Goal: Task Accomplishment & Management: Use online tool/utility

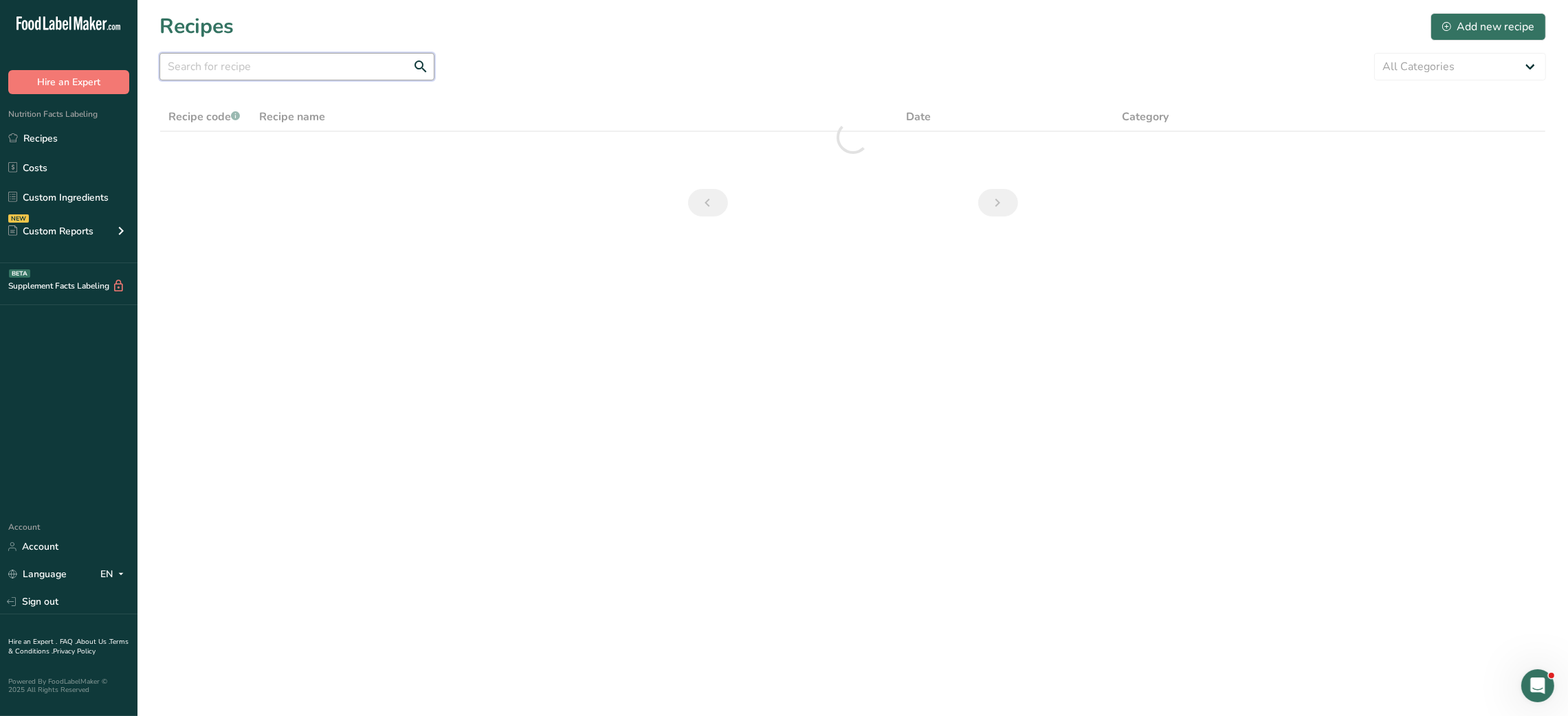
click at [342, 66] on input "text" at bounding box center [297, 66] width 275 height 27
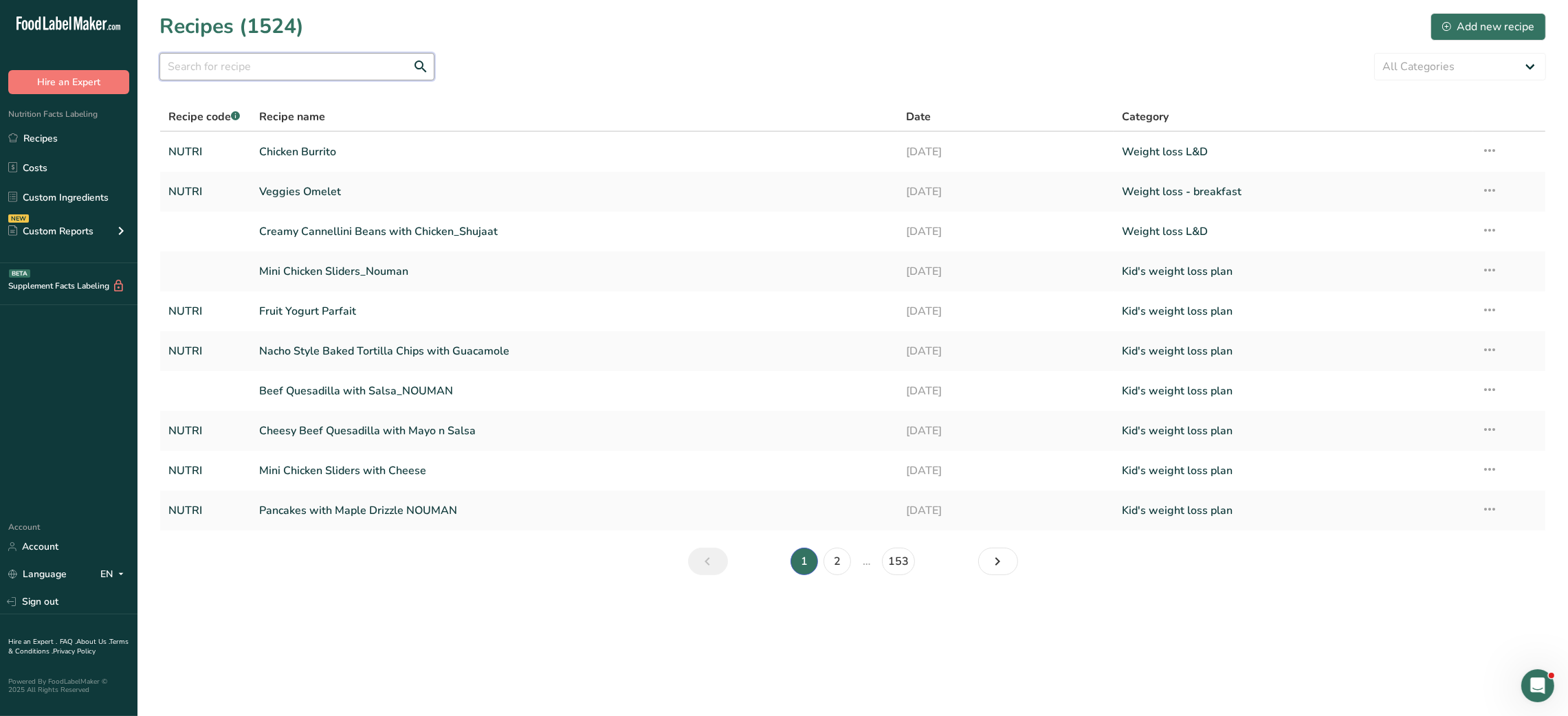
click at [342, 66] on input "text" at bounding box center [297, 66] width 275 height 27
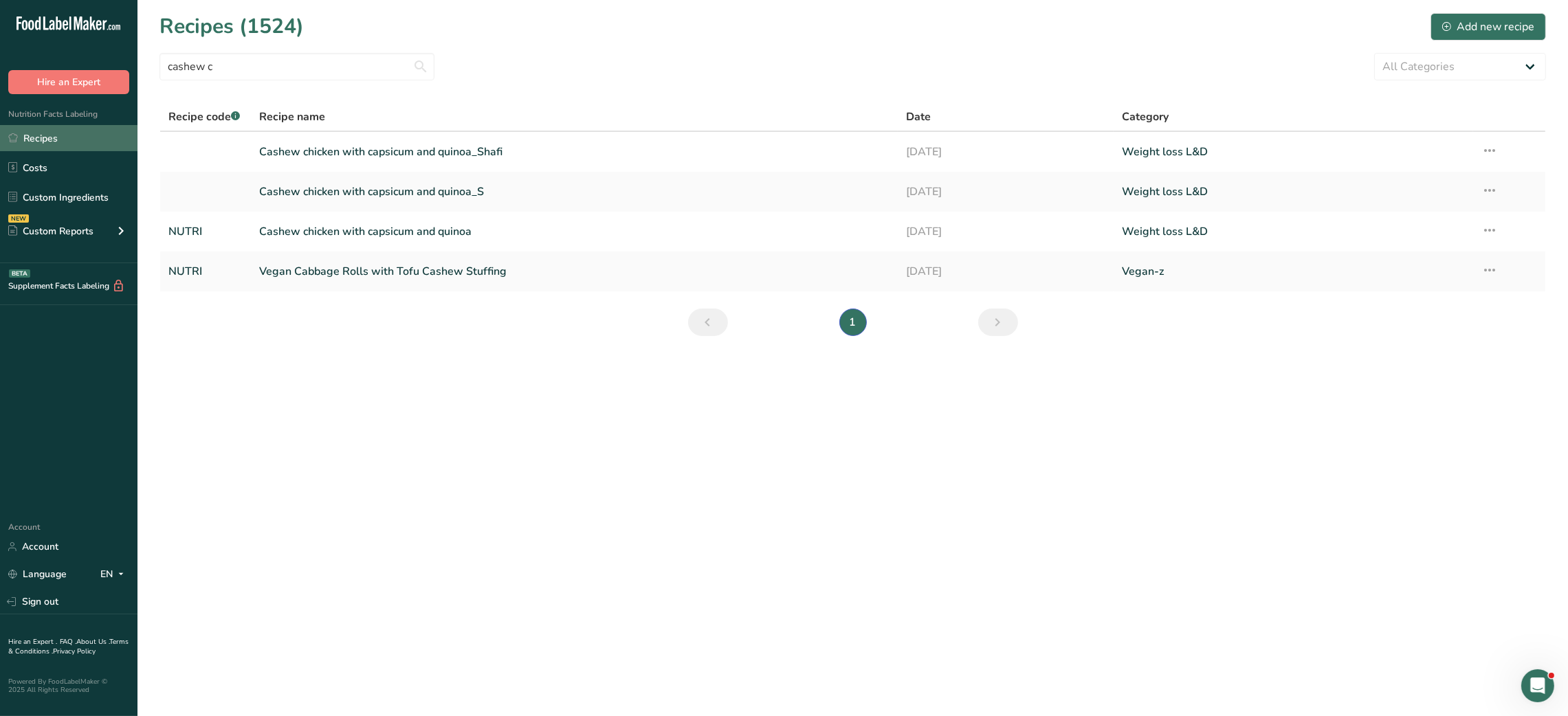
click at [60, 139] on link "Recipes" at bounding box center [69, 138] width 138 height 26
click at [207, 69] on input "cashew c" at bounding box center [297, 66] width 275 height 27
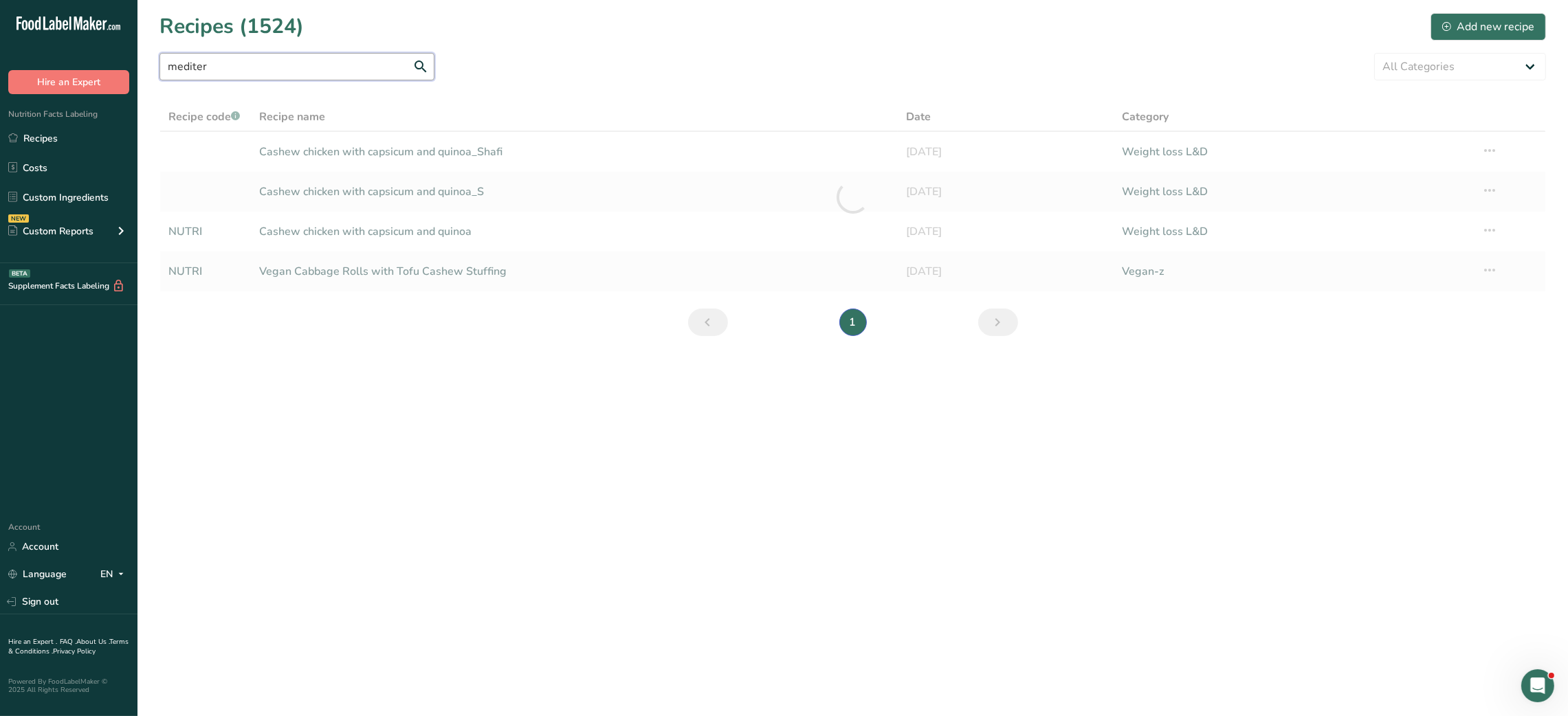
type input "mediterr"
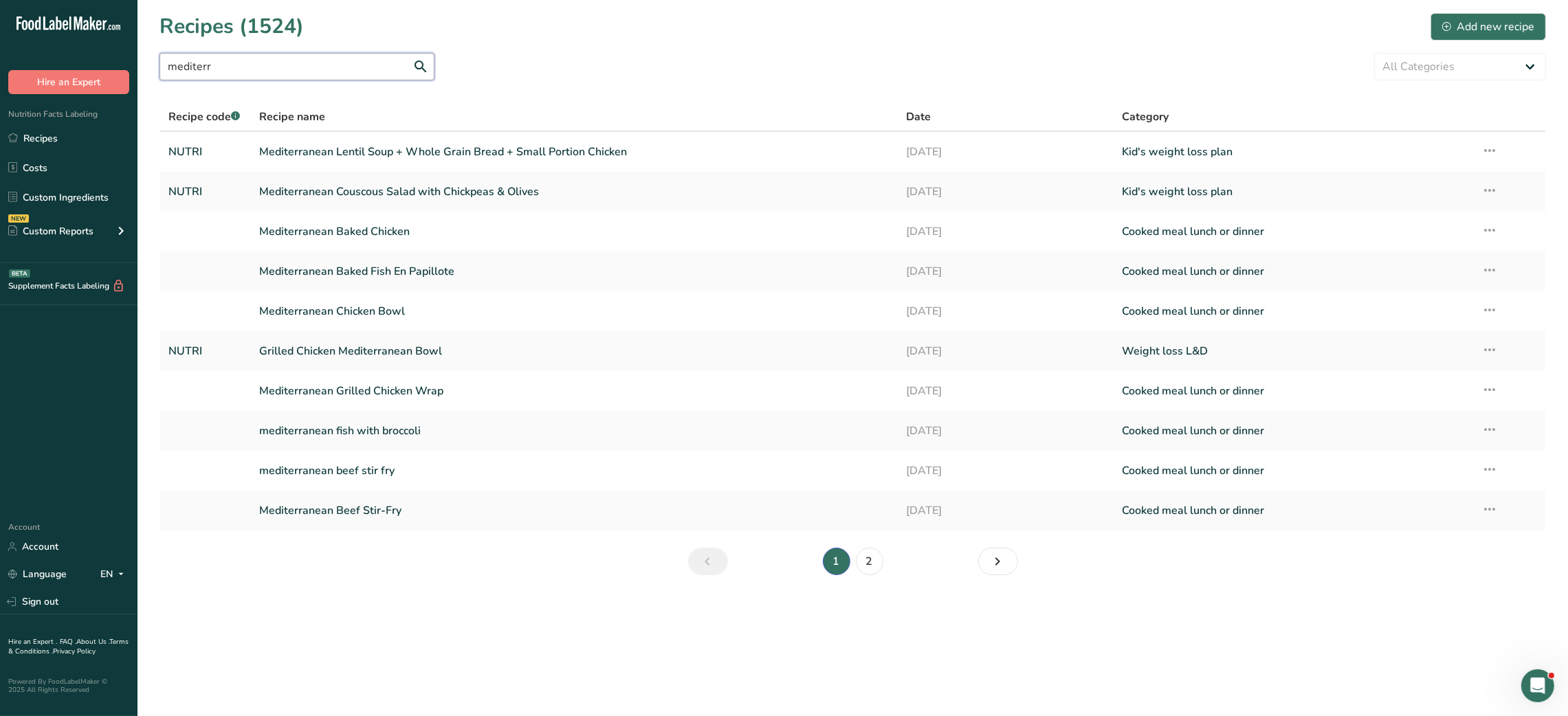
click at [184, 68] on input "mediterr" at bounding box center [297, 66] width 275 height 27
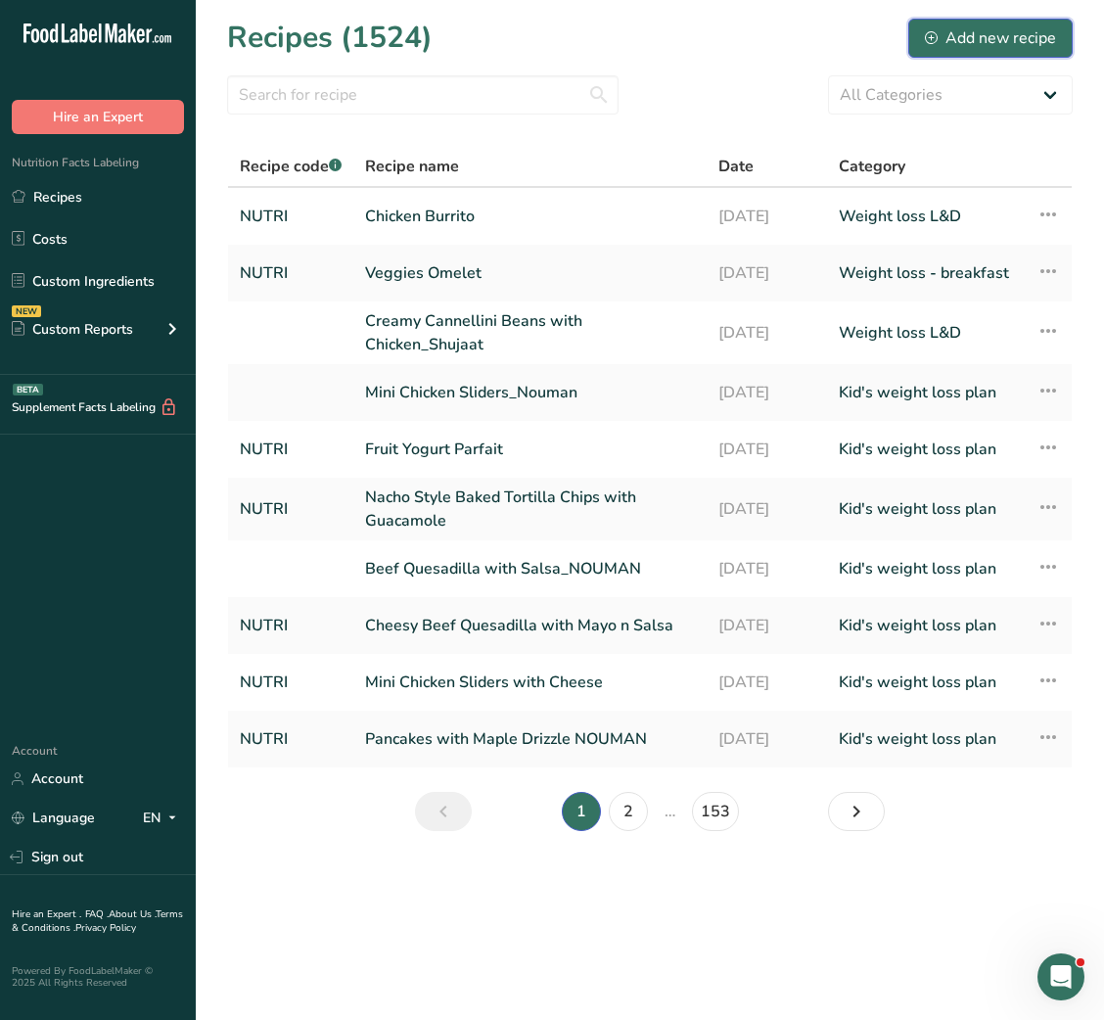
click at [1002, 31] on div "Add new recipe" at bounding box center [990, 37] width 131 height 23
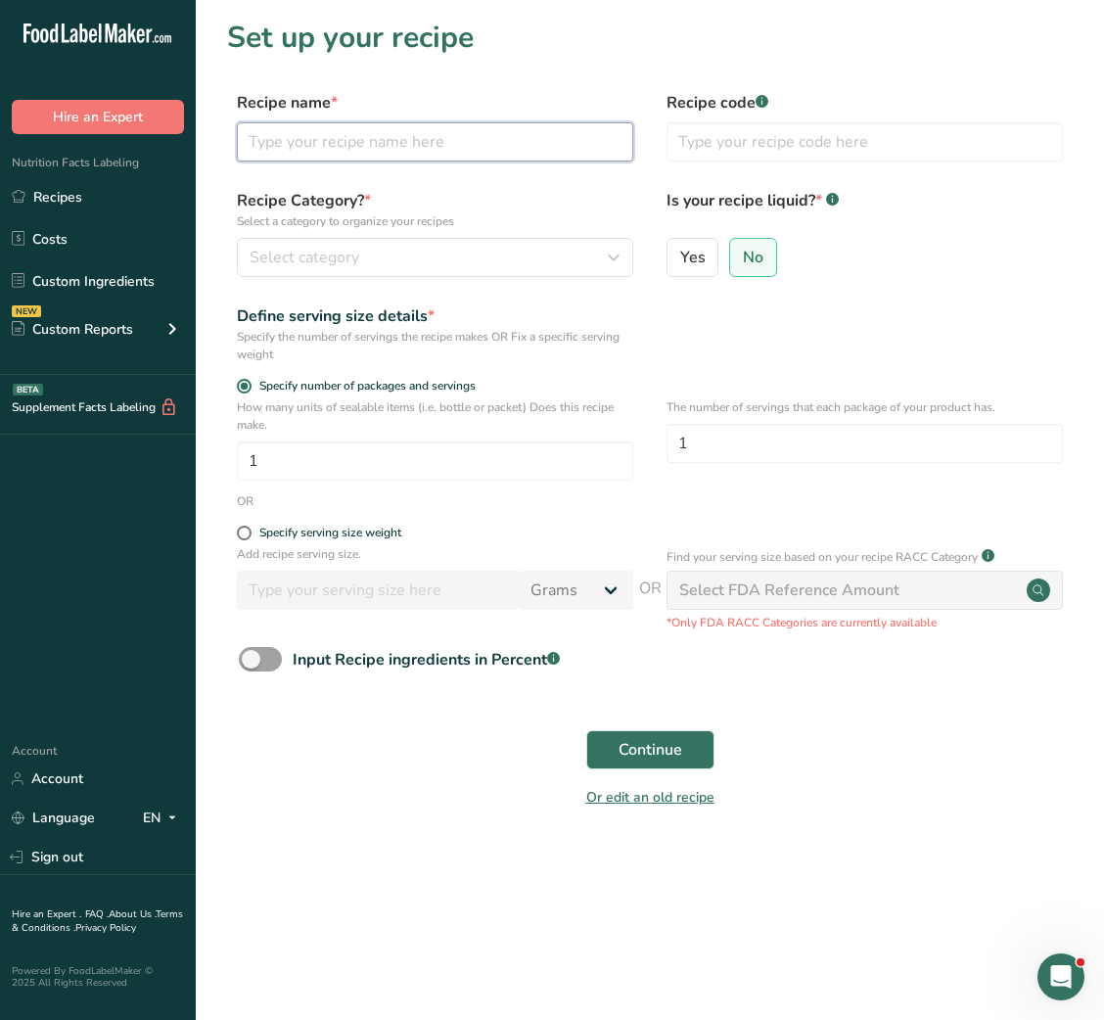
click at [447, 135] on input "text" at bounding box center [435, 141] width 397 height 39
type input "Spinach & Egg Scramble with Raspberries"
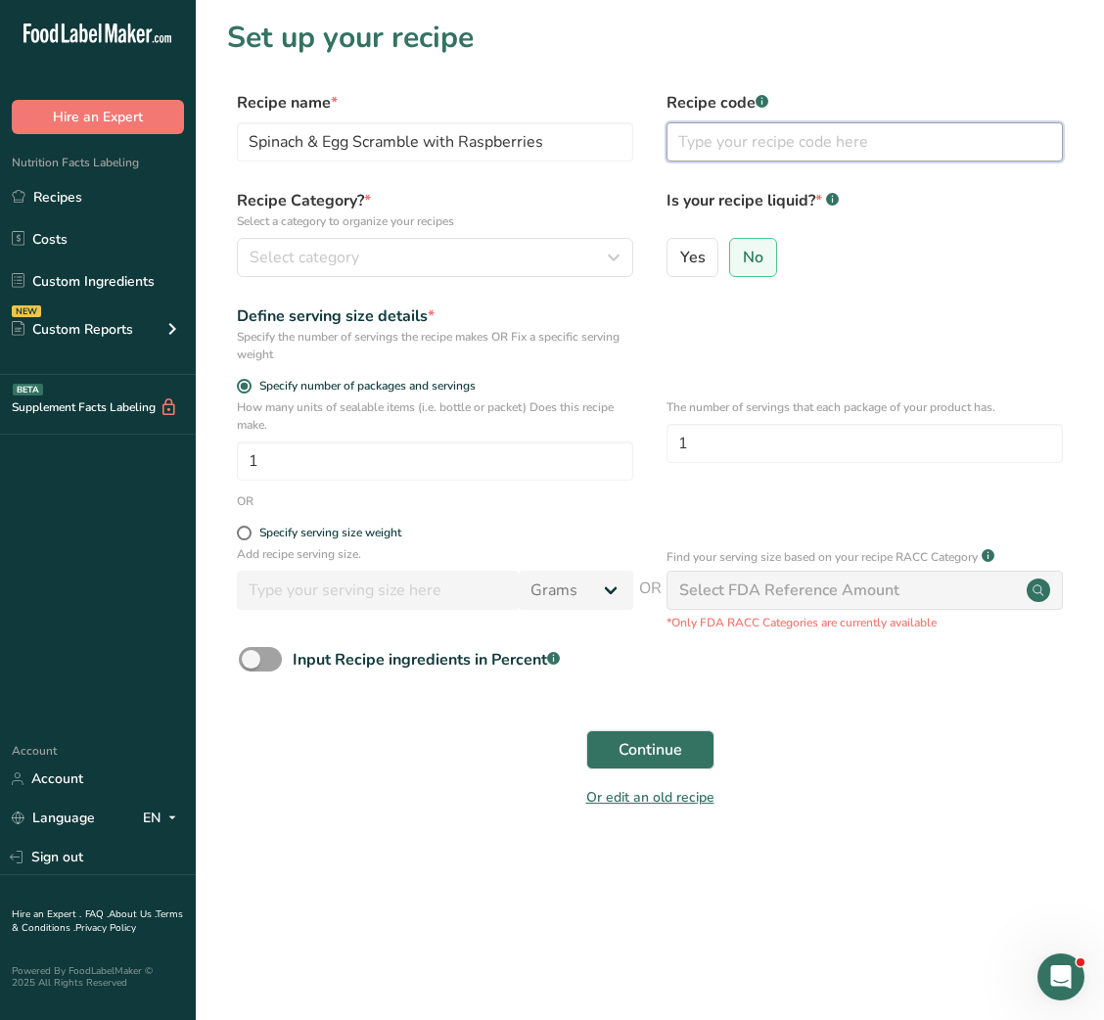
click at [727, 149] on input "text" at bounding box center [865, 141] width 397 height 39
type input "NUTRI"
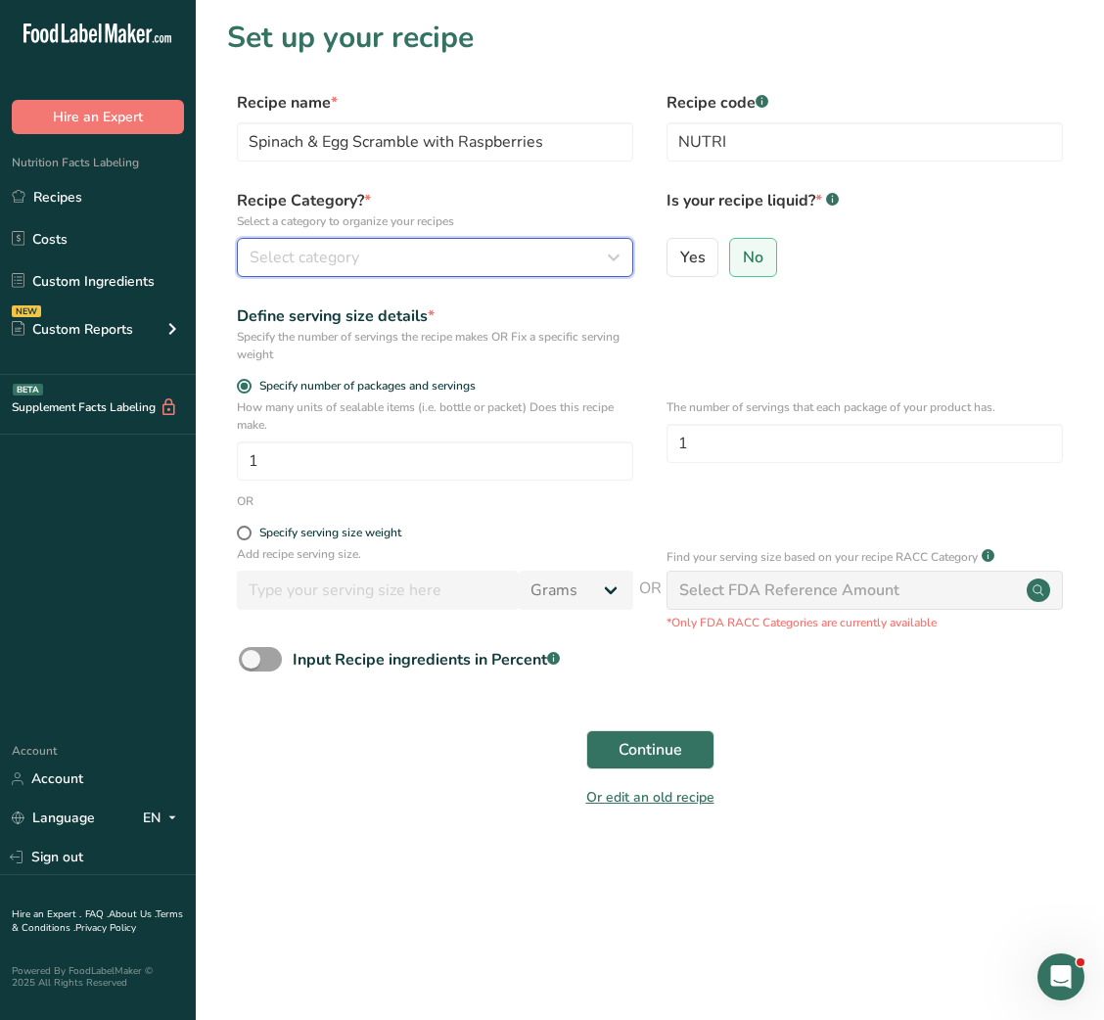
click at [555, 262] on div "Select category" at bounding box center [429, 257] width 359 height 23
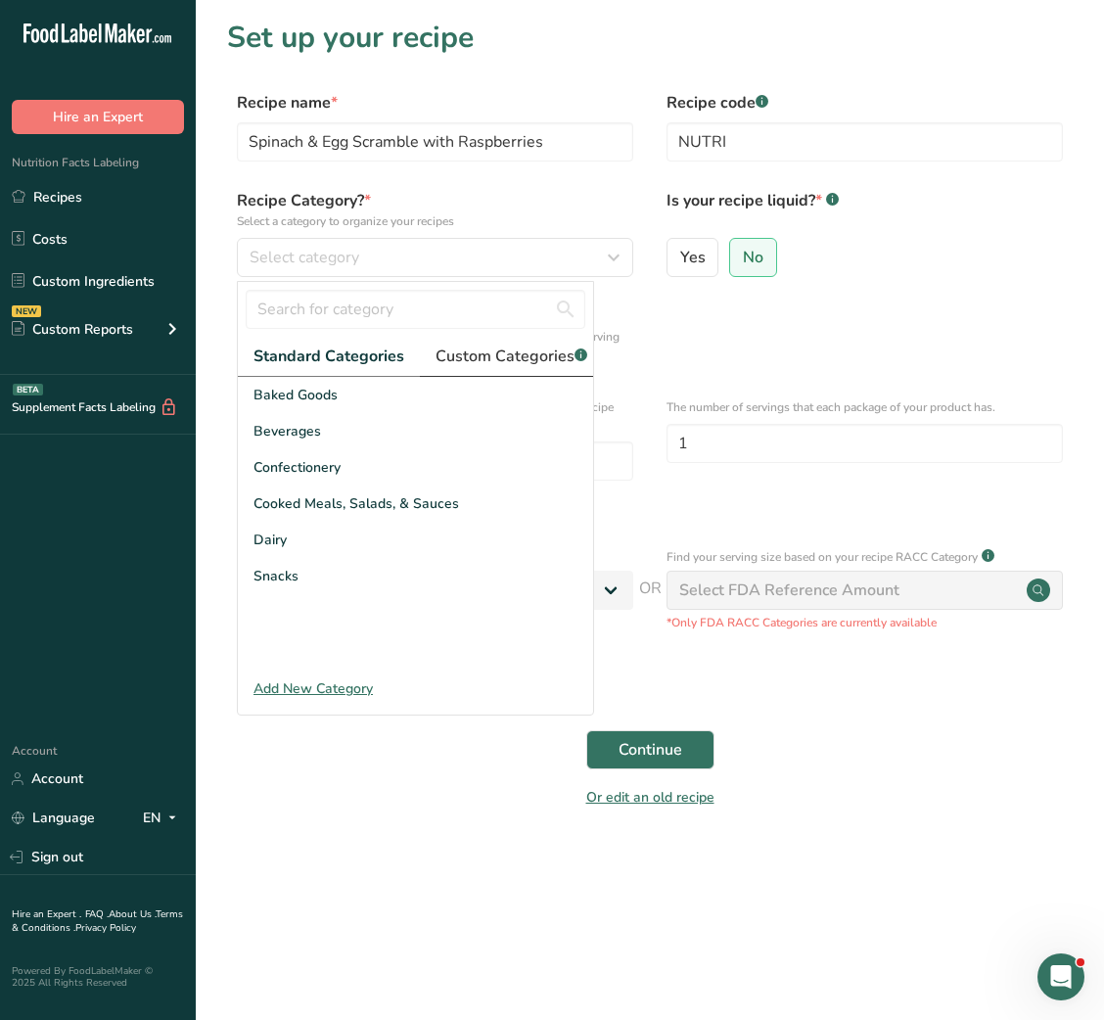
click at [484, 349] on span "Custom Categories .a-a{fill:#347362;}.b-a{fill:#fff;}" at bounding box center [512, 356] width 152 height 23
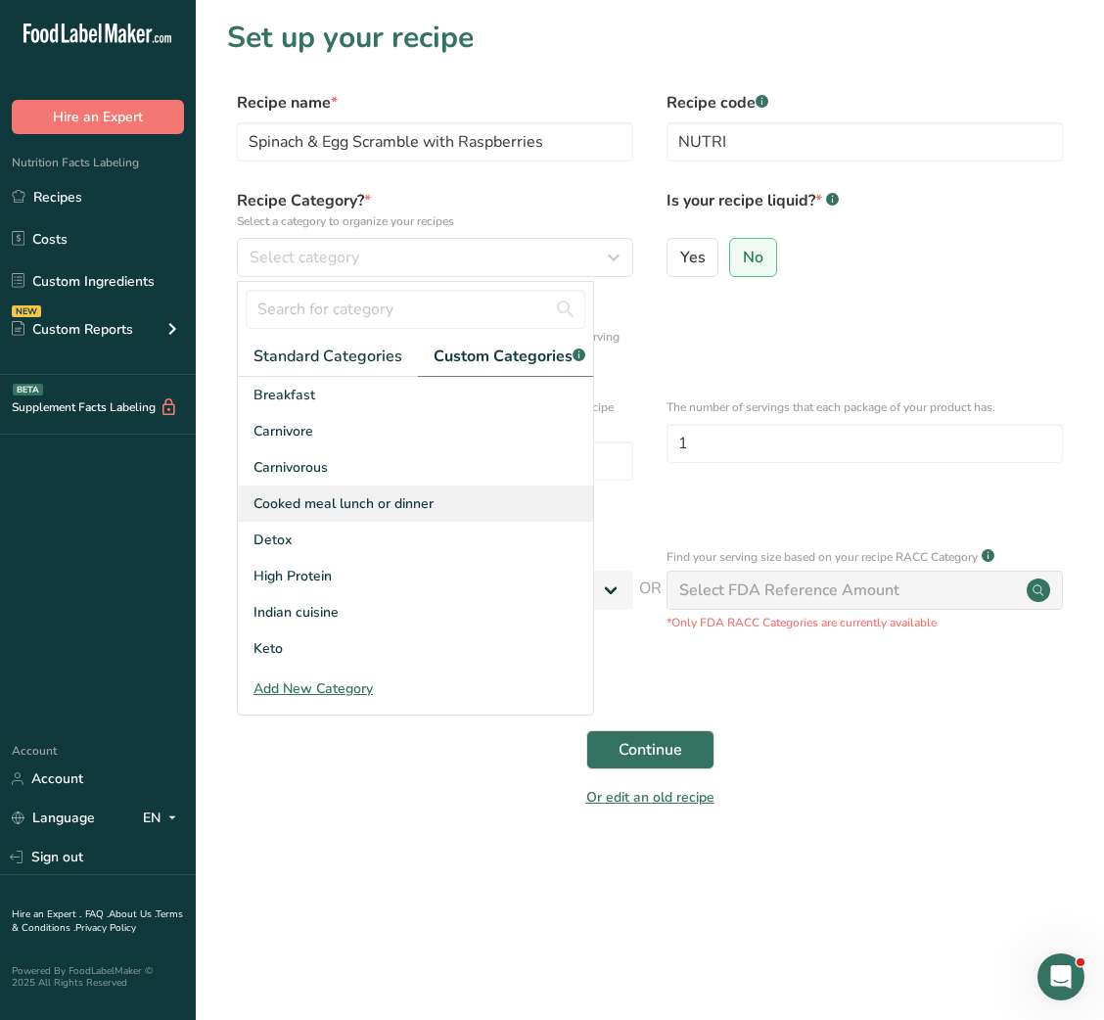
scroll to position [286, 0]
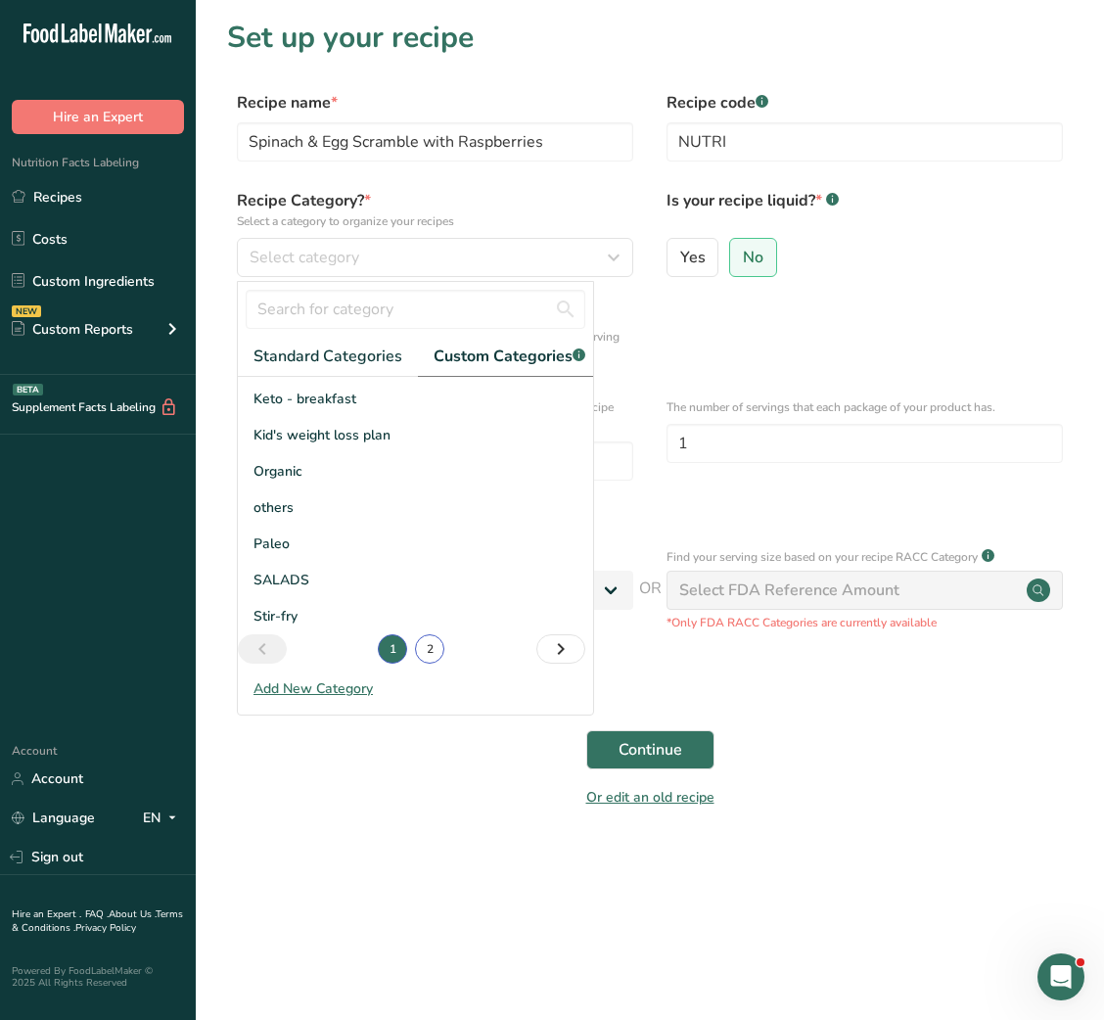
click at [415, 664] on link "2" at bounding box center [429, 648] width 29 height 29
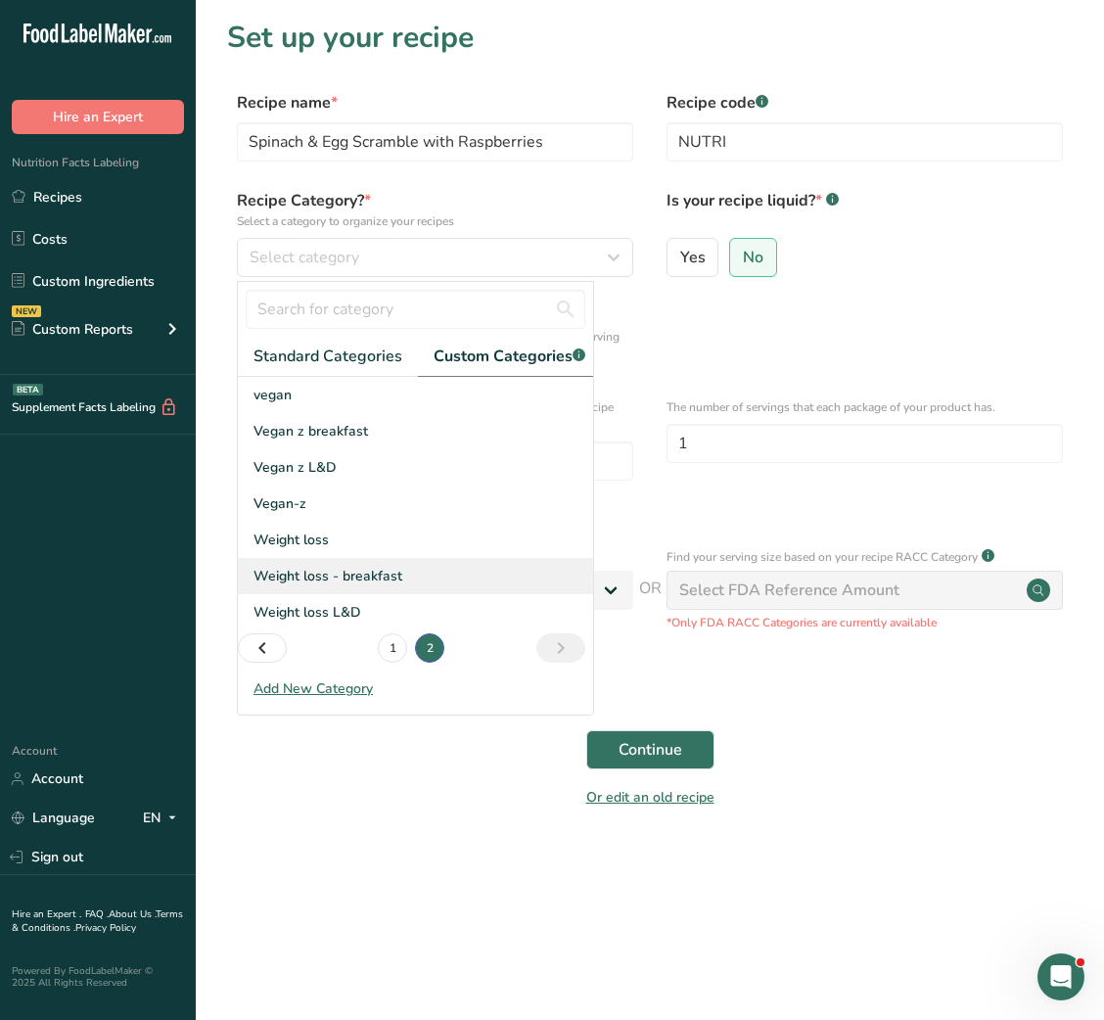
click at [338, 586] on span "Weight loss - breakfast" at bounding box center [328, 576] width 149 height 21
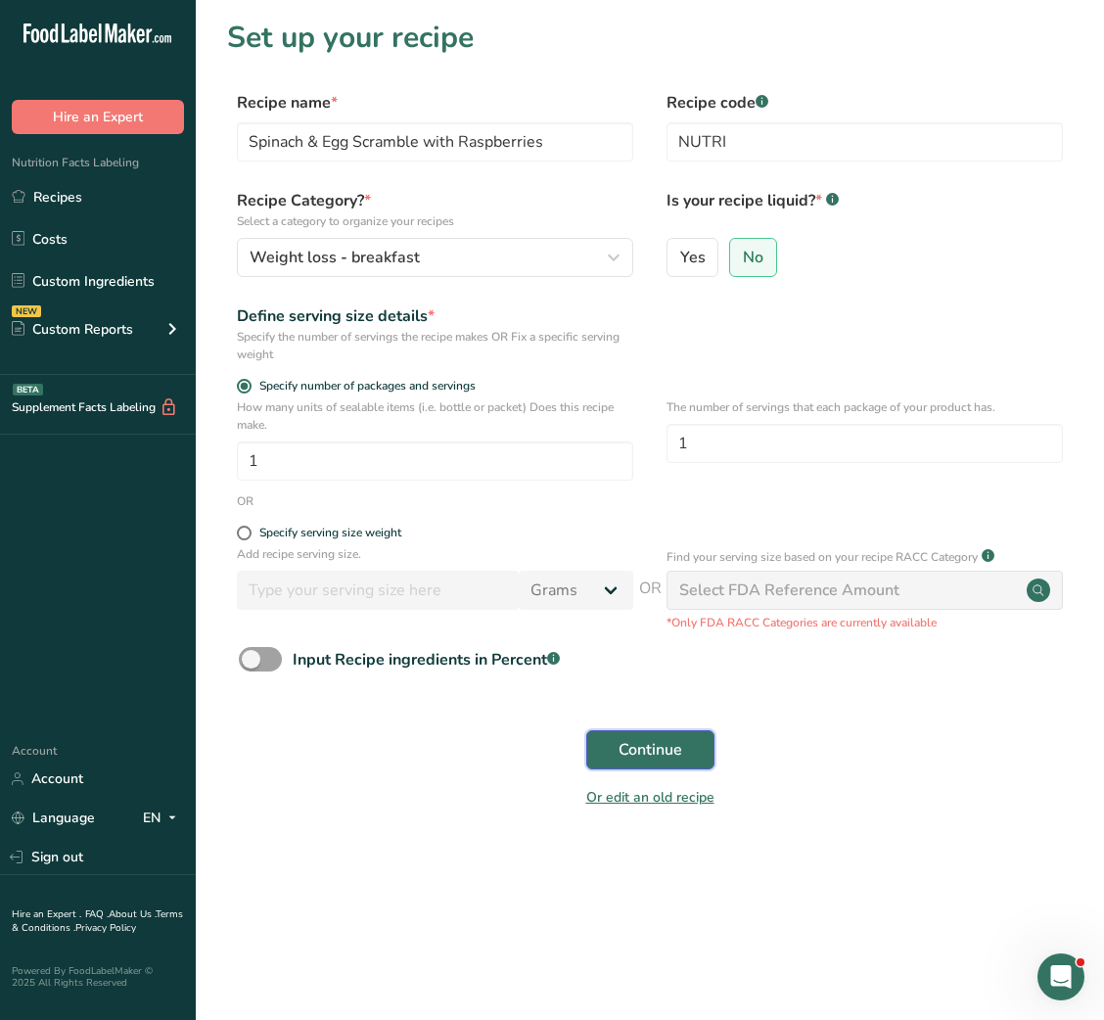
click at [616, 751] on button "Continue" at bounding box center [650, 749] width 128 height 39
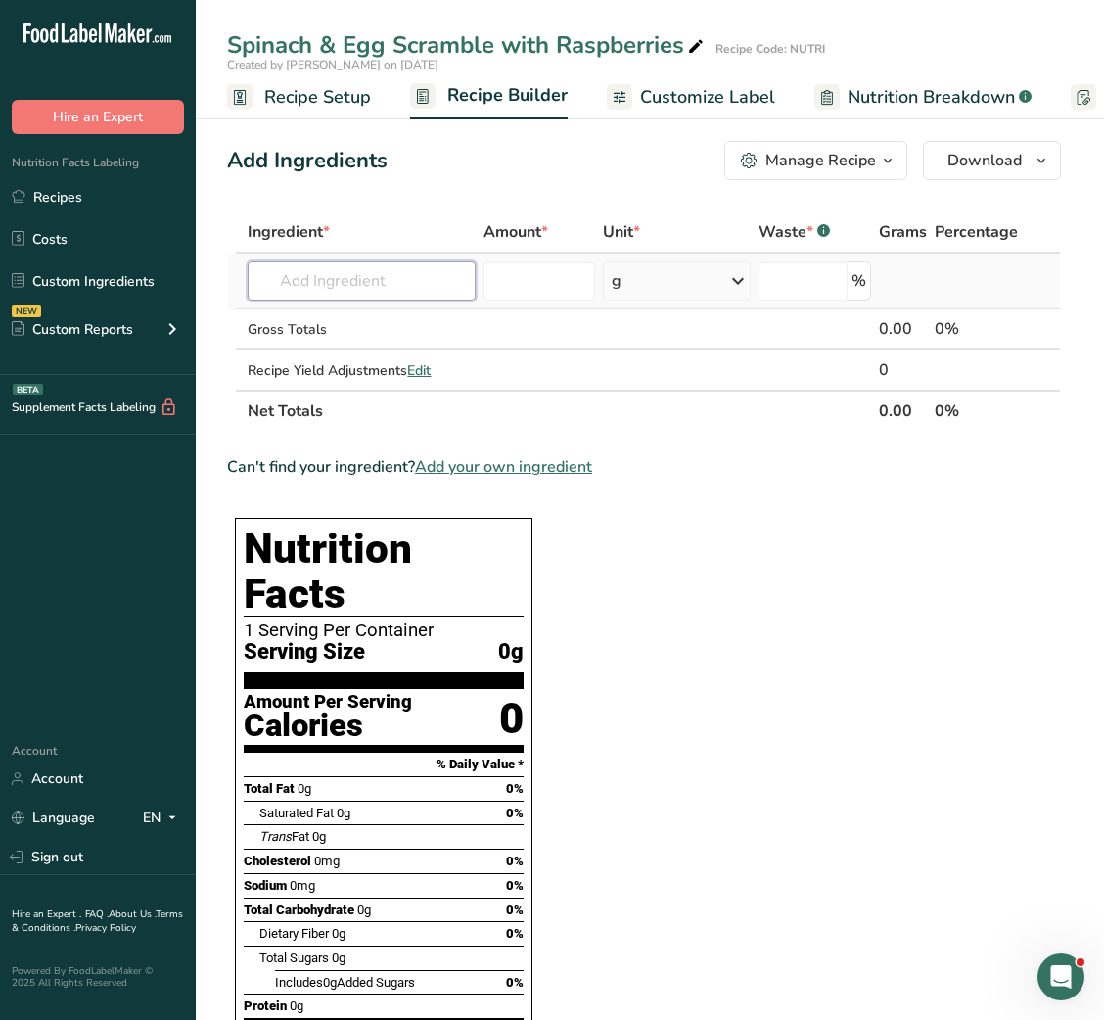
click at [400, 285] on input "text" at bounding box center [362, 280] width 228 height 39
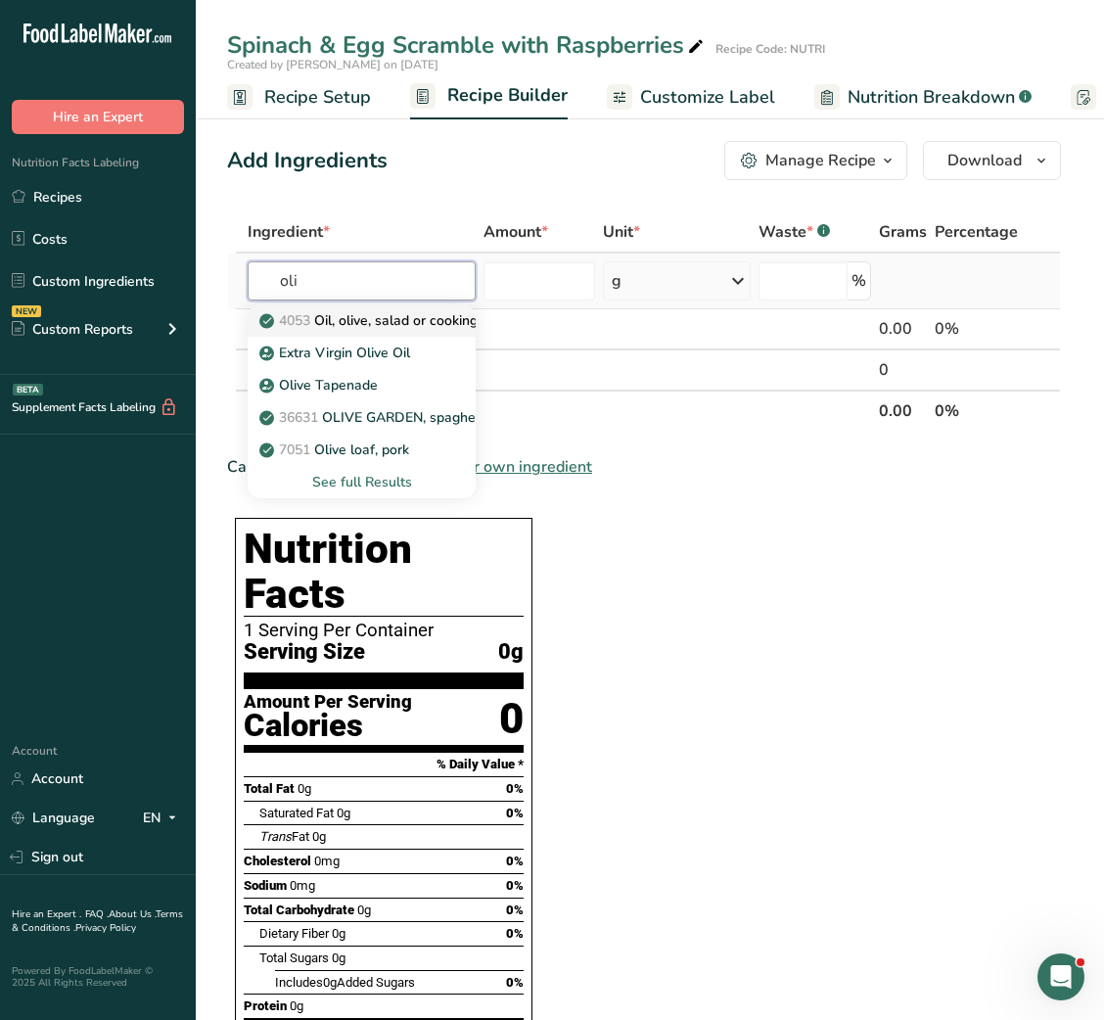
type input "oli"
click at [396, 316] on p "4053 Oil, olive, salad or cooking" at bounding box center [370, 320] width 214 height 21
type input "Oil, olive, salad or cooking"
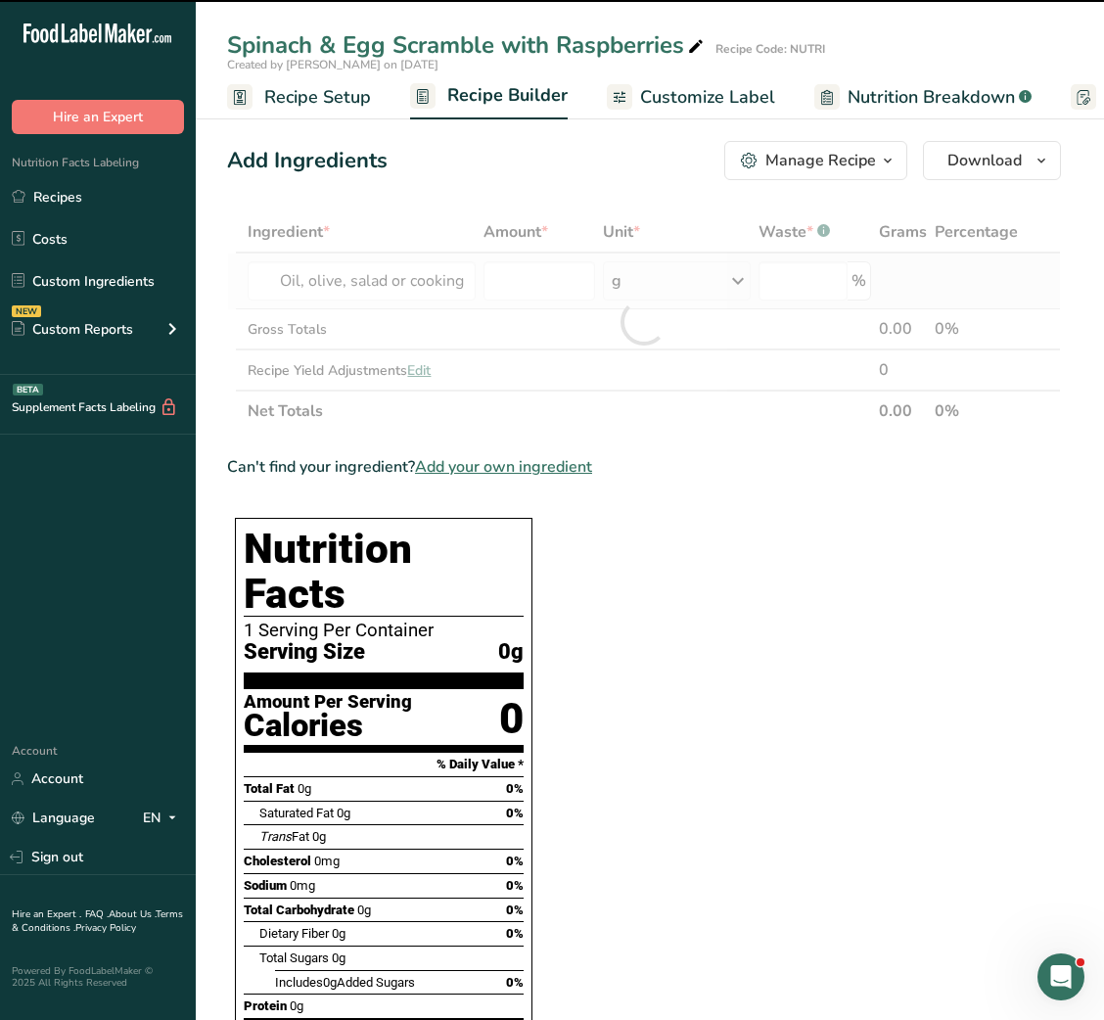
type input "0"
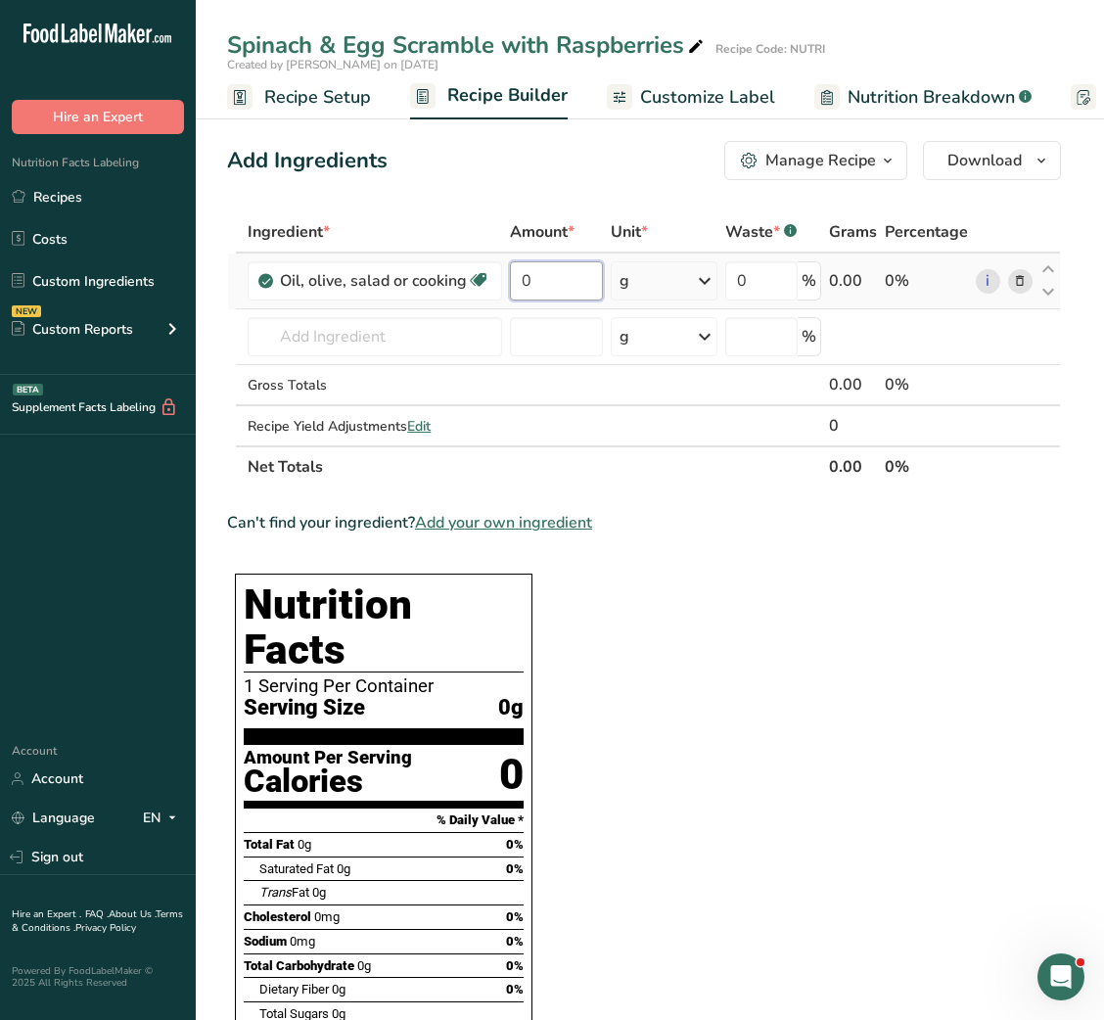
click at [518, 282] on input "0" at bounding box center [556, 280] width 93 height 39
type input "2.5"
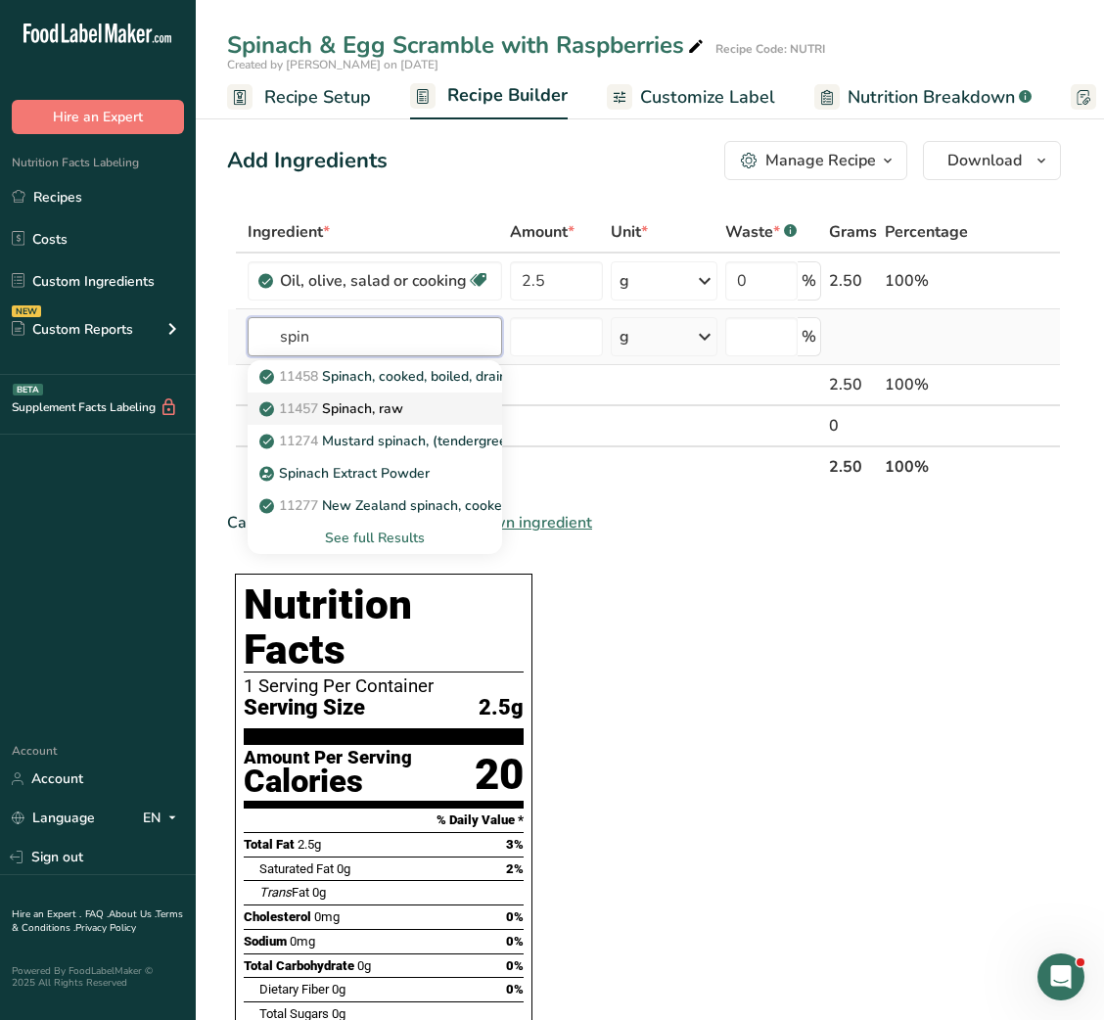
type input "spin"
click at [333, 407] on p "11457 Spinach, raw" at bounding box center [333, 408] width 140 height 21
type input "Spinach, raw"
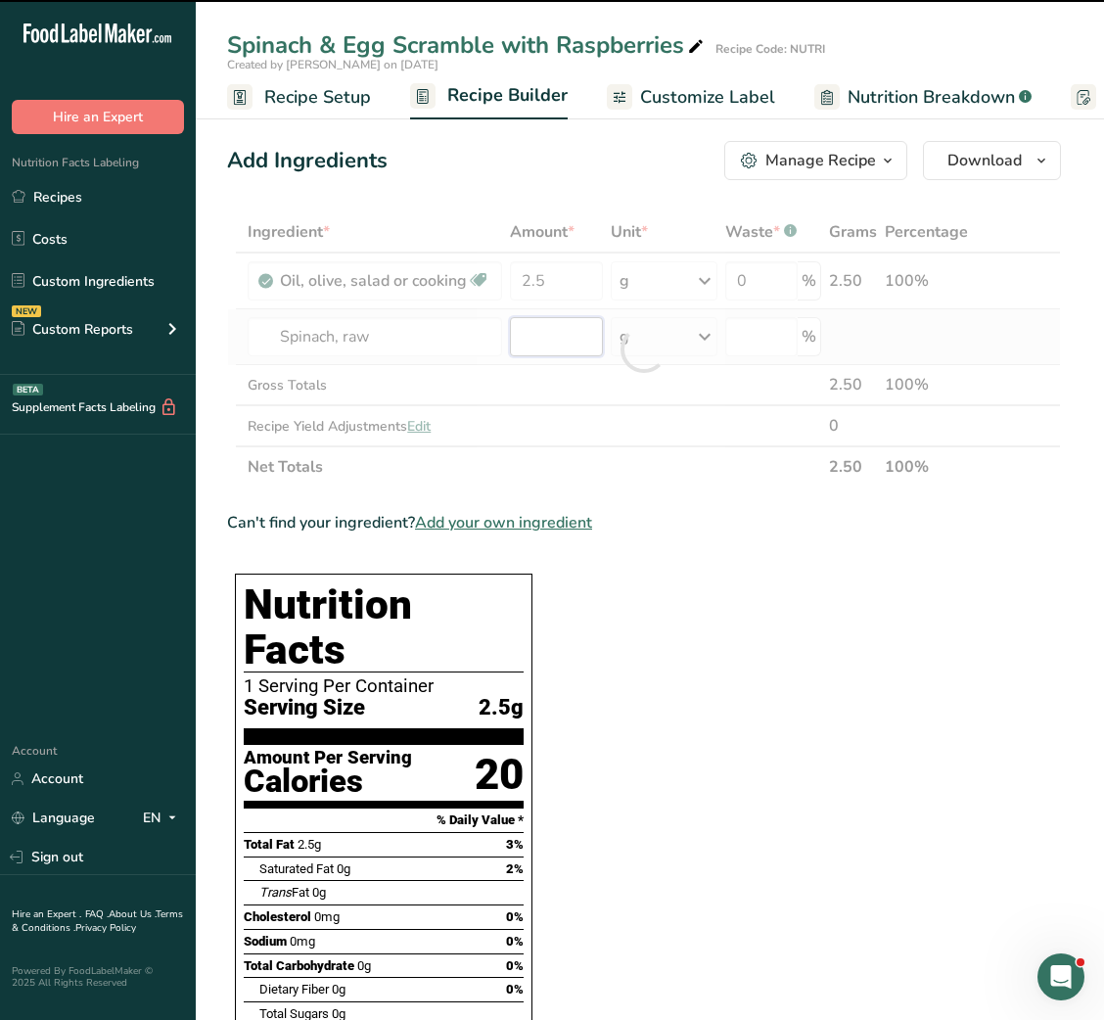
type input "0"
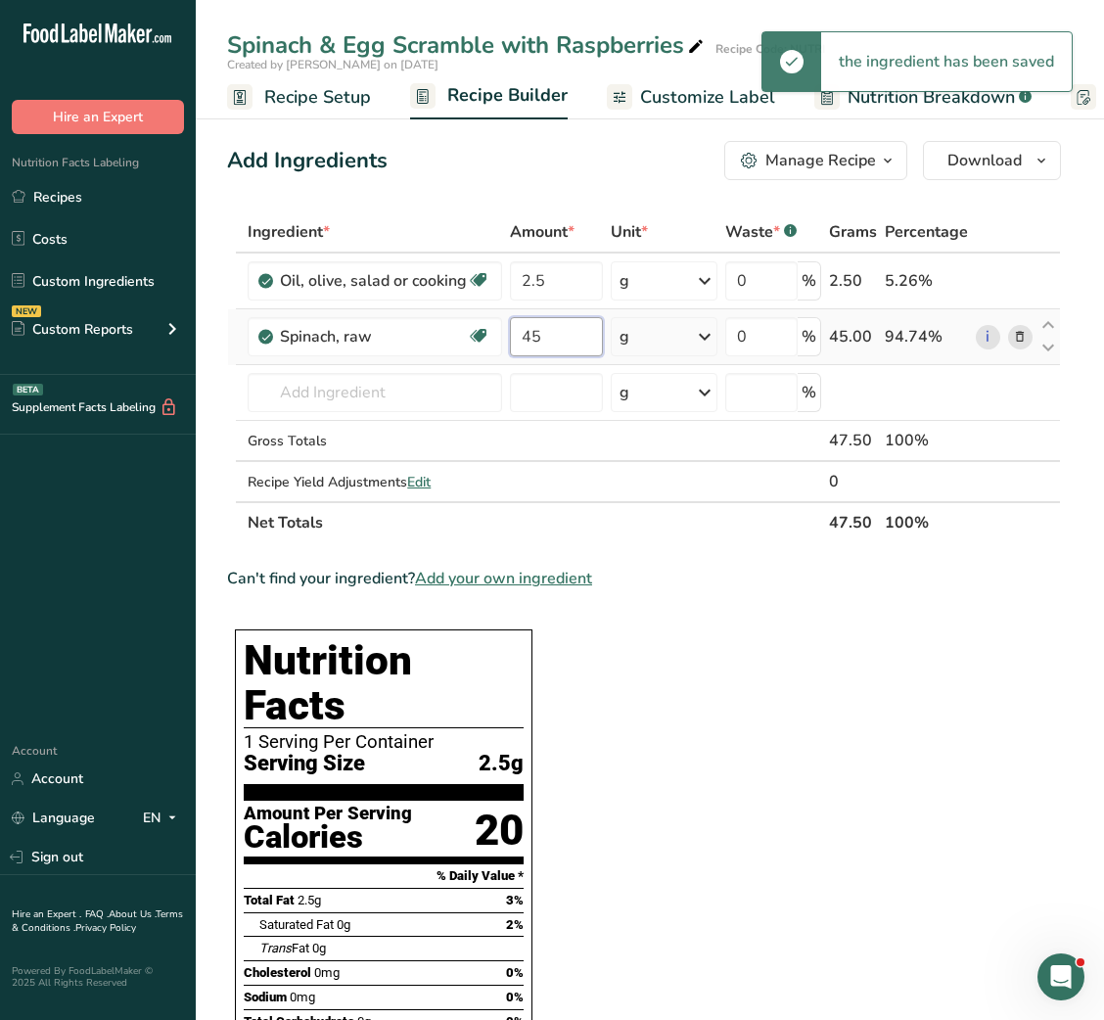
type input "45"
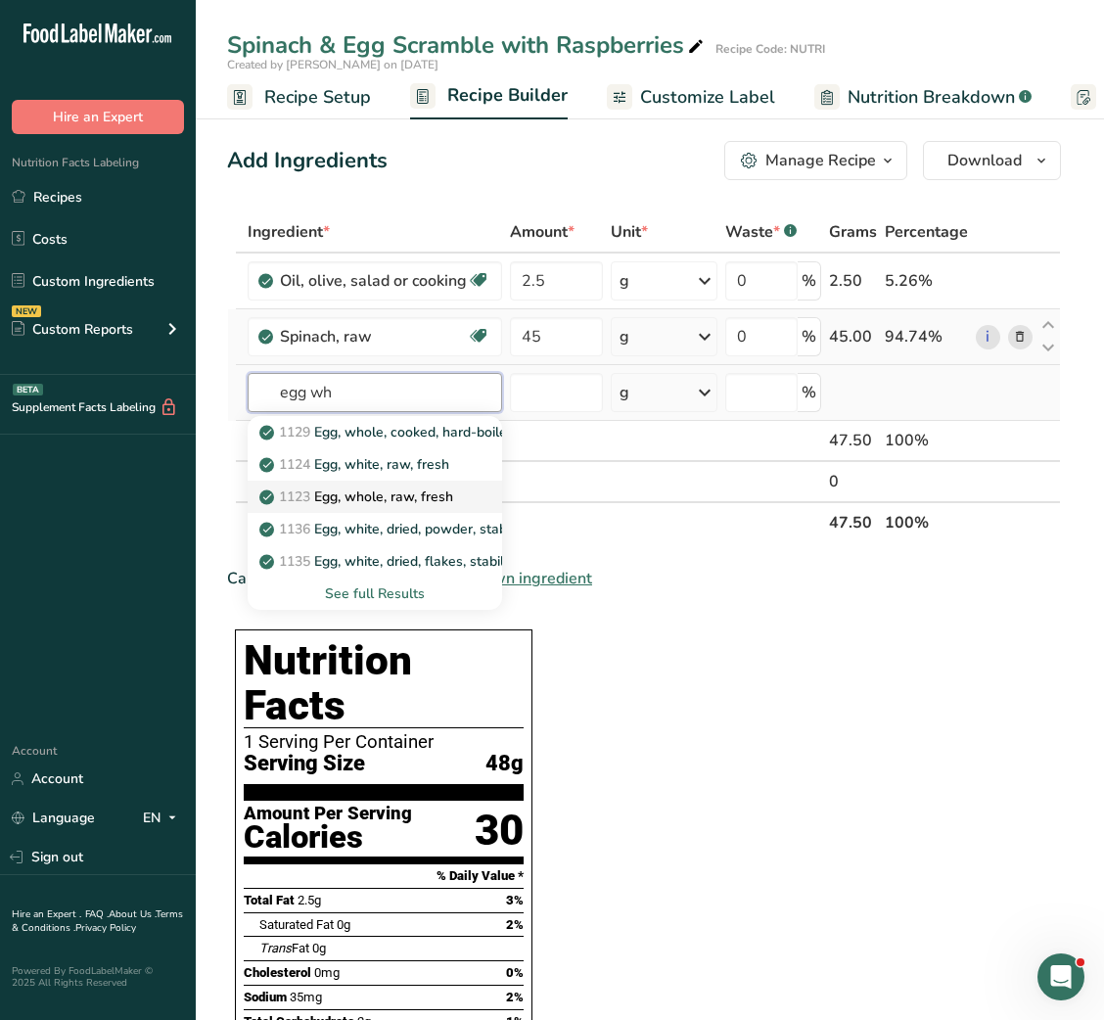
type input "egg wh"
click at [371, 497] on p "1123 Egg, whole, raw, fresh" at bounding box center [358, 497] width 190 height 21
type input "Egg, whole, raw, fresh"
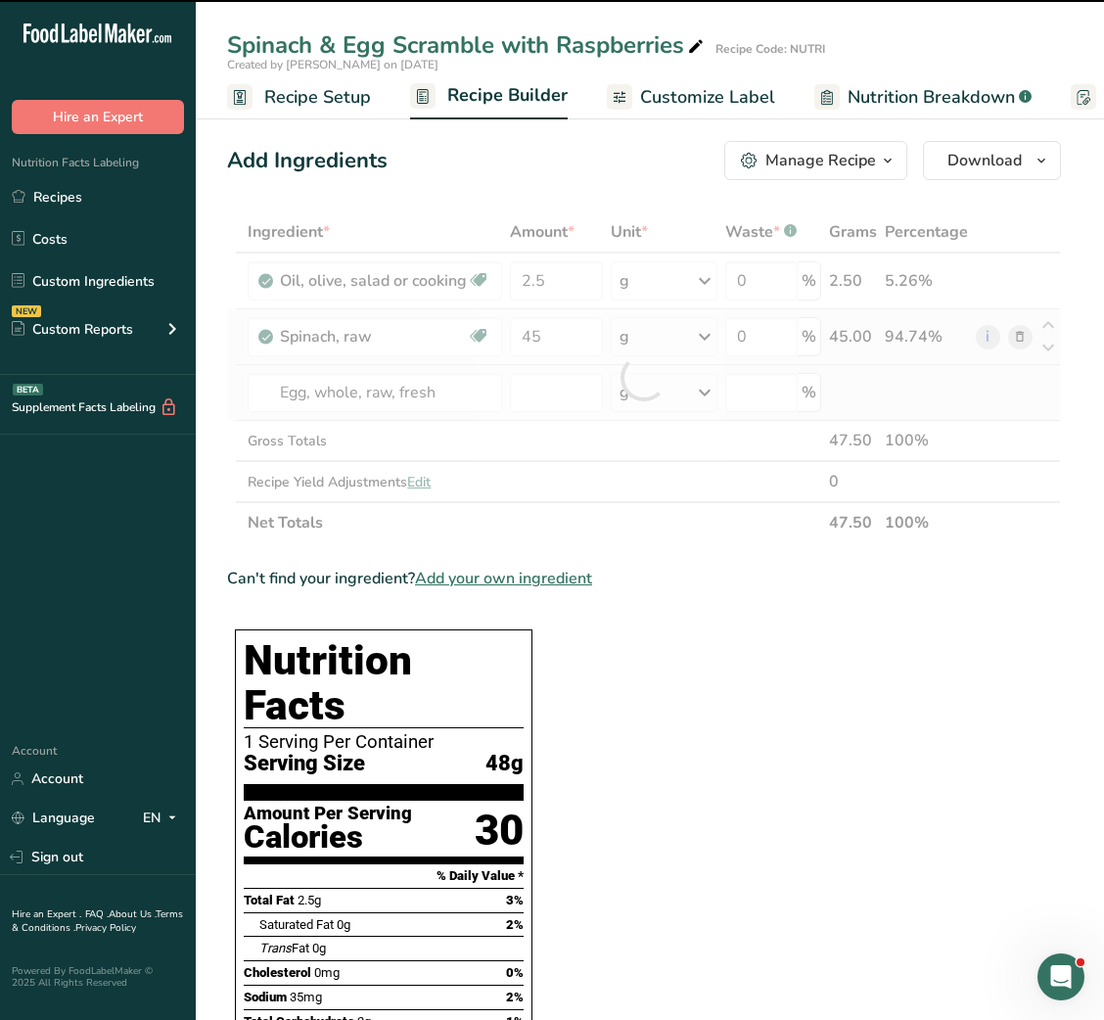
type input "0"
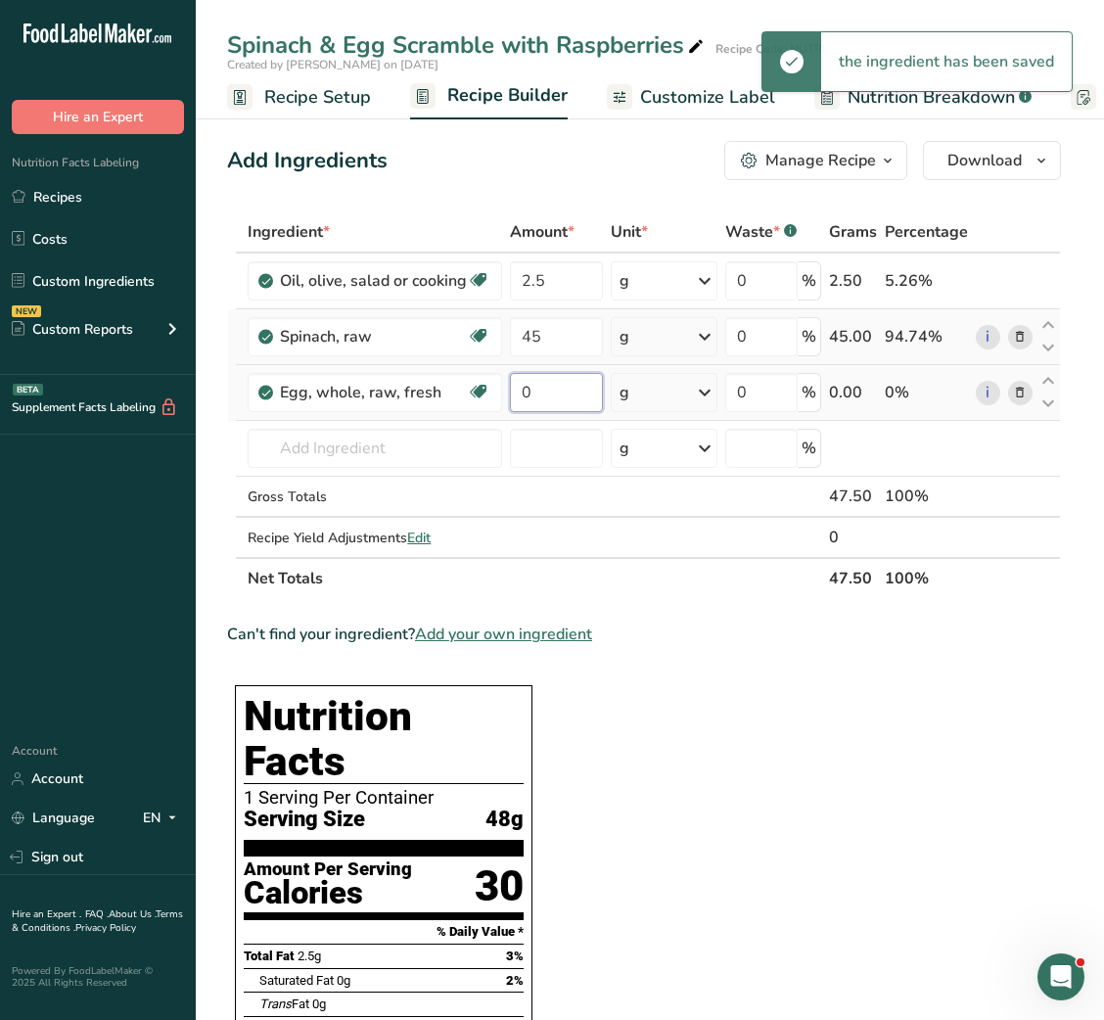
click at [522, 393] on input "0" at bounding box center [556, 392] width 93 height 39
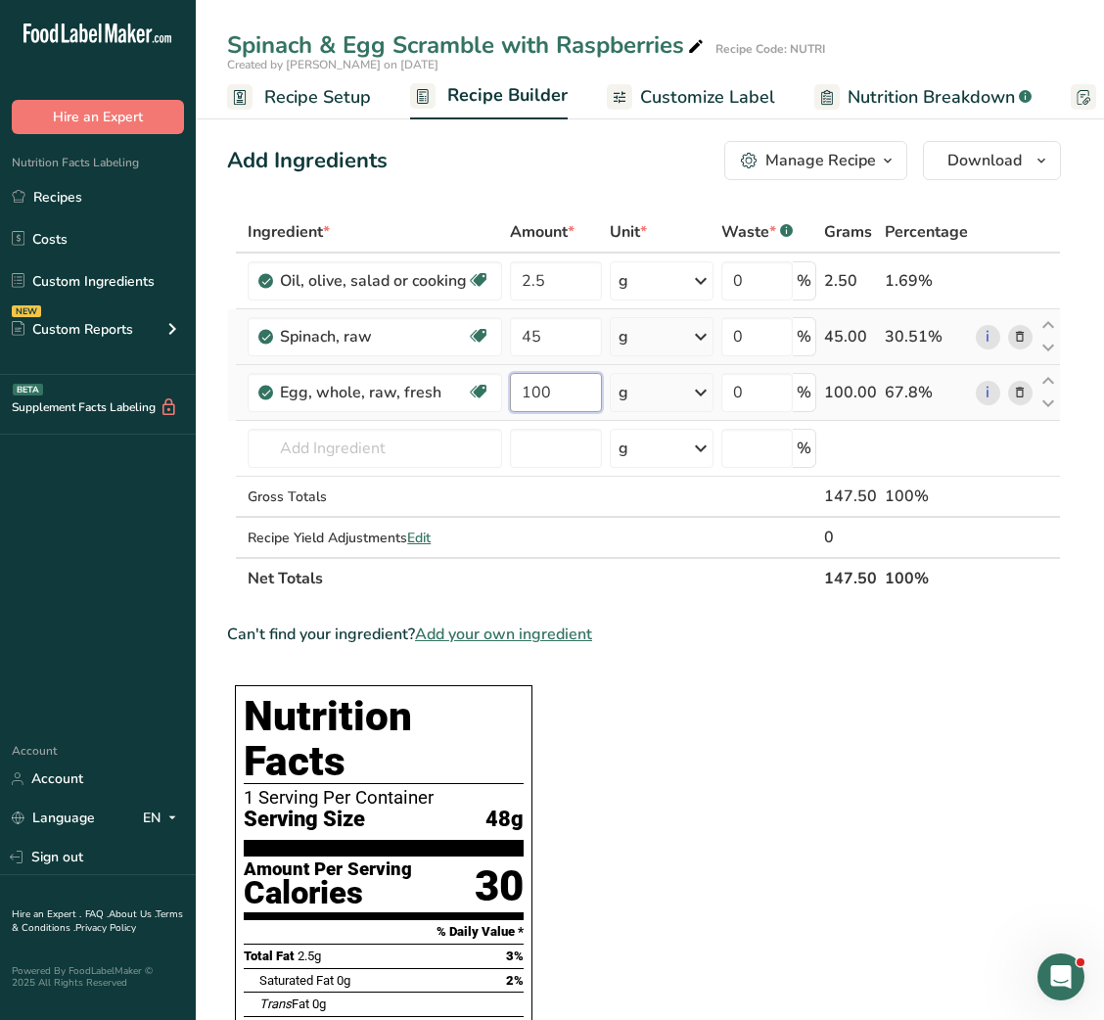
type input "100"
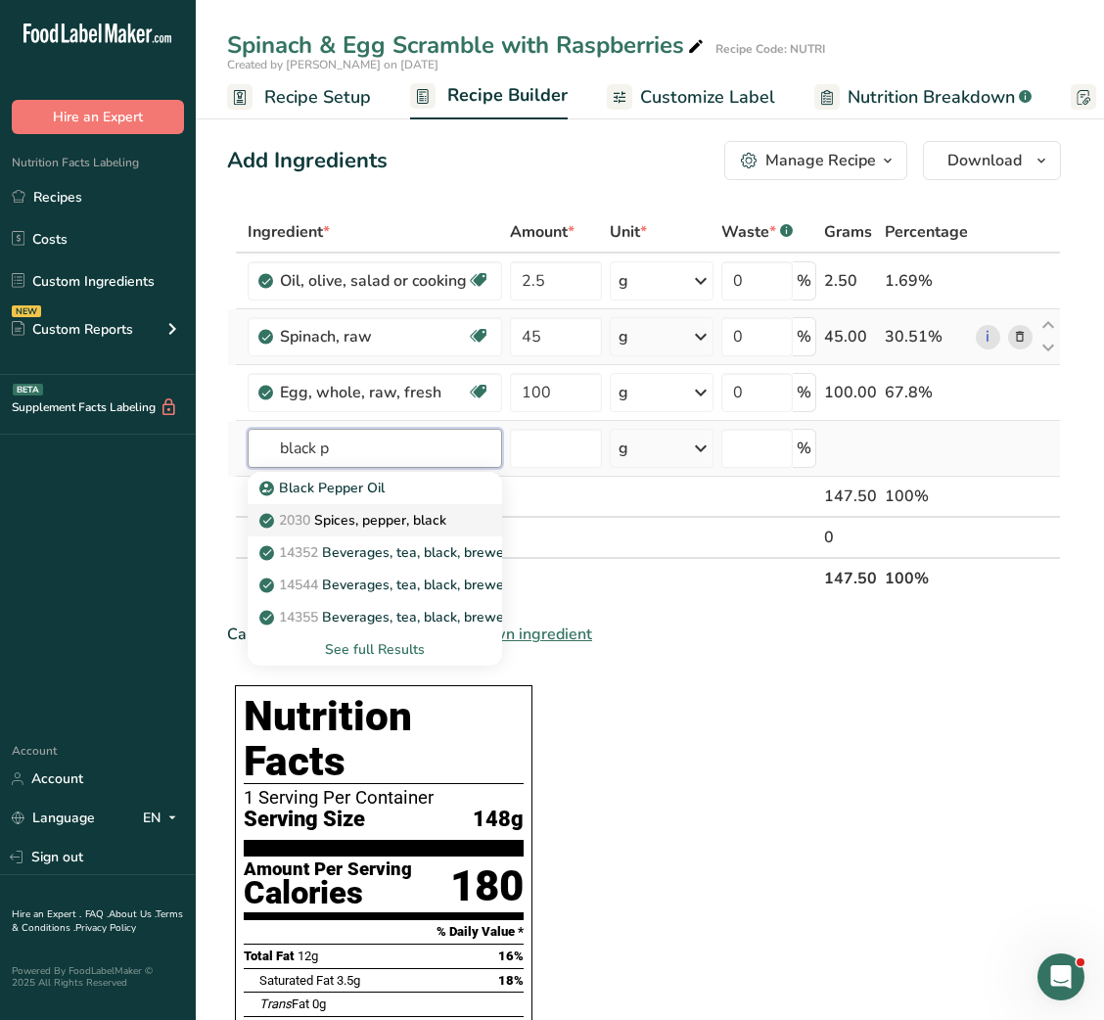
type input "black p"
click at [416, 520] on p "2030 Spices, pepper, black" at bounding box center [354, 520] width 183 height 21
type input "Spices, pepper, black"
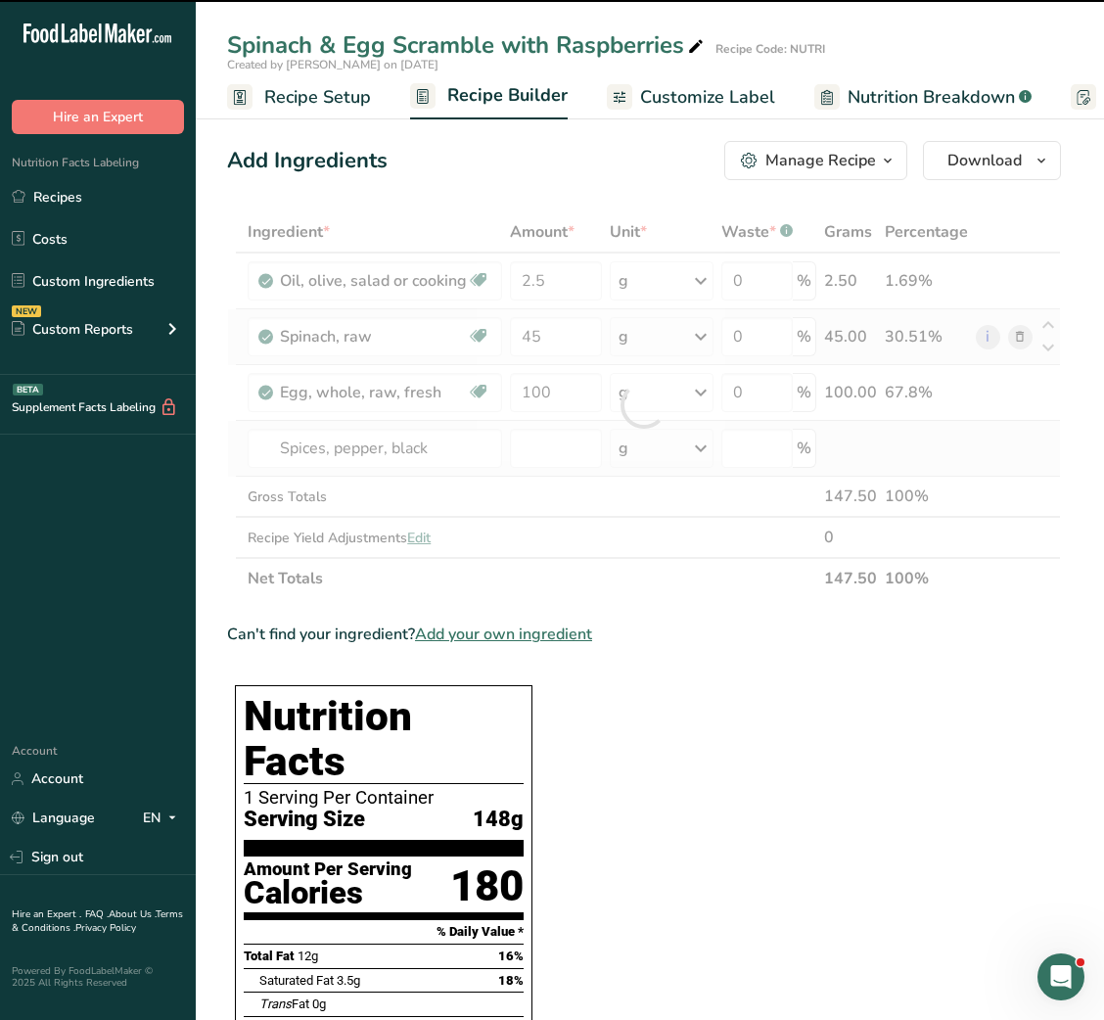
type input "0"
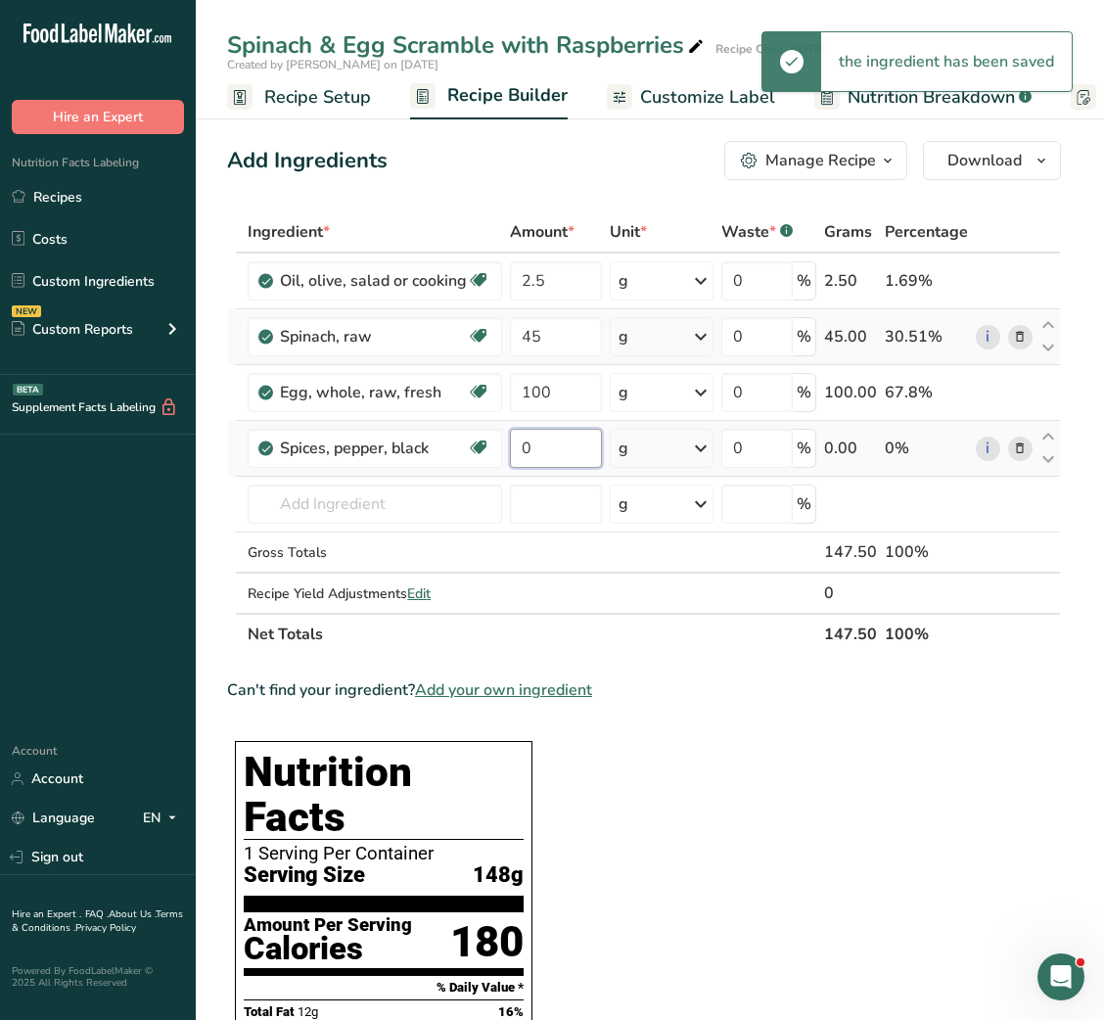
click at [519, 446] on input "0" at bounding box center [556, 448] width 92 height 39
type input "0.5"
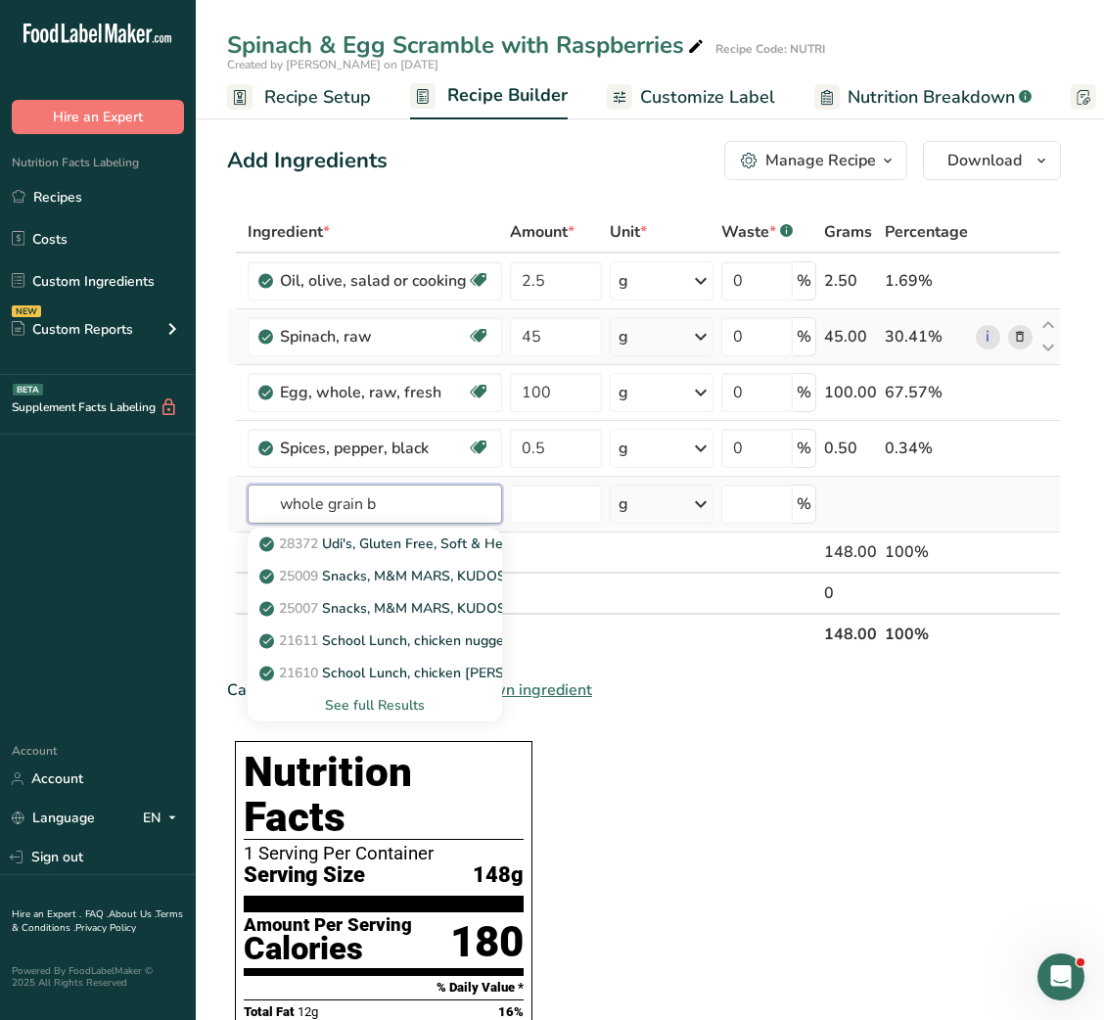
click at [332, 497] on input "whole grain b" at bounding box center [375, 504] width 255 height 39
type input "bread whole"
click at [386, 538] on p "18078 Bread, whole-wheat, prepared from recipe, toasted" at bounding box center [454, 544] width 383 height 21
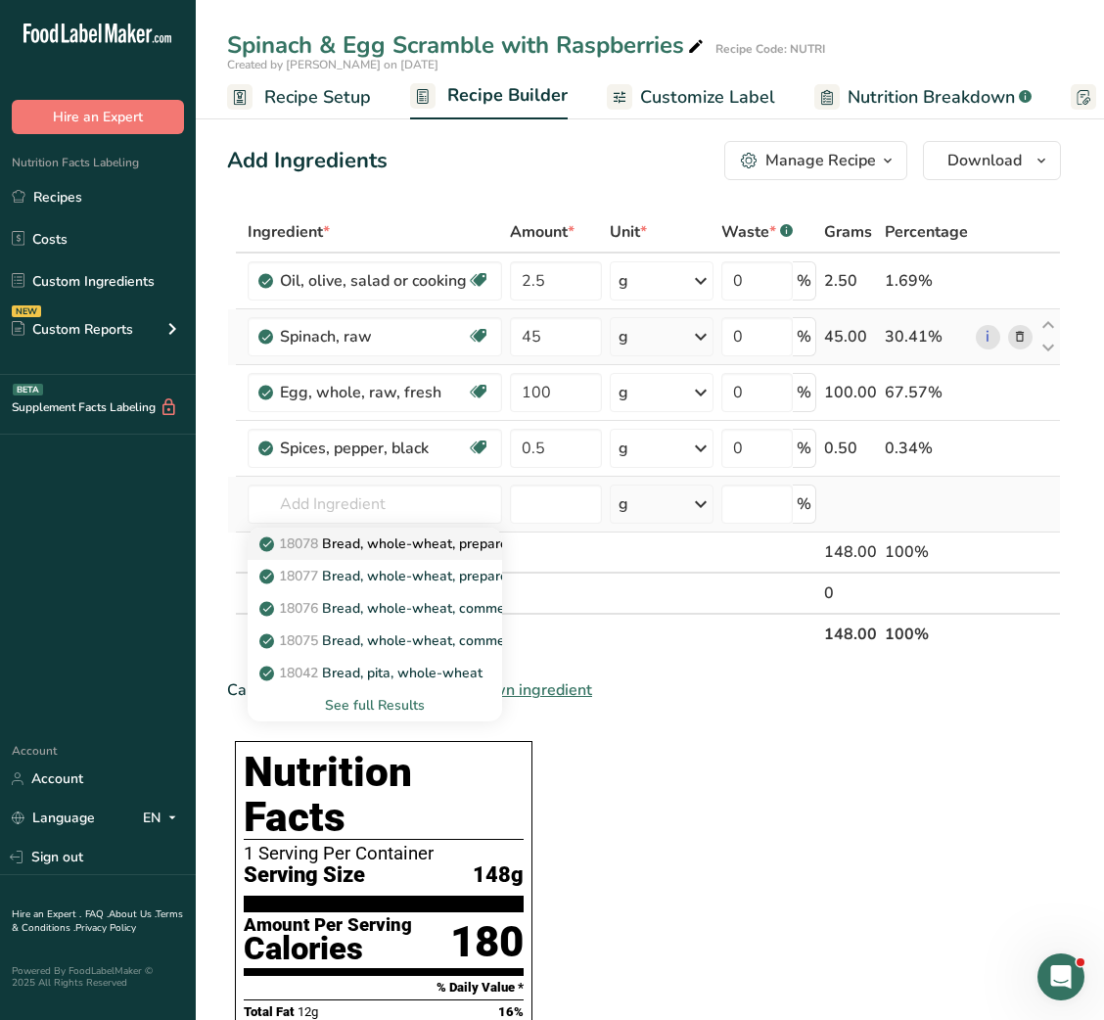
type input "Bread, whole-wheat, prepared from recipe, toasted"
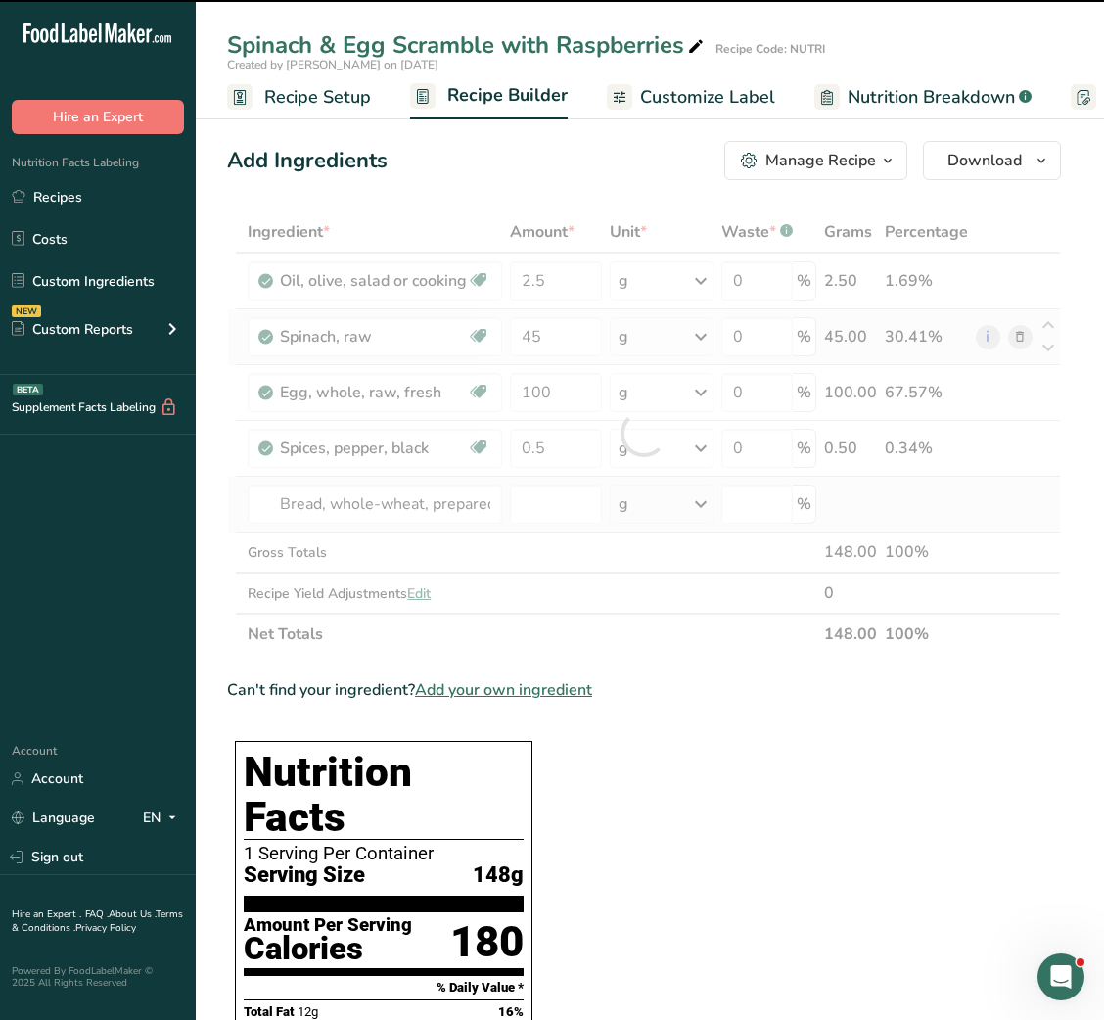
type input "0"
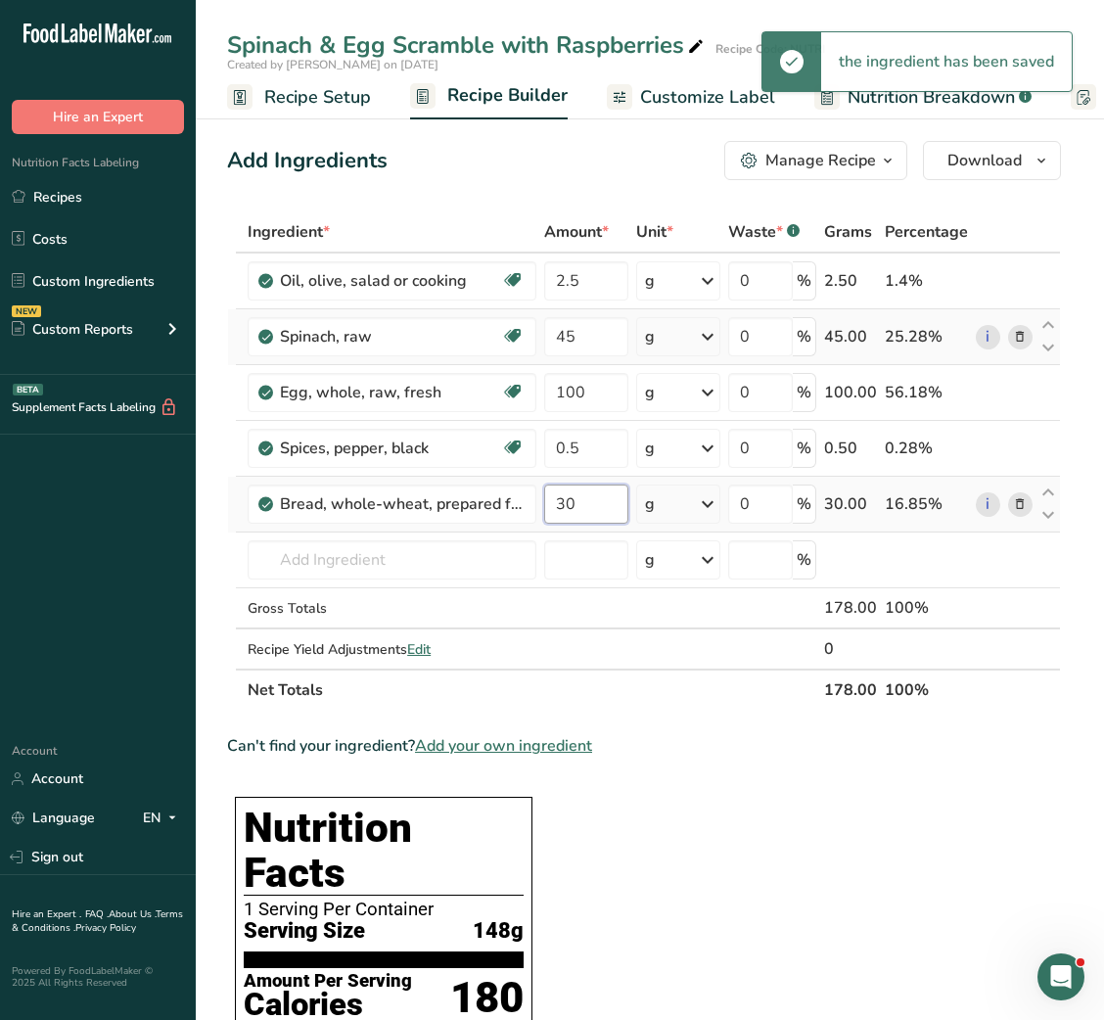
type input "30"
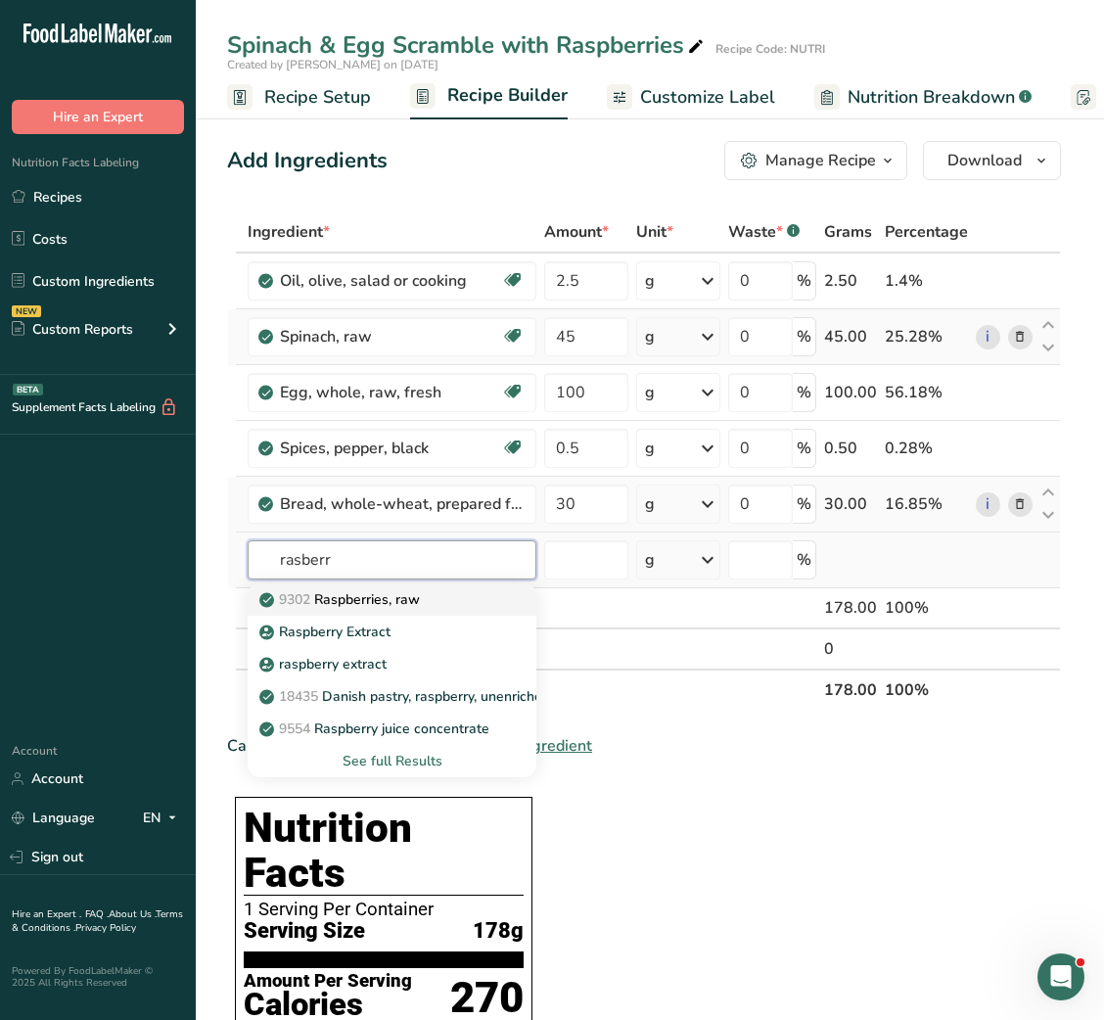
type input "rasberr"
click at [389, 599] on p "9302 Raspberries, raw" at bounding box center [341, 599] width 157 height 21
type input "Raspberries, raw"
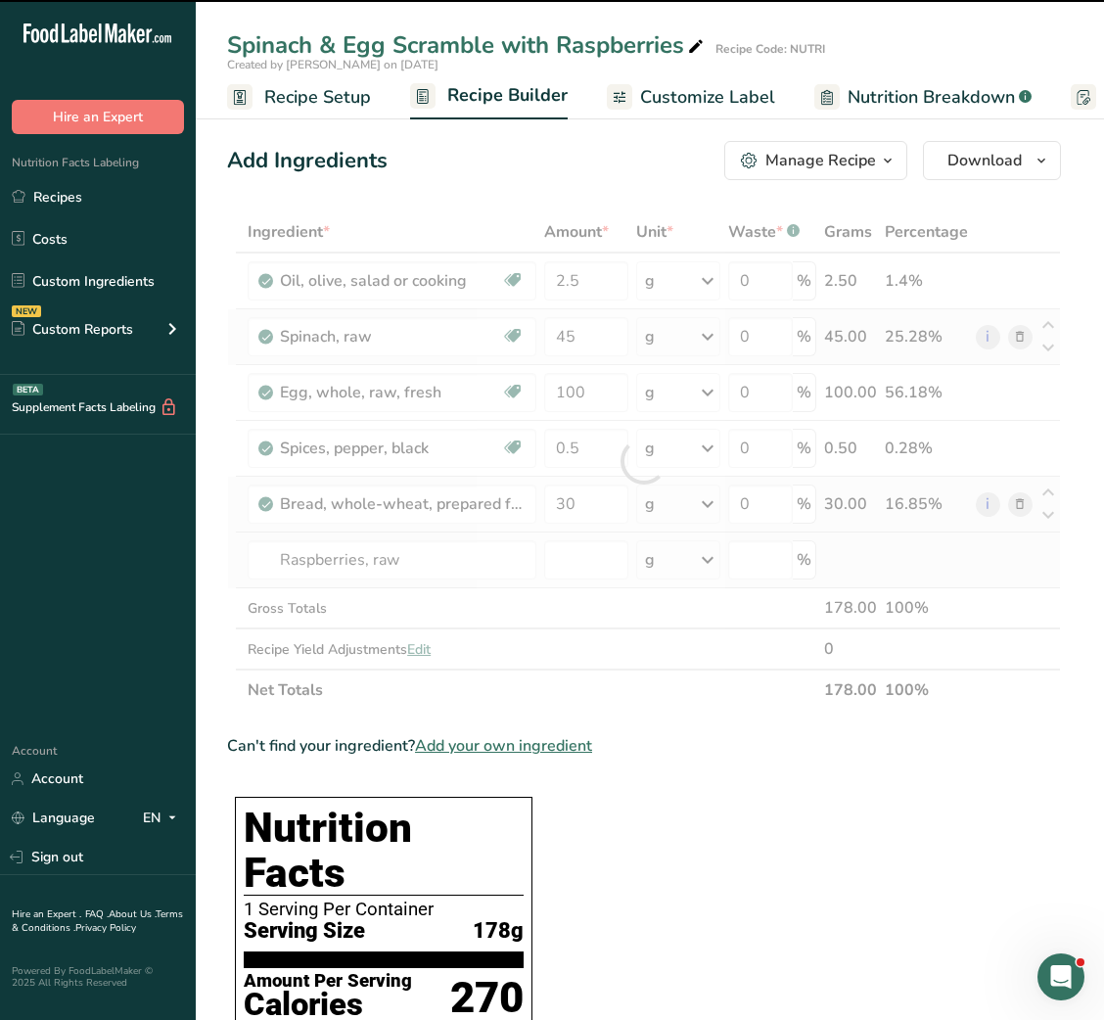
type input "0"
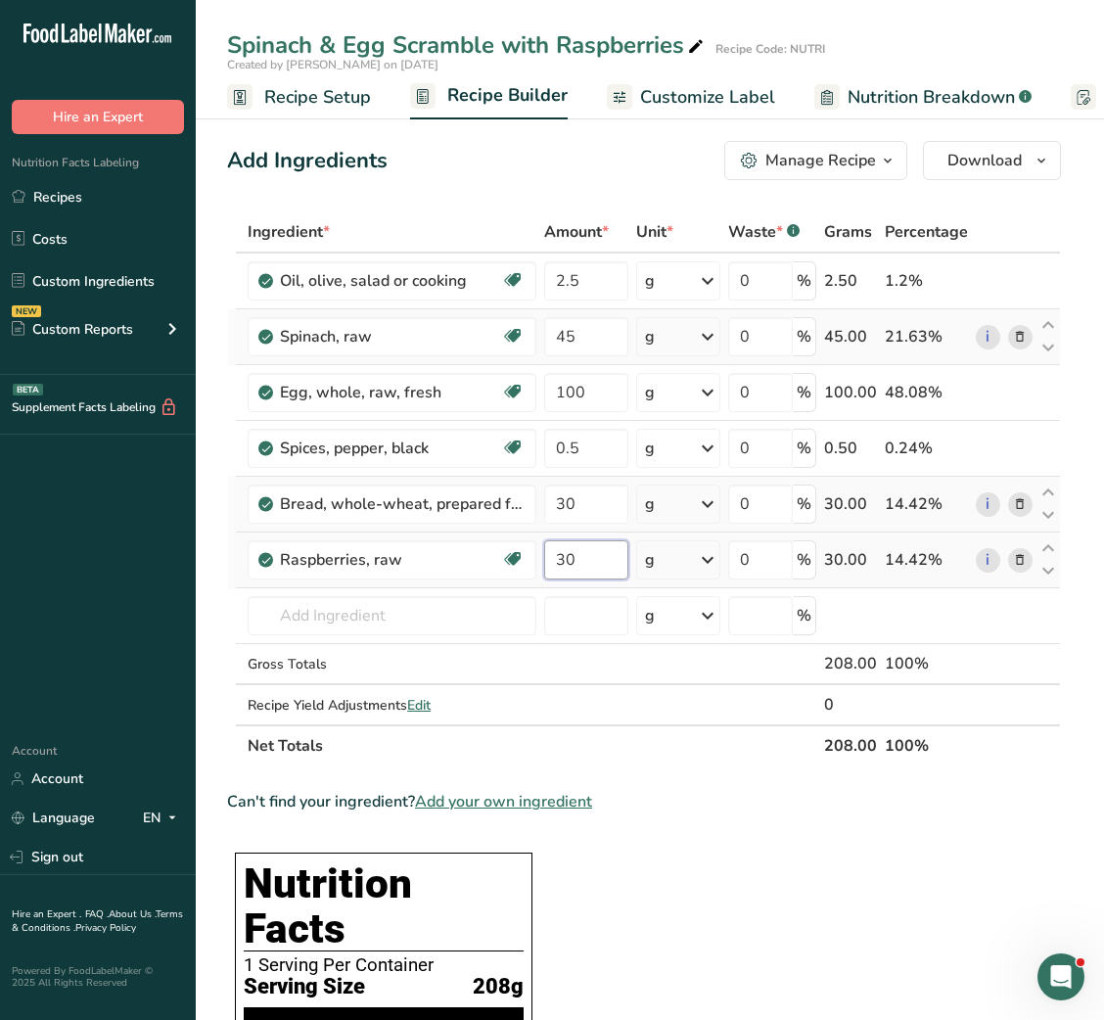
click at [567, 566] on input "30" at bounding box center [585, 559] width 83 height 39
type input "60"
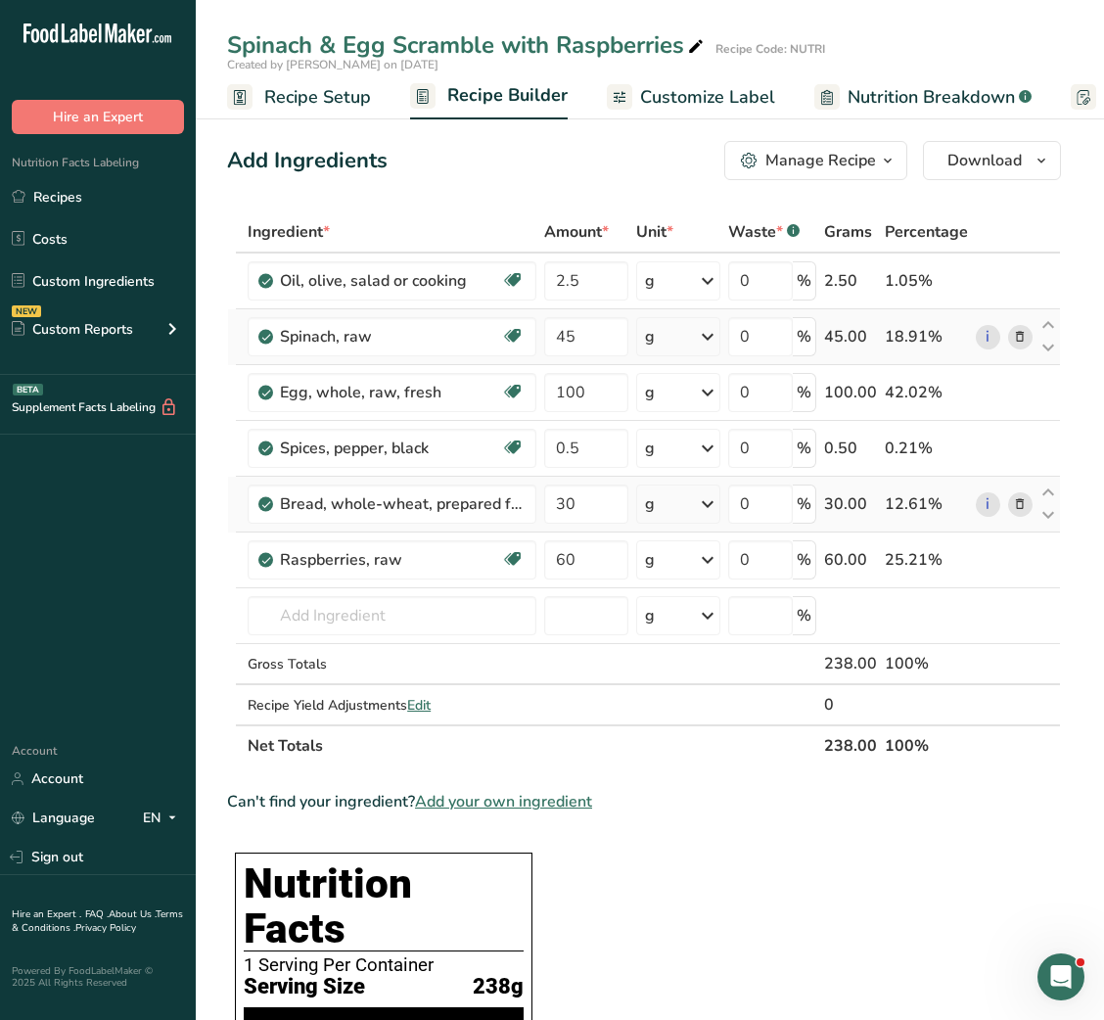
click at [669, 110] on link "Customize Label" at bounding box center [691, 97] width 168 height 44
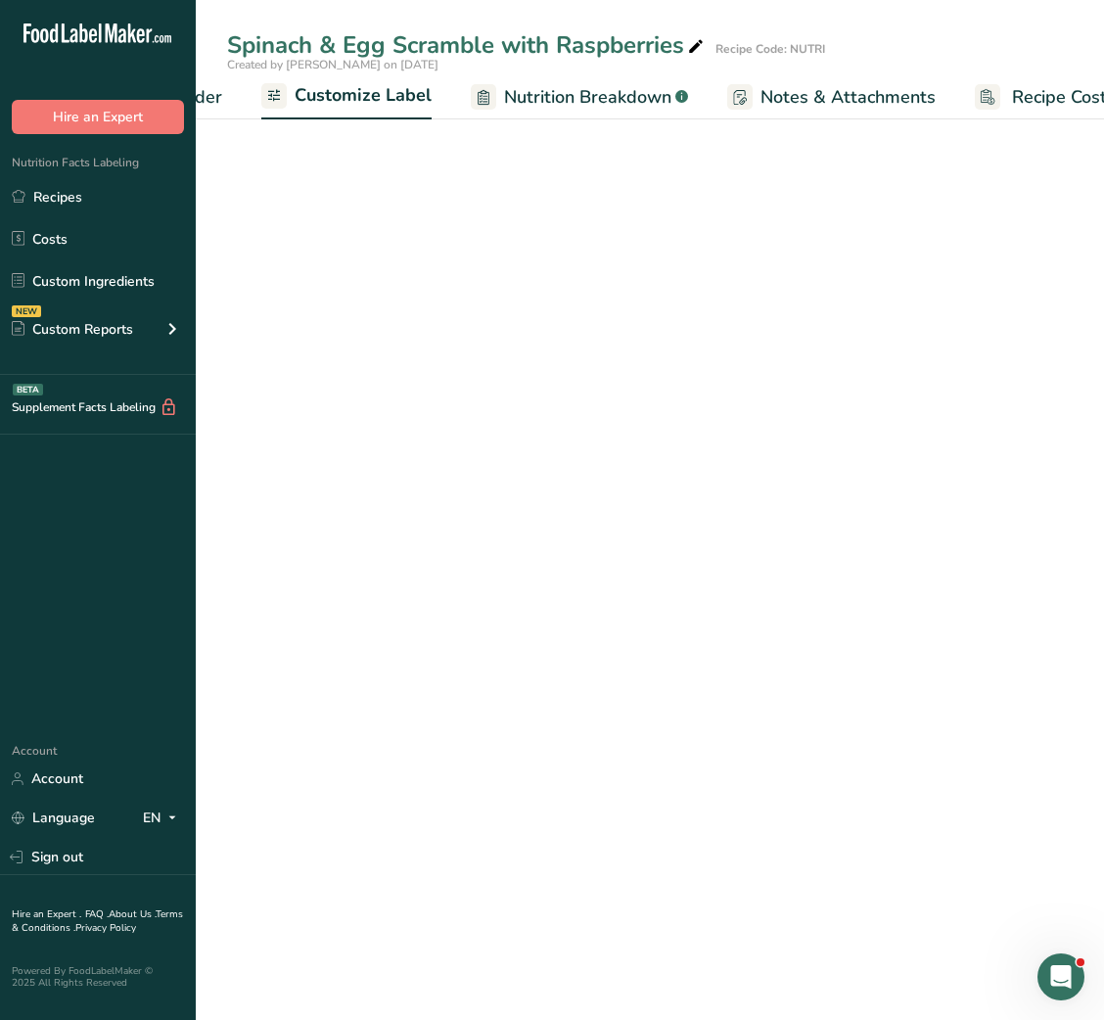
scroll to position [0, 381]
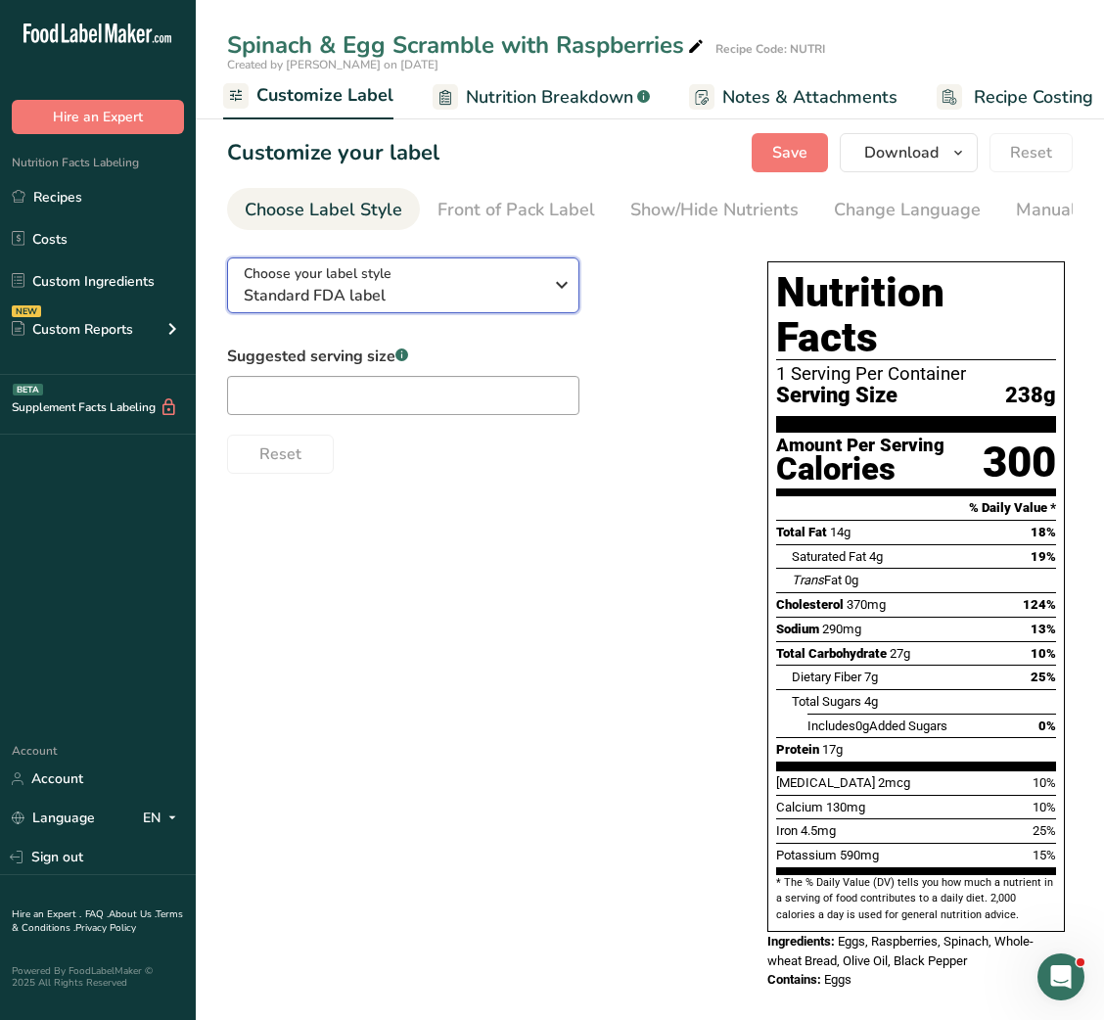
click at [455, 272] on div "Choose your label style Standard FDA label" at bounding box center [393, 285] width 299 height 44
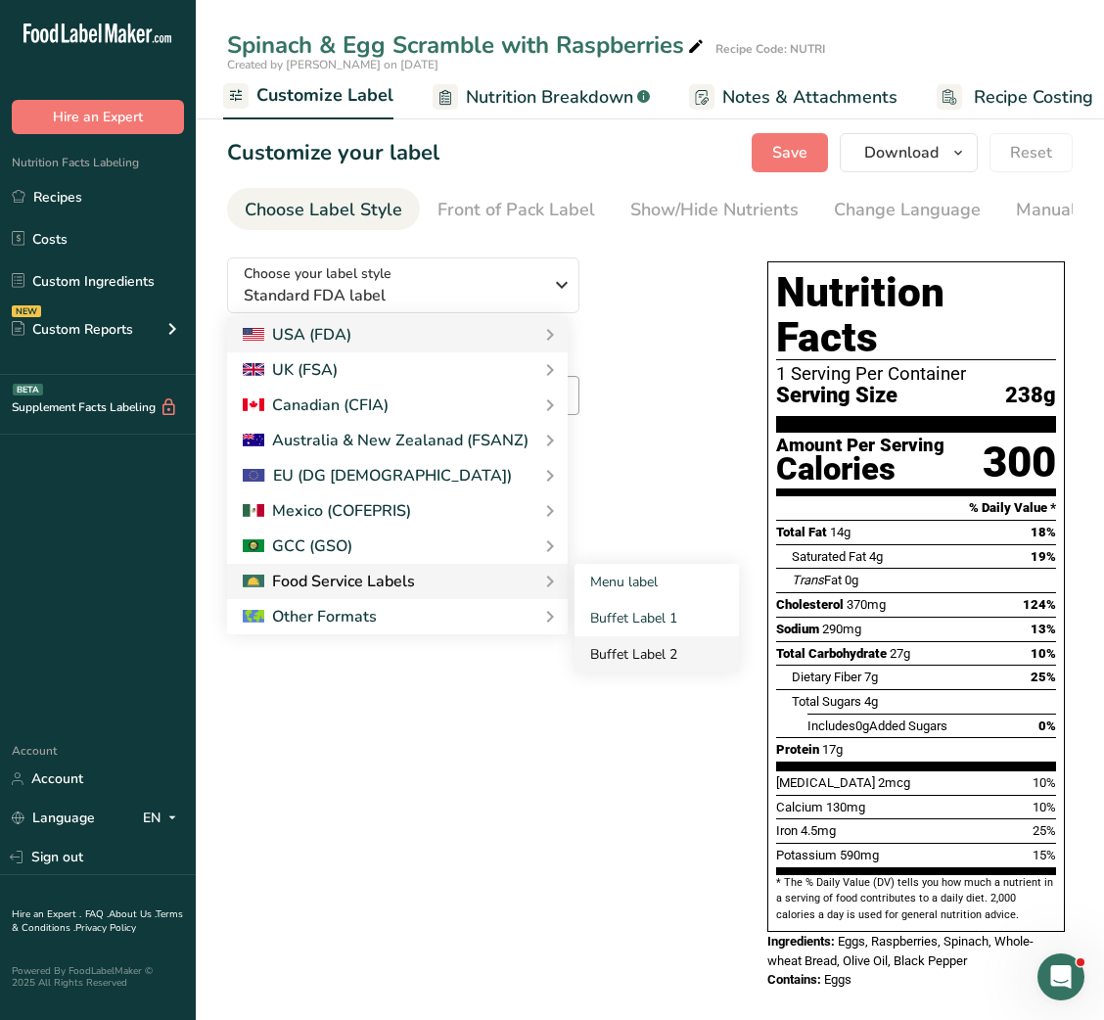
click at [610, 667] on link "Buffet Label 2" at bounding box center [657, 654] width 164 height 36
checkbox input "false"
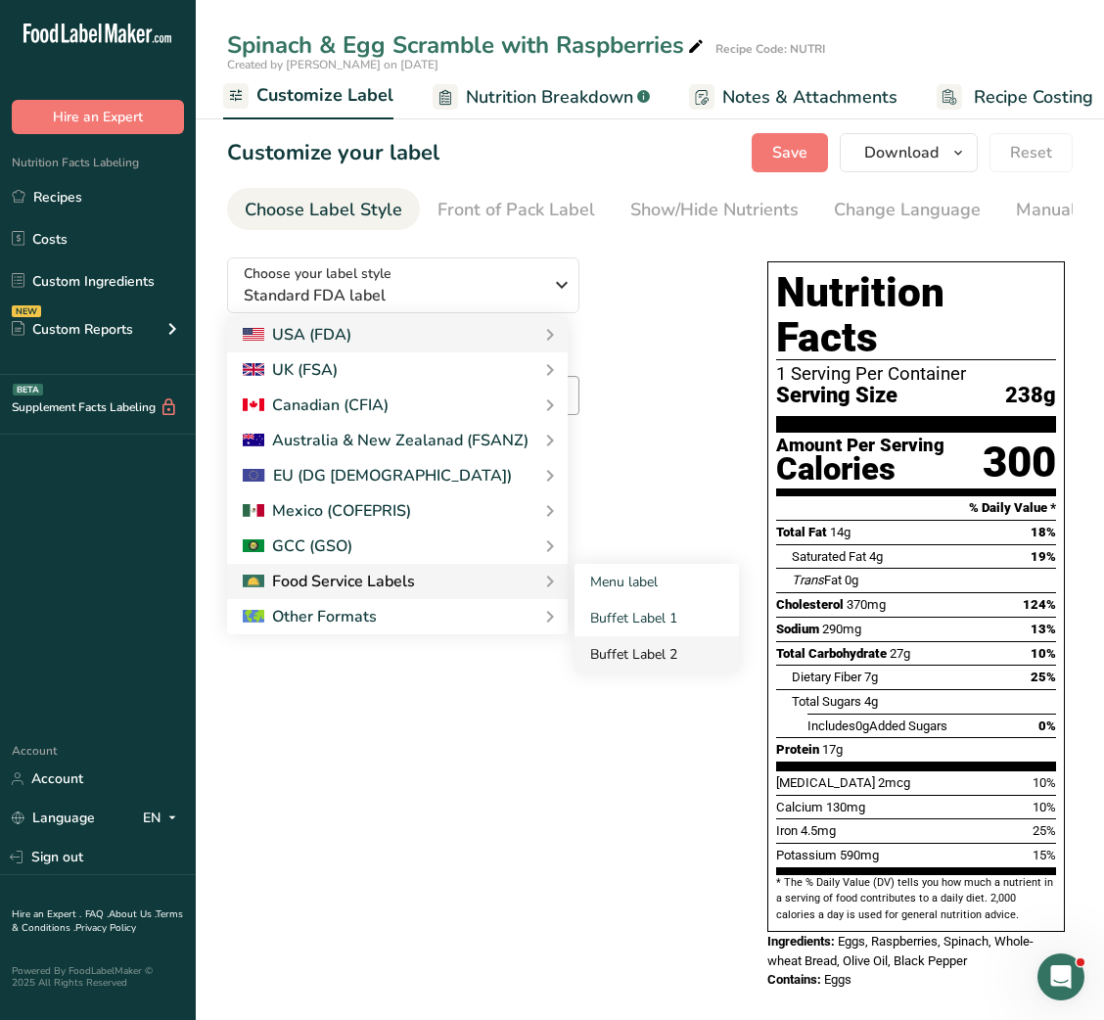
checkbox input "false"
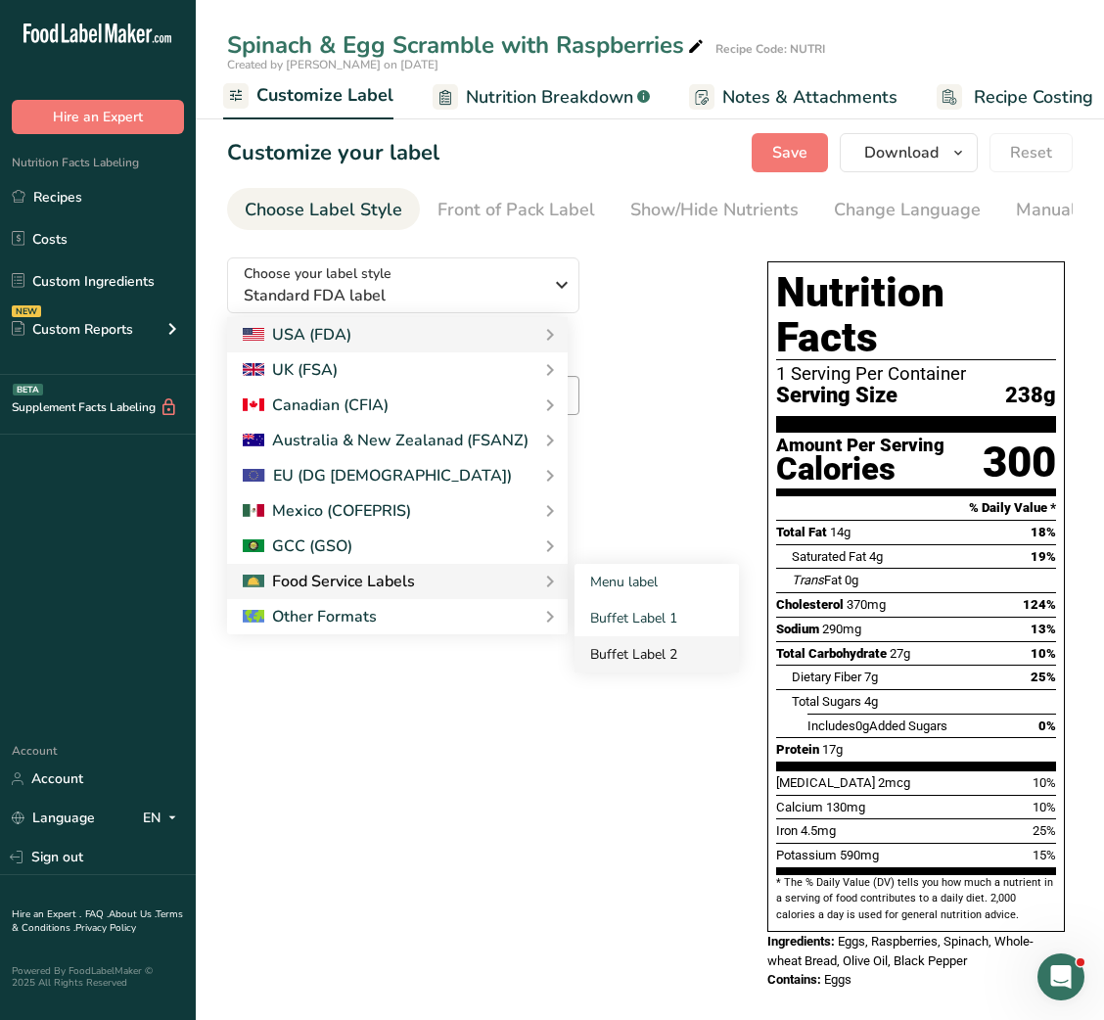
checkbox input "false"
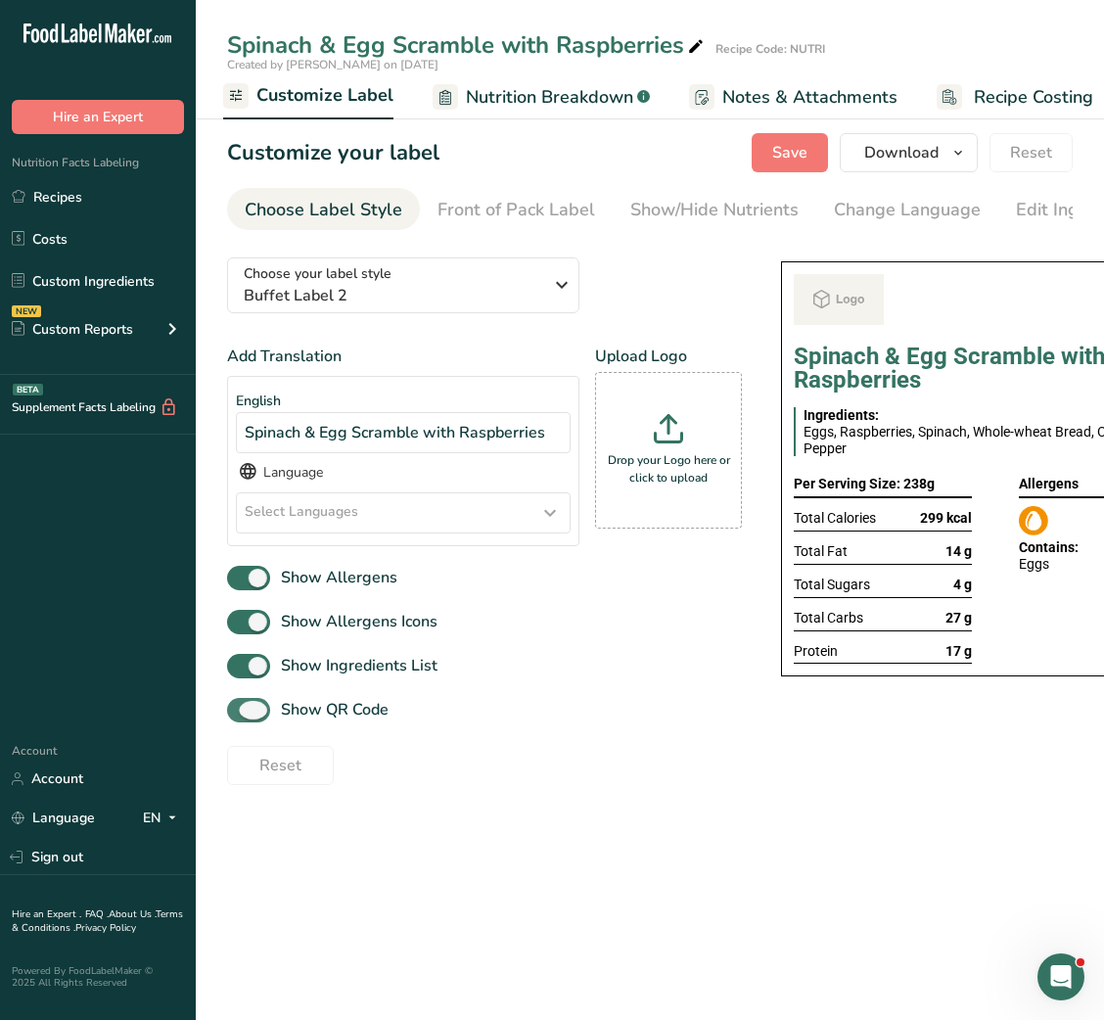
click at [353, 722] on span "Show QR Code" at bounding box center [329, 709] width 118 height 23
click at [240, 717] on input "Show QR Code" at bounding box center [233, 710] width 13 height 13
checkbox input "false"
click at [743, 211] on div "Show/Hide Nutrients" at bounding box center [714, 210] width 168 height 26
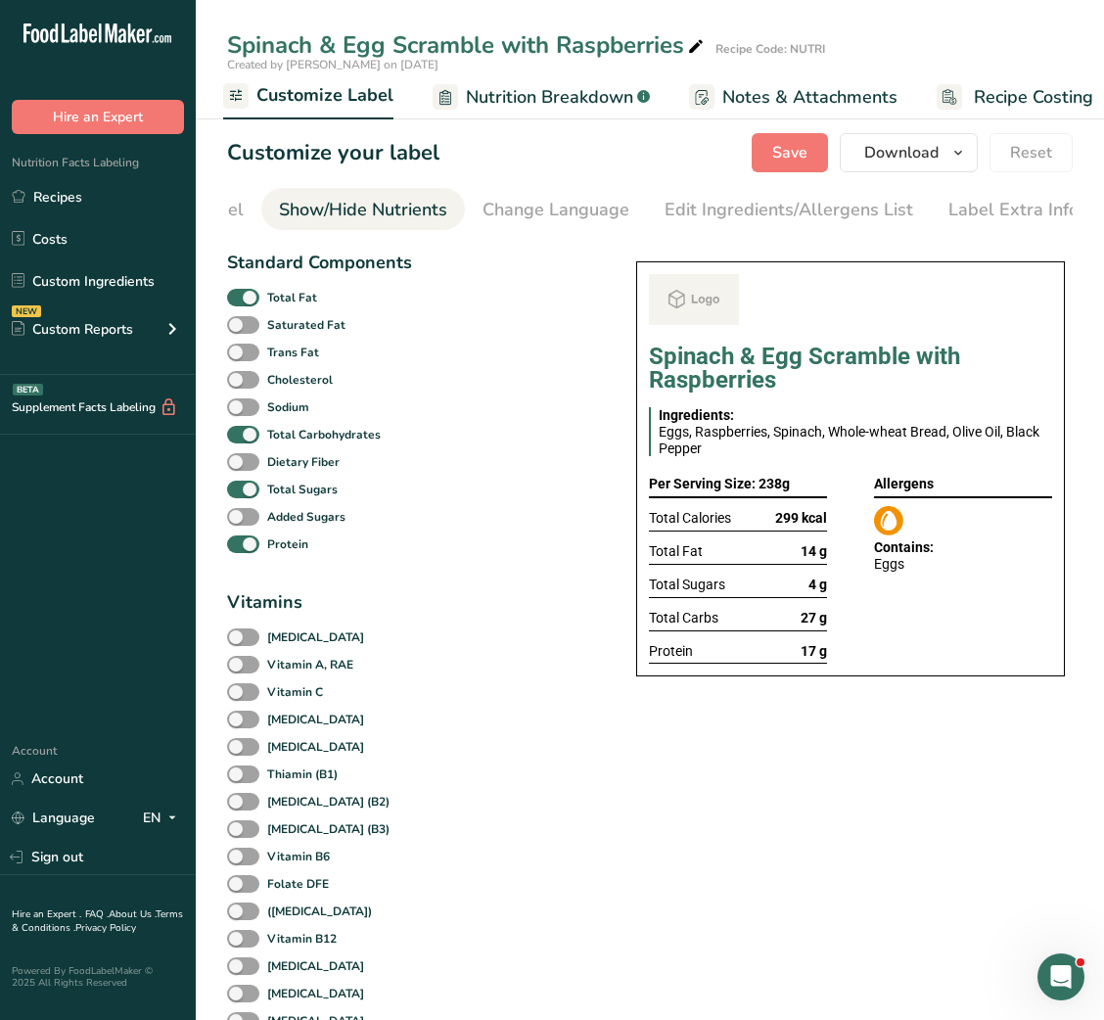
scroll to position [0, 357]
click at [304, 300] on b "Total Fat" at bounding box center [292, 298] width 50 height 18
click at [240, 300] on input "Total Fat" at bounding box center [233, 297] width 13 height 13
checkbox input "false"
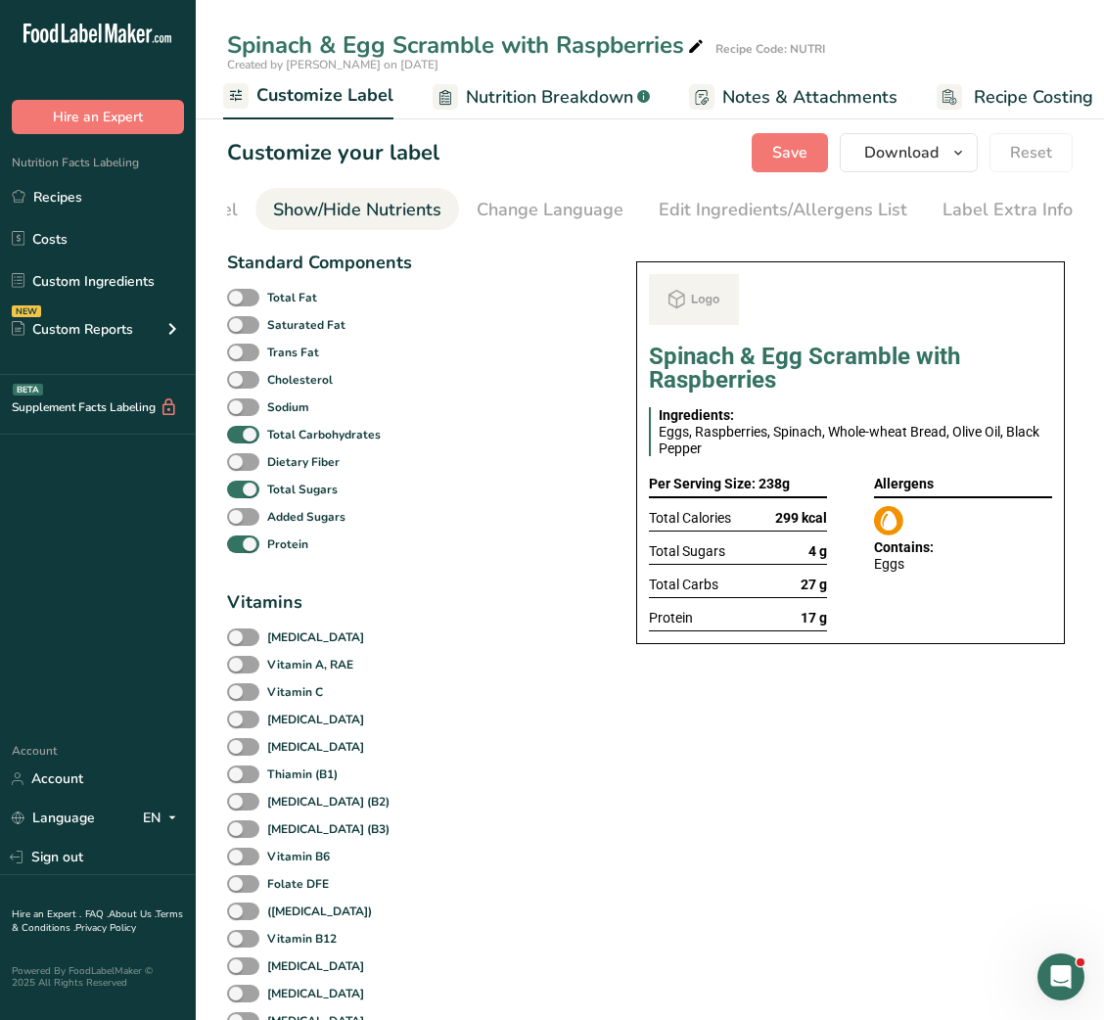
click at [292, 487] on div "Total Sugars" at bounding box center [319, 489] width 184 height 27
click at [286, 488] on div "Total Sugars" at bounding box center [319, 489] width 184 height 27
click at [263, 498] on span "Total Sugars" at bounding box center [298, 490] width 78 height 18
click at [240, 495] on input "Total Sugars" at bounding box center [233, 489] width 13 height 13
checkbox input "false"
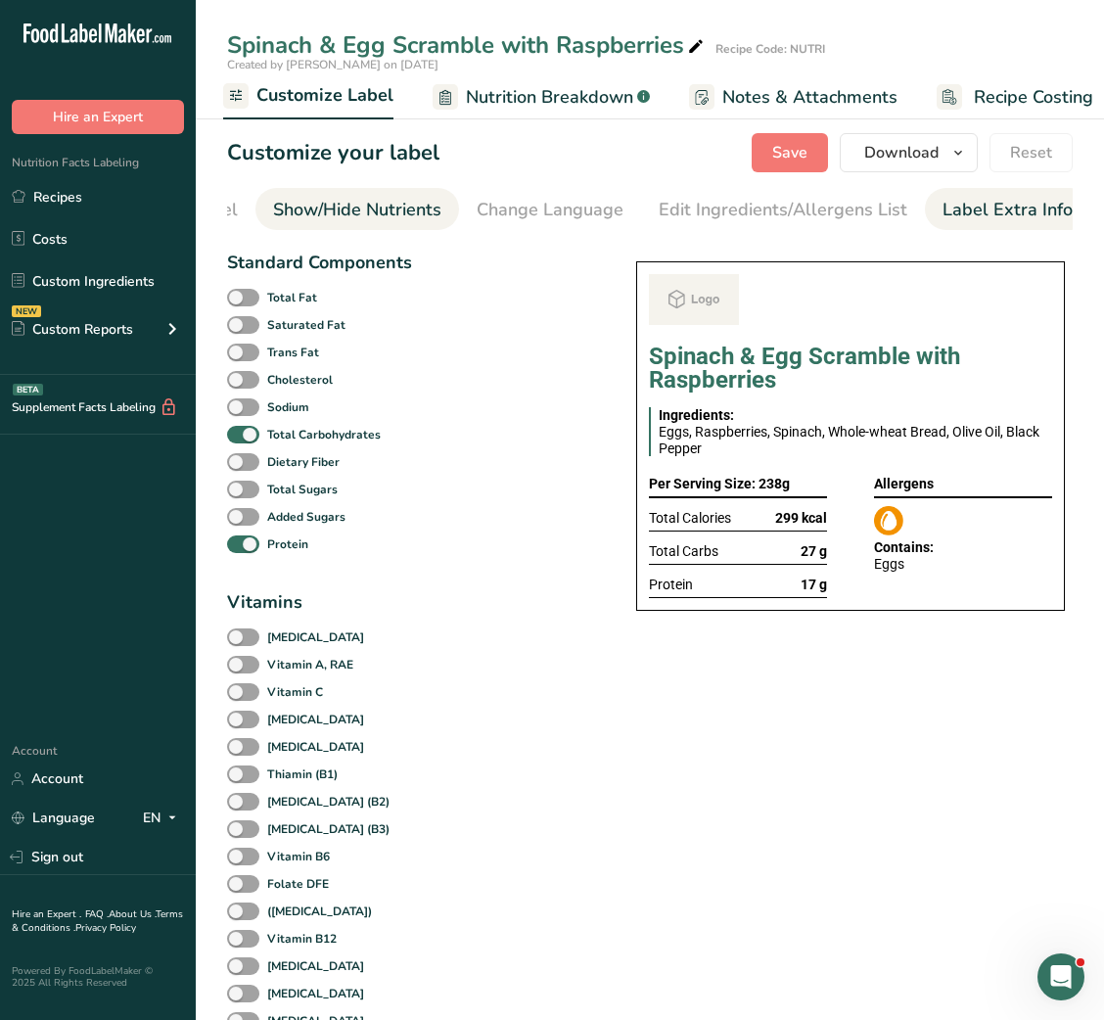
click at [997, 219] on div "Label Extra Info" at bounding box center [1008, 210] width 130 height 26
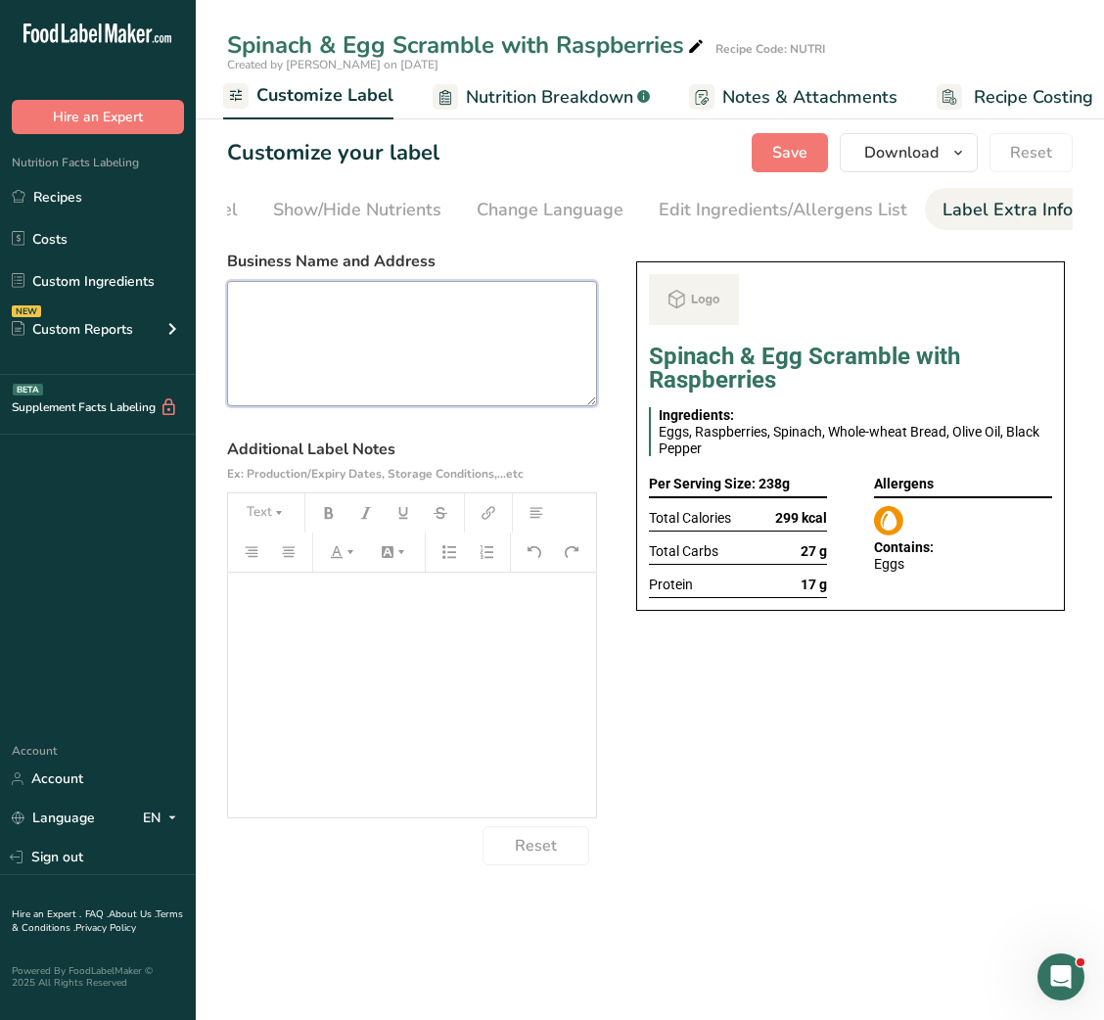
click at [491, 378] on textarea at bounding box center [412, 343] width 370 height 125
click at [465, 379] on textarea at bounding box center [412, 343] width 370 height 125
paste textarea "BREAKFAST Use by - [DATE] Storage - Keep Refrigerated below 5 degree Heating - …"
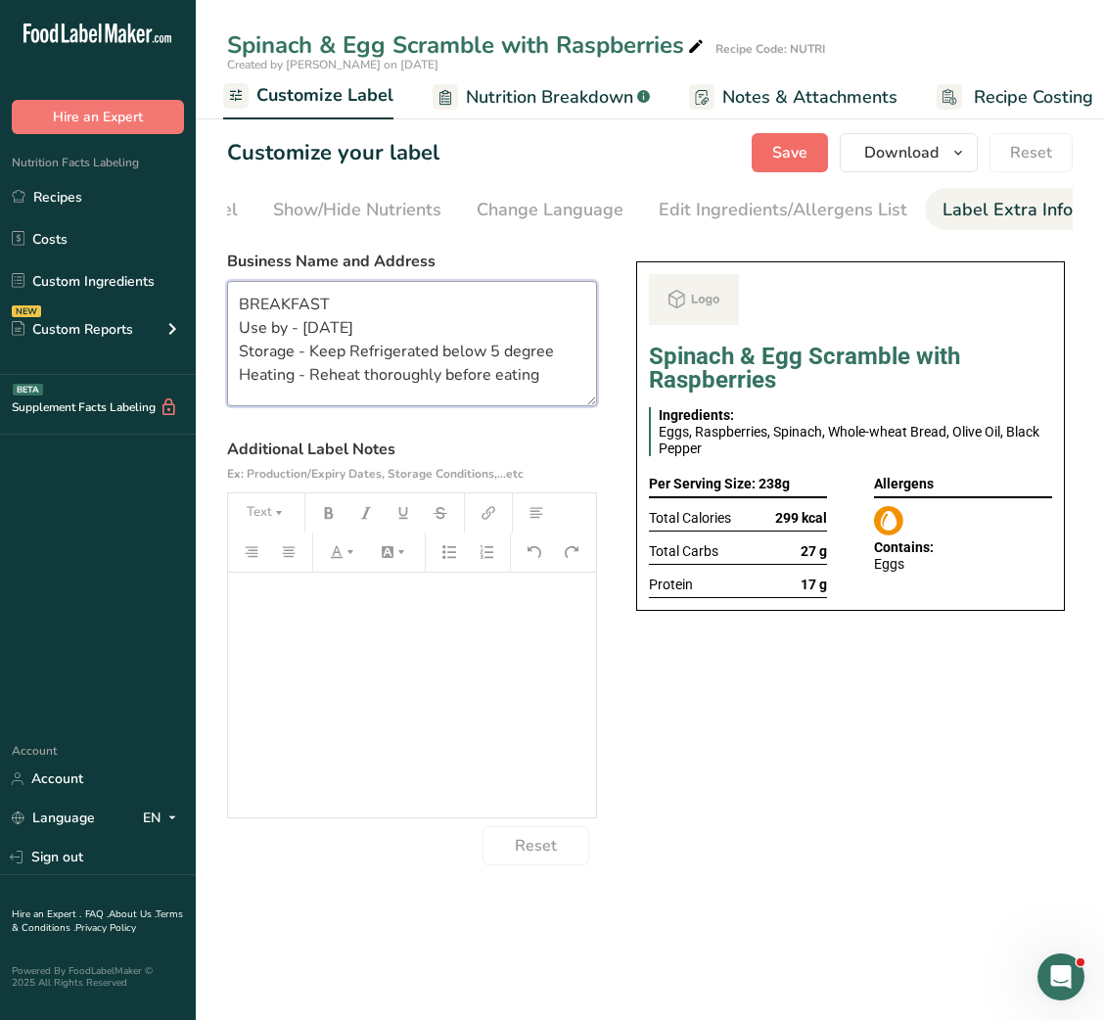
type textarea "BREAKFAST Use by - [DATE] Storage - Keep Refrigerated below 5 degree Heating - …"
click at [808, 147] on span "Save" at bounding box center [789, 152] width 35 height 23
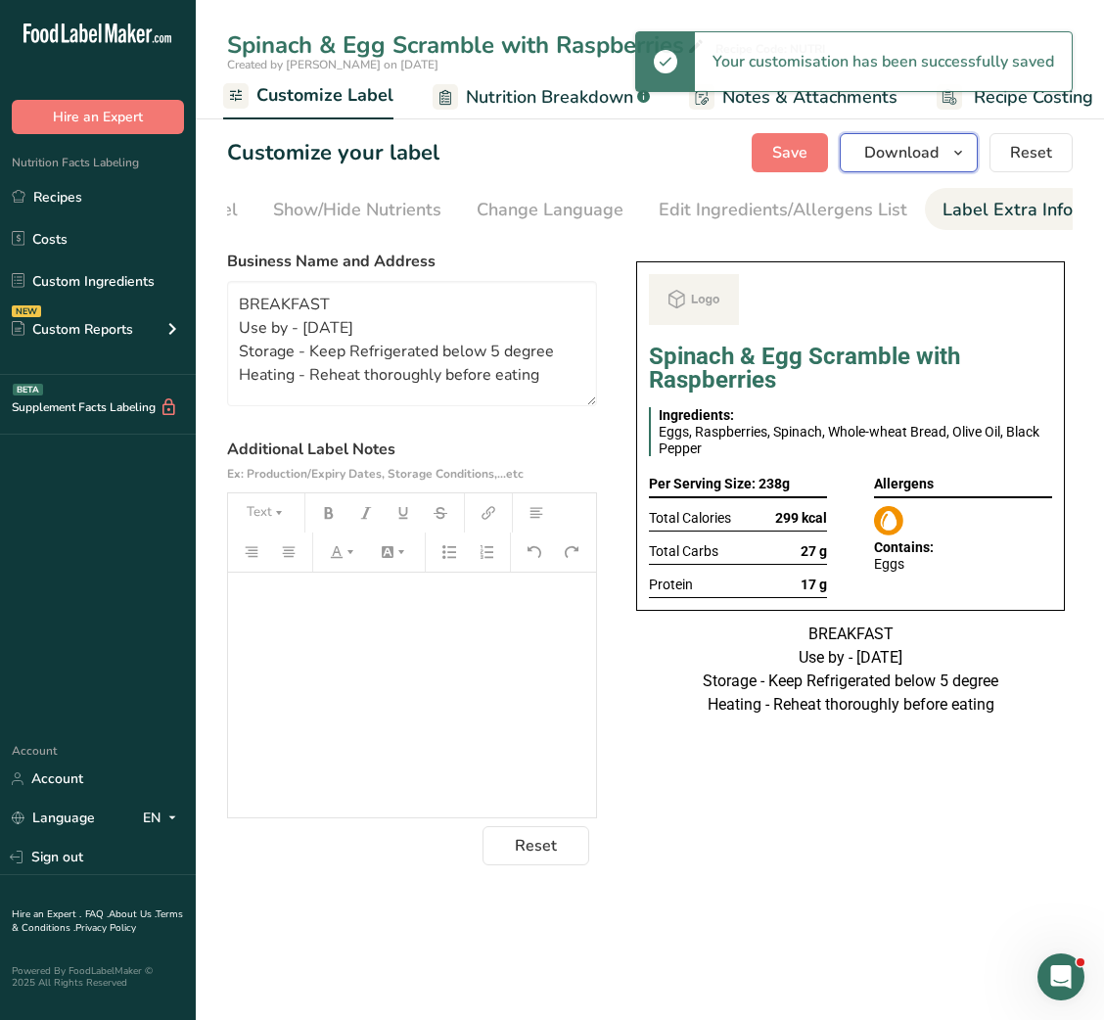
click at [964, 161] on icon "button" at bounding box center [959, 153] width 16 height 24
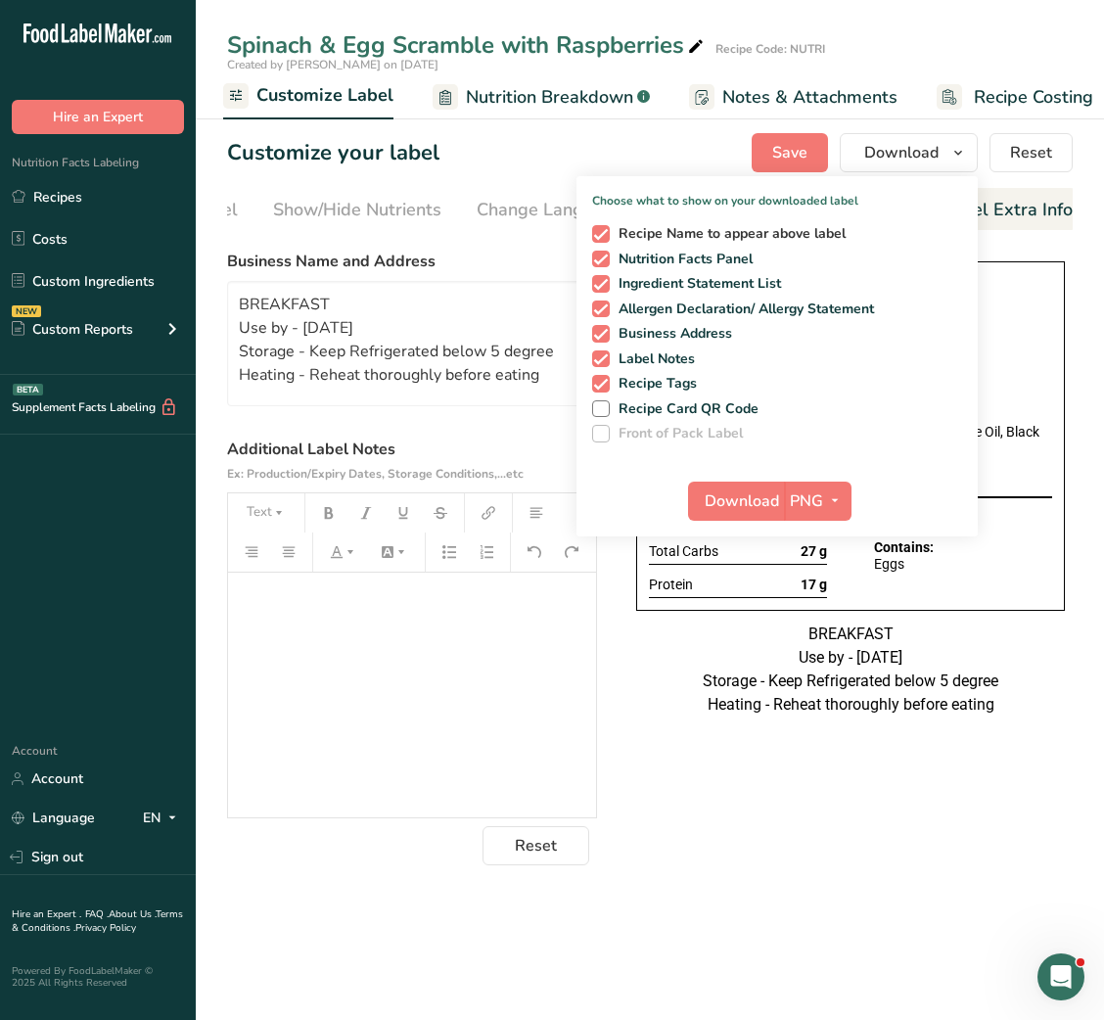
click at [755, 238] on span "Recipe Name to appear above label" at bounding box center [728, 234] width 237 height 18
click at [605, 238] on input "Recipe Name to appear above label" at bounding box center [598, 233] width 13 height 13
checkbox input "false"
click at [721, 493] on span "Download" at bounding box center [742, 501] width 74 height 23
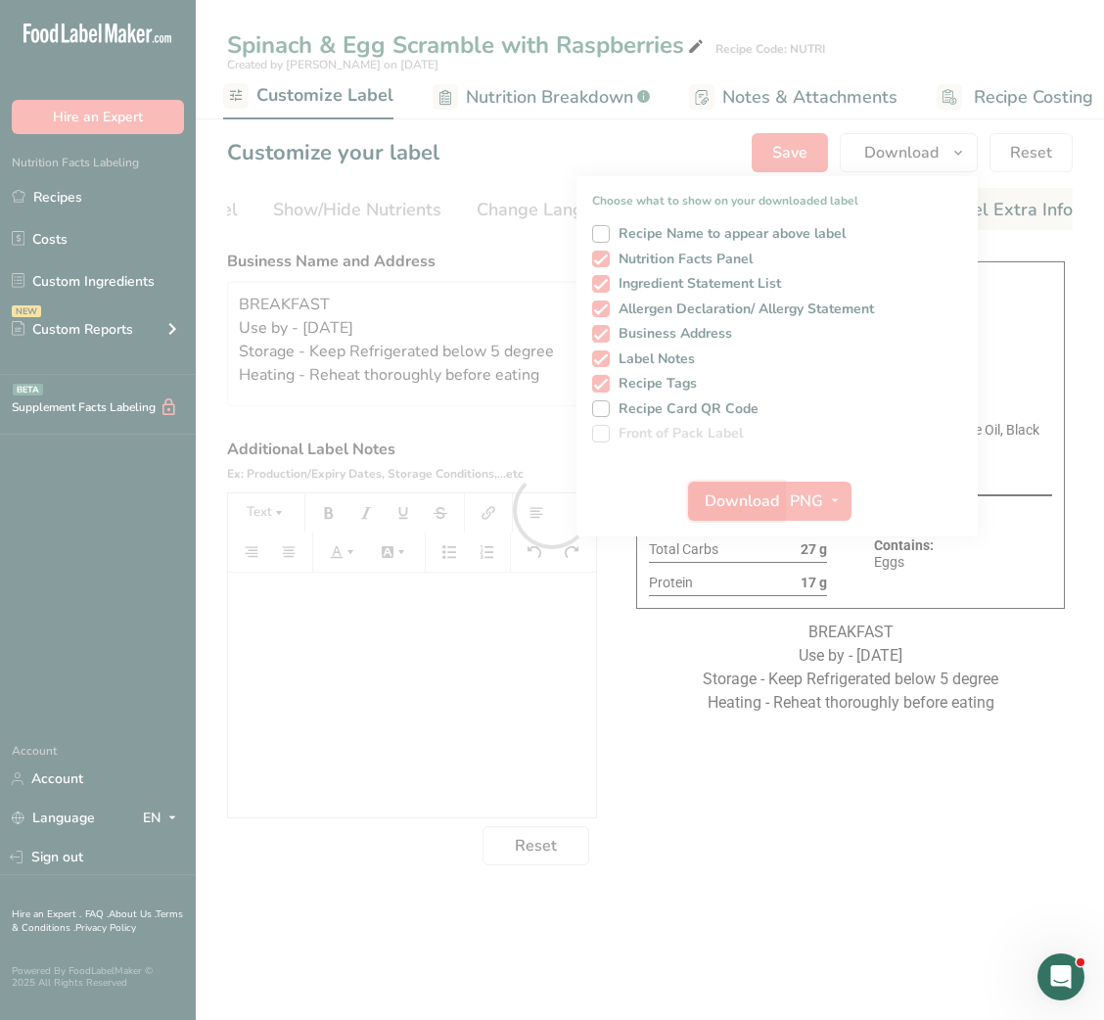
scroll to position [0, 0]
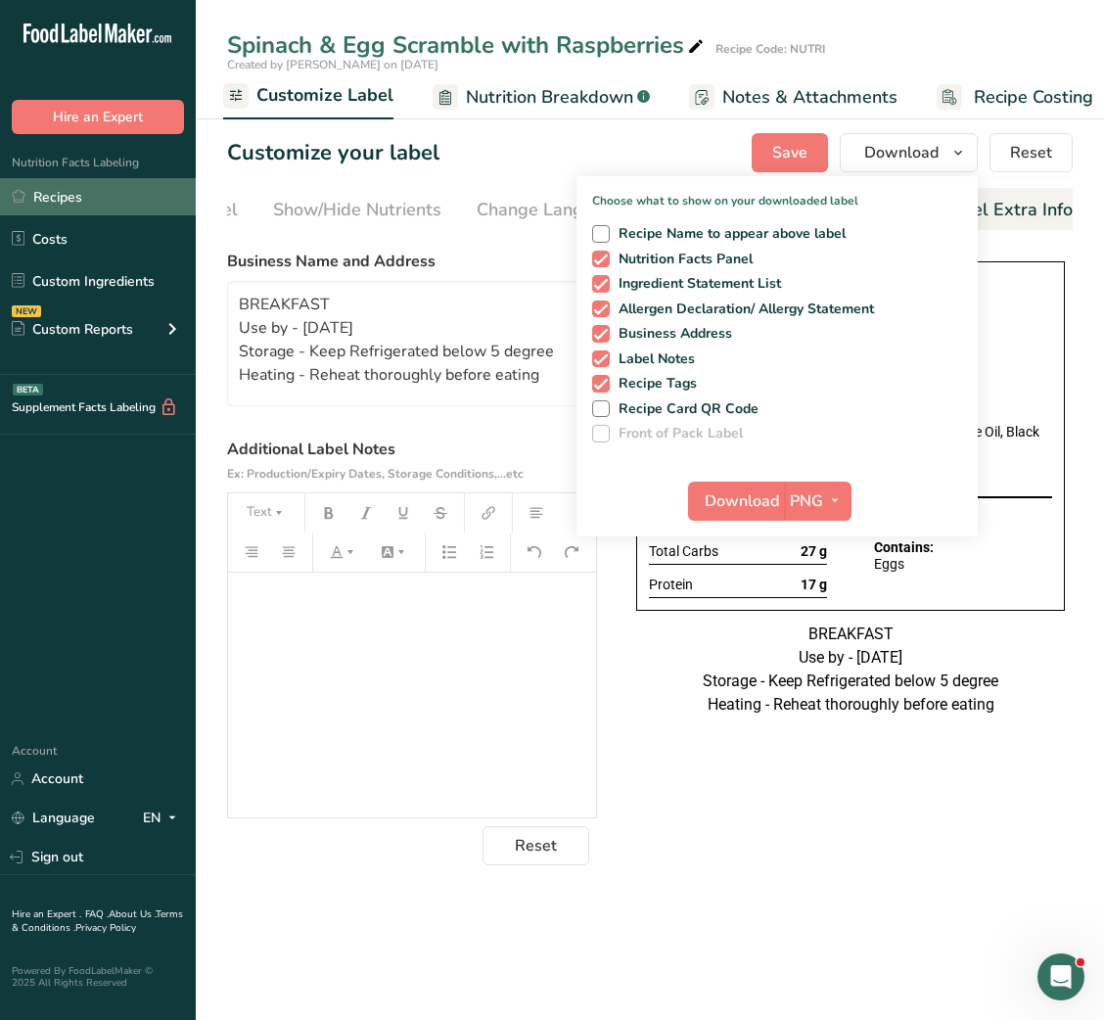
click at [58, 209] on link "Recipes" at bounding box center [98, 196] width 196 height 37
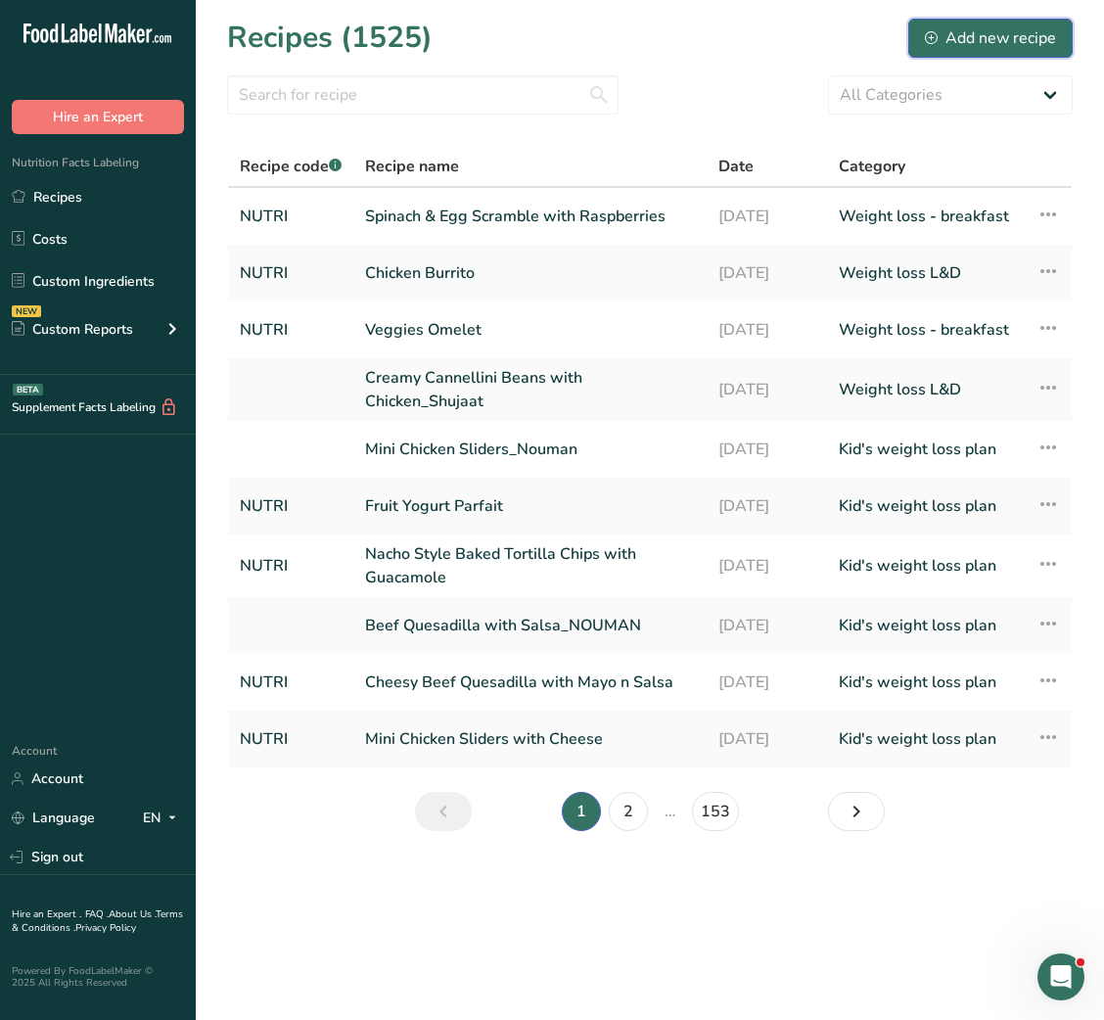
click at [976, 39] on div "Add new recipe" at bounding box center [990, 37] width 131 height 23
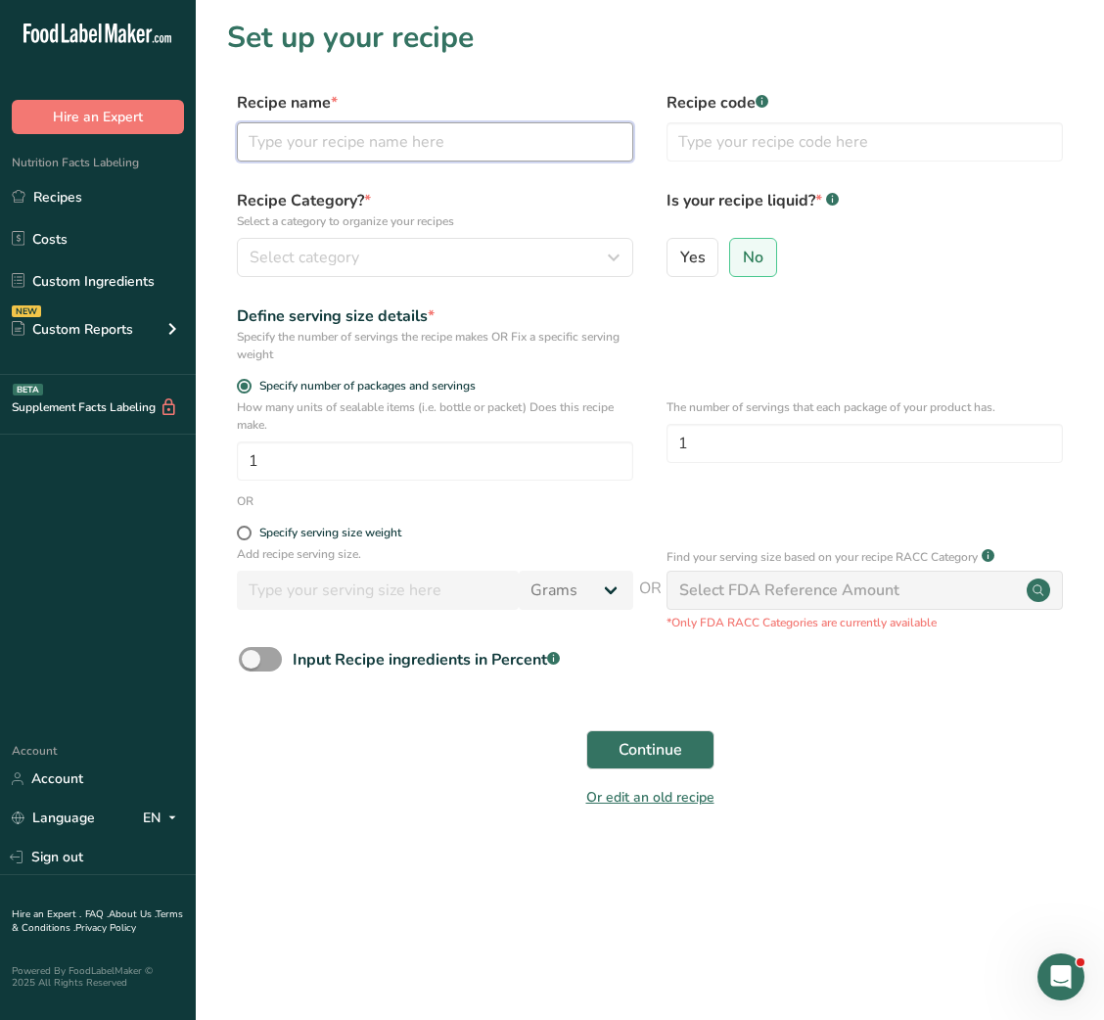
click at [469, 125] on input "text" at bounding box center [435, 141] width 397 height 39
paste input "Ultimate Gut-Friendly Snack Mix"
type input "Ultimate Gut-Friendly Snack Mix"
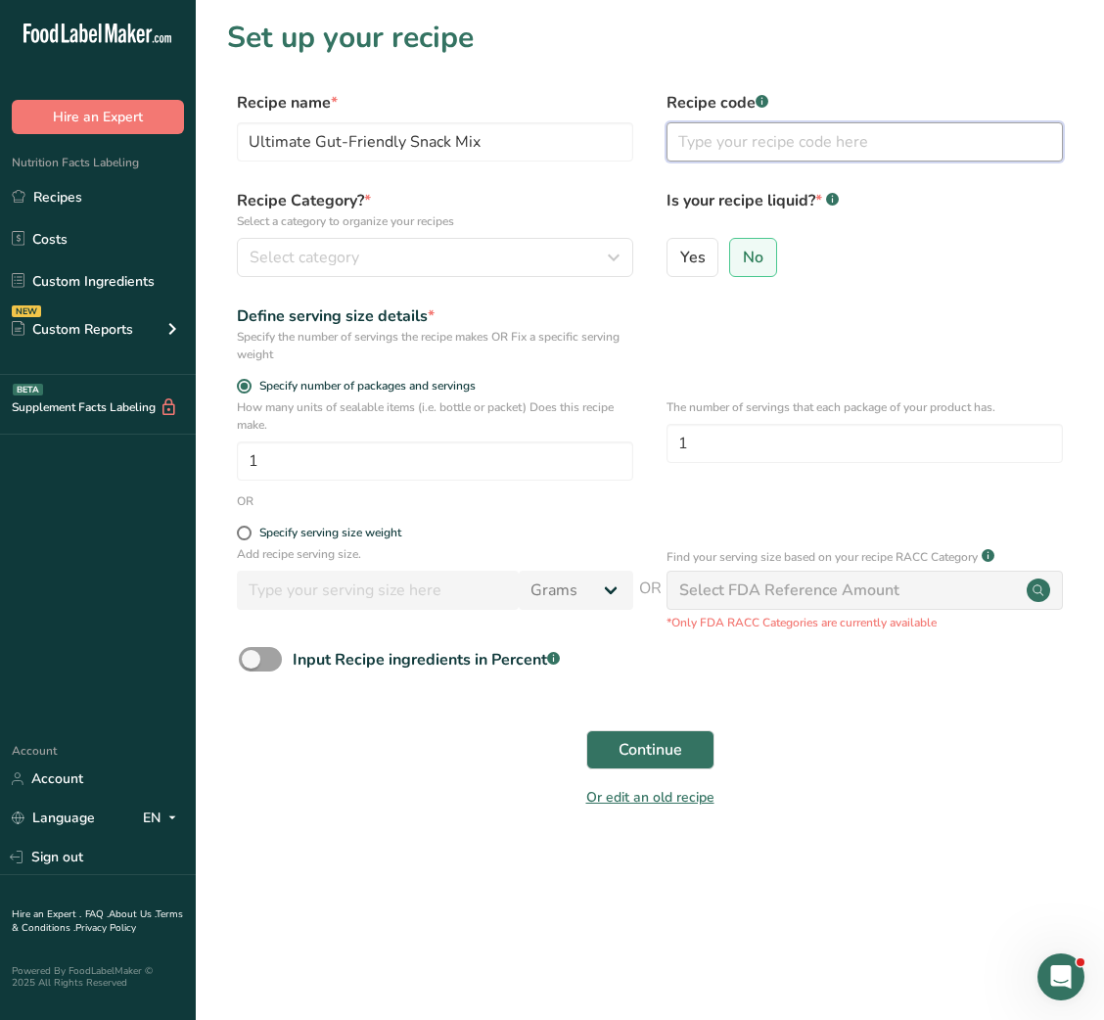
click at [712, 135] on input "text" at bounding box center [865, 141] width 397 height 39
type input "NUTRI"
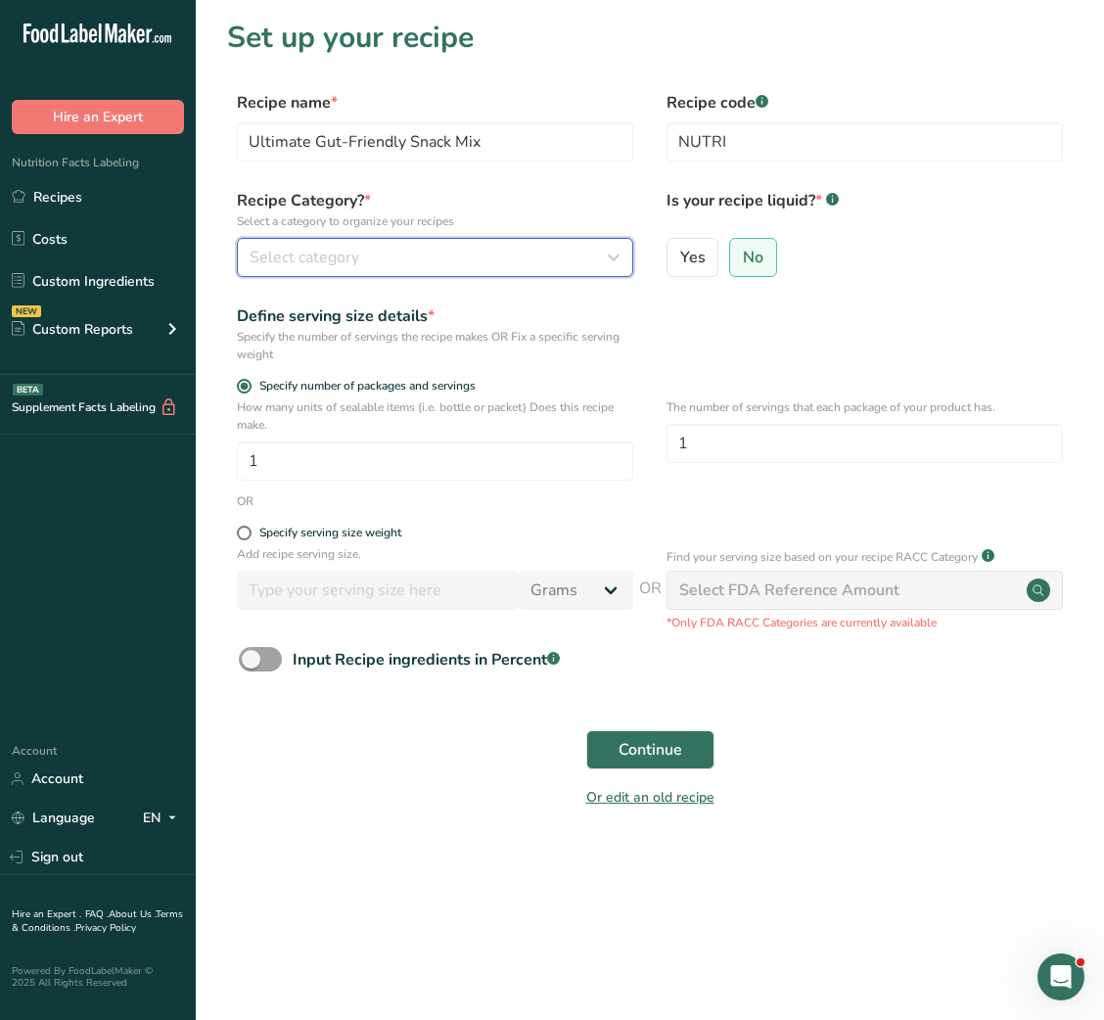
click at [602, 251] on icon "button" at bounding box center [613, 257] width 23 height 35
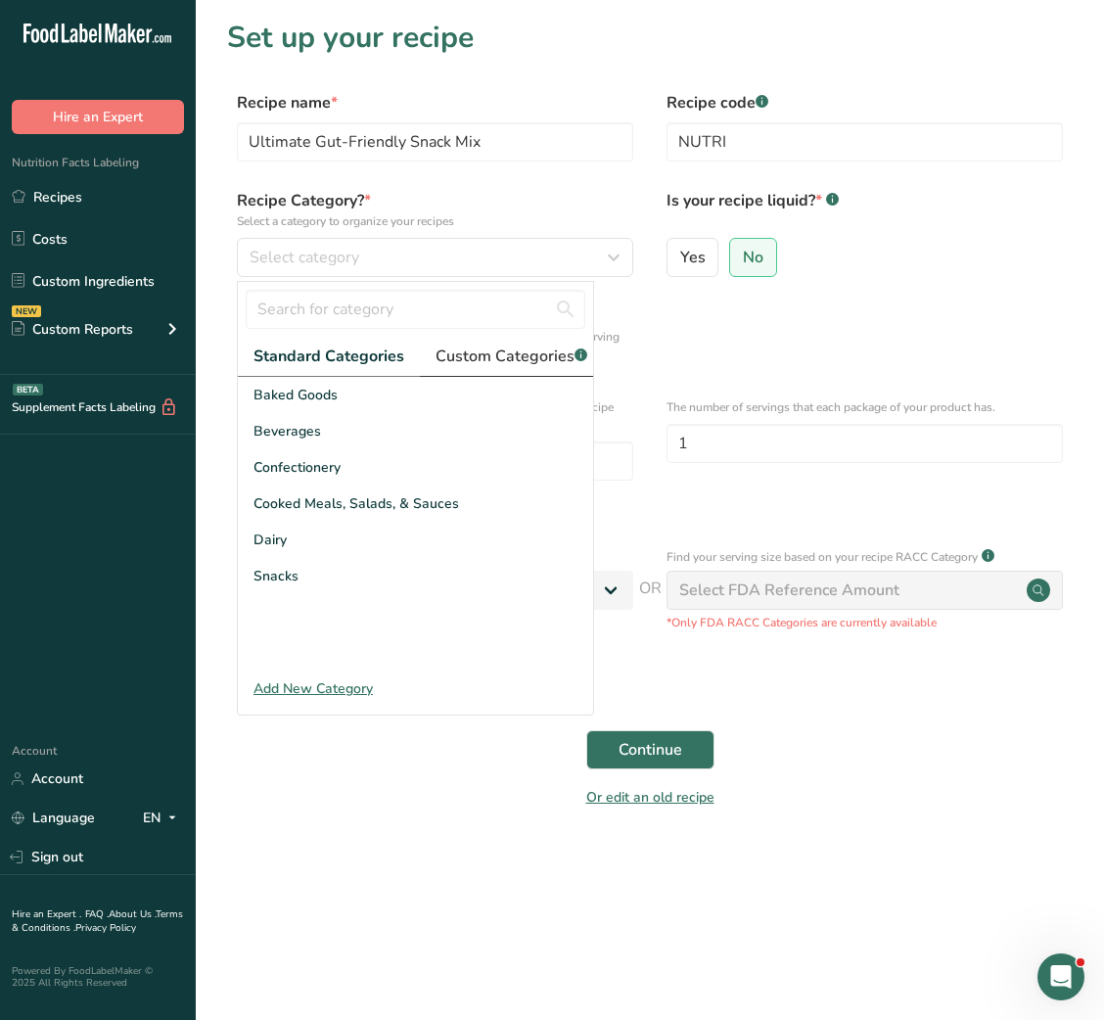
click at [516, 368] on link "Custom Categories .a-a{fill:#347362;}.b-a{fill:#fff;}" at bounding box center [511, 357] width 183 height 40
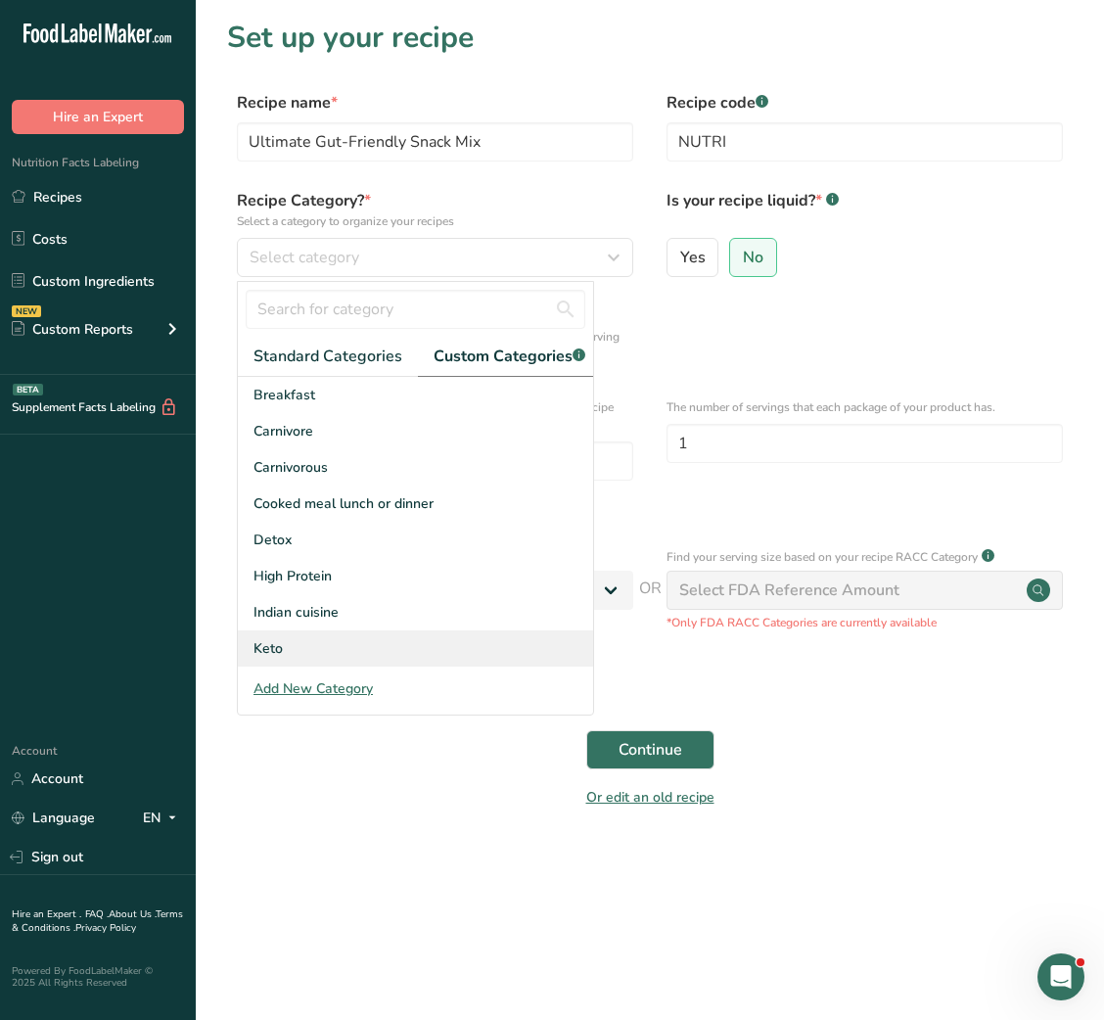
scroll to position [286, 0]
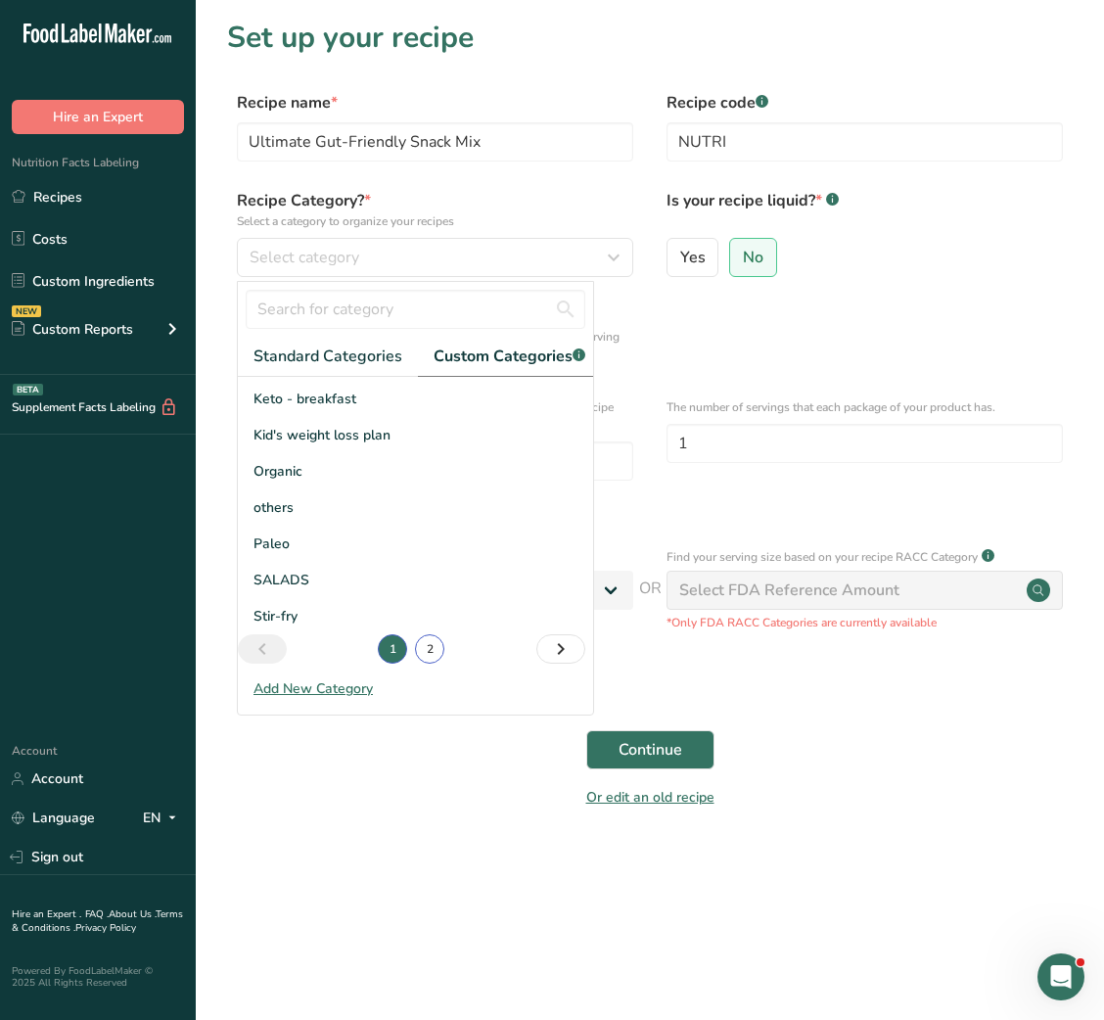
click at [415, 664] on link "2" at bounding box center [429, 648] width 29 height 29
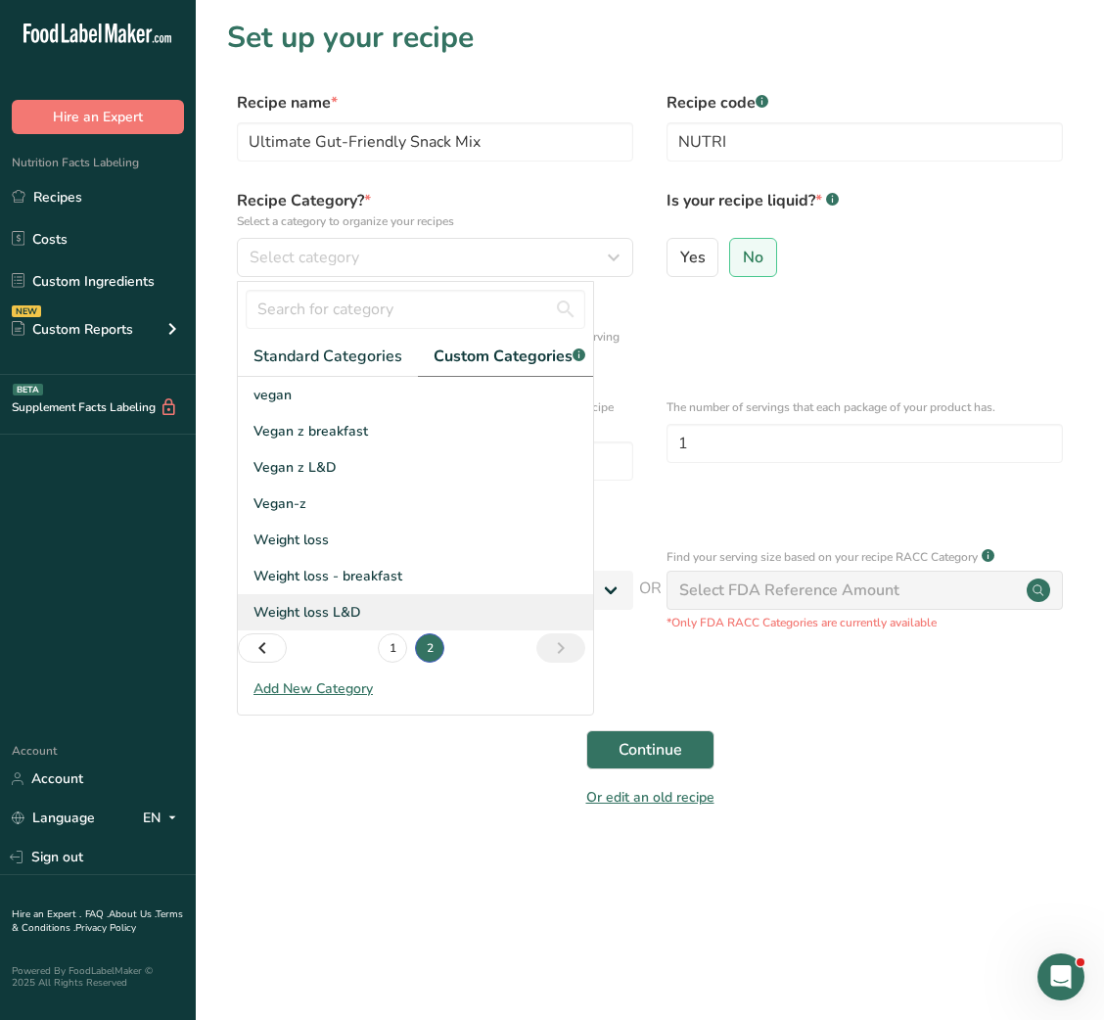
click at [356, 623] on span "Weight loss L&D" at bounding box center [308, 612] width 108 height 21
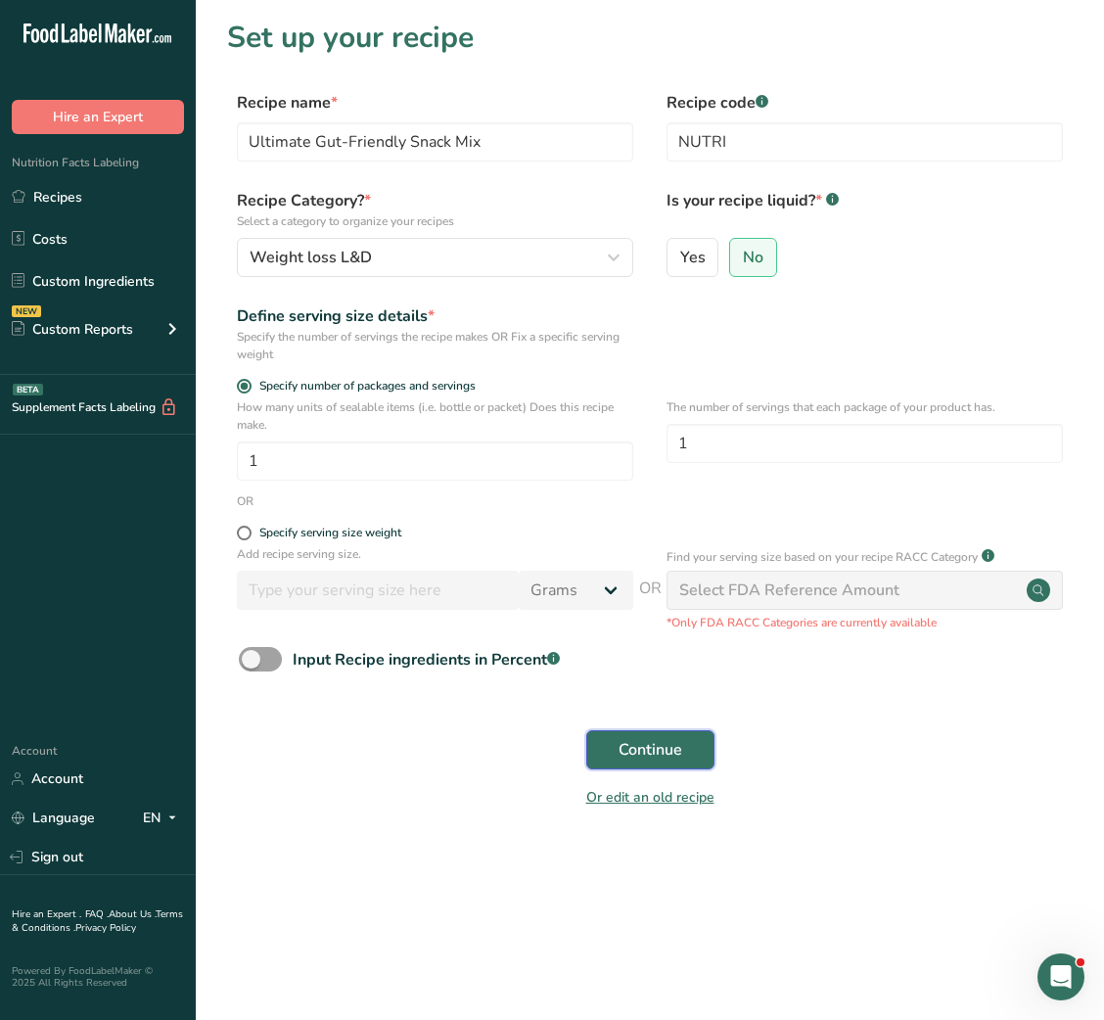
click at [630, 756] on span "Continue" at bounding box center [651, 749] width 64 height 23
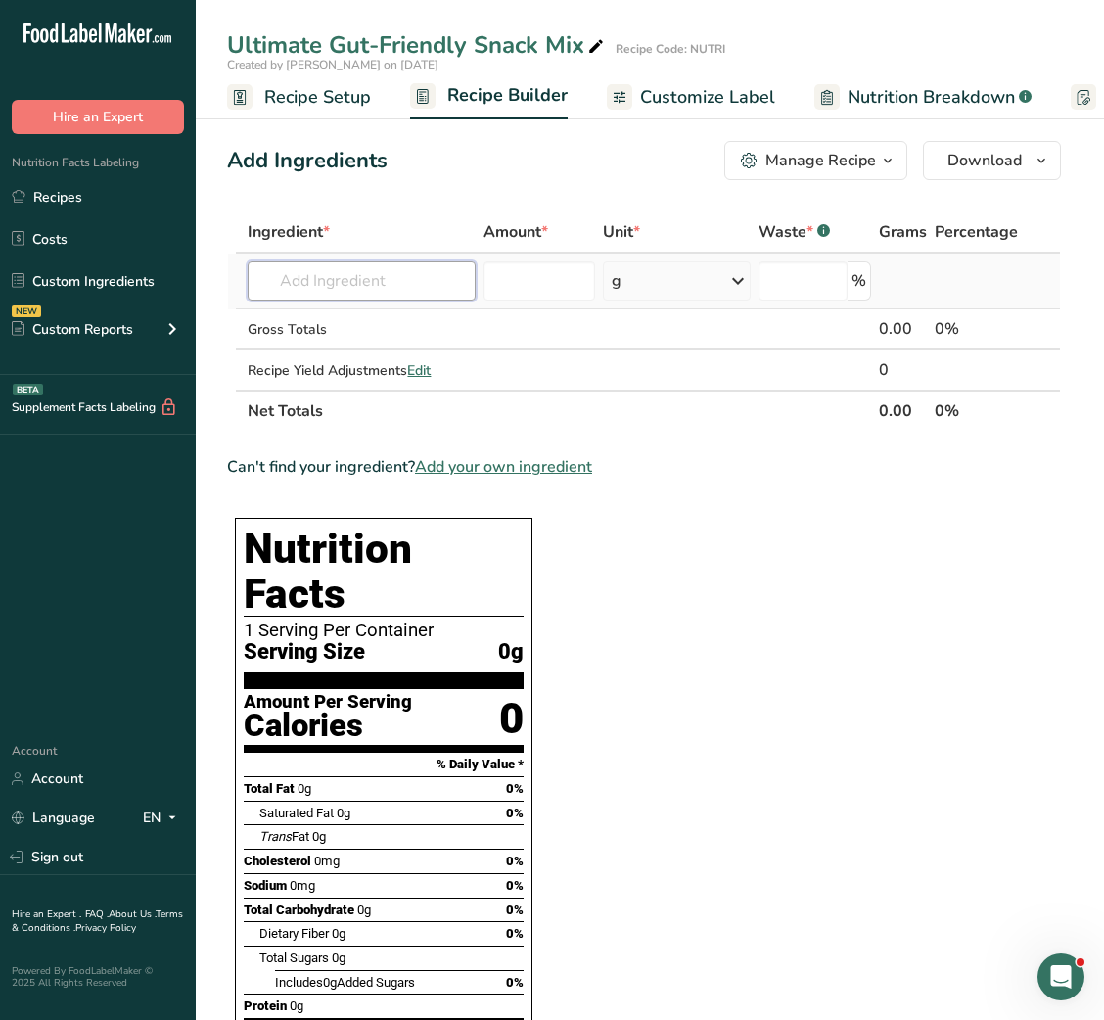
click at [408, 272] on input "text" at bounding box center [362, 280] width 228 height 39
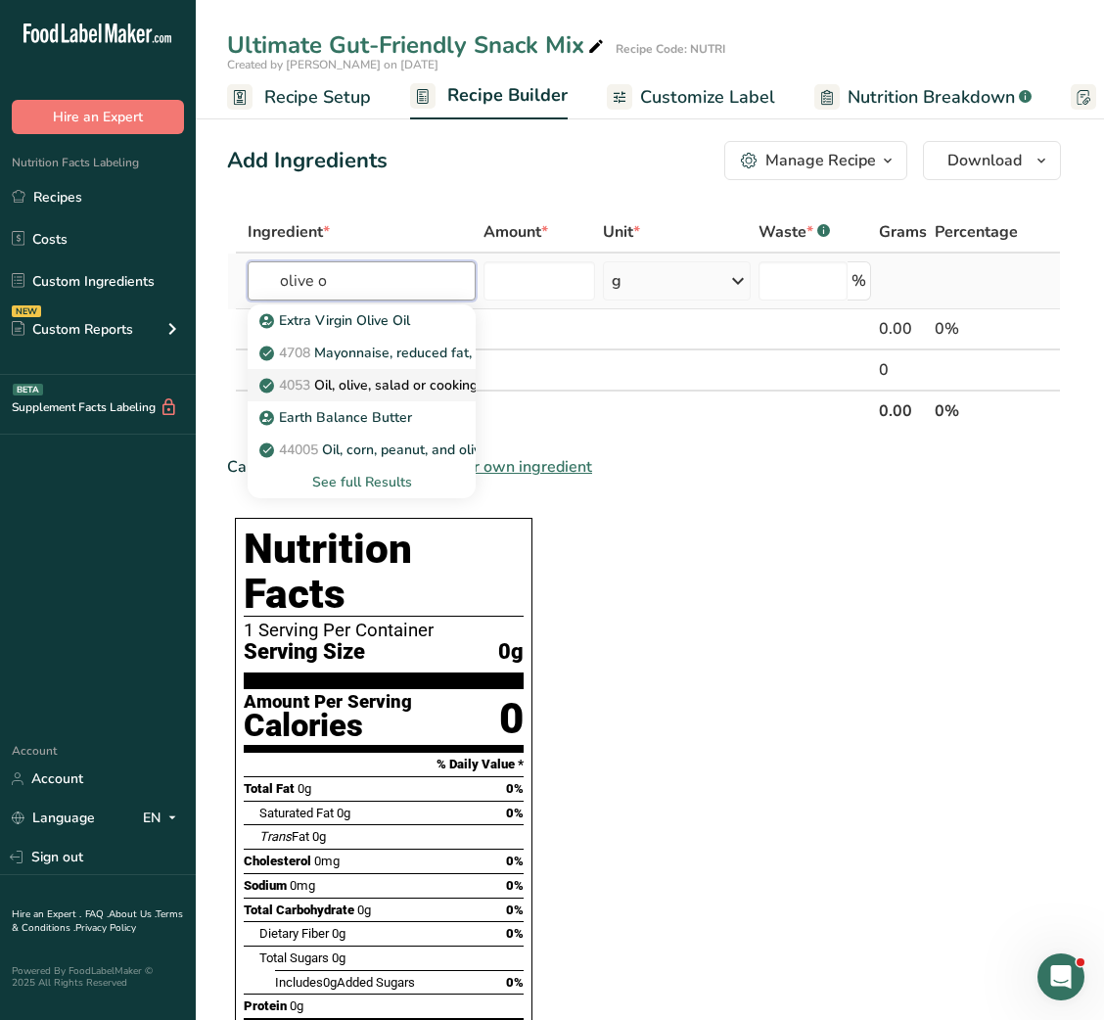
type input "olive o"
click at [373, 387] on p "4053 Oil, olive, salad or cooking" at bounding box center [370, 385] width 214 height 21
type input "Oil, olive, salad or cooking"
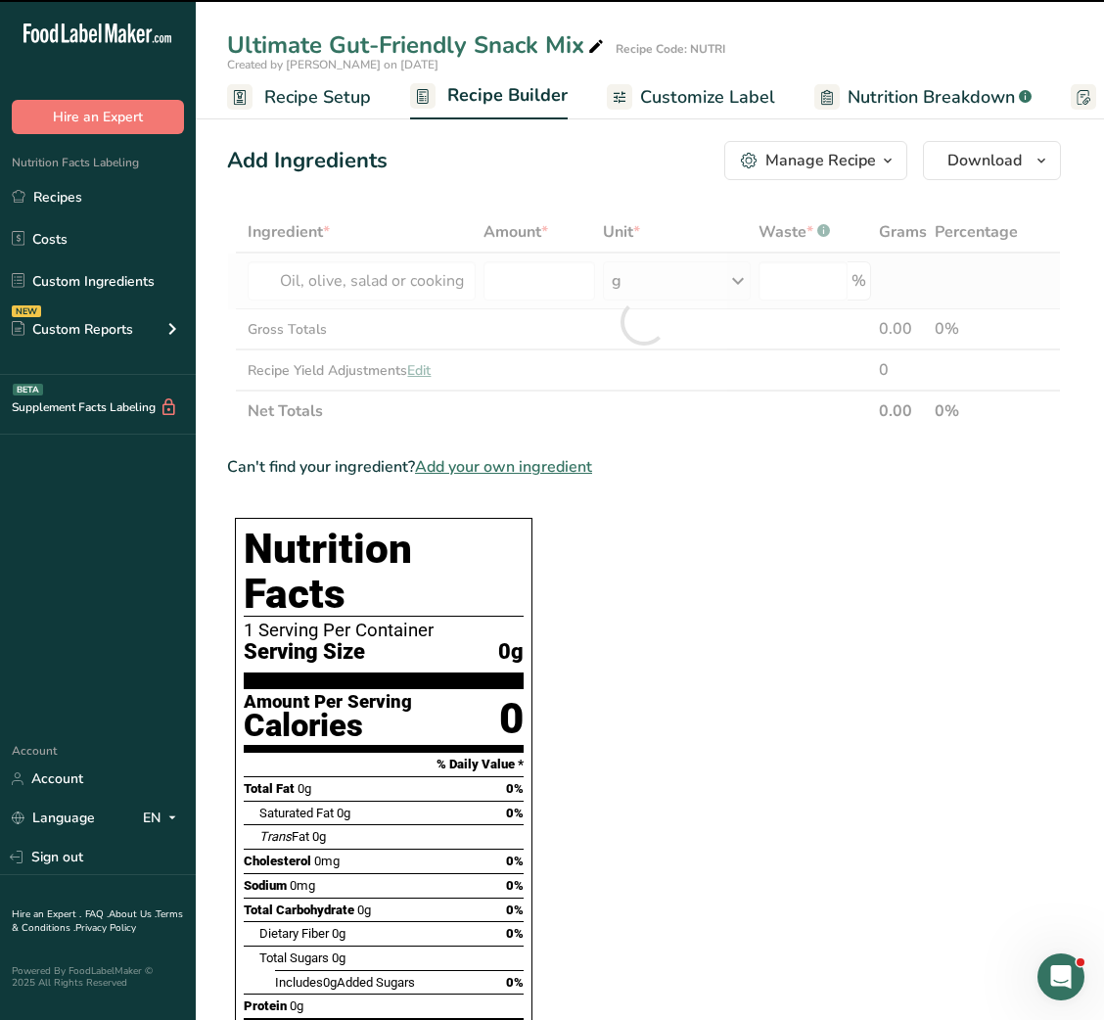
type input "0"
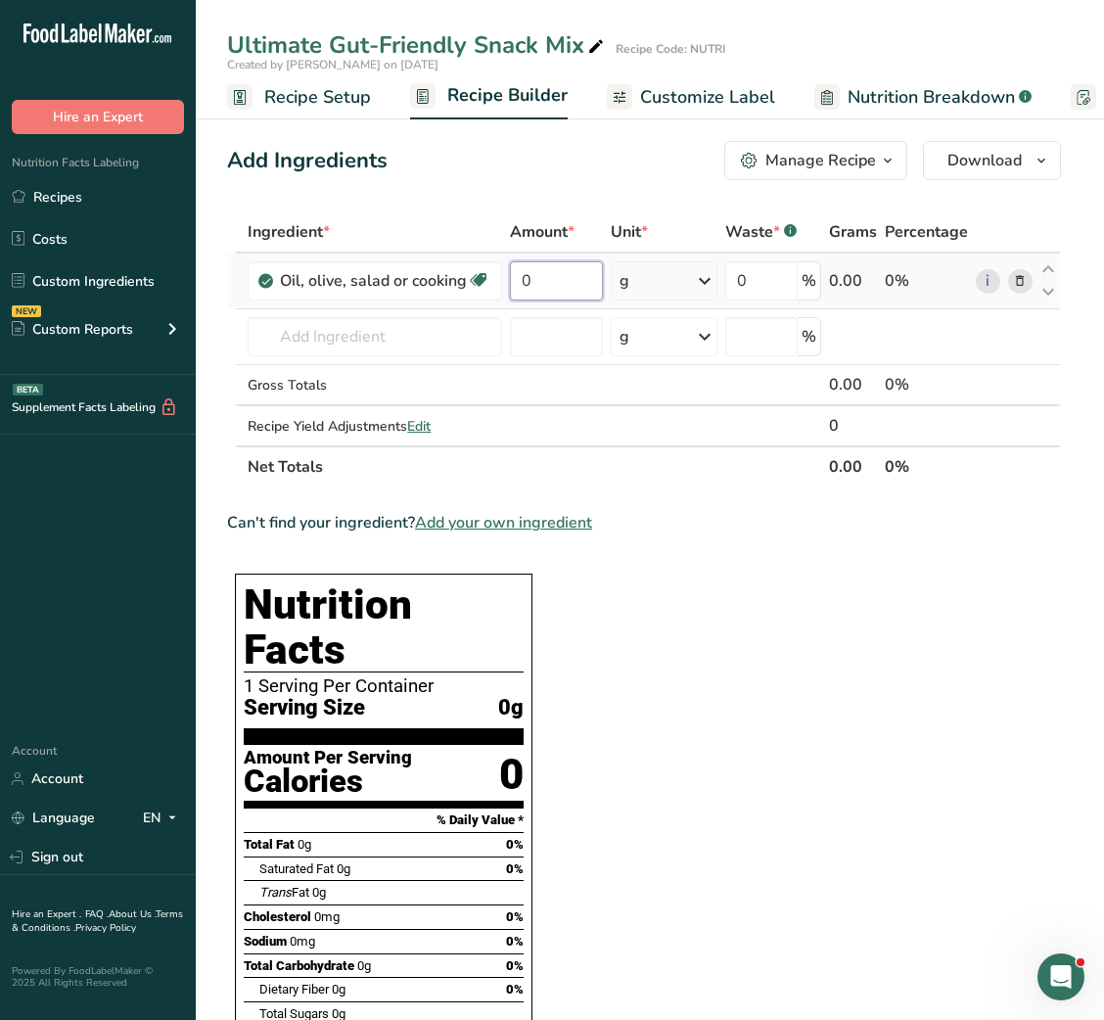
click at [520, 282] on input "0" at bounding box center [556, 280] width 93 height 39
type input "1.5"
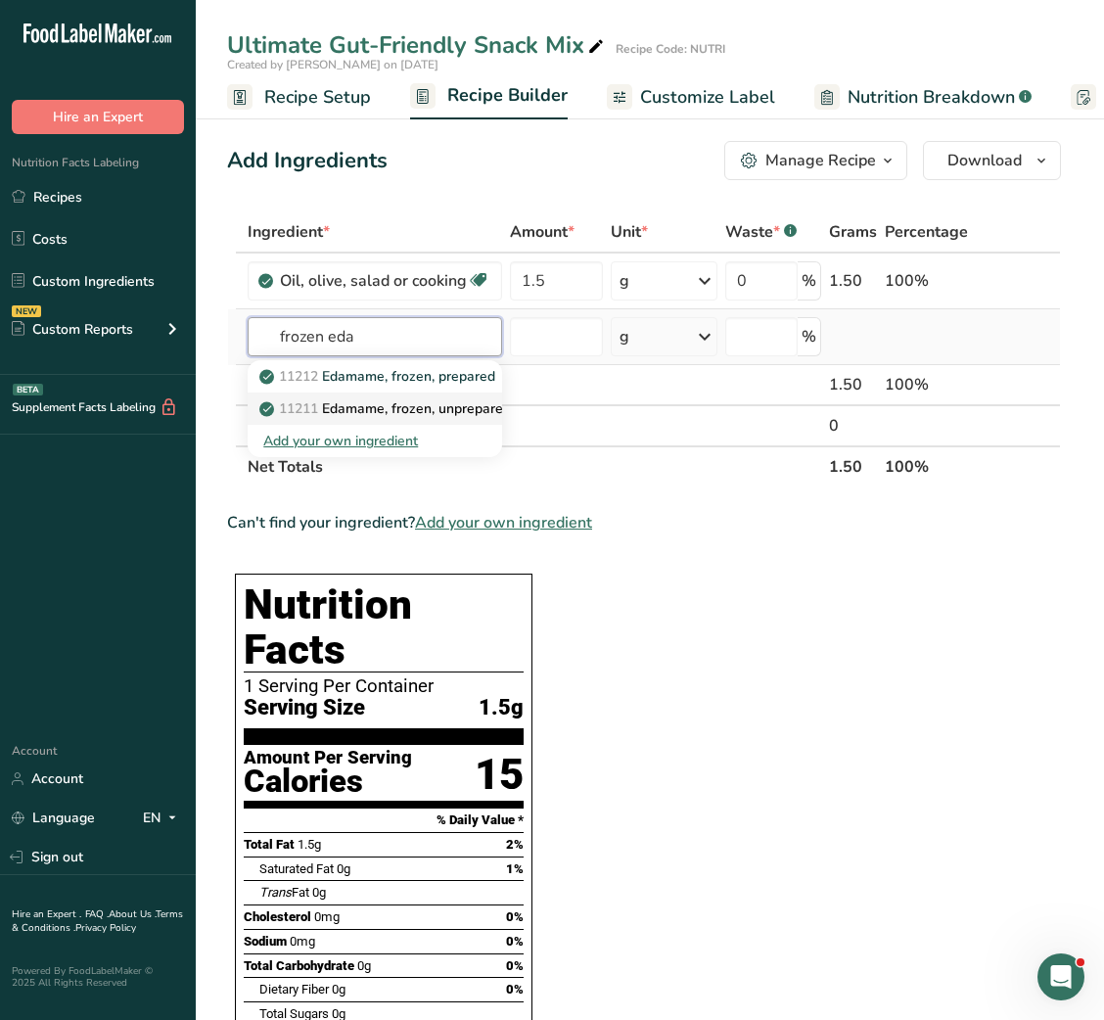
type input "frozen eda"
click at [408, 393] on link "11211 Edamame, frozen, unprepared" at bounding box center [375, 409] width 255 height 32
type input "Edamame, frozen, unprepared"
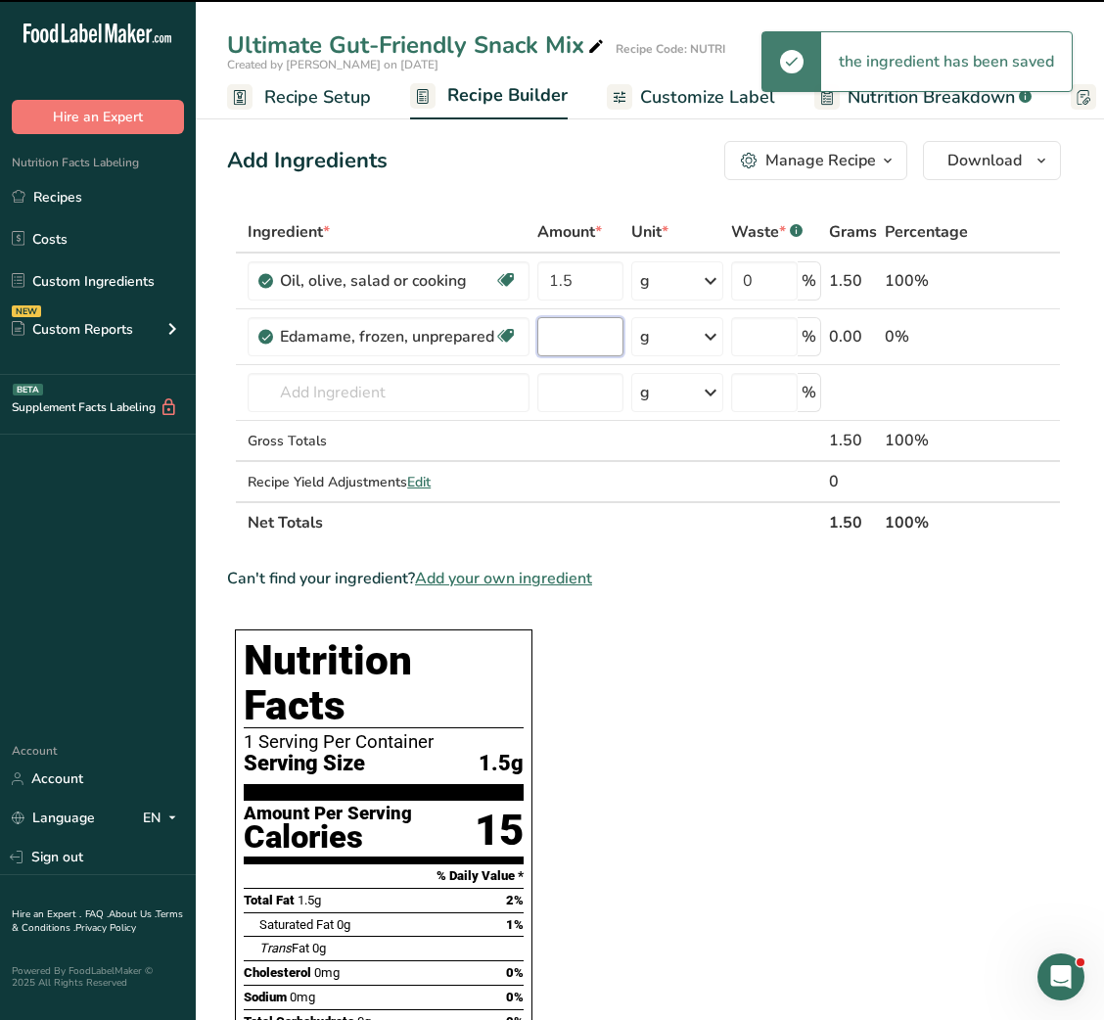
type input "0"
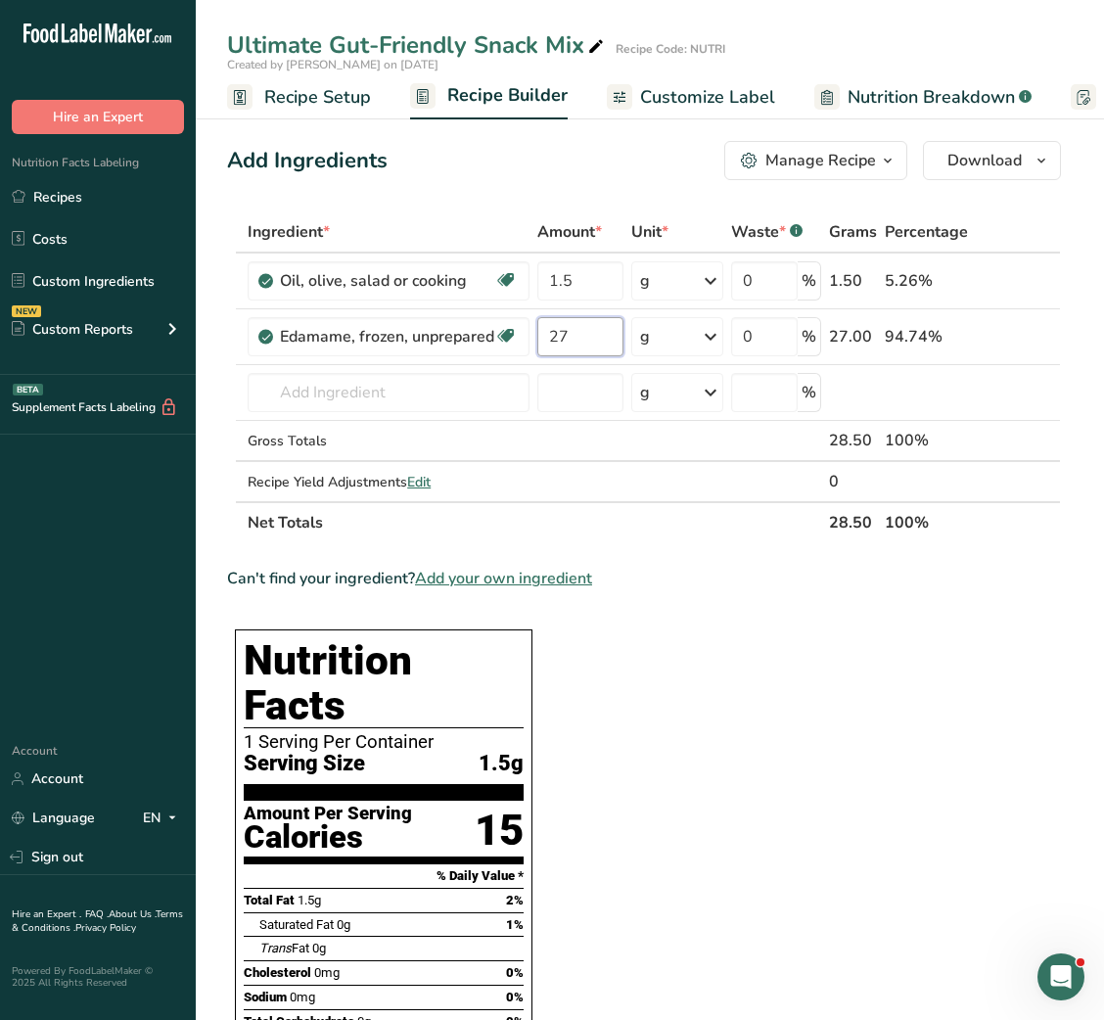
type input "27"
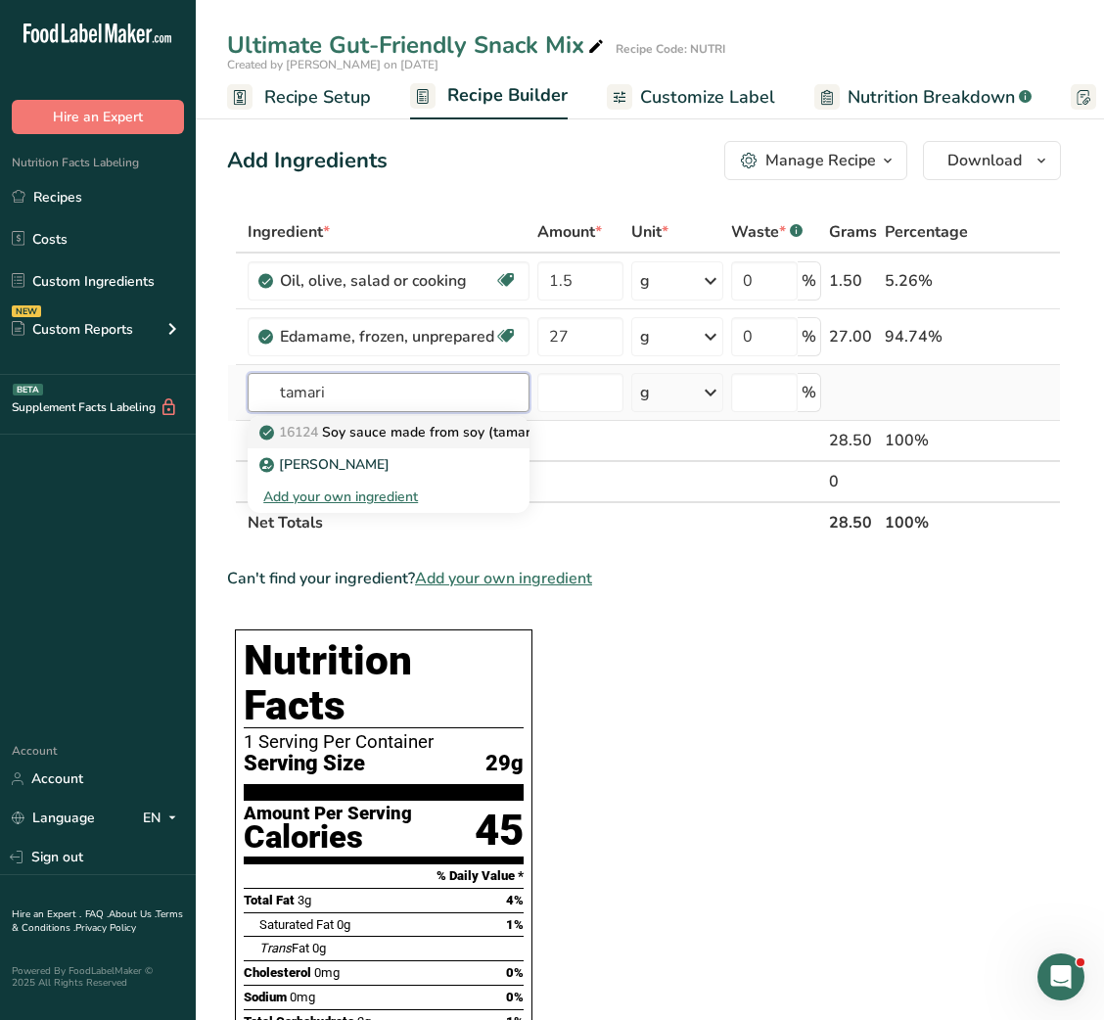
type input "tamari"
click at [427, 435] on p "16124 Soy sauce made from soy (tamari)" at bounding box center [400, 432] width 275 height 21
type input "Soy sauce made from soy (tamari)"
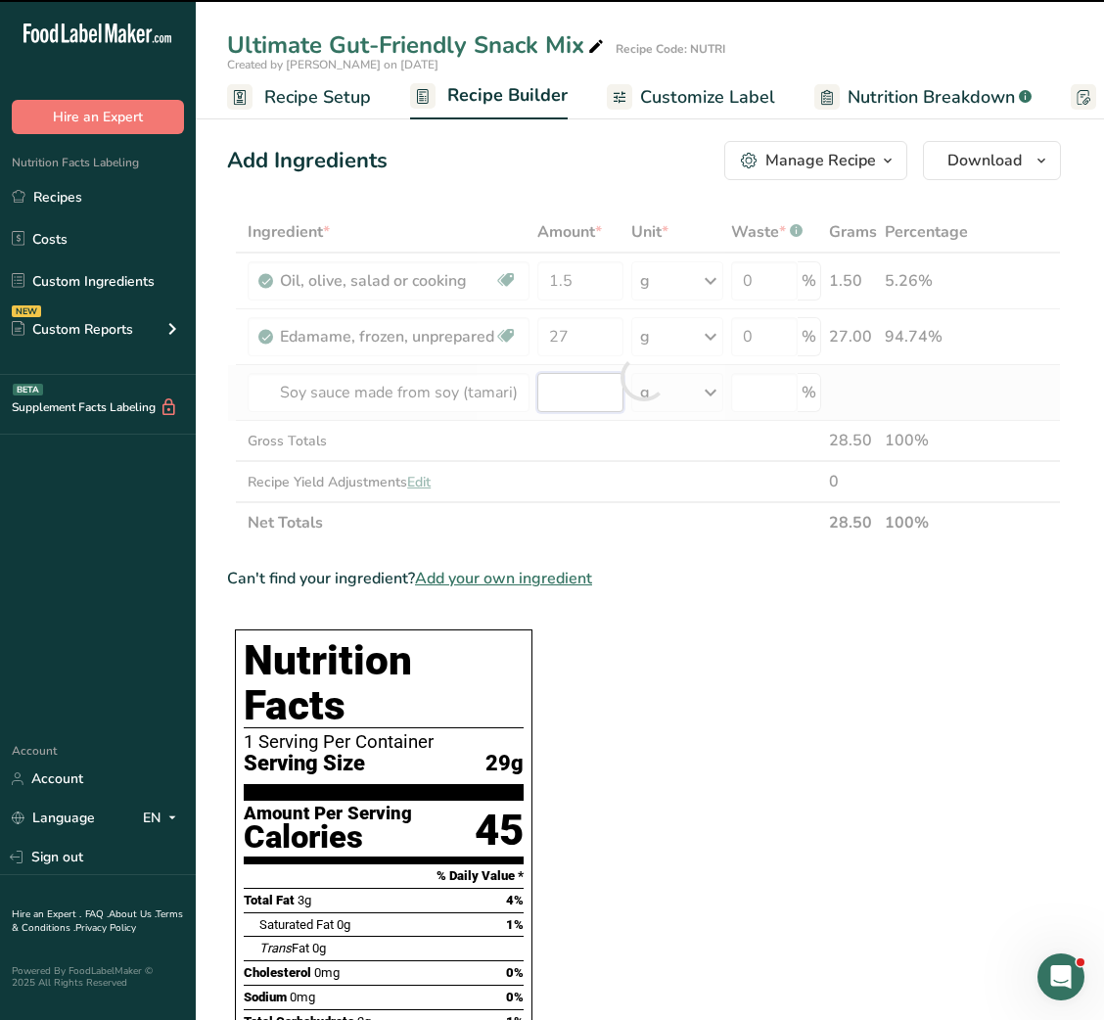
type input "0"
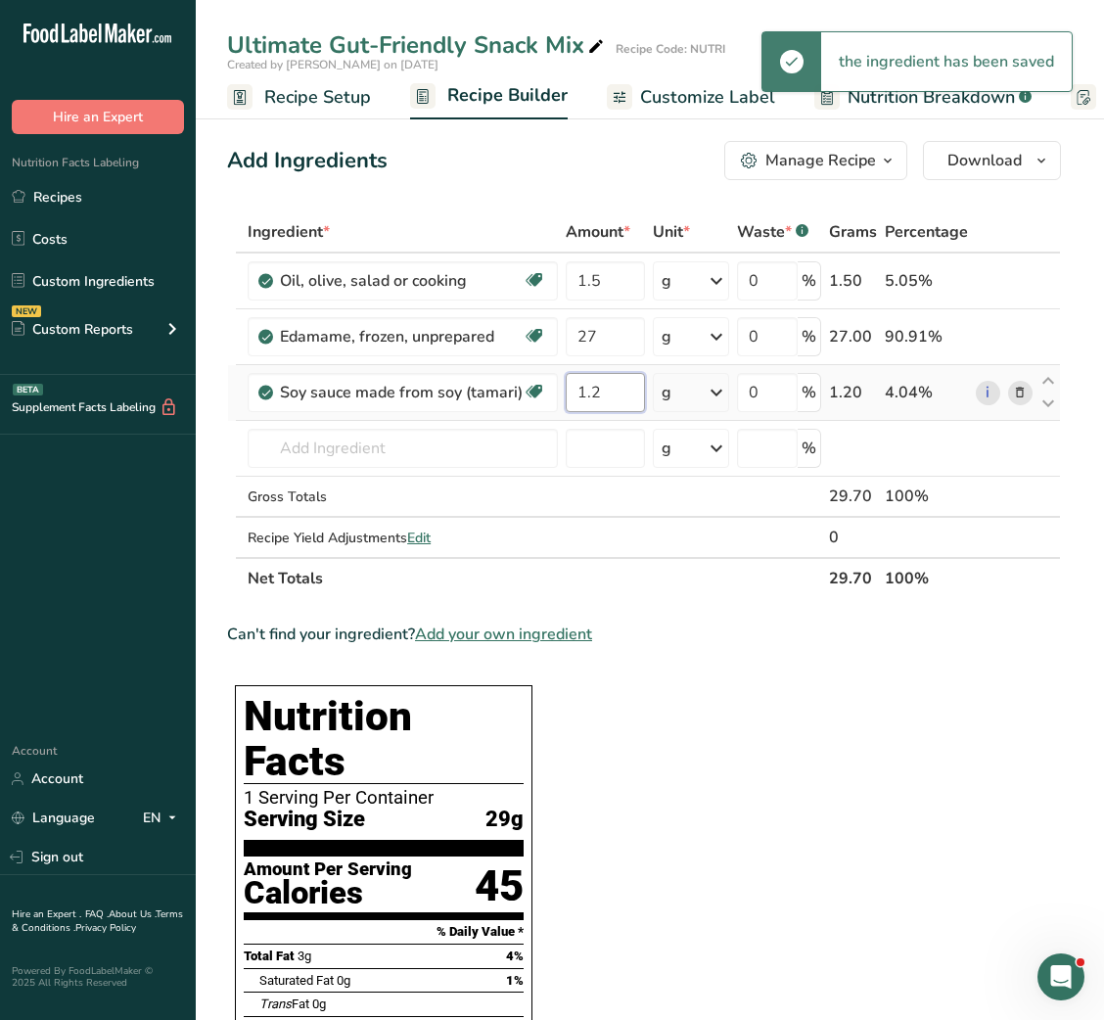
type input "1.2"
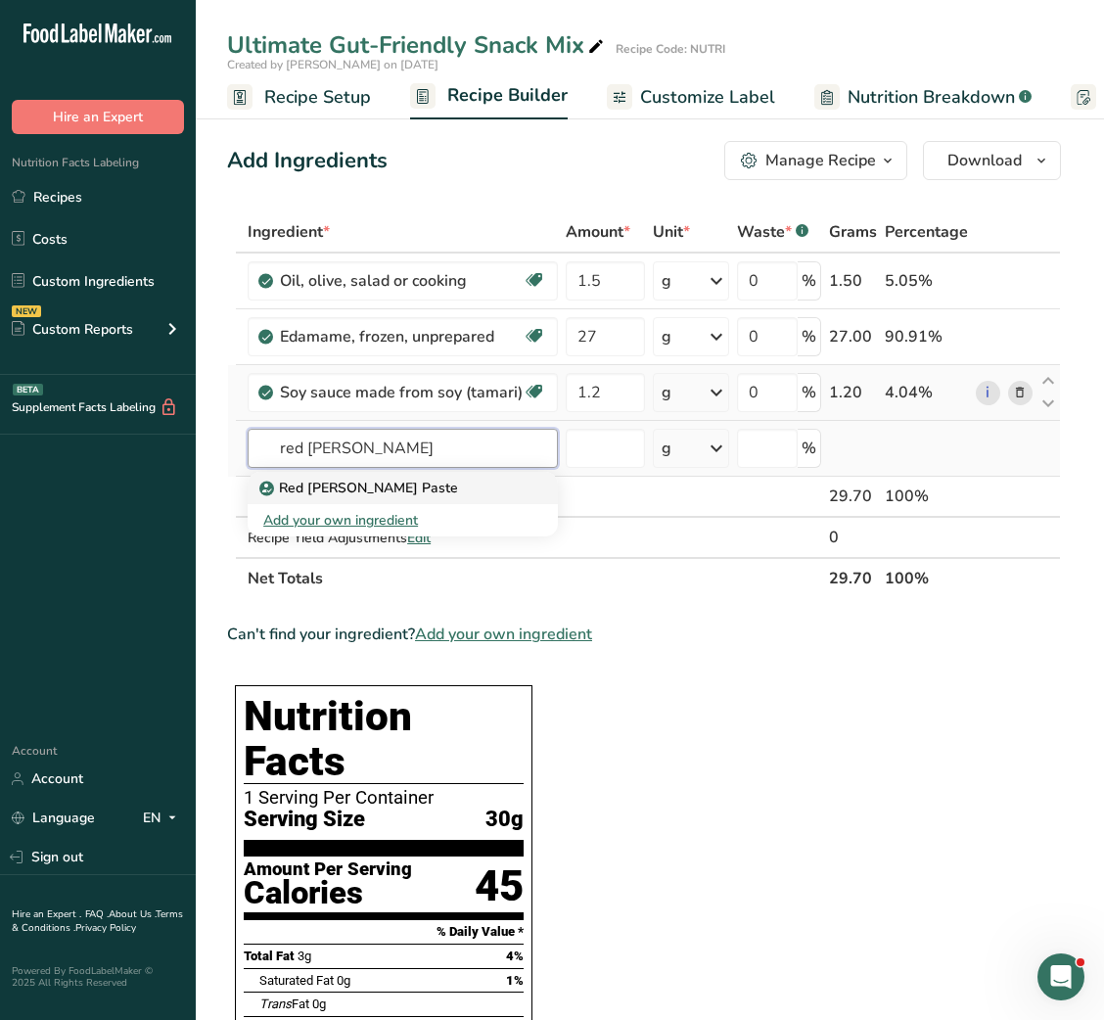
type input "red curry"
click at [392, 472] on link "Red Curry Paste" at bounding box center [403, 488] width 310 height 32
type input "Red Curry Paste"
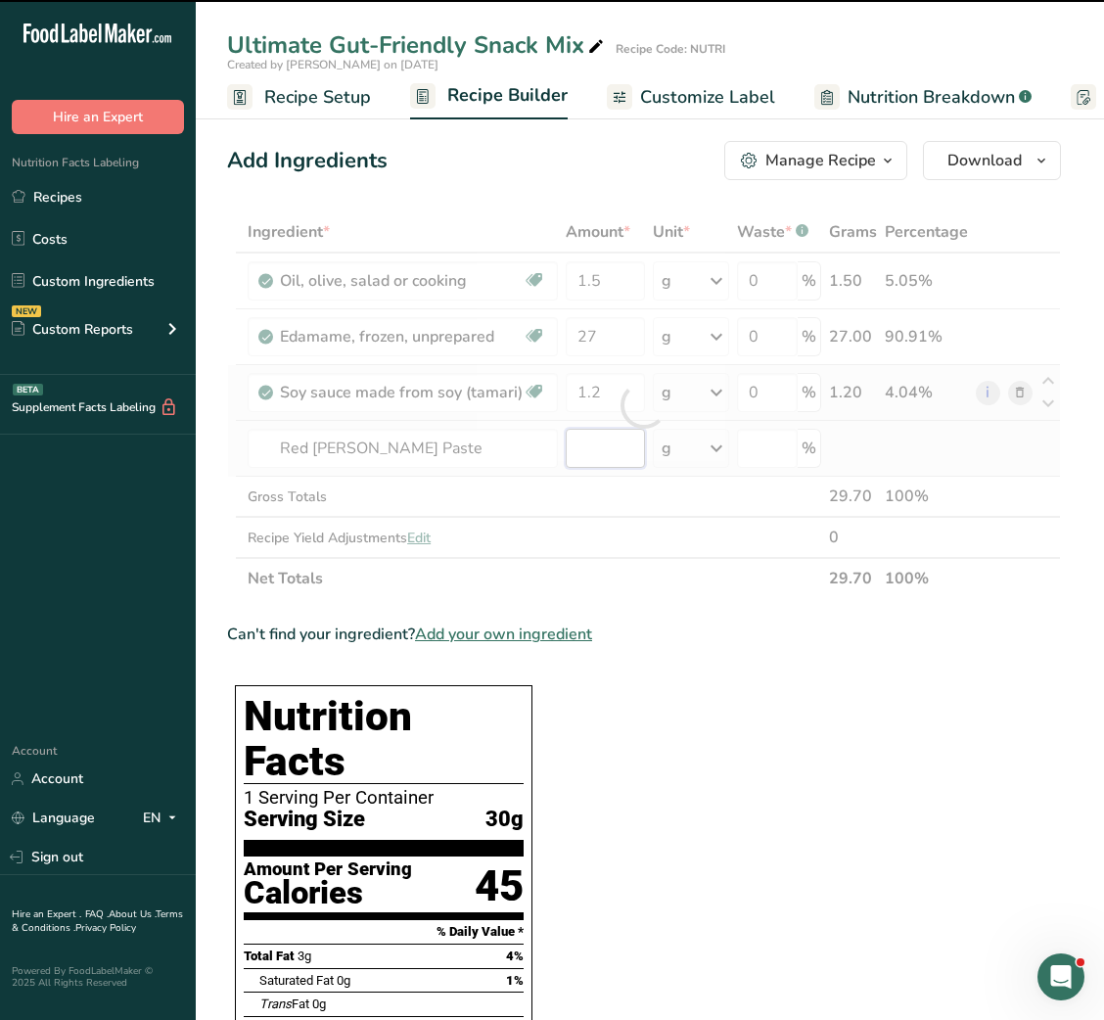
type input "0"
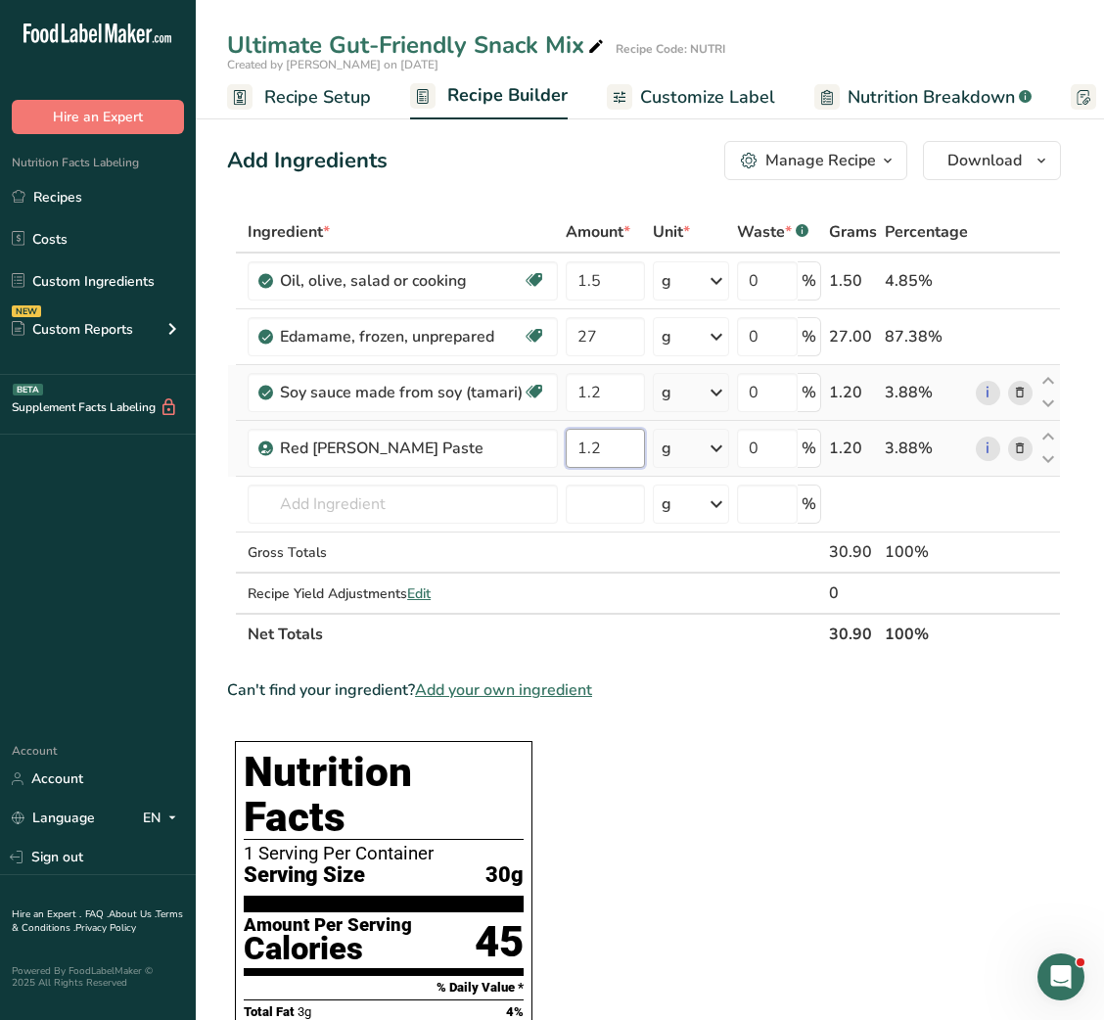
type input "1.2"
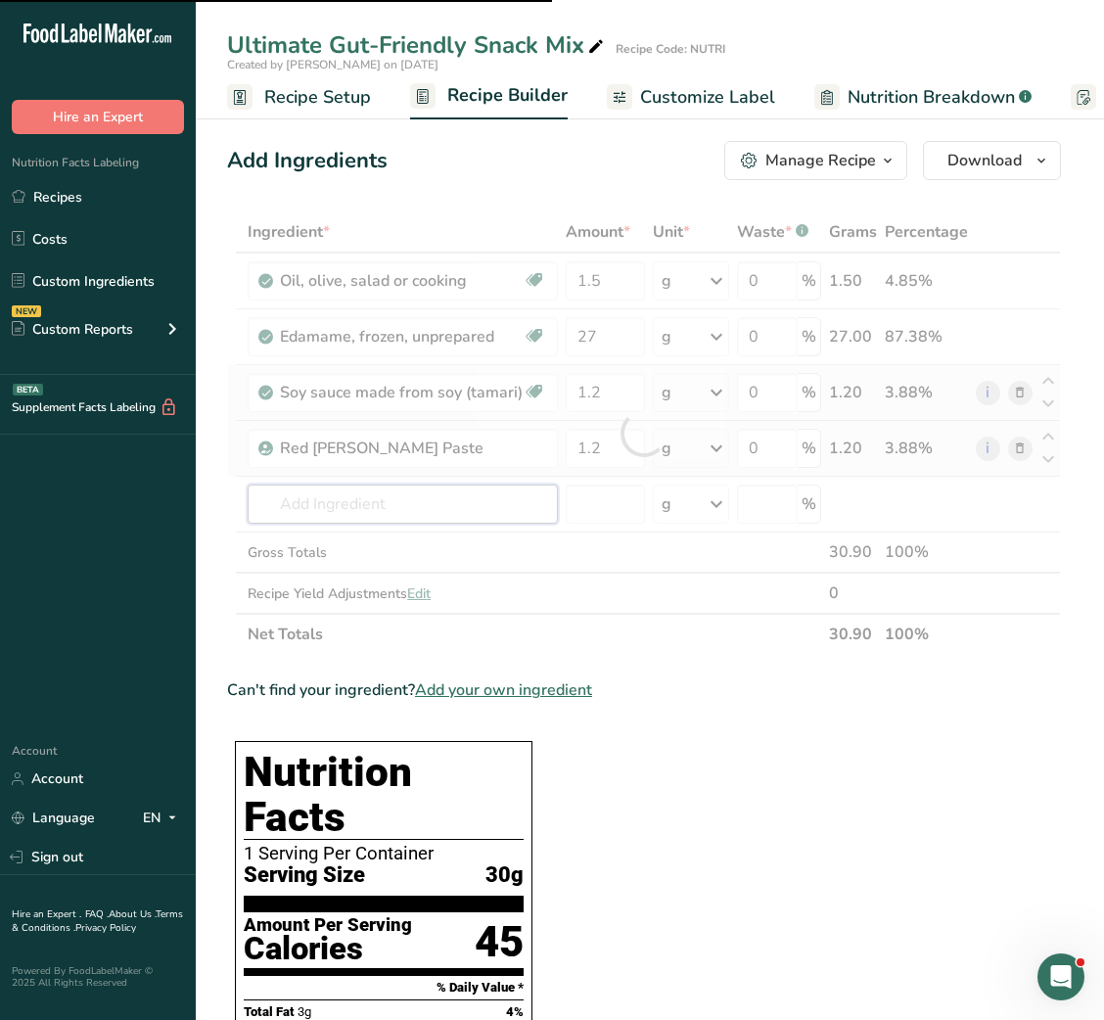
click at [365, 491] on input "text" at bounding box center [403, 504] width 310 height 39
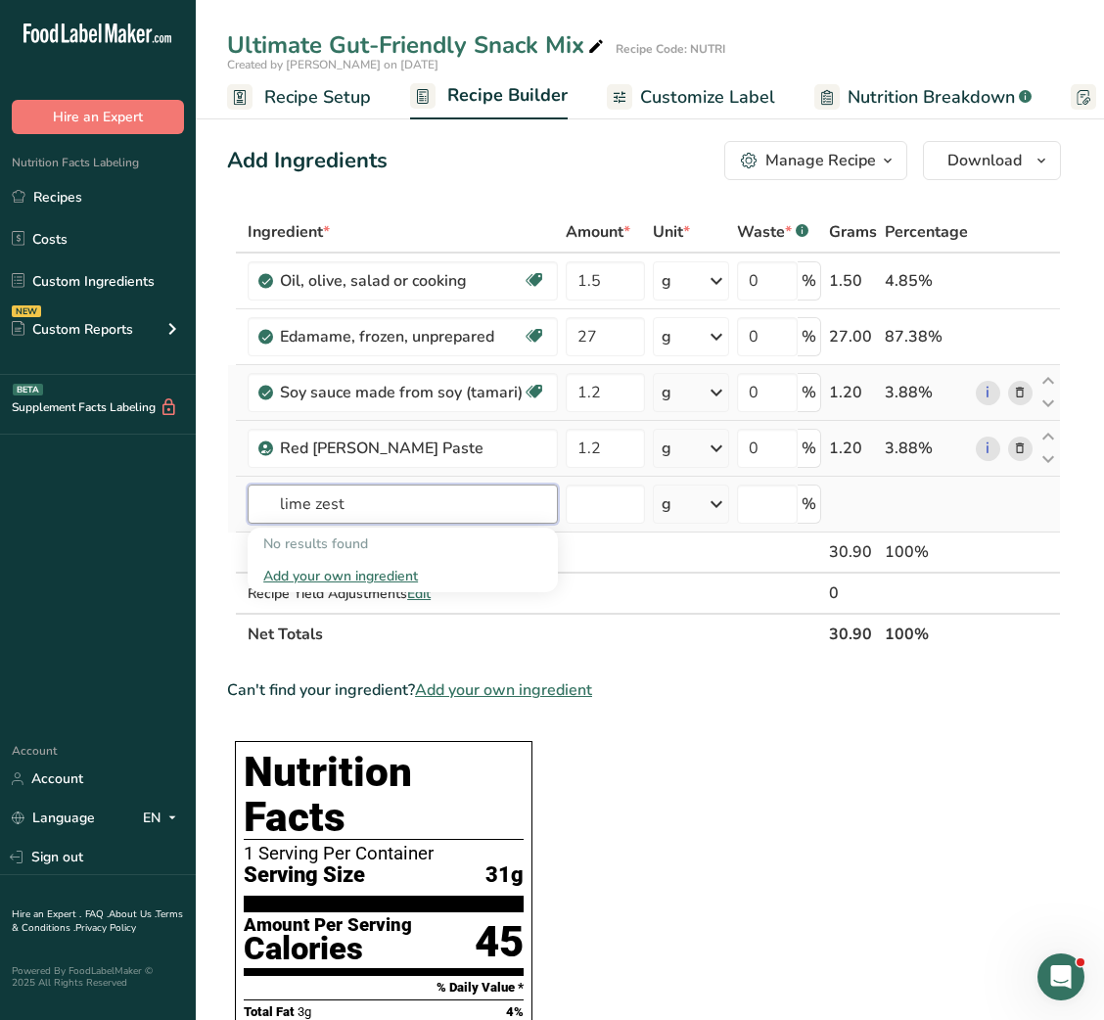
click at [295, 505] on input "lime zest" at bounding box center [403, 504] width 310 height 39
type input "lemon zest"
click at [297, 537] on p "Lemon Zest" at bounding box center [308, 544] width 90 height 21
type input "Lemon Zest"
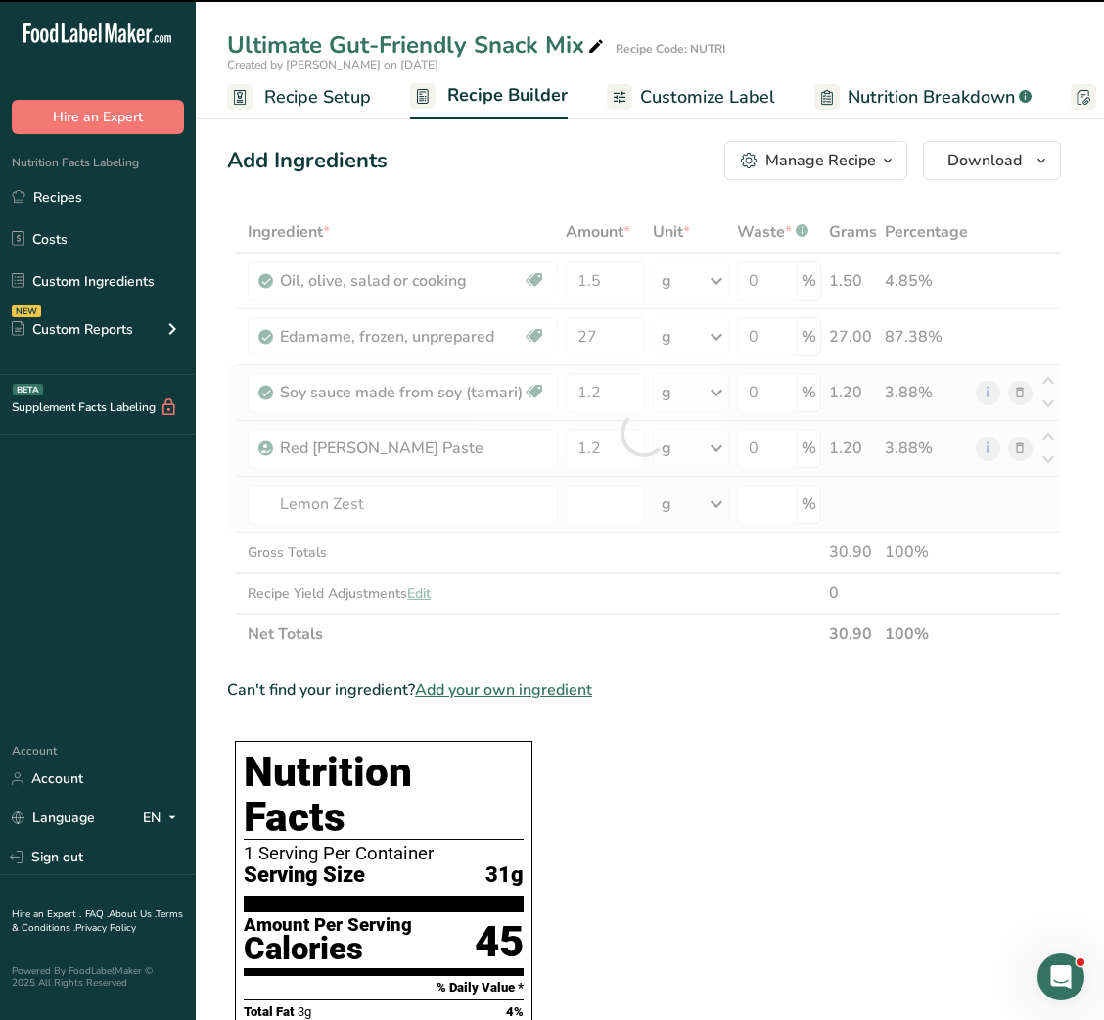
type input "0"
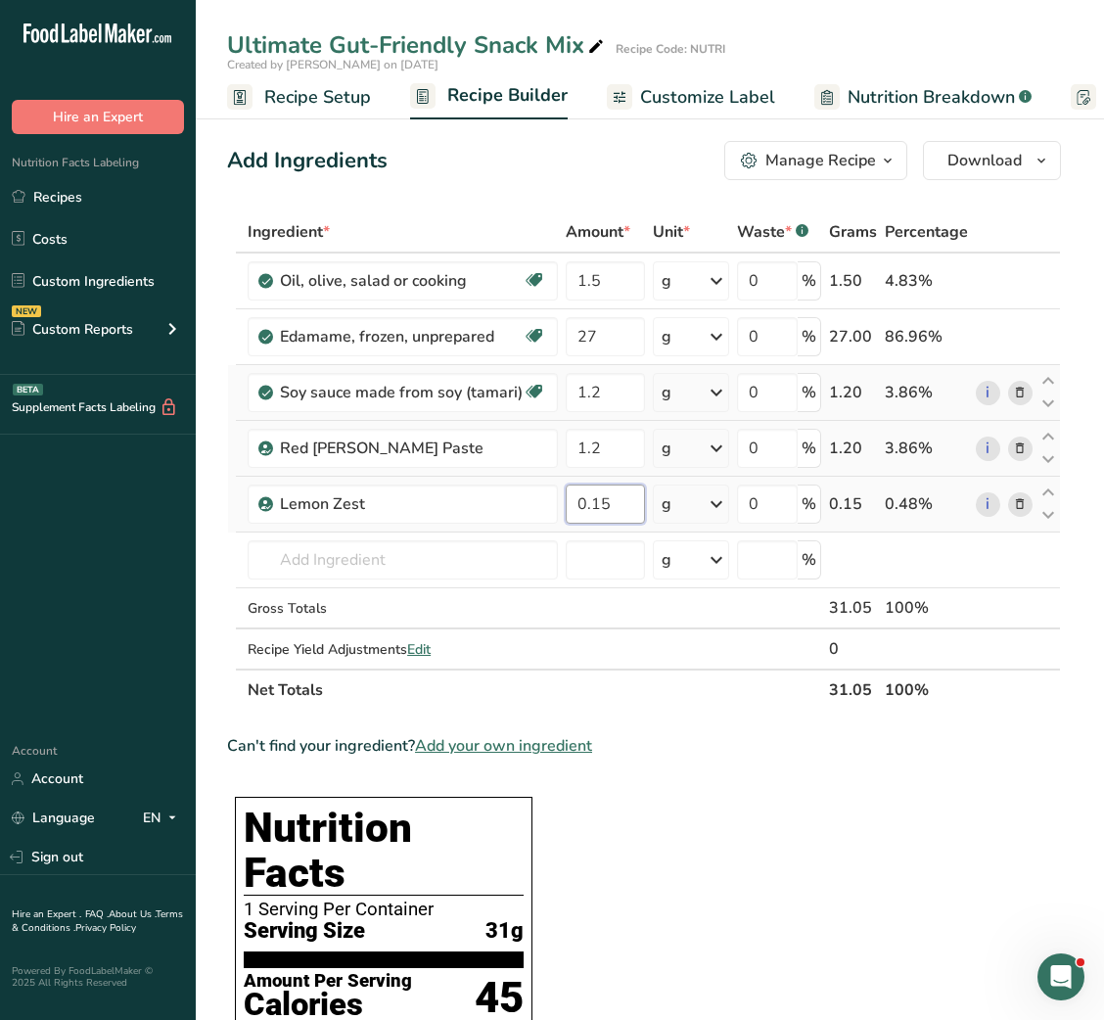
type input "0.15"
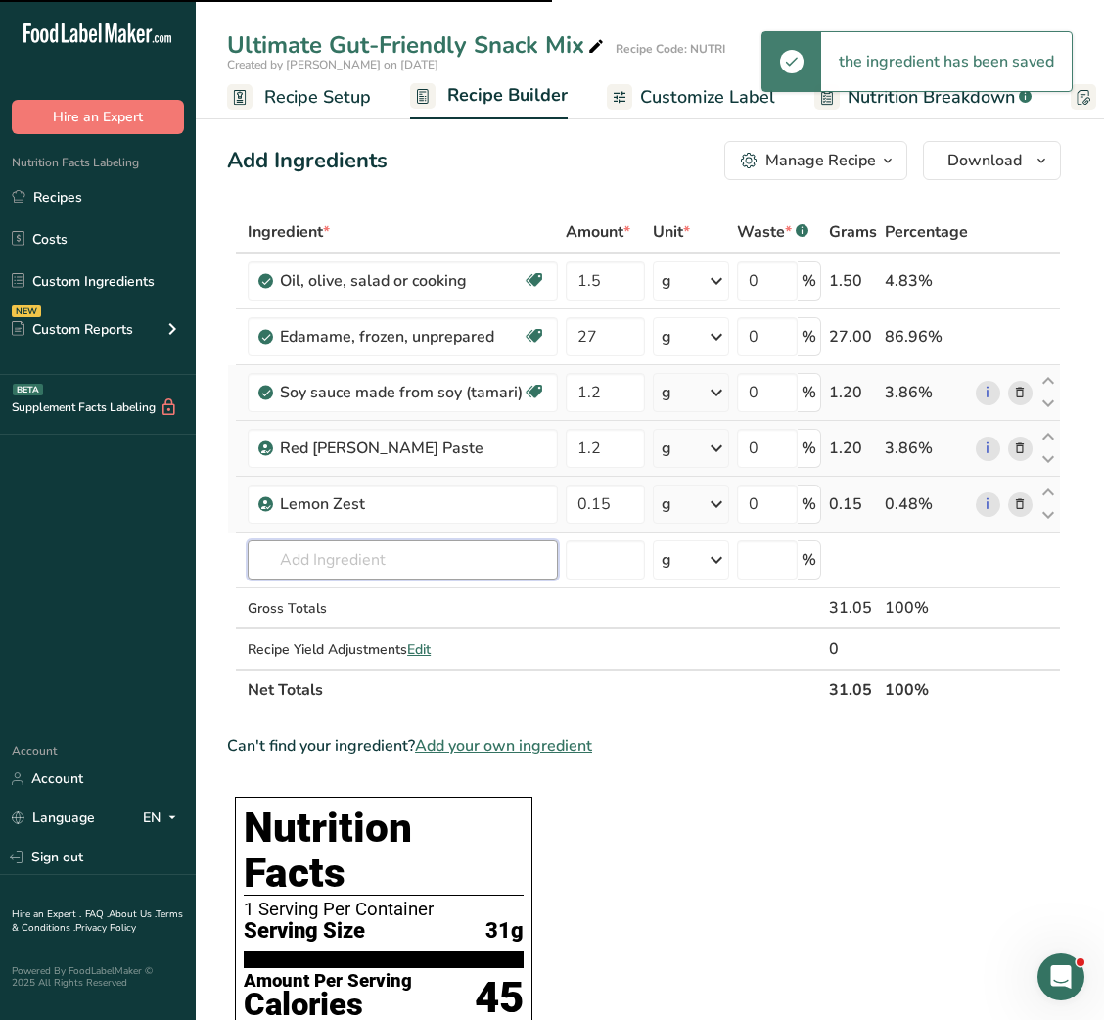
type input "l"
type input "e"
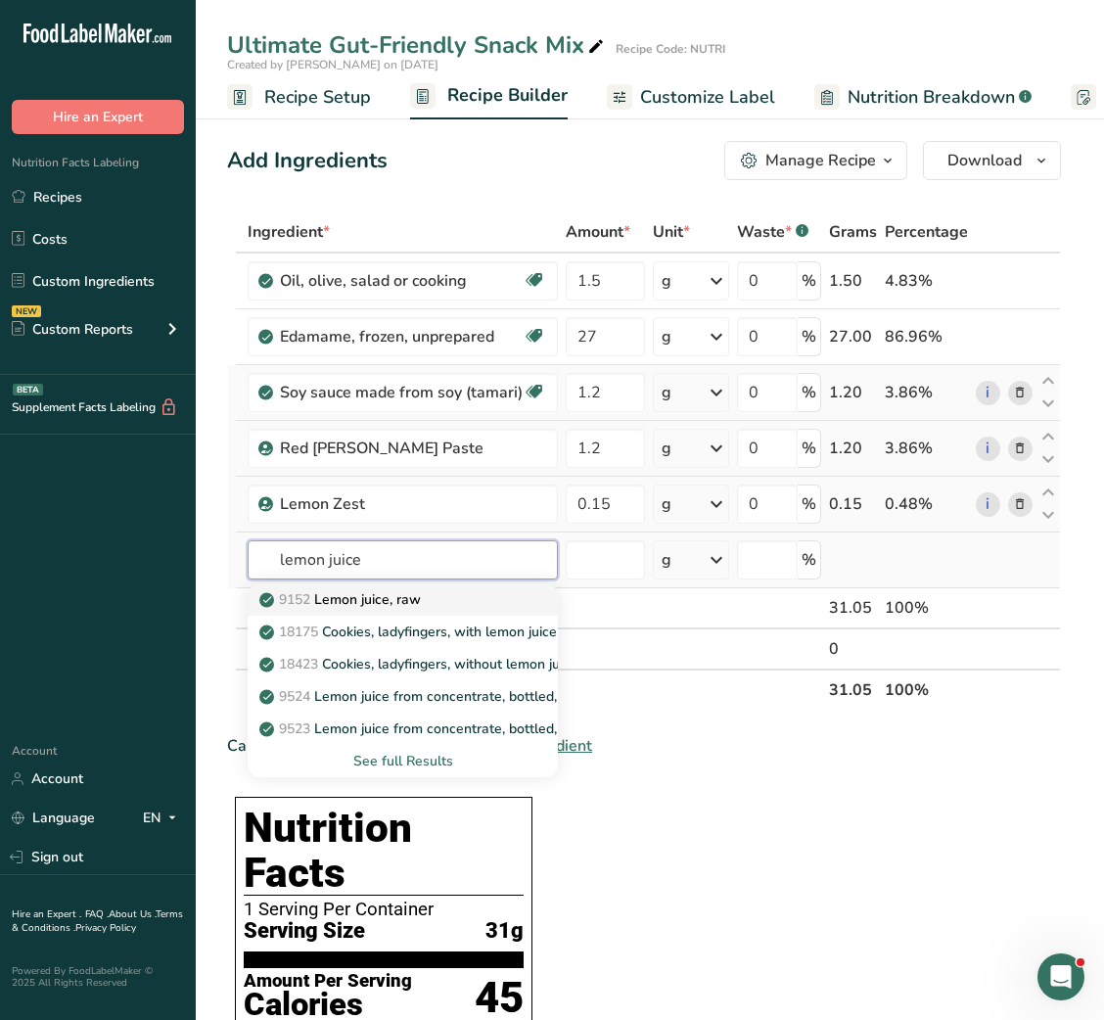
type input "lemon juice"
click at [351, 596] on p "9152 Lemon juice, raw" at bounding box center [342, 599] width 158 height 21
type input "Lemon juice, raw"
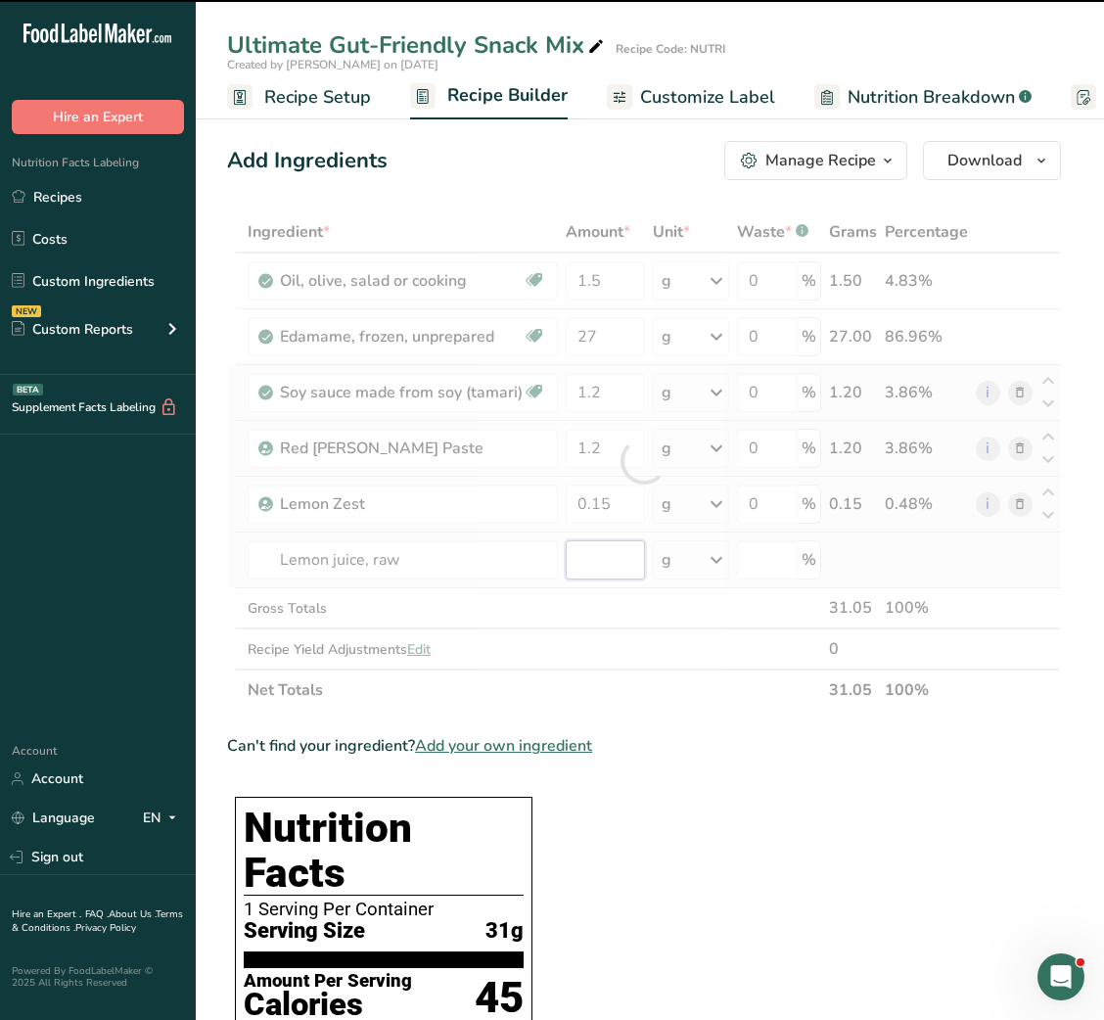
type input "0"
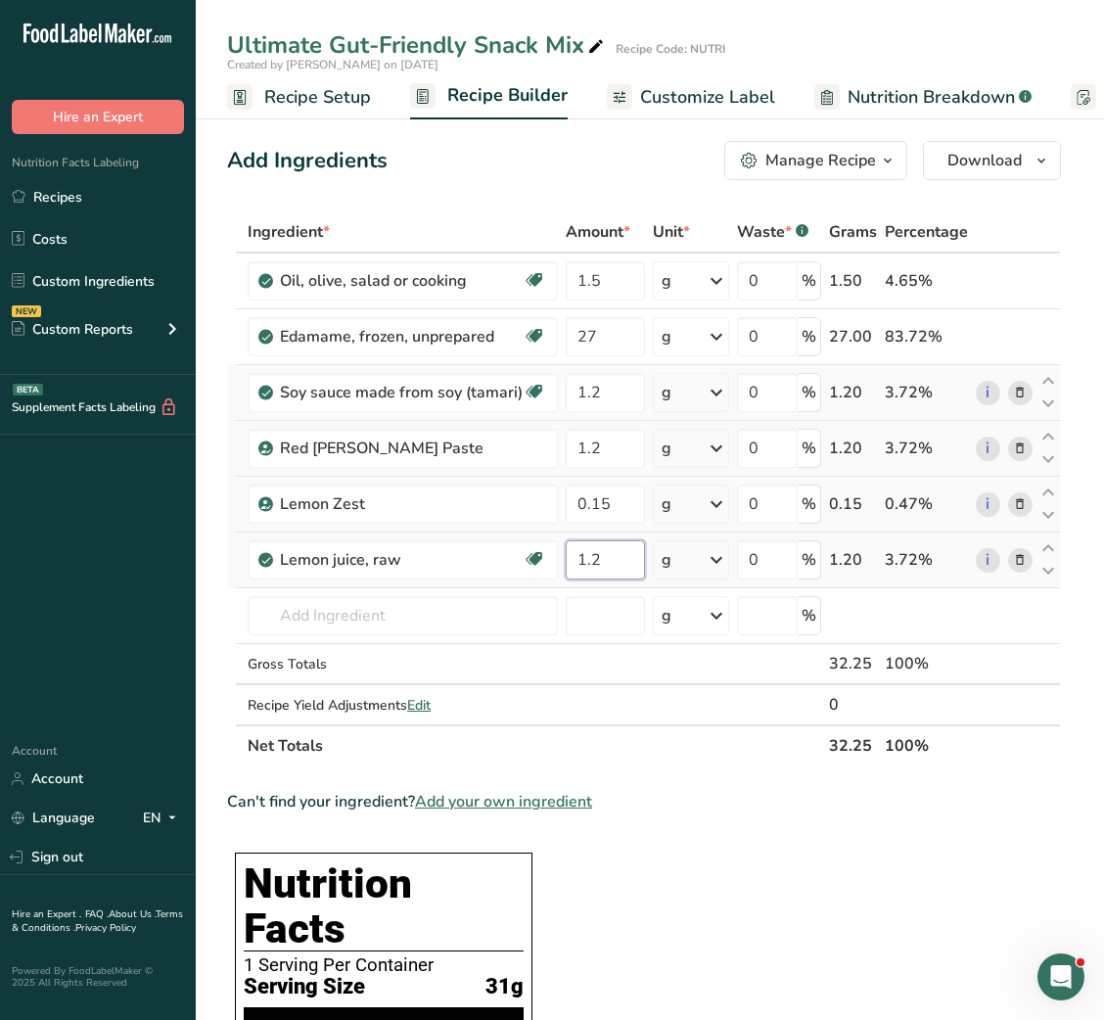
type input "1.2"
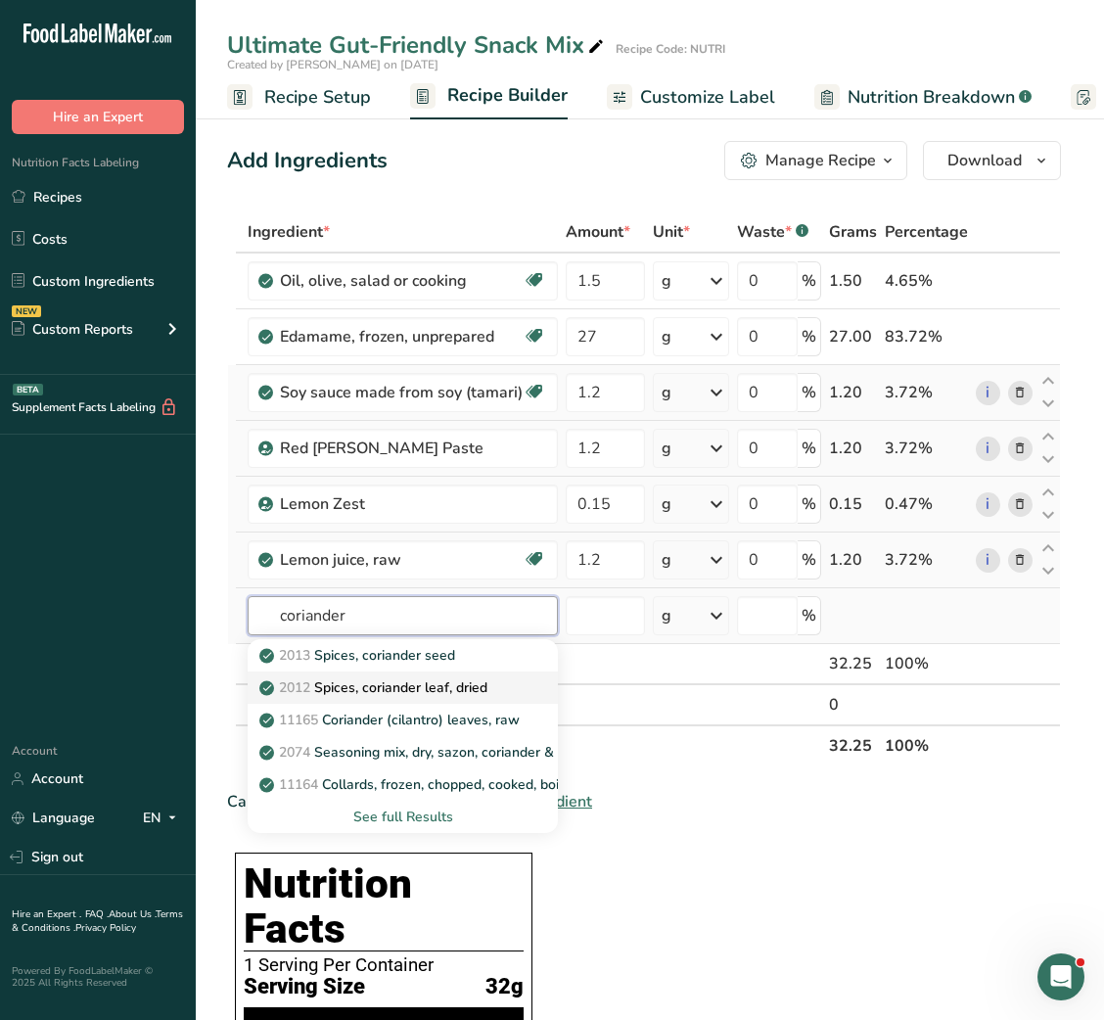
type input "coriander"
click at [372, 675] on link "2012 Spices, coriander leaf, dried" at bounding box center [403, 688] width 310 height 32
type input "Spices, coriander leaf, dried"
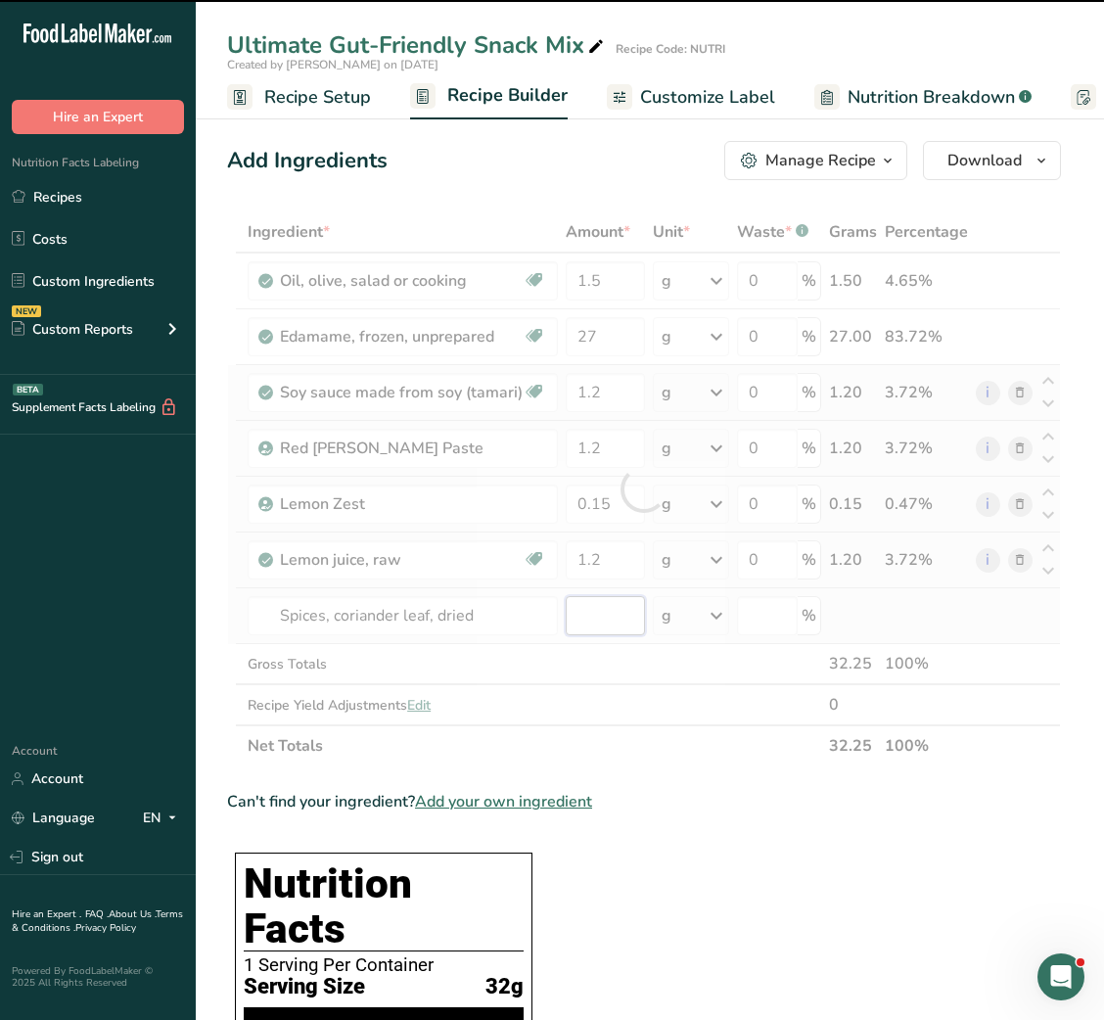
type input "0"
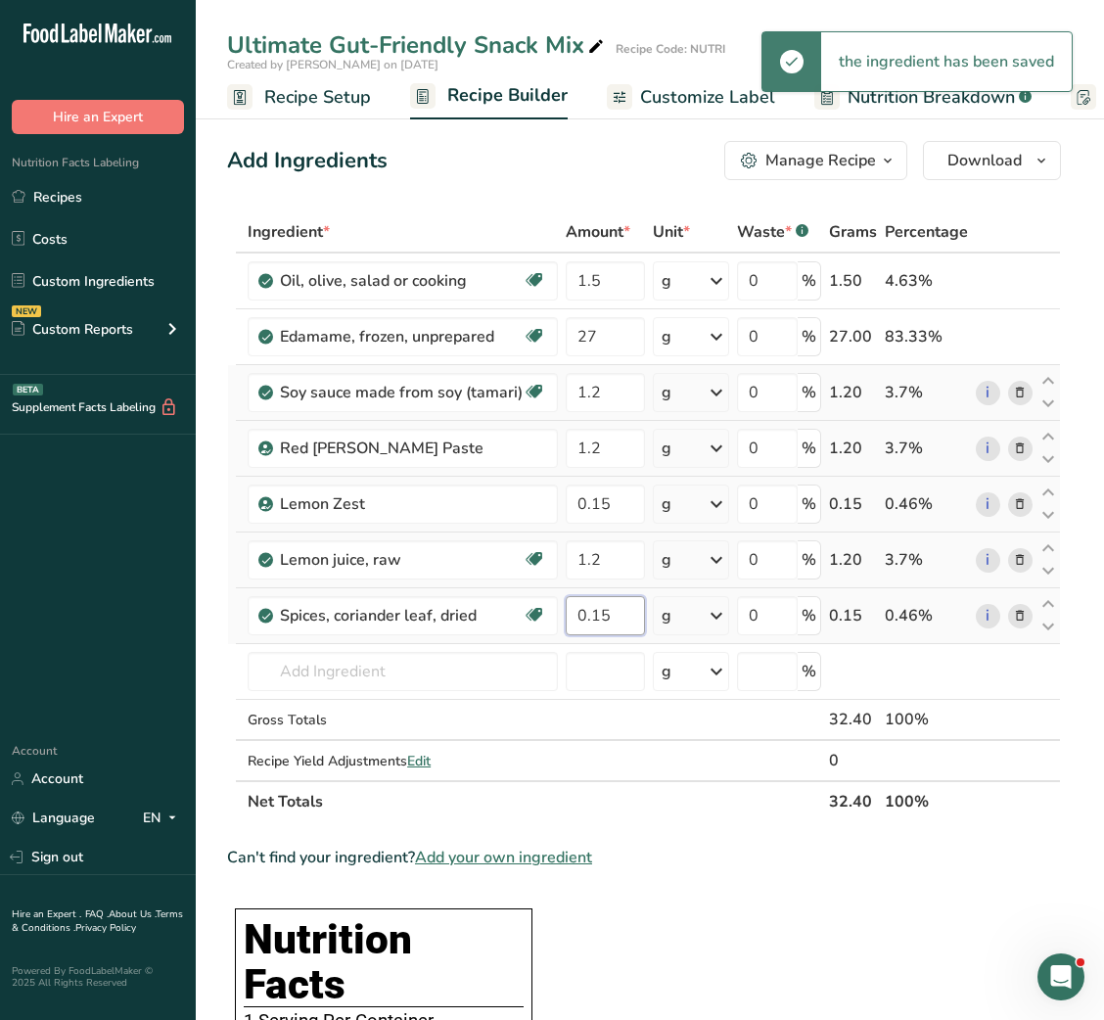
type input "0.15"
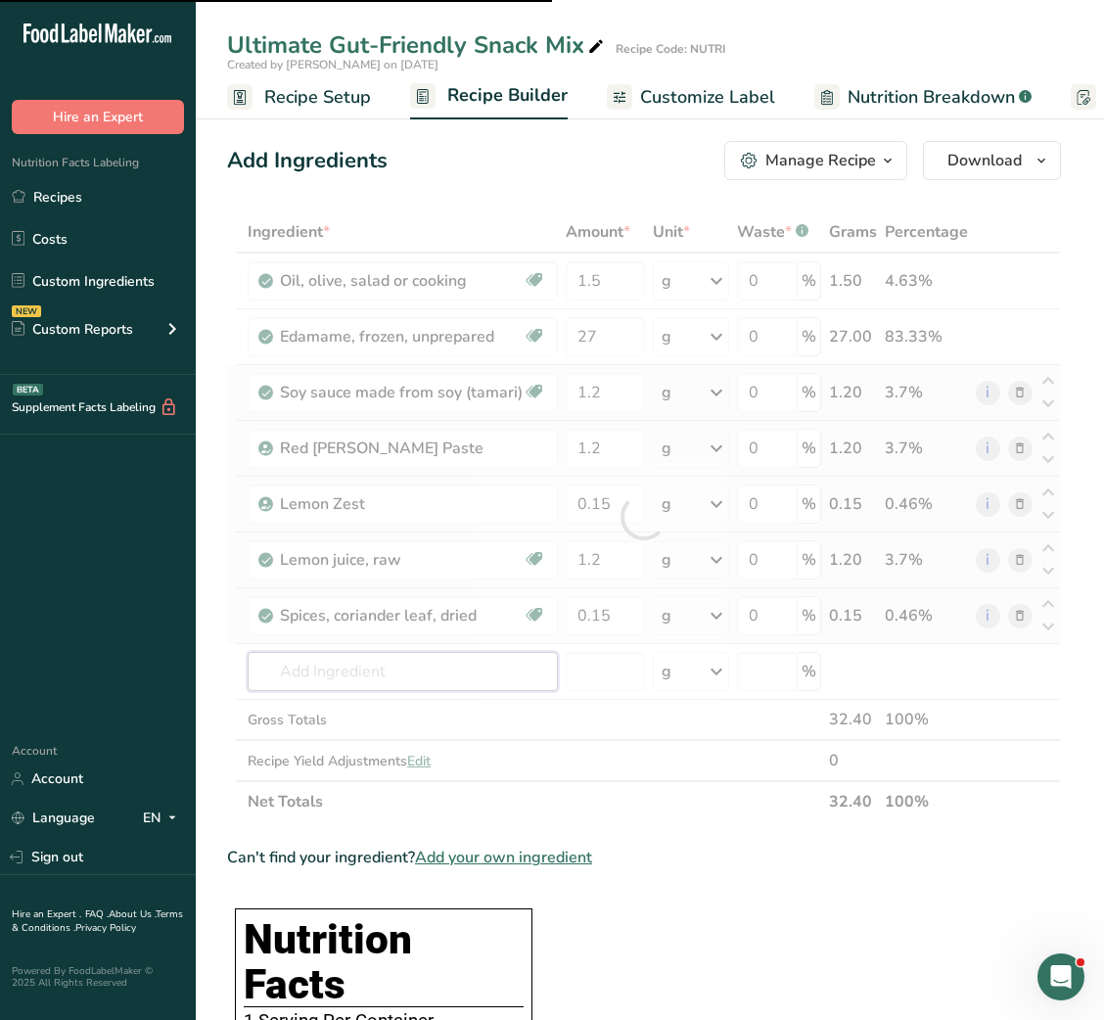
type input "c"
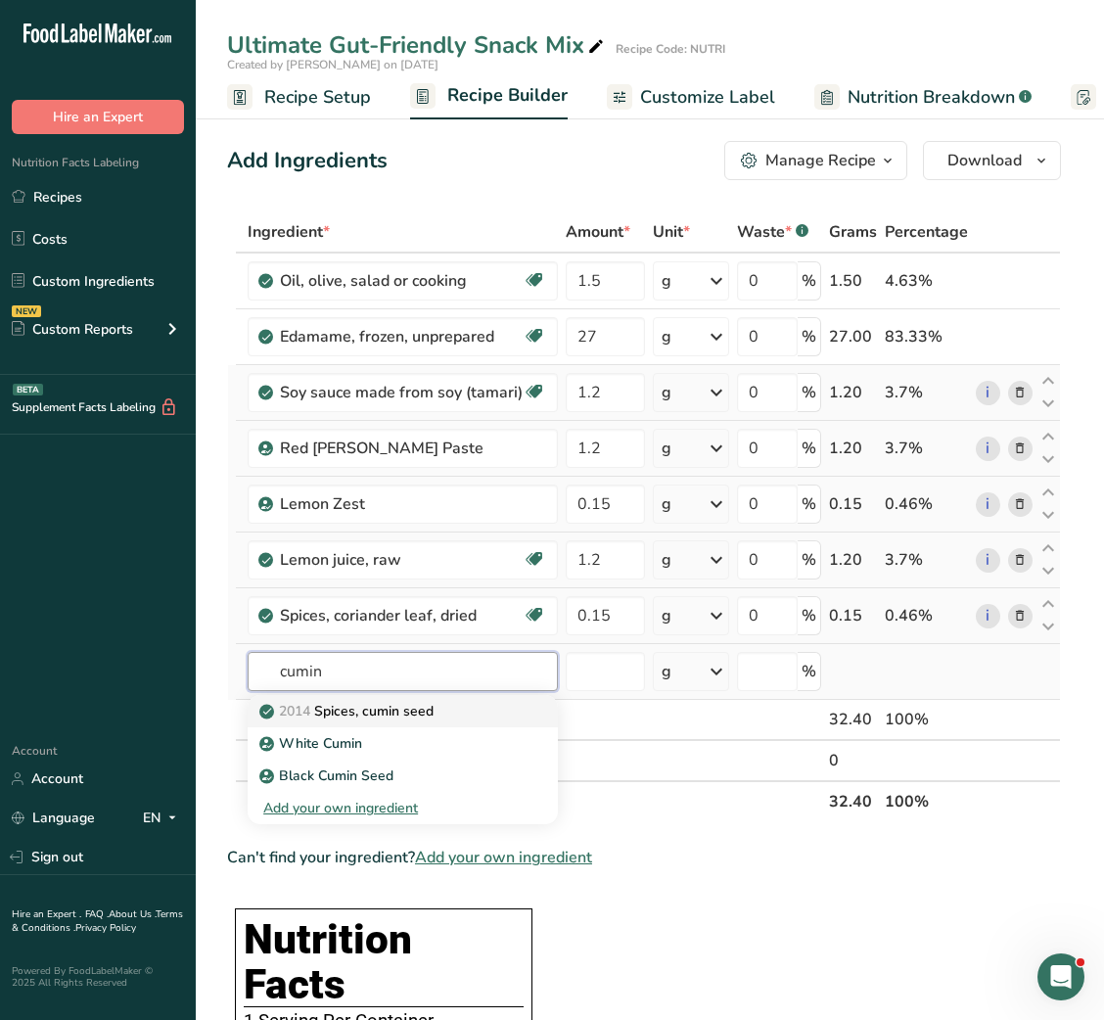
type input "cumin"
click at [397, 714] on p "2014 Spices, cumin seed" at bounding box center [348, 711] width 170 height 21
type input "Spices, cumin seed"
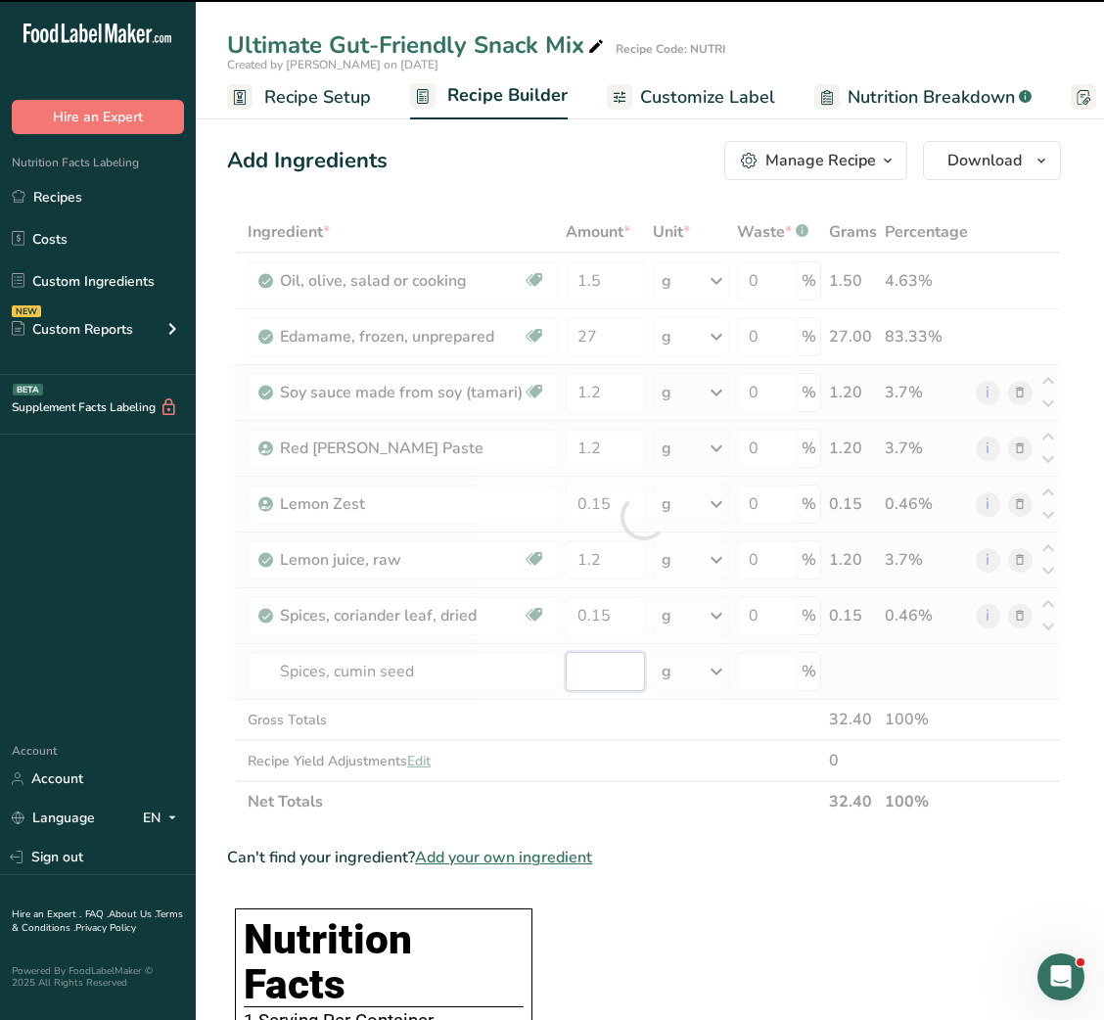
type input "0"
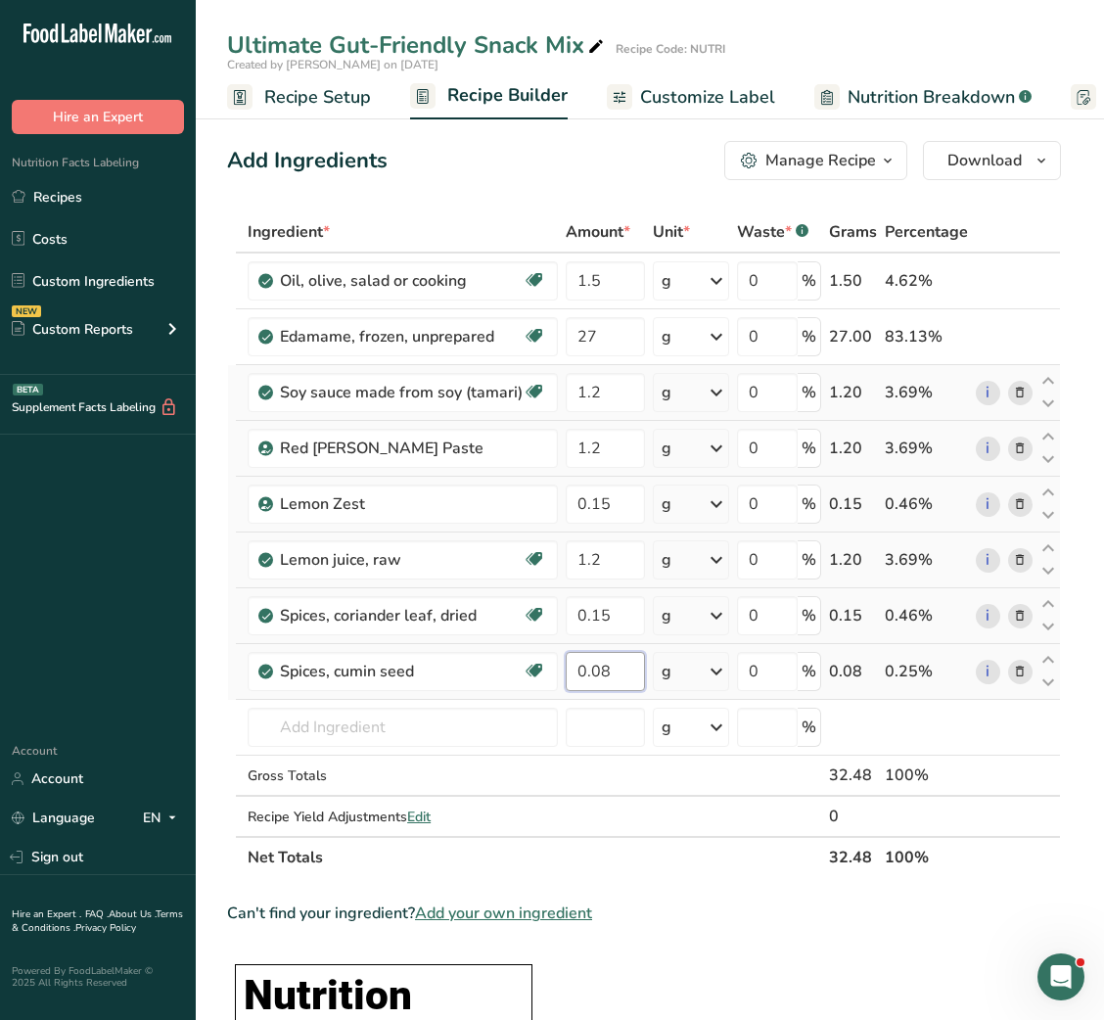
type input "0.08"
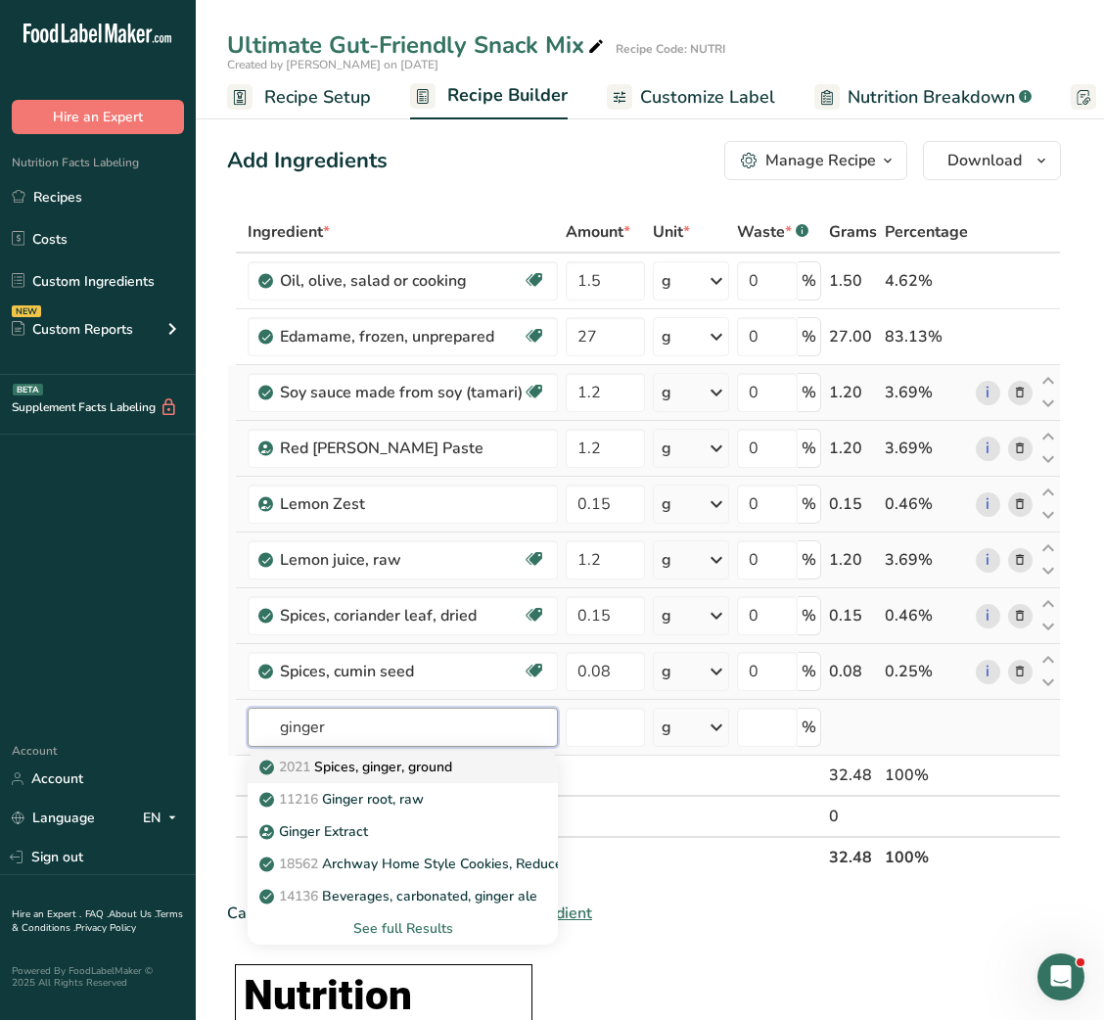
type input "ginger"
click at [400, 762] on p "2021 Spices, ginger, ground" at bounding box center [357, 767] width 189 height 21
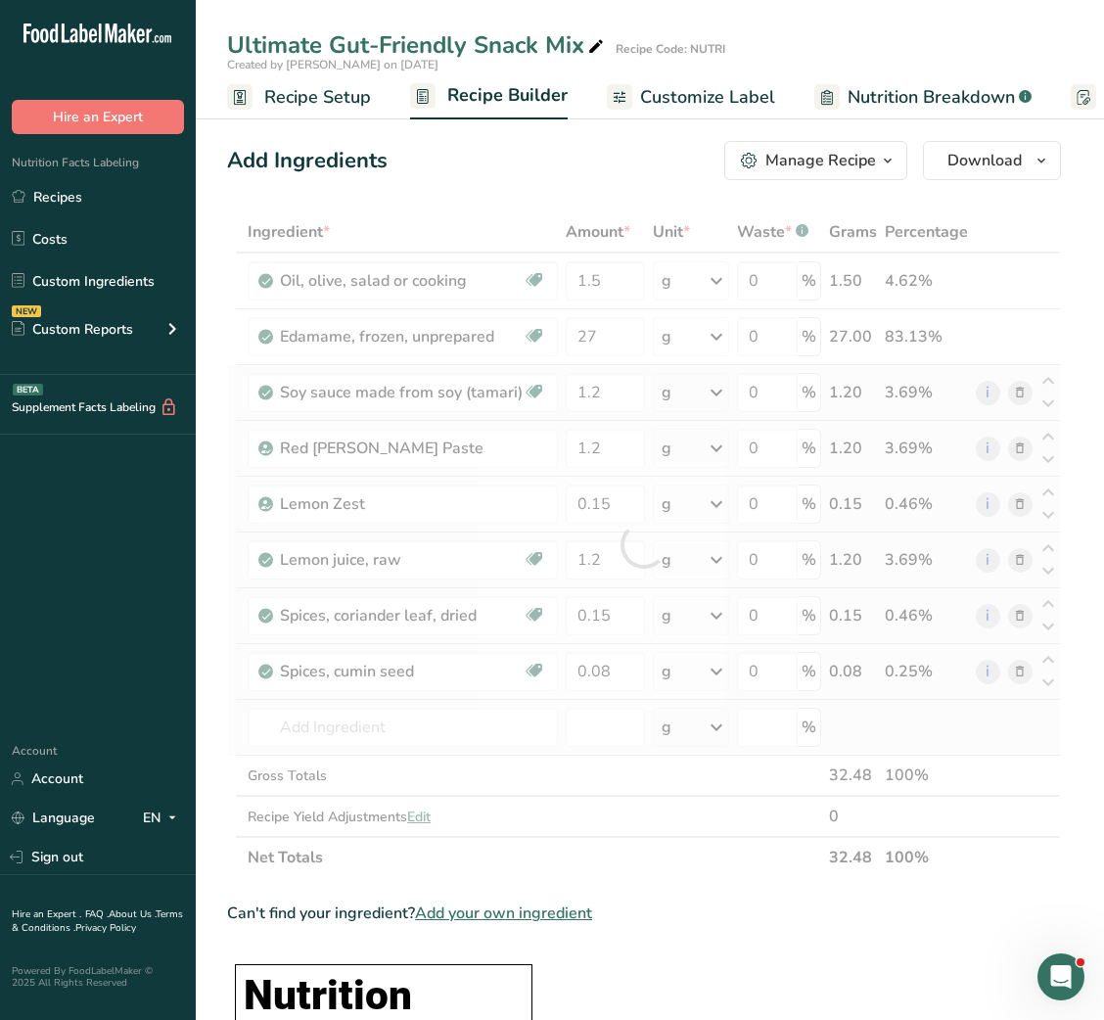
type input "Spices, ginger, ground"
type input "0"
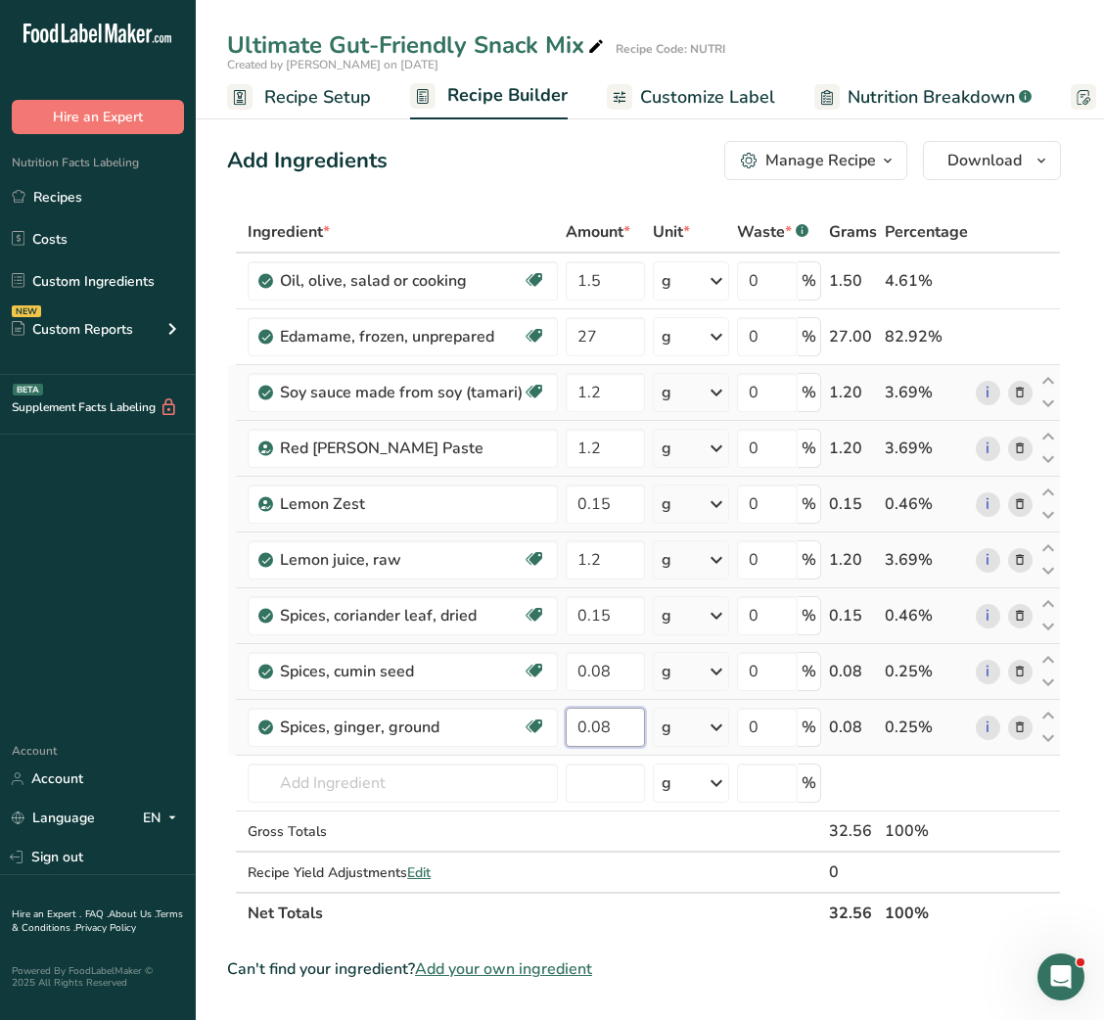
type input "0.08"
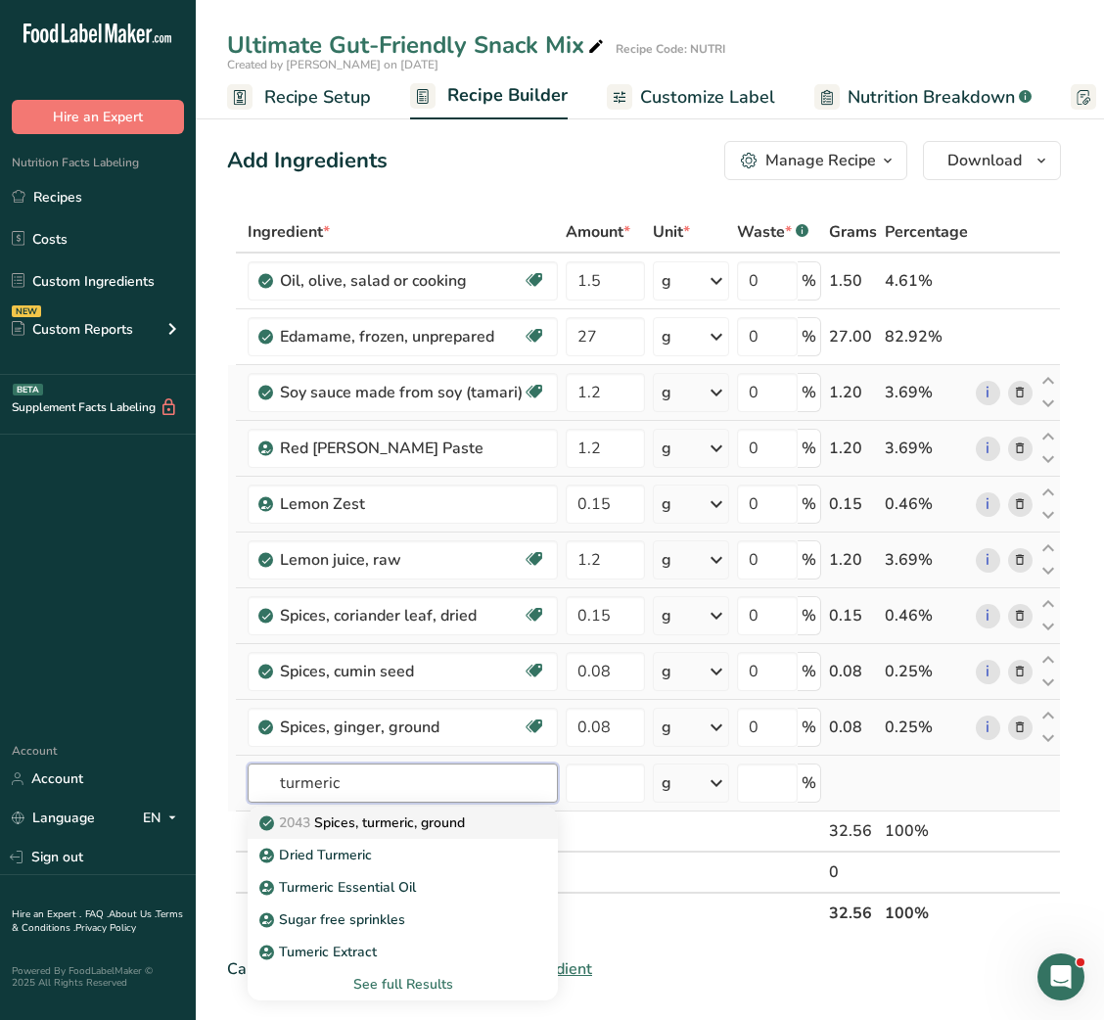
type input "turmeric"
click at [387, 819] on p "2043 Spices, turmeric, ground" at bounding box center [364, 823] width 202 height 21
type input "Spices, turmeric, ground"
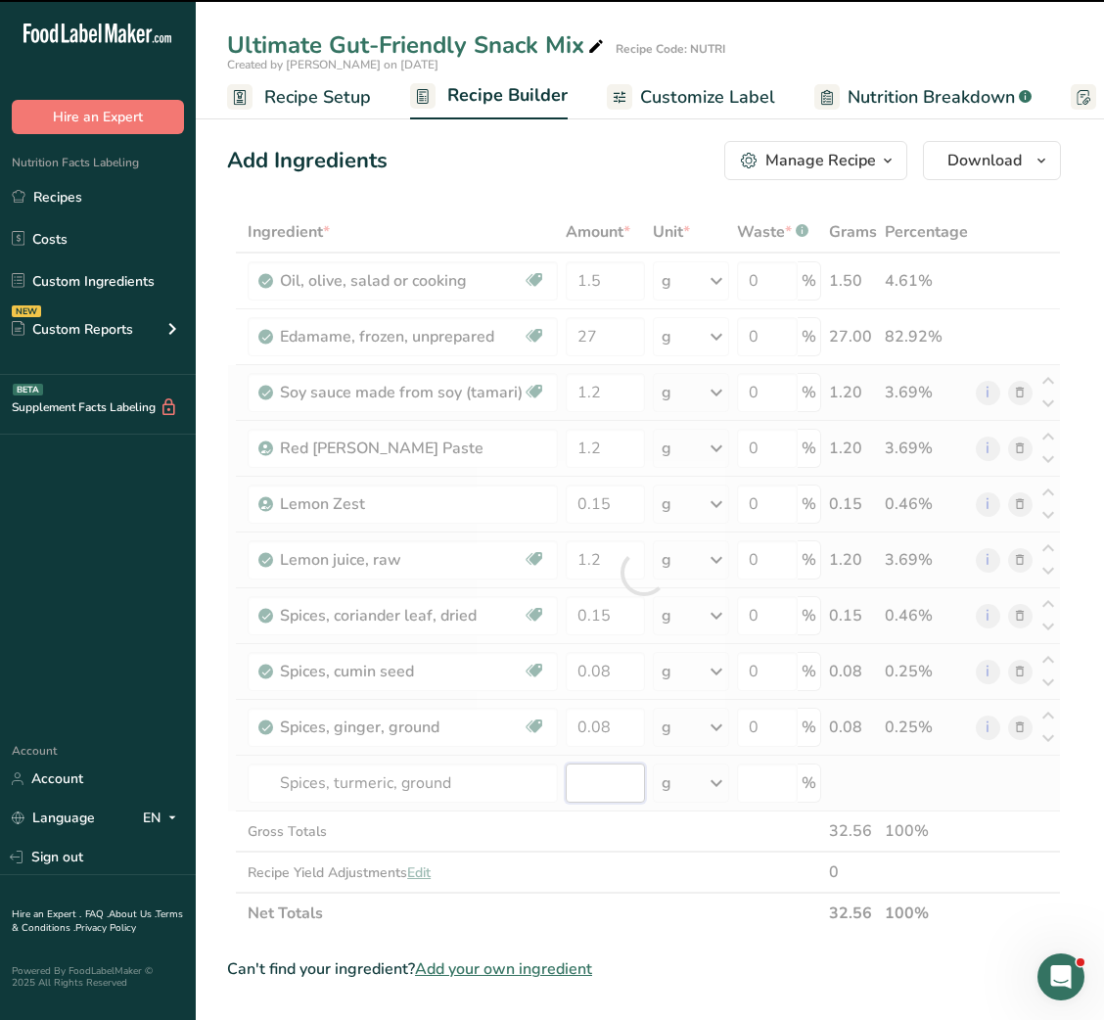
type input "0"
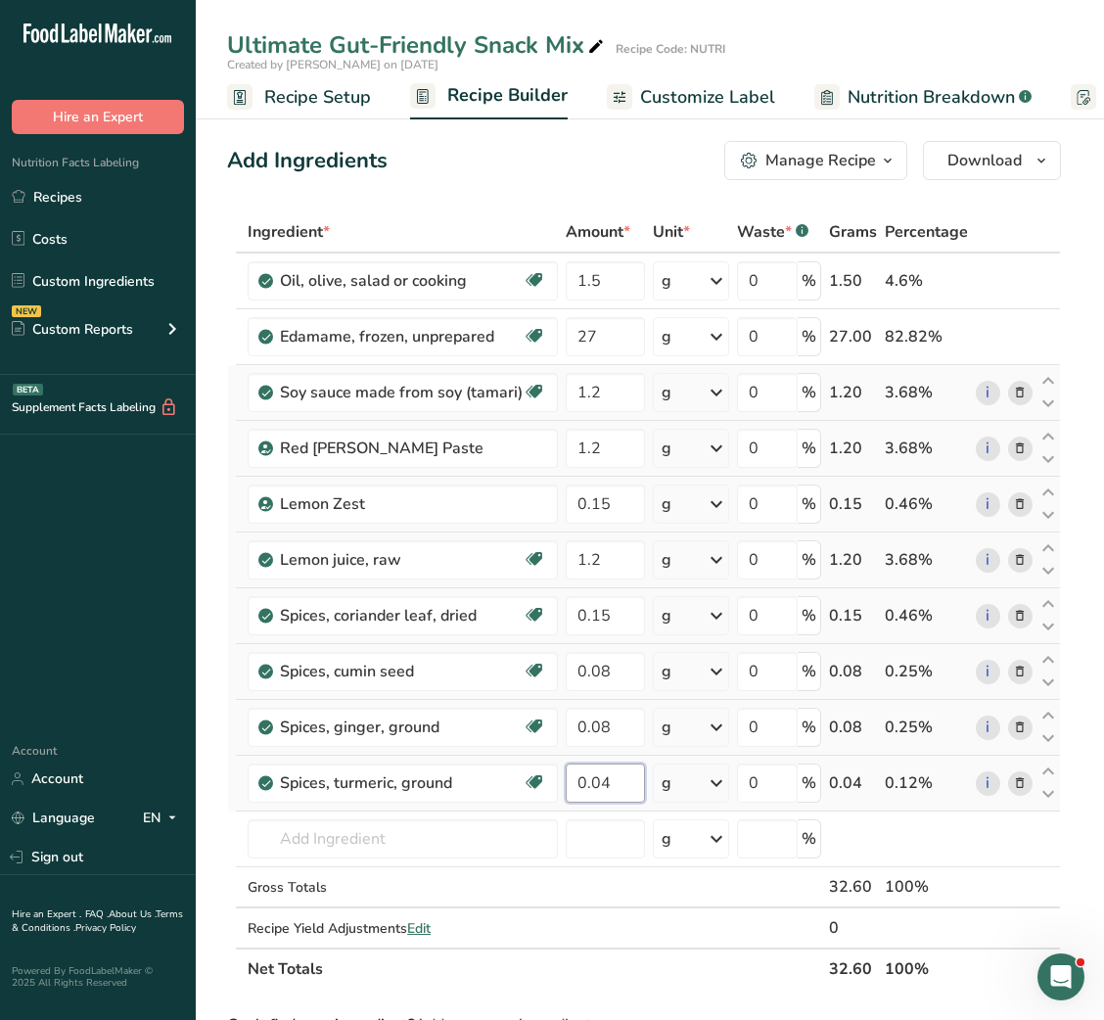
type input "0.04"
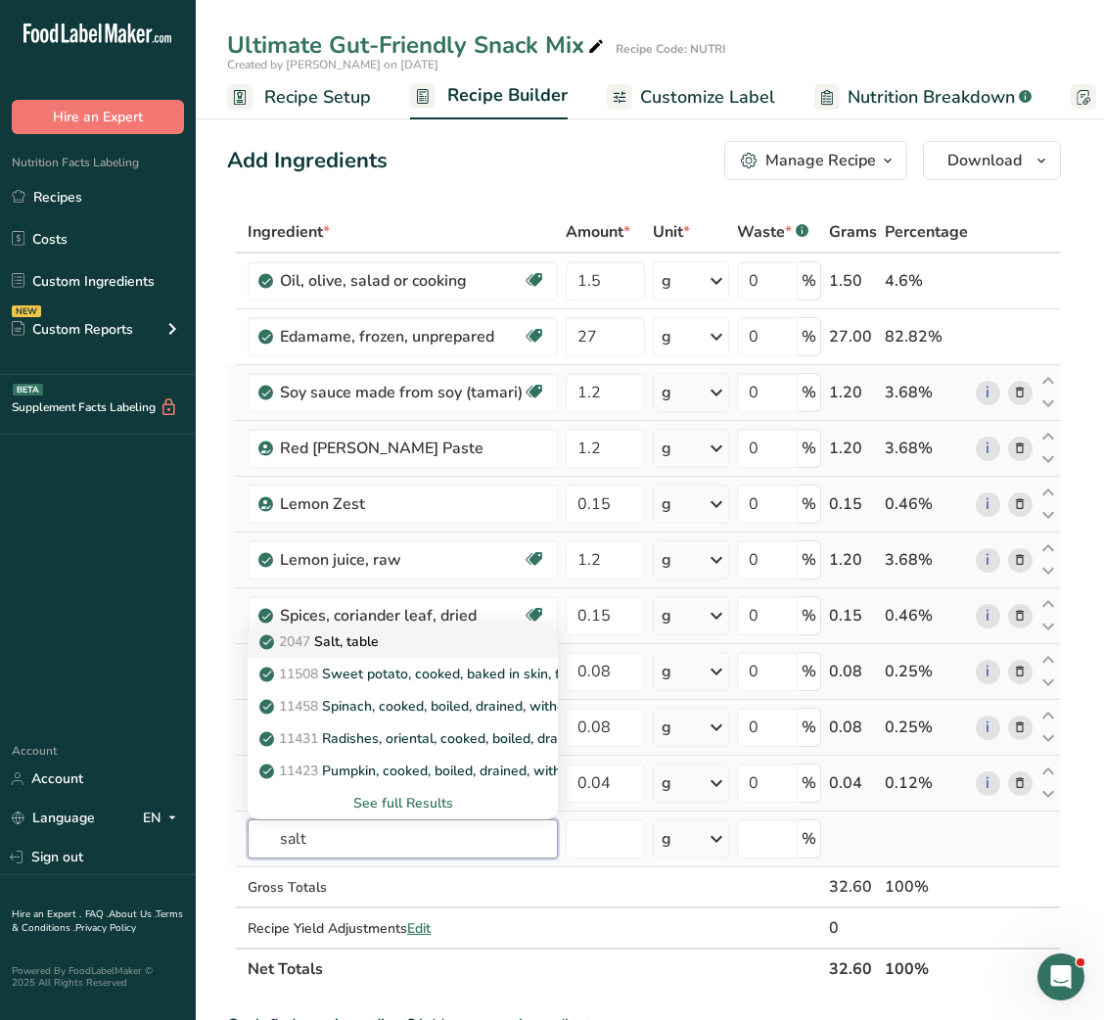
type input "salt"
click at [375, 643] on p "2047 Salt, table" at bounding box center [321, 641] width 116 height 21
type input "Salt, table"
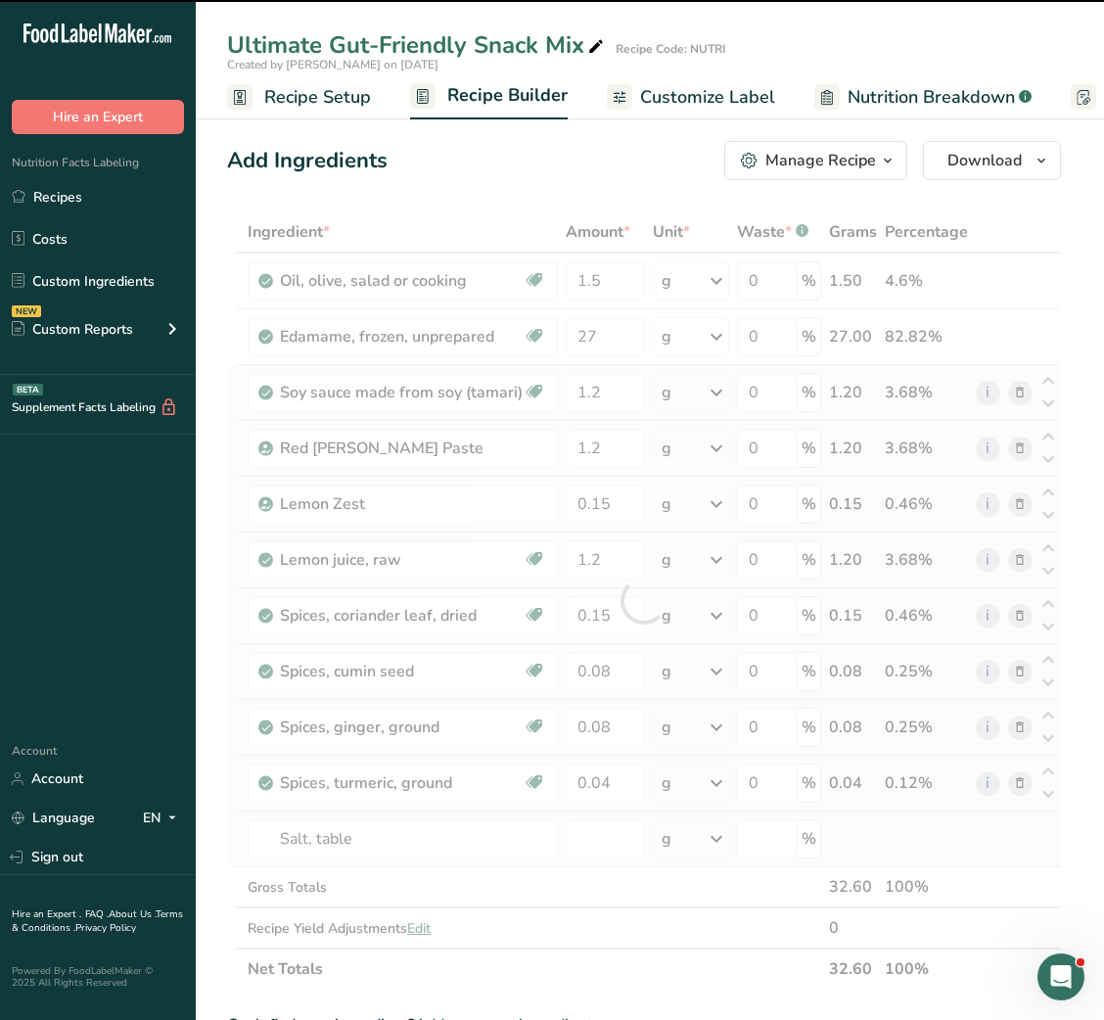
type input "0"
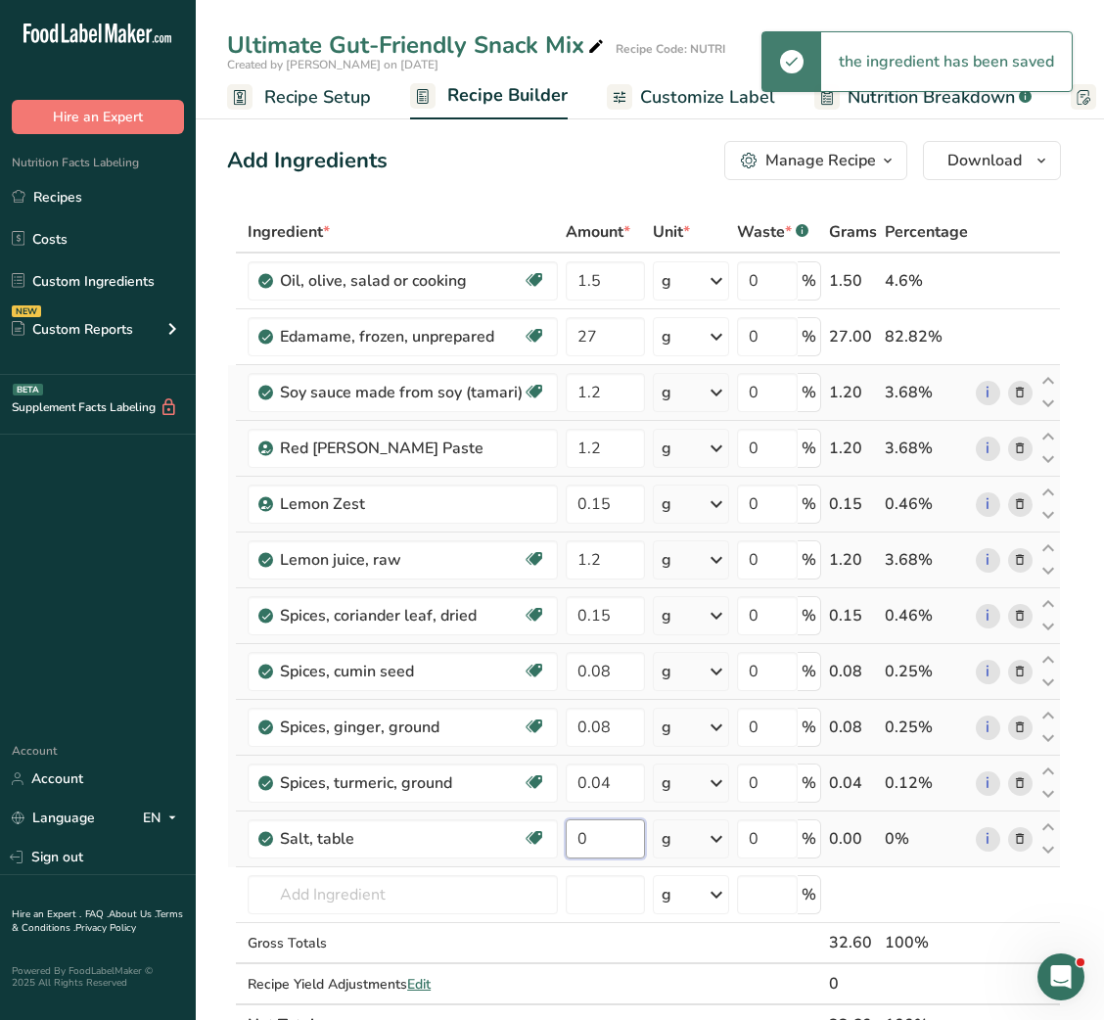
click at [566, 846] on input "0" at bounding box center [605, 838] width 79 height 39
type input "0.12"
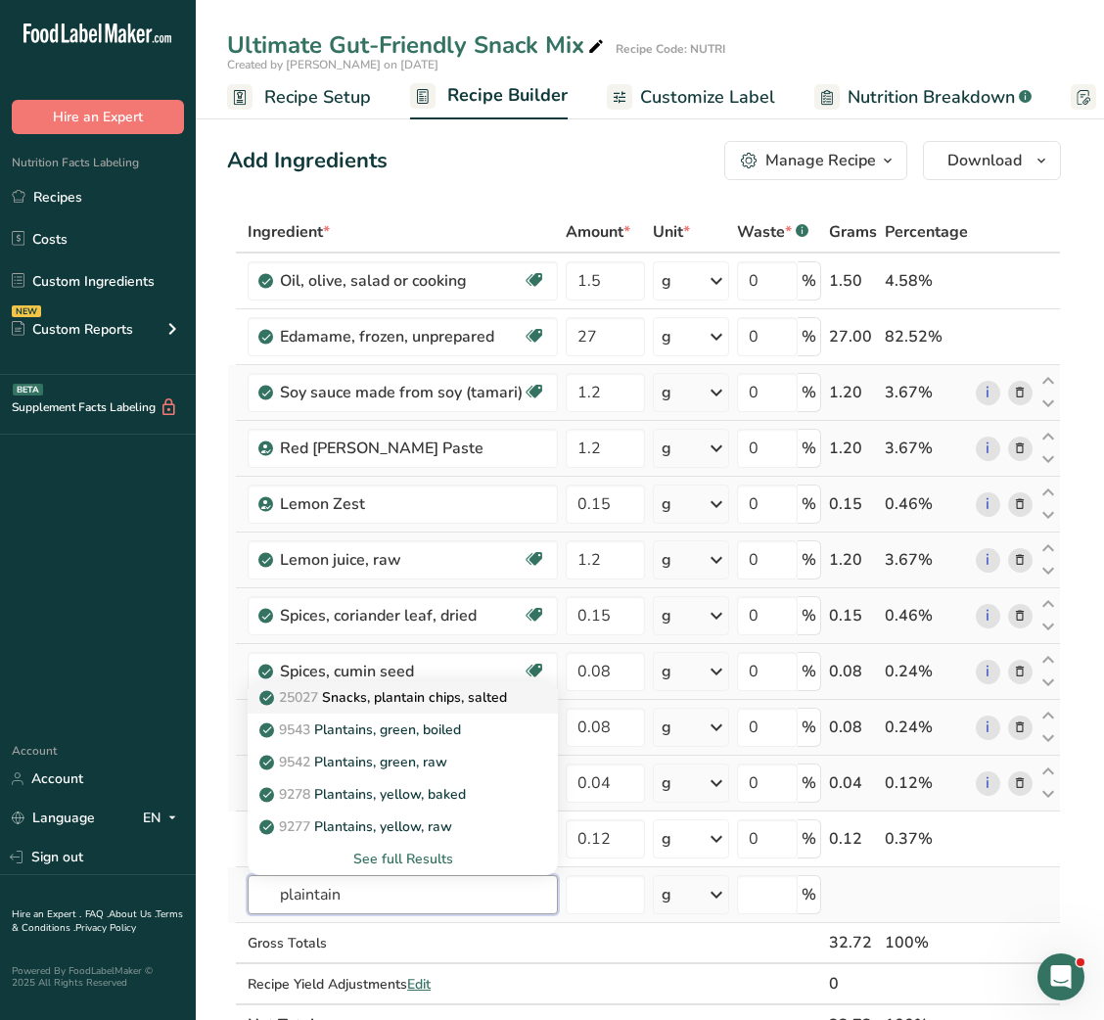
type input "plaintain"
click at [407, 690] on p "25027 Snacks, plantain chips, salted" at bounding box center [385, 697] width 244 height 21
type input "Snacks, plantain chips, salted"
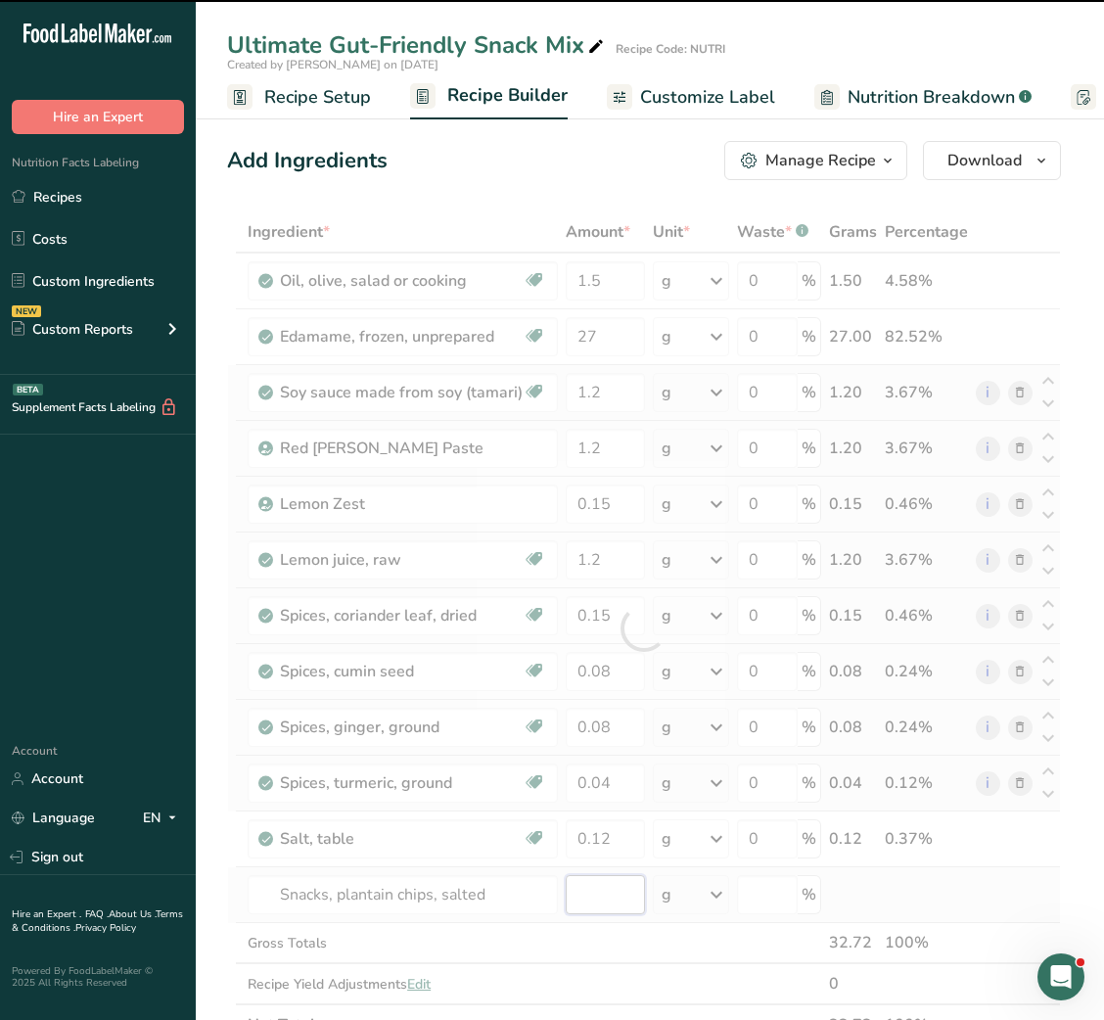
type input "0"
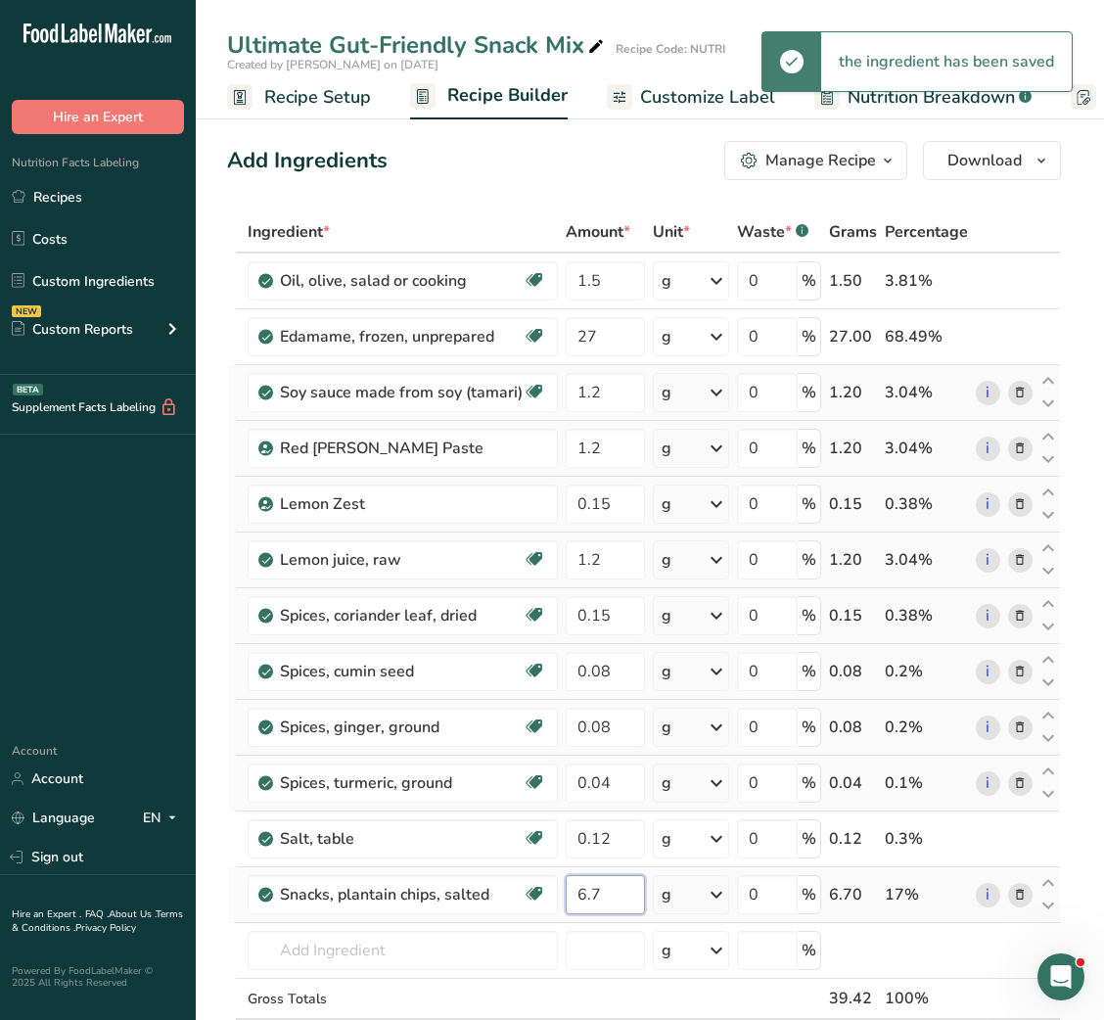
type input "6.7"
click at [336, 963] on input "text" at bounding box center [403, 950] width 310 height 39
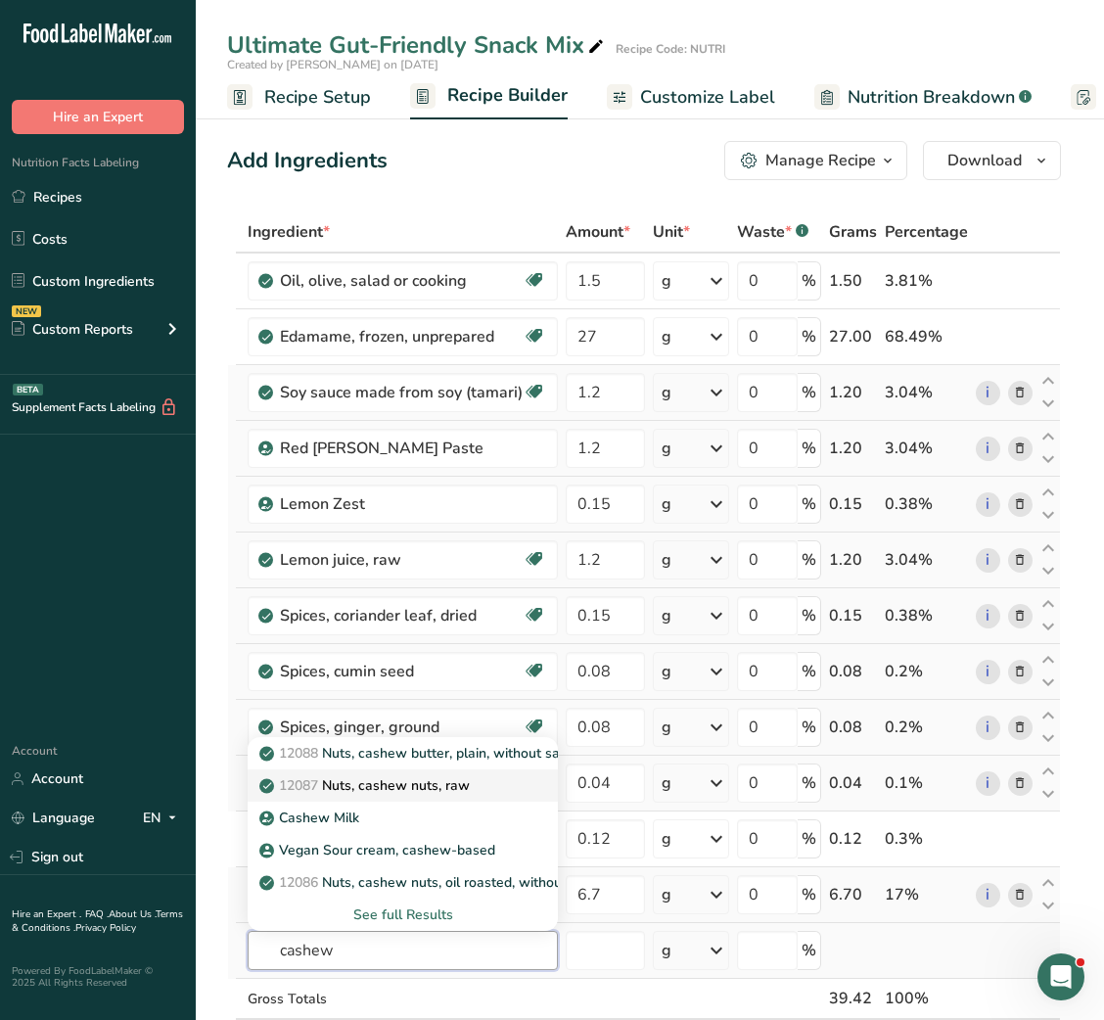
type input "cashew"
click at [426, 792] on p "12087 Nuts, cashew nuts, raw" at bounding box center [366, 785] width 207 height 21
type input "Nuts, cashew nuts, raw"
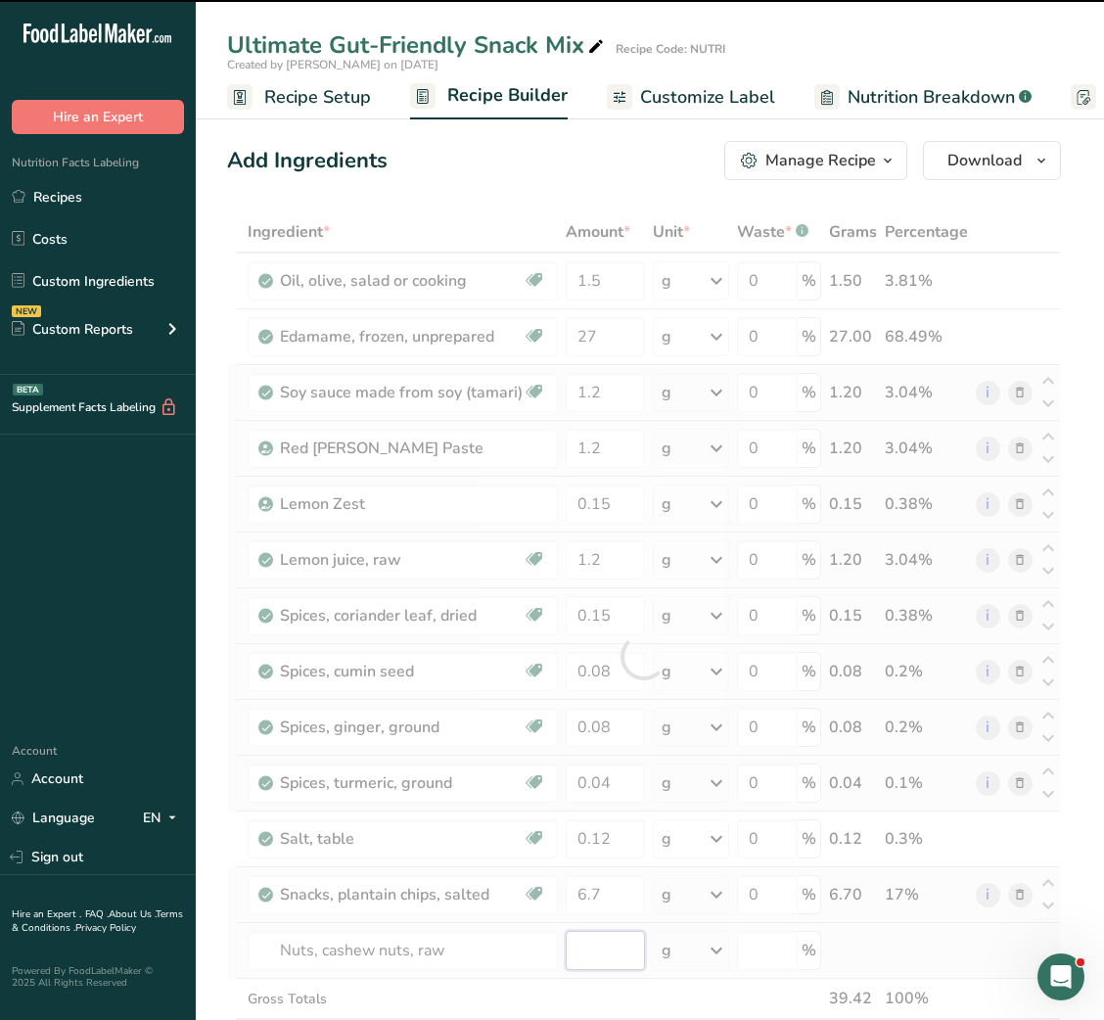
type input "0"
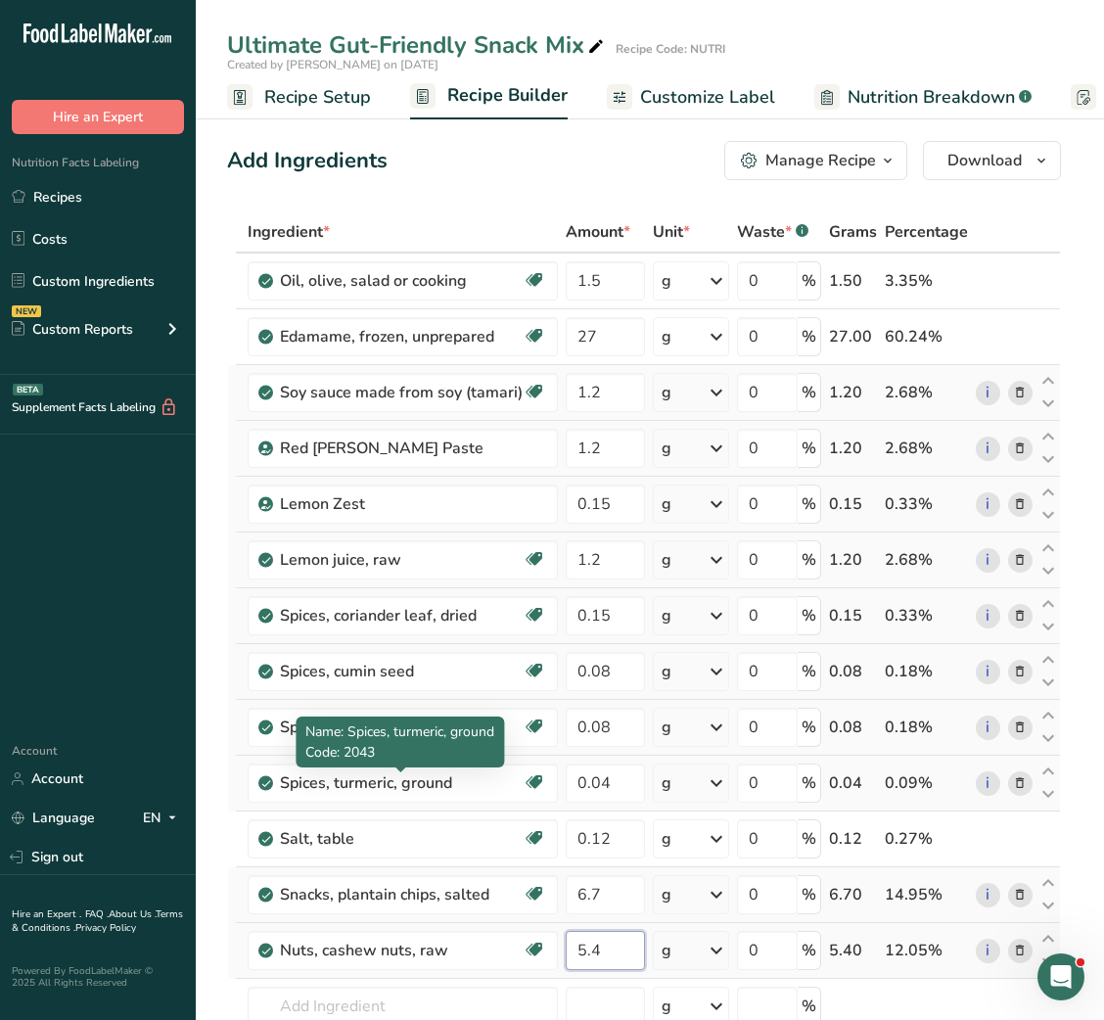
type input "5.4"
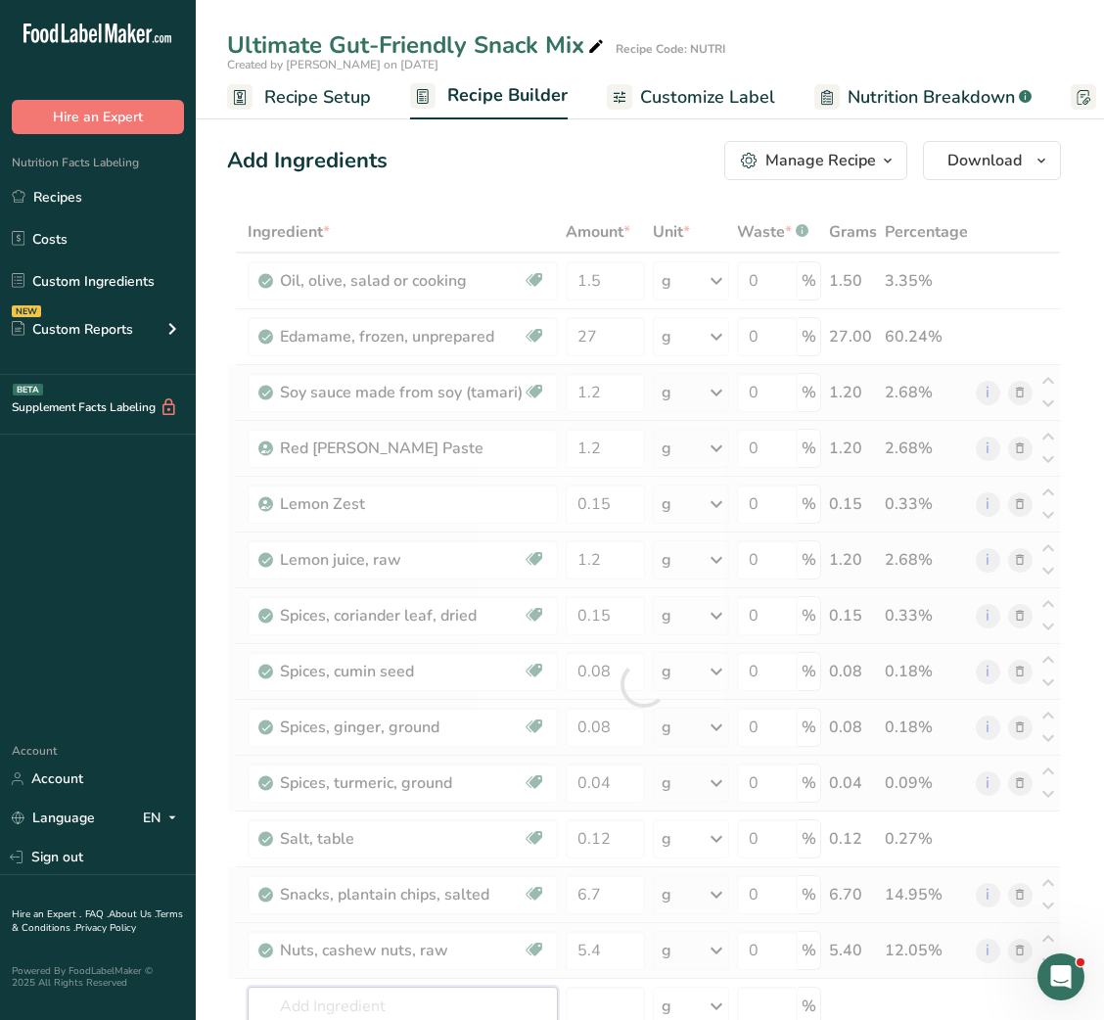
scroll to position [7, 0]
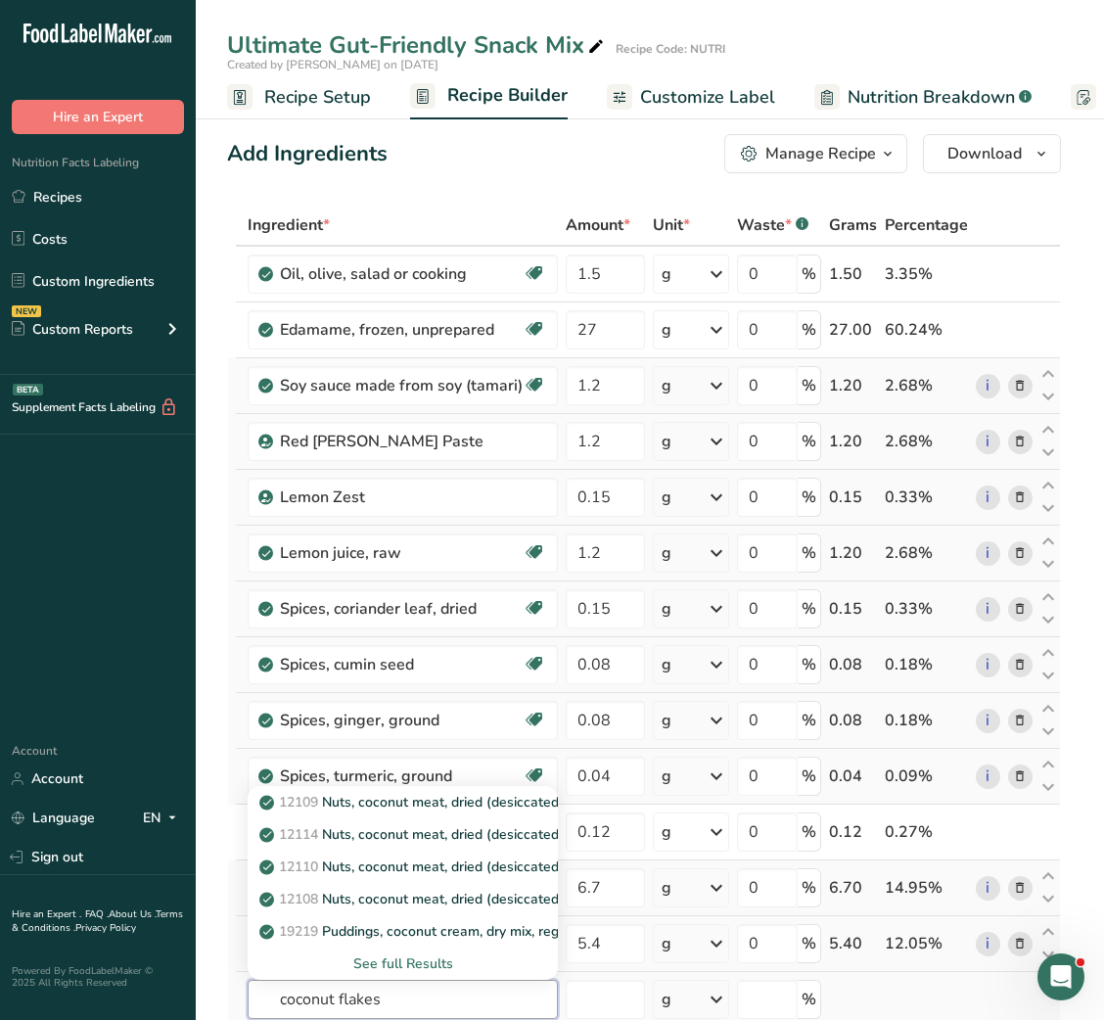
type input "coconut flakes"
click at [406, 968] on div "See full Results" at bounding box center [402, 964] width 279 height 21
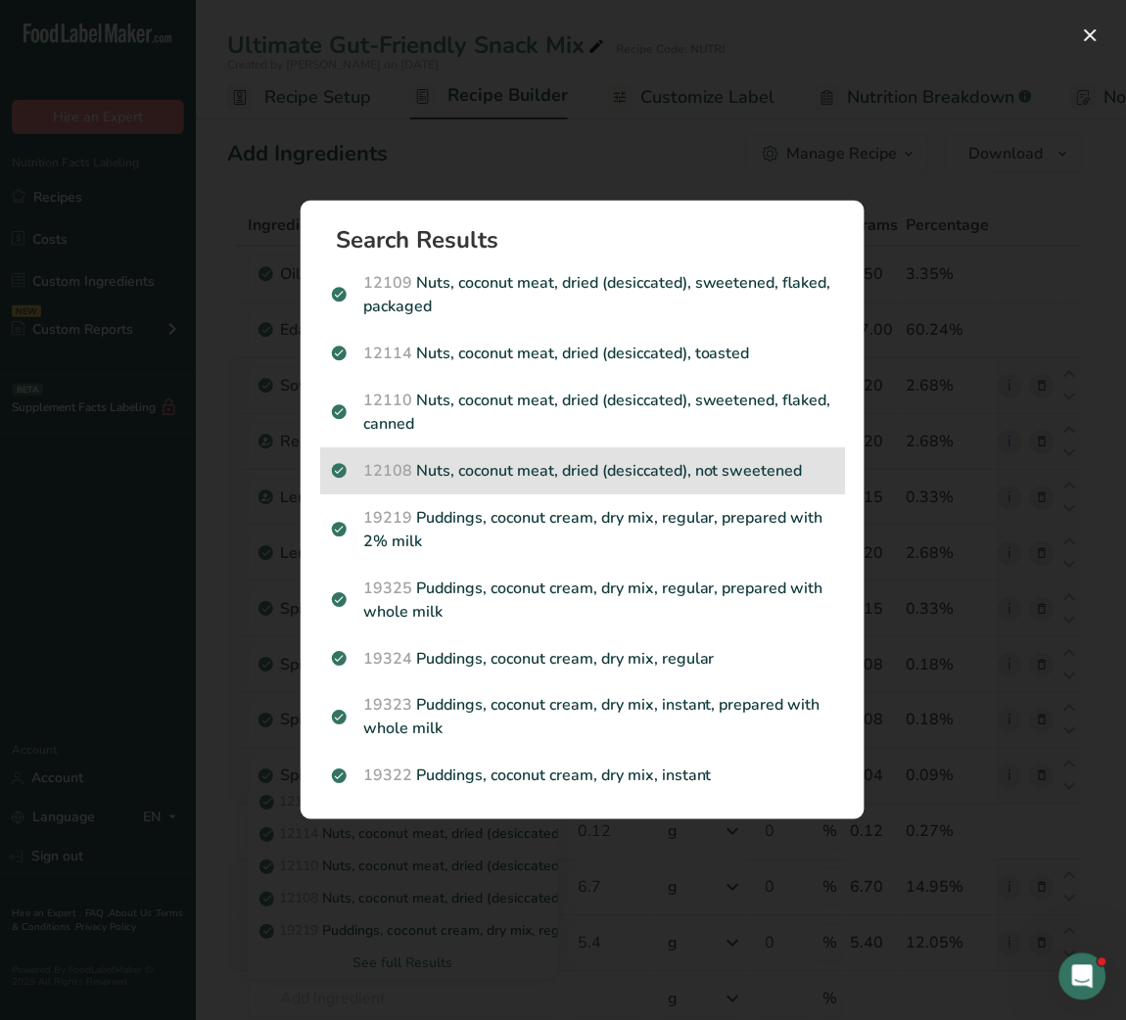
click at [625, 469] on p "12108 Nuts, coconut meat, dried (desiccated), not sweetened" at bounding box center [582, 470] width 501 height 23
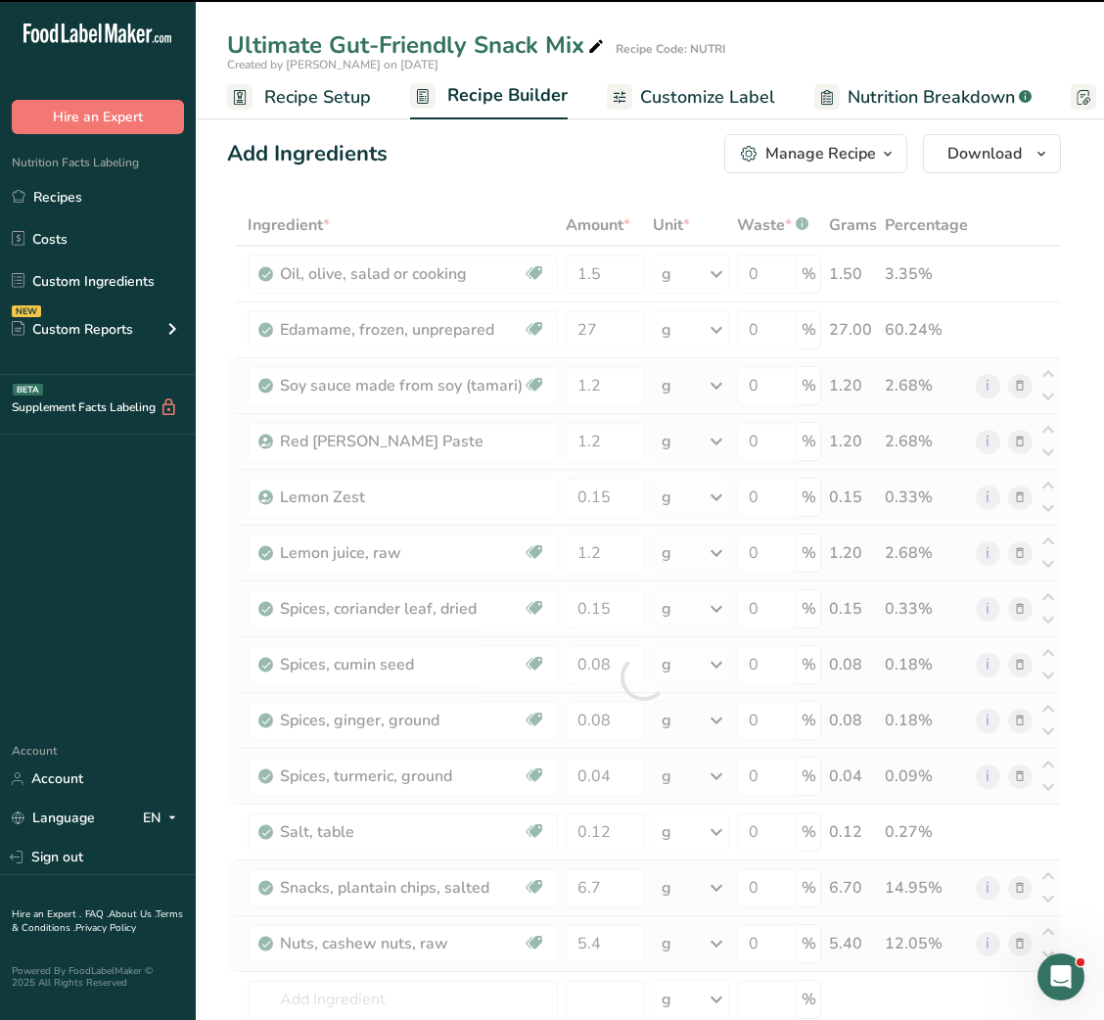
type input "0"
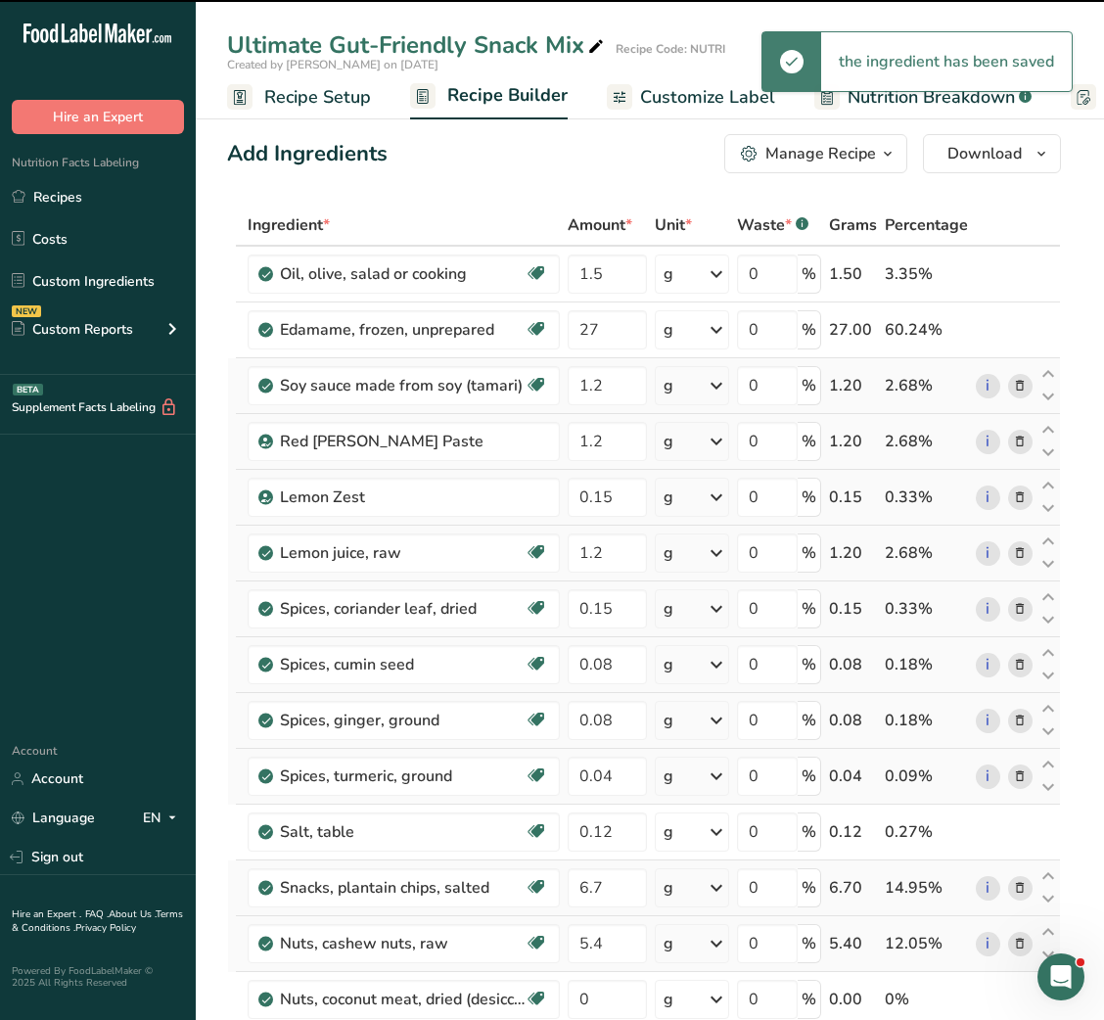
scroll to position [343, 0]
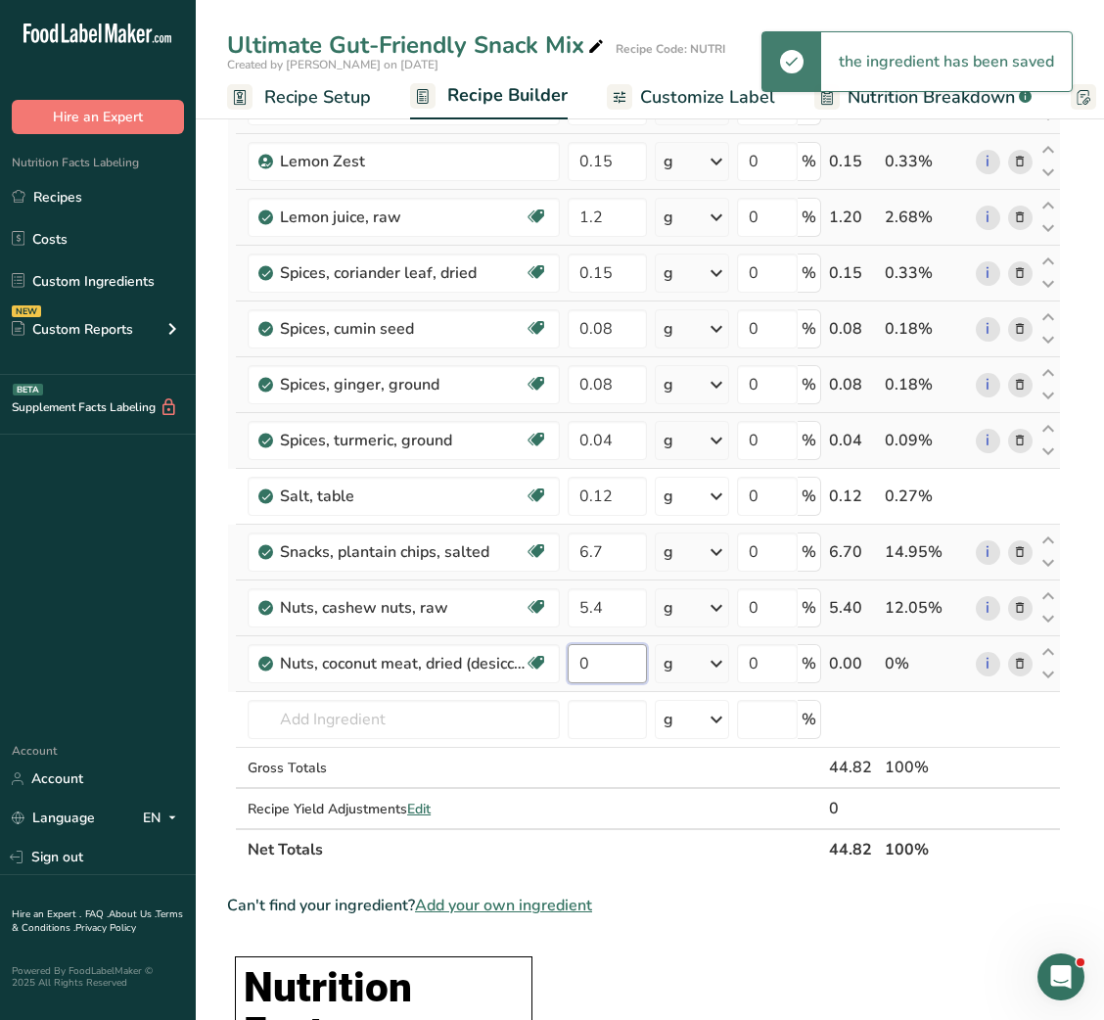
click at [574, 677] on input "0" at bounding box center [607, 663] width 79 height 39
type input "3.3"
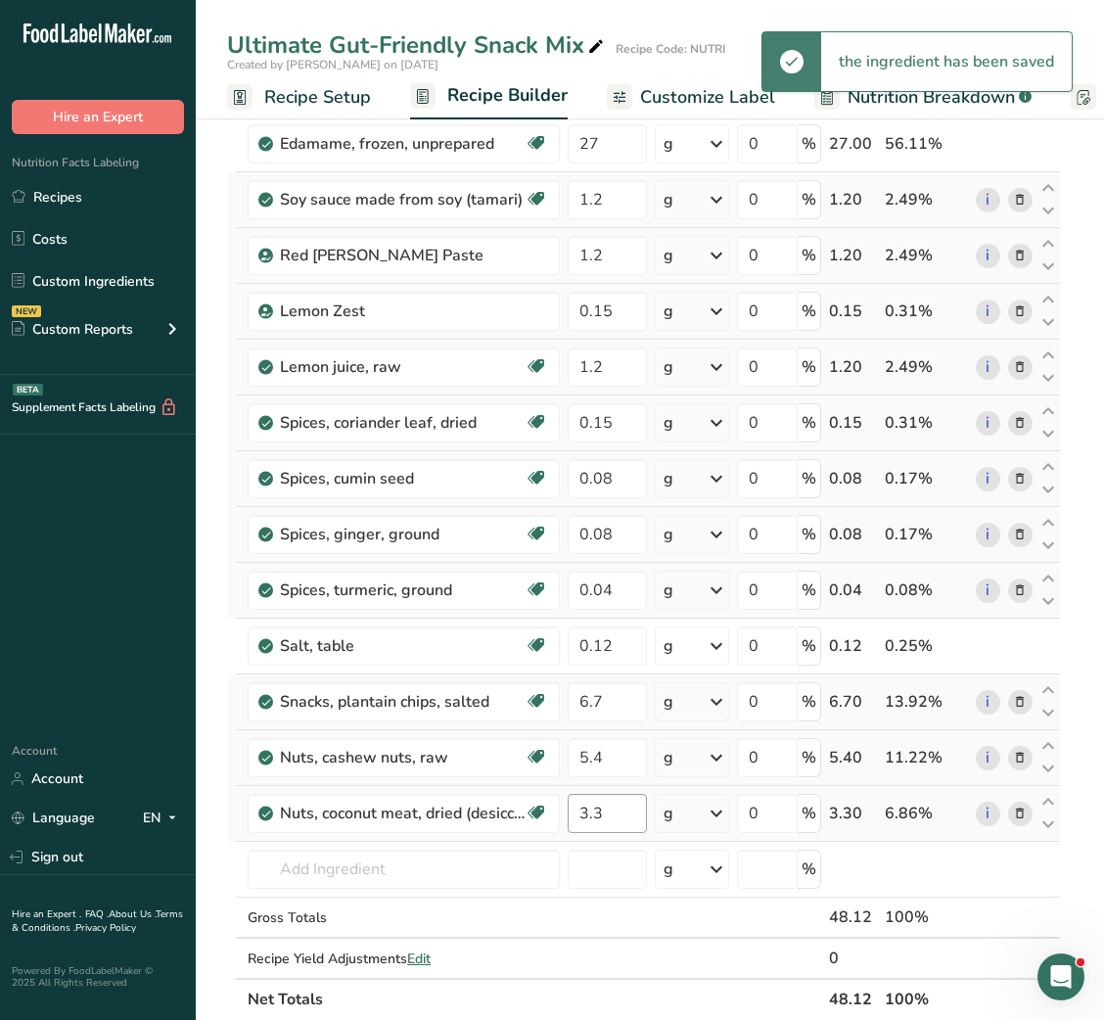
scroll to position [0, 0]
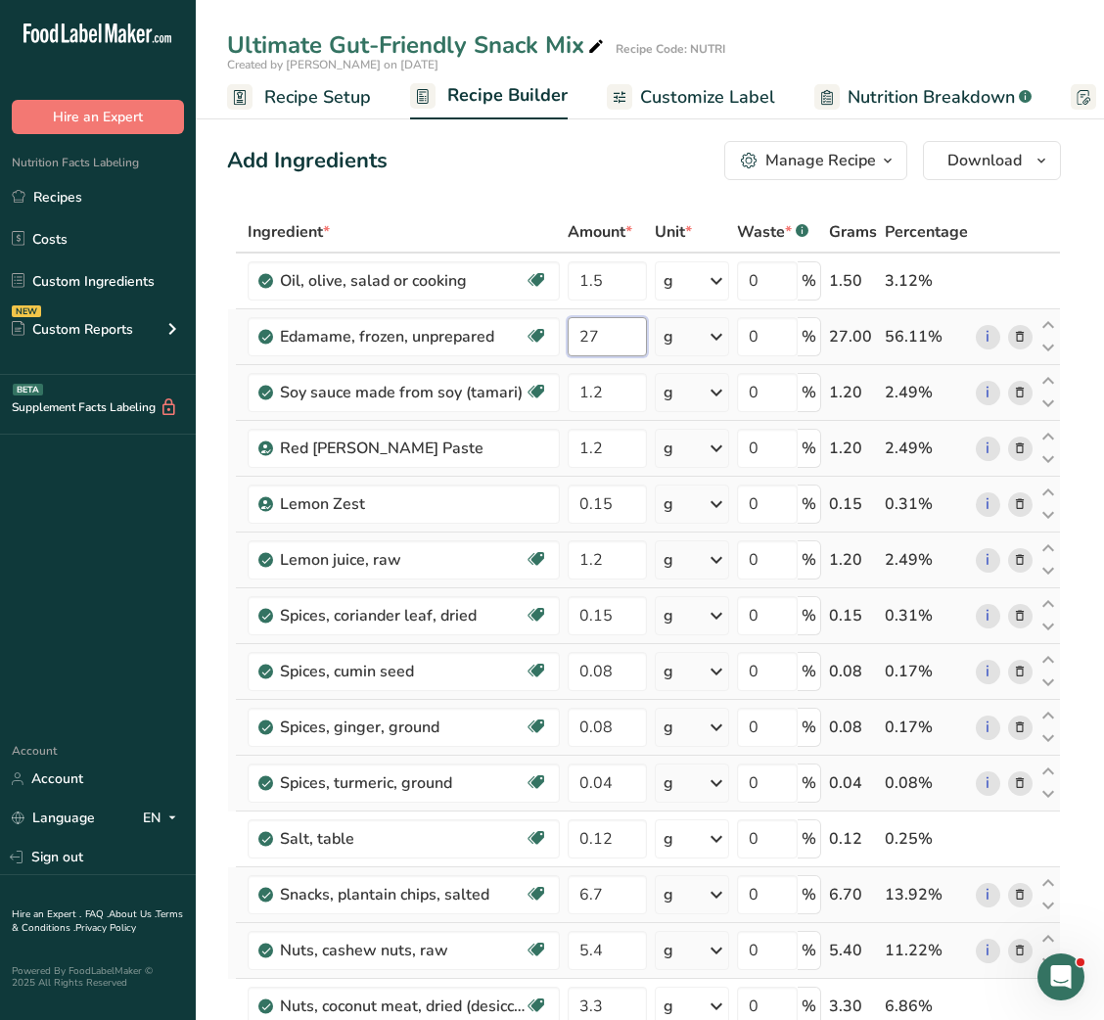
click at [583, 327] on input "27" at bounding box center [607, 336] width 79 height 39
type input "29"
click at [694, 104] on span "Customize Label" at bounding box center [707, 97] width 135 height 26
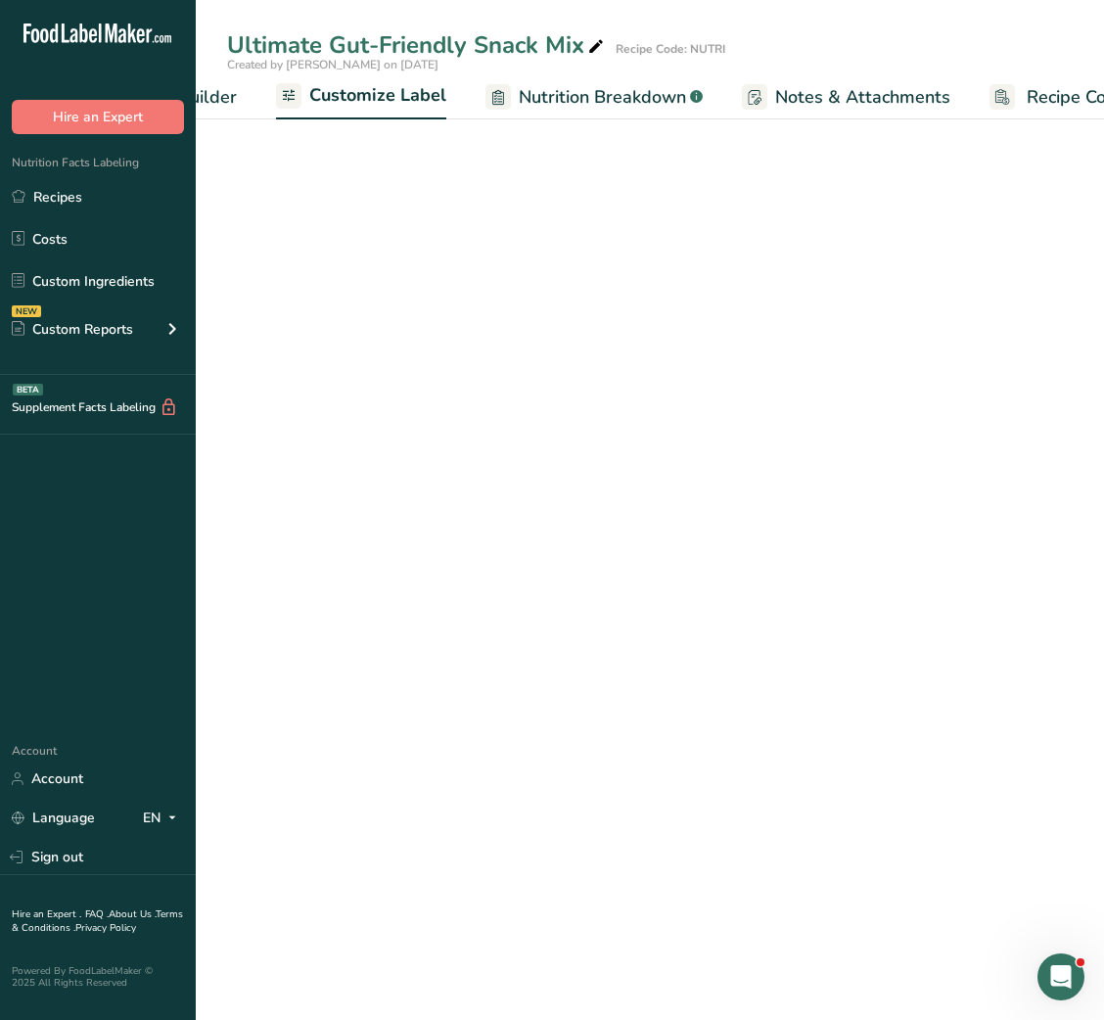
scroll to position [0, 381]
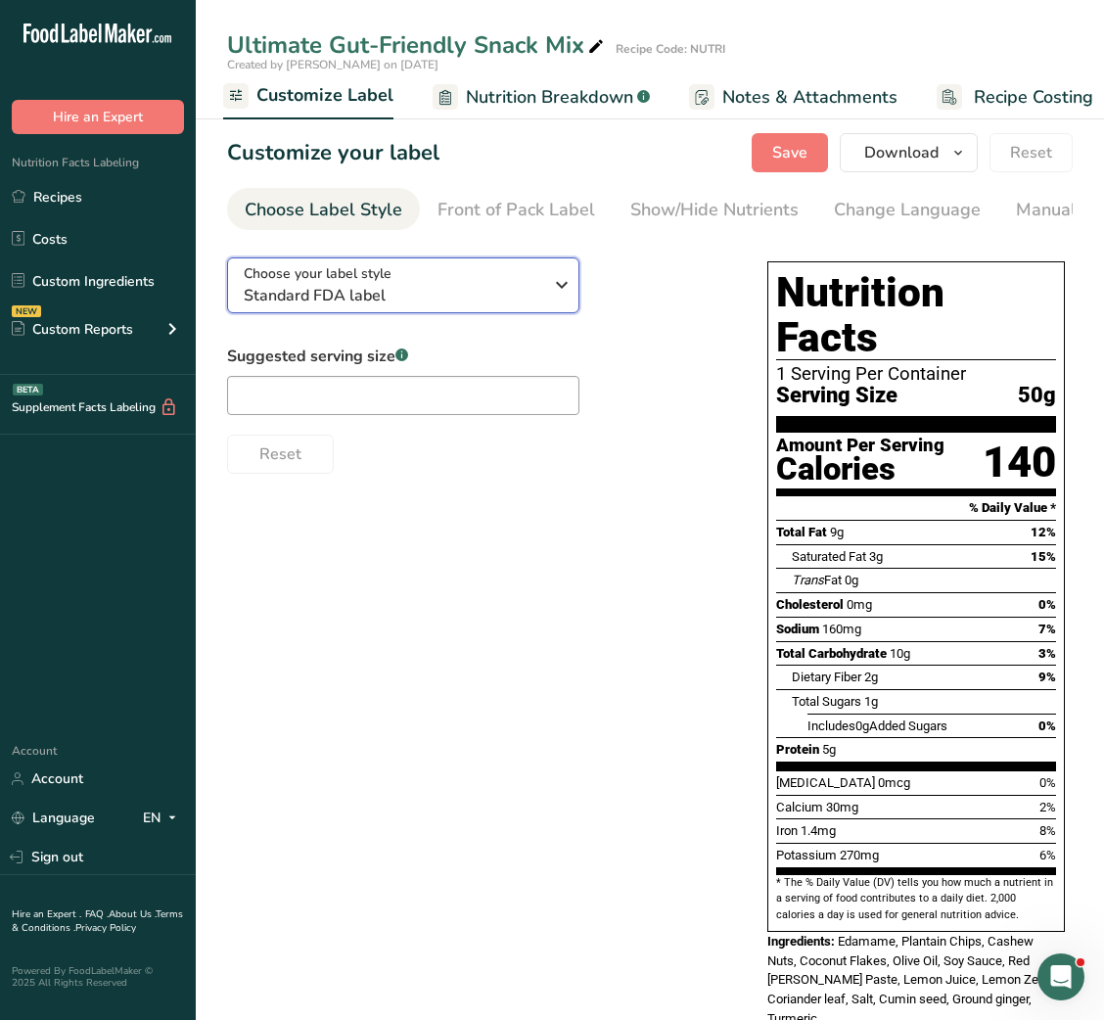
click at [363, 284] on span "Choose your label style" at bounding box center [318, 273] width 148 height 21
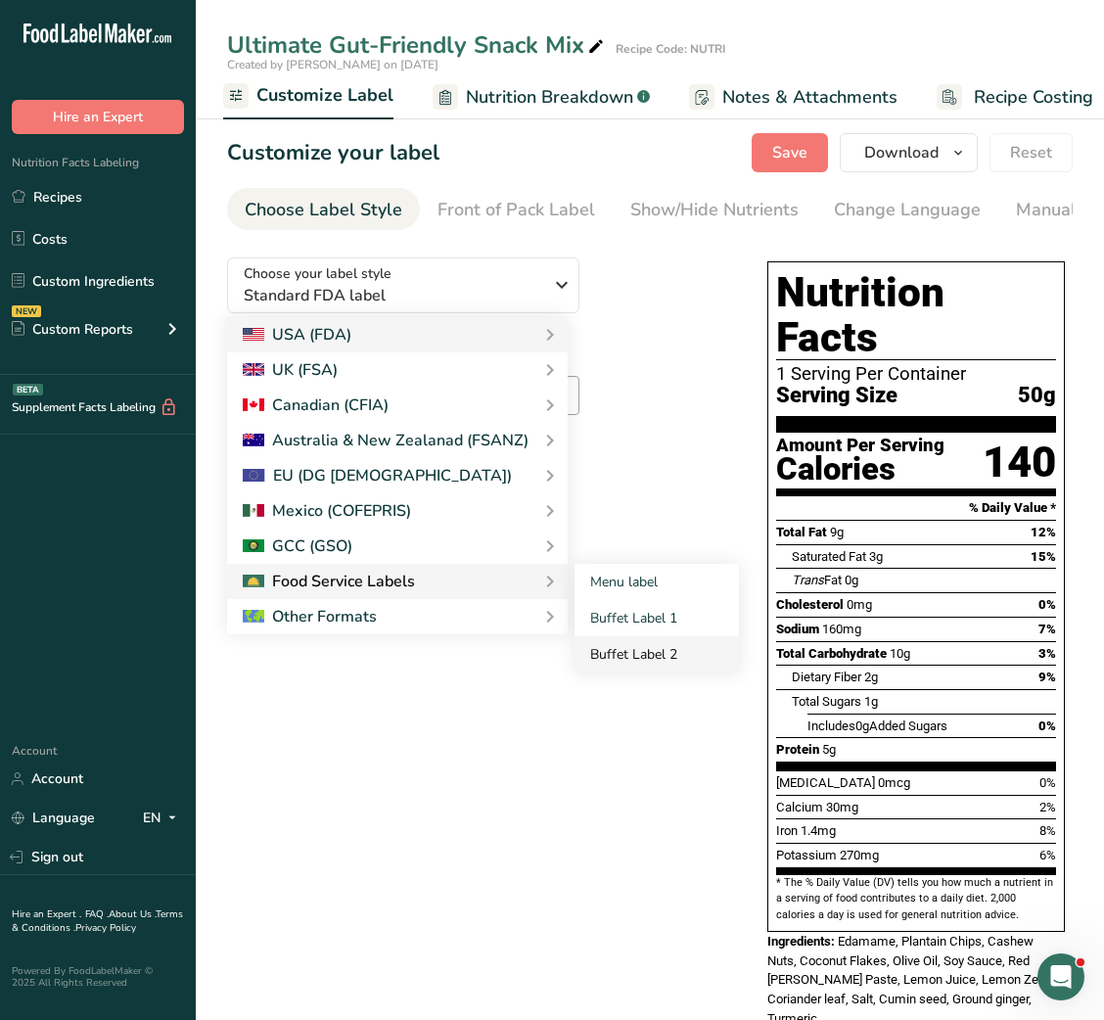
click at [695, 650] on link "Buffet Label 2" at bounding box center [657, 654] width 164 height 36
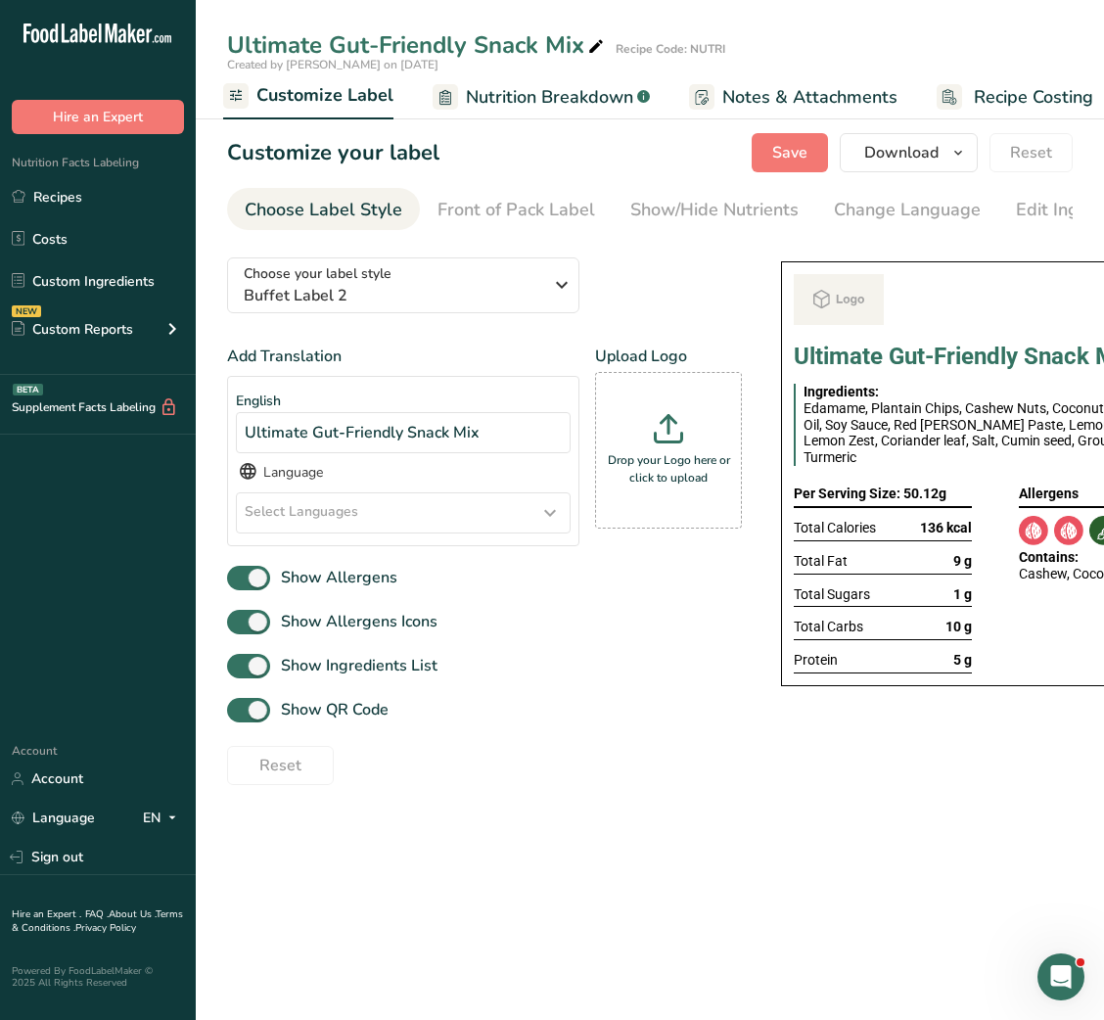
click at [333, 726] on div "Show QR Code" at bounding box center [484, 710] width 515 height 32
click at [337, 722] on span "Show QR Code" at bounding box center [329, 709] width 118 height 23
click at [240, 717] on input "Show QR Code" at bounding box center [233, 710] width 13 height 13
checkbox input "false"
click at [672, 214] on div "Show/Hide Nutrients" at bounding box center [714, 210] width 168 height 26
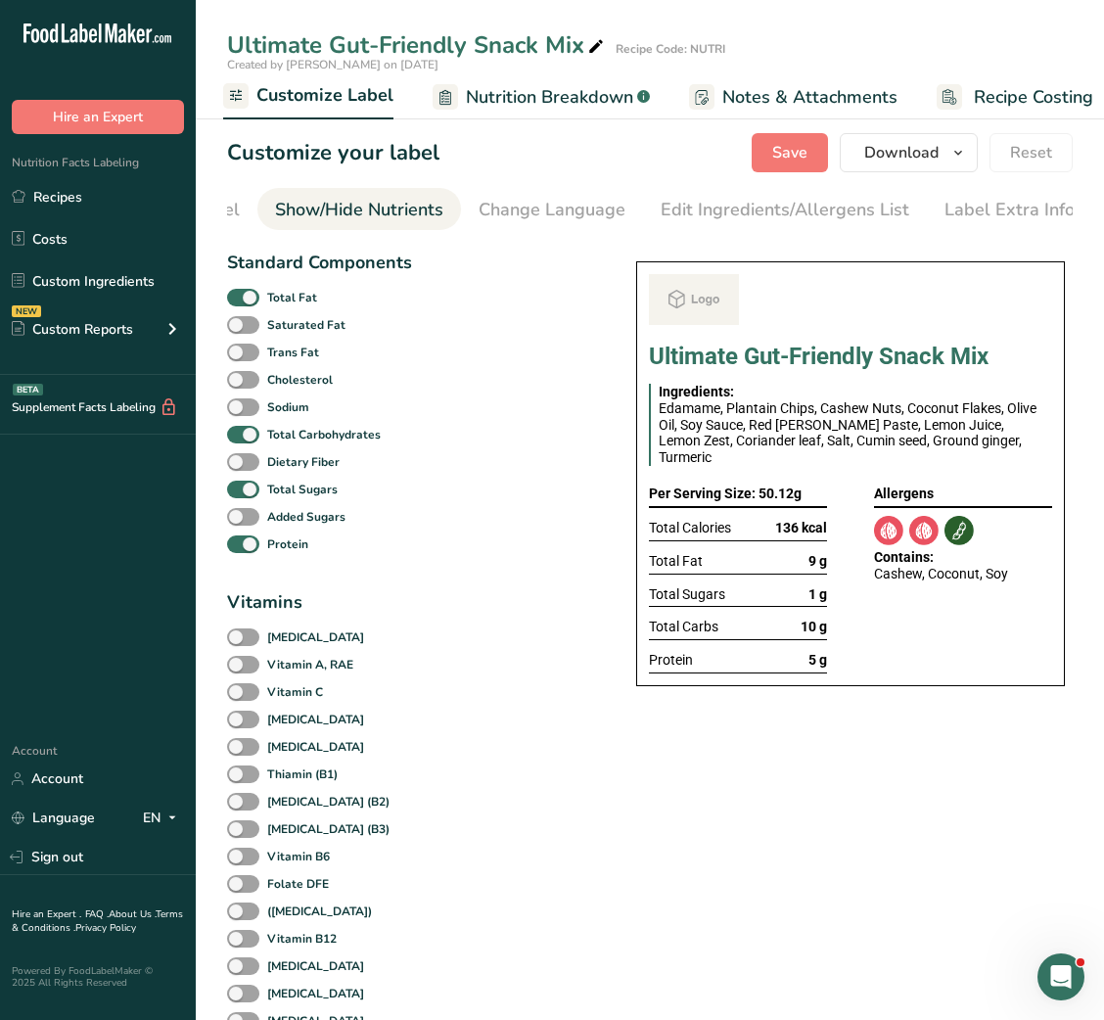
scroll to position [0, 357]
click at [291, 306] on b "Total Fat" at bounding box center [292, 298] width 50 height 18
click at [240, 303] on input "Total Fat" at bounding box center [233, 297] width 13 height 13
checkbox input "false"
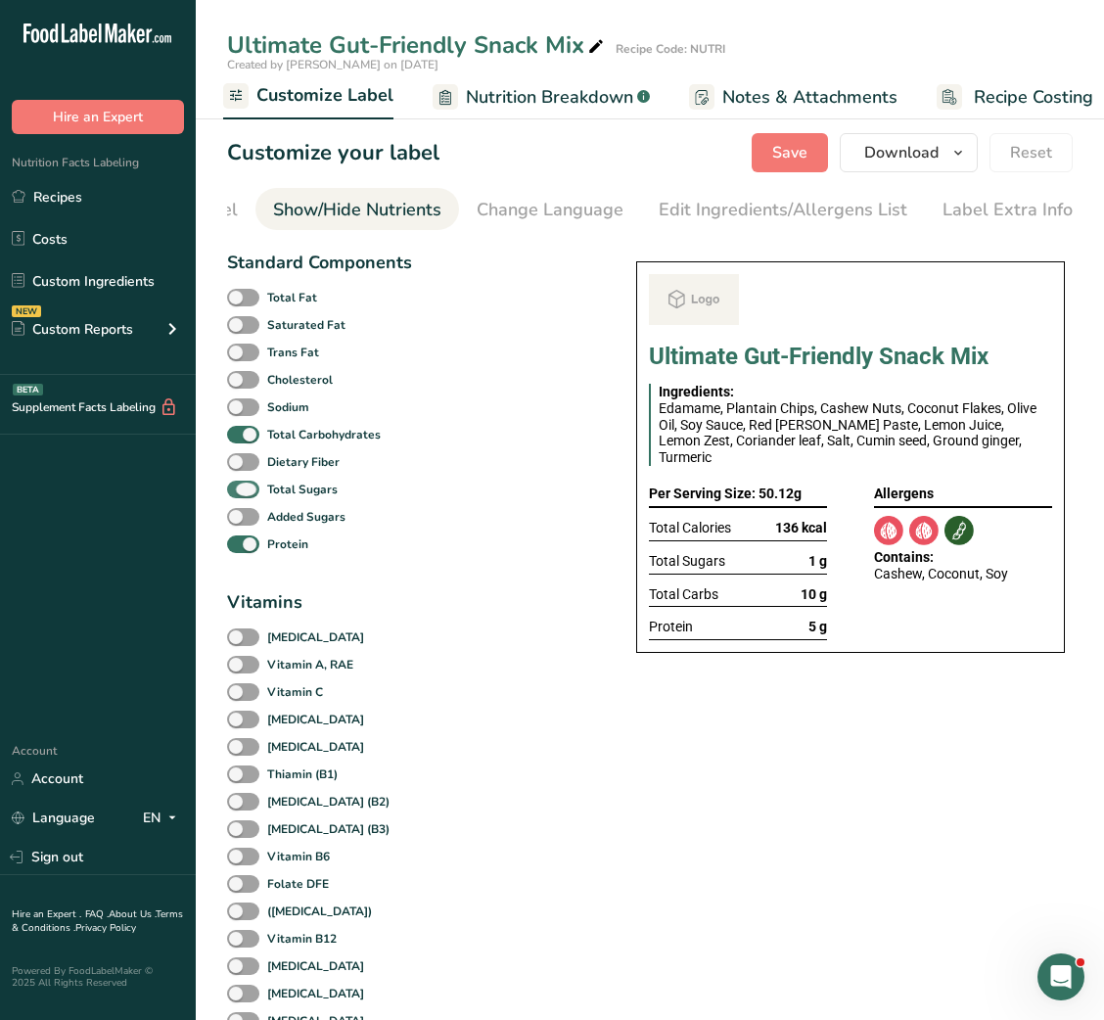
click at [277, 491] on b "Total Sugars" at bounding box center [302, 490] width 70 height 18
click at [240, 491] on input "Total Sugars" at bounding box center [233, 489] width 13 height 13
checkbox input "false"
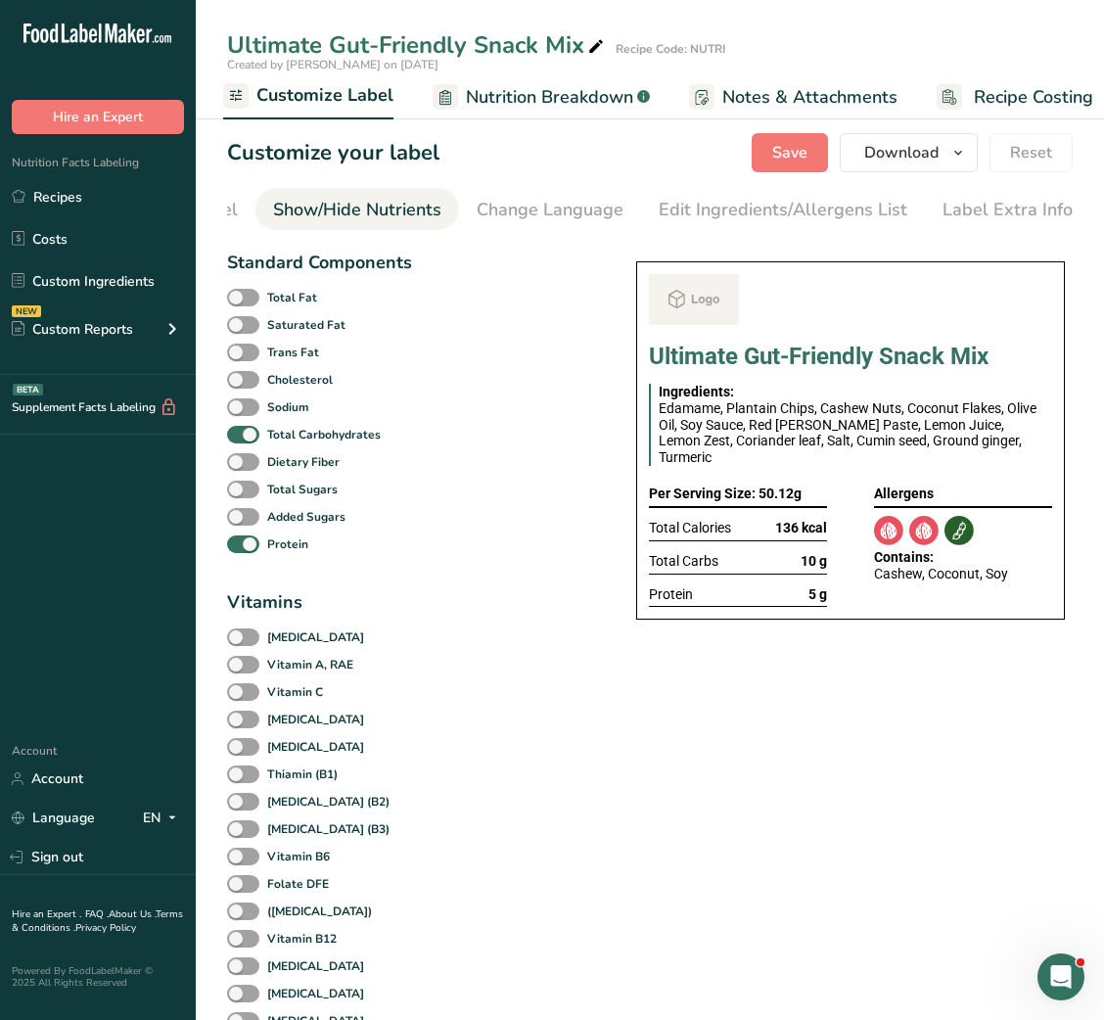
click at [1035, 216] on div "Label Extra Info" at bounding box center [1008, 210] width 130 height 26
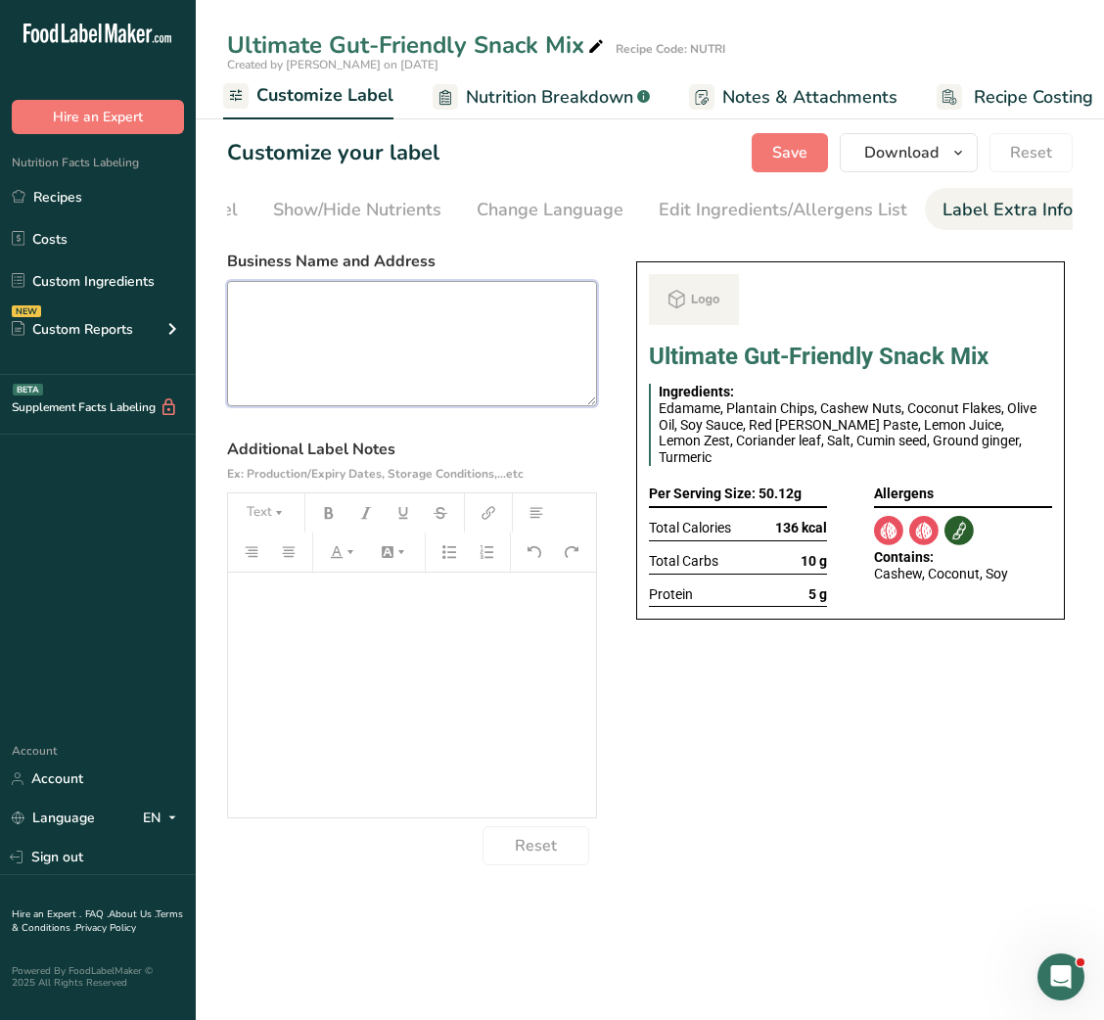
click at [462, 369] on textarea at bounding box center [412, 343] width 370 height 125
paste textarea "Ultimate Gut-Friendly Snack Mix Ingredients 1½ tablespoons olive oil, divided 1…"
type textarea "Ultimate Gut-Friendly Snack Mix Ingredients 1½ tablespoons olive oil, divided 1…"
click at [490, 325] on textarea at bounding box center [412, 343] width 370 height 125
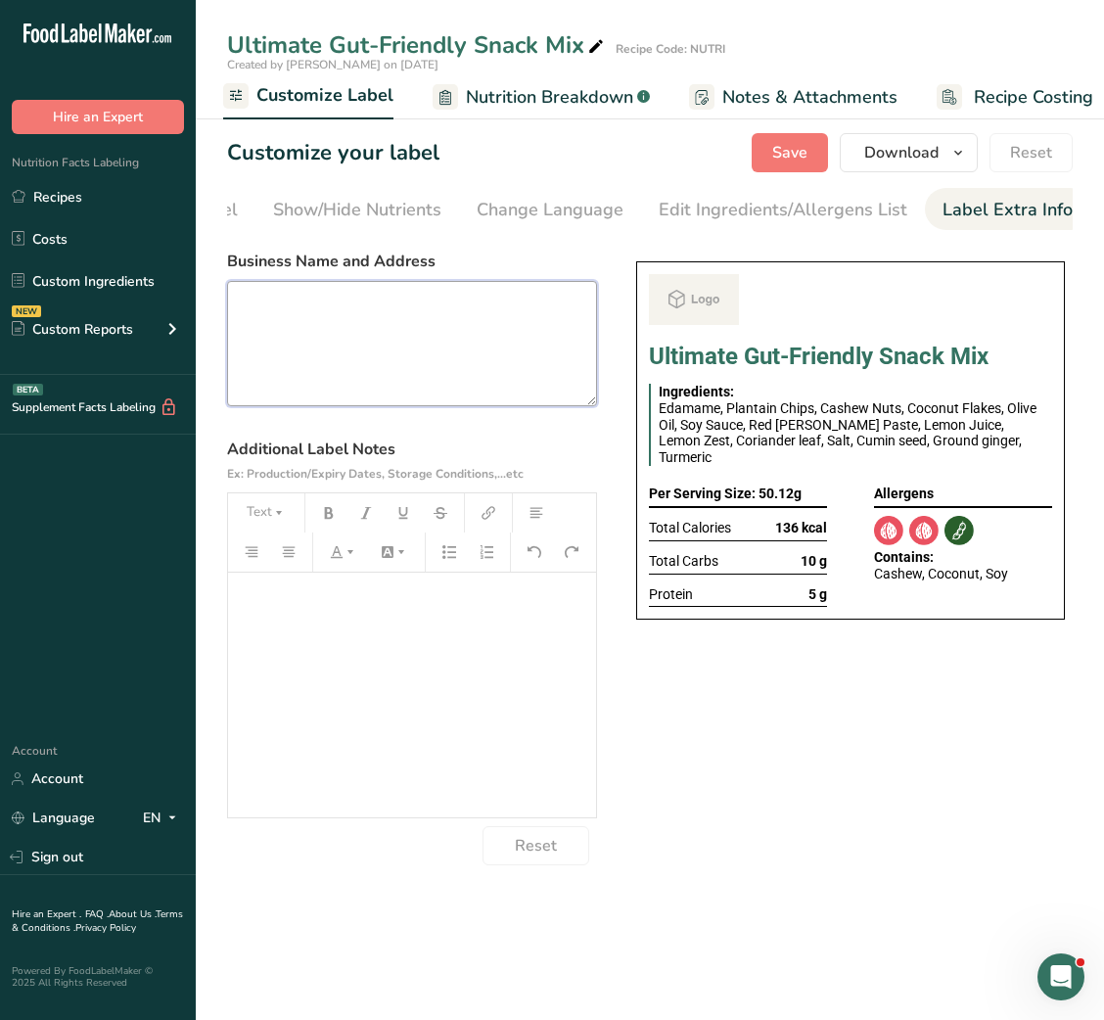
paste textarea "BREAKFAST Use by - [DATE] Storage - Keep Refrigerated below 5 degree Heating - …"
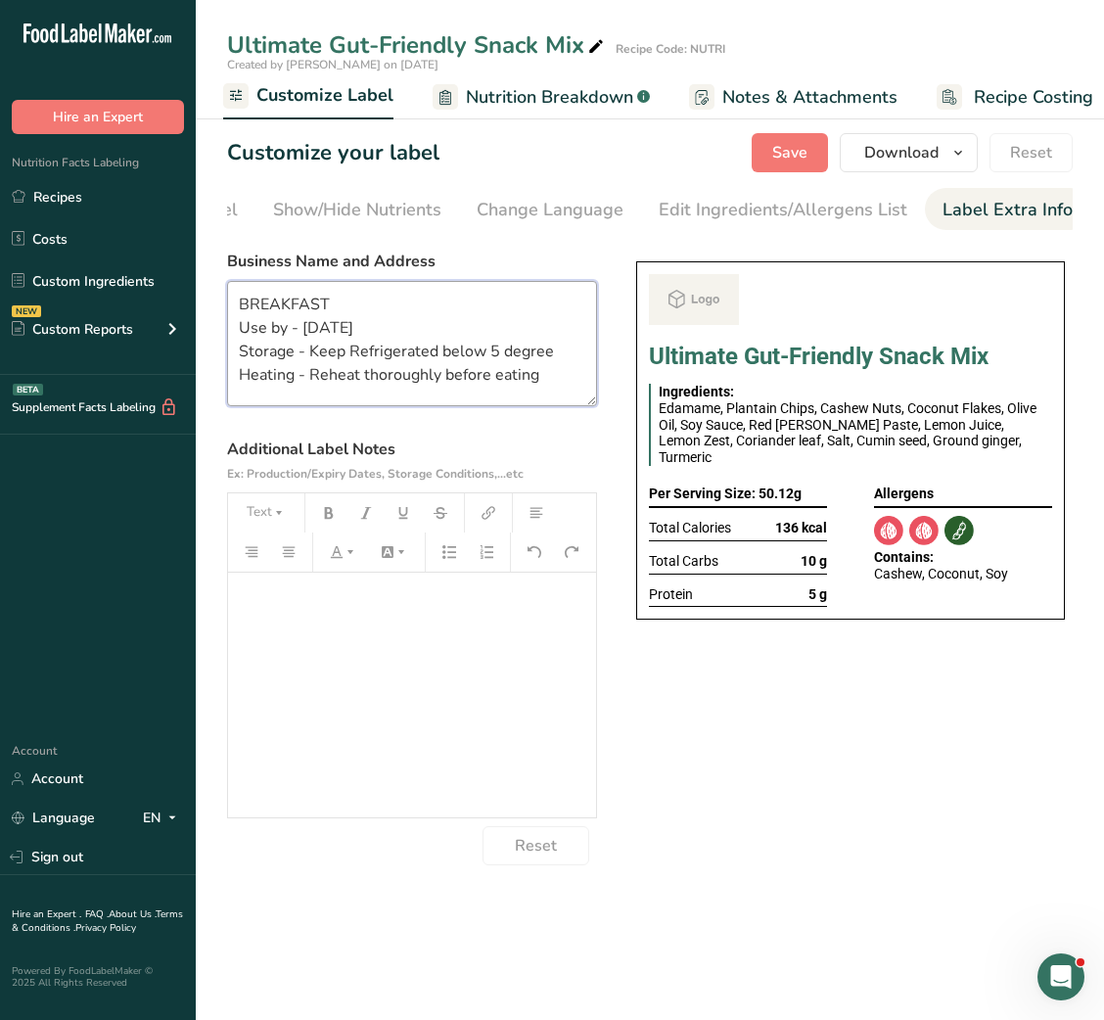
click at [299, 309] on textarea "BREAKFAST Use by - [DATE] Storage - Keep Refrigerated below 5 degree Heating - …" at bounding box center [412, 343] width 370 height 125
click at [265, 310] on textarea "Snack Use by - 16/09/2025 Storage - Keep Refrigerated below 5 degree Heating - …" at bounding box center [412, 343] width 370 height 125
drag, startPoint x: 349, startPoint y: 346, endPoint x: 569, endPoint y: 354, distance: 220.5
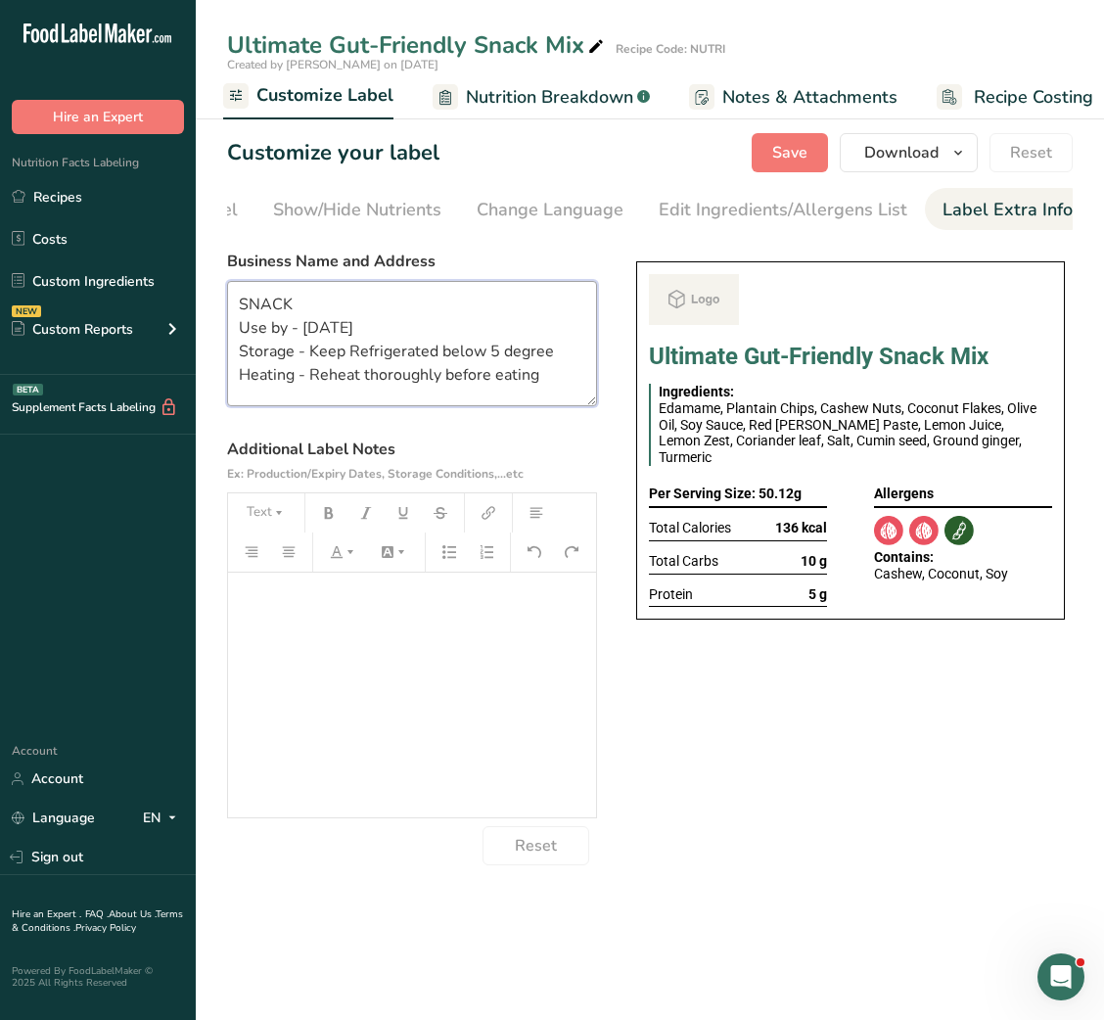
click at [569, 354] on textarea "SNACK Use by - 16/09/2025 Storage - Keep Refrigerated below 5 degree Heating - …" at bounding box center [412, 343] width 370 height 125
click at [359, 381] on textarea "SNACK Use by - 16/09/2025 Storage - Keep in air tight container Heating - Rehea…" at bounding box center [412, 343] width 370 height 125
click at [419, 362] on textarea "SNACK Use by - 16/09/2025 Storage - Keep in air tight container" at bounding box center [412, 343] width 370 height 125
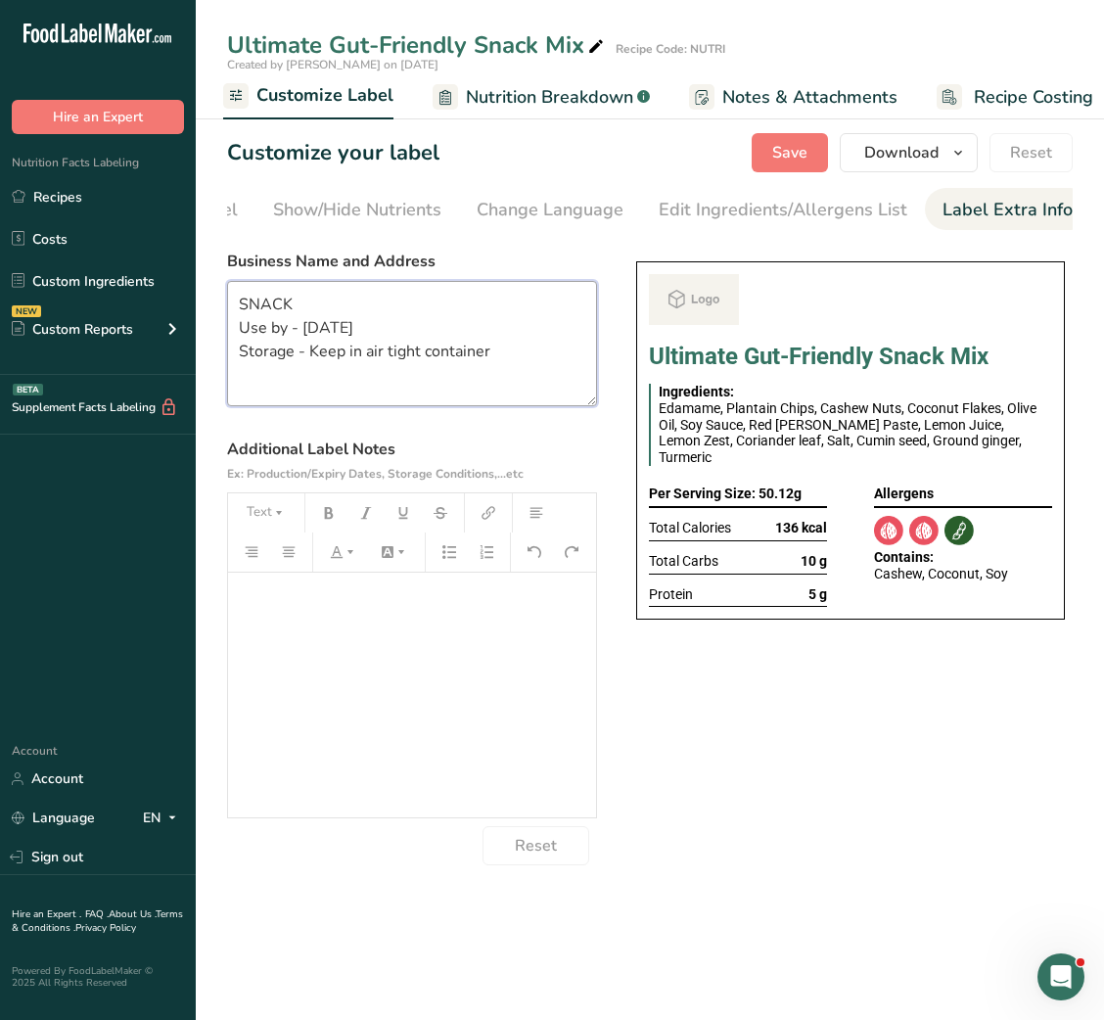
drag, startPoint x: 308, startPoint y: 360, endPoint x: 566, endPoint y: 370, distance: 257.7
click at [566, 370] on textarea "SNACK Use by - 16/09/2025 Storage - Keep in air tight container" at bounding box center [412, 343] width 370 height 125
paste textarea "Store in an airtight container in a cool, dry place. Keep away from direct sunl…"
type textarea "SNACK Use by - 16/09/2025 Storage - Store in an airtight container in a cool, d…"
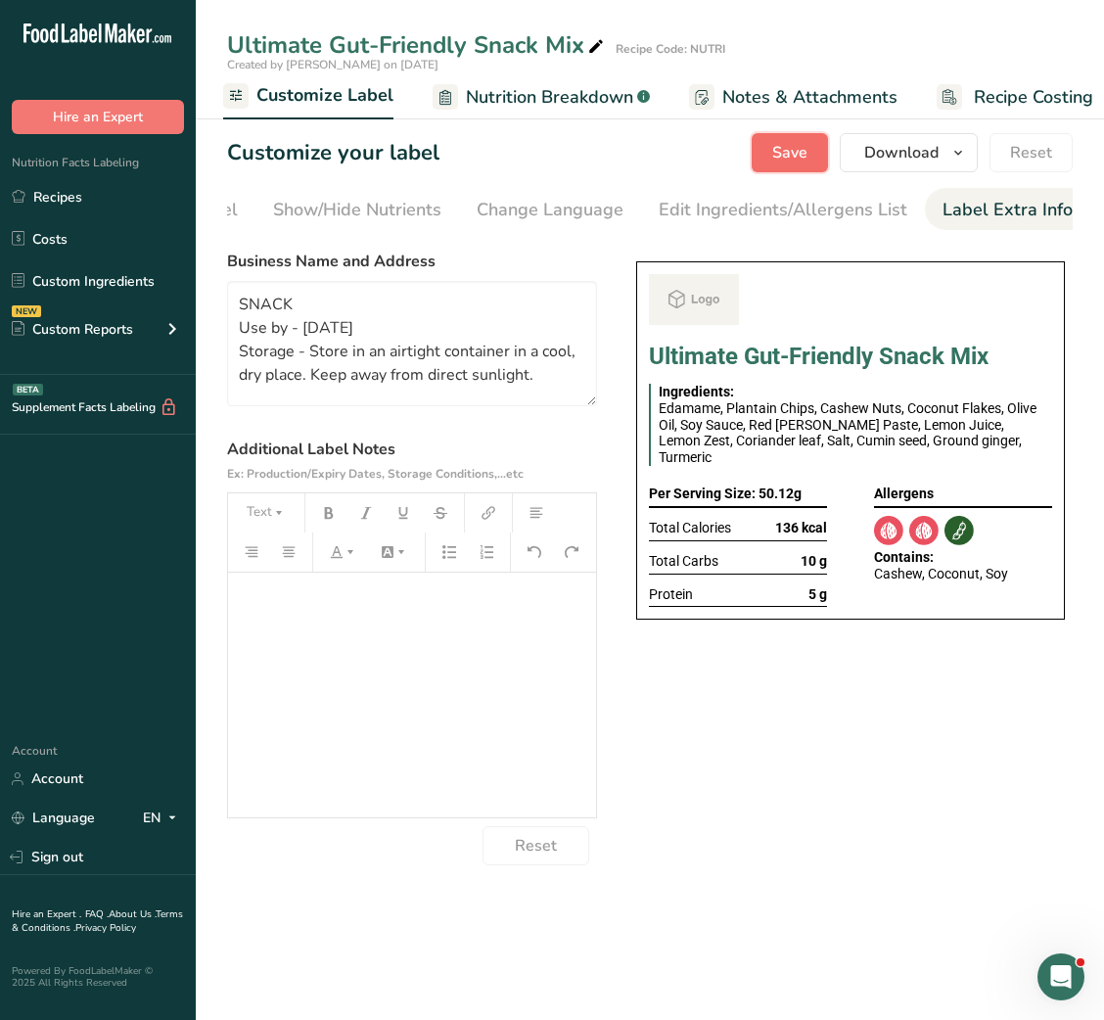
click at [789, 150] on span "Save" at bounding box center [789, 152] width 35 height 23
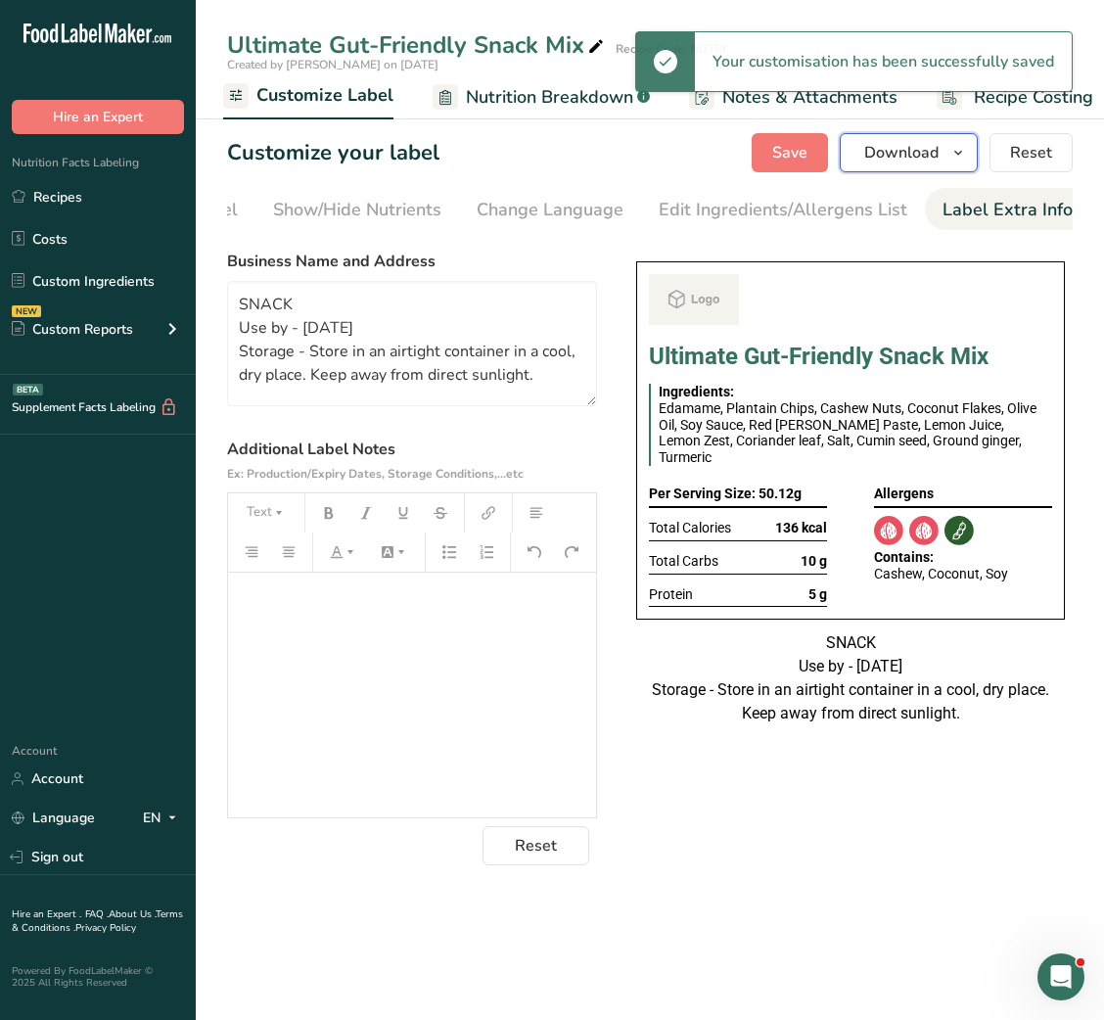
click at [863, 161] on button "Download" at bounding box center [909, 152] width 138 height 39
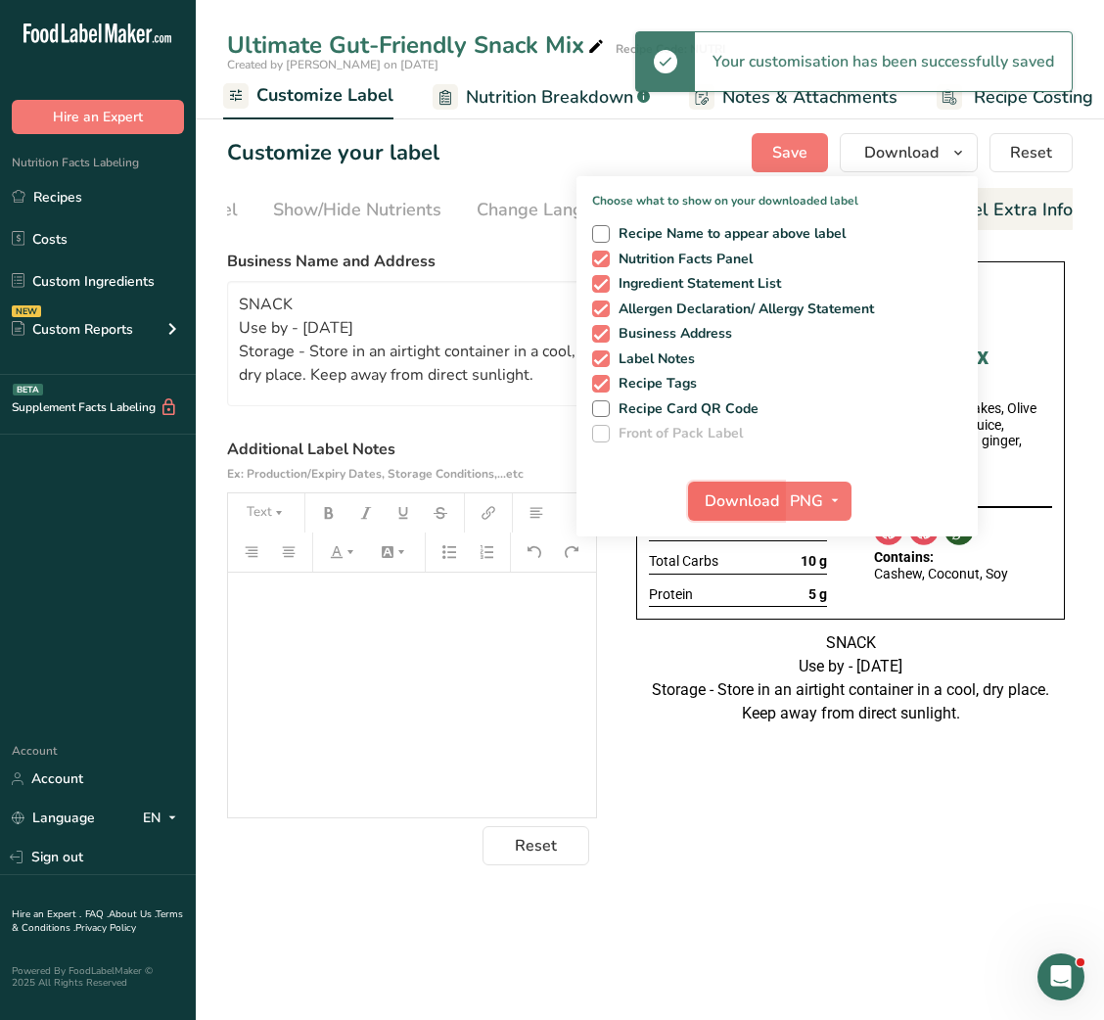
click at [729, 508] on span "Download" at bounding box center [742, 501] width 74 height 23
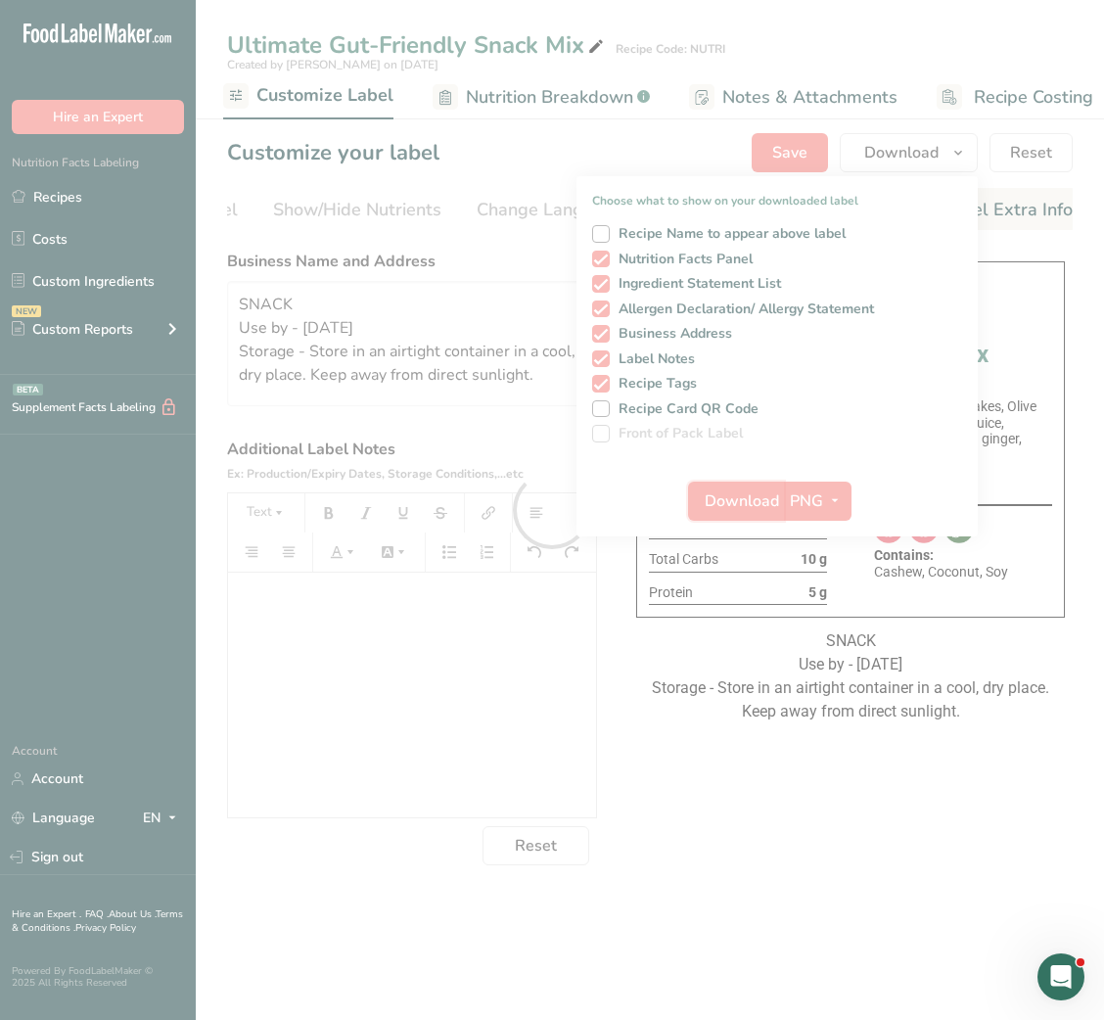
scroll to position [0, 0]
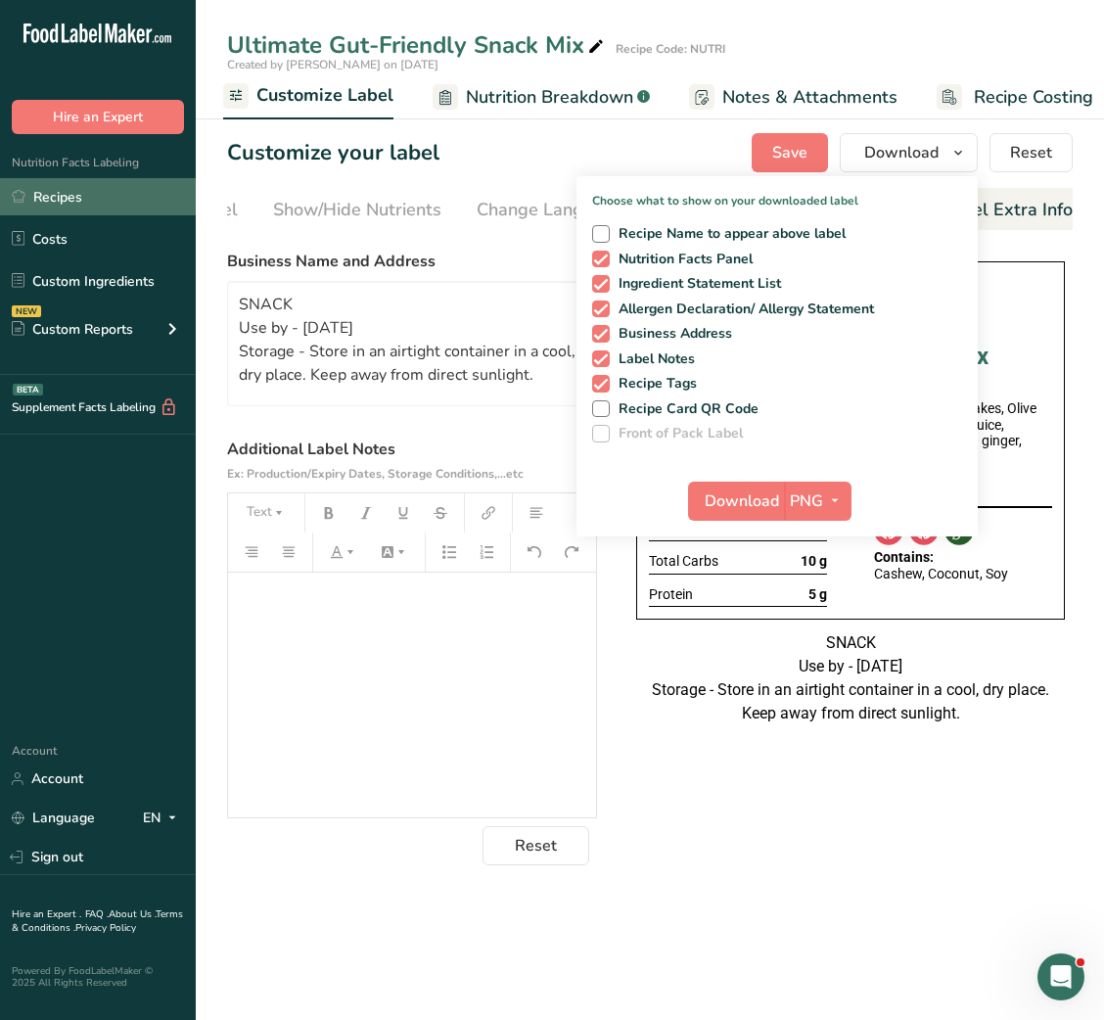
click at [80, 192] on link "Recipes" at bounding box center [98, 196] width 196 height 37
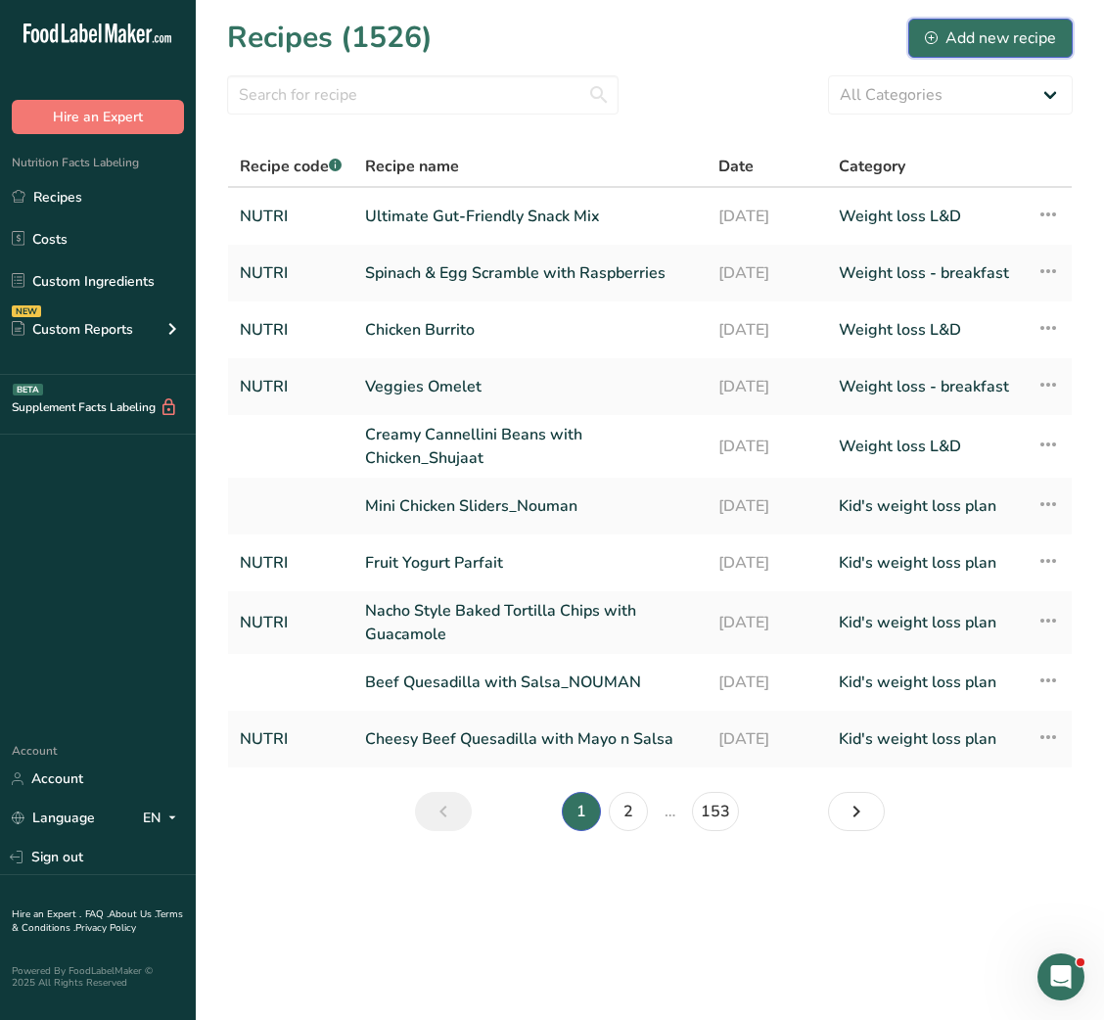
click at [998, 41] on div "Add new recipe" at bounding box center [990, 37] width 131 height 23
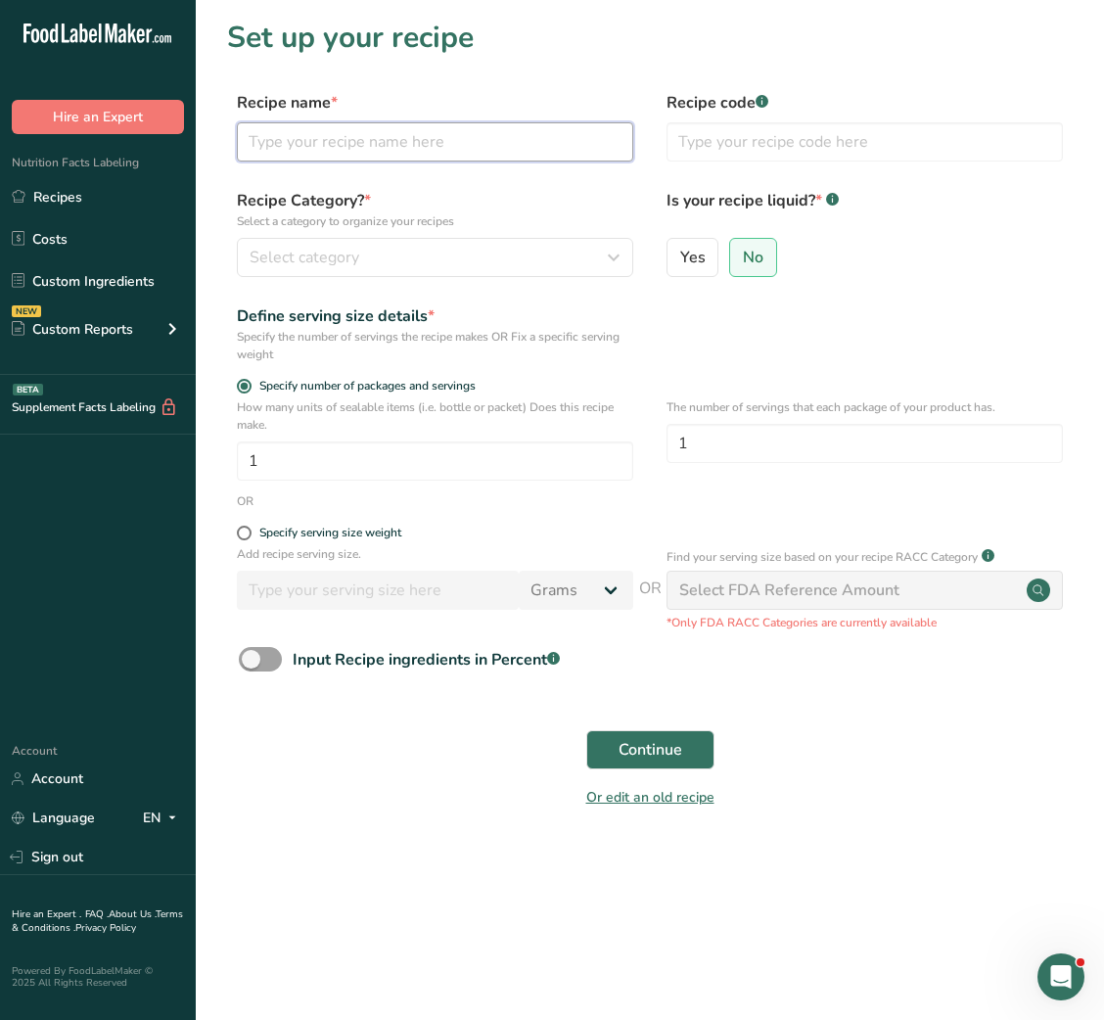
click at [478, 147] on input "text" at bounding box center [435, 141] width 397 height 39
click at [307, 137] on input "text" at bounding box center [435, 141] width 397 height 39
paste input "Cinnamon Oranges"
type input "Cinnamon Oranges"
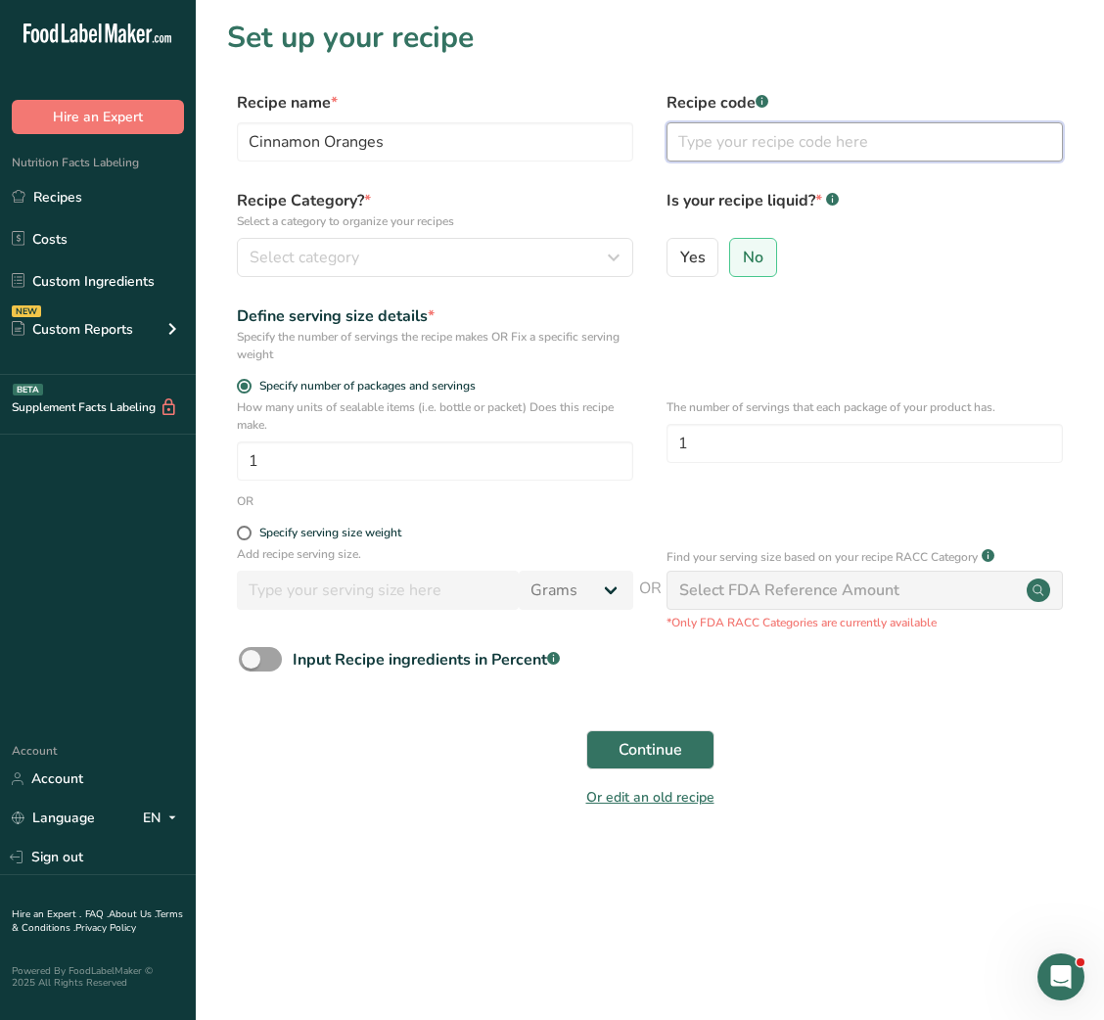
click at [733, 138] on input "text" at bounding box center [865, 141] width 397 height 39
type input "NUTRI"
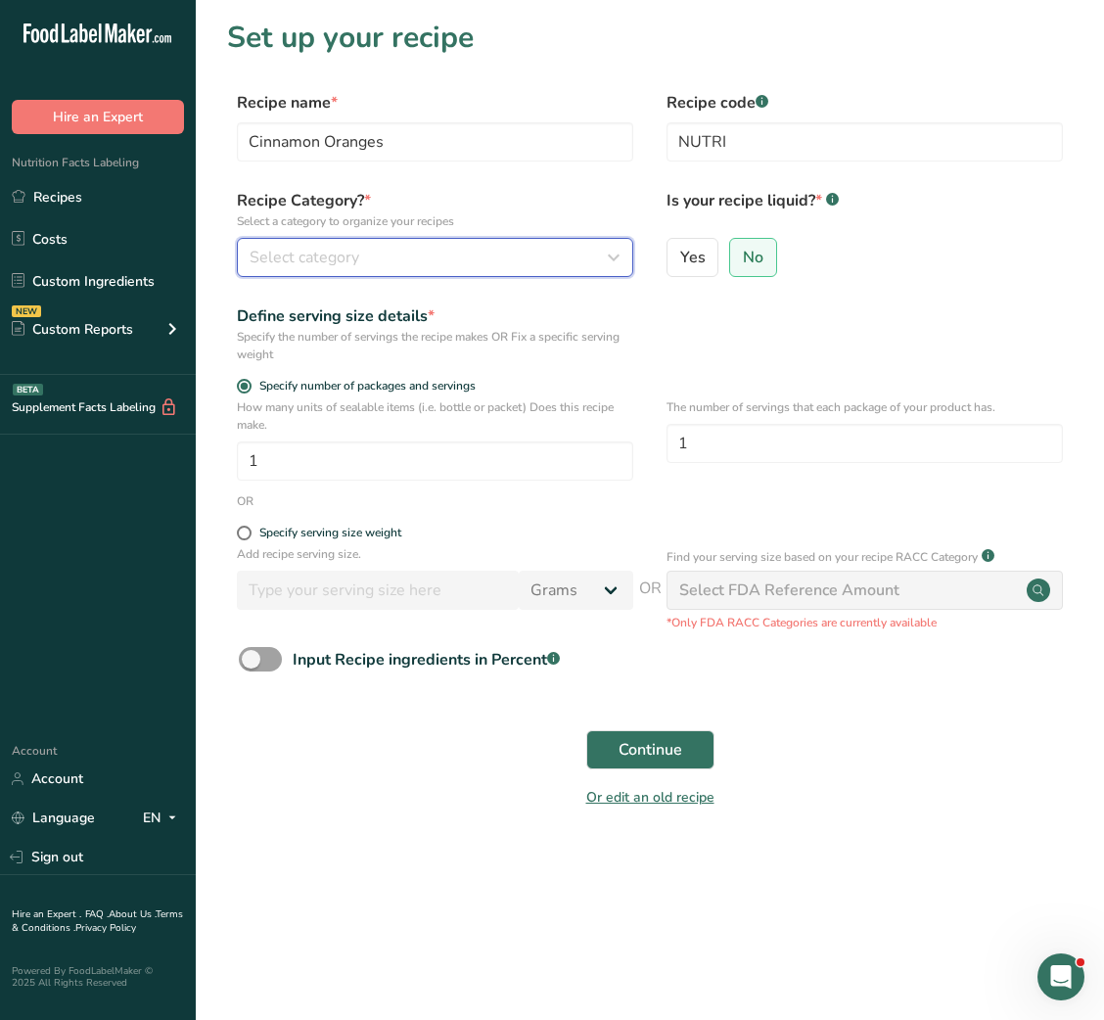
click at [583, 266] on div "Select category" at bounding box center [429, 257] width 359 height 23
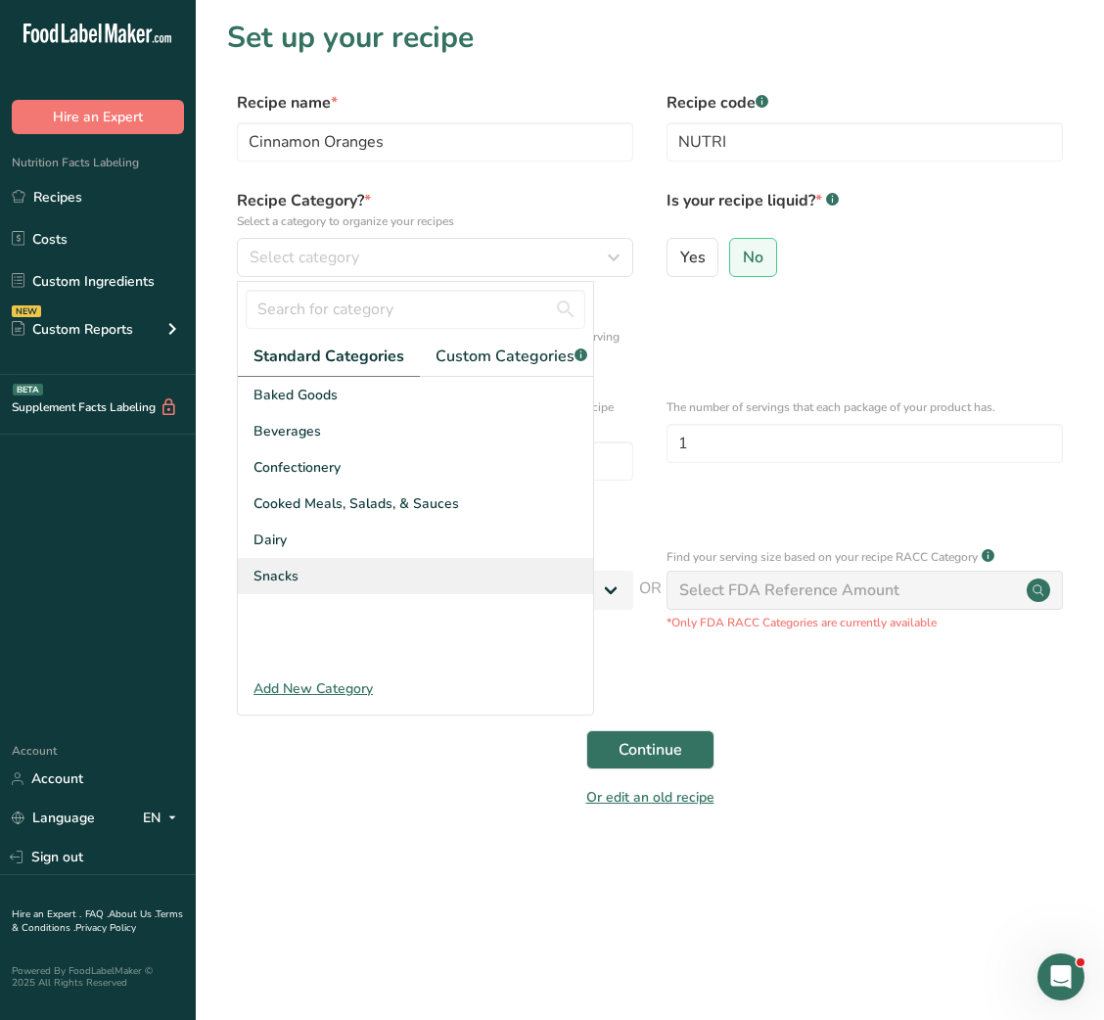
click at [289, 594] on div "Snacks" at bounding box center [415, 576] width 355 height 36
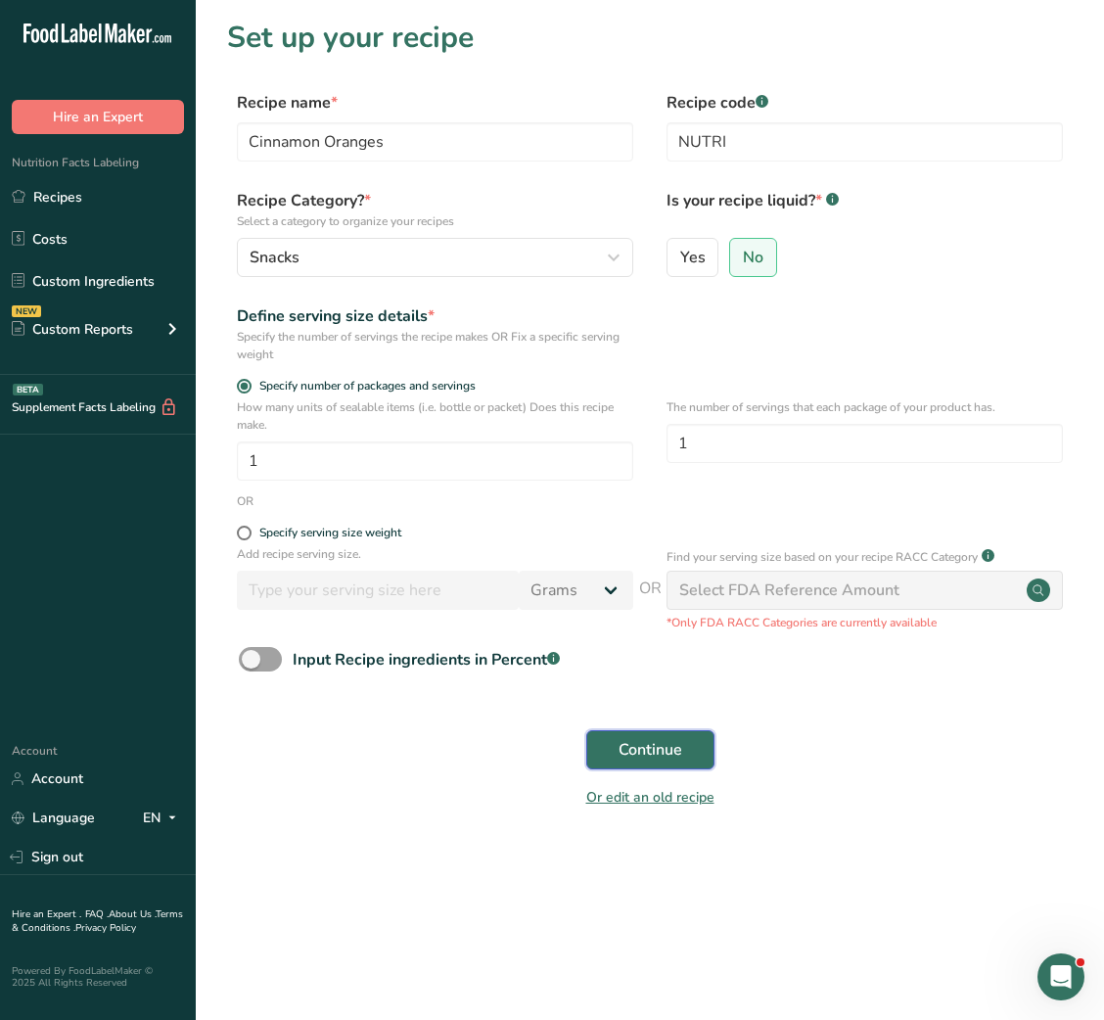
click at [620, 734] on button "Continue" at bounding box center [650, 749] width 128 height 39
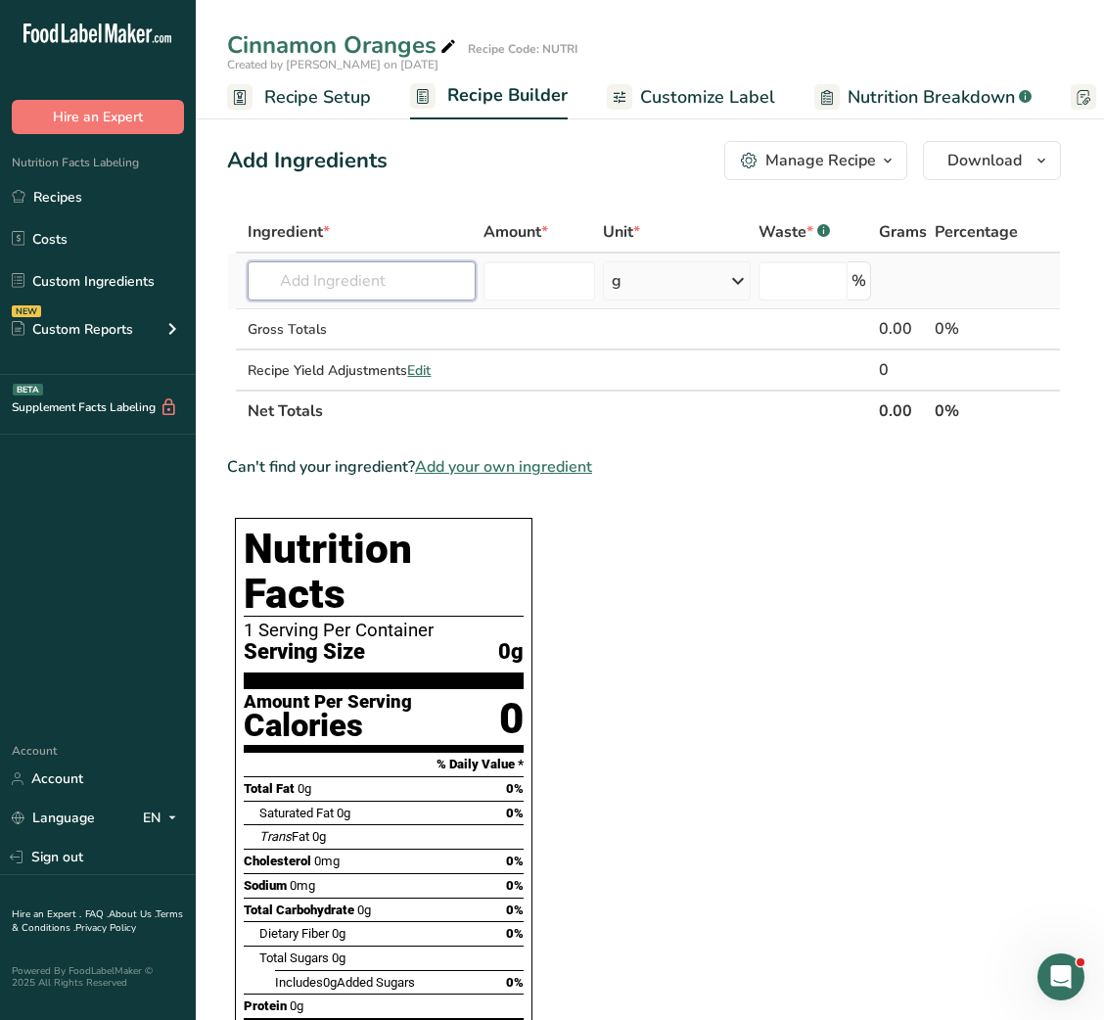
click at [365, 287] on input "text" at bounding box center [362, 280] width 228 height 39
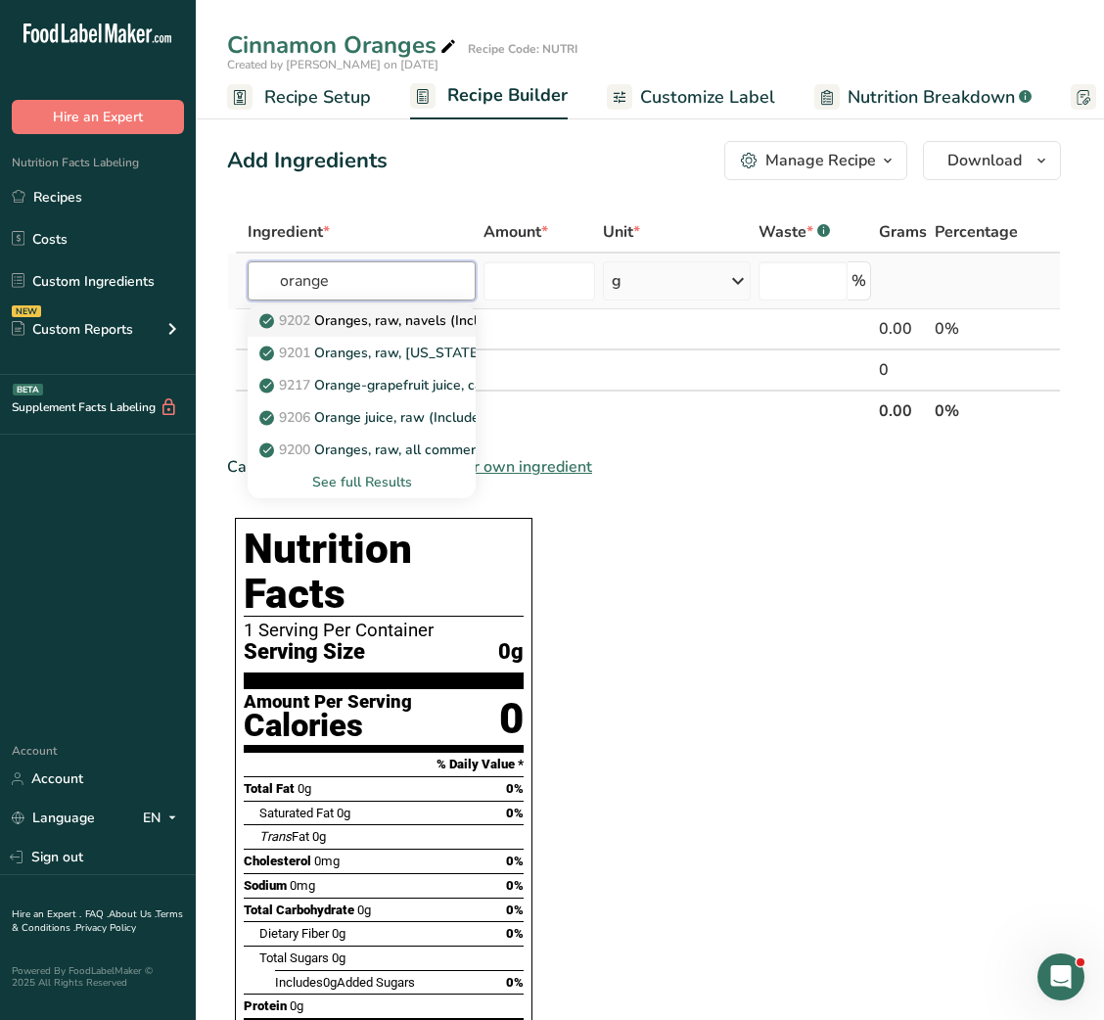
type input "orange"
click at [397, 331] on link "9202 Oranges, raw, navels (Includes foods for USDA's Food Distribution Program)" at bounding box center [362, 320] width 228 height 32
type input "Oranges, raw, navels (Includes foods for USDA's Food Distribution Program)"
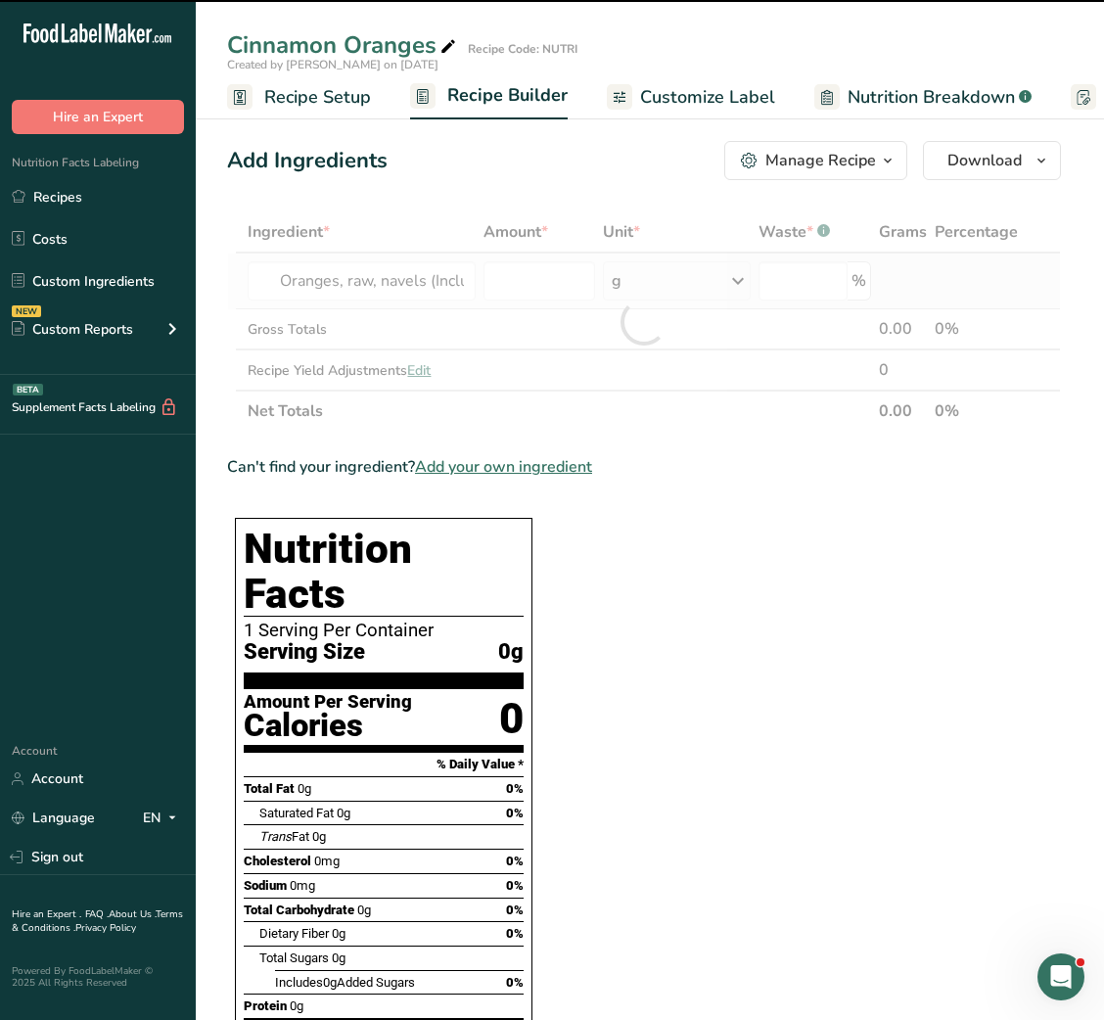
type input "0"
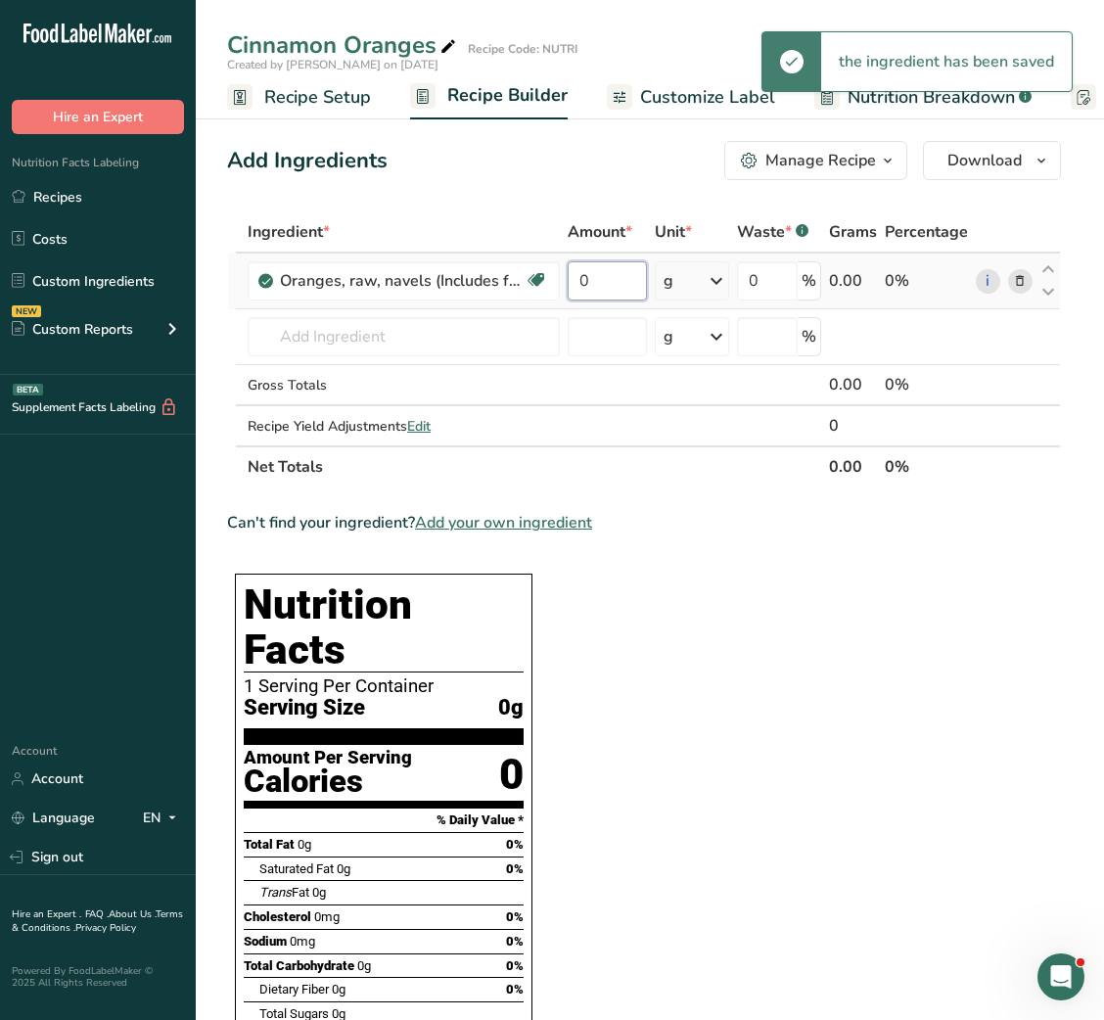
click at [572, 276] on input "0" at bounding box center [607, 280] width 79 height 39
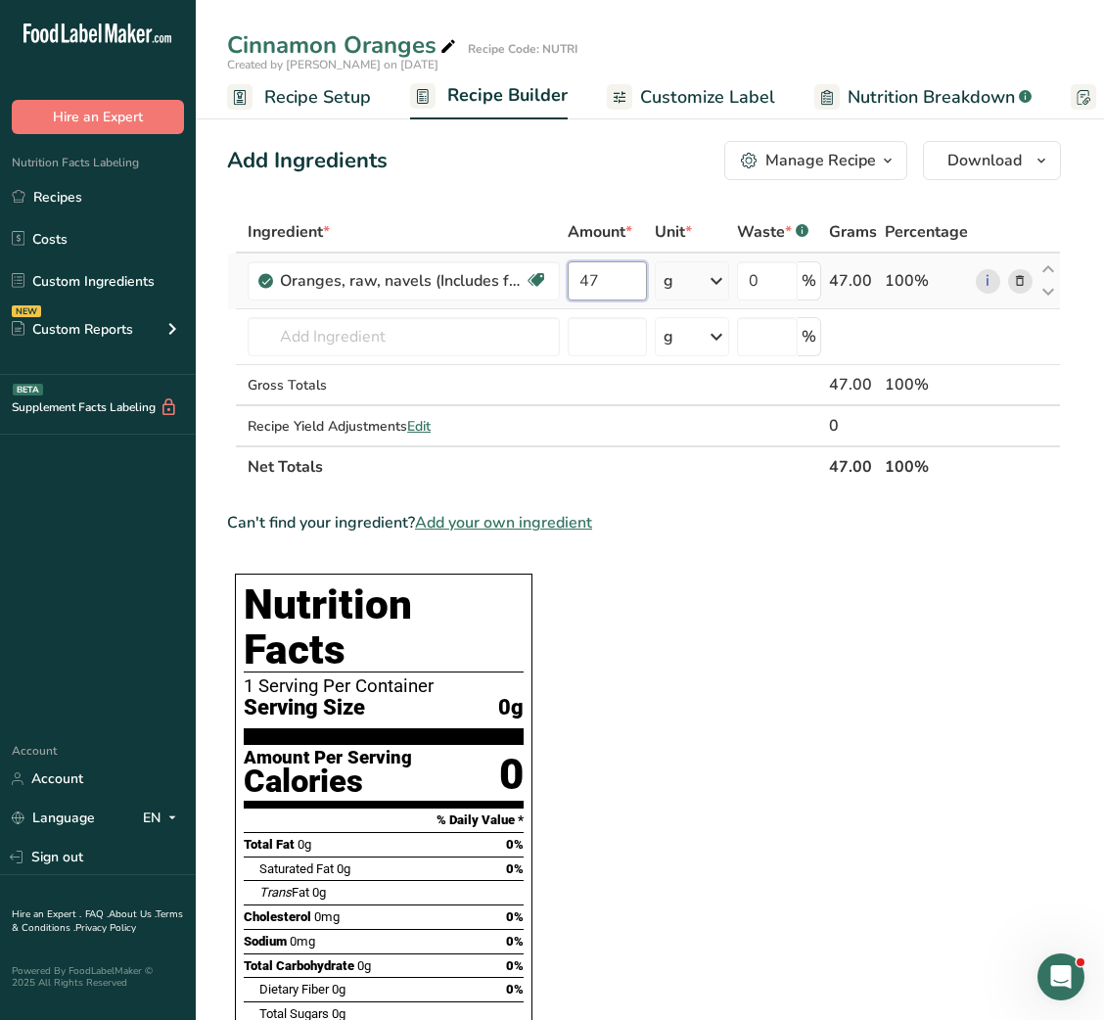
type input "47"
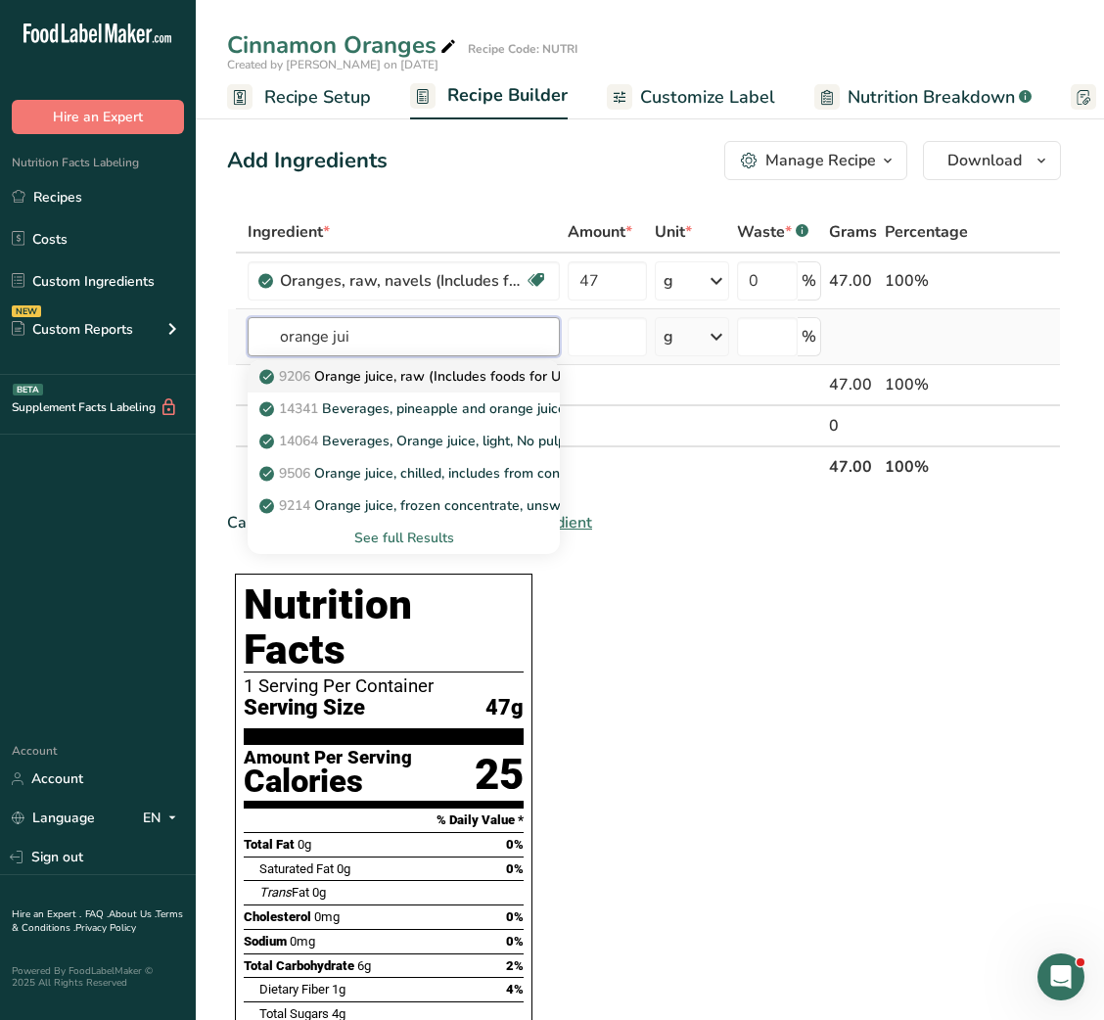
type input "orange jui"
click at [395, 376] on p "9206 Orange juice, raw (Includes foods for USDA's Food Distribution Program)" at bounding box center [518, 376] width 511 height 21
type input "Orange juice, raw (Includes foods for USDA's Food Distribution Program)"
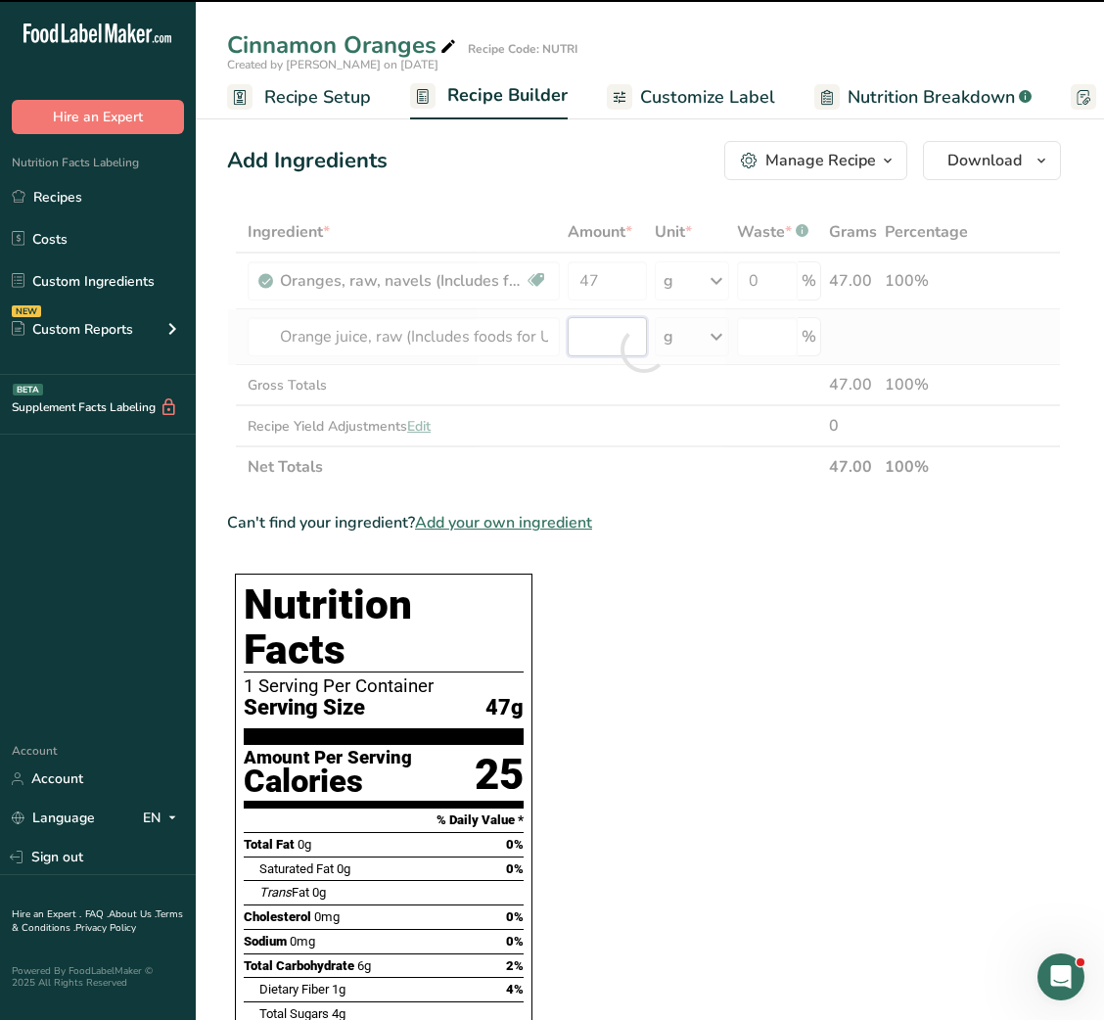
type input "0"
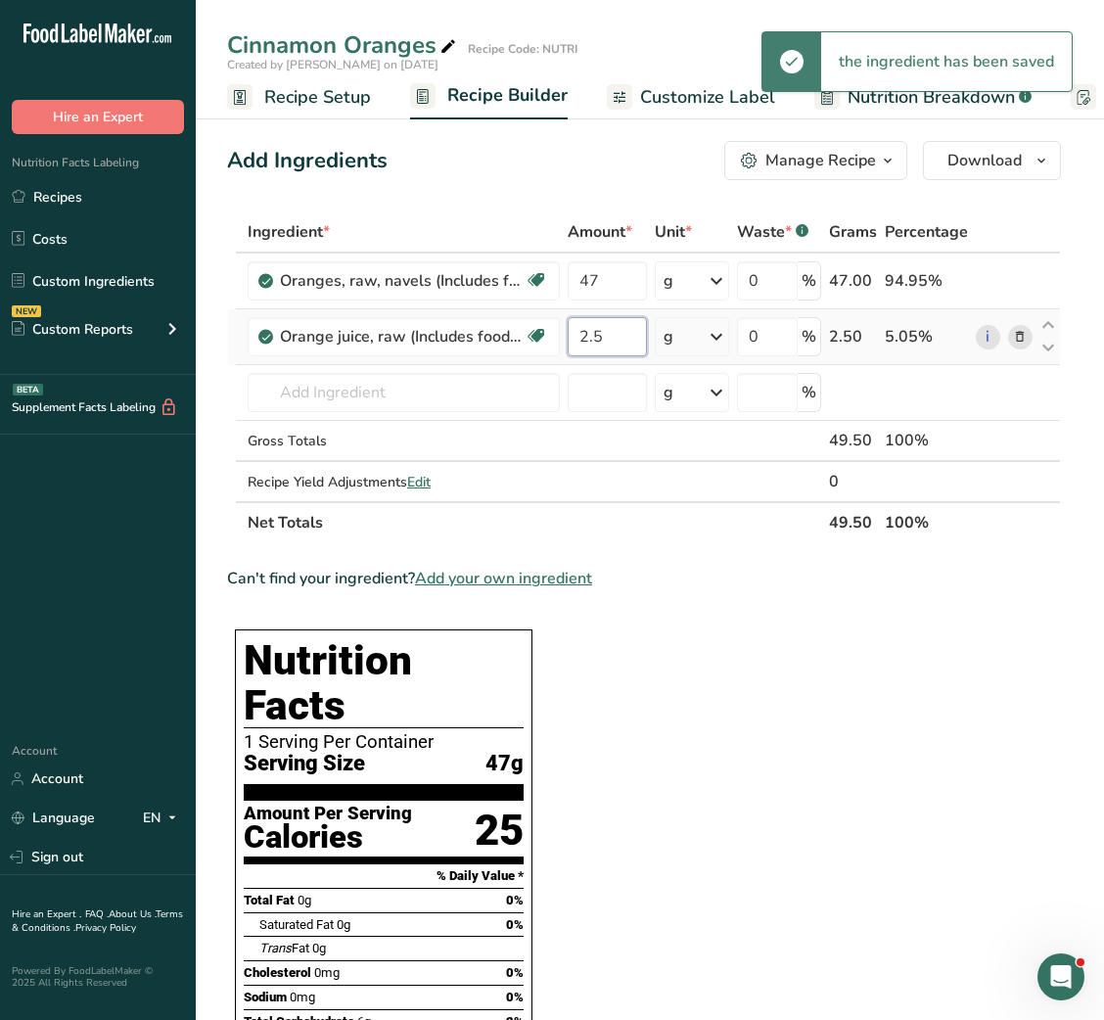
type input "2.5"
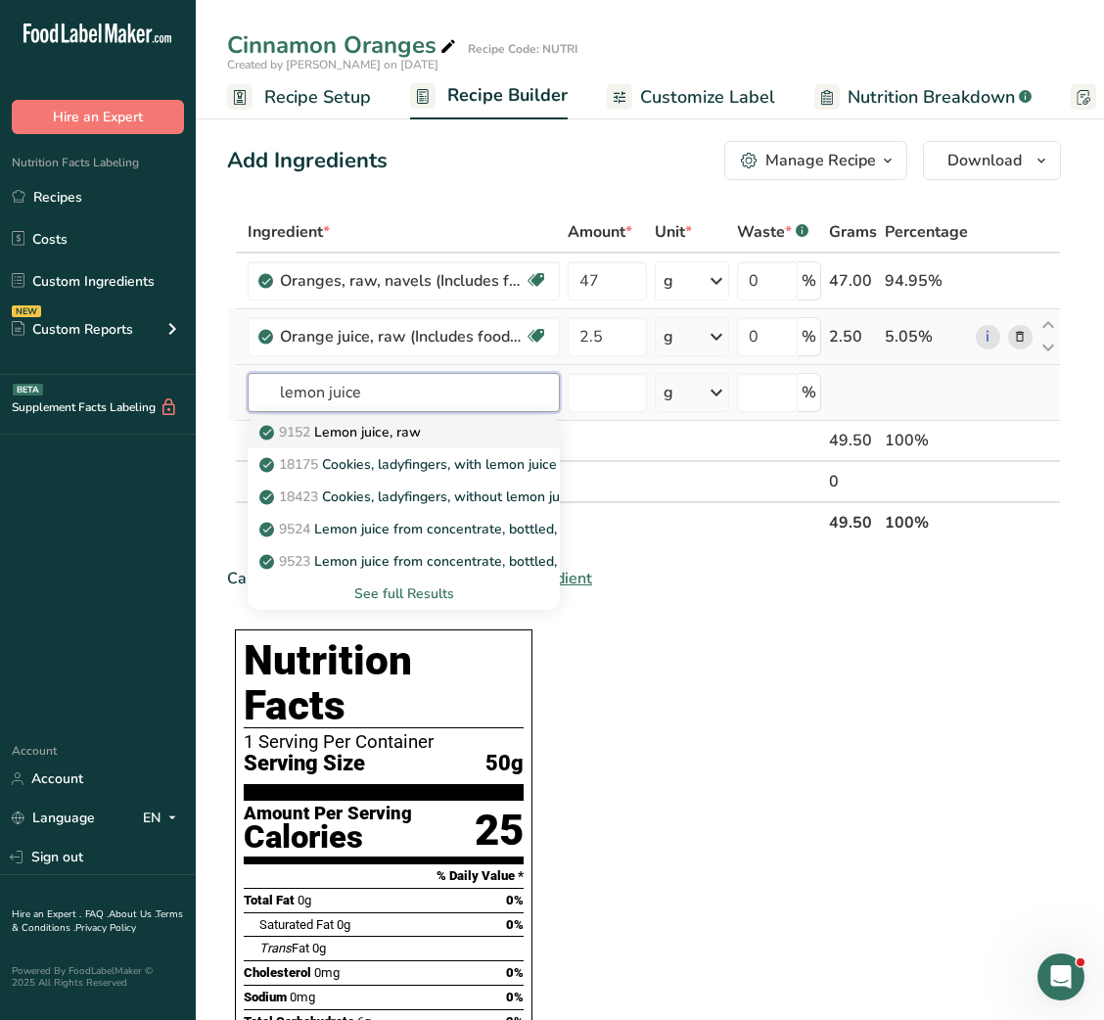
type input "lemon juice"
click at [361, 444] on link "9152 Lemon juice, raw" at bounding box center [404, 432] width 312 height 32
type input "Lemon juice, raw"
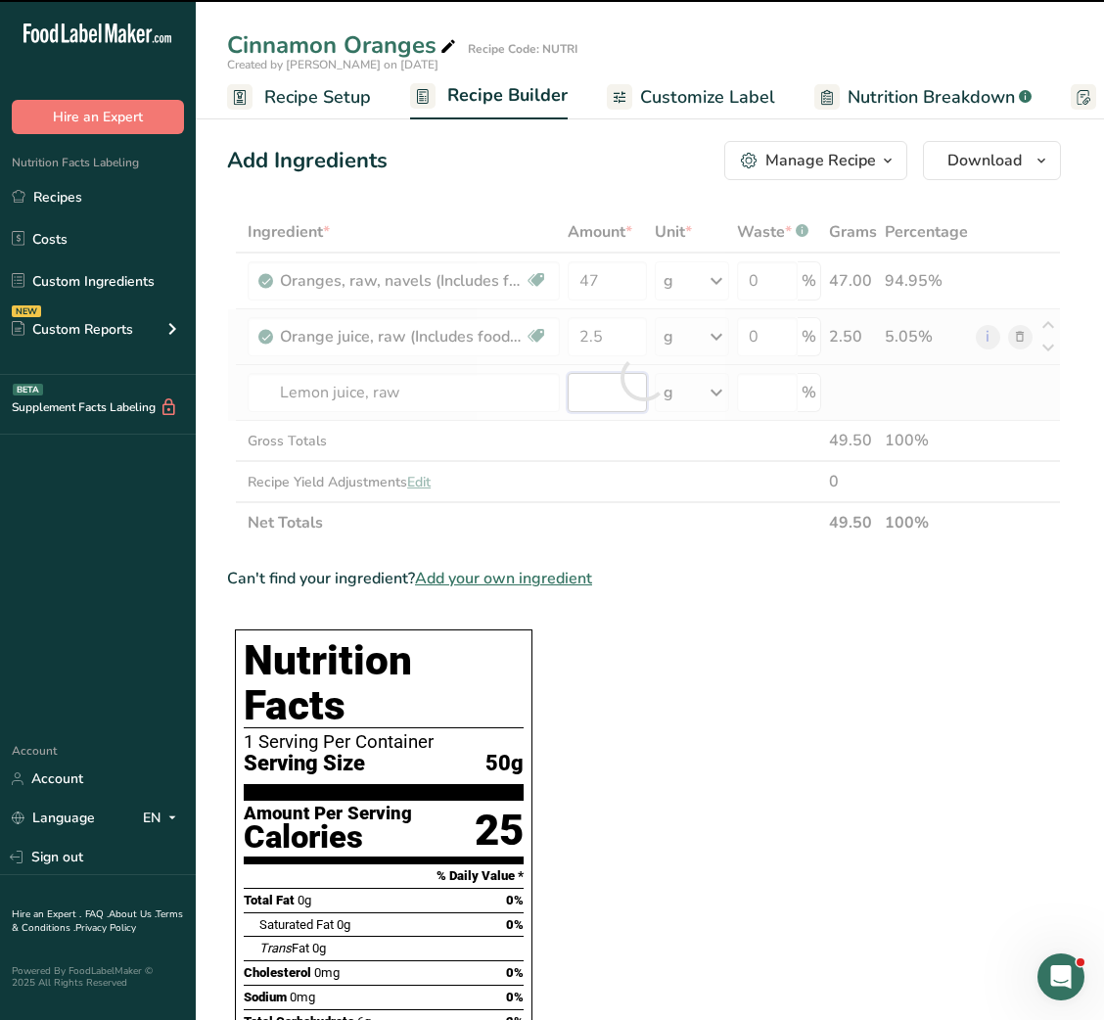
type input "0"
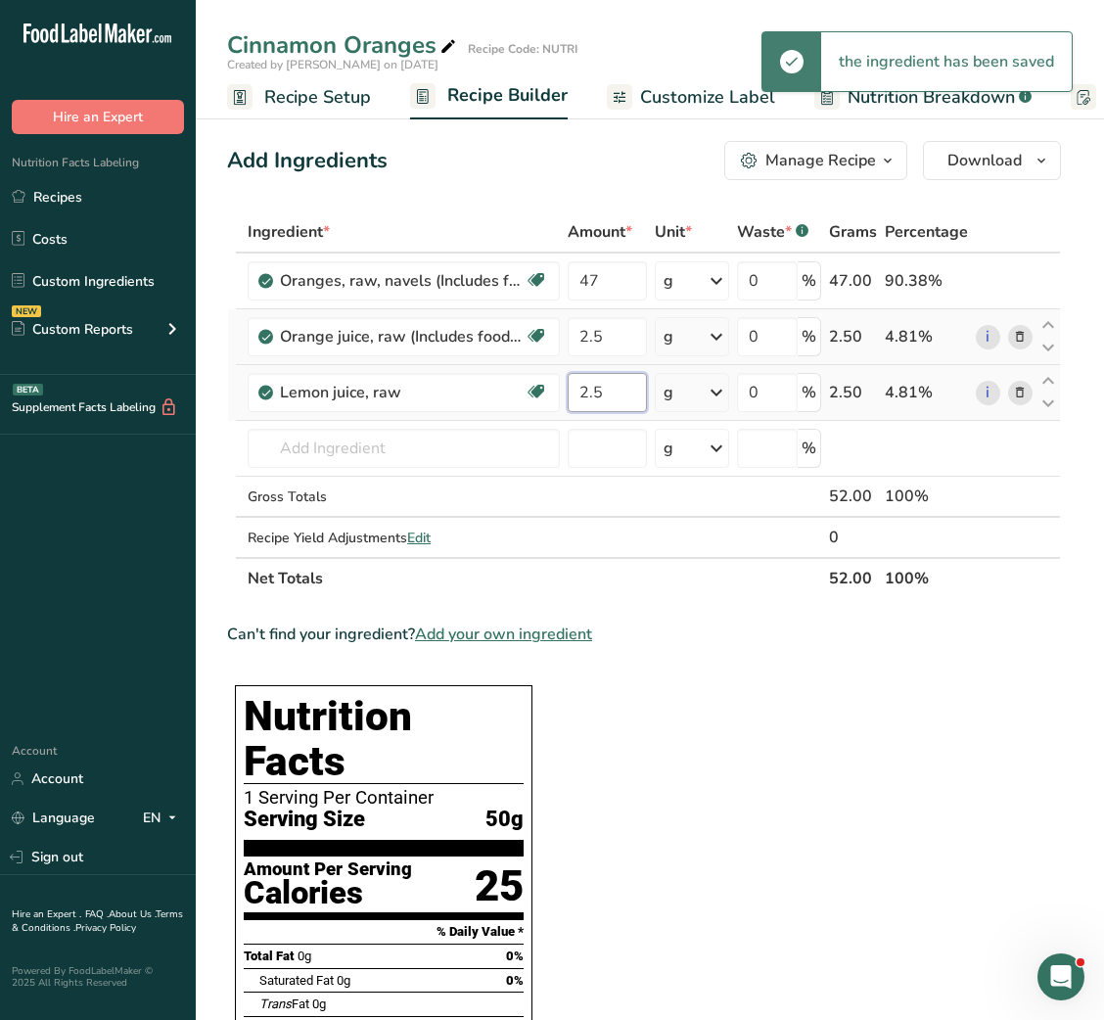
type input "2.5"
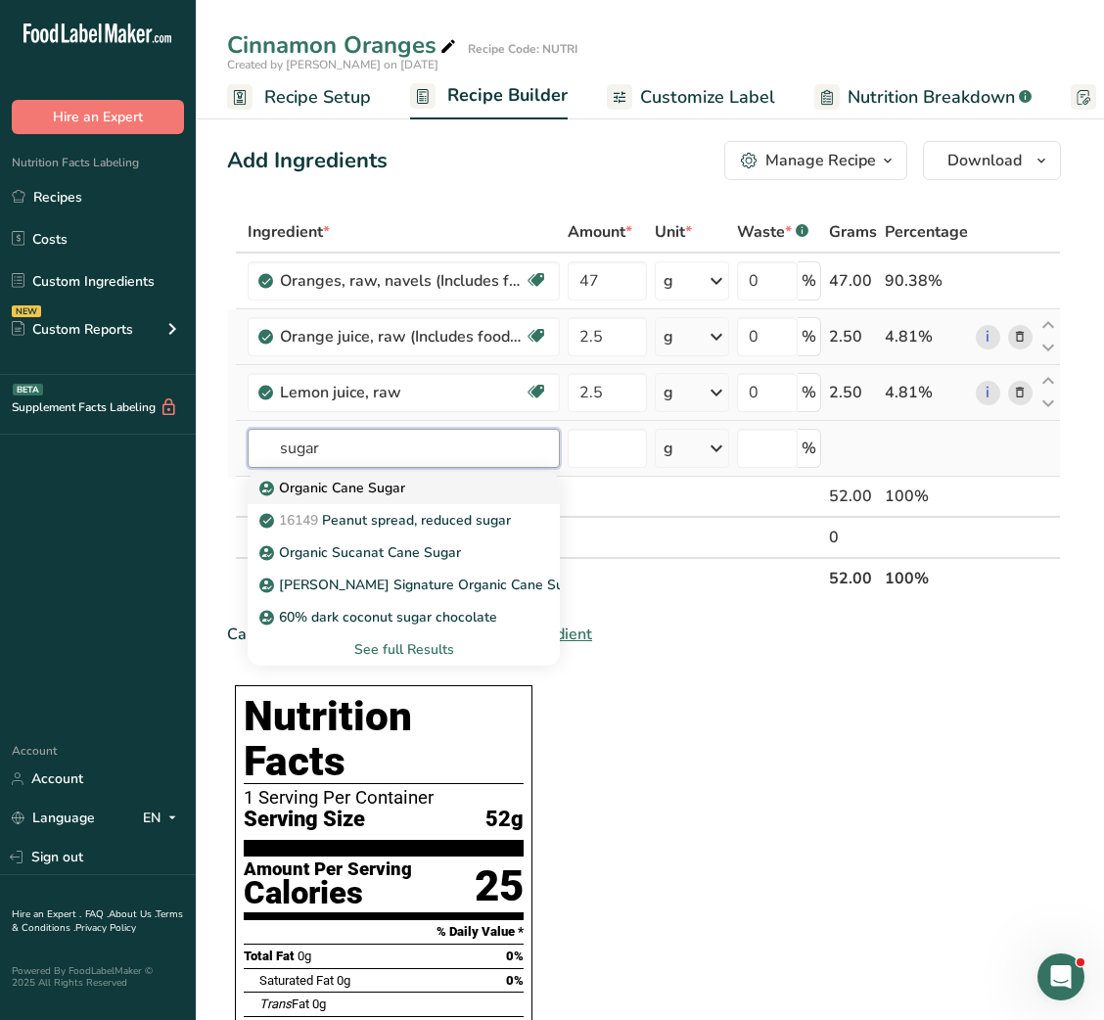
type input "sugar"
click at [359, 479] on p "Organic Cane Sugar" at bounding box center [334, 488] width 142 height 21
type input "Organic Cane Sugar"
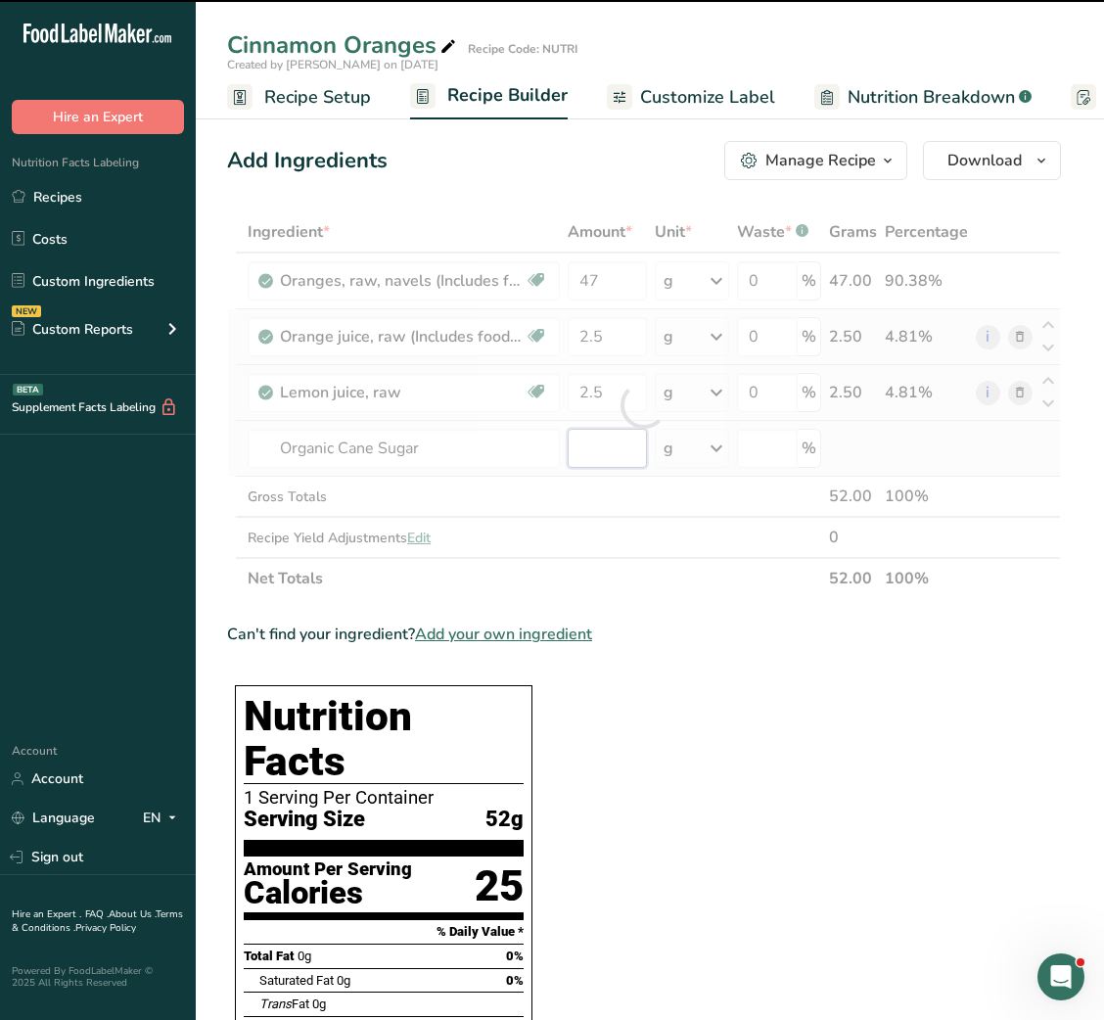
type input "0"
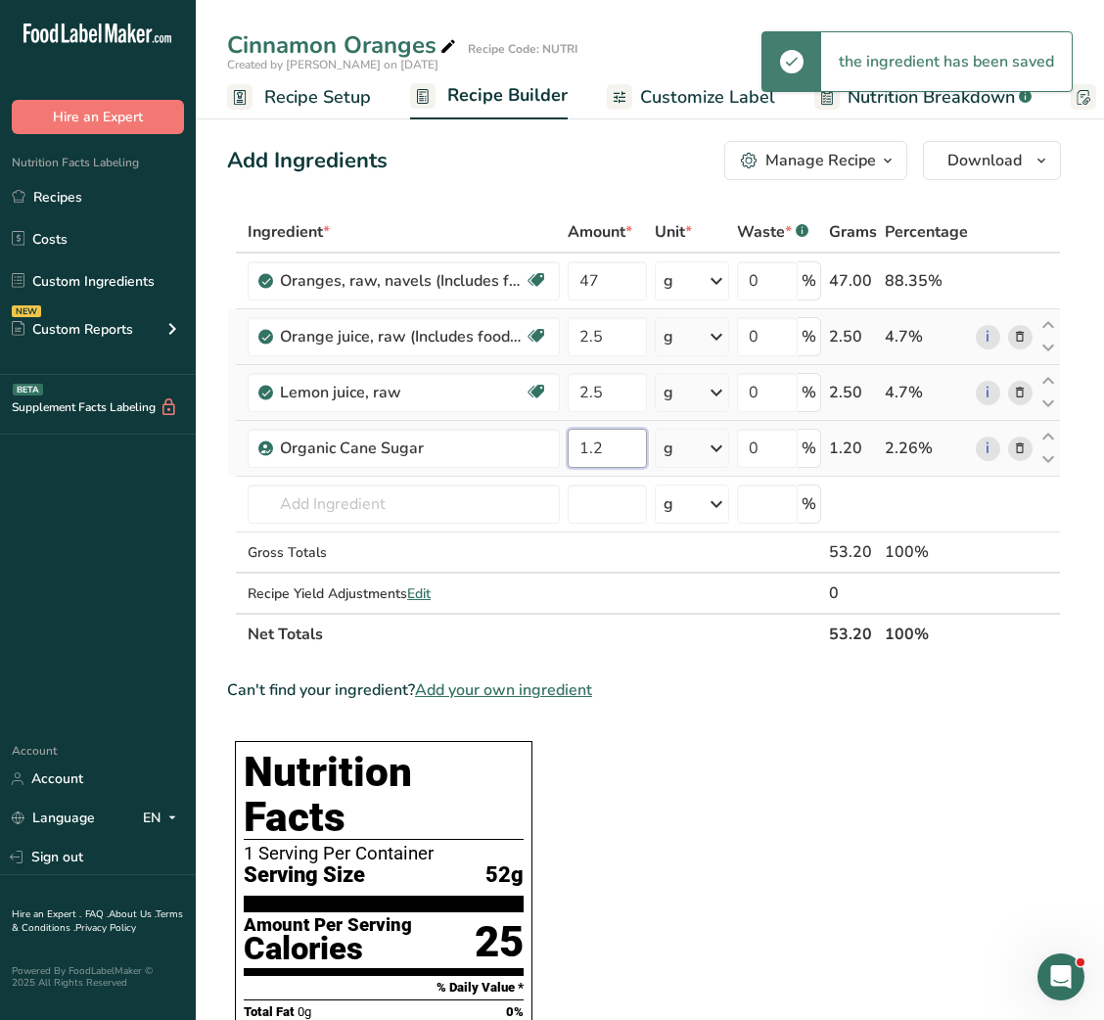
type input "1.2"
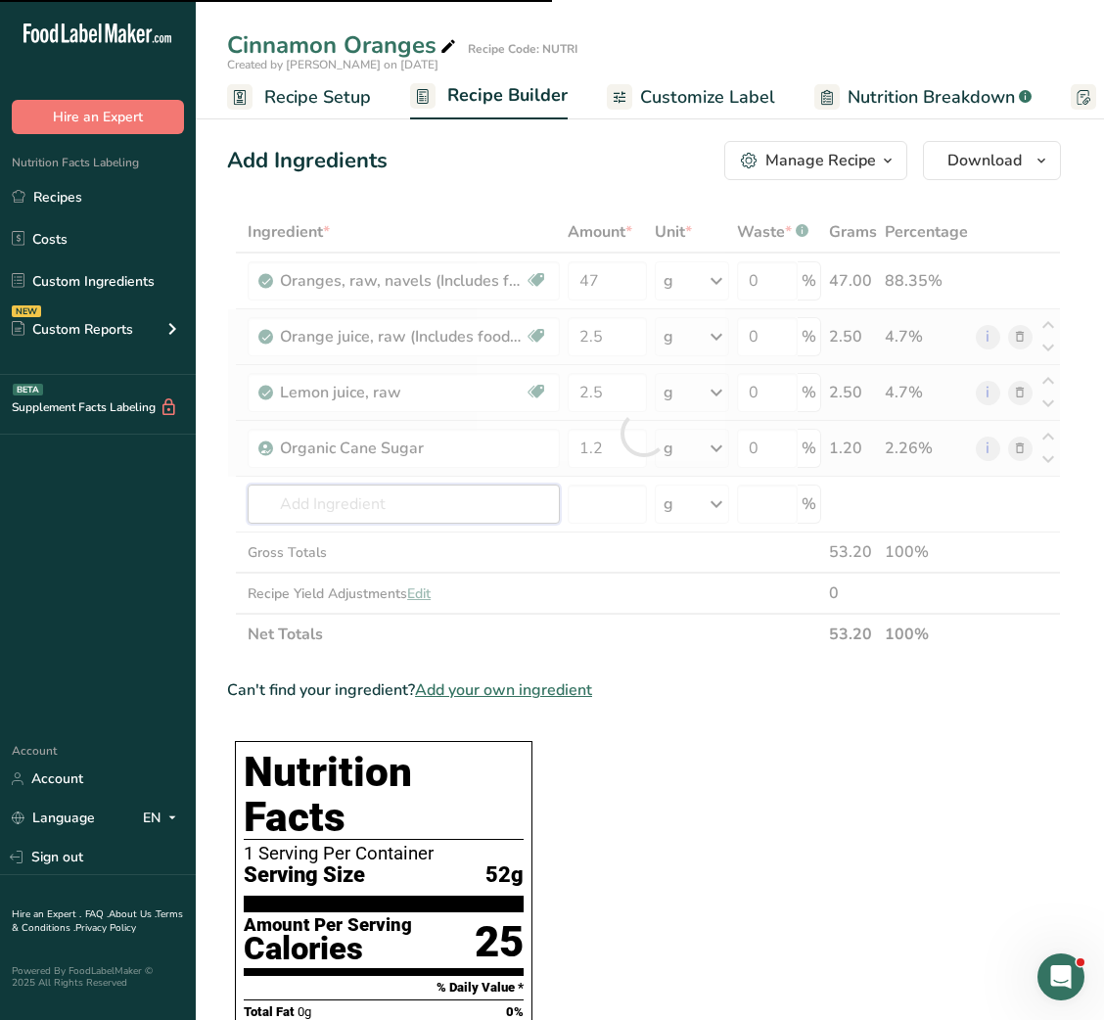
type input "c"
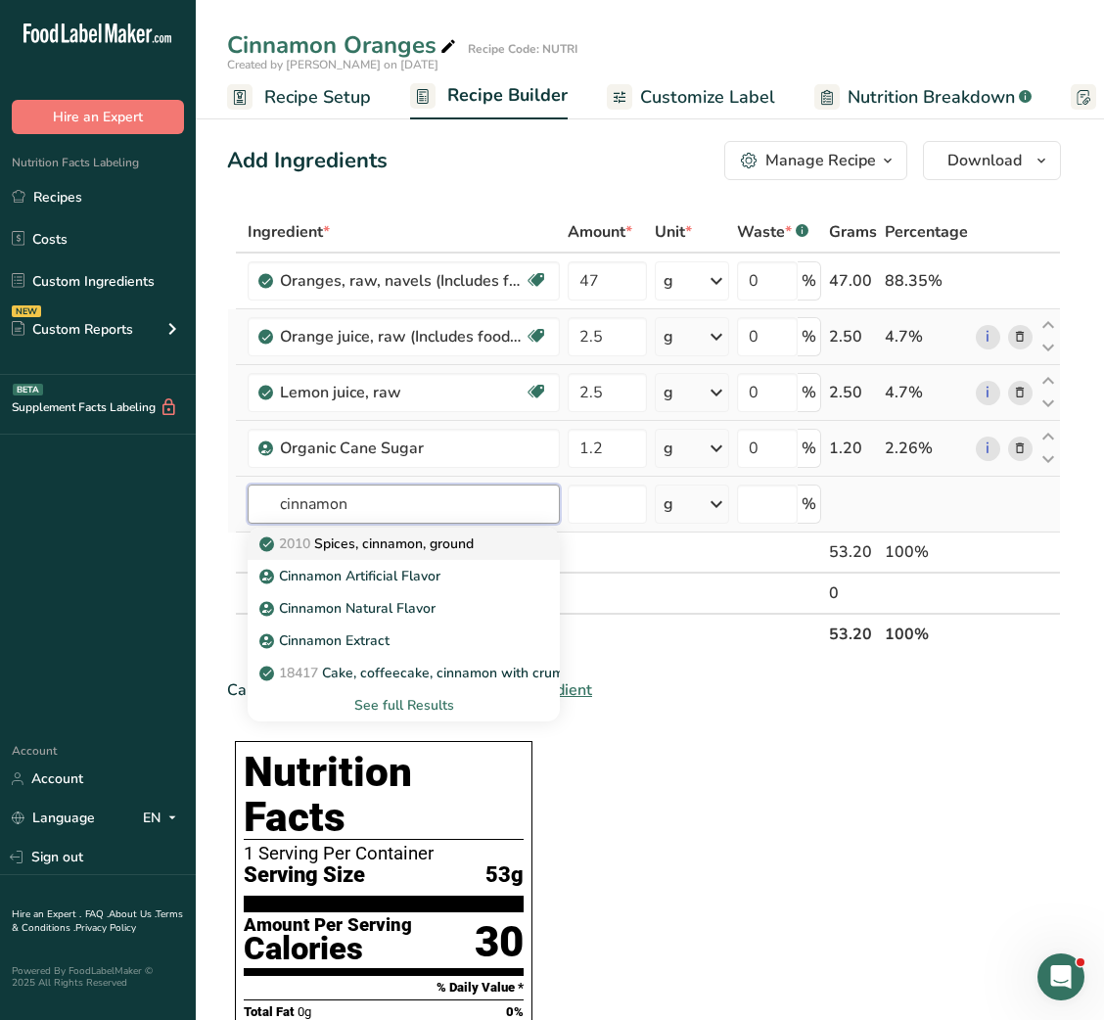
type input "cinnamon"
click at [373, 537] on p "2010 Spices, cinnamon, ground" at bounding box center [368, 544] width 210 height 21
type input "Spices, cinnamon, ground"
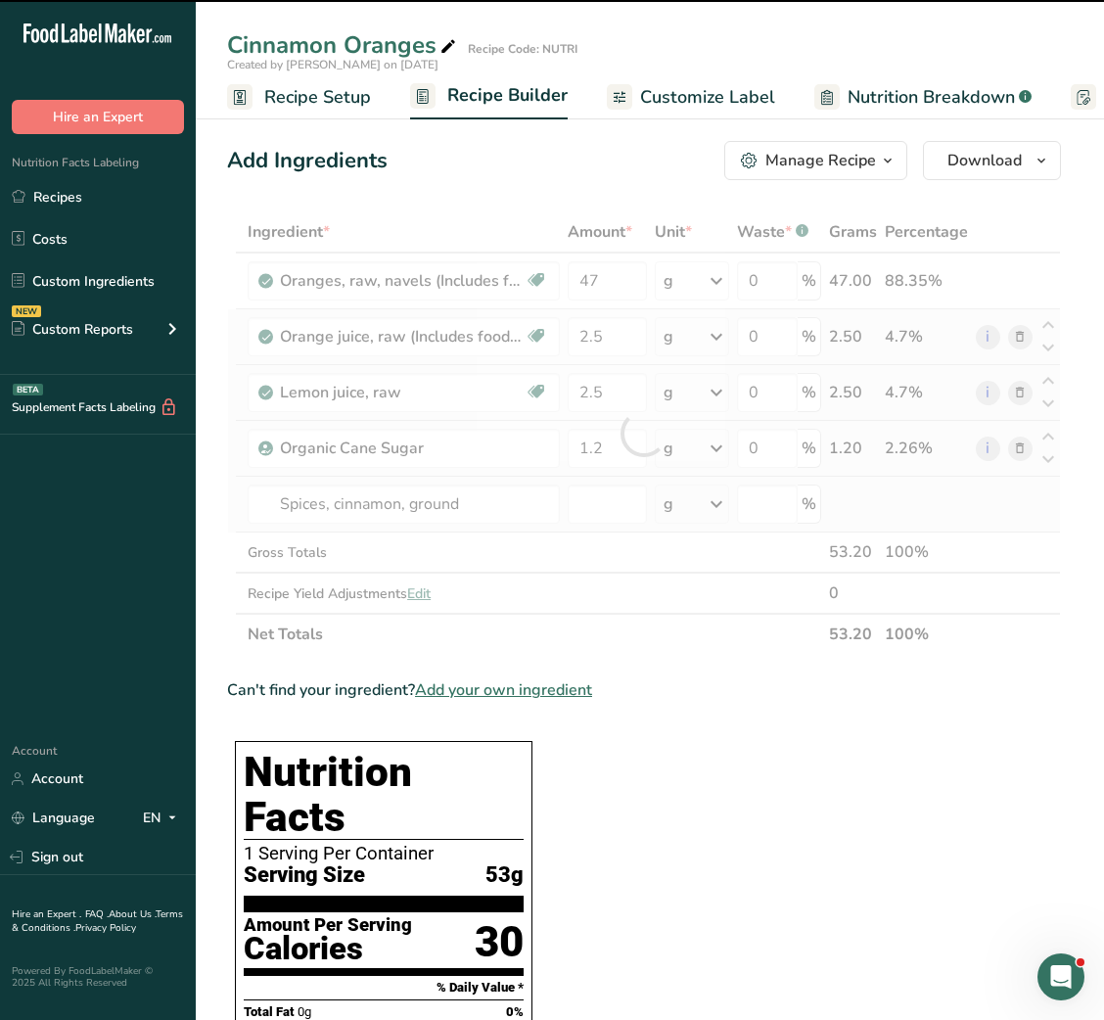
type input "0"
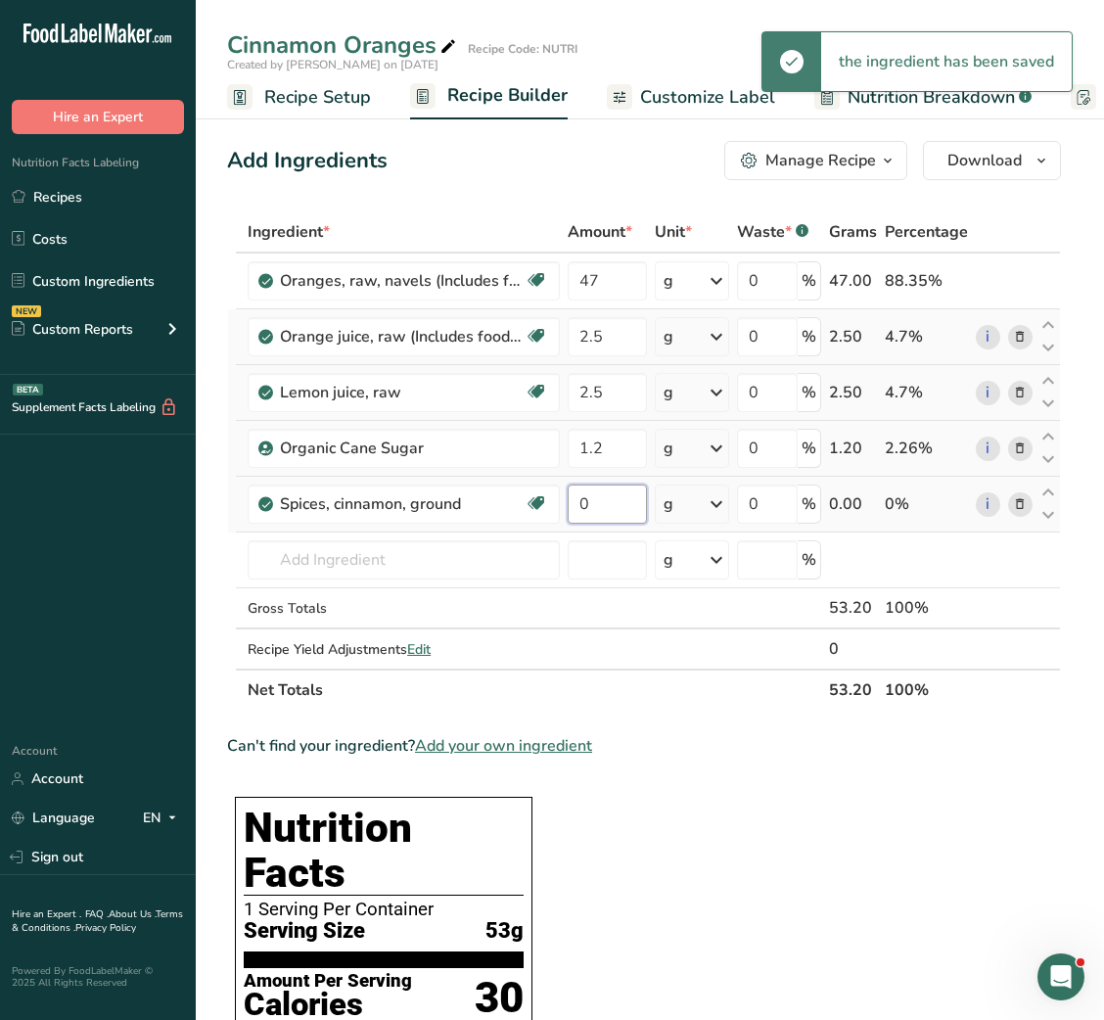
click at [584, 504] on input "0" at bounding box center [607, 504] width 79 height 39
type input "0.03"
click at [590, 285] on input "47" at bounding box center [607, 280] width 79 height 39
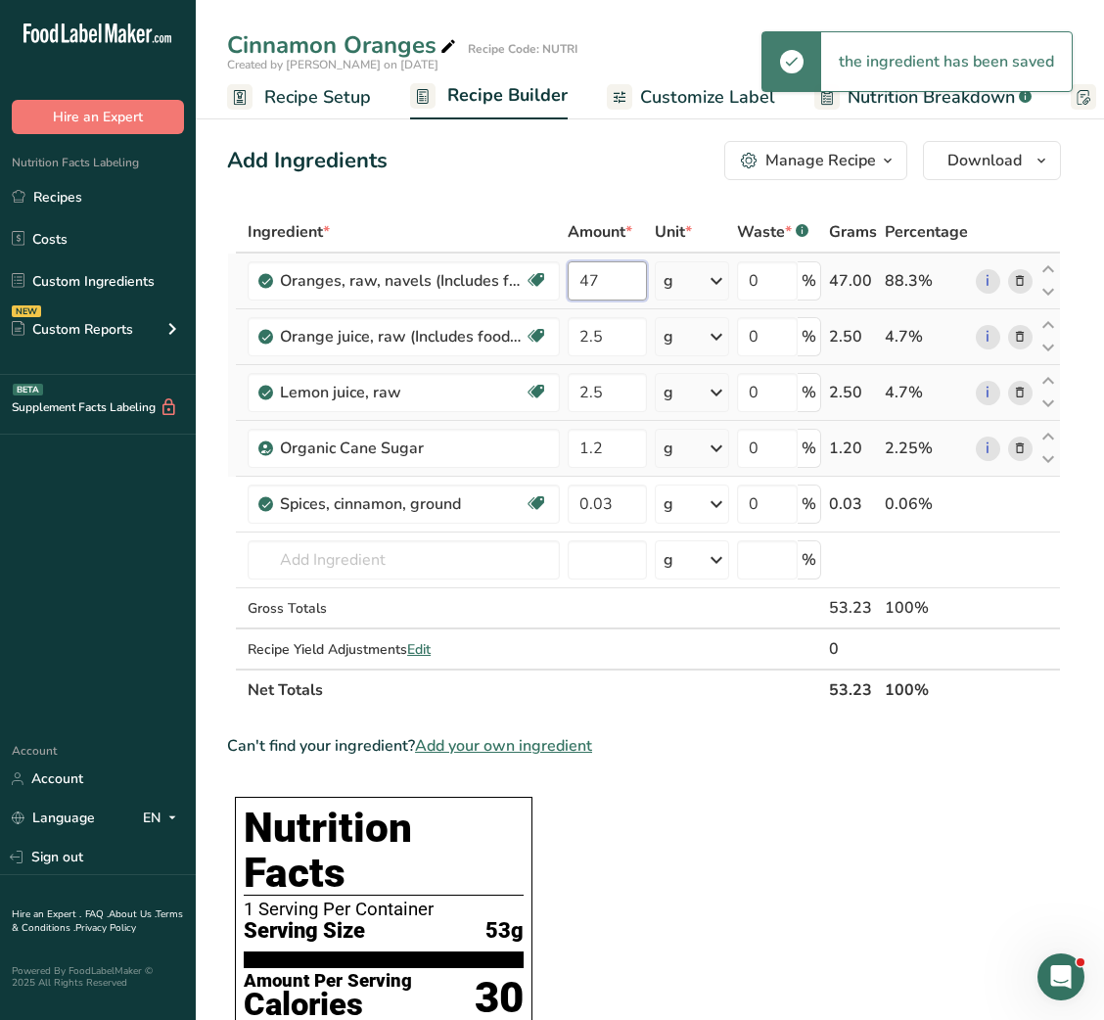
click at [590, 285] on input "47" at bounding box center [607, 280] width 79 height 39
type input "45"
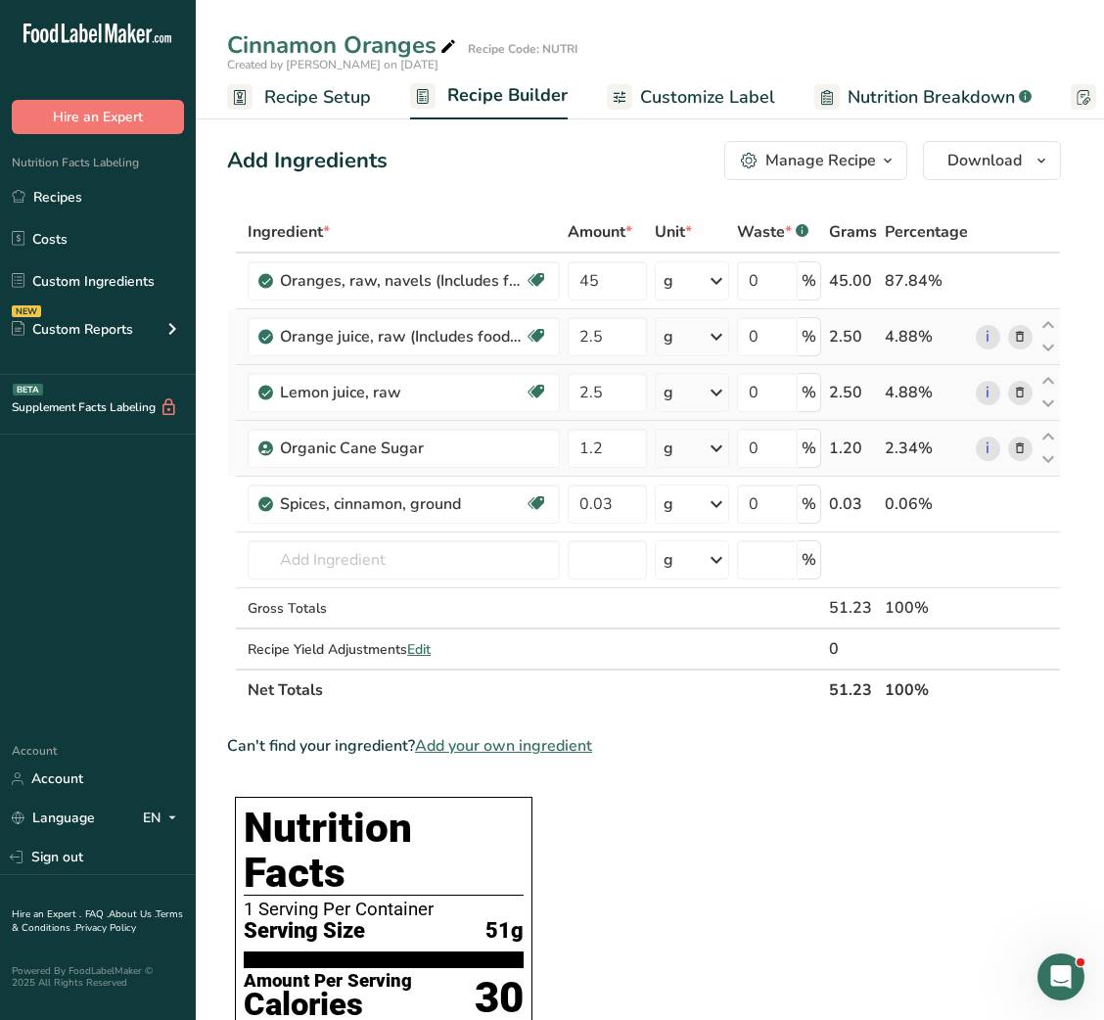
click at [640, 109] on span "Customize Label" at bounding box center [707, 97] width 135 height 26
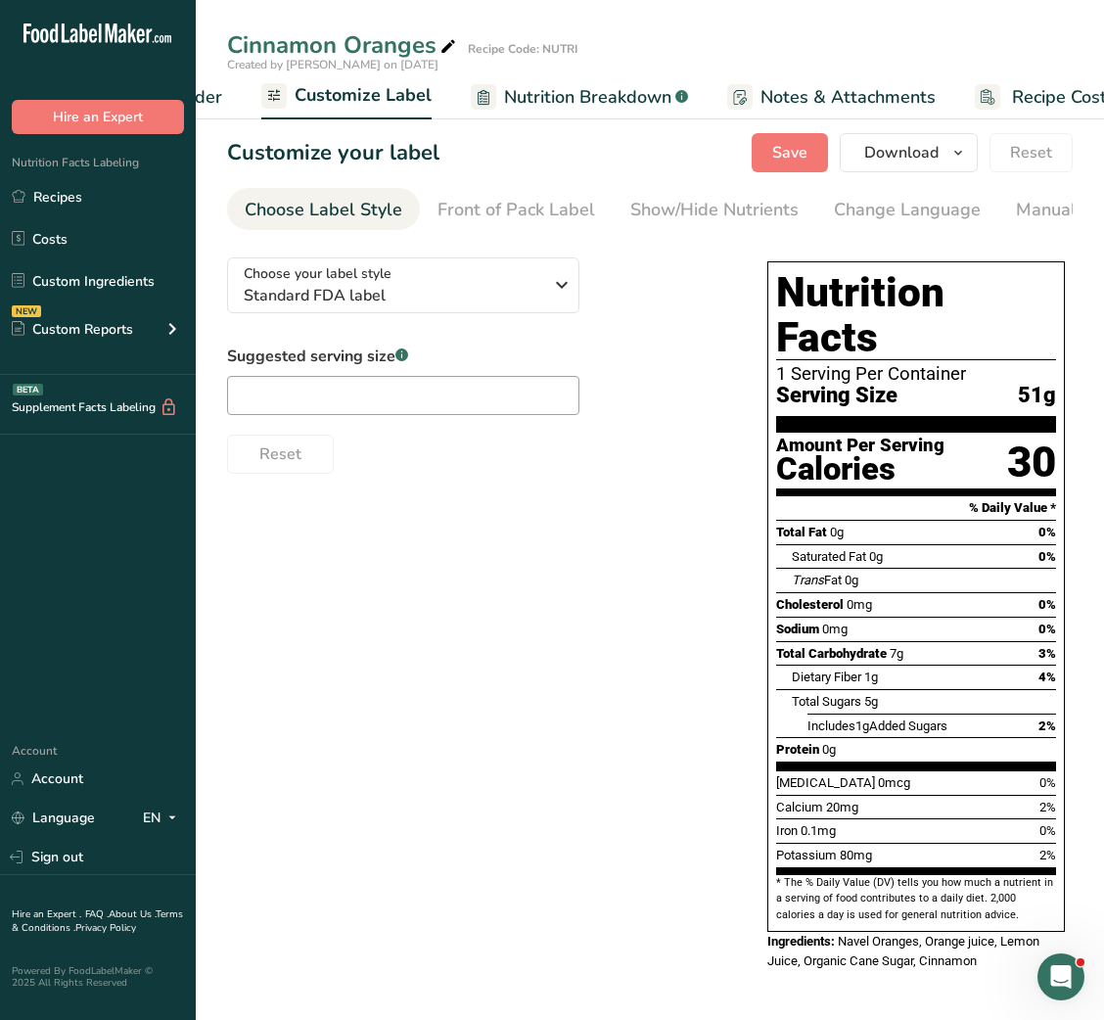
scroll to position [0, 381]
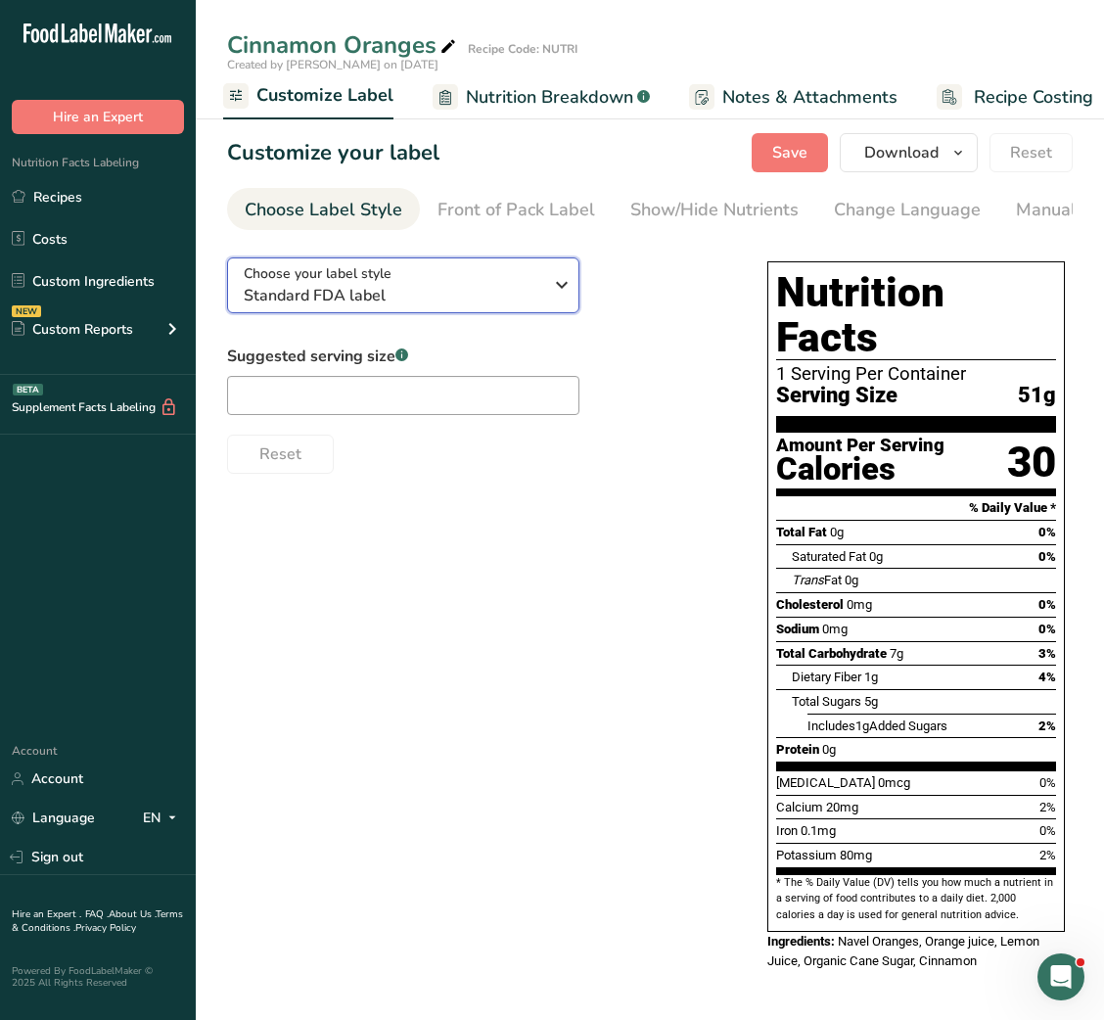
click at [407, 293] on span "Standard FDA label" at bounding box center [393, 295] width 299 height 23
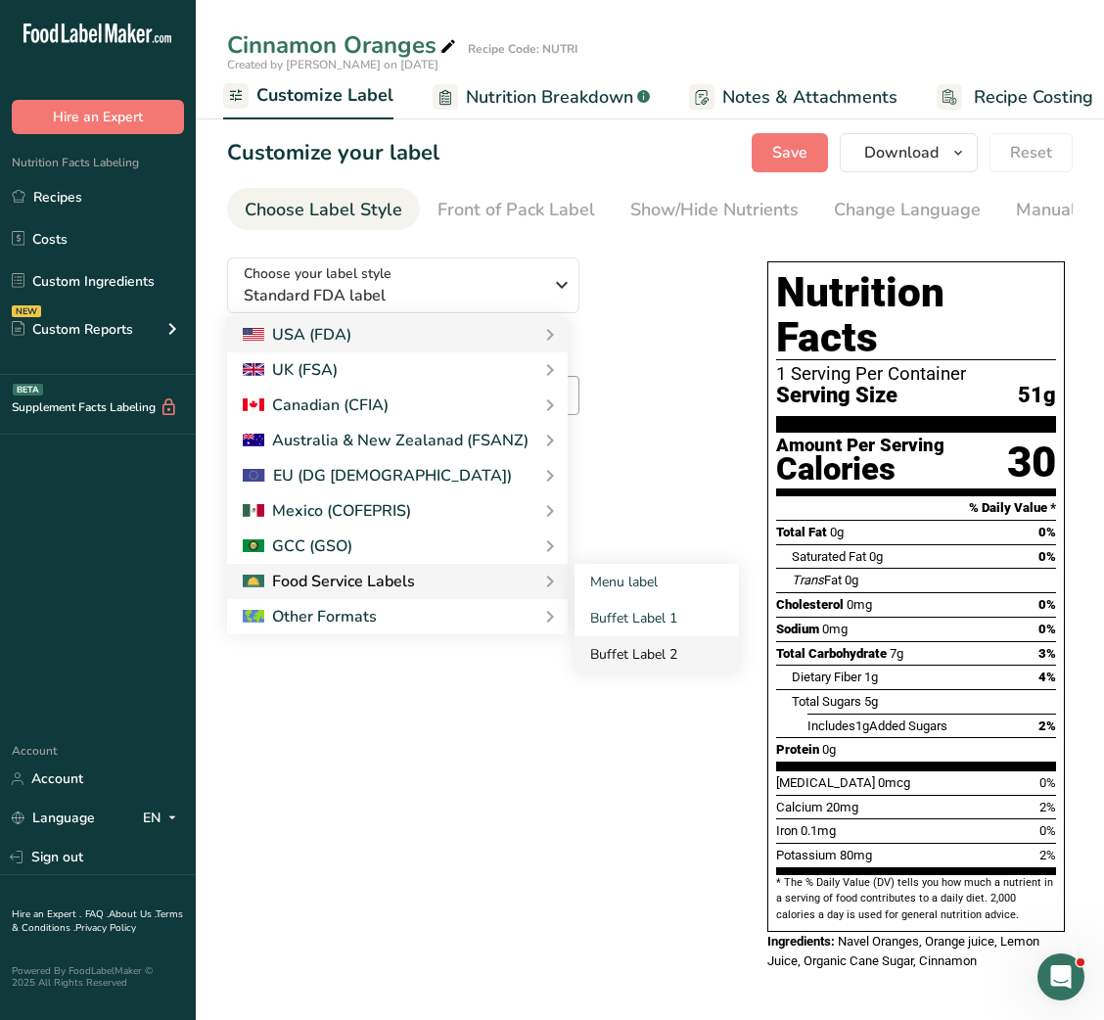
click at [655, 662] on link "Buffet Label 2" at bounding box center [657, 654] width 164 height 36
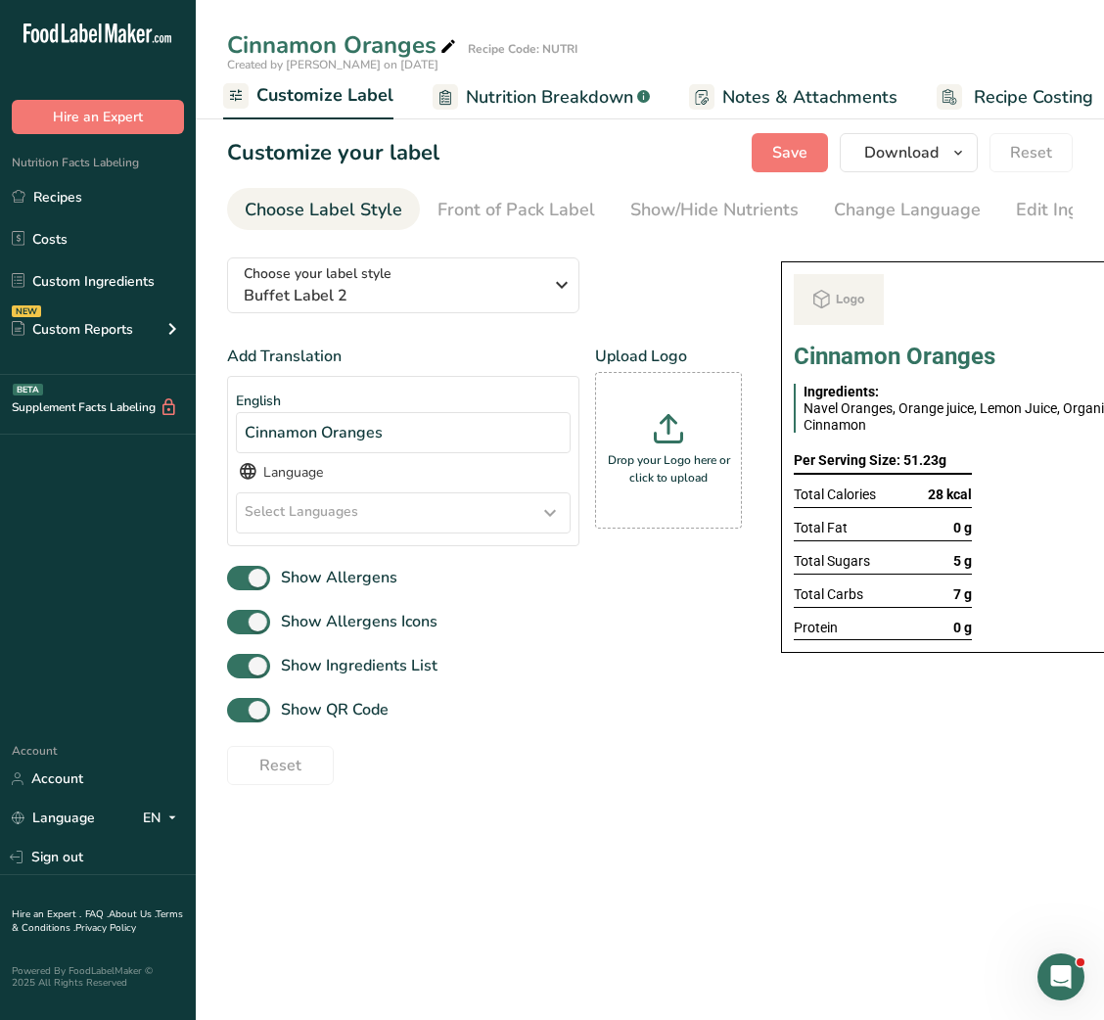
click at [340, 726] on div "Show QR Code" at bounding box center [484, 710] width 515 height 32
click at [350, 722] on span "Show QR Code" at bounding box center [329, 709] width 118 height 23
click at [240, 717] on input "Show QR Code" at bounding box center [233, 710] width 13 height 13
checkbox input "false"
click at [679, 217] on div "Show/Hide Nutrients" at bounding box center [714, 210] width 168 height 26
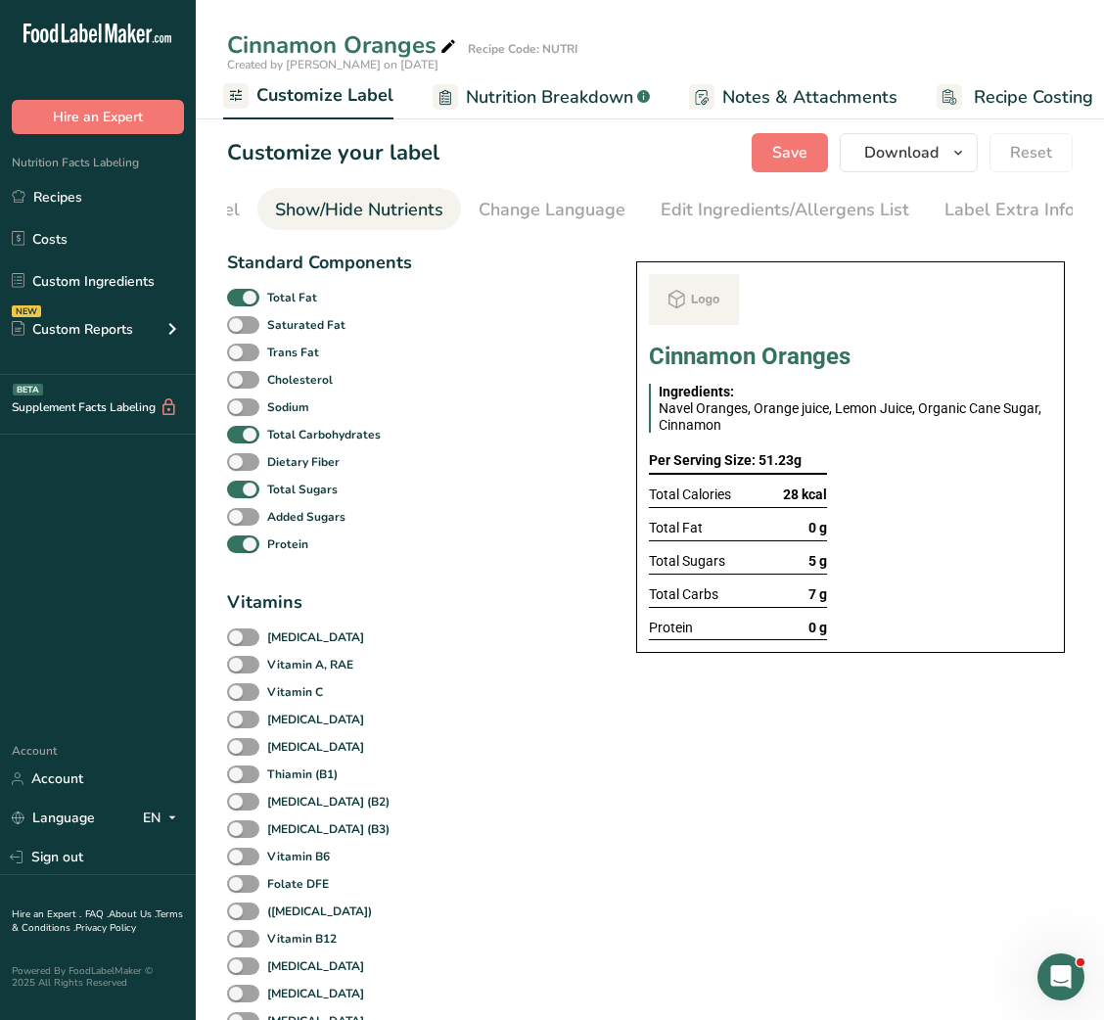
scroll to position [0, 357]
click at [301, 311] on div "Total Fat" at bounding box center [319, 297] width 184 height 27
click at [296, 306] on b "Total Fat" at bounding box center [292, 298] width 50 height 18
click at [240, 303] on input "Total Fat" at bounding box center [233, 297] width 13 height 13
checkbox input "false"
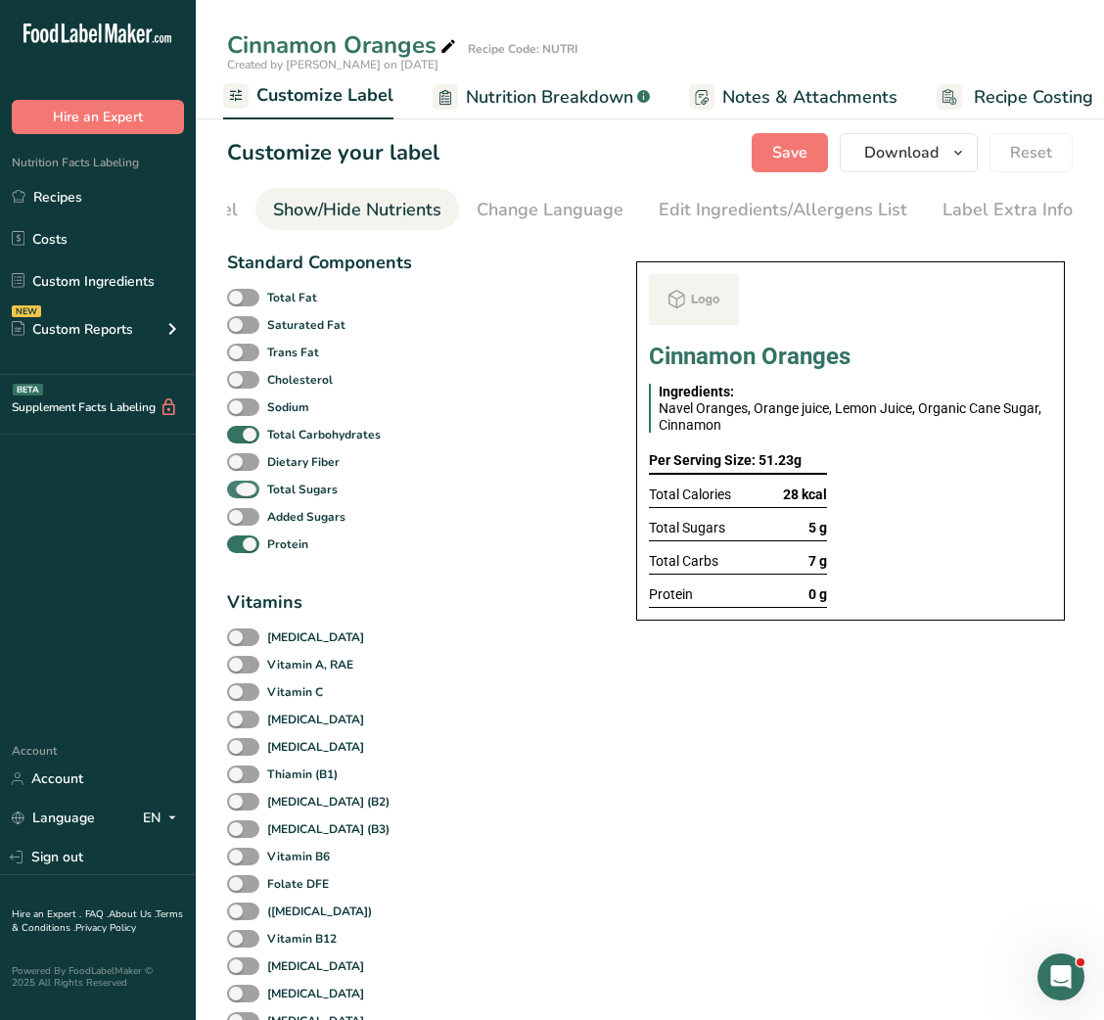
click at [298, 498] on b "Total Sugars" at bounding box center [302, 490] width 70 height 18
click at [240, 495] on input "Total Sugars" at bounding box center [233, 489] width 13 height 13
checkbox input "false"
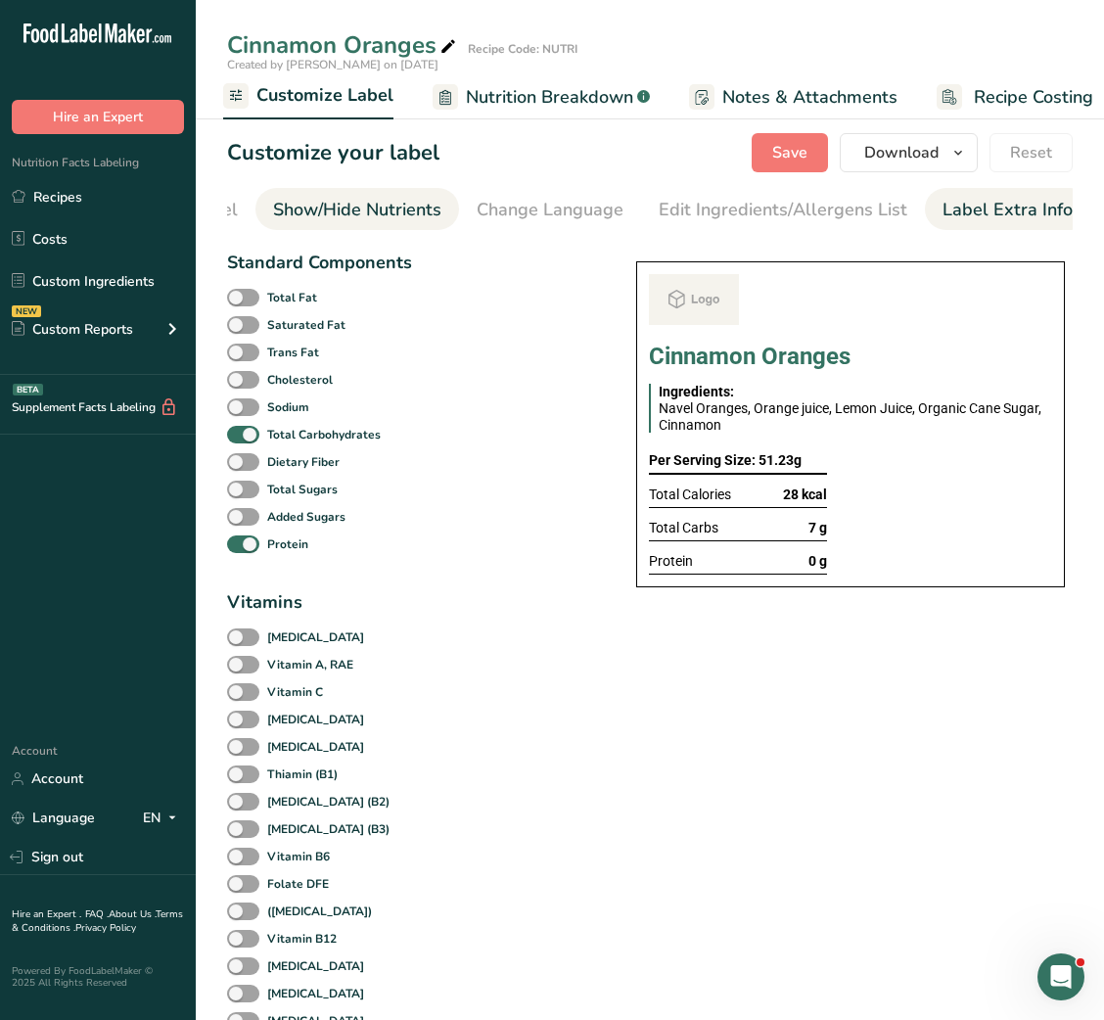
click at [979, 194] on link "Label Extra Info" at bounding box center [1008, 210] width 130 height 44
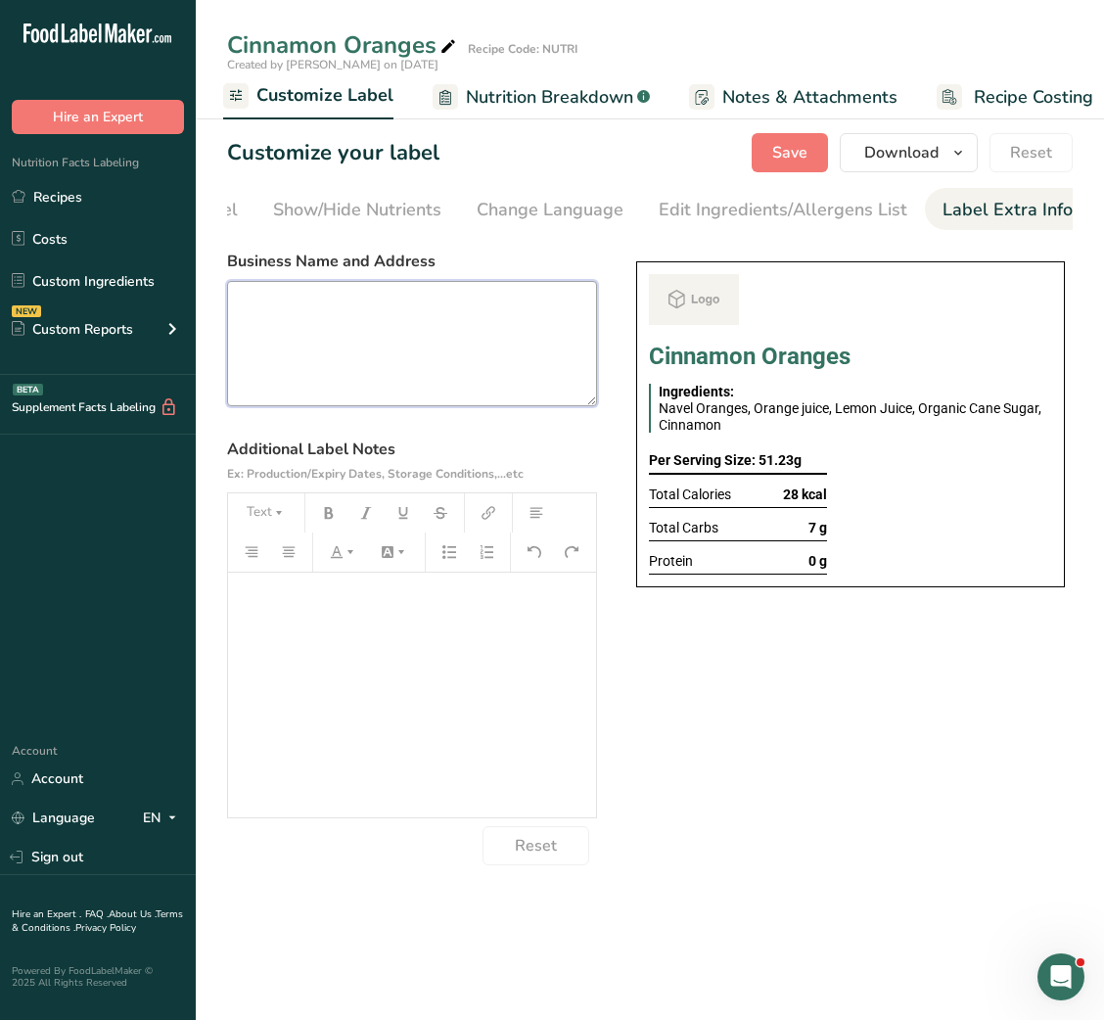
click at [527, 327] on textarea at bounding box center [412, 343] width 370 height 125
click at [392, 367] on textarea at bounding box center [412, 343] width 370 height 125
click at [518, 378] on textarea at bounding box center [412, 343] width 370 height 125
paste textarea "BREAKFAST Use by - [DATE] Storage - Keep Refrigerated below 5 degree Heating - …"
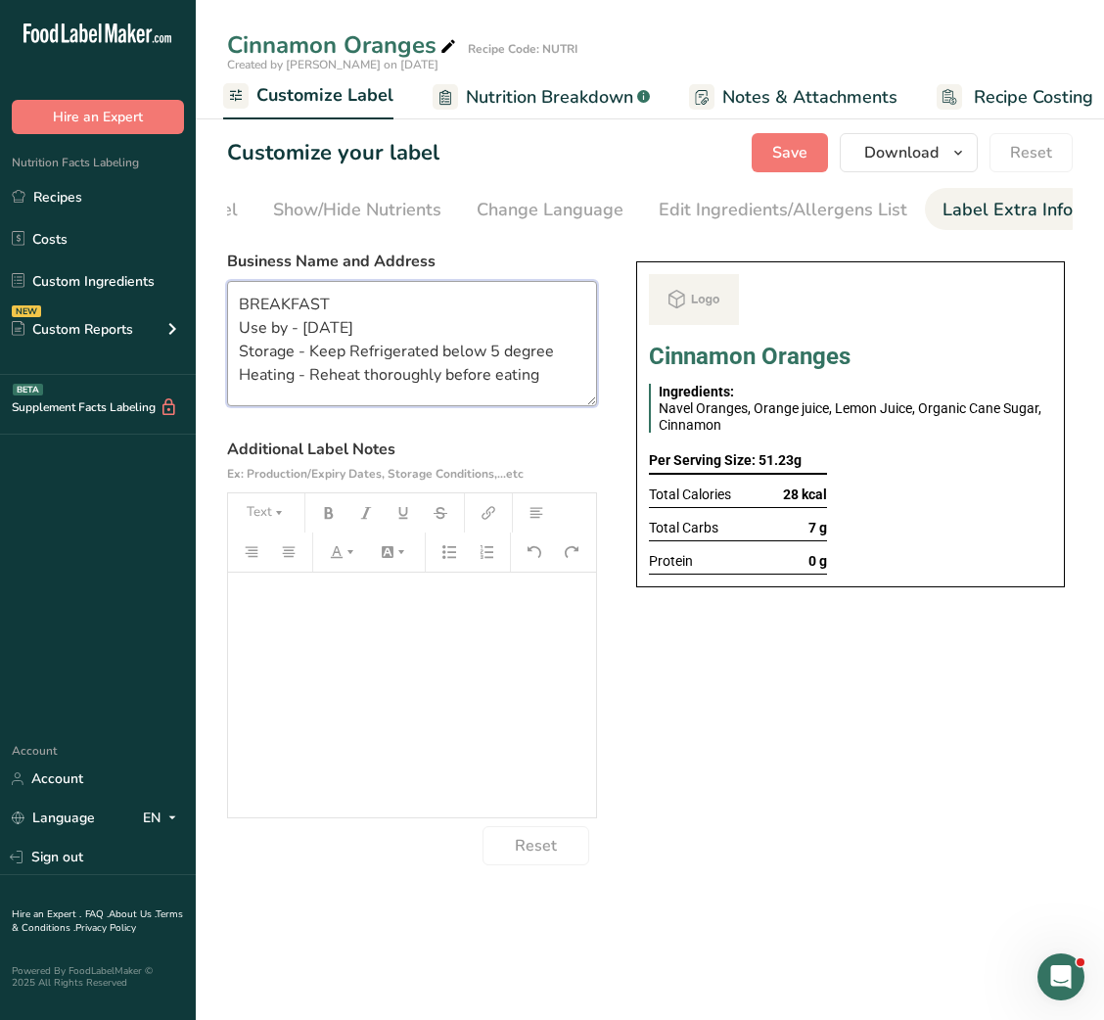
click at [266, 307] on textarea "BREAKFAST Use by - [DATE] Storage - Keep Refrigerated below 5 degree Heating - …" at bounding box center [412, 343] width 370 height 125
drag, startPoint x: 303, startPoint y: 354, endPoint x: 580, endPoint y: 392, distance: 279.6
click at [580, 392] on textarea "SNACK Use by - 16/09/2025 Storage - Keep Refrigerated below 5 degree Heating - …" at bounding box center [412, 343] width 370 height 125
paste textarea "Keep refrigerated at 0–4°C in an airtight container. Consume within 24 hours of…"
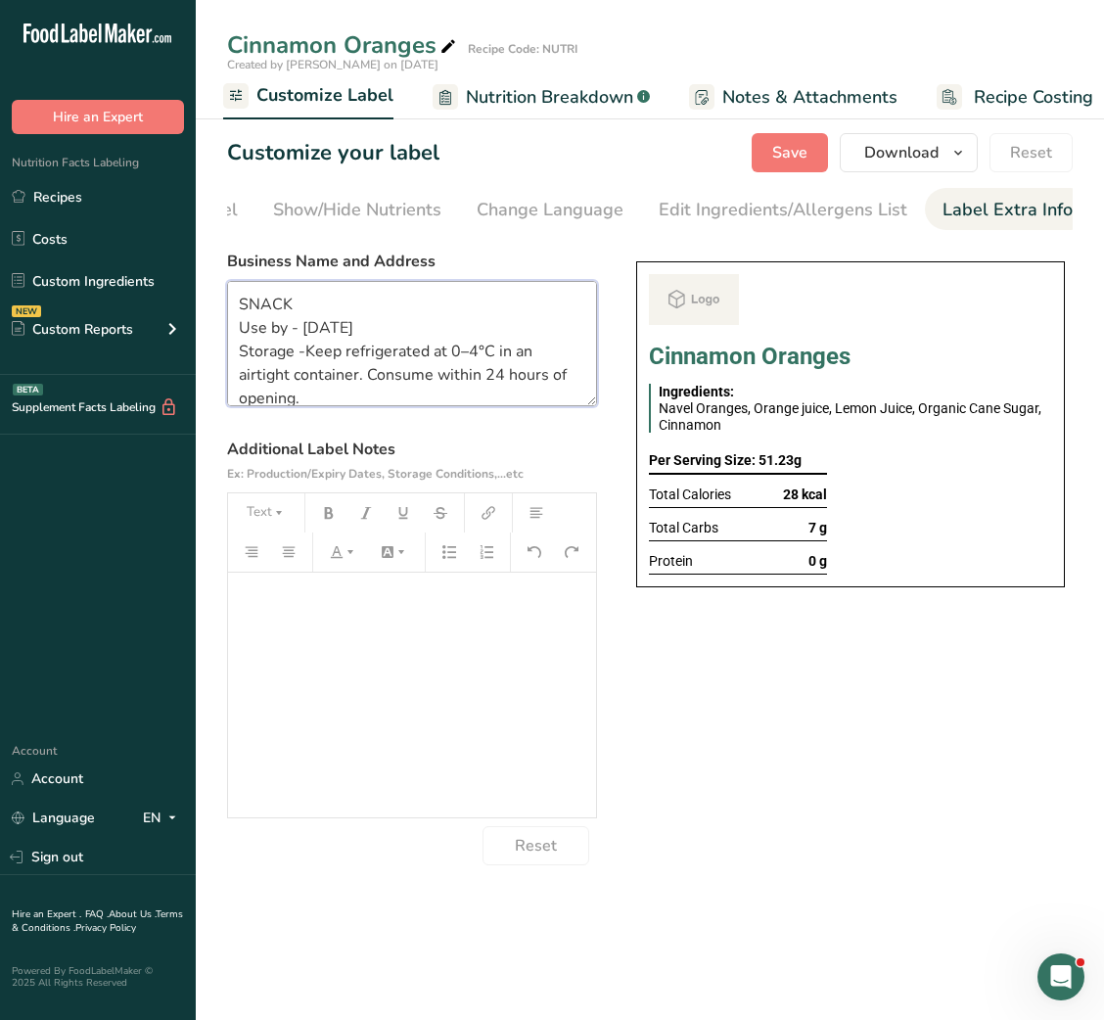
scroll to position [3, 0]
type textarea "SNACK Use by - 16/09/2025 Storage -Keep refrigerated at 0–4°C in an airtight co…"
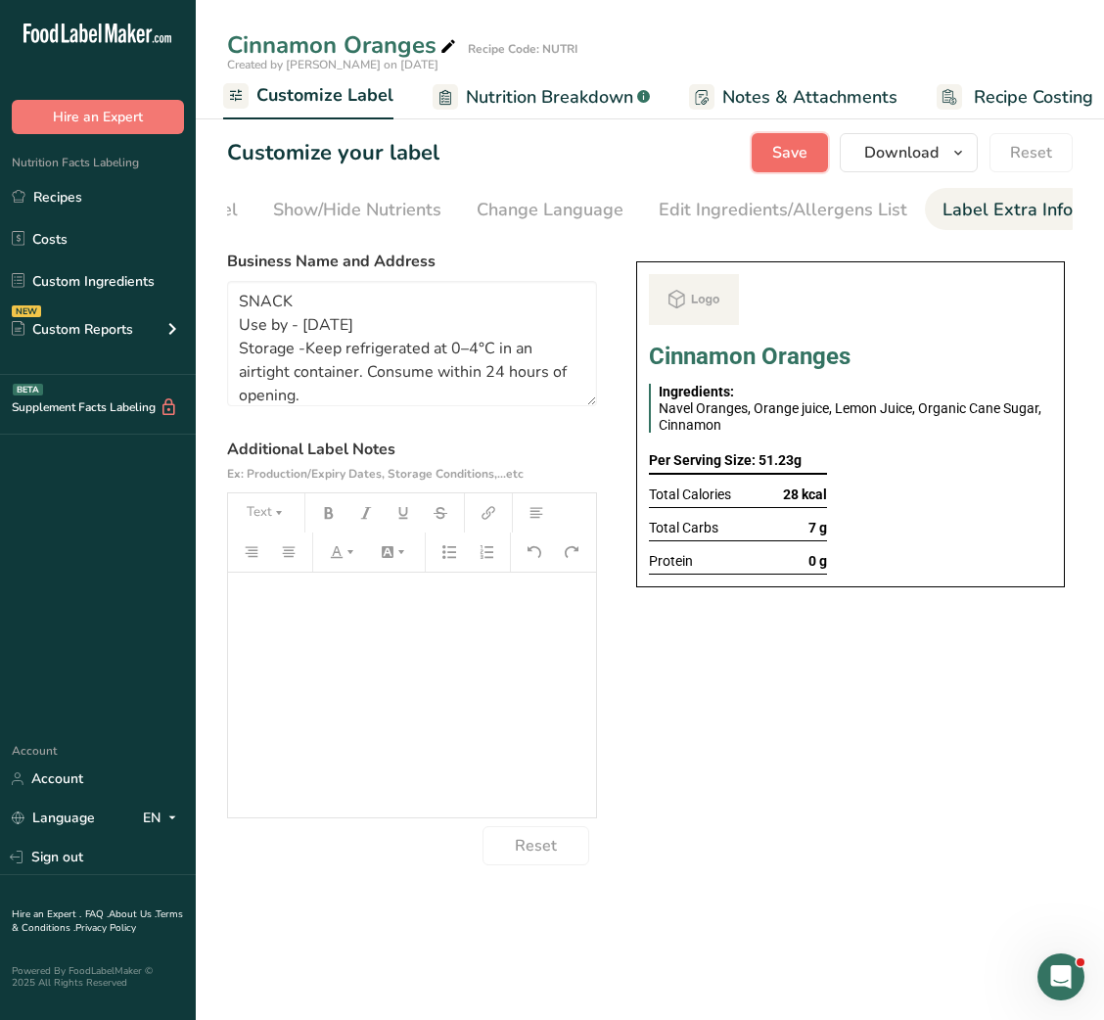
click at [792, 152] on span "Save" at bounding box center [789, 152] width 35 height 23
click at [886, 157] on span "Download" at bounding box center [901, 152] width 74 height 23
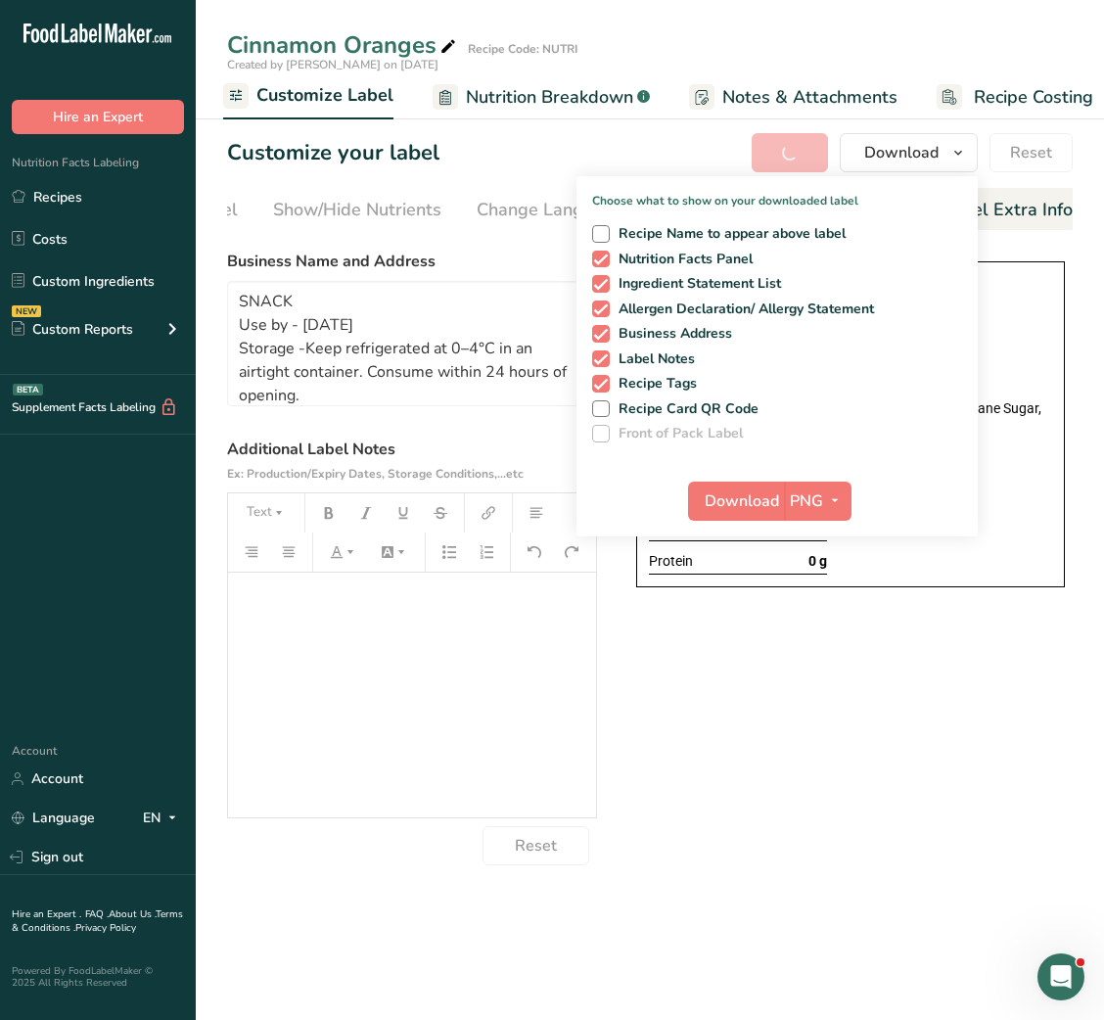
click at [675, 163] on div "Customize your label Save Download Choose what to show on your downloaded label…" at bounding box center [650, 152] width 846 height 39
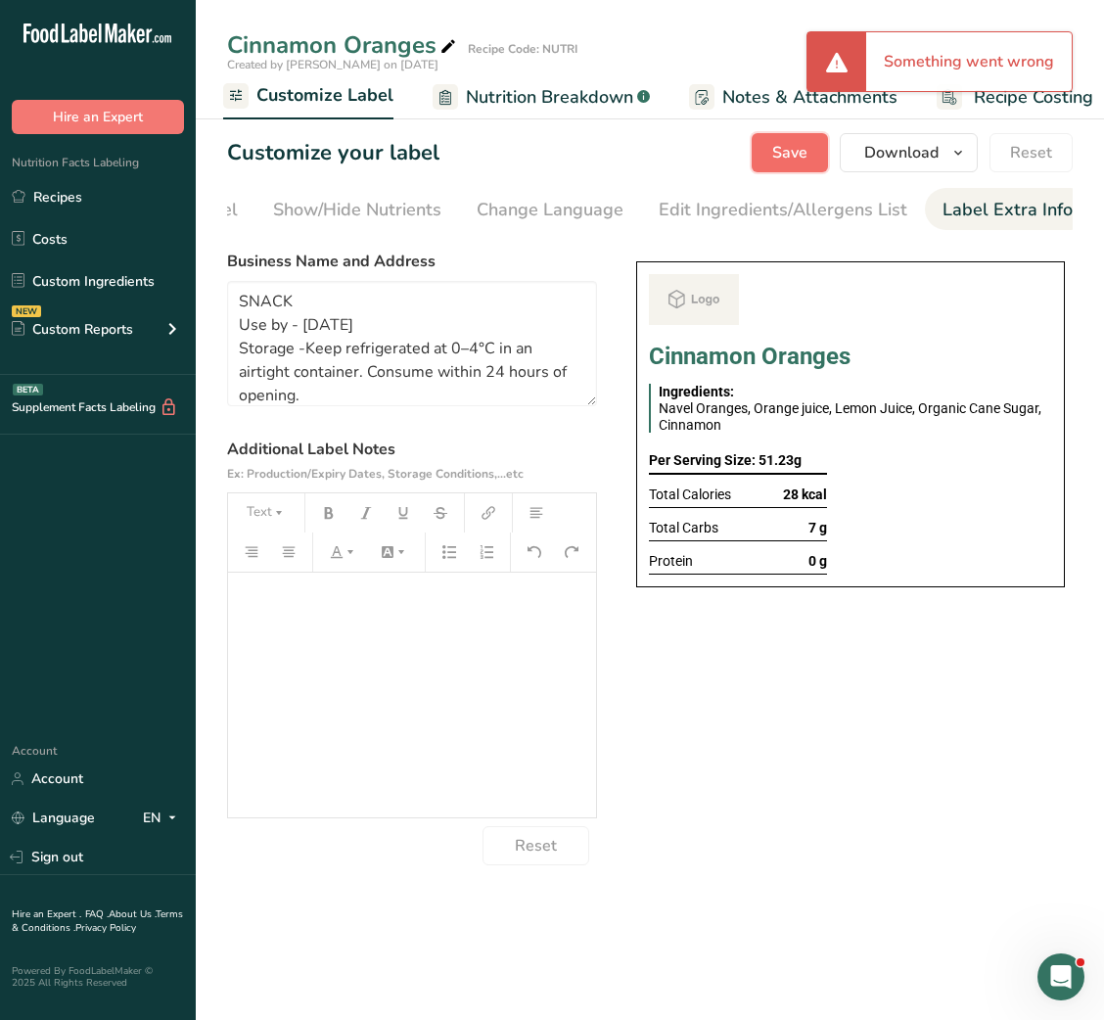
click at [807, 150] on span "Save" at bounding box center [789, 152] width 35 height 23
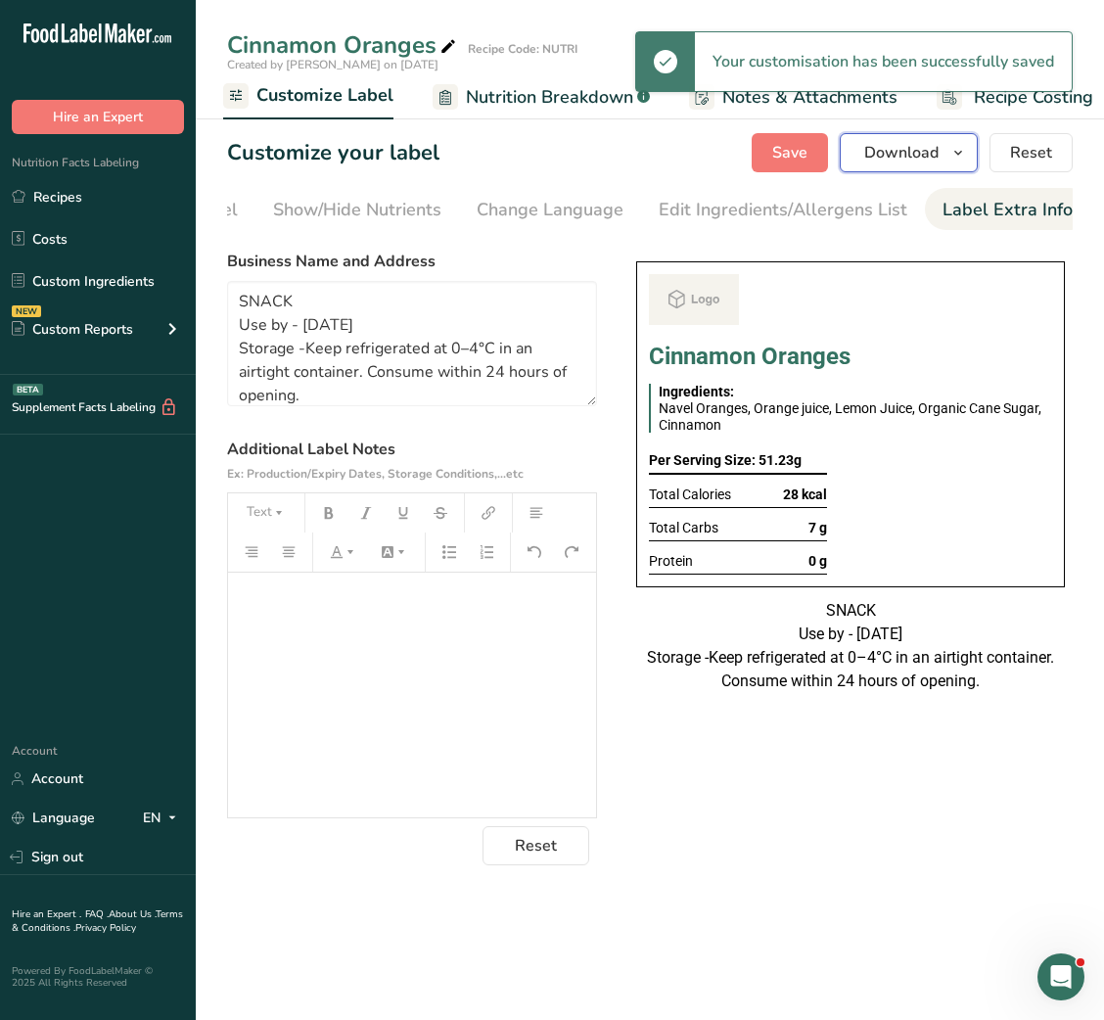
click at [884, 149] on span "Download" at bounding box center [901, 152] width 74 height 23
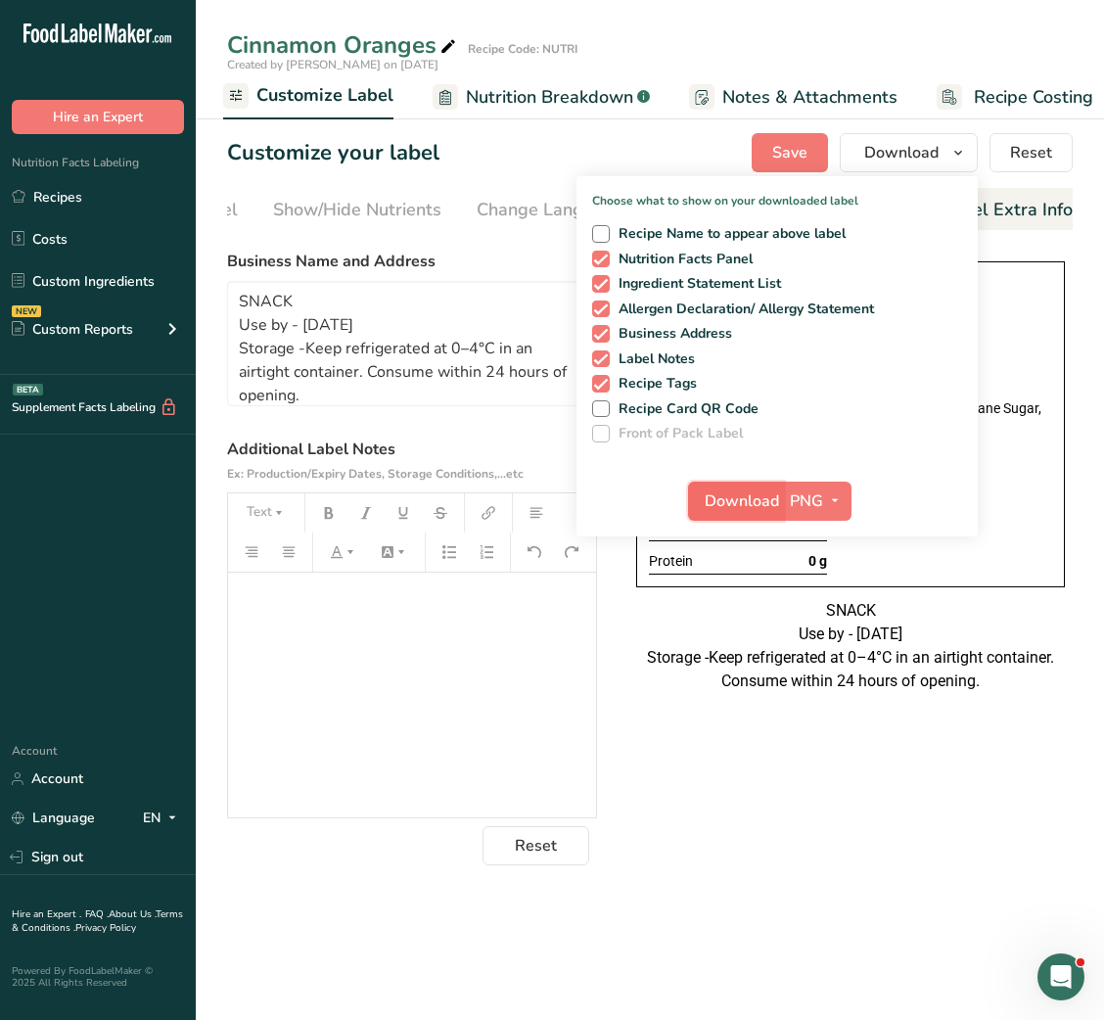
click at [741, 504] on span "Download" at bounding box center [742, 501] width 74 height 23
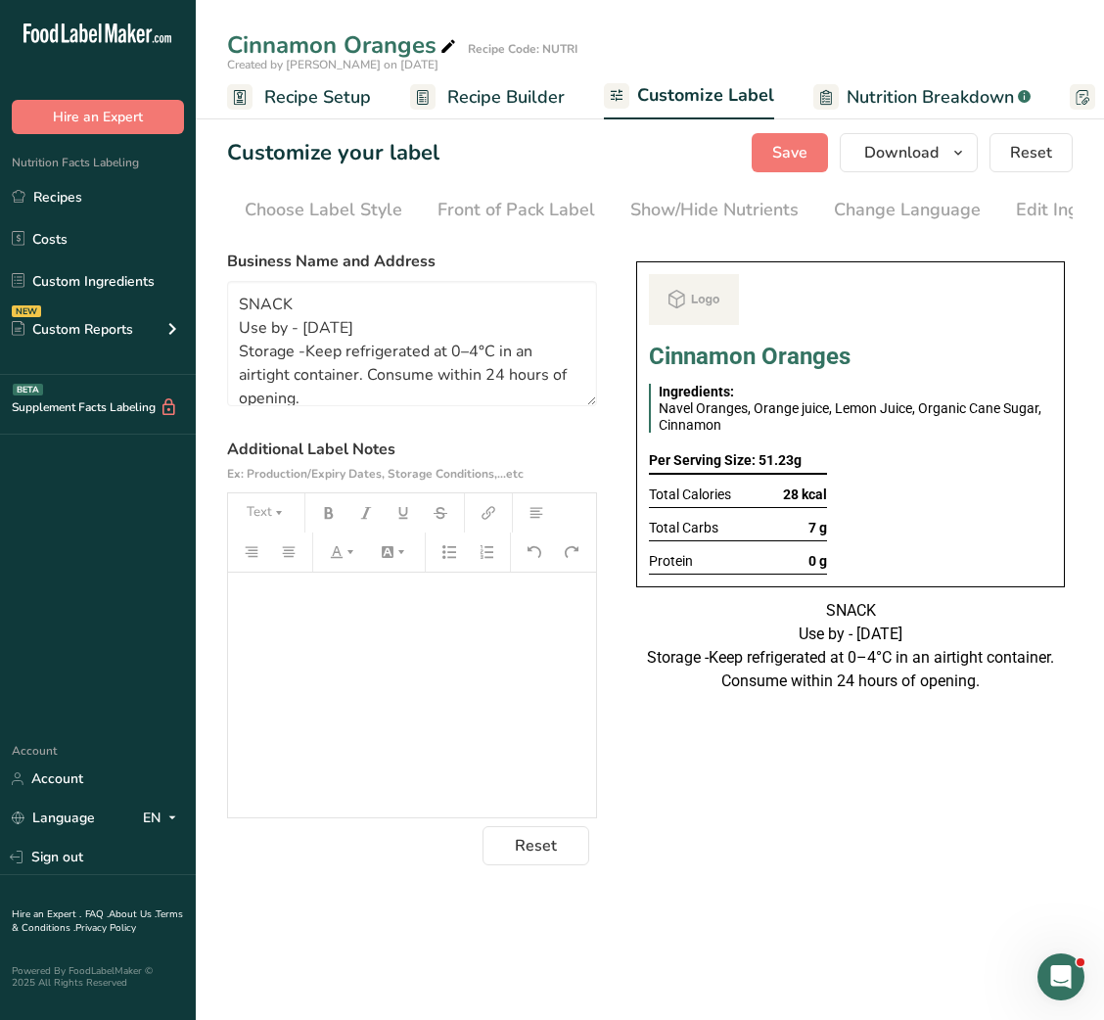
scroll to position [3, 0]
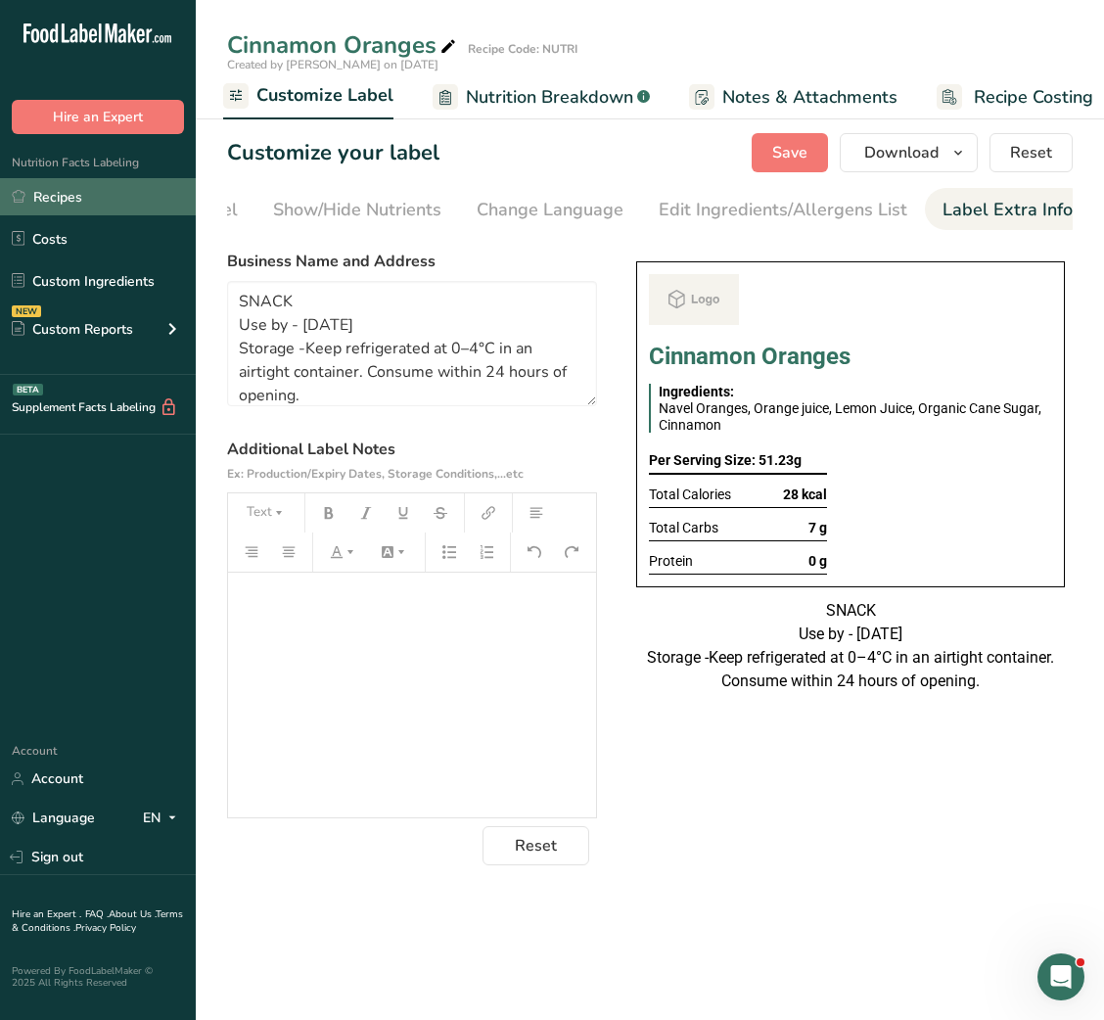
drag, startPoint x: 0, startPoint y: 0, endPoint x: 57, endPoint y: 200, distance: 207.6
click at [57, 200] on link "Recipes" at bounding box center [98, 196] width 196 height 37
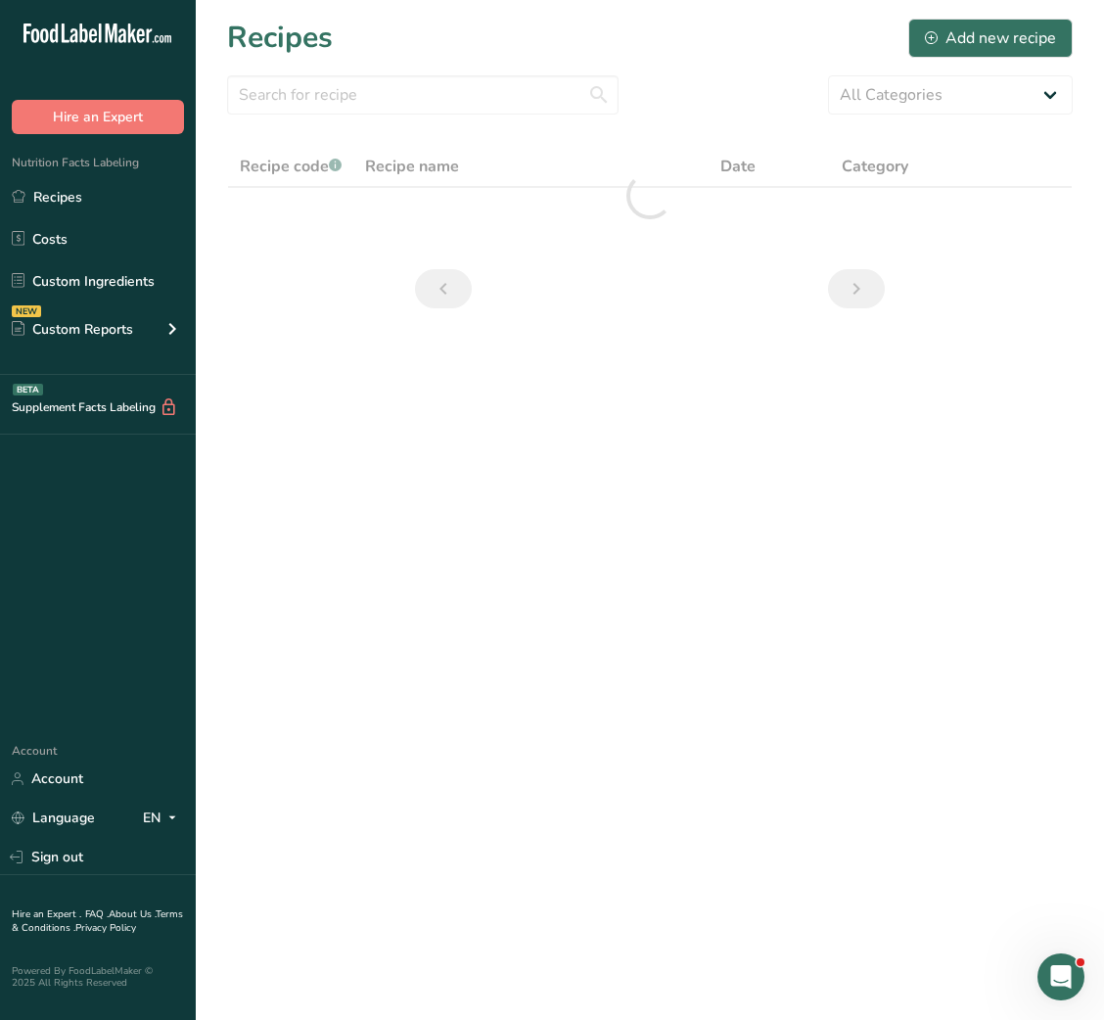
click at [380, 385] on main "Recipes Add new recipe All Categories Baked Goods Beverages Breakfast Carnivore…" at bounding box center [552, 510] width 1104 height 1020
click at [356, 96] on input "text" at bounding box center [423, 94] width 392 height 39
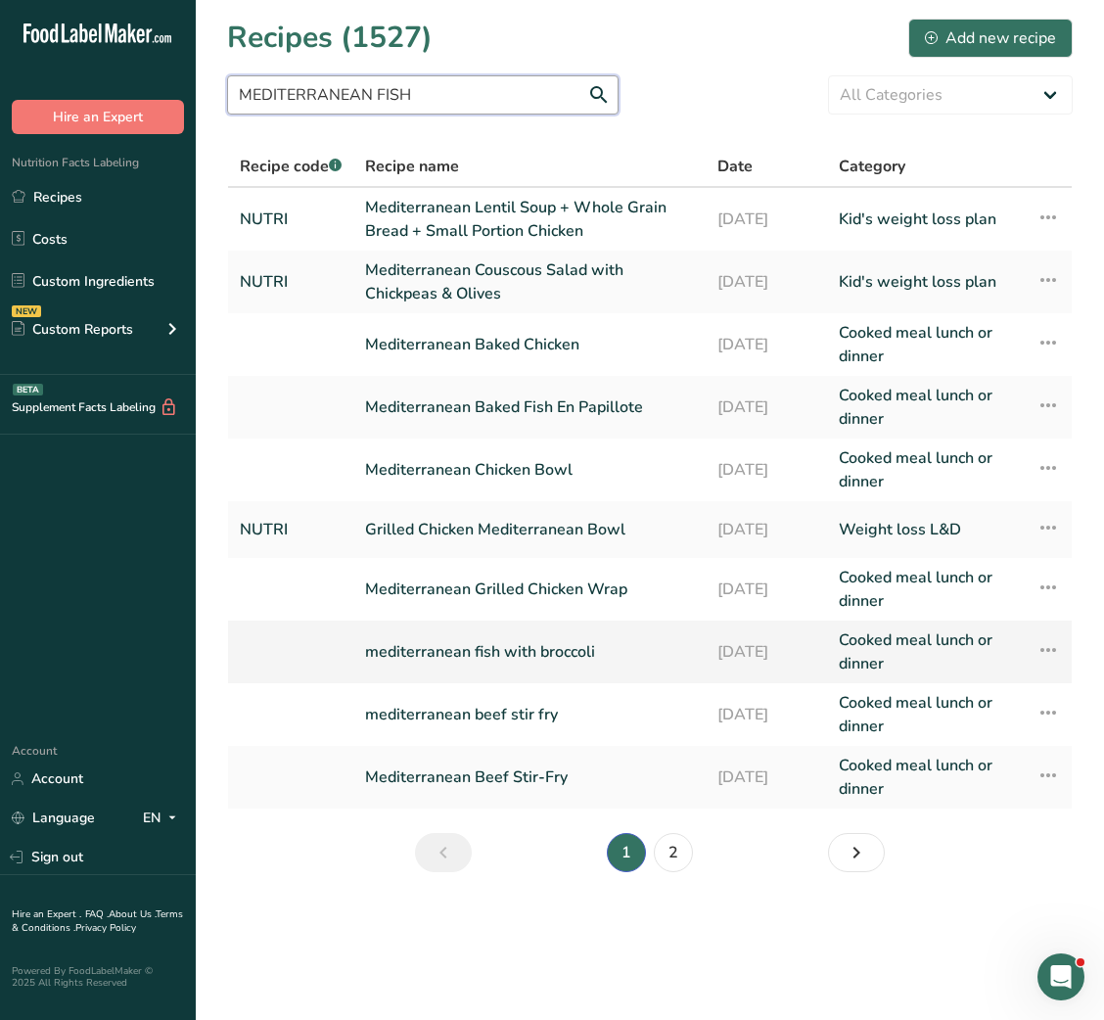
type input "MEDITERRANEAN FISH"
click at [487, 655] on link "mediterranean fish with broccoli" at bounding box center [529, 652] width 329 height 47
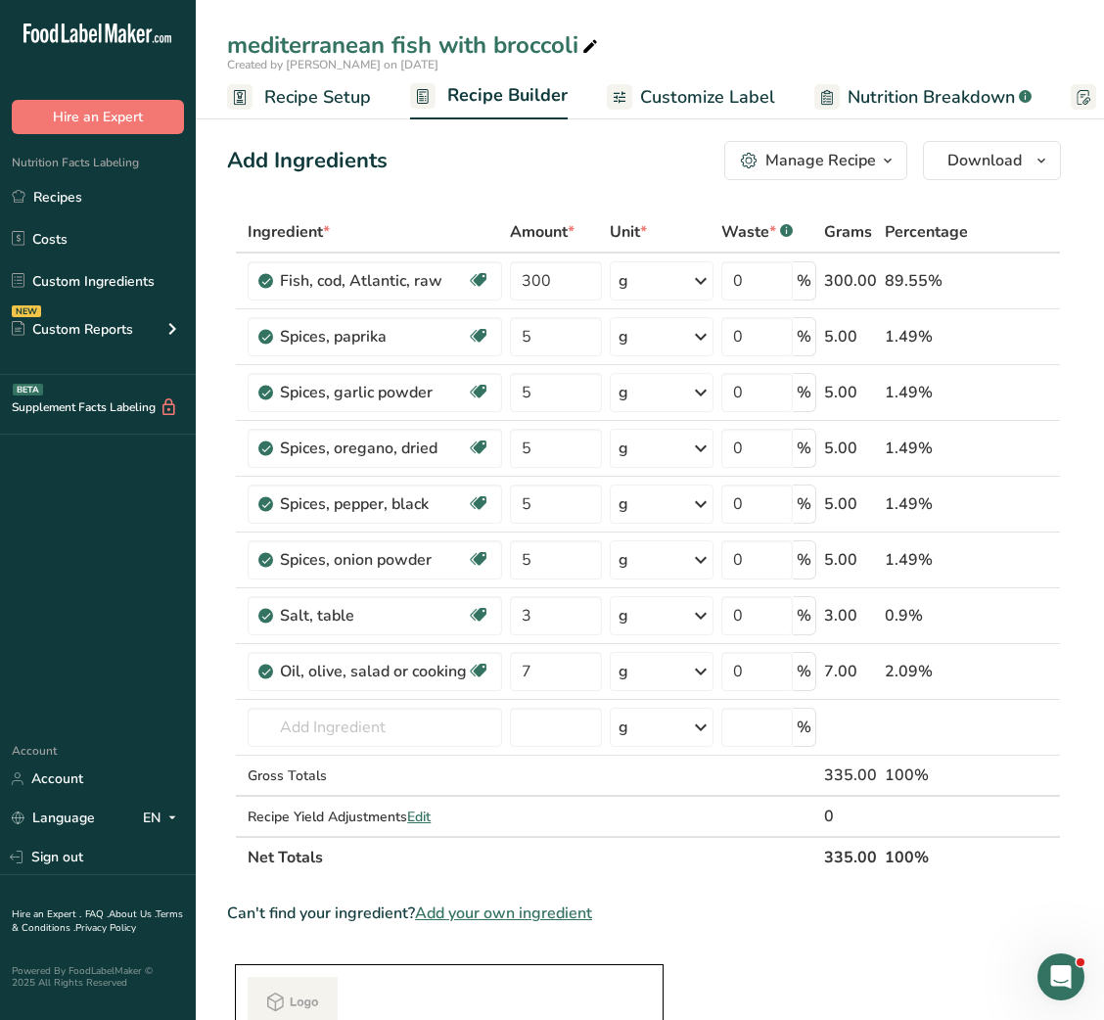
click at [592, 35] on icon at bounding box center [591, 46] width 18 height 27
click at [402, 35] on input "Mediterranean fish" at bounding box center [650, 44] width 846 height 35
type input "Mediterranean Fish"
click at [457, 217] on th "Ingredient *" at bounding box center [375, 232] width 262 height 41
click at [348, 728] on input "text" at bounding box center [375, 727] width 255 height 39
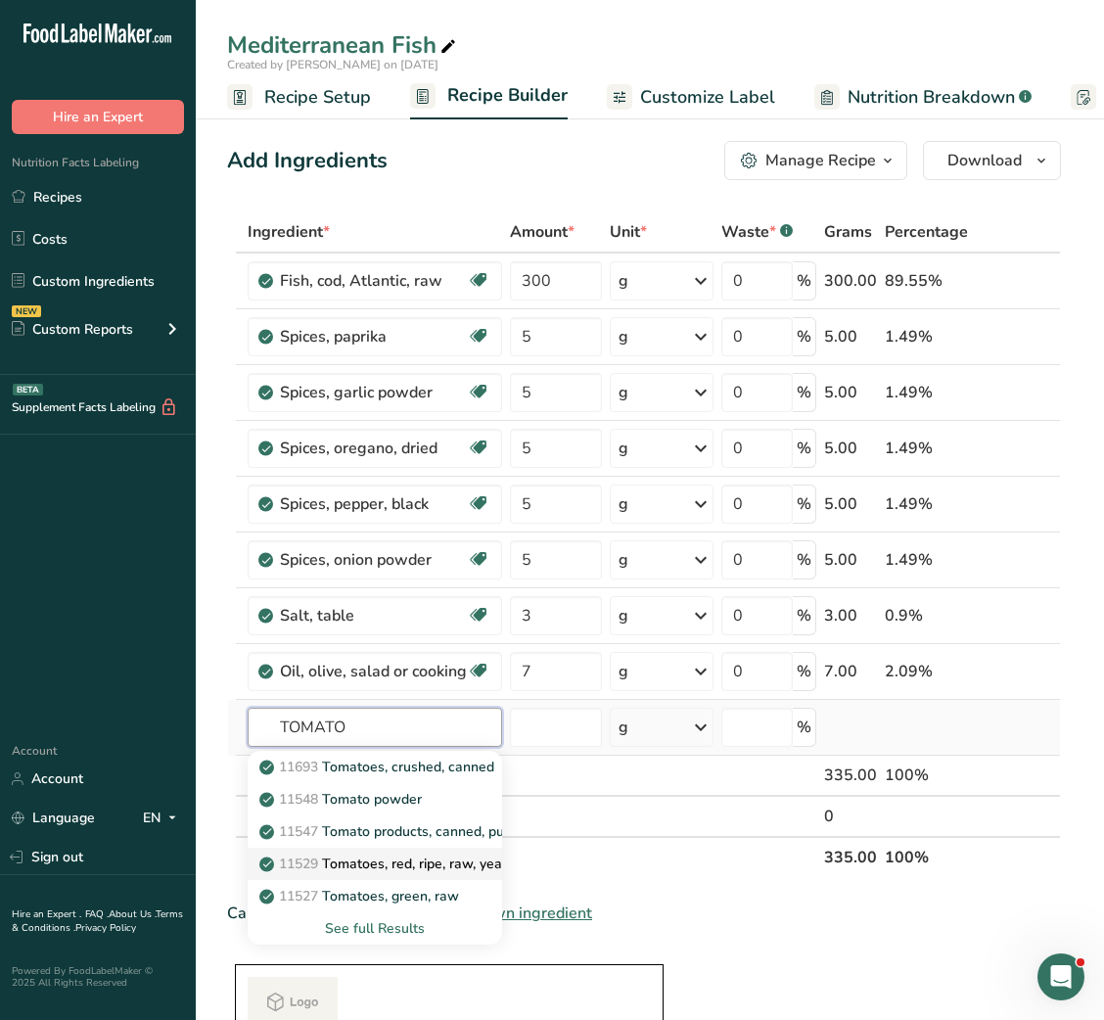
type input "TOMATO"
click at [393, 872] on p "11529 Tomatoes, red, ripe, raw, year round average" at bounding box center [432, 864] width 339 height 21
type input "Tomatoes, red, ripe, raw, year round average"
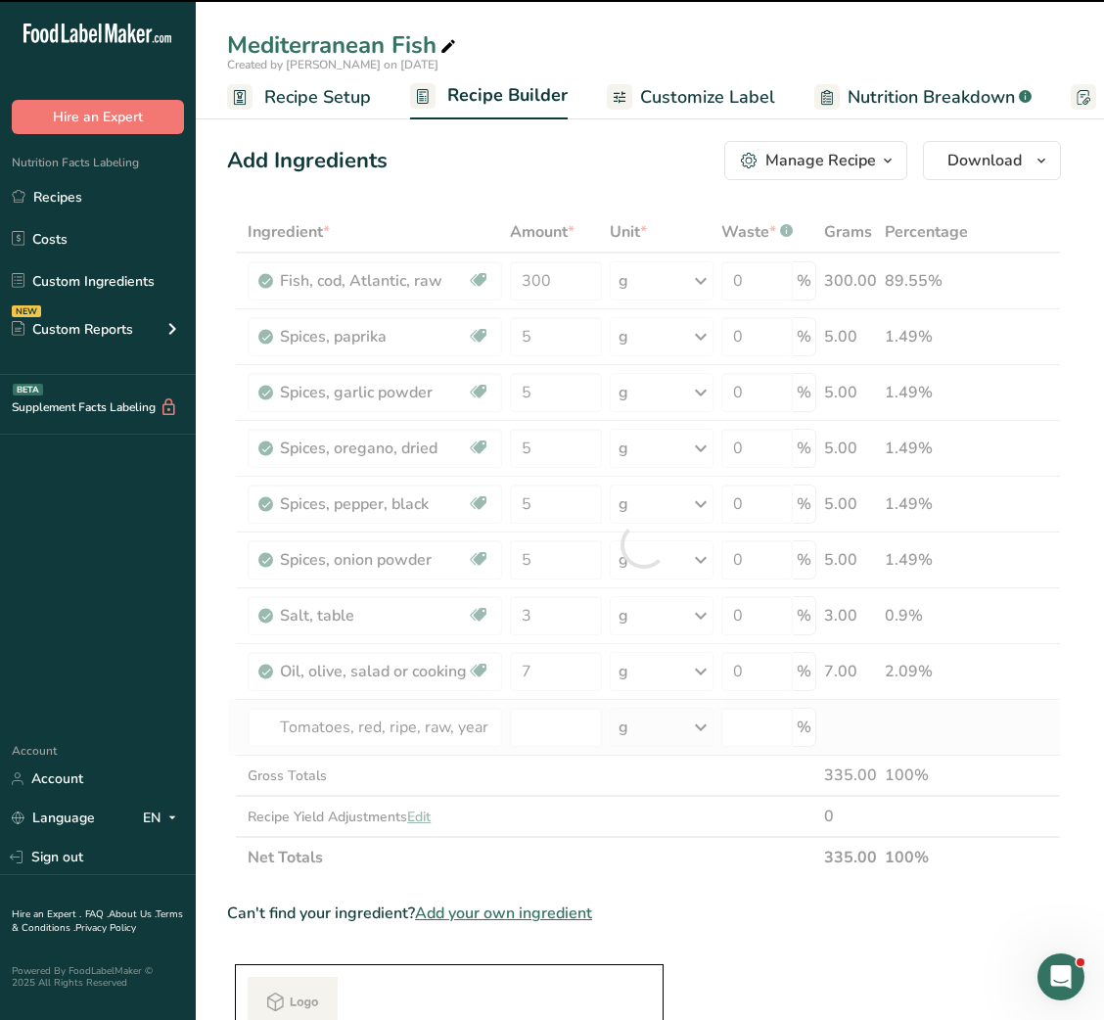
type input "0"
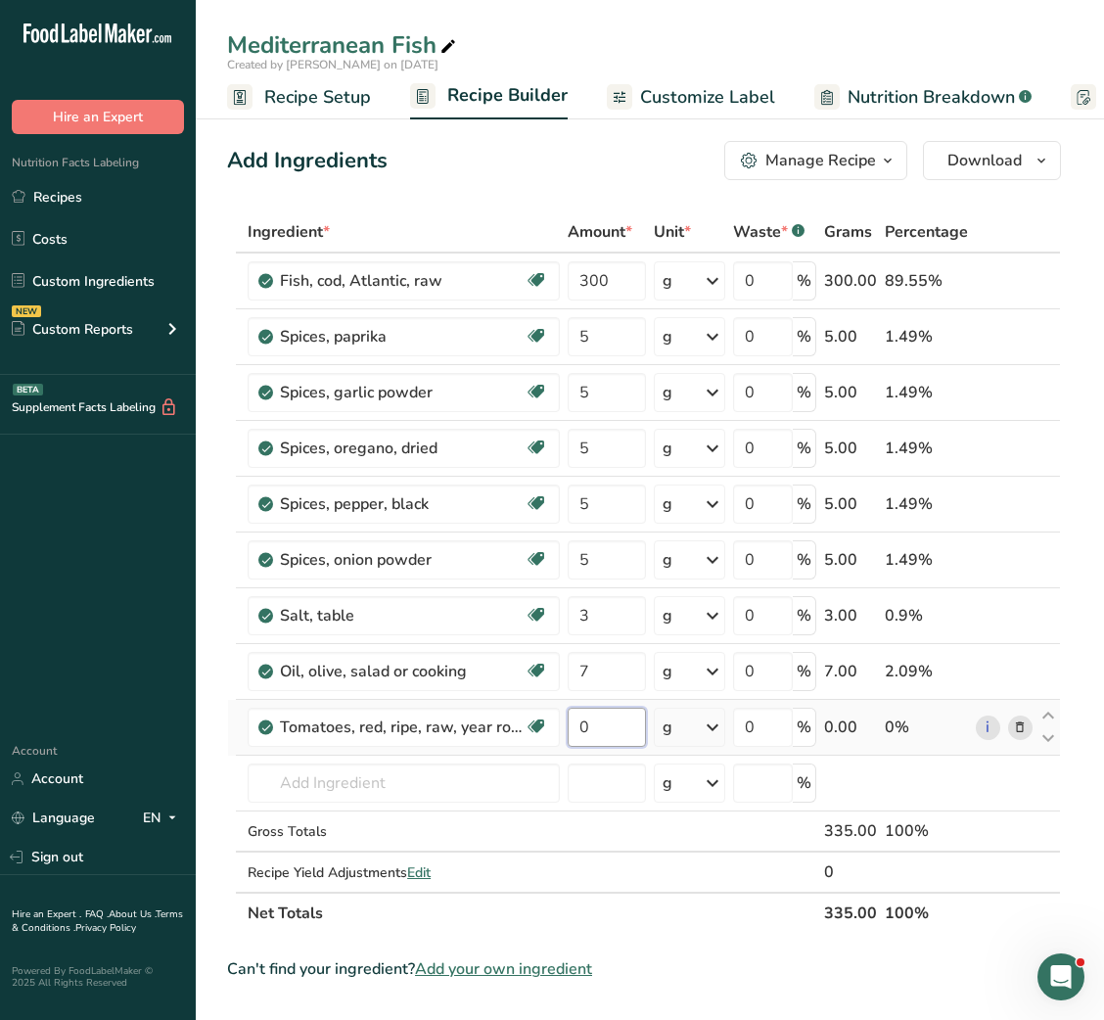
click at [568, 727] on input "0" at bounding box center [606, 727] width 77 height 39
type input "50"
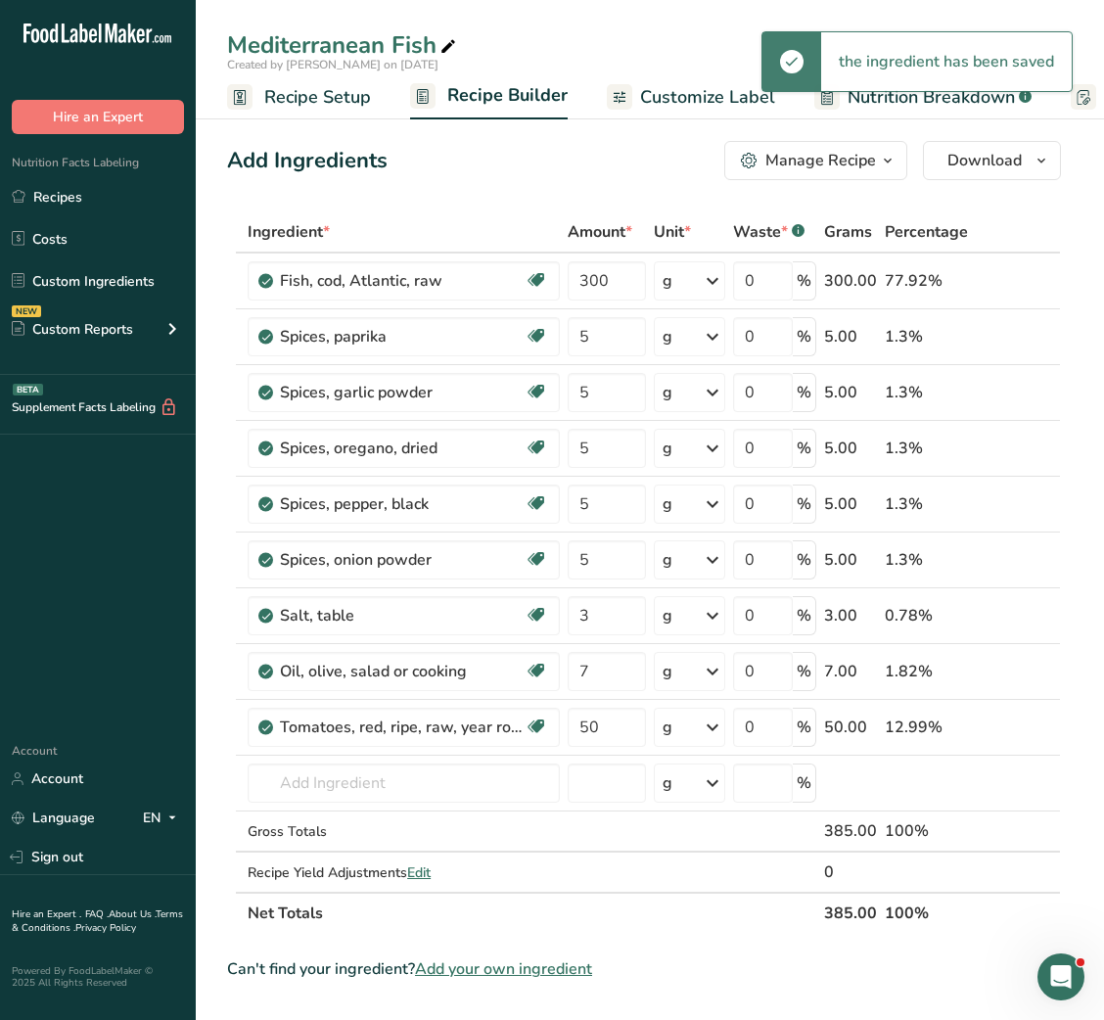
click at [343, 81] on link "Recipe Setup" at bounding box center [299, 97] width 144 height 44
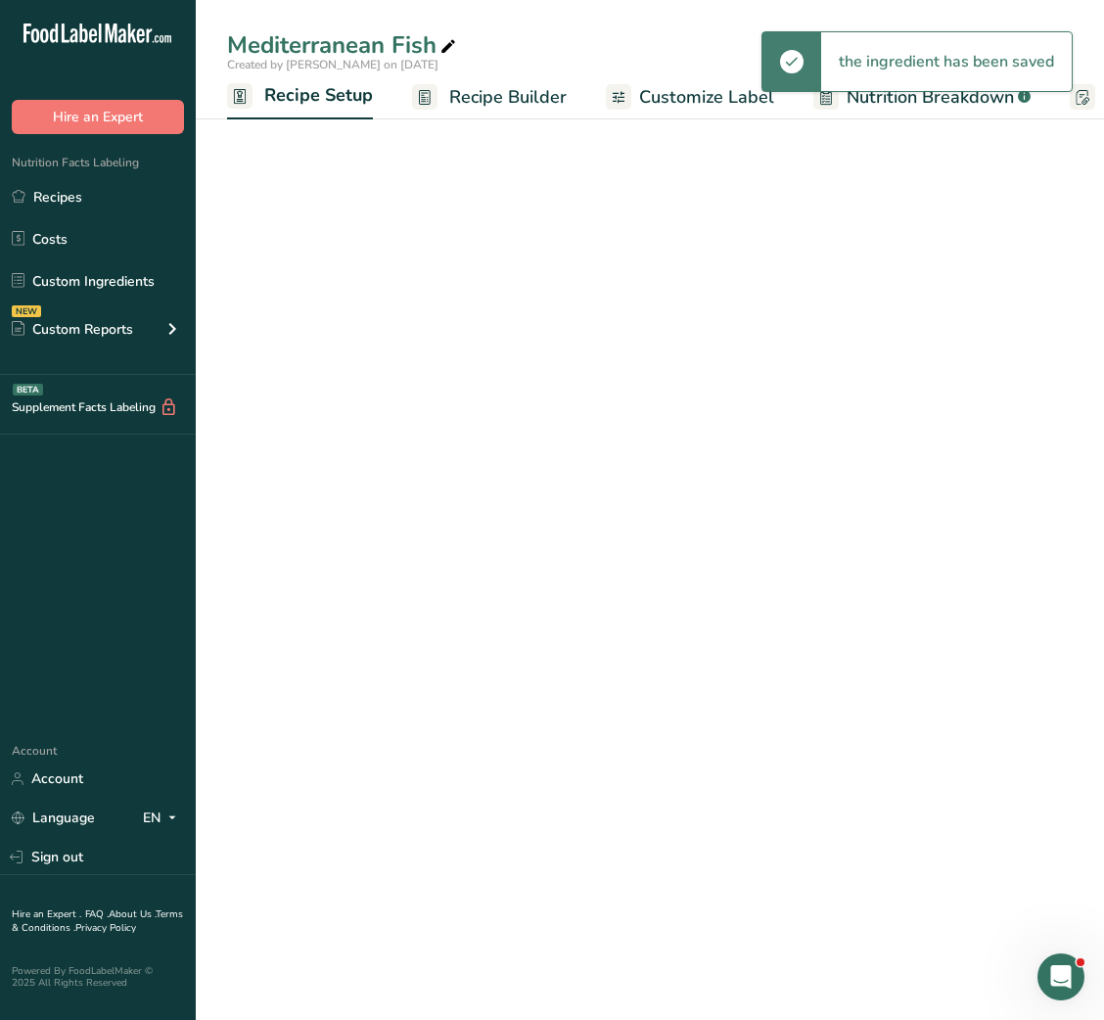
scroll to position [0, 7]
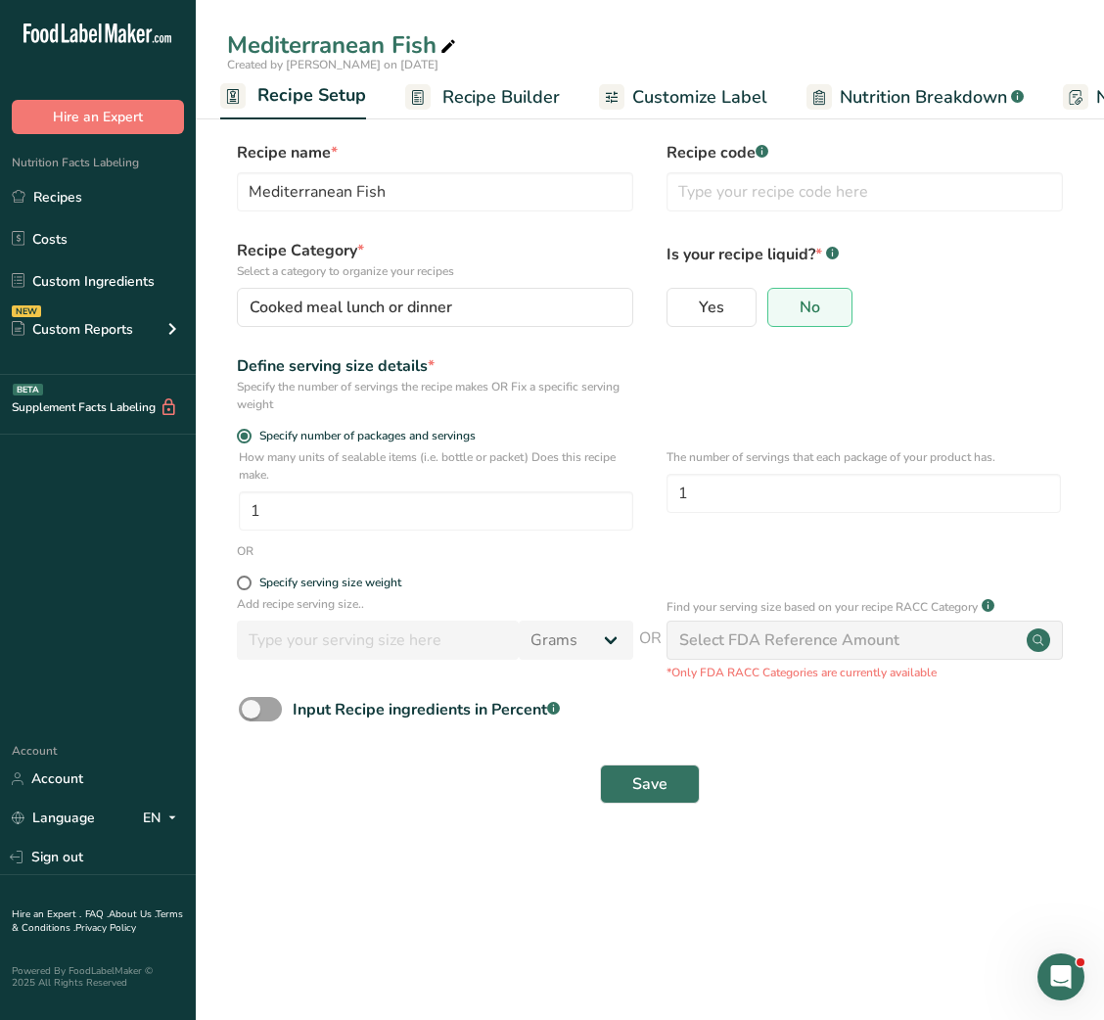
click at [481, 84] on span "Recipe Builder" at bounding box center [501, 97] width 117 height 26
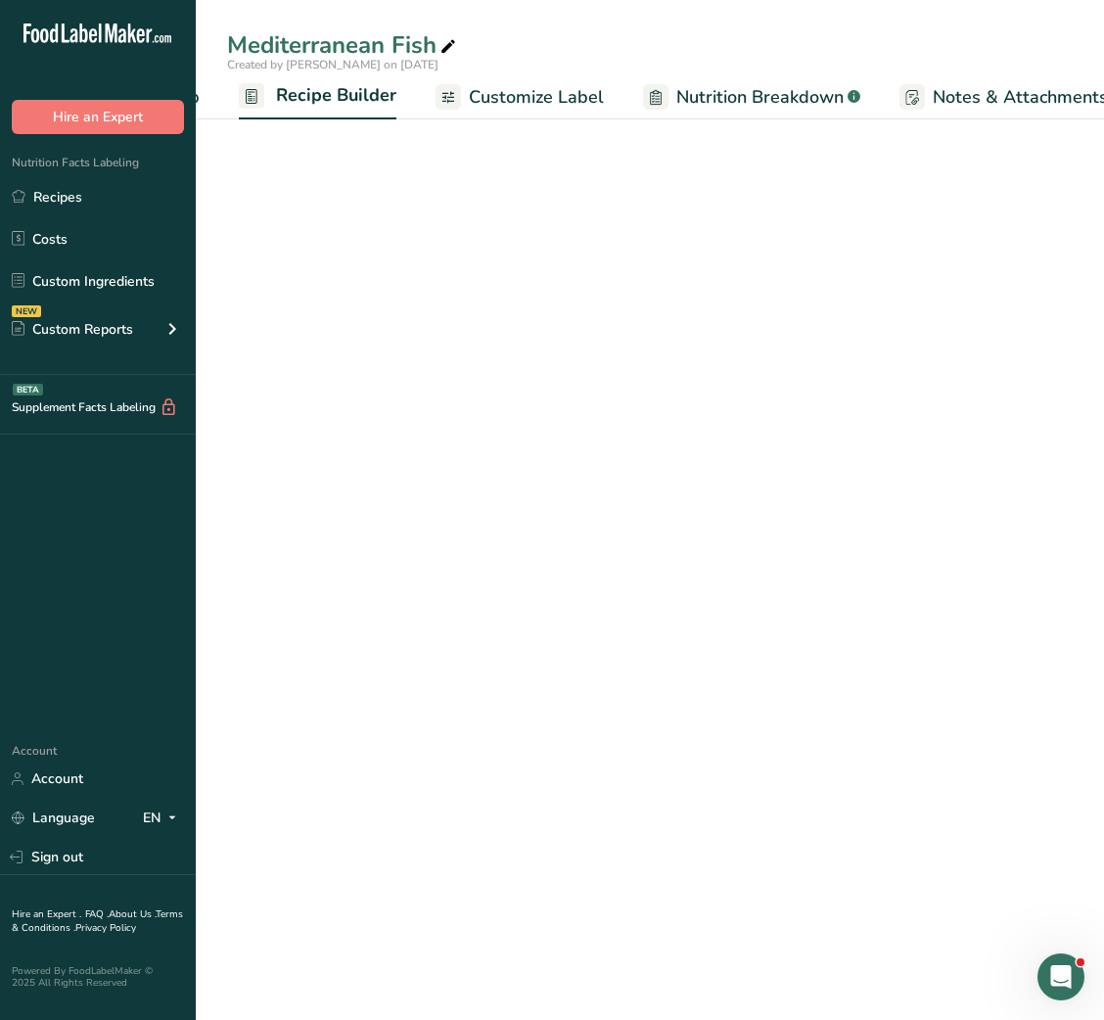
scroll to position [0, 189]
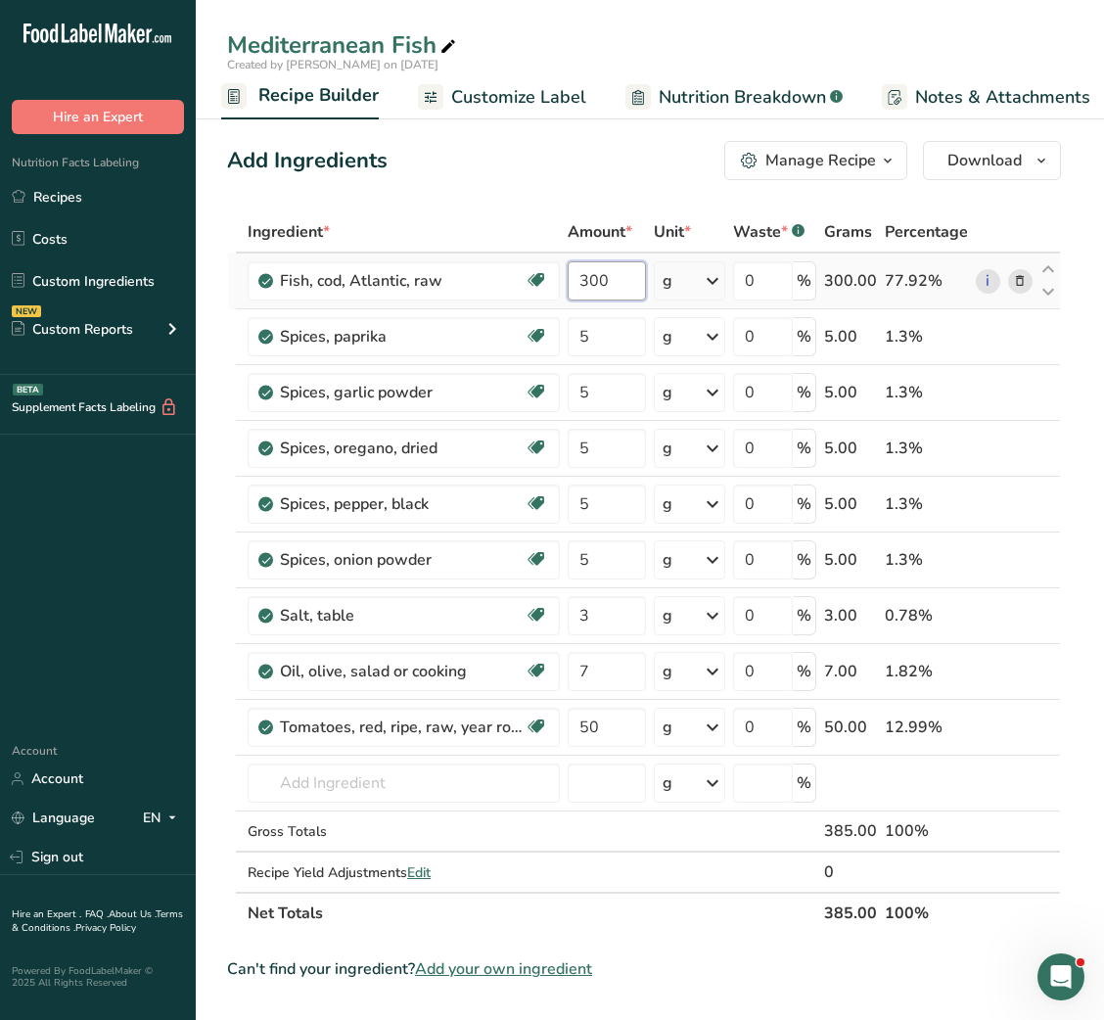
click at [574, 285] on input "300" at bounding box center [606, 280] width 77 height 39
type input "2"
type input "150"
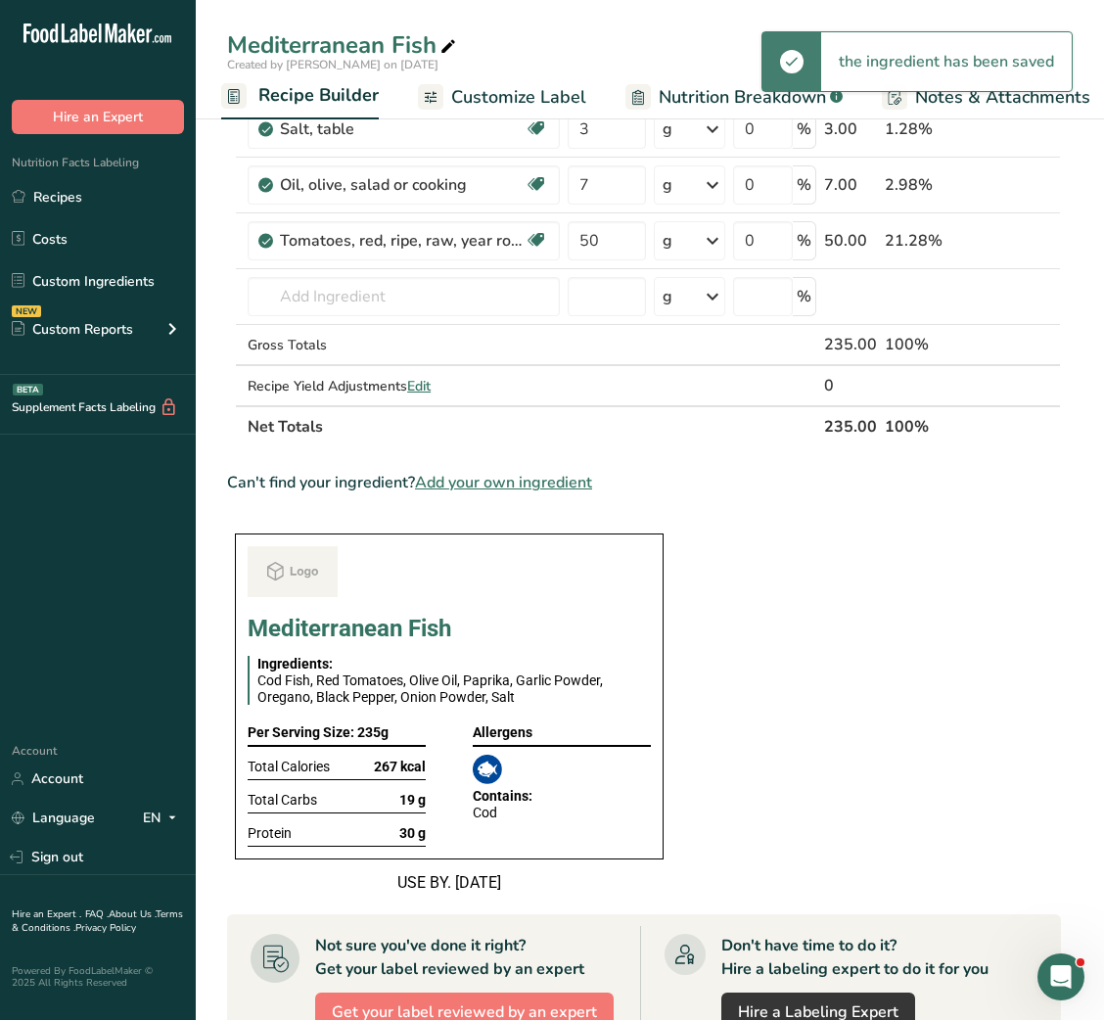
scroll to position [375, 0]
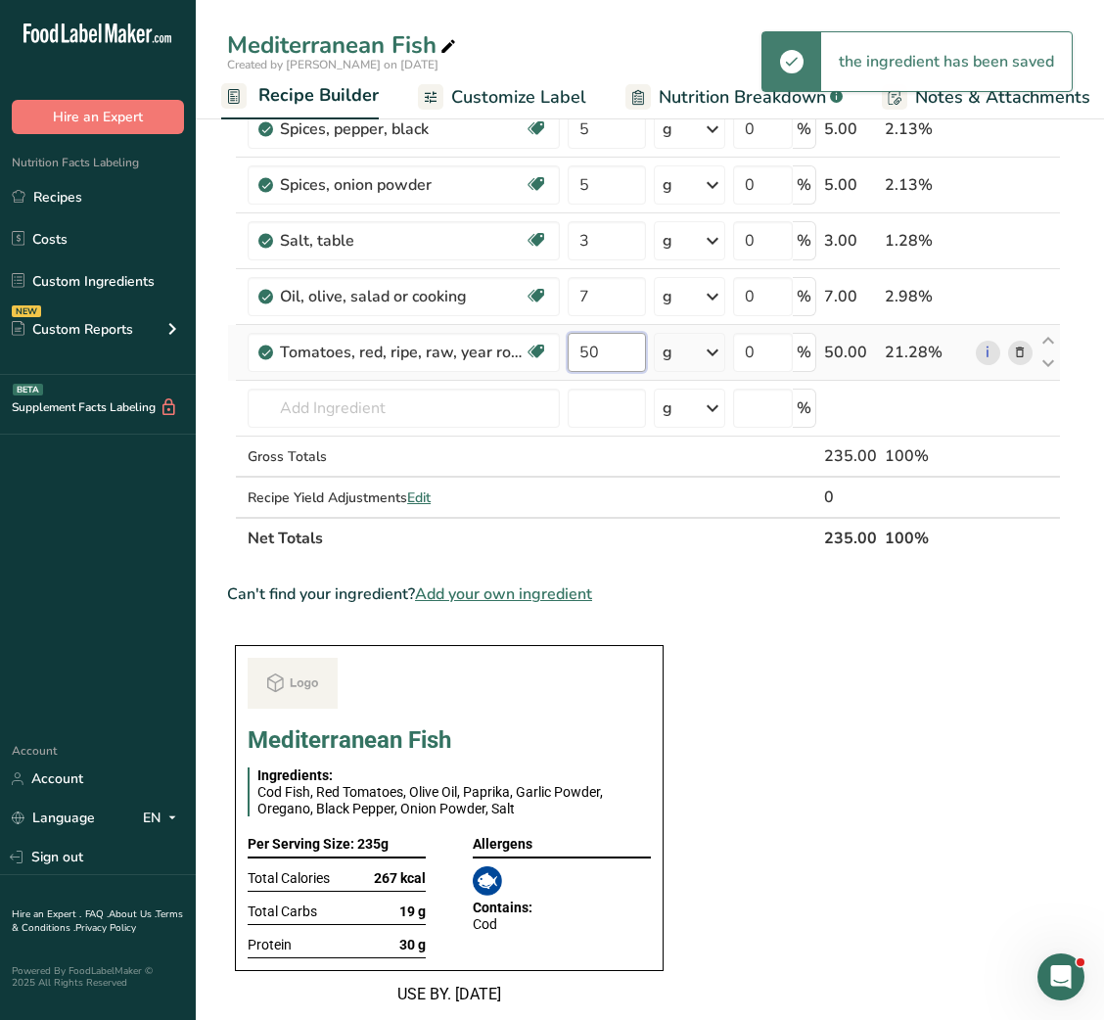
click at [581, 357] on input "50" at bounding box center [606, 352] width 77 height 39
type input "100"
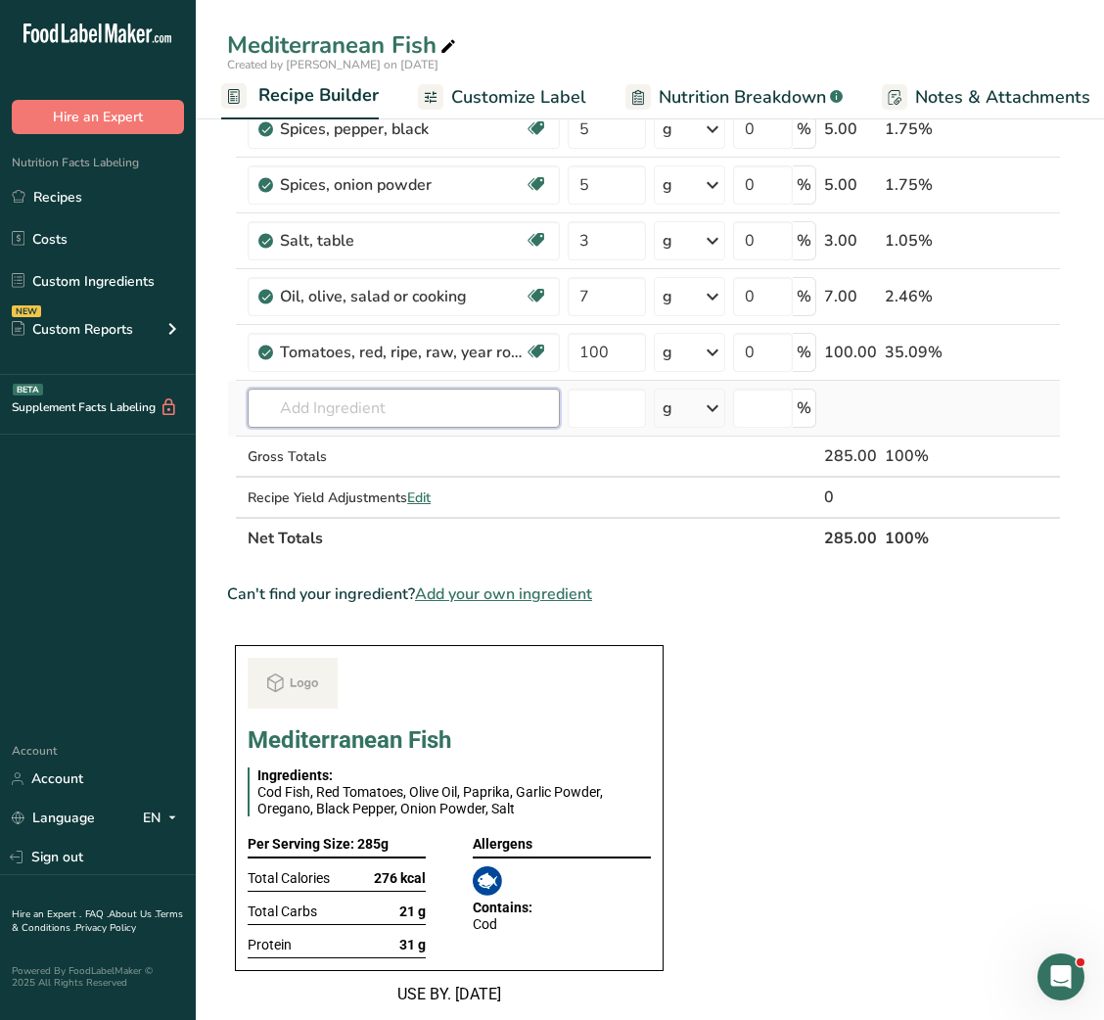
click at [377, 394] on input "text" at bounding box center [404, 408] width 312 height 39
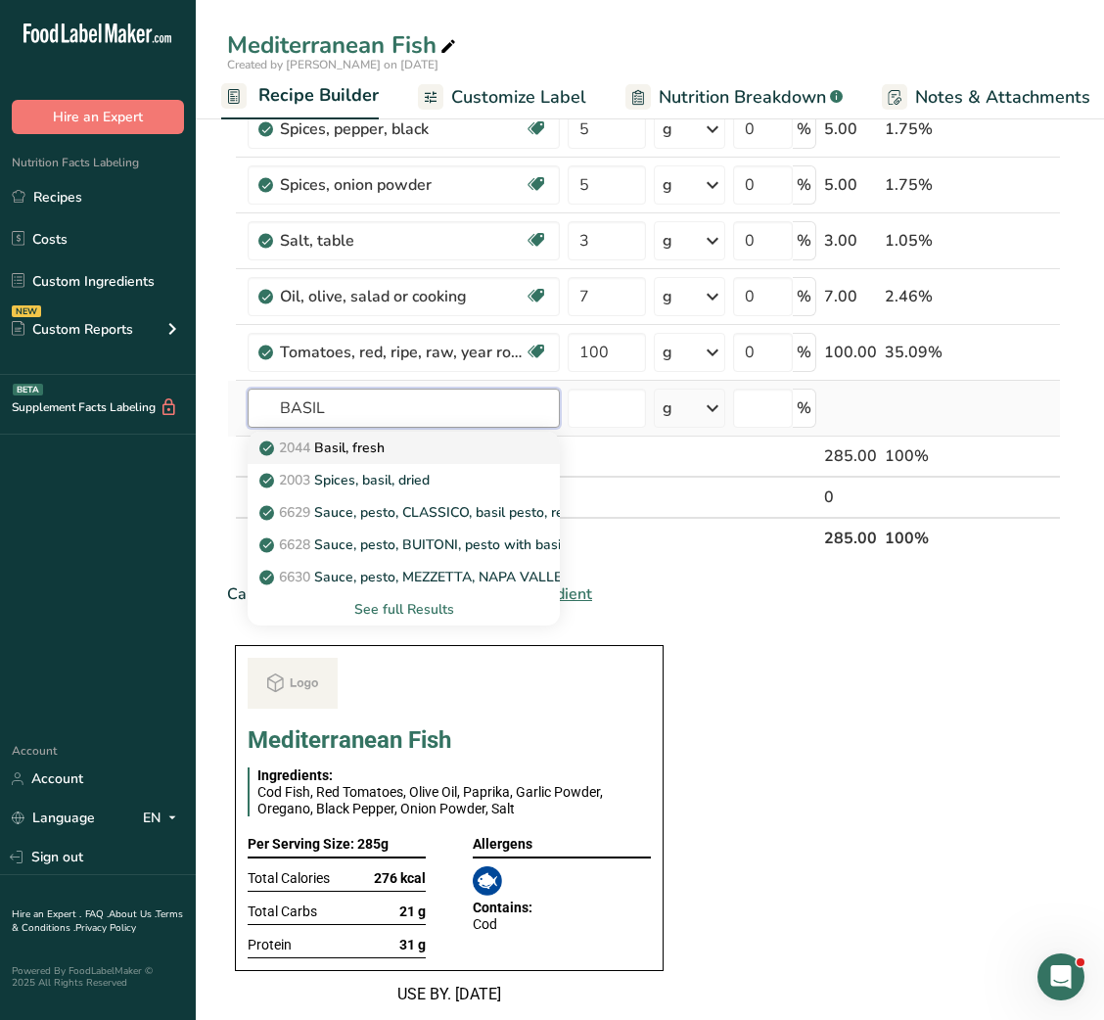
type input "BASIL"
click at [372, 449] on p "2044 Basil, fresh" at bounding box center [323, 448] width 121 height 21
type input "Basil, fresh"
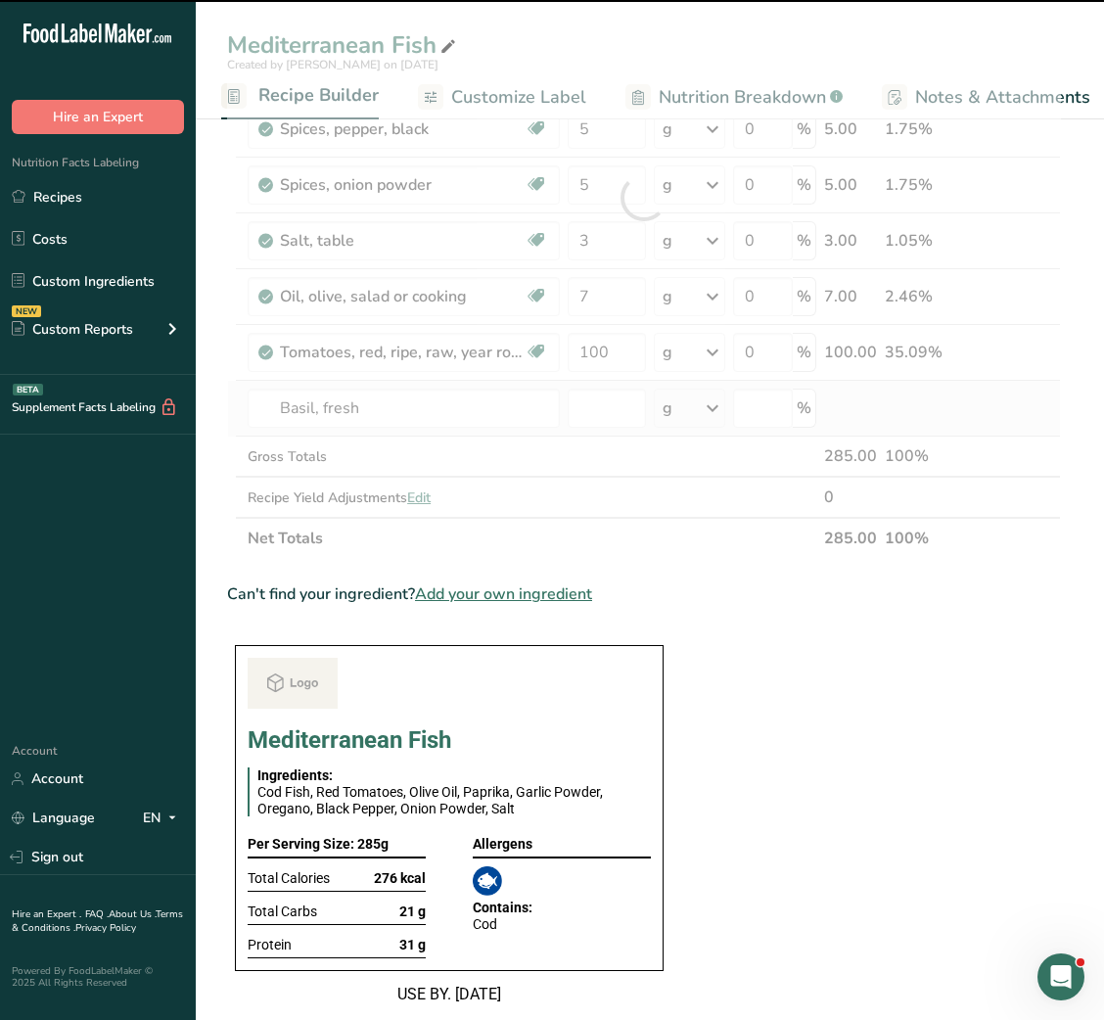
type input "0"
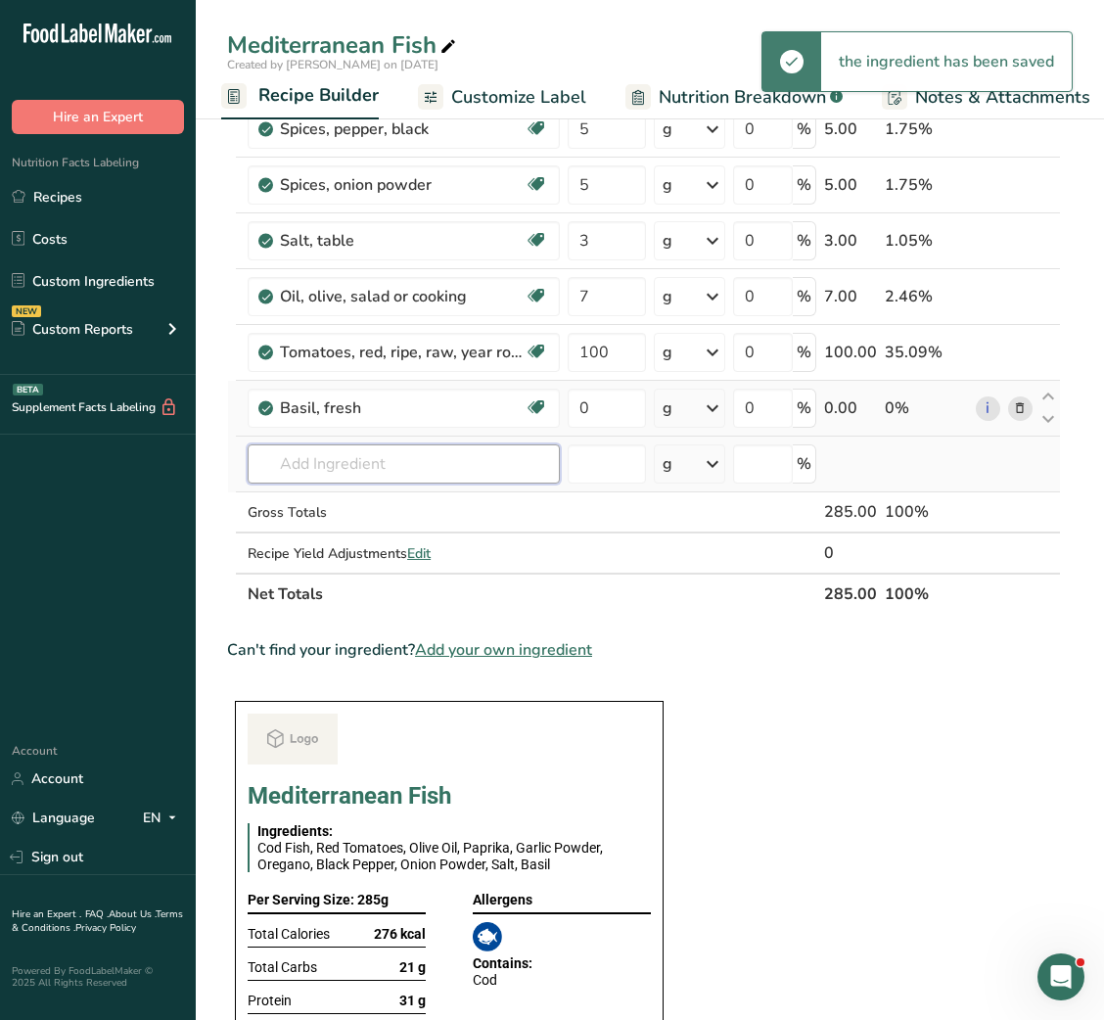
click at [350, 460] on input "text" at bounding box center [404, 463] width 312 height 39
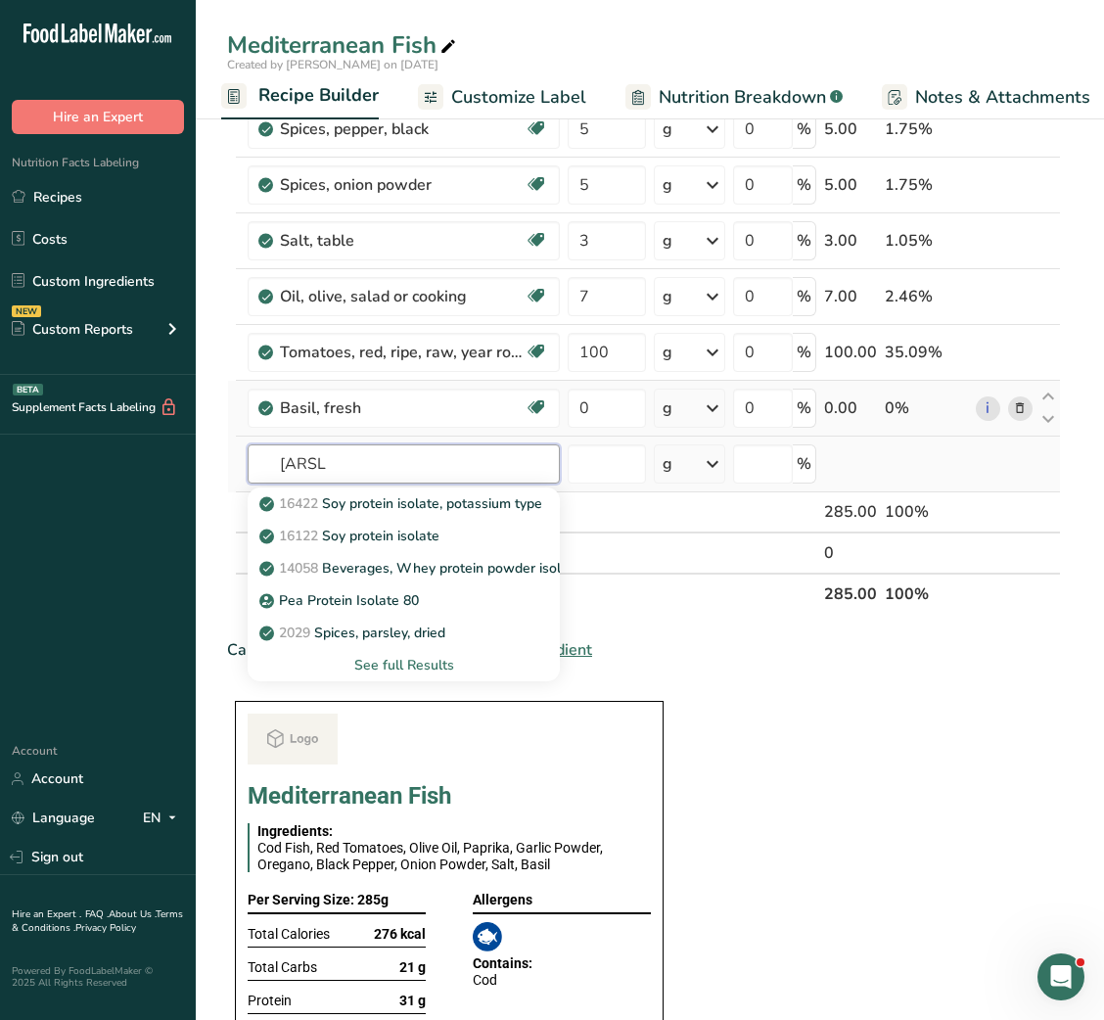
click at [292, 463] on input "[ARSL" at bounding box center [404, 463] width 312 height 39
type input "PARSL"
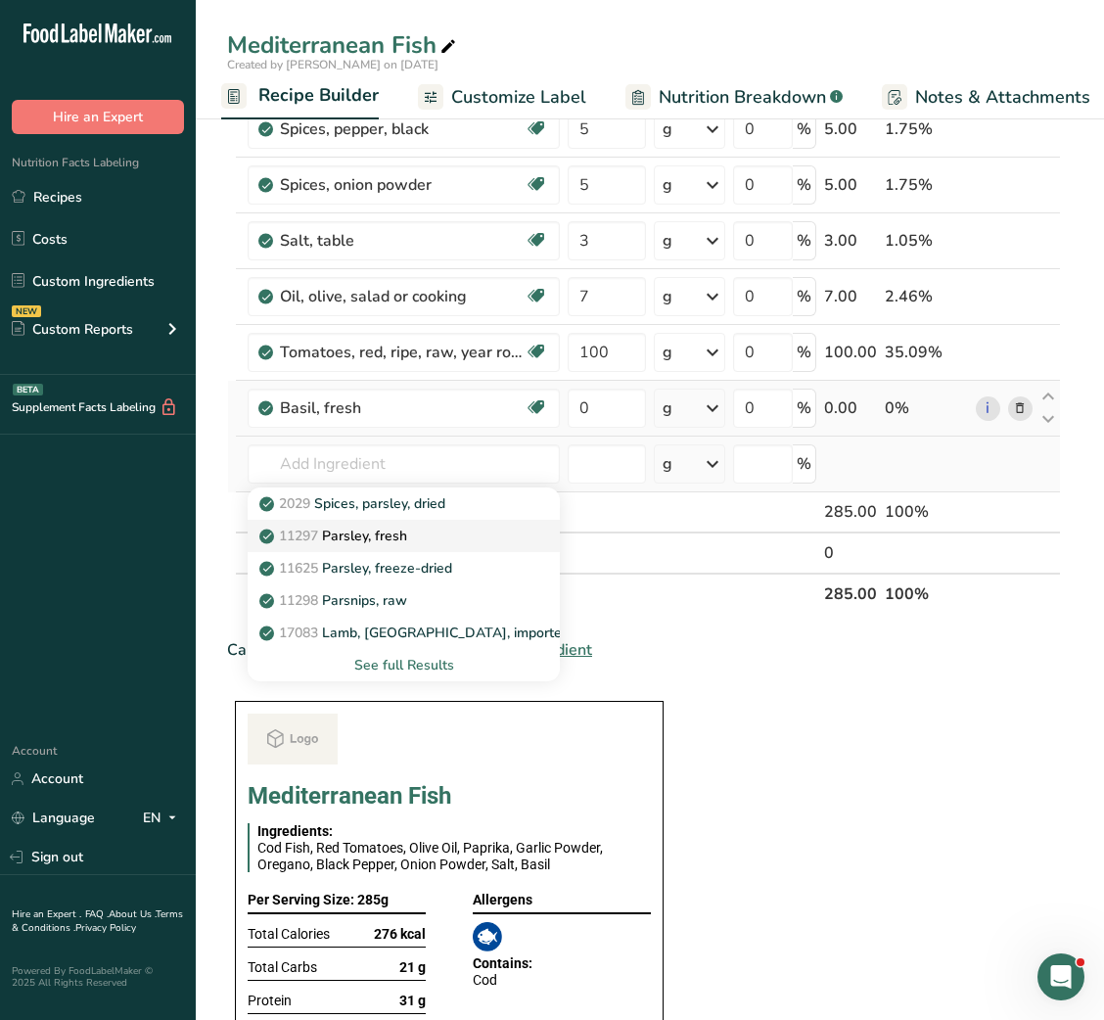
click at [369, 535] on p "11297 Parsley, fresh" at bounding box center [335, 536] width 144 height 21
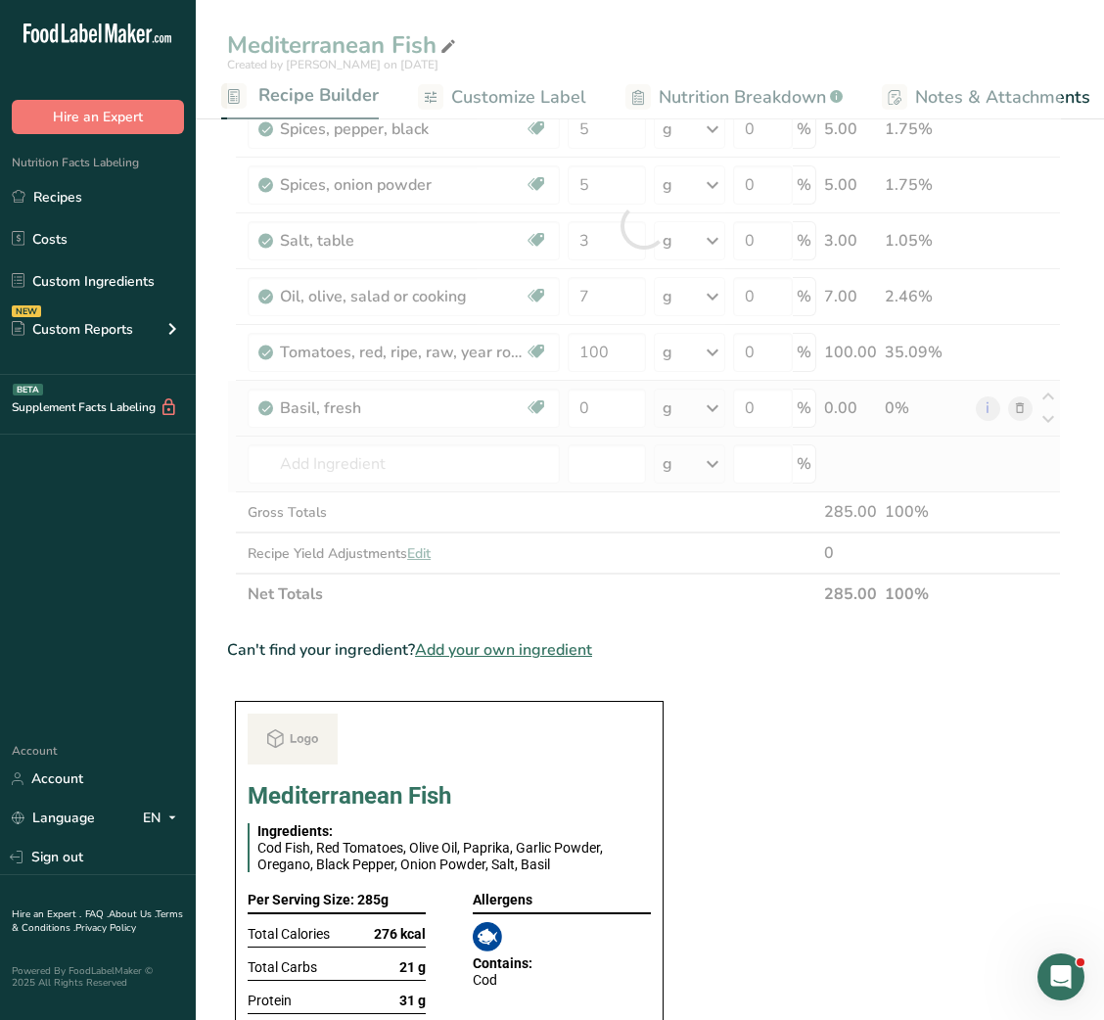
type input "Parsley, fresh"
type input "0"
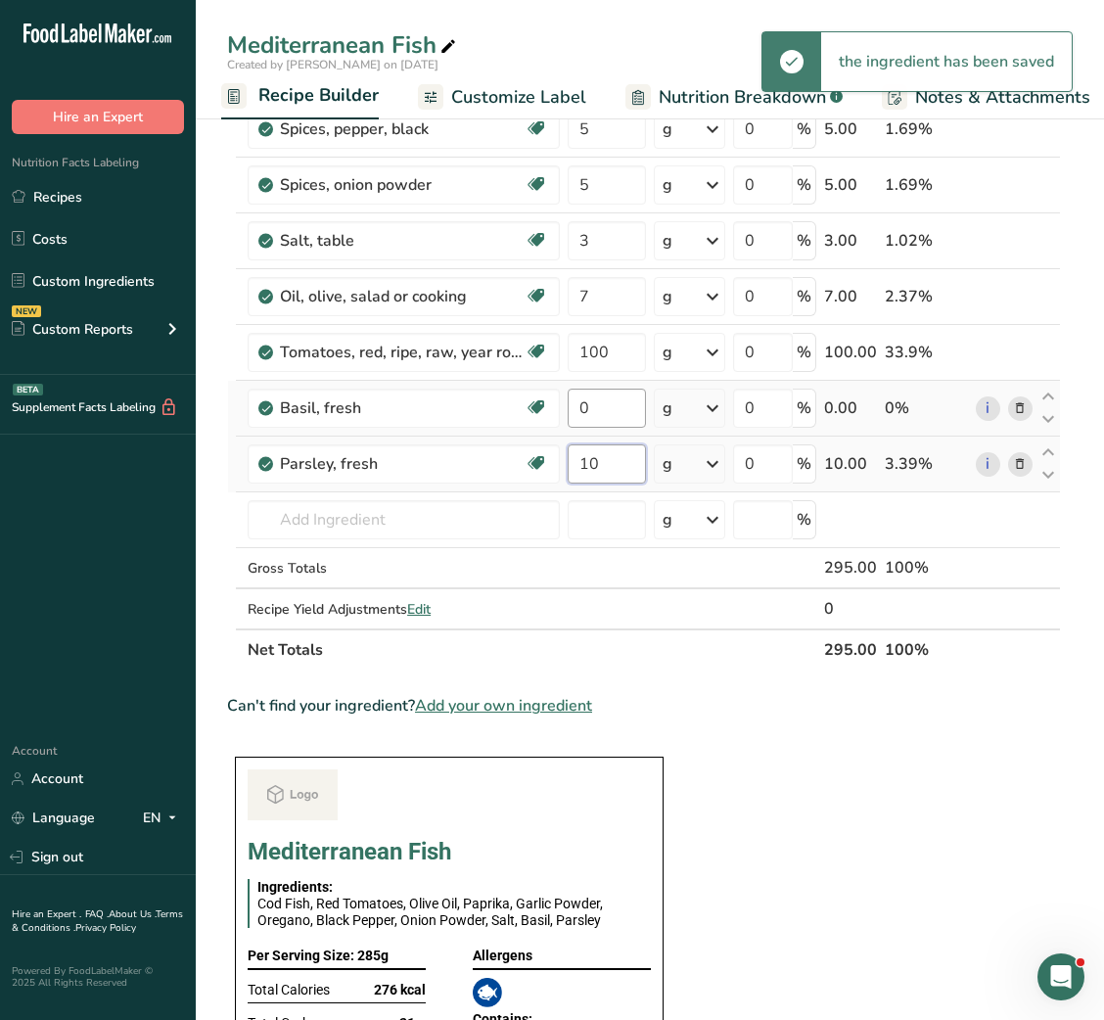
type input "10"
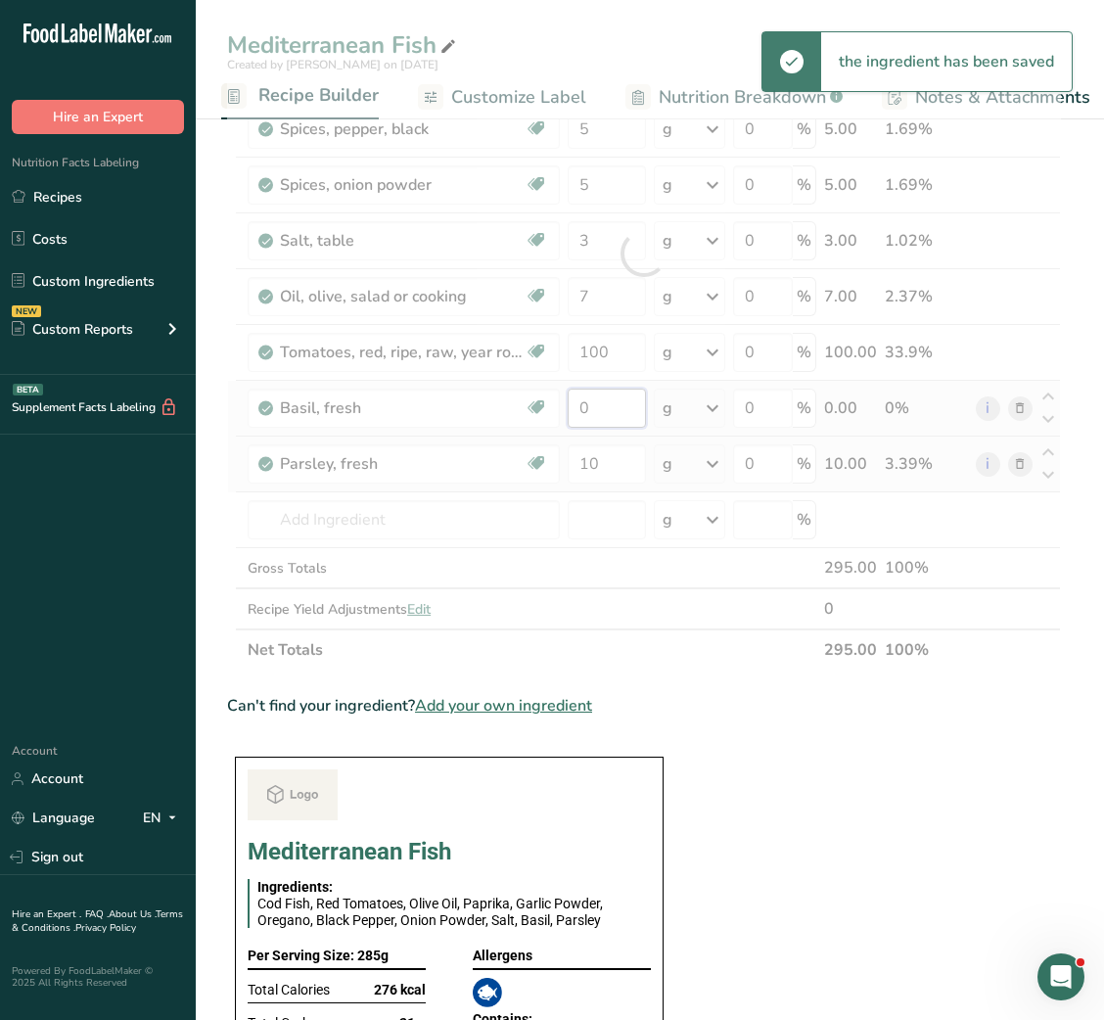
click at [579, 404] on div "Ingredient * Amount * Unit * Waste * .a-a{fill:#347362;}.b-a{fill:#fff;} Grams …" at bounding box center [644, 254] width 834 height 834
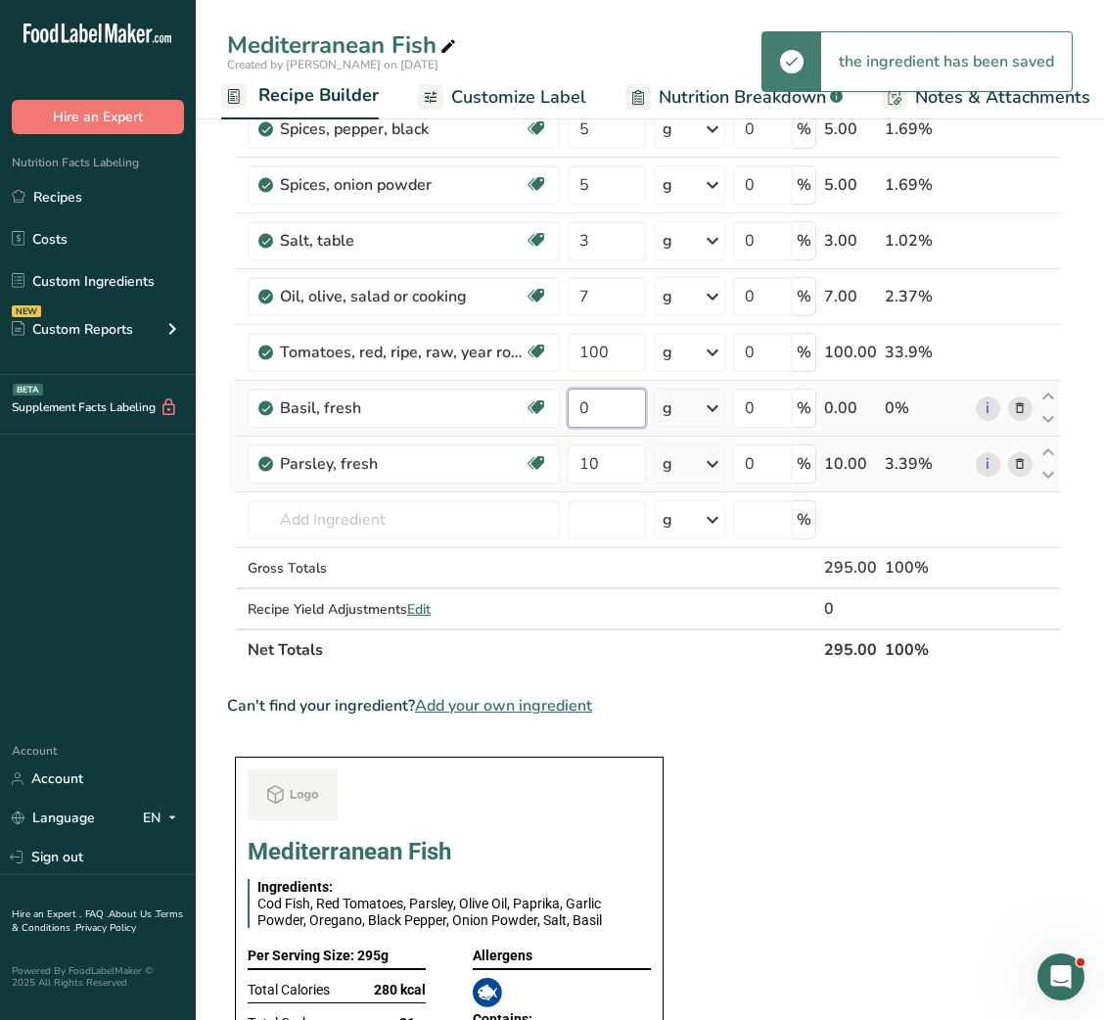
click at [579, 404] on input "0" at bounding box center [606, 408] width 77 height 39
type input "5"
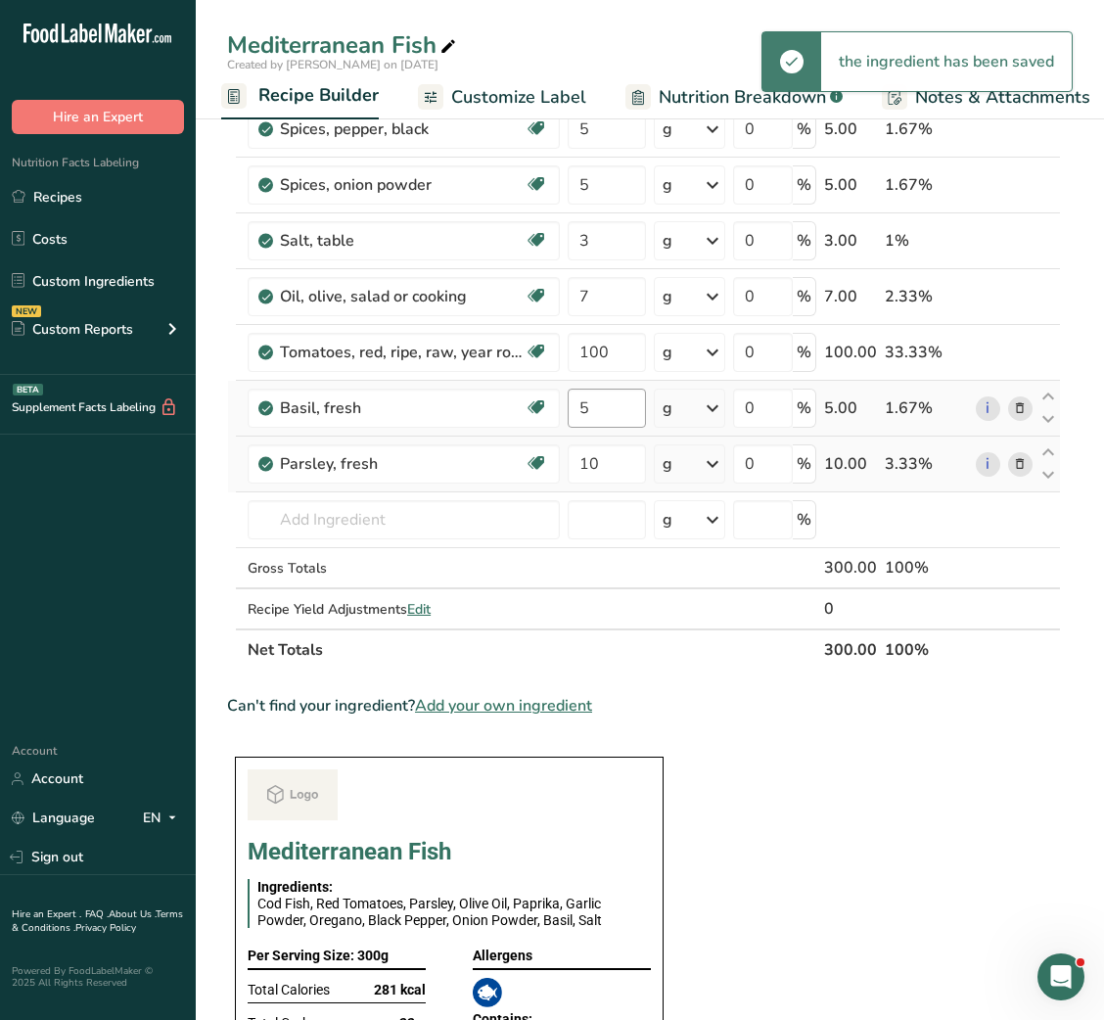
scroll to position [0, 0]
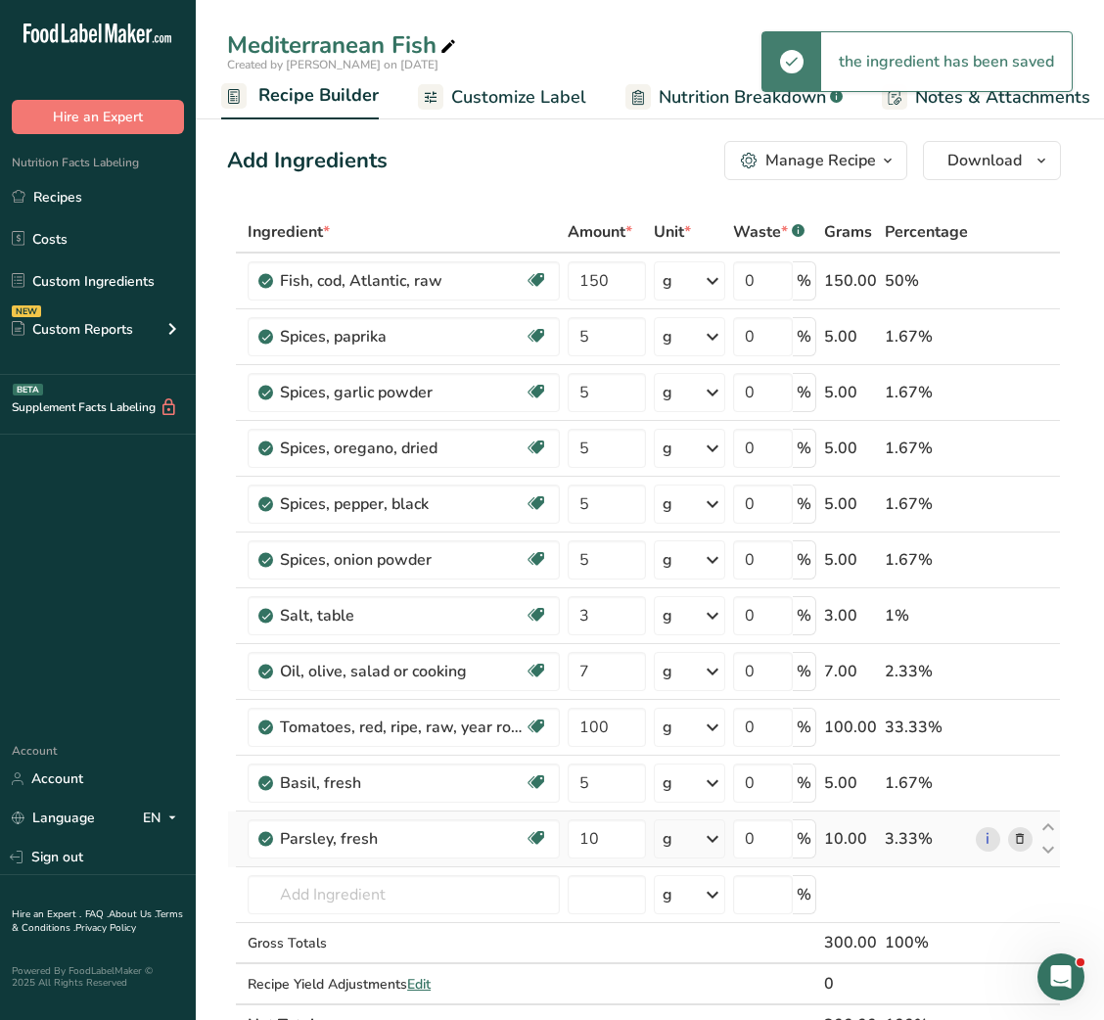
click at [554, 79] on link "Customize Label" at bounding box center [502, 97] width 168 height 44
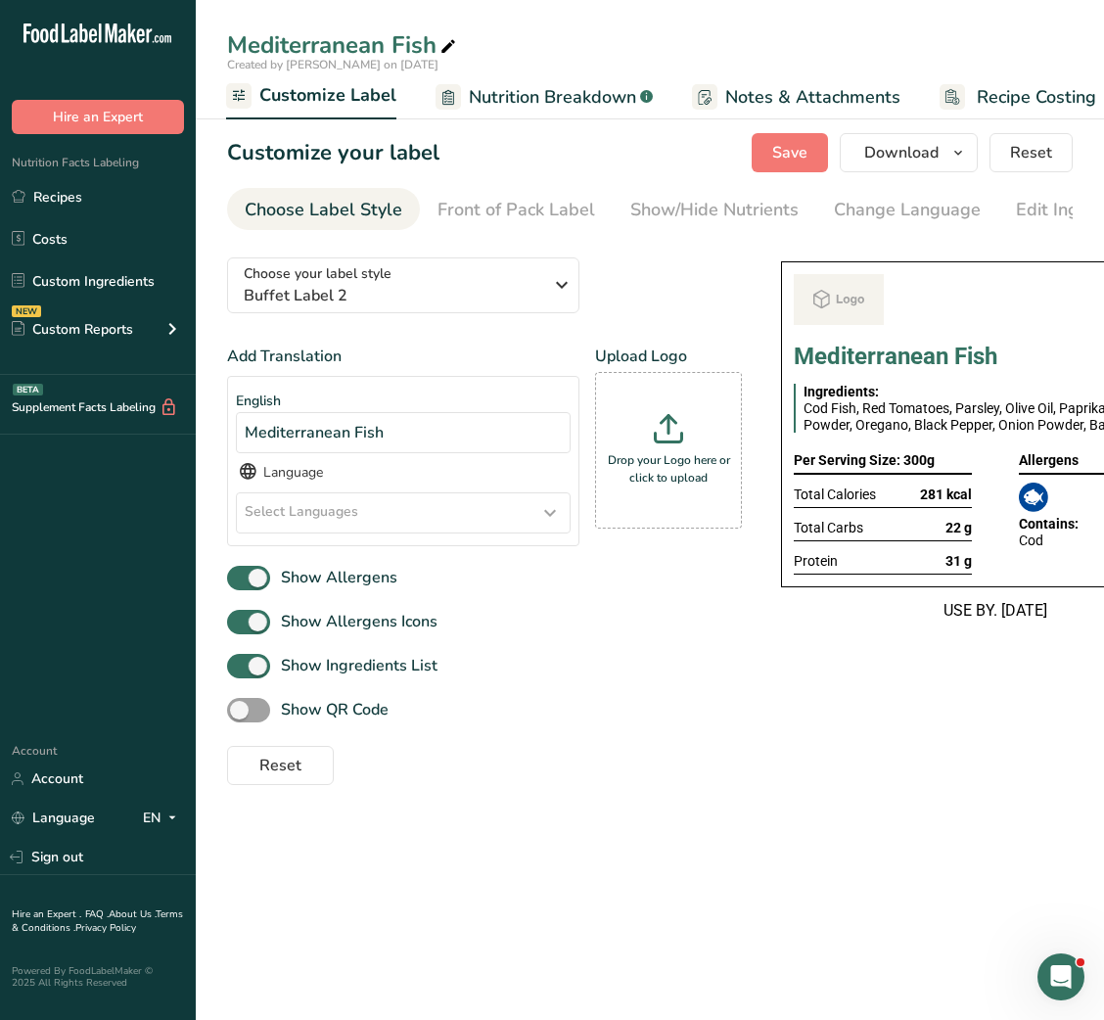
scroll to position [0, 381]
click at [686, 225] on link "Show/Hide Nutrients" at bounding box center [714, 210] width 168 height 44
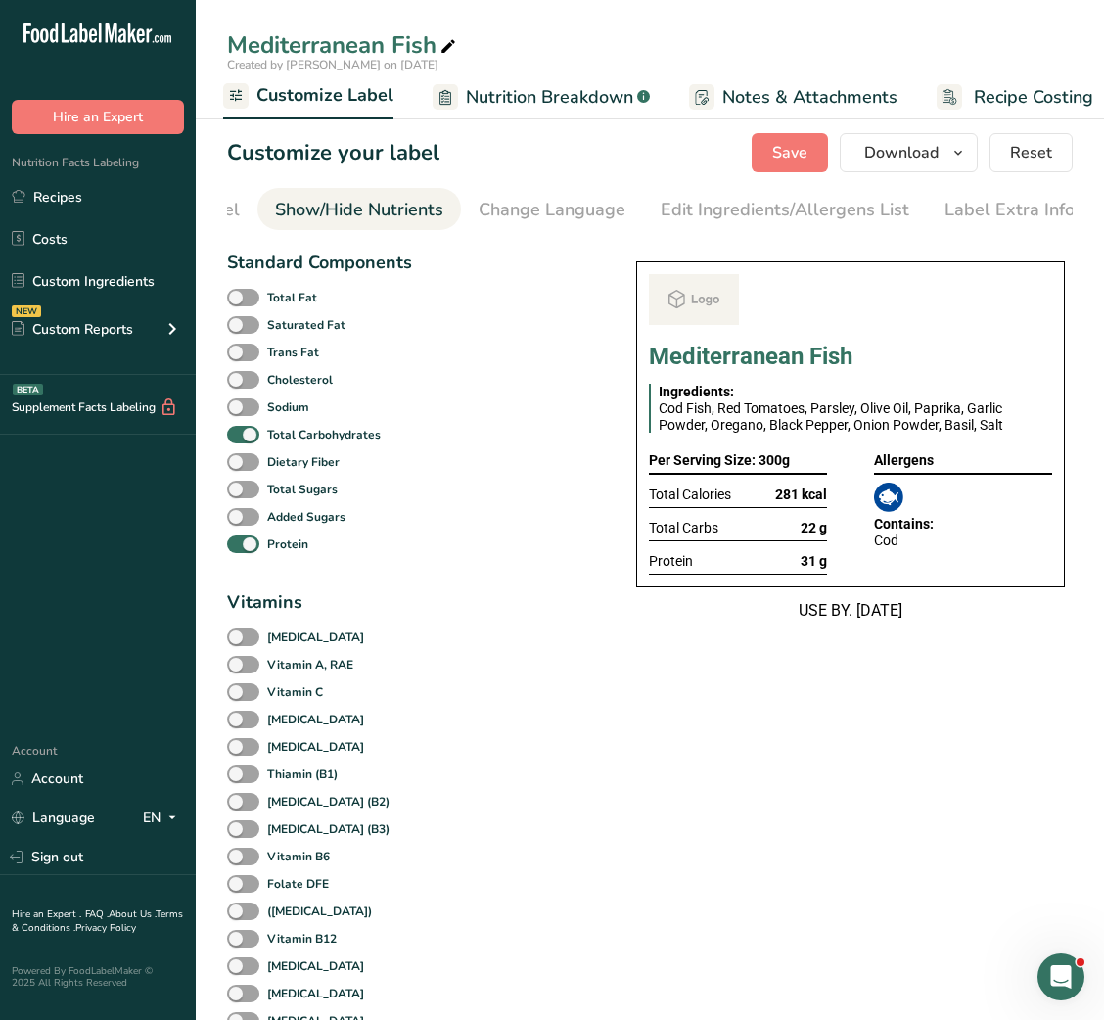
scroll to position [0, 357]
click at [1045, 211] on div "Label Extra Info" at bounding box center [1008, 210] width 130 height 26
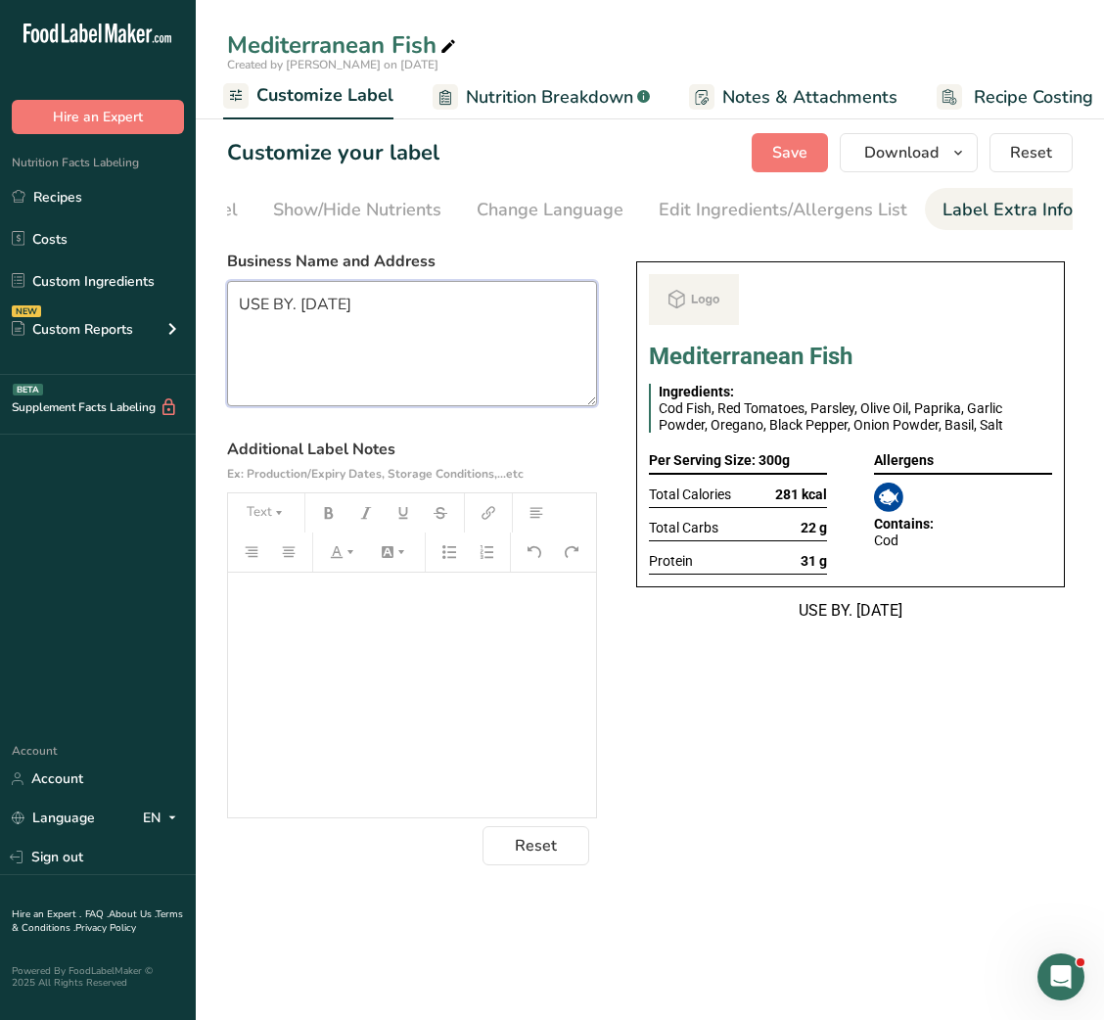
click at [463, 350] on textarea "USE BY. 01/05/2025" at bounding box center [412, 343] width 370 height 125
paste textarea "Keep refrigerated at 0–4°C in an airtight container. Consume within 24 hours of…"
type textarea "Keep refrigerated at 0–4°C in an airtight container. Consume within 24 hours of…"
click at [479, 303] on textarea at bounding box center [412, 343] width 370 height 125
paste textarea "BREAKFAST Use by - [DATE] Storage - Keep Refrigerated below 5 degree Heating - …"
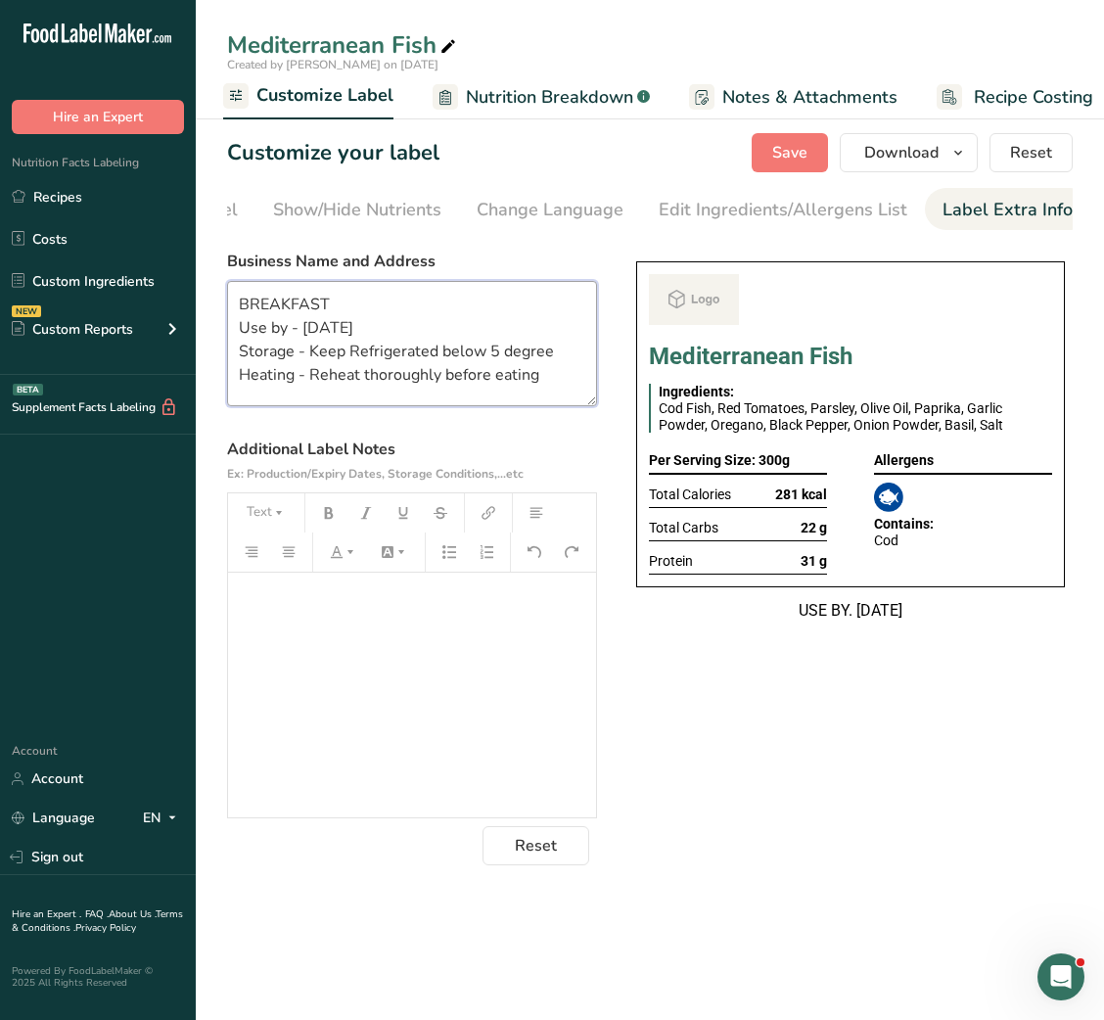
click at [286, 303] on textarea "BREAKFAST Use by - [DATE] Storage - Keep Refrigerated below 5 degree Heating - …" at bounding box center [412, 343] width 370 height 125
type textarea "DINNER Use by - [DATE] Storage - Keep Refrigerated below 5 degree Heating - Reh…"
click at [798, 163] on span "Save" at bounding box center [789, 152] width 35 height 23
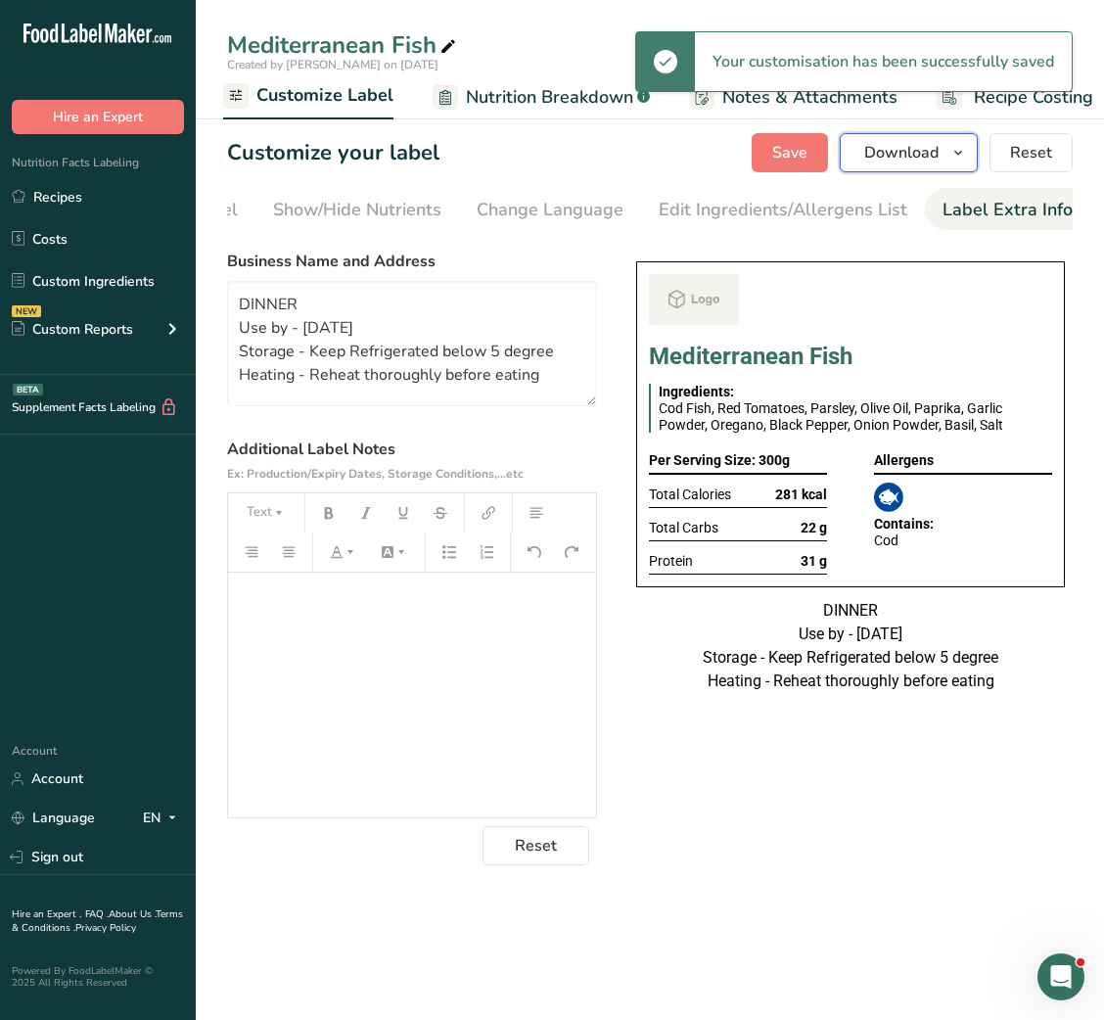
click at [872, 163] on span "Download" at bounding box center [901, 152] width 74 height 23
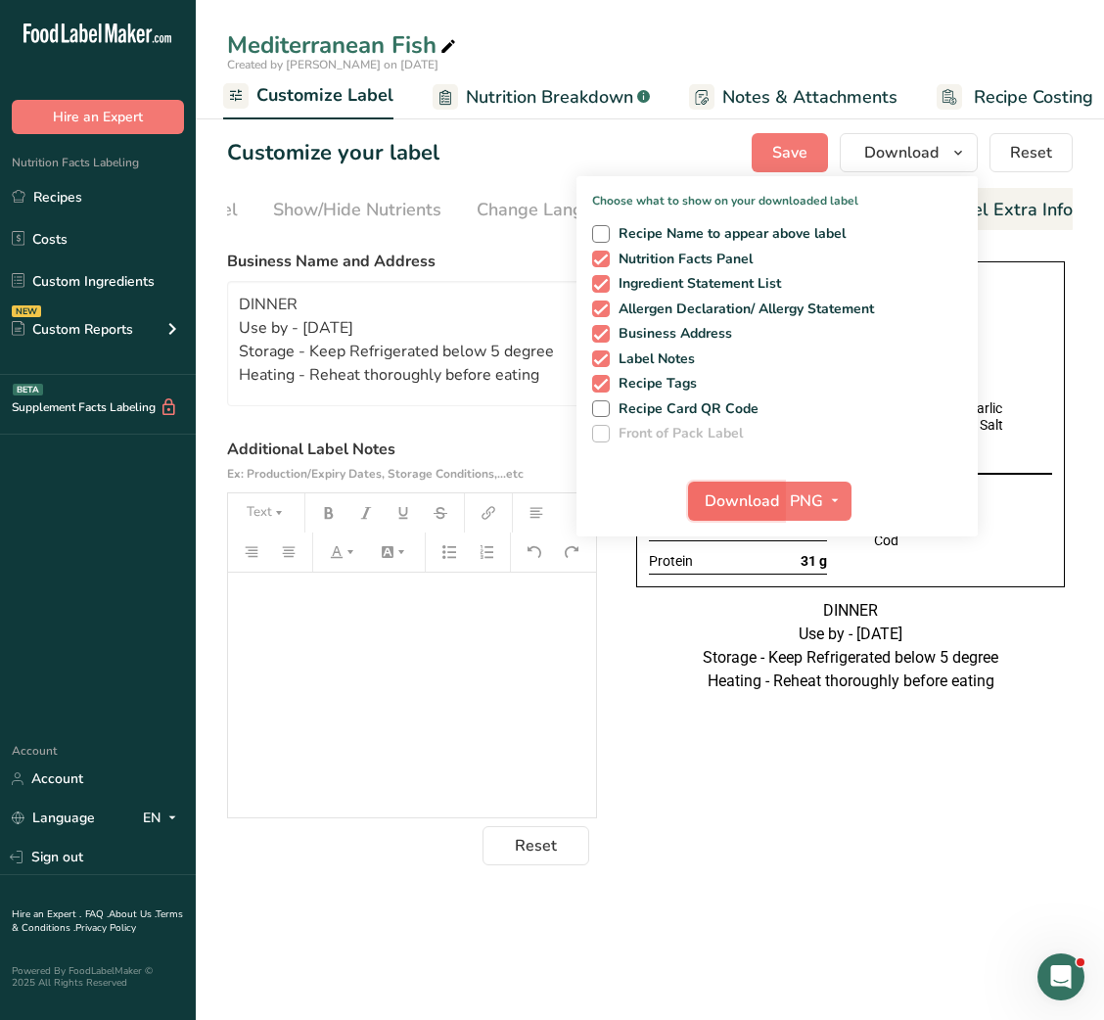
click at [754, 499] on span "Download" at bounding box center [742, 501] width 74 height 23
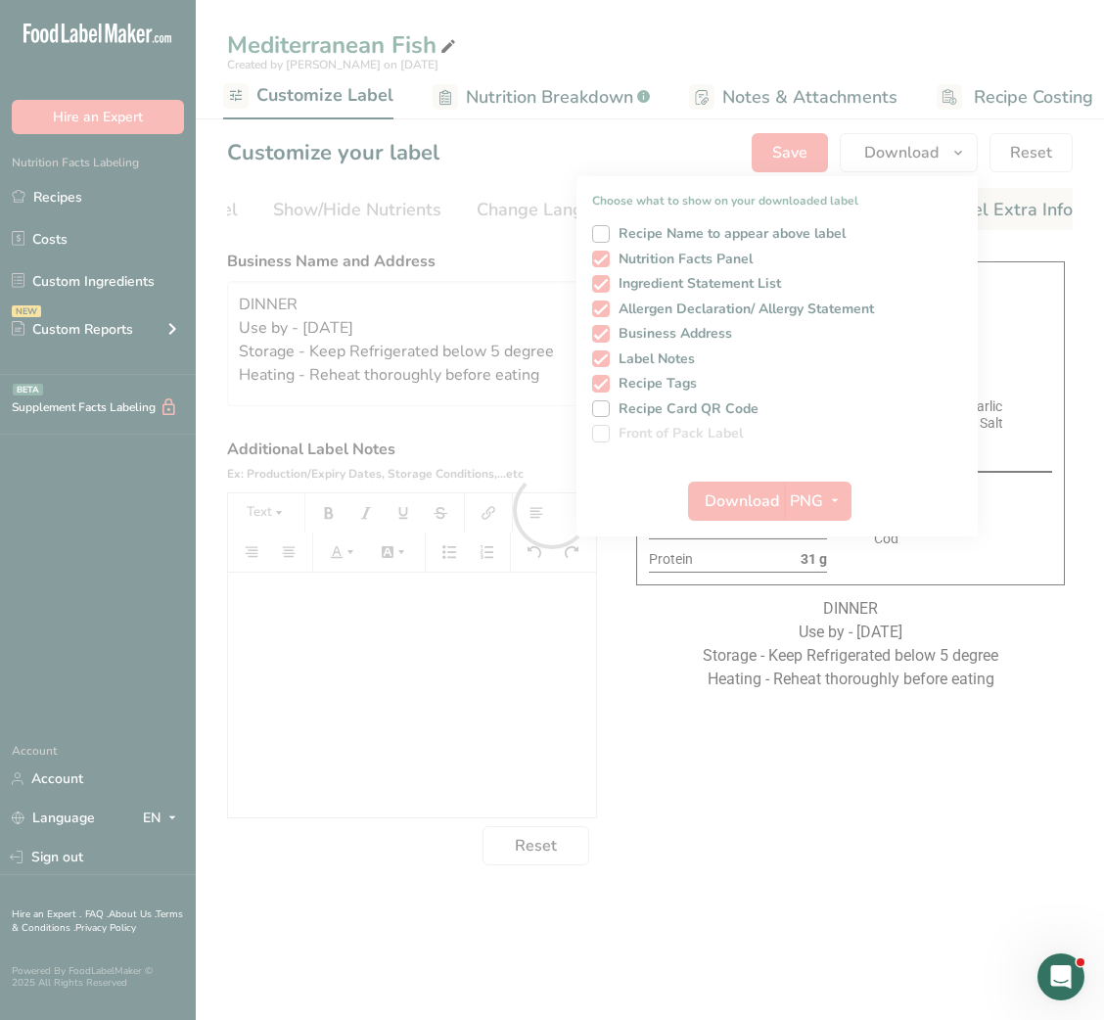
scroll to position [0, 0]
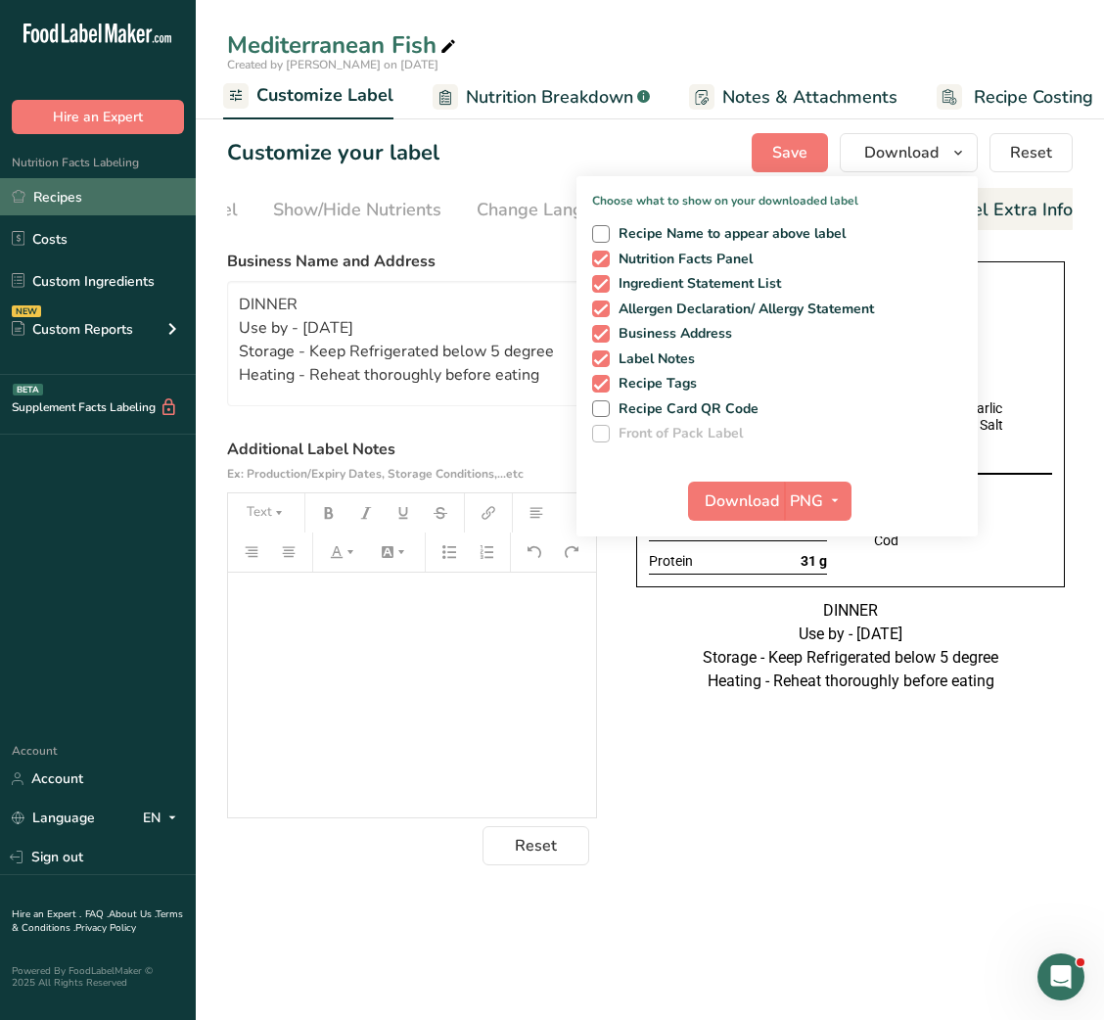
click at [64, 203] on link "Recipes" at bounding box center [98, 196] width 196 height 37
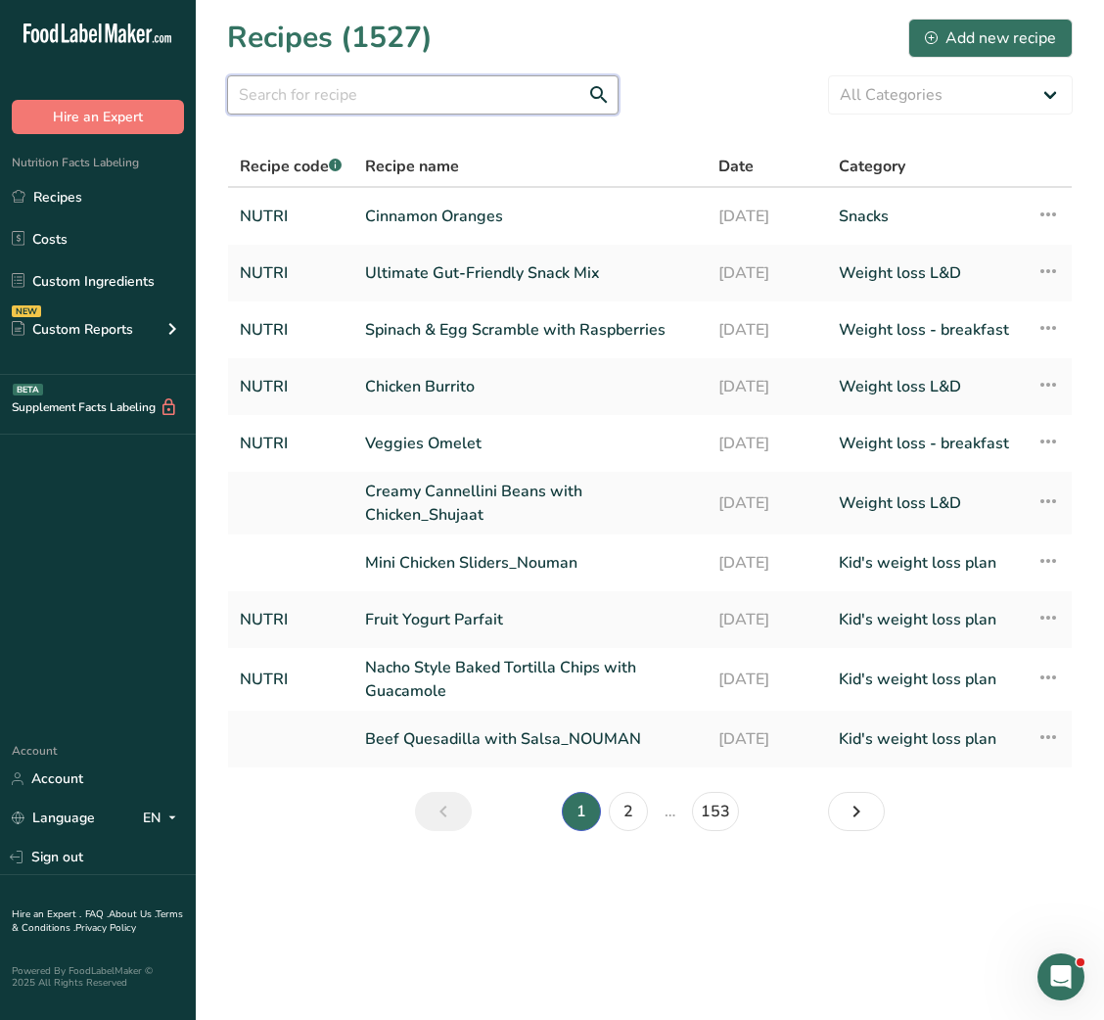
click at [468, 102] on input "text" at bounding box center [423, 94] width 392 height 39
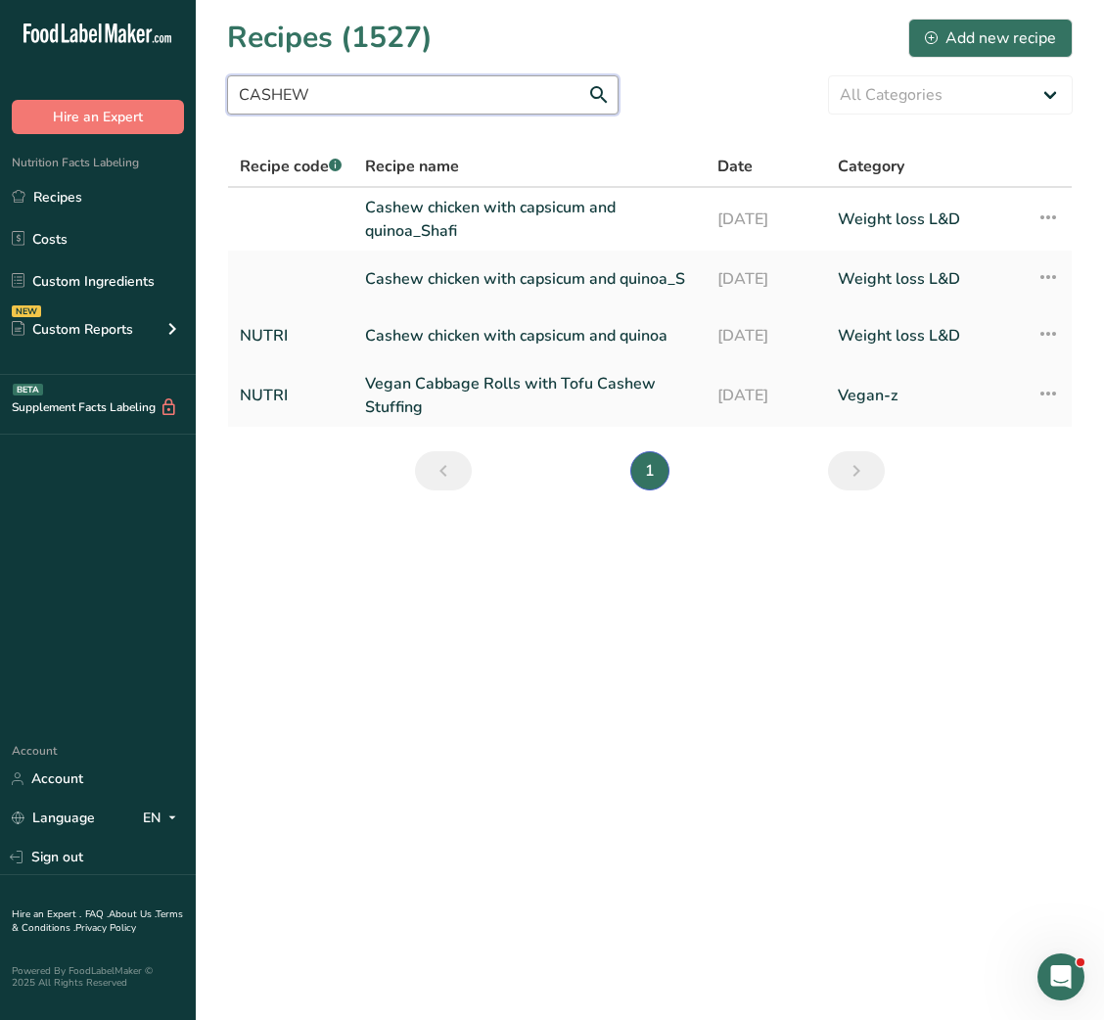
type input "CASHEW"
click at [637, 327] on link "Cashew chicken with capsicum and quinoa" at bounding box center [529, 335] width 329 height 41
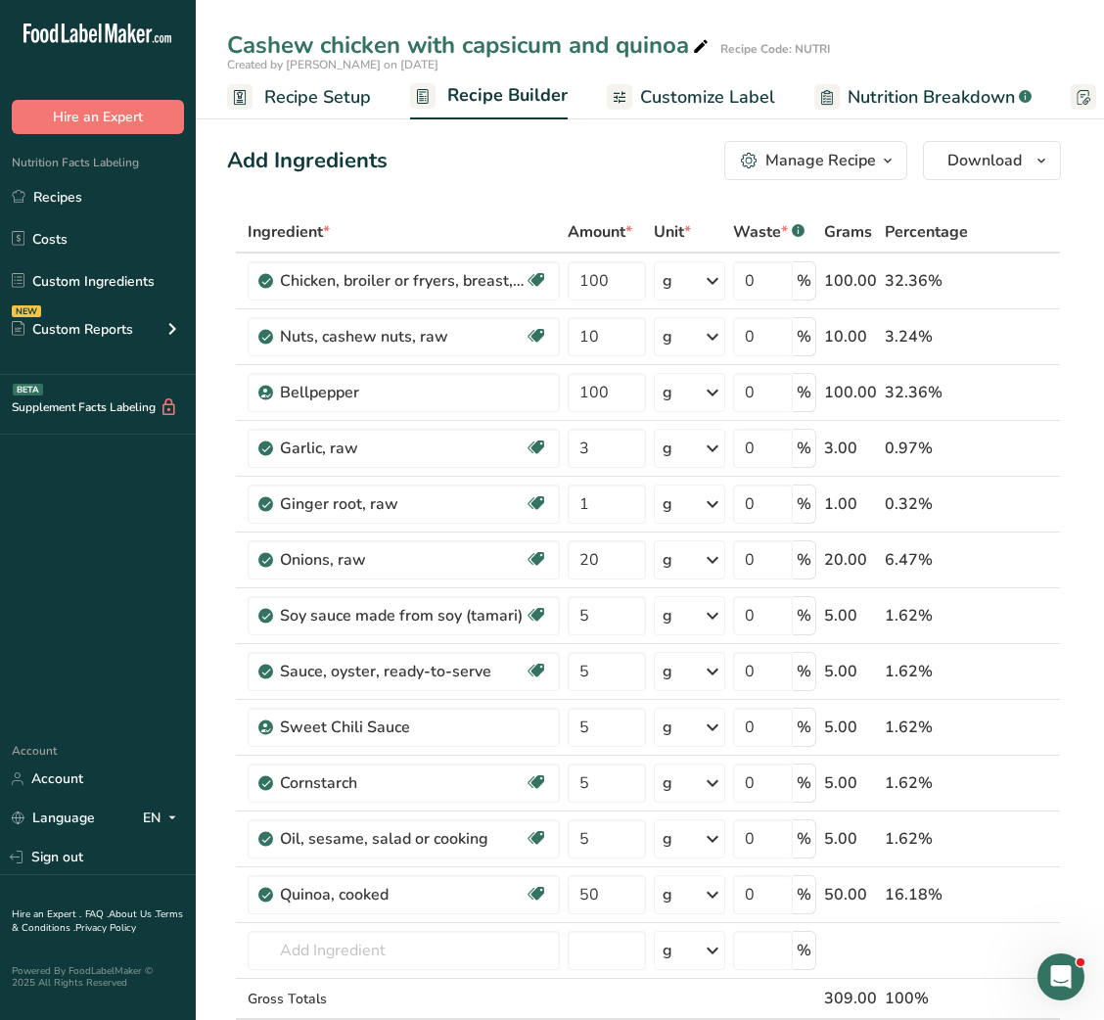
click at [860, 166] on div "Manage Recipe" at bounding box center [821, 160] width 111 height 23
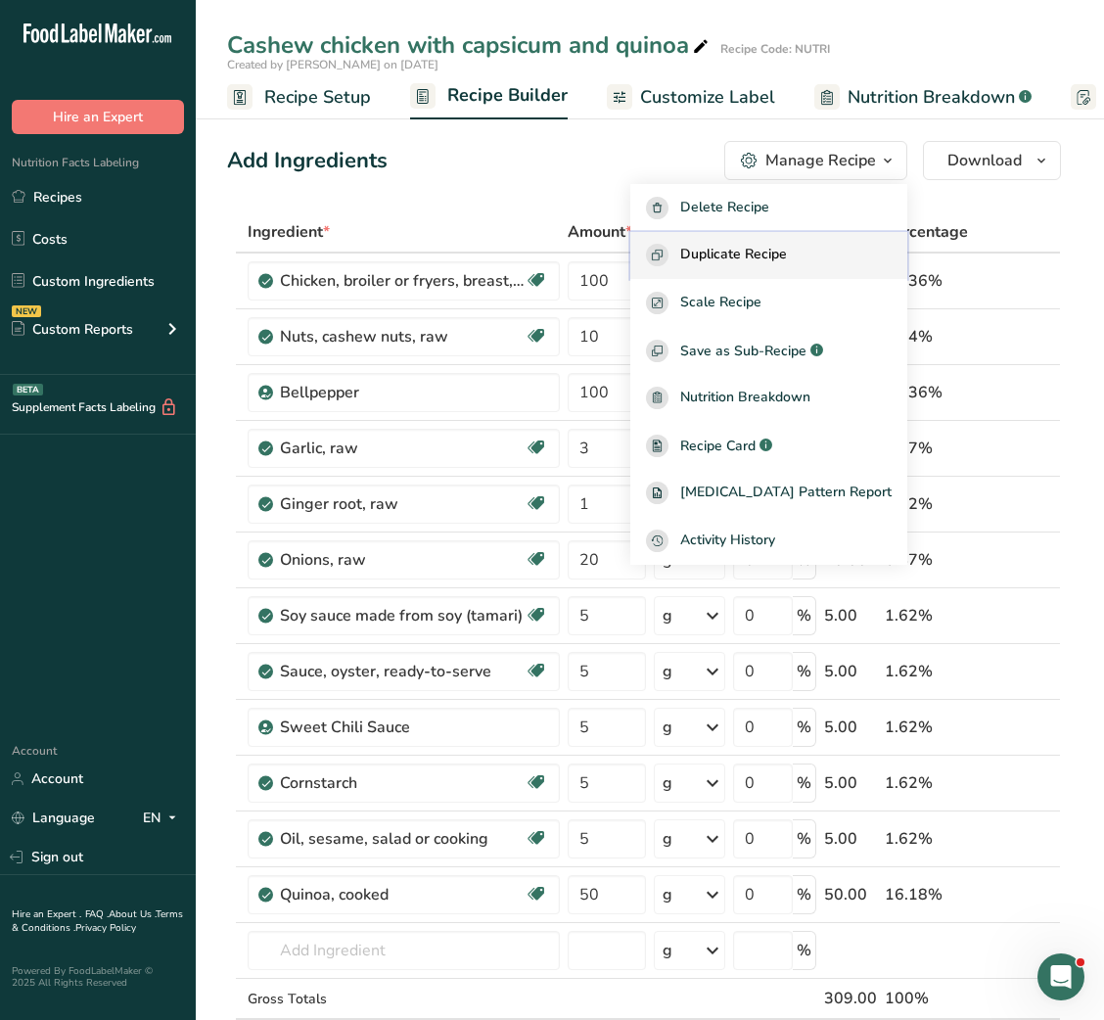
click at [774, 266] on span "Duplicate Recipe" at bounding box center [733, 255] width 107 height 23
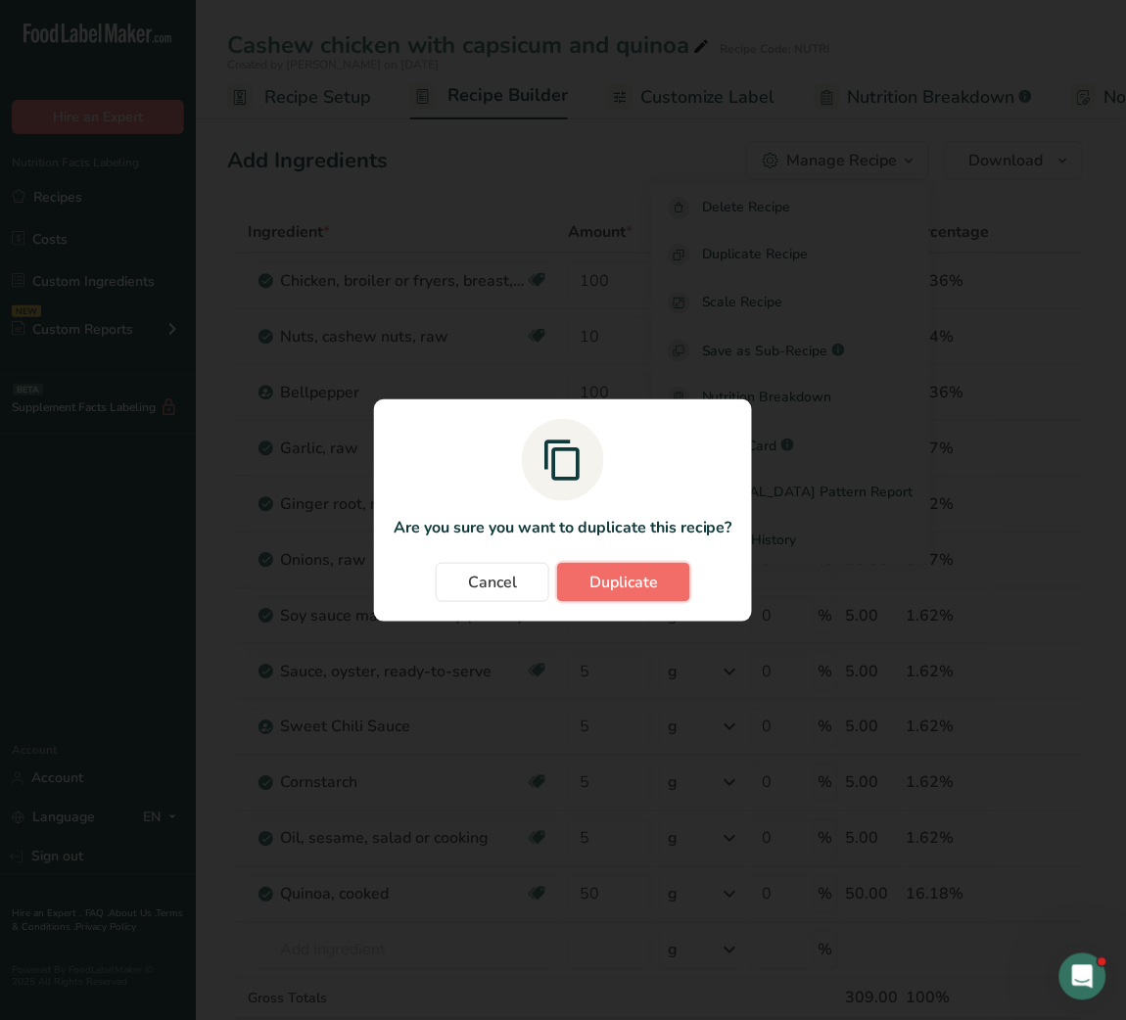
click at [638, 575] on span "Duplicate" at bounding box center [623, 582] width 69 height 23
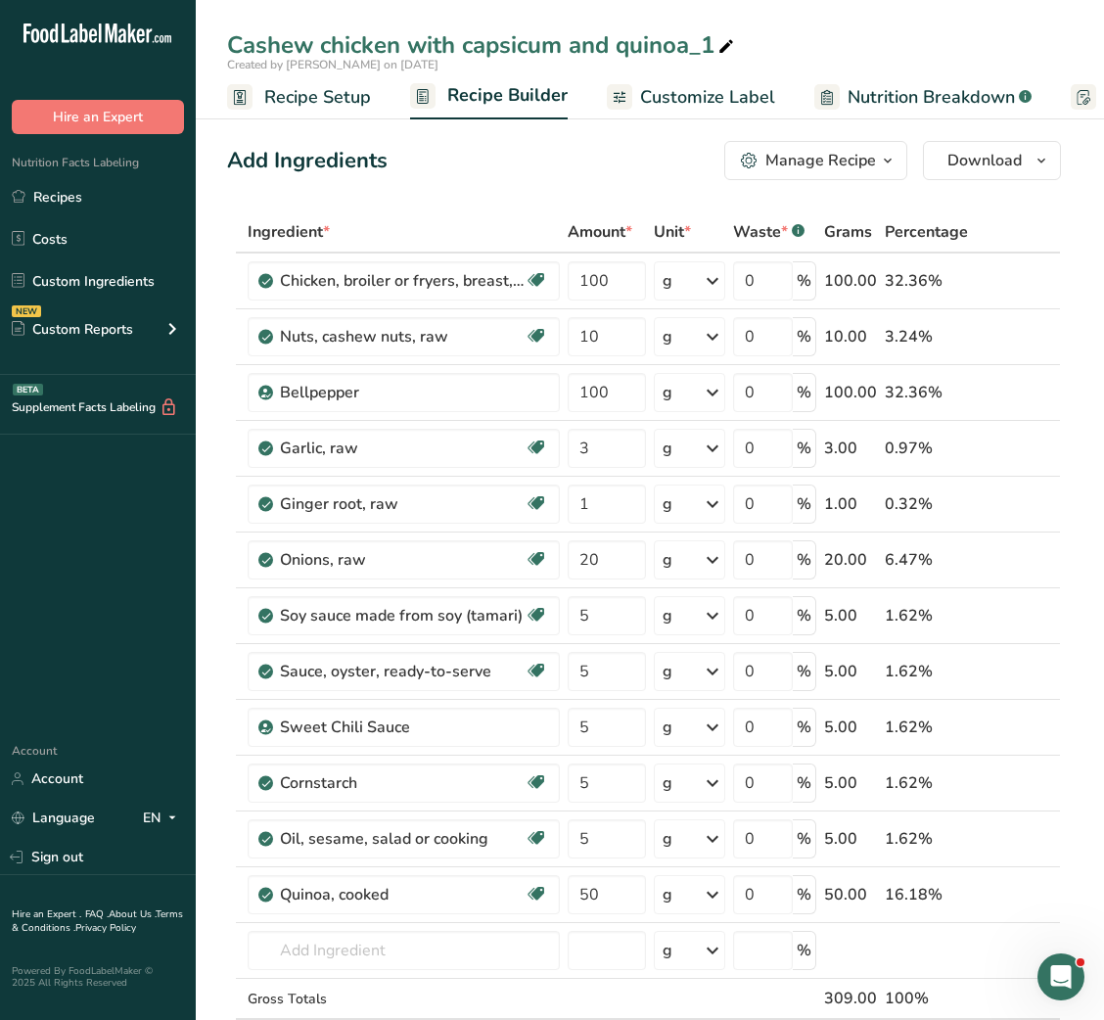
click at [729, 39] on icon at bounding box center [727, 46] width 18 height 27
click at [322, 53] on input "Cashew chicken with couscous" at bounding box center [650, 44] width 846 height 35
click at [479, 41] on input "Cashew Chicken with couscous" at bounding box center [650, 44] width 846 height 35
type input "Cashew Chicken with Couscous"
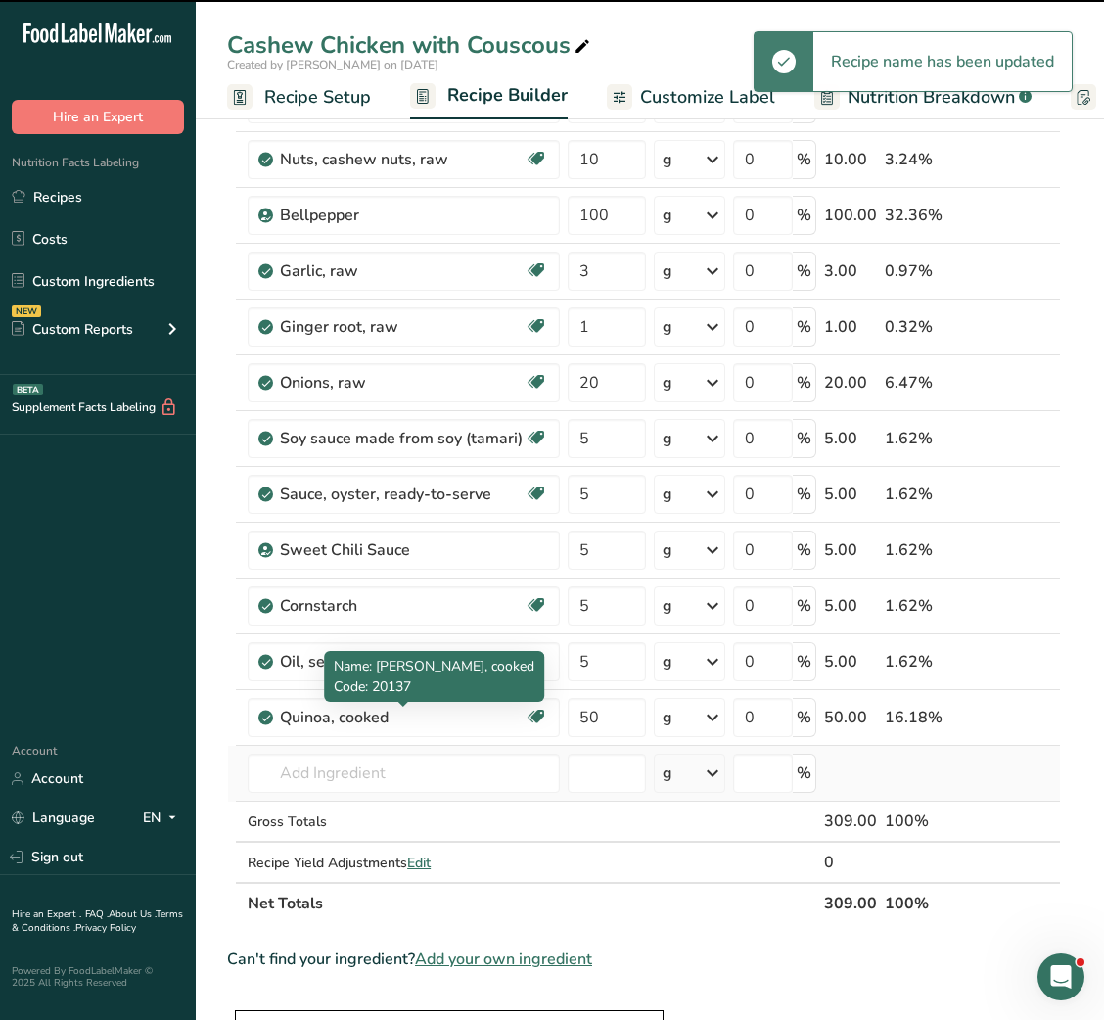
scroll to position [261, 0]
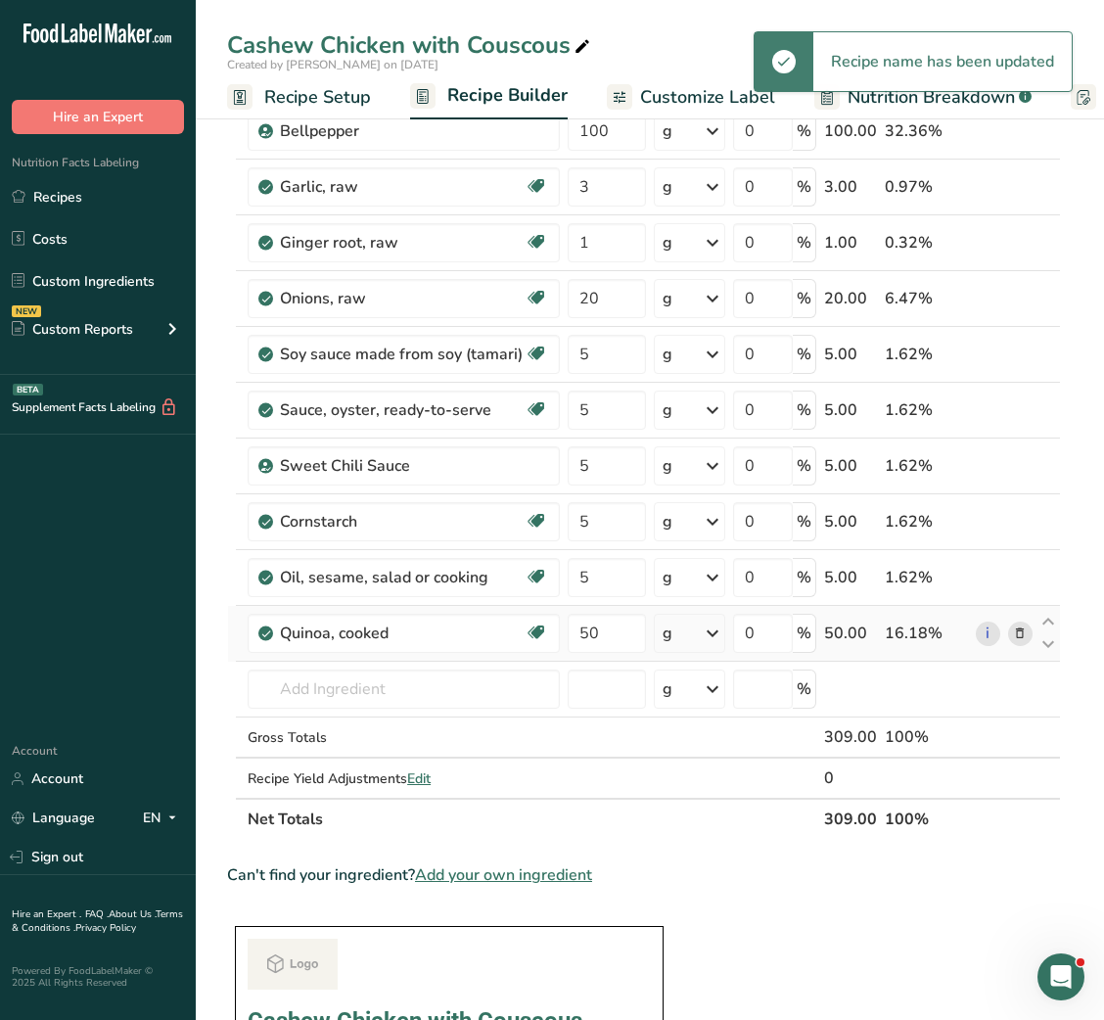
click at [1027, 634] on span at bounding box center [1019, 633] width 23 height 23
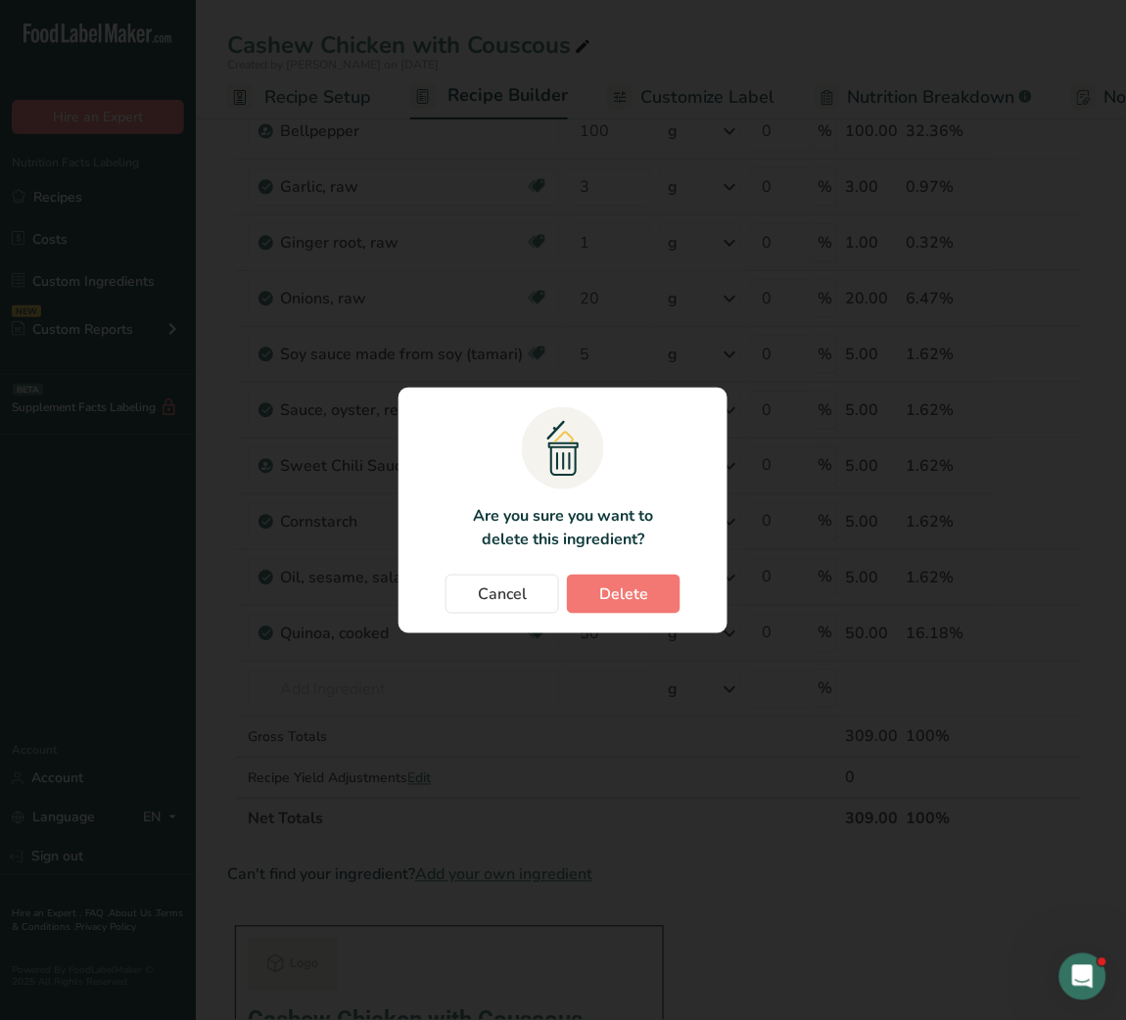
click at [842, 761] on div "Change password modal" at bounding box center [563, 510] width 1126 height 1020
click at [484, 595] on span "Cancel" at bounding box center [502, 594] width 49 height 23
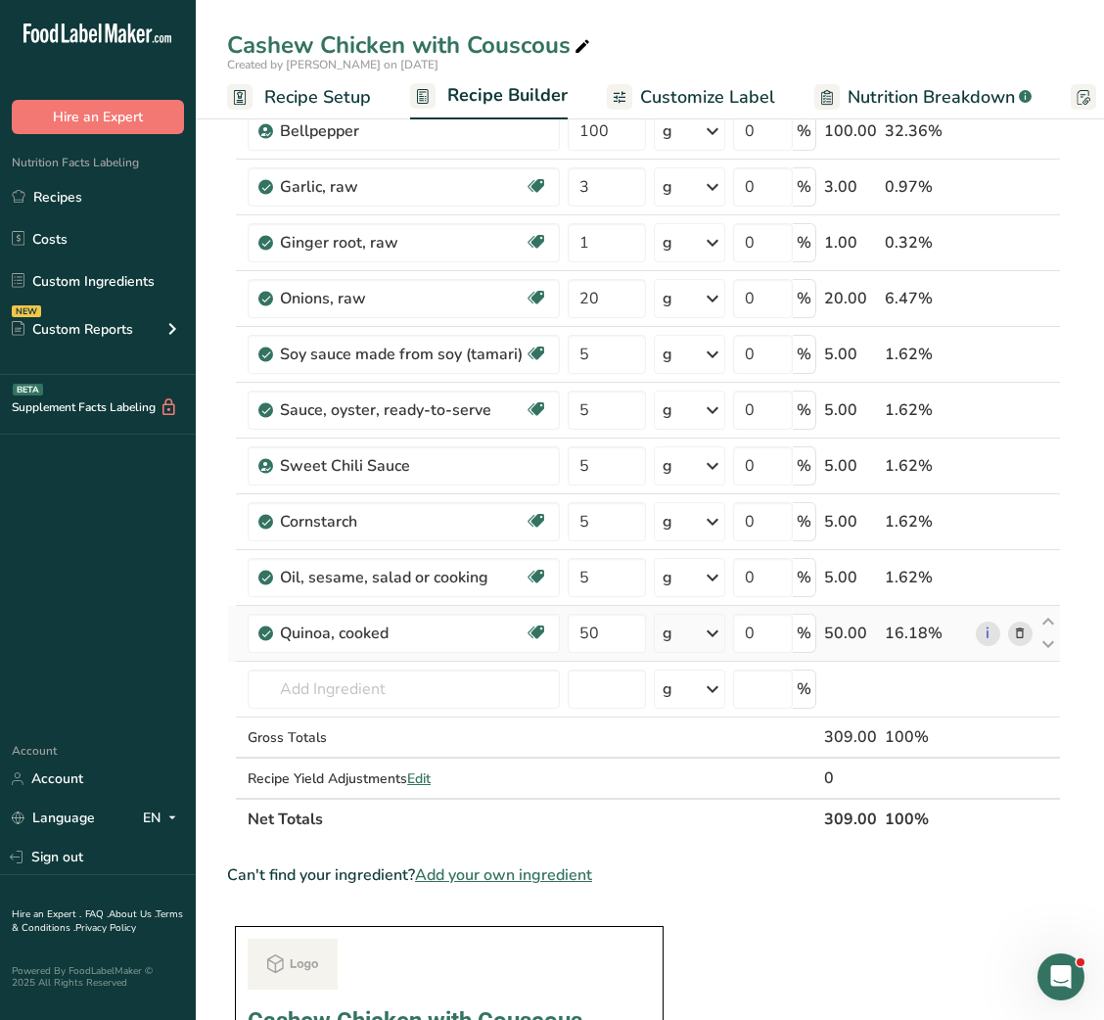
click at [1013, 629] on icon at bounding box center [1020, 634] width 14 height 21
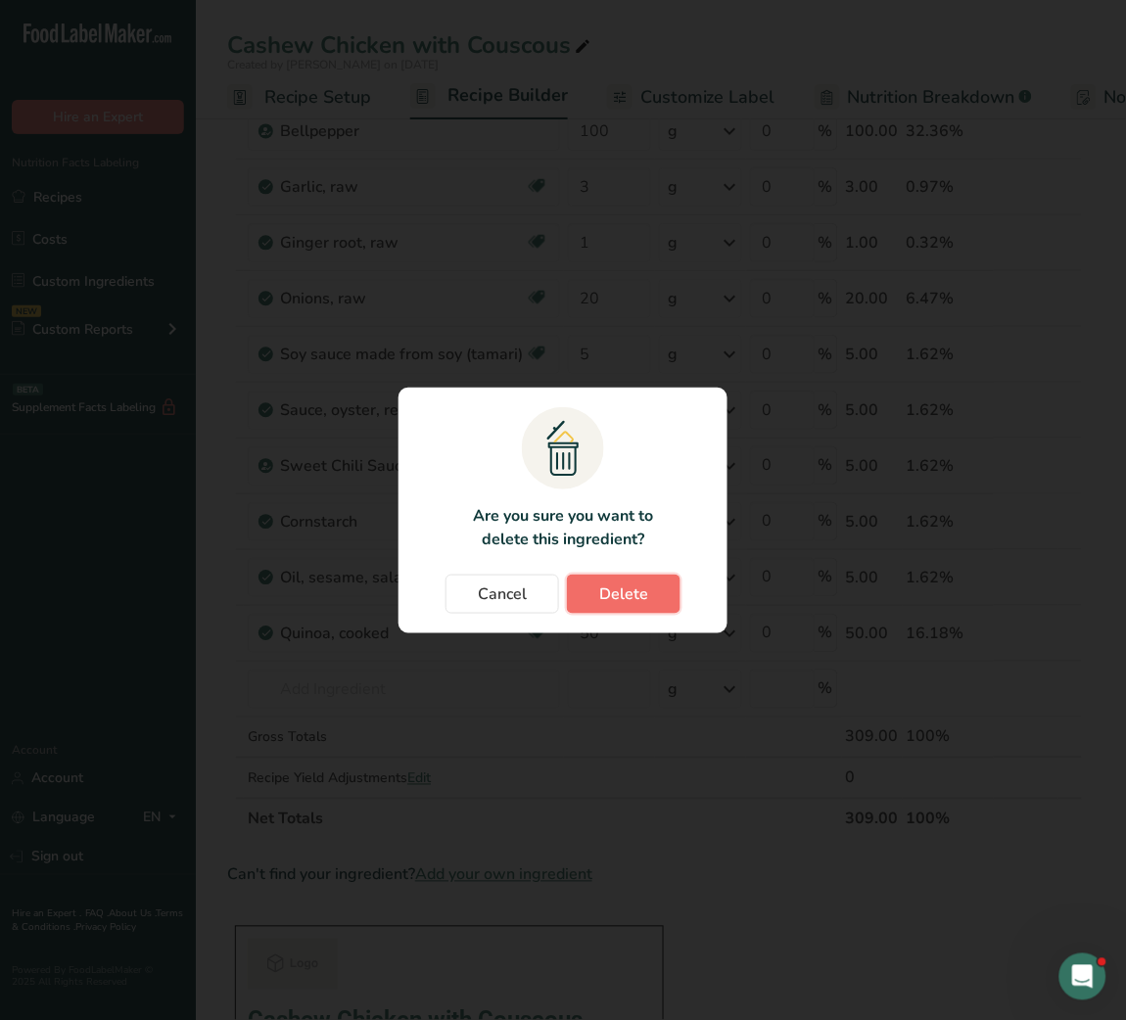
click at [608, 593] on span "Delete" at bounding box center [623, 594] width 49 height 23
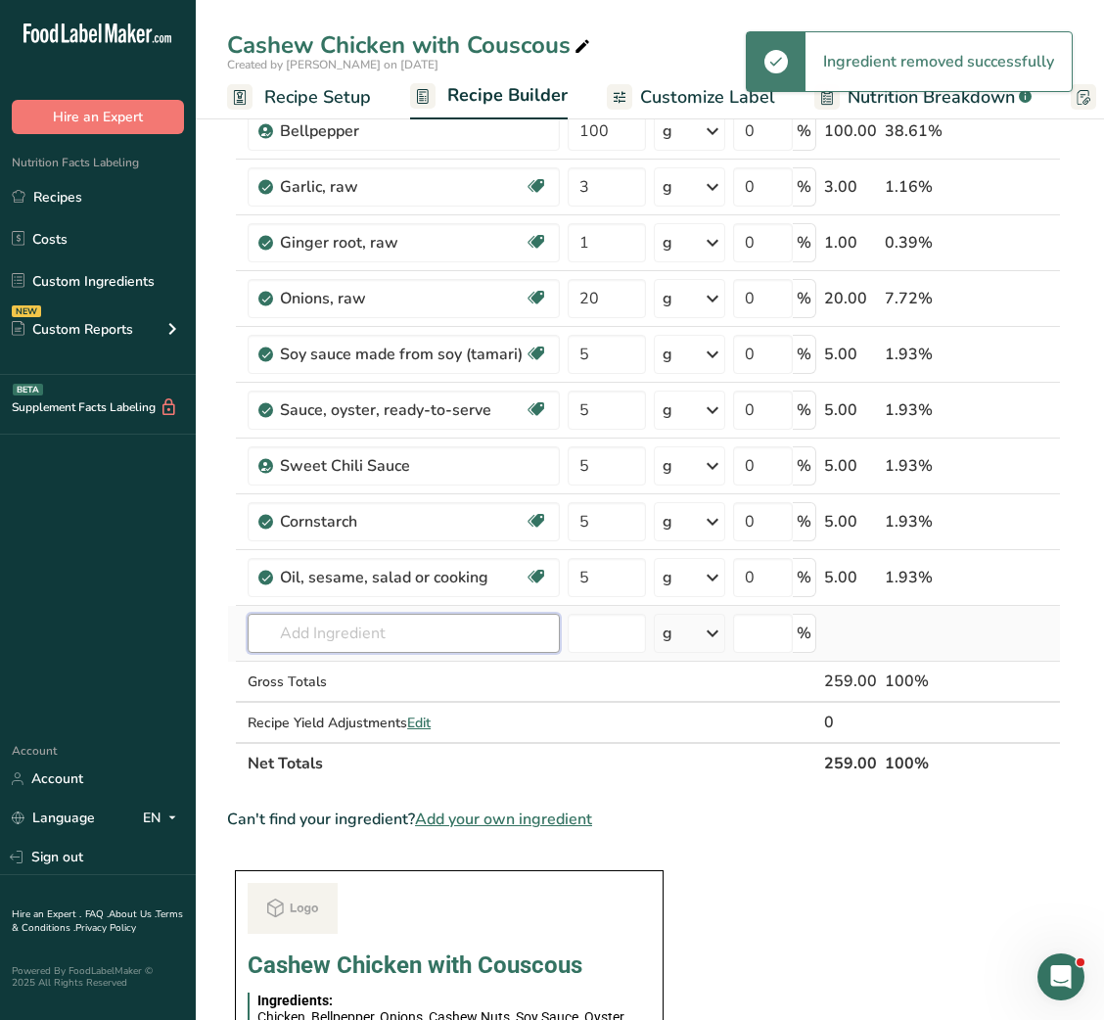
click at [393, 637] on input "text" at bounding box center [404, 633] width 312 height 39
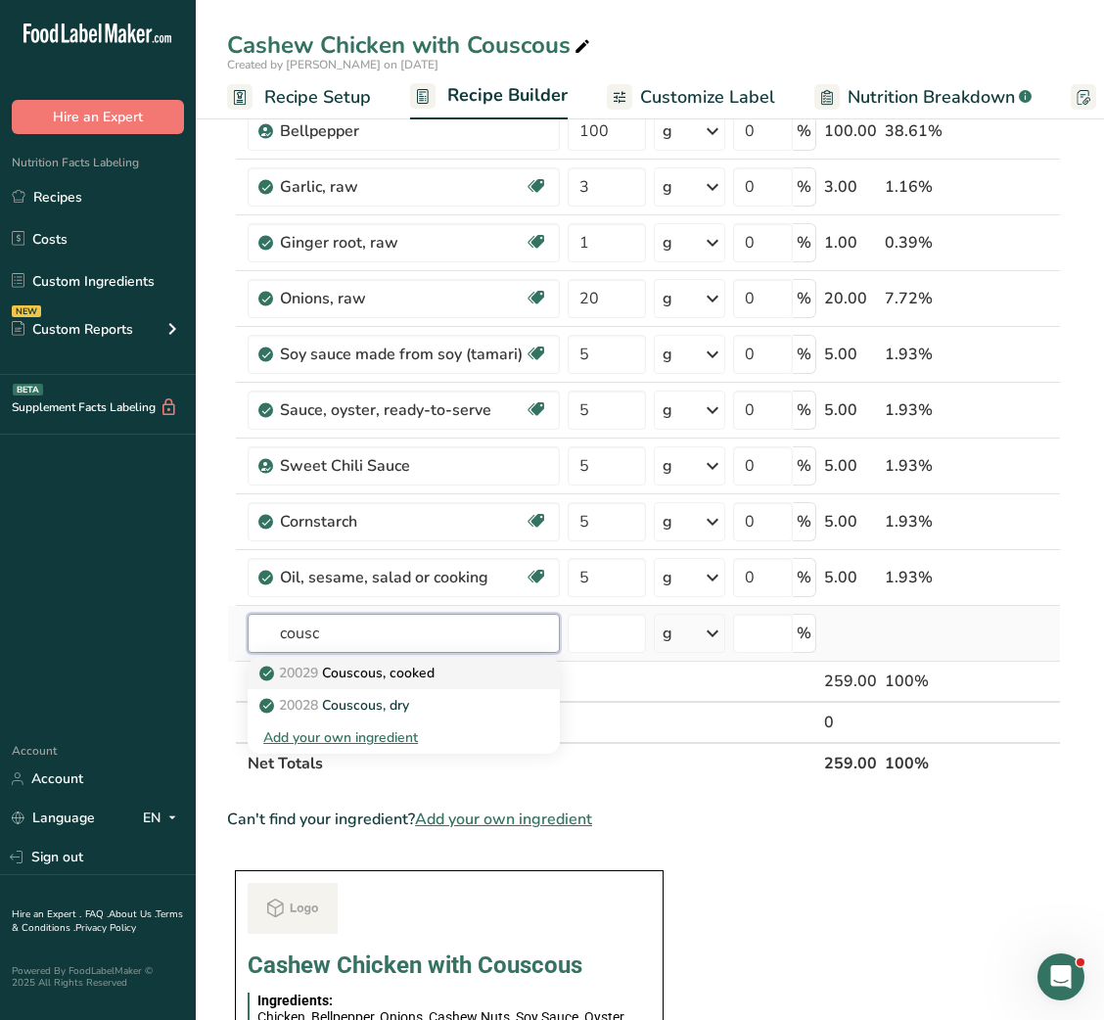
type input "cousc"
click at [393, 673] on p "20029 Couscous, cooked" at bounding box center [348, 673] width 171 height 21
type input "Couscous, cooked"
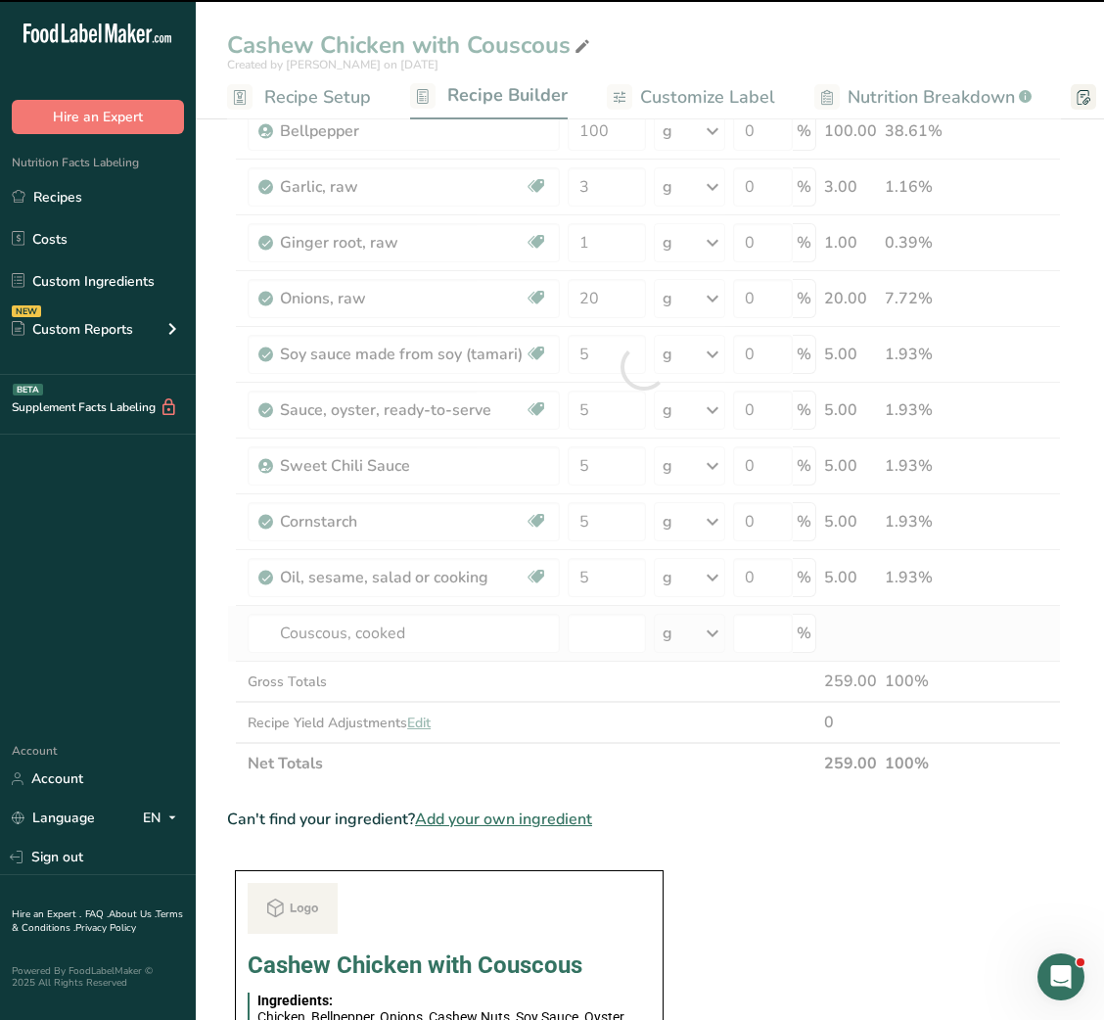
type input "0"
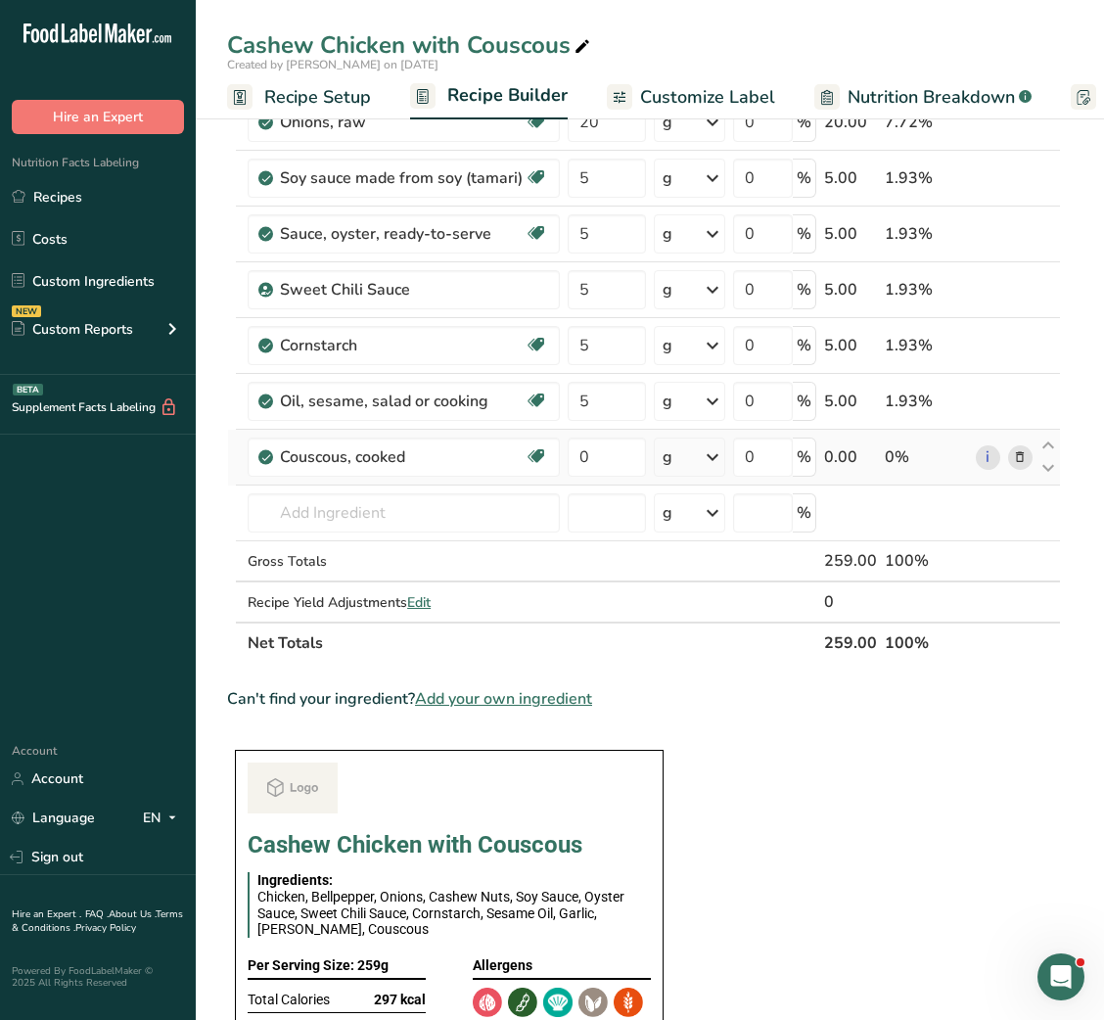
scroll to position [386, 0]
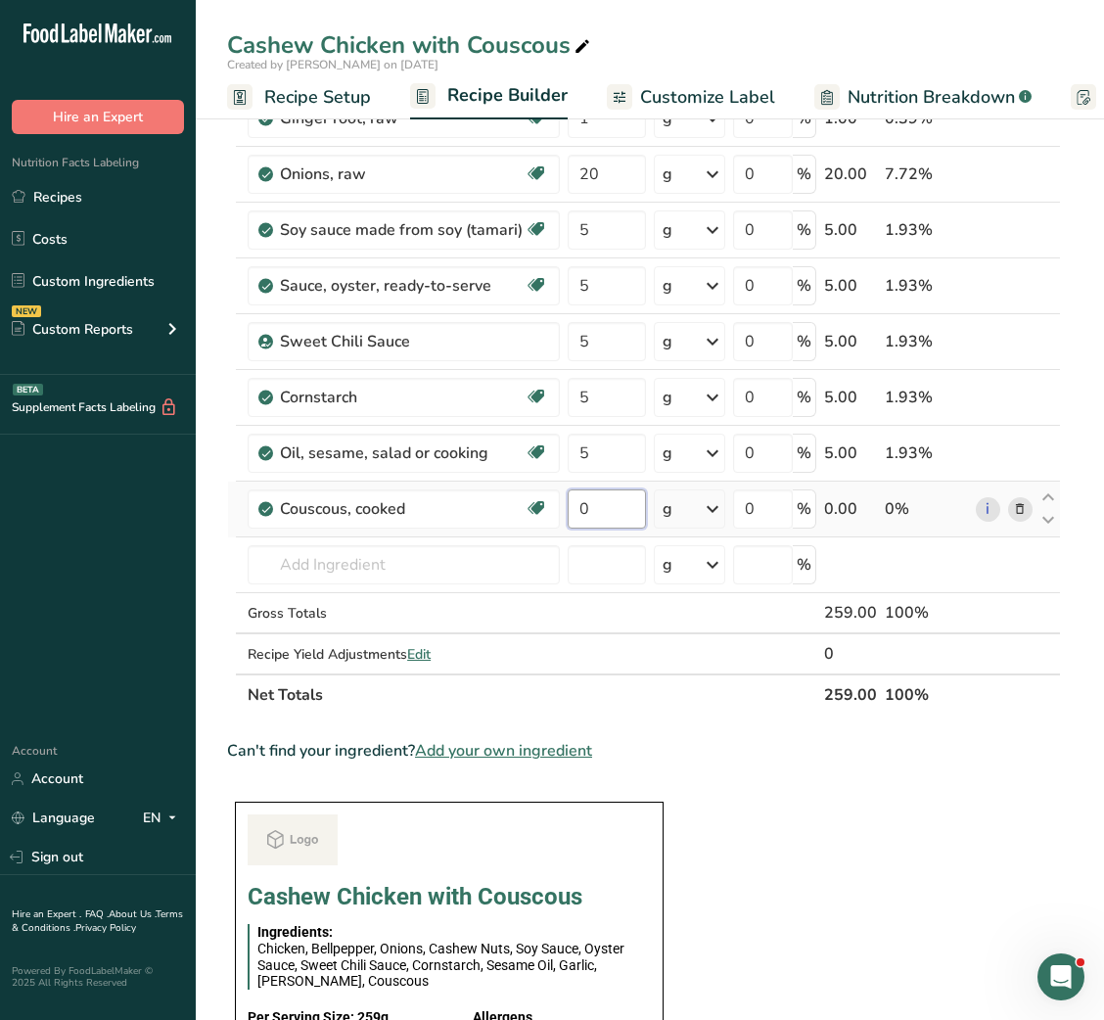
click at [579, 516] on input "0" at bounding box center [606, 509] width 77 height 39
type input "40"
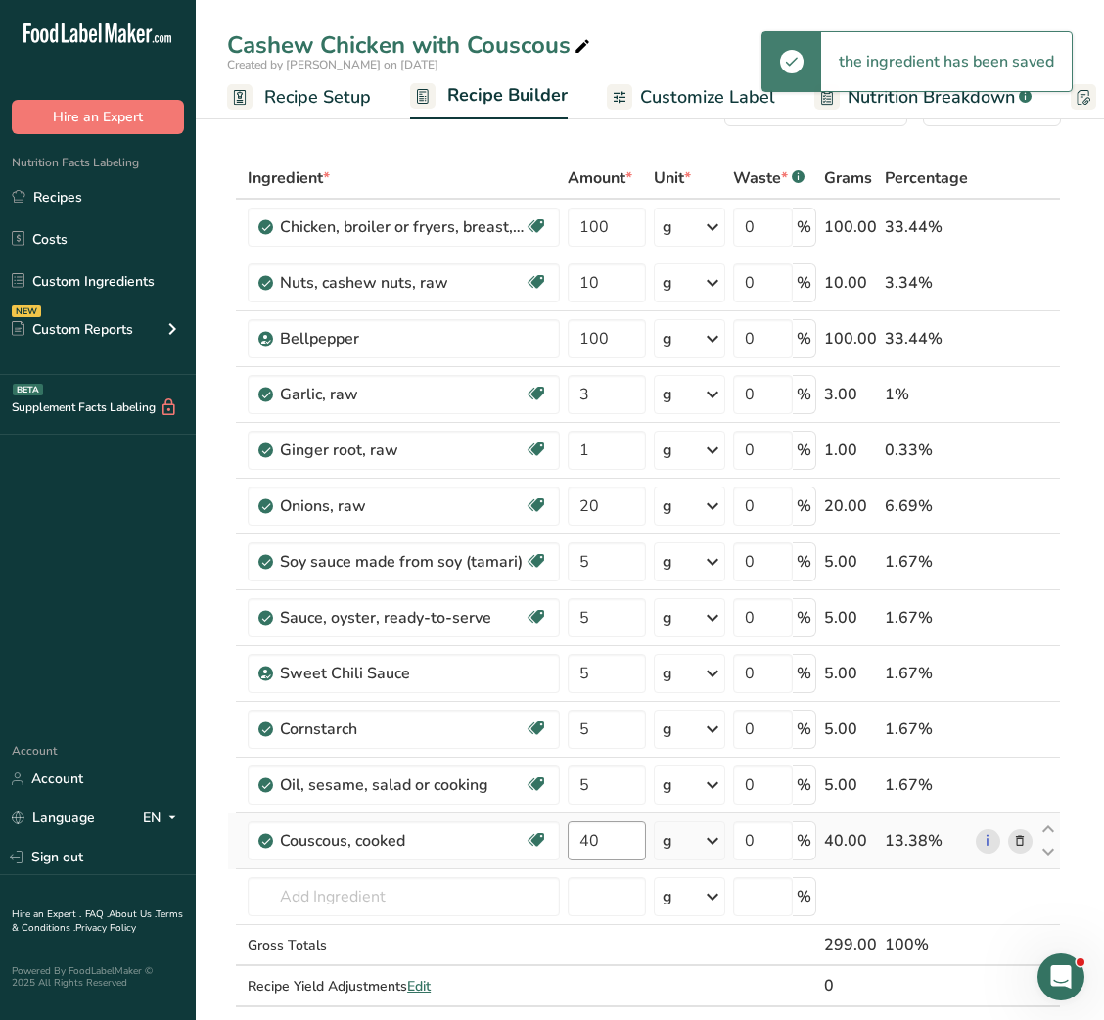
scroll to position [0, 0]
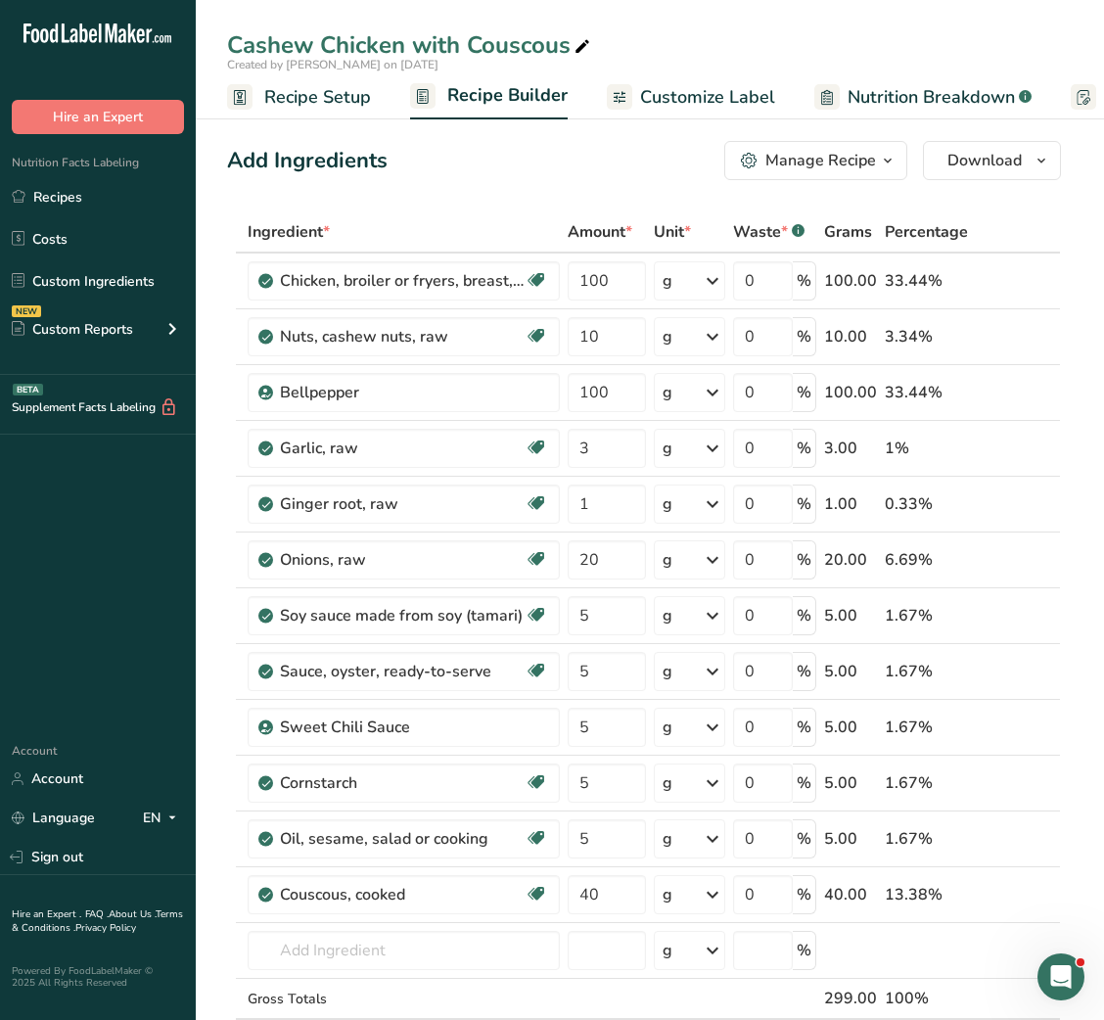
click at [706, 91] on span "Customize Label" at bounding box center [707, 97] width 135 height 26
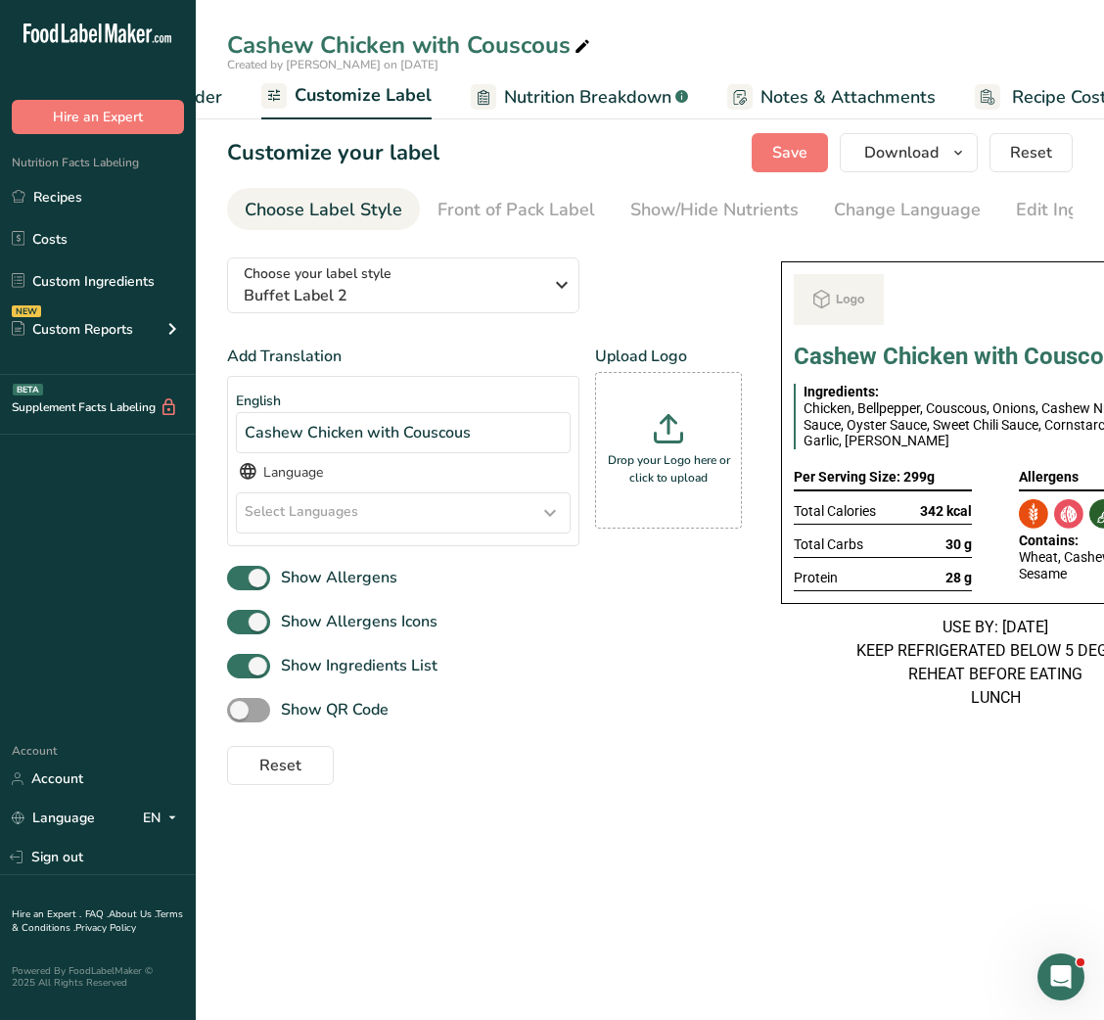
scroll to position [0, 381]
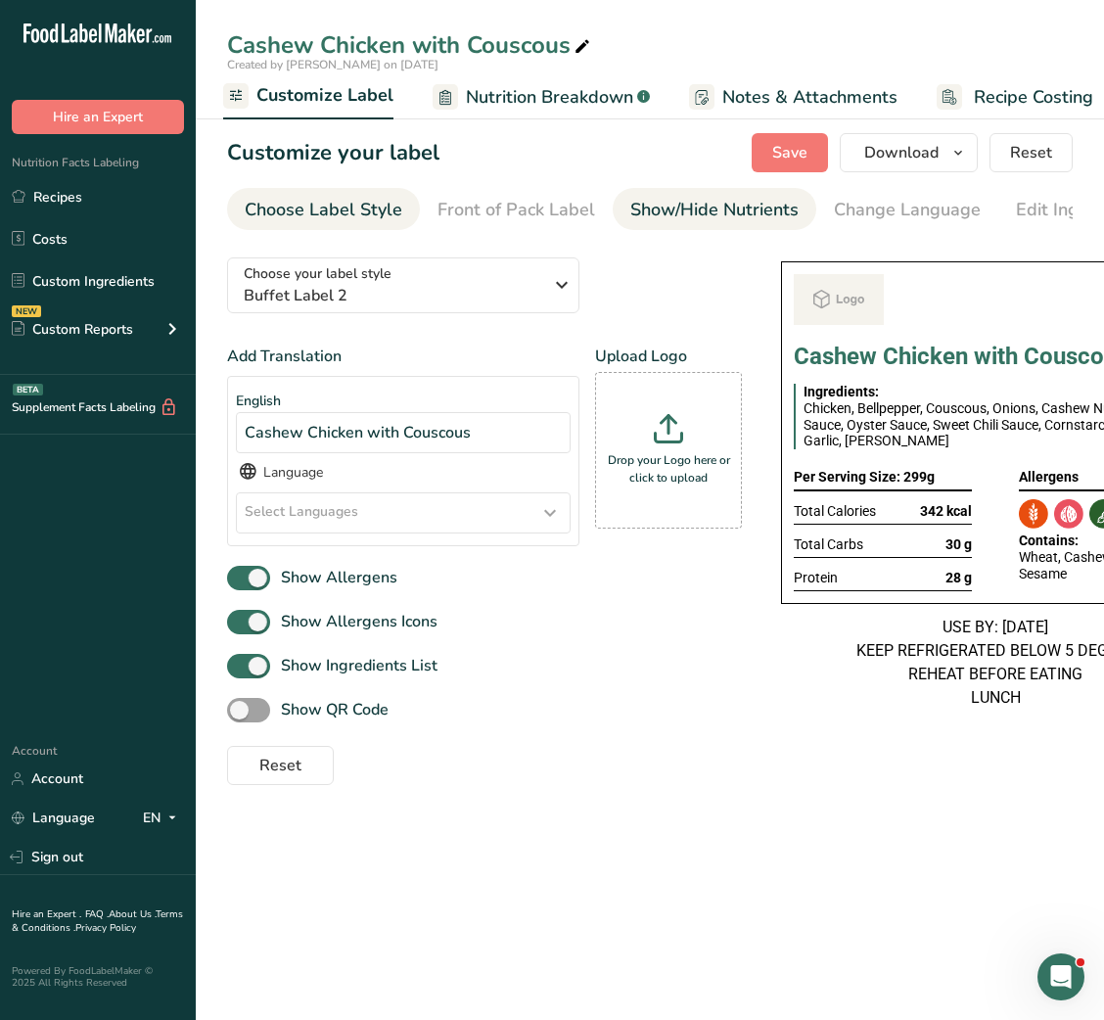
click at [720, 203] on div "Show/Hide Nutrients" at bounding box center [714, 210] width 168 height 26
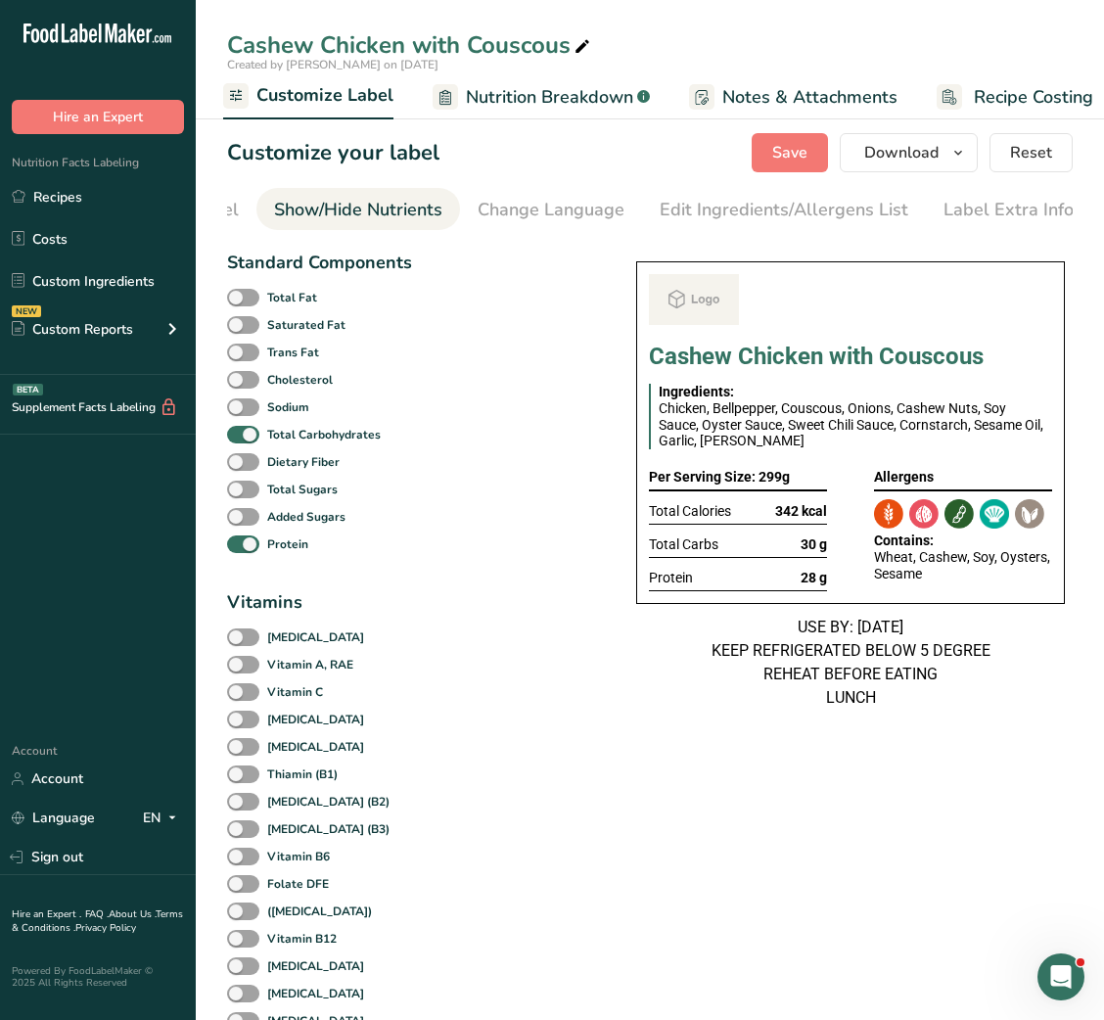
scroll to position [0, 357]
click at [1060, 188] on li "Label Extra Info" at bounding box center [1007, 209] width 165 height 42
click at [1024, 199] on div "Label Extra Info" at bounding box center [1008, 210] width 130 height 26
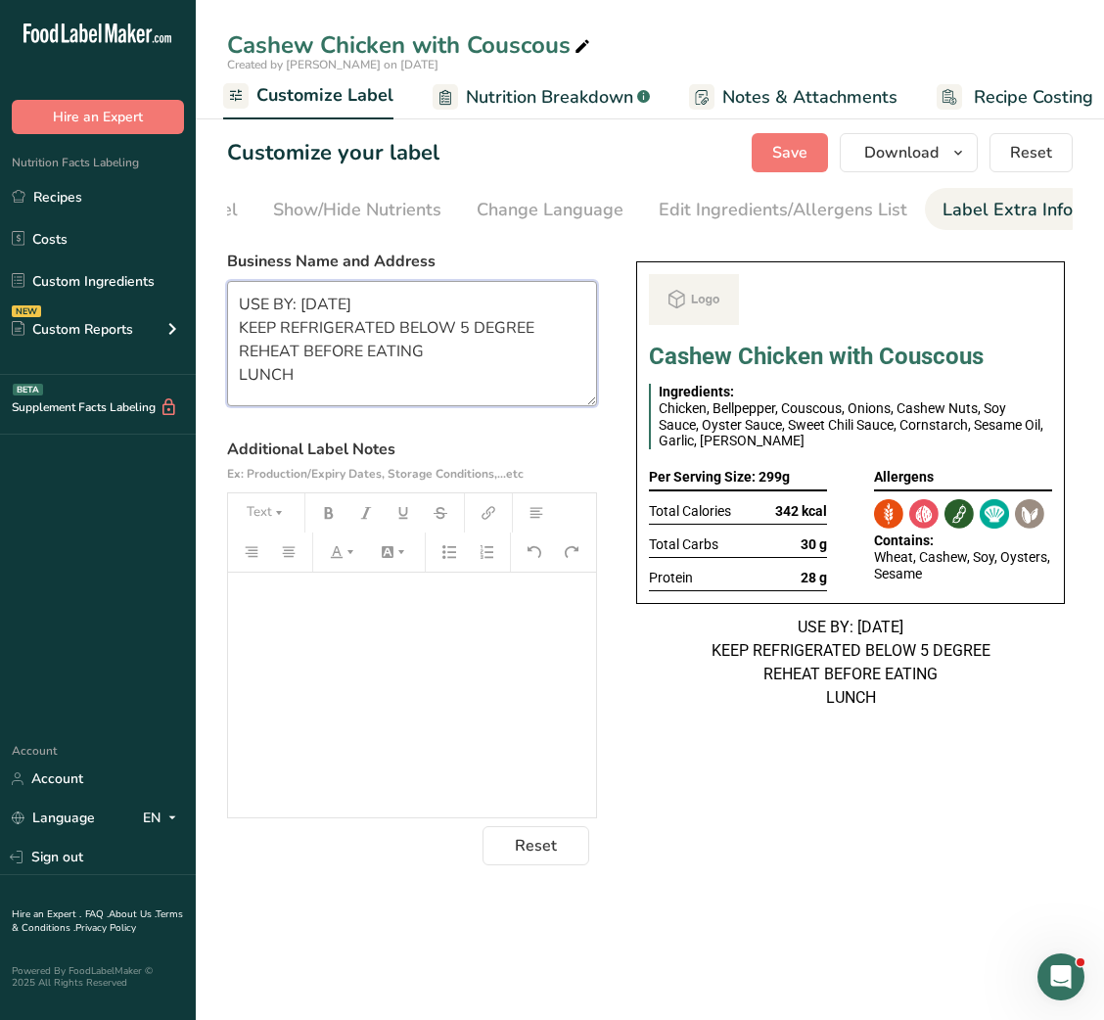
click at [507, 338] on textarea "USE BY: 14/08/2025 KEEP REFRIGERATED BELOW 5 DEGREE REHEAT BEFORE EATING LUNCH" at bounding box center [412, 343] width 370 height 125
paste textarea "BREAKFAST Use by - [DATE] Storage - Keep Refrigerated below 5 degree Heating - …"
click at [287, 307] on textarea "BREAKFAST Use by - [DATE] Storage - Keep Refrigerated below 5 degree Heating - …" at bounding box center [412, 343] width 370 height 125
type textarea "Lunch Use by - 16/09/2025 Storage - Keep Refrigerated below 5 degree Heating - …"
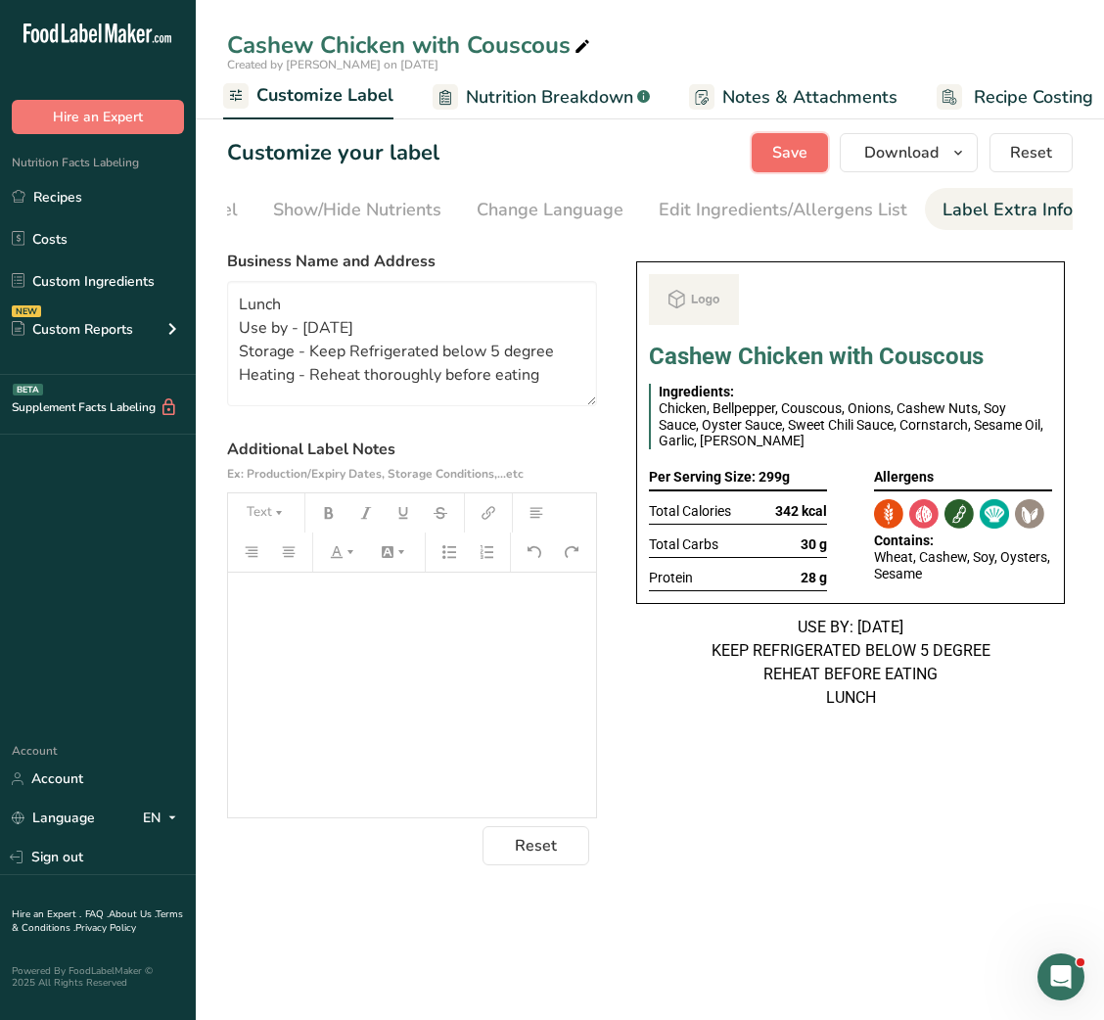
click at [814, 170] on button "Save" at bounding box center [790, 152] width 76 height 39
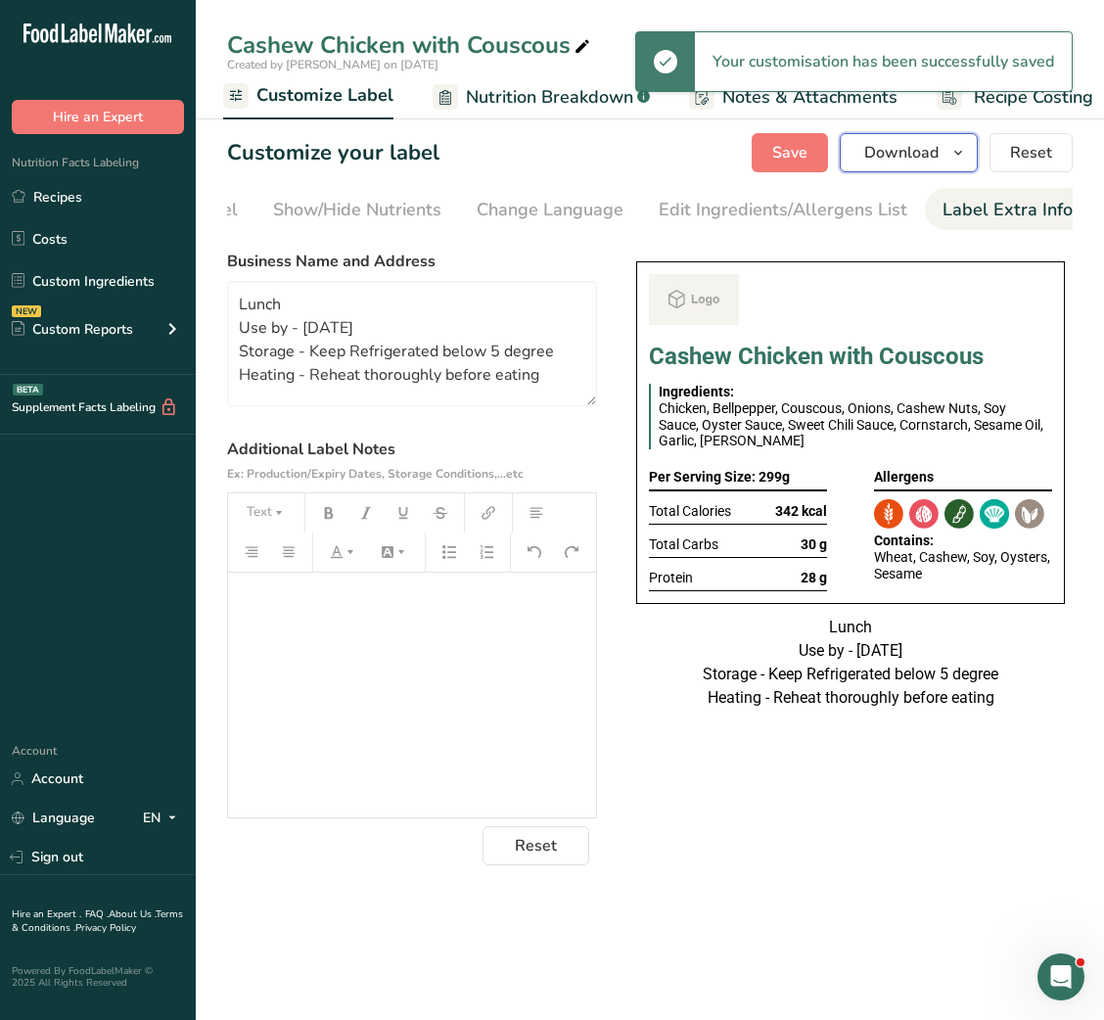
click at [874, 164] on button "Download" at bounding box center [909, 152] width 138 height 39
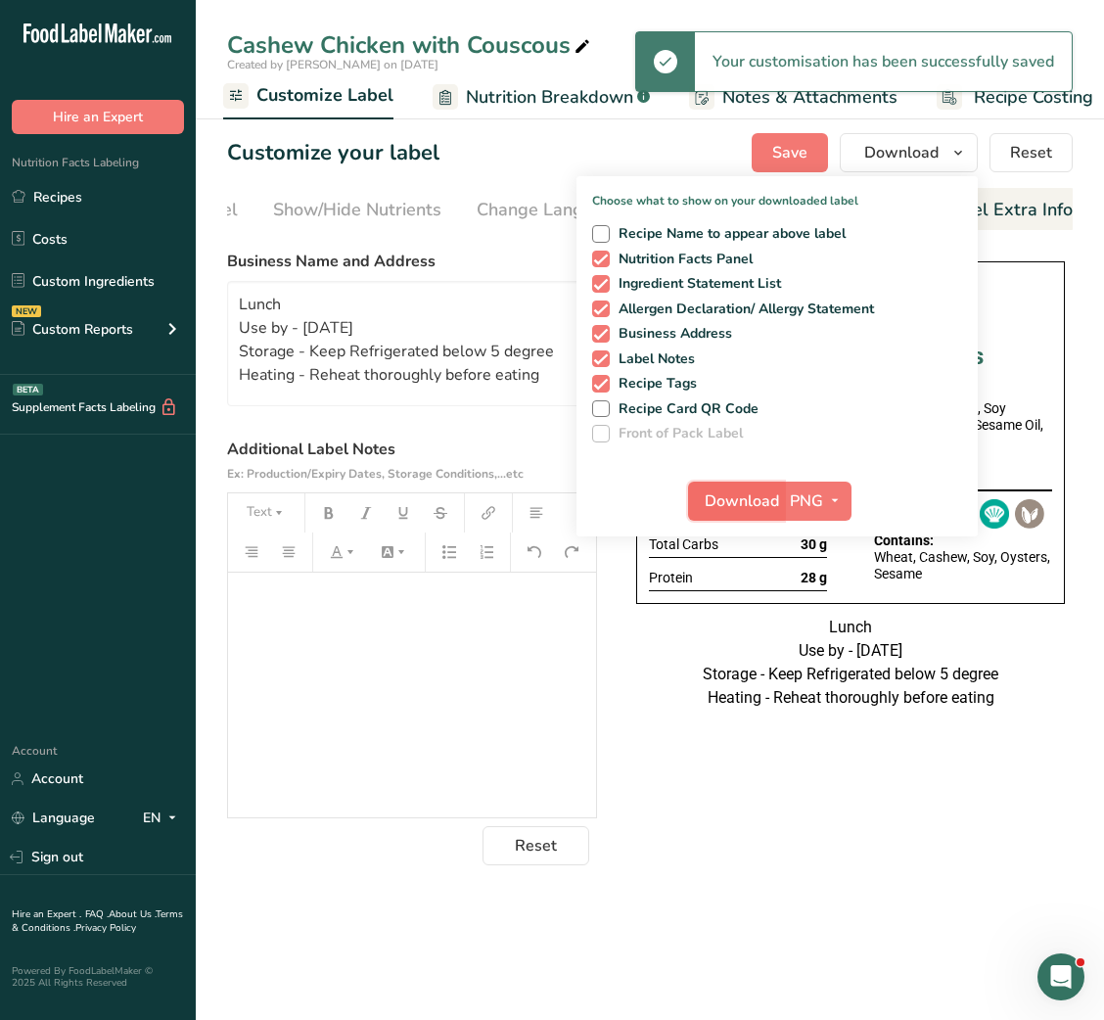
click at [719, 485] on button "Download" at bounding box center [736, 501] width 96 height 39
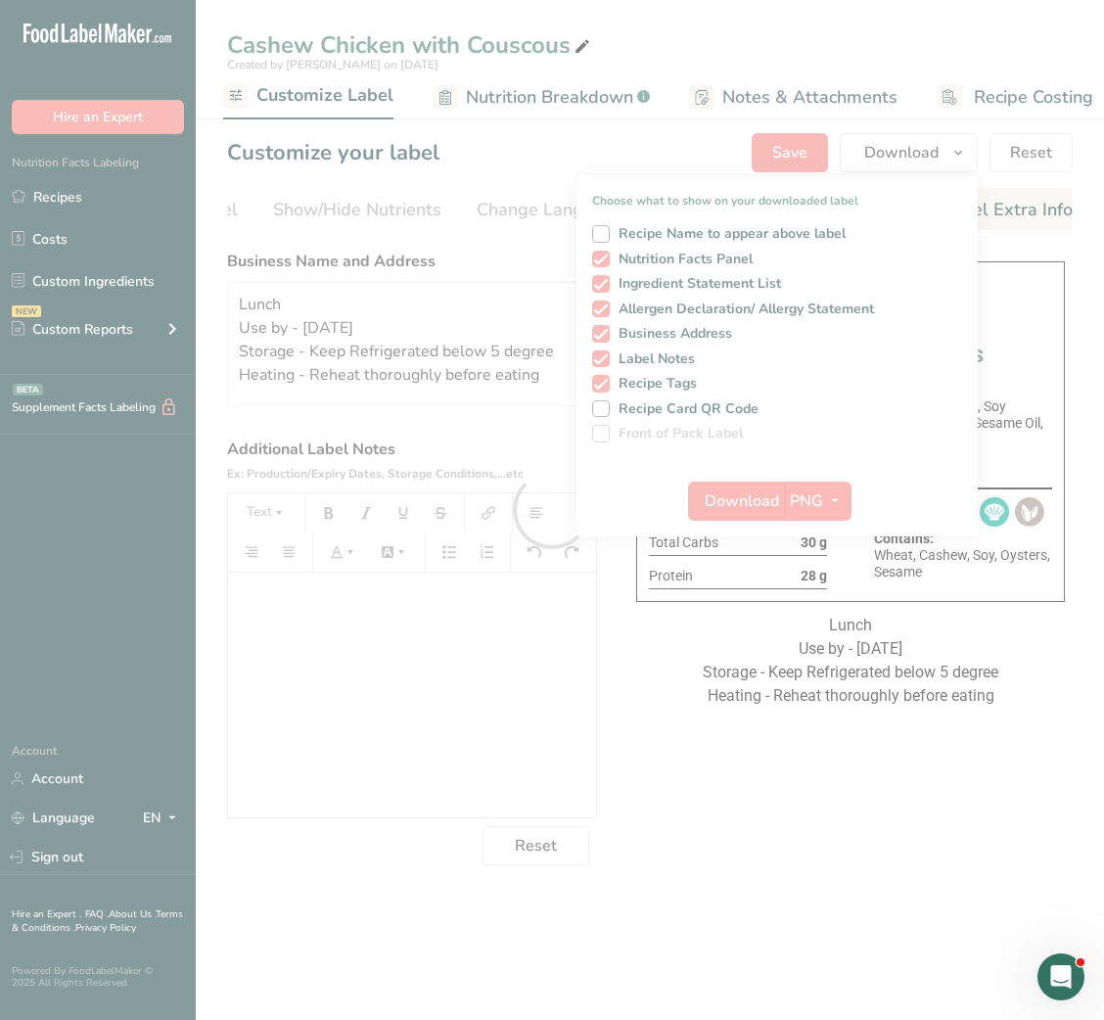
scroll to position [0, 0]
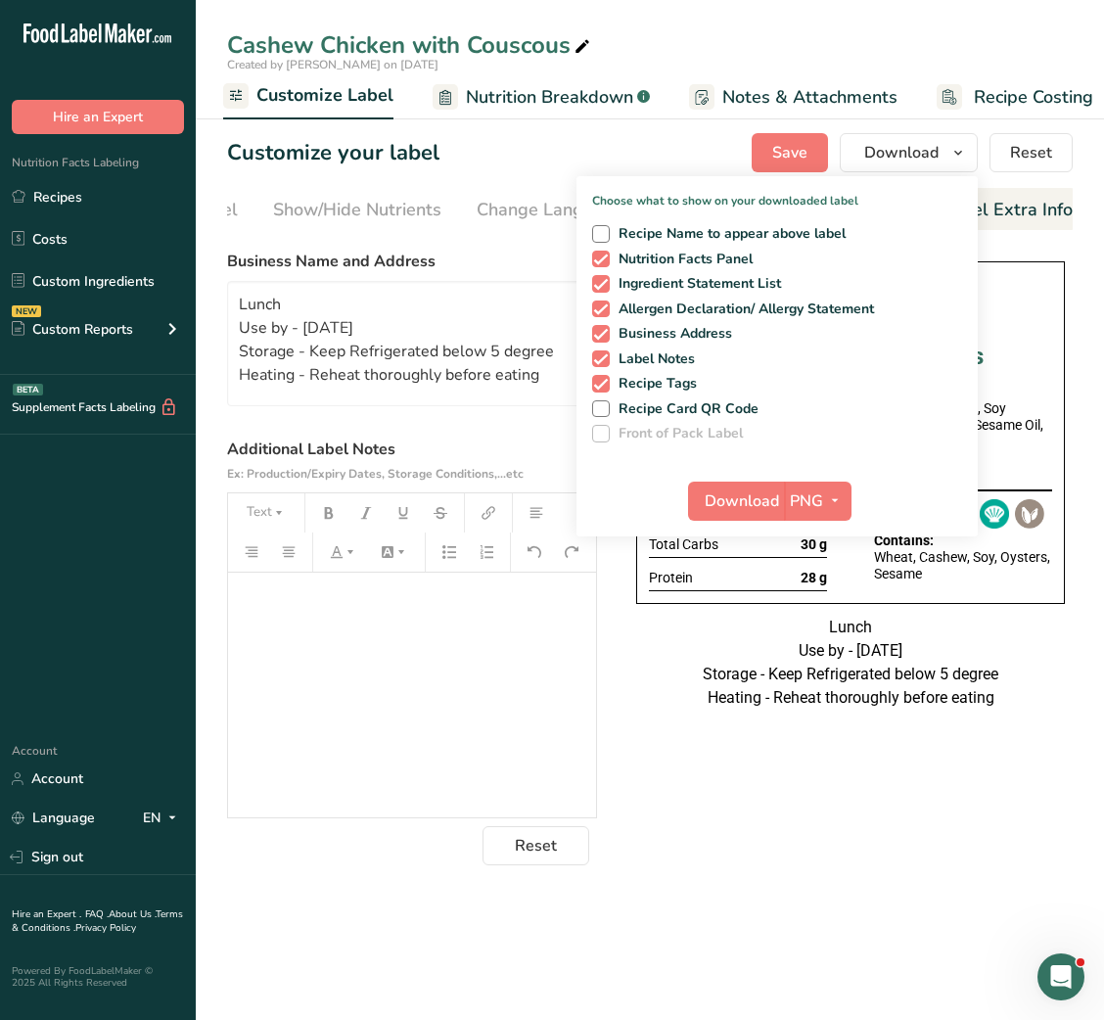
click at [704, 930] on main "Cashew Chicken with Couscous Created by Zubiya Khan on 2025-09-14 Recipe Setup …" at bounding box center [552, 510] width 1104 height 1020
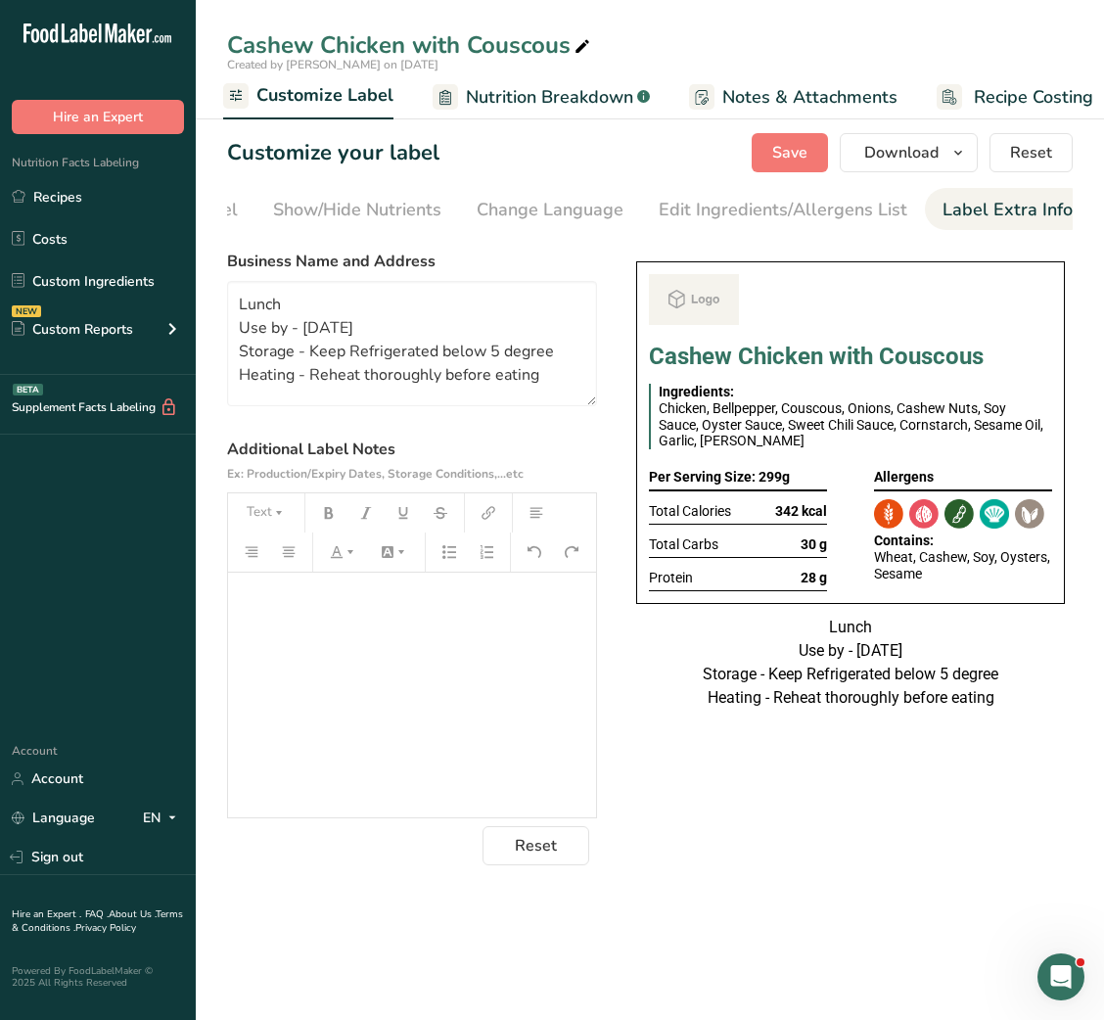
click at [567, 93] on span "Nutrition Breakdown" at bounding box center [549, 97] width 167 height 26
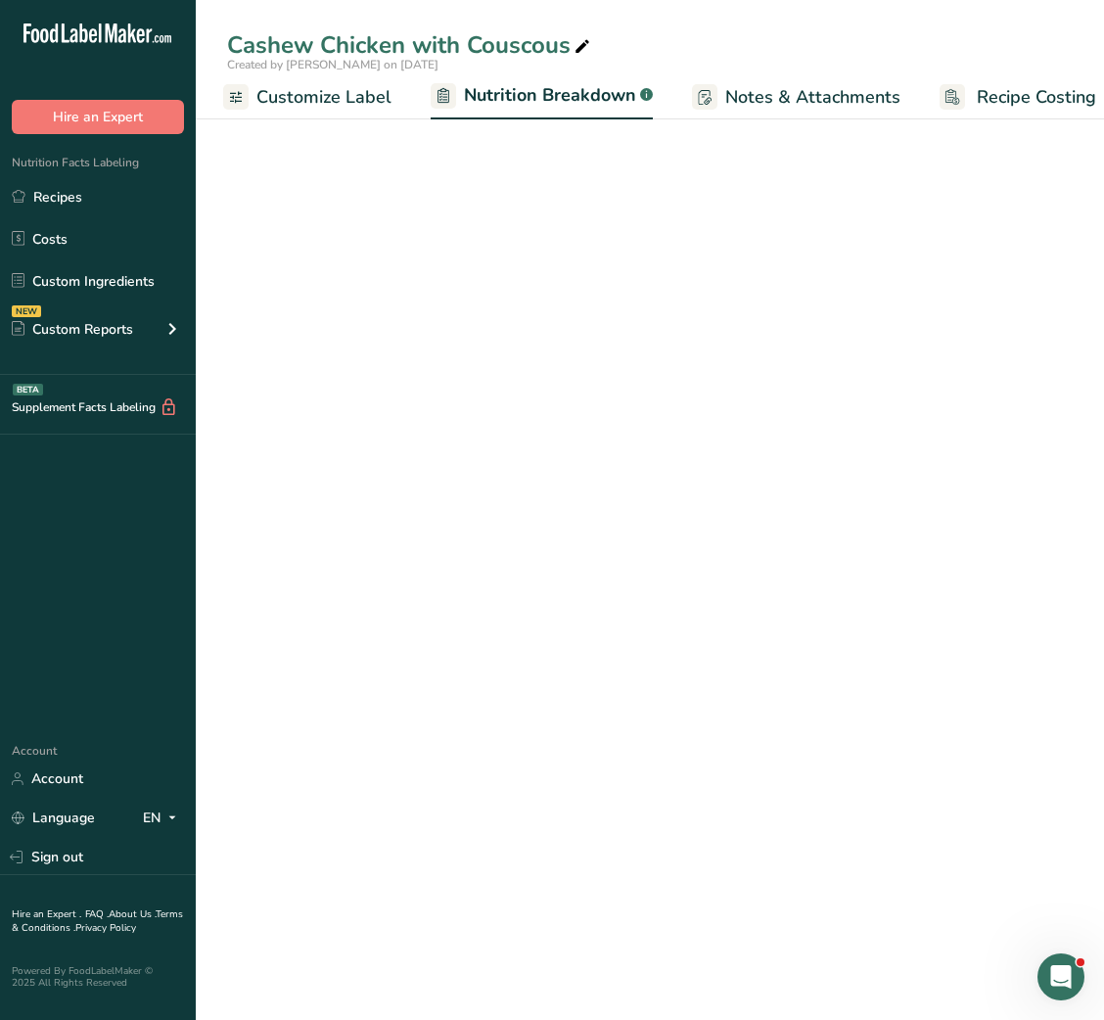
scroll to position [0, 402]
select select "Calories"
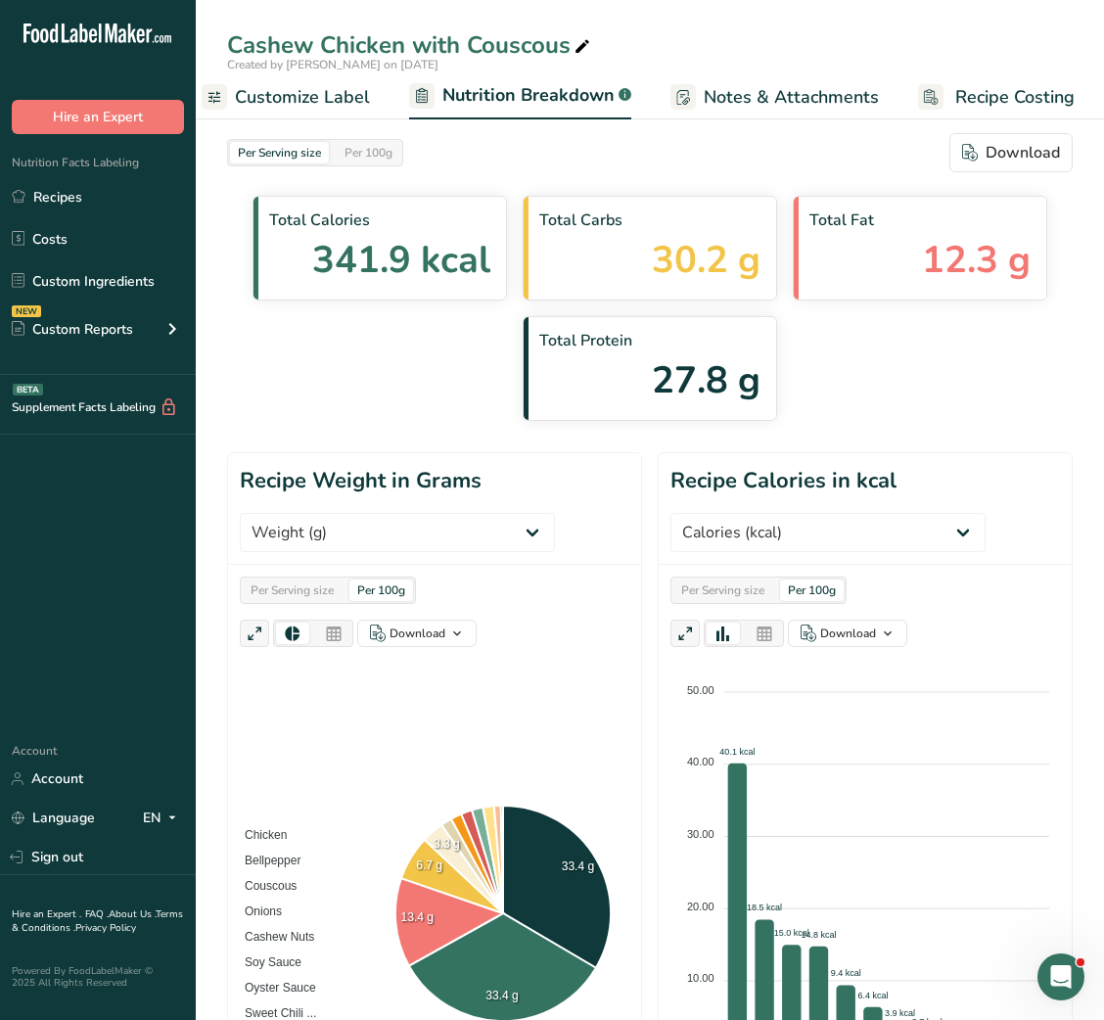
scroll to position [0, 0]
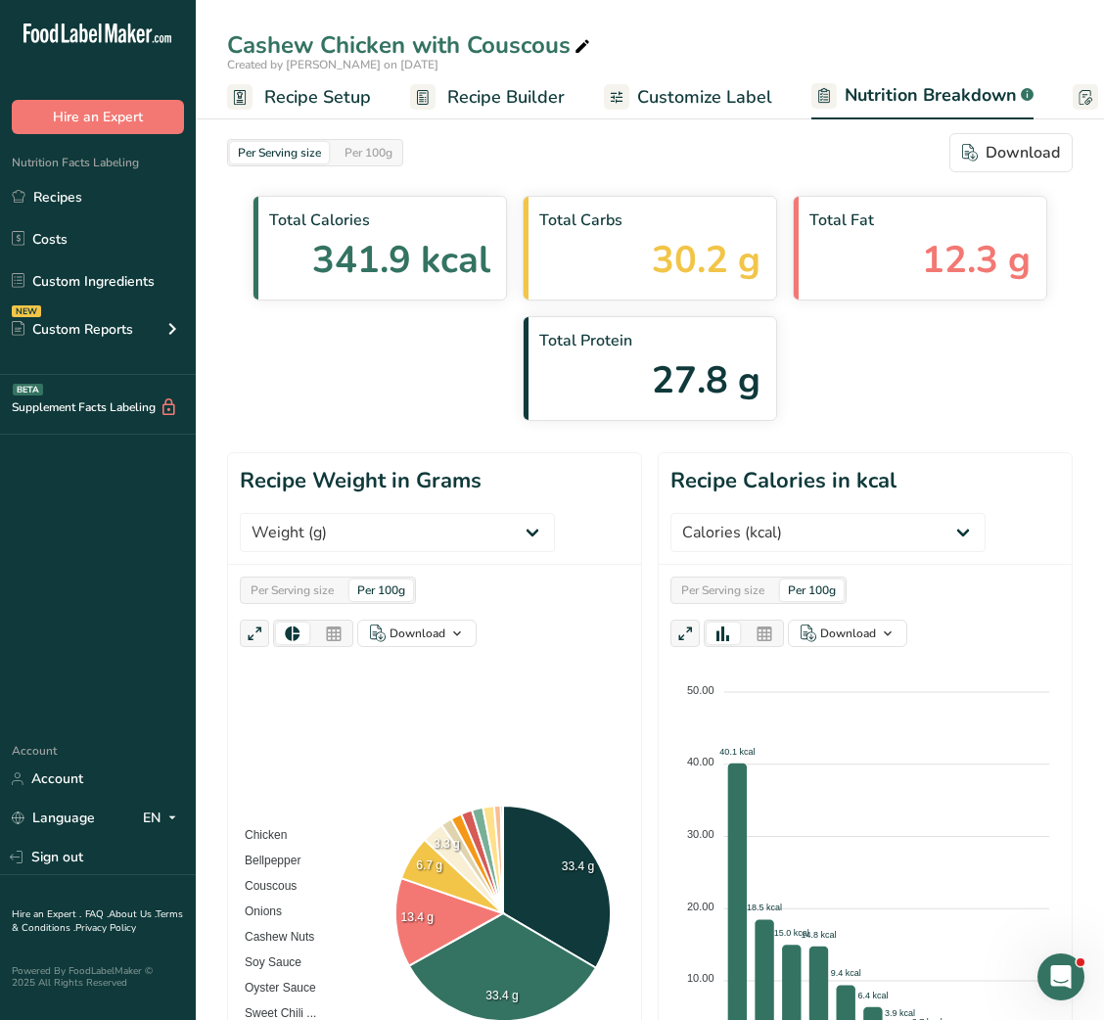
click at [496, 100] on span "Recipe Builder" at bounding box center [505, 97] width 117 height 26
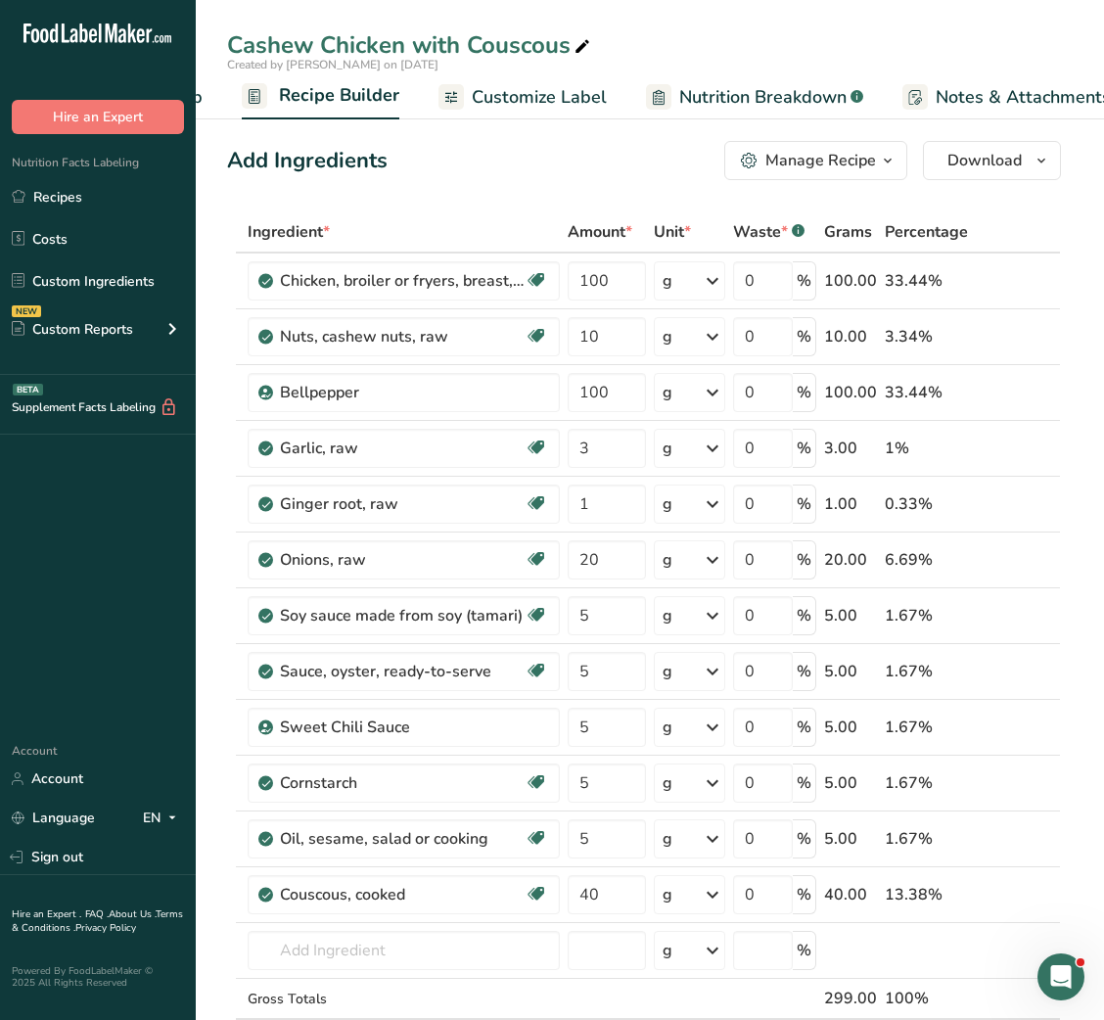
scroll to position [0, 189]
click at [854, 161] on div "Manage Recipe" at bounding box center [821, 160] width 111 height 23
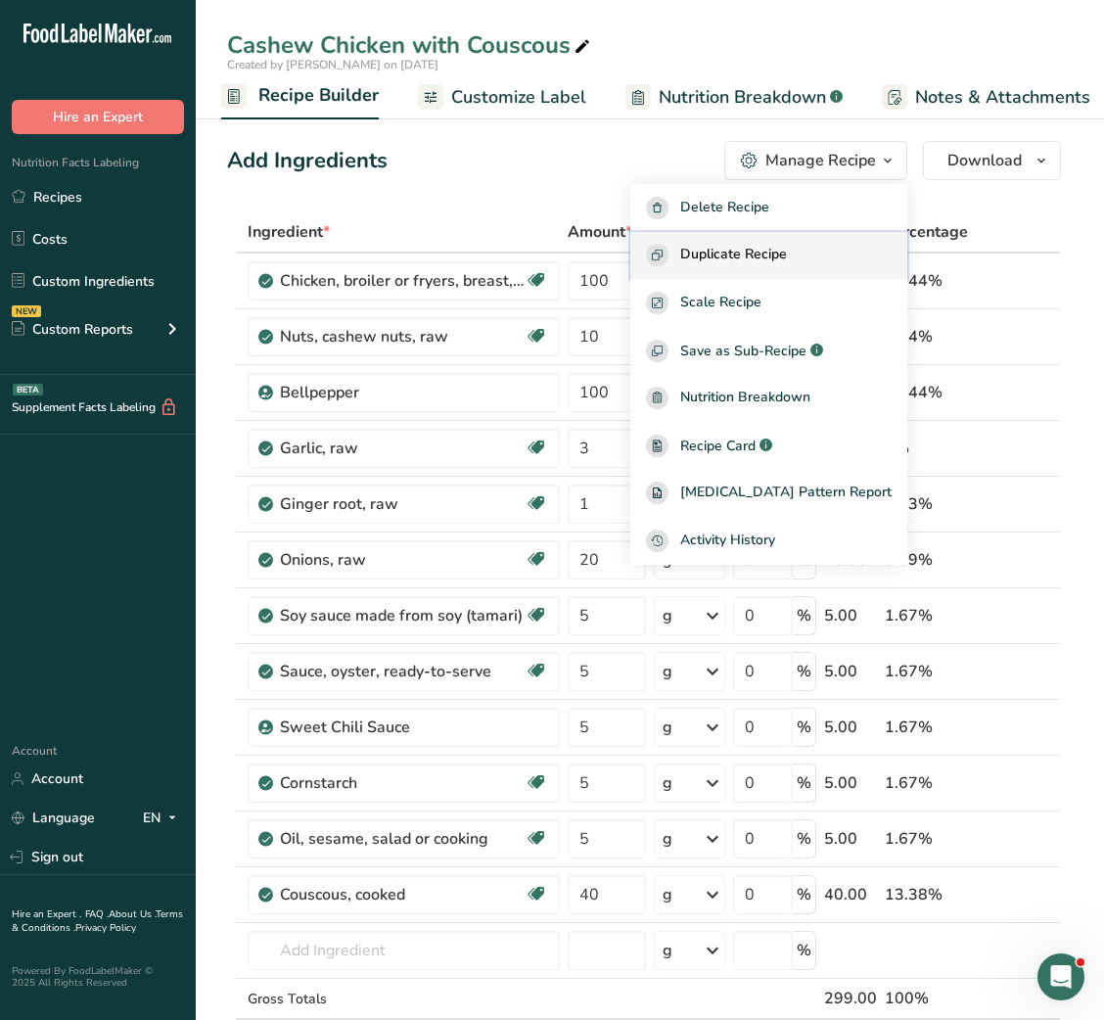
click at [787, 245] on span "Duplicate Recipe" at bounding box center [733, 255] width 107 height 23
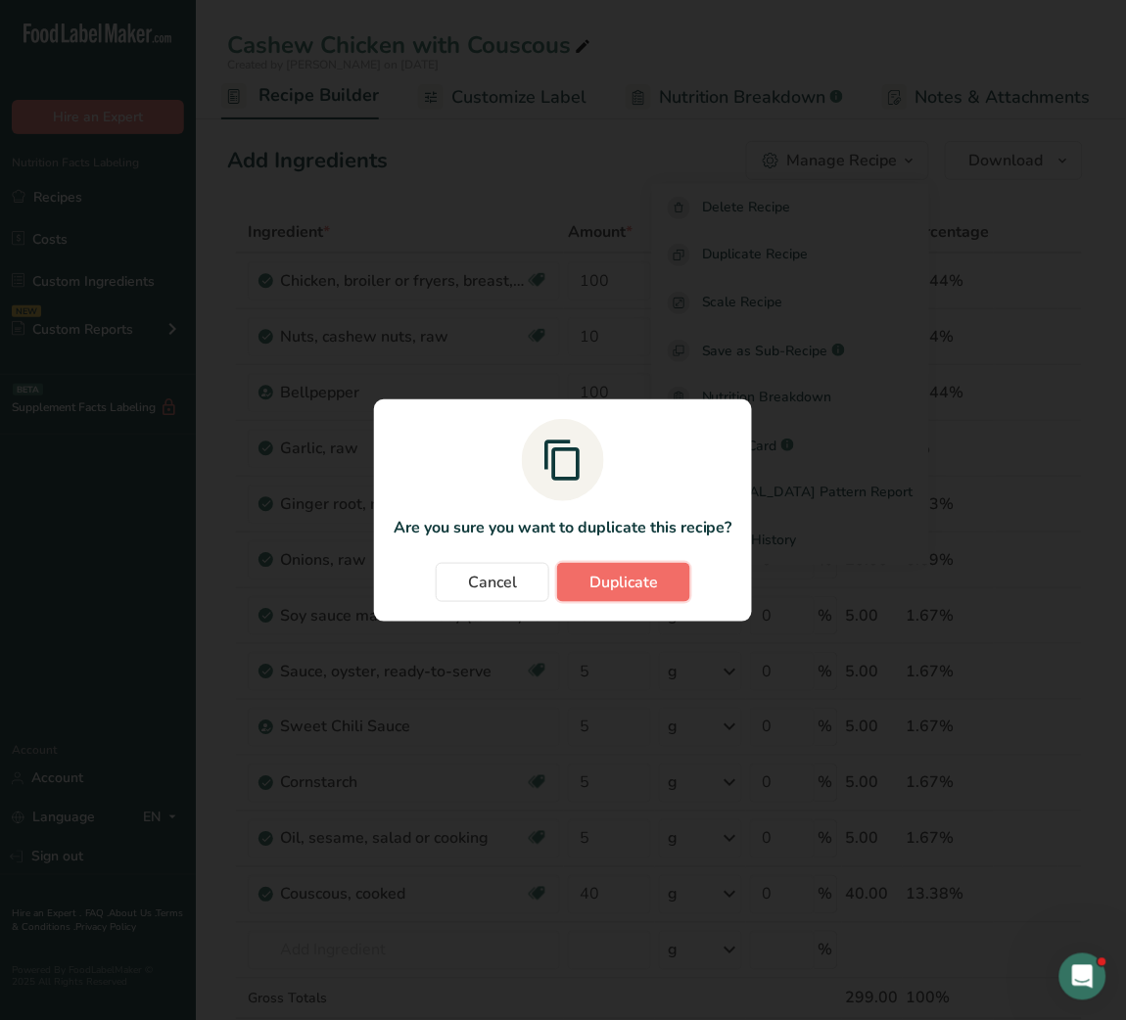
click at [649, 583] on span "Duplicate" at bounding box center [623, 582] width 69 height 23
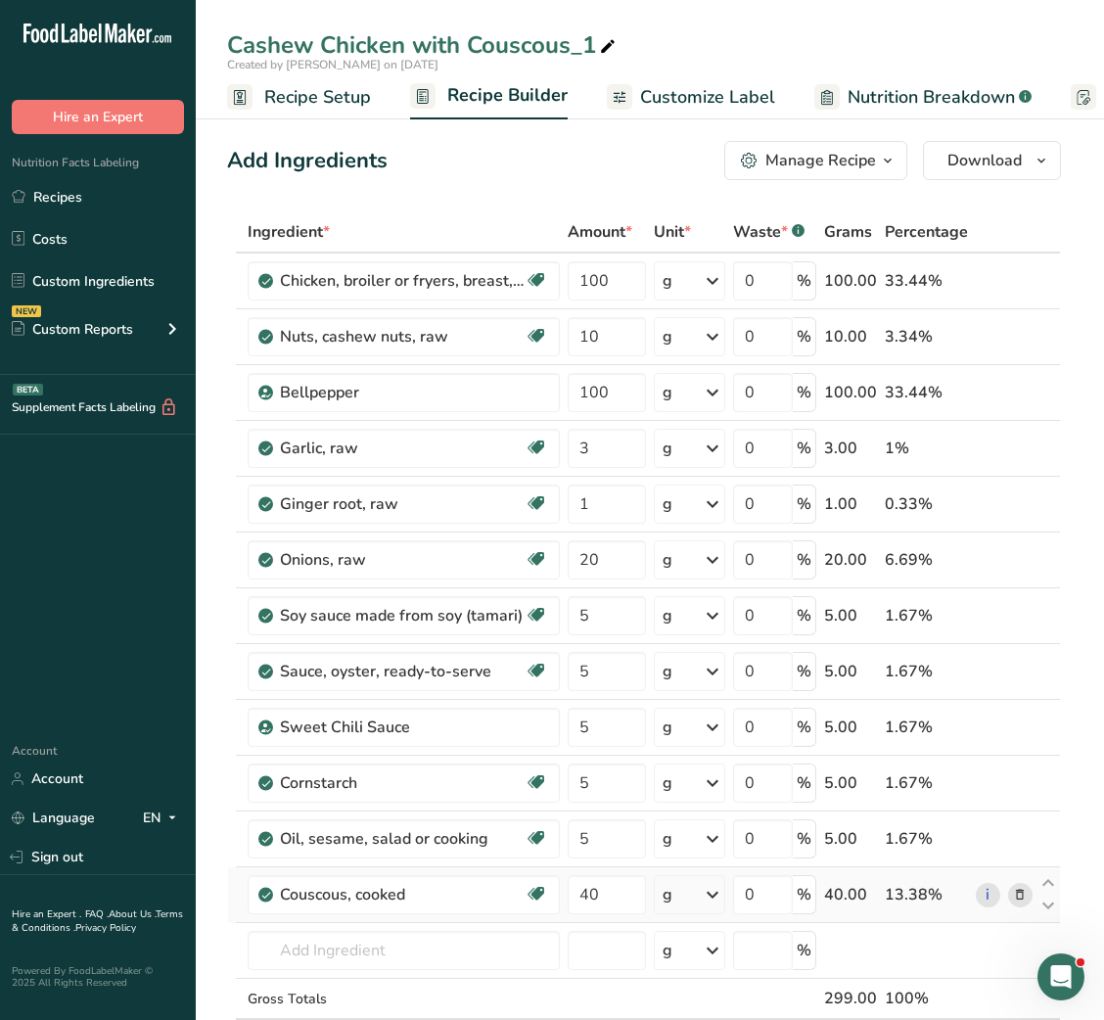
click at [1014, 897] on icon at bounding box center [1020, 895] width 14 height 21
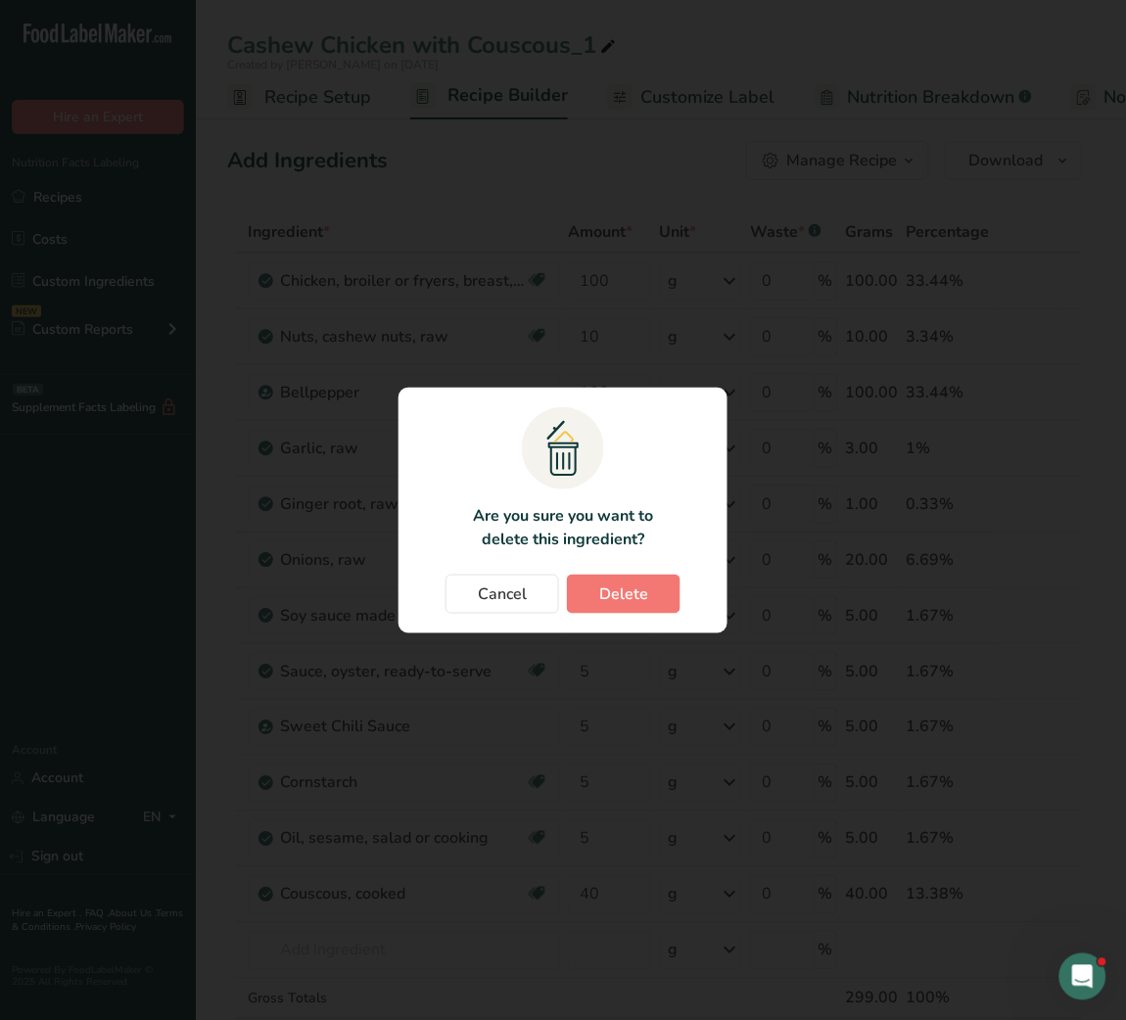
click at [628, 566] on section ".a{fill:#f5f3ed;}.b,.e{fill:#0f393a;}.c{fill:none;}.d{fill:#f2c549;}.e{stroke:r…" at bounding box center [562, 511] width 329 height 246
click at [630, 601] on span "Delete" at bounding box center [623, 594] width 49 height 23
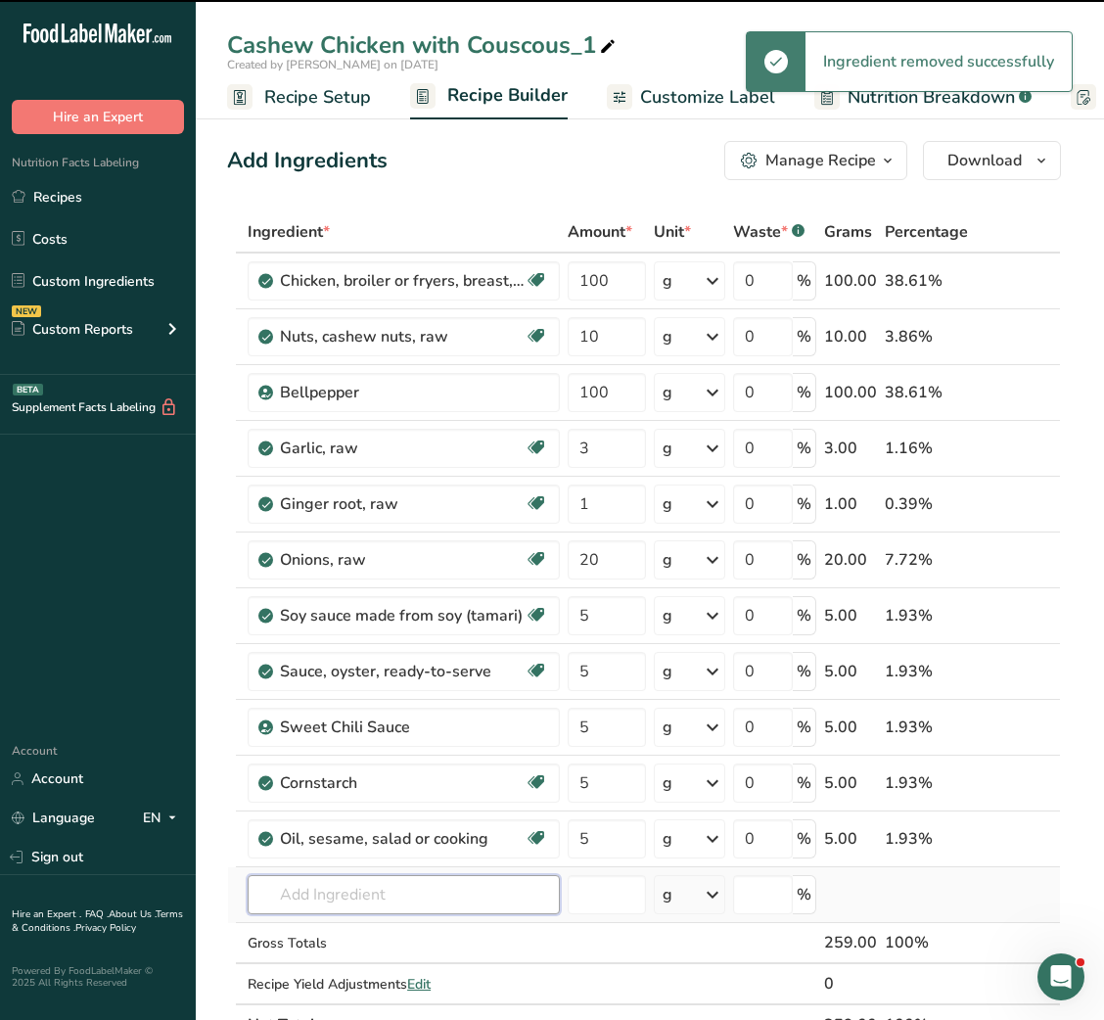
click at [389, 901] on input "text" at bounding box center [404, 894] width 312 height 39
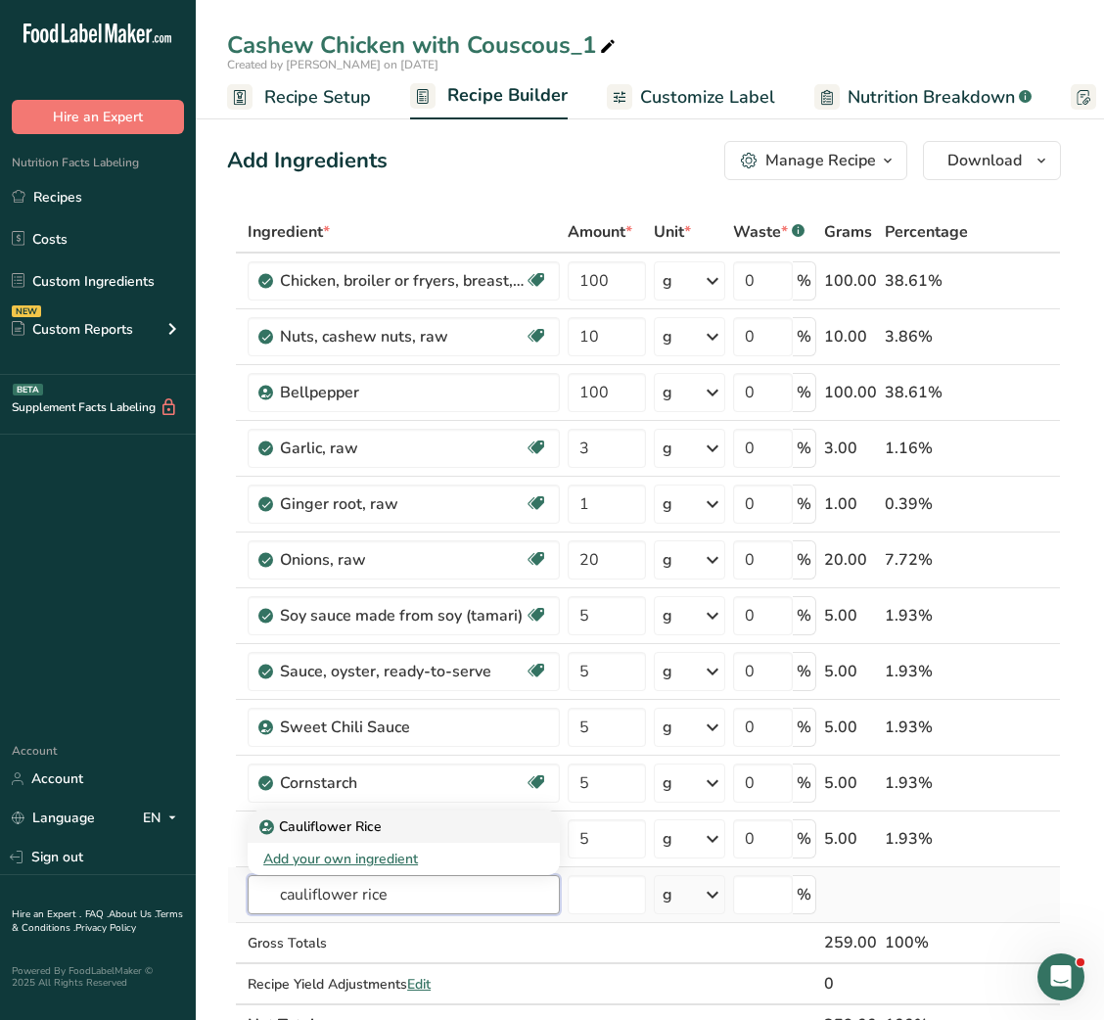
type input "cauliflower rice"
click at [379, 833] on p "Cauliflower Rice" at bounding box center [322, 827] width 118 height 21
type input "Cauliflower Rice"
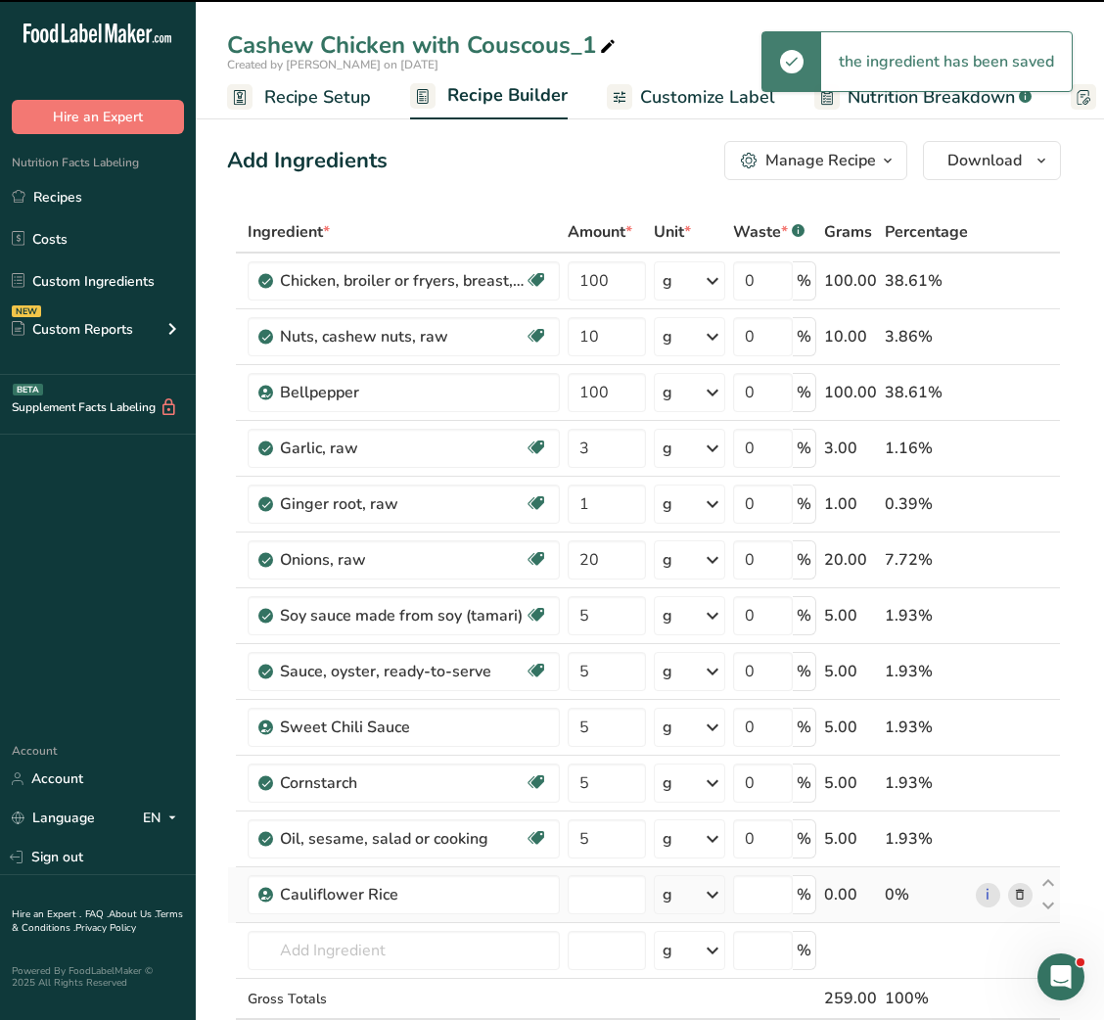
type input "0"
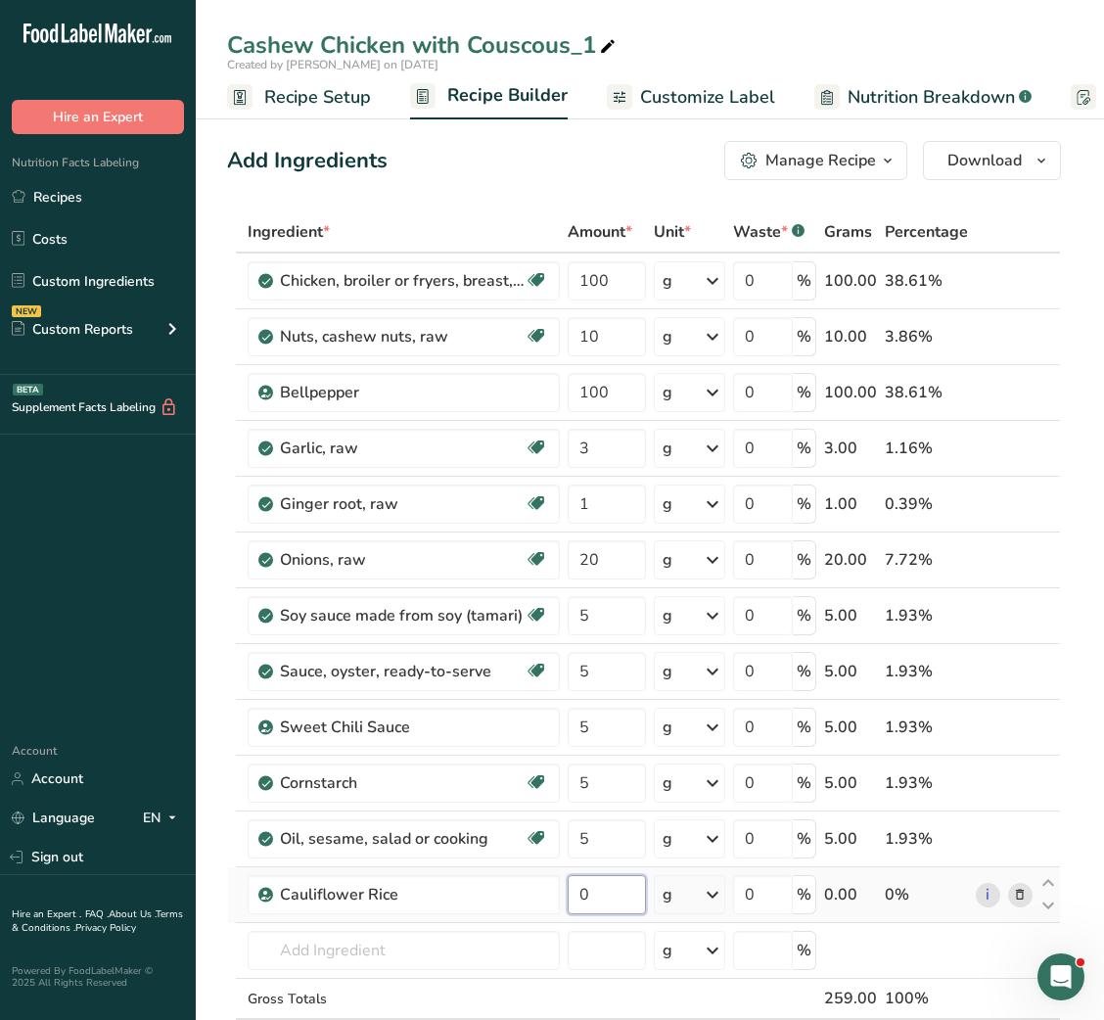
click at [583, 897] on input "0" at bounding box center [606, 894] width 77 height 39
type input "150"
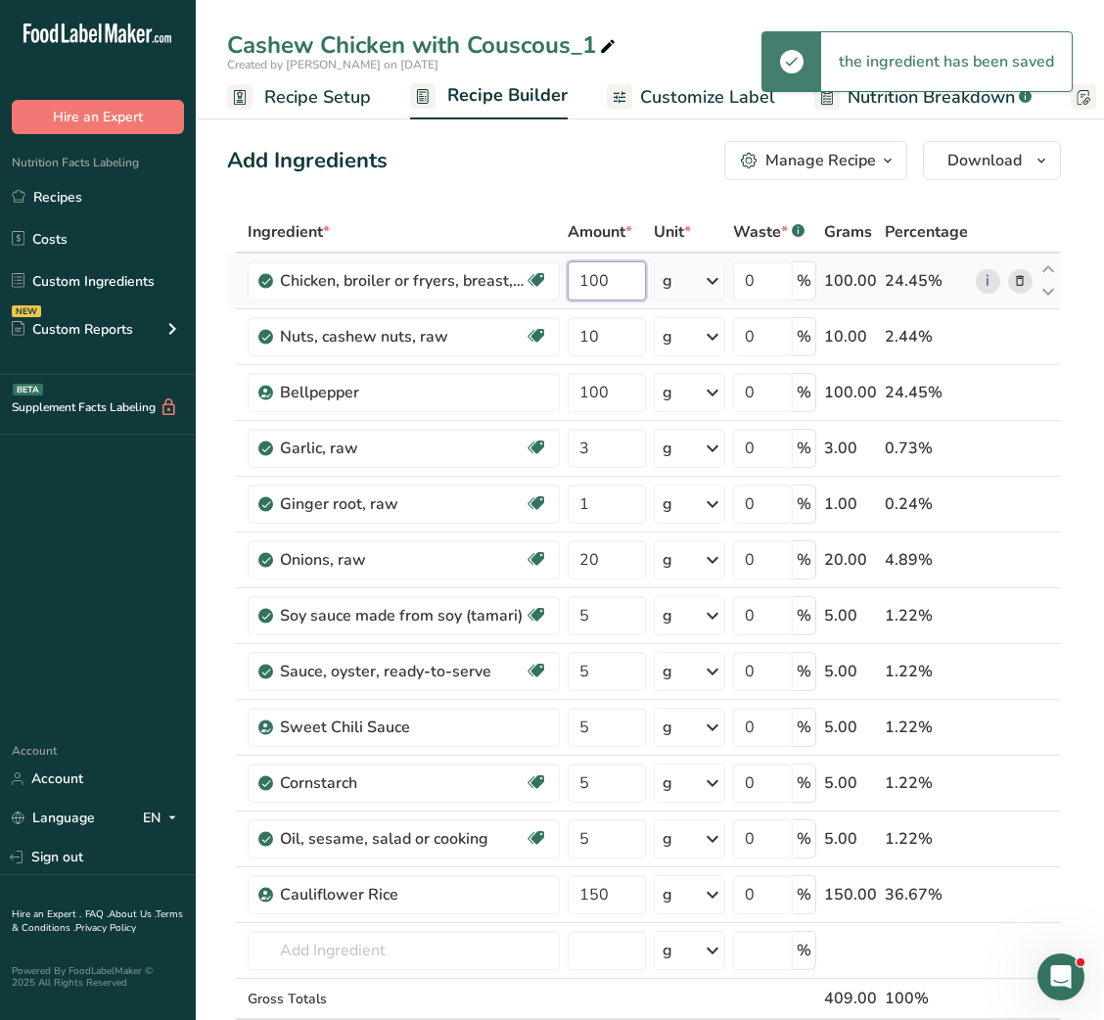
click at [598, 281] on input "100" at bounding box center [606, 280] width 77 height 39
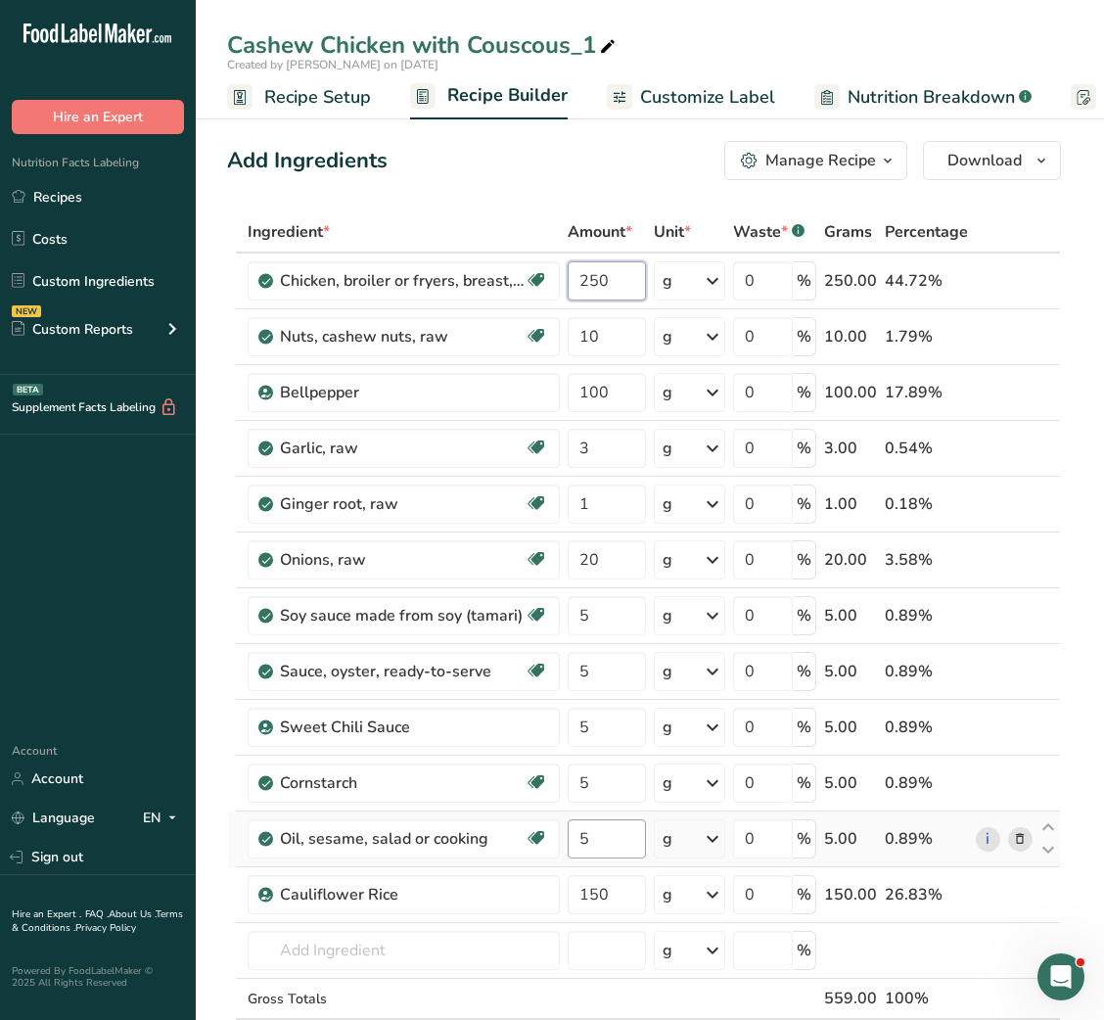
type input "250"
click at [580, 848] on div "Ingredient * Amount * Unit * Waste * .a-a{fill:#347362;}.b-a{fill:#fff;} Grams …" at bounding box center [644, 656] width 834 height 890
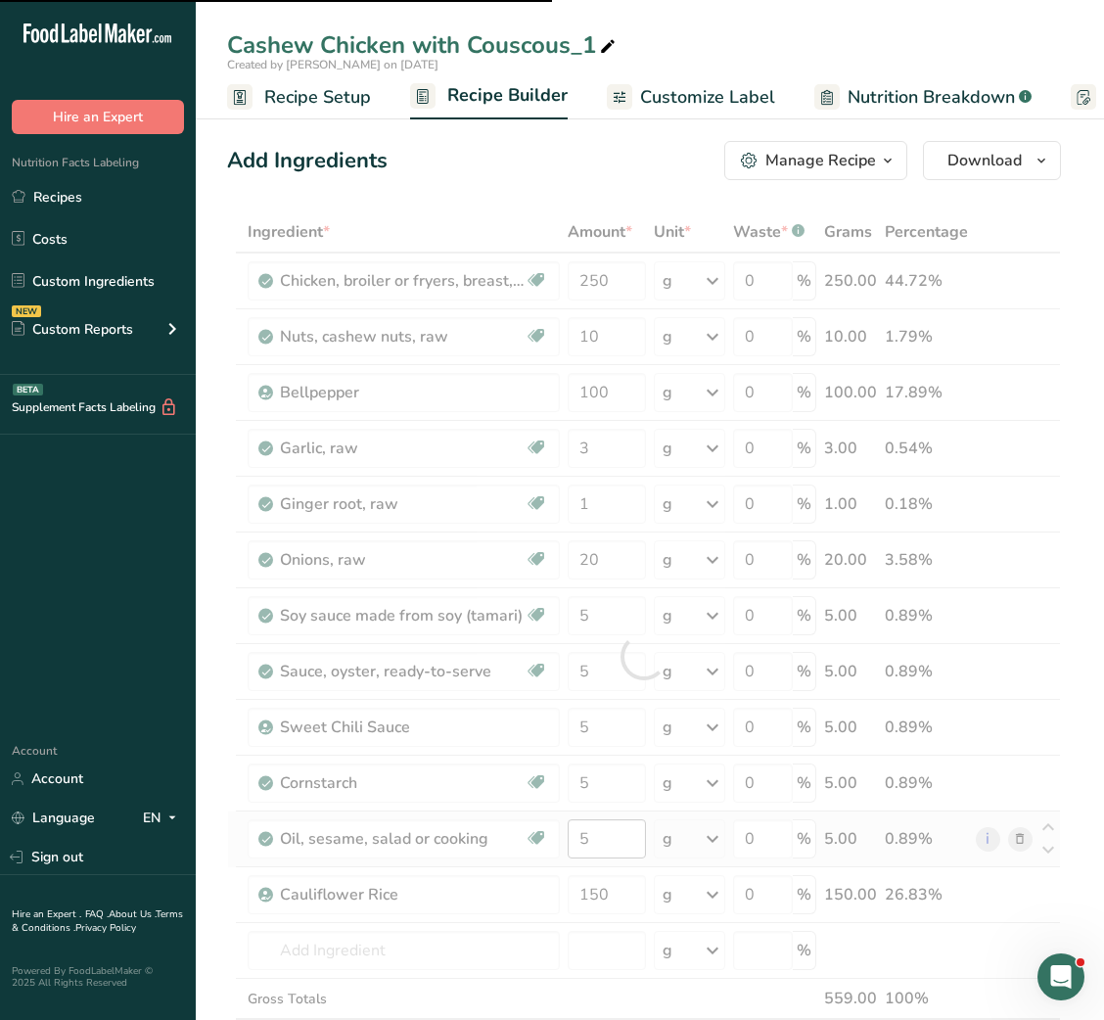
click at [580, 848] on div at bounding box center [644, 656] width 834 height 890
click at [580, 846] on div at bounding box center [644, 656] width 834 height 890
click at [580, 846] on input "5" at bounding box center [606, 838] width 77 height 39
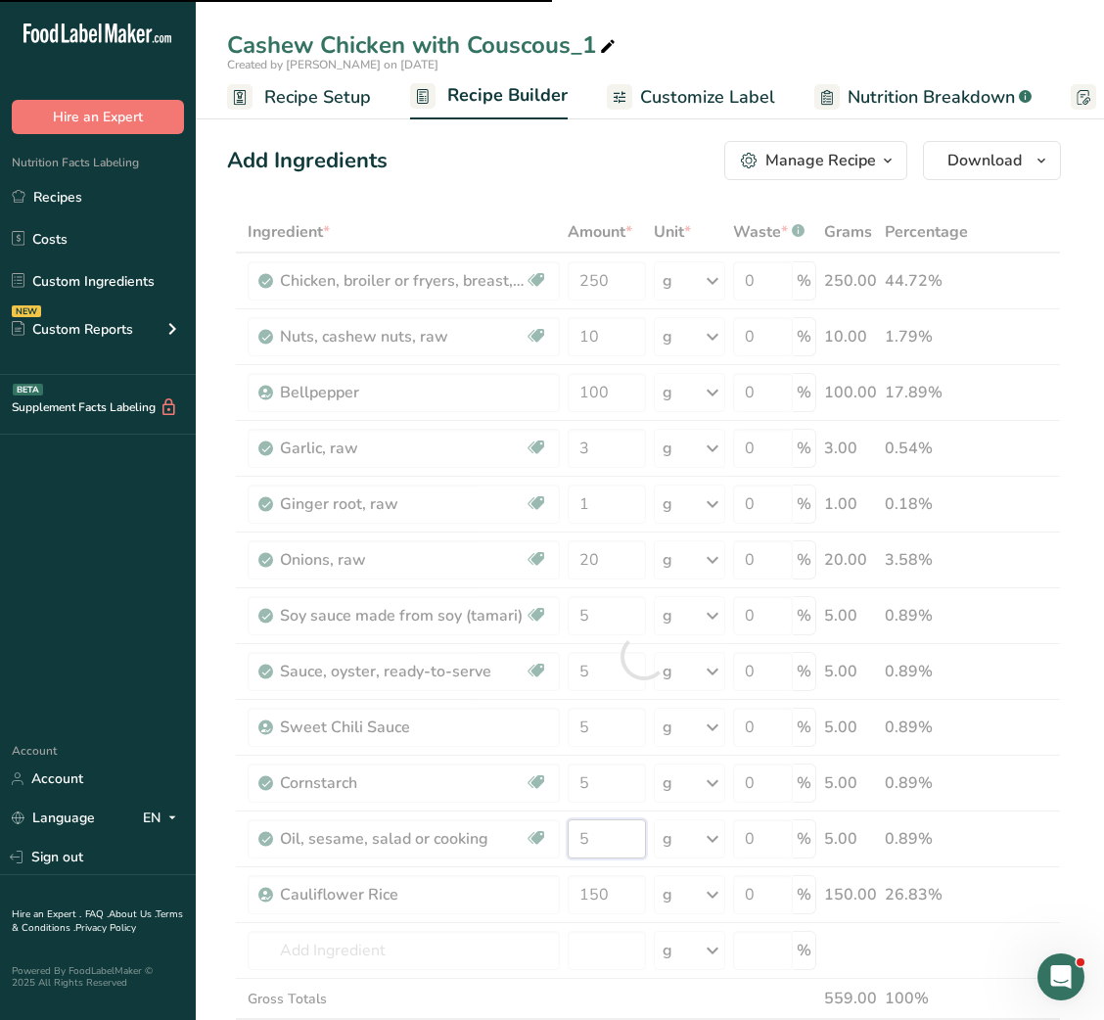
click at [580, 846] on input "5" at bounding box center [606, 838] width 77 height 39
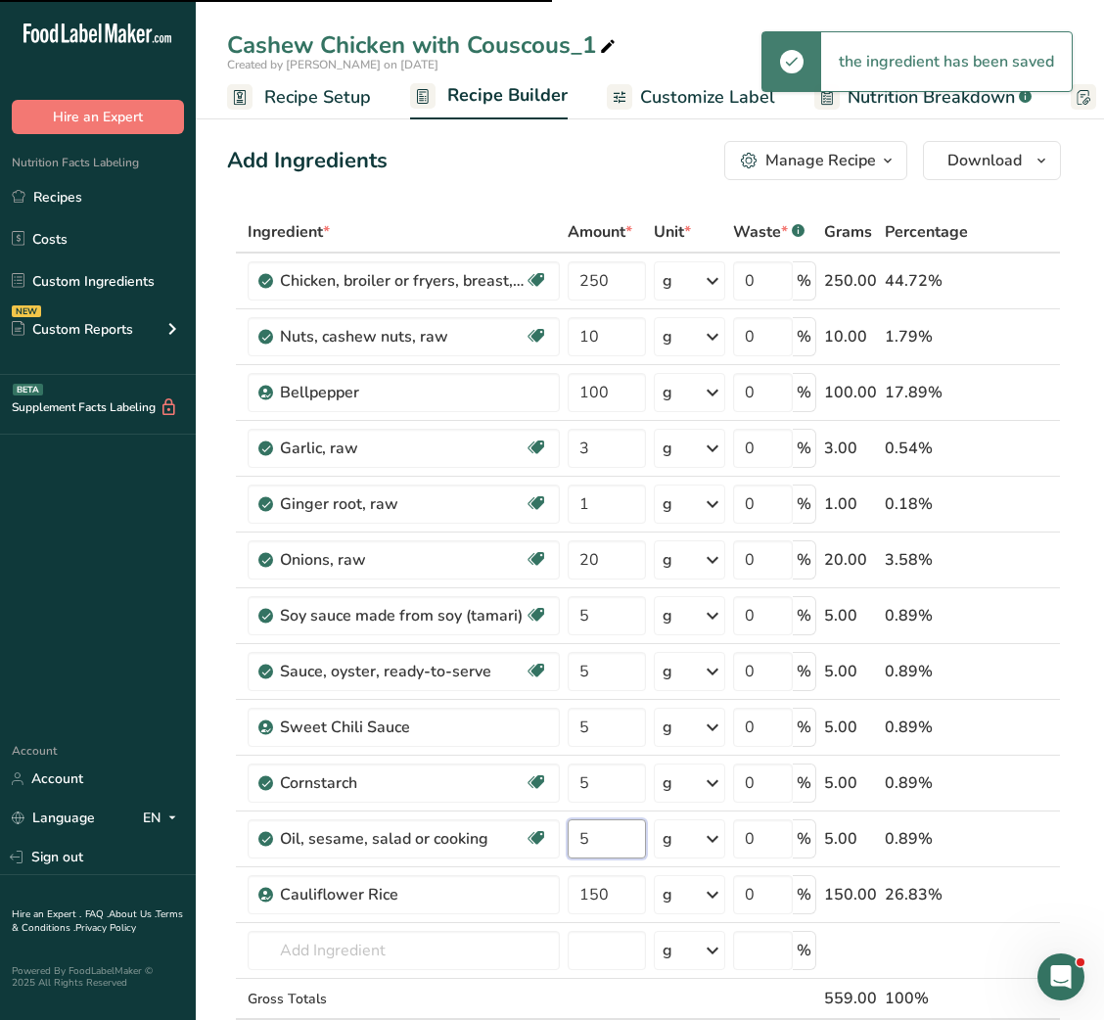
click at [580, 846] on input "5" at bounding box center [606, 838] width 77 height 39
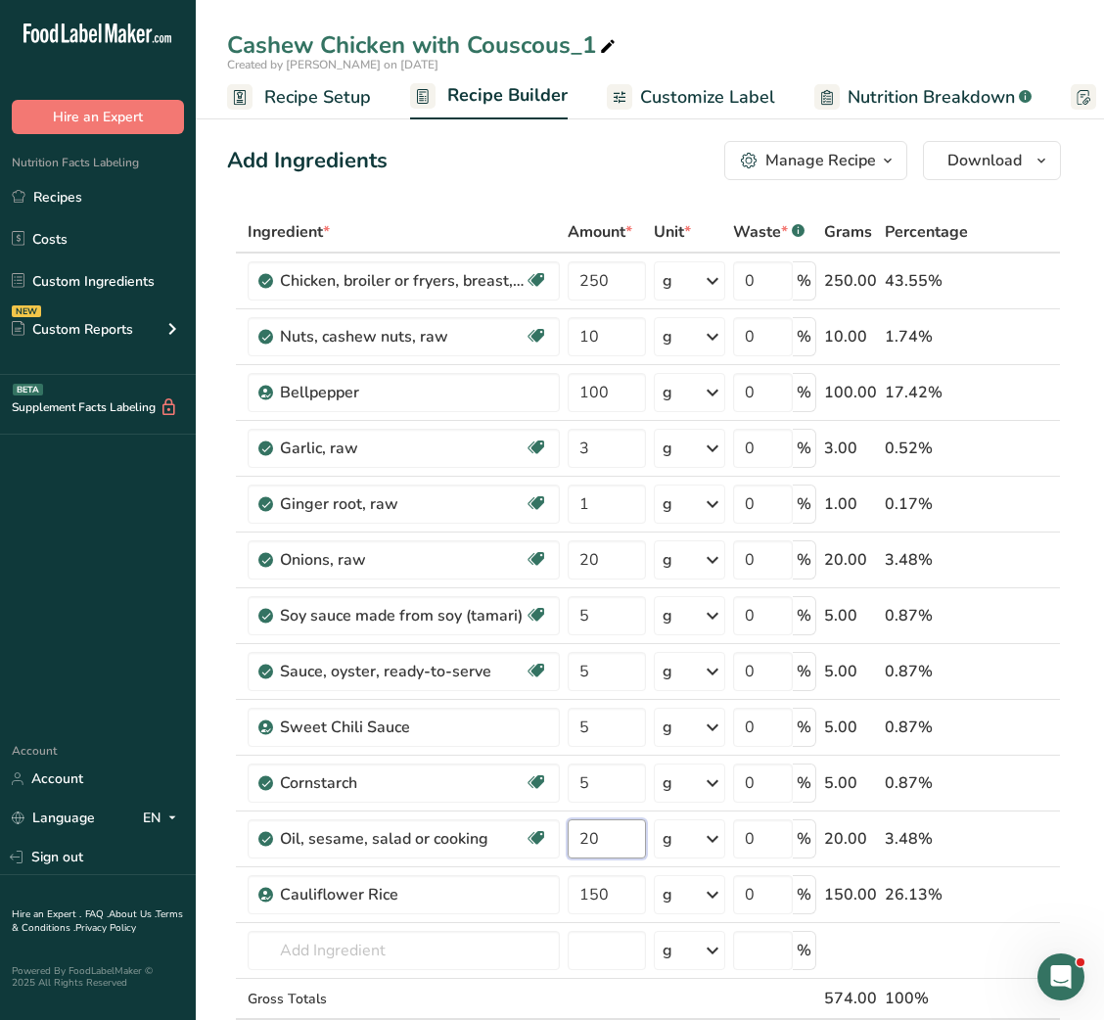
type input "20"
click at [585, 333] on input "10" at bounding box center [606, 336] width 77 height 39
click at [588, 340] on input "50" at bounding box center [606, 336] width 77 height 39
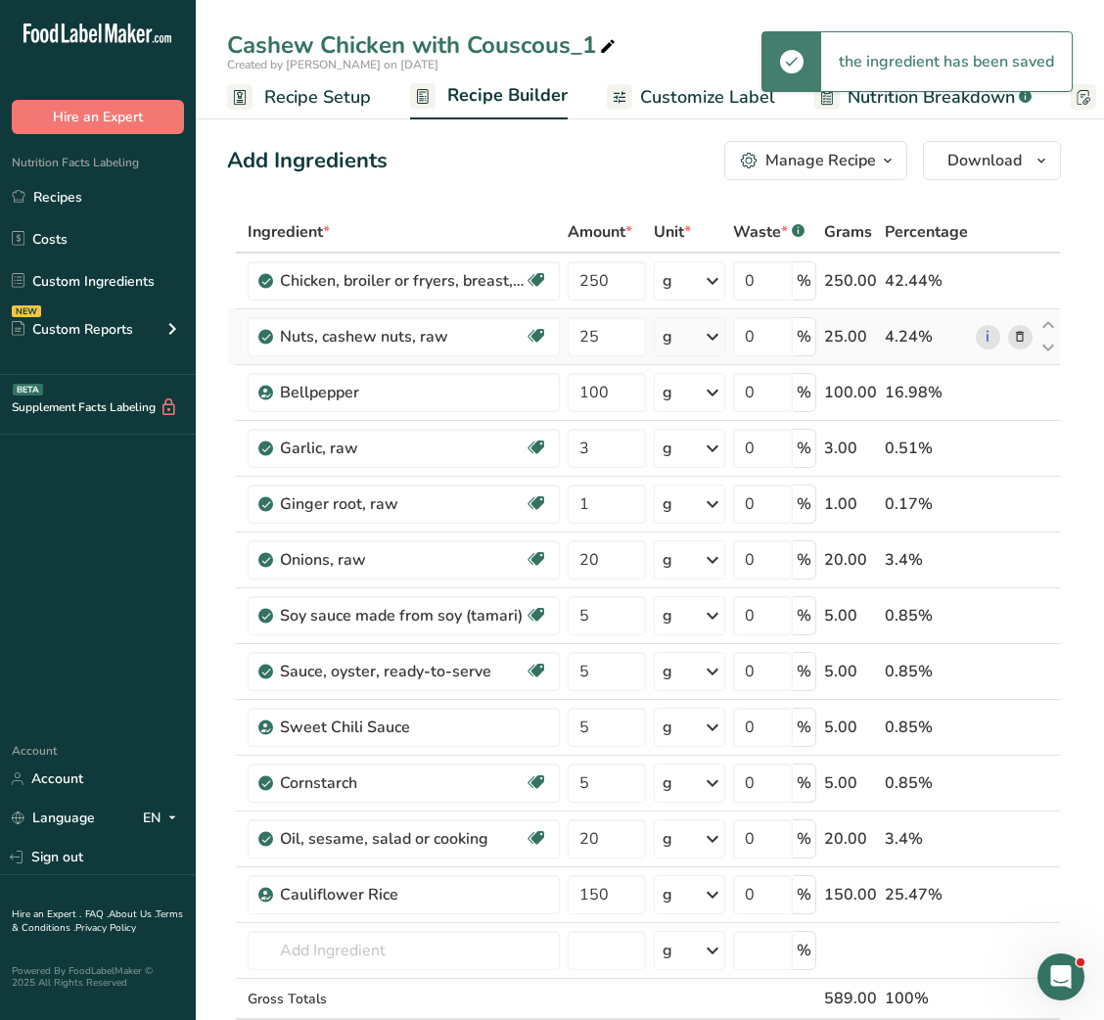
scroll to position [1, 0]
click at [589, 331] on input "25" at bounding box center [606, 335] width 77 height 39
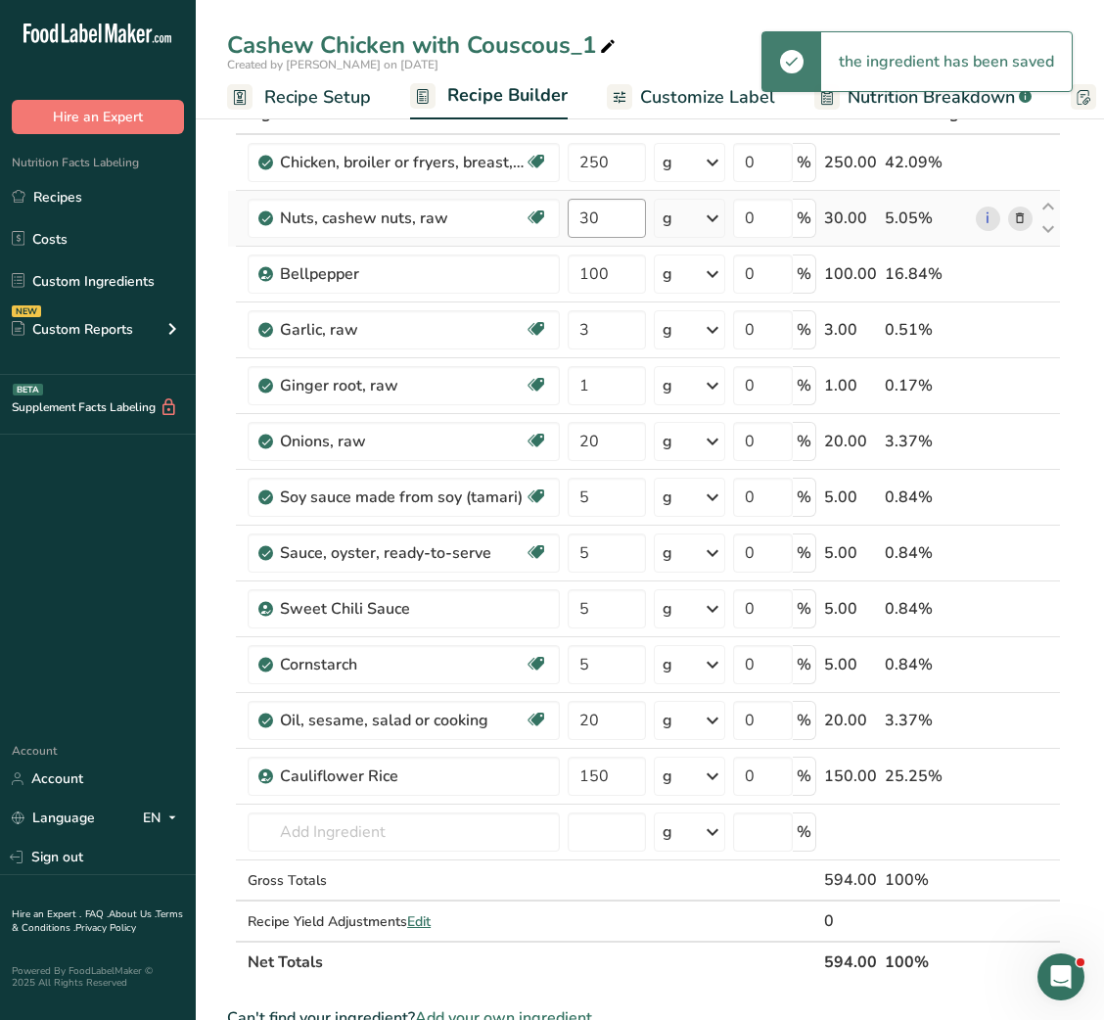
scroll to position [0, 0]
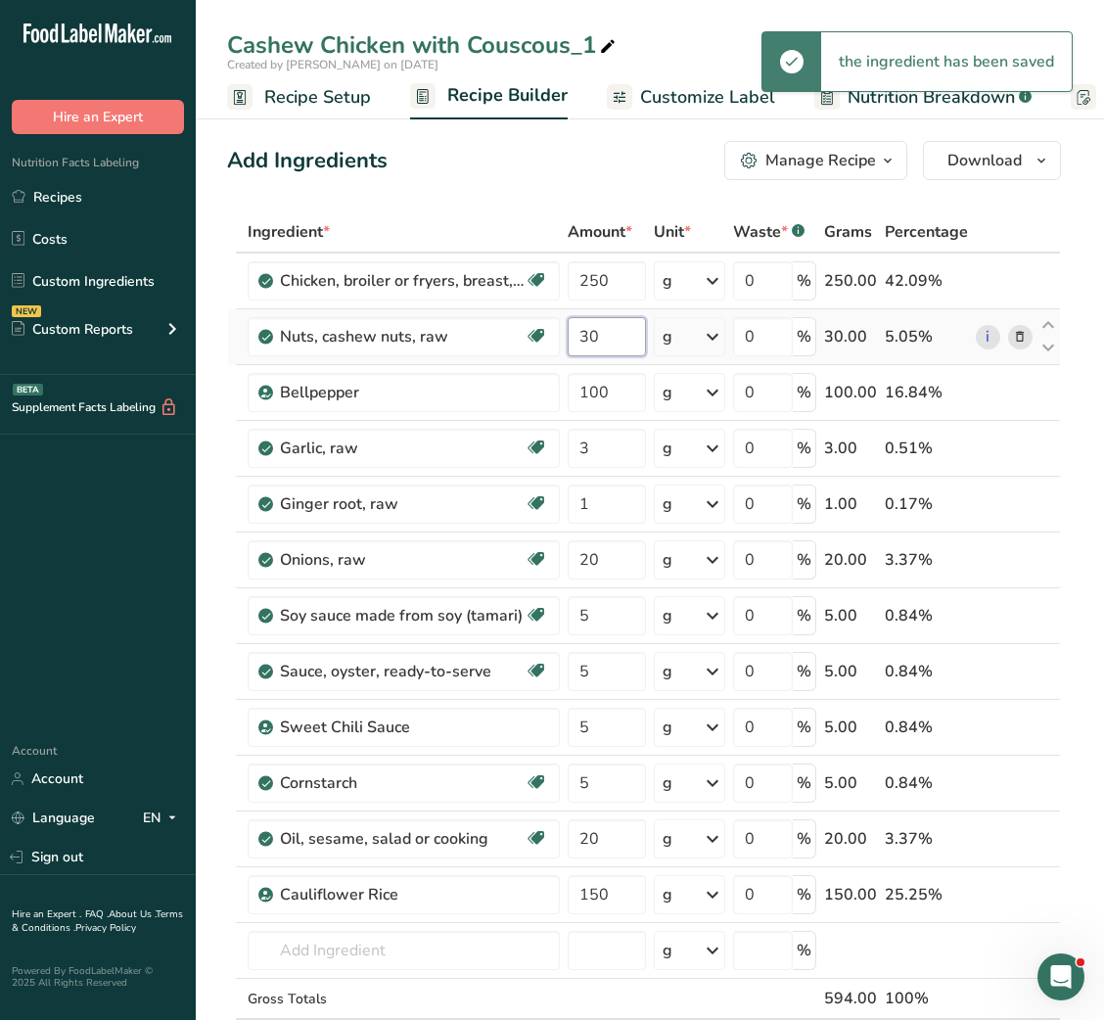
click at [580, 344] on input "30" at bounding box center [606, 336] width 77 height 39
type input "50"
click at [599, 45] on icon at bounding box center [608, 46] width 18 height 27
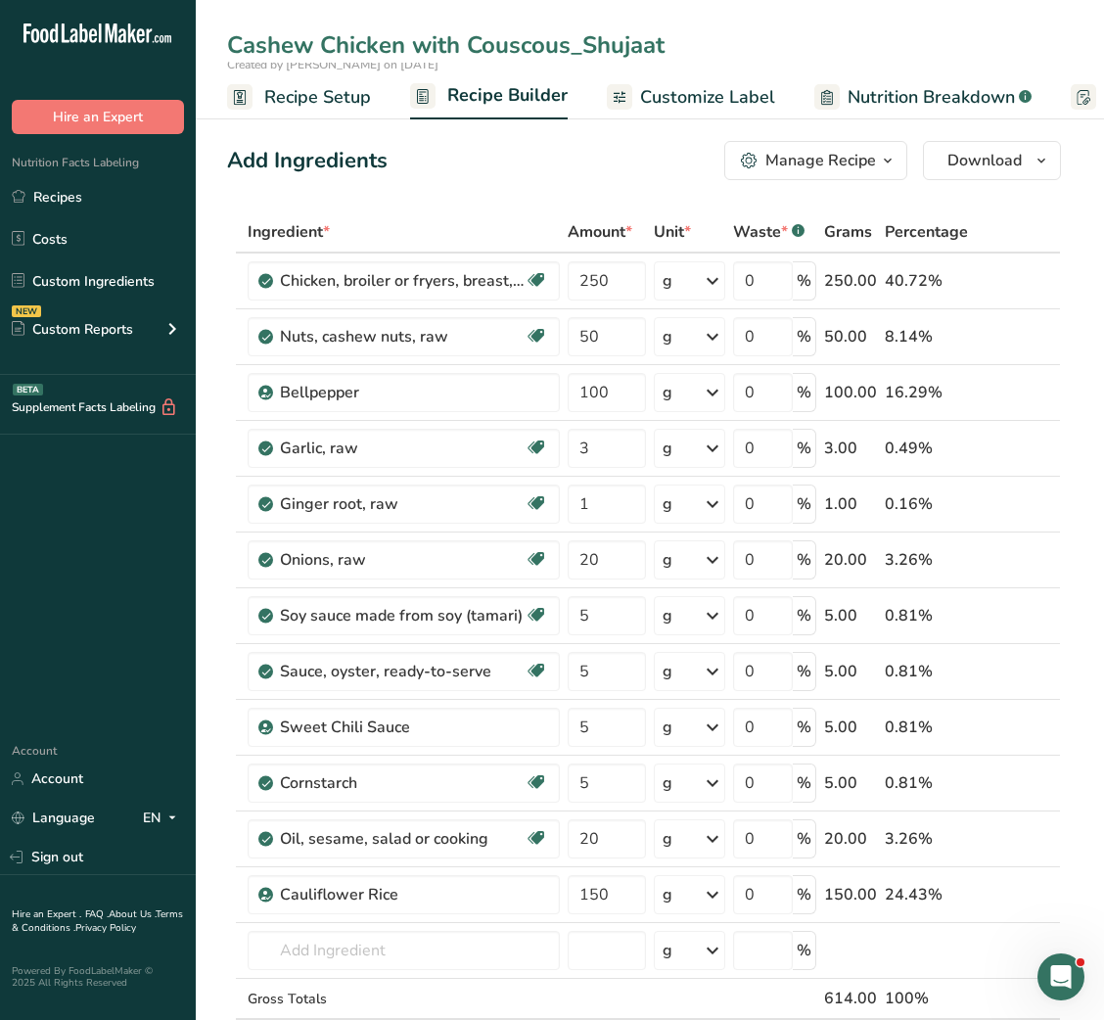
type input "Cashew Chicken with Couscous_Shujaat"
click at [718, 93] on span "Customize Label" at bounding box center [707, 97] width 135 height 26
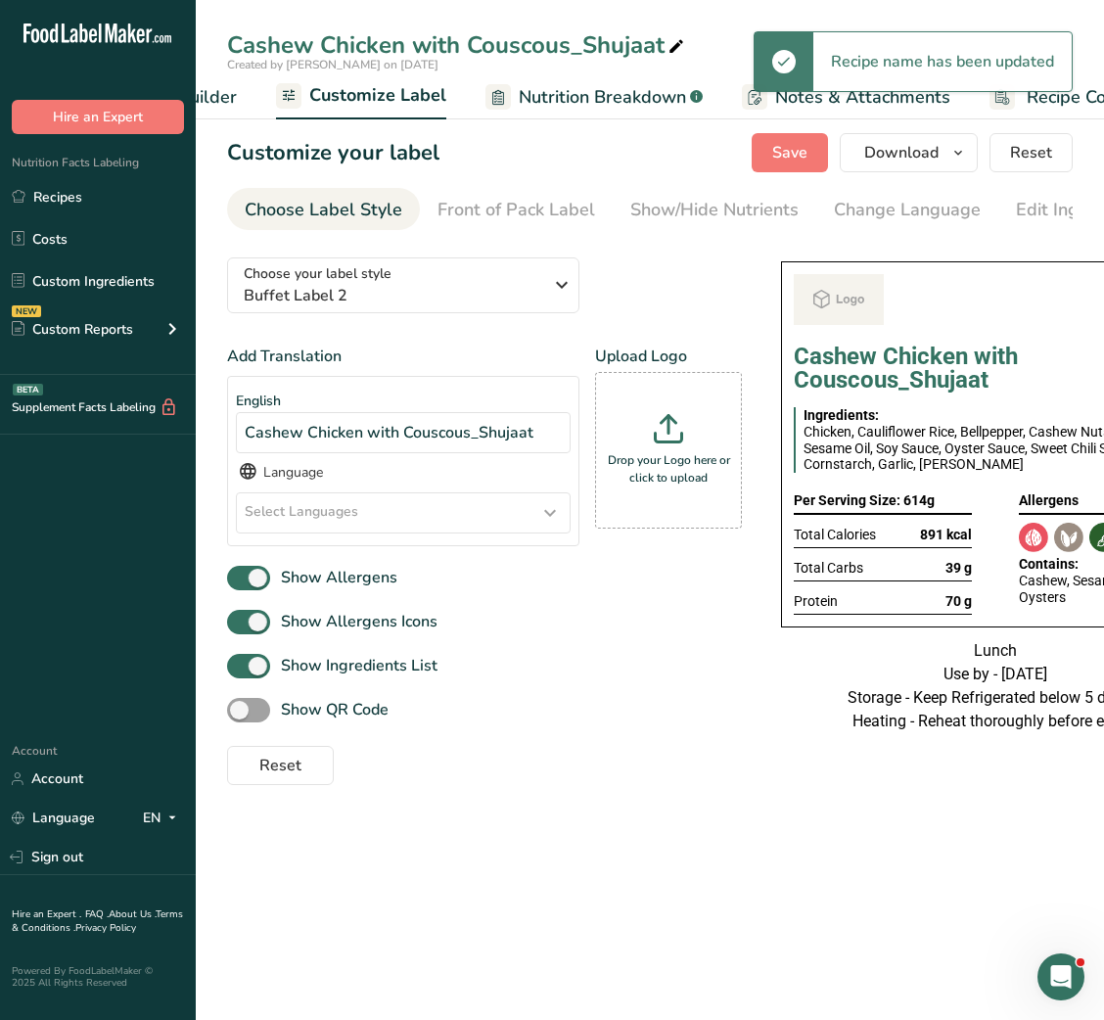
scroll to position [0, 381]
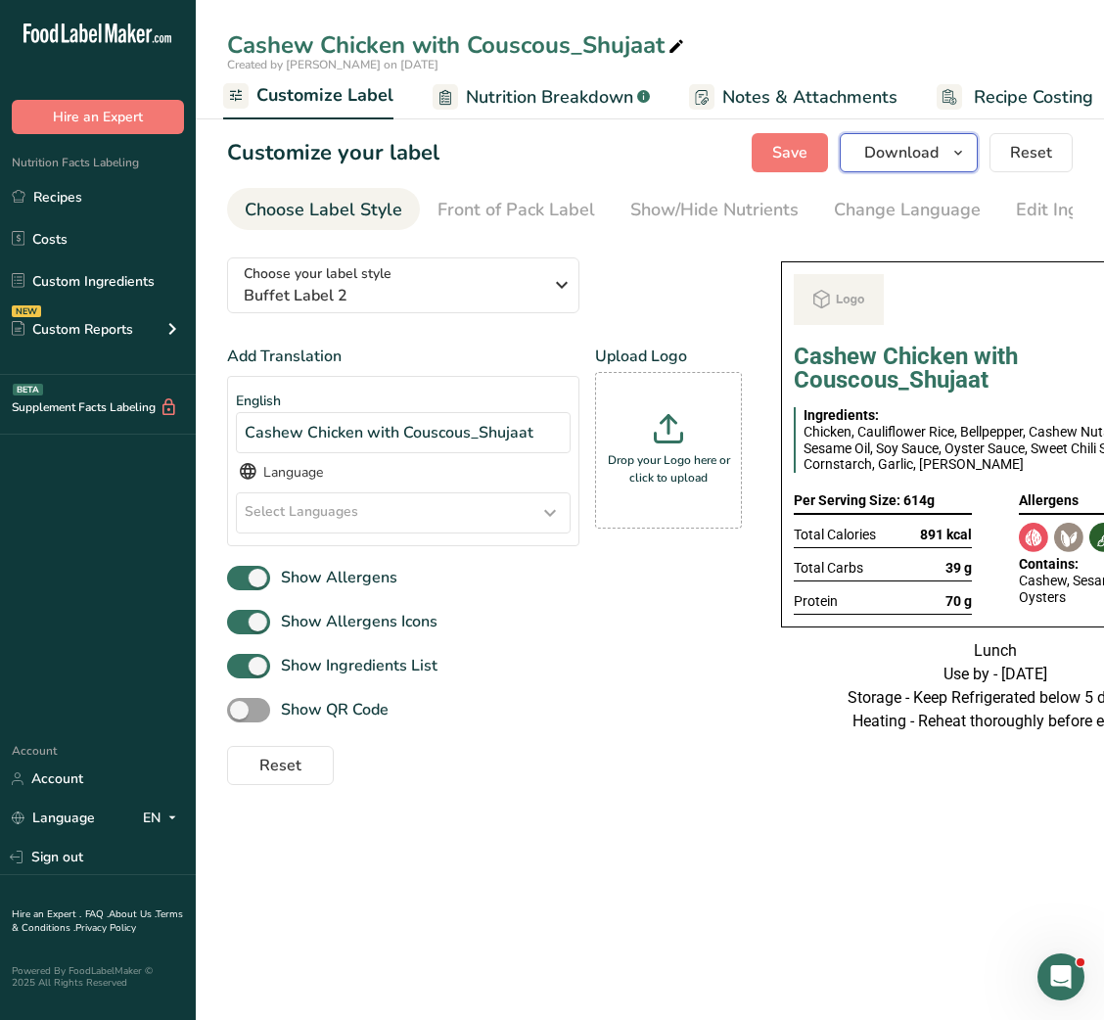
click at [942, 161] on button "Download" at bounding box center [909, 152] width 138 height 39
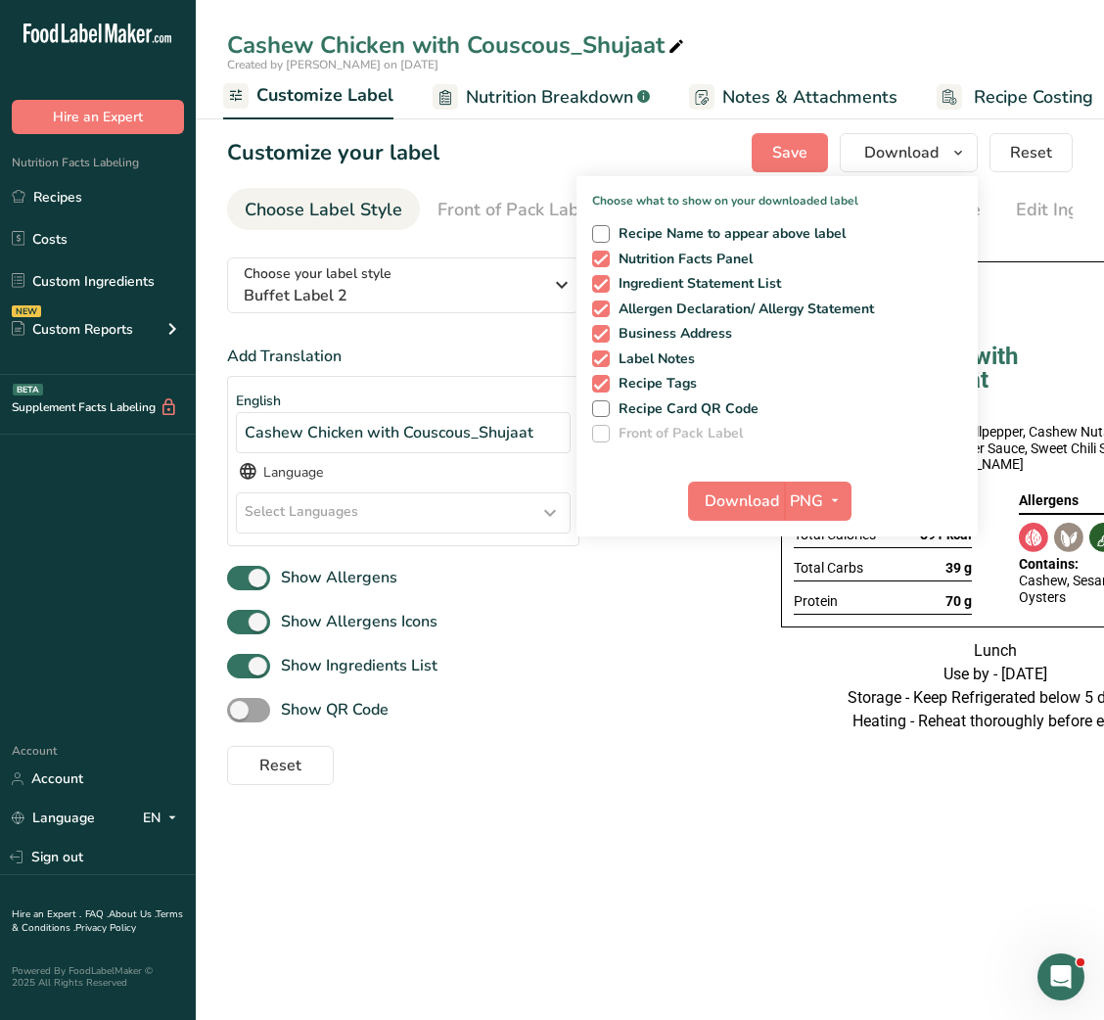
click at [689, 638] on div "Show Allergens Icons" at bounding box center [484, 622] width 515 height 32
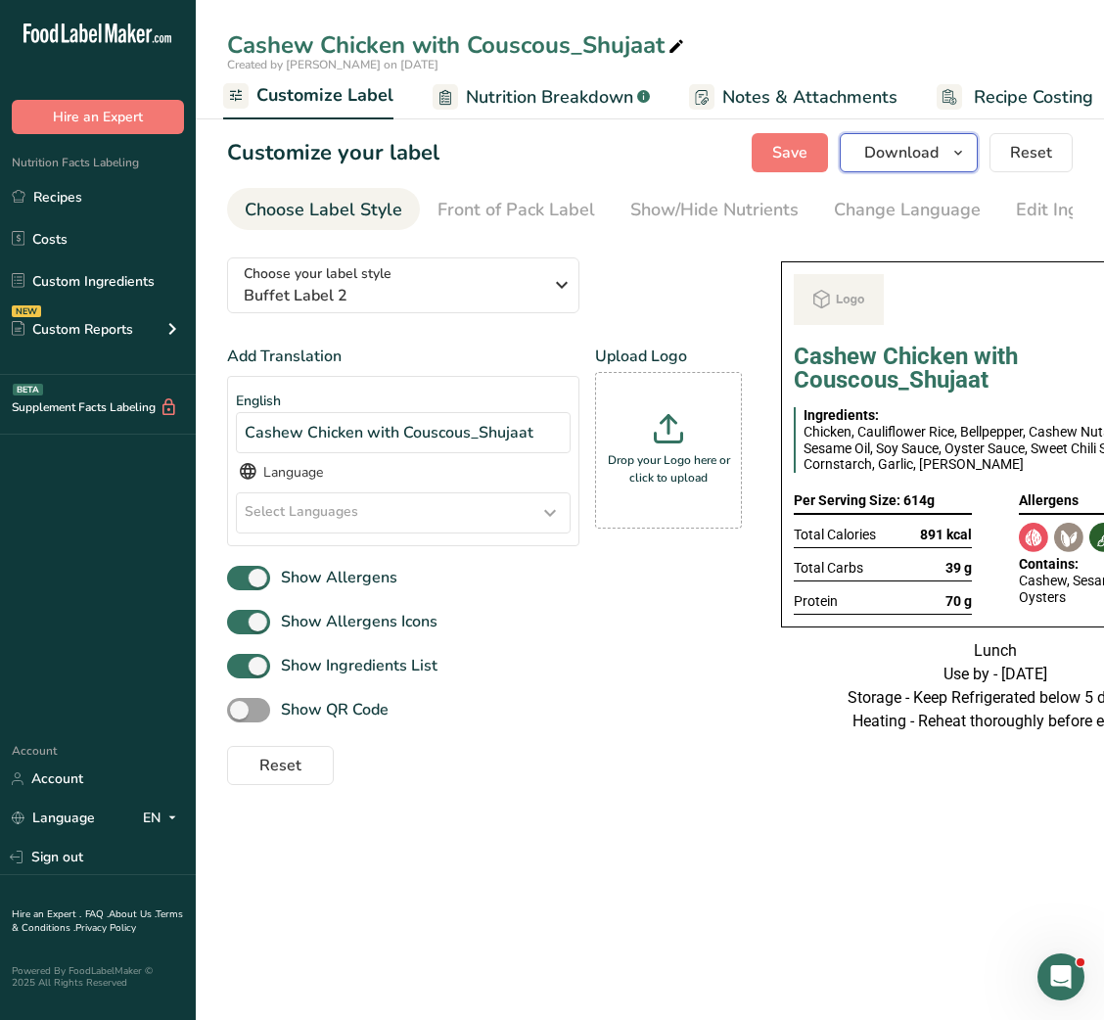
click at [939, 150] on span "Download" at bounding box center [901, 152] width 74 height 23
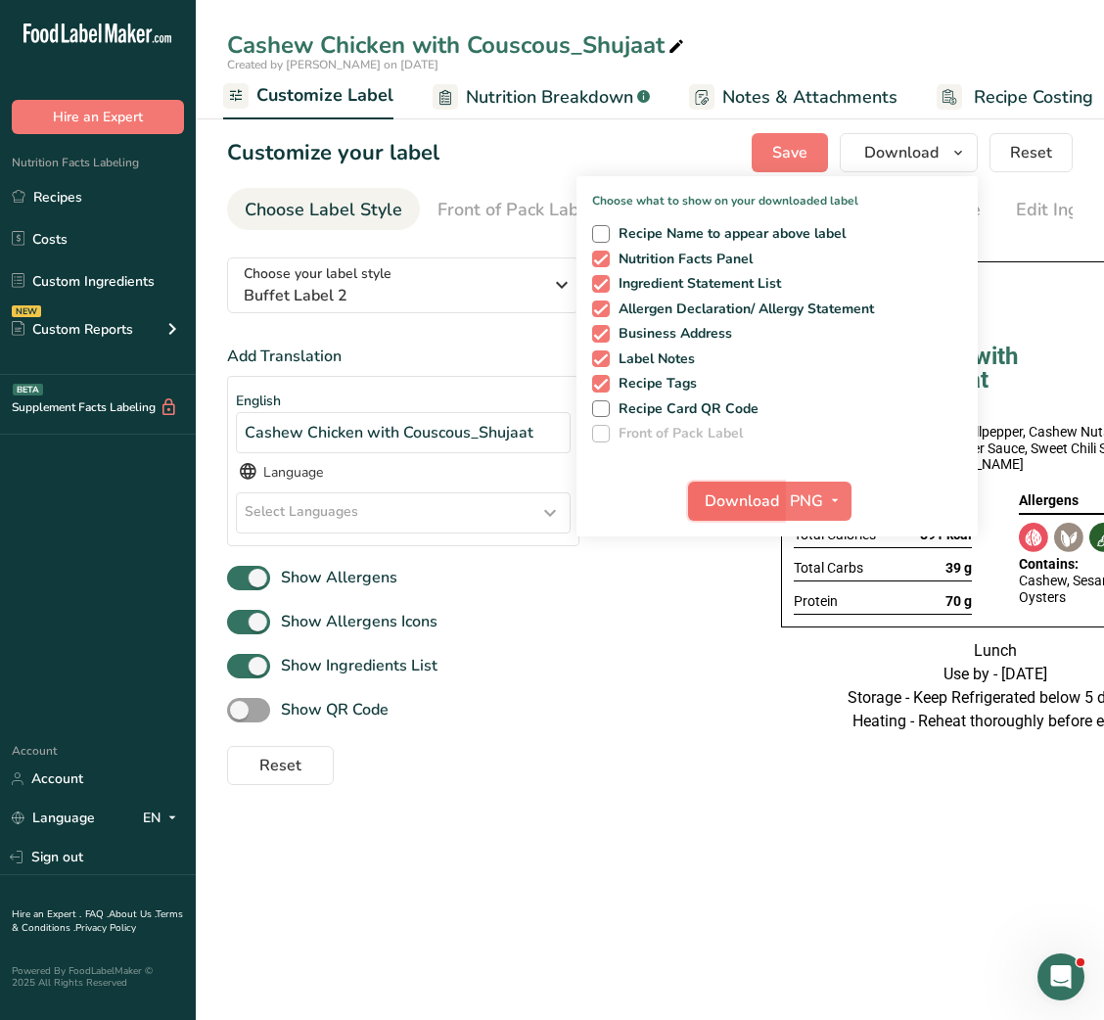
click at [723, 492] on span "Download" at bounding box center [742, 501] width 74 height 23
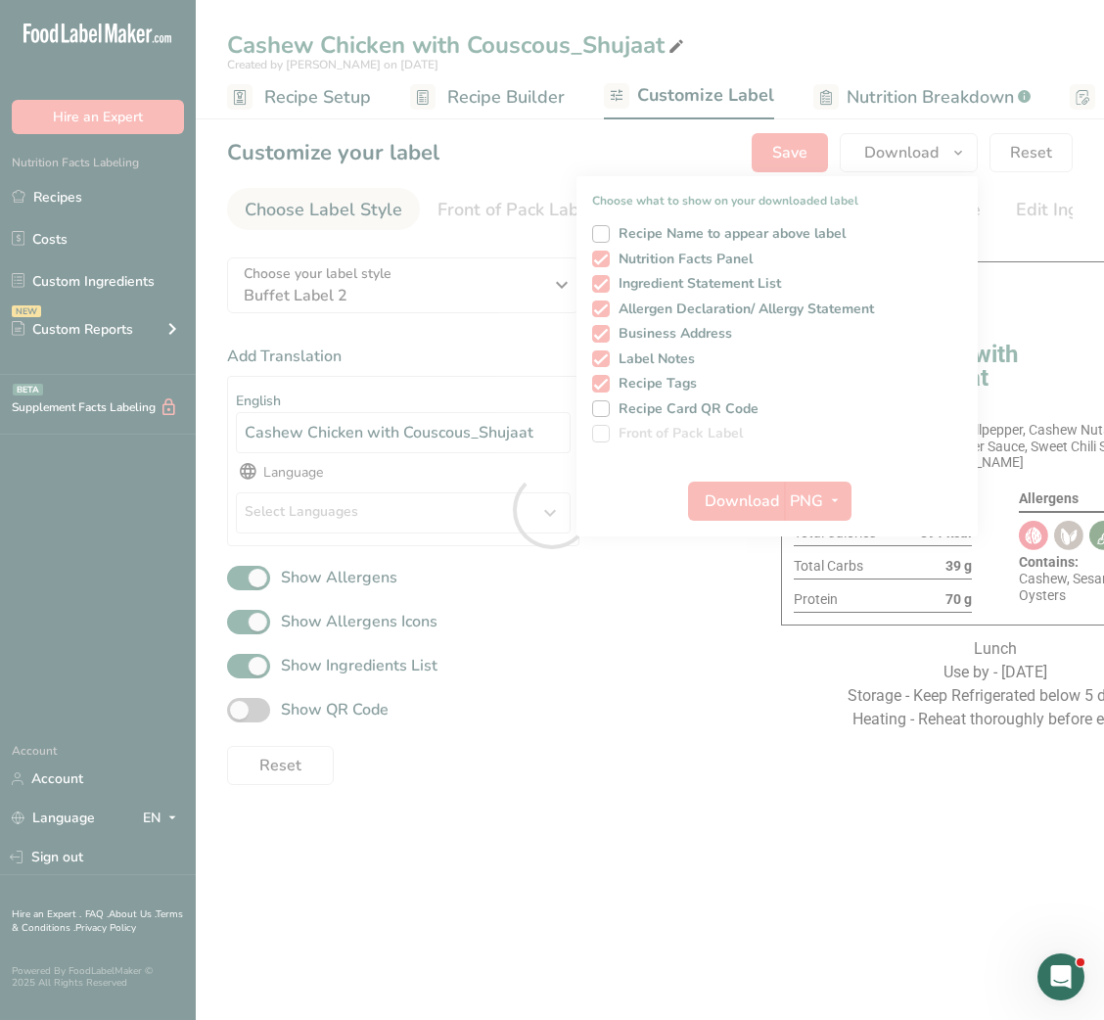
scroll to position [0, 381]
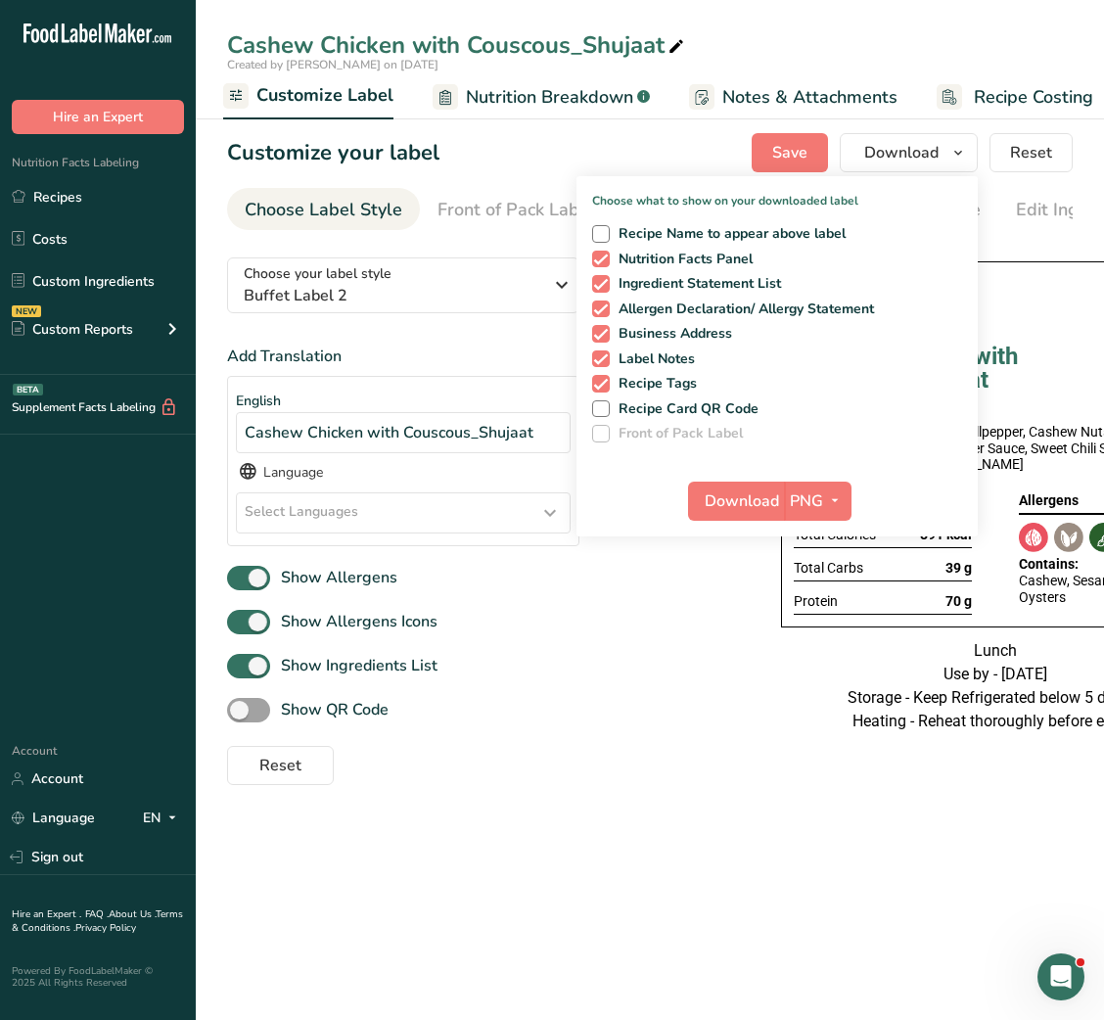
click at [689, 775] on div "Reset" at bounding box center [484, 761] width 515 height 47
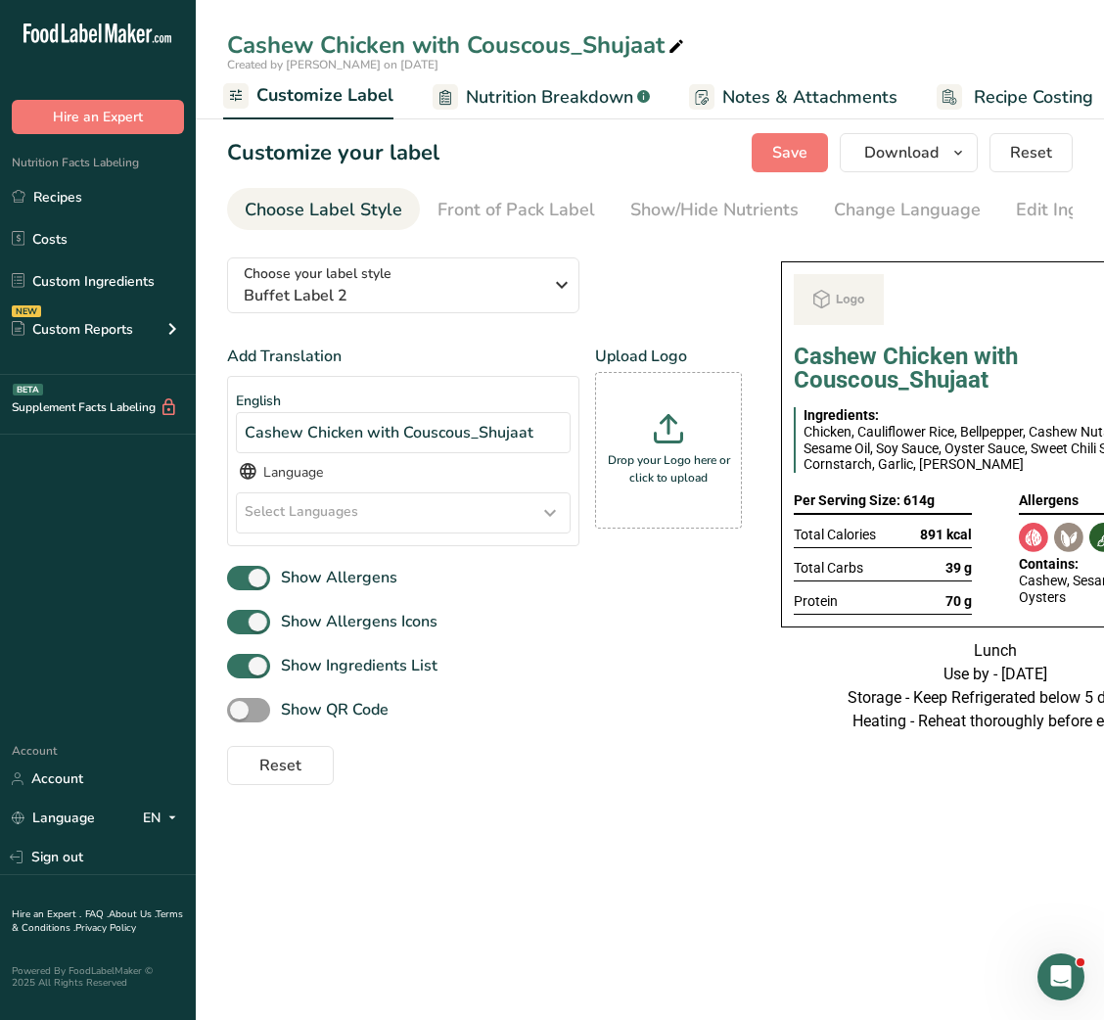
click at [541, 51] on div "Cashew Chicken with Couscous_Shujaat" at bounding box center [457, 44] width 461 height 35
click at [541, 51] on input "Cashew Chicken with Couscous_Shujaat" at bounding box center [650, 44] width 846 height 35
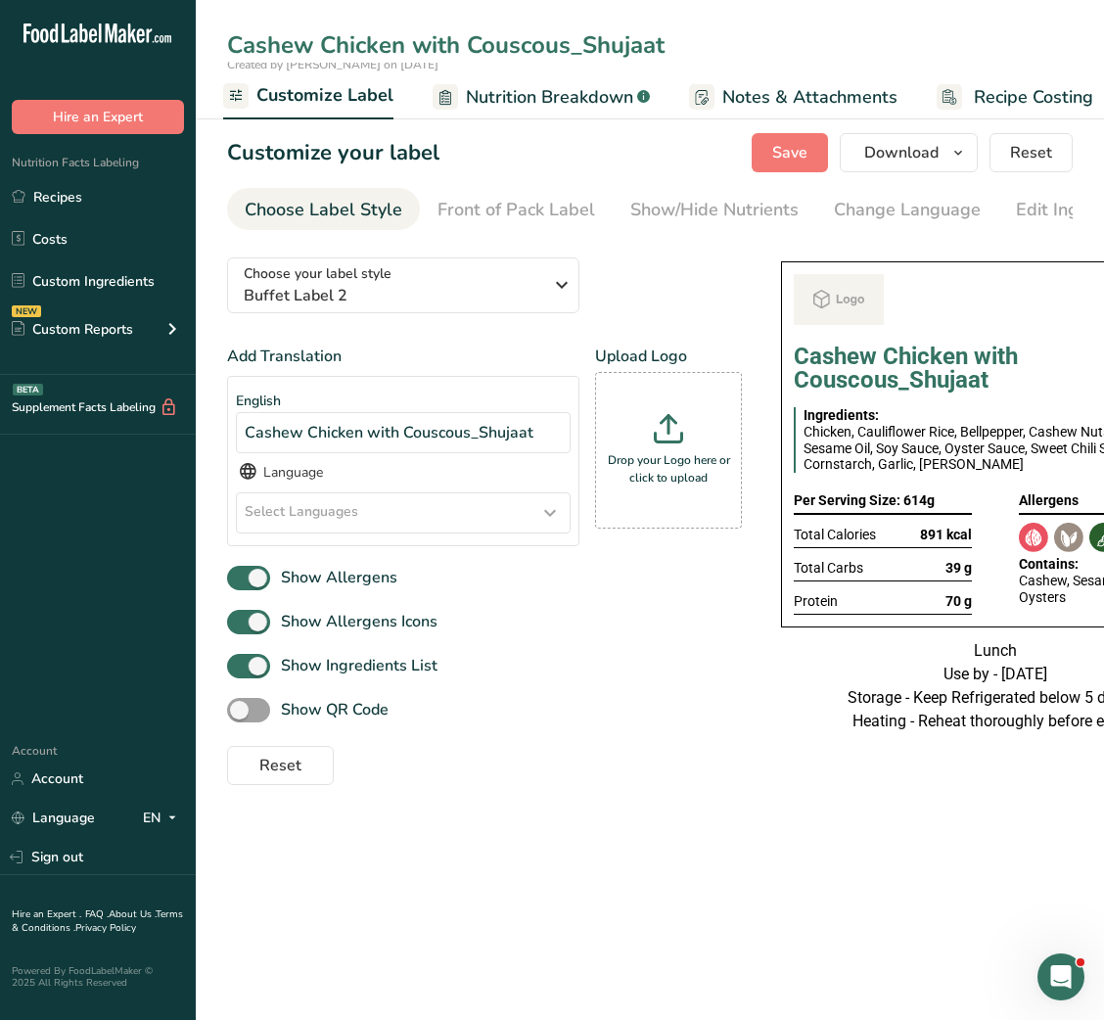
click at [567, 45] on input "Cashew Chicken with Couscous_Shujaat" at bounding box center [650, 44] width 846 height 35
type input "Cashew Chicken with Cauliflower rice_Shujaat"
click at [792, 153] on span "Save" at bounding box center [789, 152] width 35 height 23
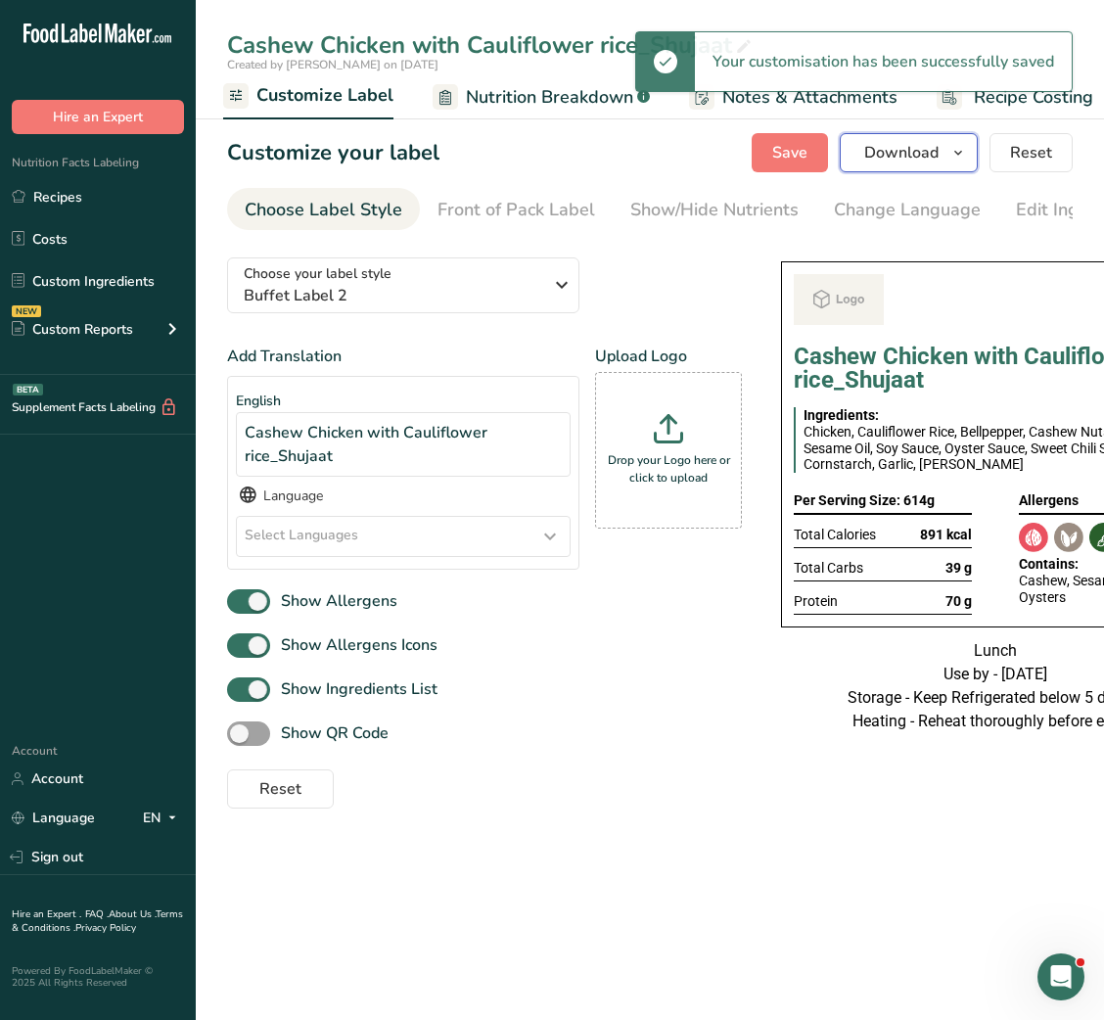
click at [890, 147] on span "Download" at bounding box center [901, 152] width 74 height 23
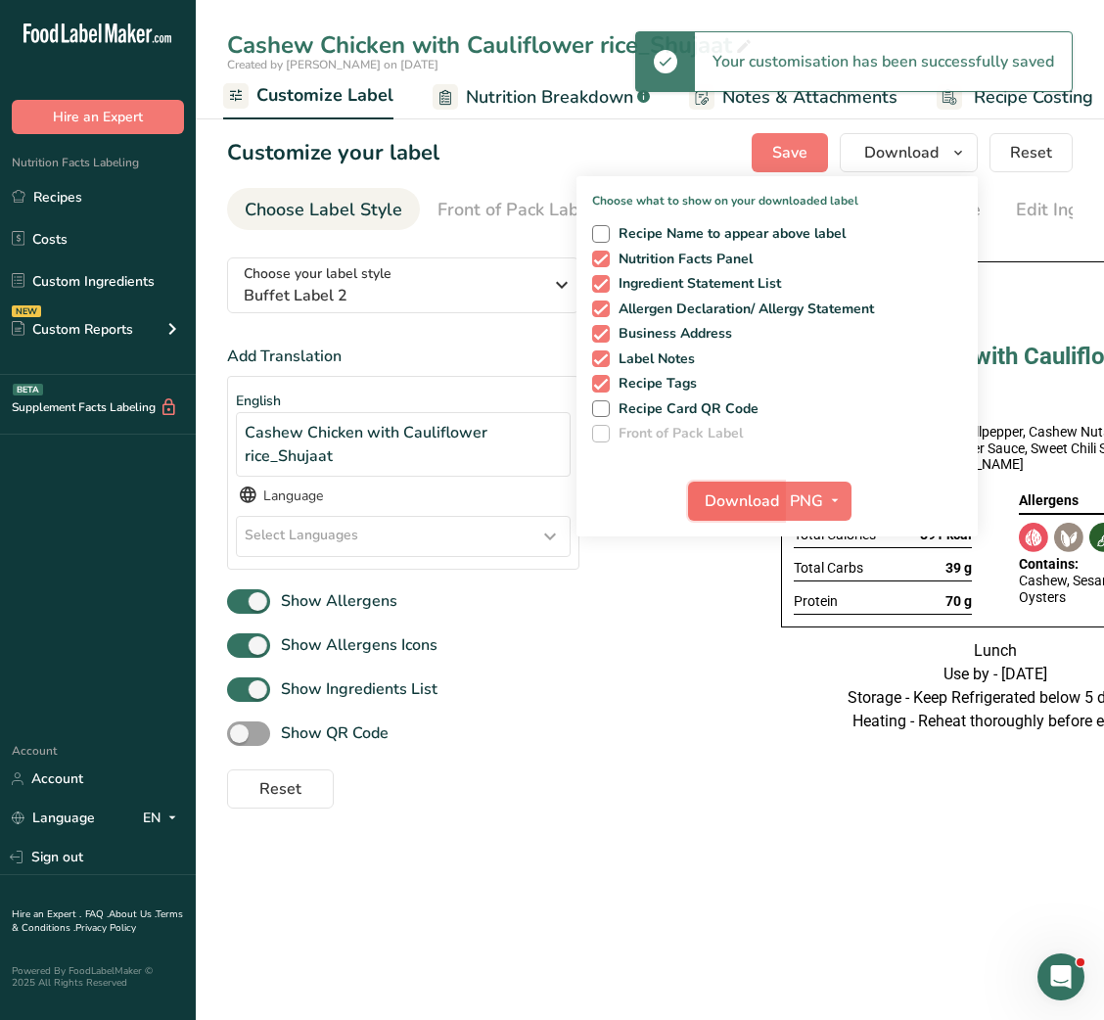
click at [739, 490] on span "Download" at bounding box center [742, 501] width 74 height 23
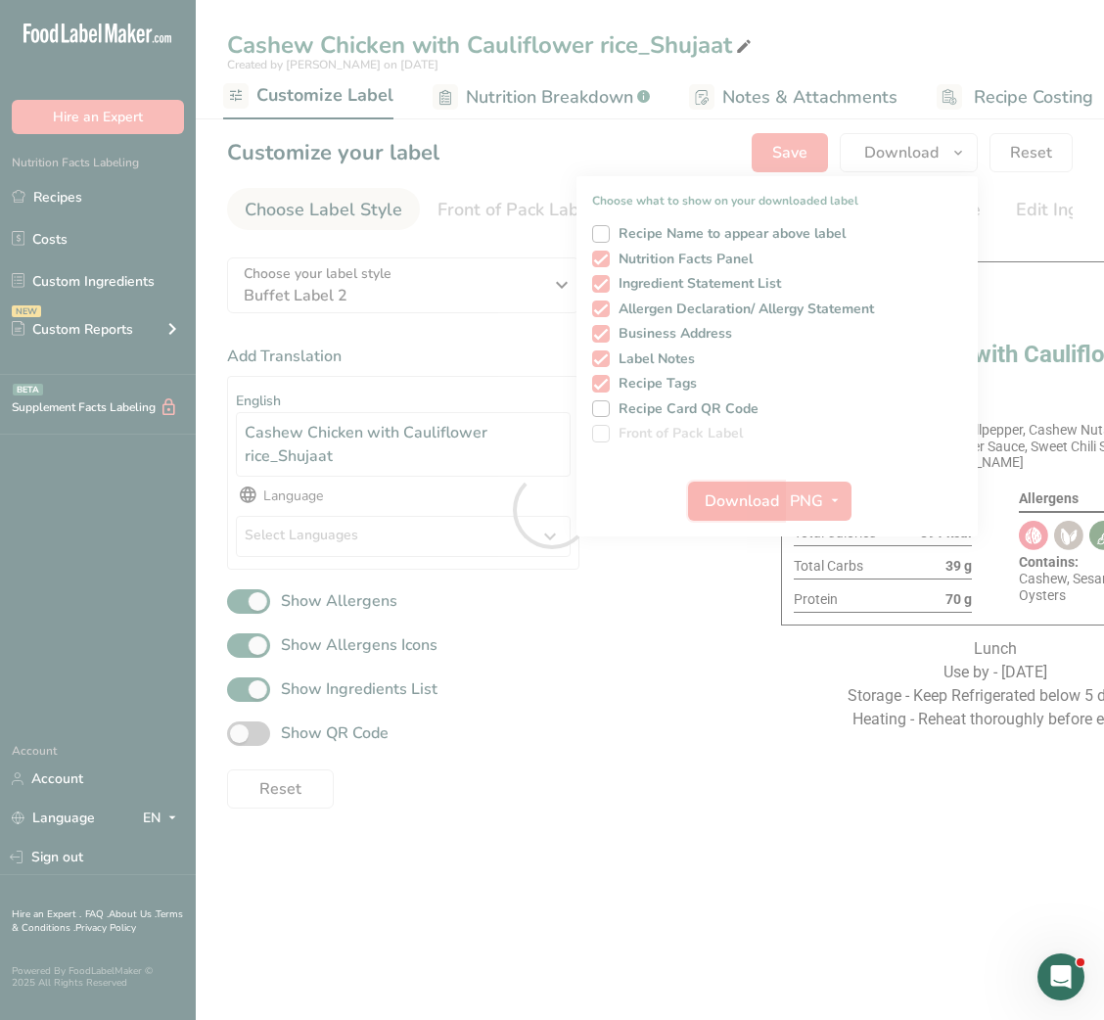
scroll to position [0, 0]
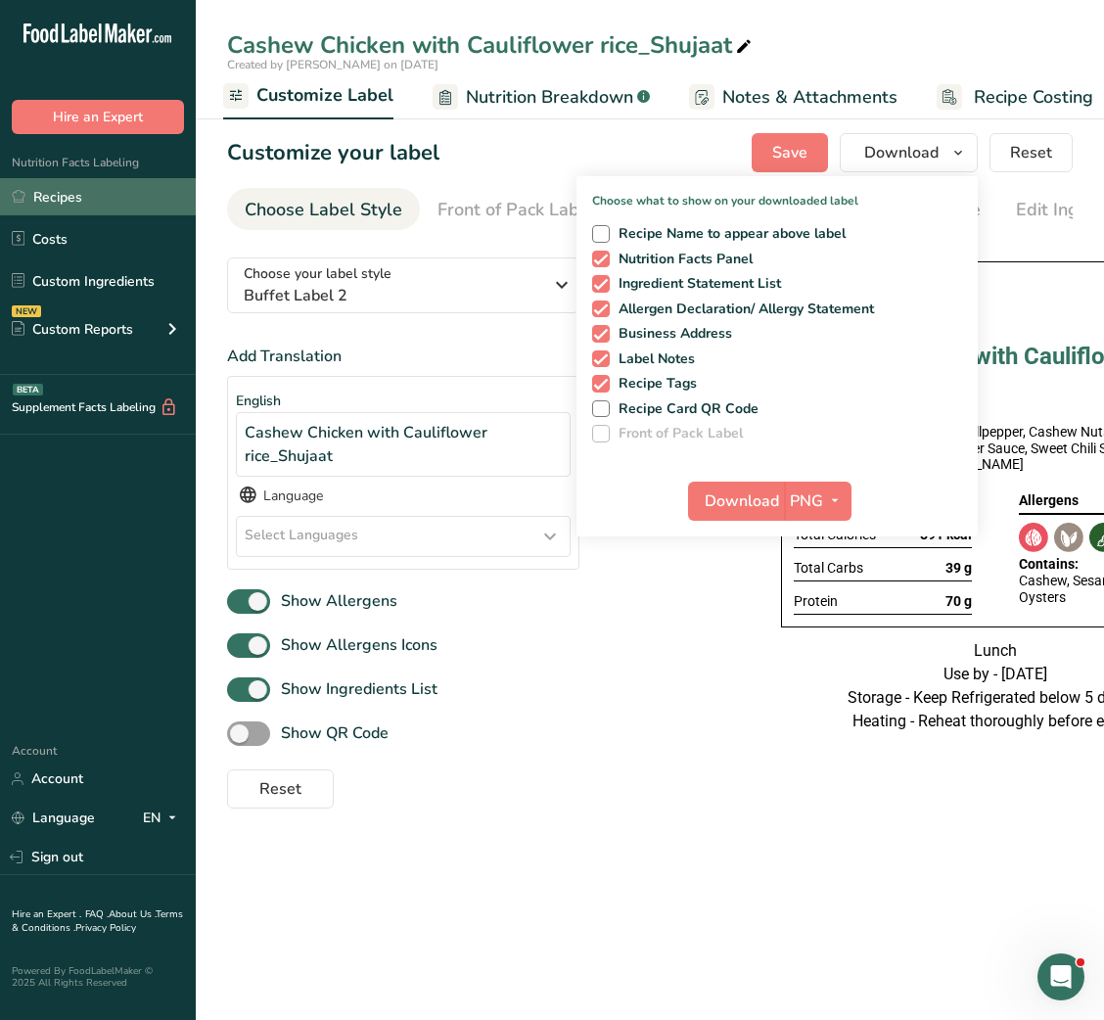
click at [56, 196] on link "Recipes" at bounding box center [98, 196] width 196 height 37
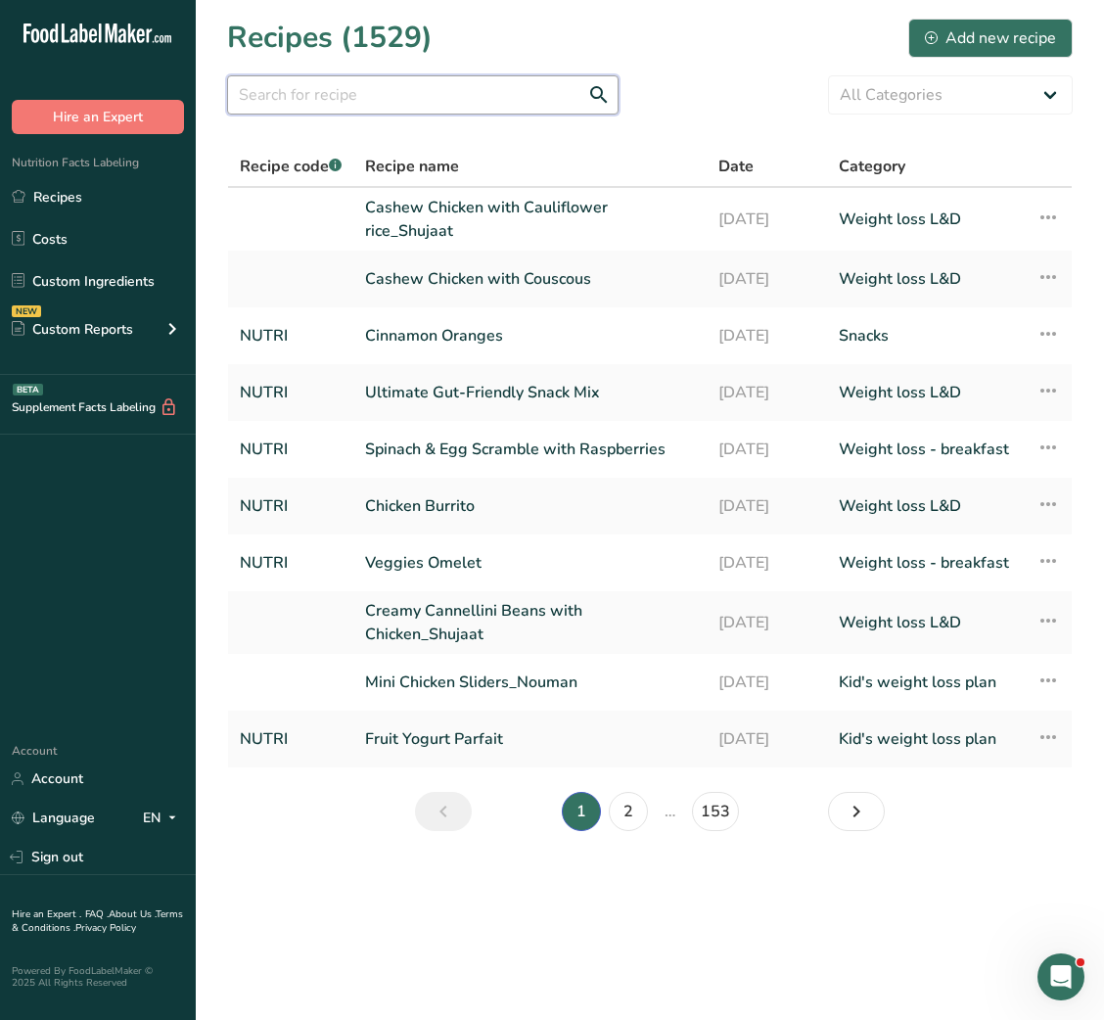
click at [416, 97] on input "text" at bounding box center [423, 94] width 392 height 39
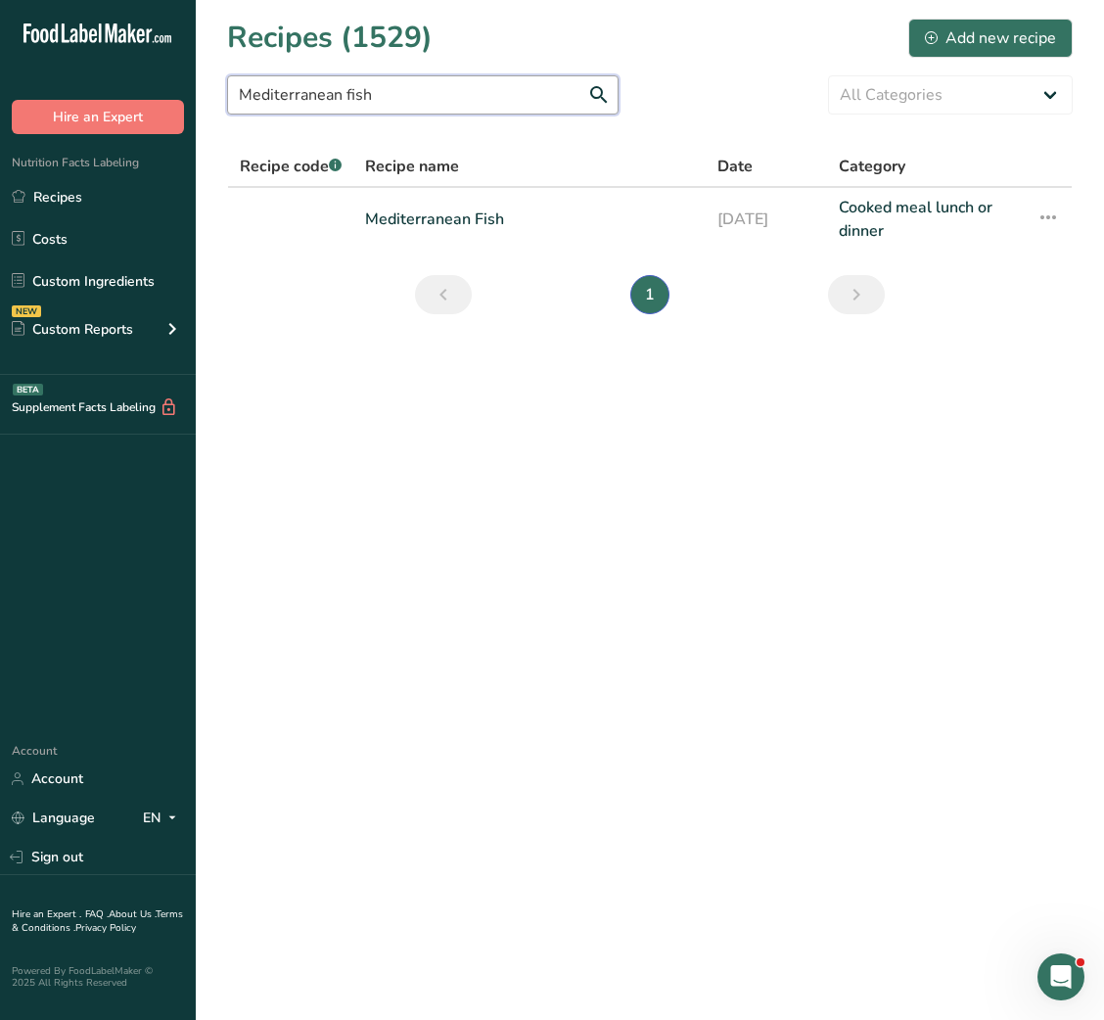
click at [361, 100] on input "Mediterranean fish" at bounding box center [423, 94] width 392 height 39
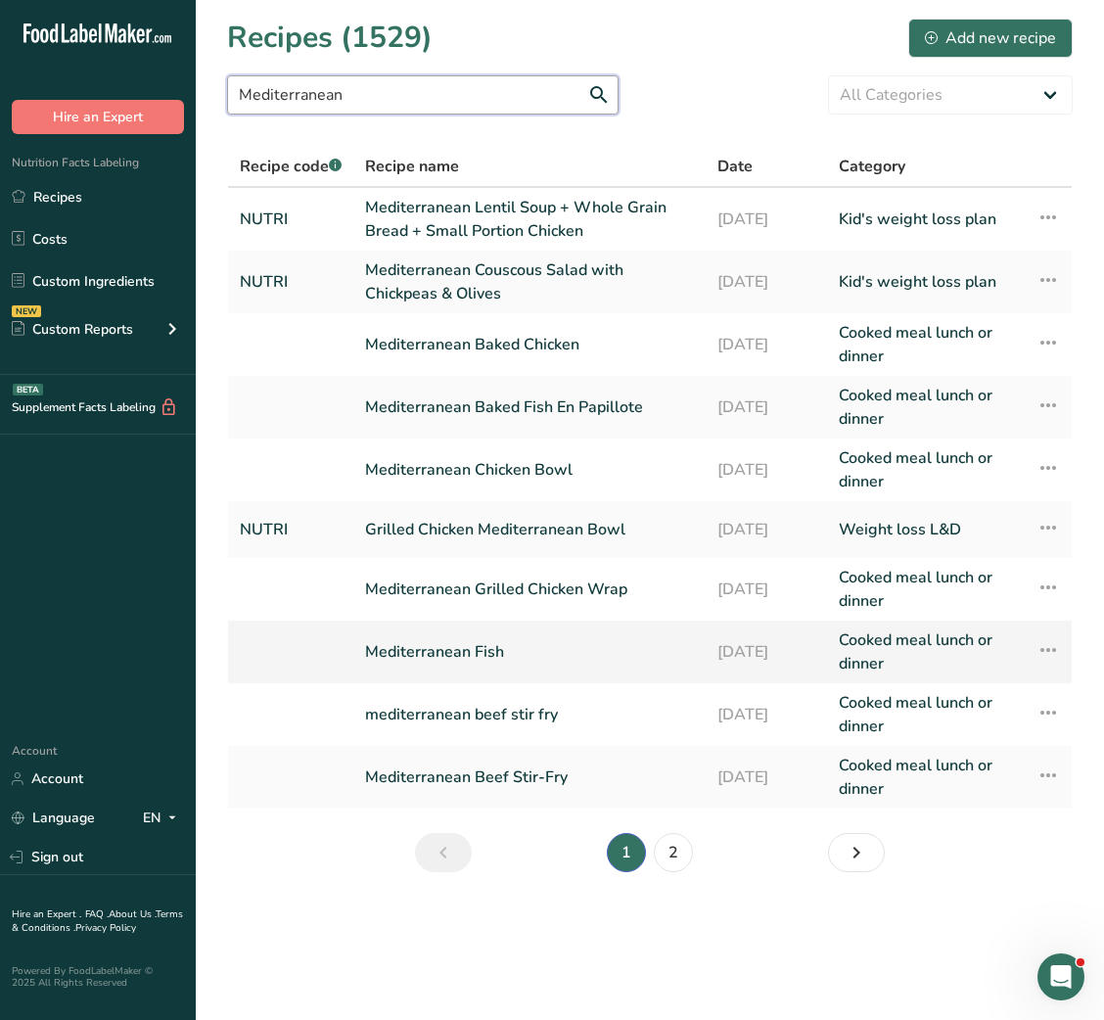
type input "Mediterranean"
click at [475, 640] on link "Mediterranean Fish" at bounding box center [529, 652] width 329 height 47
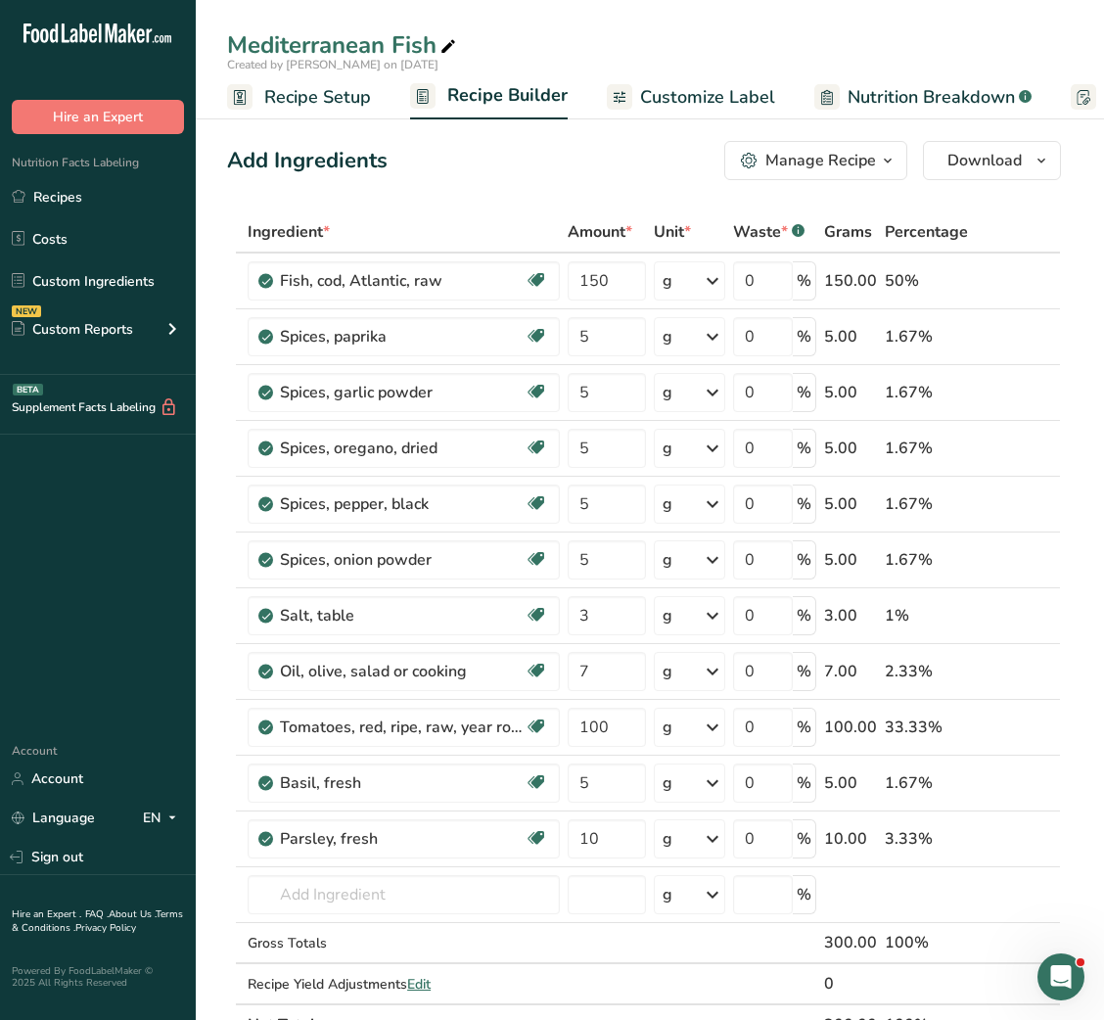
click at [817, 163] on div "Manage Recipe" at bounding box center [821, 160] width 111 height 23
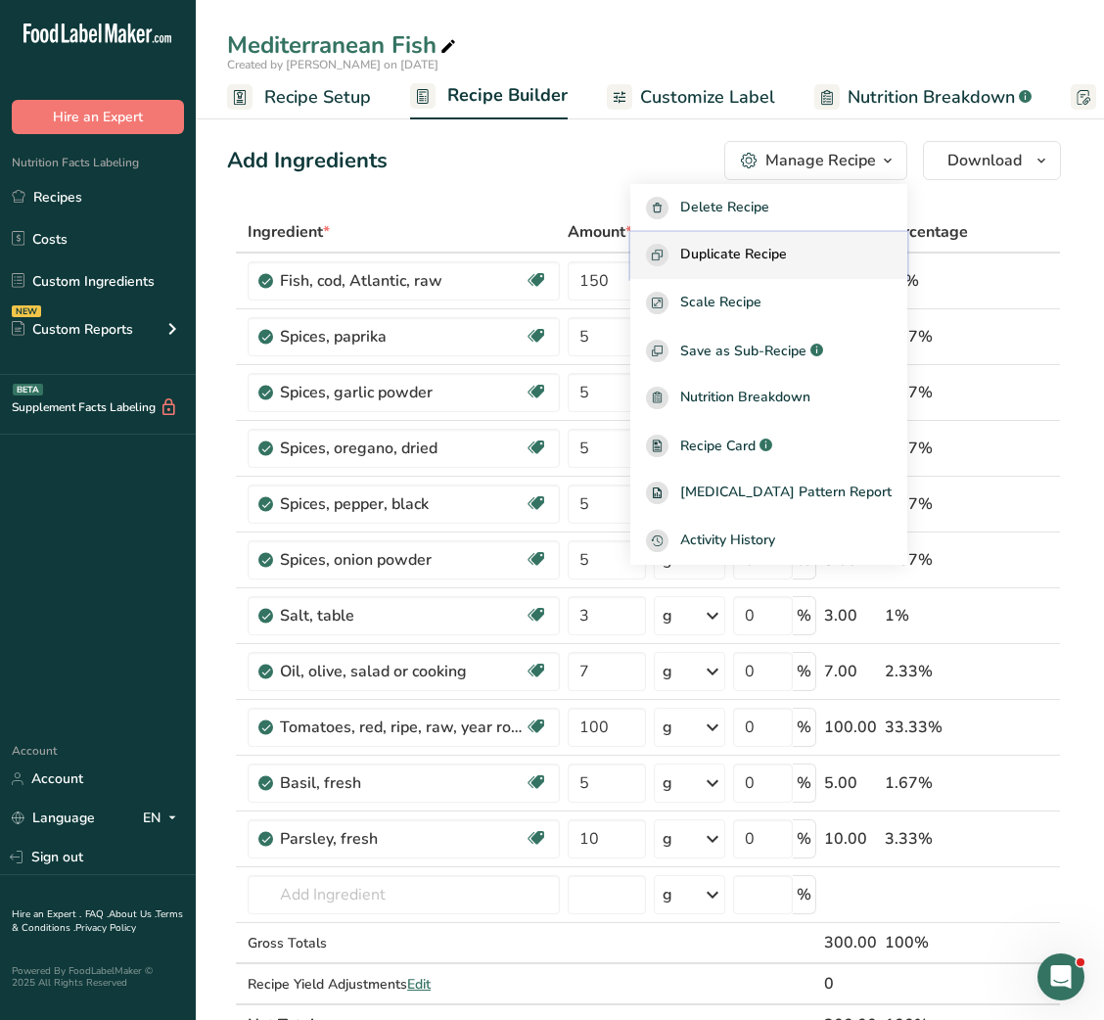
click at [782, 252] on span "Duplicate Recipe" at bounding box center [733, 255] width 107 height 23
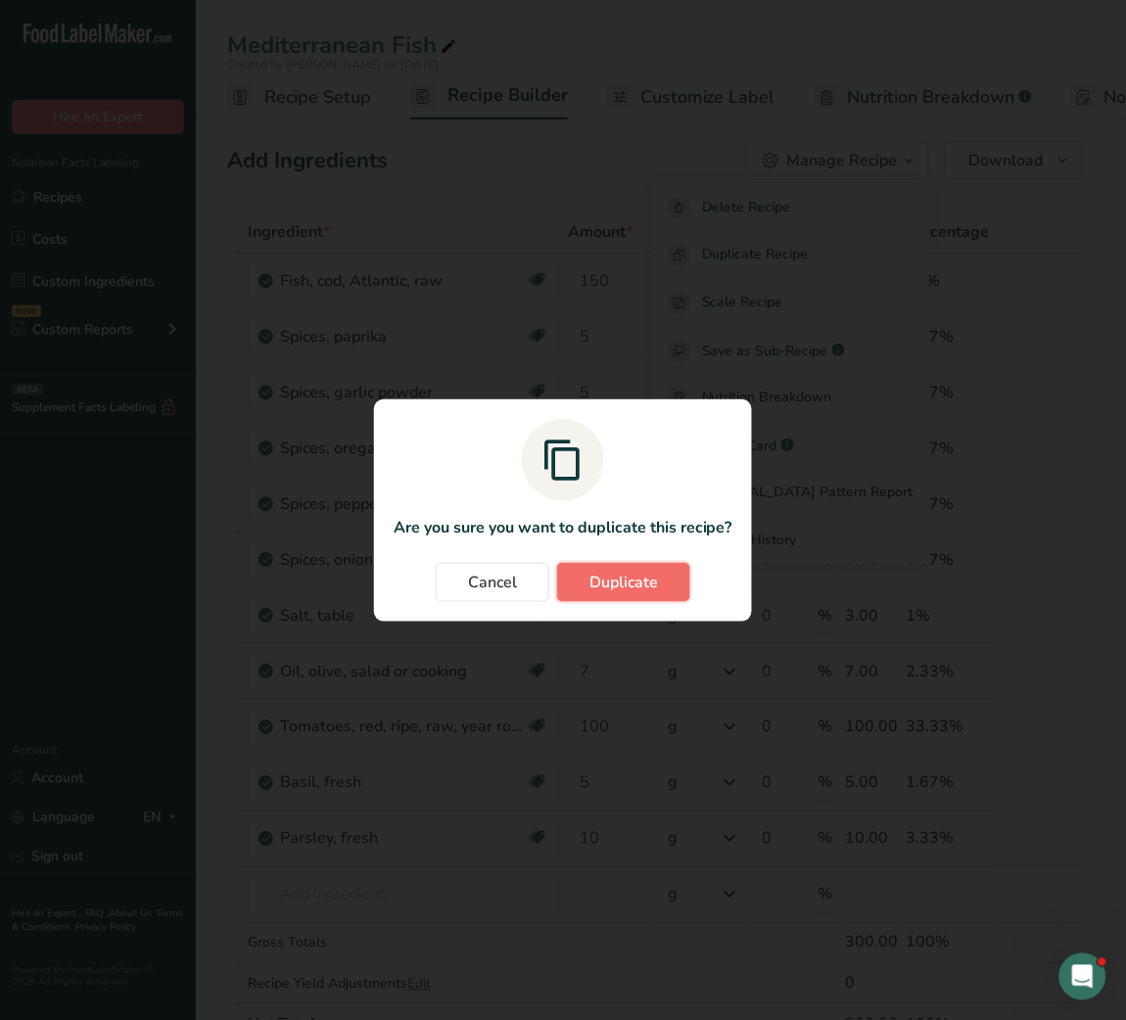
click at [618, 583] on span "Duplicate" at bounding box center [623, 582] width 69 height 23
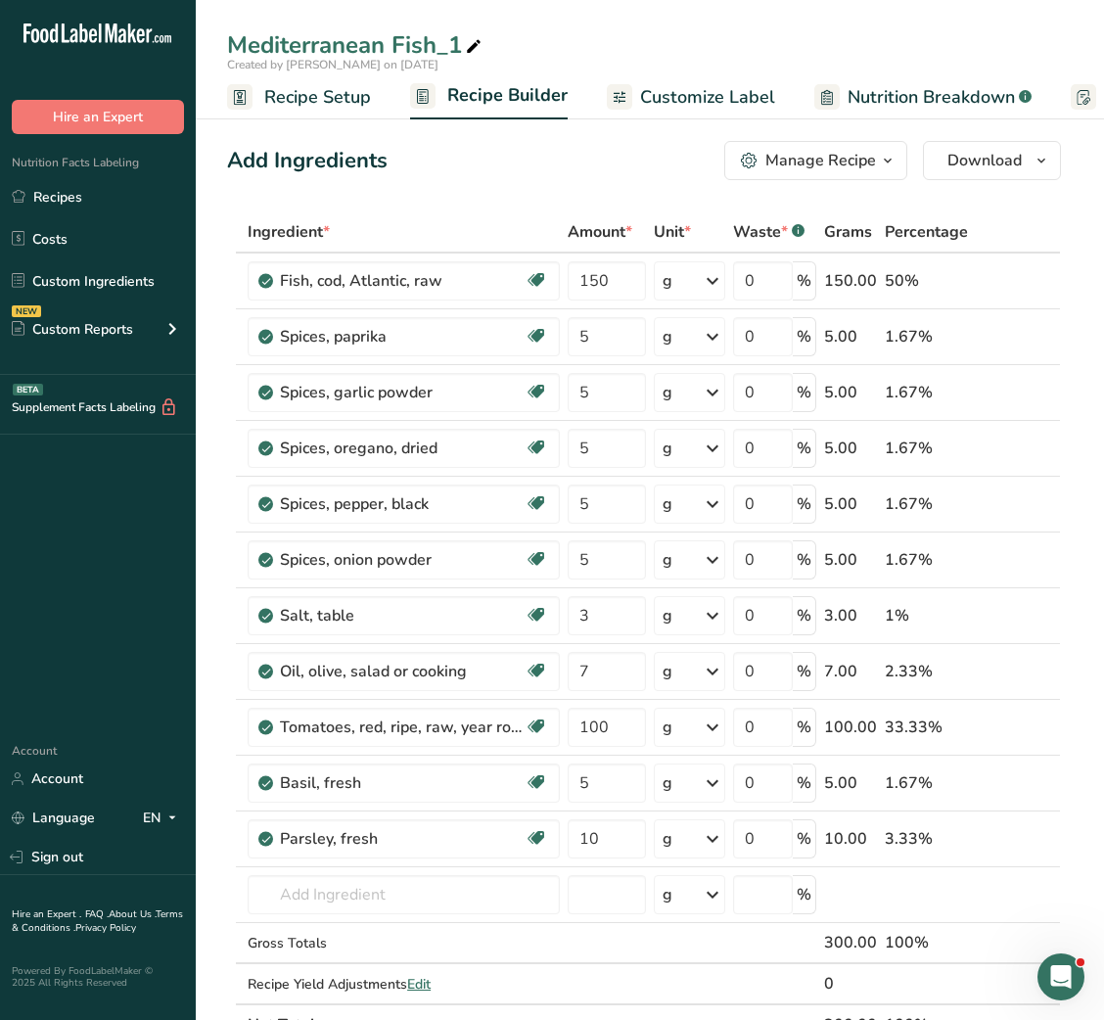
click at [479, 45] on icon at bounding box center [474, 46] width 18 height 27
type input "Mediterranean Fish_Shujaat"
click at [466, 166] on div "Add Ingredients Manage Recipe Delete Recipe Duplicate Recipe Scale Recipe Save …" at bounding box center [644, 160] width 834 height 39
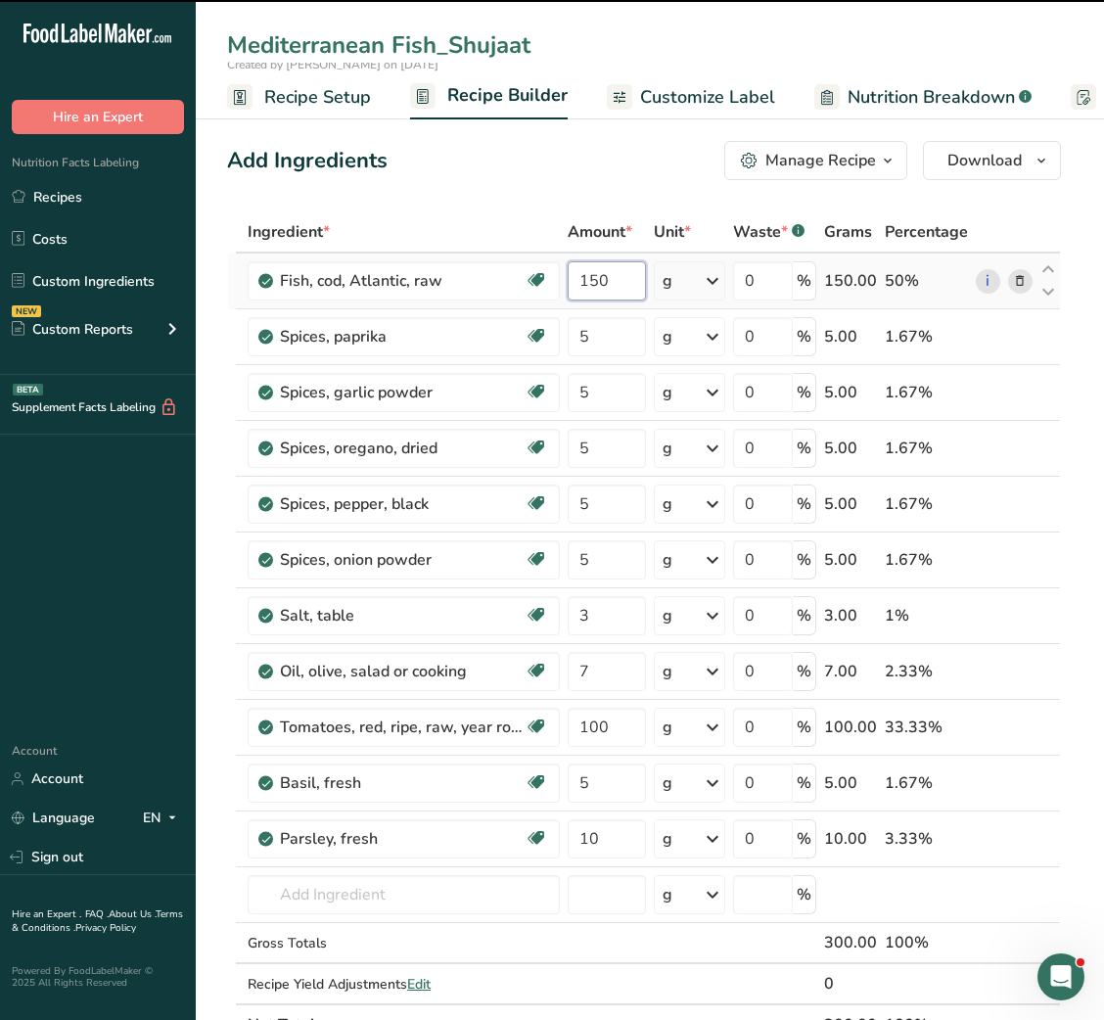
click at [594, 270] on input "150" at bounding box center [606, 280] width 77 height 39
click at [594, 275] on input "150" at bounding box center [606, 280] width 77 height 39
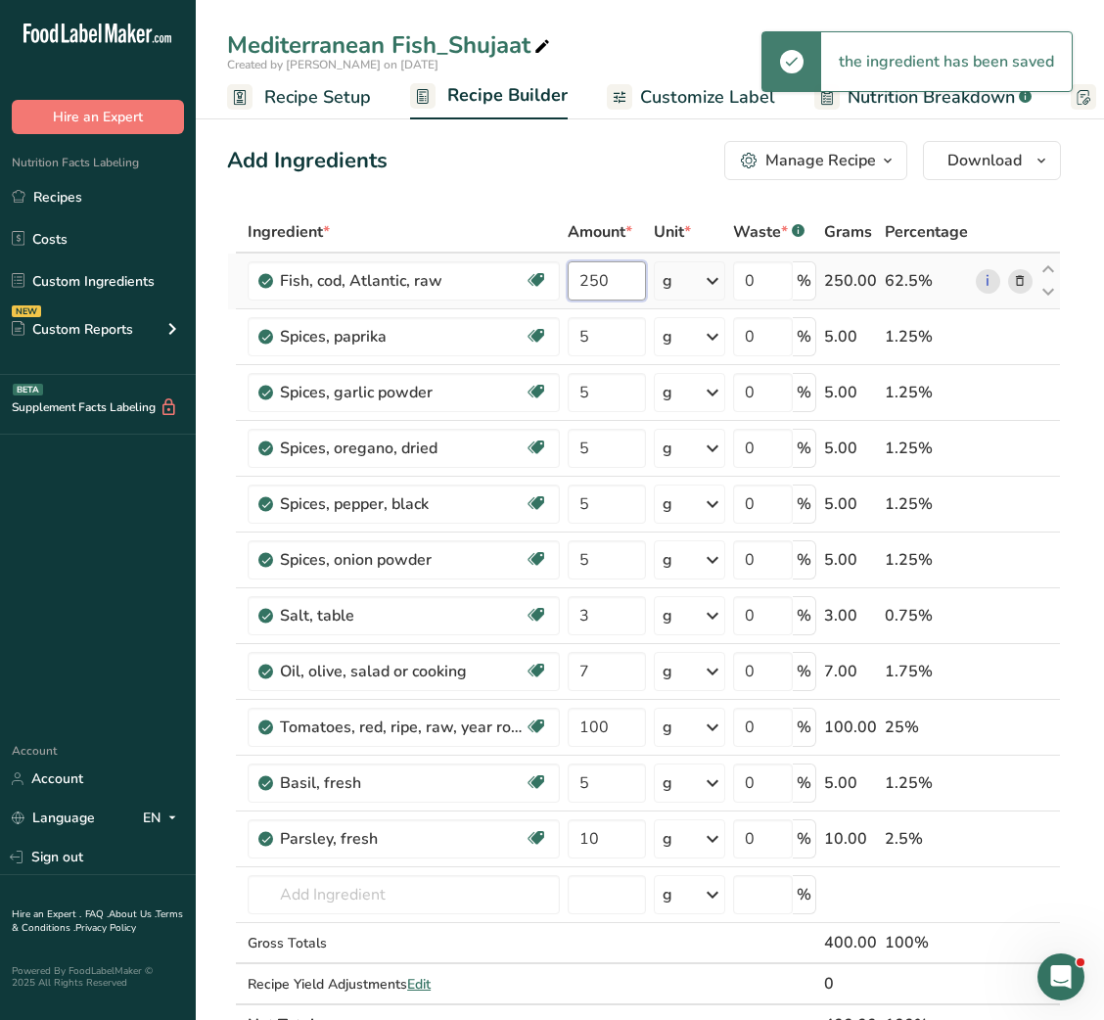
type input "250"
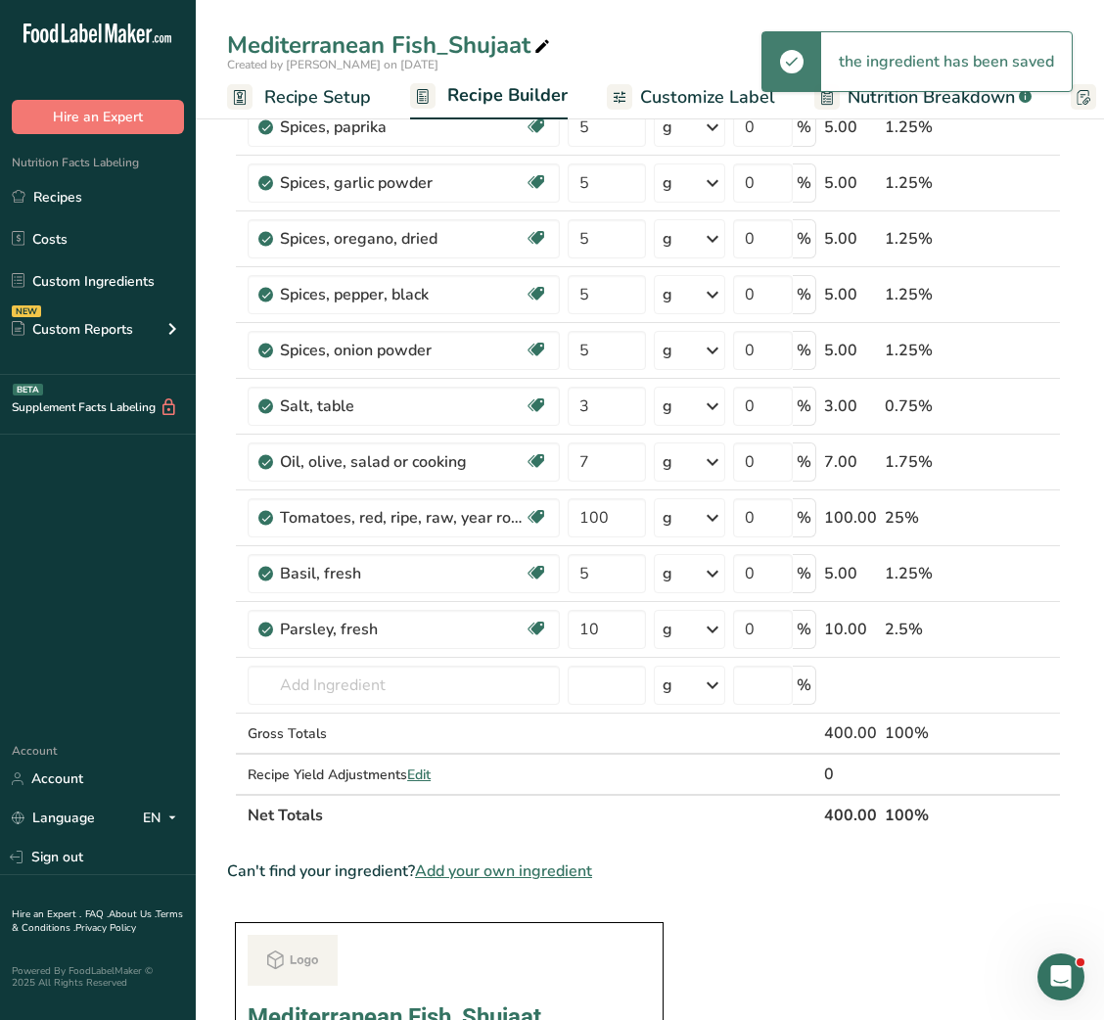
scroll to position [210, 0]
click at [585, 461] on input "7" at bounding box center [606, 461] width 77 height 39
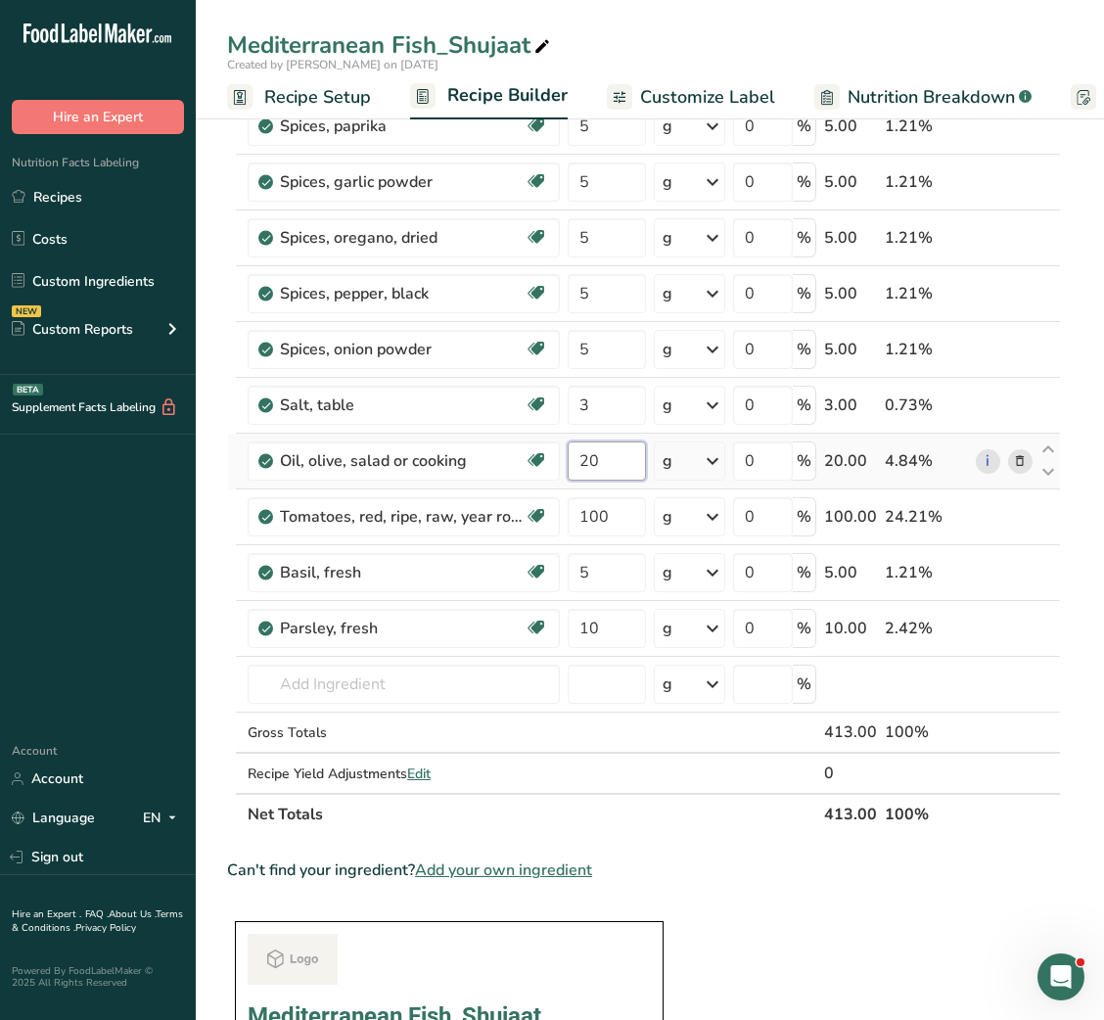
type input "20"
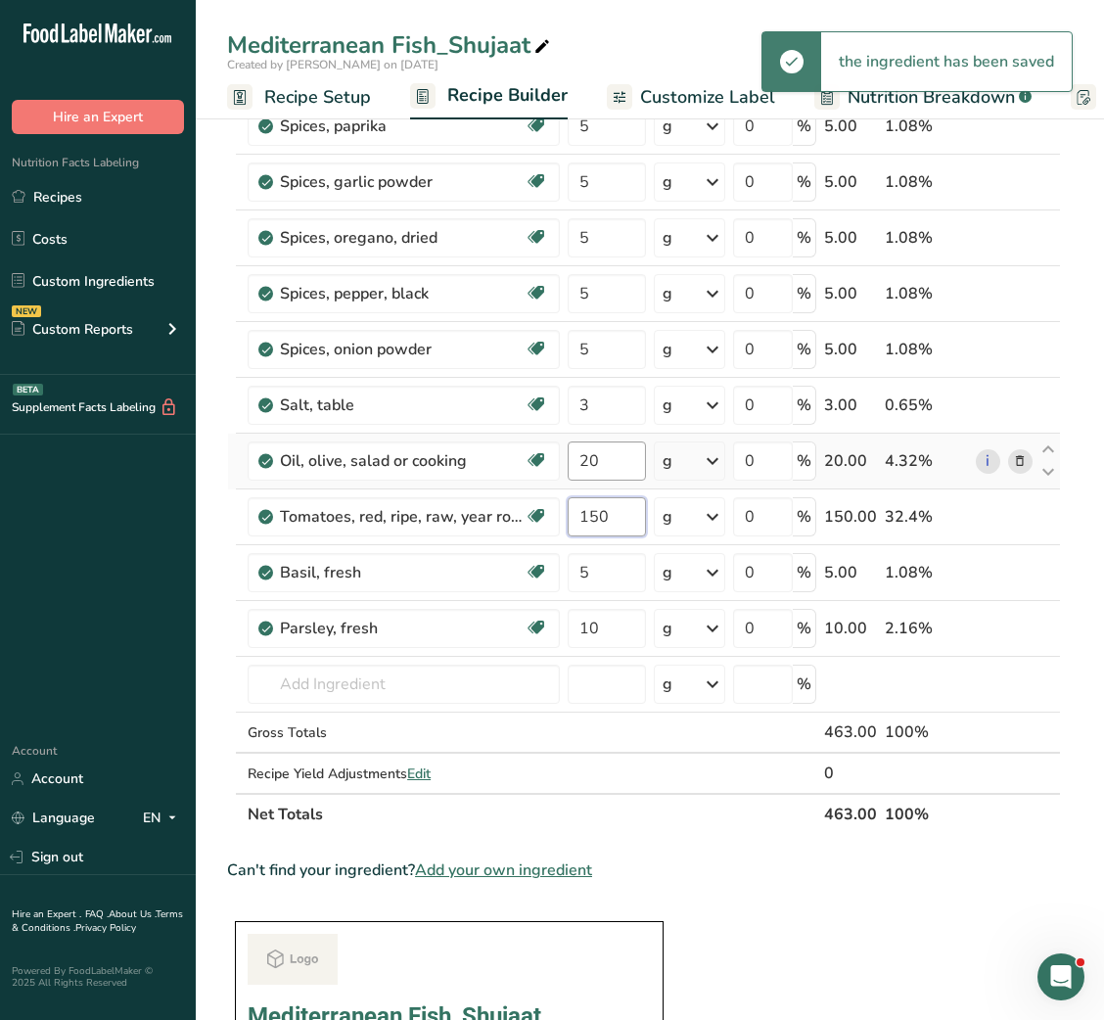
type input "150"
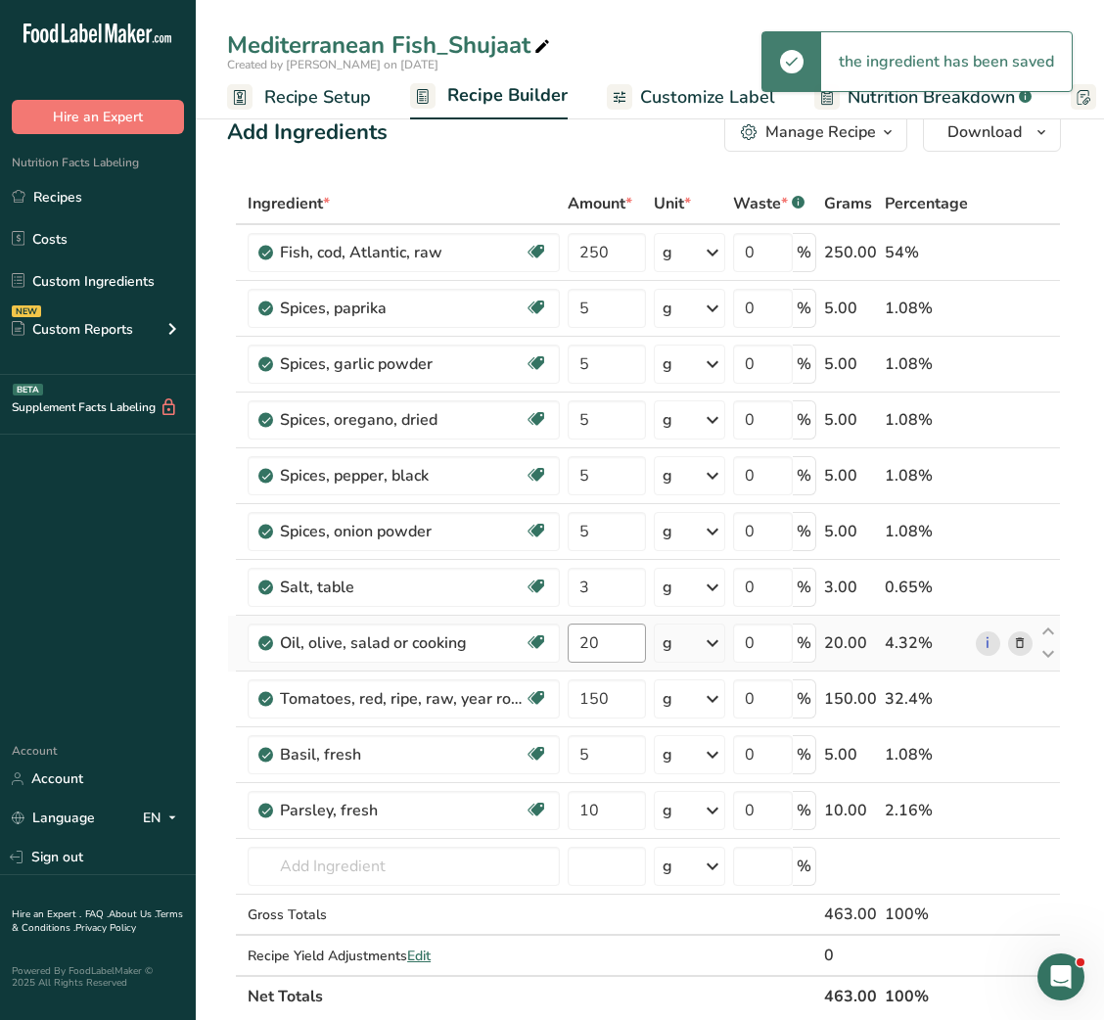
scroll to position [7, 0]
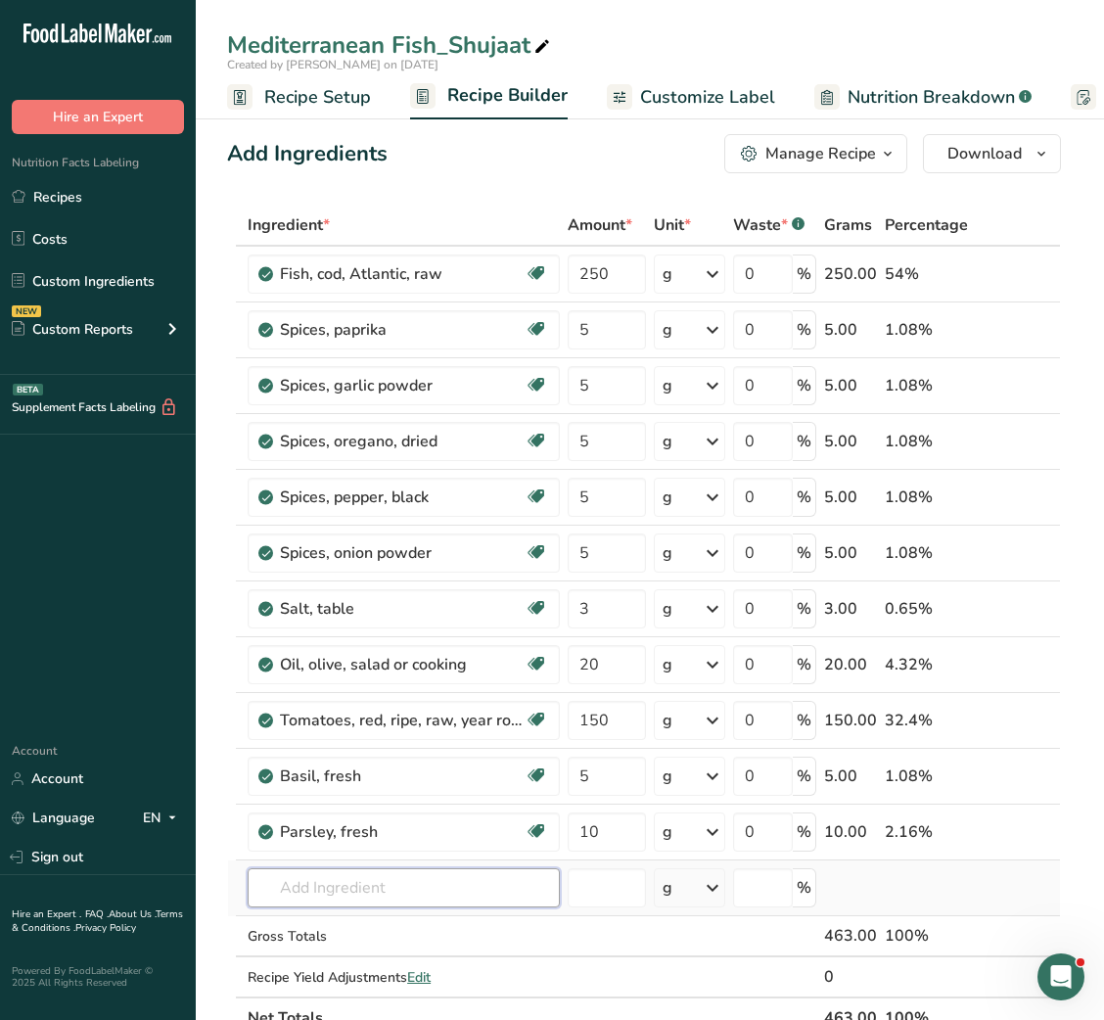
click at [350, 878] on input "text" at bounding box center [404, 887] width 312 height 39
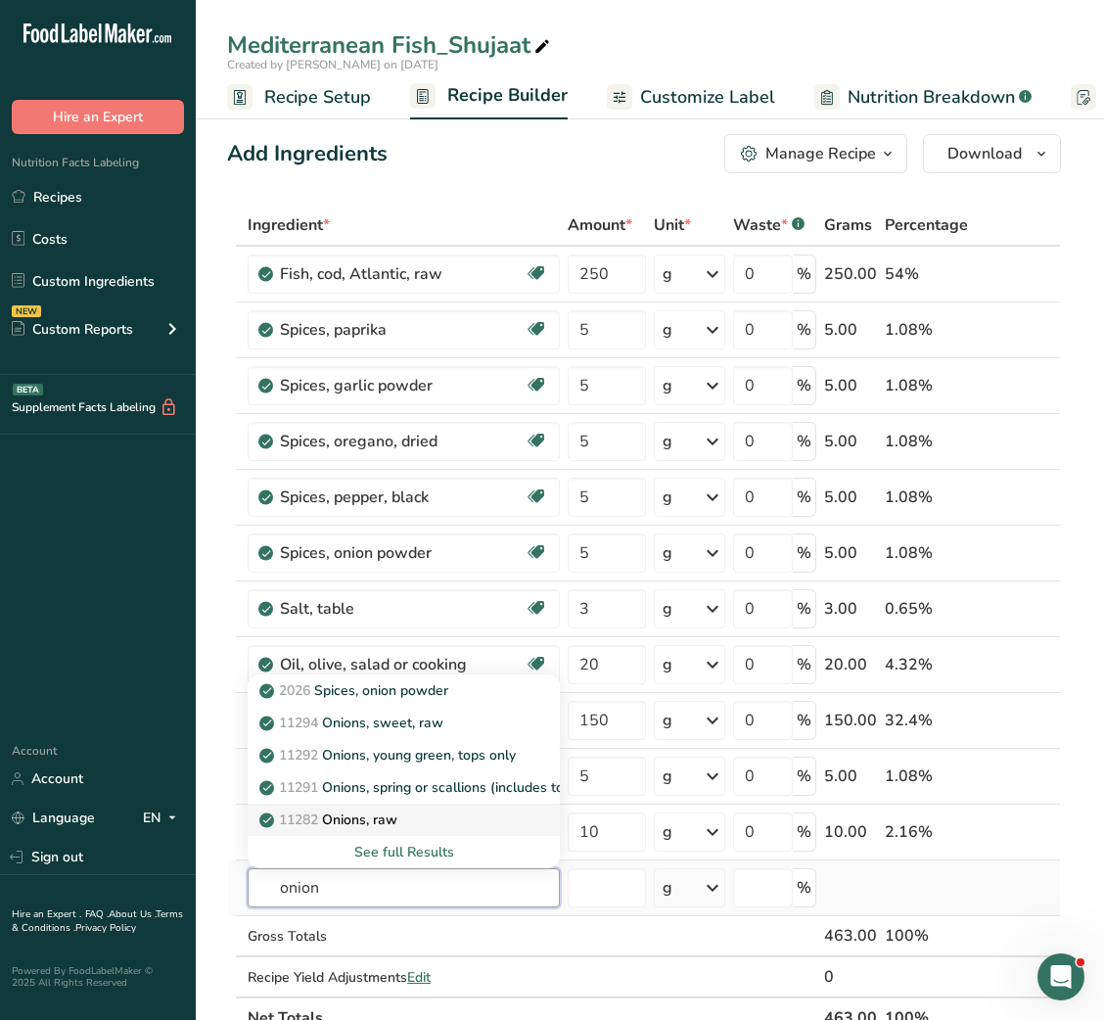
type input "onion"
click at [397, 826] on p "11282 Onions, raw" at bounding box center [330, 820] width 134 height 21
type input "Onions, raw"
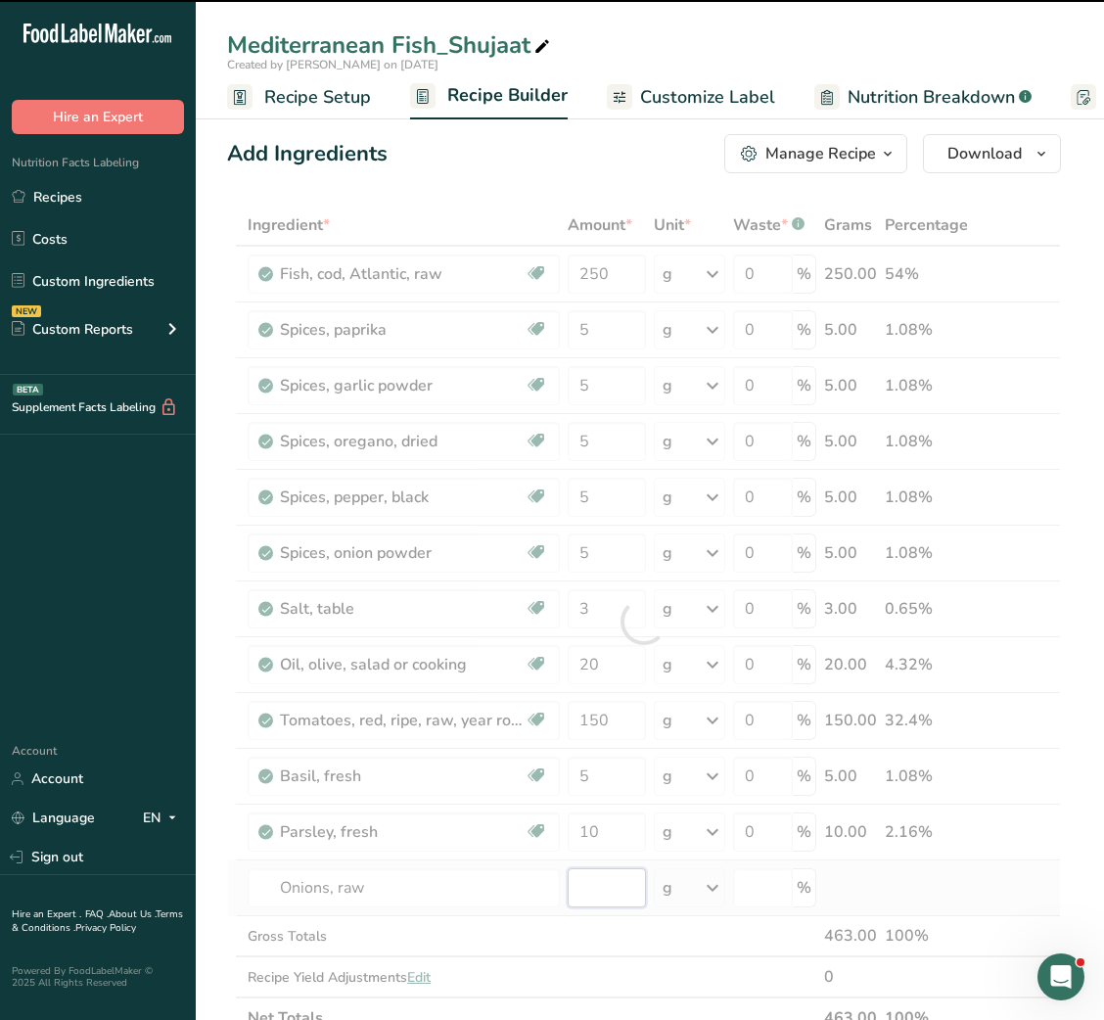
type input "0"
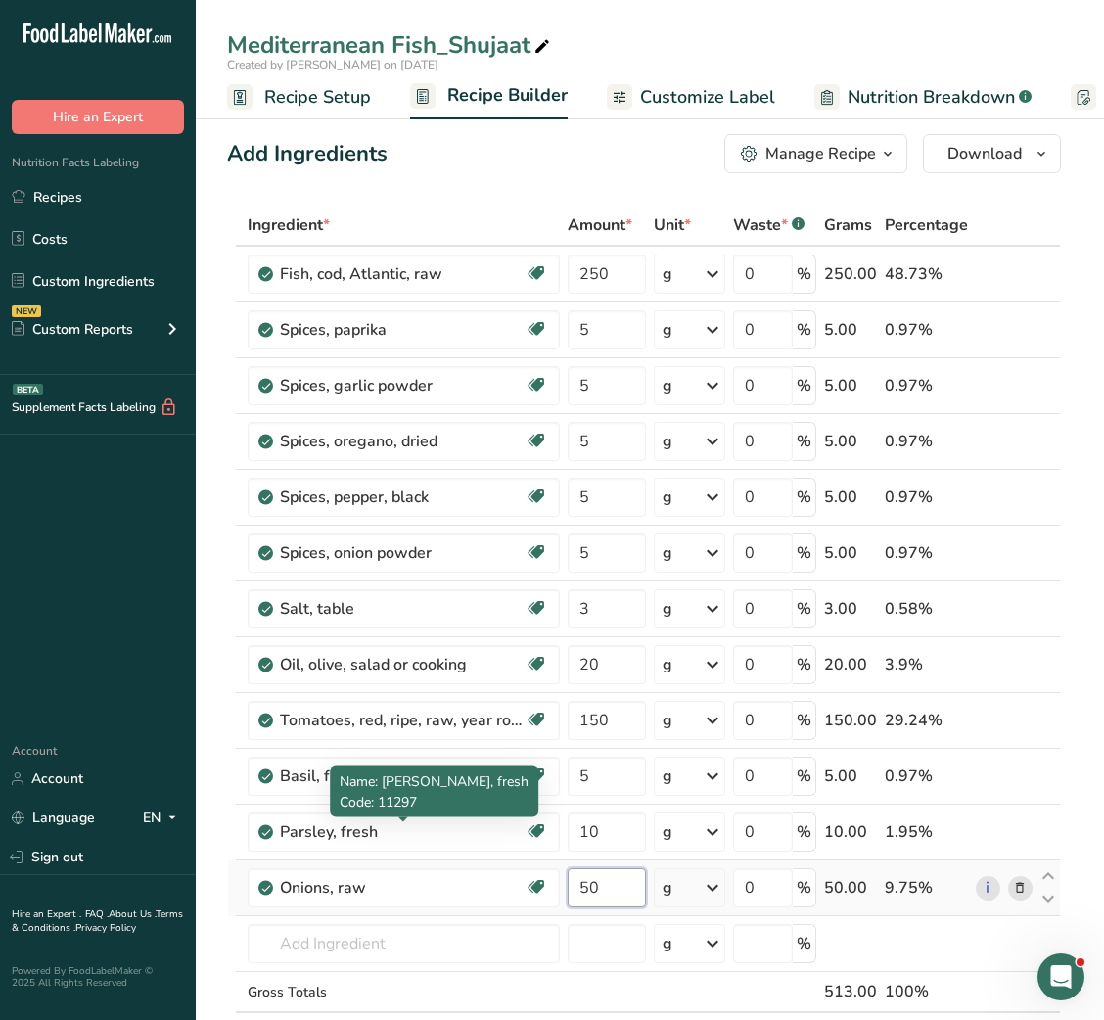
type input "50"
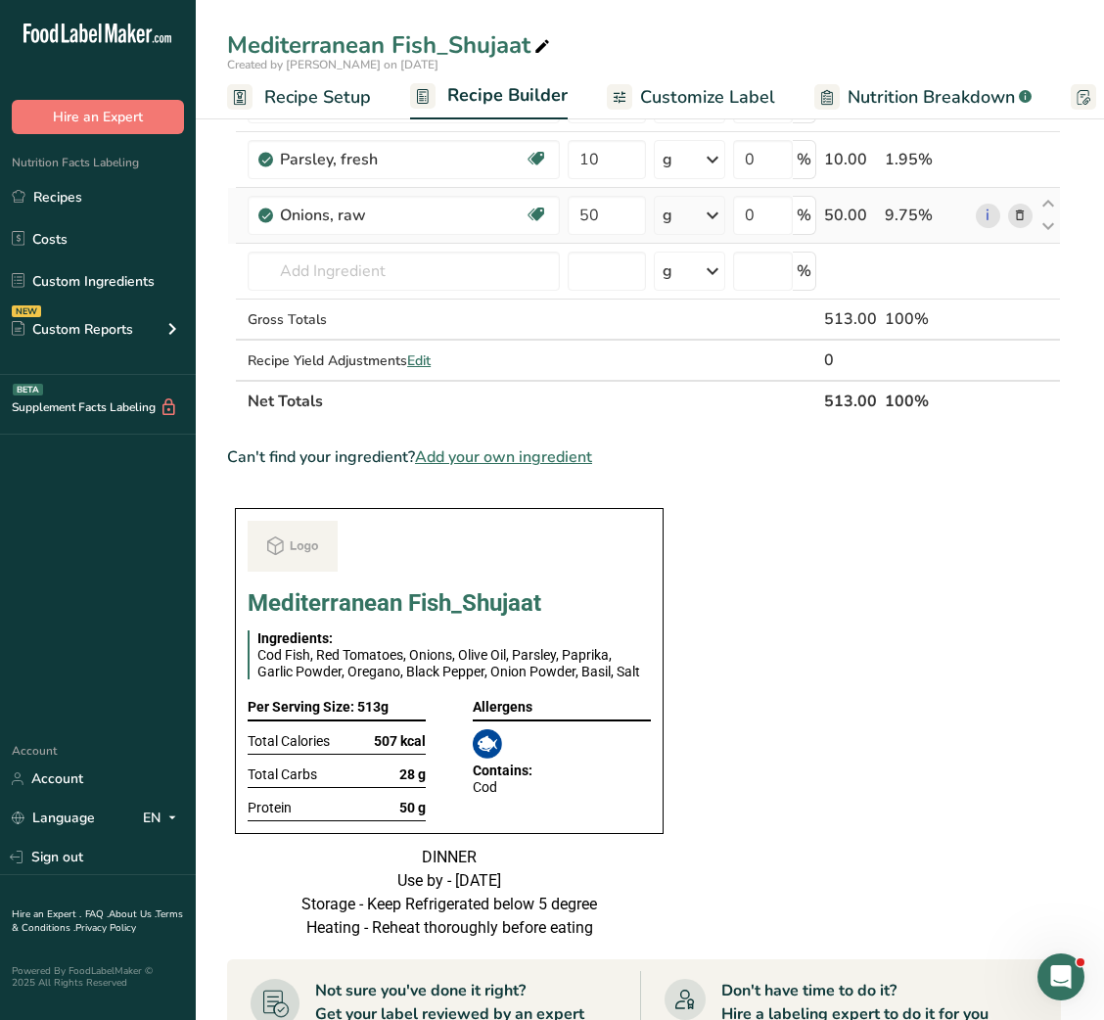
scroll to position [0, 0]
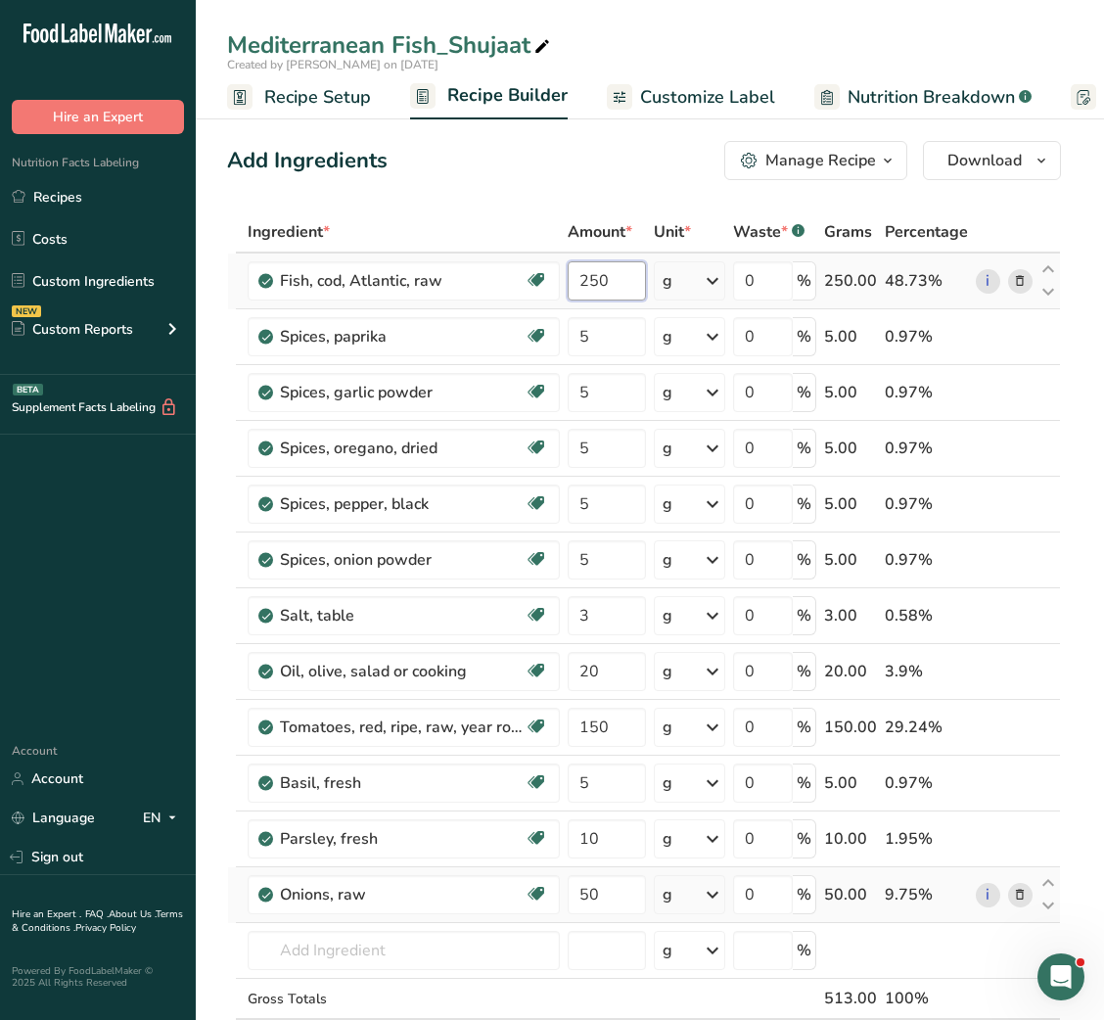
click at [586, 285] on input "250" at bounding box center [606, 280] width 77 height 39
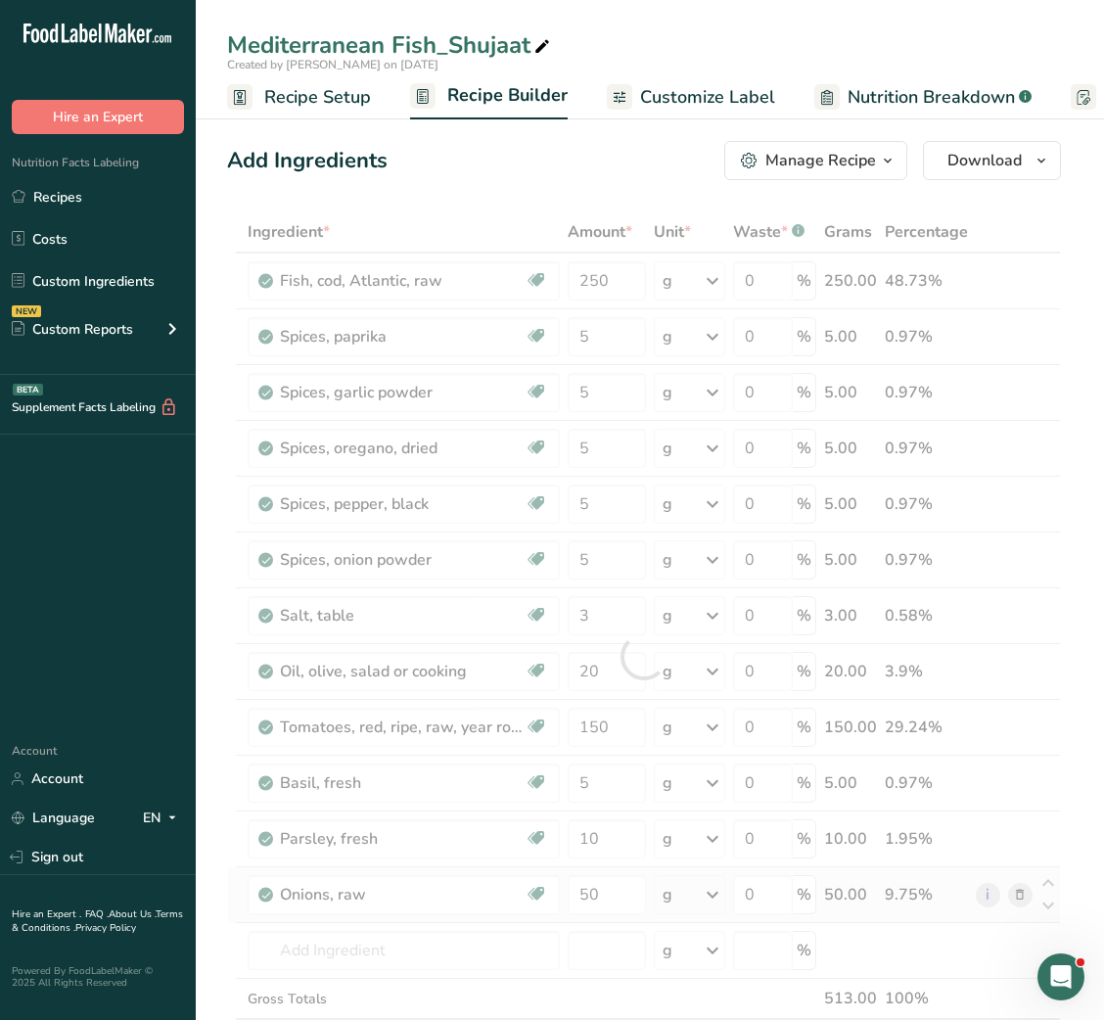
click at [483, 179] on div "Add Ingredients Manage Recipe Delete Recipe Duplicate Recipe Scale Recipe Save …" at bounding box center [644, 160] width 834 height 39
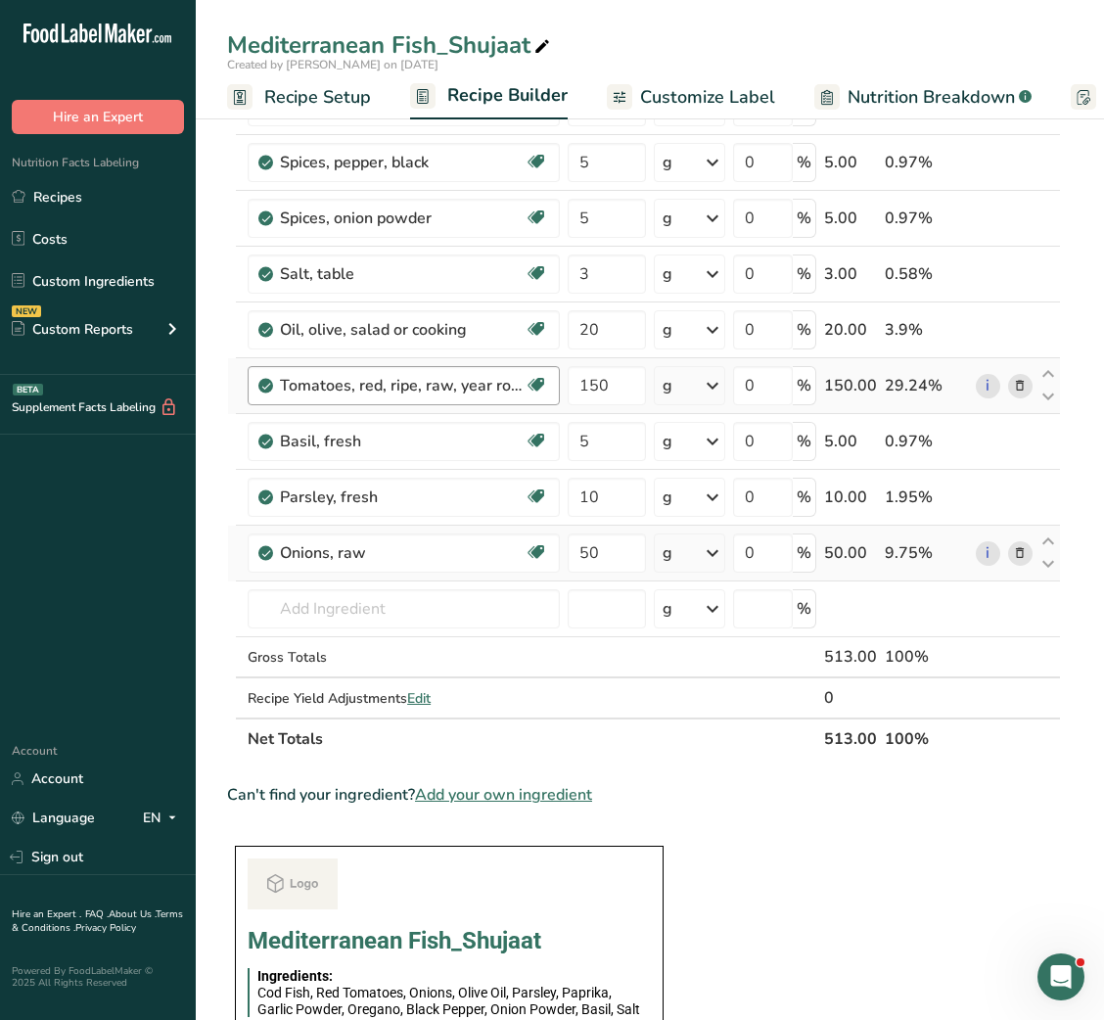
scroll to position [340, 0]
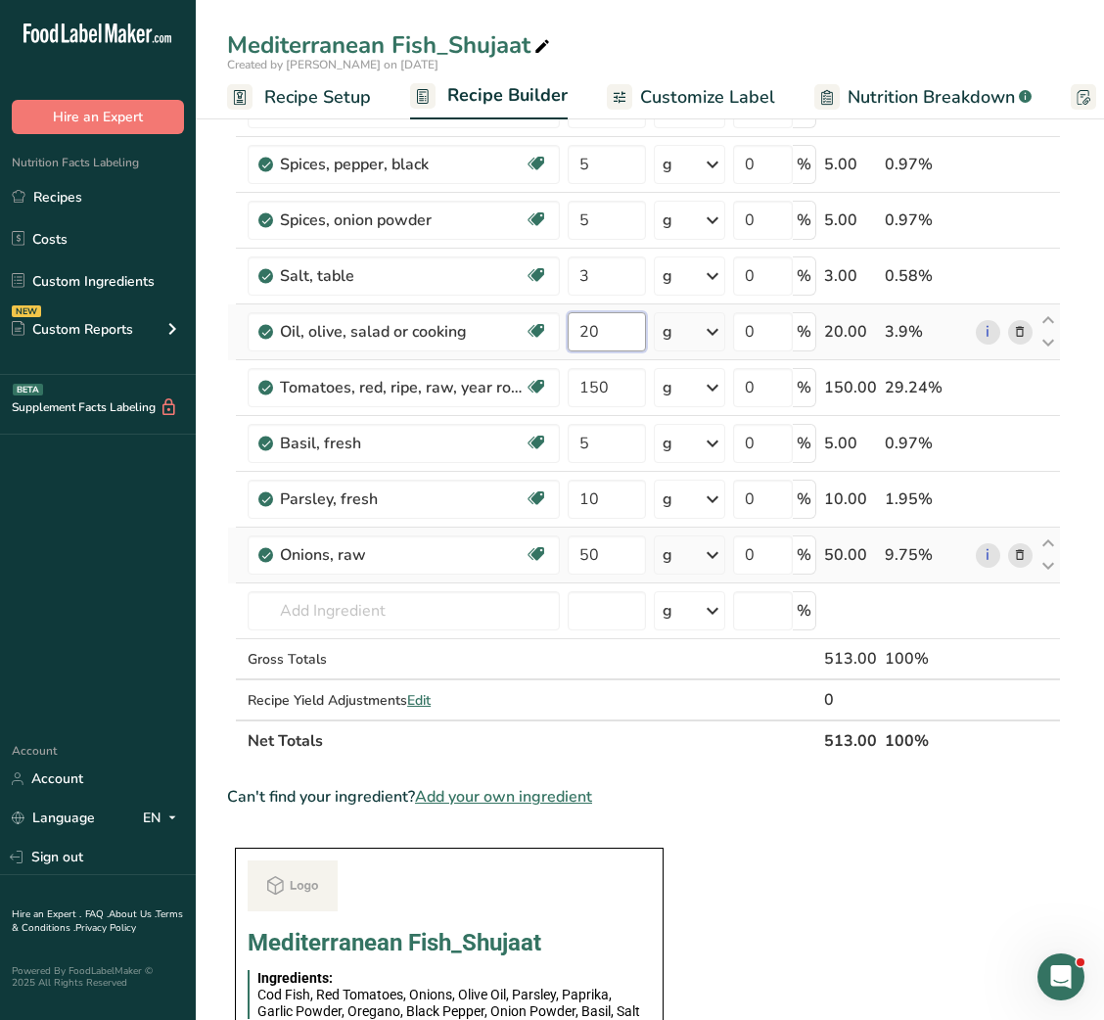
click at [573, 335] on input "20" at bounding box center [606, 331] width 77 height 39
type input "40"
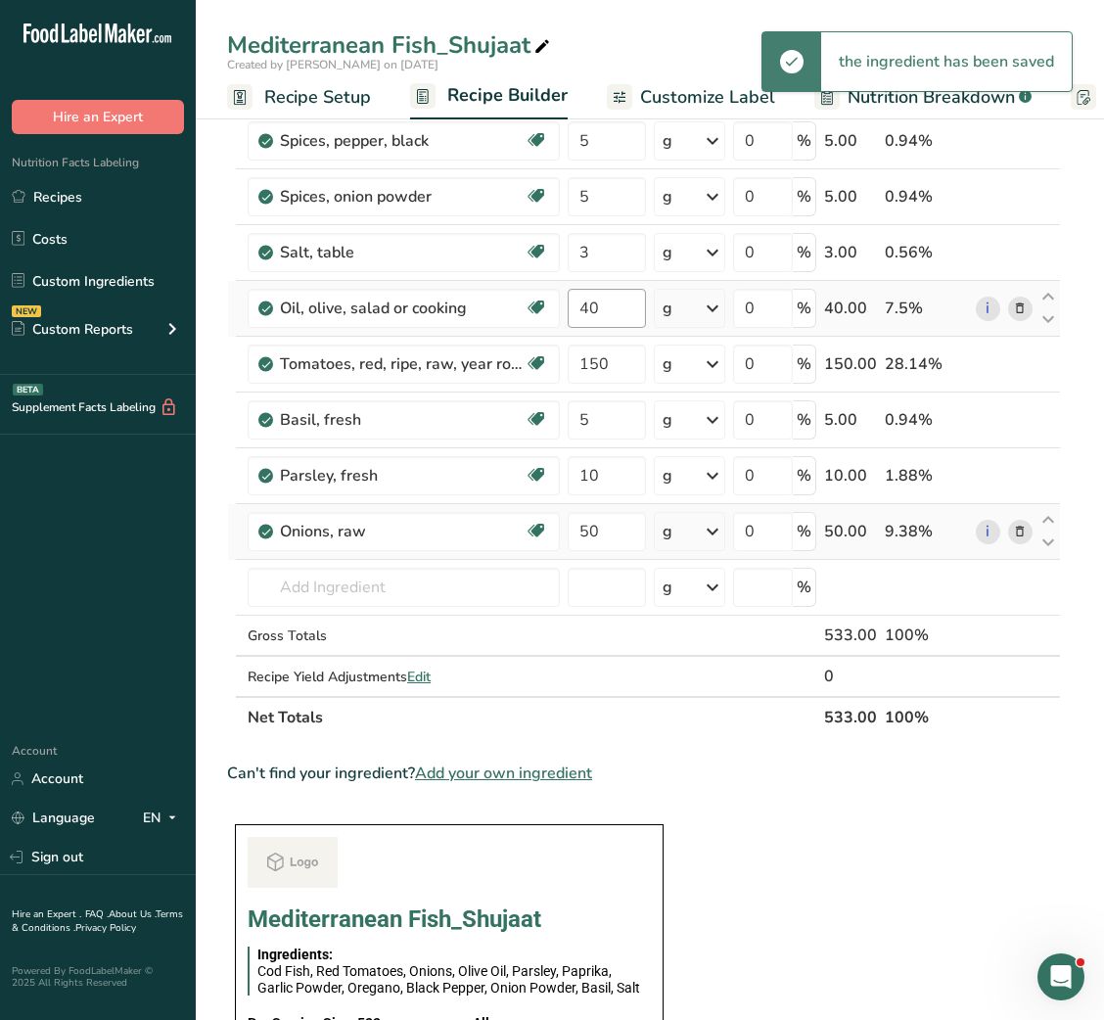
scroll to position [0, 0]
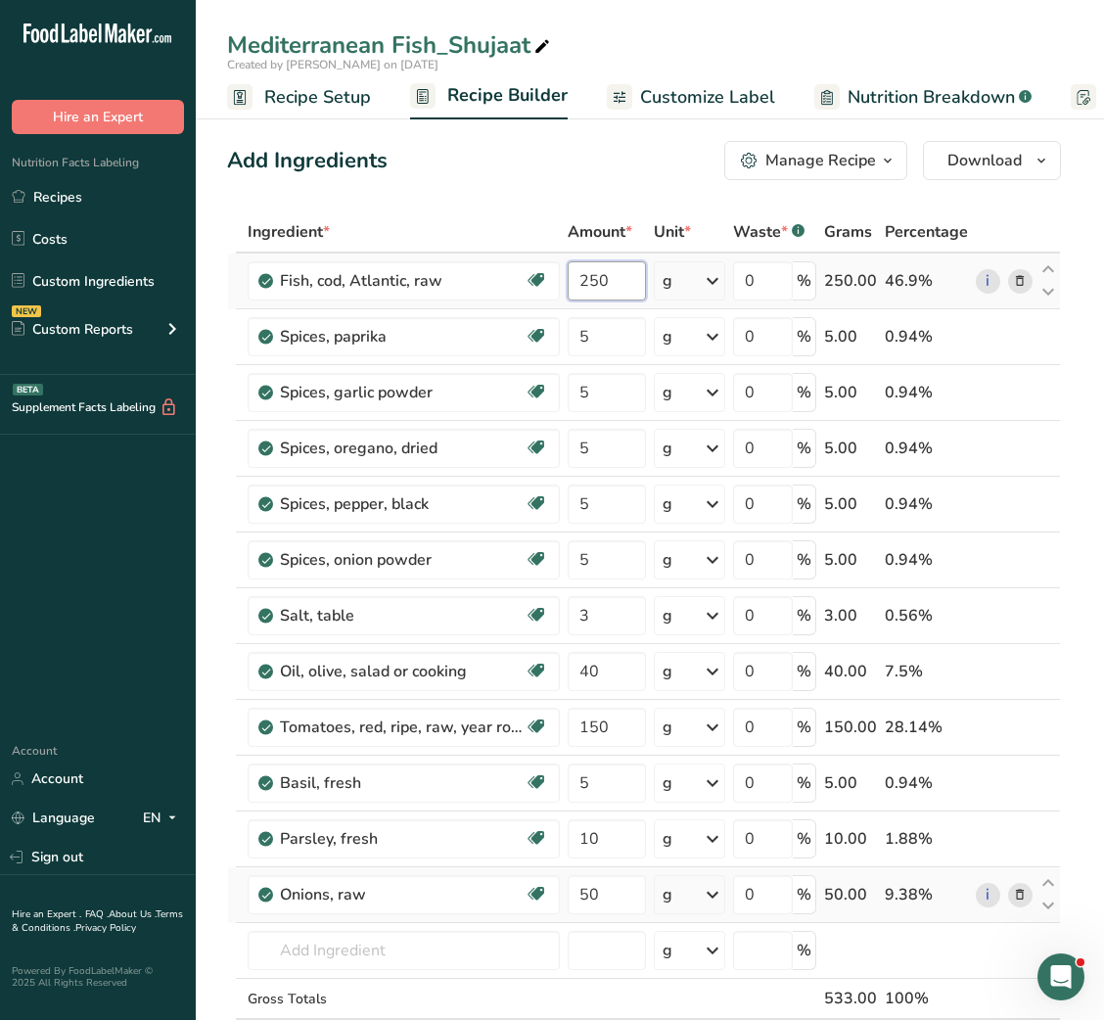
click at [603, 287] on input "250" at bounding box center [606, 280] width 77 height 39
type input "300"
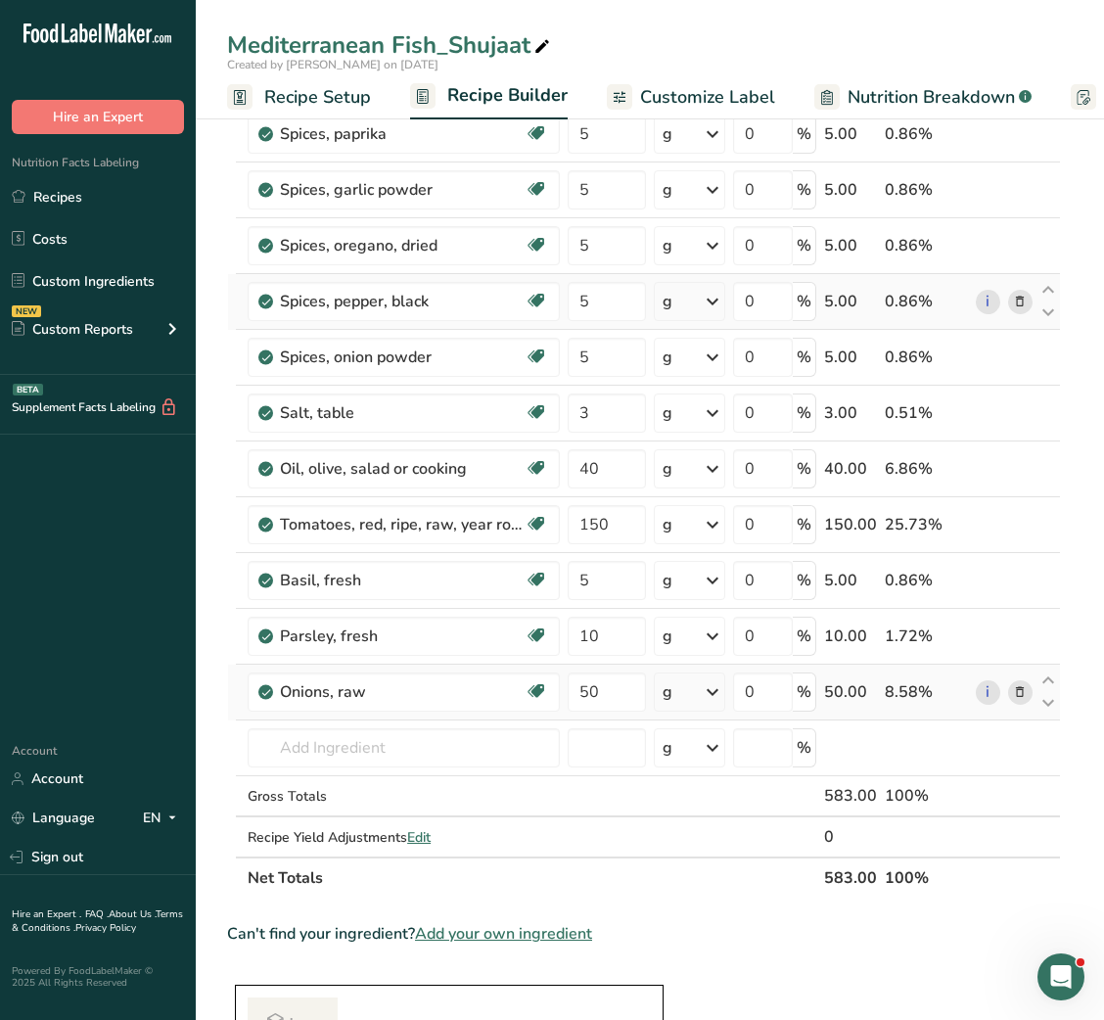
scroll to position [189, 0]
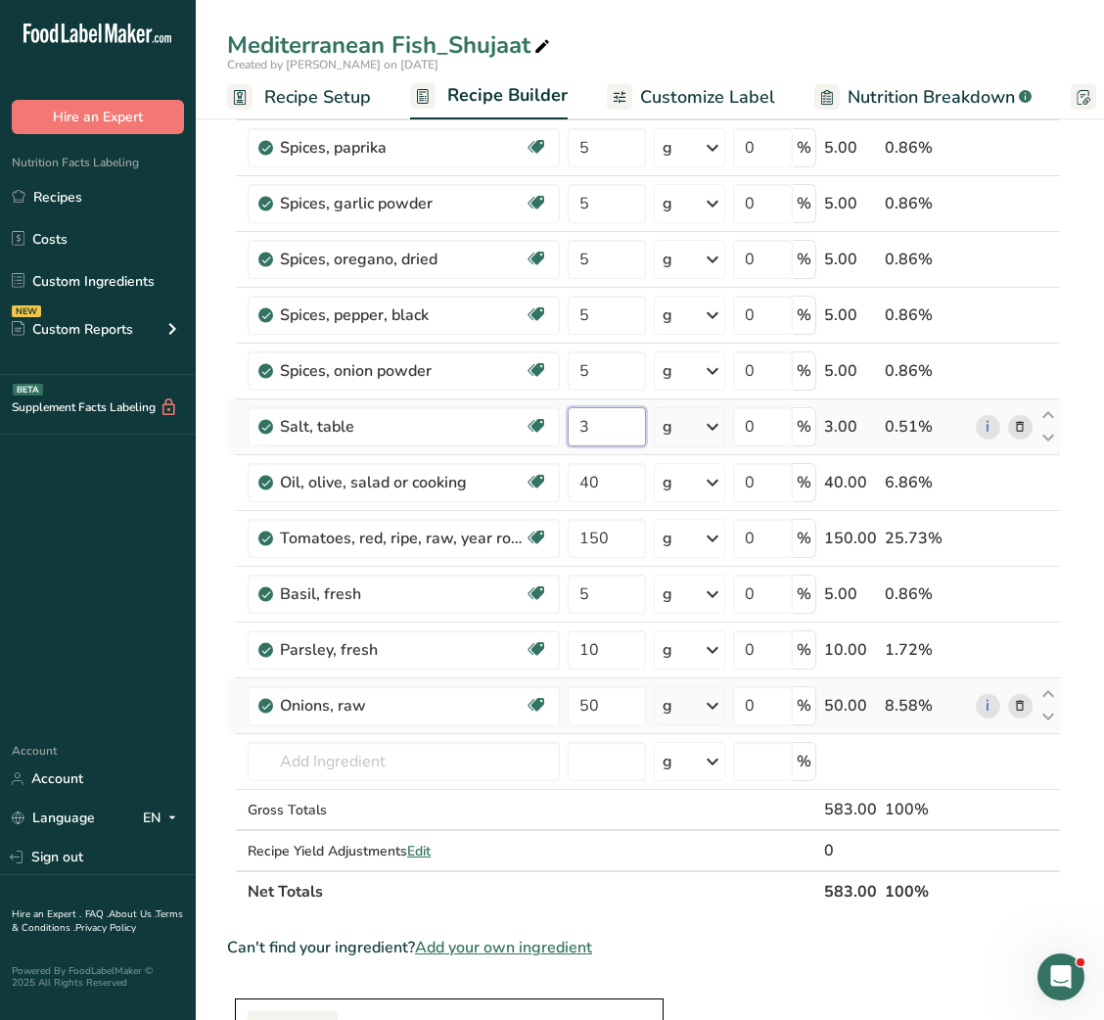
click at [612, 440] on input "3" at bounding box center [606, 426] width 77 height 39
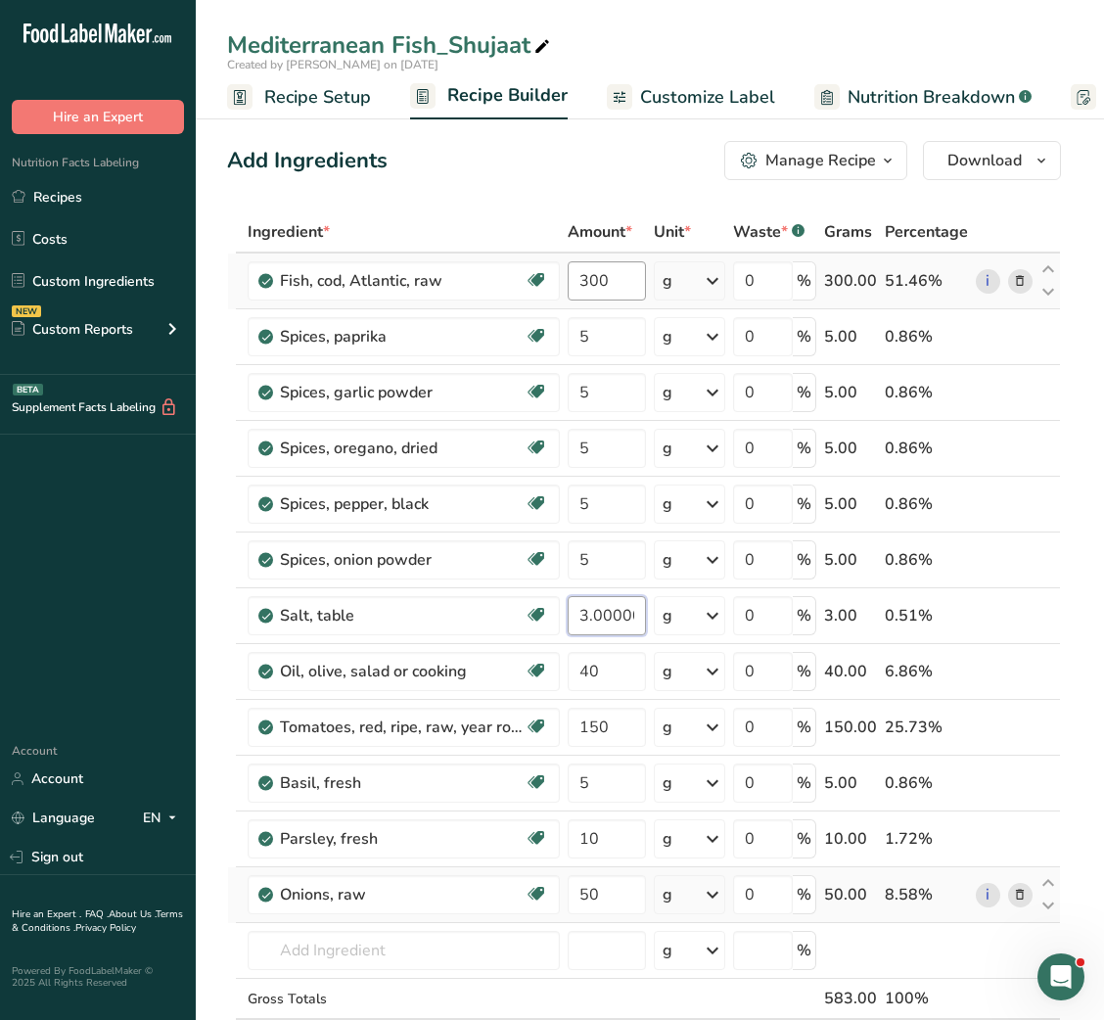
type input "3.000001"
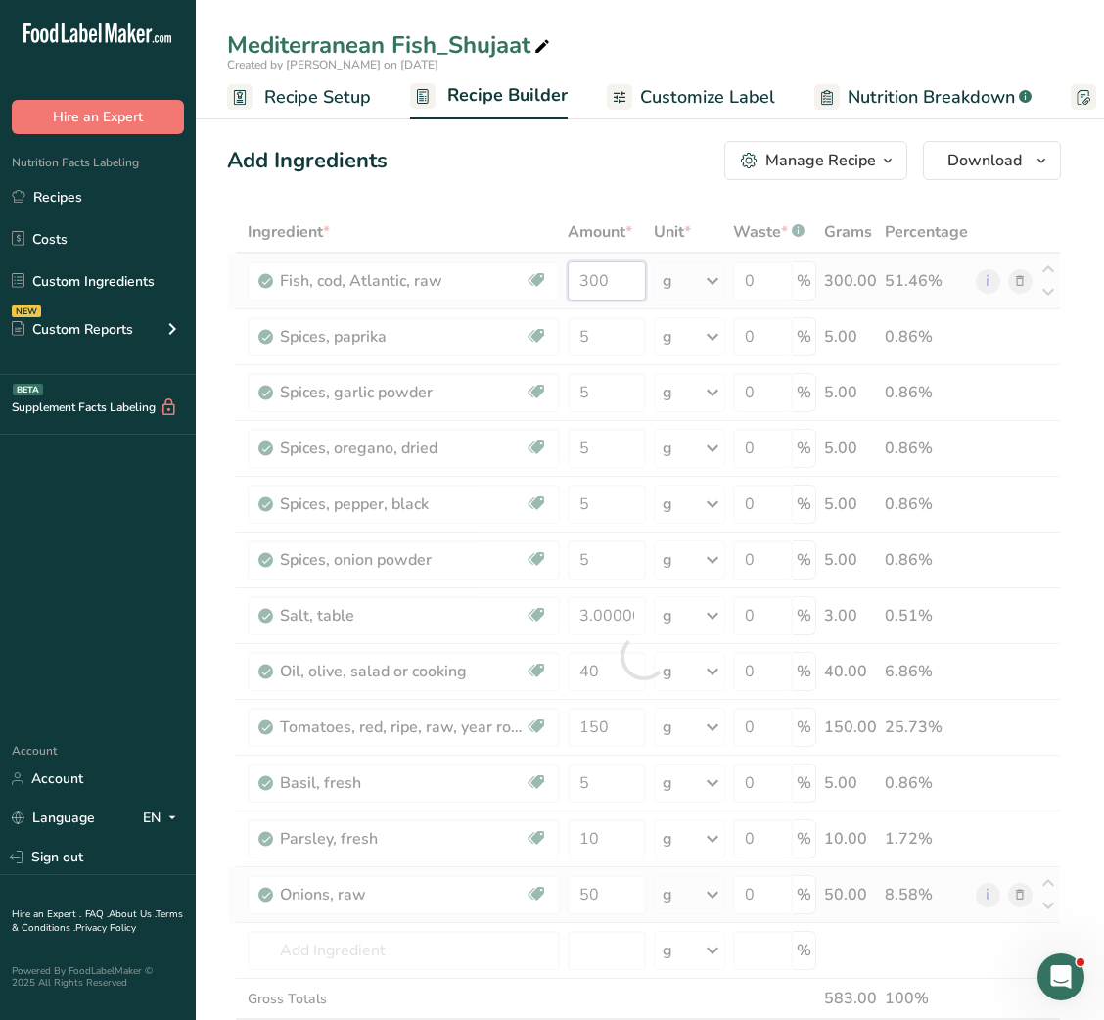
click at [596, 299] on div "Ingredient * Amount * Unit * Waste * .a-a{fill:#347362;}.b-a{fill:#fff;} Grams …" at bounding box center [644, 656] width 834 height 890
click at [596, 299] on div at bounding box center [644, 656] width 834 height 890
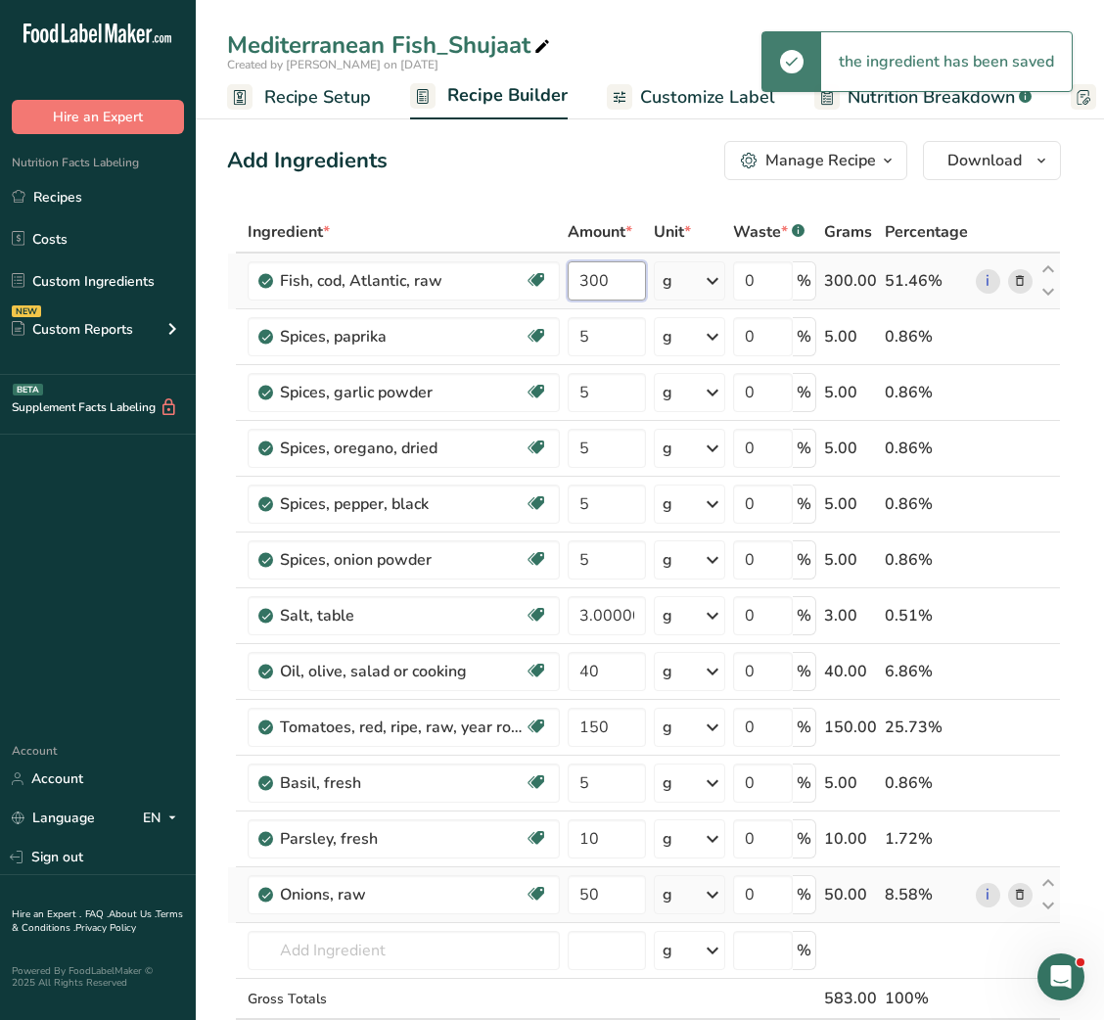
click at [596, 299] on input "300" at bounding box center [606, 280] width 77 height 39
click at [592, 281] on input "350" at bounding box center [606, 280] width 77 height 39
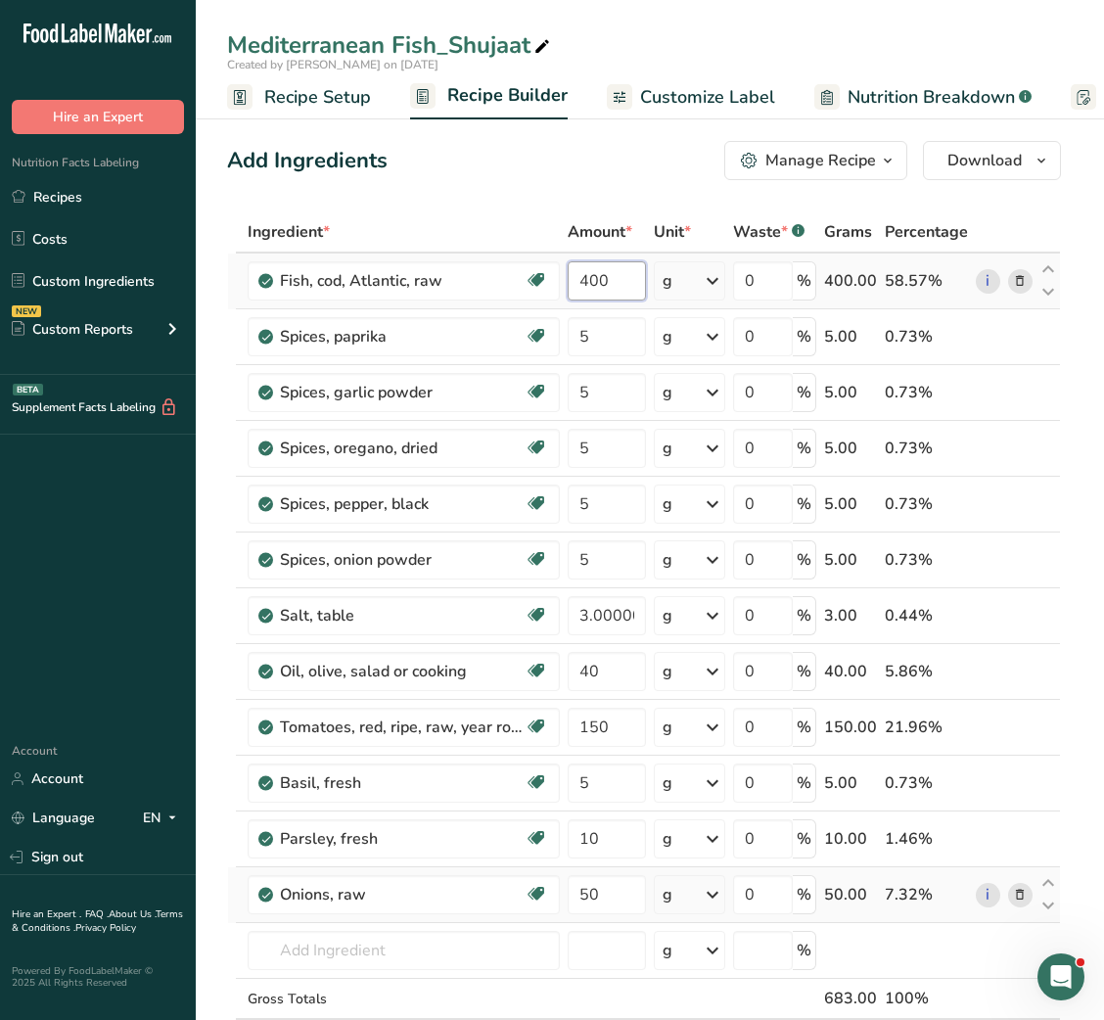
type input "400"
click at [702, 88] on span "Customize Label" at bounding box center [707, 97] width 135 height 26
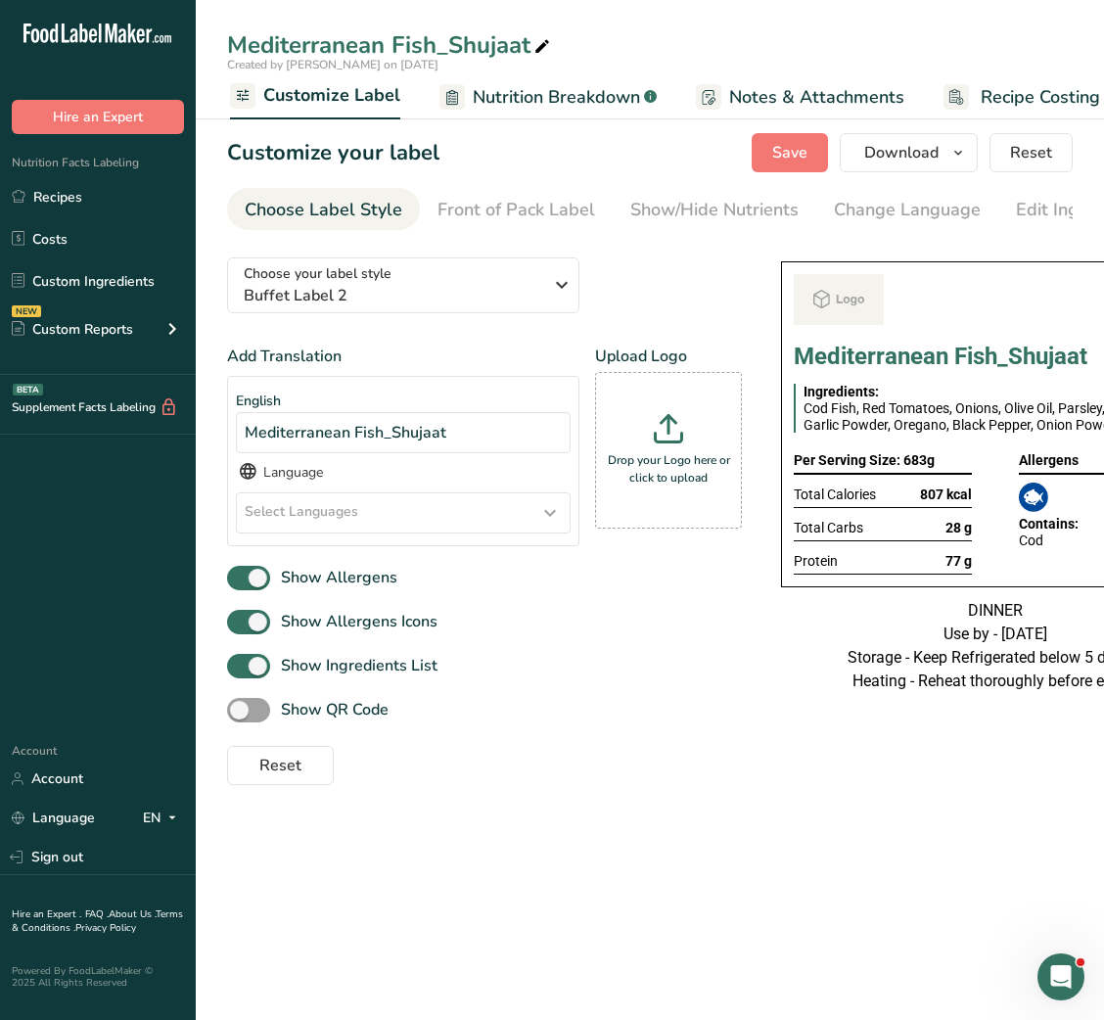
scroll to position [0, 381]
click at [892, 155] on span "Download" at bounding box center [901, 152] width 74 height 23
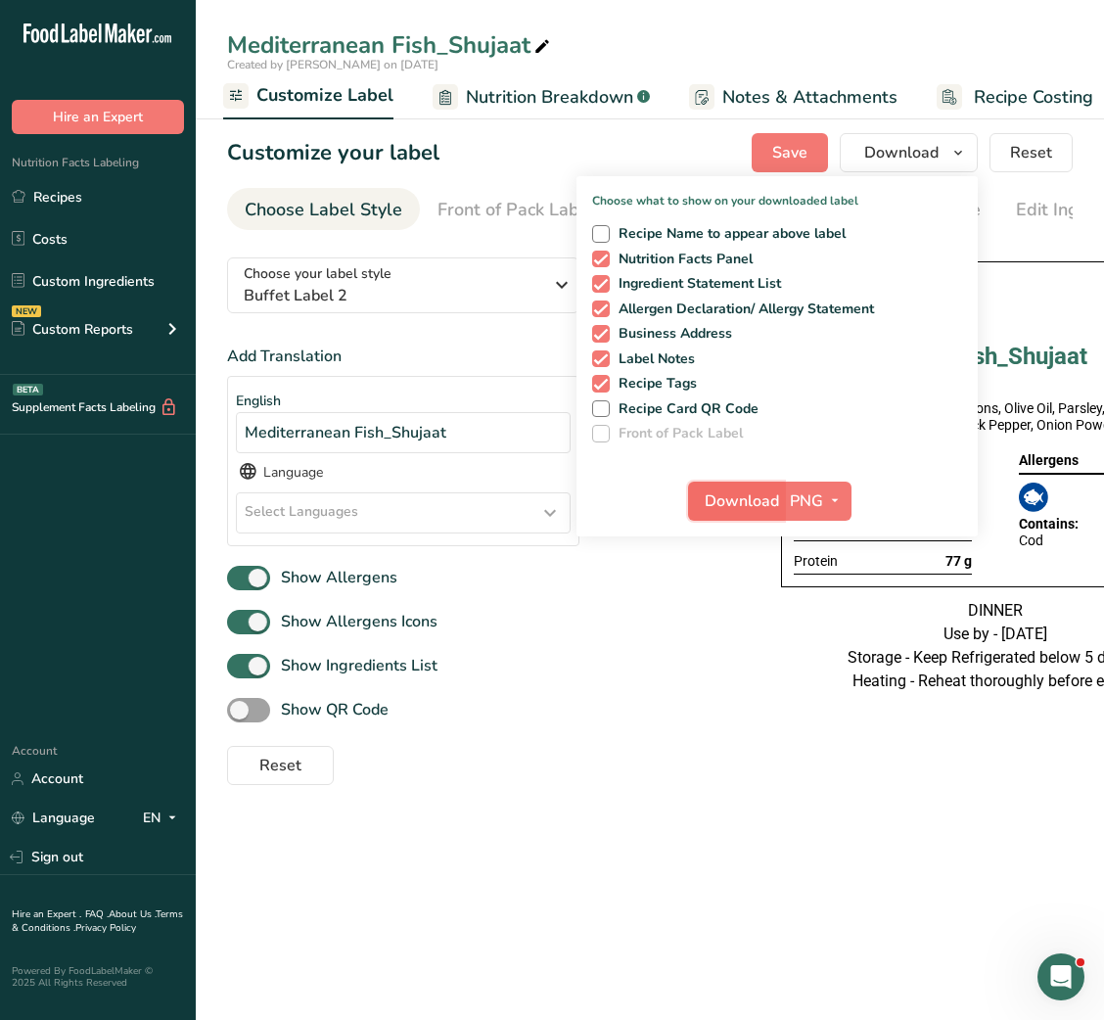
click at [735, 498] on span "Download" at bounding box center [742, 501] width 74 height 23
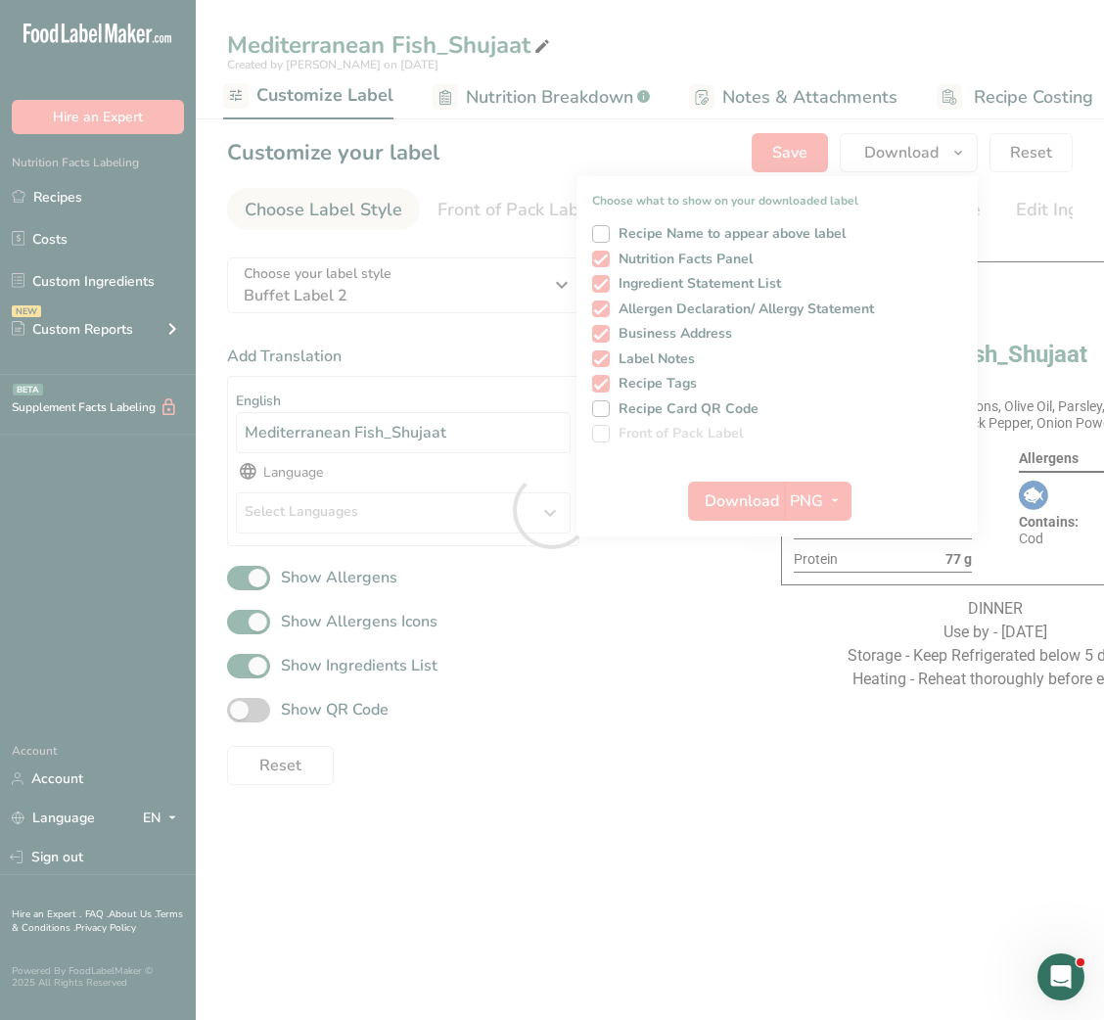
scroll to position [0, 0]
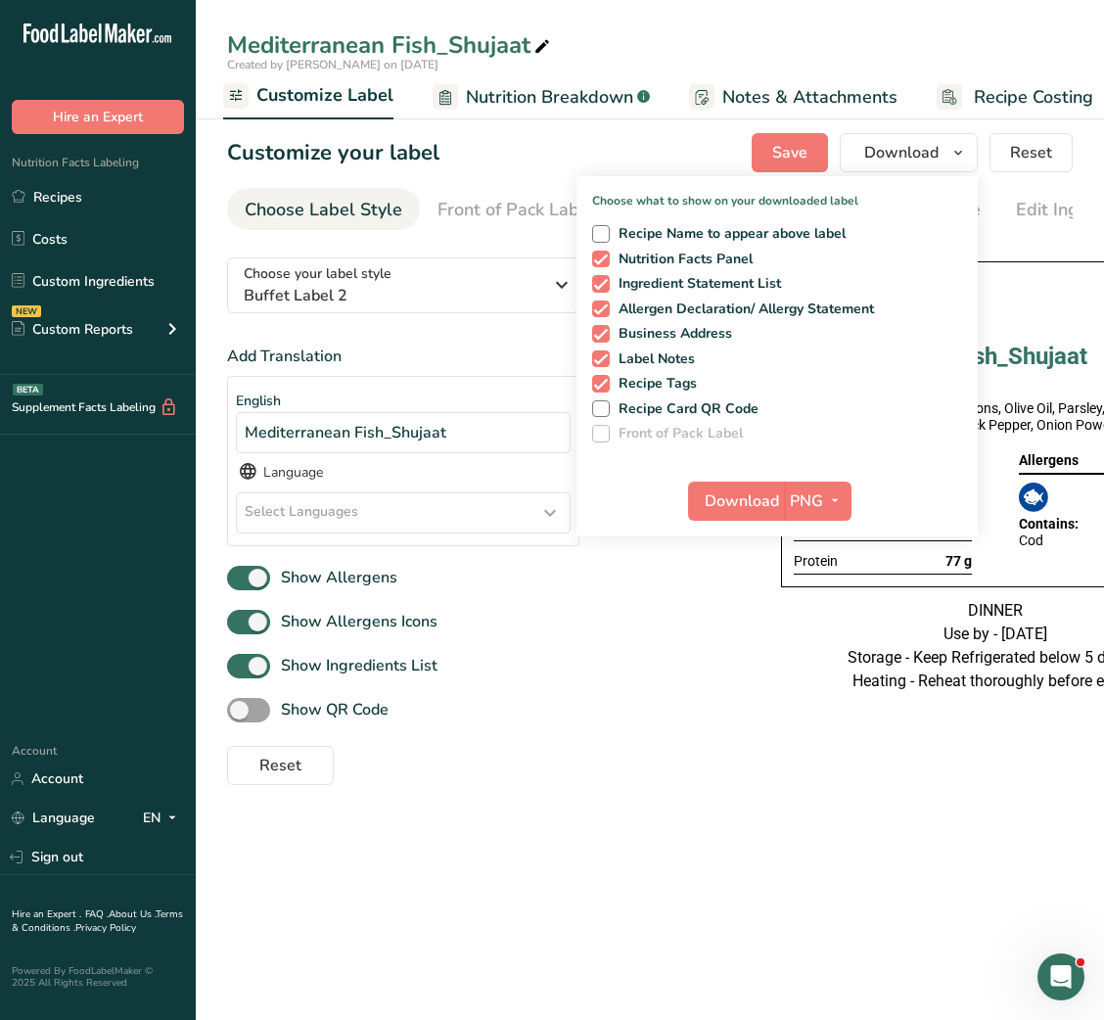
click at [759, 862] on main "Mediterranean Fish_Shujaat Created by Zubiya Khan on 2025-09-14 Recipe Setup Re…" at bounding box center [552, 510] width 1104 height 1020
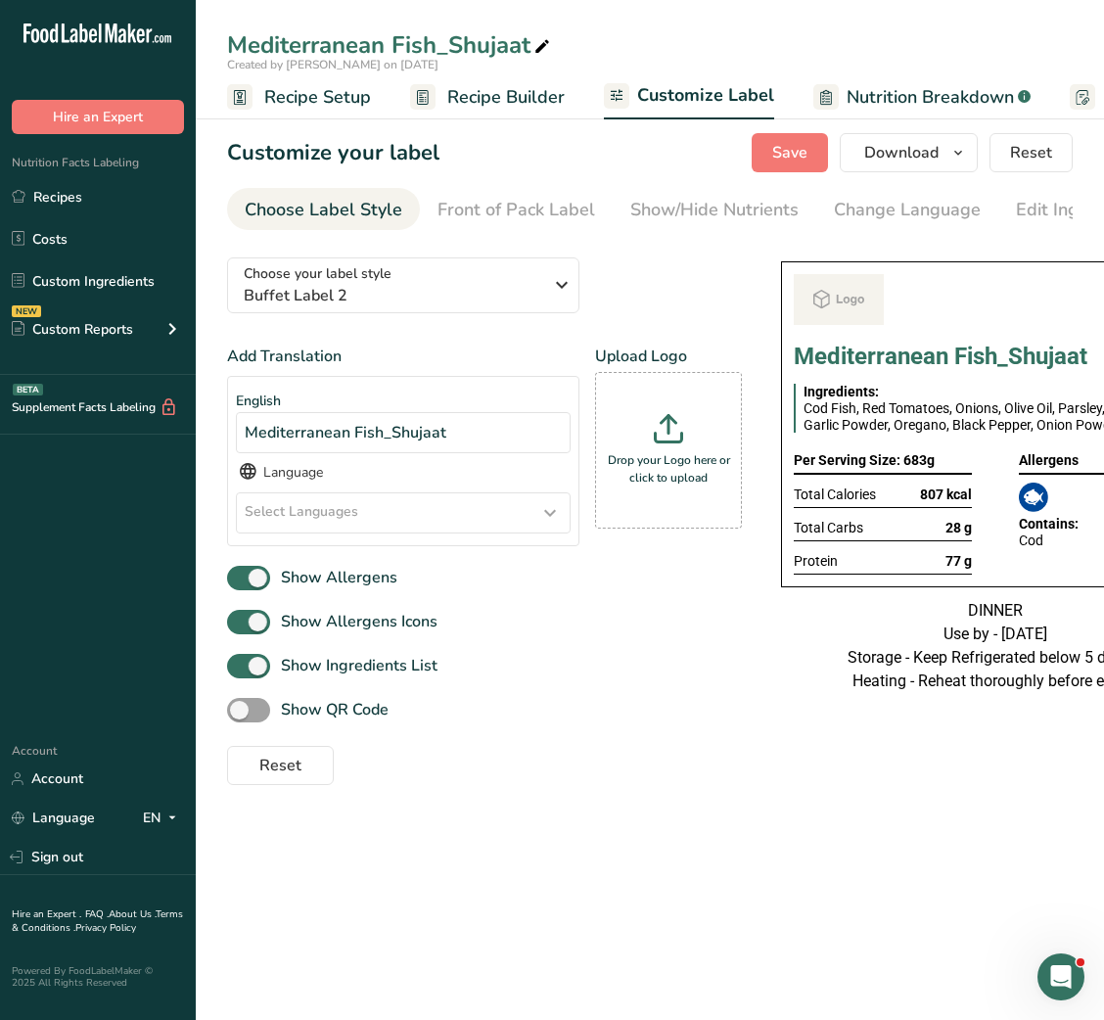
scroll to position [0, 381]
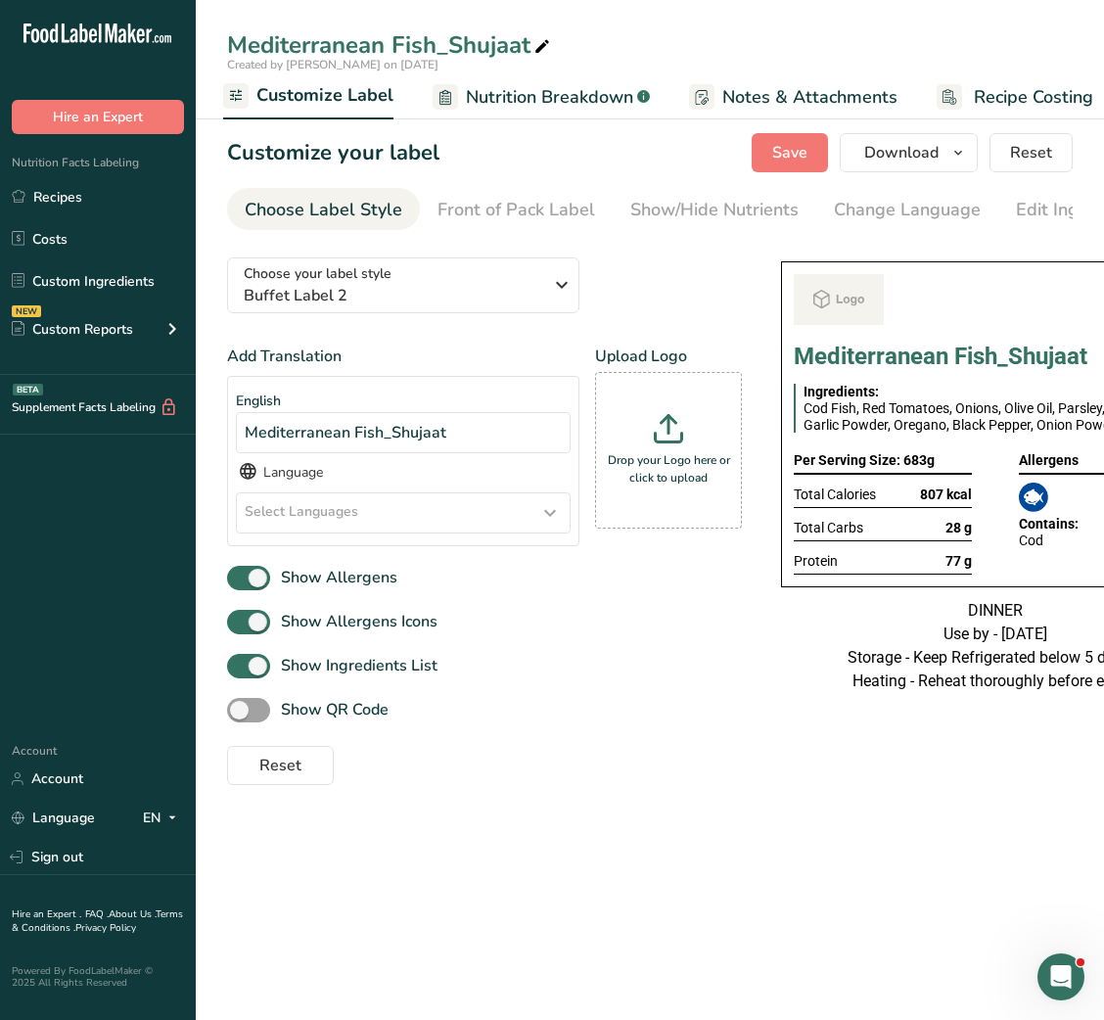
click at [786, 817] on section "Customize your label Save Download Choose what to show on your downloaded label…" at bounding box center [650, 459] width 909 height 715
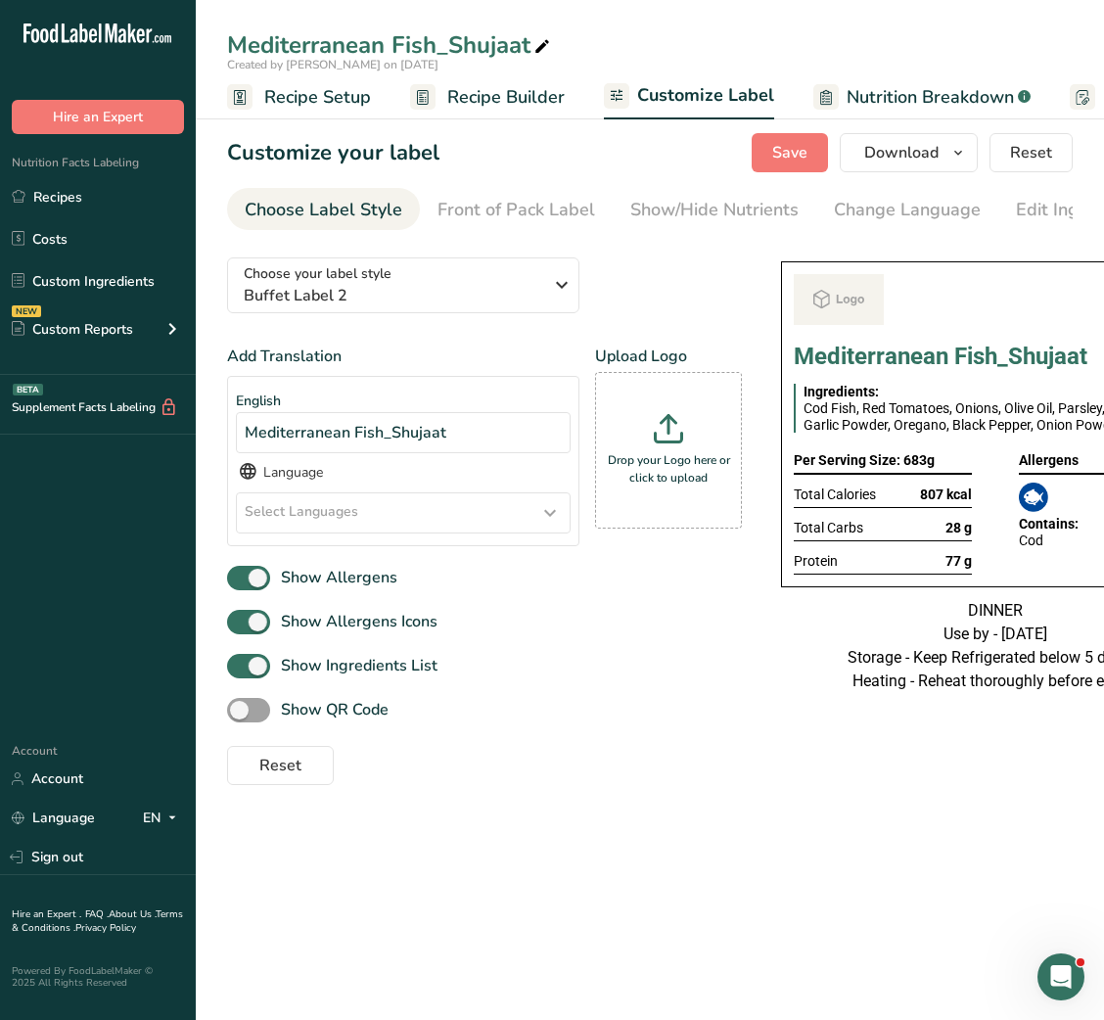
click at [480, 108] on span "Recipe Builder" at bounding box center [505, 97] width 117 height 26
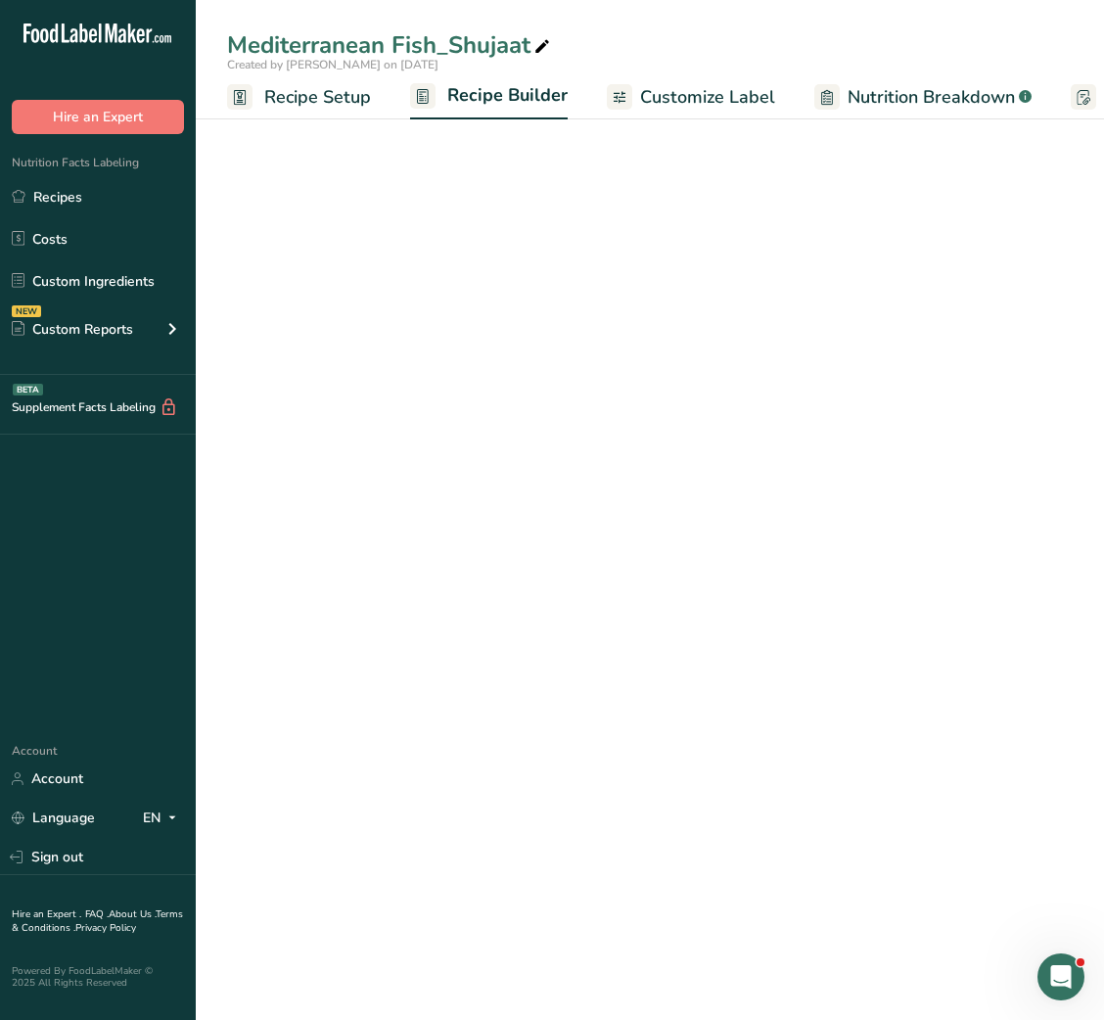
scroll to position [0, 189]
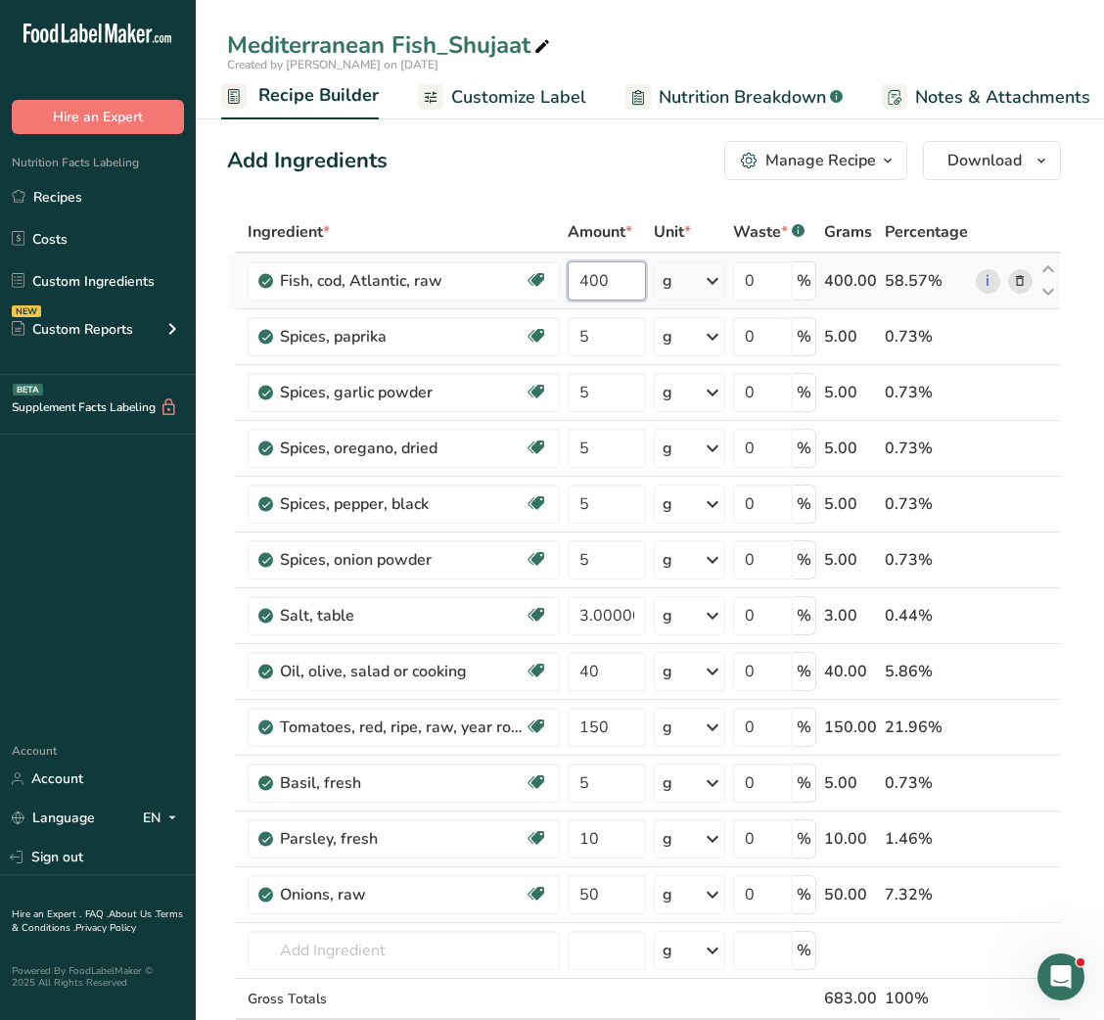
click at [592, 284] on input "400" at bounding box center [606, 280] width 77 height 39
type input "250"
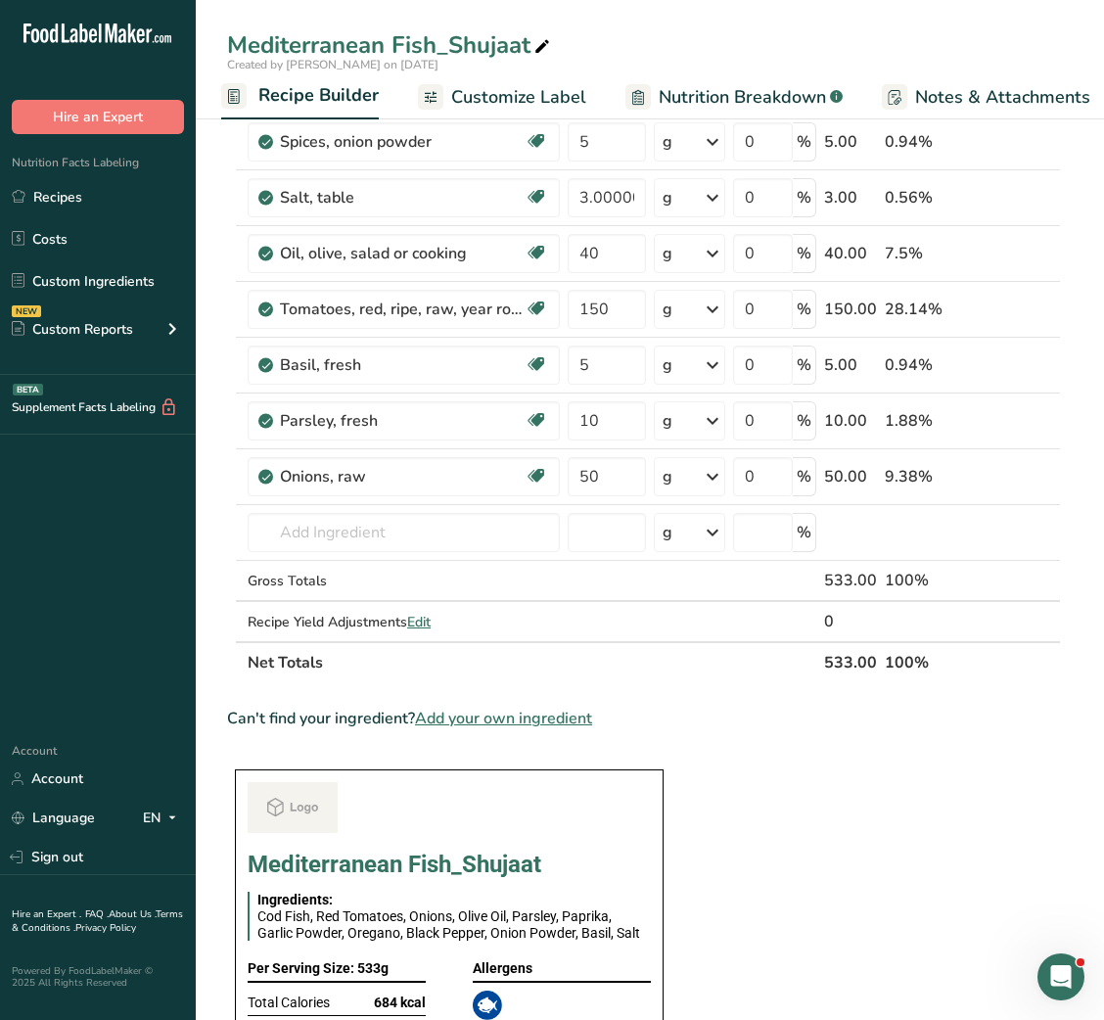
scroll to position [0, 0]
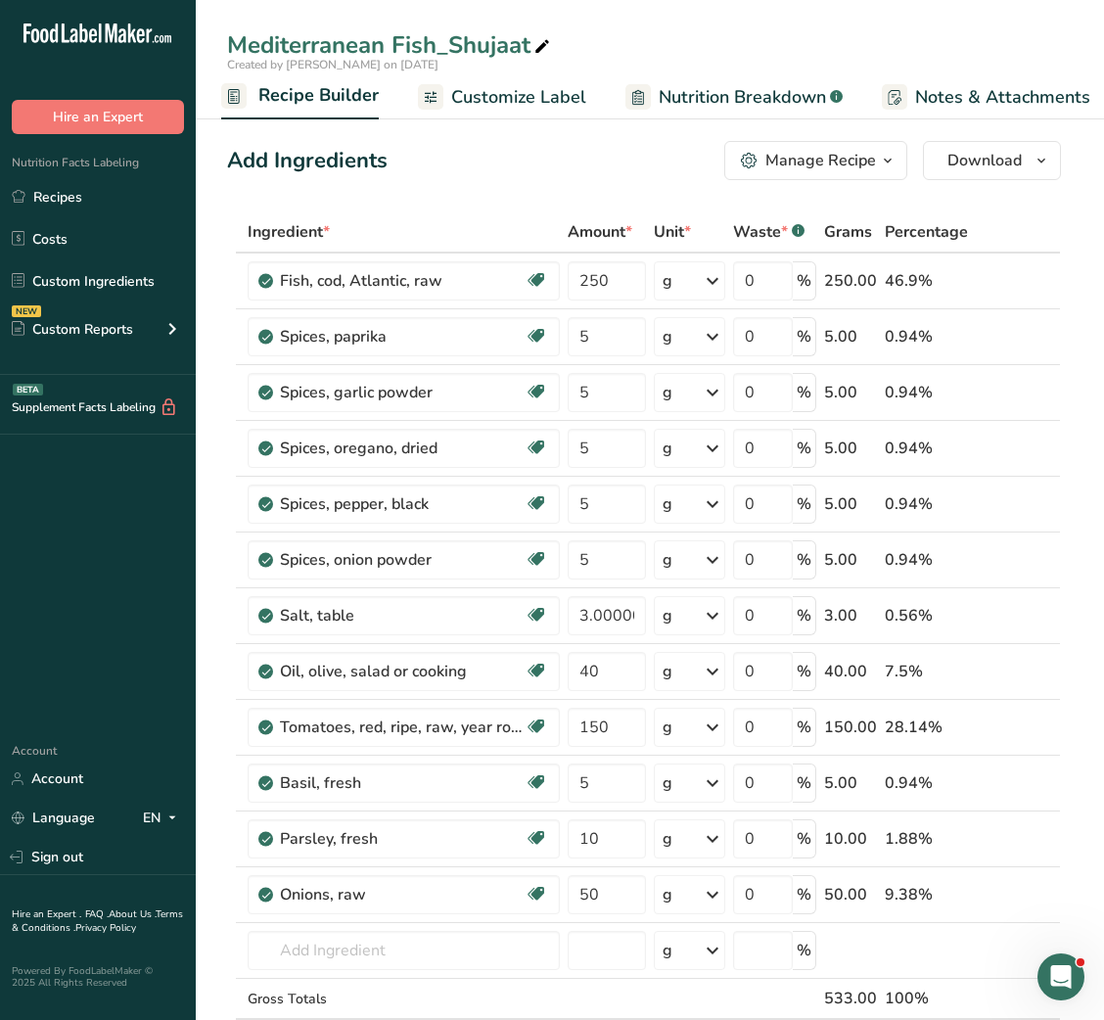
click at [773, 109] on span "Nutrition Breakdown" at bounding box center [742, 97] width 167 height 26
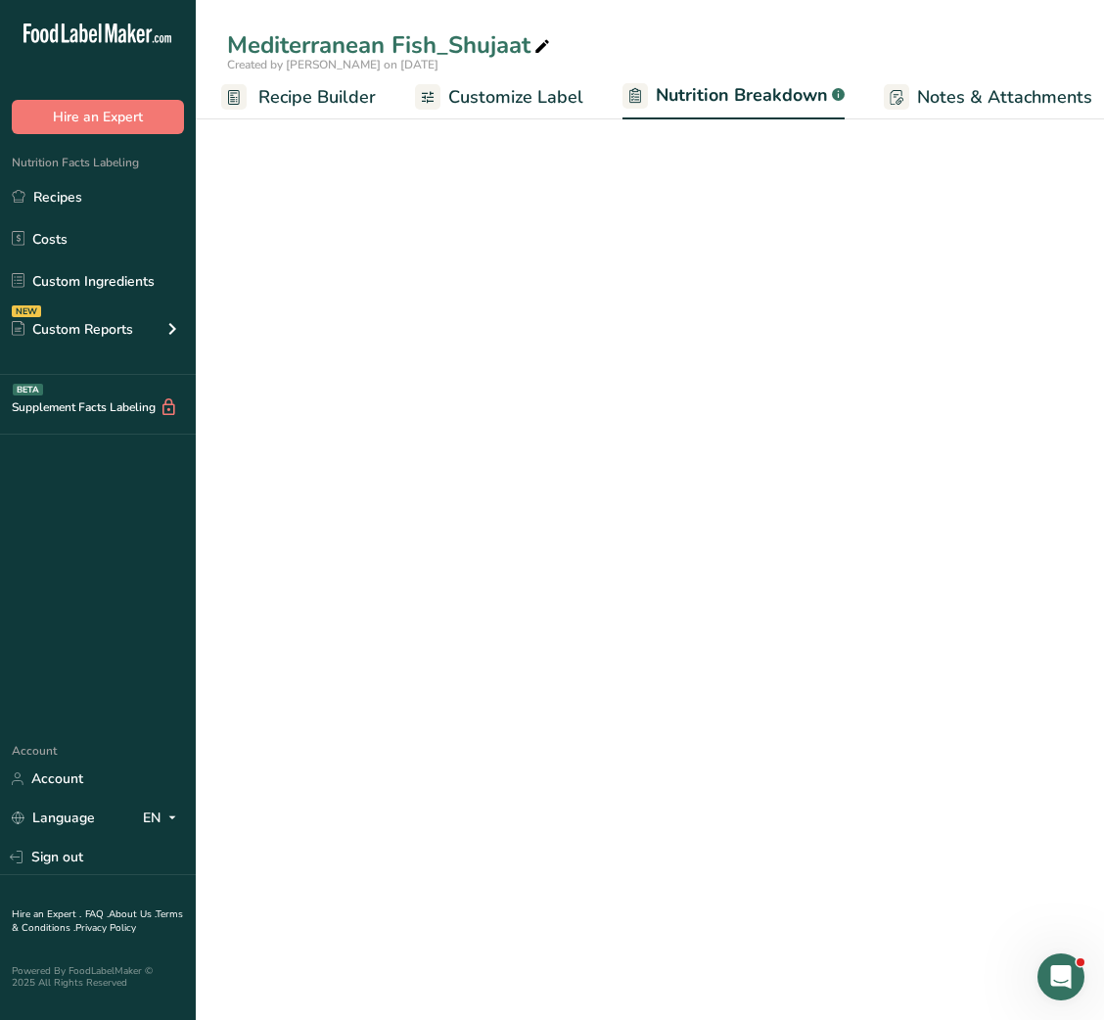
select select "Calories"
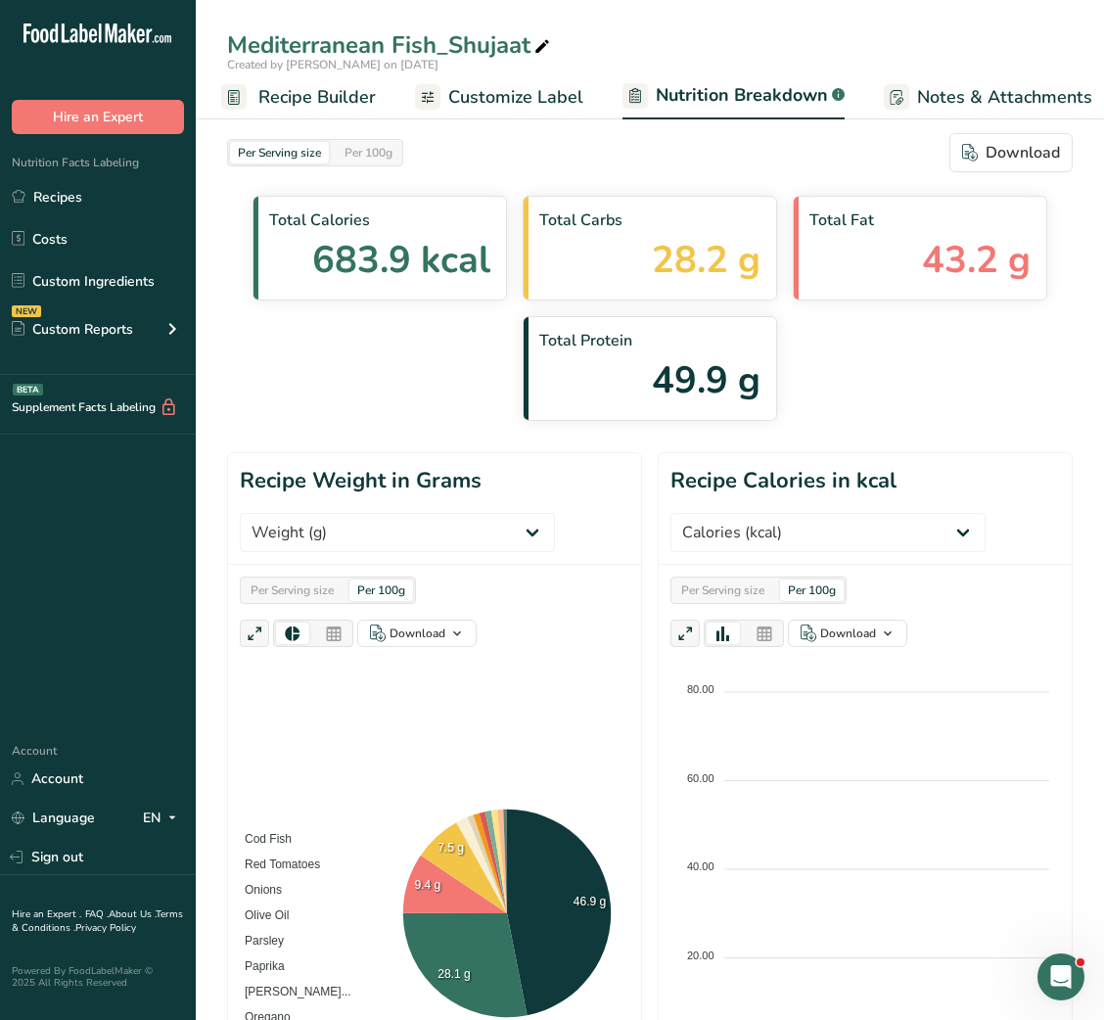
click at [448, 109] on span "Customize Label" at bounding box center [515, 97] width 135 height 26
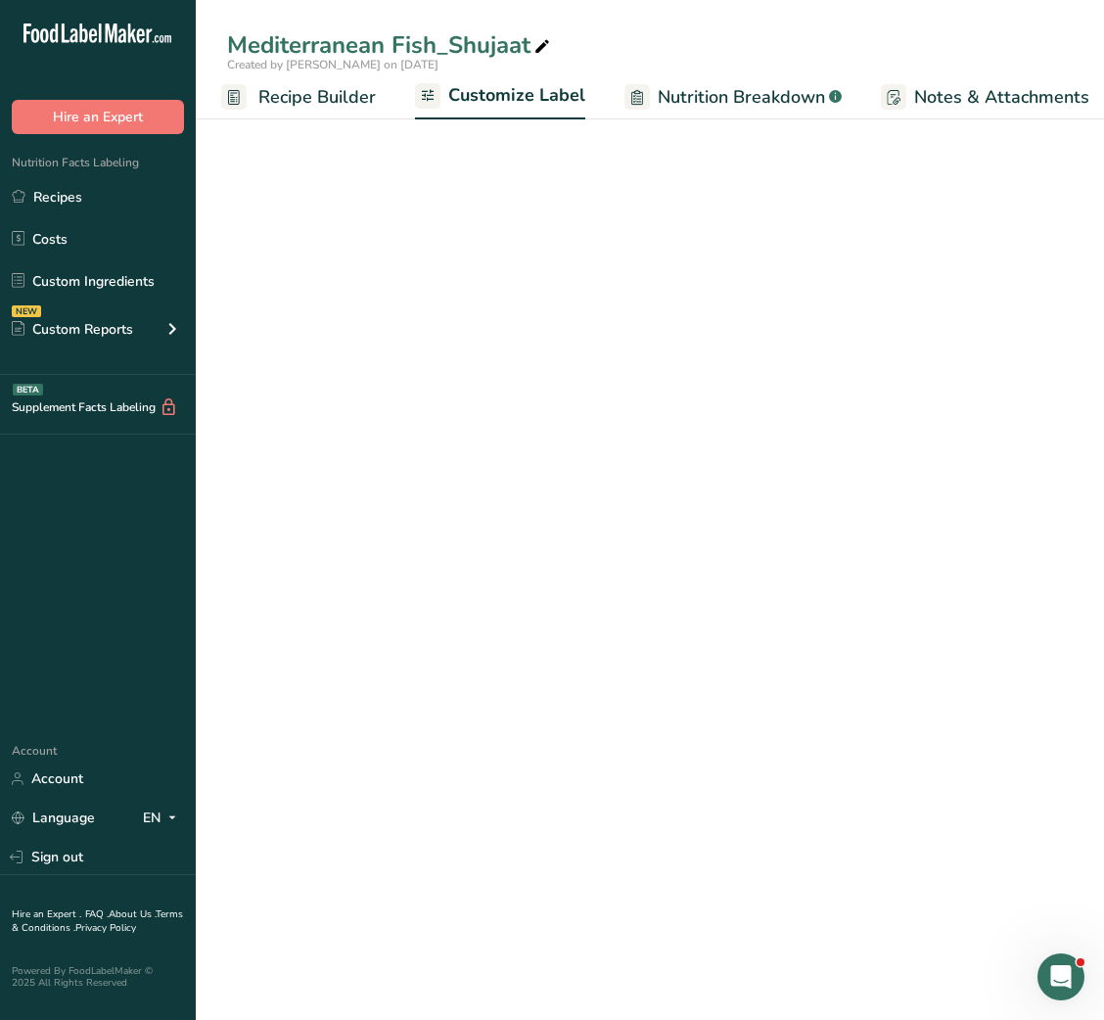
scroll to position [0, 381]
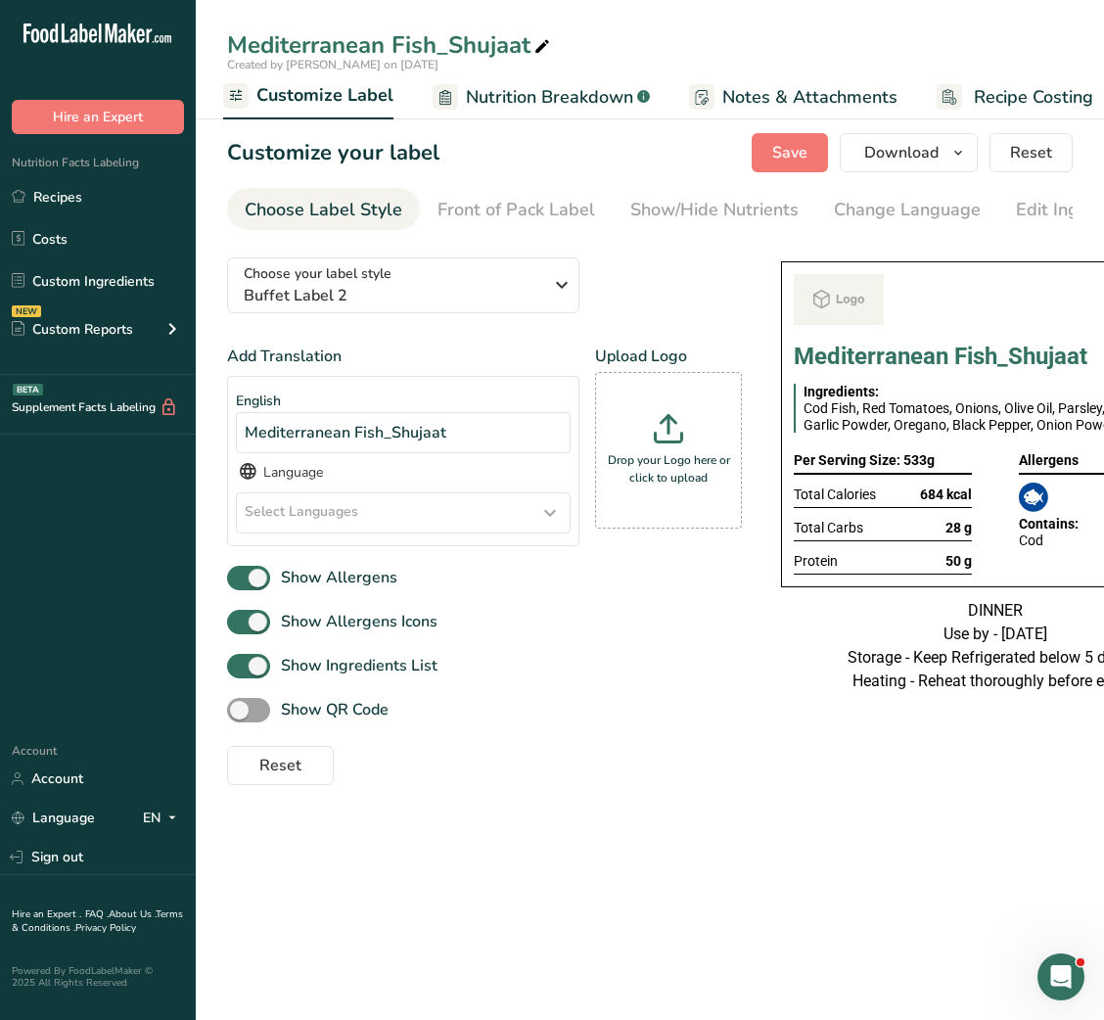
click at [931, 175] on section "Customize your label Save Download Choose what to show on your downloaded label…" at bounding box center [650, 459] width 909 height 715
click at [926, 155] on span "Download" at bounding box center [901, 152] width 74 height 23
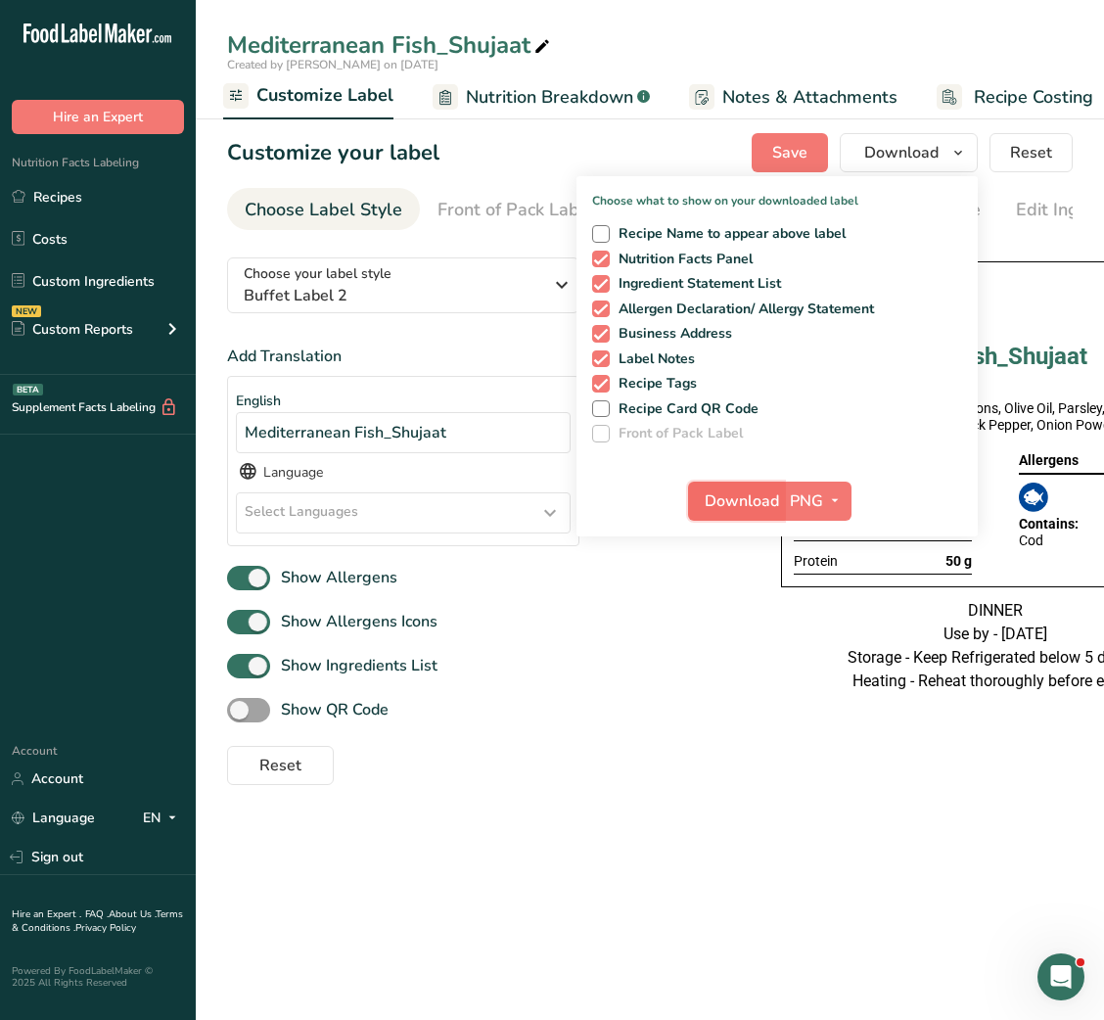
click at [727, 501] on span "Download" at bounding box center [742, 501] width 74 height 23
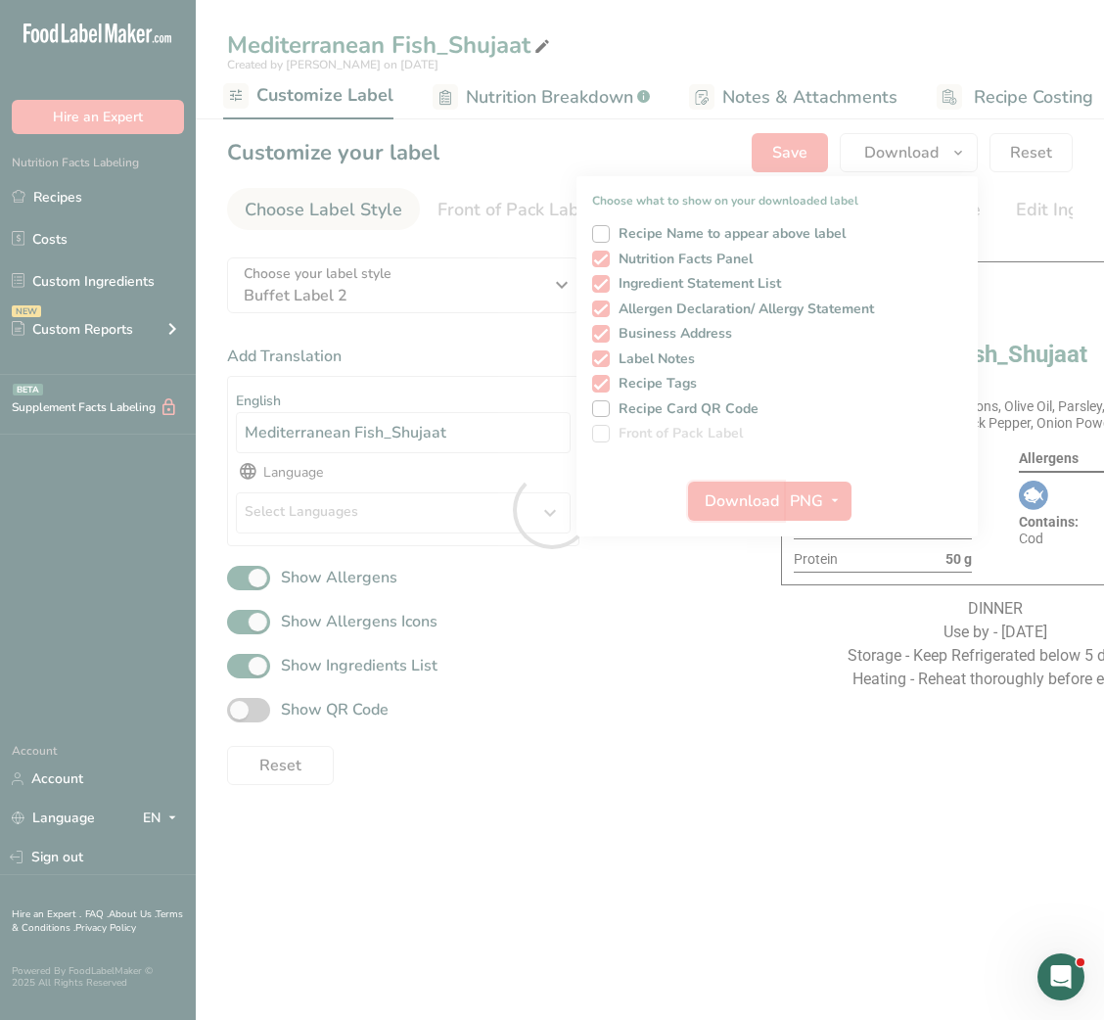
scroll to position [0, 0]
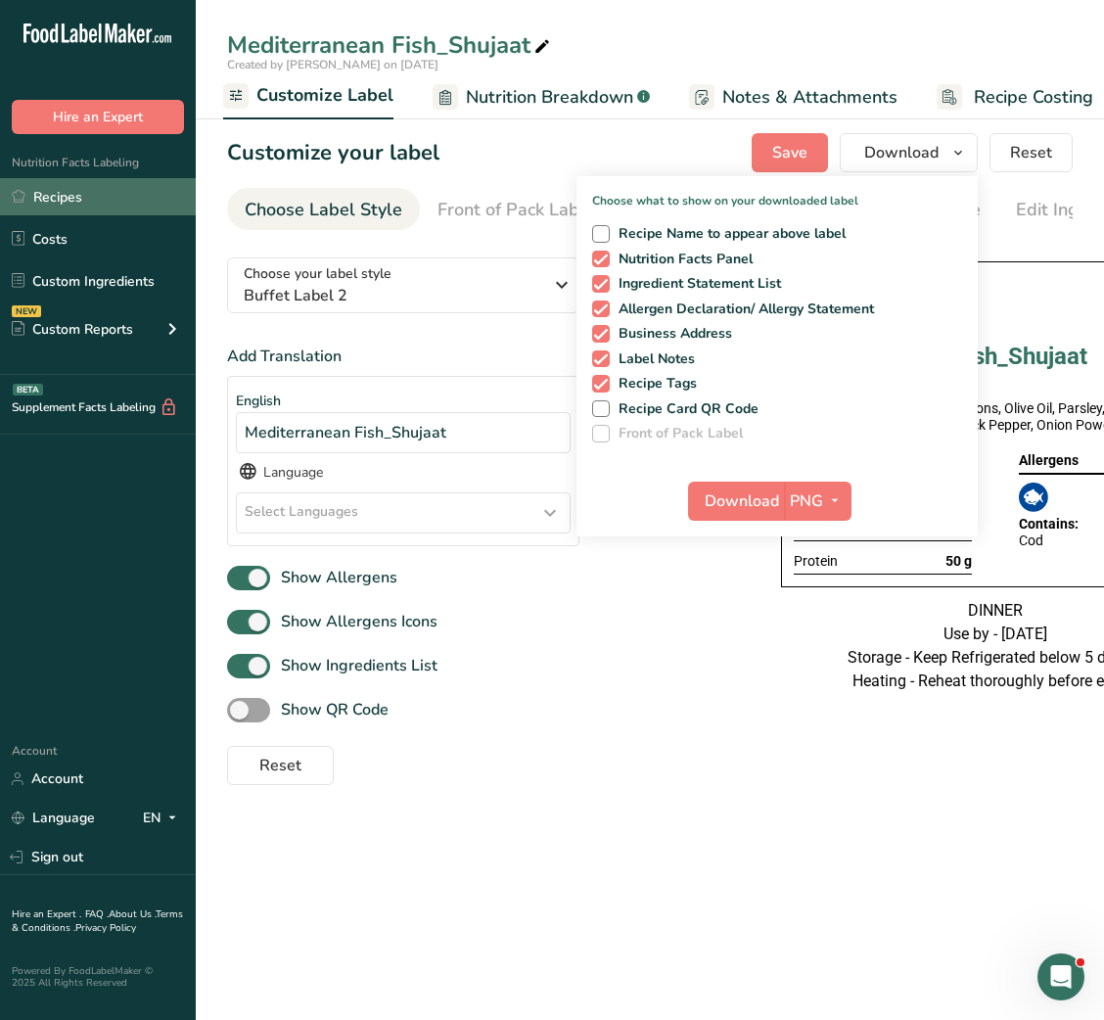
click at [93, 208] on link "Recipes" at bounding box center [98, 196] width 196 height 37
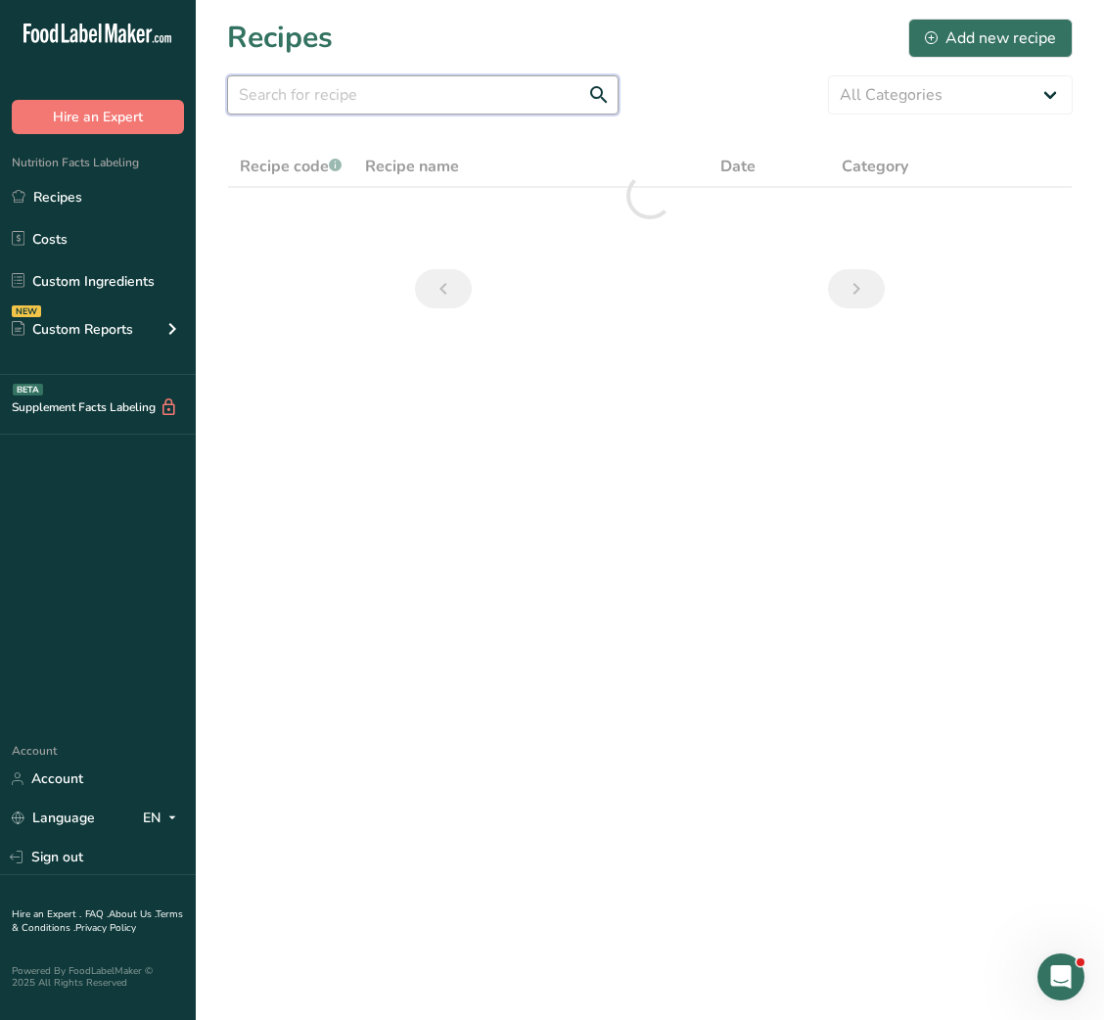
click at [378, 79] on input "text" at bounding box center [423, 94] width 392 height 39
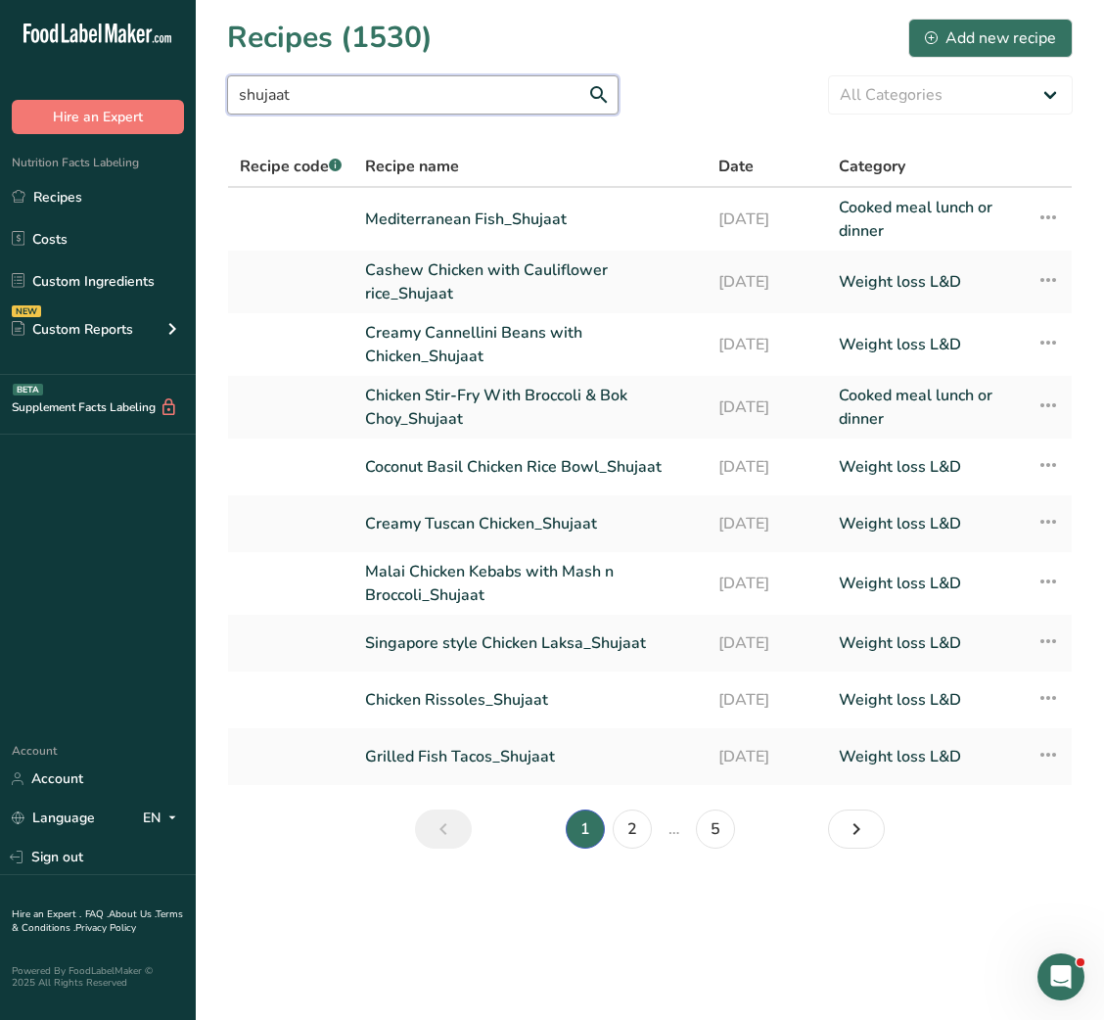
click at [378, 79] on input "shujaat" at bounding box center [423, 94] width 392 height 39
type input "shujaat"
click at [635, 824] on link "2" at bounding box center [632, 829] width 39 height 39
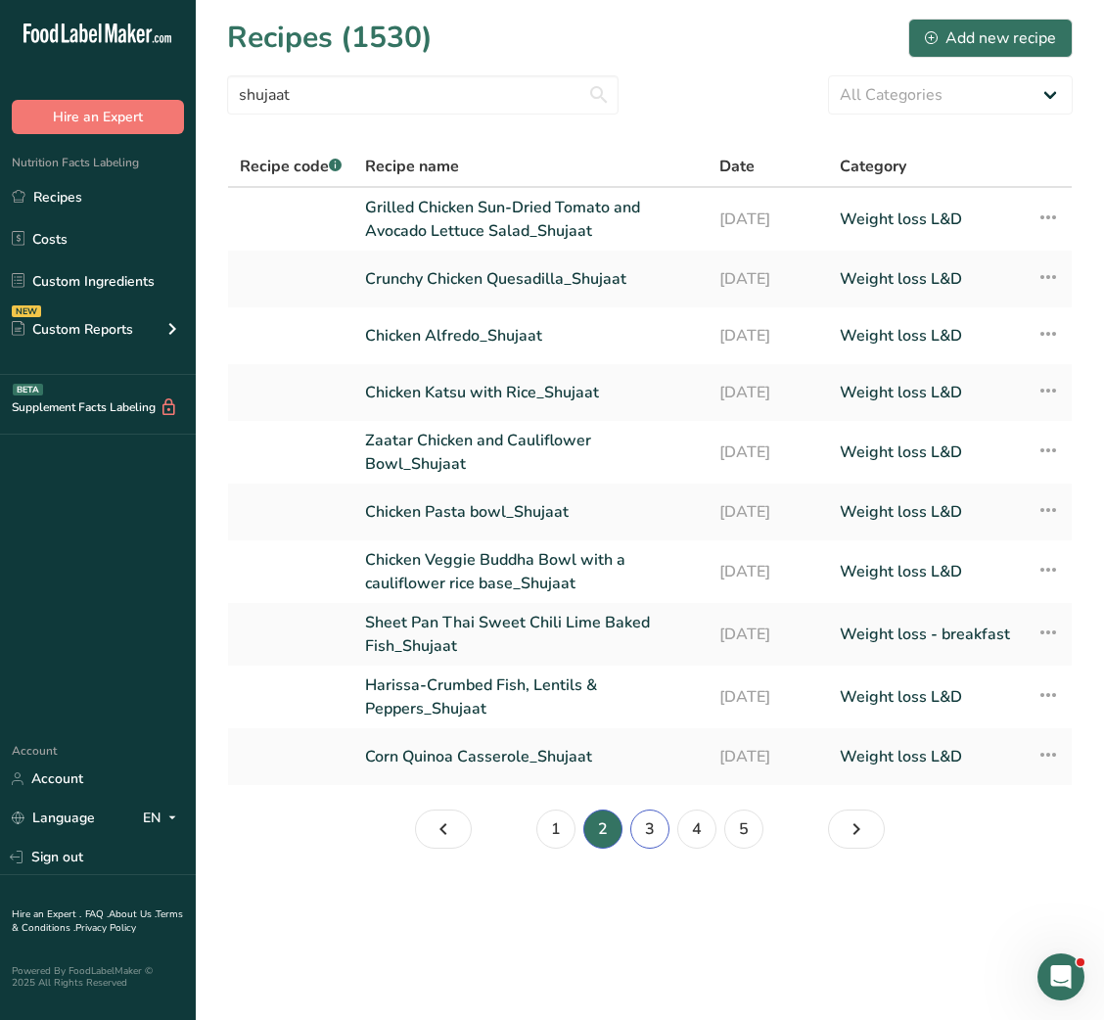
click at [649, 832] on link "3" at bounding box center [649, 829] width 39 height 39
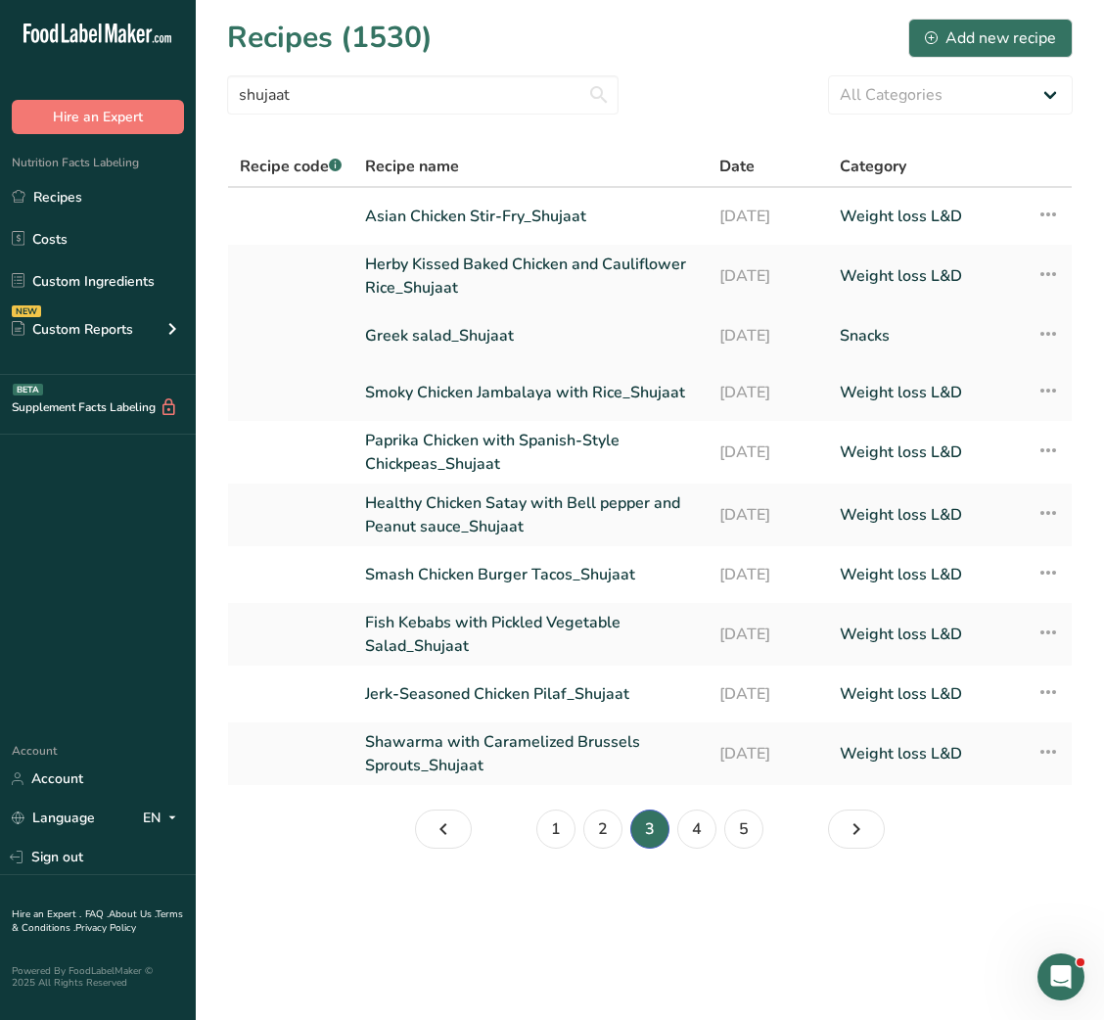
click at [527, 334] on link "Greek salad_Shujaat" at bounding box center [530, 335] width 331 height 41
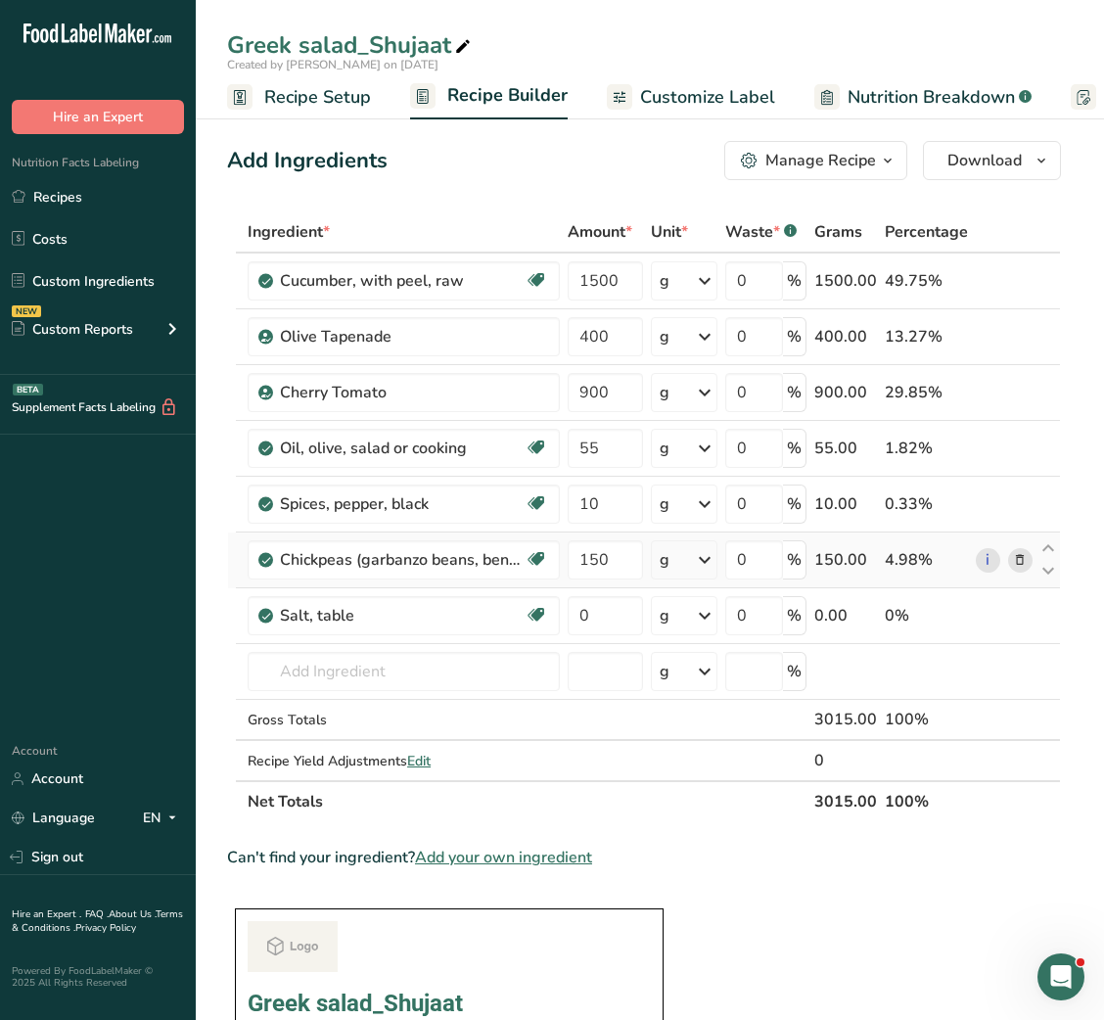
click at [1025, 567] on icon at bounding box center [1020, 560] width 14 height 21
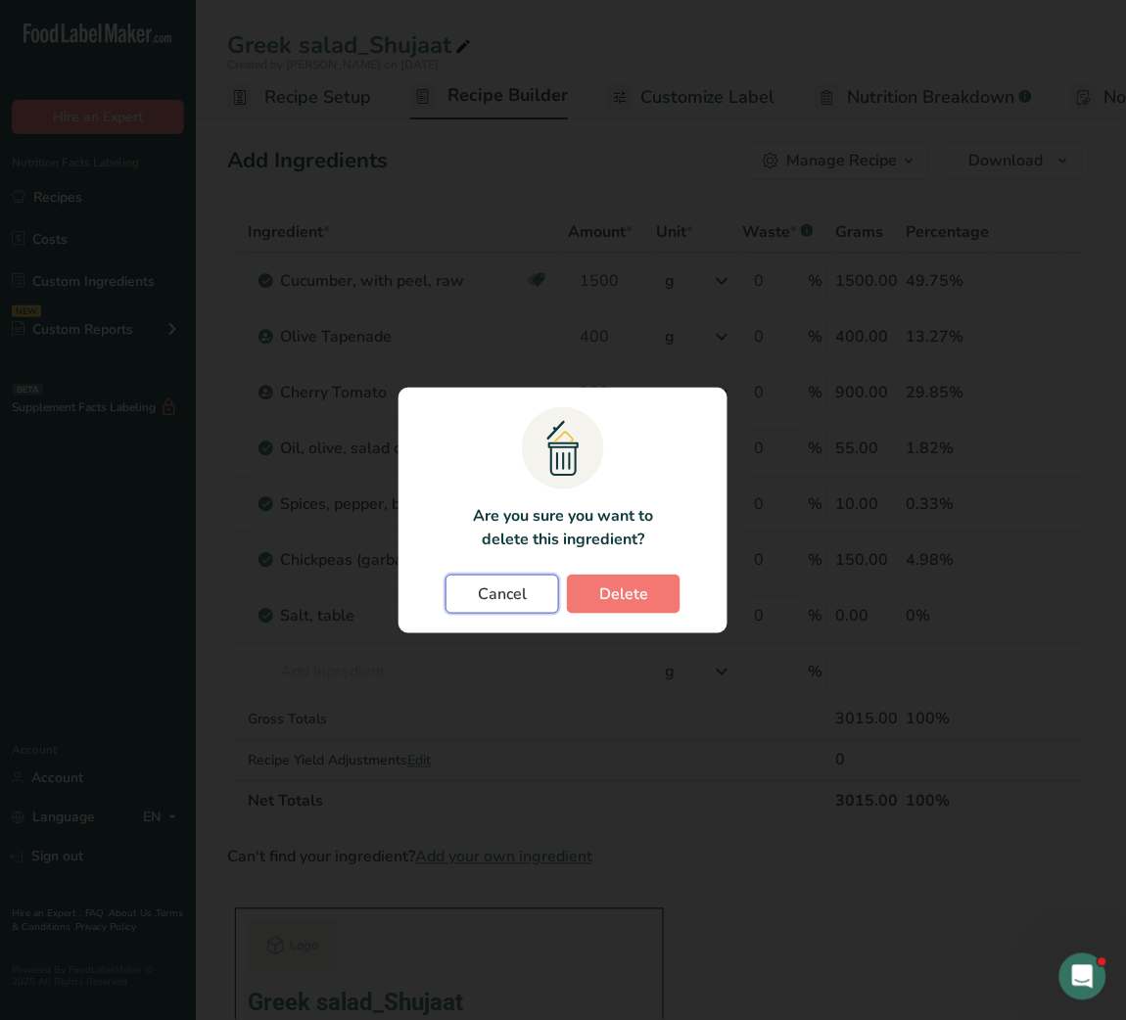
click at [486, 591] on span "Cancel" at bounding box center [502, 594] width 49 height 23
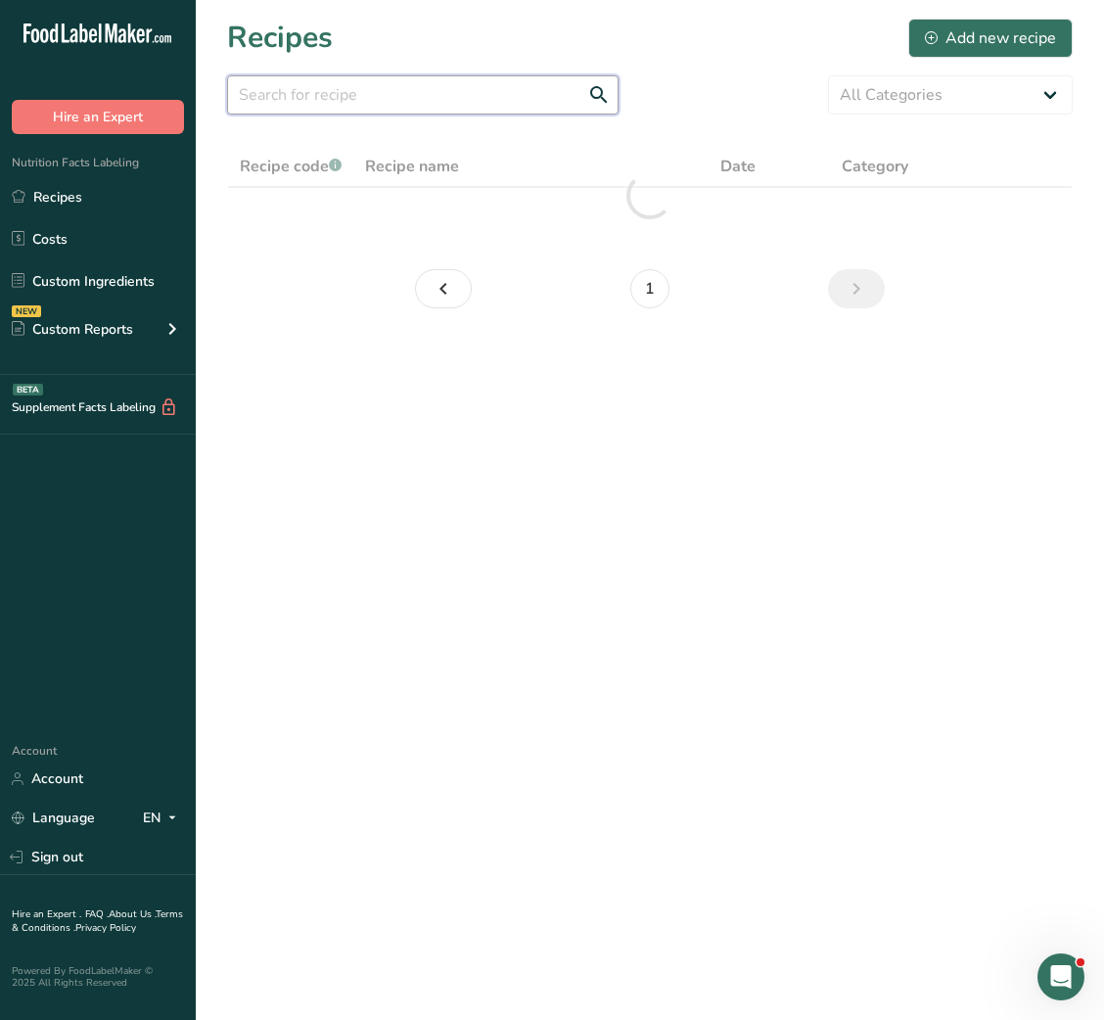
click at [361, 93] on input "text" at bounding box center [423, 94] width 392 height 39
click at [259, 99] on input "salad shujaat" at bounding box center [423, 94] width 392 height 39
click at [286, 98] on input "salad shujaat" at bounding box center [423, 94] width 392 height 39
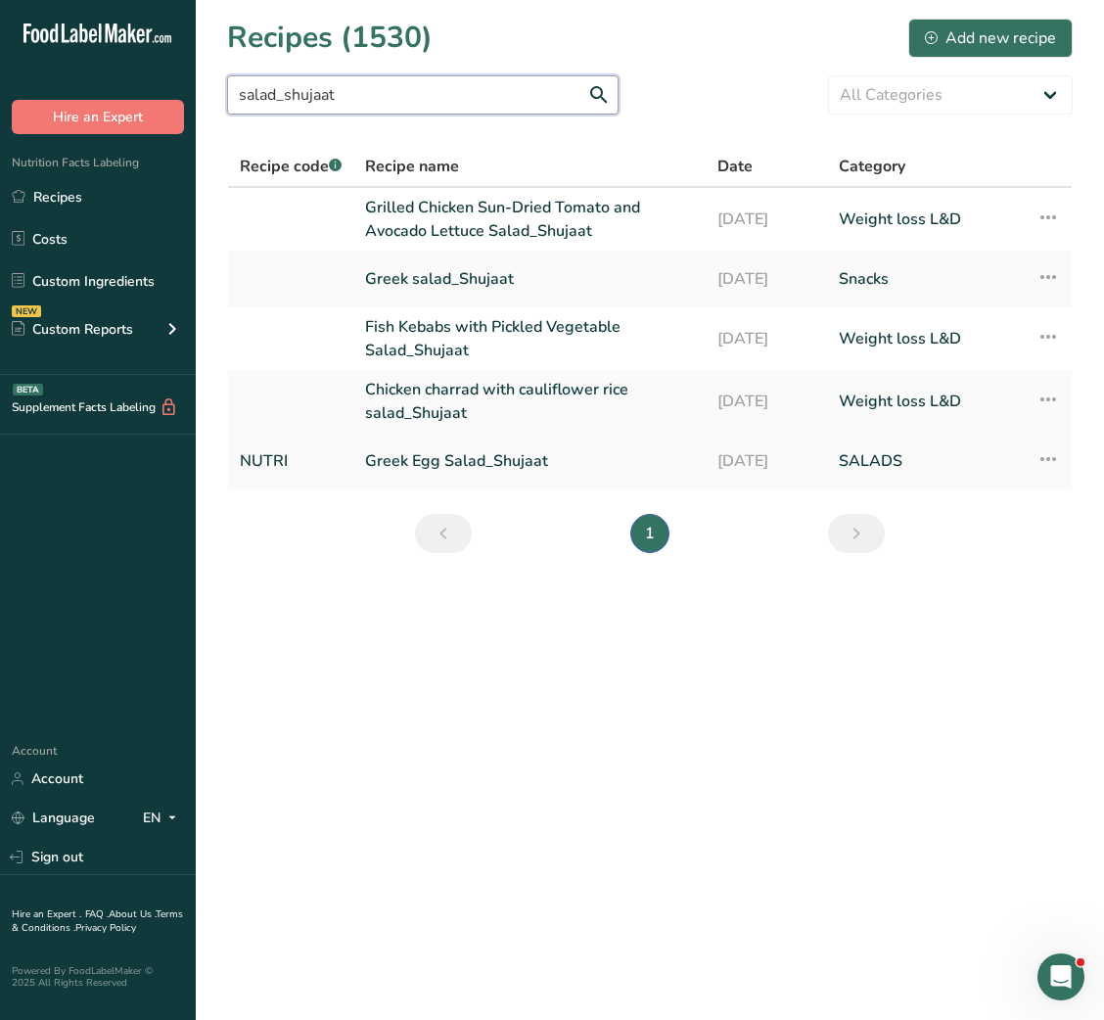
type input "salad_shujaat"
click at [598, 470] on link "Greek Egg Salad_Shujaat" at bounding box center [529, 461] width 329 height 41
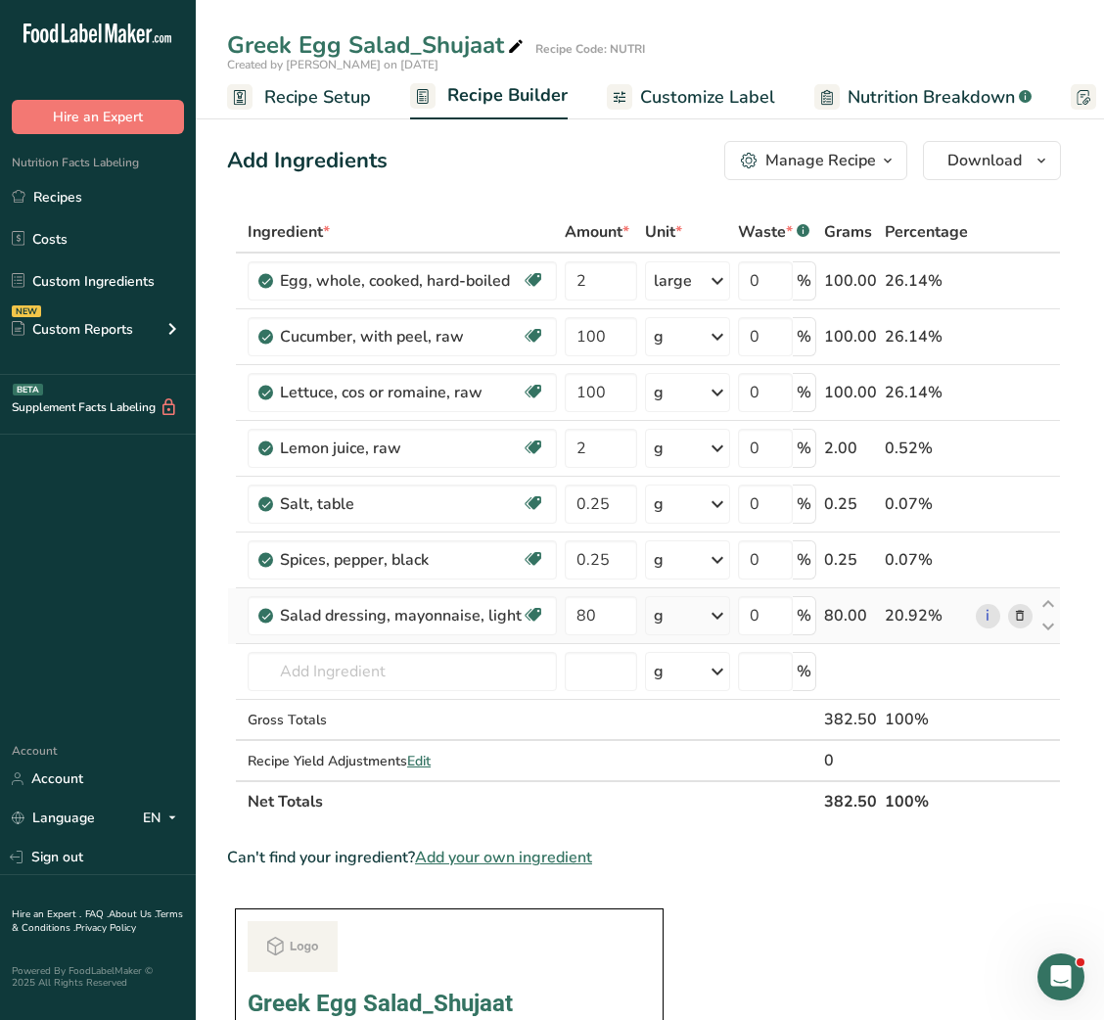
click at [1024, 622] on icon at bounding box center [1020, 616] width 14 height 21
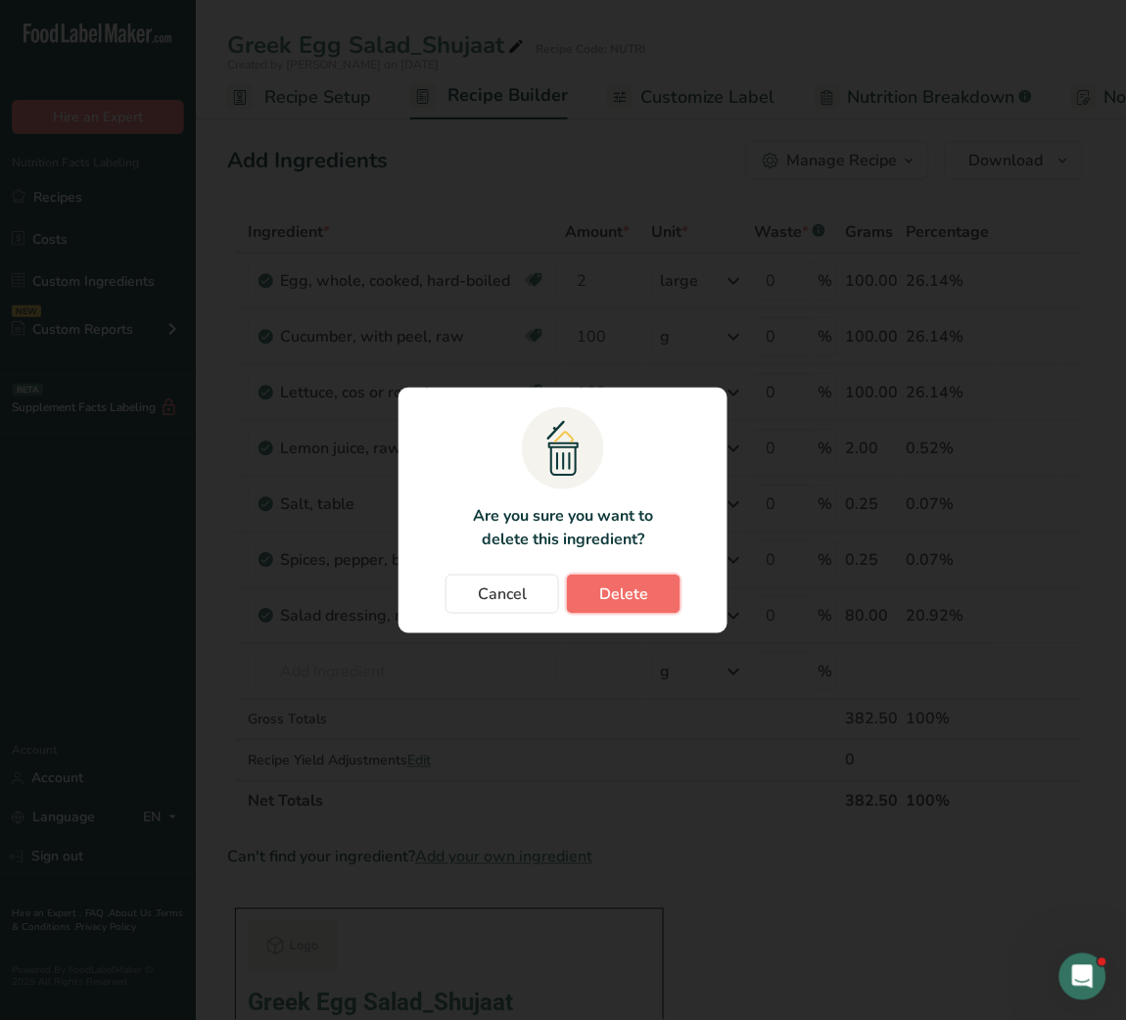
click at [619, 591] on span "Delete" at bounding box center [623, 594] width 49 height 23
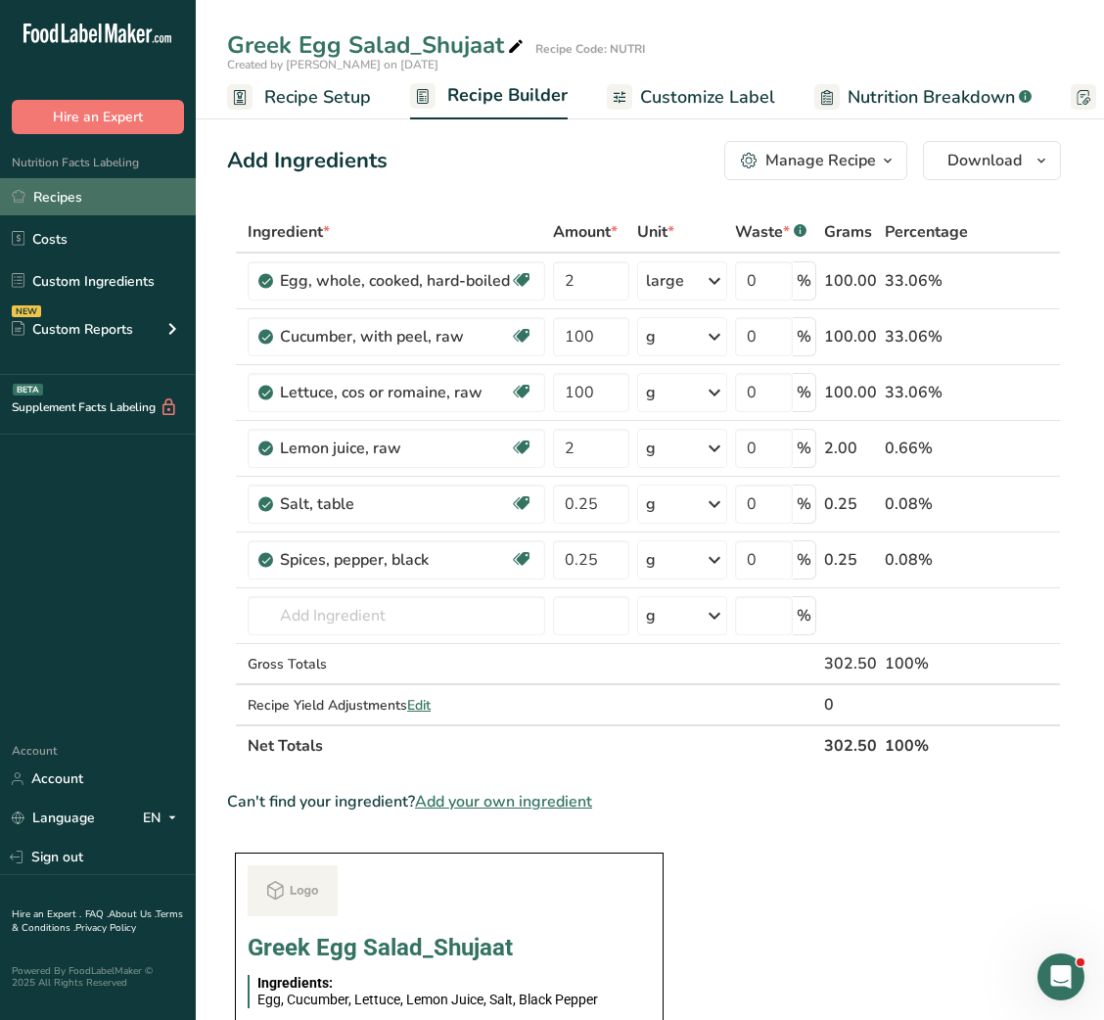
click at [77, 202] on link "Recipes" at bounding box center [98, 196] width 196 height 37
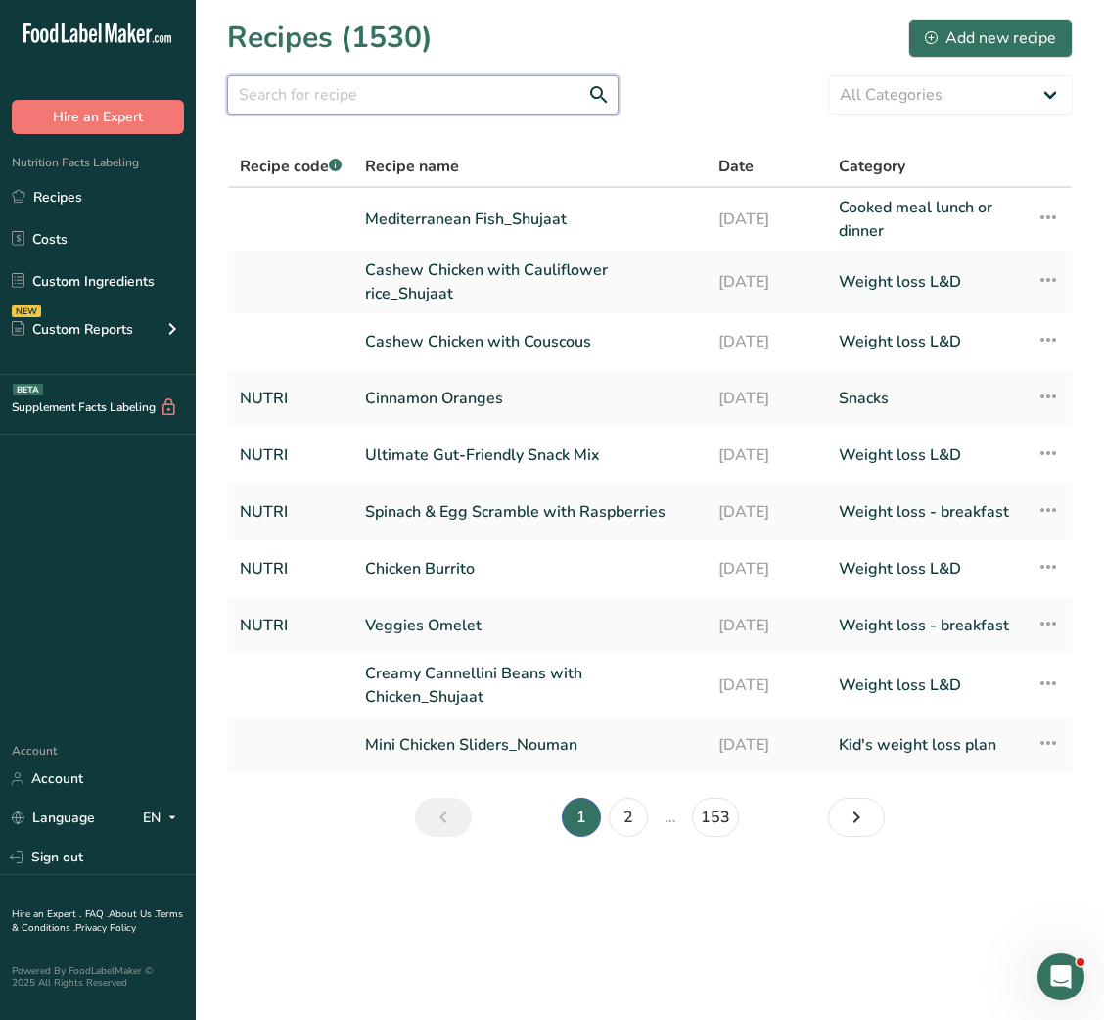
click at [425, 84] on input "text" at bounding box center [423, 94] width 392 height 39
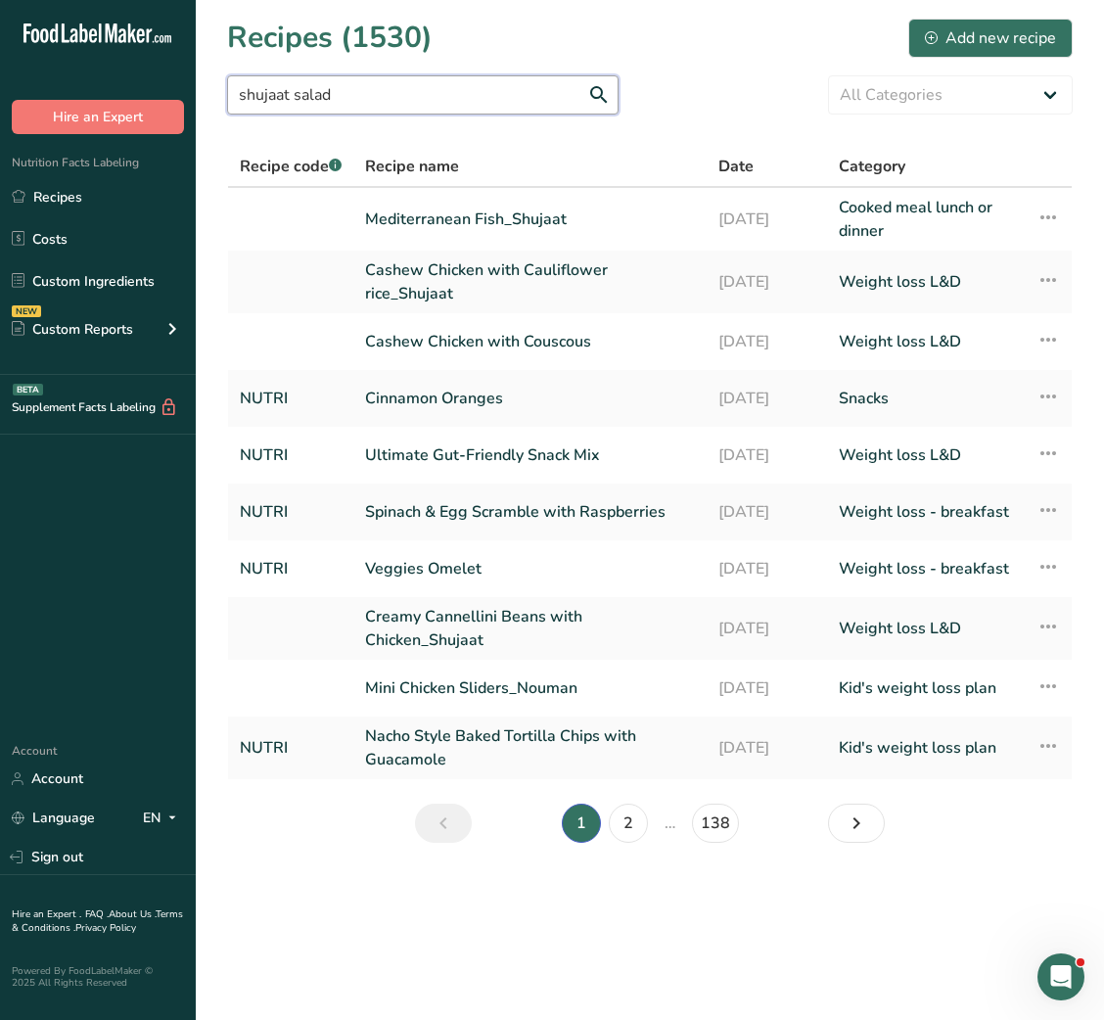
click at [324, 96] on input "shujaat salad" at bounding box center [423, 94] width 392 height 39
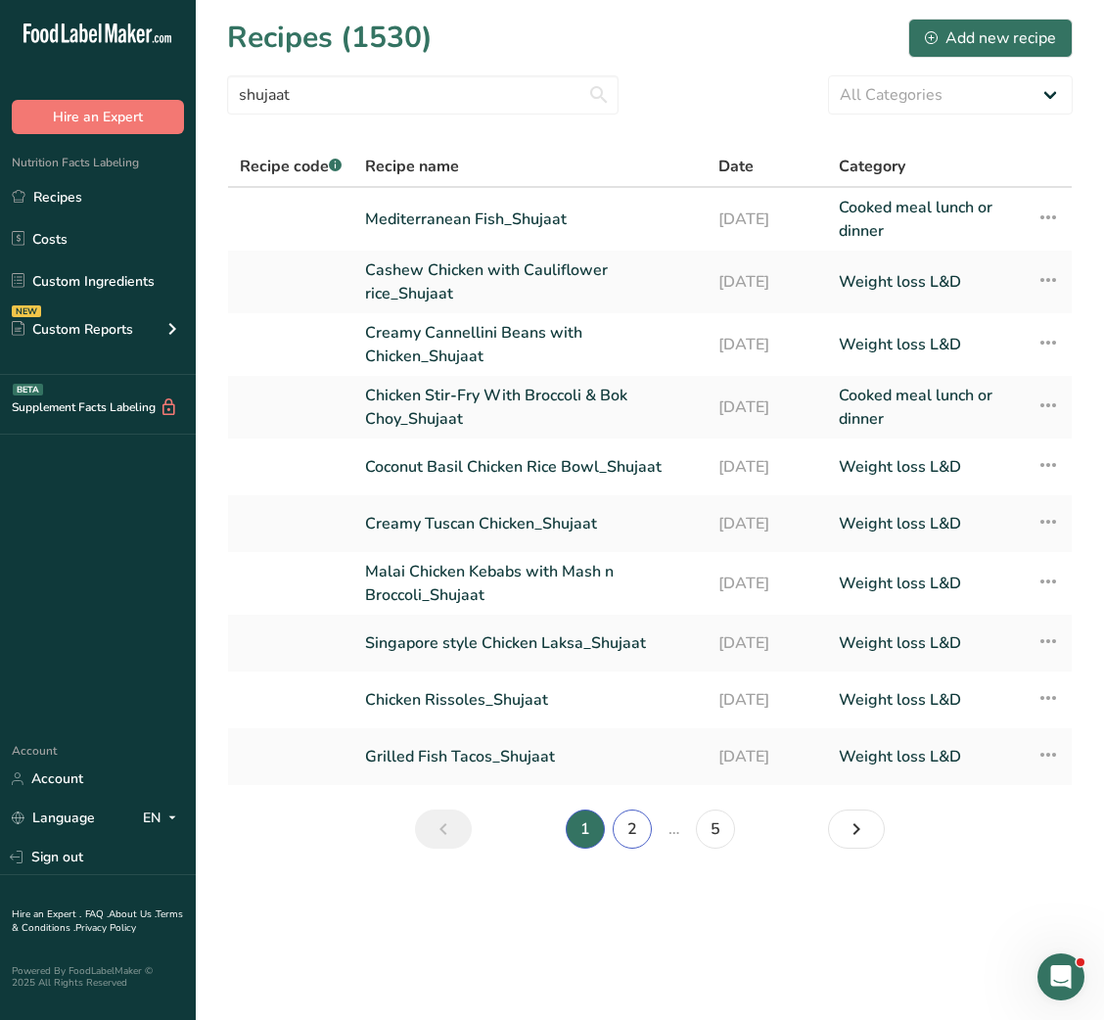
click at [635, 826] on link "2" at bounding box center [632, 829] width 39 height 39
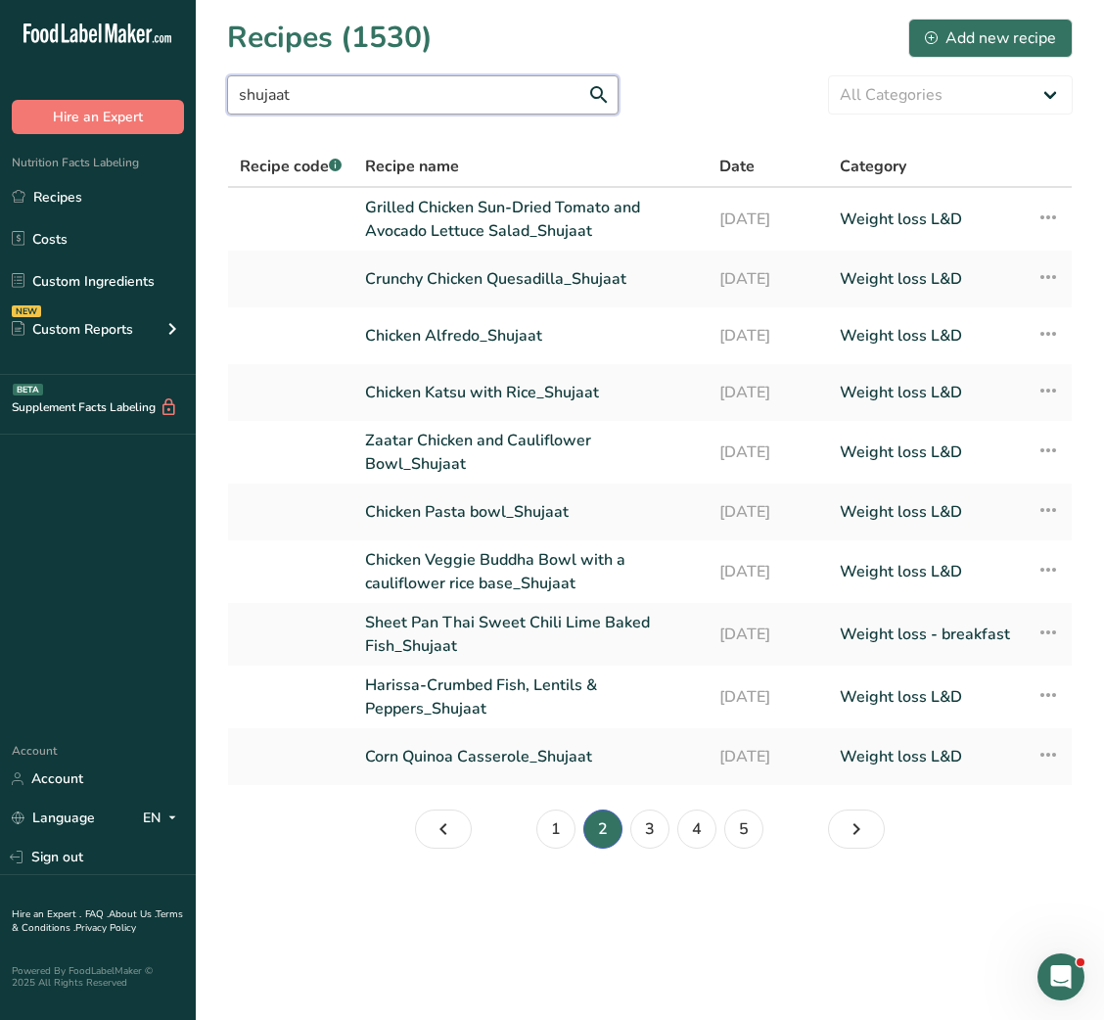
click at [331, 100] on input "shujaat" at bounding box center [423, 94] width 392 height 39
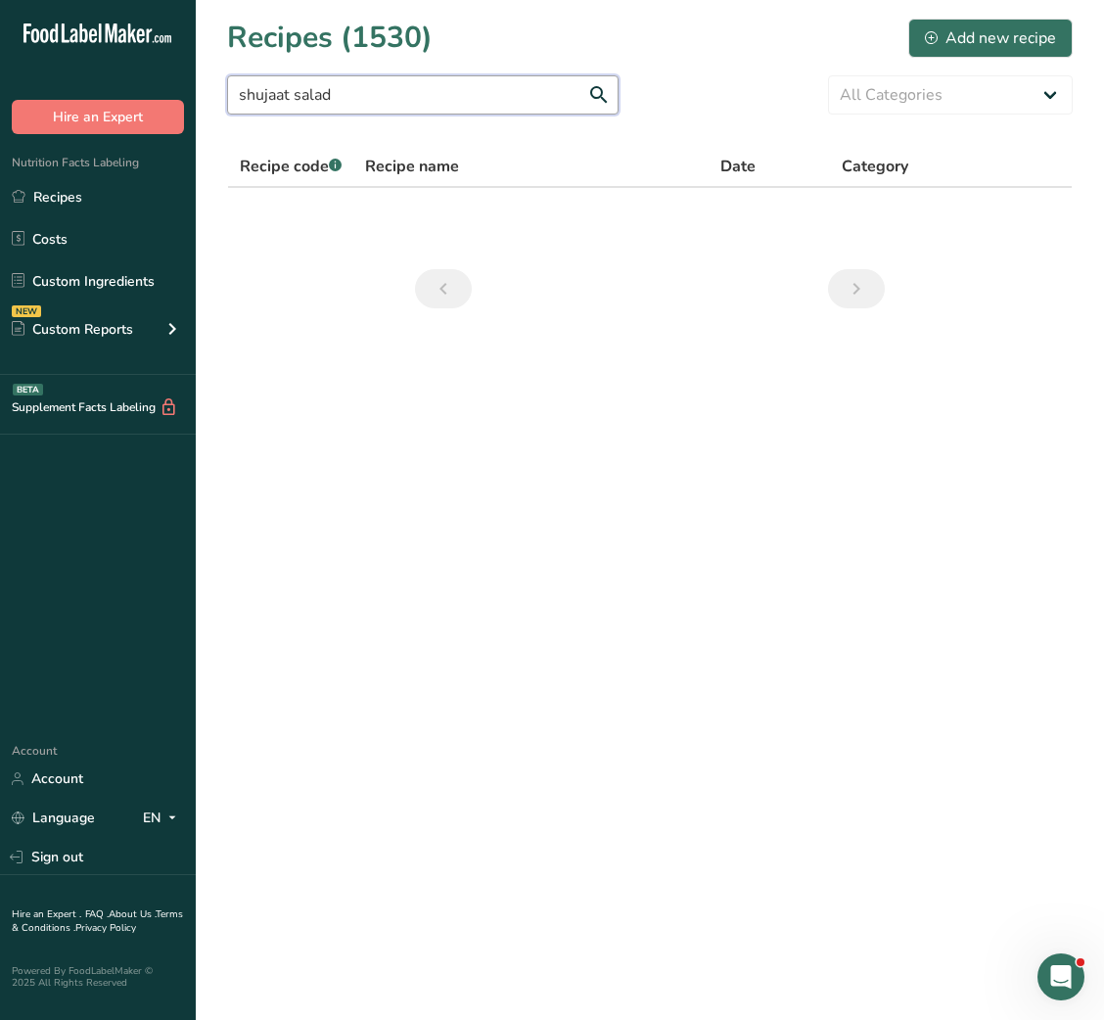
click at [325, 98] on input "shujaat salad" at bounding box center [423, 94] width 392 height 39
click at [308, 87] on input "salad shujaat" at bounding box center [423, 94] width 392 height 39
click at [232, 98] on input "salad" at bounding box center [423, 94] width 392 height 39
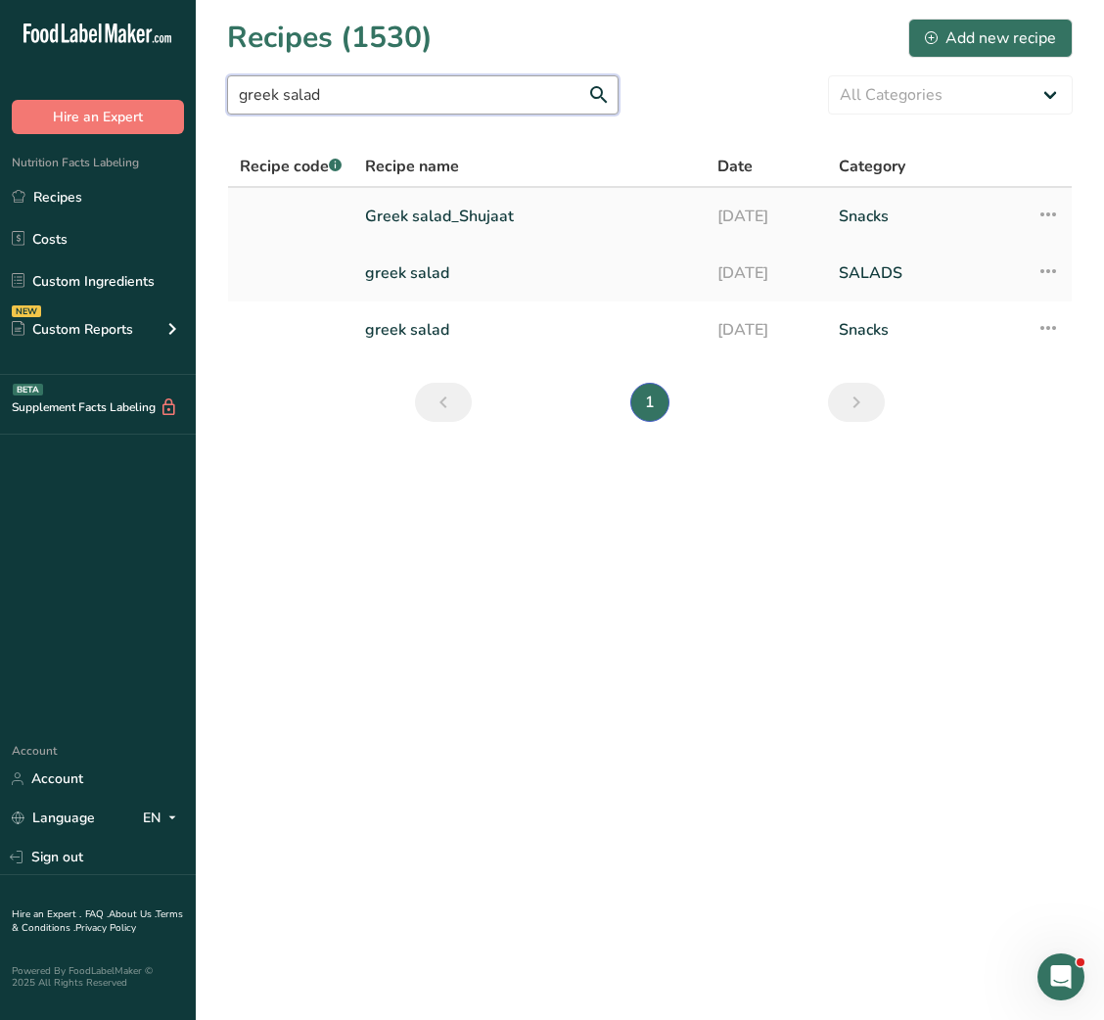
type input "greek salad"
click at [534, 206] on link "Greek salad_Shujaat" at bounding box center [529, 216] width 329 height 41
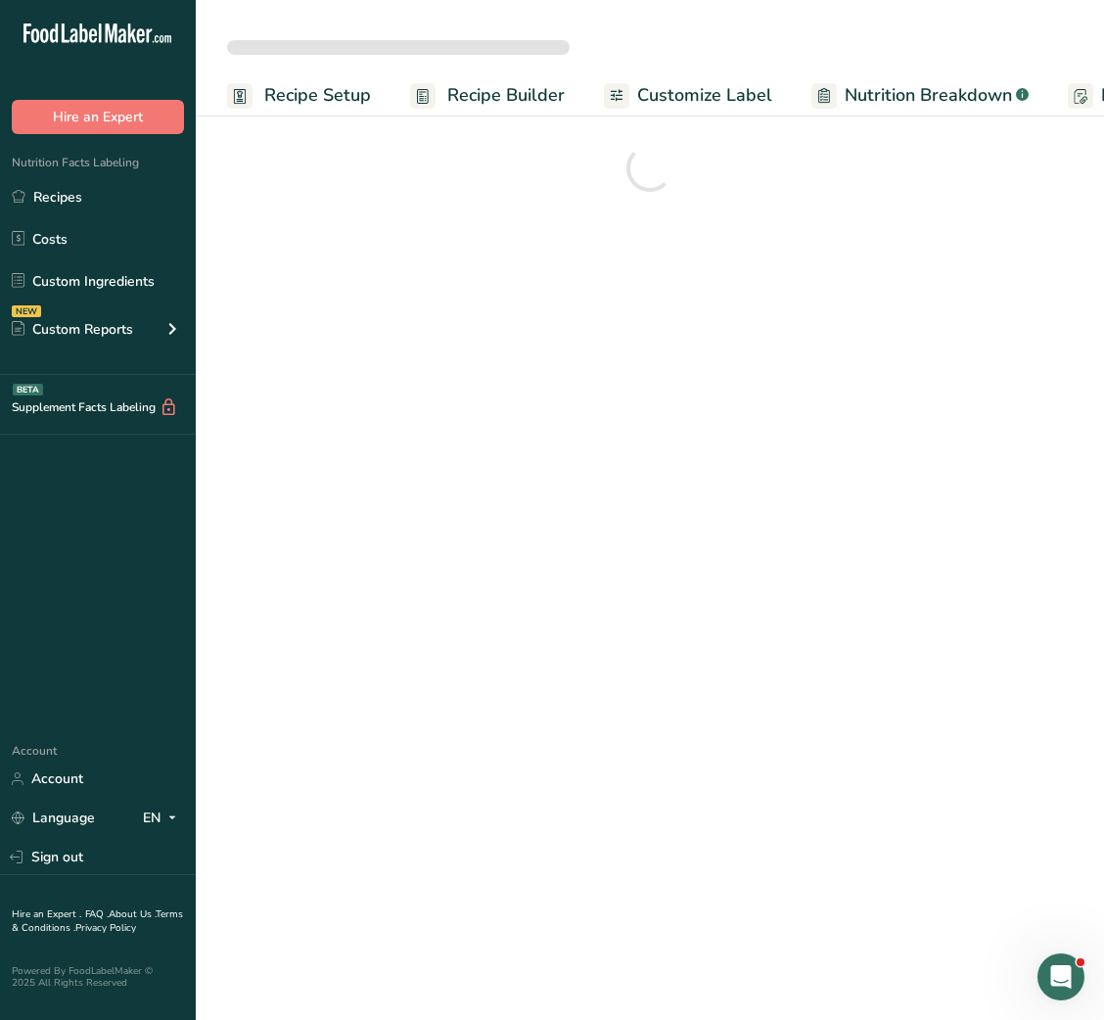
click at [750, 75] on link "Customize Label" at bounding box center [688, 95] width 168 height 44
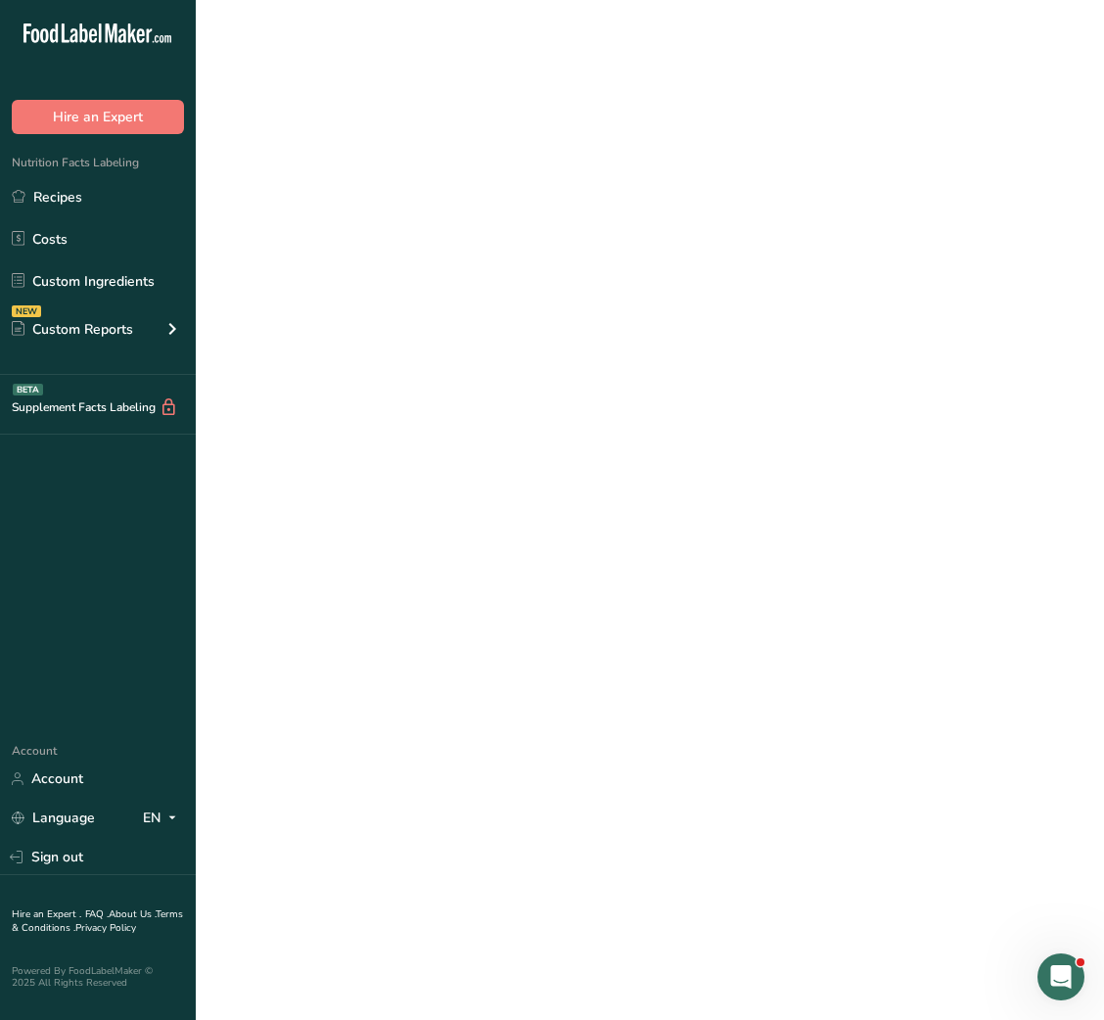
scroll to position [0, 343]
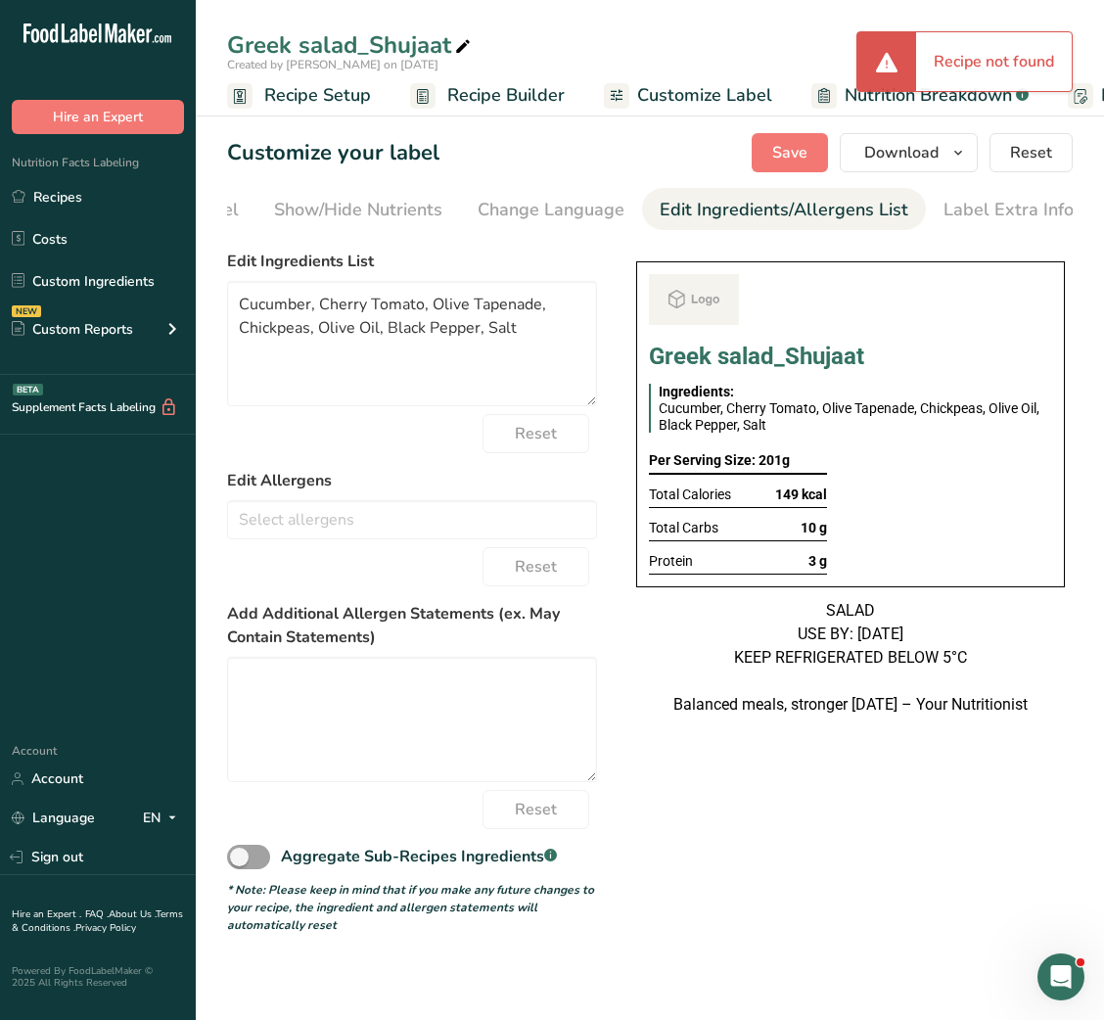
scroll to position [0, 357]
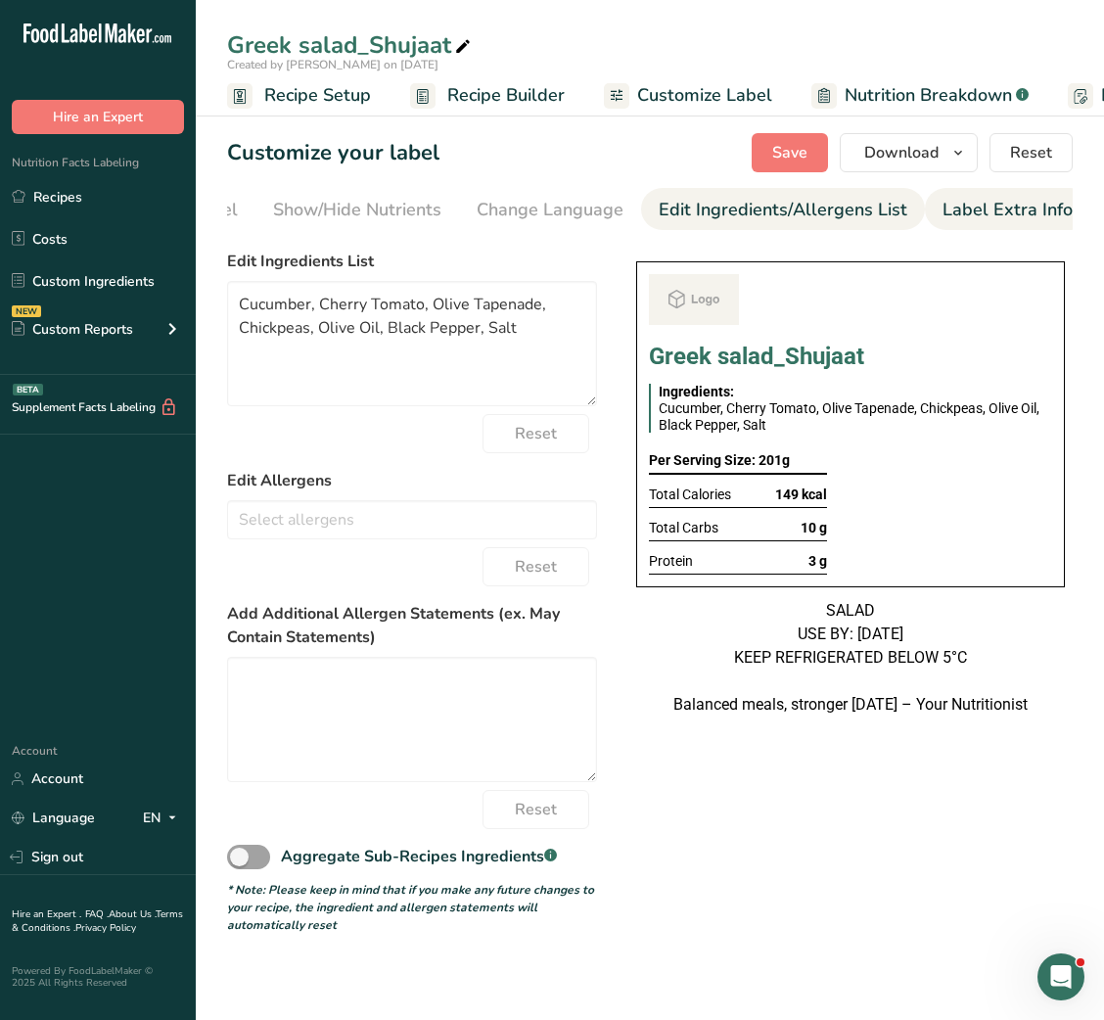
click at [988, 209] on div "Label Extra Info" at bounding box center [1008, 210] width 130 height 26
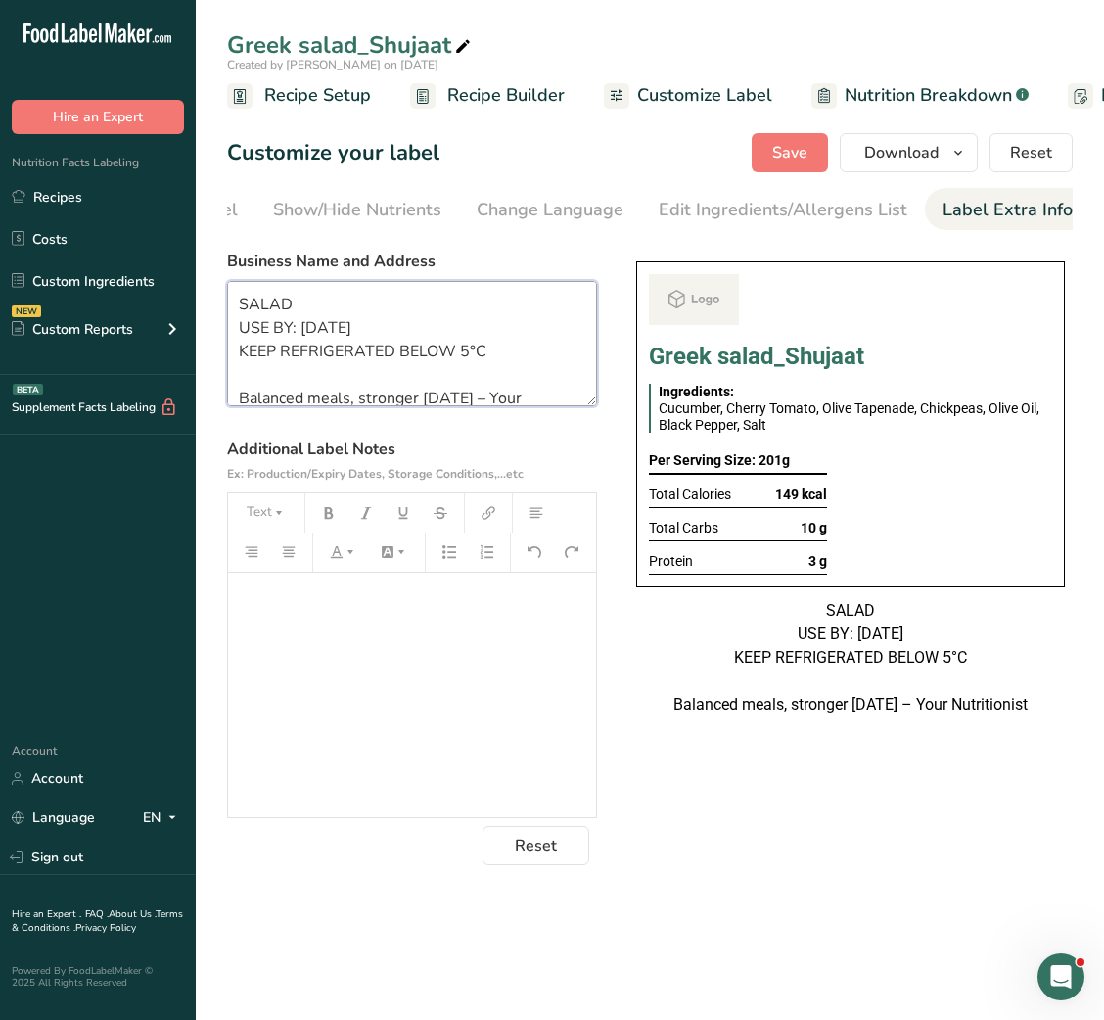
click at [369, 334] on textarea "SALAD USE BY: 09/09/2025 KEEP REFRIGERATED BELOW 5°C Balanced meals, stronger t…" at bounding box center [412, 343] width 370 height 125
paste textarea "BREAKFAST Use by - [DATE] Storage - Keep Refrigerated below 5 degree Heating - …"
click at [292, 308] on textarea "BREAKFAST Use by - [DATE] Storage - Keep Refrigerated below 5 degree Heating - …" at bounding box center [412, 343] width 370 height 125
click at [336, 375] on textarea "Salad Use by - 16/09/2025 Storage - Keep Refrigerated below 5 degree Heating - …" at bounding box center [412, 343] width 370 height 125
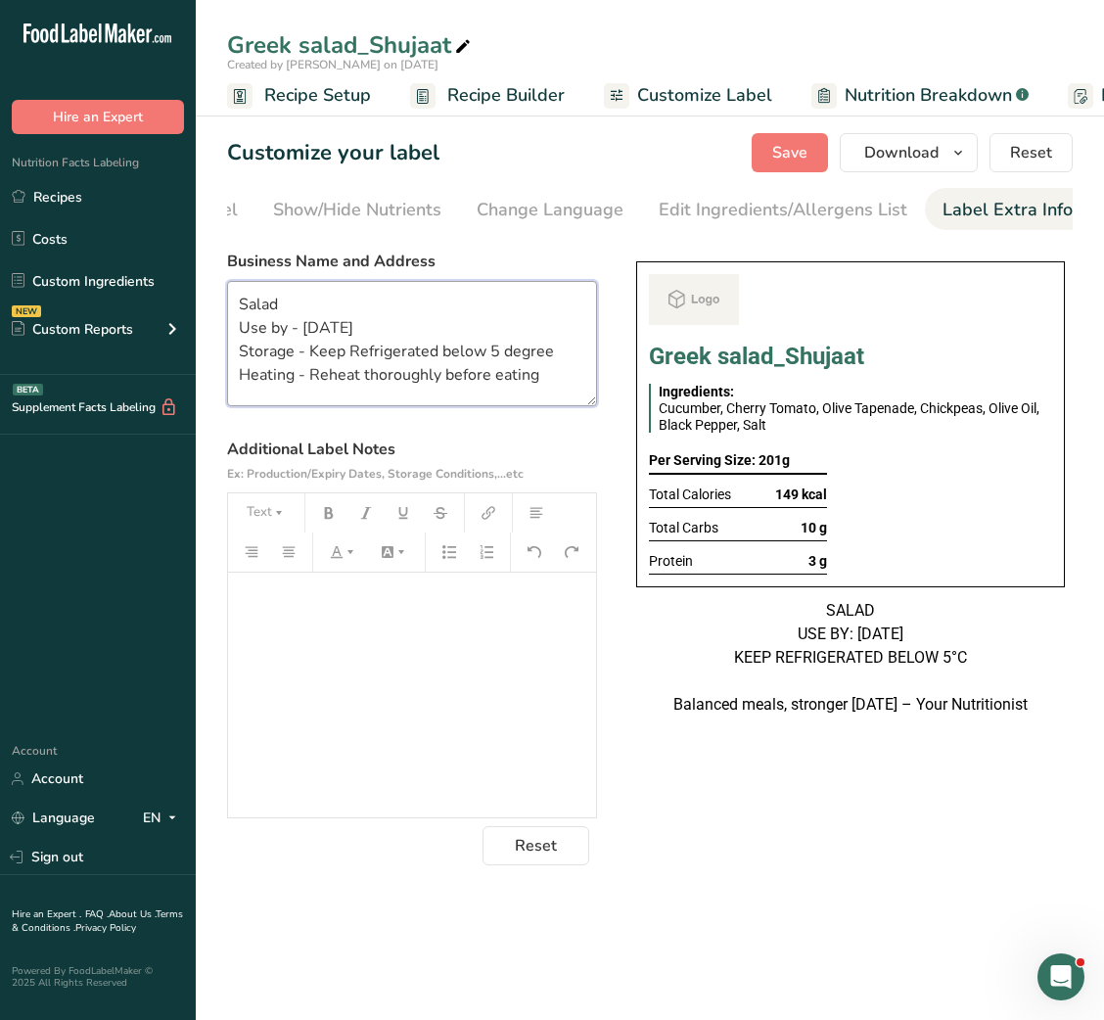
click at [336, 375] on textarea "Salad Use by - 16/09/2025 Storage - Keep Refrigerated below 5 degree Heating - …" at bounding box center [412, 343] width 370 height 125
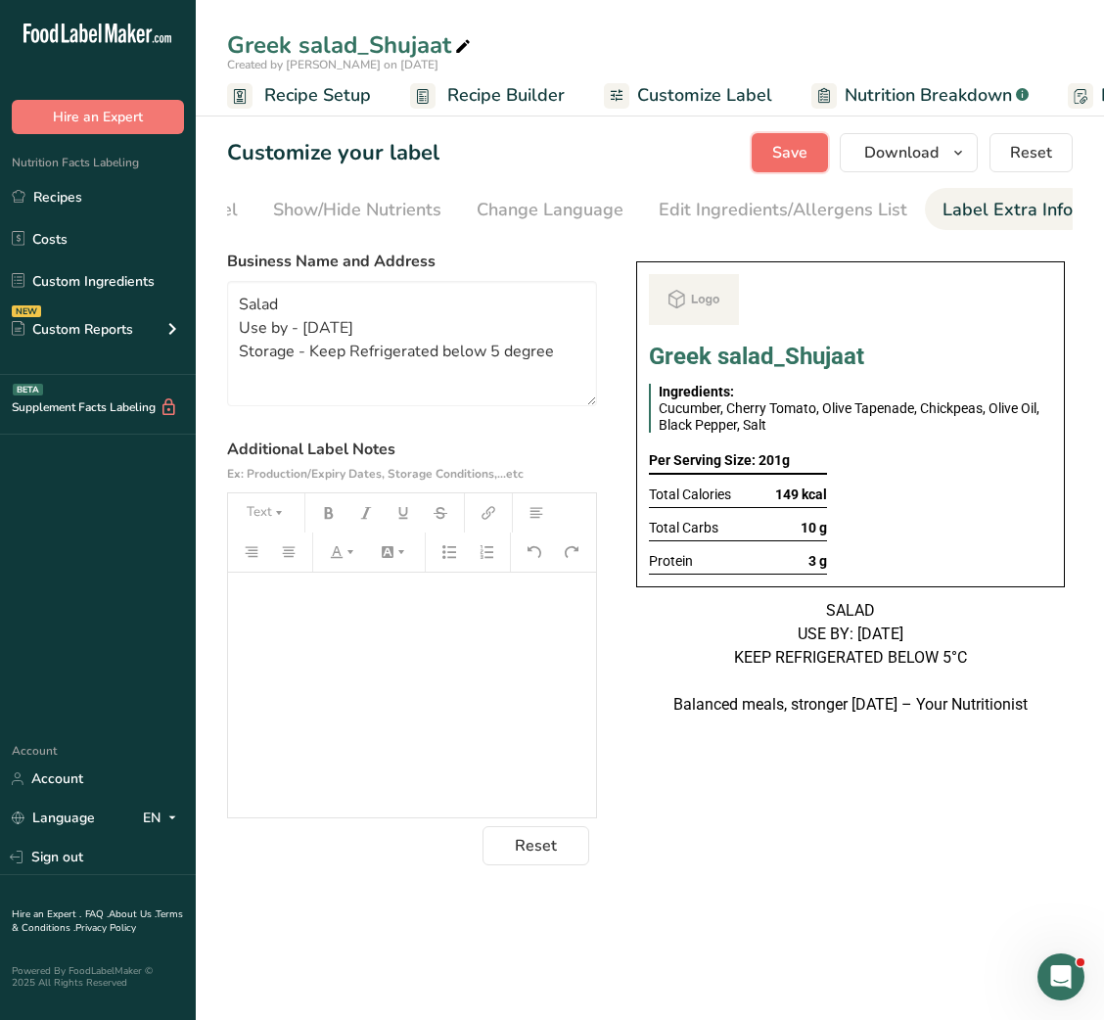
click at [813, 147] on button "Save" at bounding box center [790, 152] width 76 height 39
type textarea "Salad Use by - 16/09/2025 Storage - Keep Refrigerated below 5 degree"
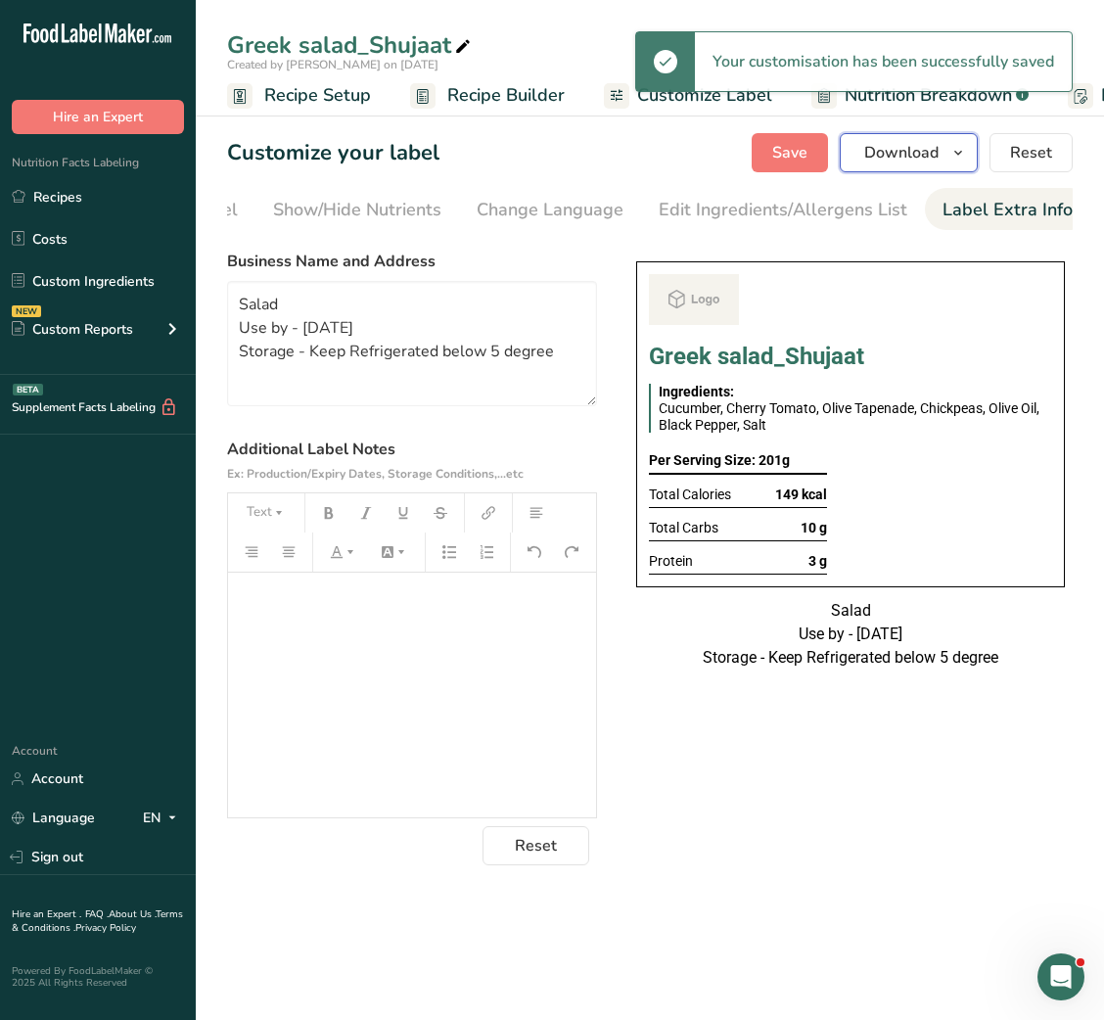
click at [885, 162] on span "Download" at bounding box center [901, 152] width 74 height 23
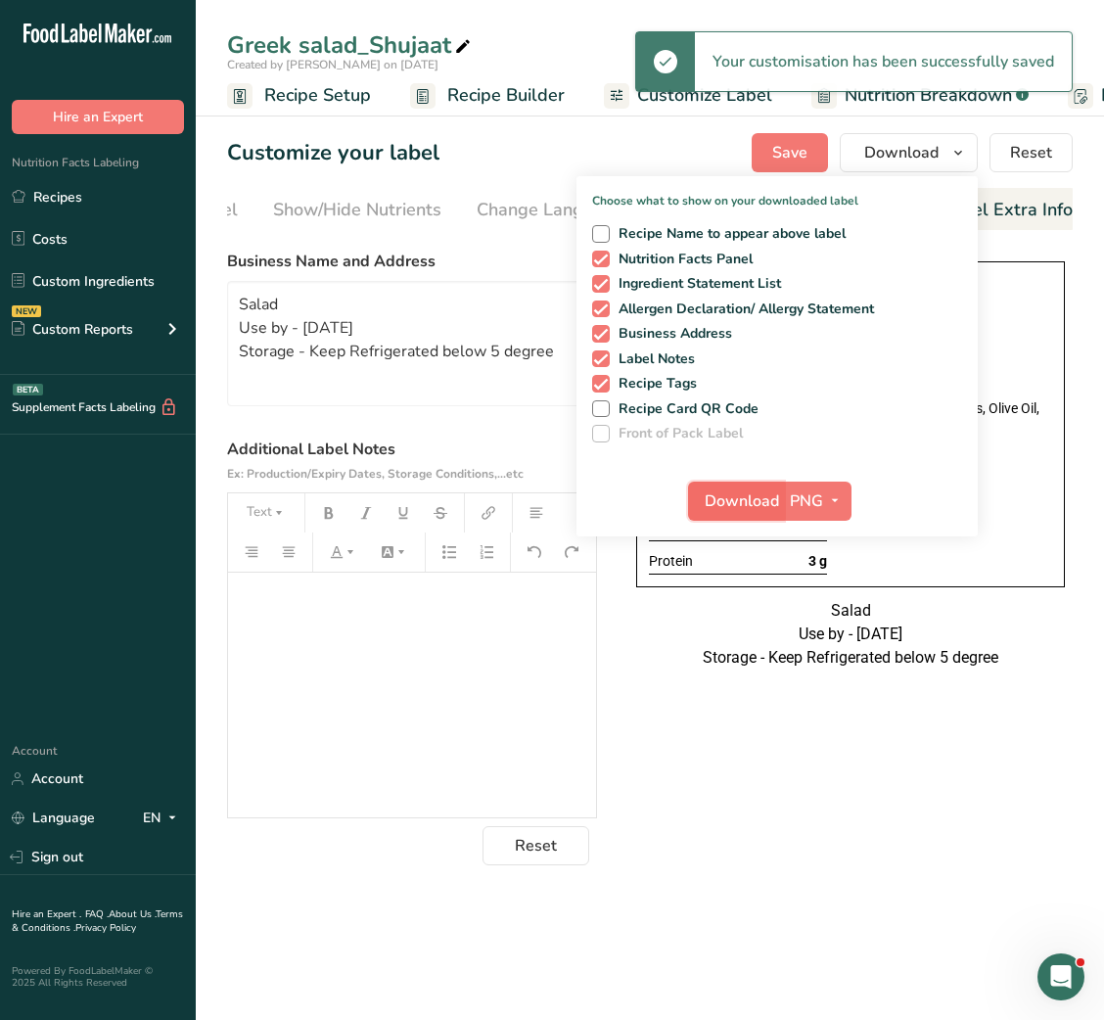
click at [726, 493] on span "Download" at bounding box center [742, 501] width 74 height 23
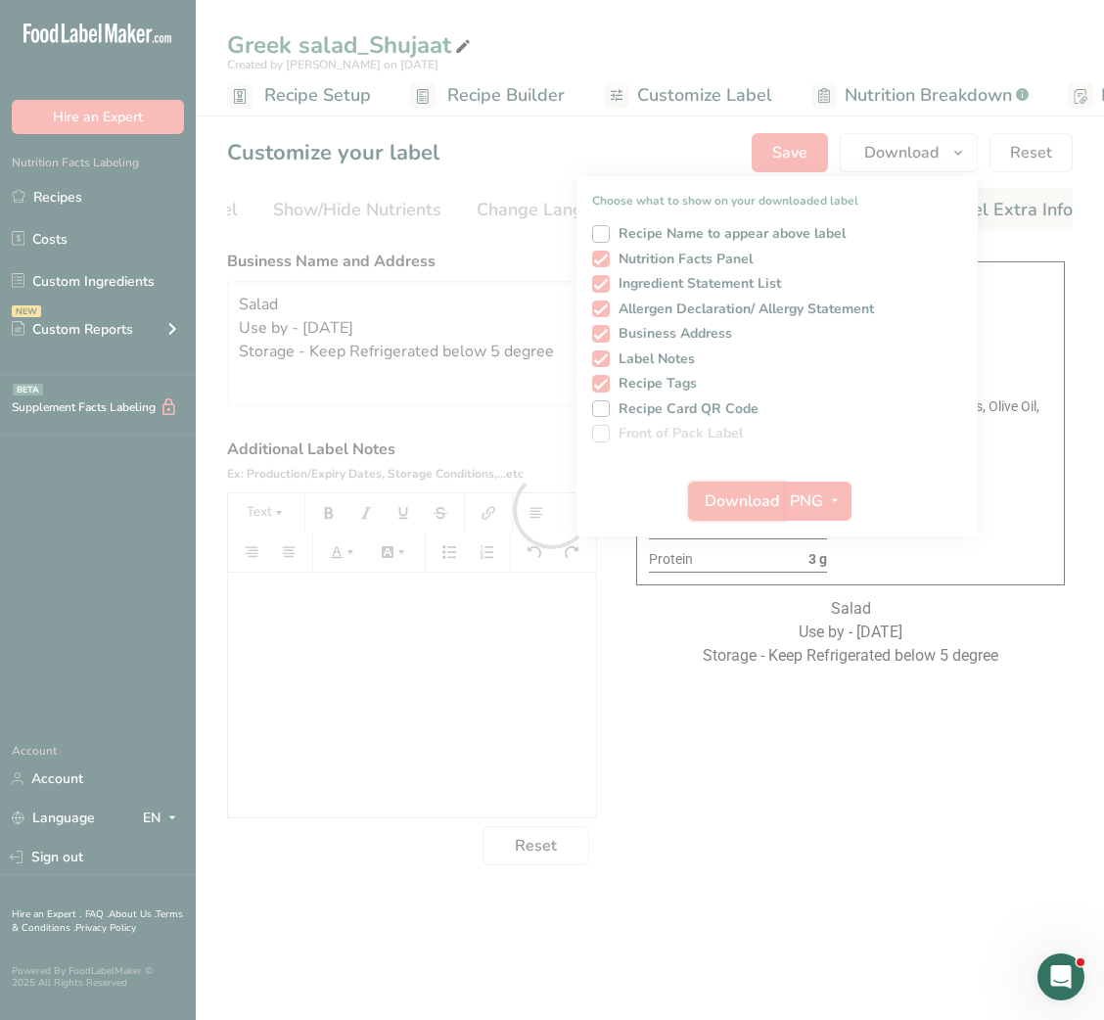
scroll to position [0, 0]
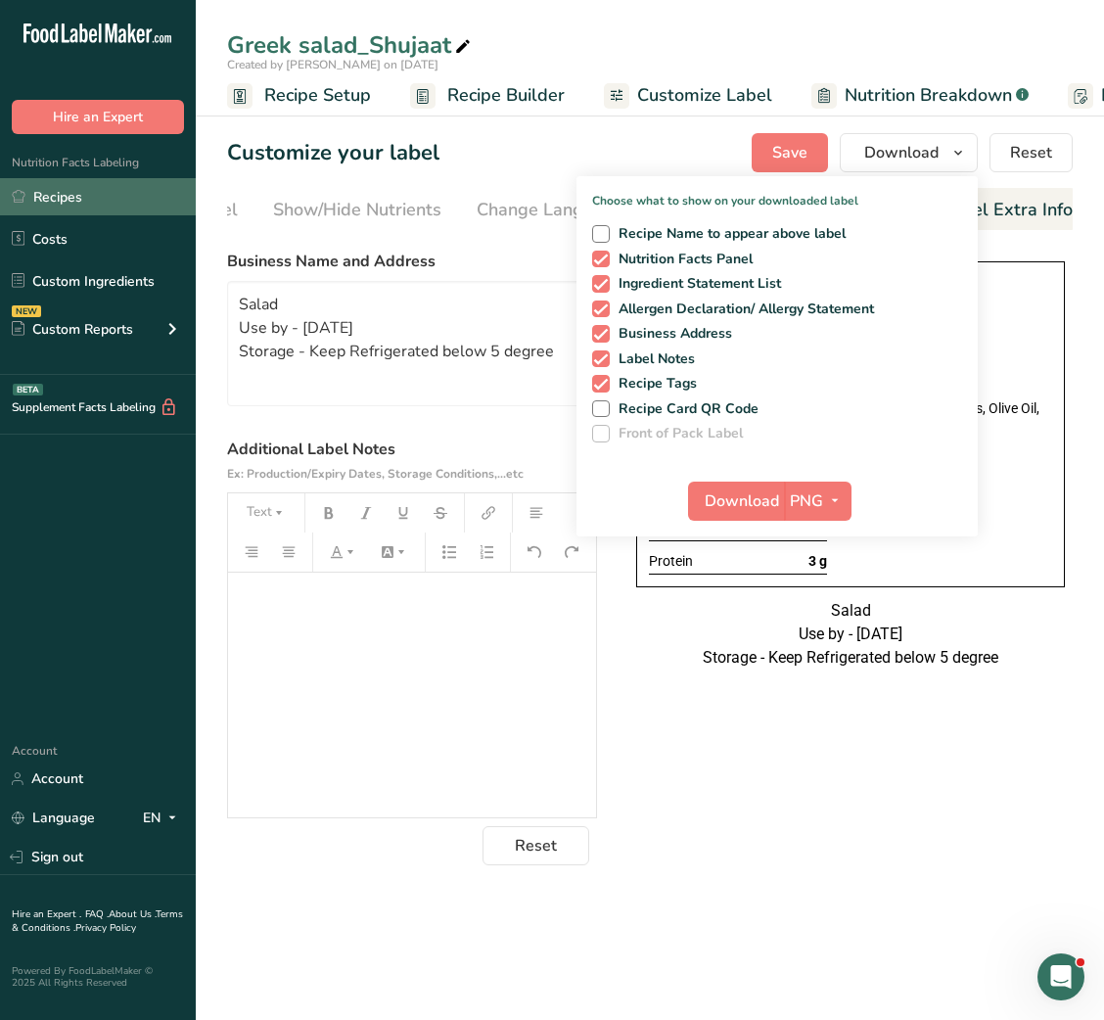
click at [62, 185] on link "Recipes" at bounding box center [98, 196] width 196 height 37
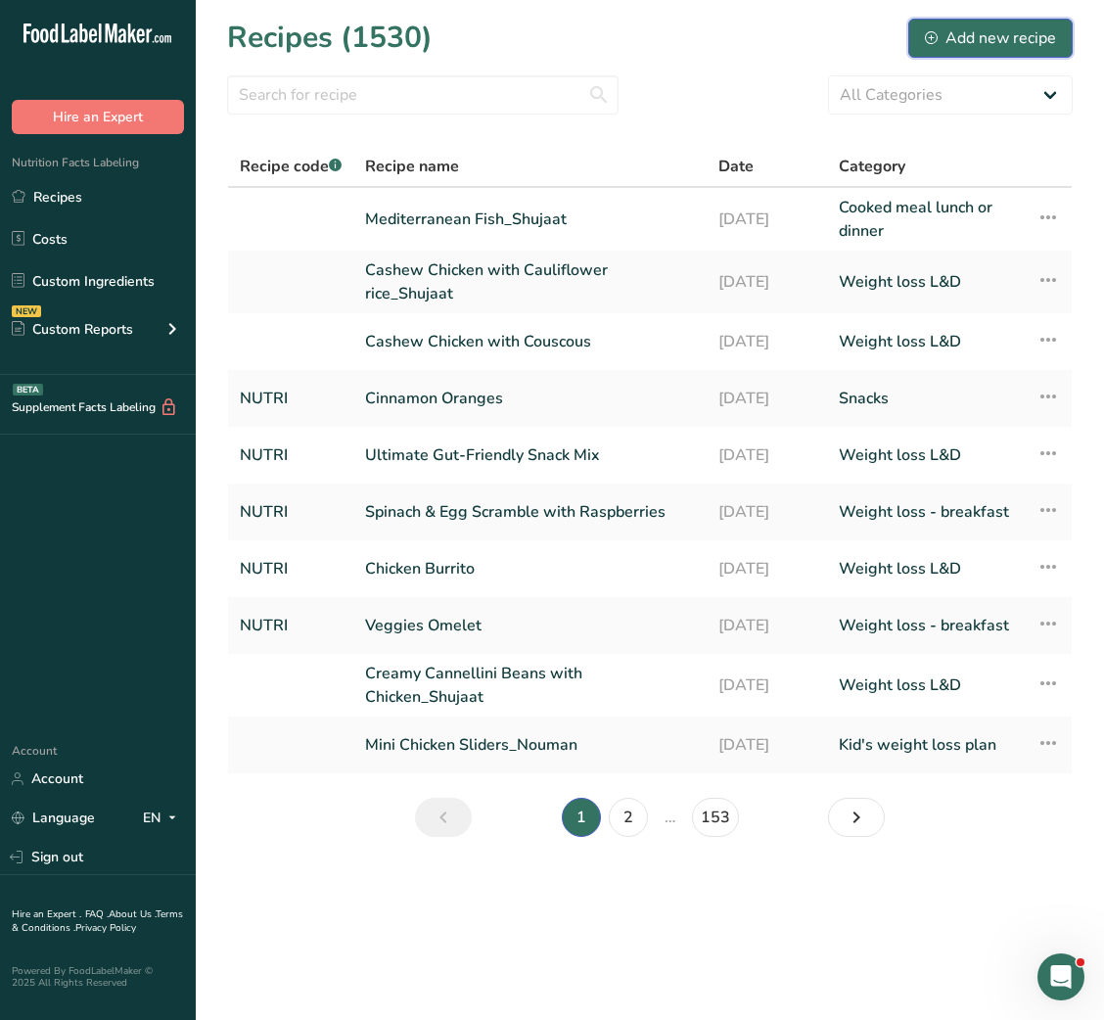
click at [1003, 27] on div "Add new recipe" at bounding box center [990, 37] width 131 height 23
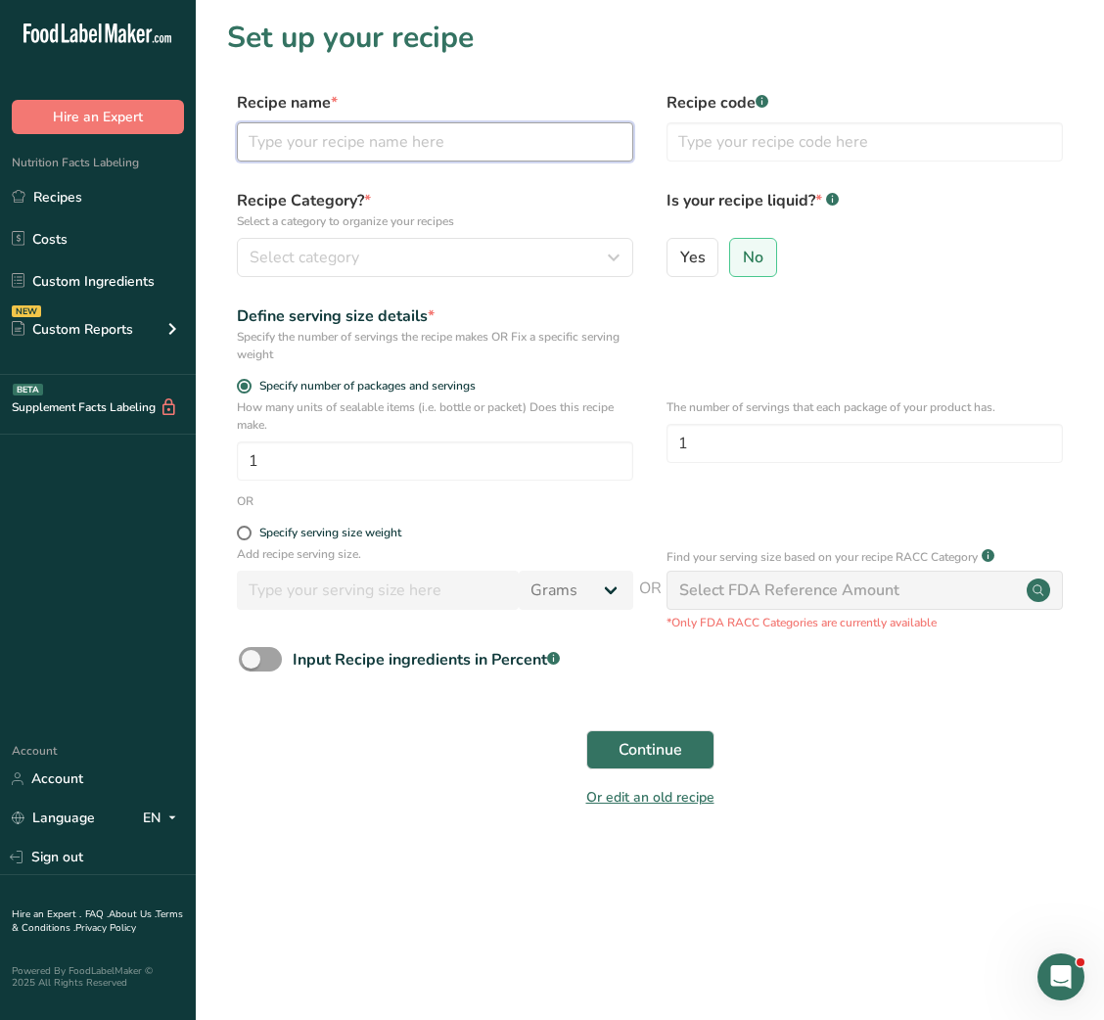
click at [397, 151] on input "text" at bounding box center [435, 141] width 397 height 39
paste input "Veggie Cheese Sandwich + Boiled Eggs"
type input "Veggie Cheese Sandwich + Boiled Eggs"
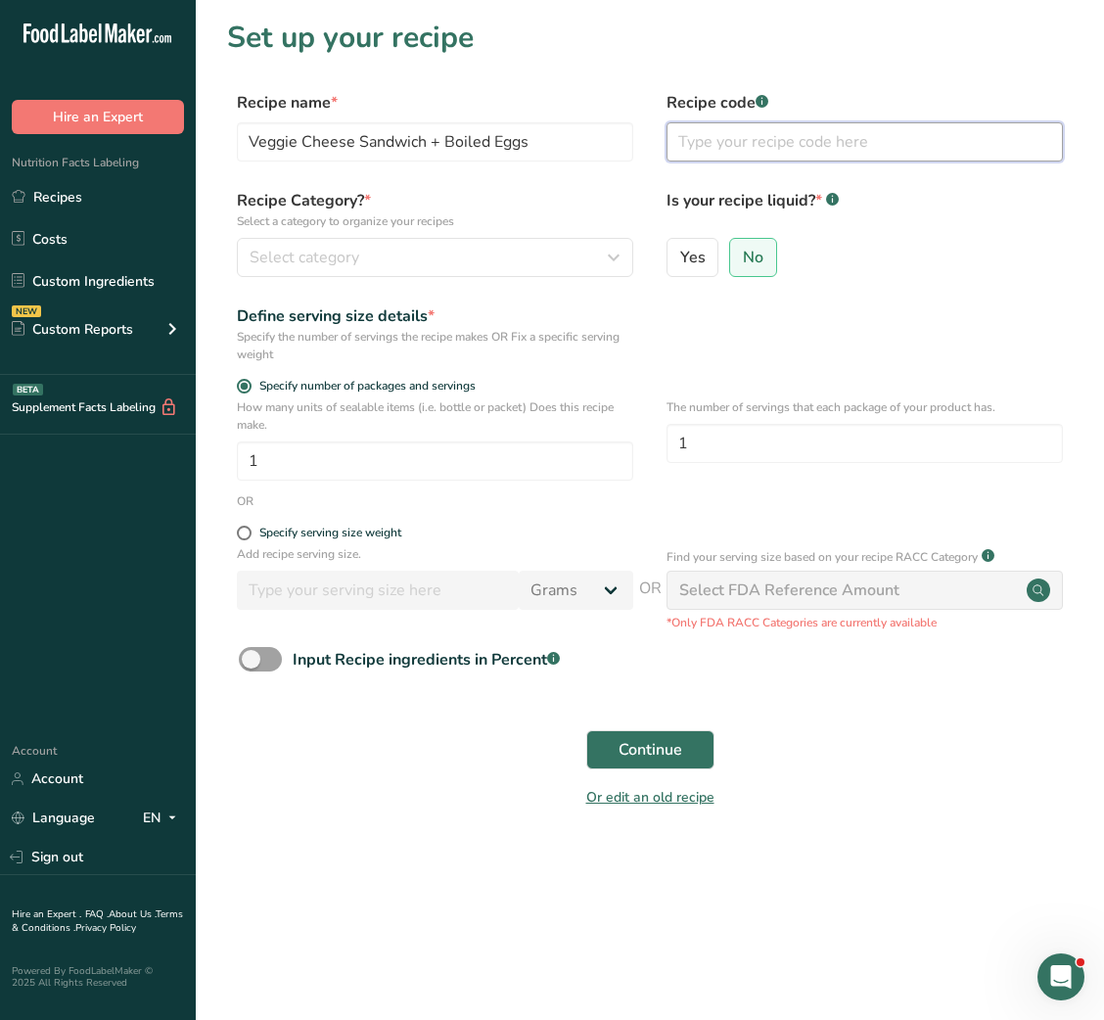
click at [688, 137] on input "text" at bounding box center [865, 141] width 397 height 39
type input "NUTRI"
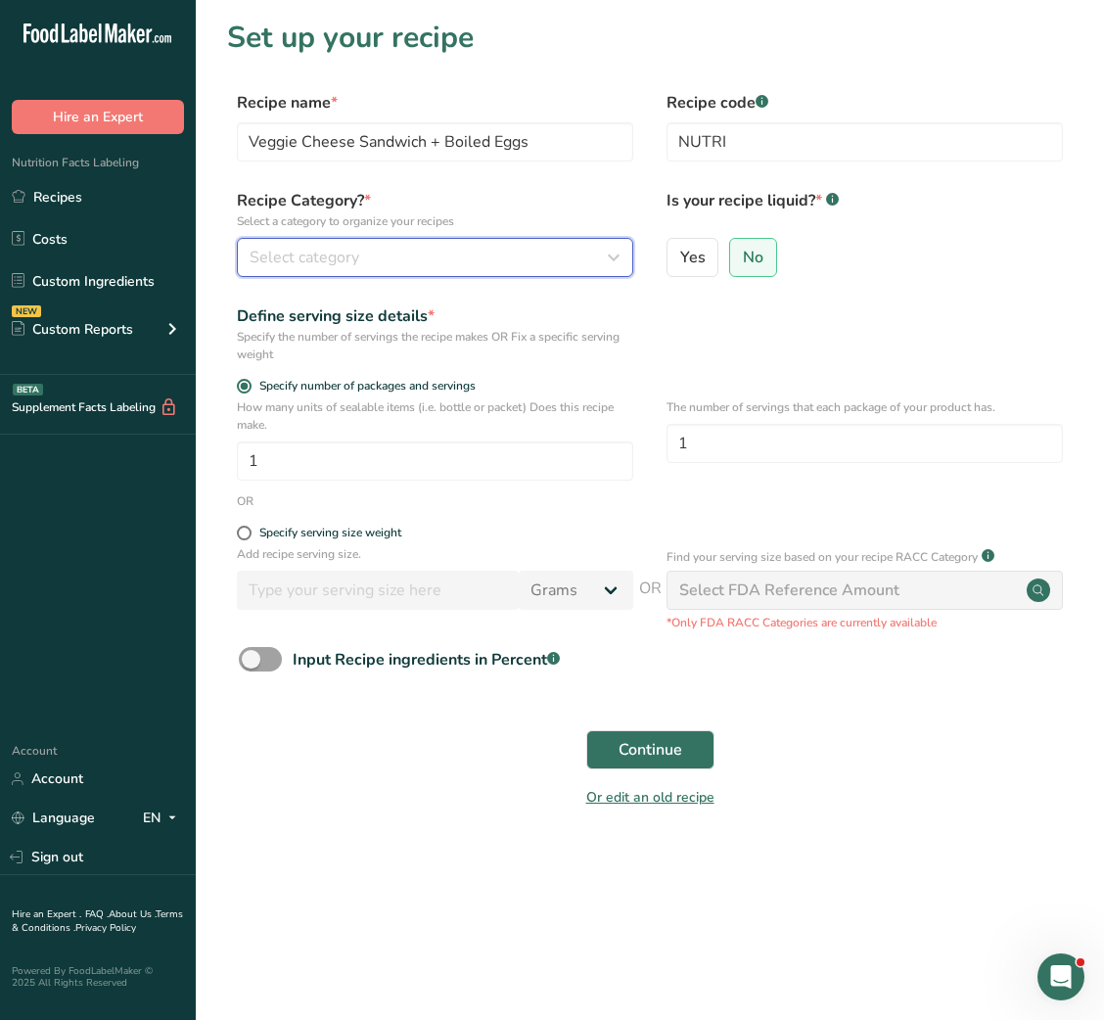
click at [583, 240] on button "Select category" at bounding box center [435, 257] width 397 height 39
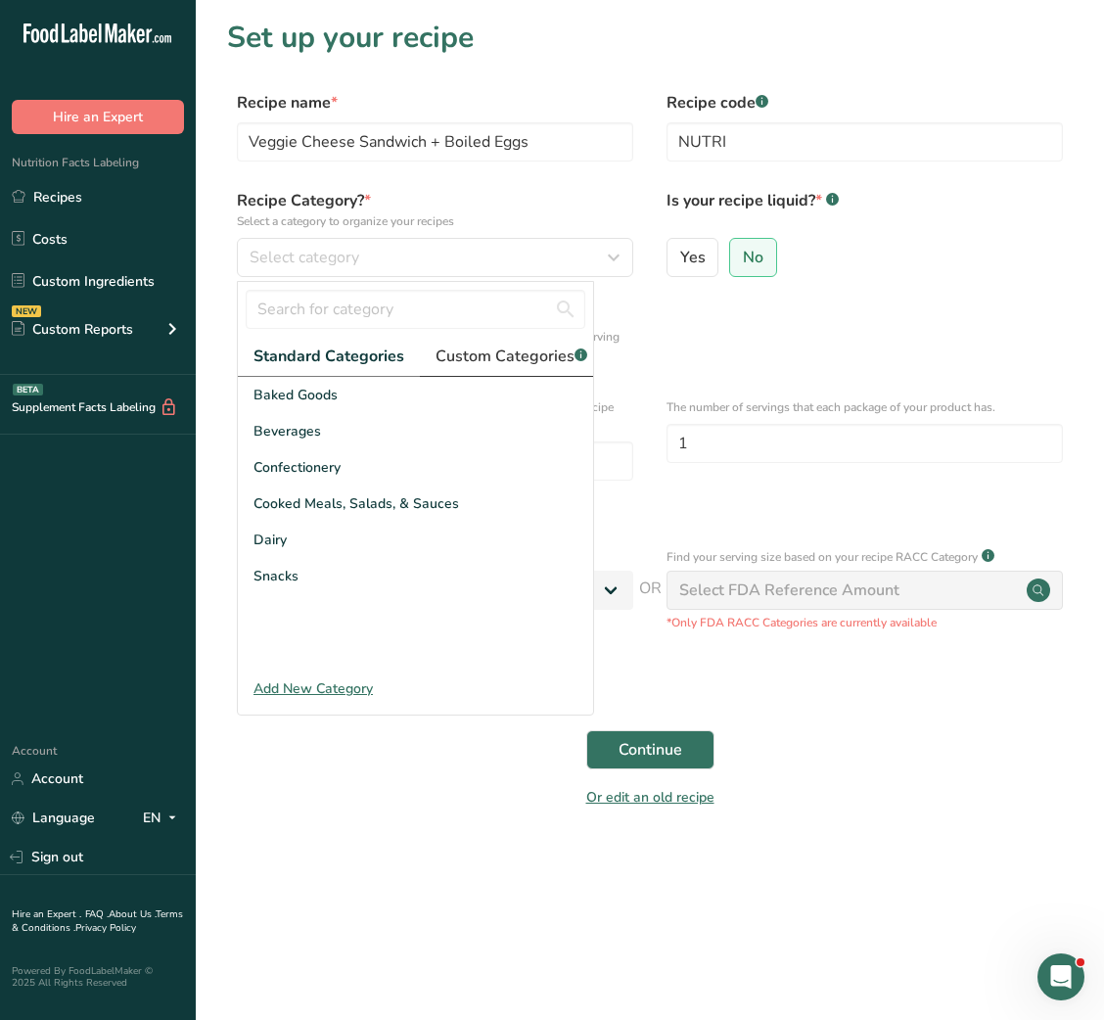
click at [463, 357] on span "Custom Categories .a-a{fill:#347362;}.b-a{fill:#fff;}" at bounding box center [512, 356] width 152 height 23
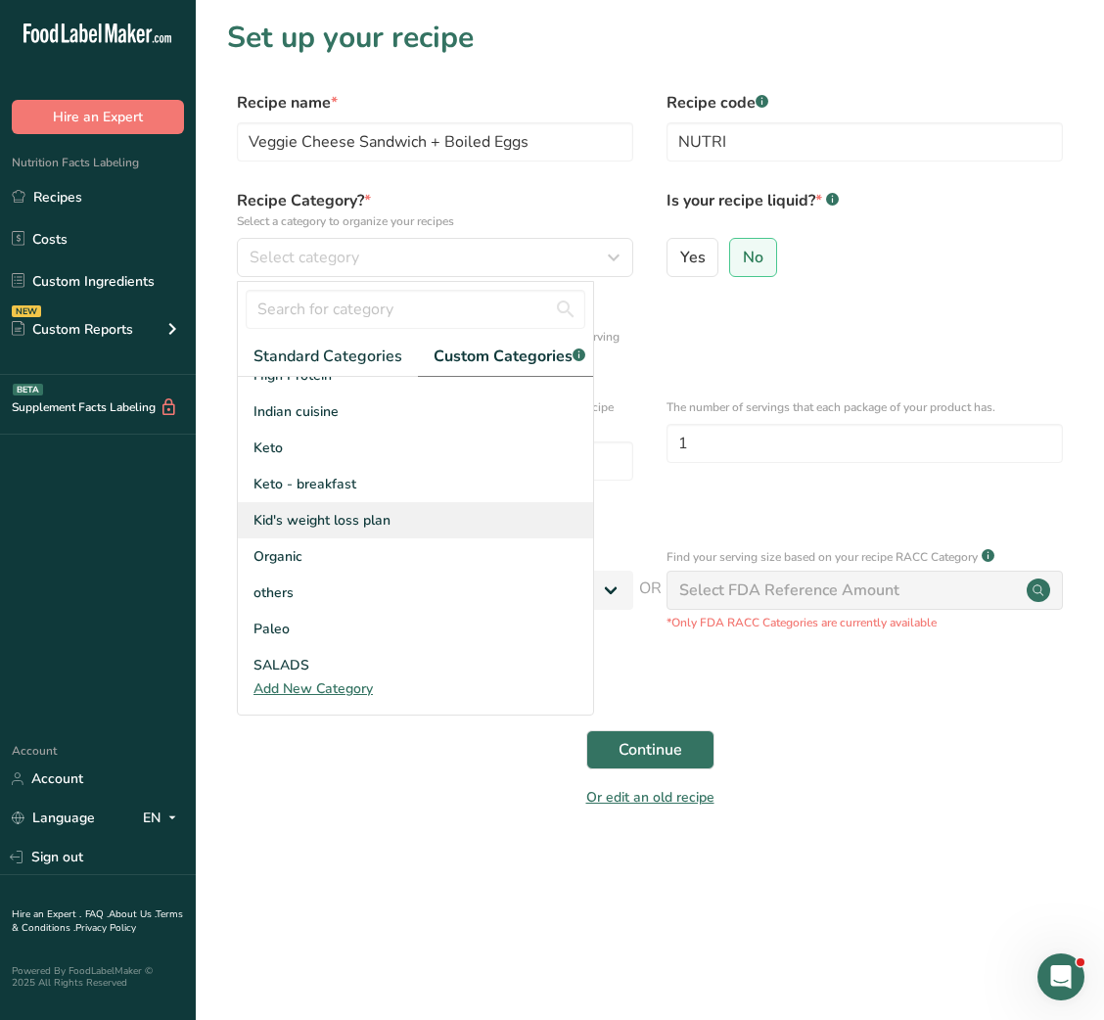
click at [331, 531] on span "Kid's weight loss plan" at bounding box center [322, 520] width 137 height 21
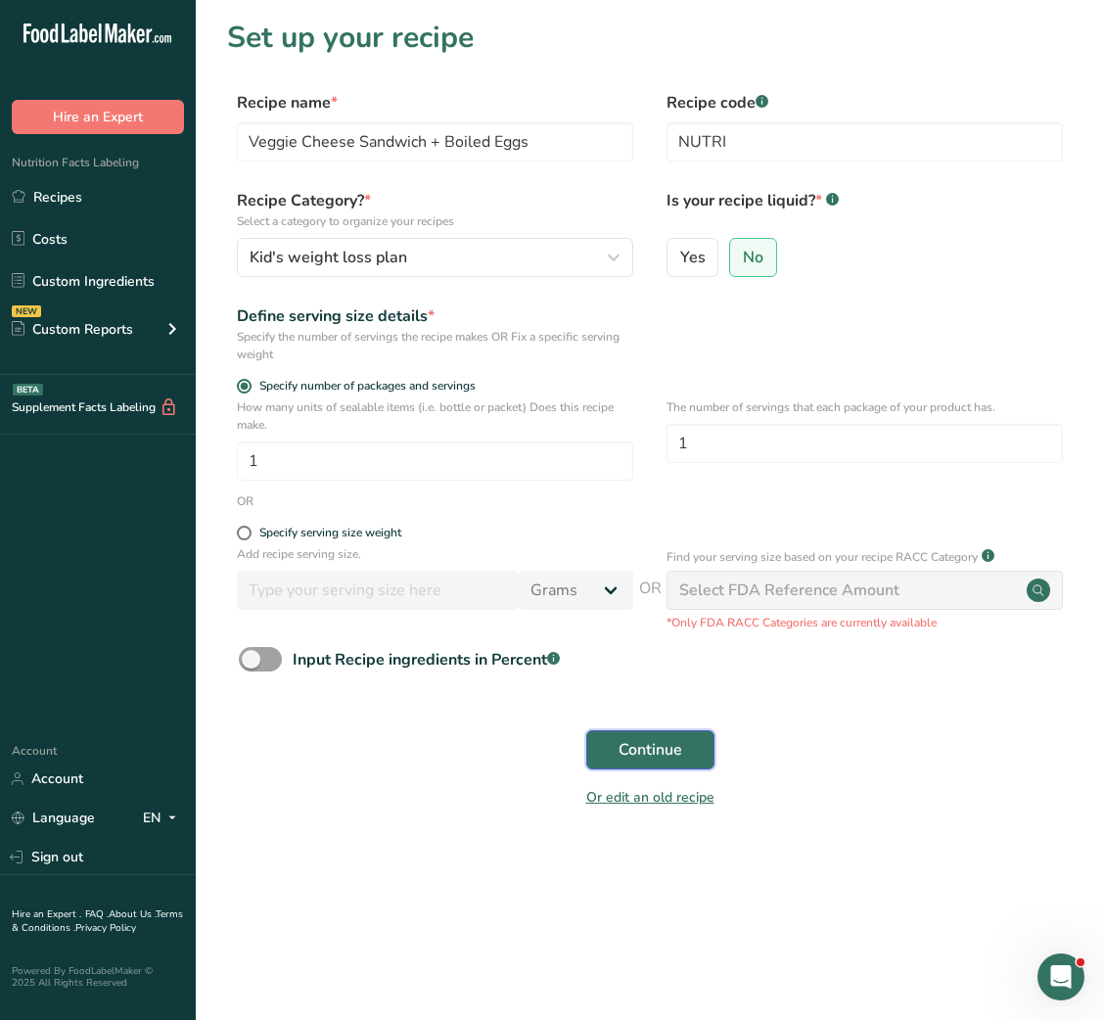
click at [643, 752] on span "Continue" at bounding box center [651, 749] width 64 height 23
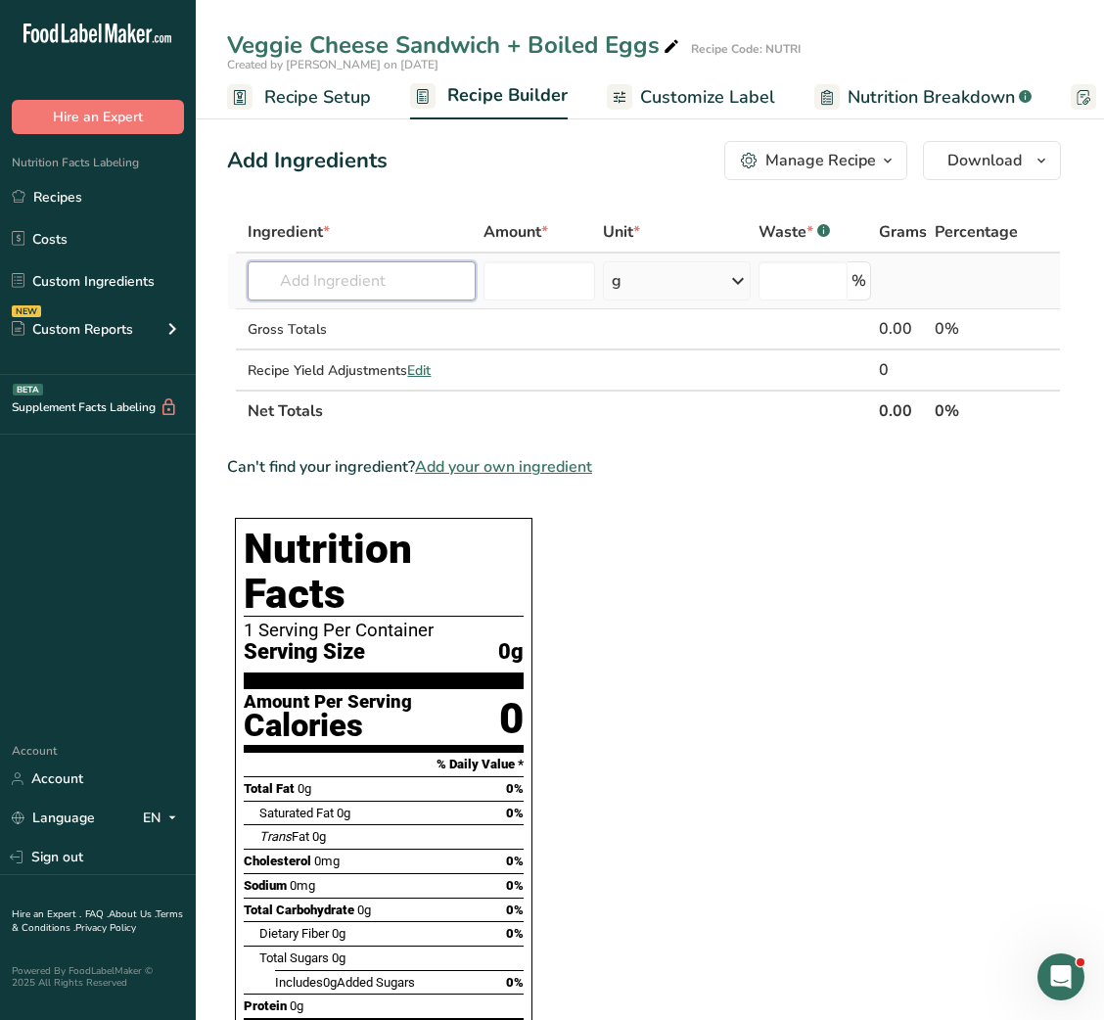
click at [460, 291] on input "text" at bounding box center [362, 280] width 228 height 39
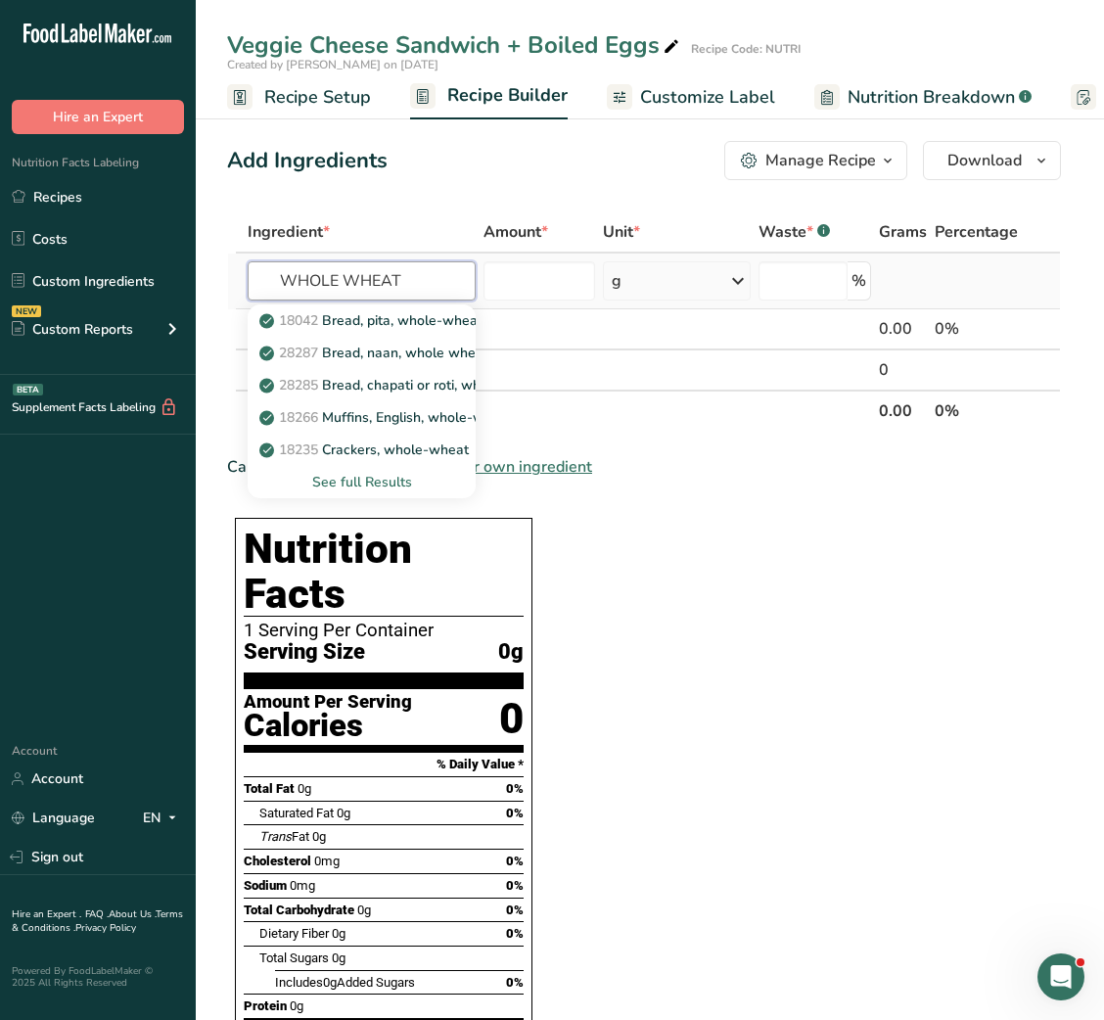
click at [318, 287] on input "WHOLE WHEAT" at bounding box center [362, 280] width 228 height 39
click at [350, 281] on input "WHEAT" at bounding box center [362, 280] width 228 height 39
type input "WHEAT BREAD"
click at [363, 315] on p "18064 Bread, wheat" at bounding box center [335, 320] width 144 height 21
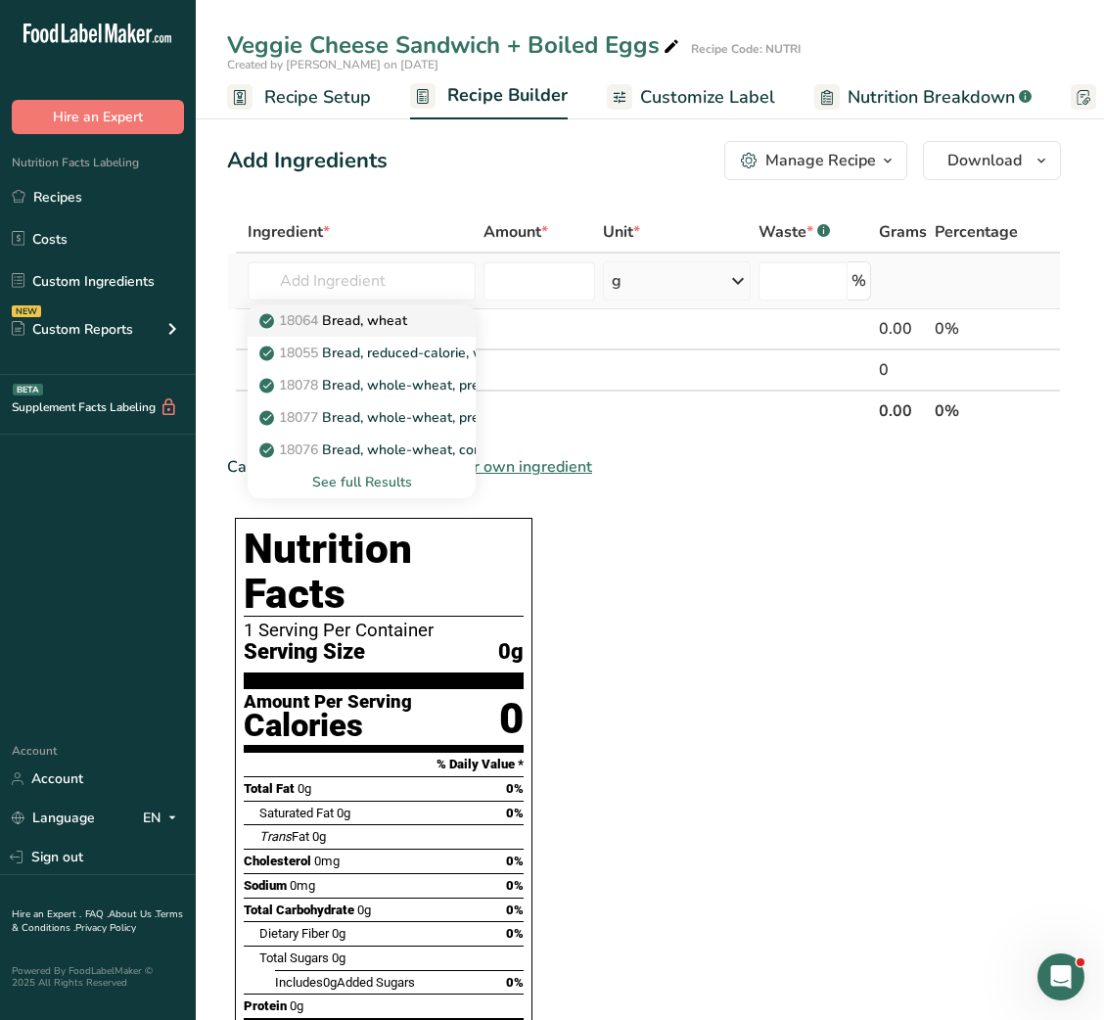
type input "Bread, wheat"
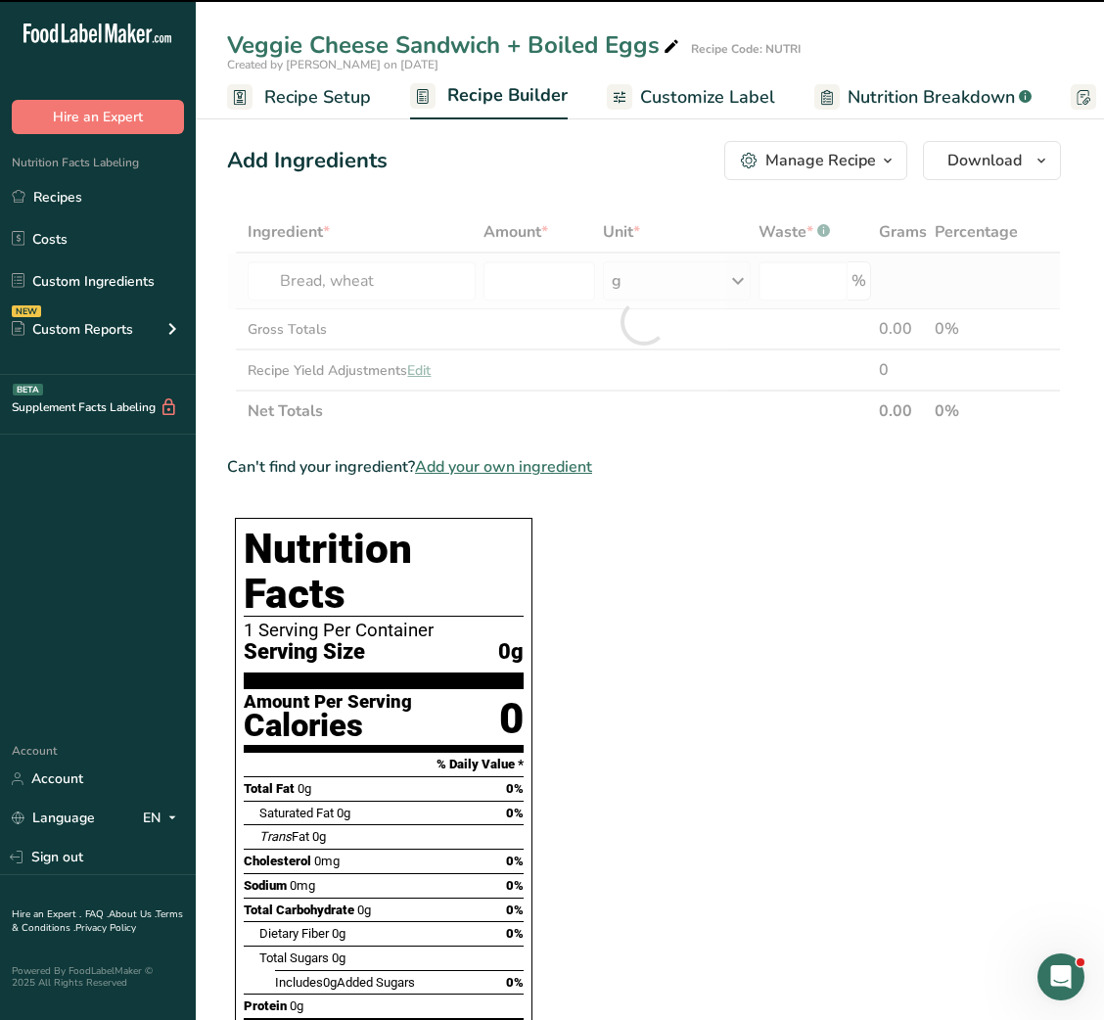
type input "0"
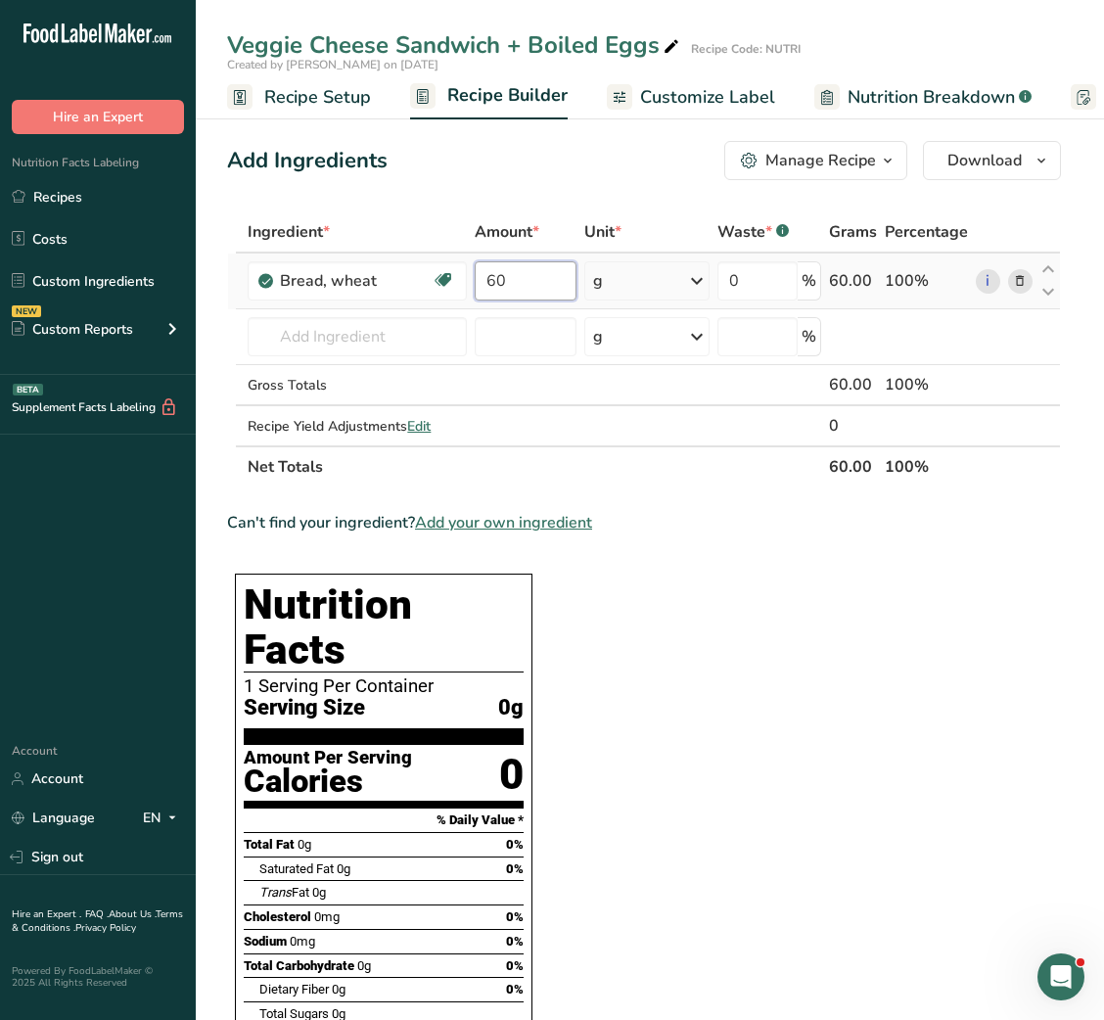
type input "60"
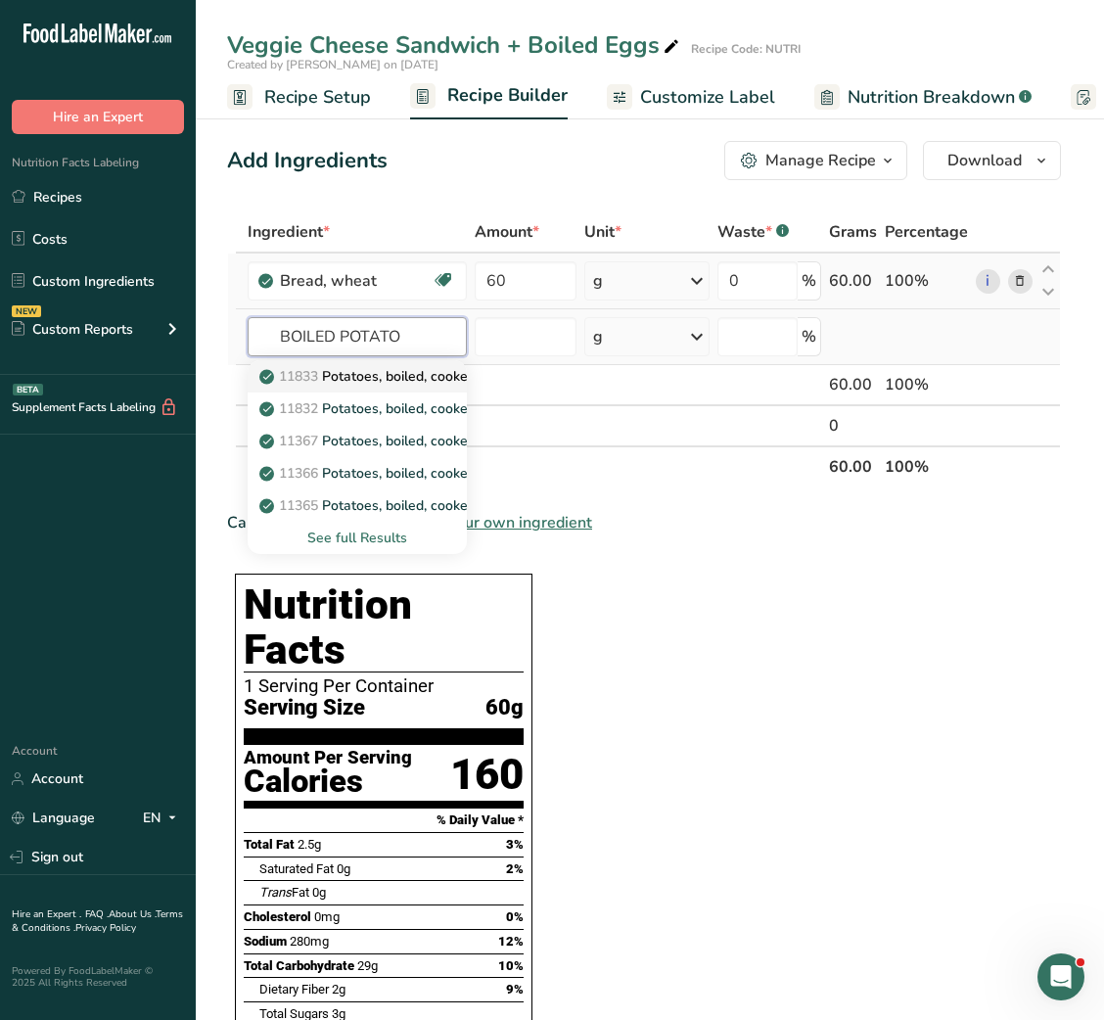
type input "BOILED POTATO"
click at [393, 378] on p "11833 Potatoes, boiled, cooked without skin, flesh, with salt" at bounding box center [459, 376] width 393 height 21
type input "Potatoes, boiled, cooked without skin, flesh, with salt"
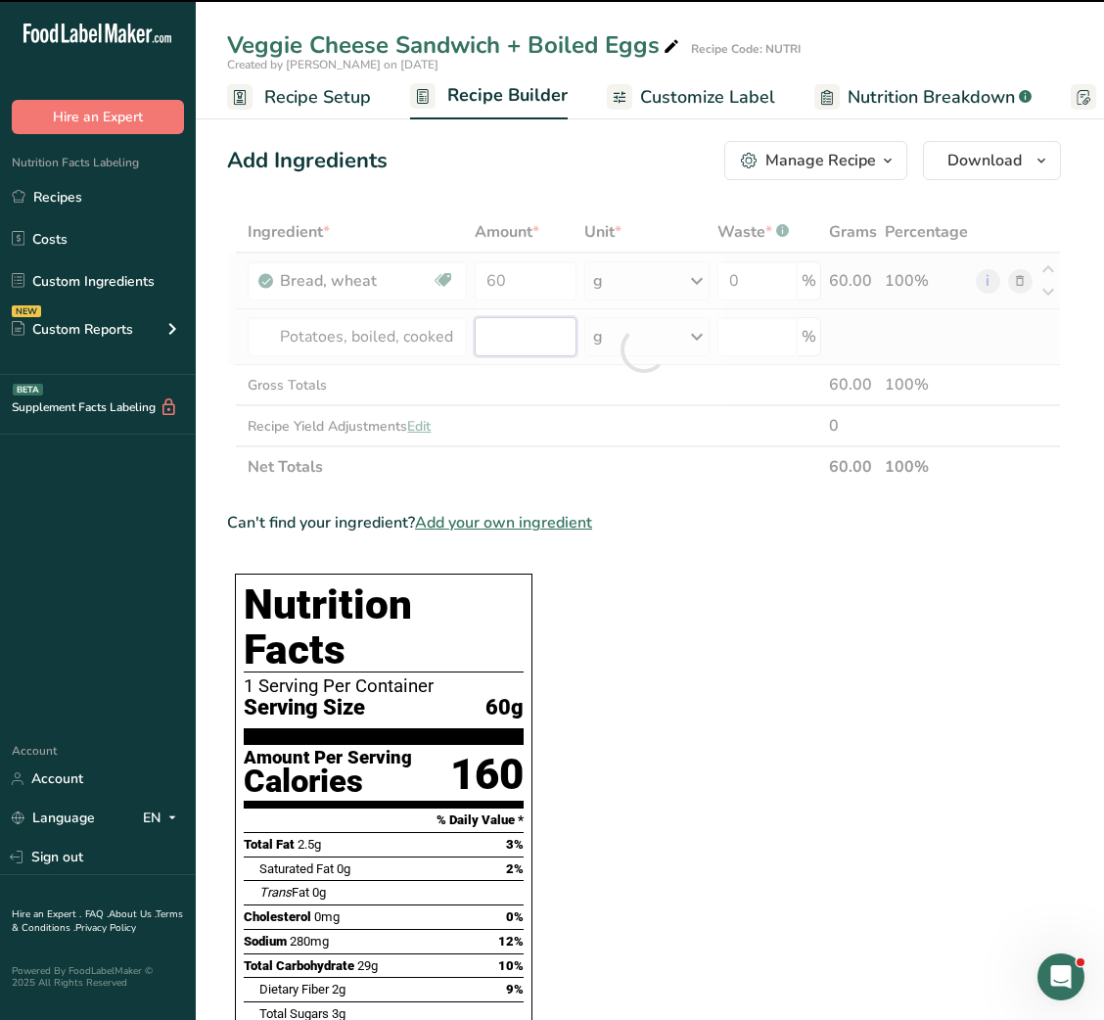
type input "0"
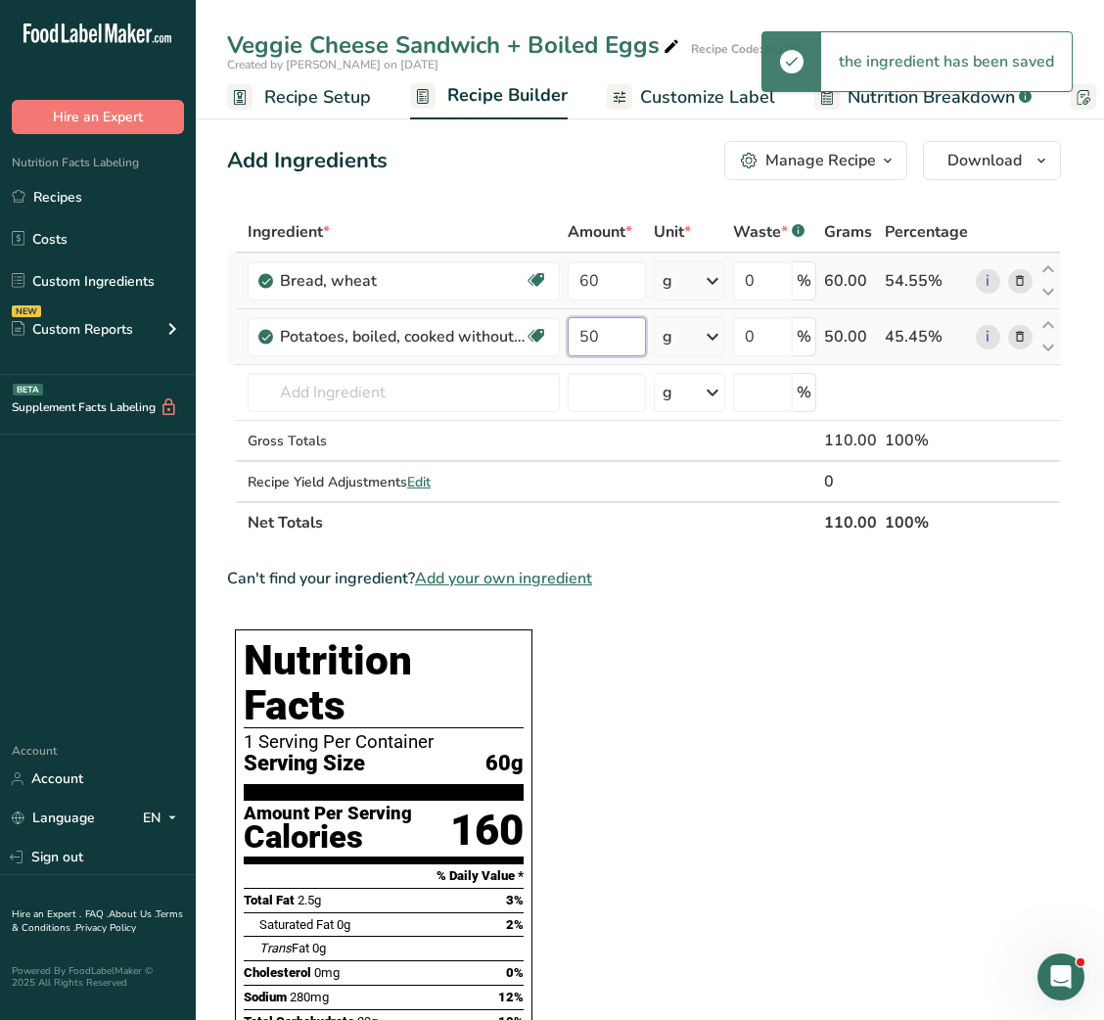
type input "50"
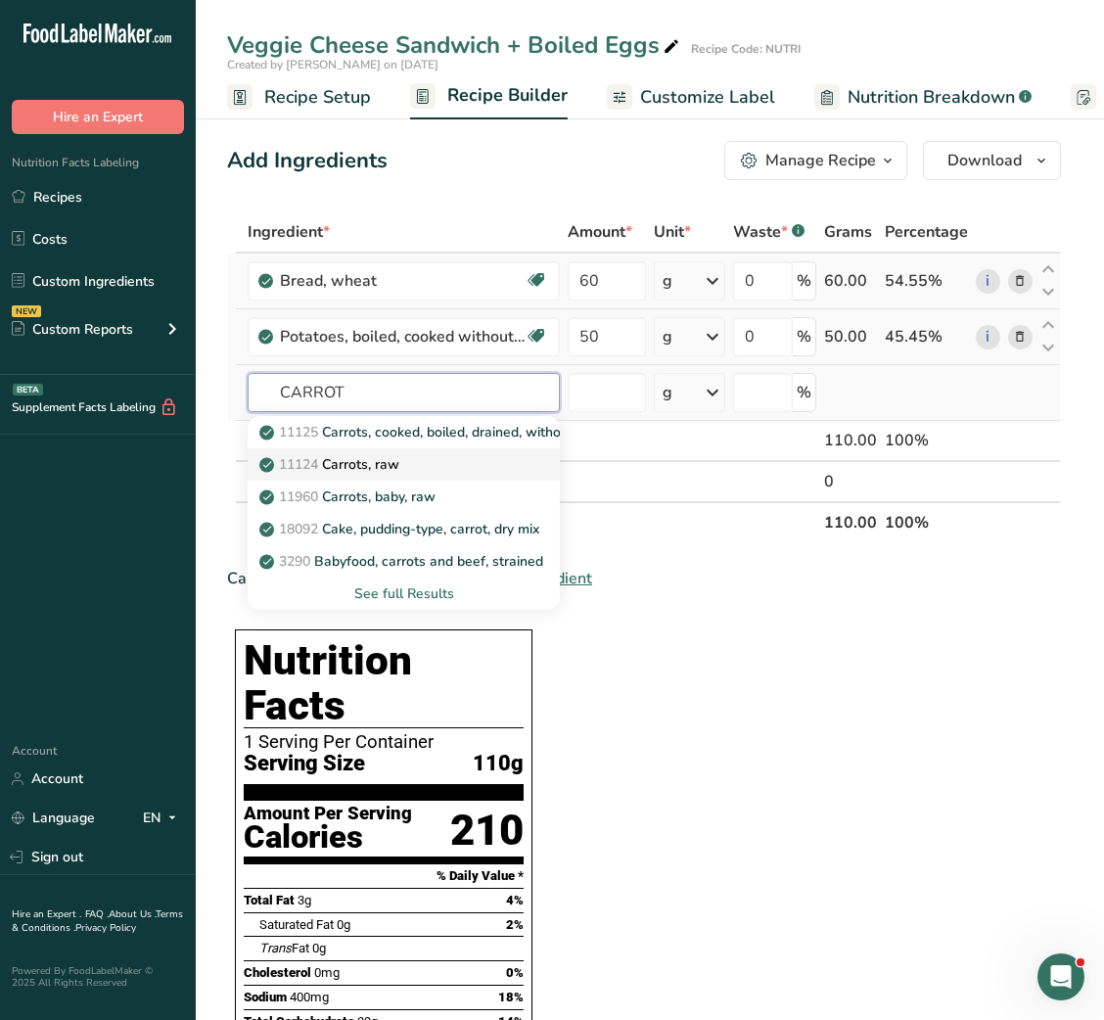
type input "CARROT"
click at [396, 464] on p "11124 [GEOGRAPHIC_DATA], raw" at bounding box center [331, 464] width 136 height 21
type input "Carrots, raw"
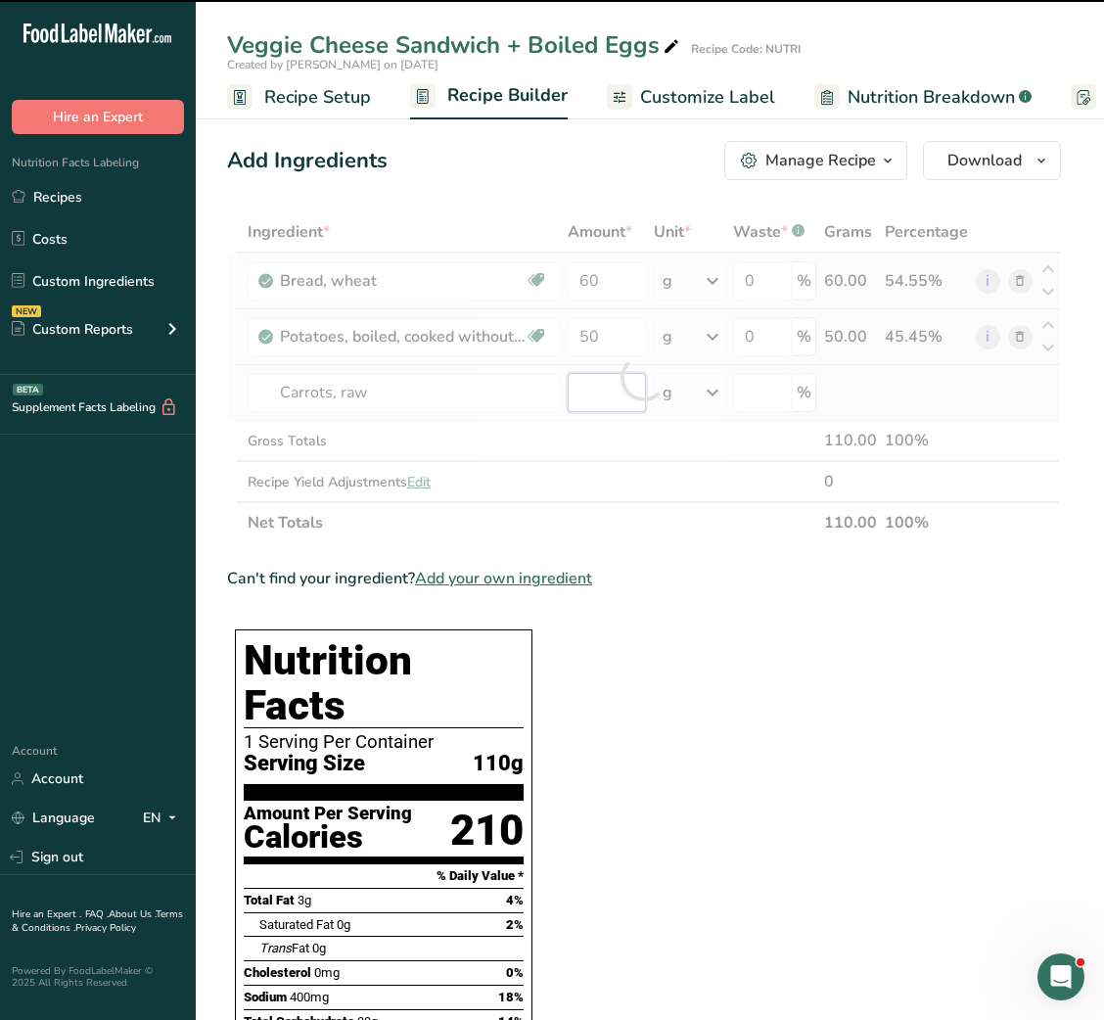
type input "0"
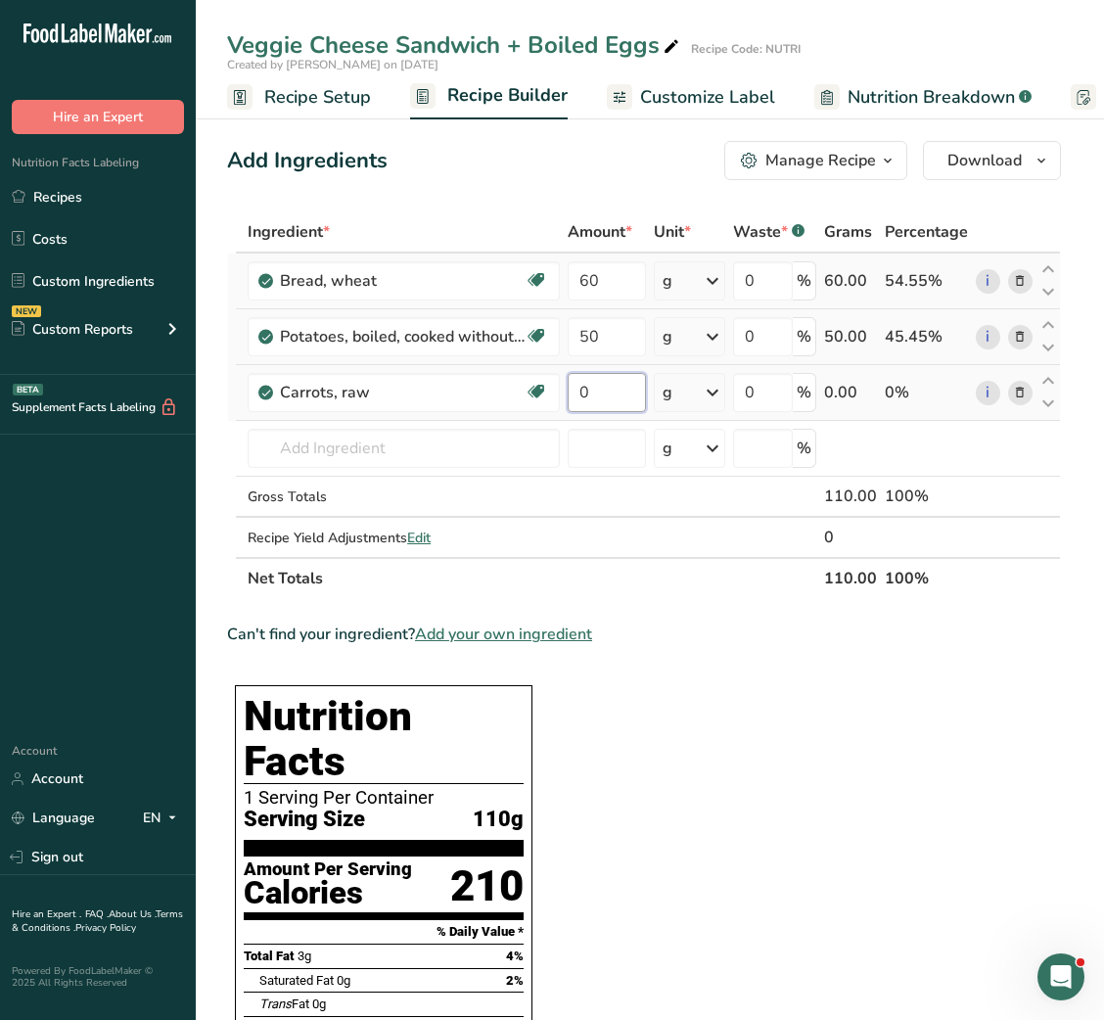
click at [578, 401] on input "0" at bounding box center [606, 392] width 77 height 39
type input "30"
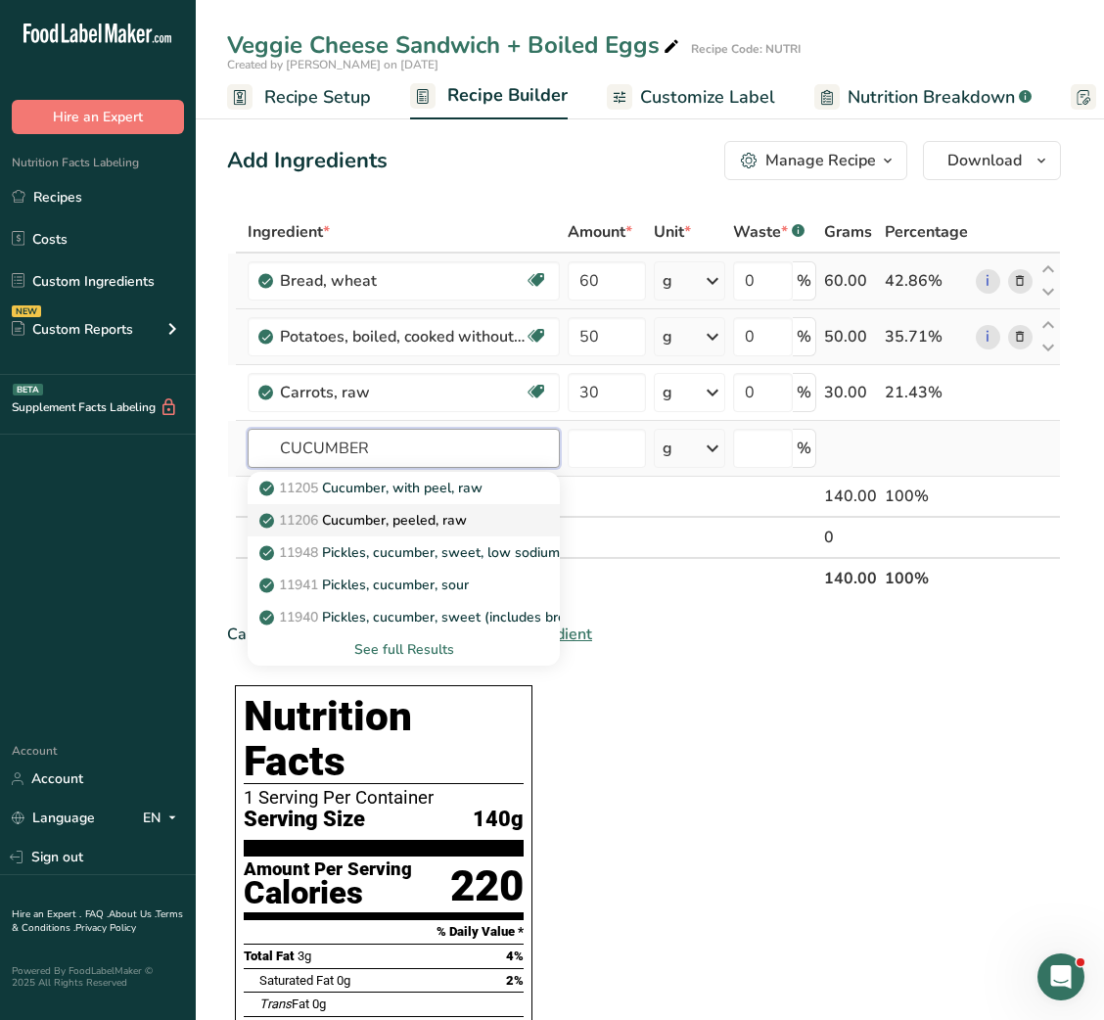
type input "CUCUMBER"
click at [439, 526] on p "11206 Cucumber, peeled, raw" at bounding box center [365, 520] width 204 height 21
type input "Cucumber, peeled, raw"
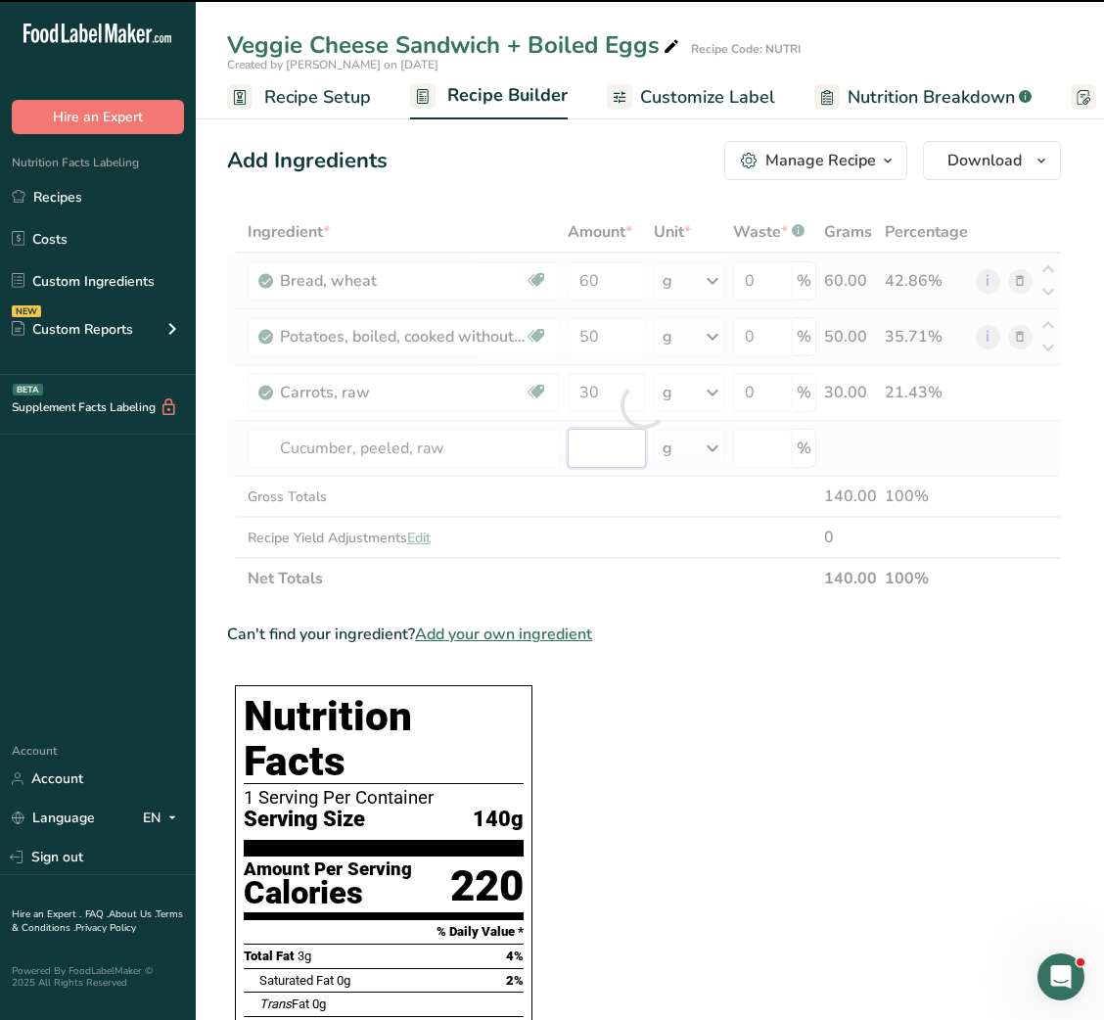
type input "0"
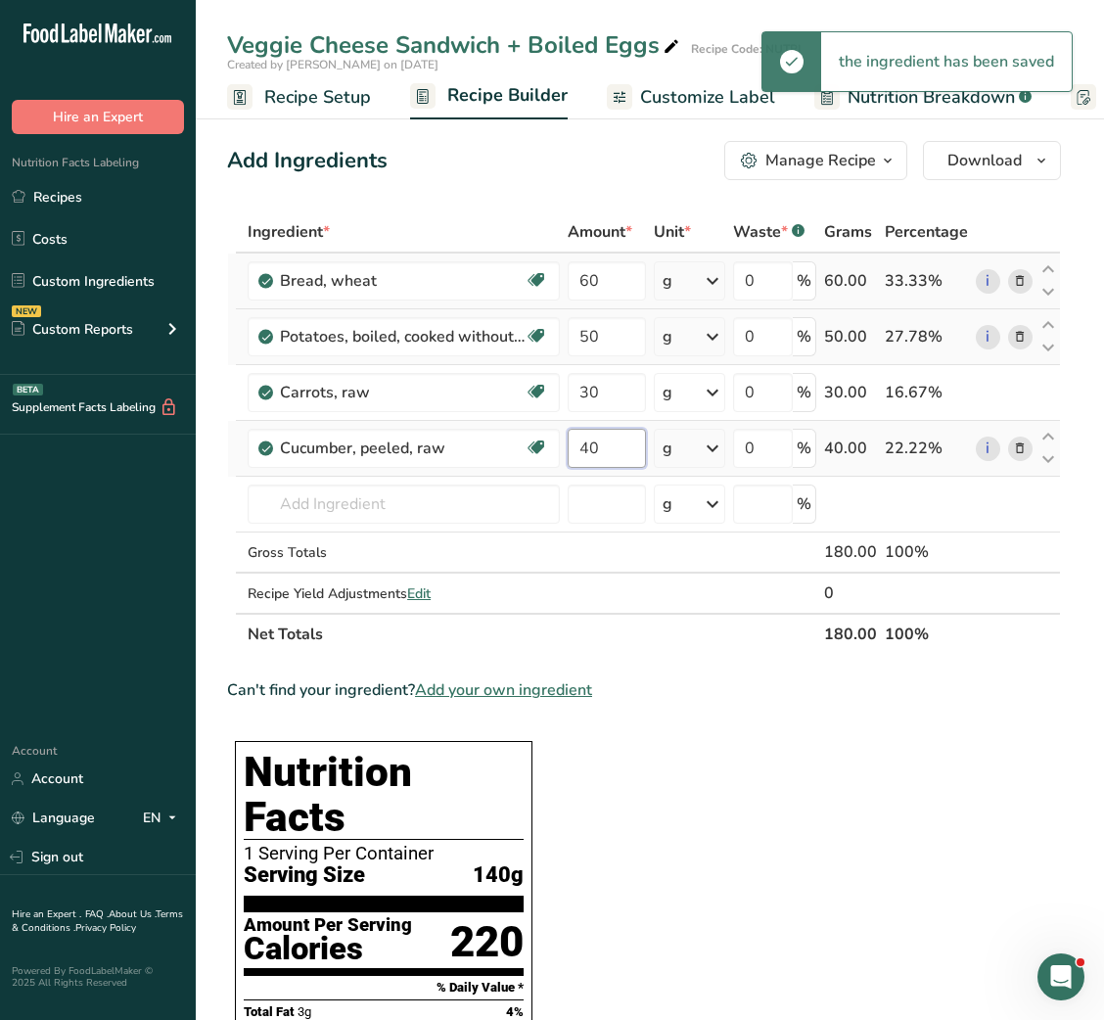
type input "40"
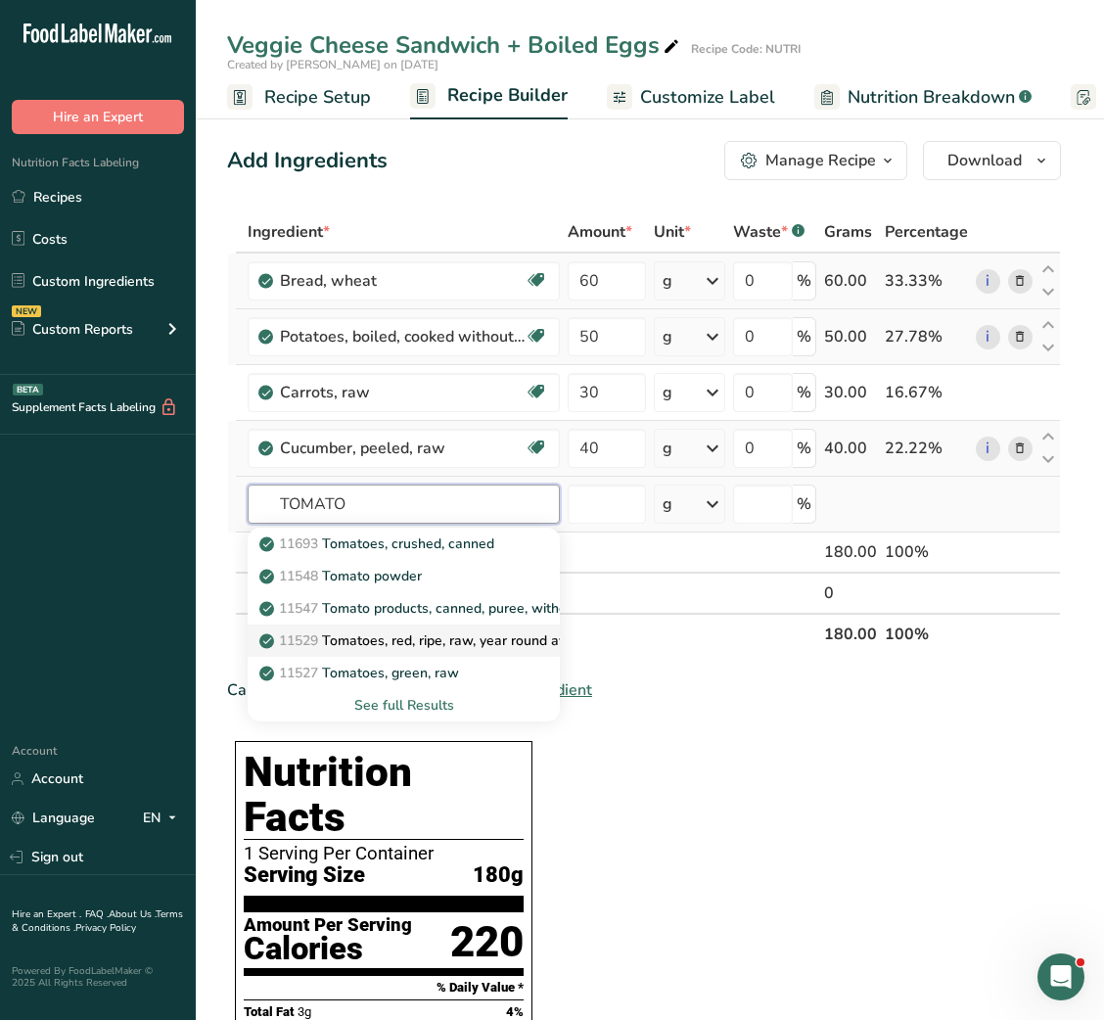
type input "TOMATO"
click at [384, 638] on p "11529 Tomatoes, red, ripe, raw, year round average" at bounding box center [432, 640] width 339 height 21
type input "Tomatoes, red, ripe, raw, year round average"
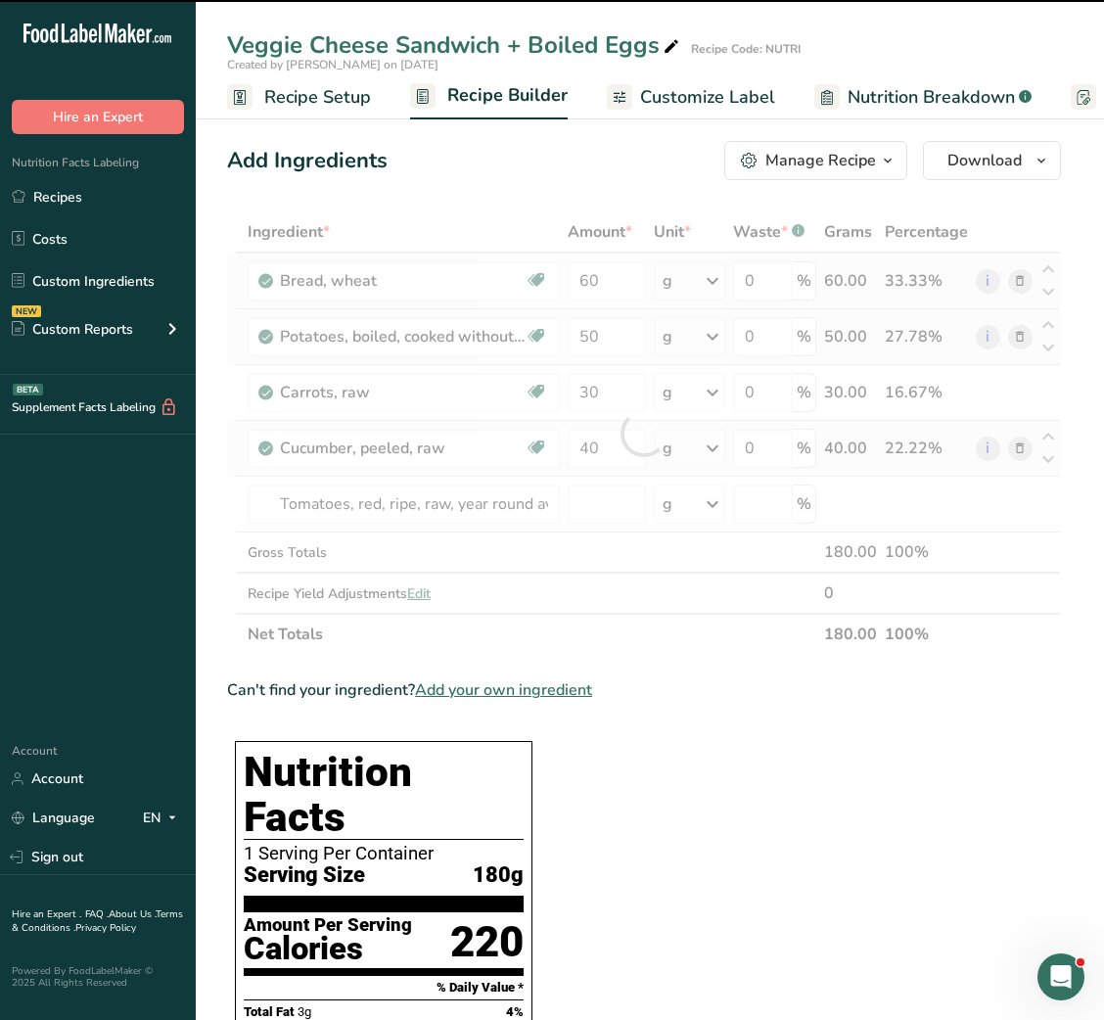
type input "0"
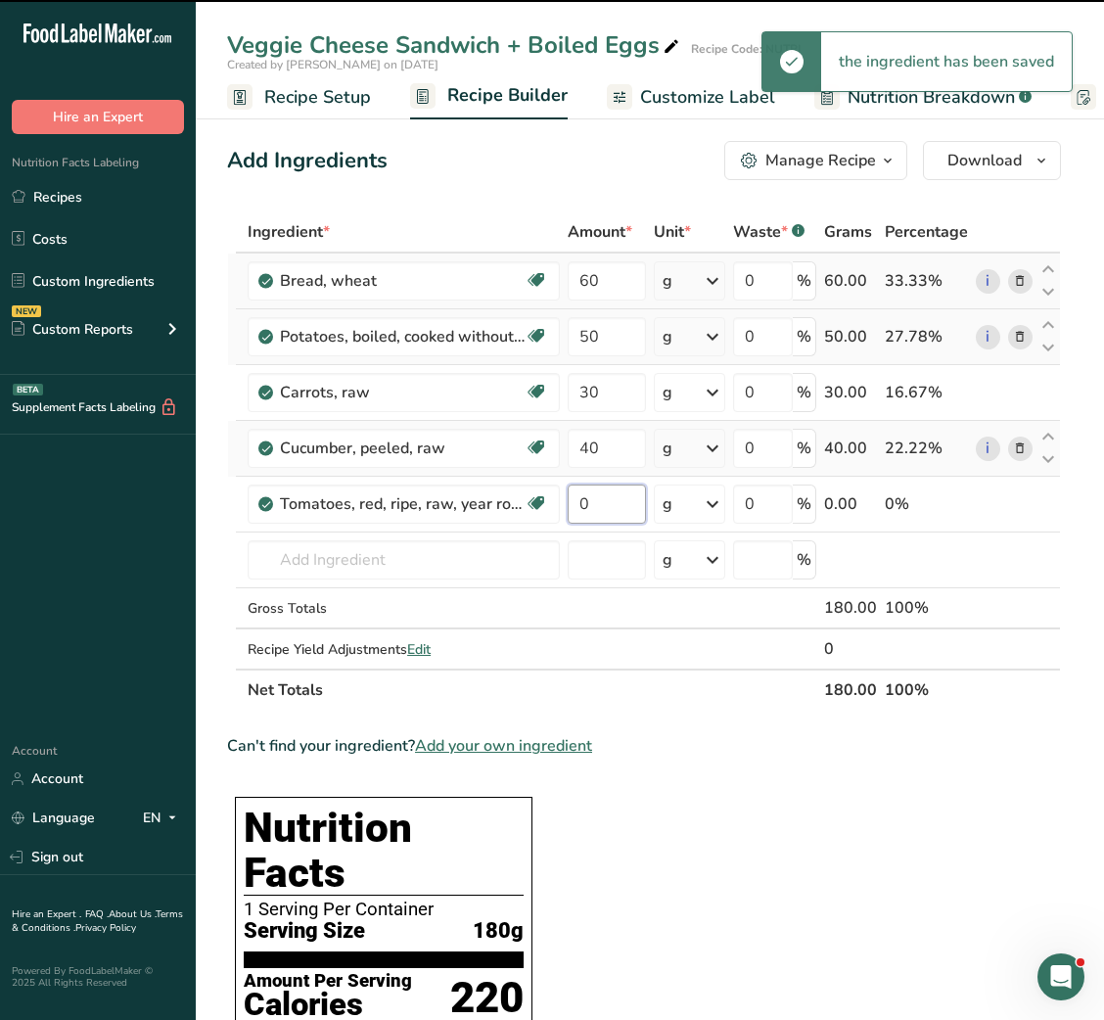
click at [588, 504] on input "0" at bounding box center [606, 504] width 77 height 39
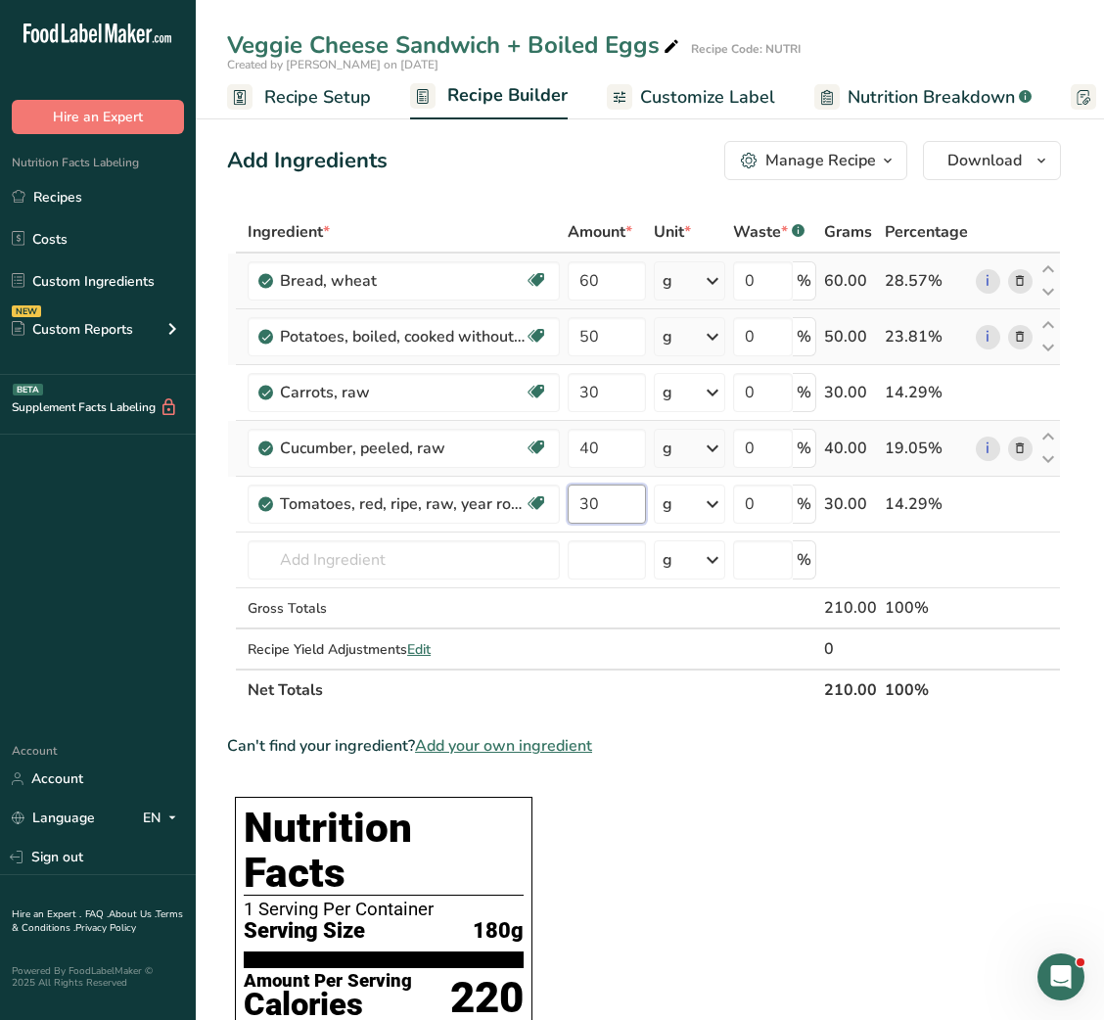
type input "30"
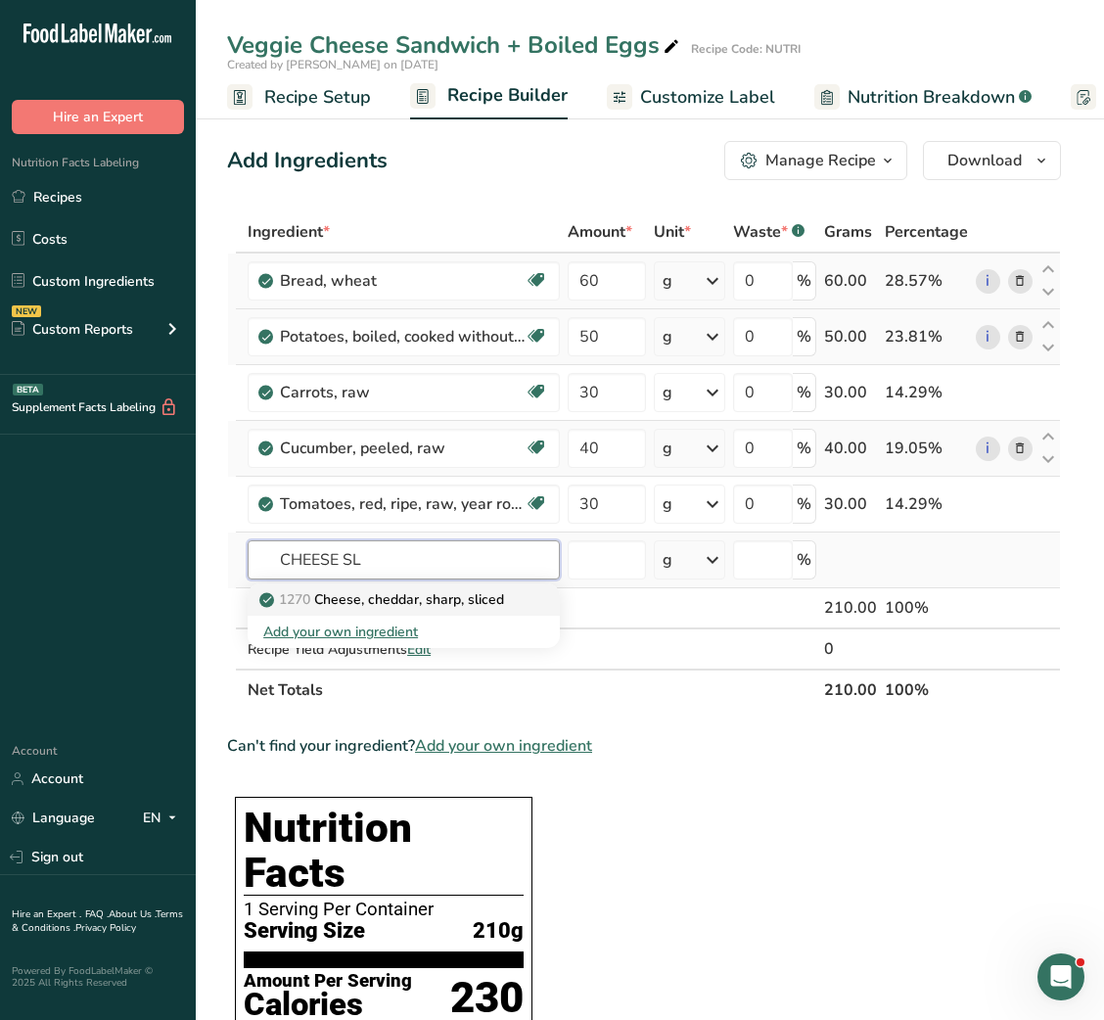
type input "CHEESE SL"
click at [427, 601] on p "1270 Cheese, cheddar, sharp, sliced" at bounding box center [383, 599] width 241 height 21
type input "Cheese, cheddar, sharp, sliced"
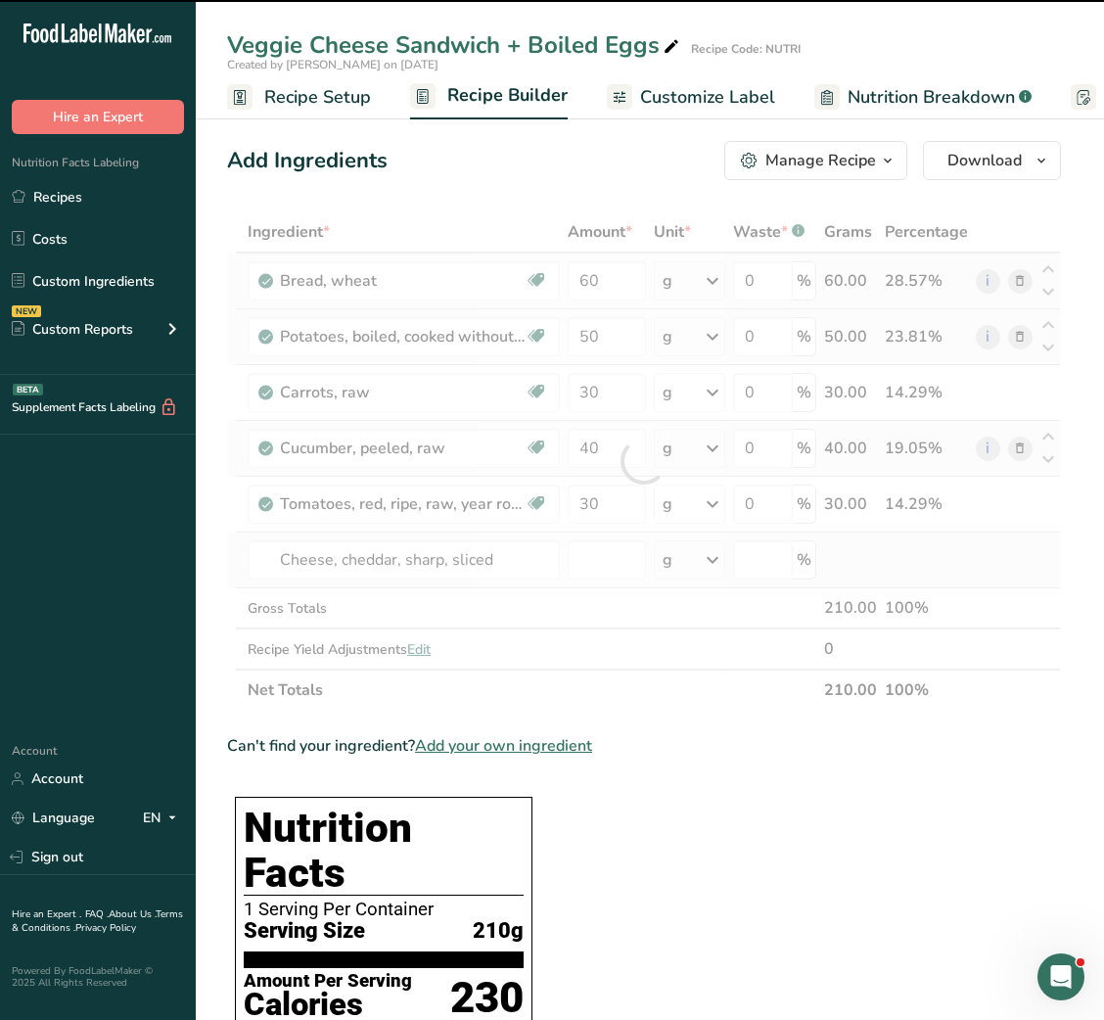
type input "0"
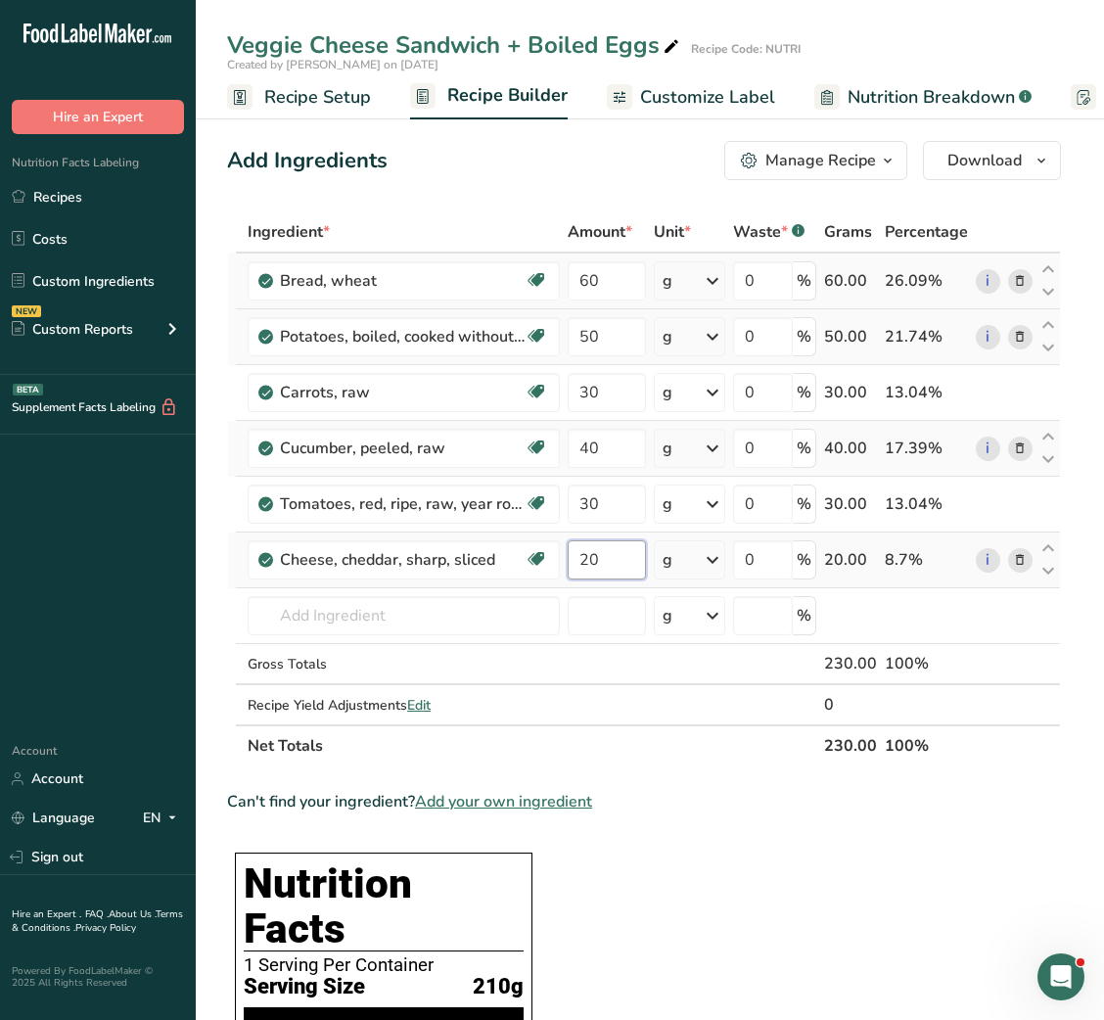
type input "20"
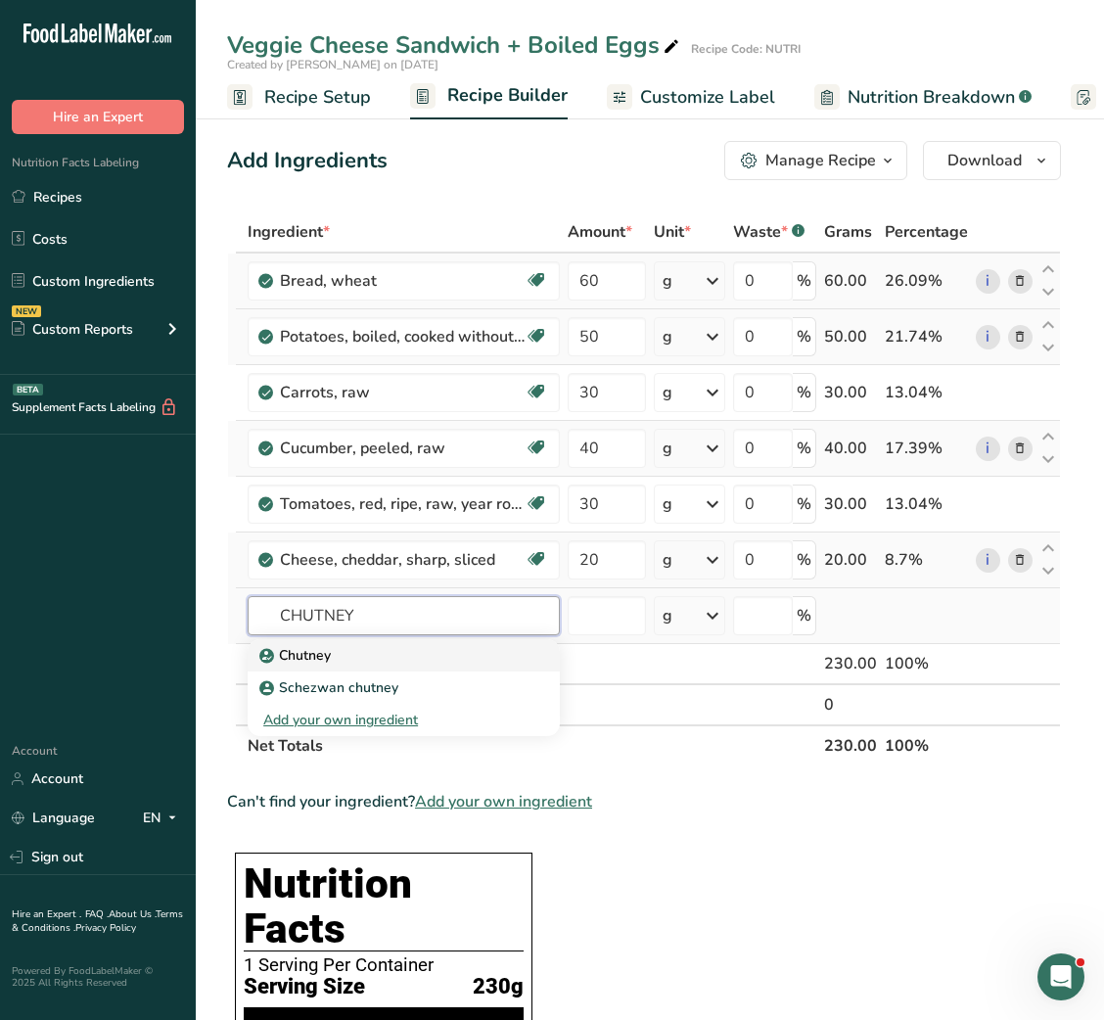
type input "CHUTNEY"
click at [403, 650] on div "Chutney" at bounding box center [388, 655] width 250 height 21
type input "Chutney"
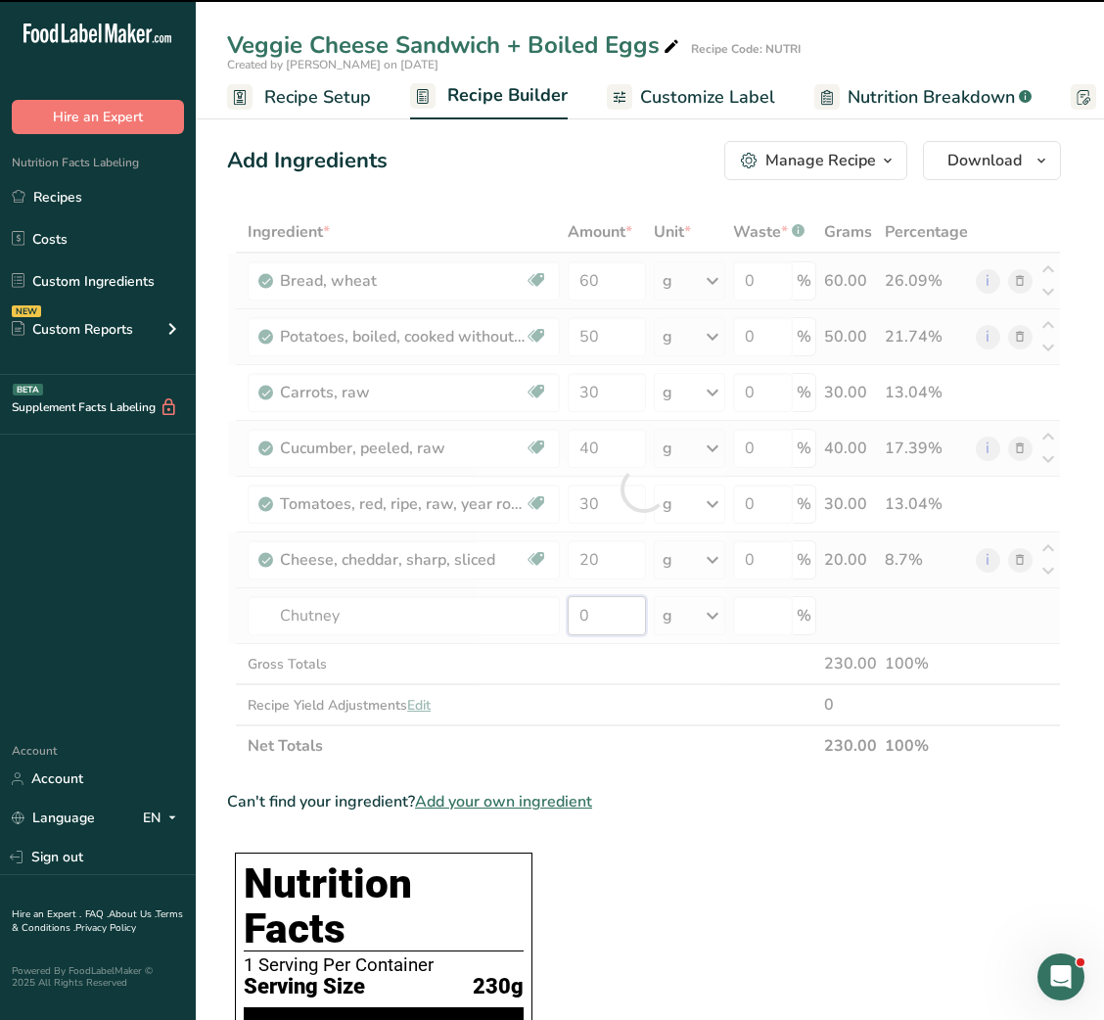
type input "1"
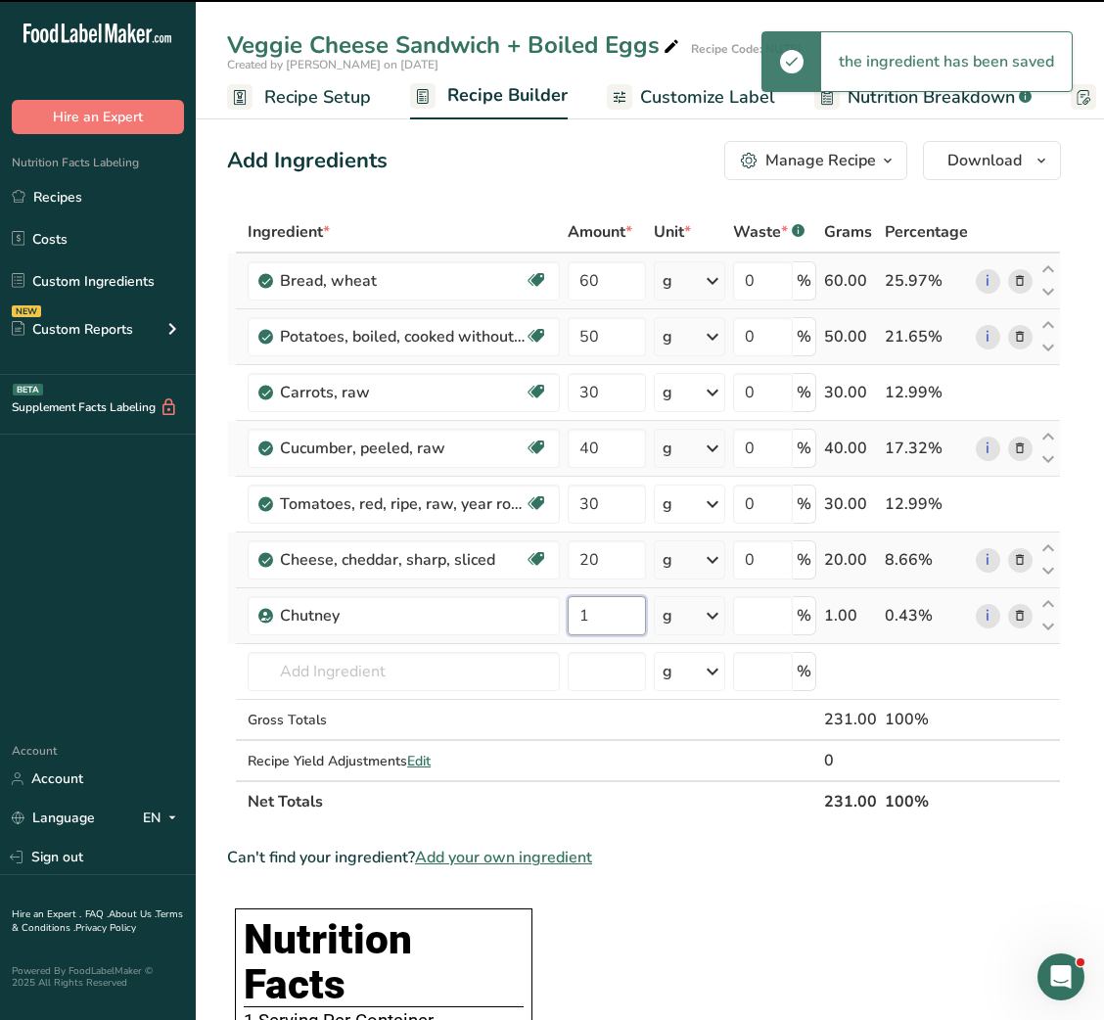
type input "0"
type input "15"
type input "V"
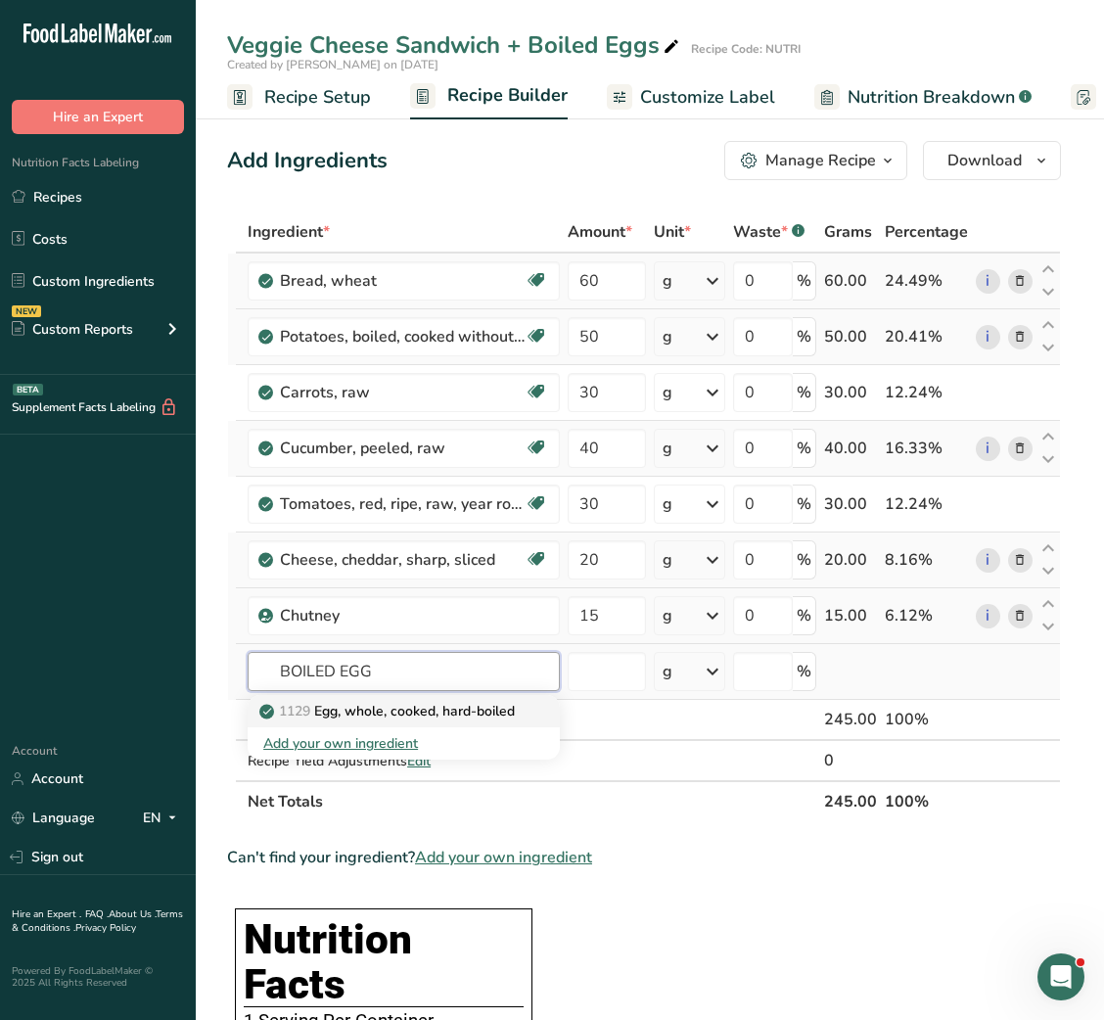
type input "BOILED EGG"
click at [395, 707] on p "1129 Egg, whole, cooked, hard-boiled" at bounding box center [389, 711] width 252 height 21
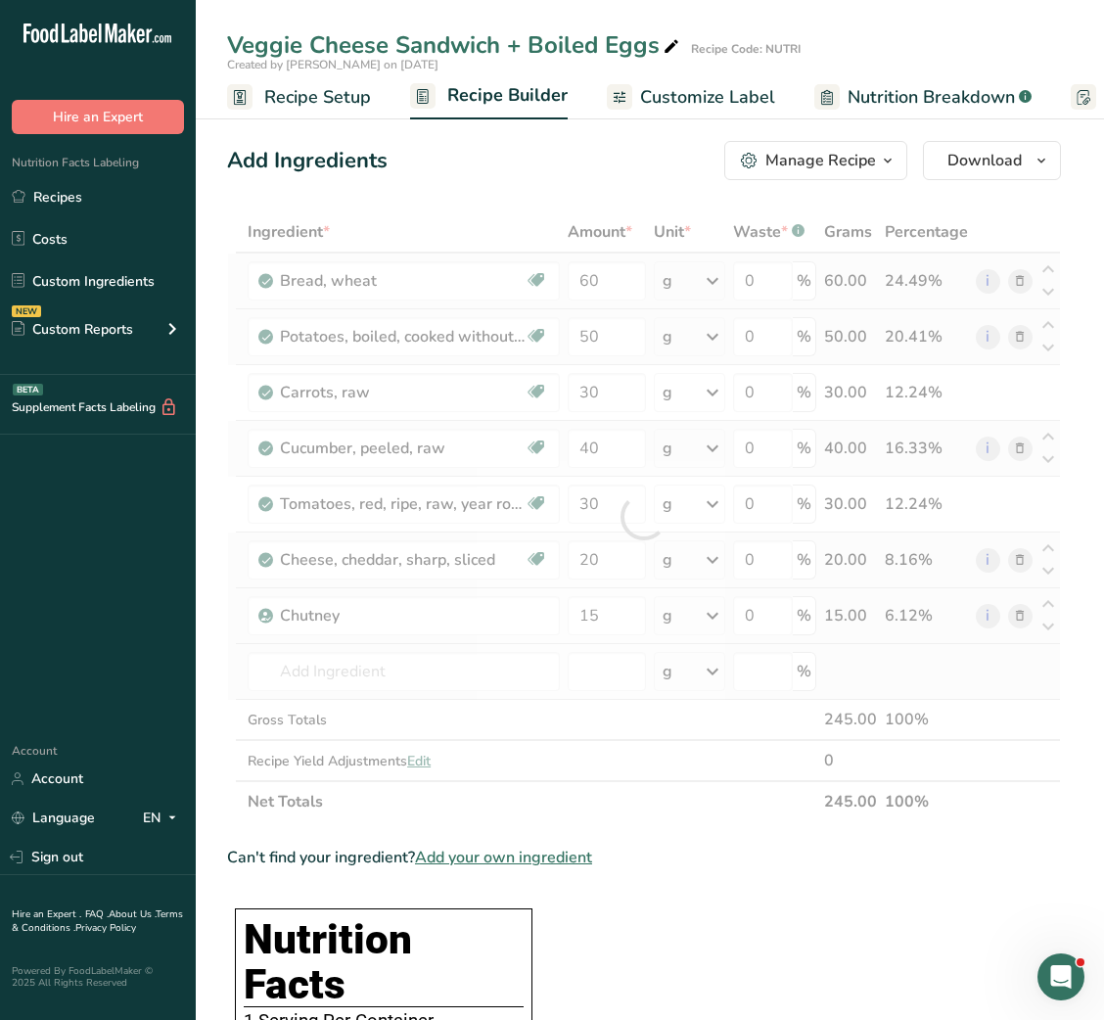
type input "Egg, whole, cooked, hard-boiled"
type input "0"
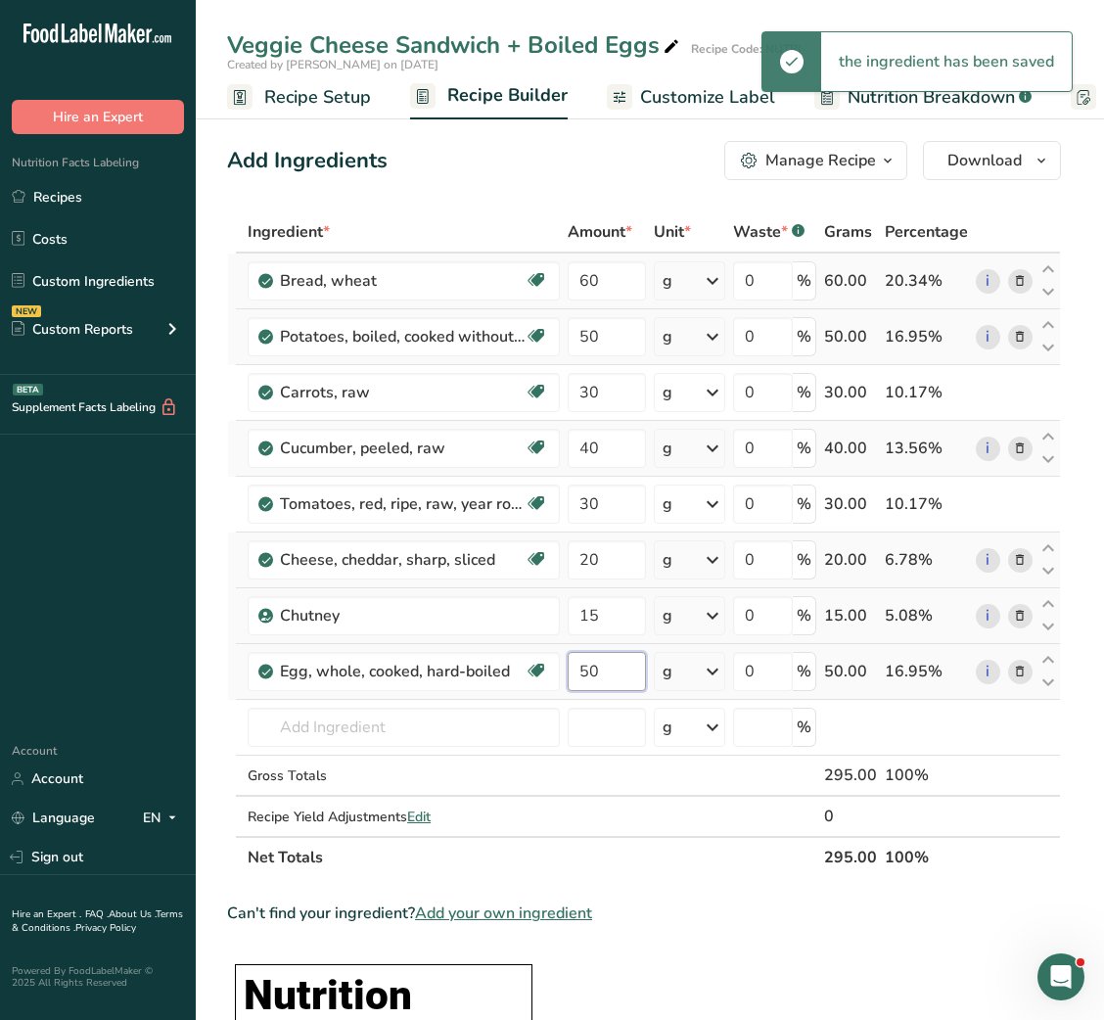
type input "50"
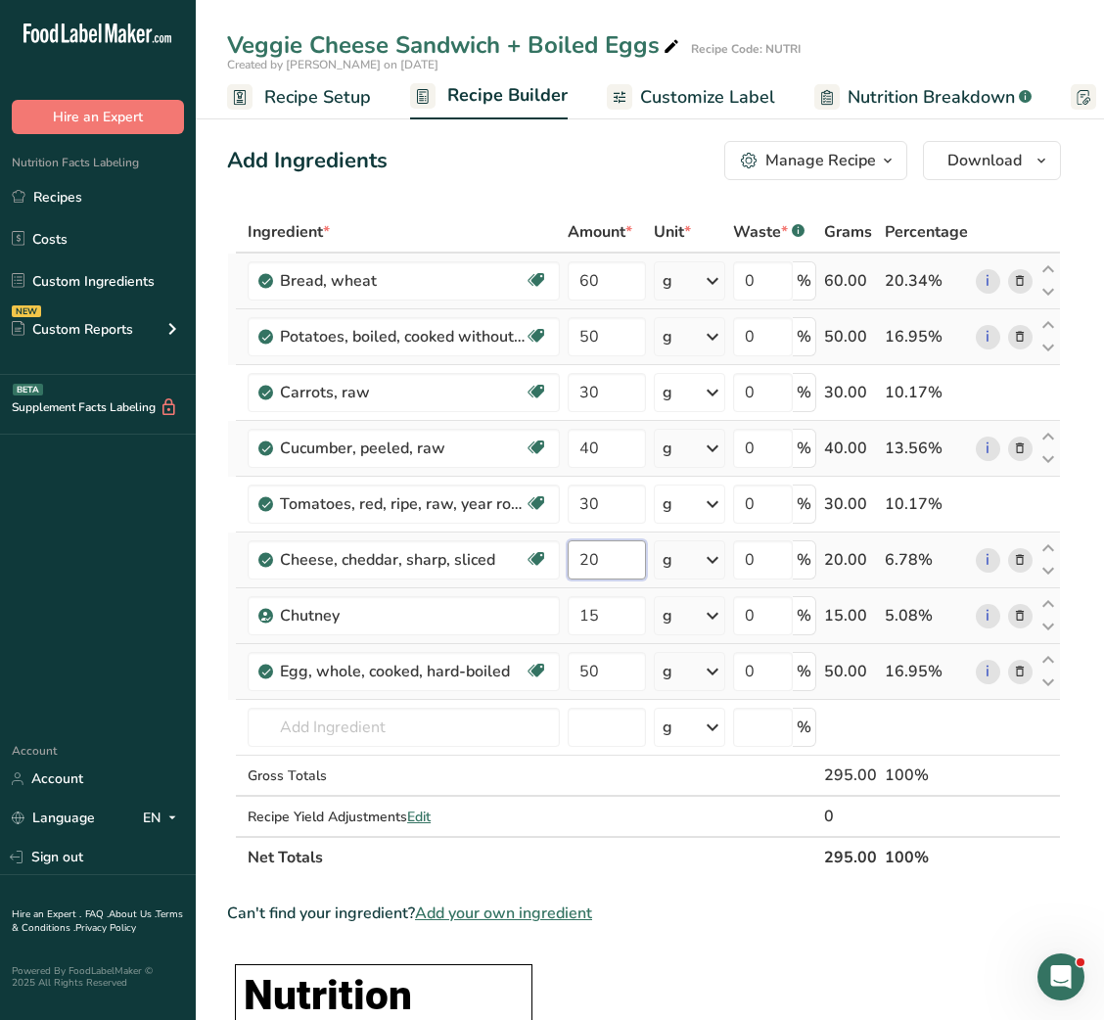
click at [581, 556] on input "20" at bounding box center [606, 559] width 77 height 39
type input "25"
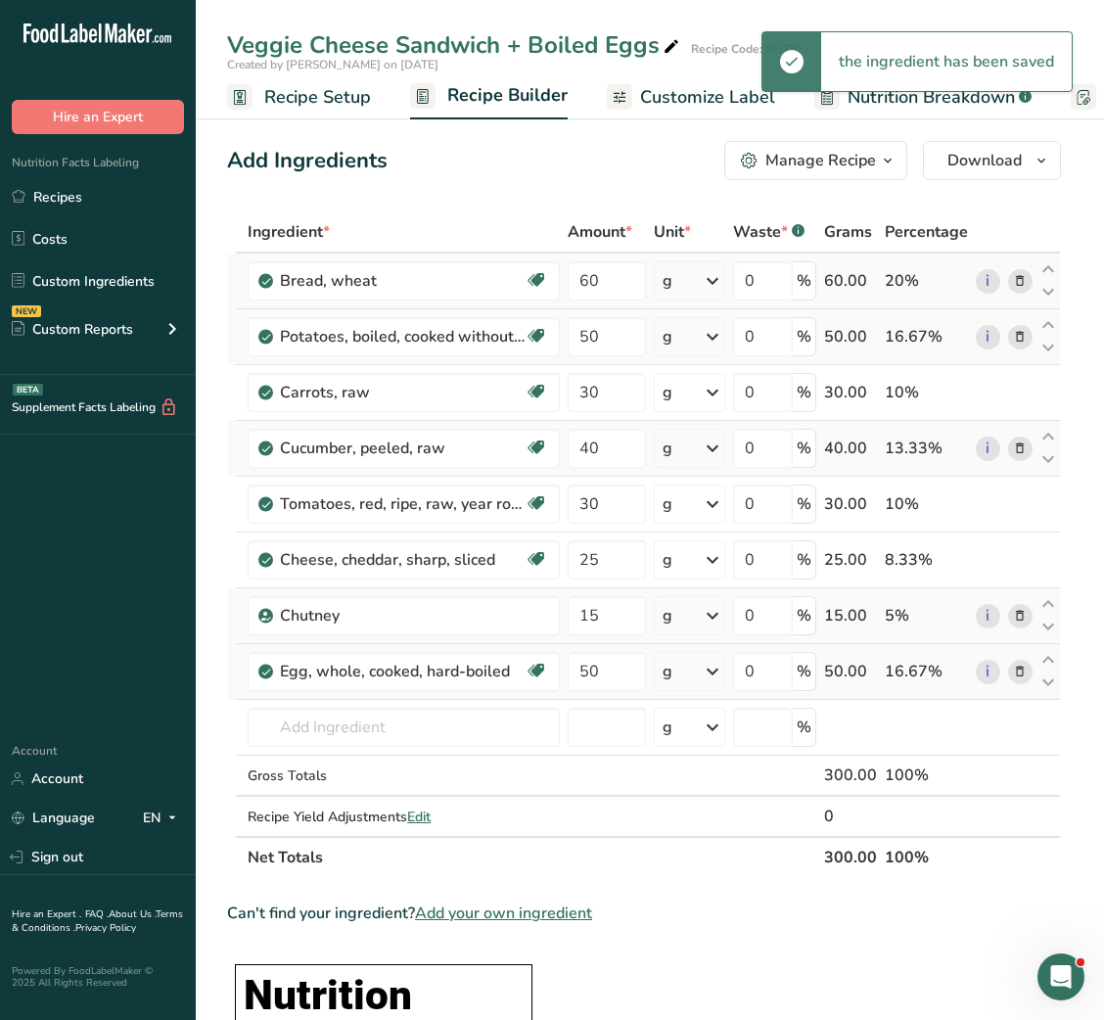
click at [651, 105] on span "Customize Label" at bounding box center [707, 97] width 135 height 26
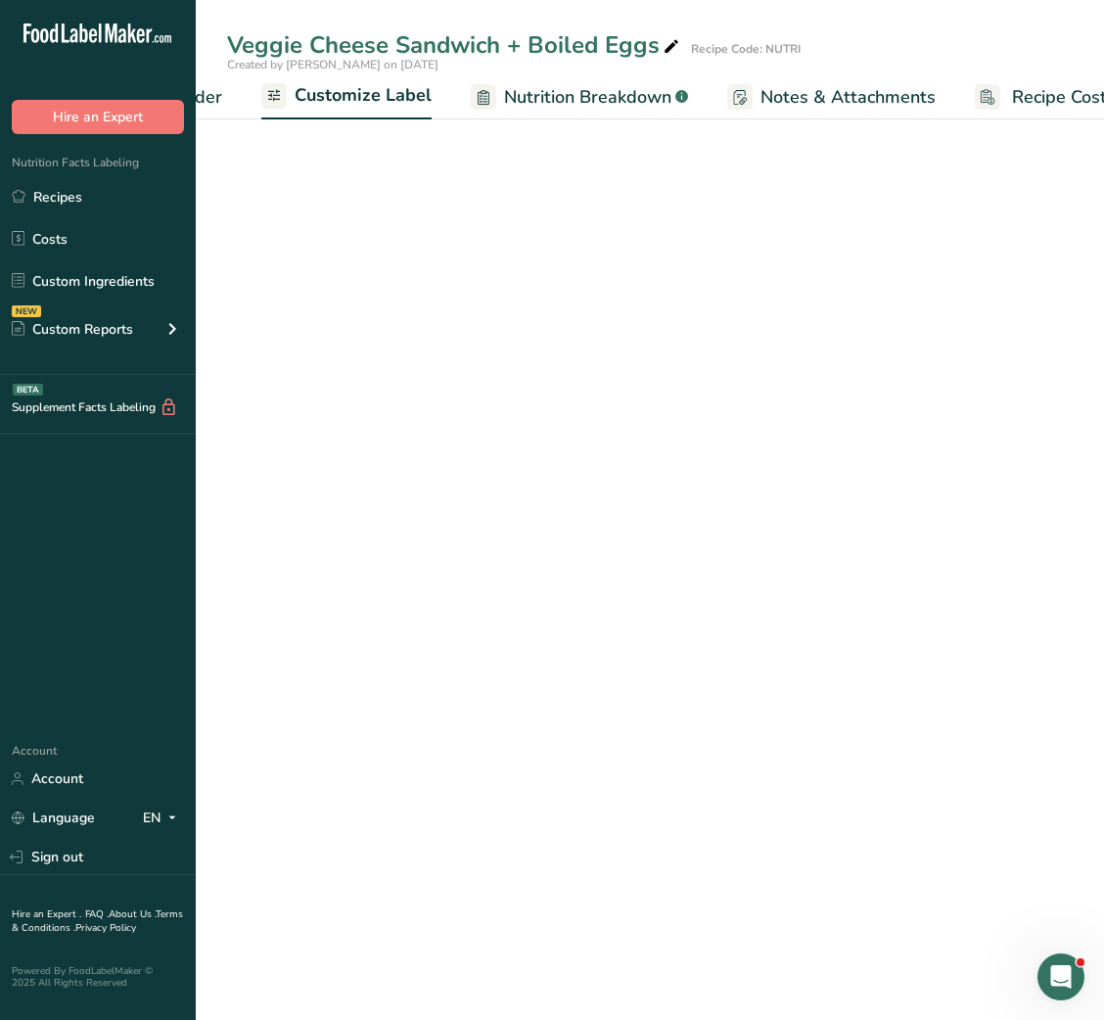
scroll to position [0, 381]
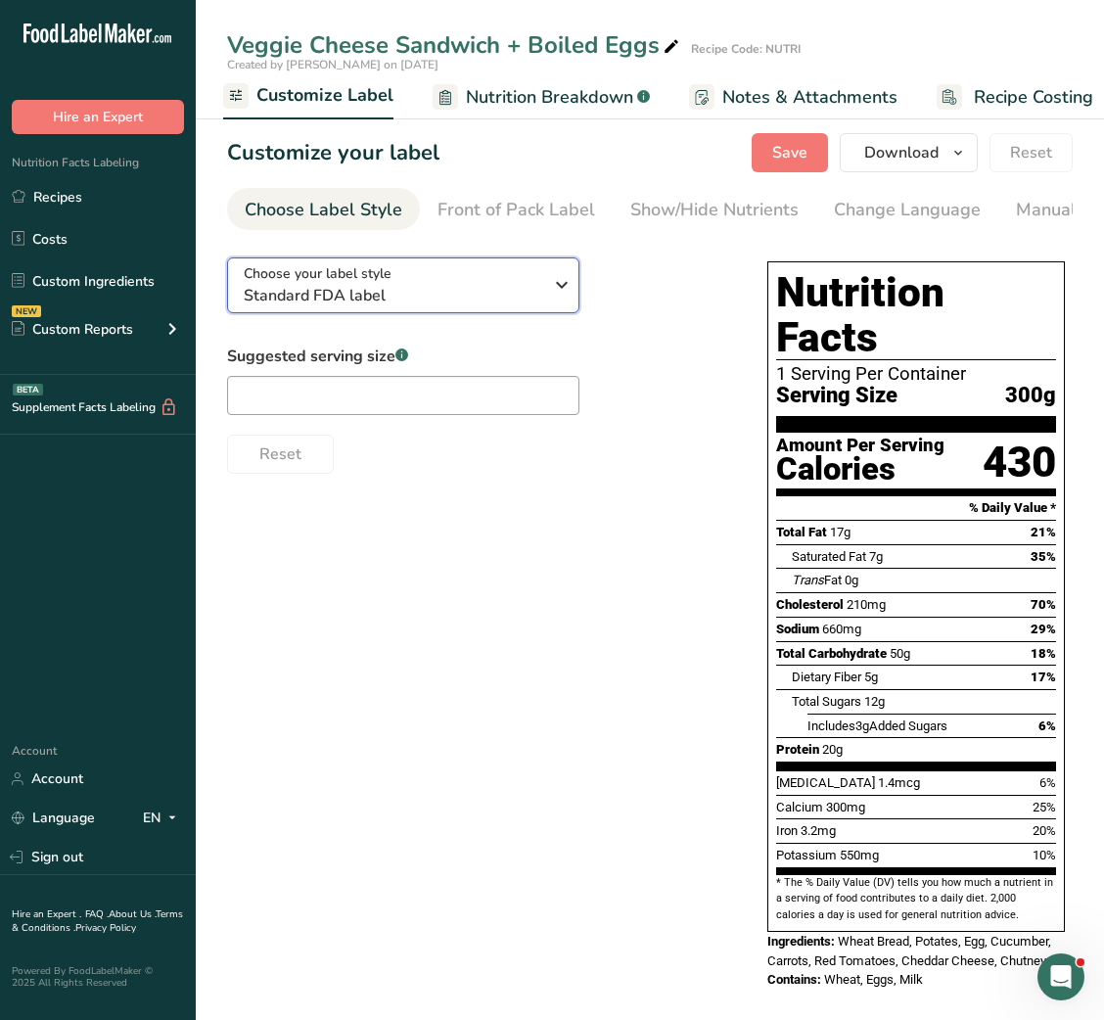
click at [443, 290] on span "Standard FDA label" at bounding box center [393, 295] width 299 height 23
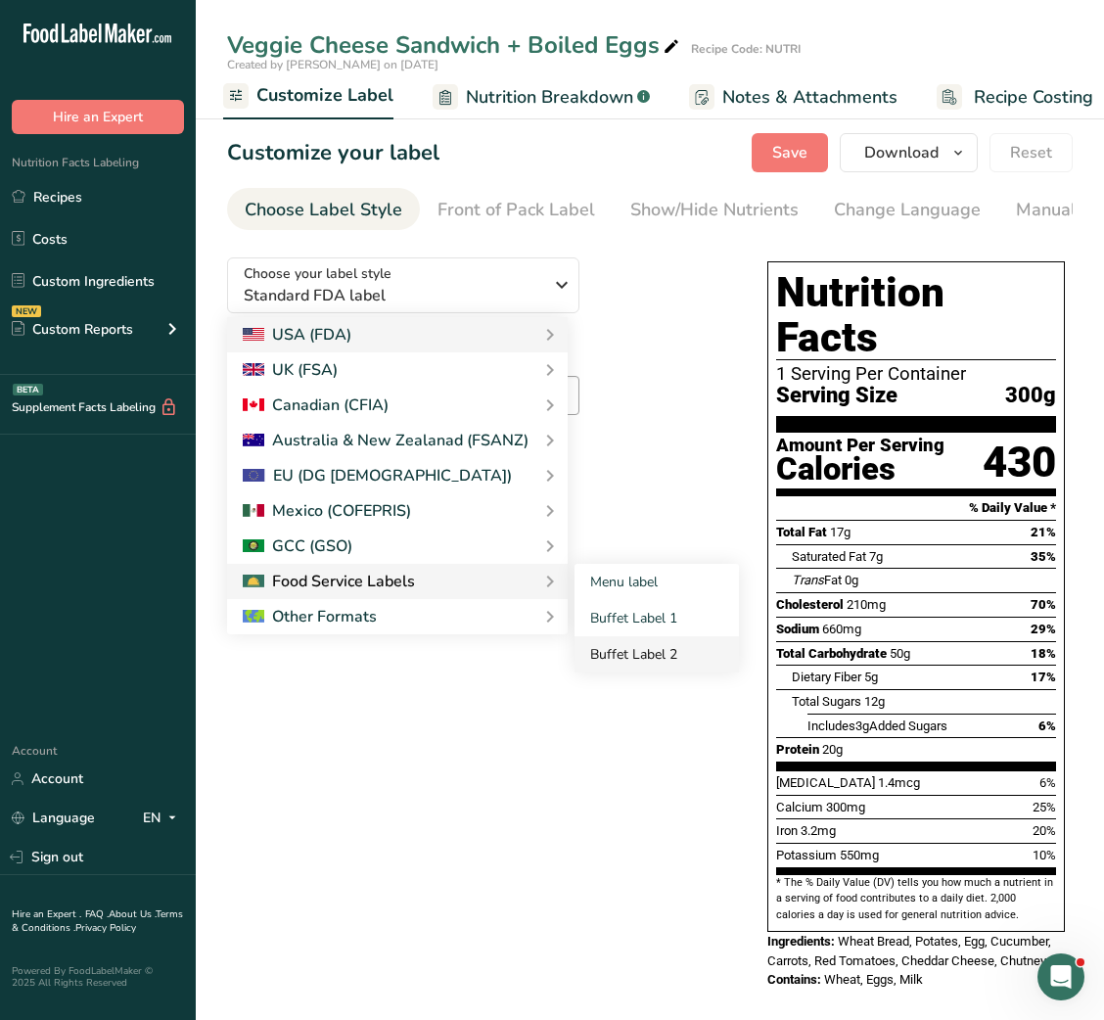
click at [637, 660] on link "Buffet Label 2" at bounding box center [657, 654] width 164 height 36
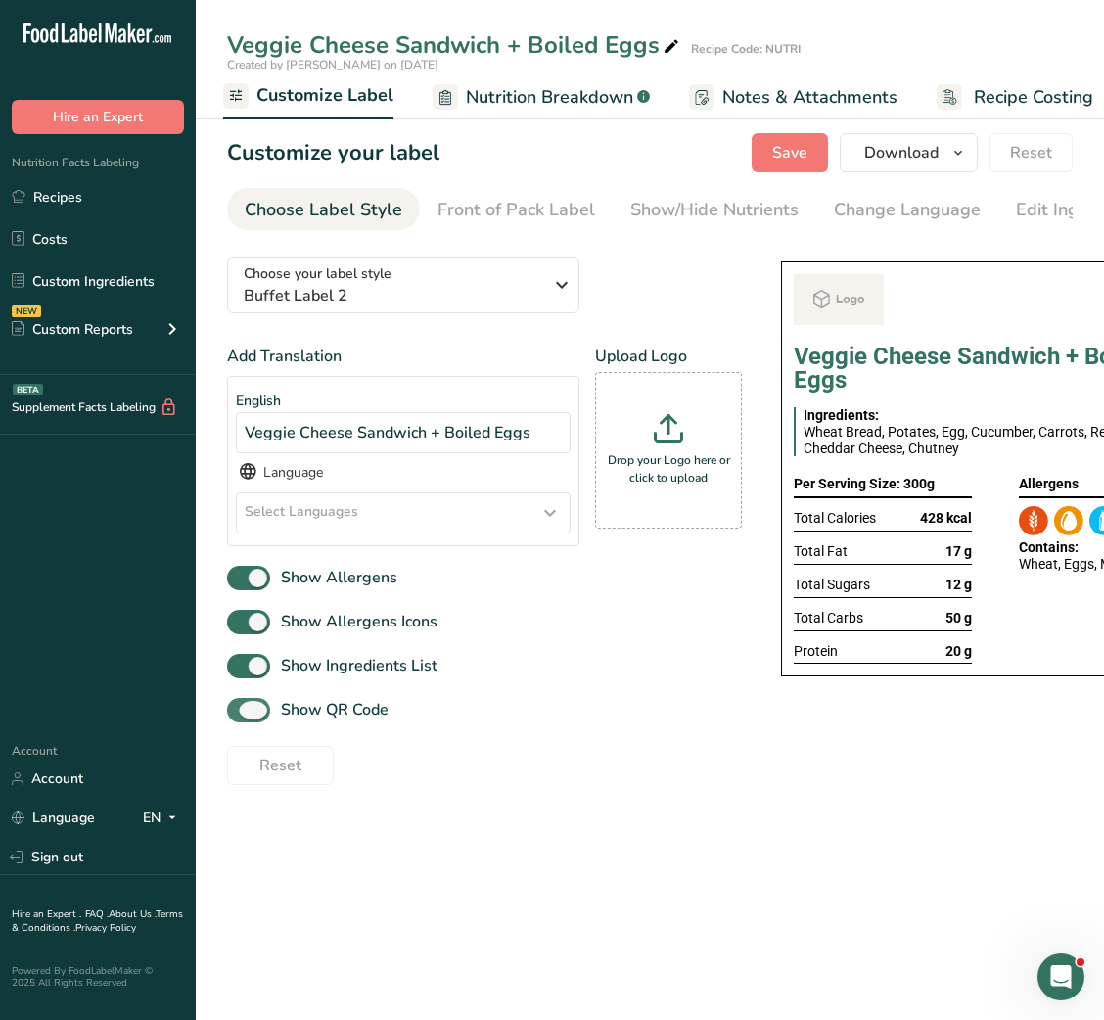
click at [333, 722] on span "Show QR Code" at bounding box center [329, 709] width 118 height 23
click at [240, 717] on input "Show QR Code" at bounding box center [233, 710] width 13 height 13
checkbox input "false"
click at [692, 219] on div "Show/Hide Nutrients" at bounding box center [714, 210] width 168 height 26
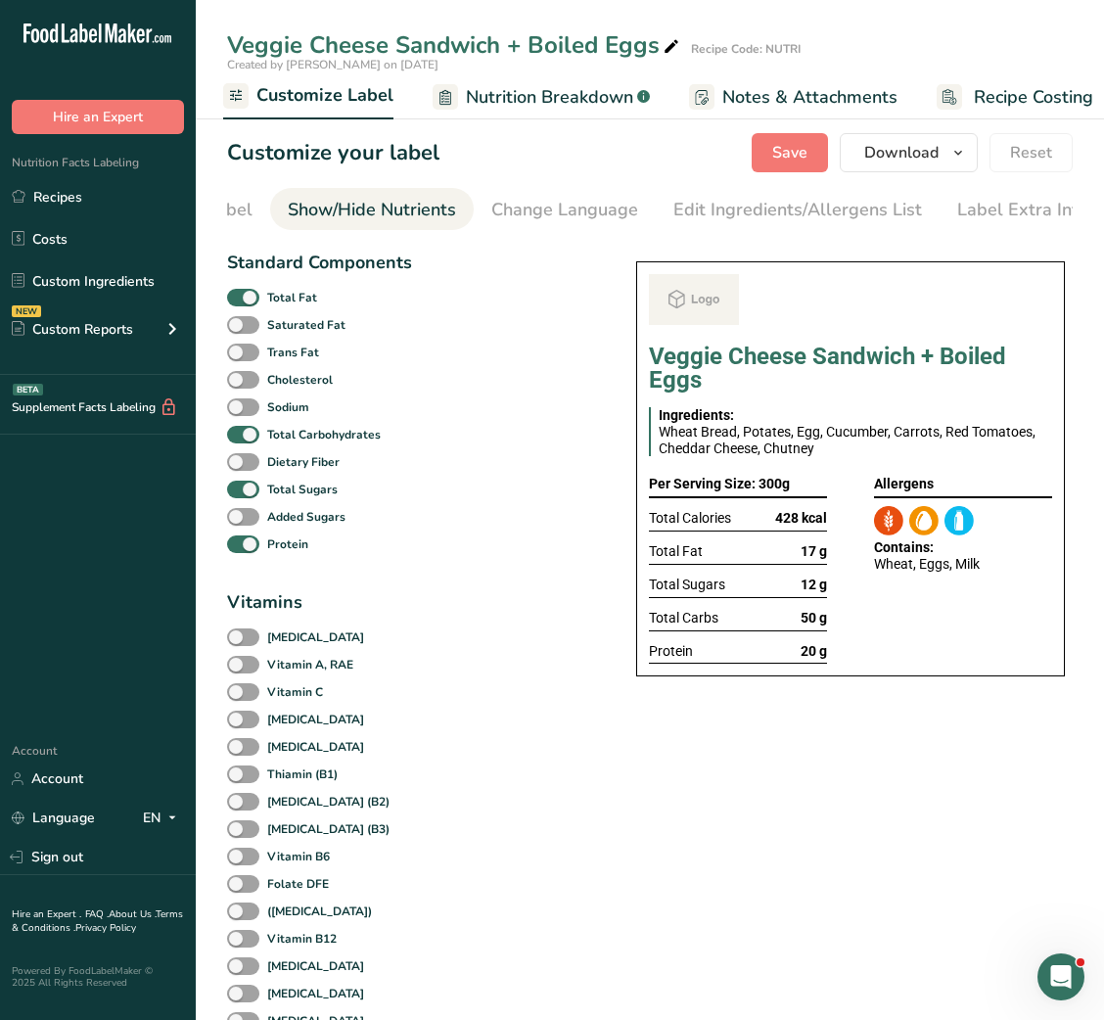
scroll to position [0, 357]
click at [296, 303] on b "Total Fat" at bounding box center [292, 298] width 50 height 18
click at [240, 303] on input "Total Fat" at bounding box center [233, 297] width 13 height 13
checkbox input "false"
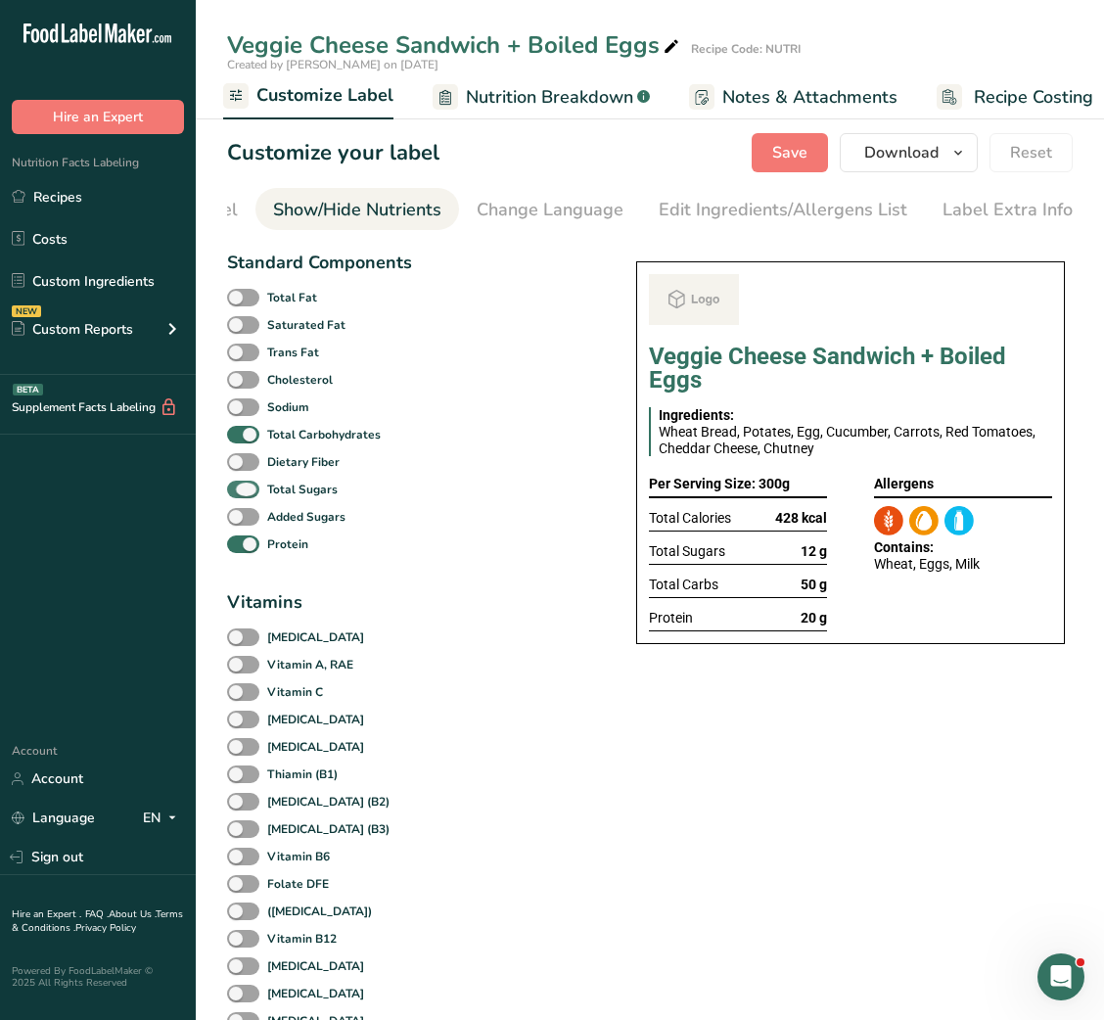
click at [252, 499] on span at bounding box center [243, 490] width 32 height 19
click at [240, 495] on input "Total Sugars" at bounding box center [233, 489] width 13 height 13
checkbox input "false"
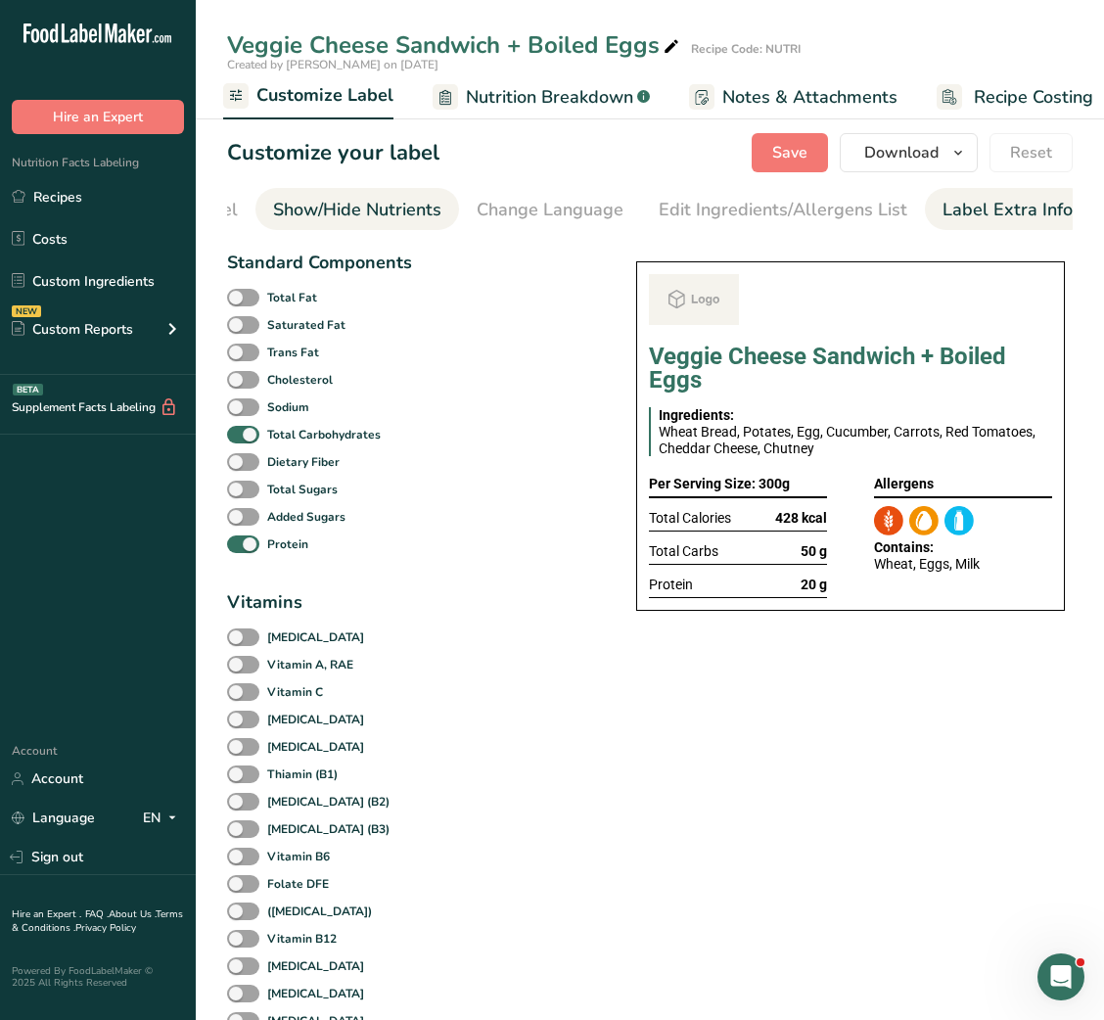
click at [1049, 203] on div "Label Extra Info" at bounding box center [1008, 210] width 130 height 26
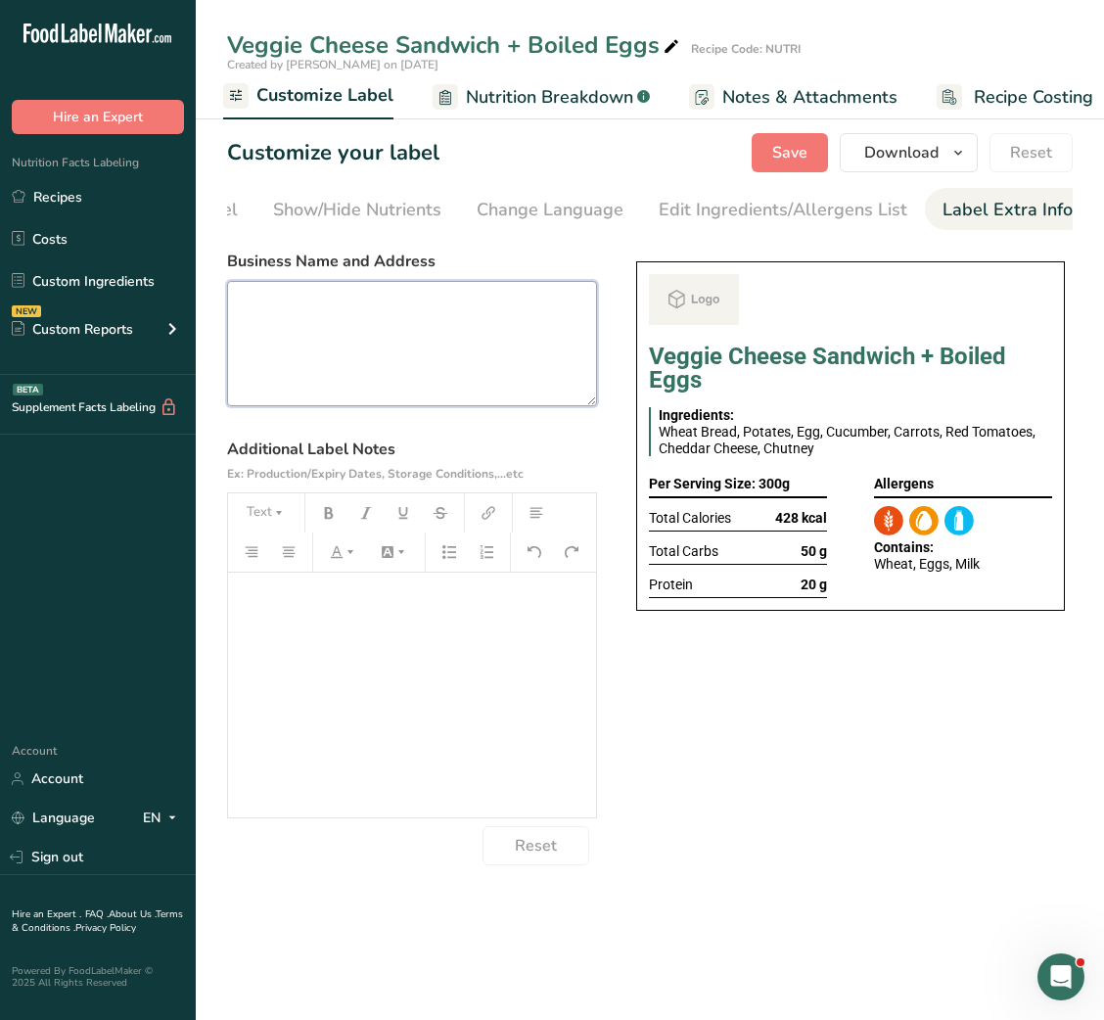
click at [428, 352] on textarea at bounding box center [412, 343] width 370 height 125
click at [502, 317] on textarea at bounding box center [412, 343] width 370 height 125
paste textarea "BREAKFAST Use by - [DATE] Storage - Keep Refrigerated below 5 degree Heating - …"
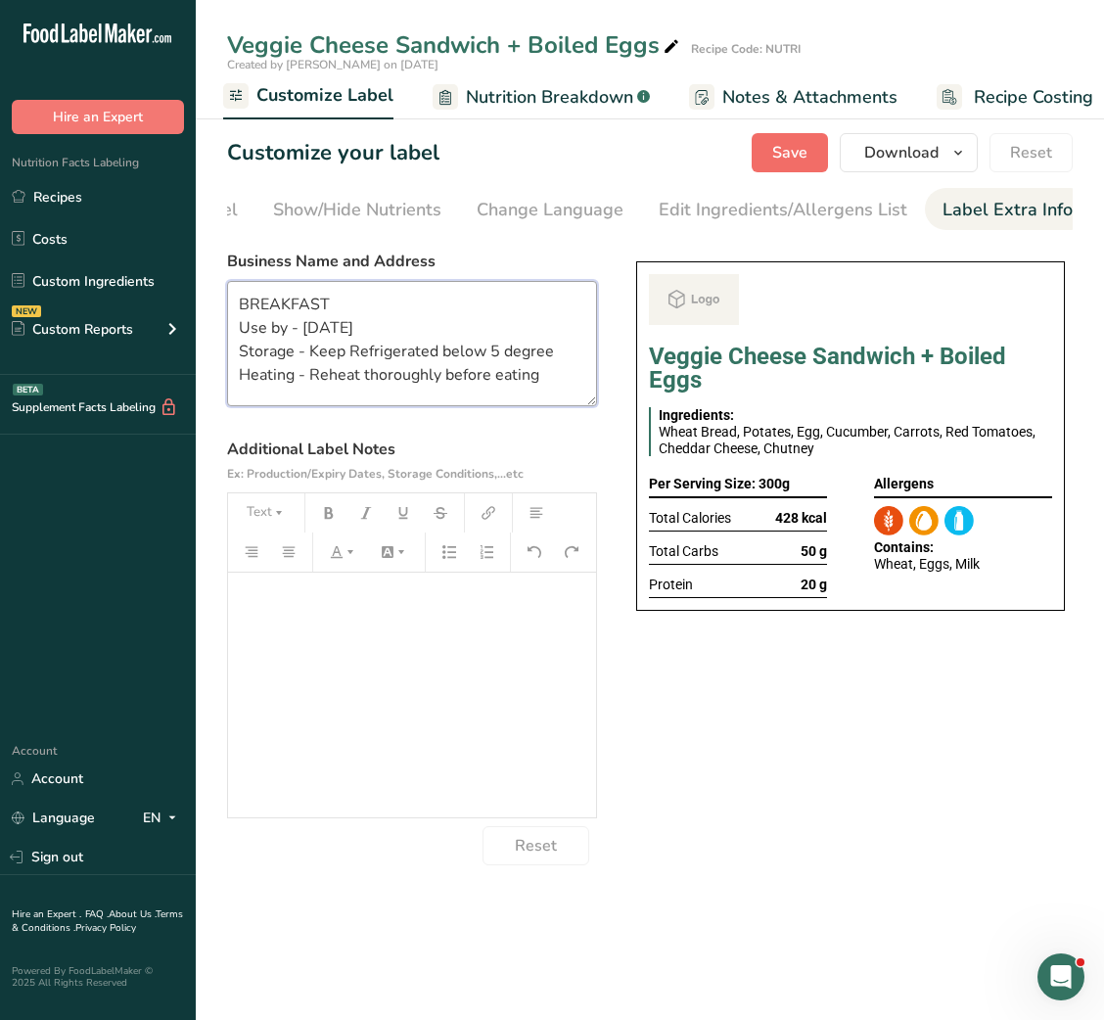
type textarea "BREAKFAST Use by - [DATE] Storage - Keep Refrigerated below 5 degree Heating - …"
click at [801, 157] on span "Save" at bounding box center [789, 152] width 35 height 23
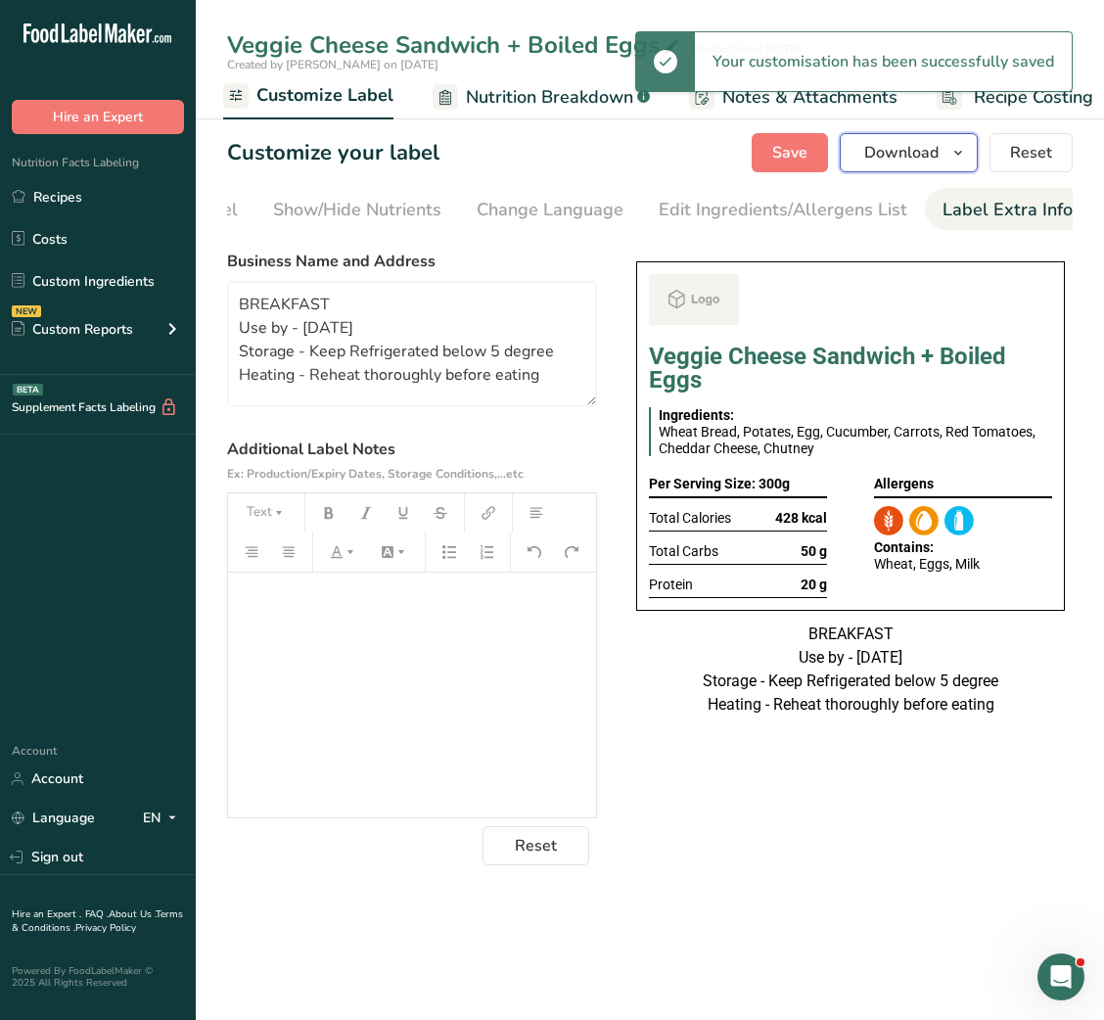
click at [857, 159] on button "Download" at bounding box center [909, 152] width 138 height 39
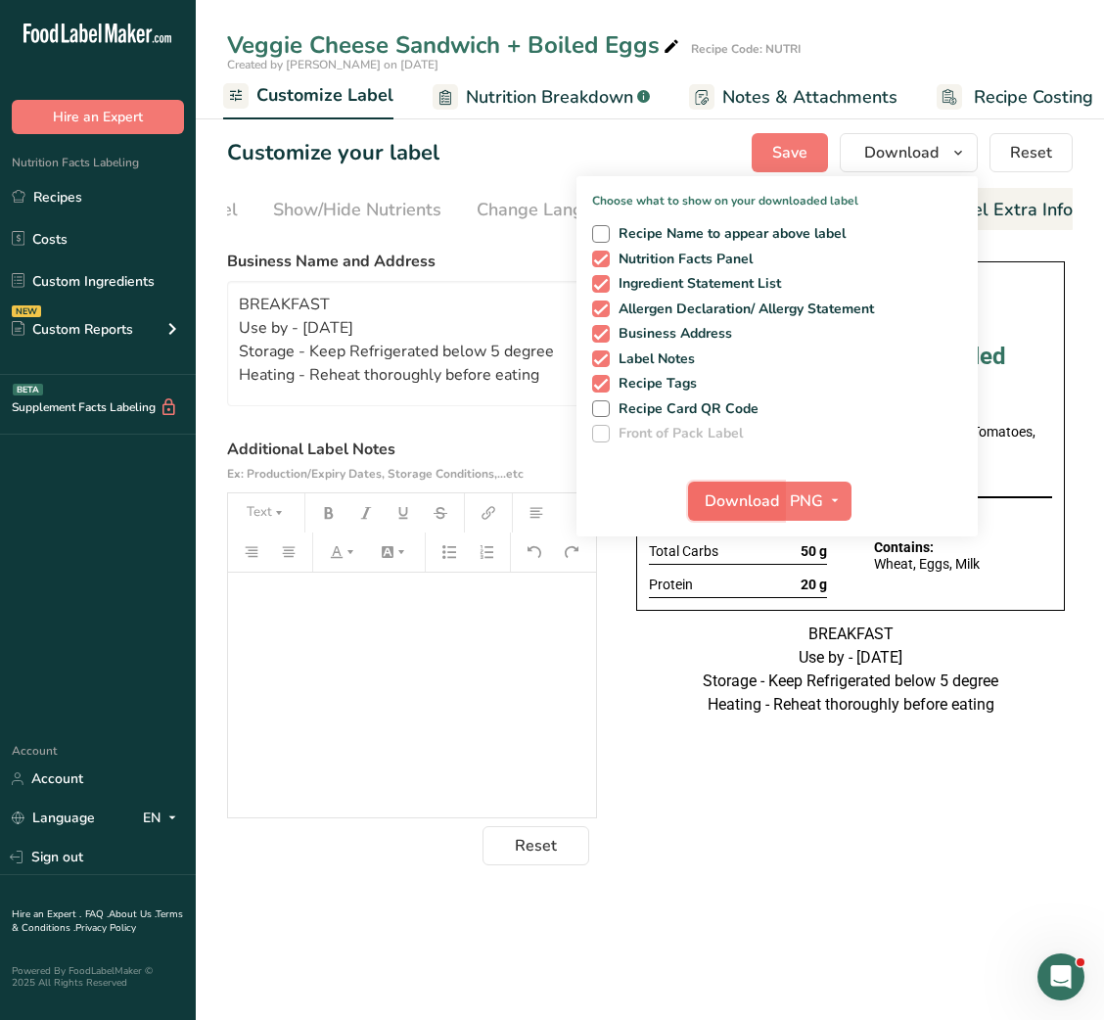
click at [738, 499] on span "Download" at bounding box center [742, 501] width 74 height 23
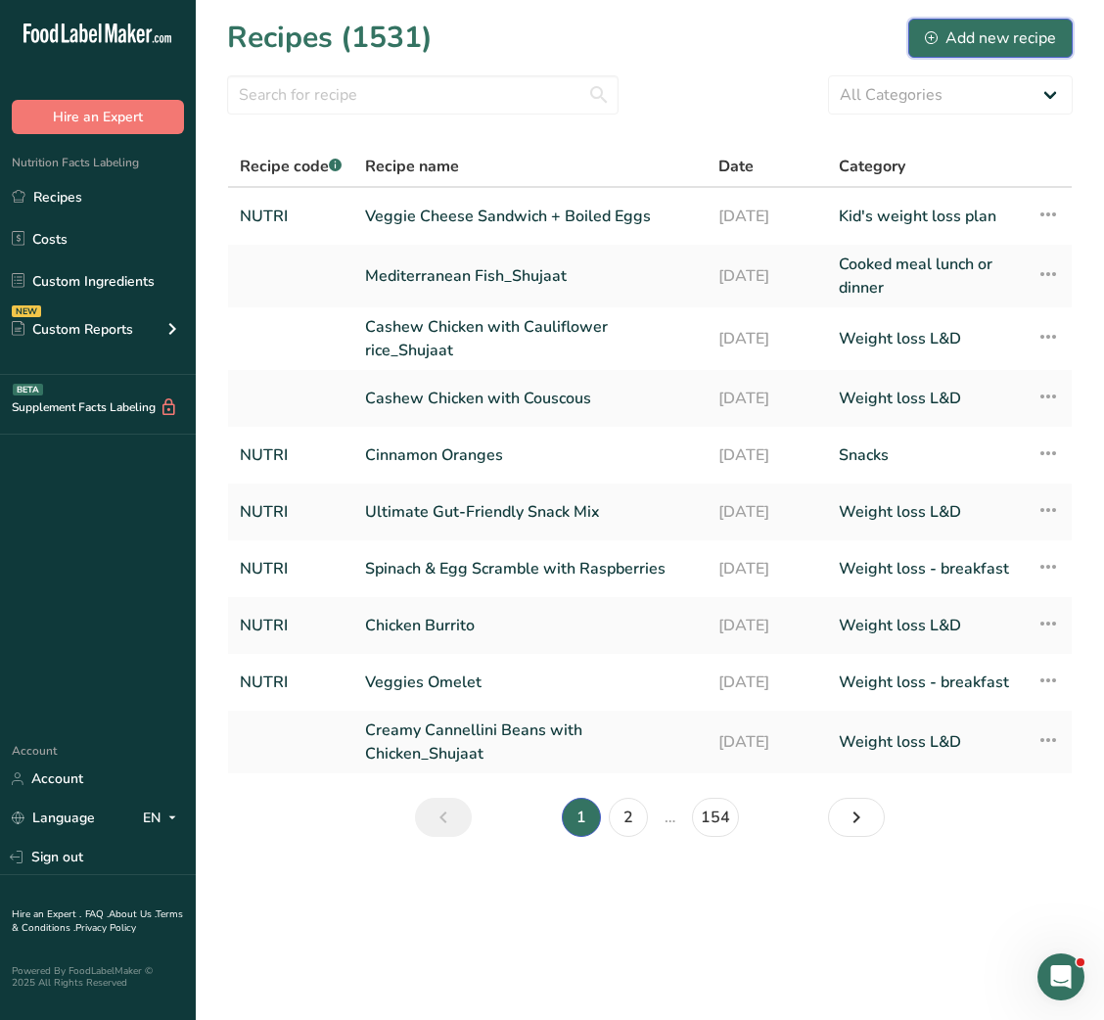
click at [1021, 41] on div "Add new recipe" at bounding box center [990, 37] width 131 height 23
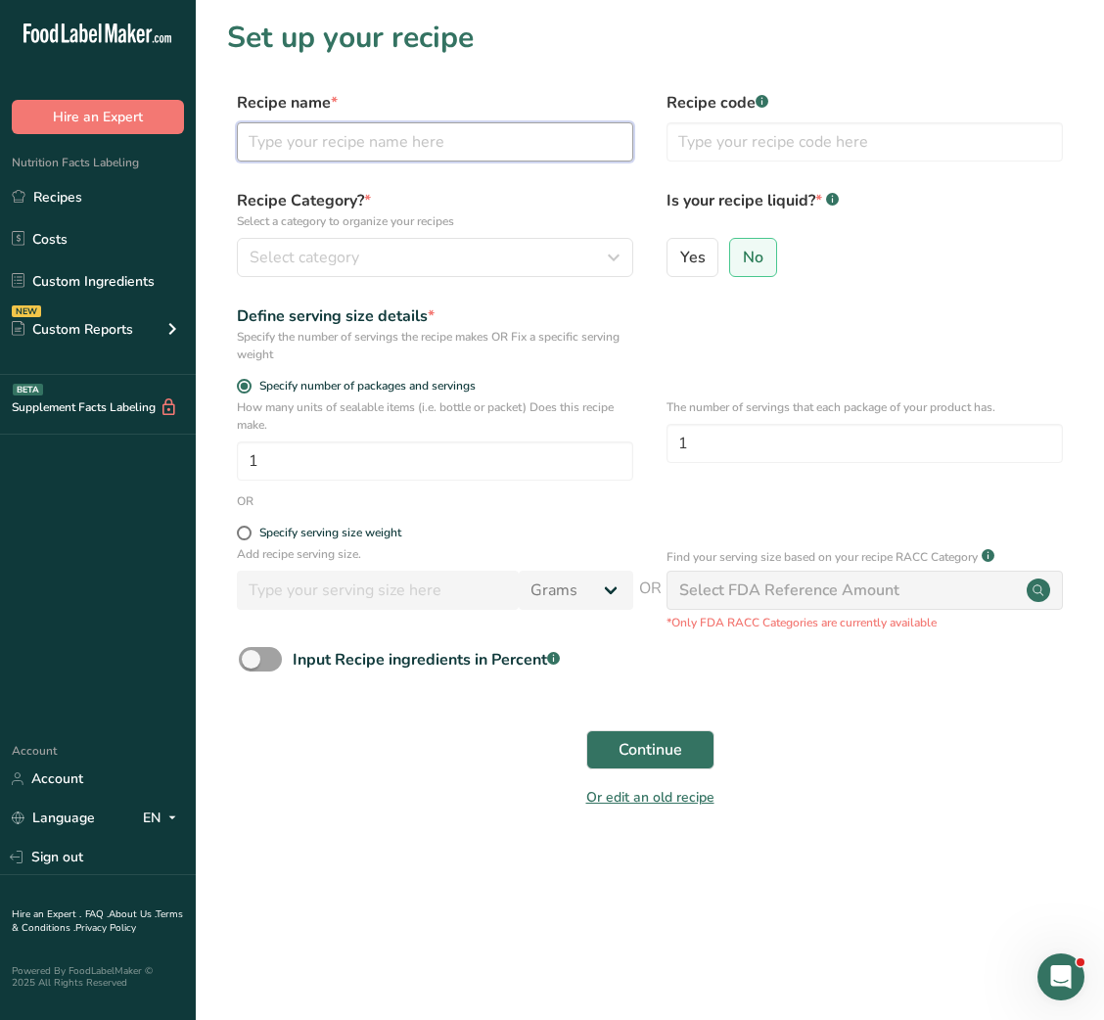
click at [489, 126] on input "text" at bounding box center [435, 141] width 397 height 39
paste input "Chicken Fried Rice (1 serving)"
drag, startPoint x: 383, startPoint y: 150, endPoint x: 485, endPoint y: 157, distance: 102.0
click at [485, 157] on input "Chicken Fried Rice (1 serving)" at bounding box center [435, 141] width 397 height 39
type input "Chicken Fried Rice"
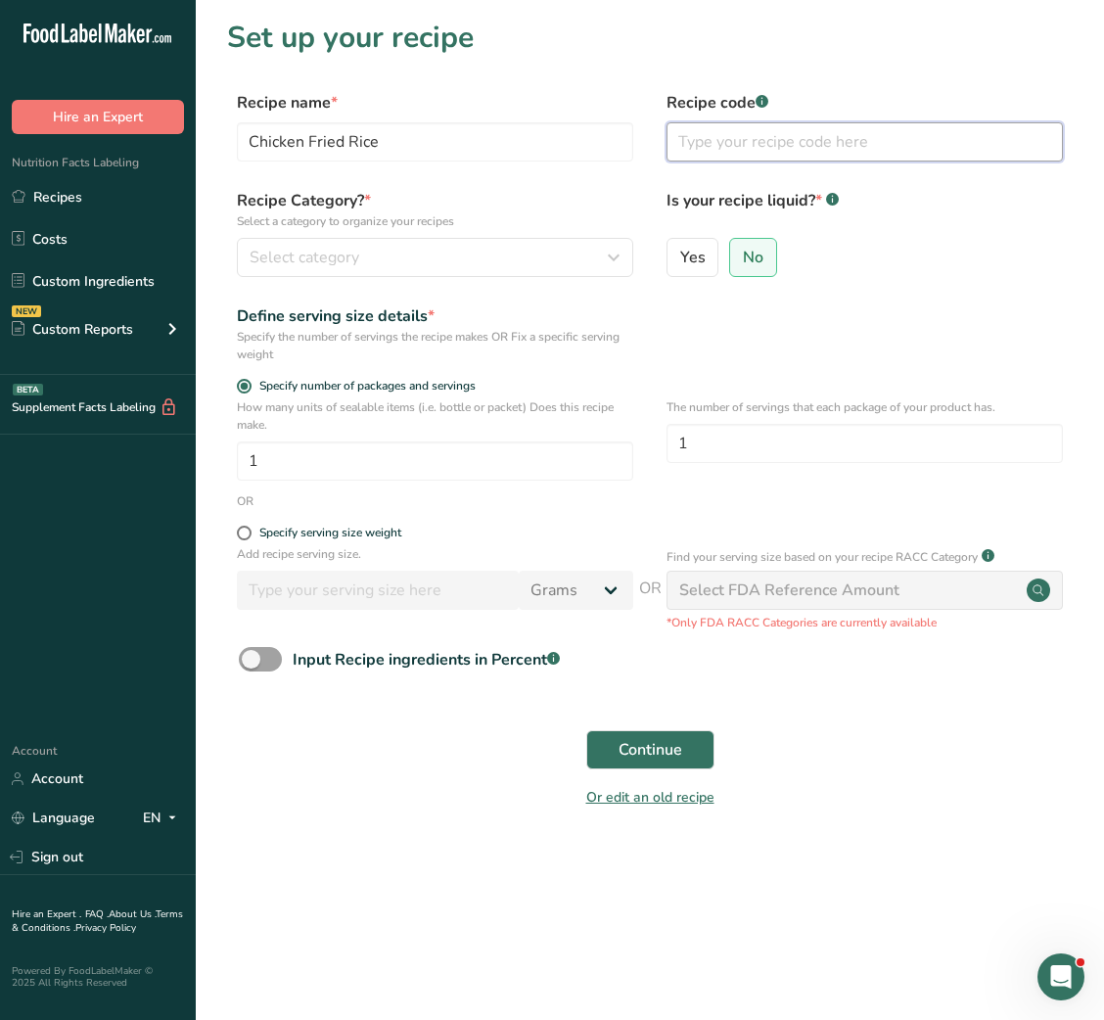
click at [761, 137] on input "text" at bounding box center [865, 141] width 397 height 39
type input "n"
type input "NUTRI"
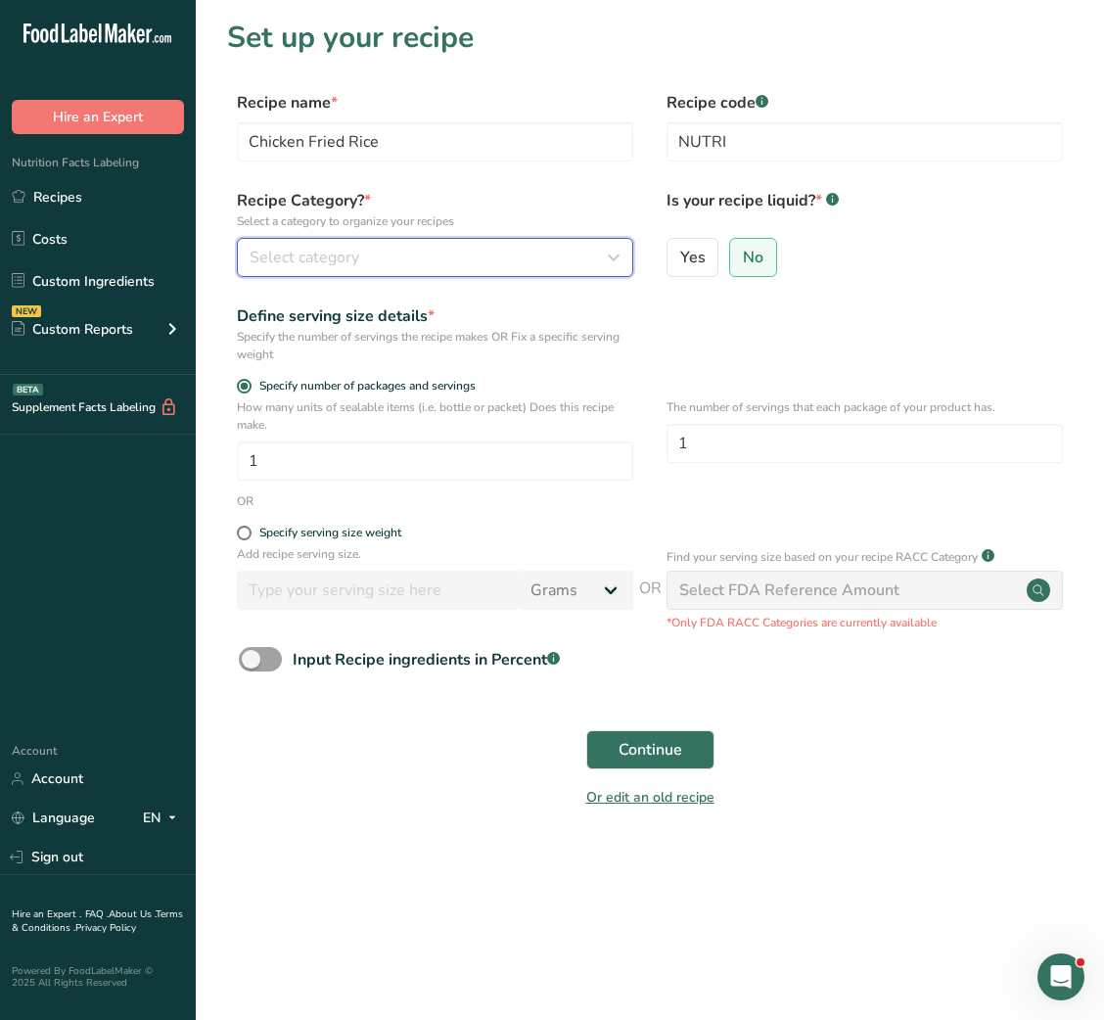
click at [583, 255] on div "Select category" at bounding box center [429, 257] width 359 height 23
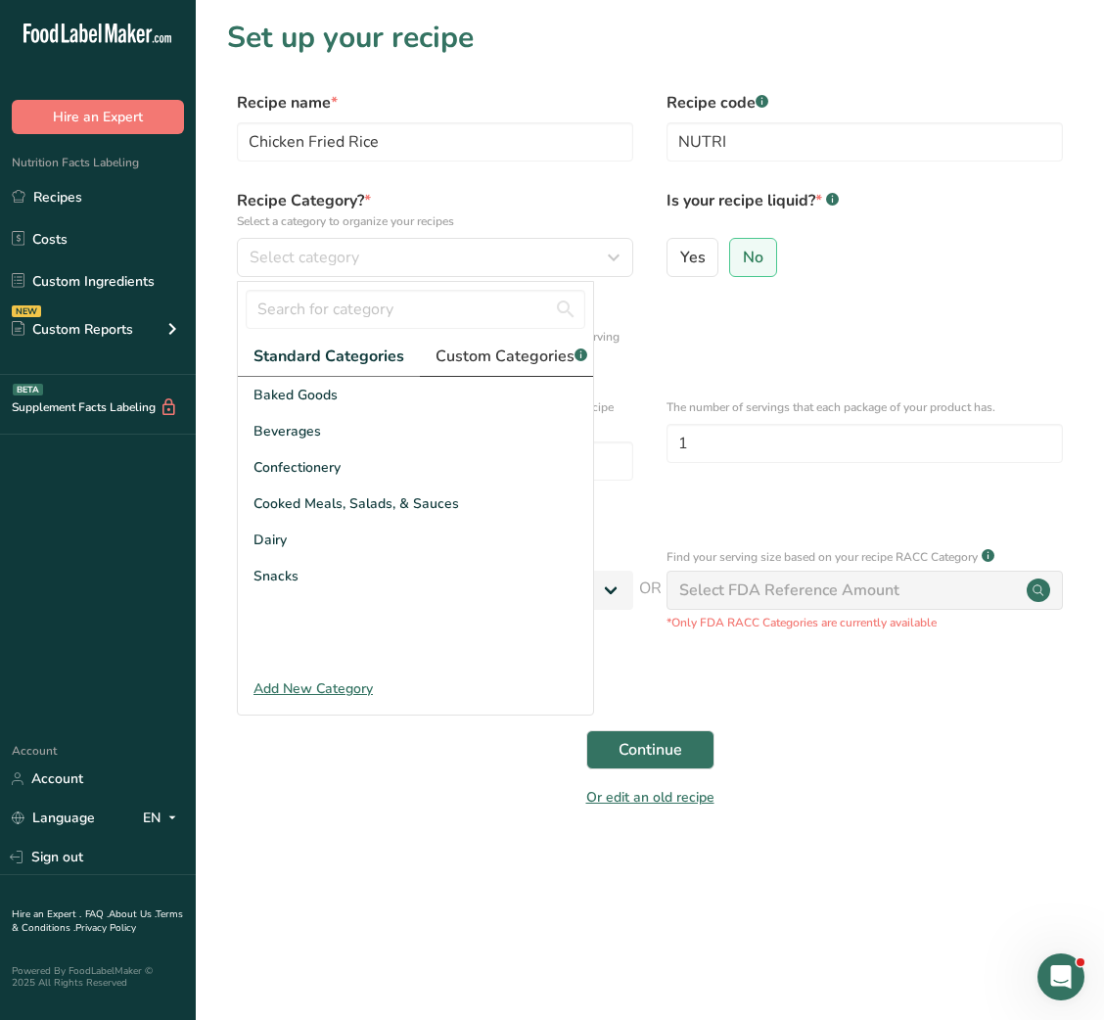
click at [520, 369] on link "Custom Categories .a-a{fill:#347362;}.b-a{fill:#fff;}" at bounding box center [511, 357] width 183 height 40
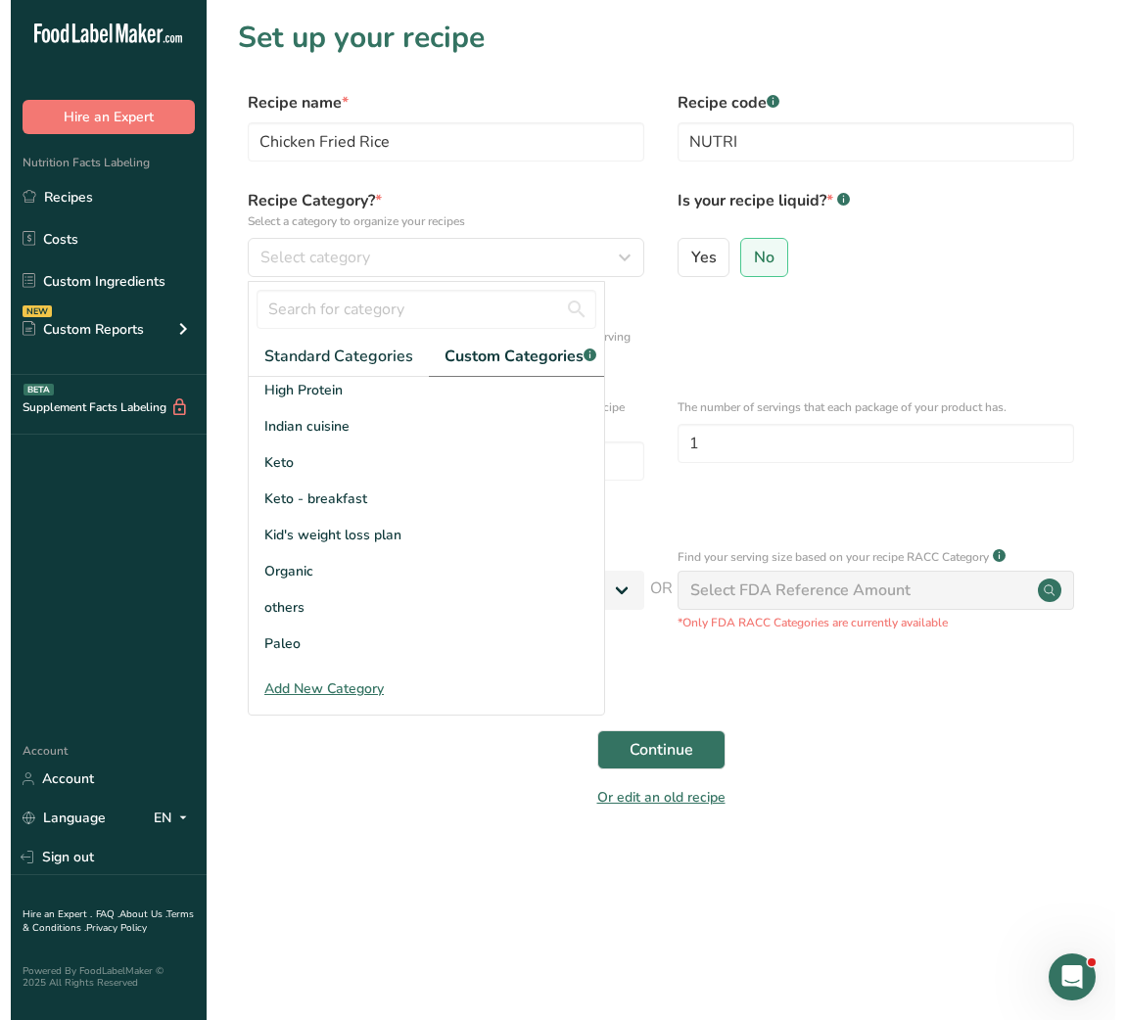
scroll to position [195, 0]
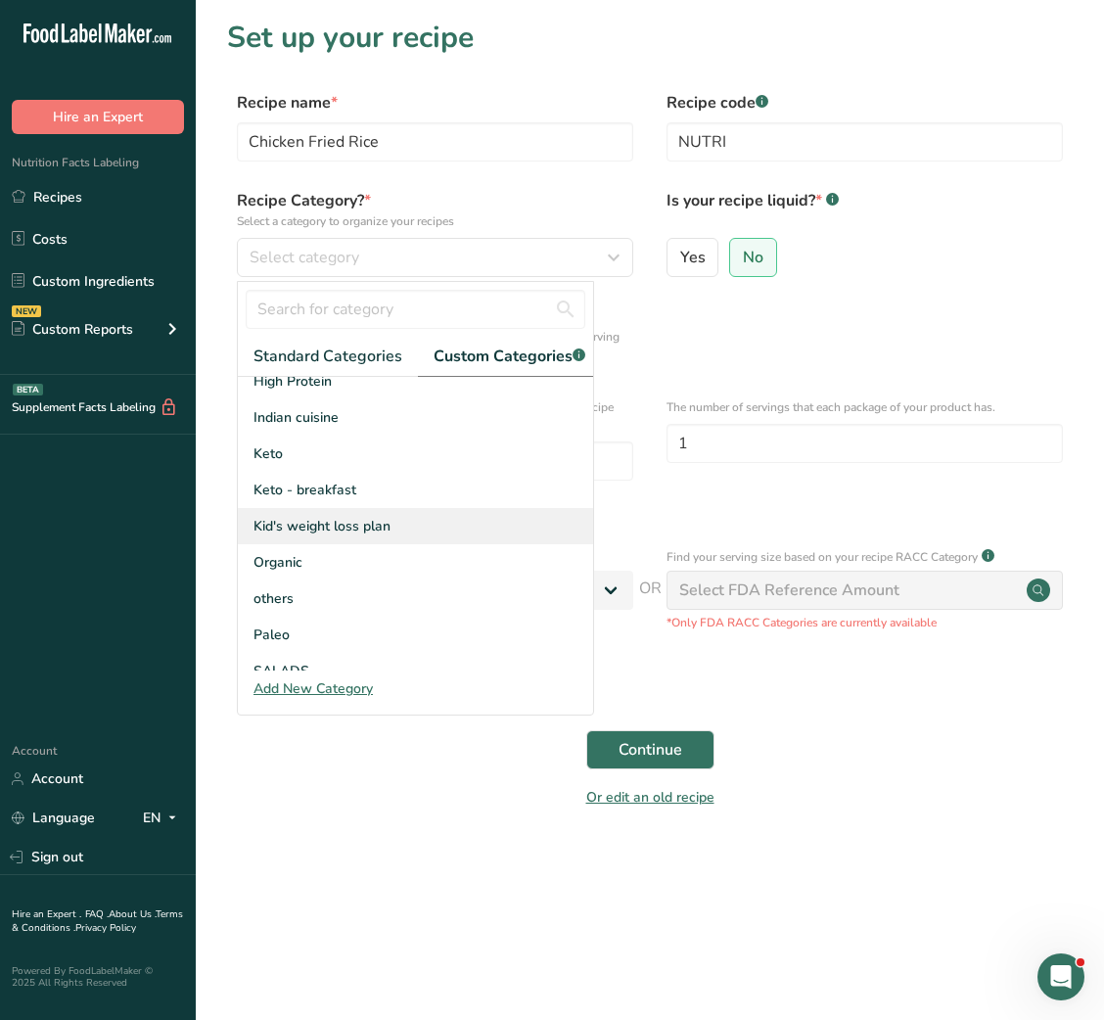
click at [362, 537] on span "Kid's weight loss plan" at bounding box center [322, 526] width 137 height 21
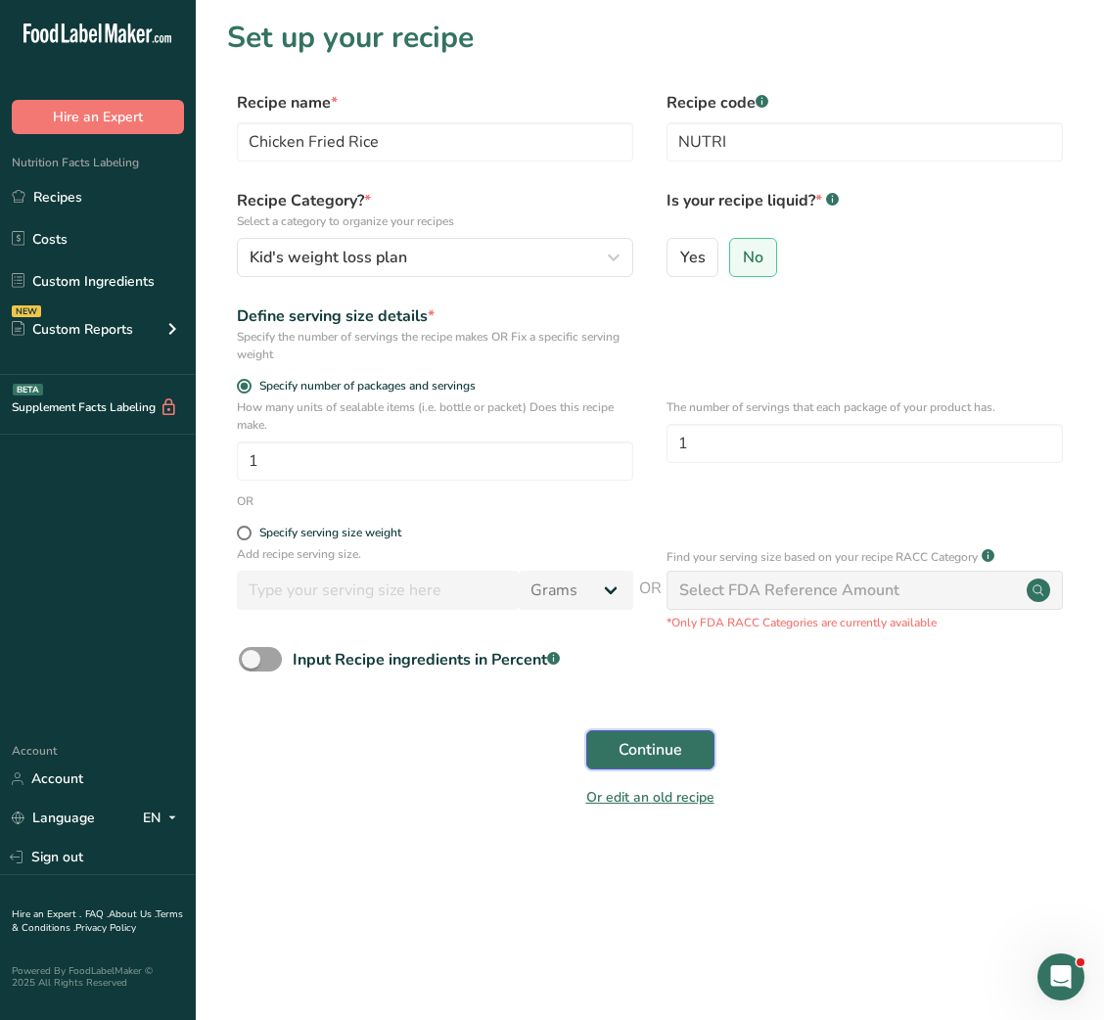
click at [614, 761] on button "Continue" at bounding box center [650, 749] width 128 height 39
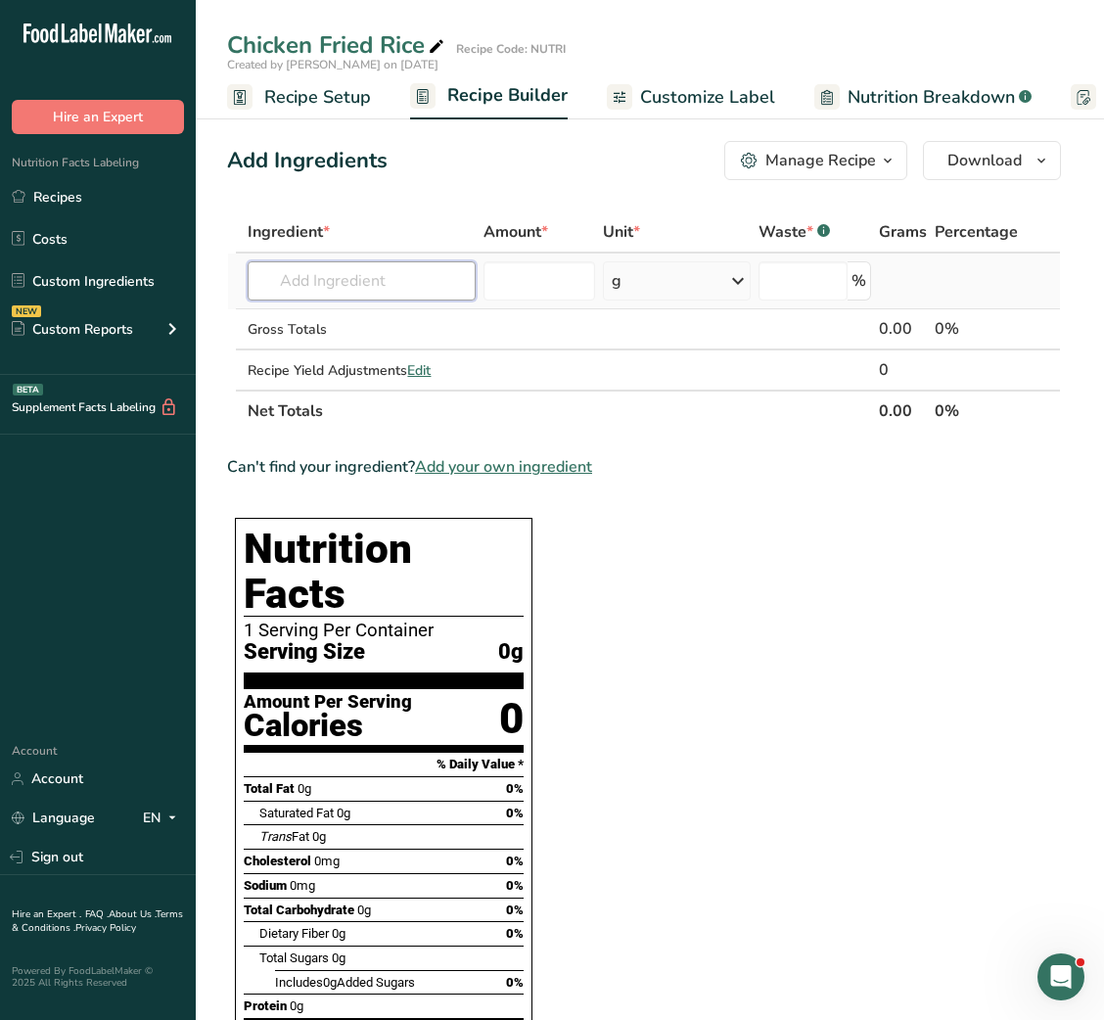
click at [400, 280] on input "text" at bounding box center [362, 280] width 228 height 39
type input "basmati rice"
click at [379, 323] on div "Basmati Rice" at bounding box center [345, 320] width 165 height 21
type input "Basmati Rice"
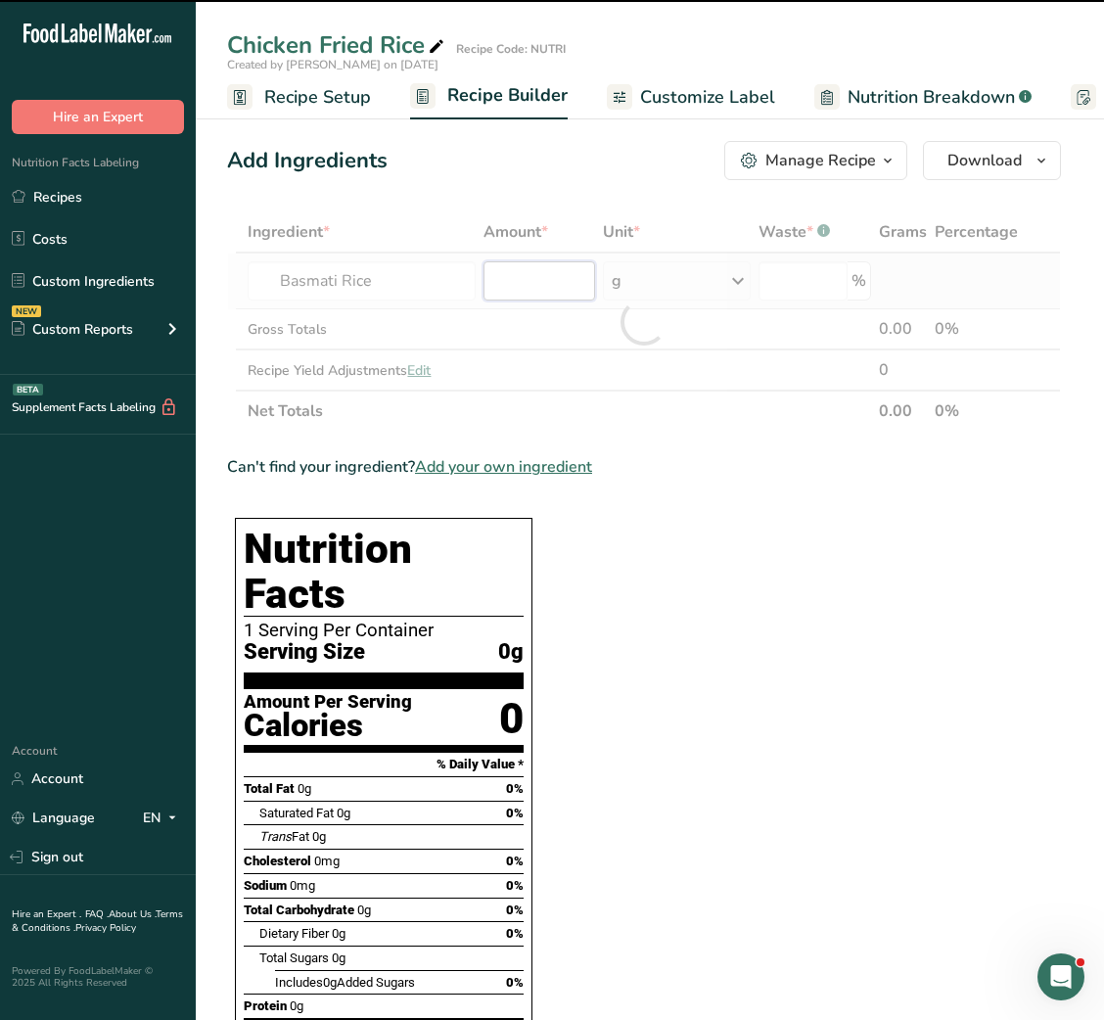
type input "0"
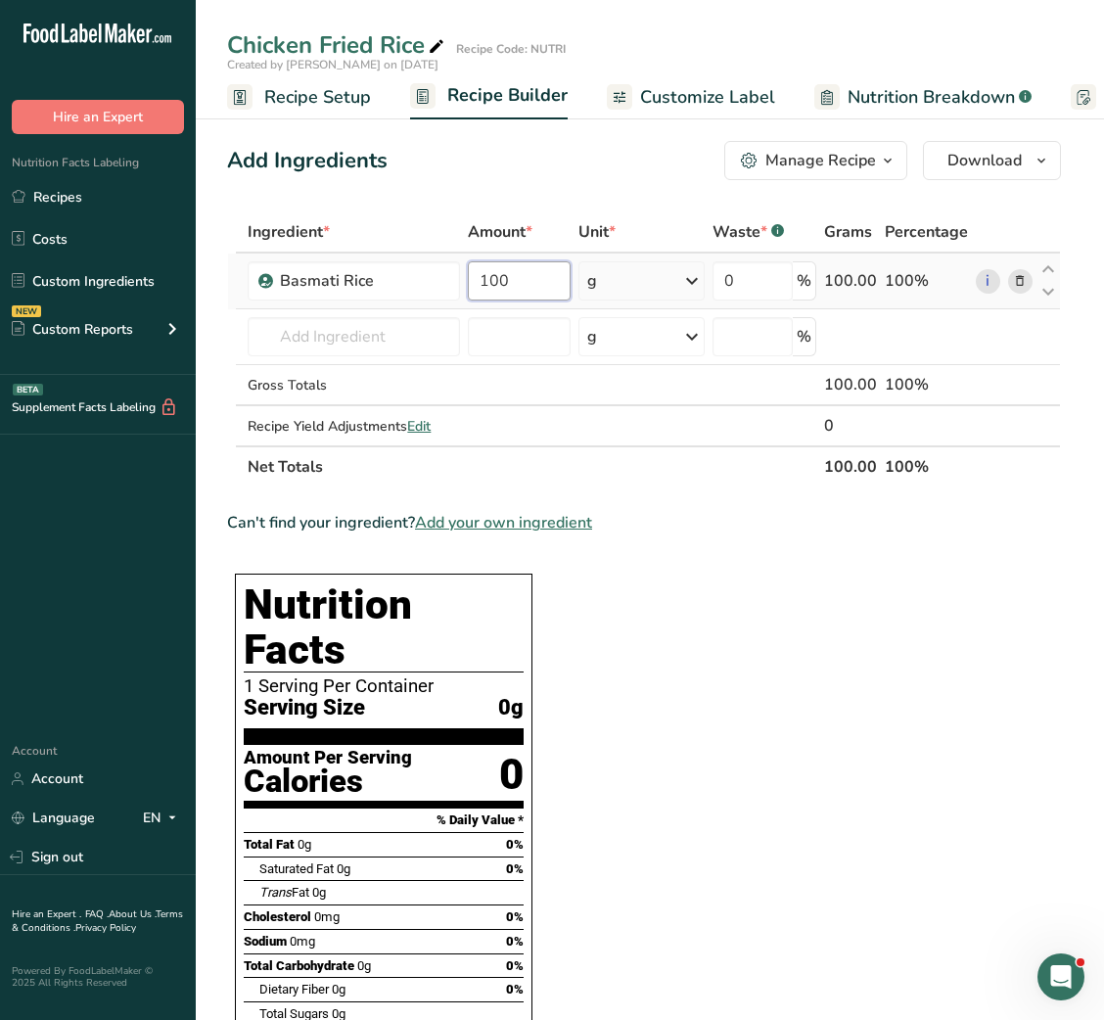
type input "100"
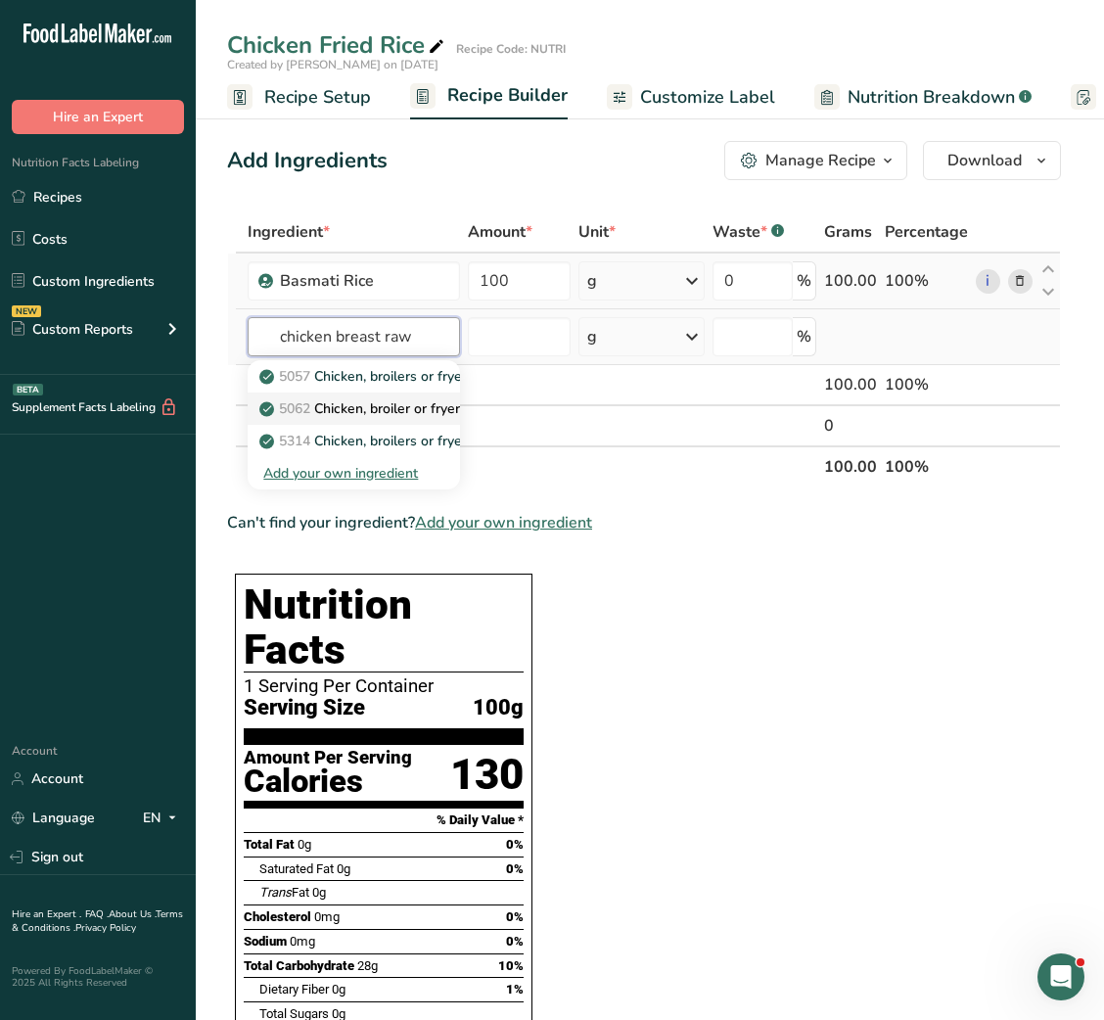
type input "chicken breast raw"
click at [401, 409] on p "5062 Chicken, broiler or fryers, breast, skinless, boneless, meat only, raw" at bounding box center [498, 408] width 471 height 21
type input "Chicken, broiler or fryers, breast, skinless, boneless, meat only, raw"
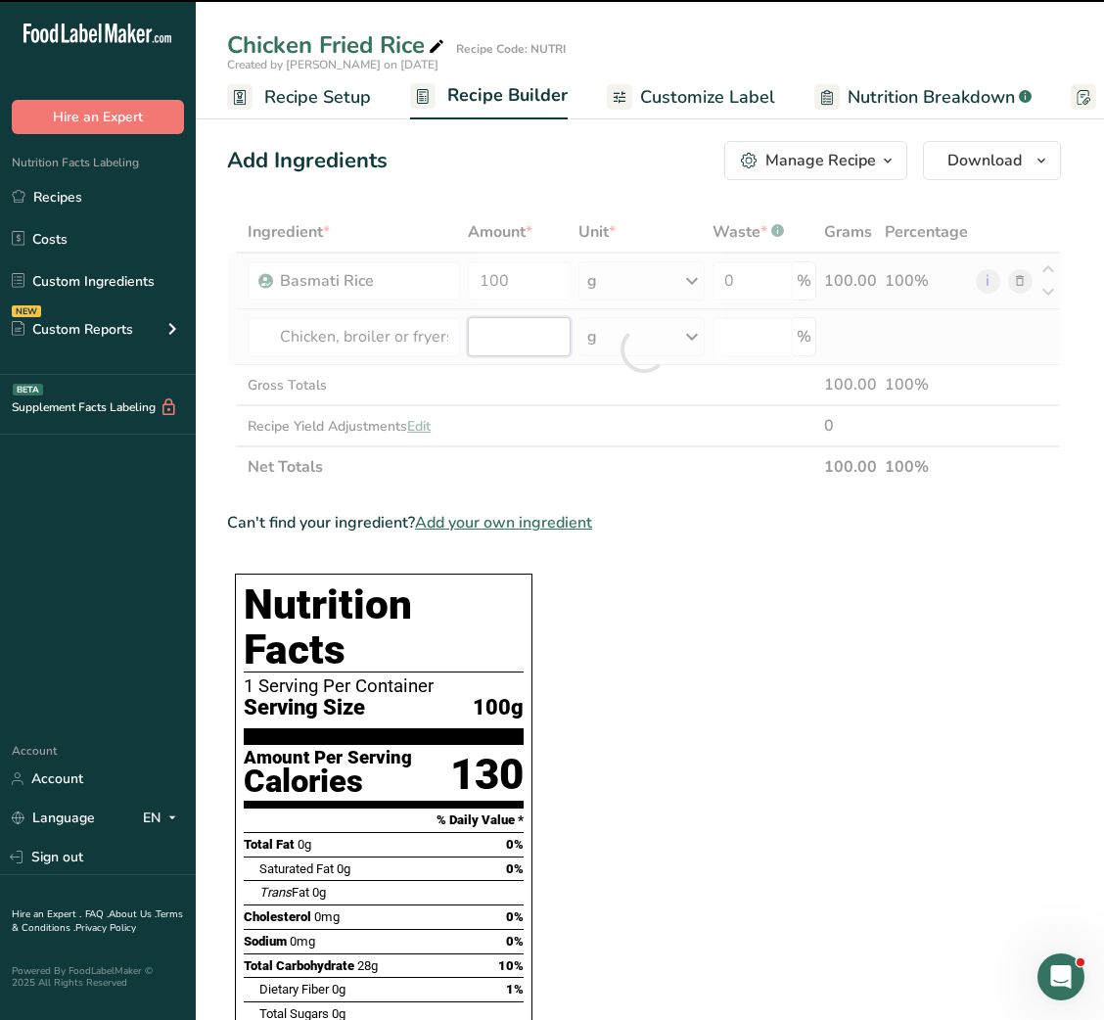
type input "0"
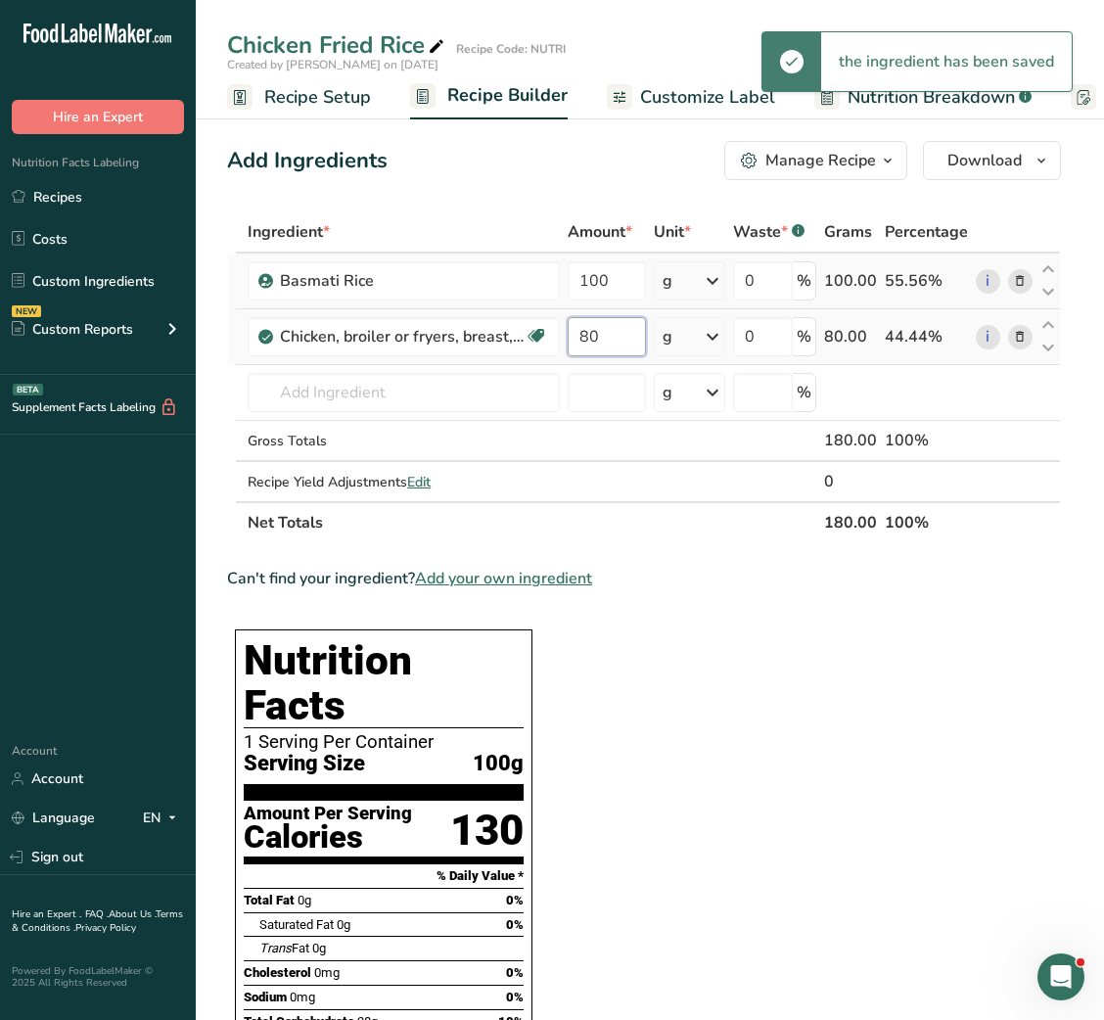
type input "80"
click at [401, 409] on input "text" at bounding box center [404, 392] width 312 height 39
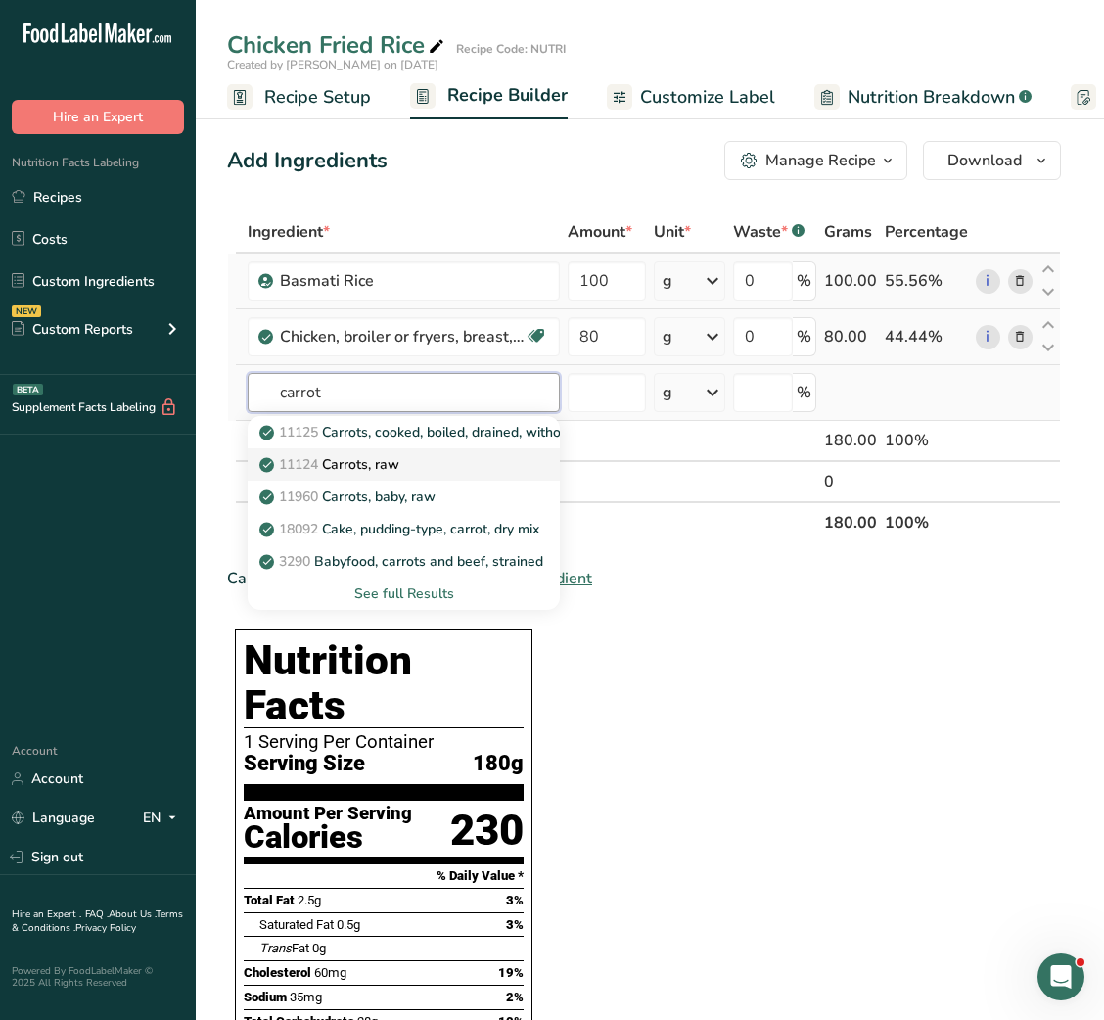
type input "carrot"
click at [383, 454] on p "11124 [GEOGRAPHIC_DATA], raw" at bounding box center [331, 464] width 136 height 21
type input "Carrots, raw"
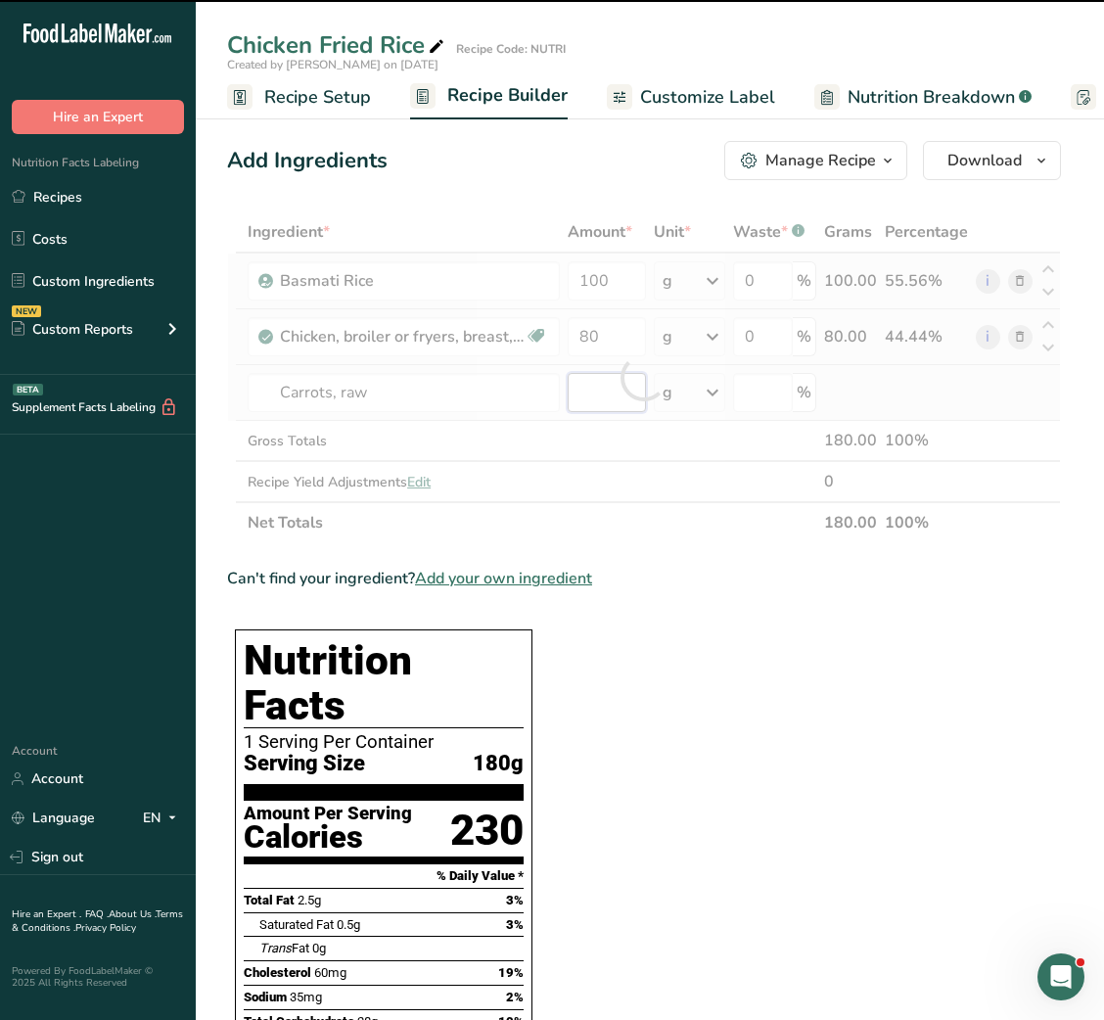
type input "0"
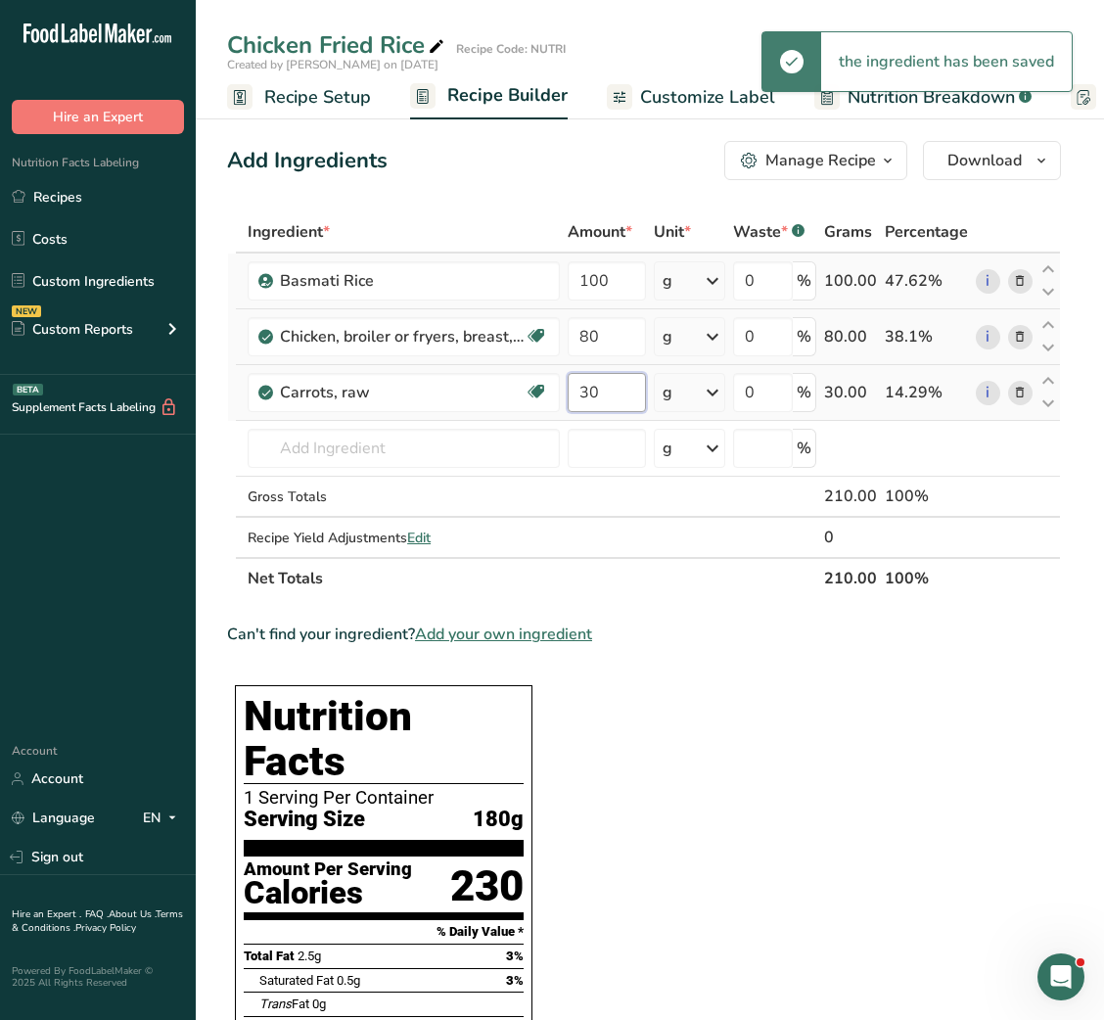
type input "30"
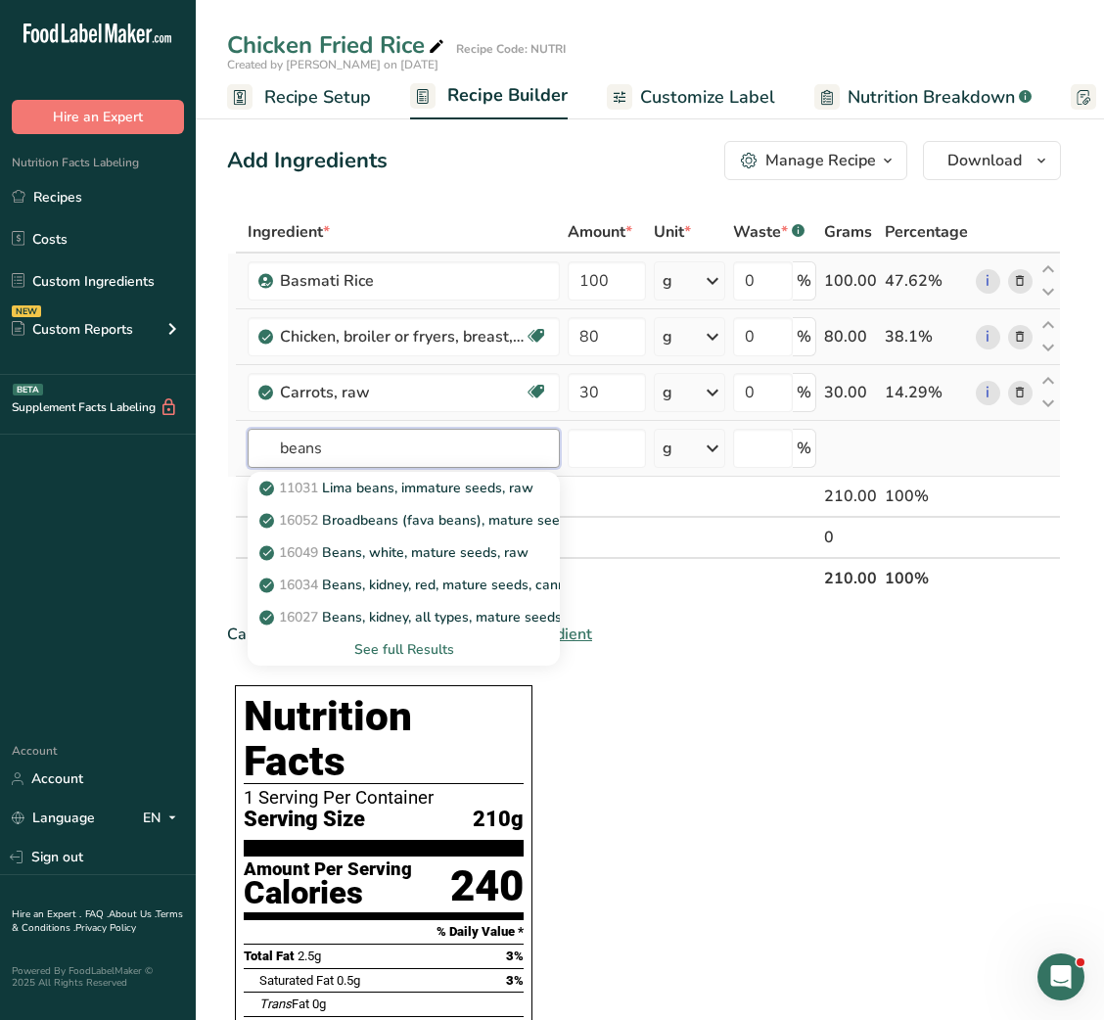
type input "beans"
click at [393, 643] on div "See full Results" at bounding box center [403, 649] width 281 height 21
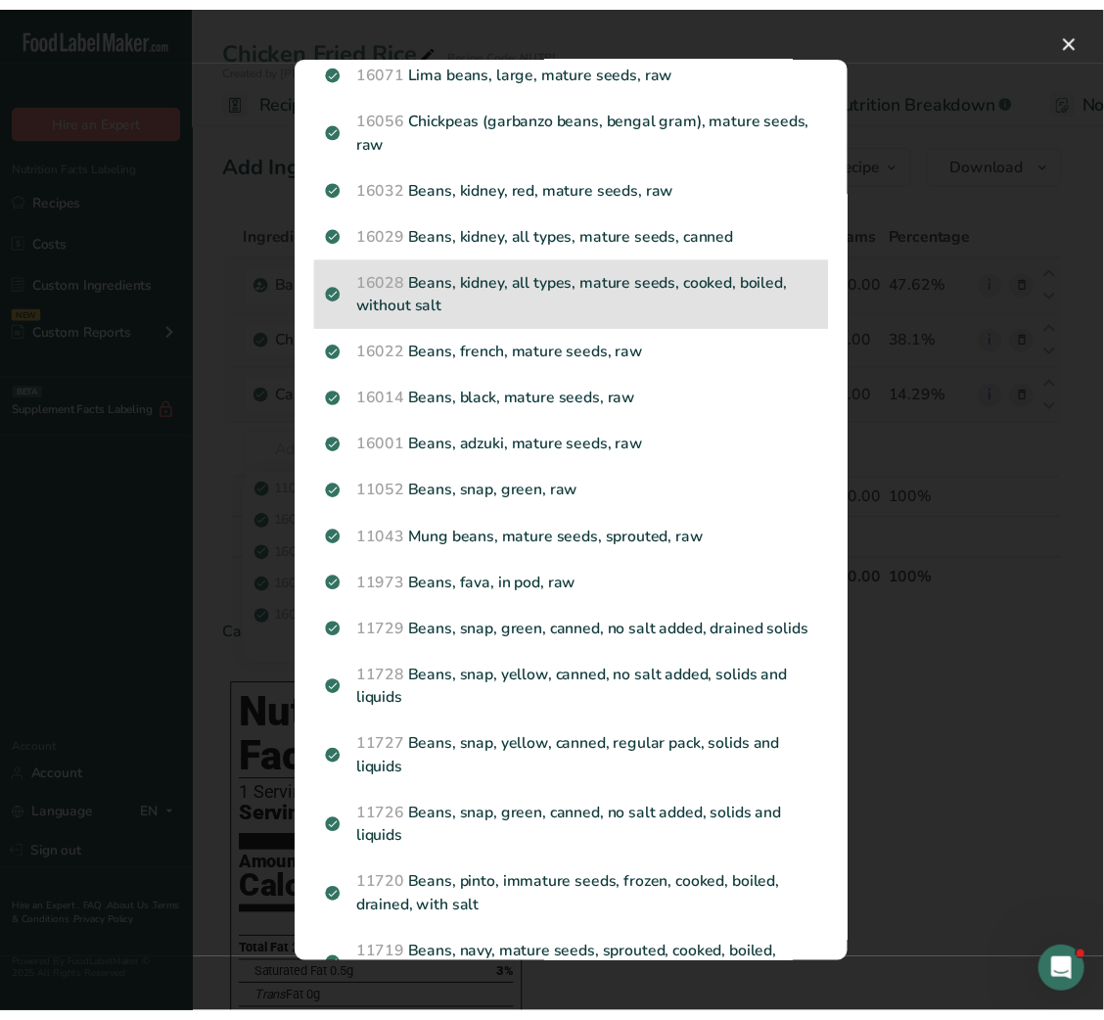
scroll to position [374, 0]
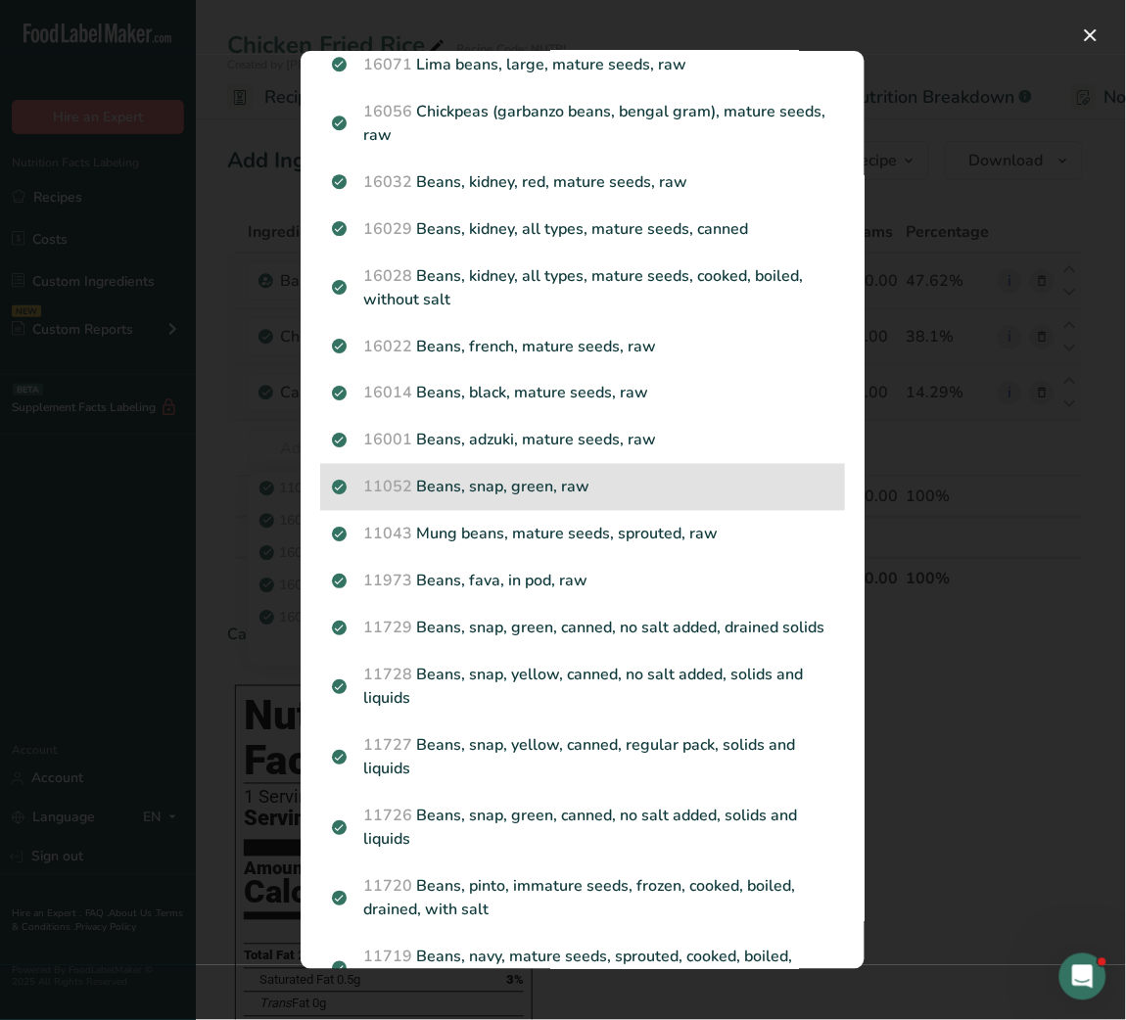
click at [525, 484] on p "11052 Beans, snap, green, raw" at bounding box center [582, 487] width 501 height 23
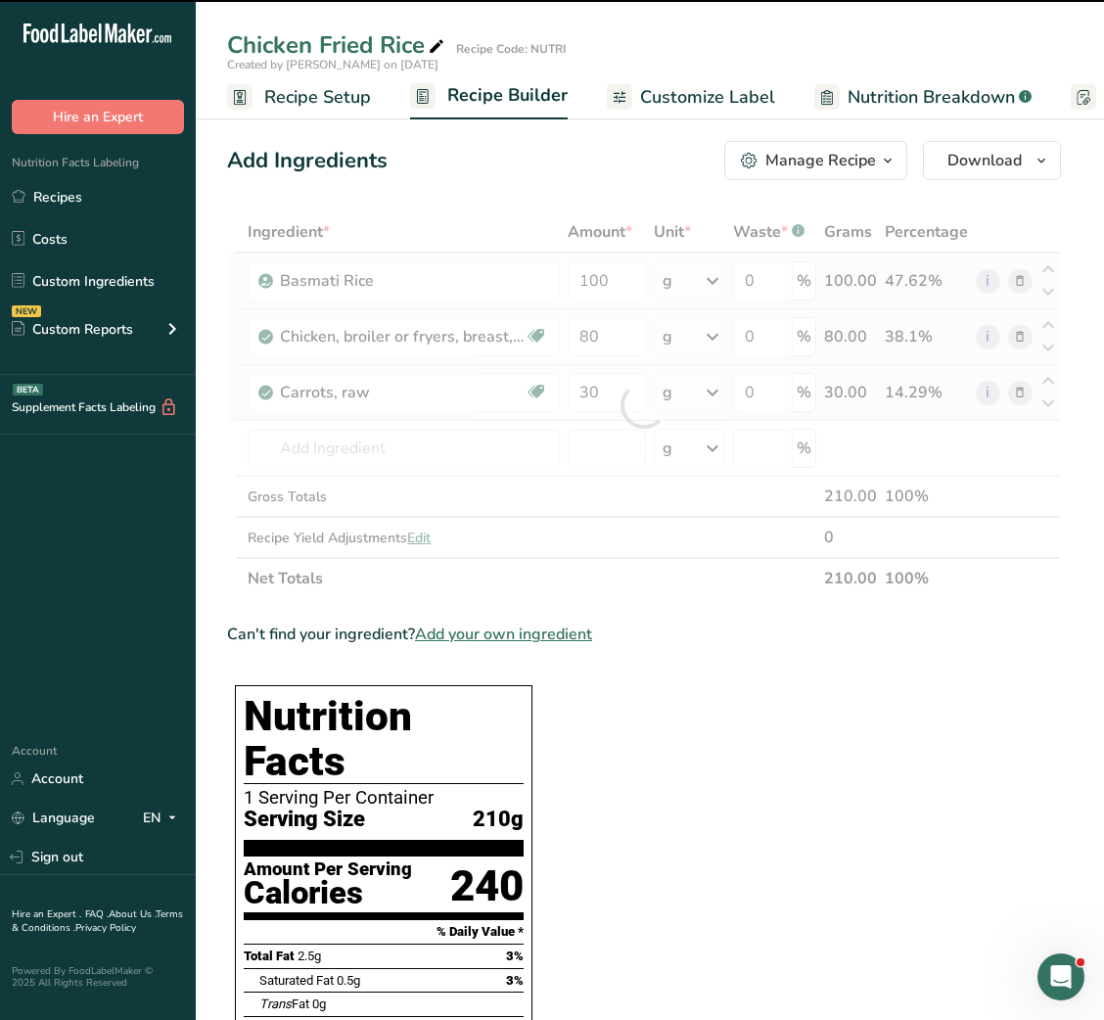
type input "0"
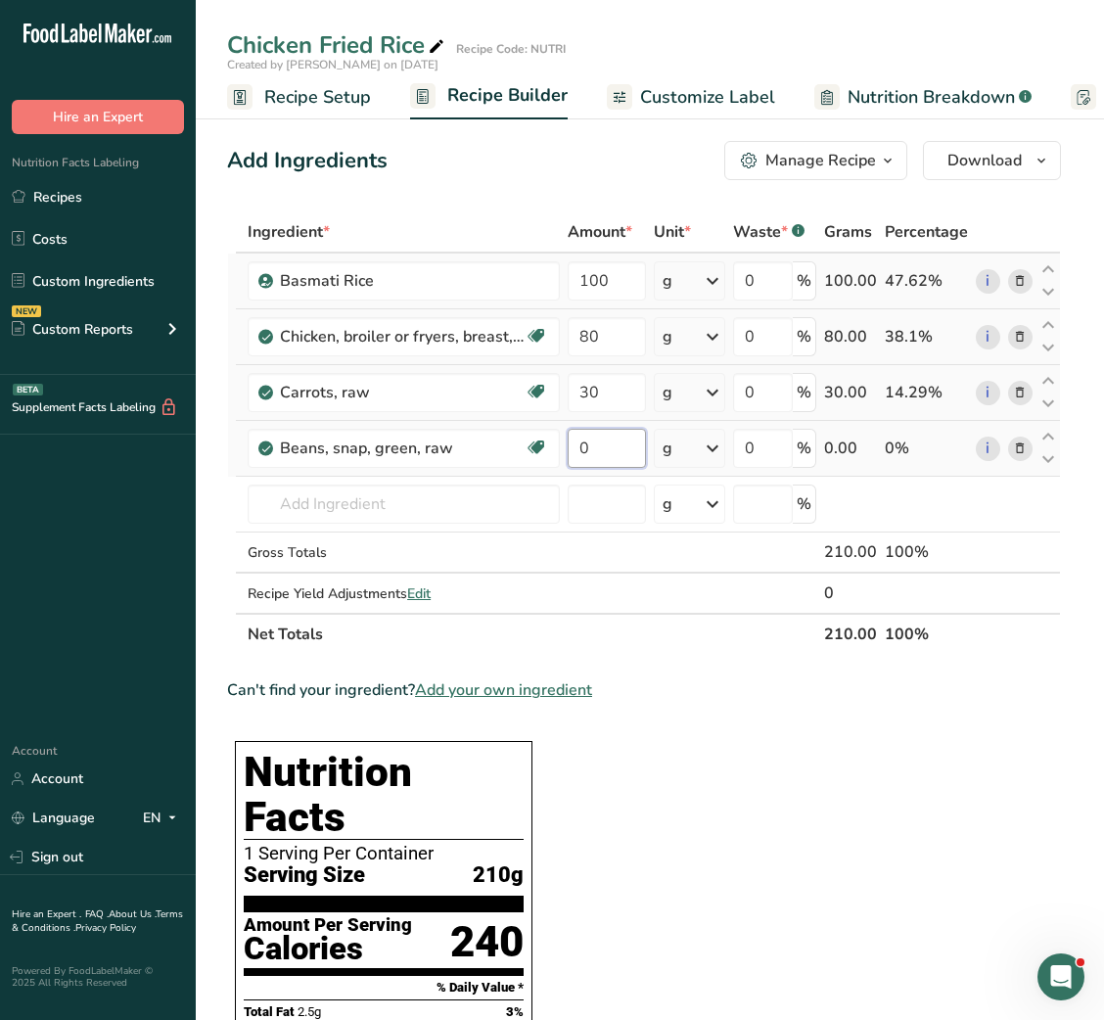
click at [583, 454] on input "0" at bounding box center [606, 448] width 77 height 39
type input "20"
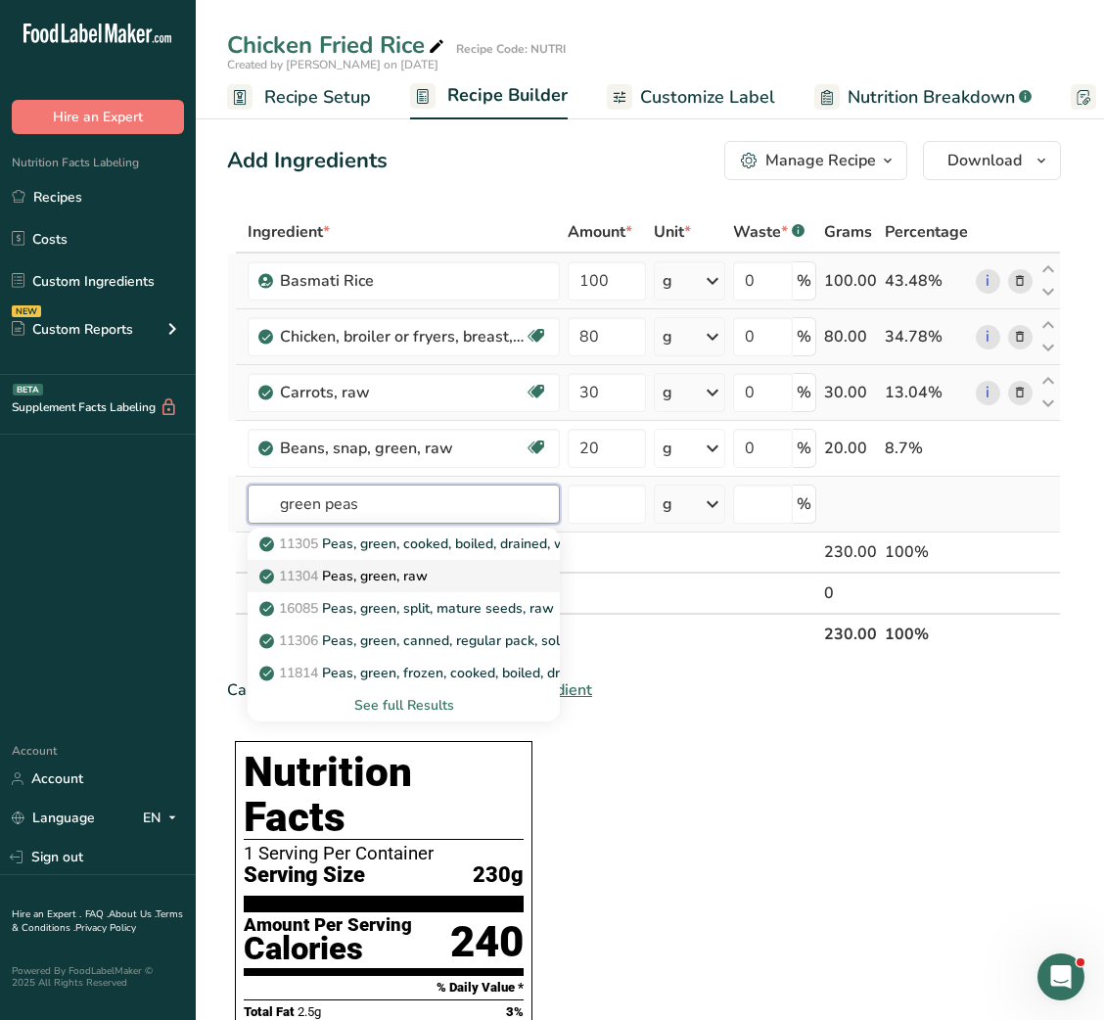
type input "green peas"
click at [410, 572] on p "11304 Peas, green, raw" at bounding box center [345, 576] width 164 height 21
type input "Peas, green, raw"
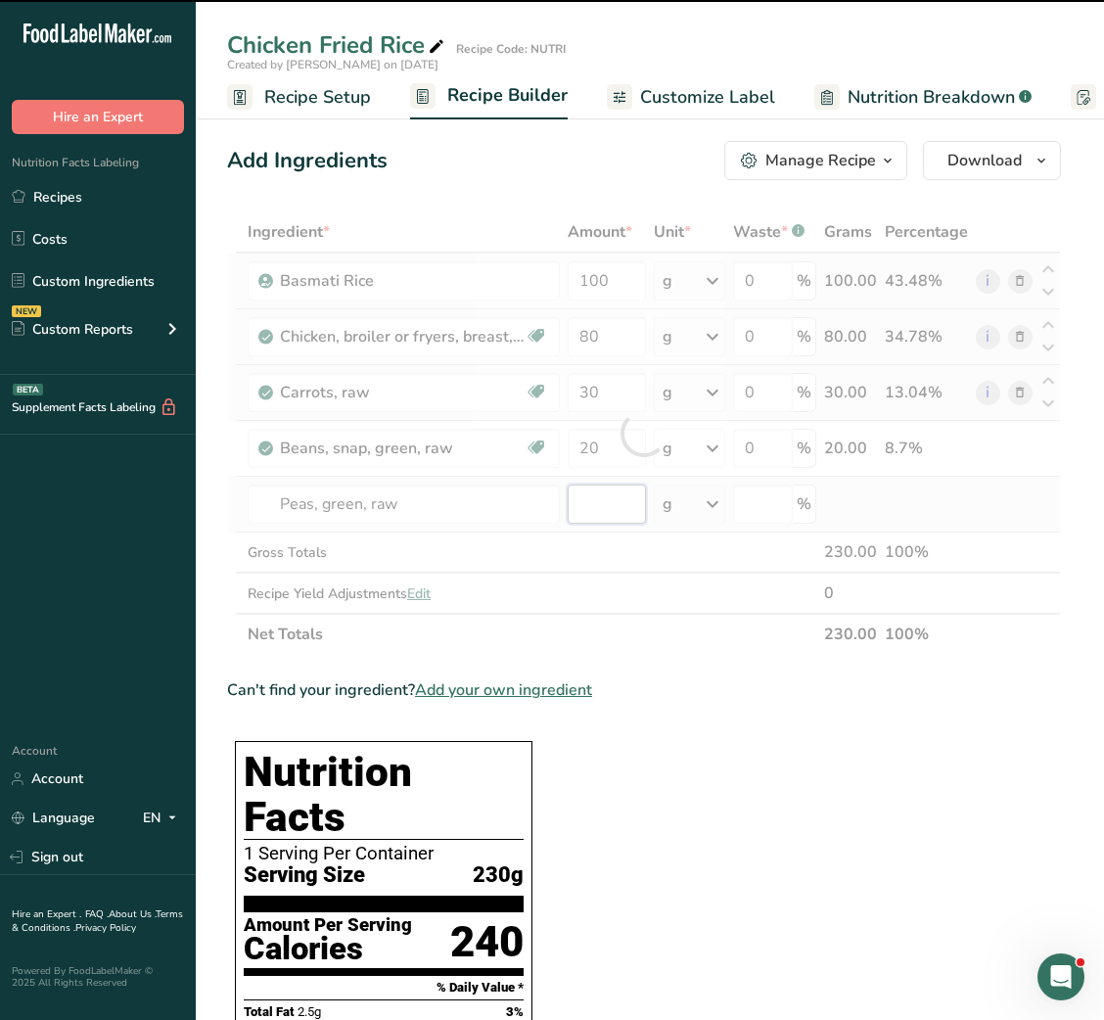
type input "0"
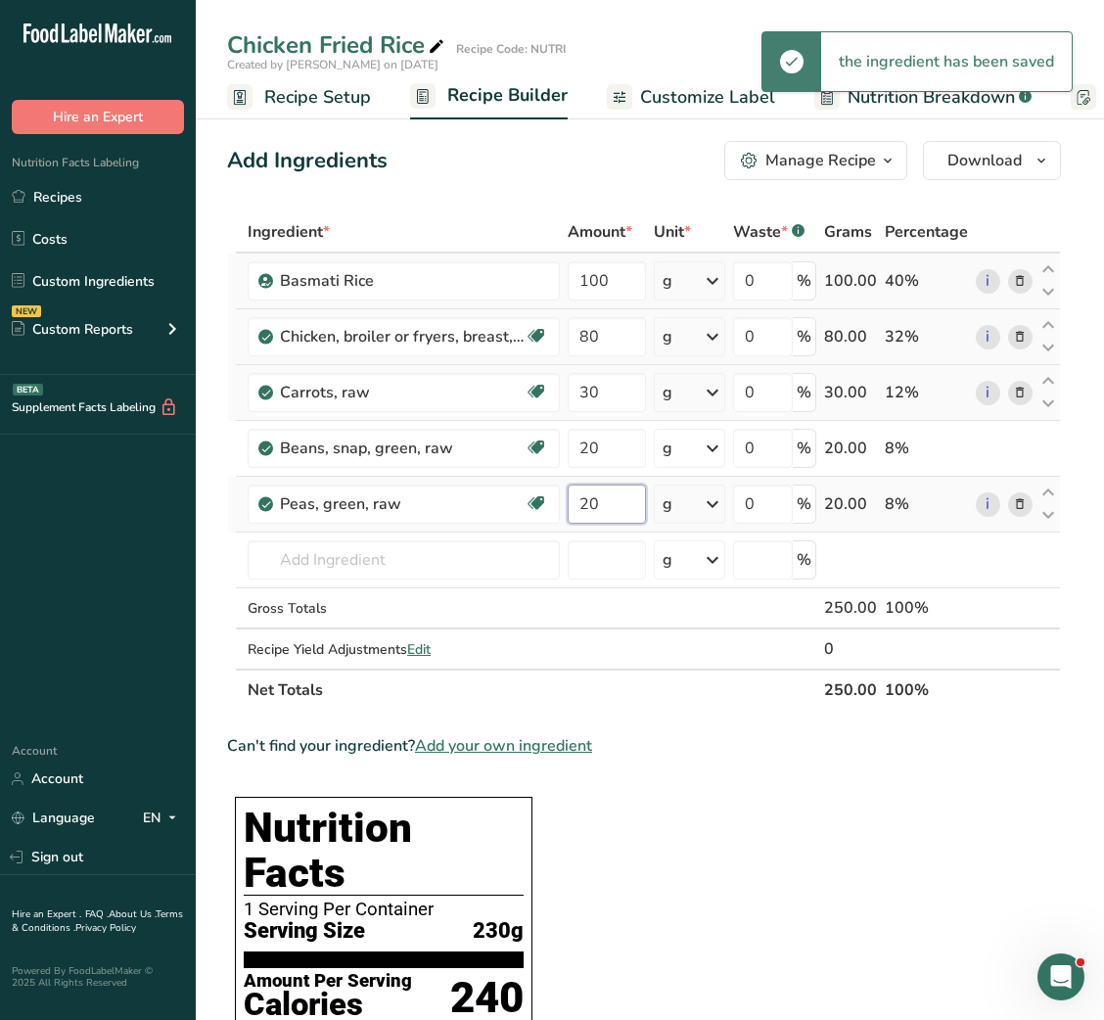
type input "20"
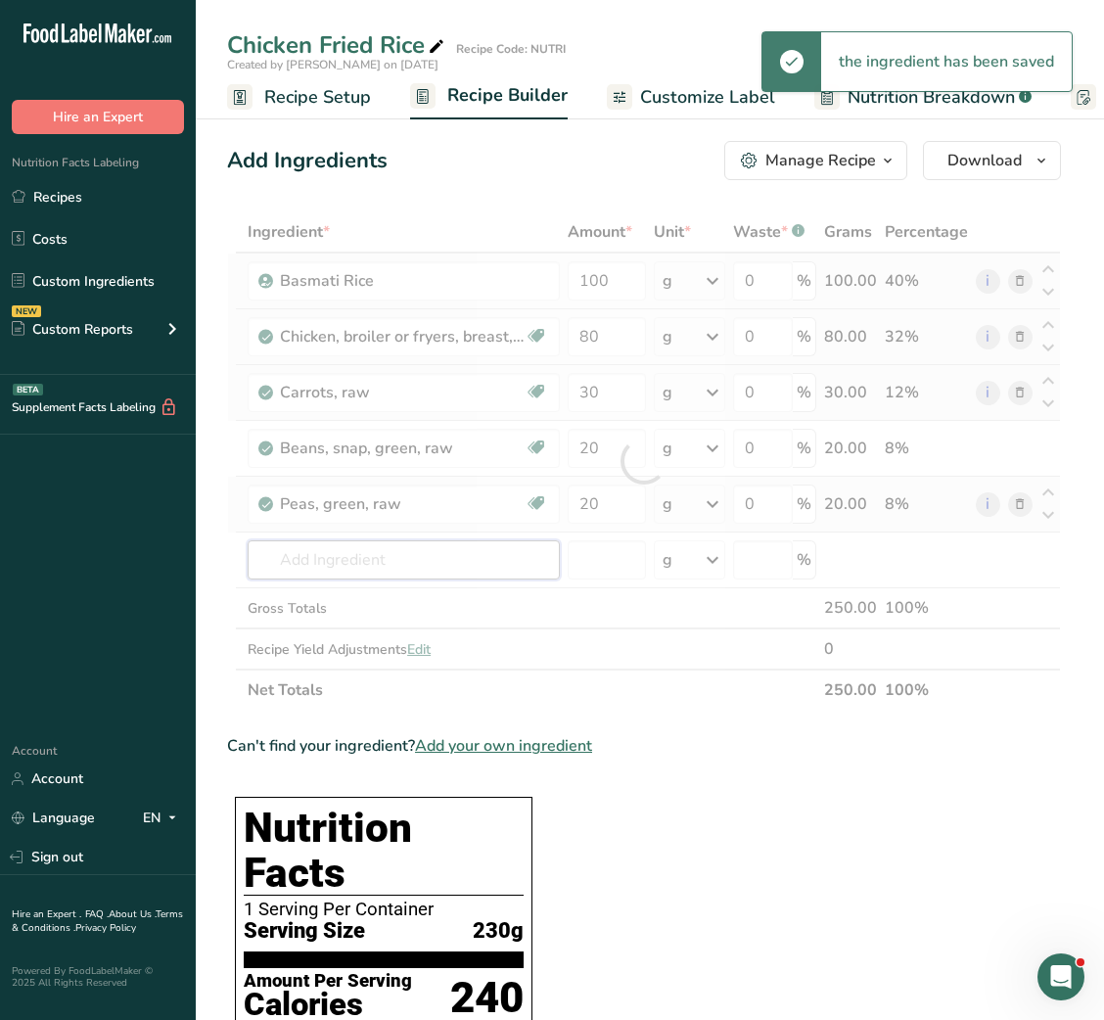
click at [410, 572] on div "Ingredient * Amount * Unit * Waste * .a-a{fill:#347362;}.b-a{fill:#fff;} Grams …" at bounding box center [644, 460] width 834 height 499
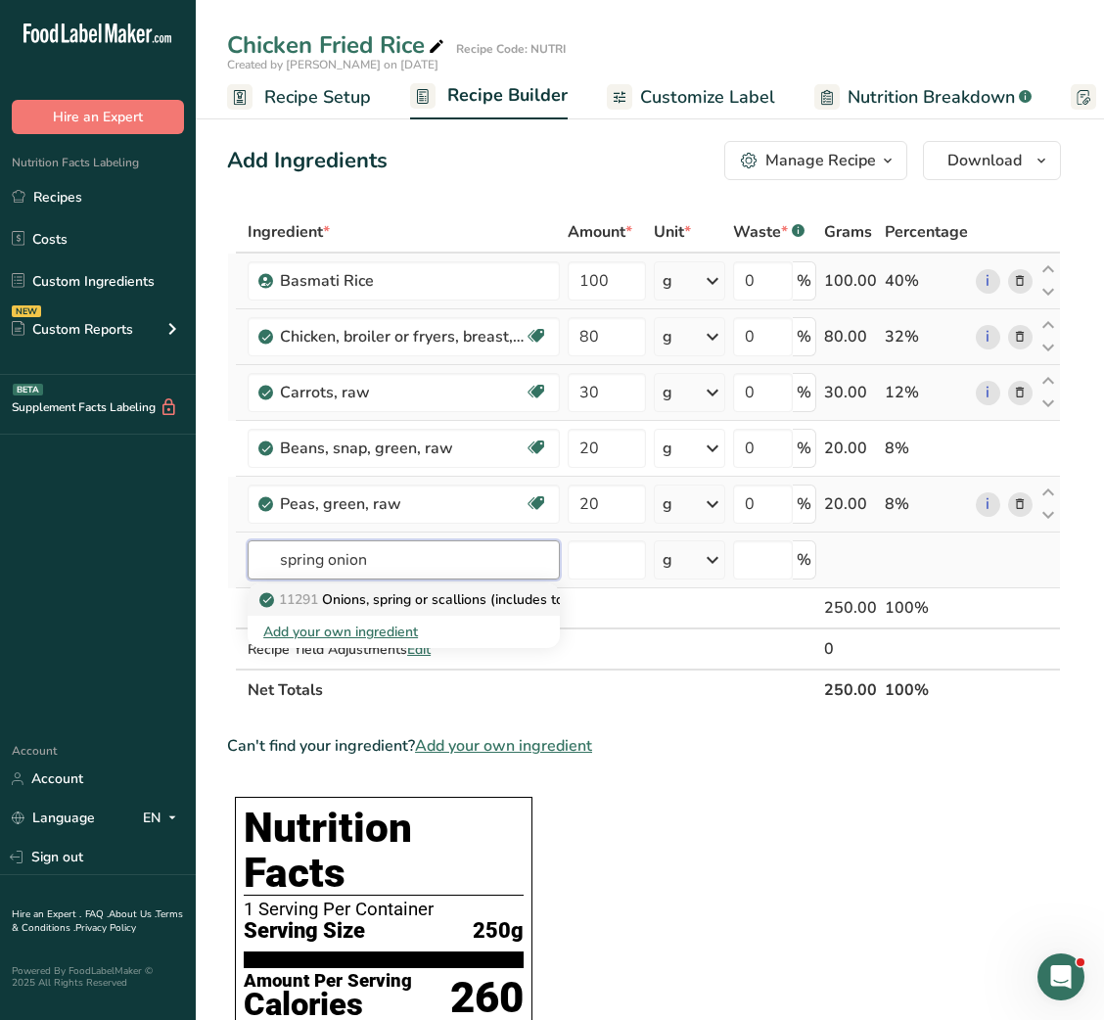
type input "spring onion"
click at [404, 599] on p "11291 Onions, spring or scallions (includes tops and bulb), raw" at bounding box center [468, 599] width 410 height 21
type input "Onions, spring or scallions (includes tops and bulb), raw"
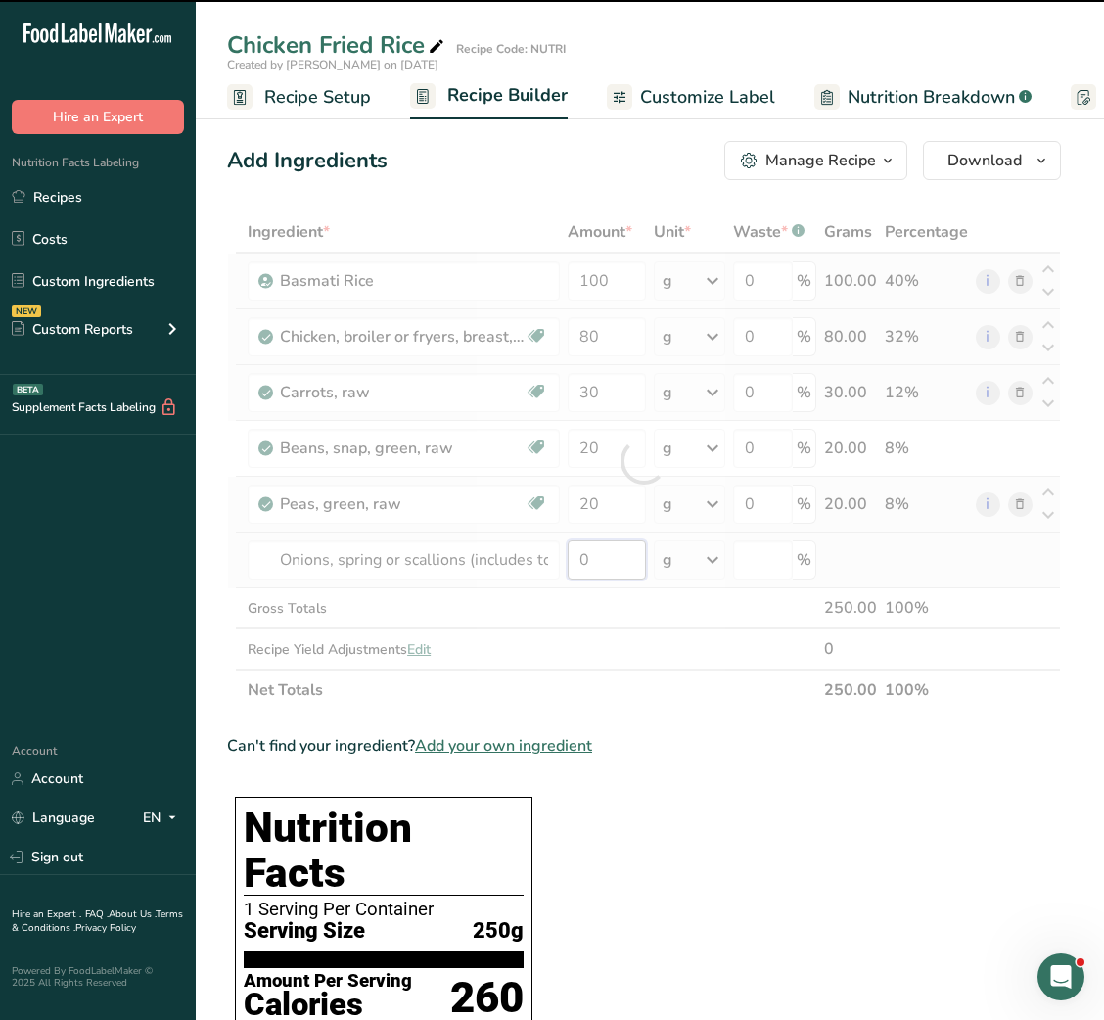
type input "2"
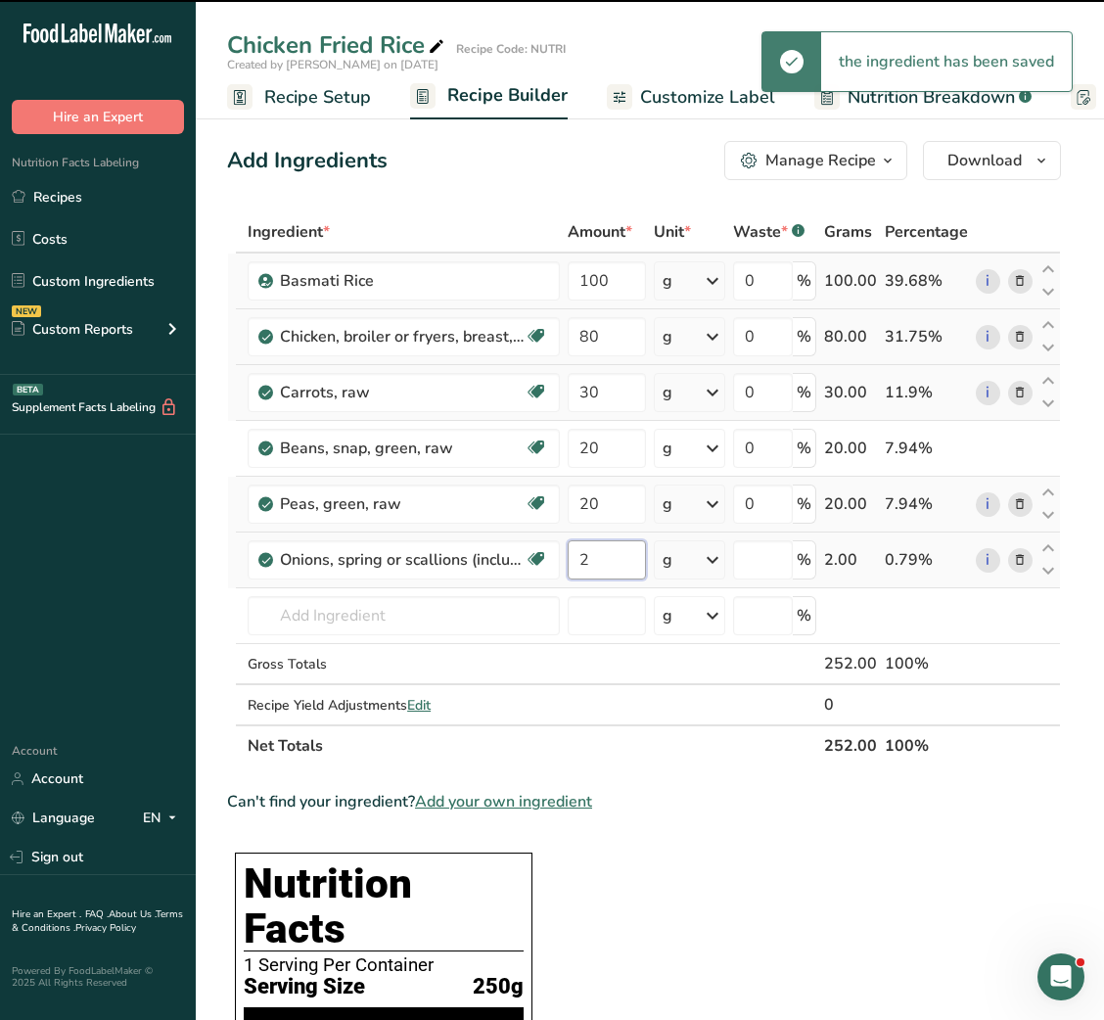
type input "0"
type input "20"
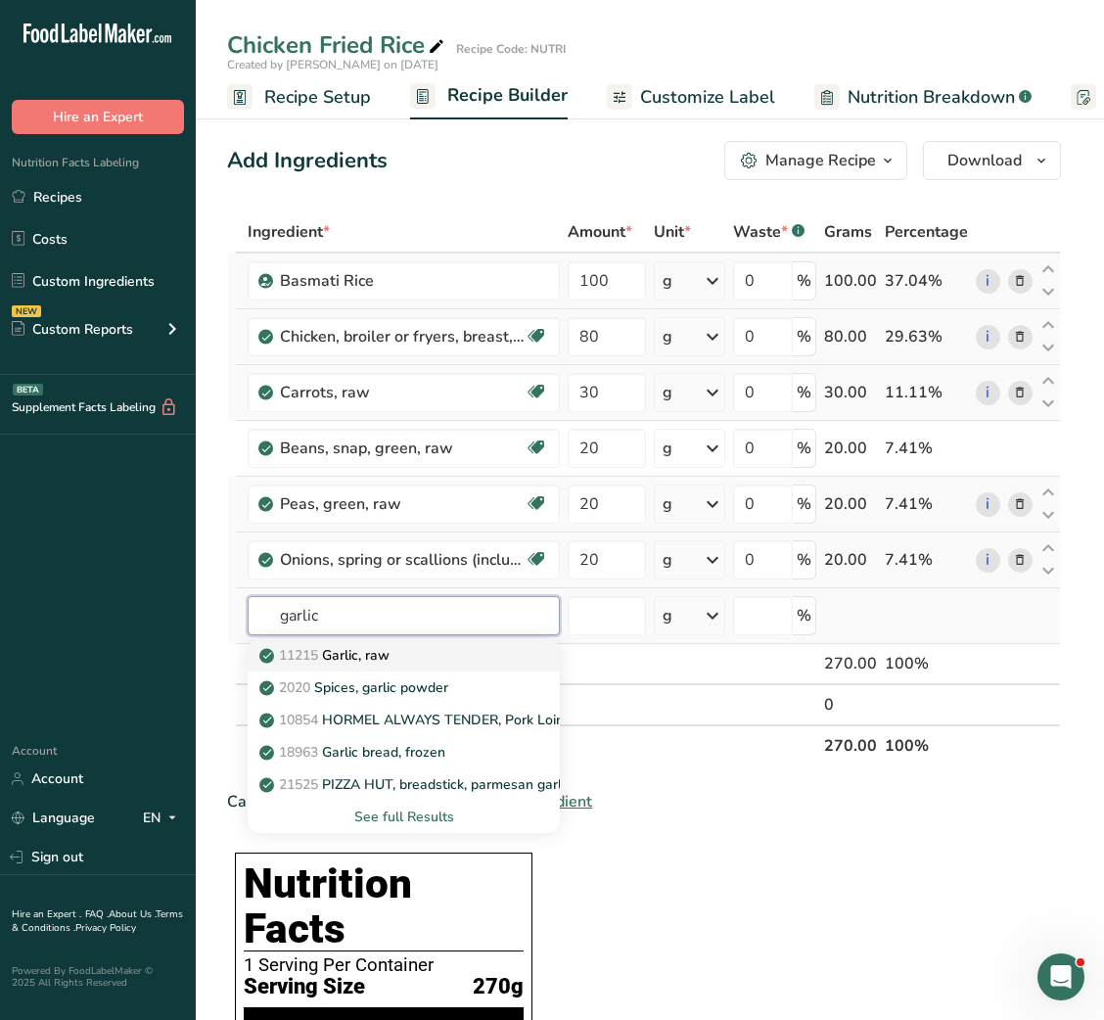
type input "garlic"
click at [377, 655] on p "11215 Garlic, raw" at bounding box center [326, 655] width 126 height 21
type input "Garlic, raw"
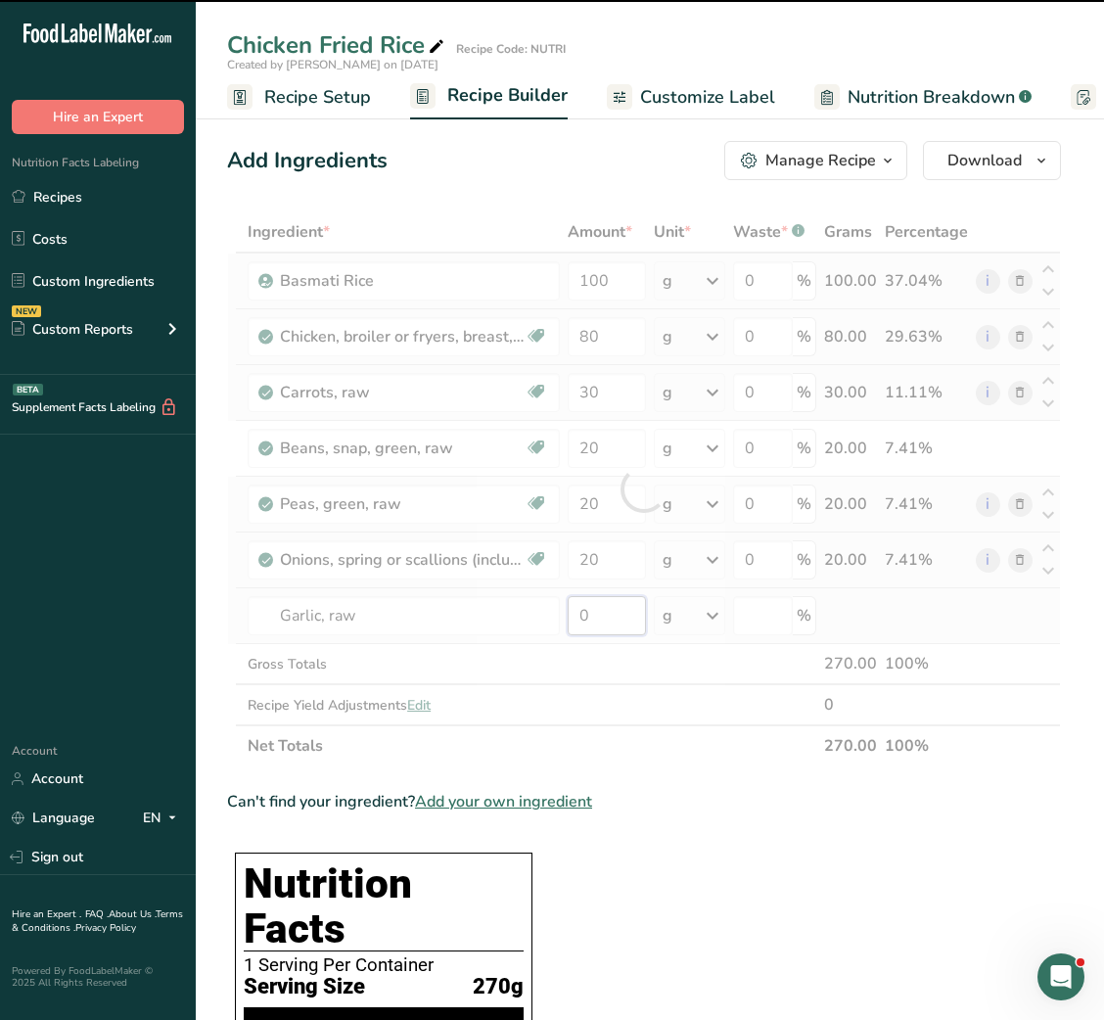
type input "5"
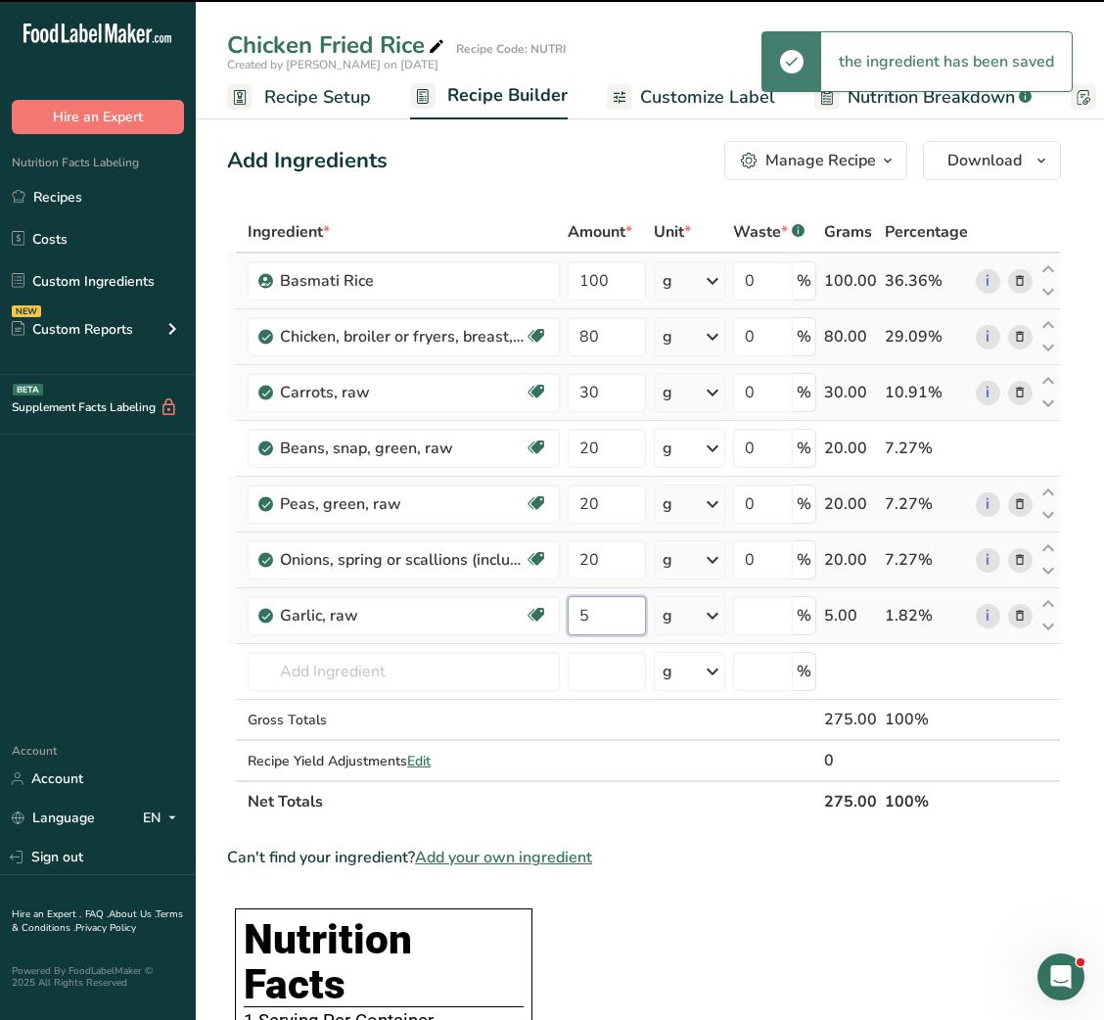
type input "0"
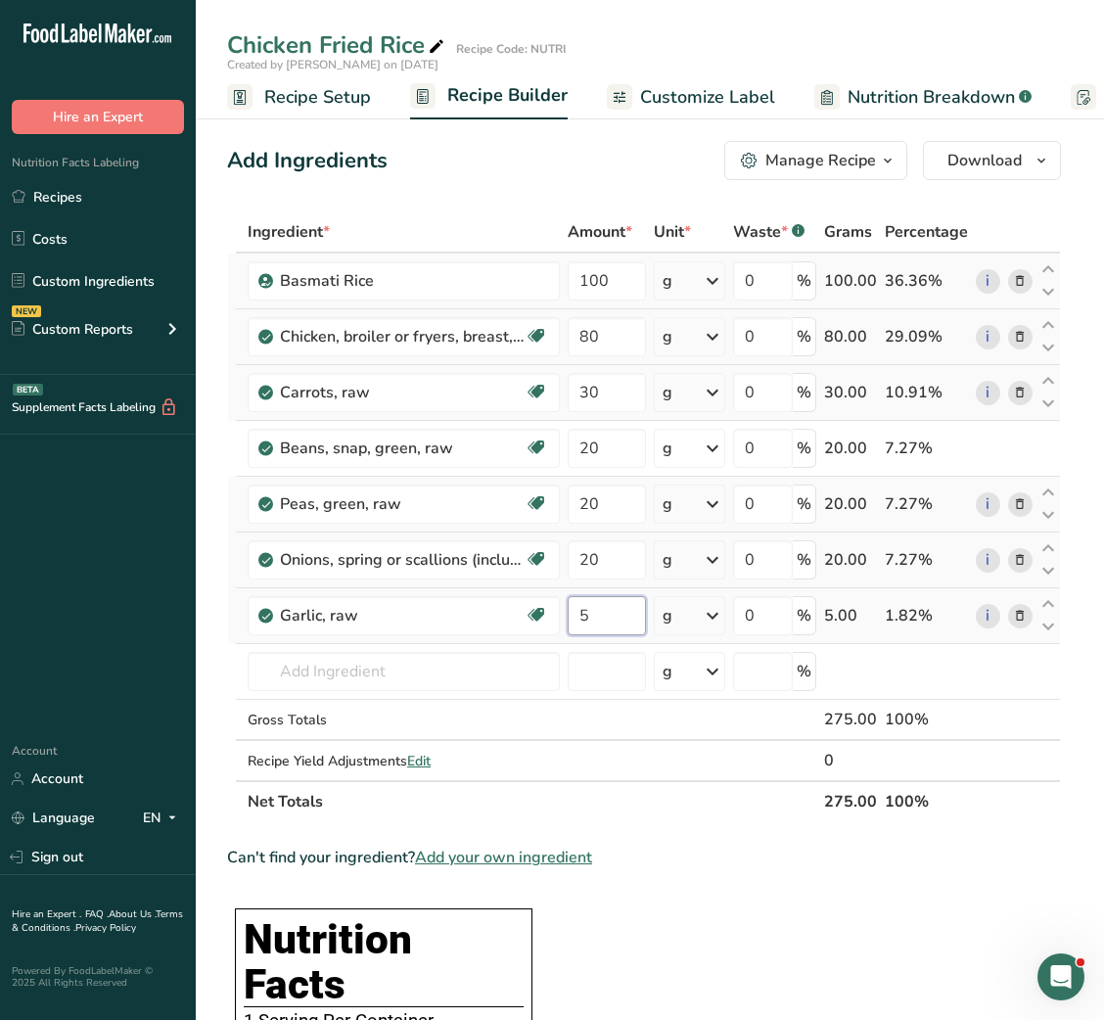
type input "5"
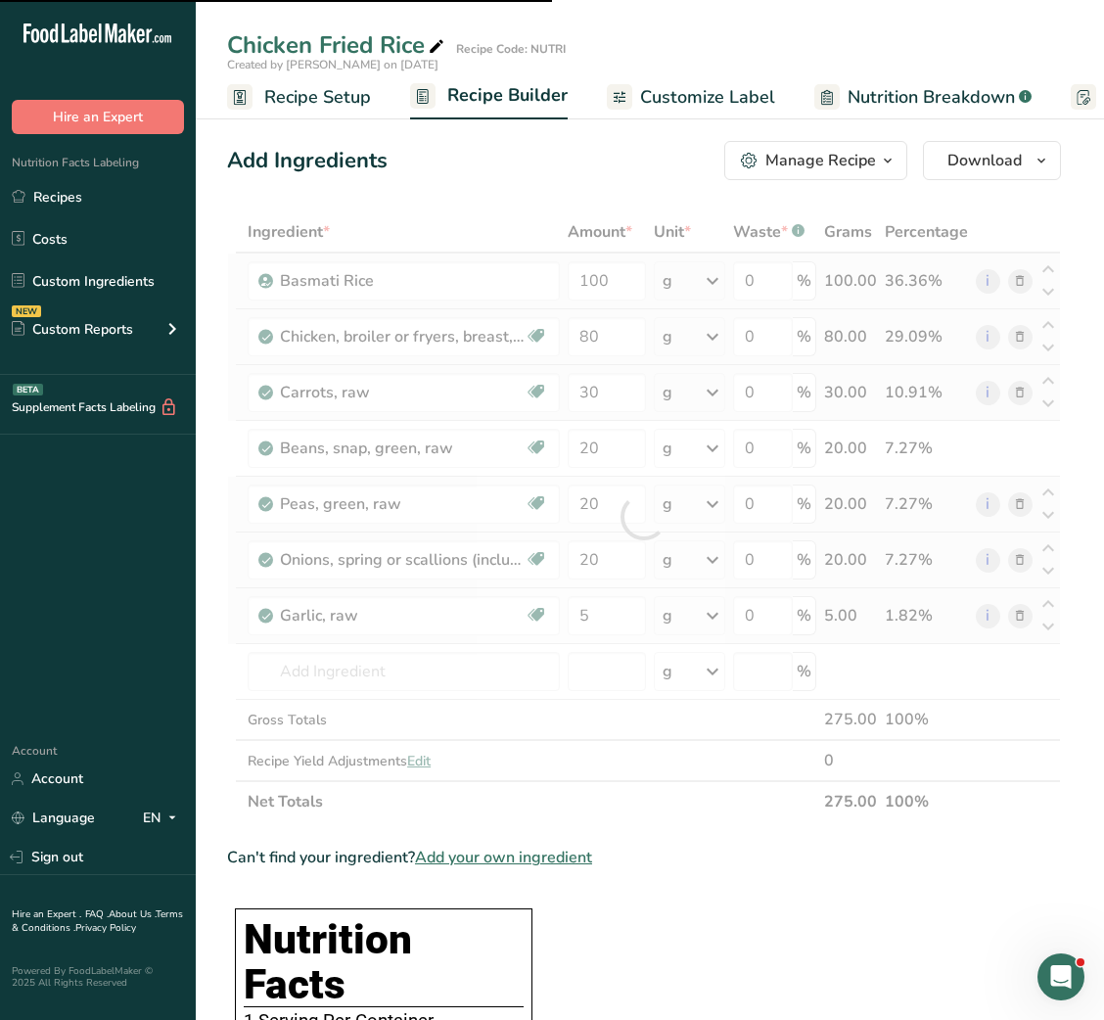
click at [377, 655] on div at bounding box center [644, 516] width 834 height 611
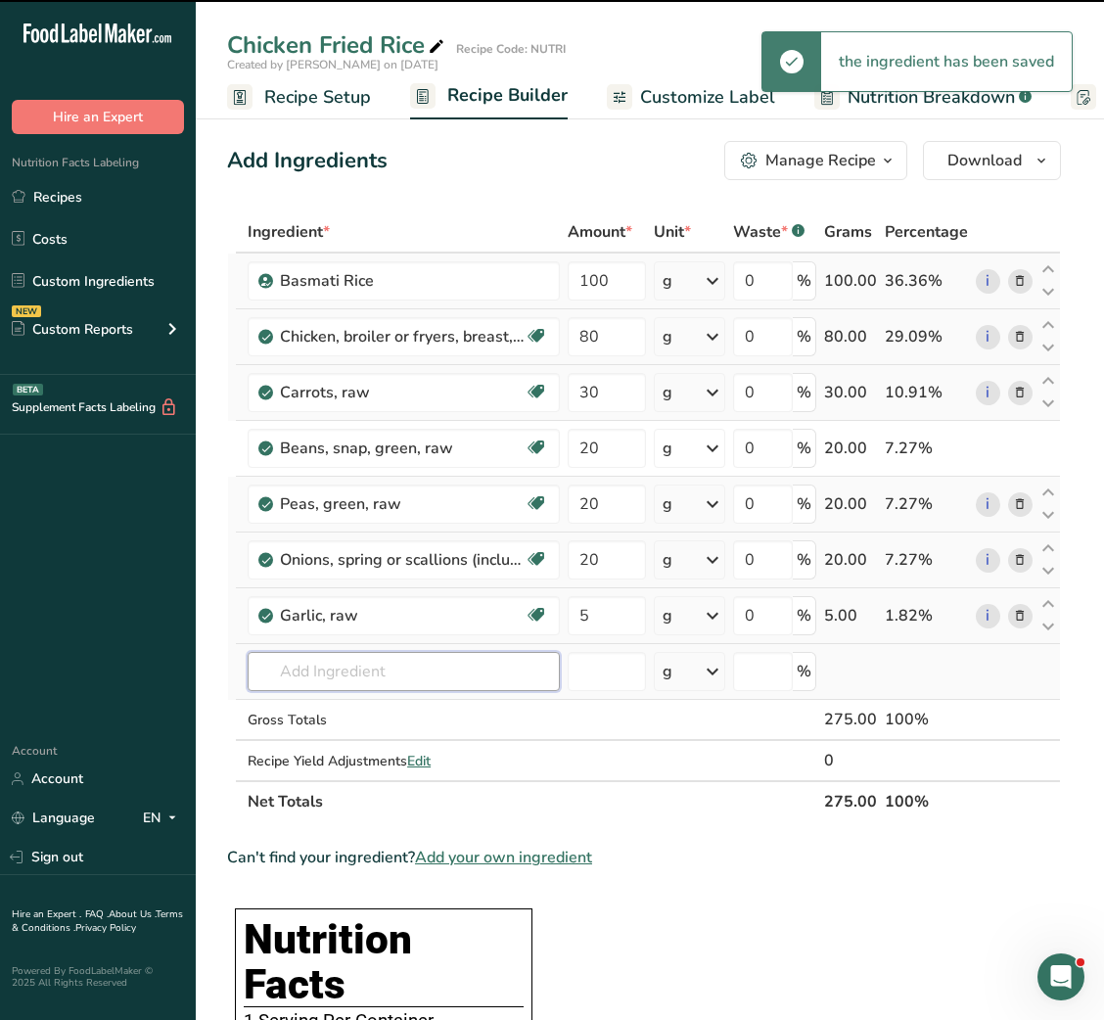
click at [357, 674] on input "text" at bounding box center [404, 671] width 312 height 39
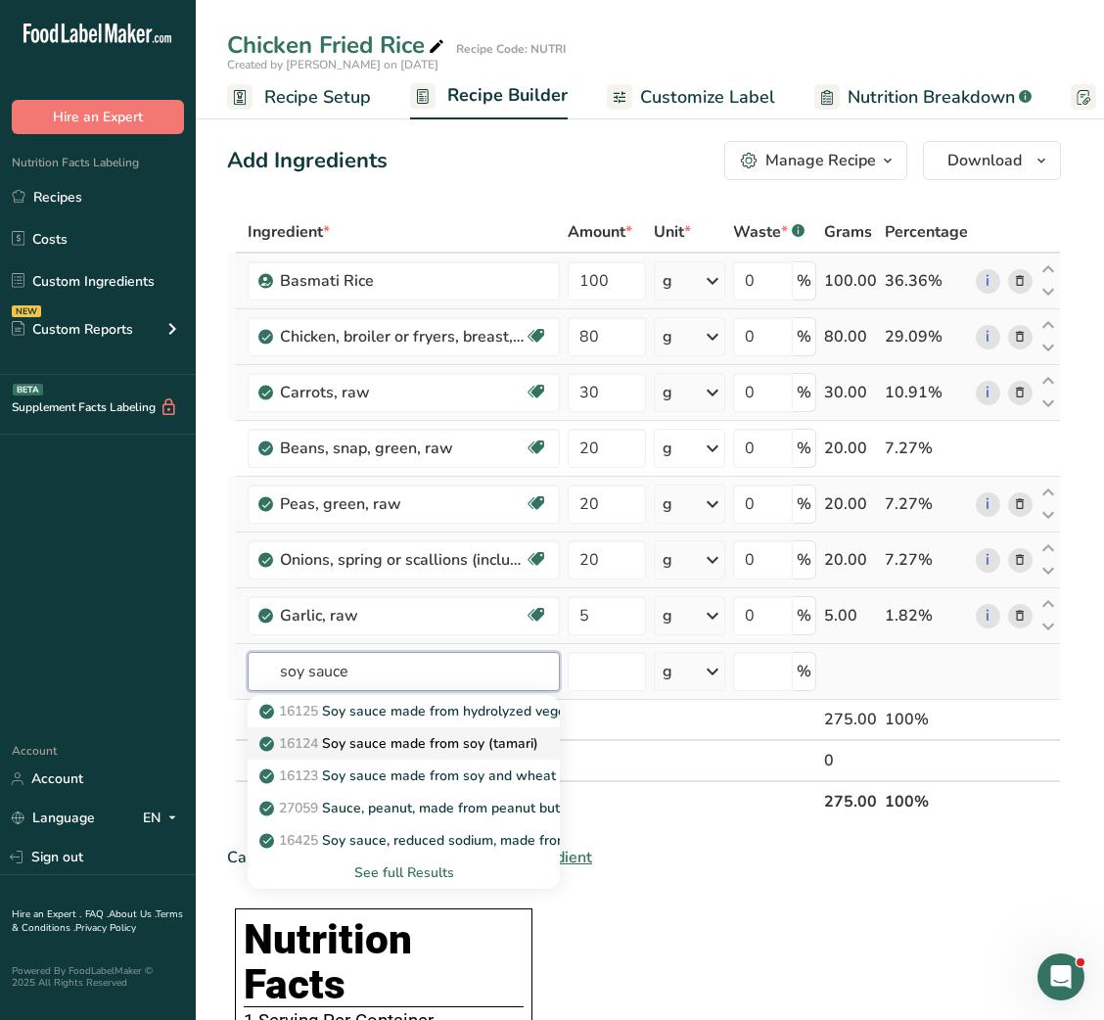
type input "soy sauce"
click at [406, 744] on p "16124 Soy sauce made from soy (tamari)" at bounding box center [400, 743] width 275 height 21
type input "Soy sauce made from soy (tamari)"
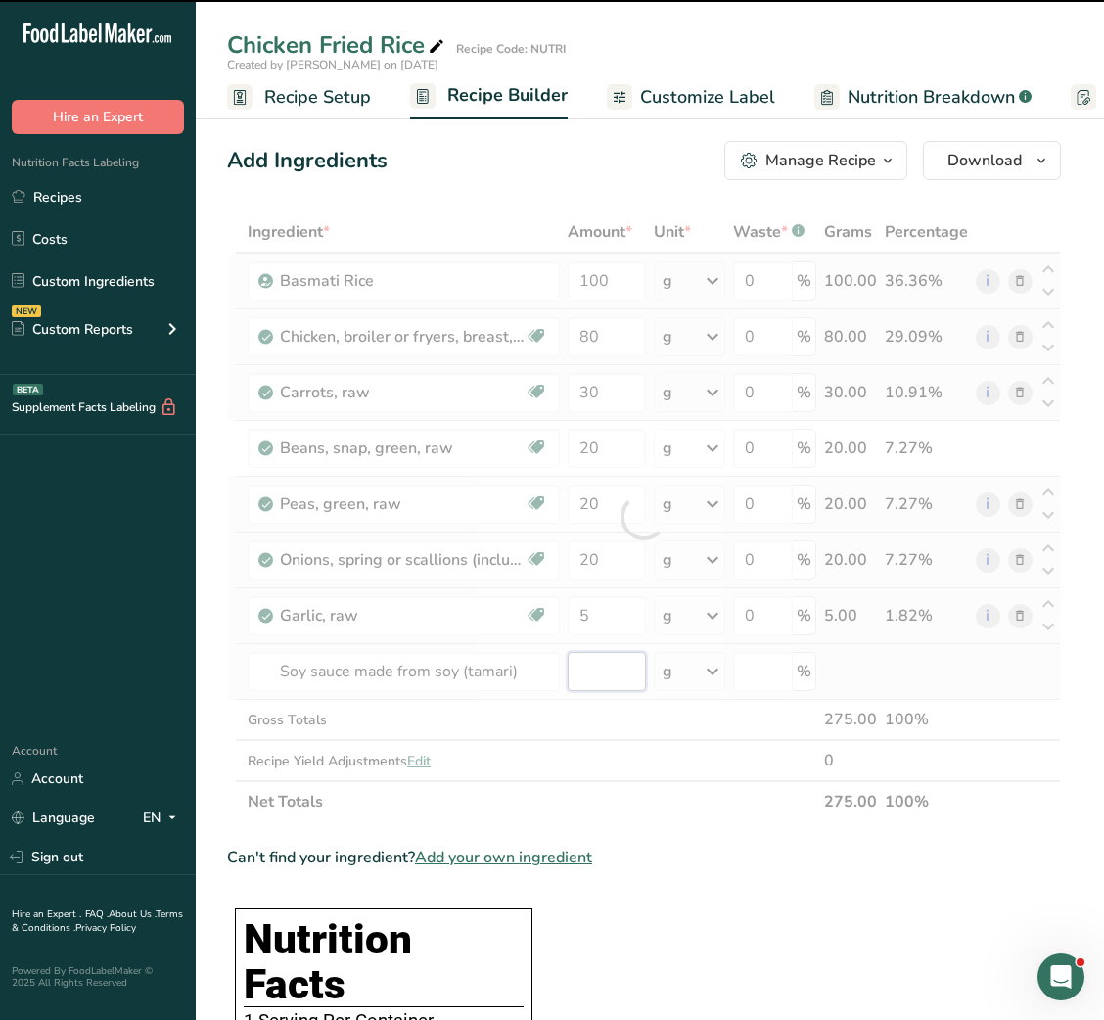
type input "0"
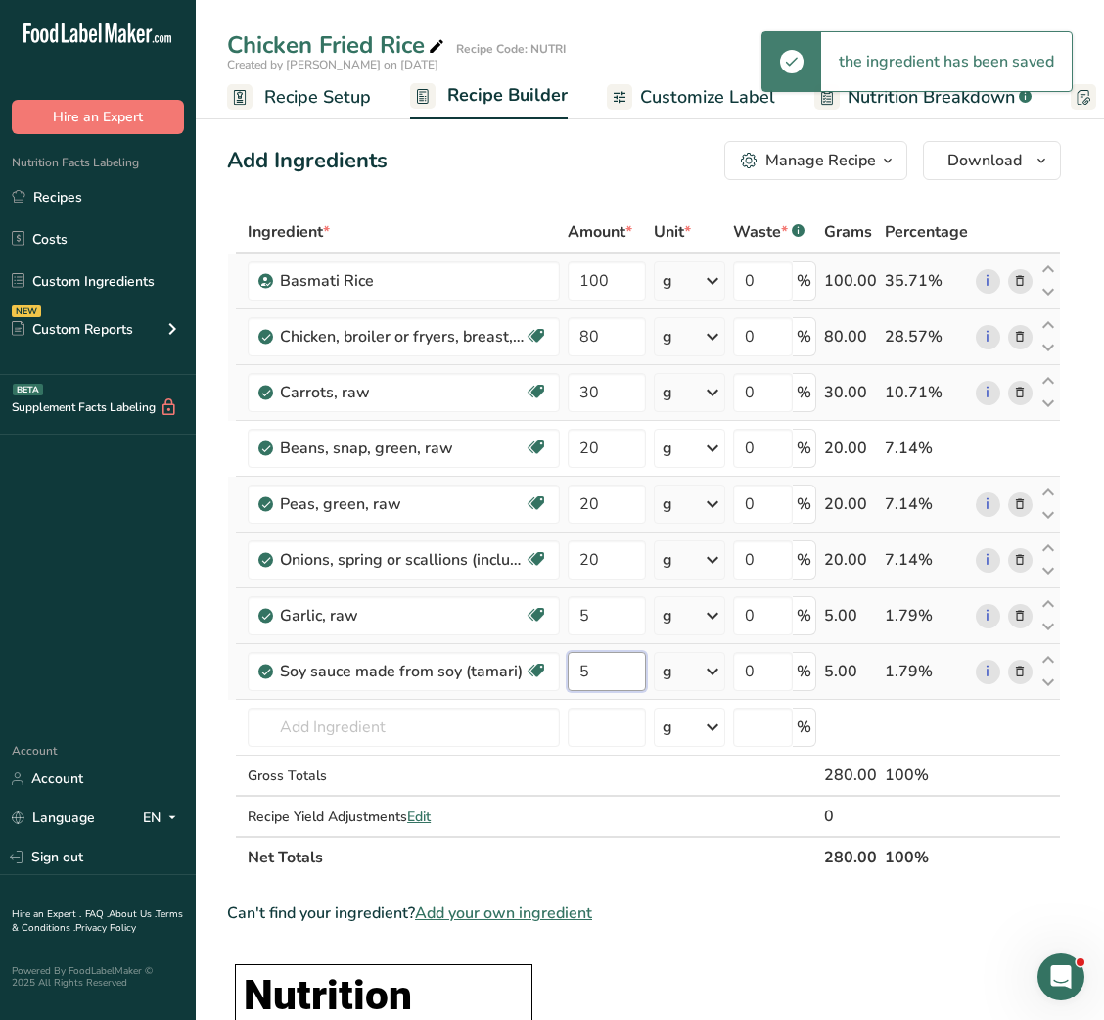
type input "5"
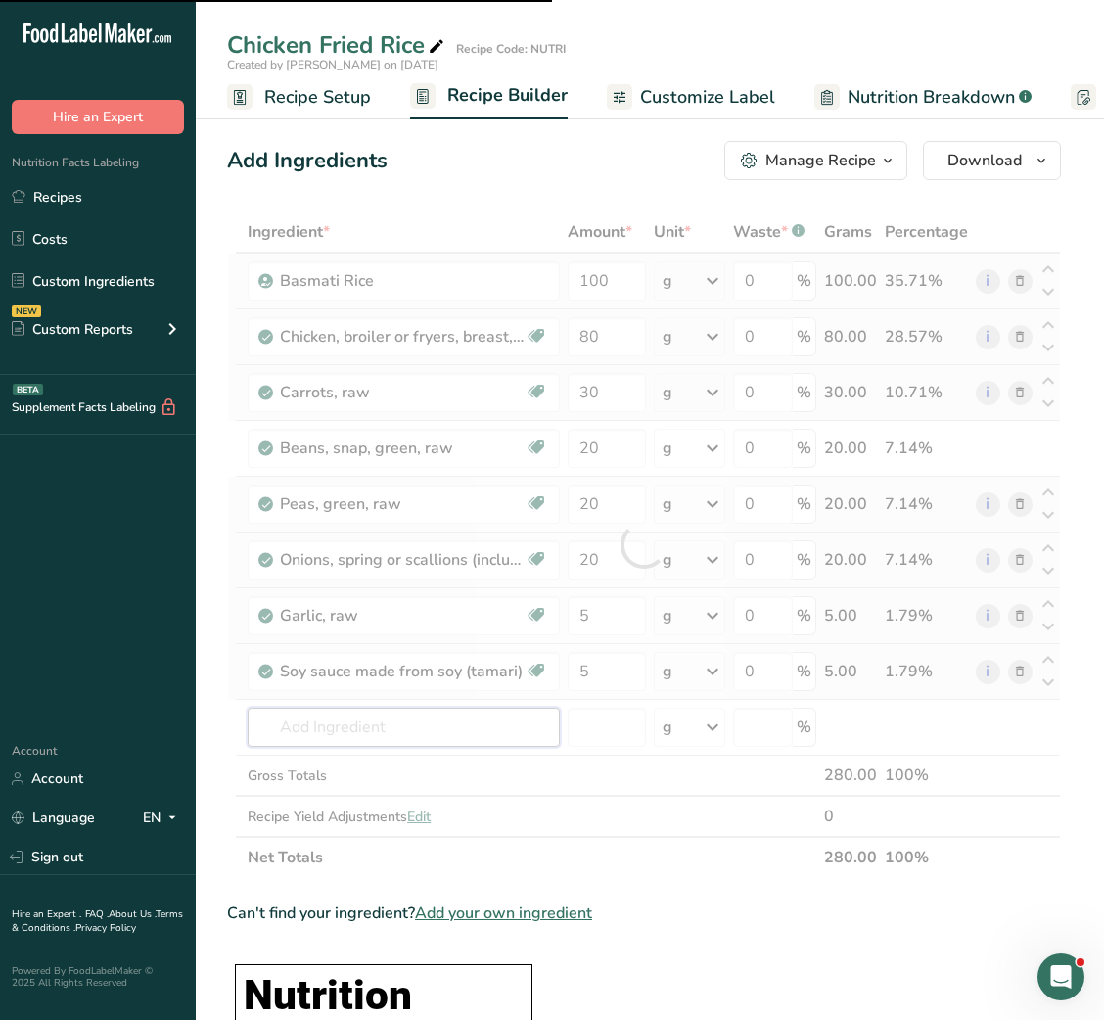
type input "o"
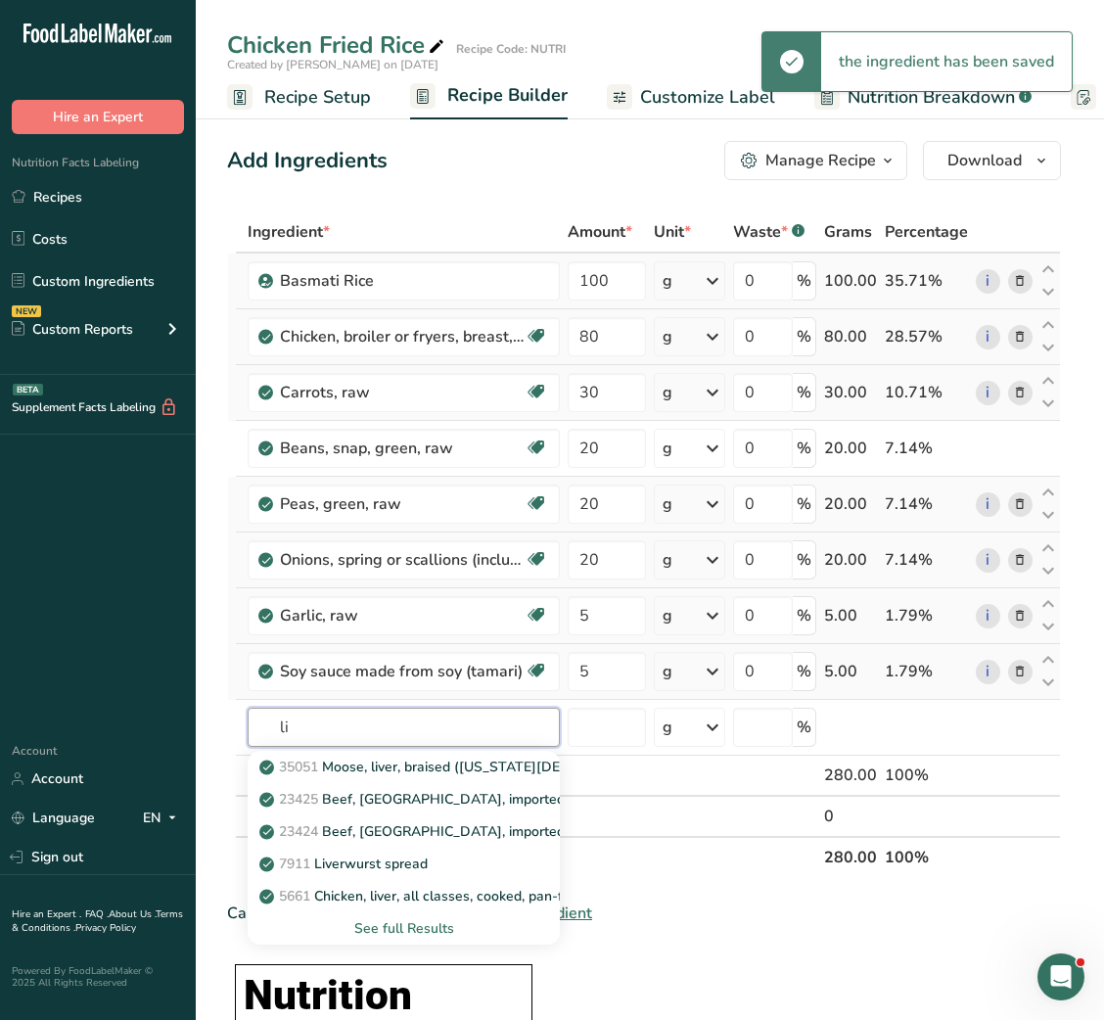
type input "l"
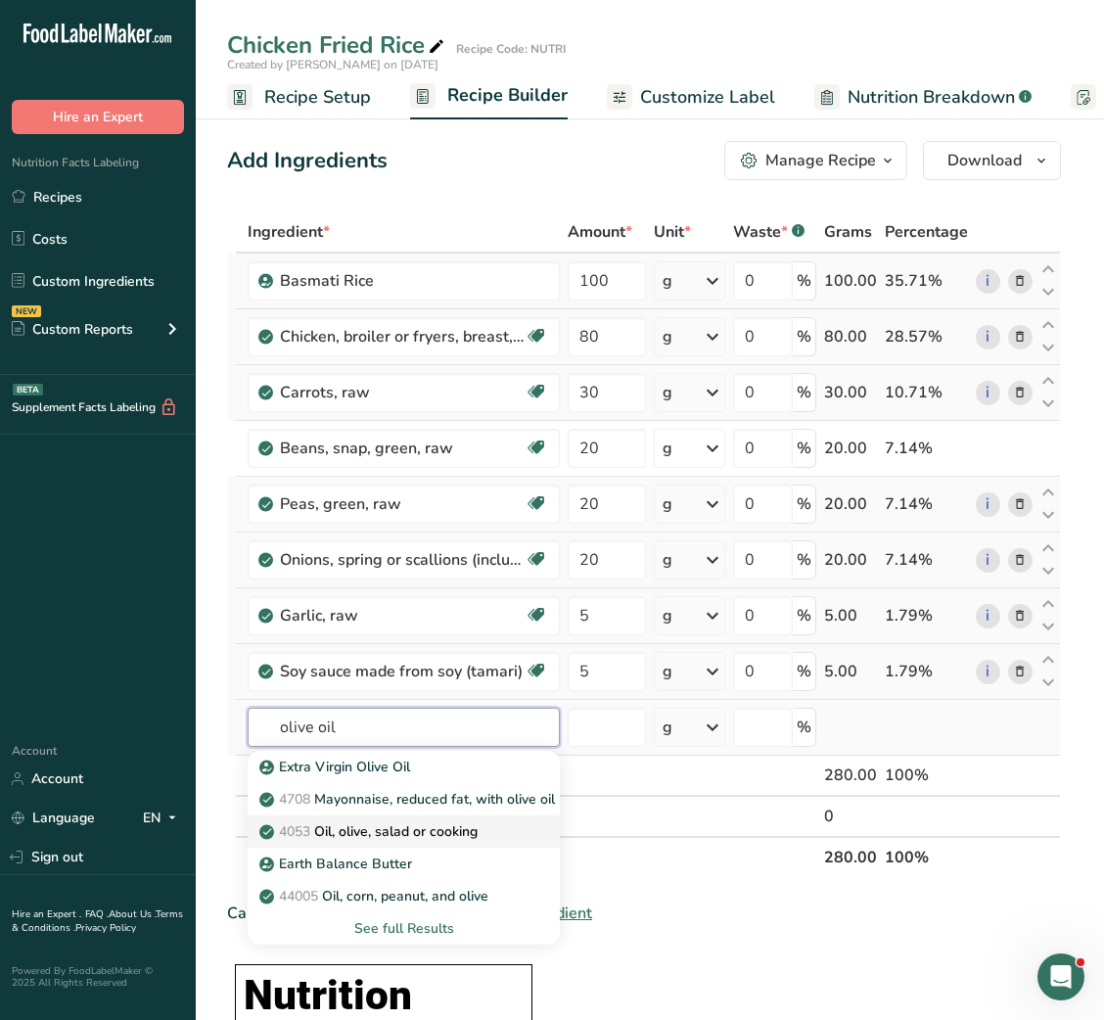
type input "olive oil"
click at [379, 827] on p "4053 Oil, olive, salad or cooking" at bounding box center [370, 831] width 214 height 21
type input "Oil, olive, salad or cooking"
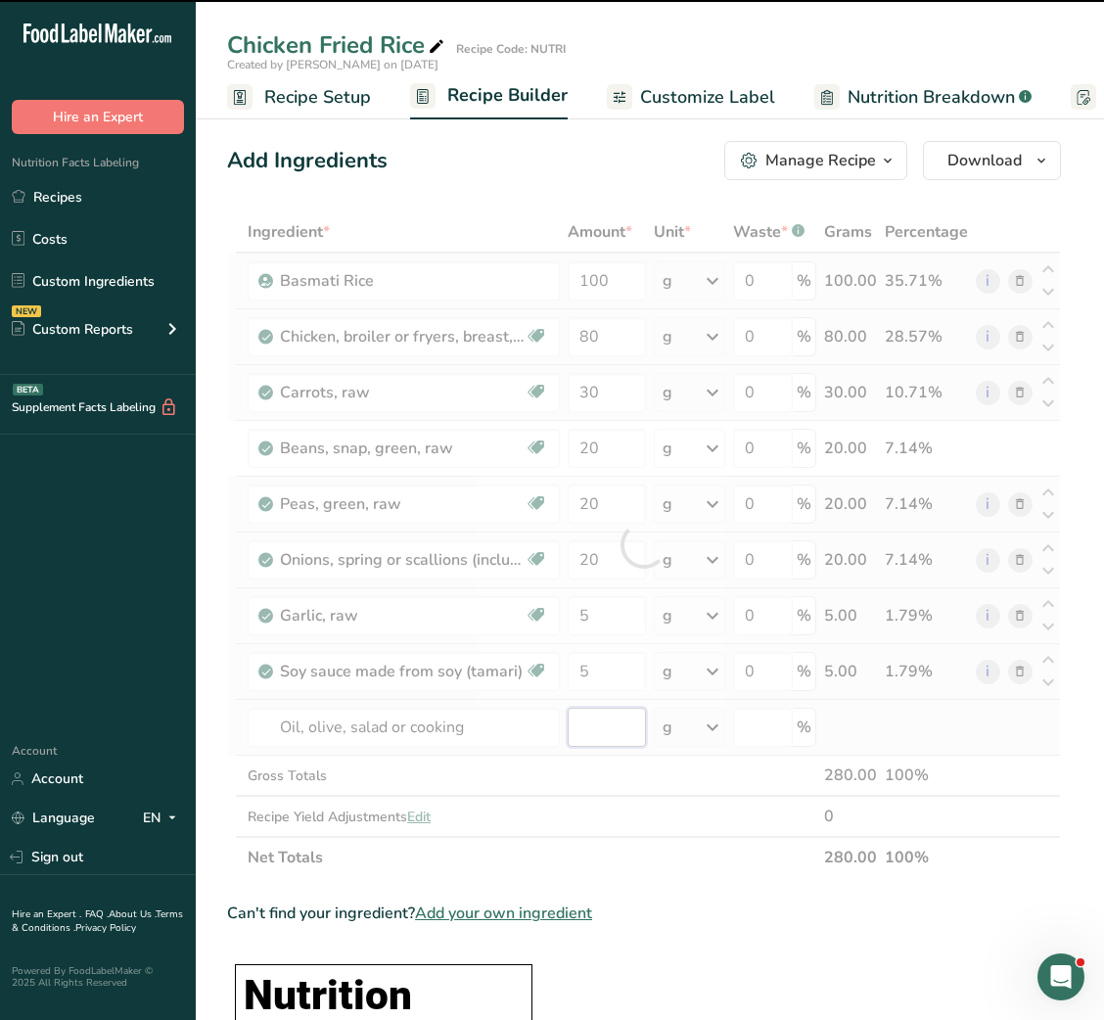
type input "0"
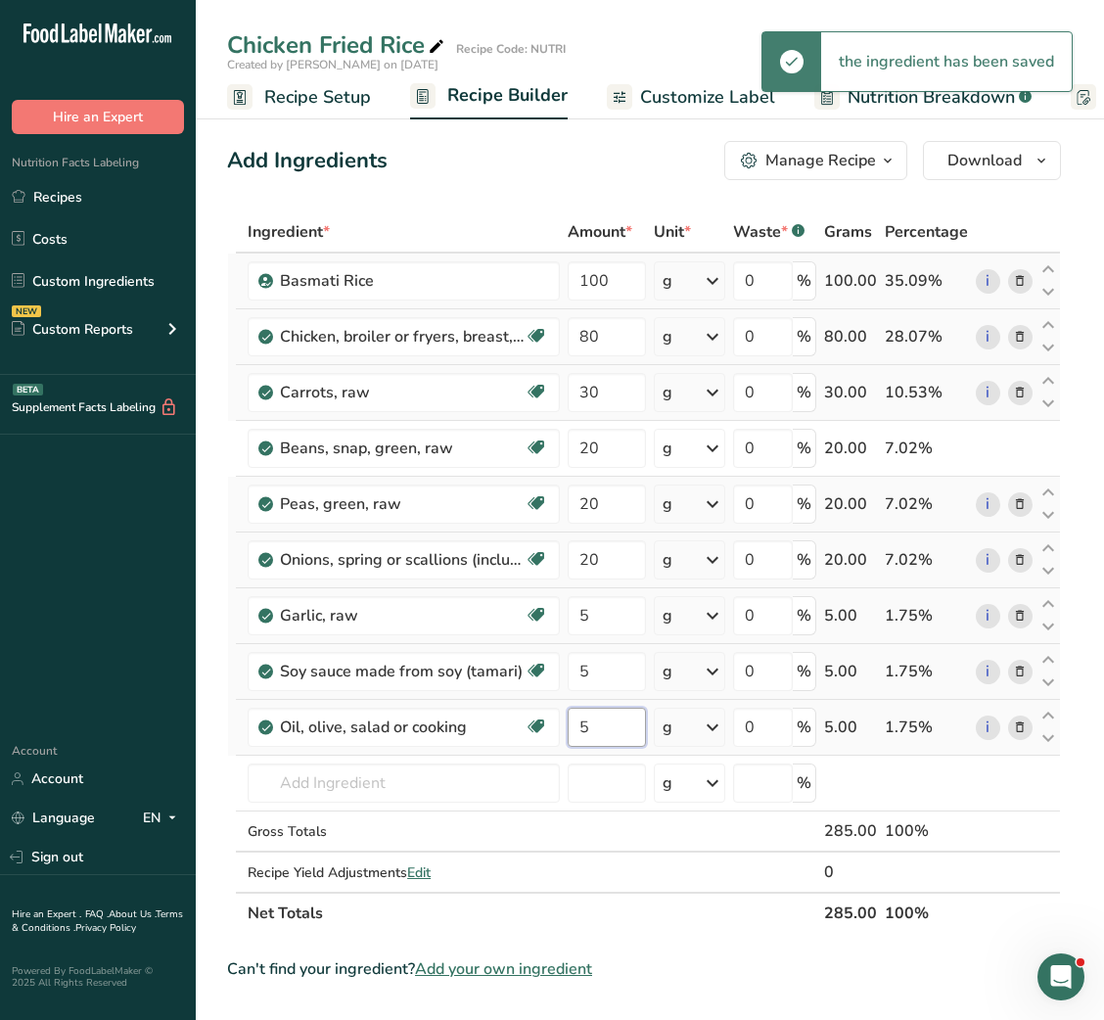
type input "5"
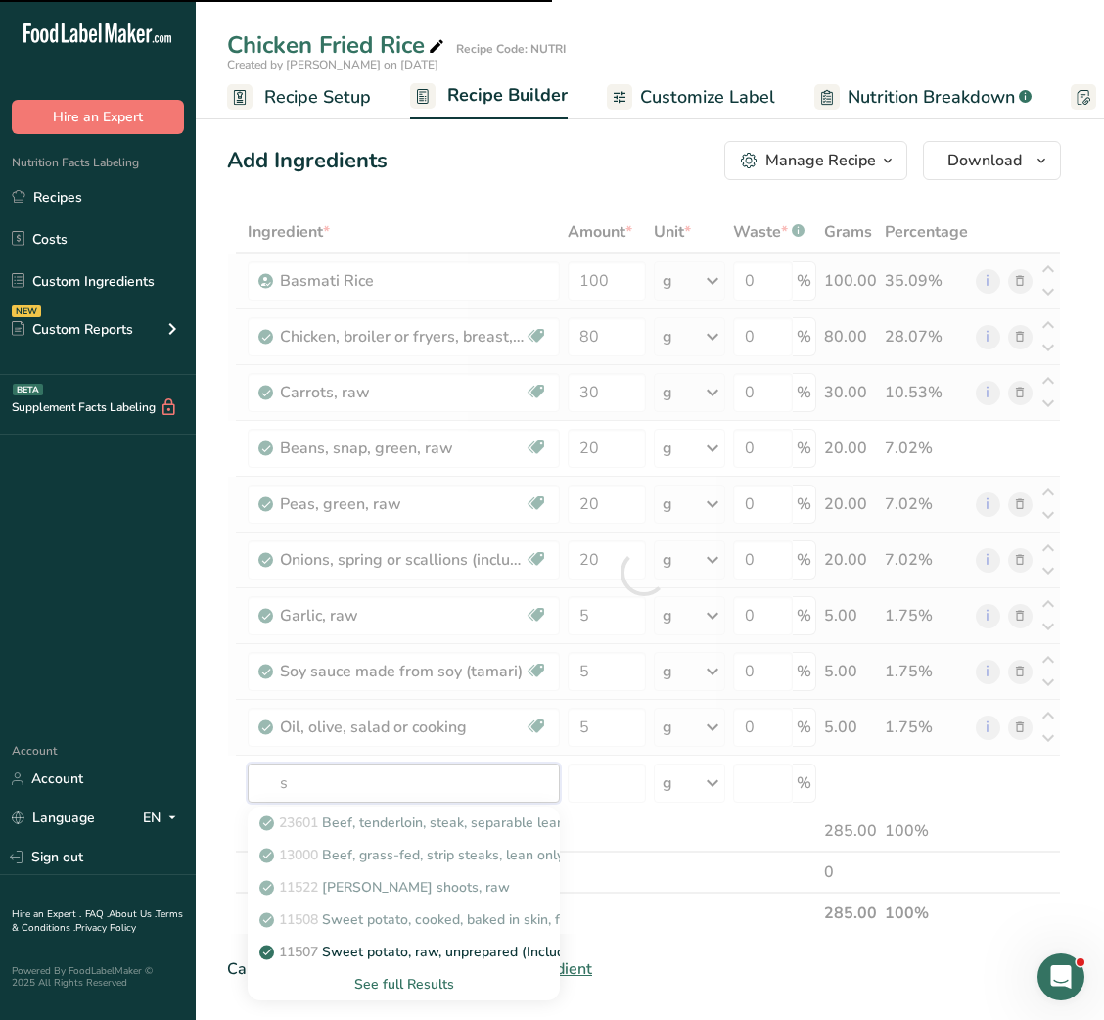
type input "sa"
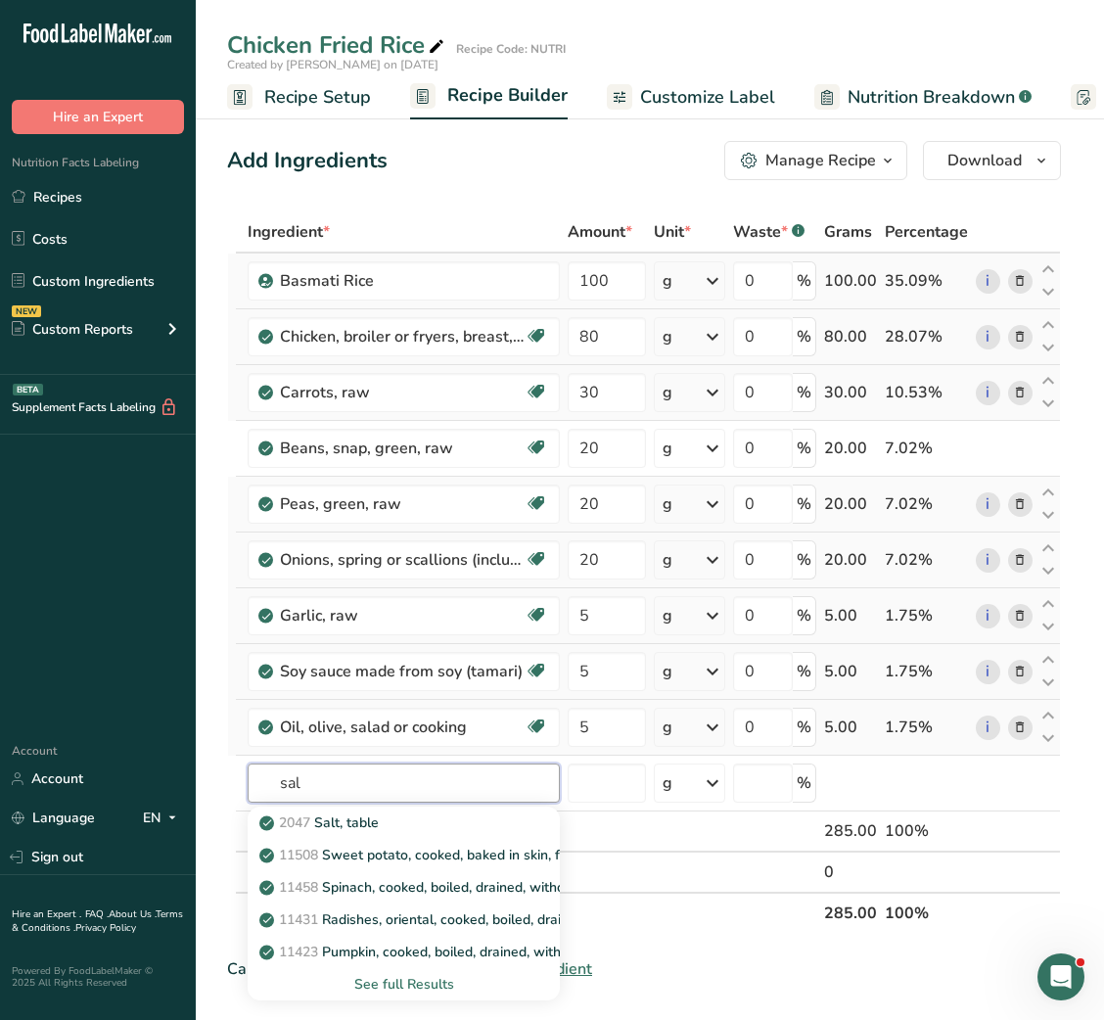
type input "sal"
click at [379, 827] on p "2047 Salt, table" at bounding box center [321, 823] width 116 height 21
type input "Salt, table"
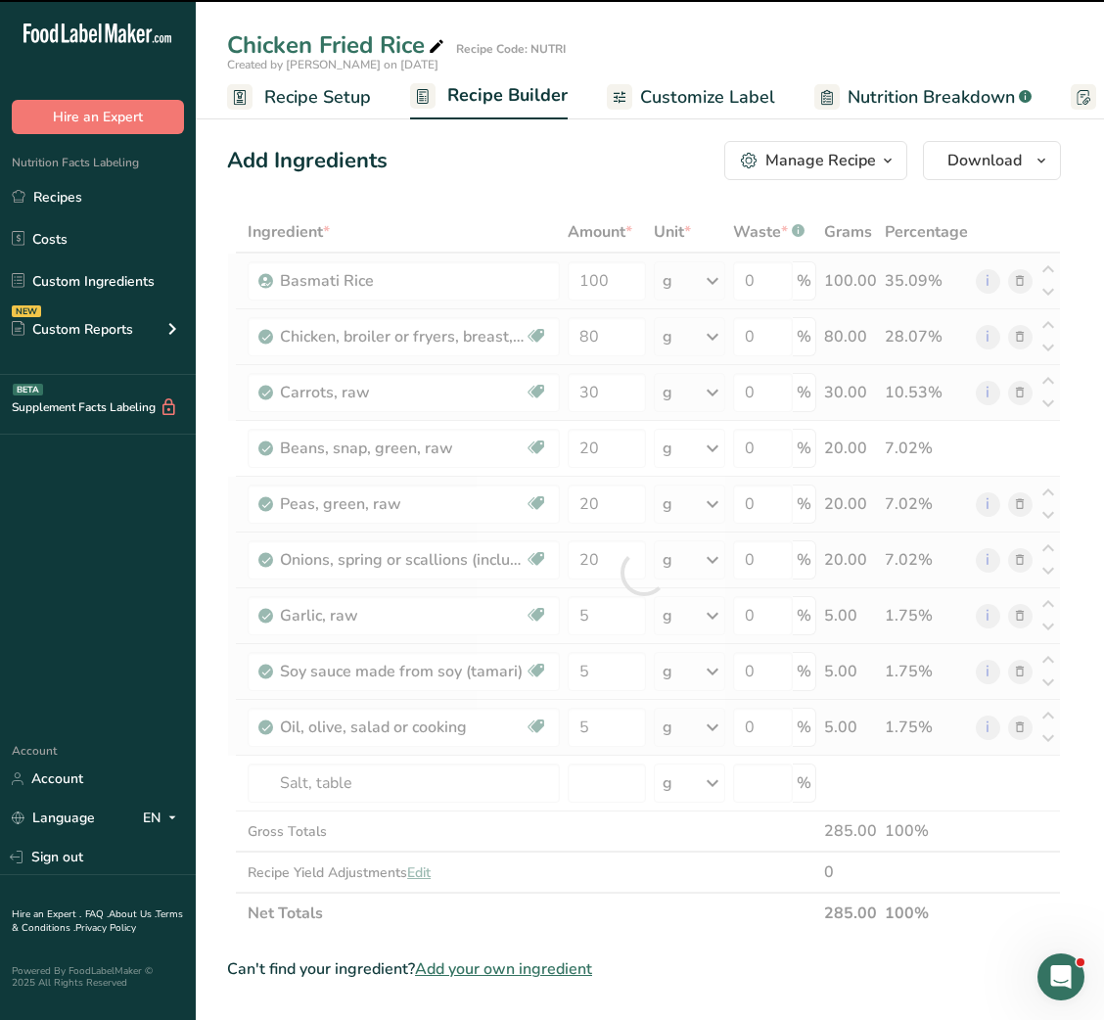
type input "0"
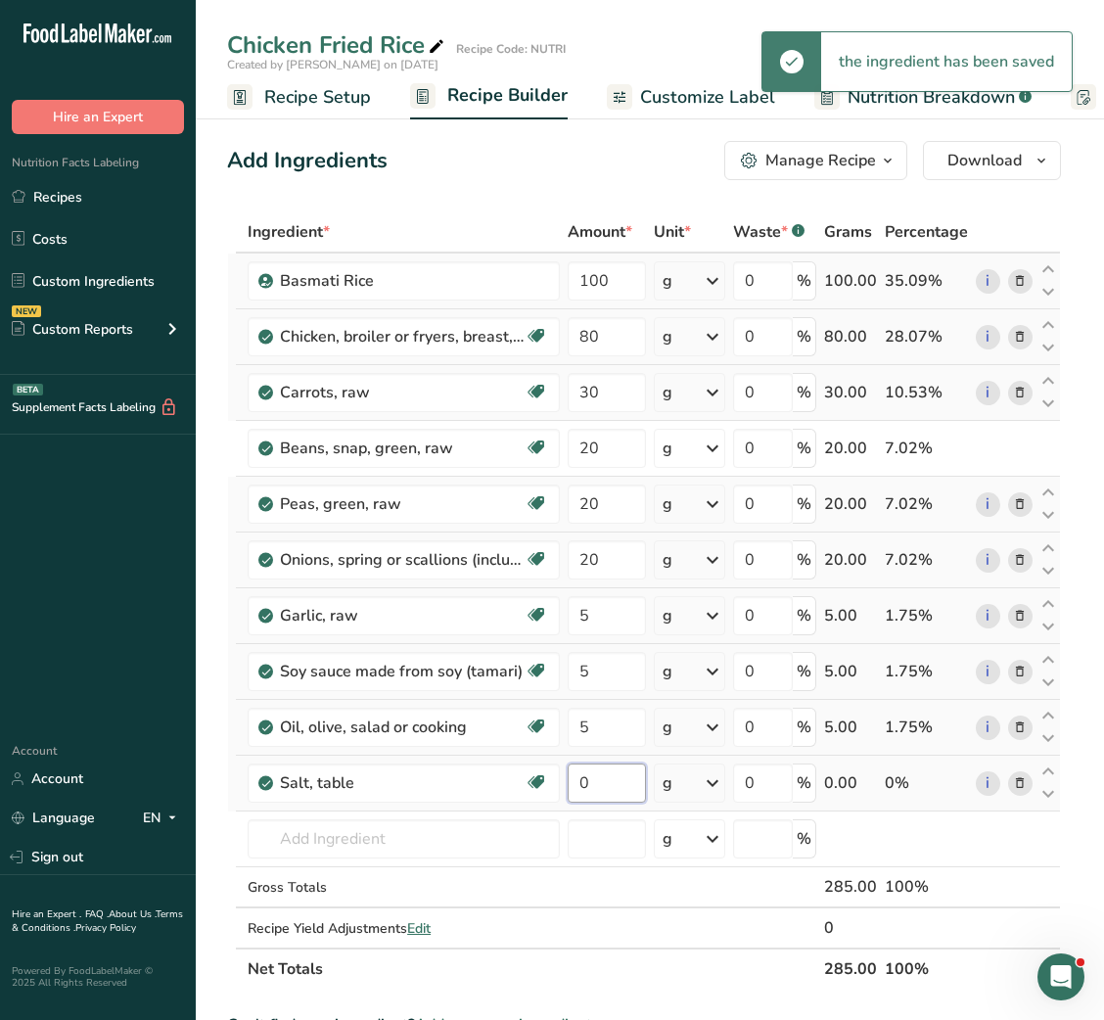
click at [579, 793] on input "0" at bounding box center [606, 783] width 77 height 39
type input "0.1"
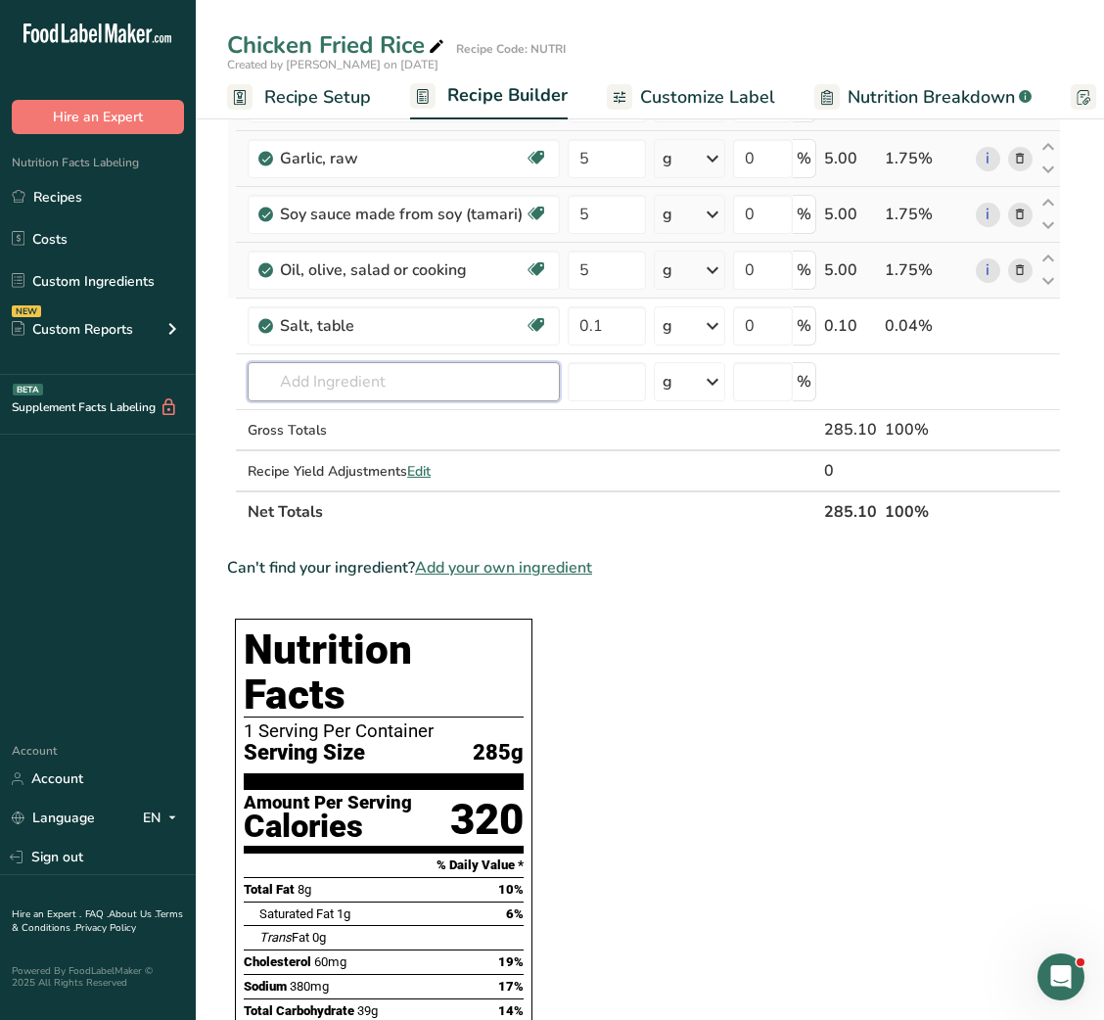
scroll to position [0, 0]
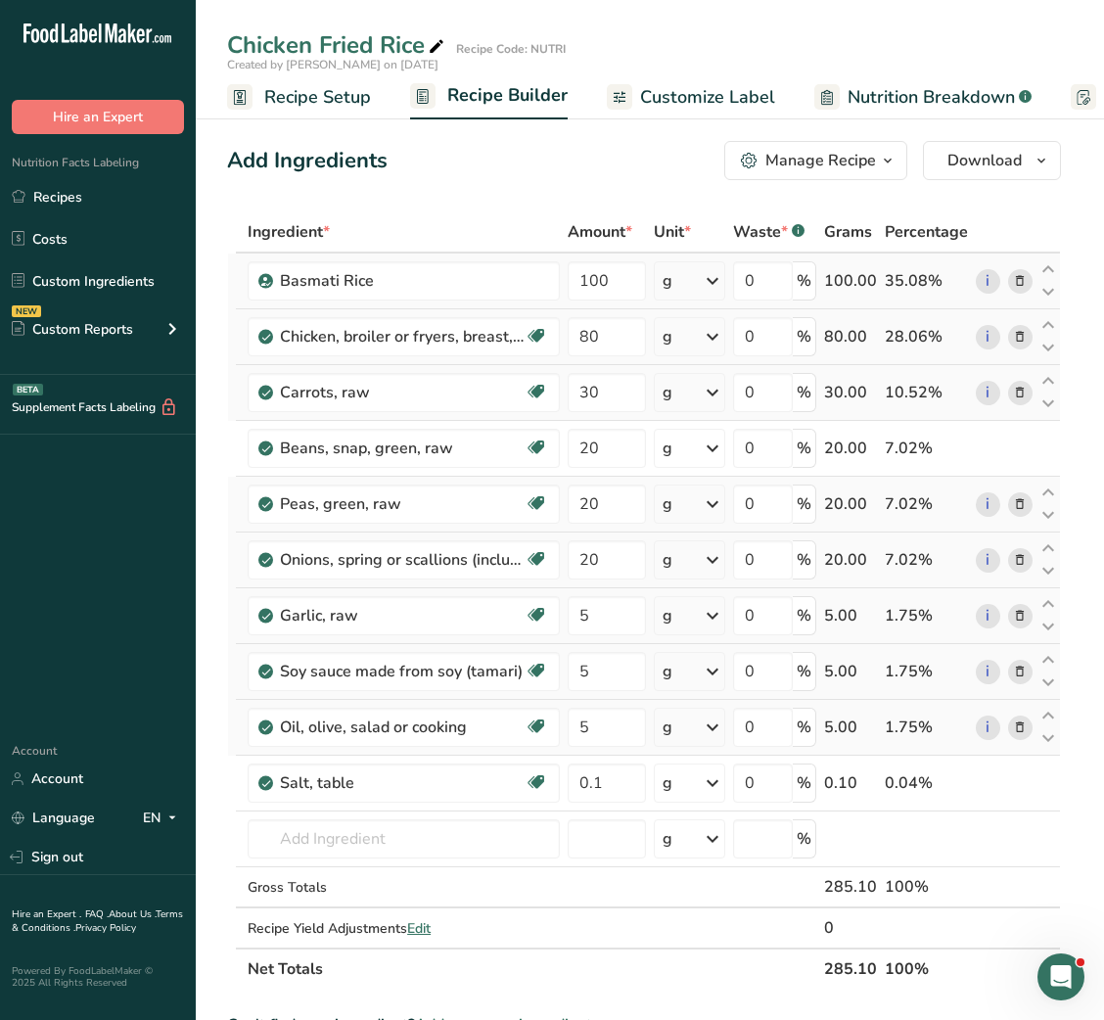
click at [655, 105] on span "Customize Label" at bounding box center [707, 97] width 135 height 26
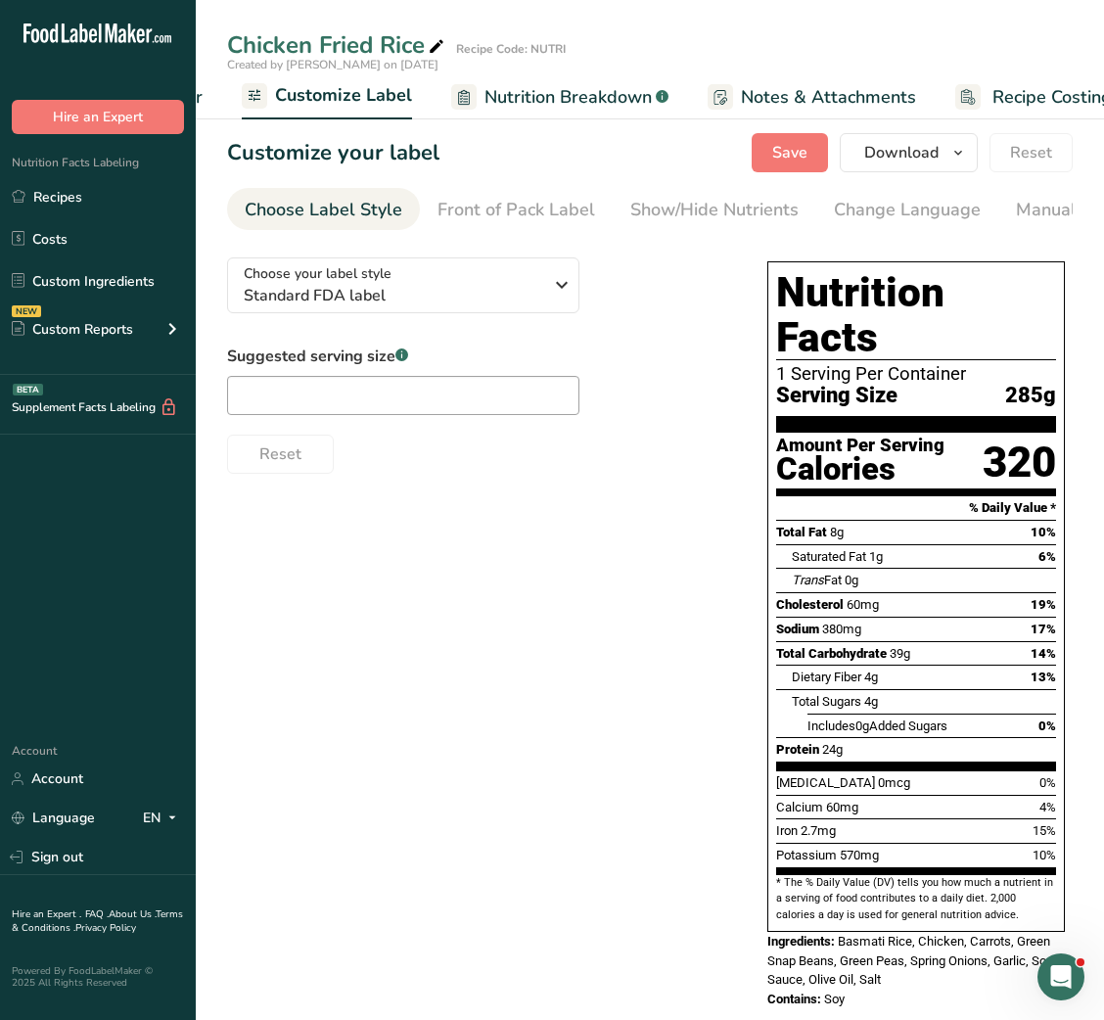
scroll to position [0, 381]
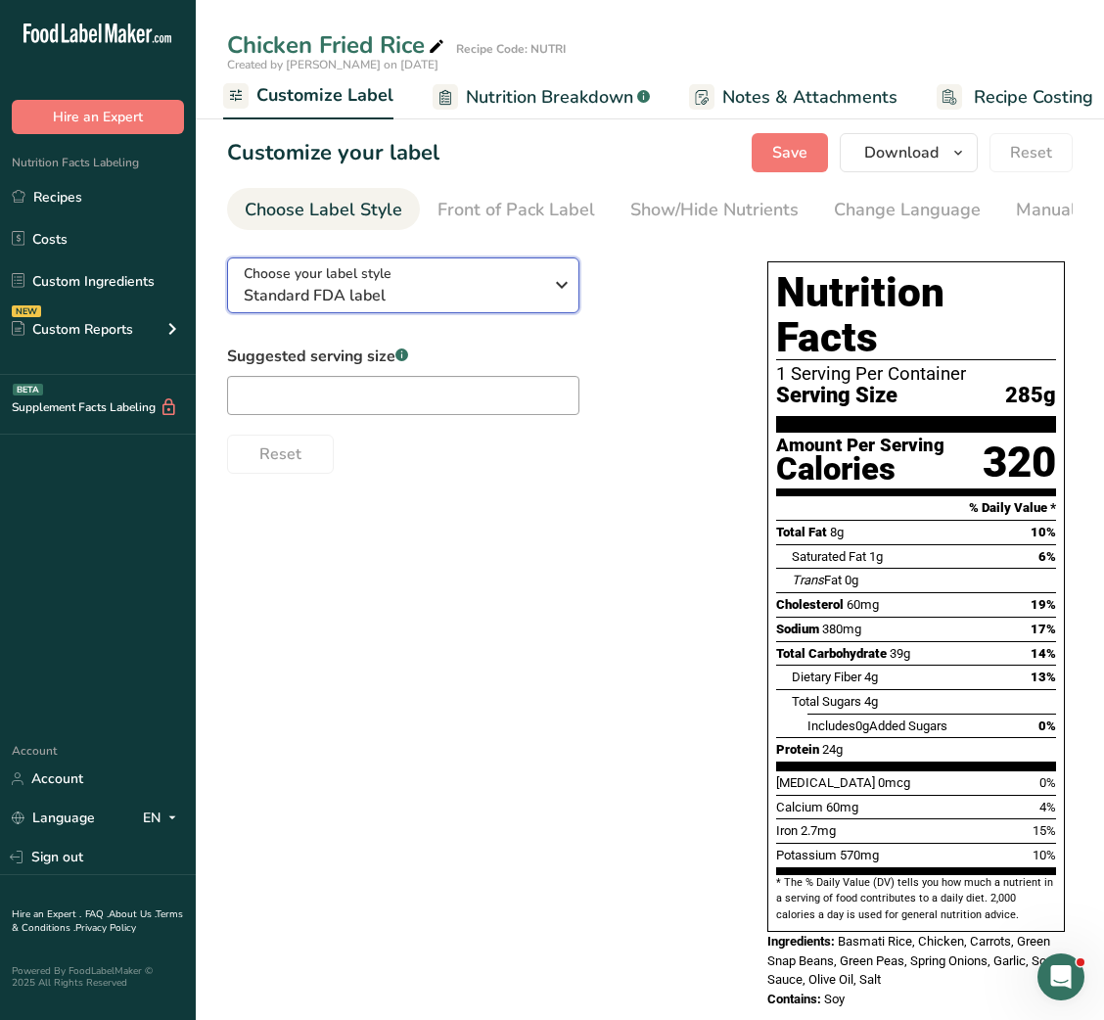
click at [361, 290] on span "Standard FDA label" at bounding box center [393, 295] width 299 height 23
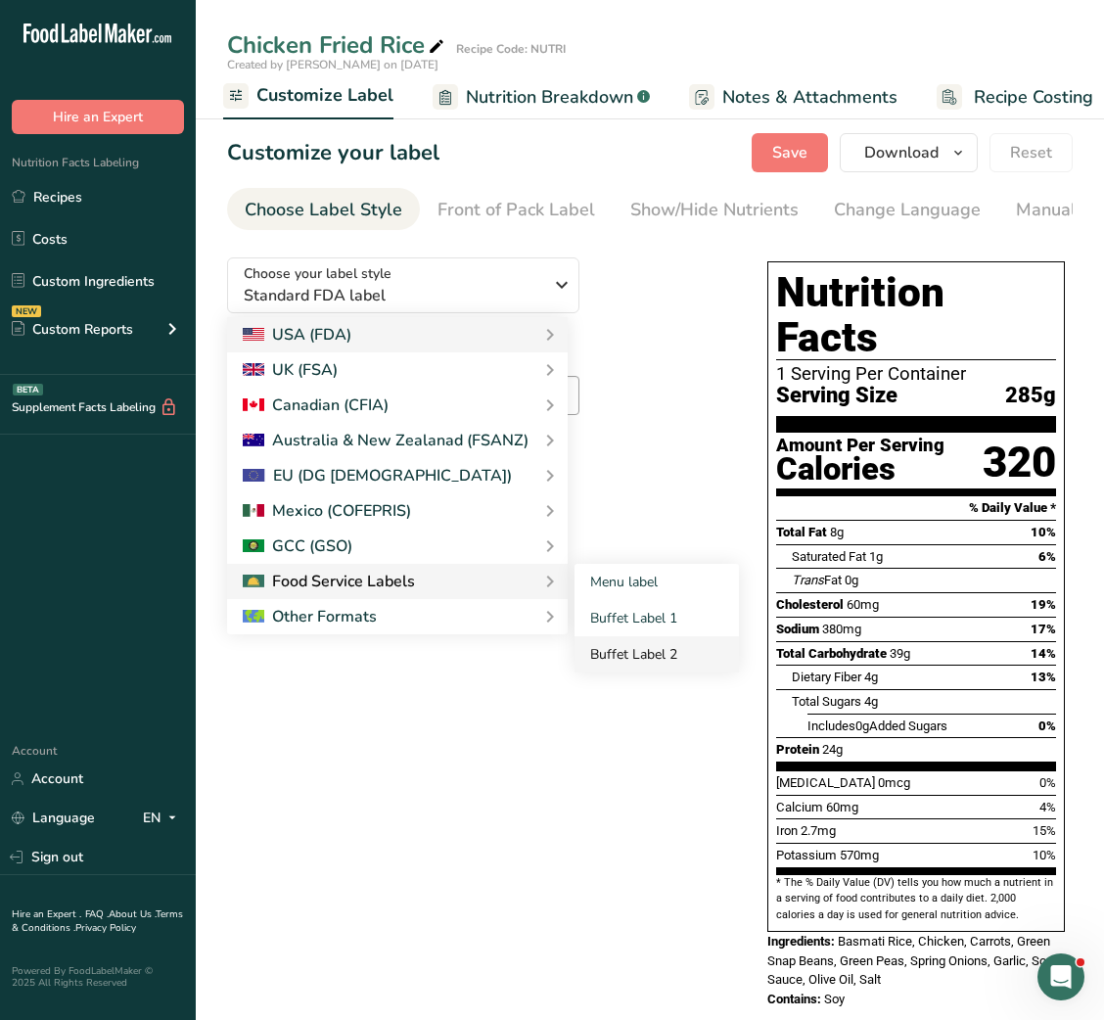
click at [667, 655] on link "Buffet Label 2" at bounding box center [657, 654] width 164 height 36
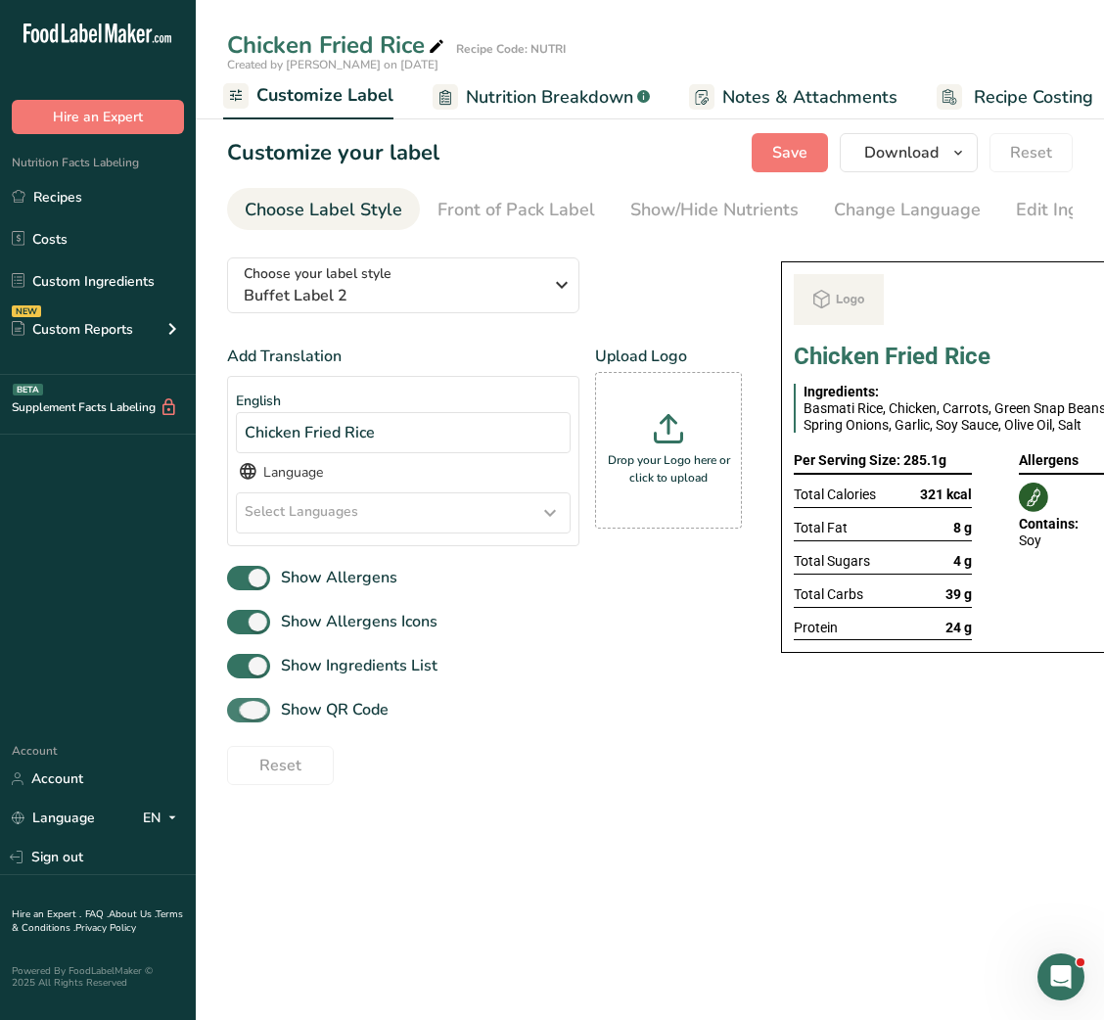
click at [322, 710] on span "Show QR Code" at bounding box center [329, 709] width 118 height 23
click at [240, 710] on input "Show QR Code" at bounding box center [233, 710] width 13 height 13
checkbox input "false"
click at [724, 209] on div "Show/Hide Nutrients" at bounding box center [714, 210] width 168 height 26
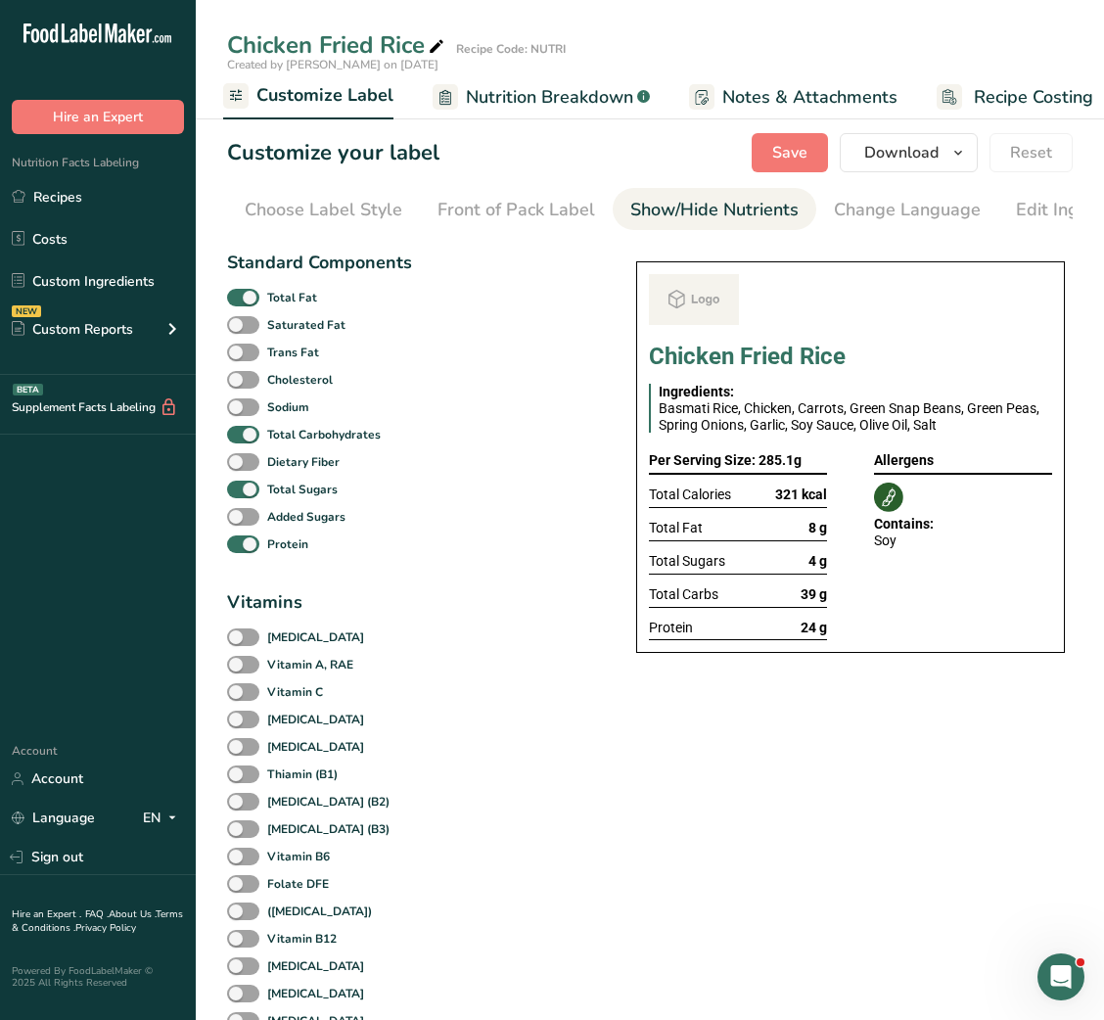
scroll to position [0, 357]
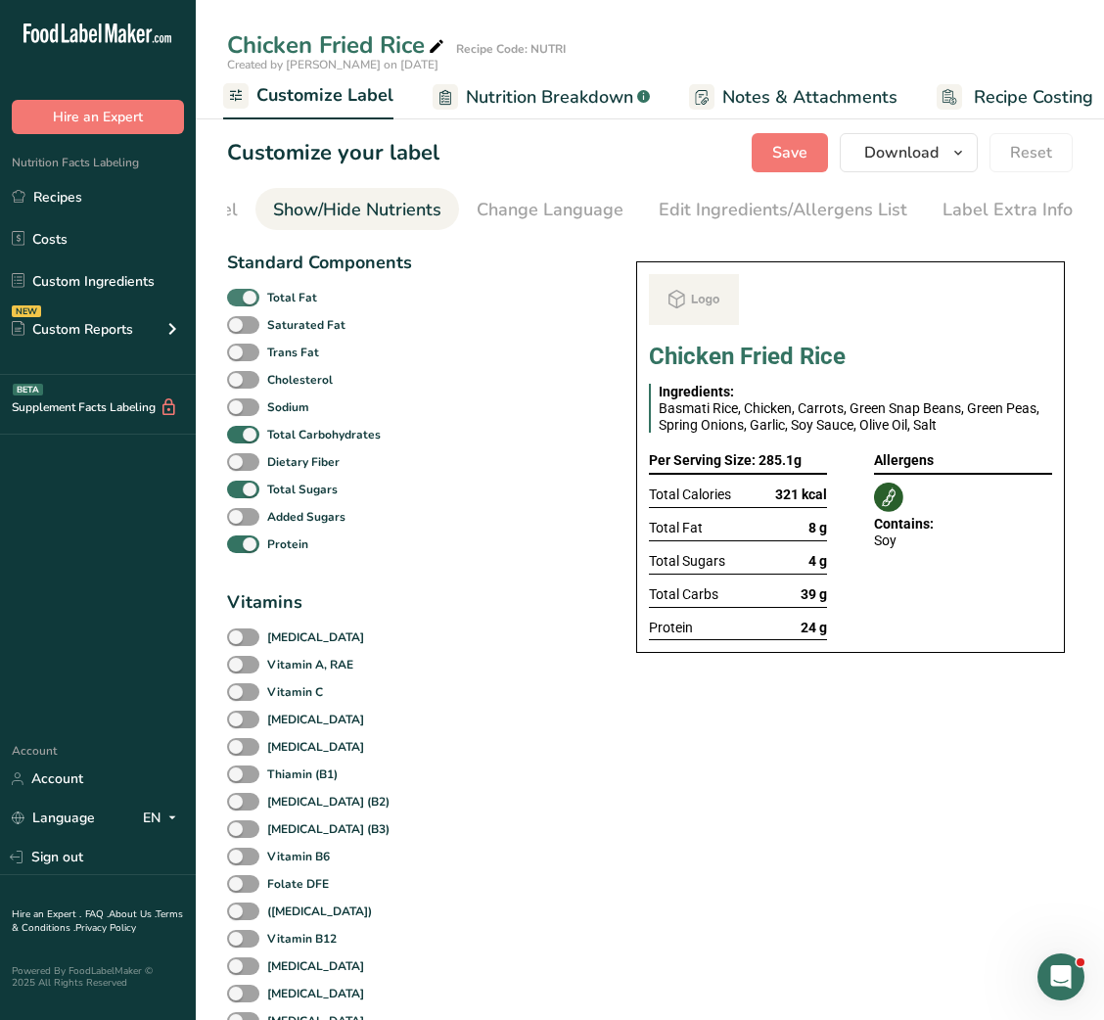
click at [296, 299] on b "Total Fat" at bounding box center [292, 298] width 50 height 18
click at [240, 299] on input "Total Fat" at bounding box center [233, 297] width 13 height 13
checkbox input "false"
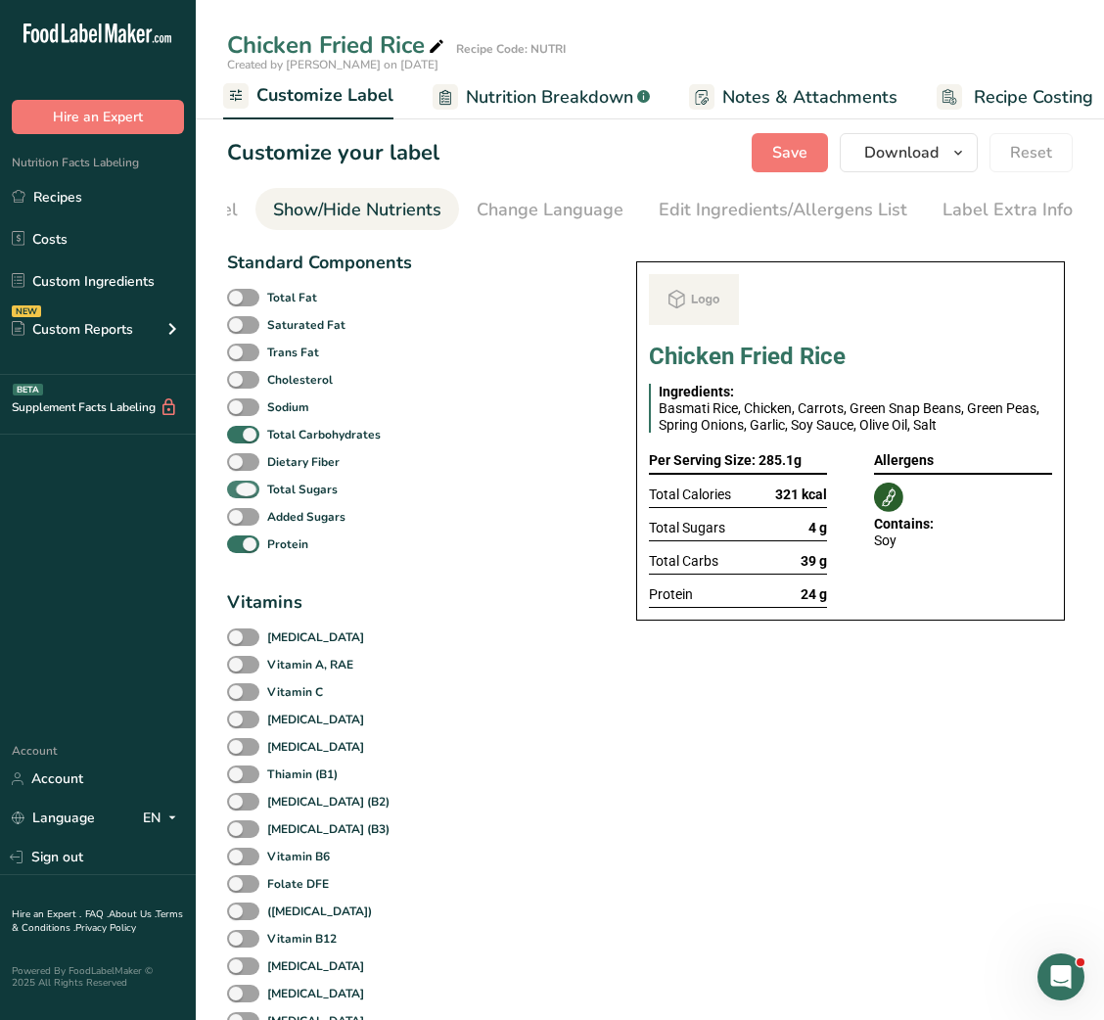
click at [248, 493] on span at bounding box center [243, 490] width 32 height 19
click at [240, 493] on input "Total Sugars" at bounding box center [233, 489] width 13 height 13
checkbox input "false"
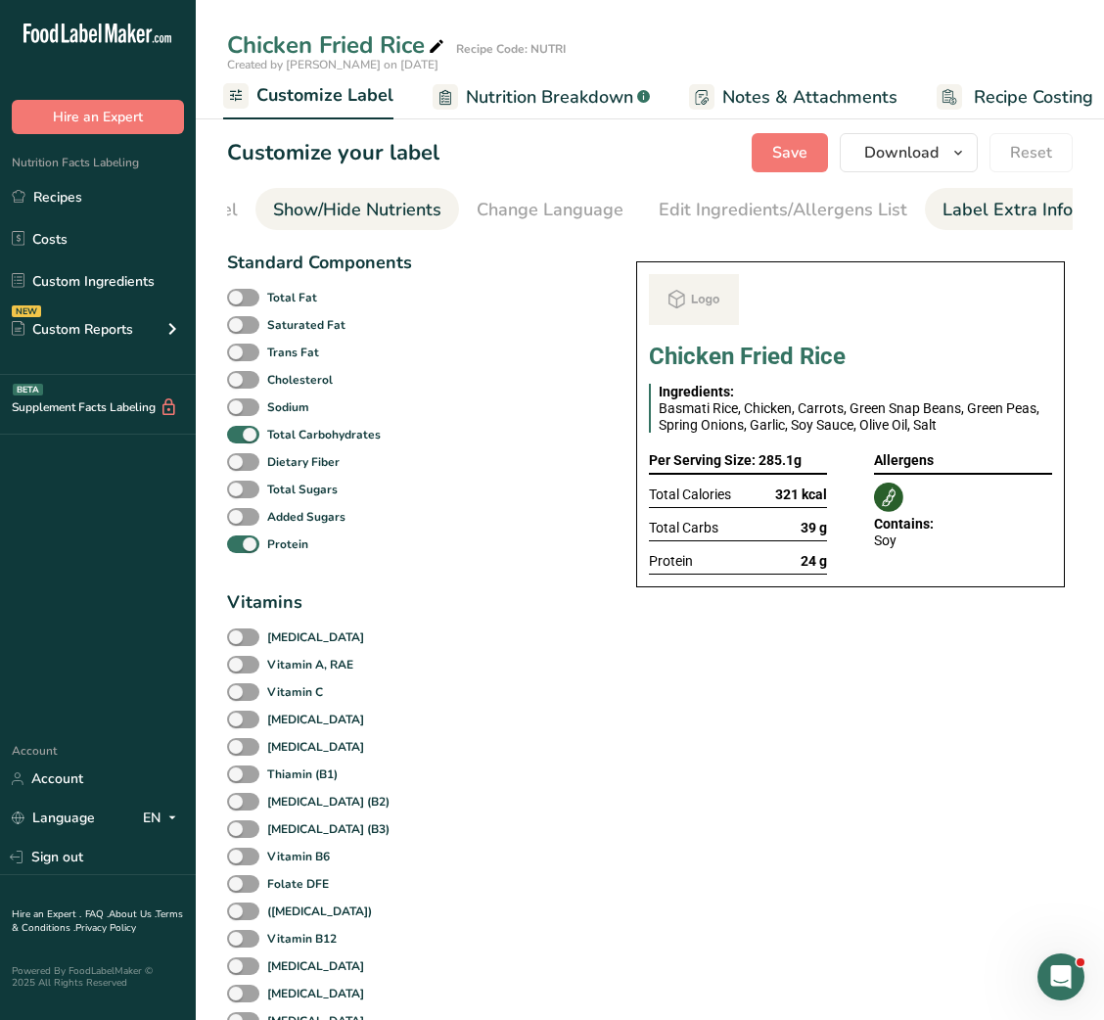
click at [1012, 211] on div "Label Extra Info" at bounding box center [1008, 210] width 130 height 26
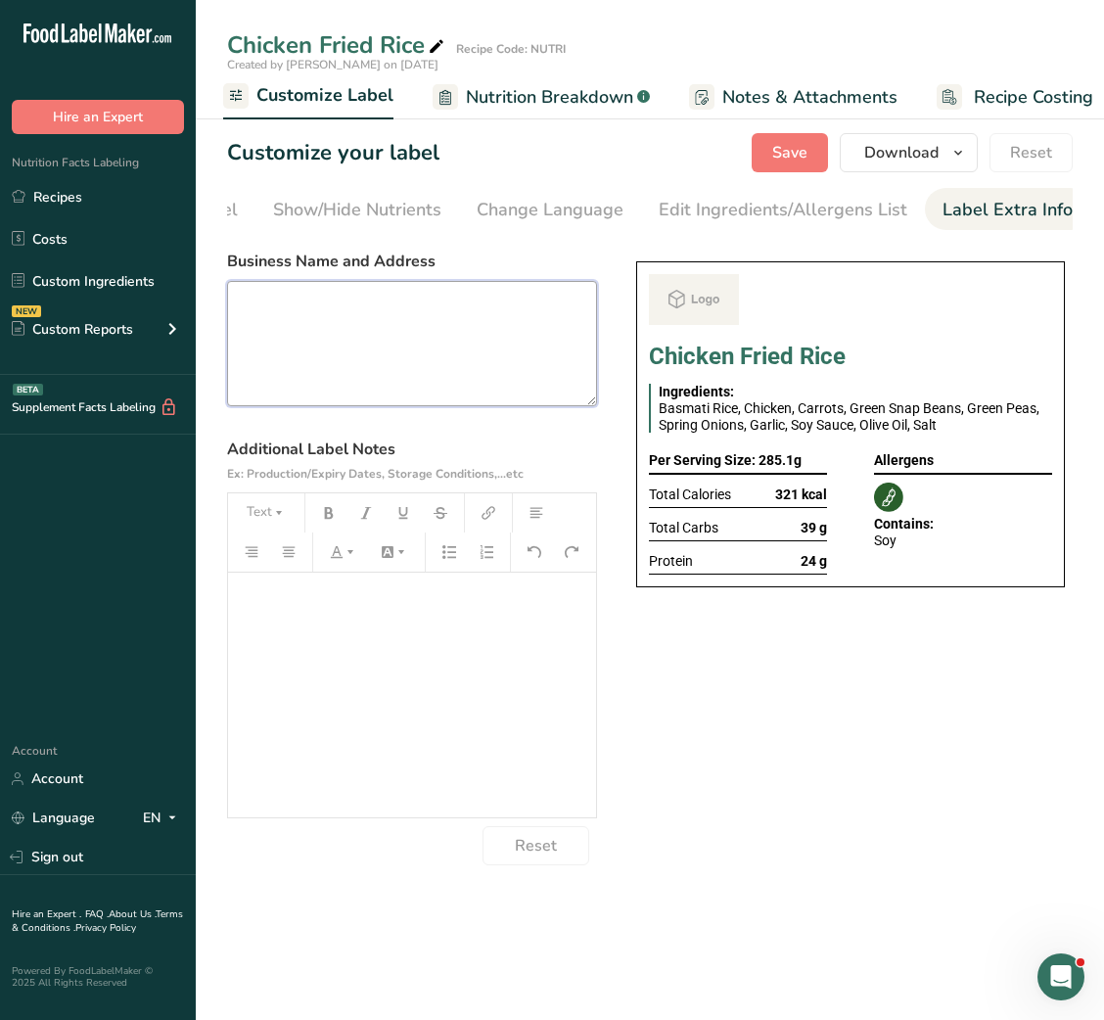
click at [475, 341] on textarea at bounding box center [412, 343] width 370 height 125
paste textarea "Chicken Fried Rice (1 serving)"
type textarea "Chicken Fried Rice (1 serving)"
click at [410, 313] on textarea at bounding box center [412, 343] width 370 height 125
paste textarea "BREAKFAST Use by - [DATE] Storage - Keep Refrigerated below 5 degree Heating - …"
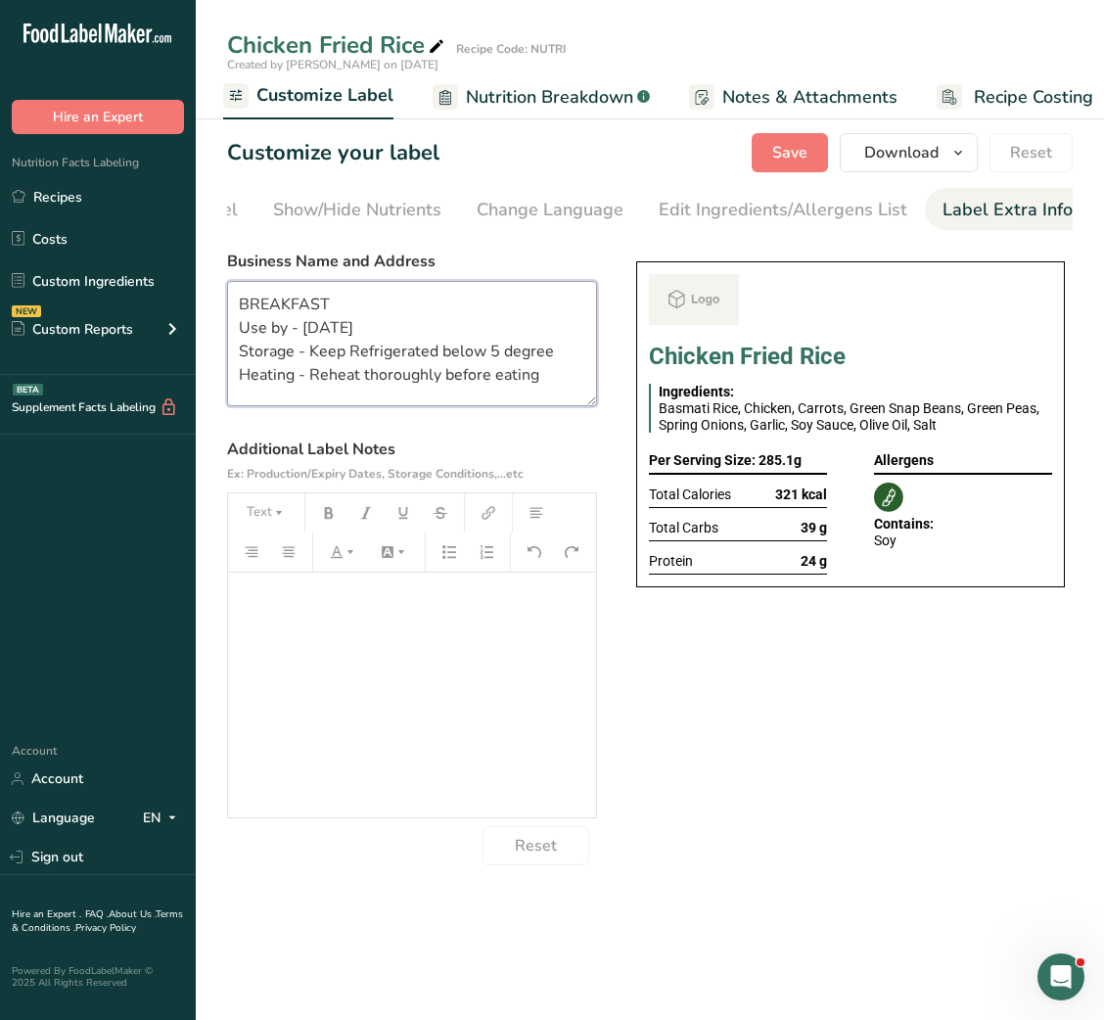
click at [299, 298] on textarea "BREAKFAST Use by - [DATE] Storage - Keep Refrigerated below 5 degree Heating - …" at bounding box center [412, 343] width 370 height 125
type textarea "LUNCH Use by - [DATE] Storage - Keep Refrigerated below 5 degree Heating - Rehe…"
click at [785, 159] on span "Save" at bounding box center [789, 152] width 35 height 23
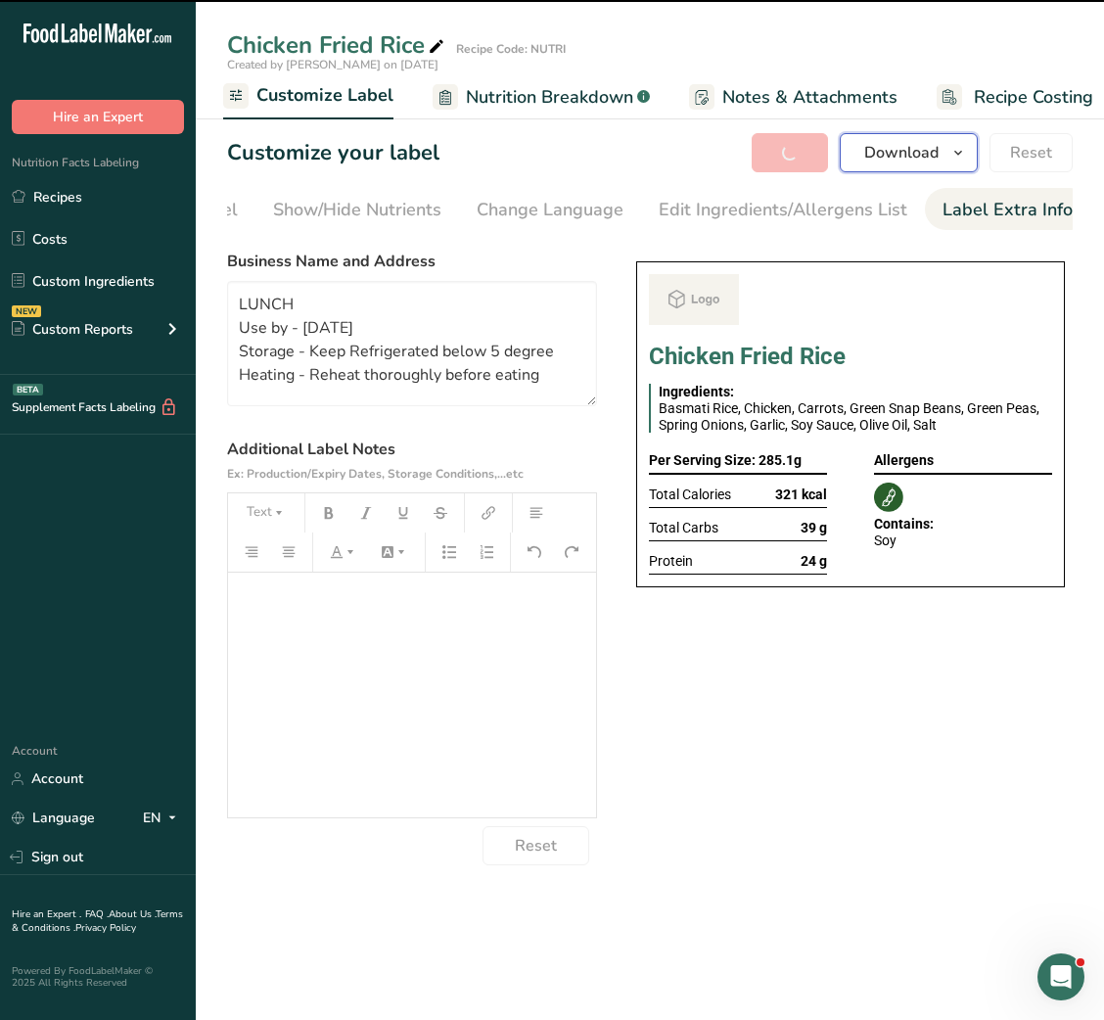
click at [892, 153] on span "Download" at bounding box center [901, 152] width 74 height 23
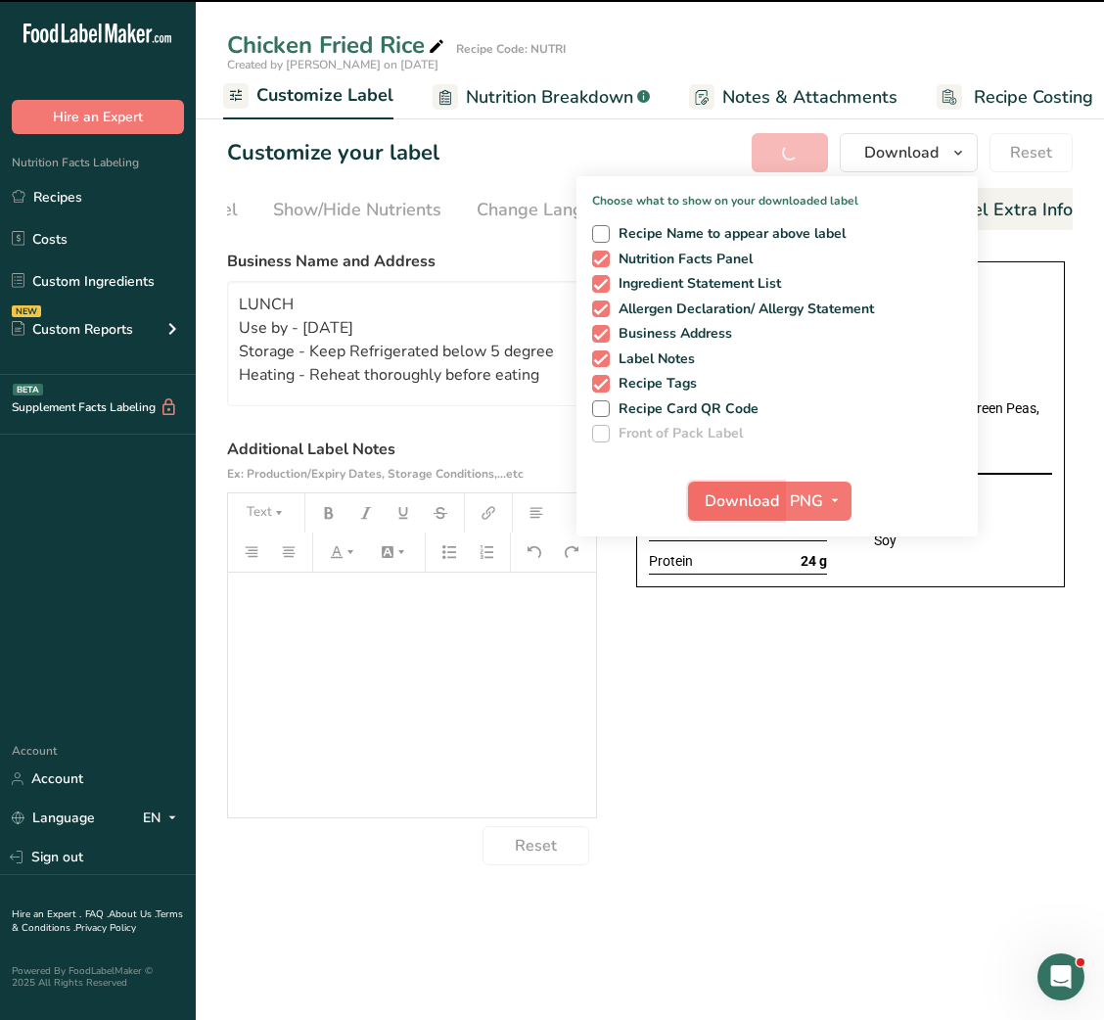
click at [741, 497] on span "Download" at bounding box center [742, 501] width 74 height 23
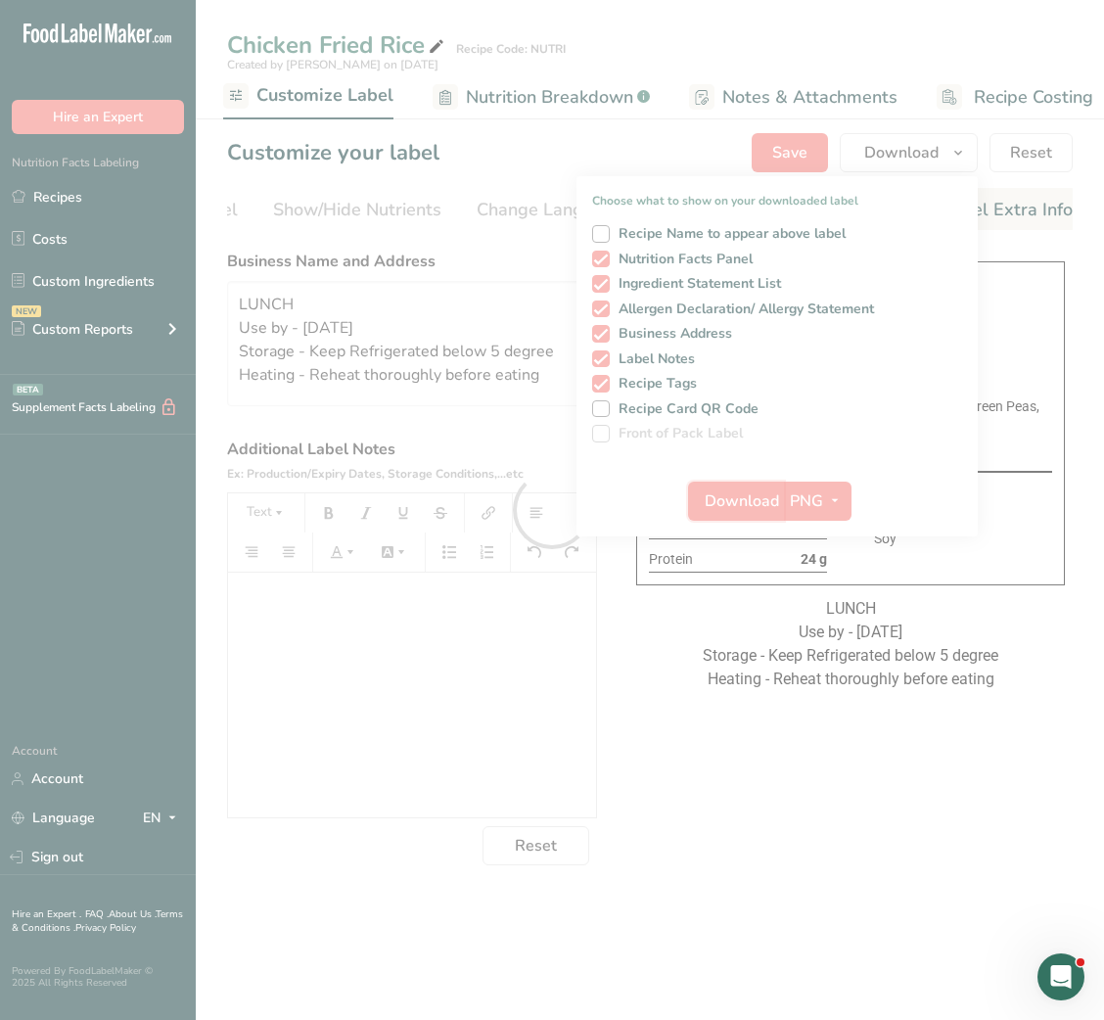
scroll to position [0, 0]
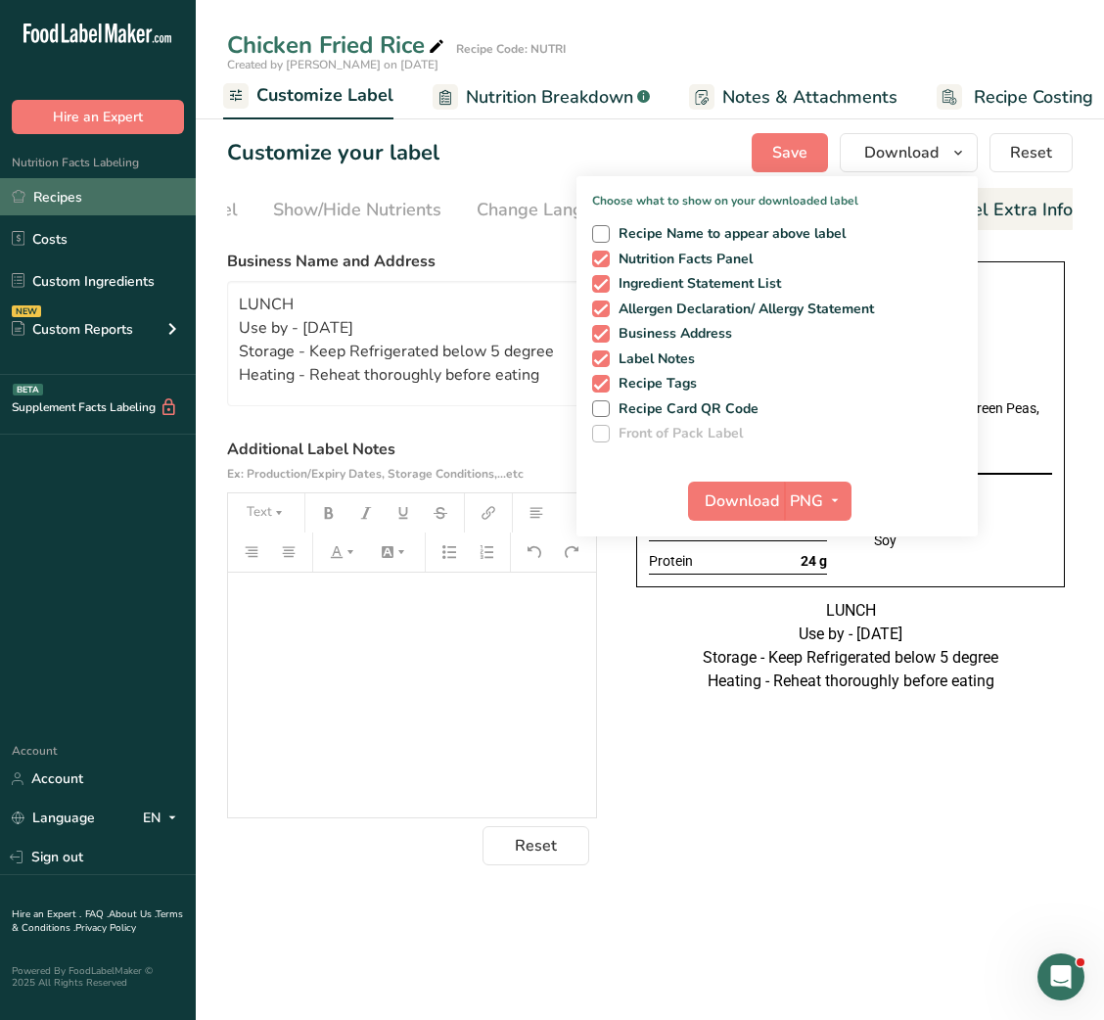
click at [62, 204] on link "Recipes" at bounding box center [98, 196] width 196 height 37
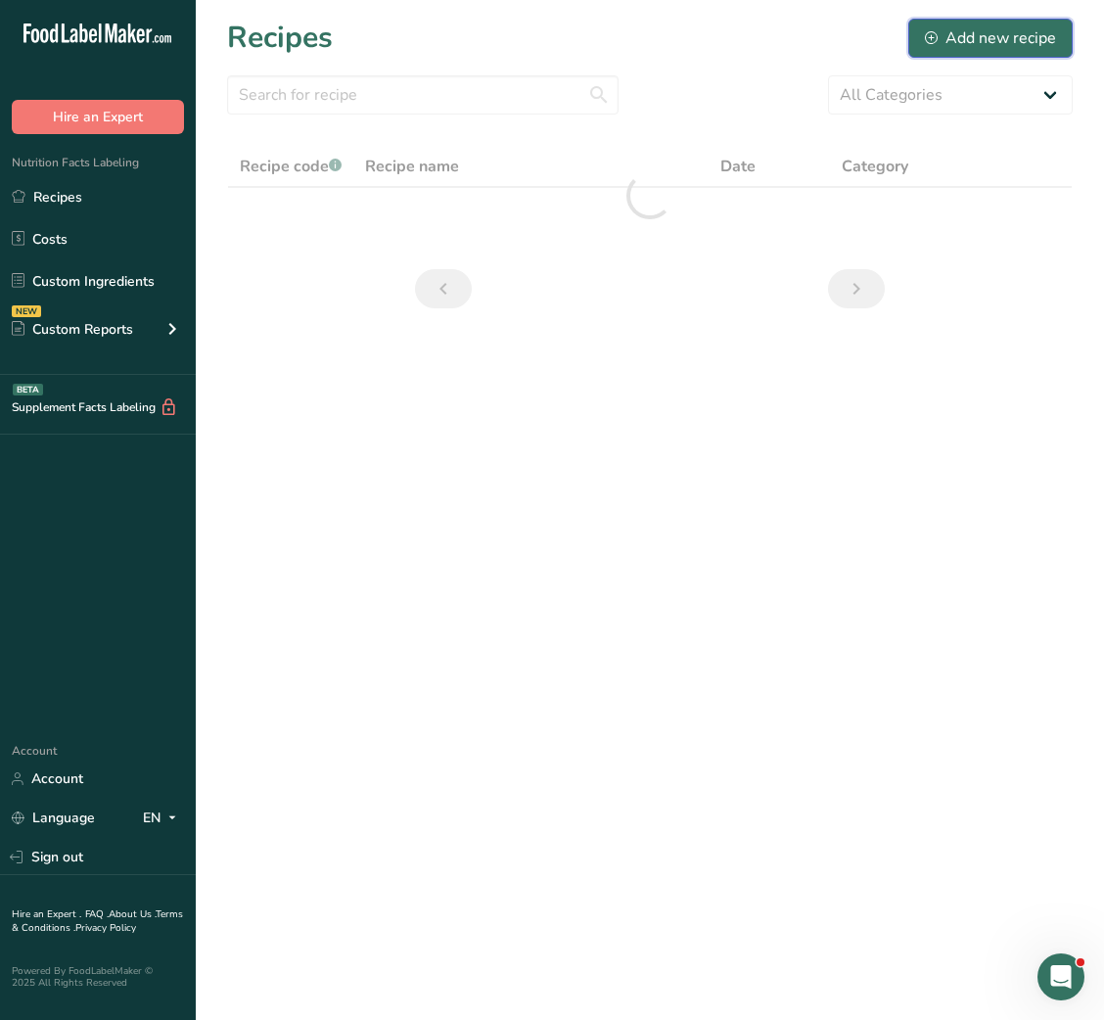
click at [989, 44] on div "Add new recipe" at bounding box center [990, 37] width 131 height 23
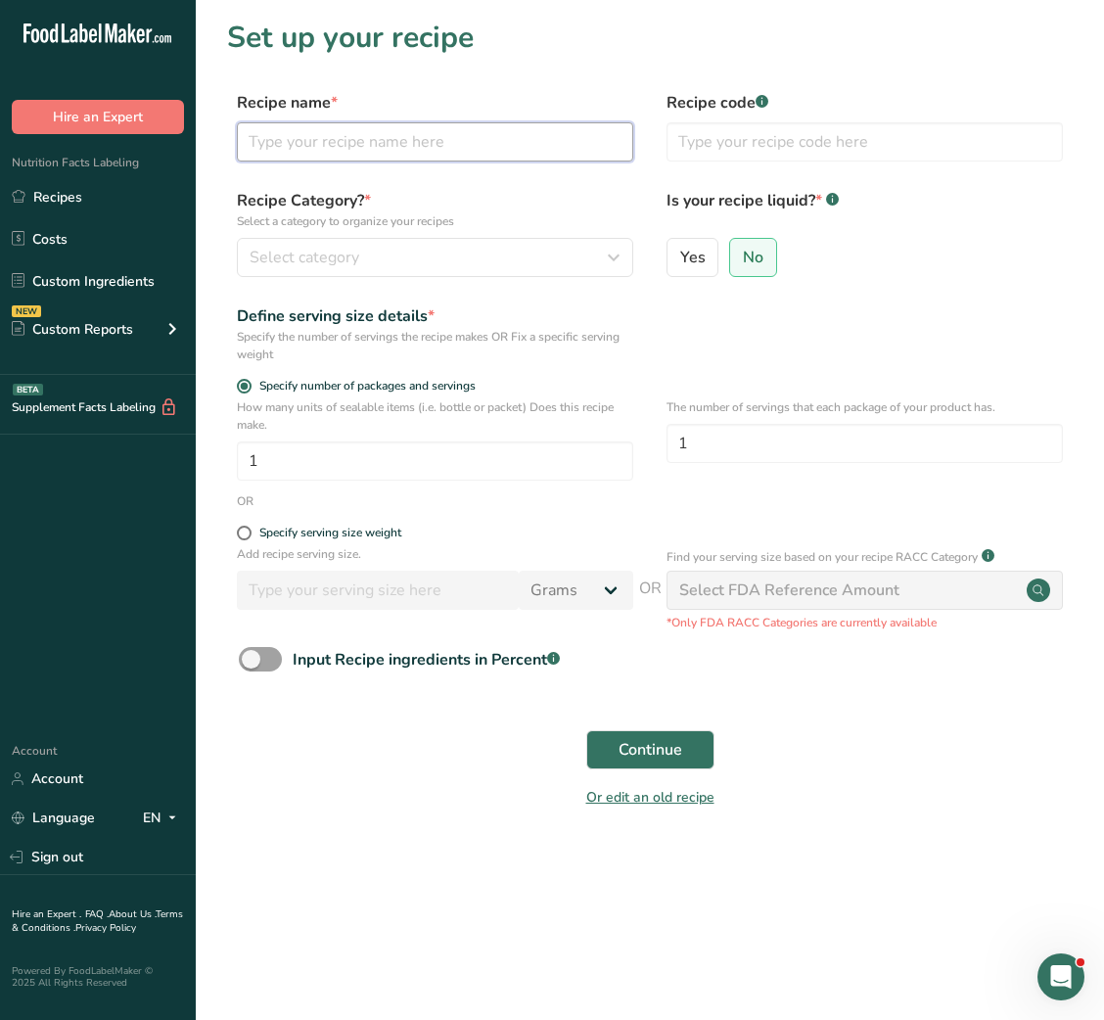
click at [486, 155] on input "text" at bounding box center [435, 141] width 397 height 39
paste input "Chicken & Pasta Bake (Indian Style)"
type input "Chicken & Pasta Bake (Indian Style)"
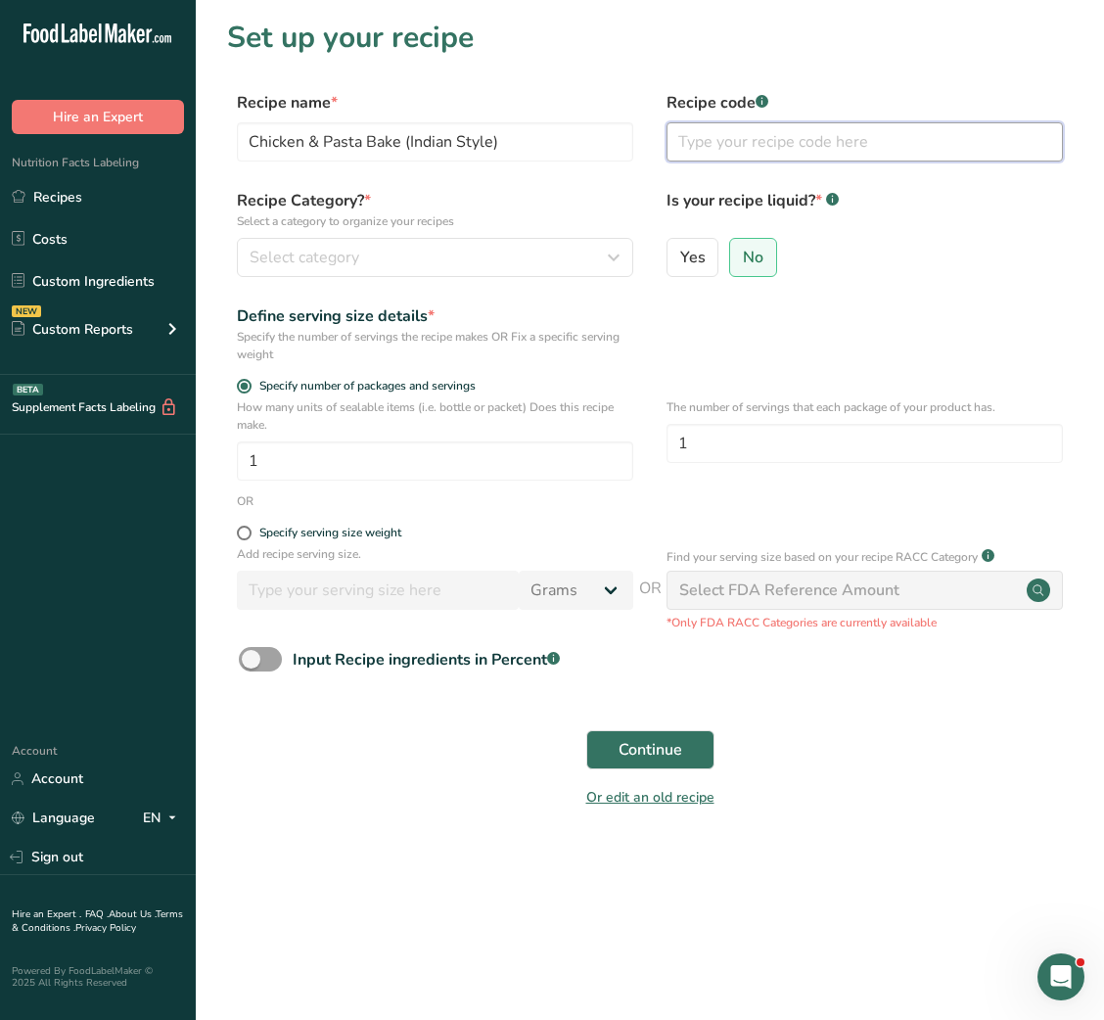
click at [730, 139] on input "text" at bounding box center [865, 141] width 397 height 39
type input "NUTRI"
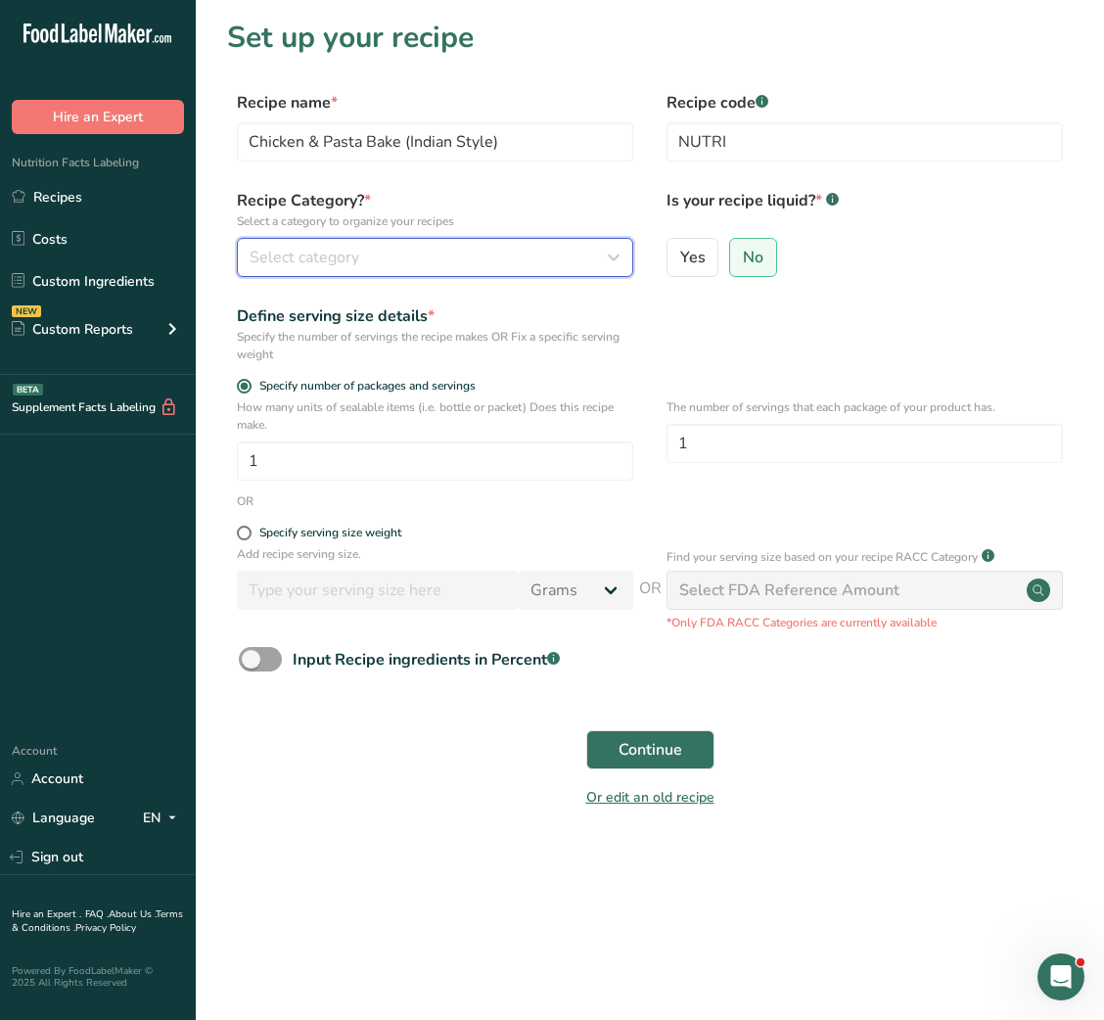
click at [541, 261] on div "Select category" at bounding box center [429, 257] width 359 height 23
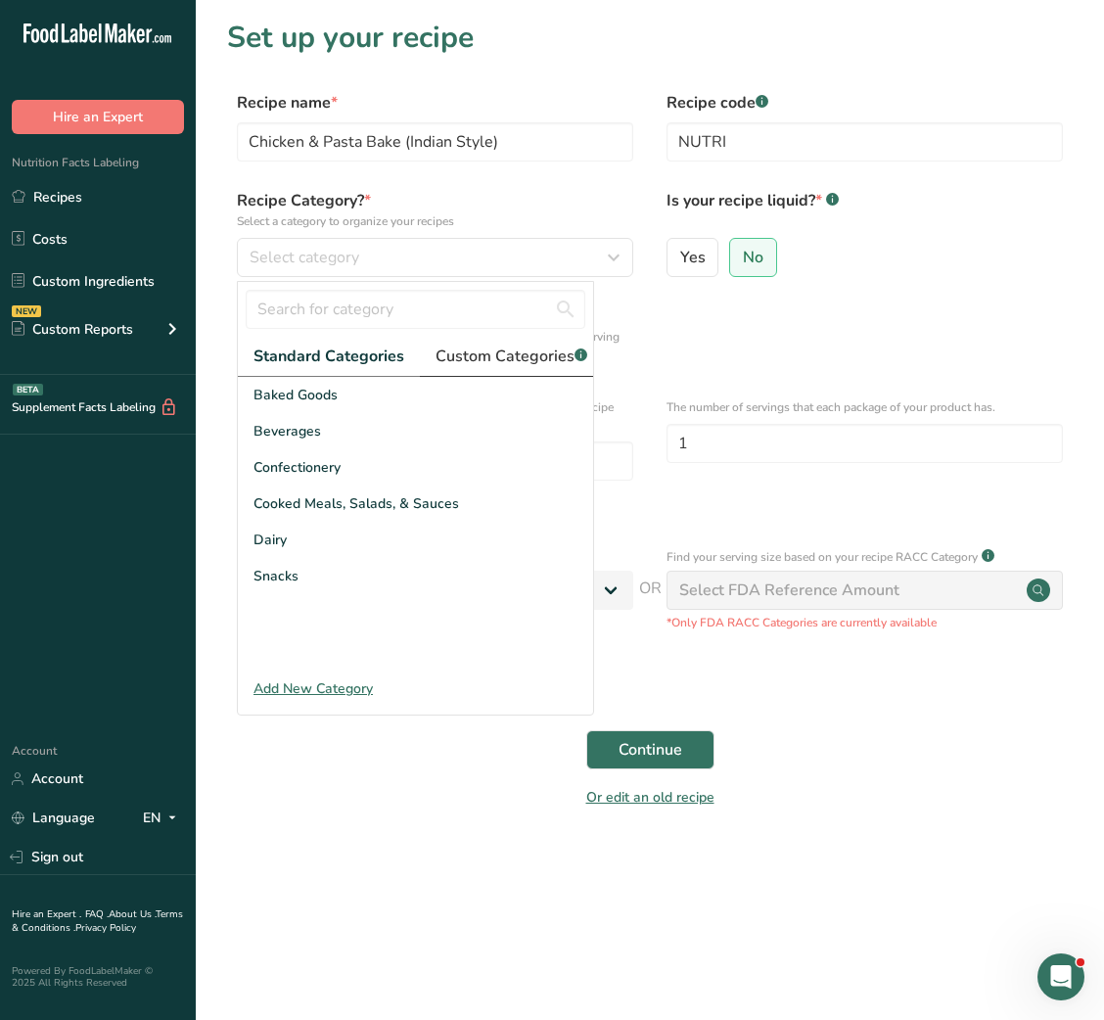
click at [519, 345] on span "Custom Categories .a-a{fill:#347362;}.b-a{fill:#fff;}" at bounding box center [512, 356] width 152 height 23
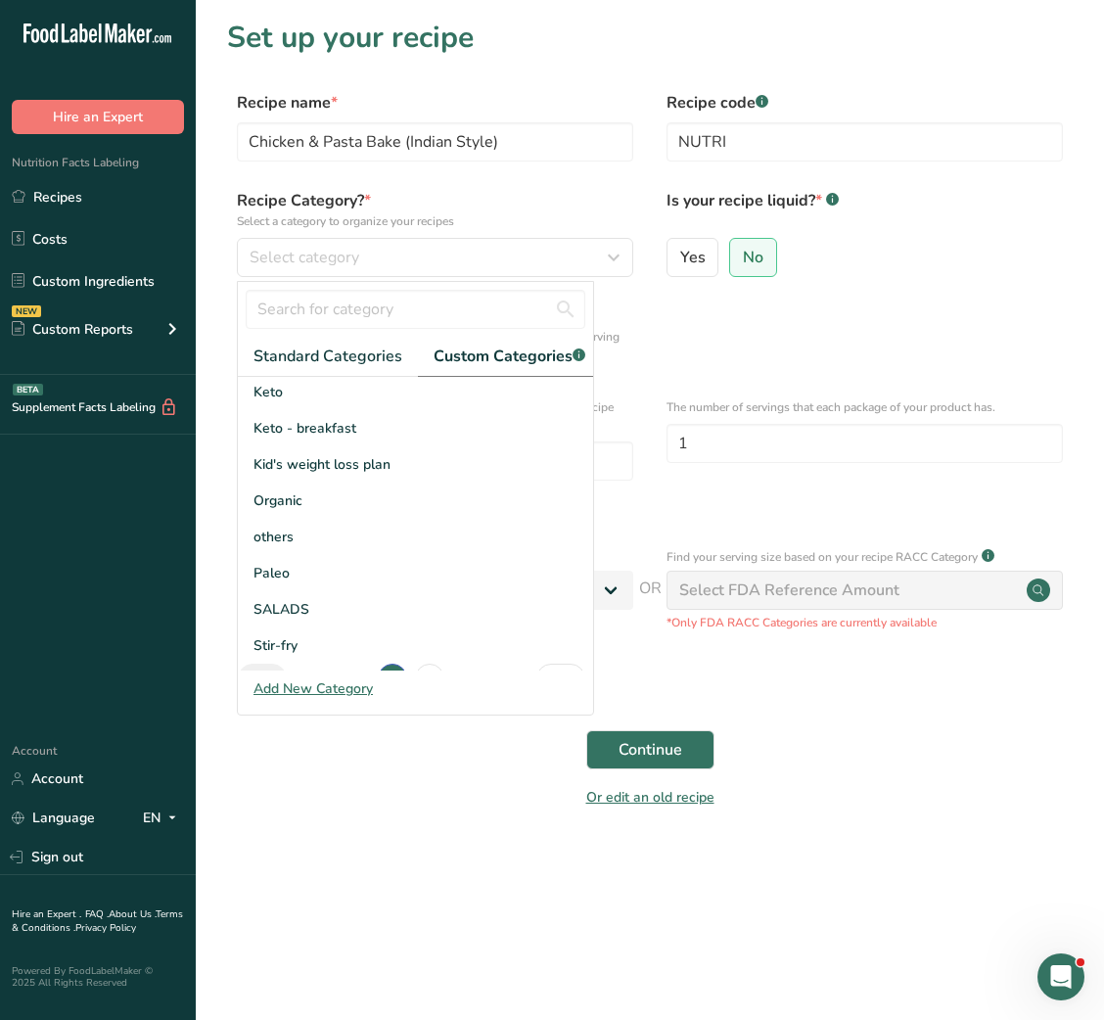
scroll to position [258, 0]
click at [386, 473] on span "Kid's weight loss plan" at bounding box center [322, 462] width 137 height 21
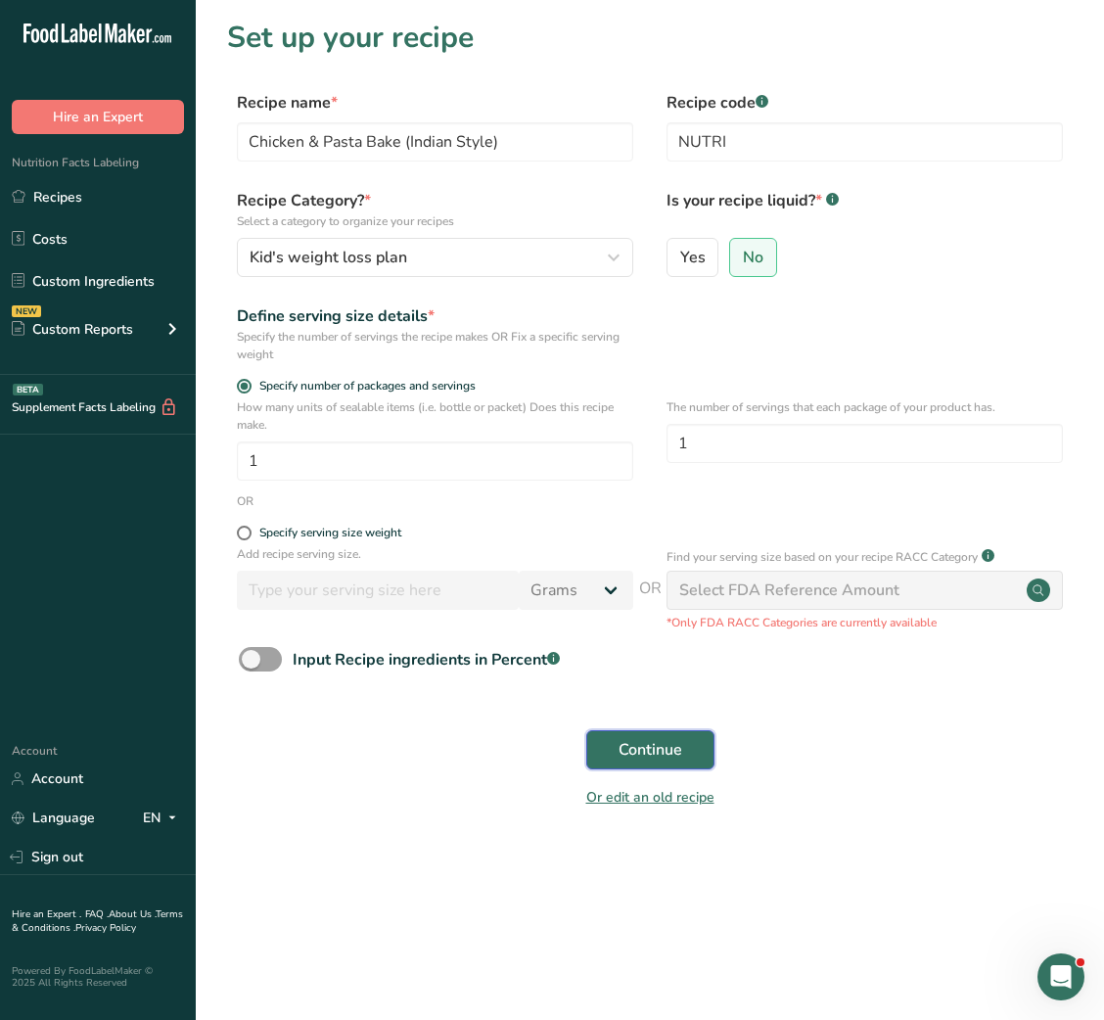
click at [647, 739] on button "Continue" at bounding box center [650, 749] width 128 height 39
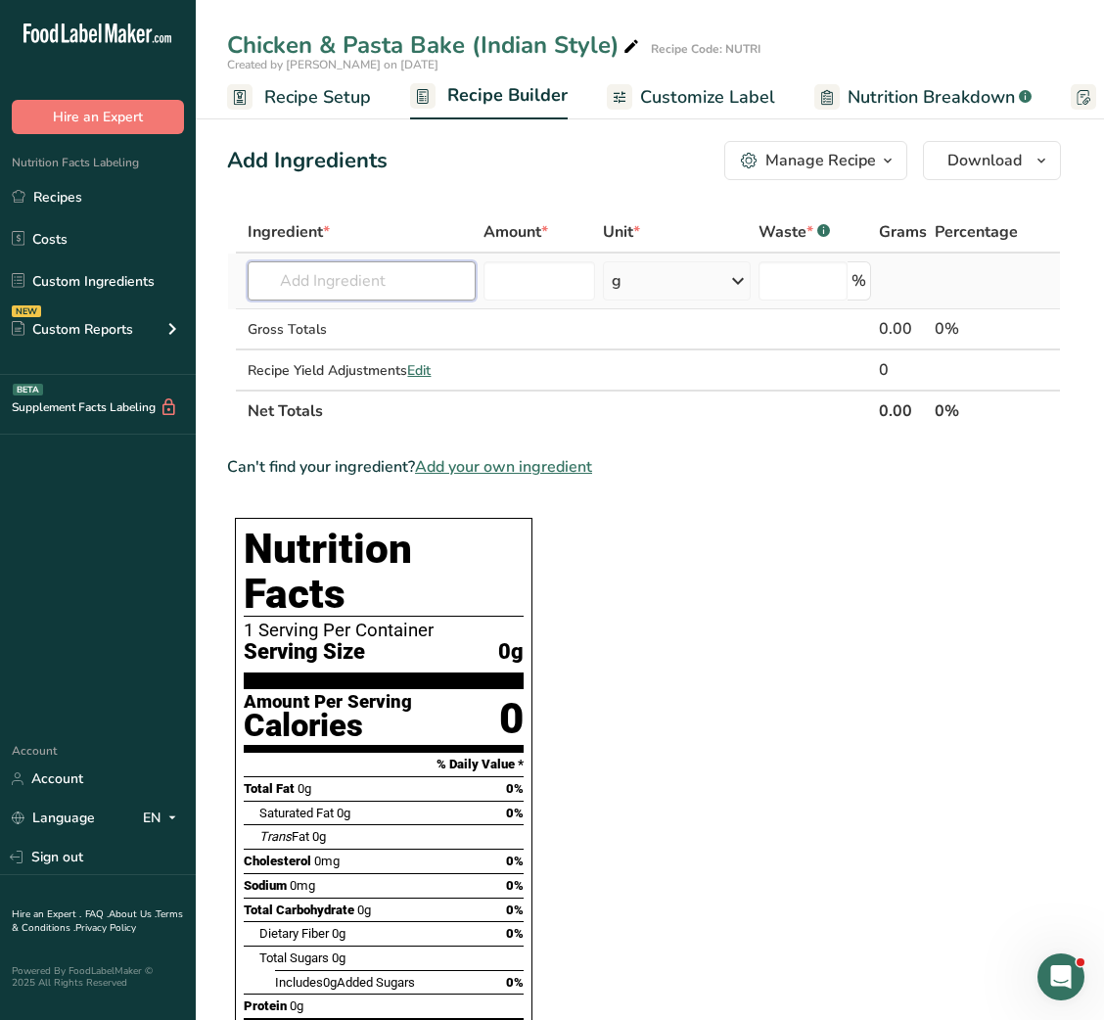
click at [366, 274] on input "text" at bounding box center [362, 280] width 228 height 39
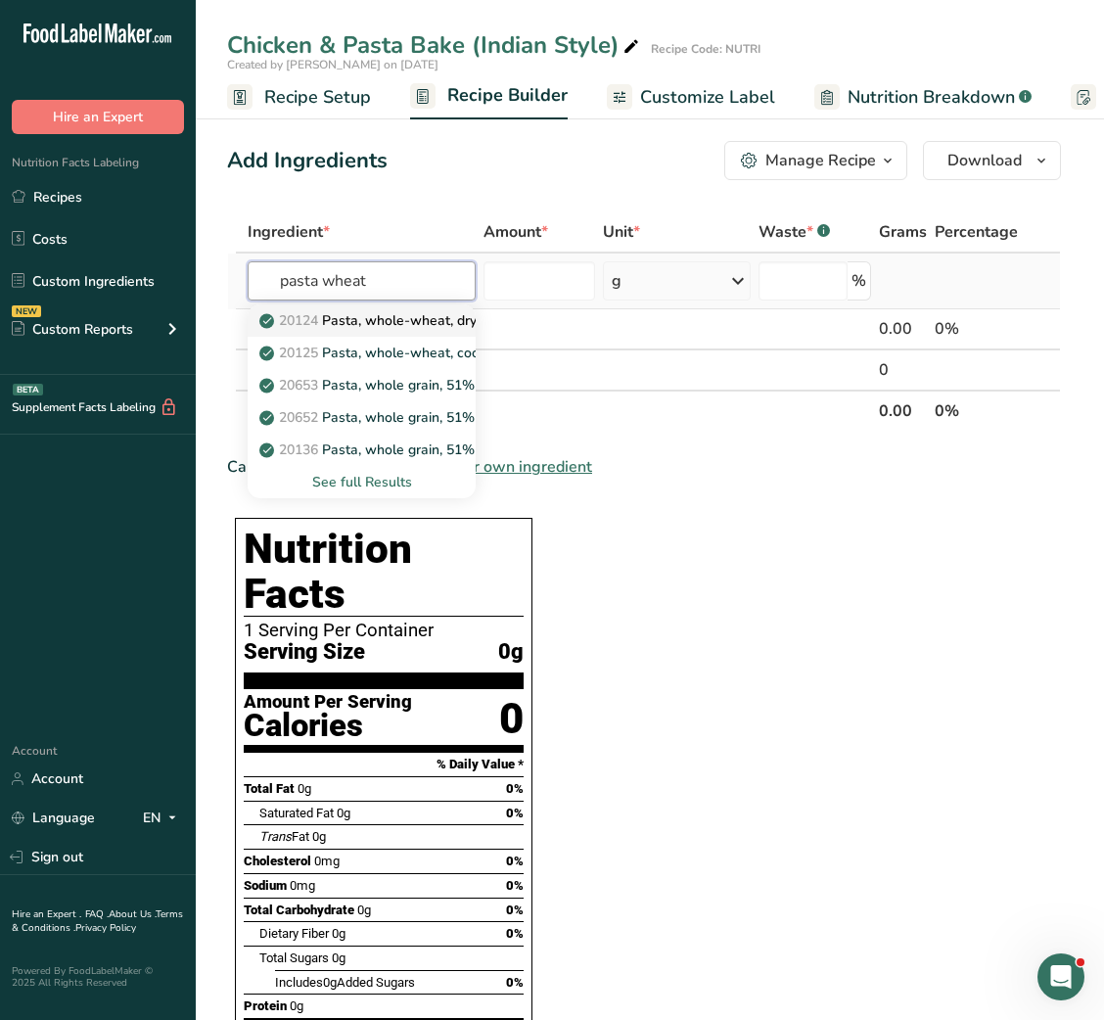
type input "pasta wheat"
click at [369, 315] on p "20124 Pasta, whole-wheat, dry (Includes foods for USDA's Food Distribution Prog…" at bounding box center [544, 320] width 563 height 21
type input "Pasta, whole-wheat, dry (Includes foods for USDA's Food Distribution Program)"
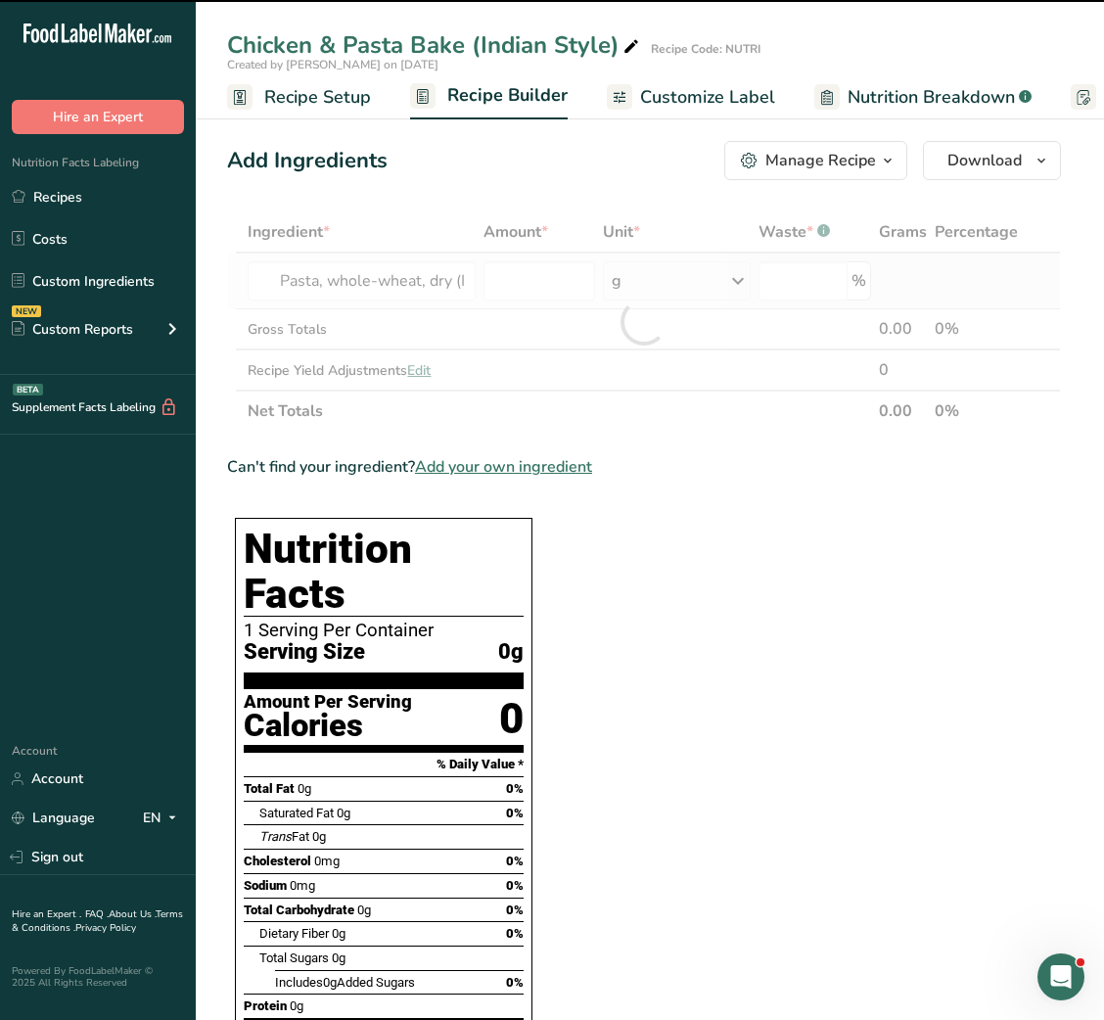
type input "0"
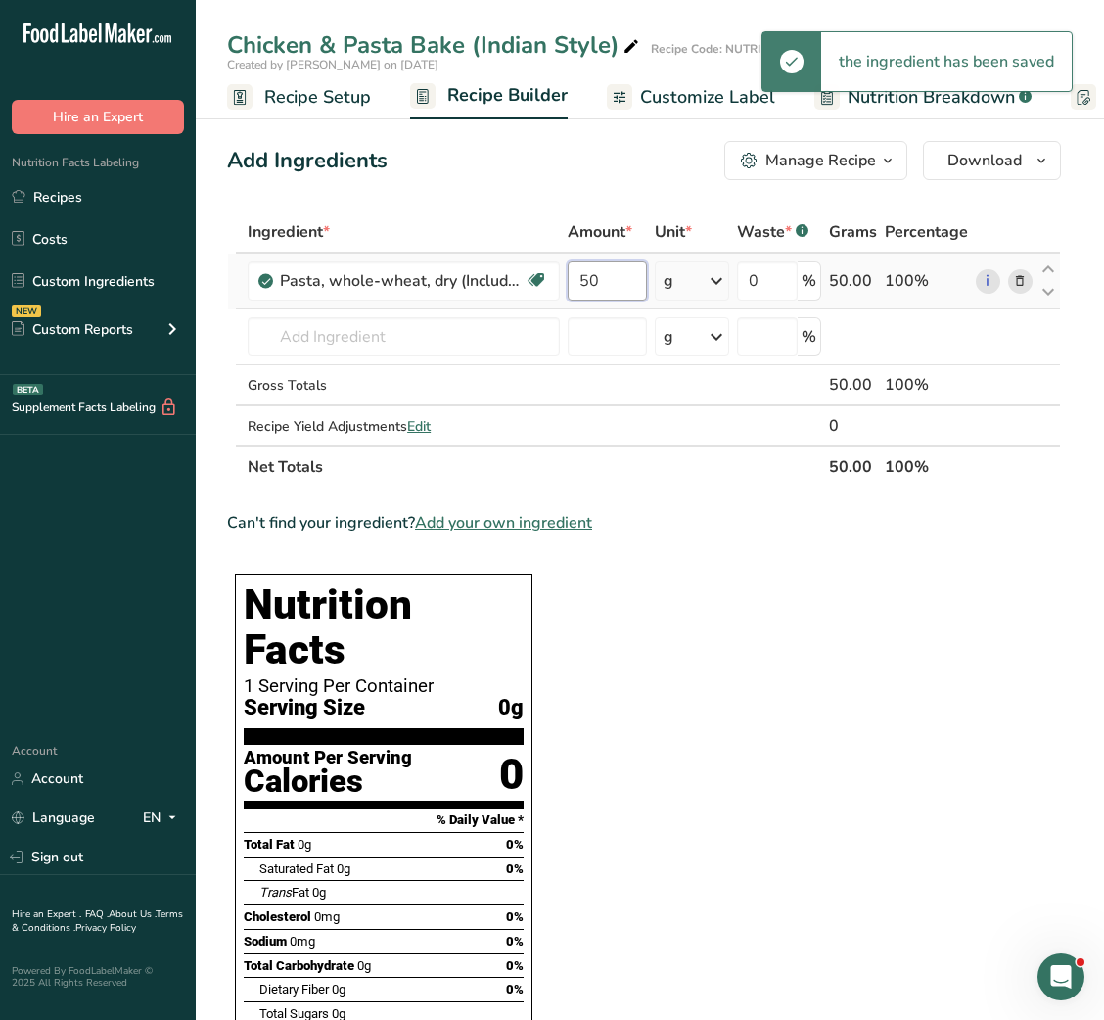
type input "50"
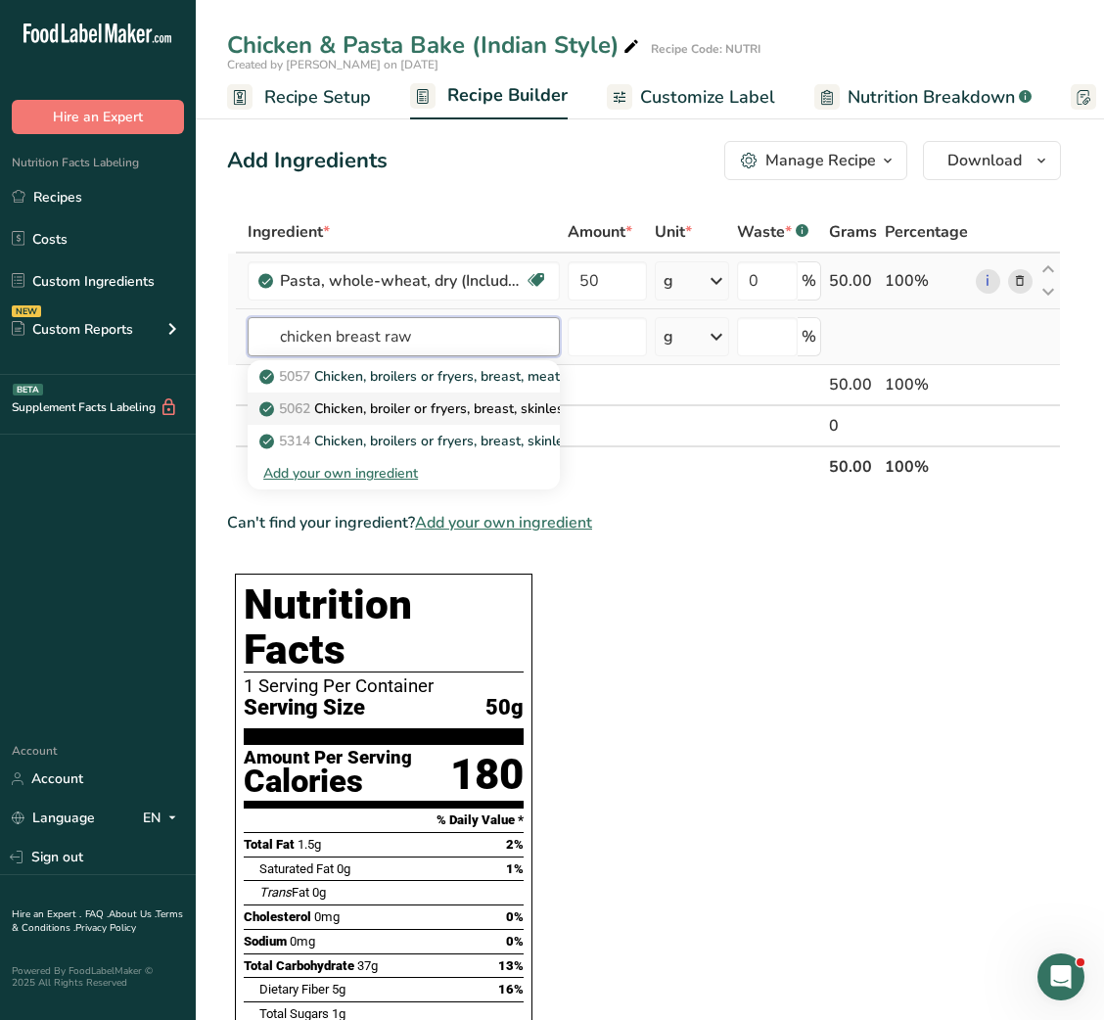
type input "chicken breast raw"
click at [466, 409] on p "5062 Chicken, broiler or fryers, breast, skinless, boneless, meat only, raw" at bounding box center [498, 408] width 471 height 21
type input "Chicken, broiler or fryers, breast, skinless, boneless, meat only, raw"
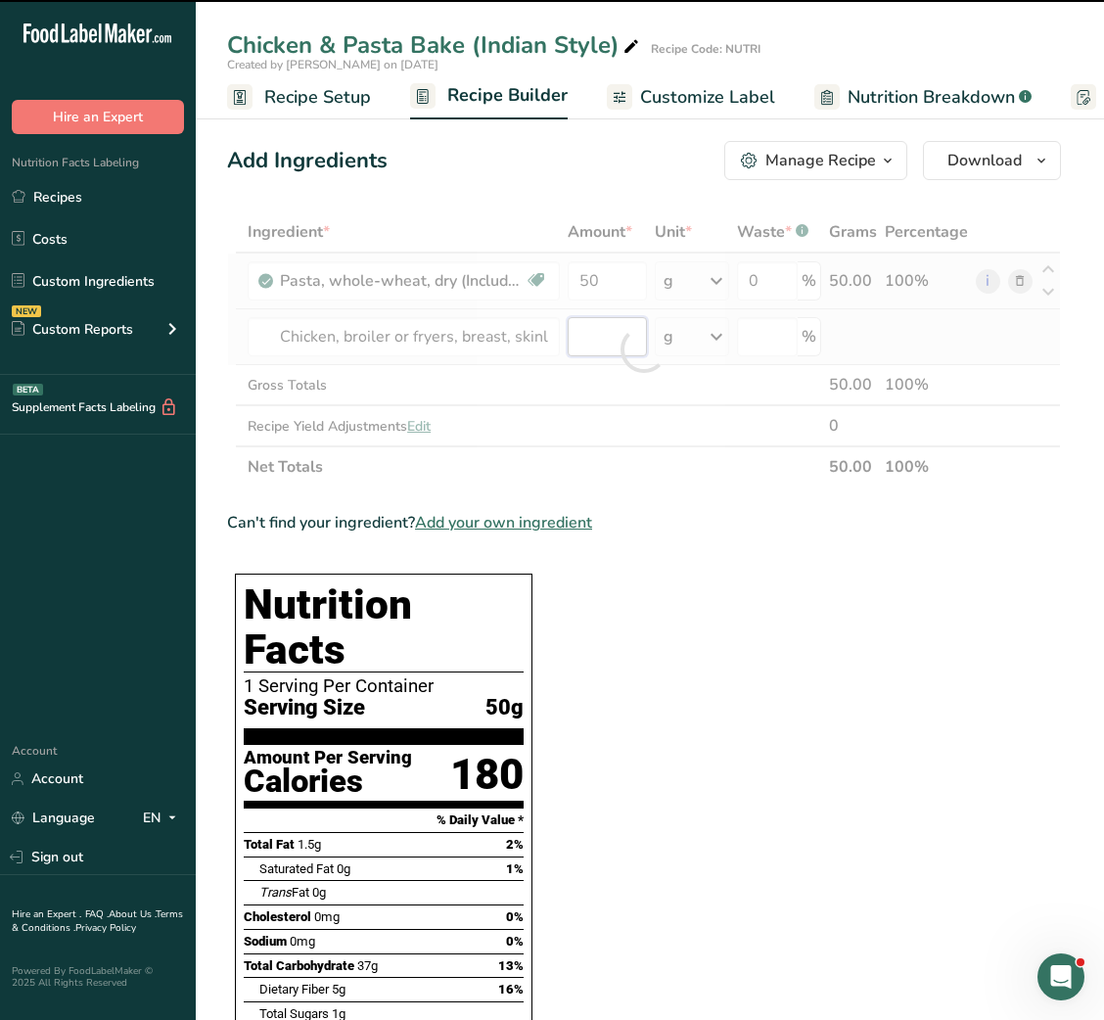
type input "0"
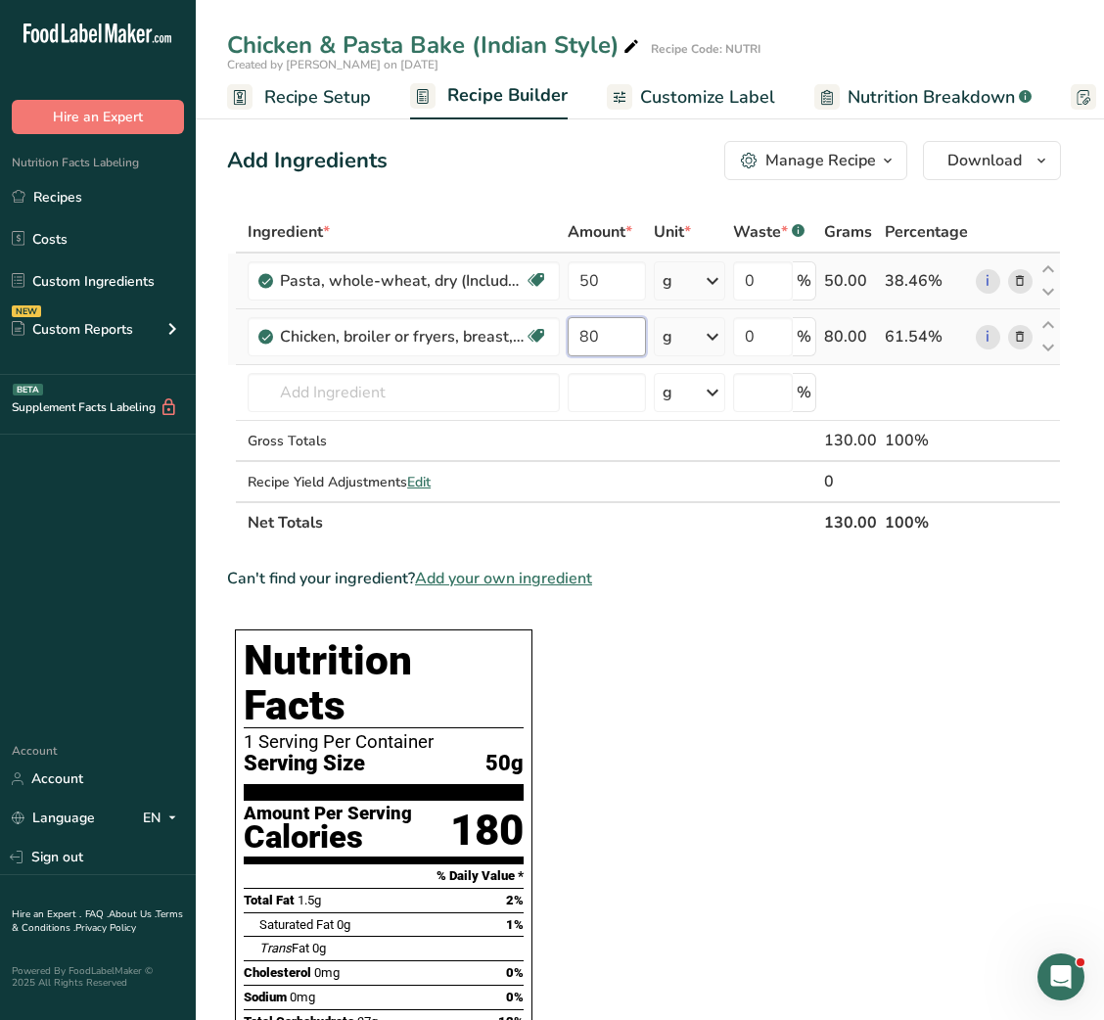
type input "80"
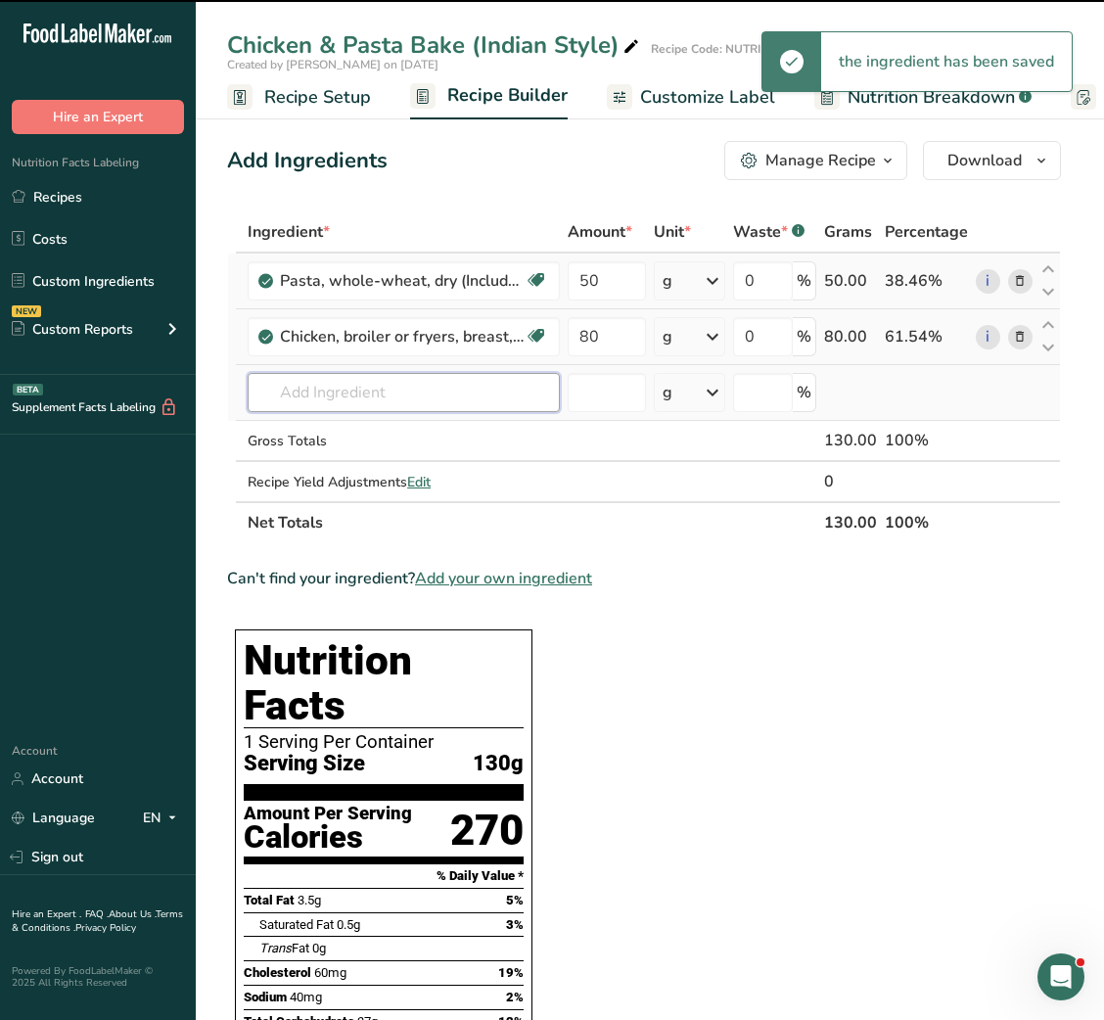
click at [466, 388] on input "text" at bounding box center [404, 392] width 312 height 39
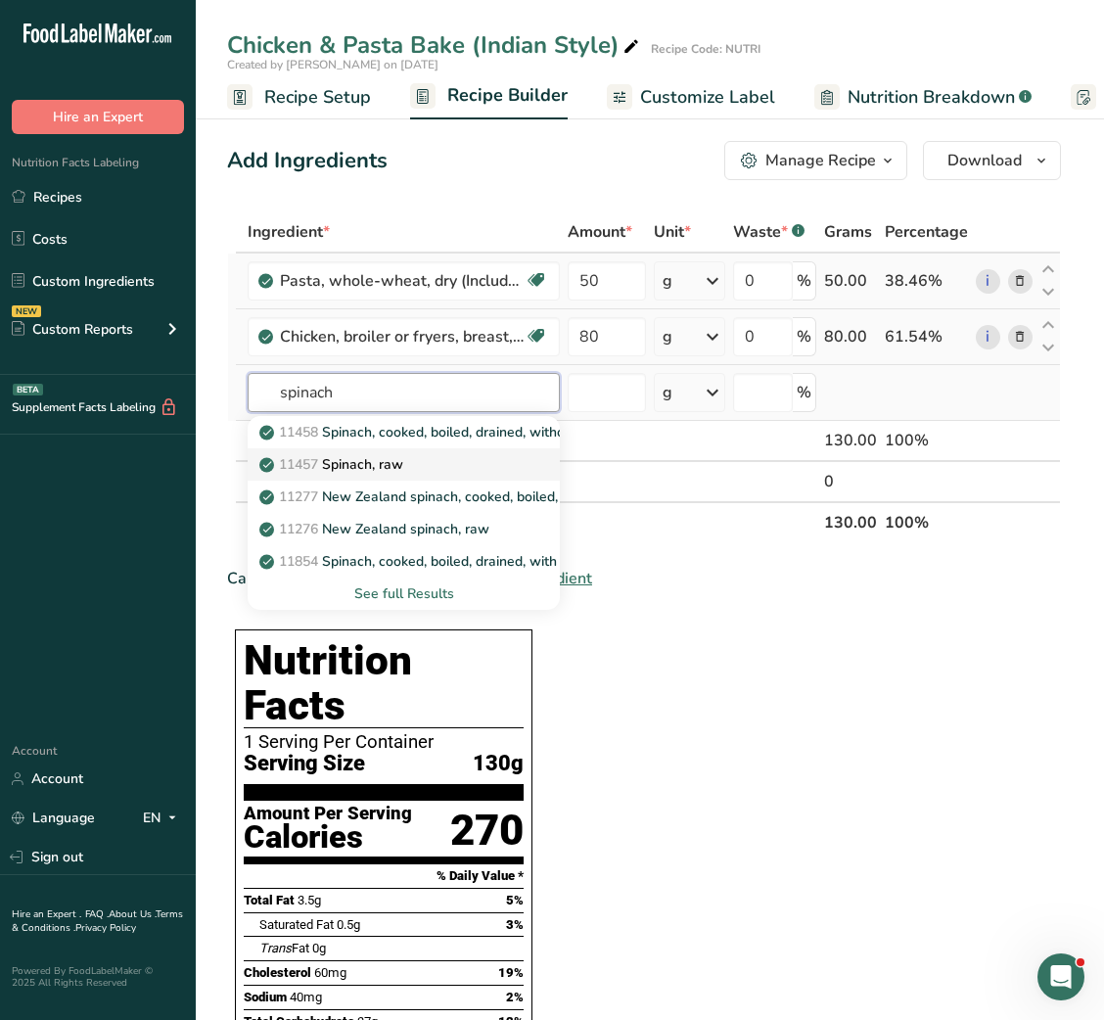
type input "spinach"
click at [420, 456] on div "11457 Spinach, raw" at bounding box center [388, 464] width 250 height 21
type input "Spinach, raw"
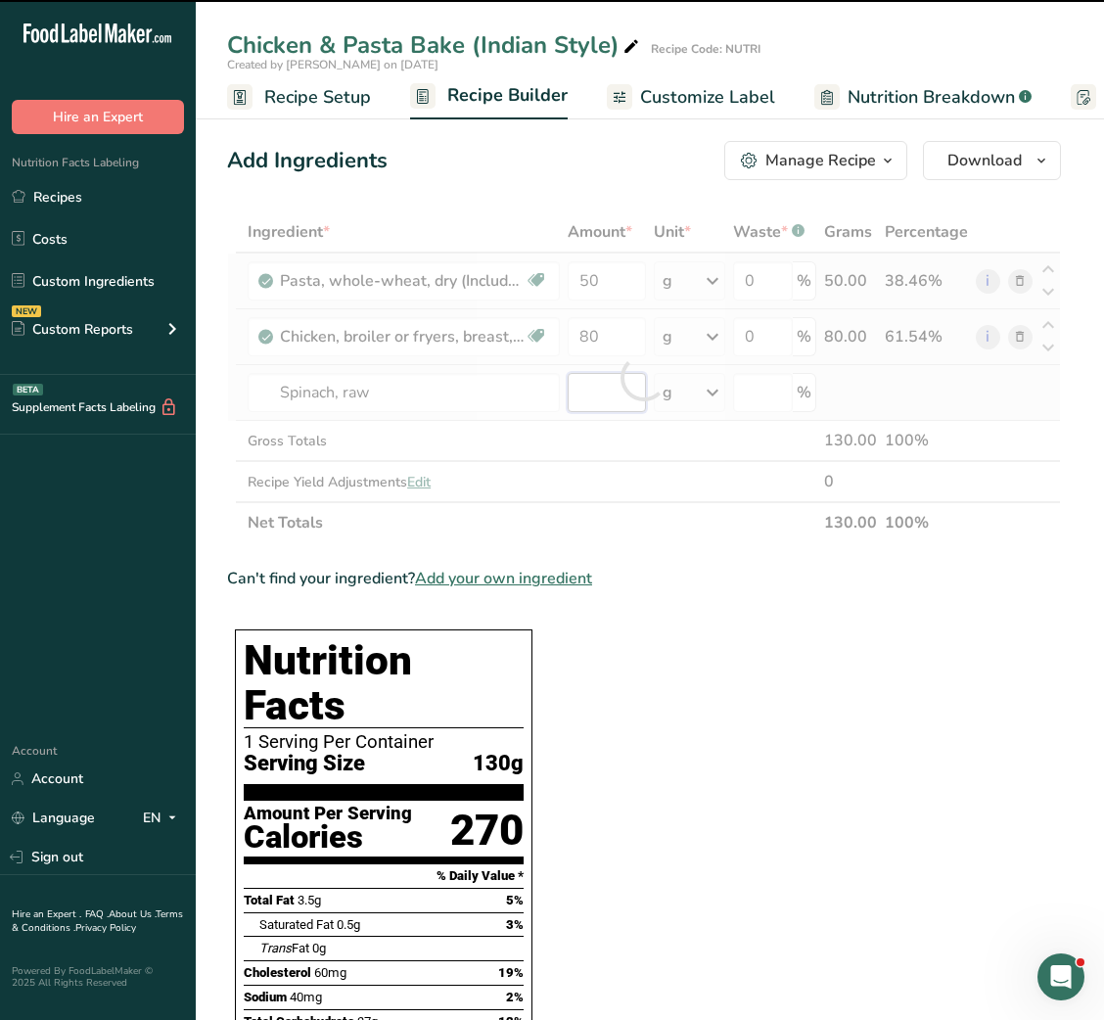
type input "0"
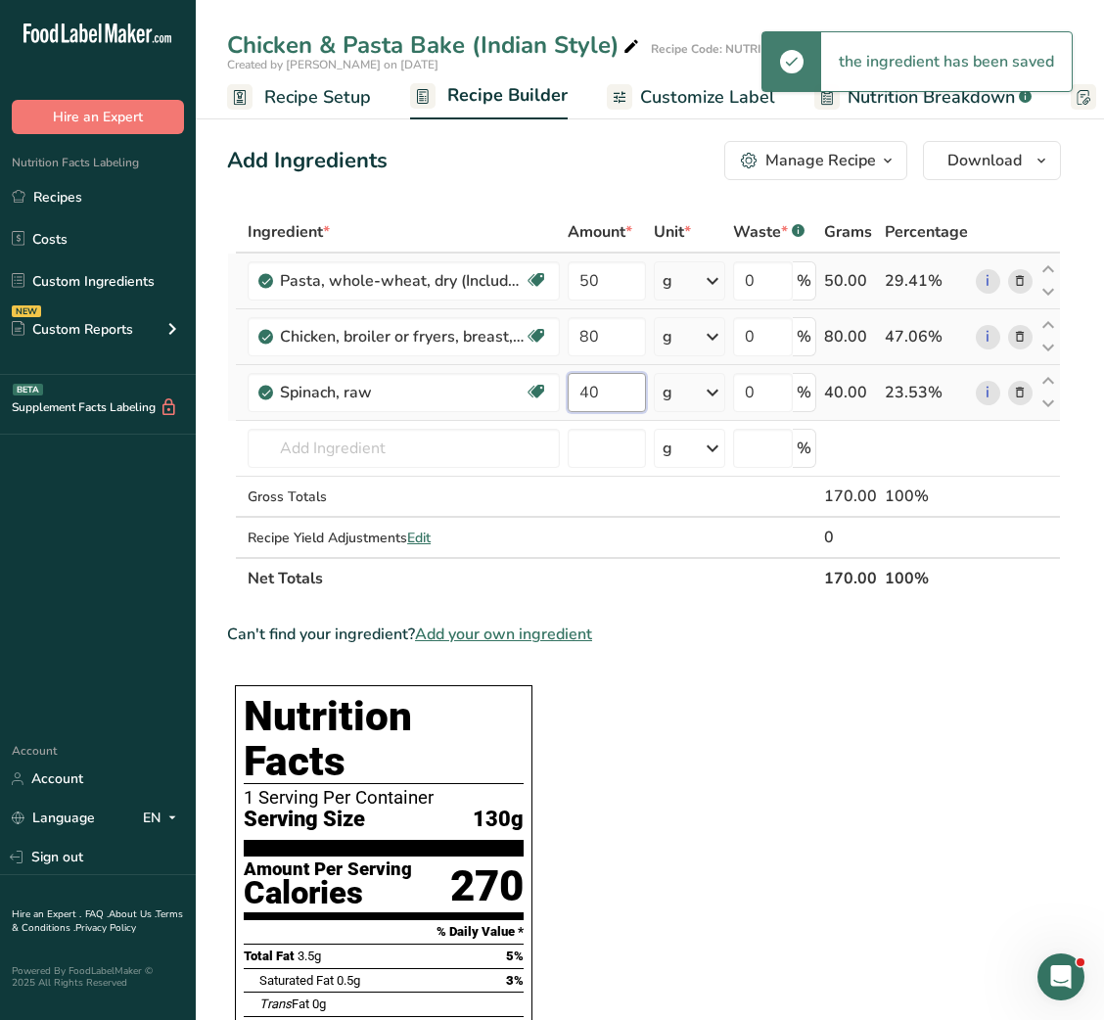
type input "40"
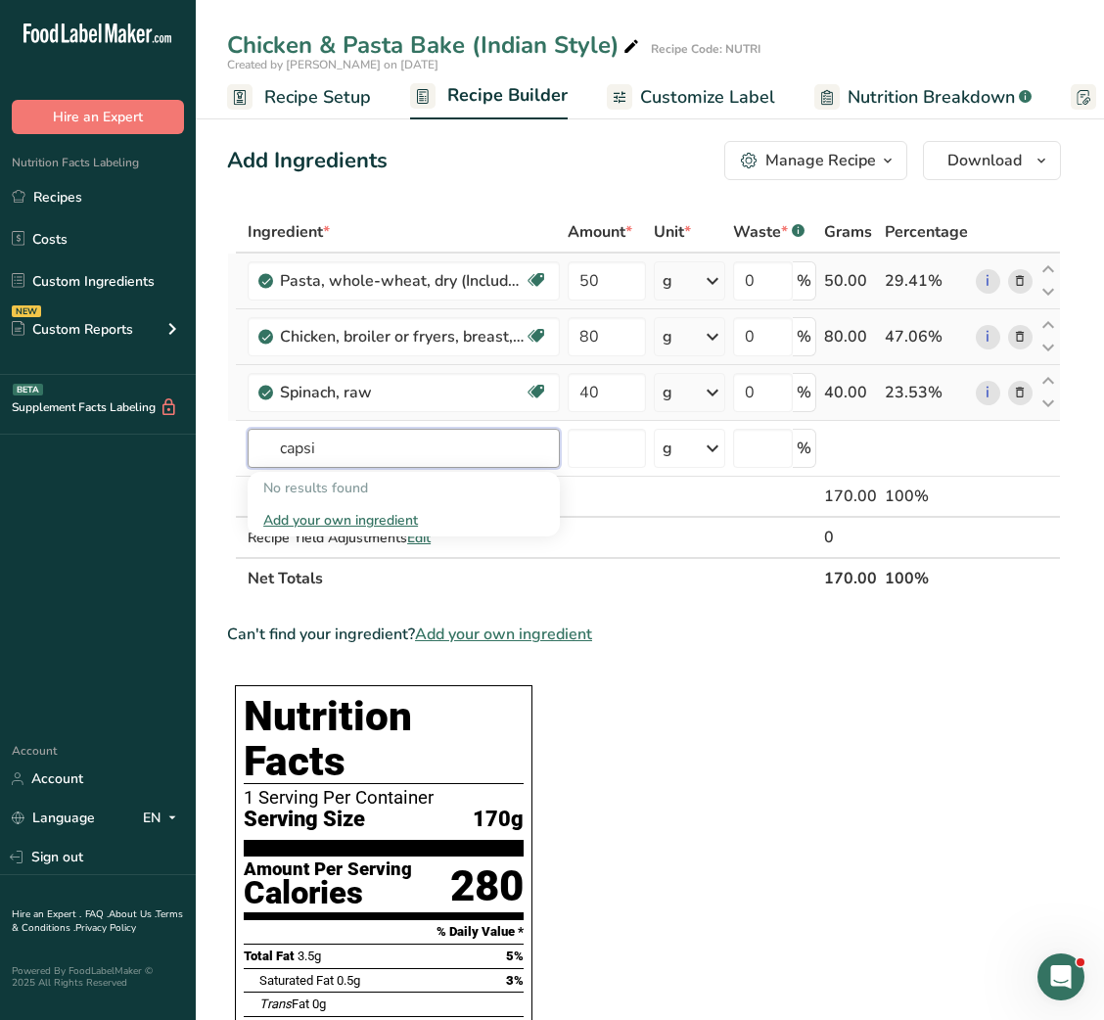
click at [420, 456] on input "capsi" at bounding box center [404, 448] width 312 height 39
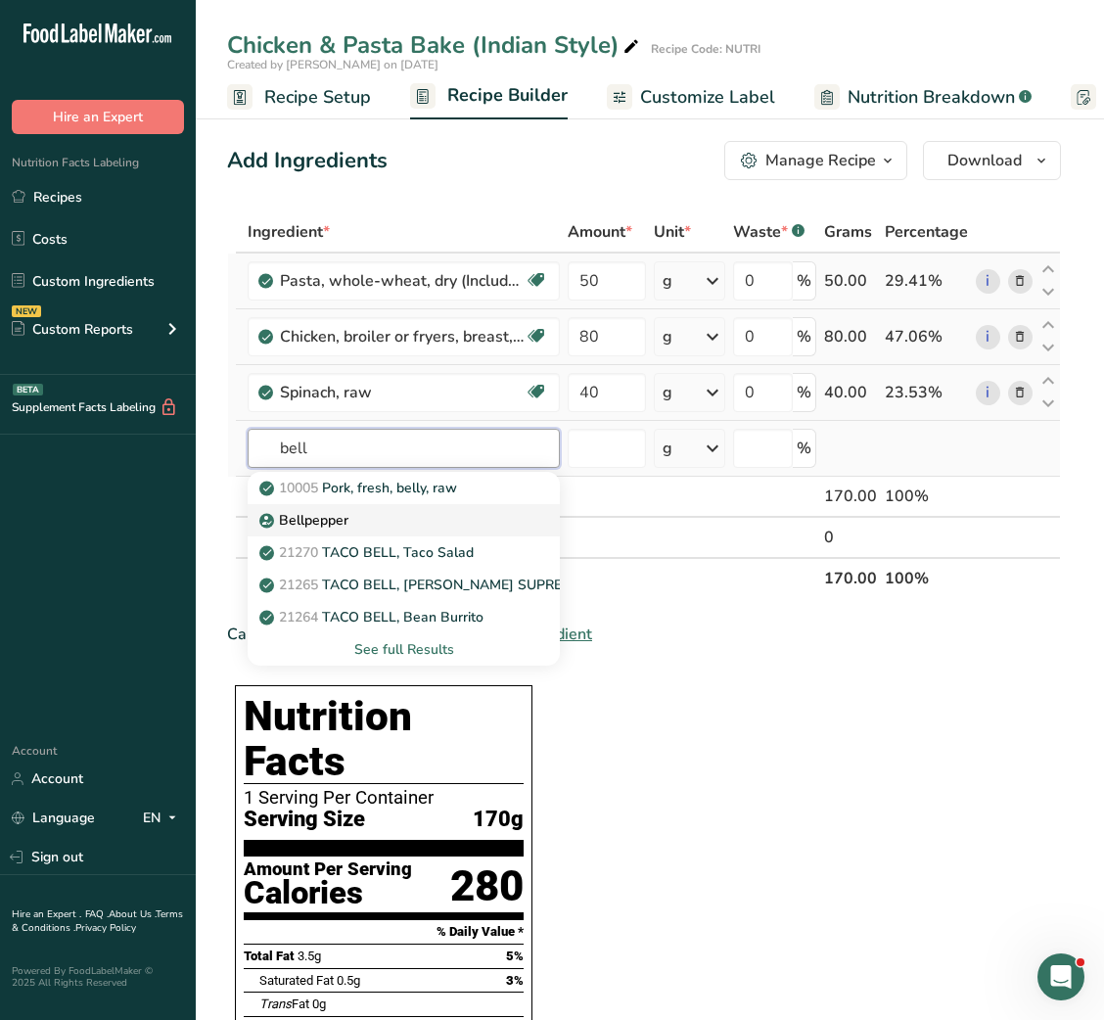
type input "bell"
click at [369, 515] on div "Bellpepper" at bounding box center [388, 520] width 250 height 21
type input "Bellpepper"
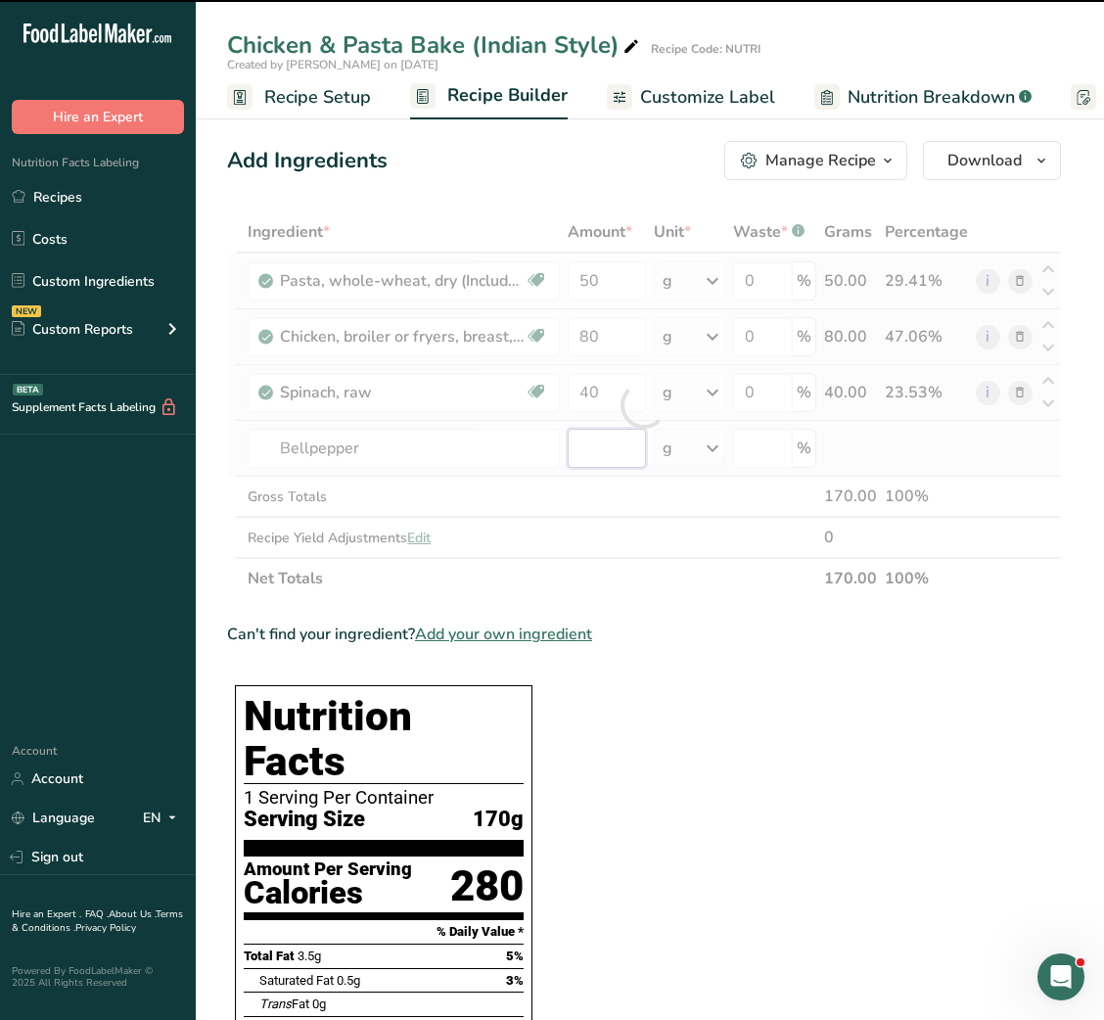
type input "0"
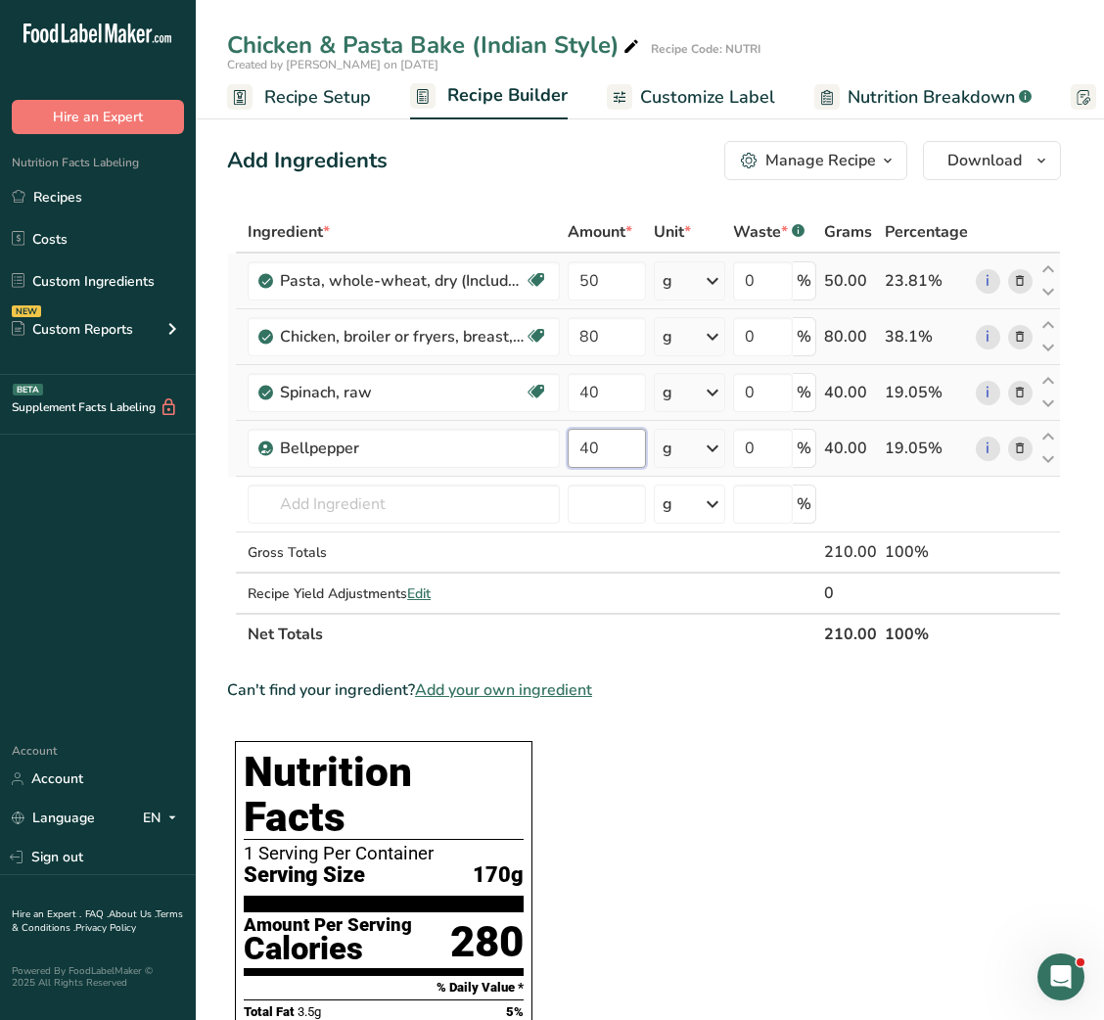
type input "40"
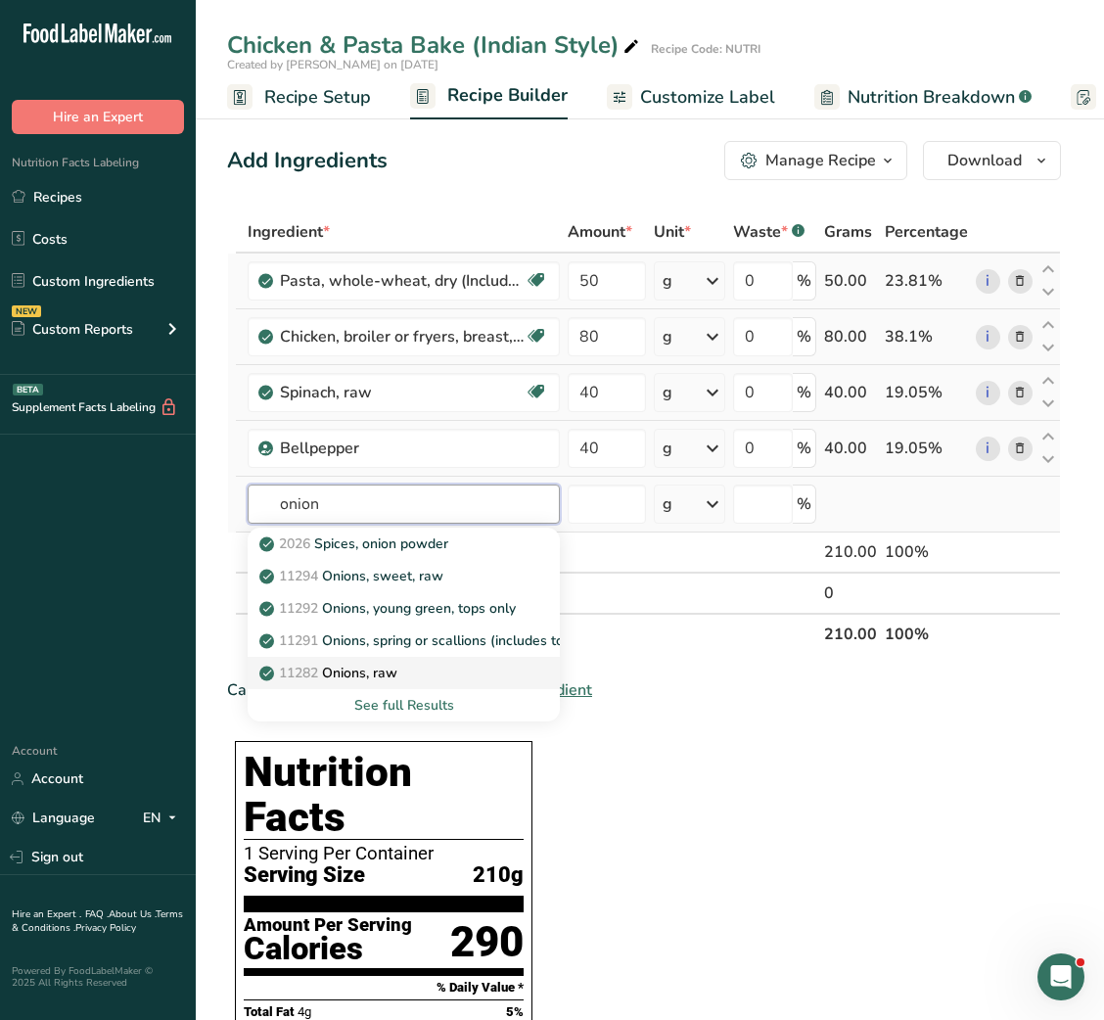
type input "onion"
click at [391, 673] on p "11282 Onions, raw" at bounding box center [330, 673] width 134 height 21
type input "Onions, raw"
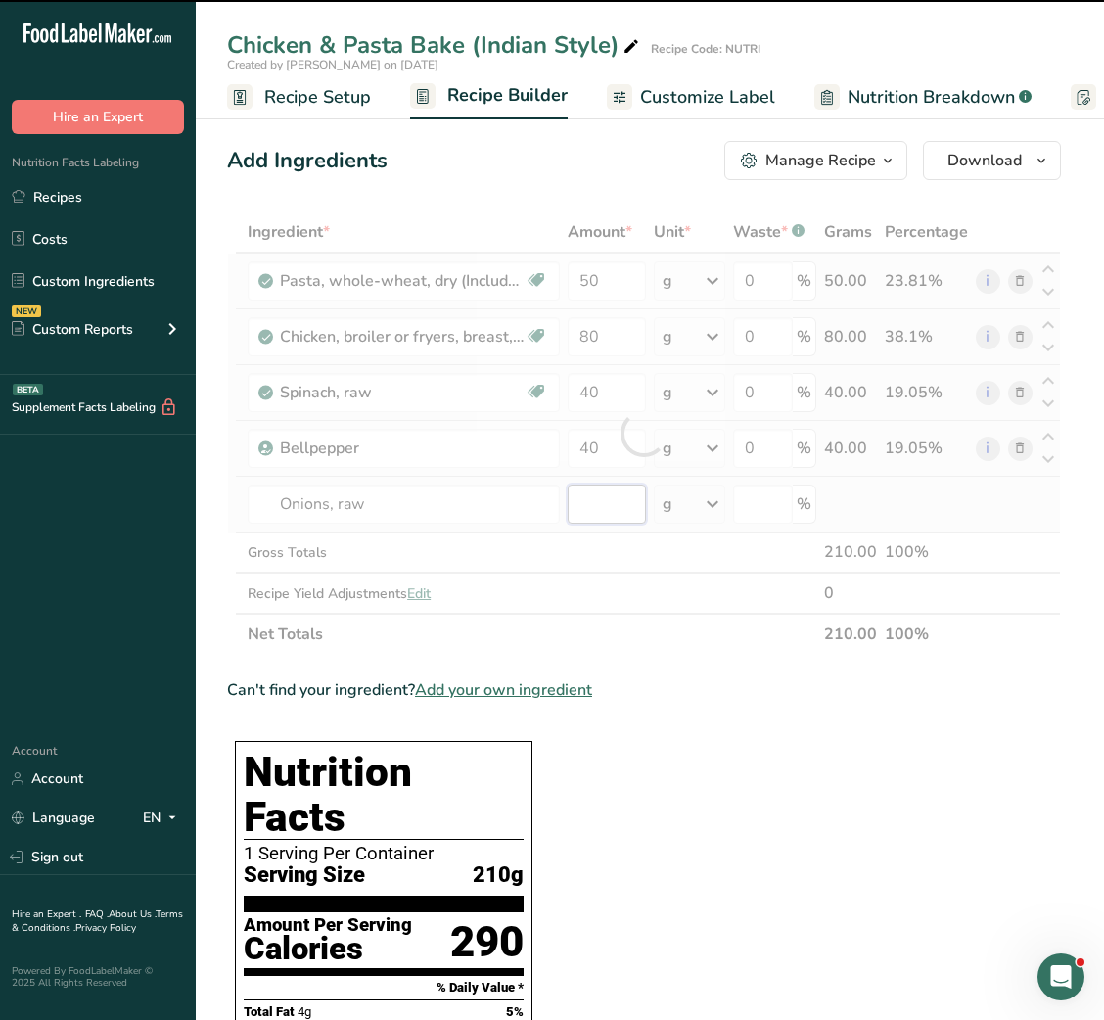
type input "0"
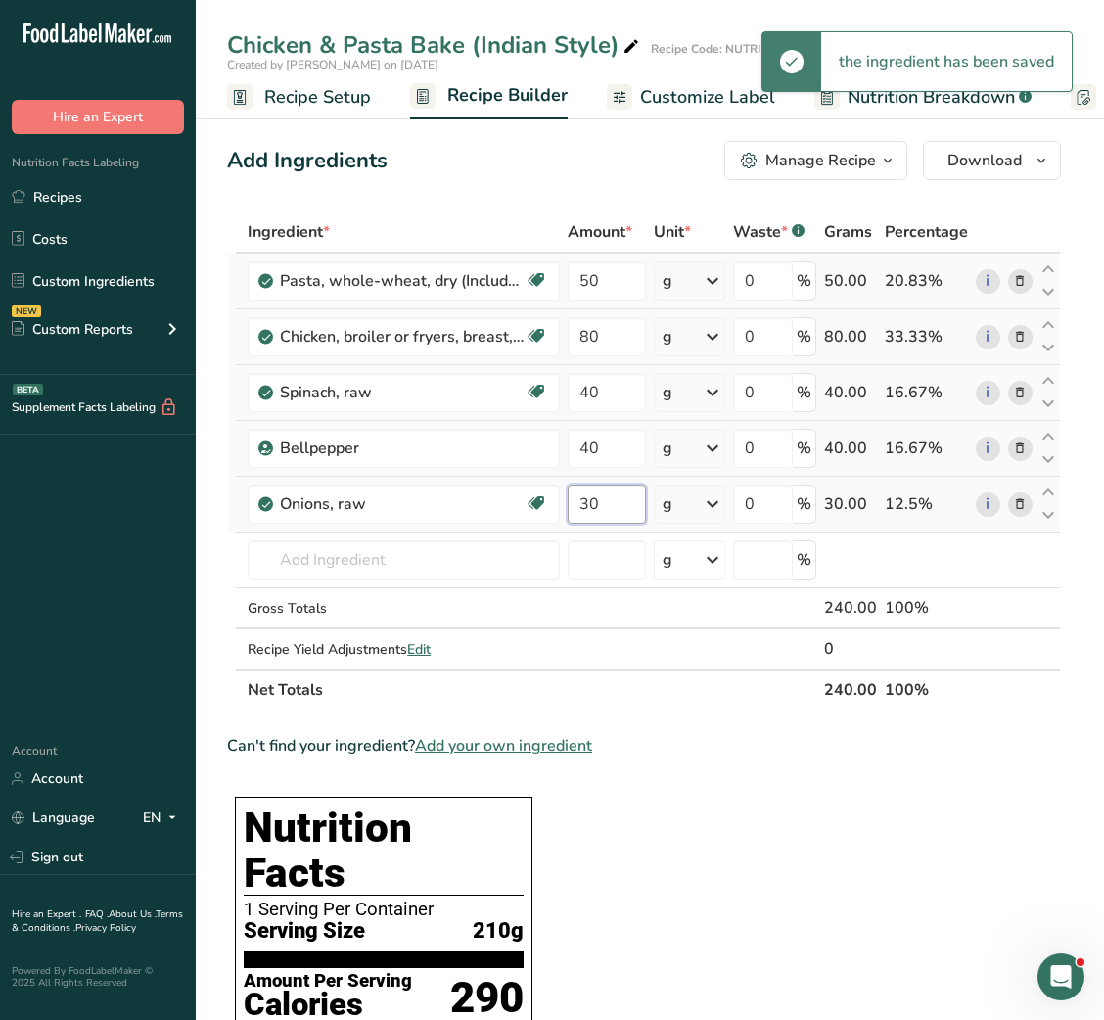
type input "30"
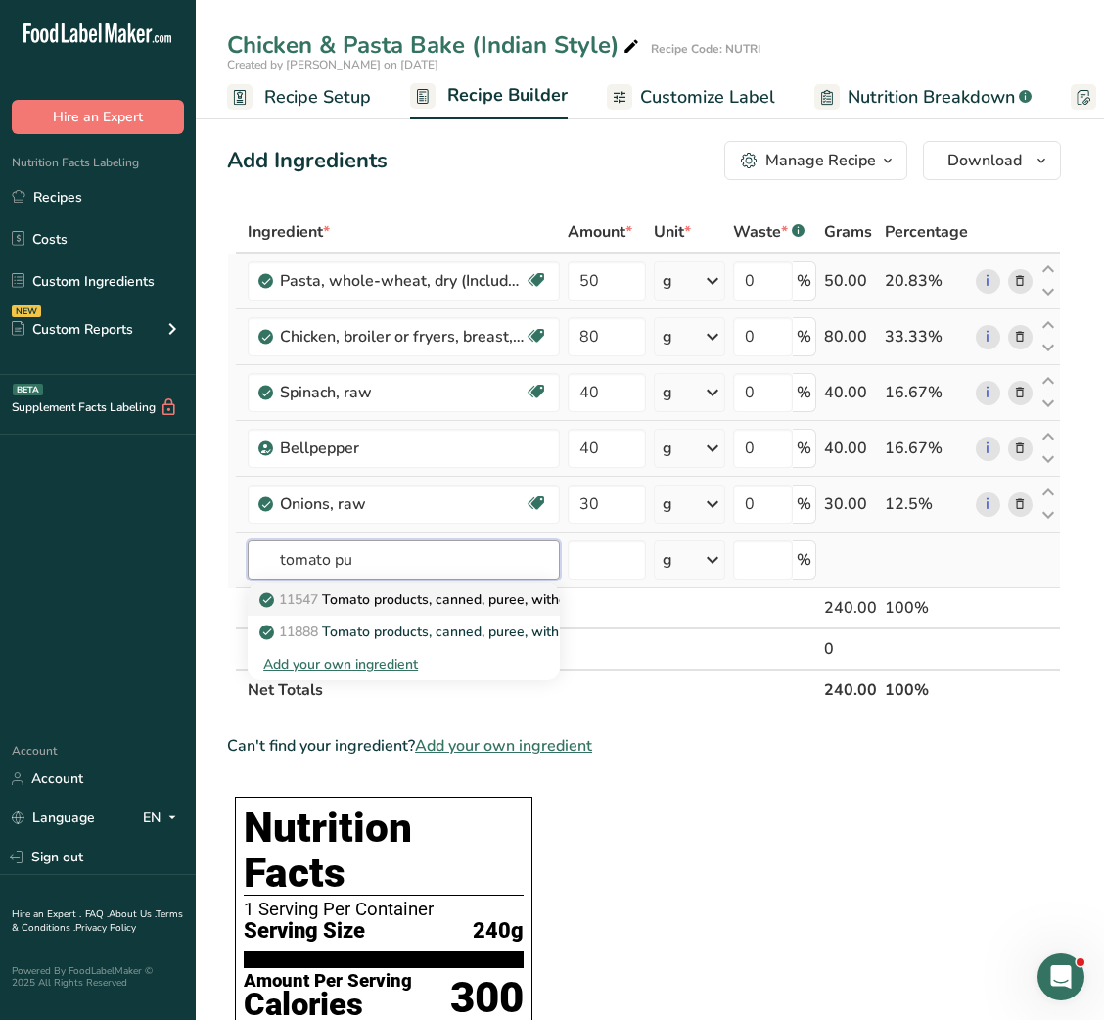
type input "tomato pu"
click at [433, 607] on p "11547 Tomato products, canned, puree, without salt added" at bounding box center [456, 599] width 387 height 21
type input "Tomato products, canned, puree, without salt added"
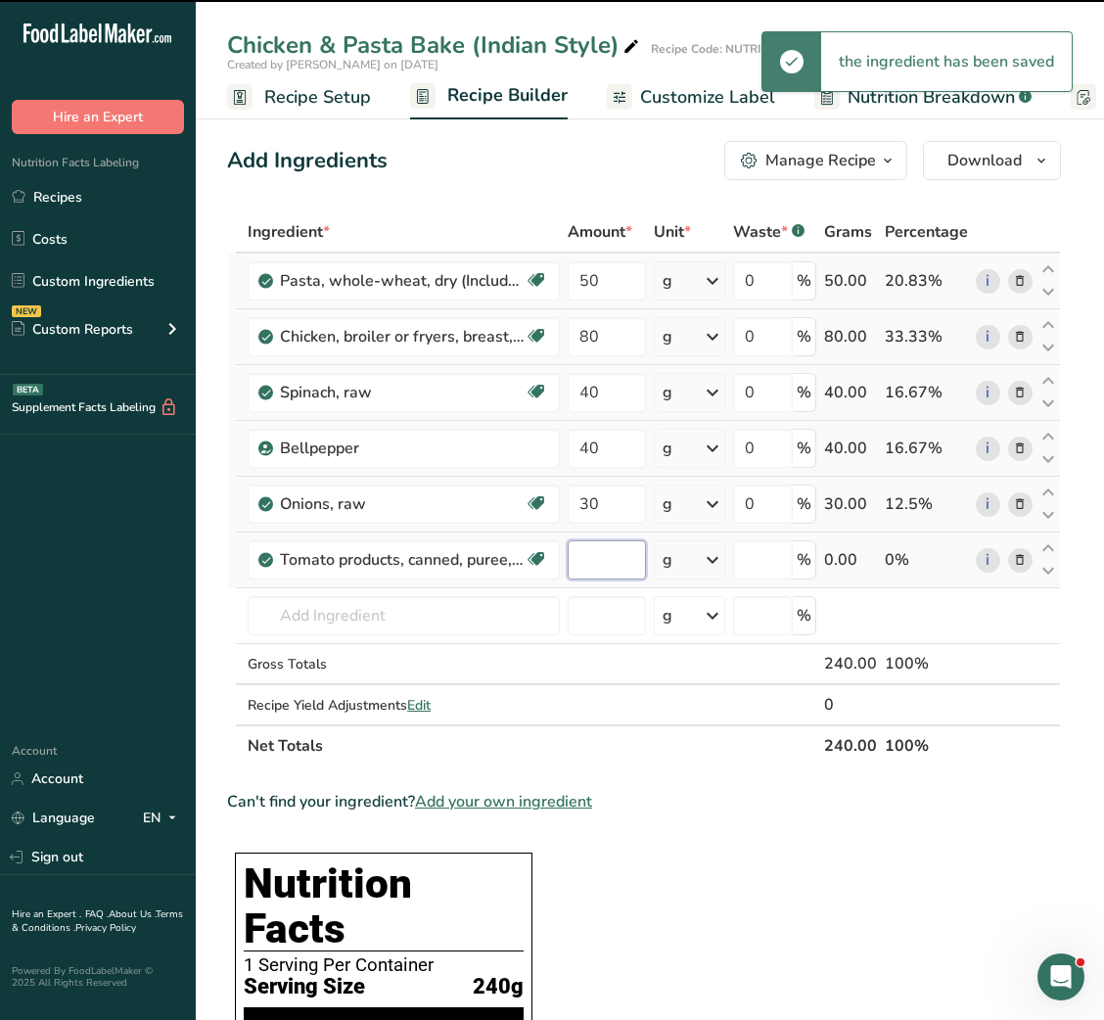
type input "0"
type input "50"
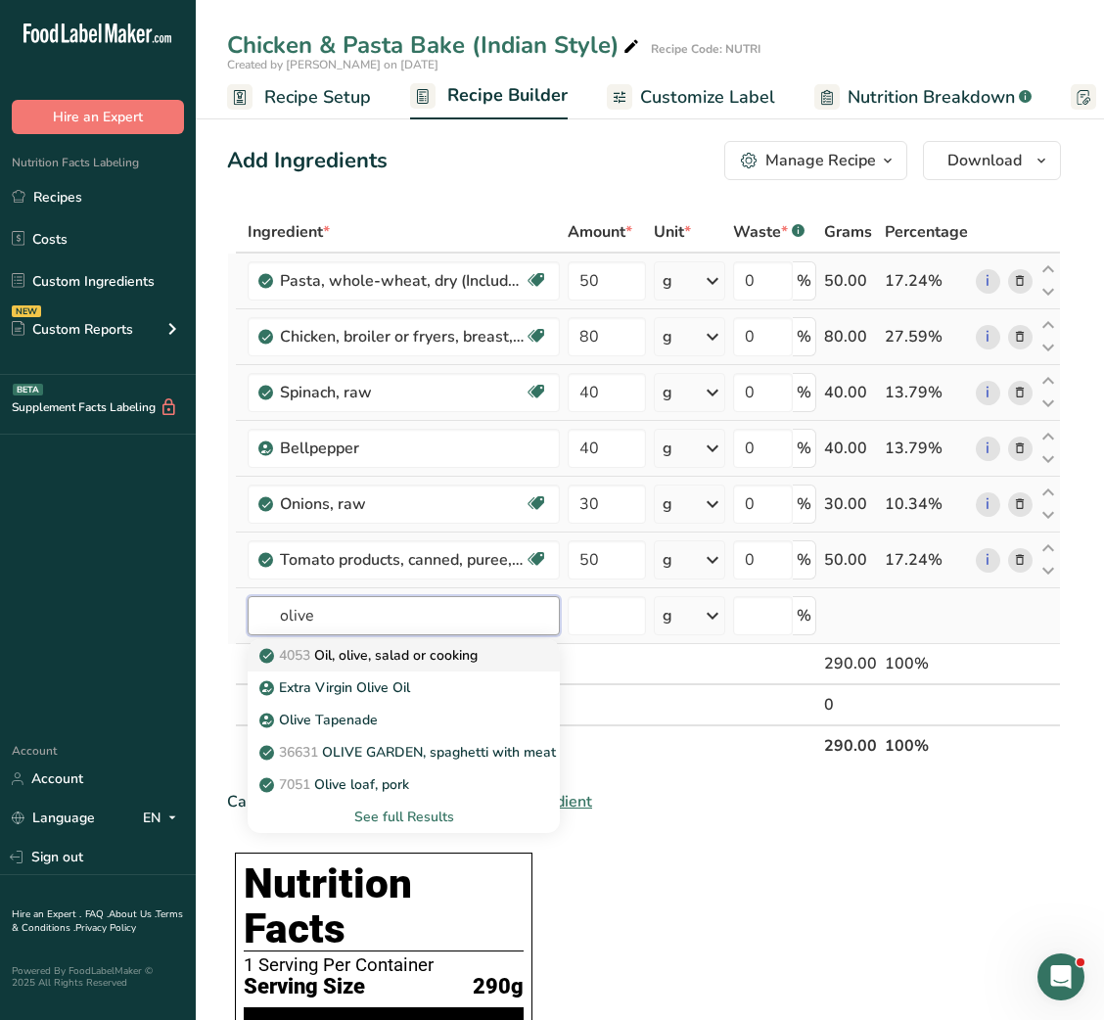
type input "olive"
click at [414, 651] on p "4053 Oil, olive, salad or cooking" at bounding box center [370, 655] width 214 height 21
type input "Oil, olive, salad or cooking"
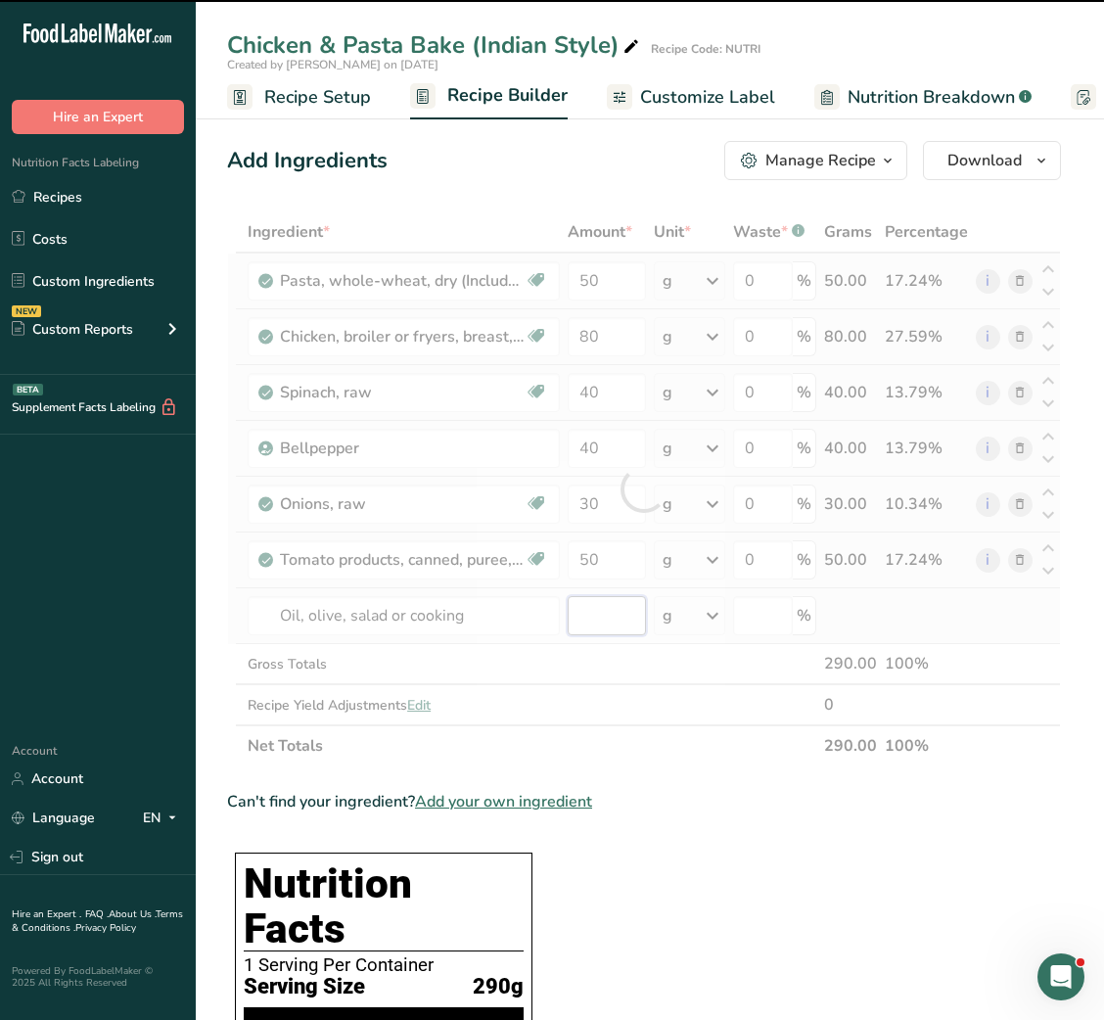
type input "0"
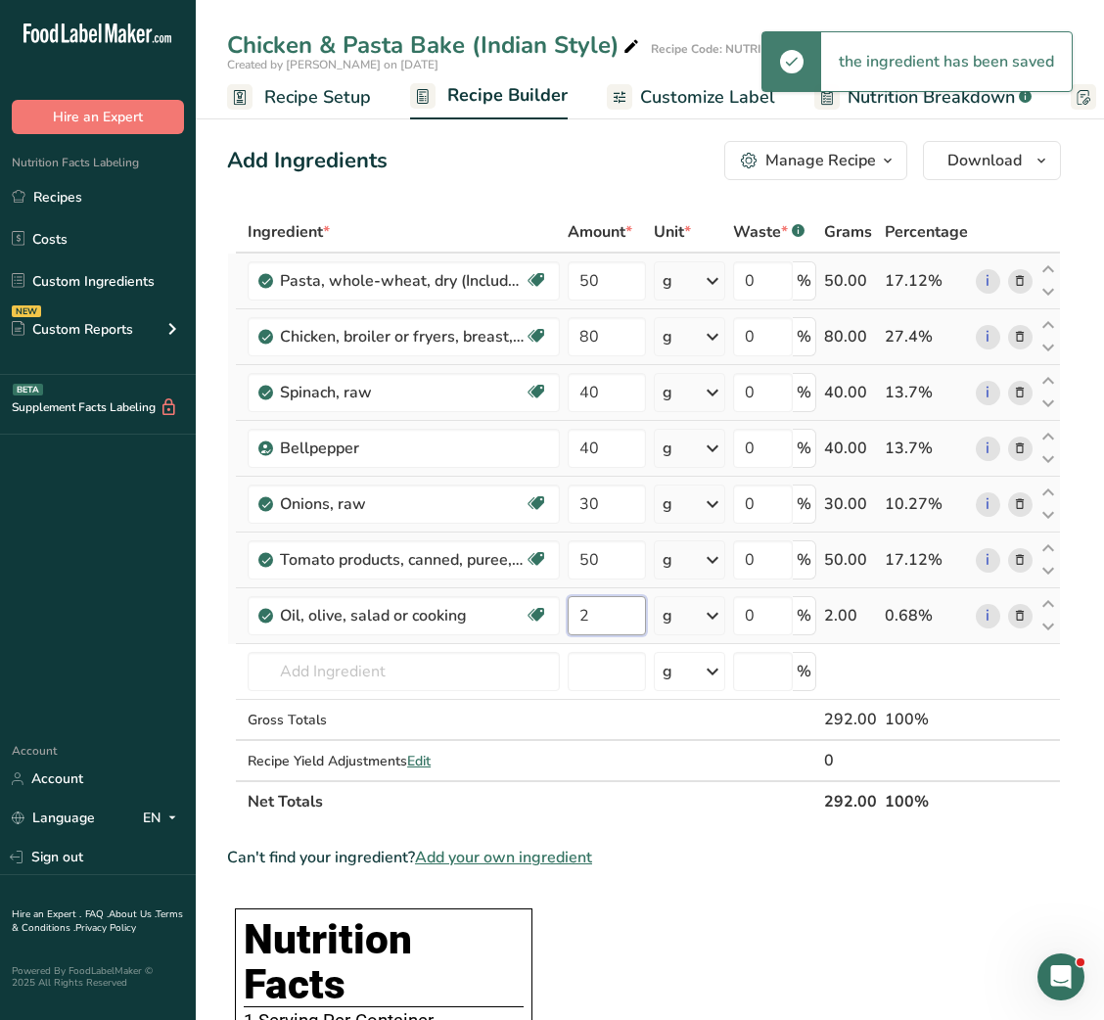
type input "2"
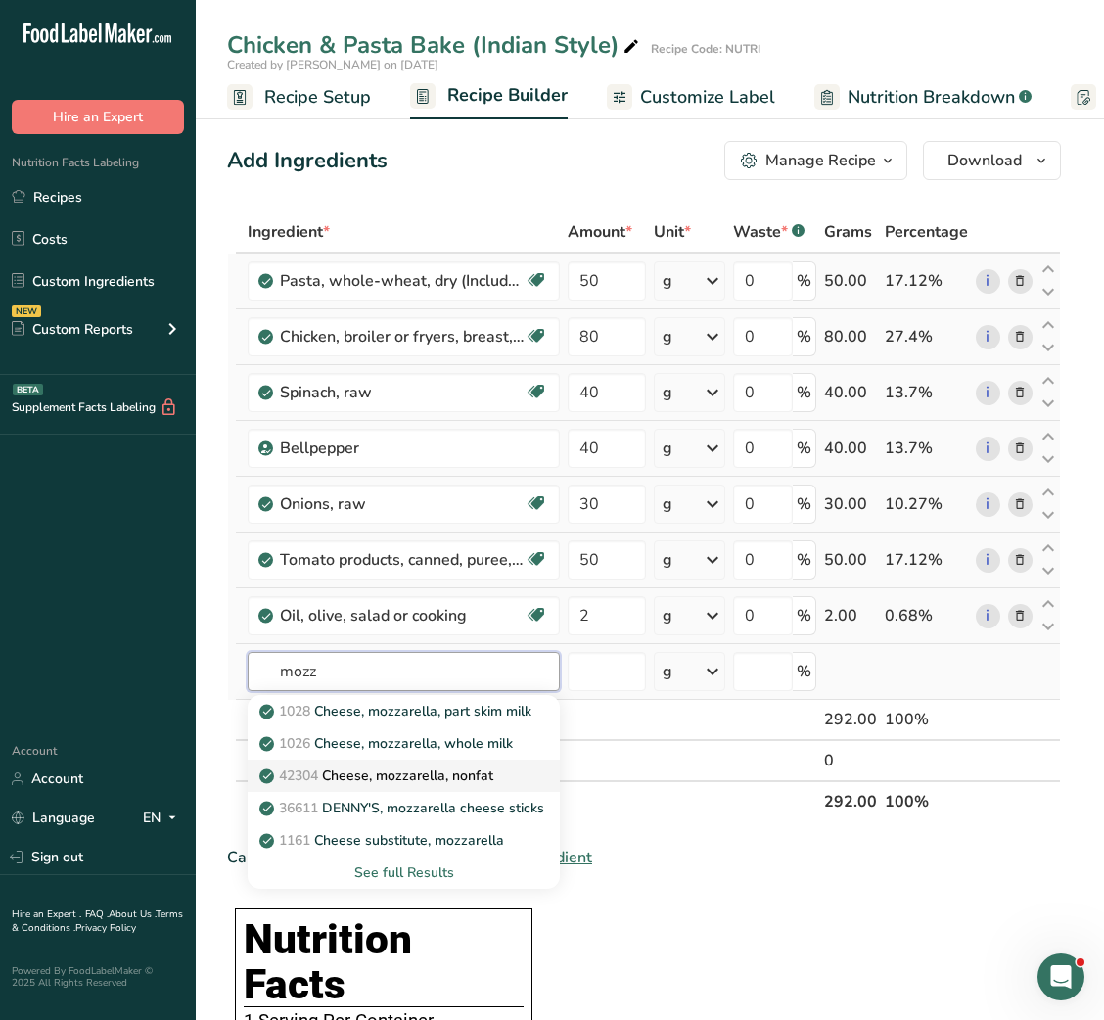
type input "mozz"
click at [408, 766] on p "42304 Cheese, mozzarella, nonfat" at bounding box center [378, 776] width 230 height 21
type input "Cheese, mozzarella, nonfat"
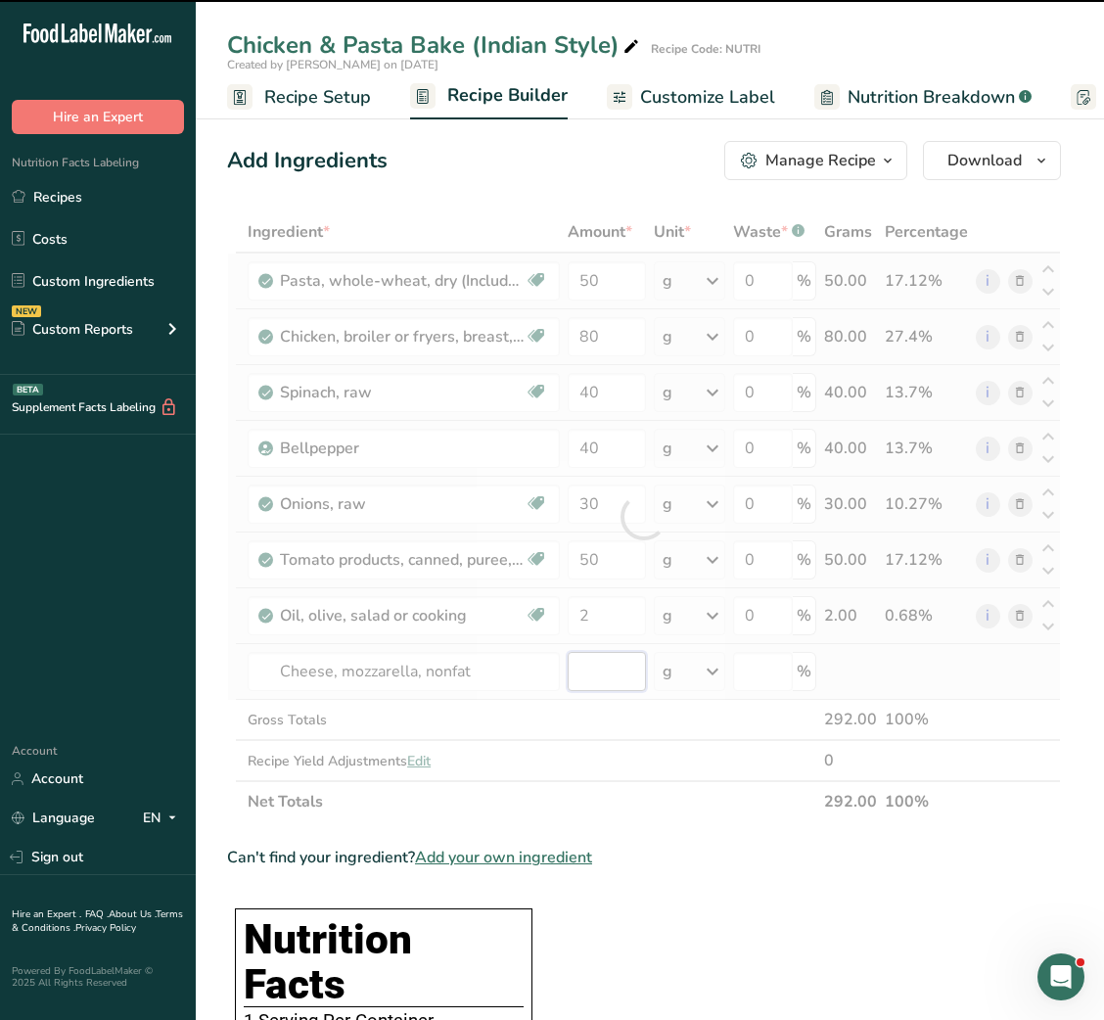
type input "0"
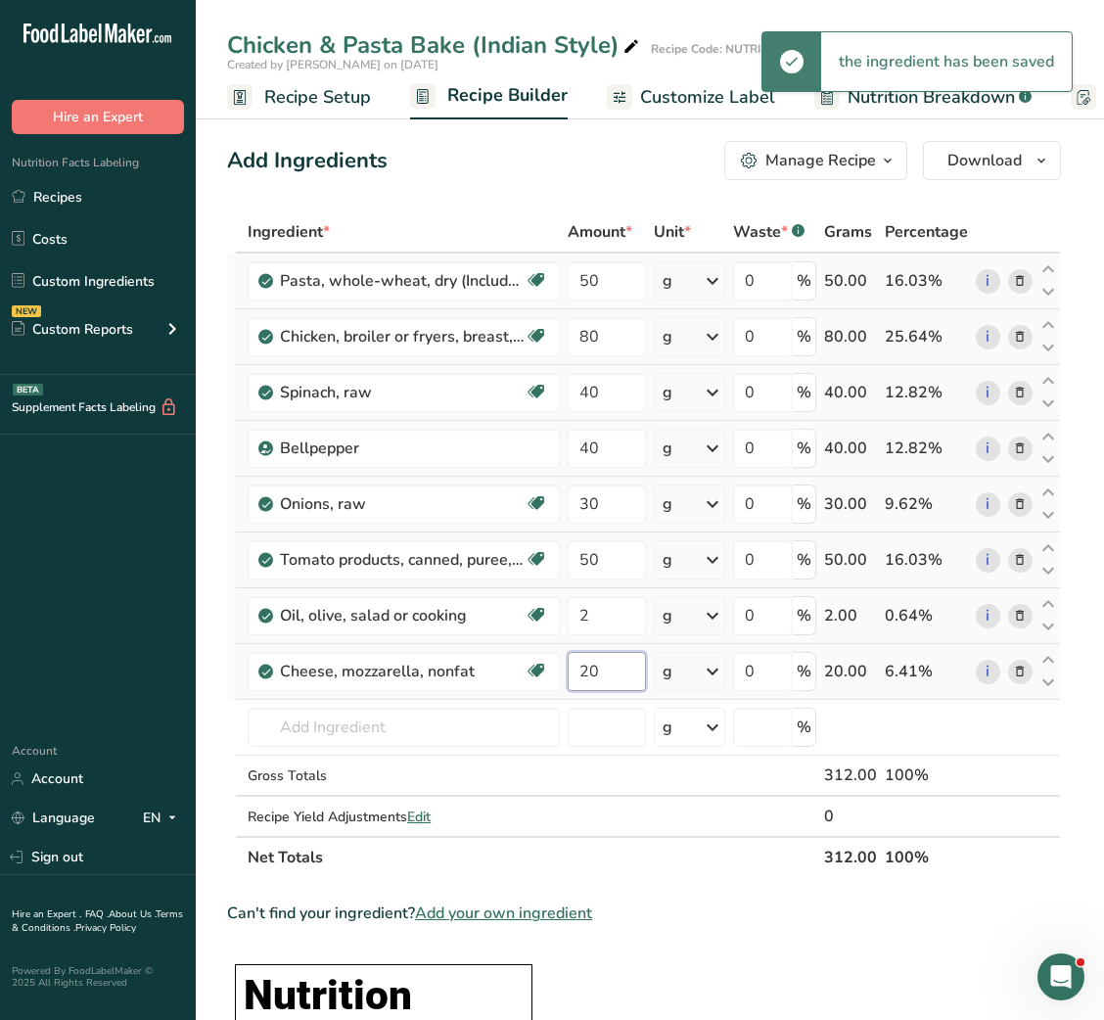
type input "20"
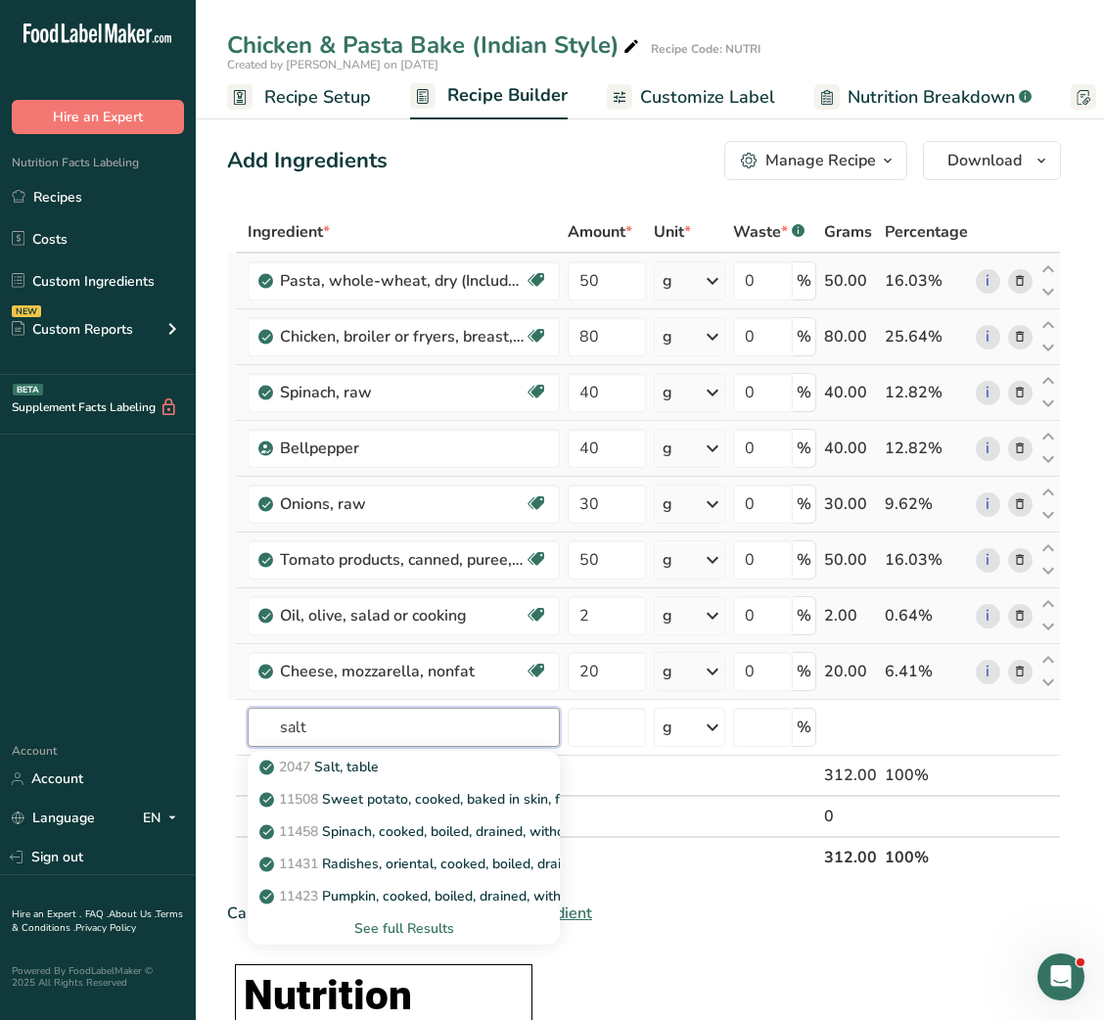
type input "salt"
click at [408, 766] on div "2047 Salt, table" at bounding box center [388, 767] width 250 height 21
type input "Salt, table"
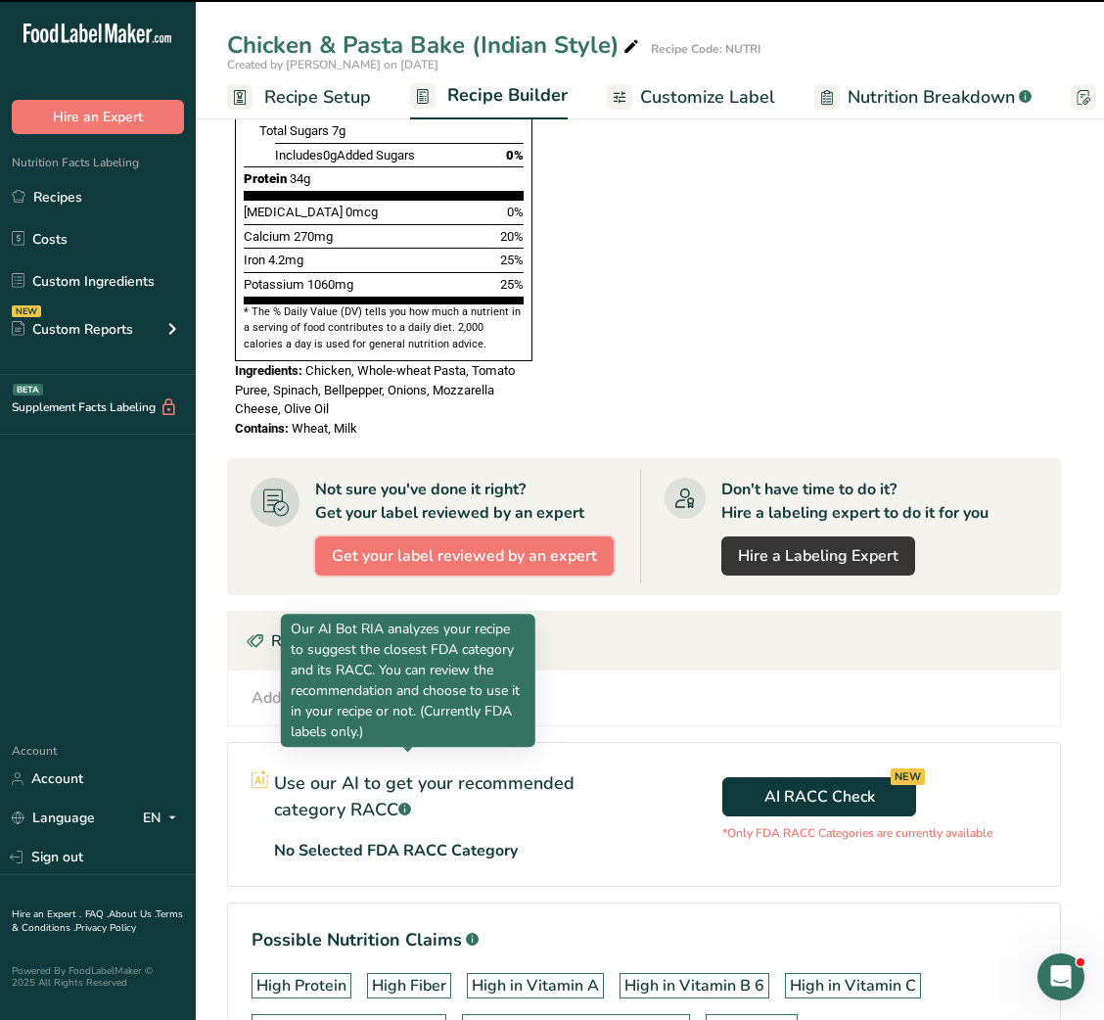
type input "0"
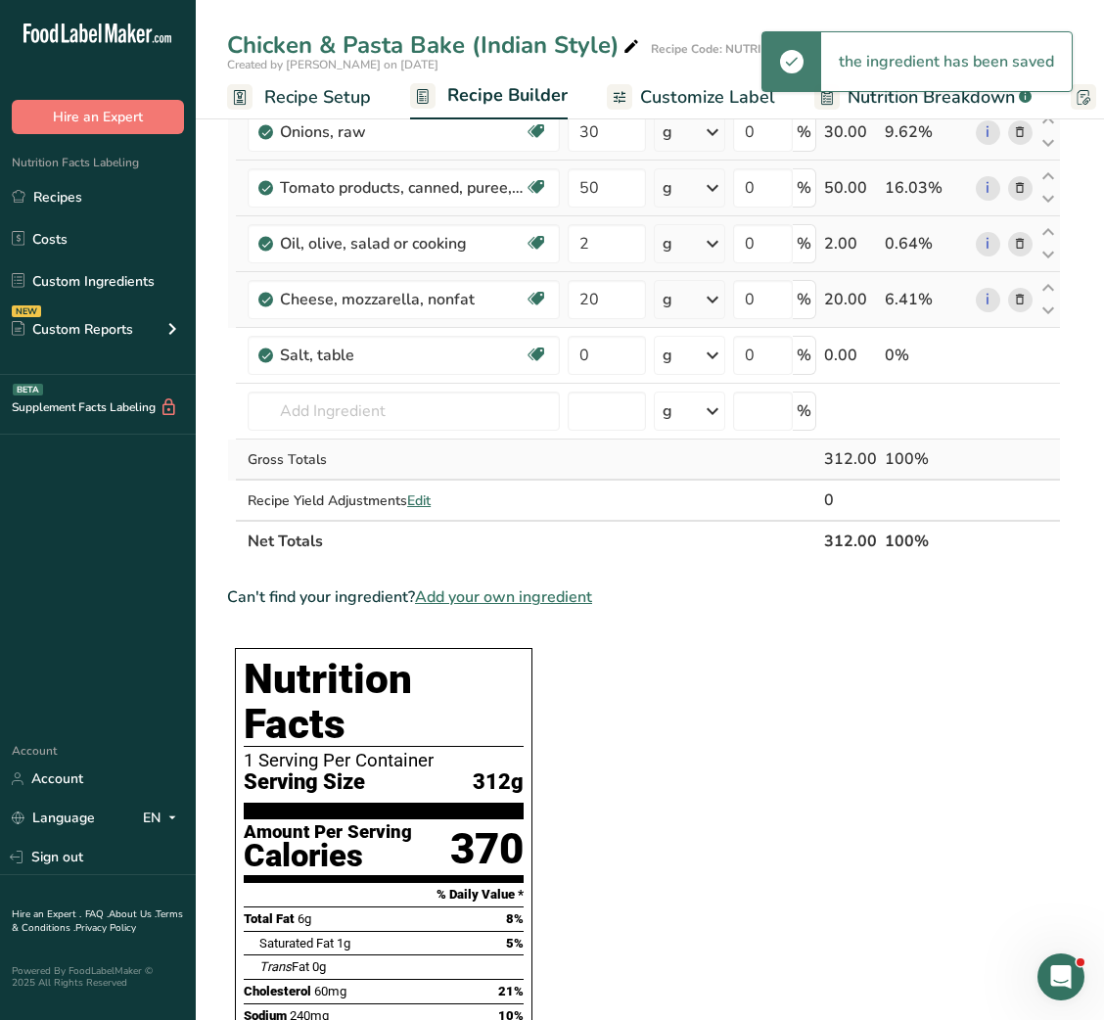
scroll to position [371, 0]
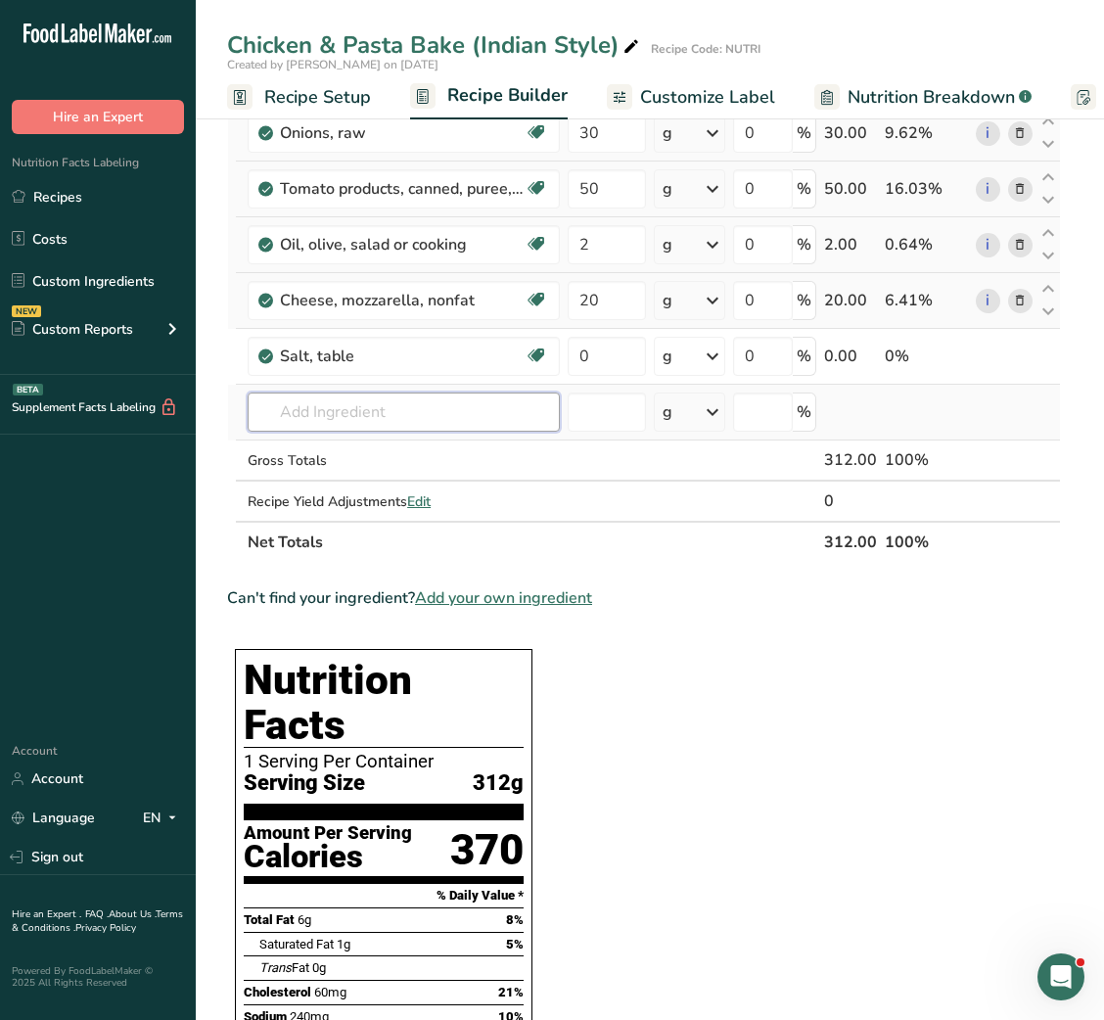
click at [412, 408] on input "text" at bounding box center [404, 412] width 312 height 39
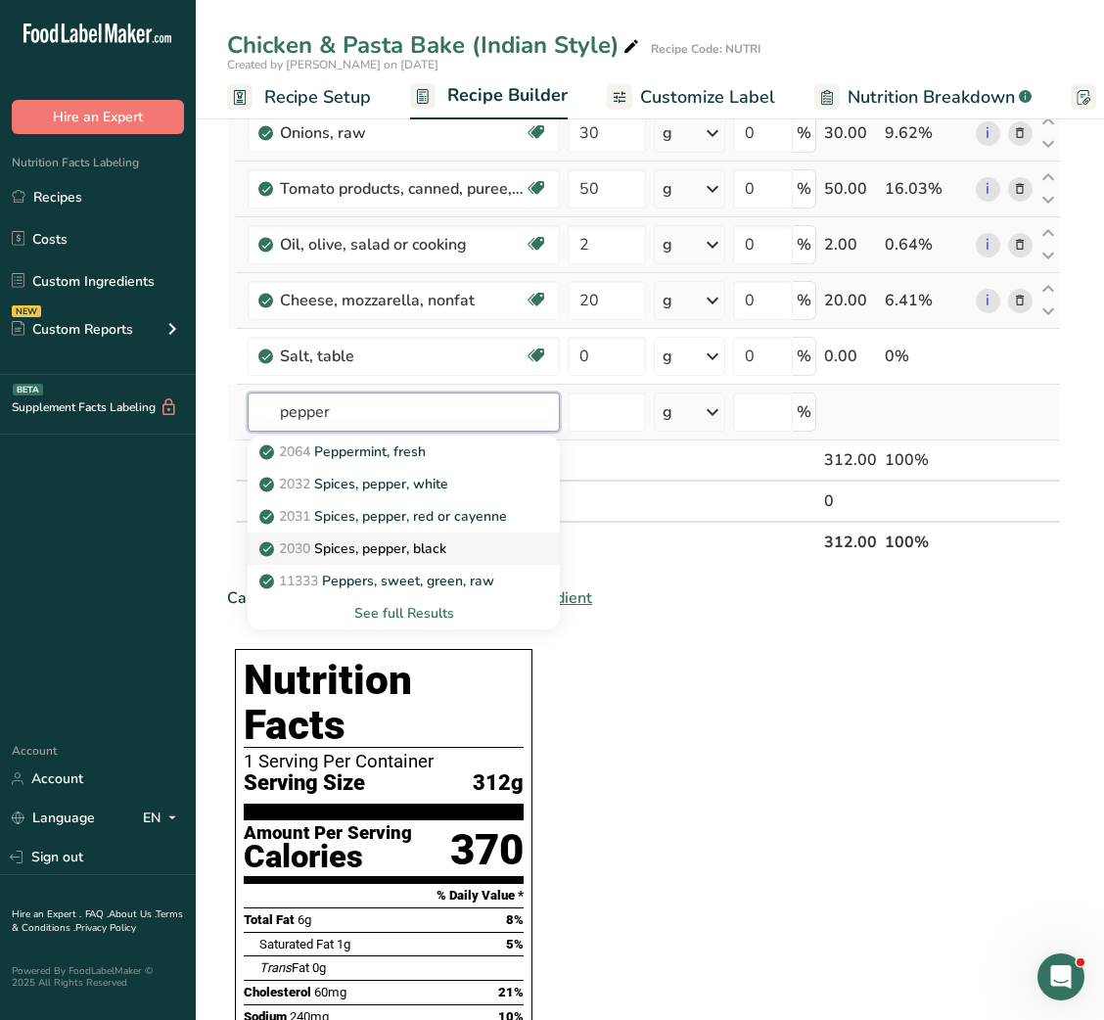
type input "pepper"
click at [408, 548] on p "2030 Spices, pepper, black" at bounding box center [354, 548] width 183 height 21
type input "Spices, pepper, black"
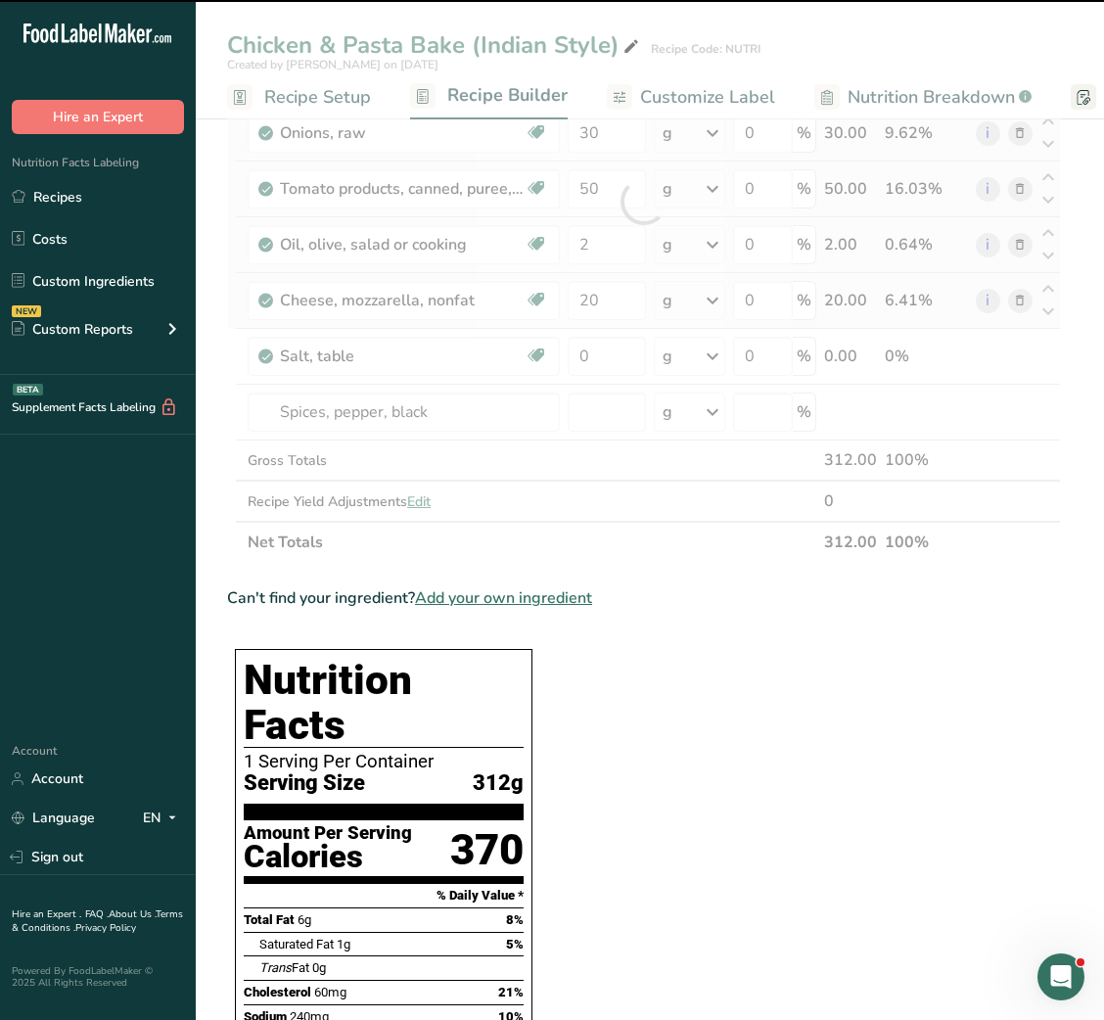
type input "0"
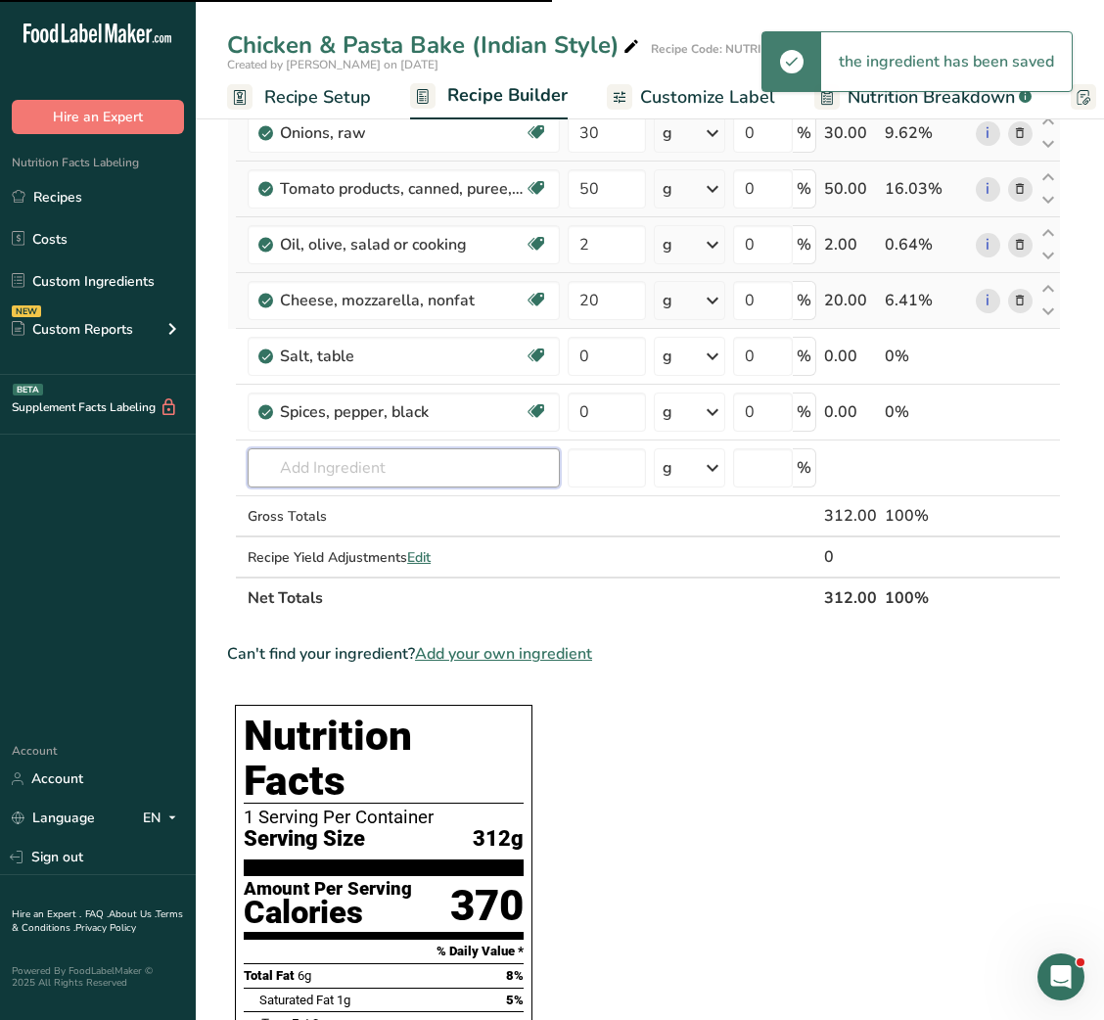
type input "c"
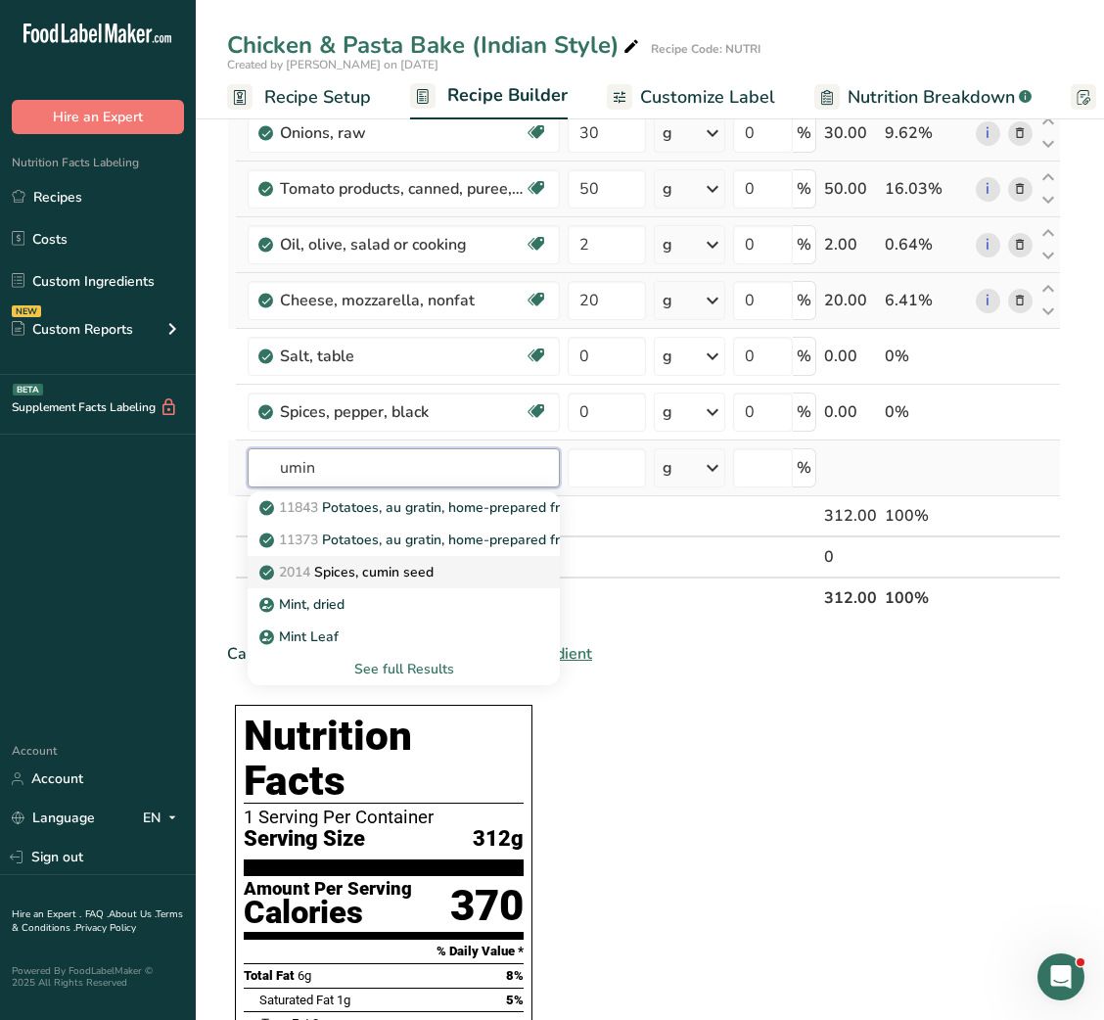
type input "umin"
click at [353, 574] on p "2014 Spices, cumin seed" at bounding box center [348, 572] width 170 height 21
type input "Spices, cumin seed"
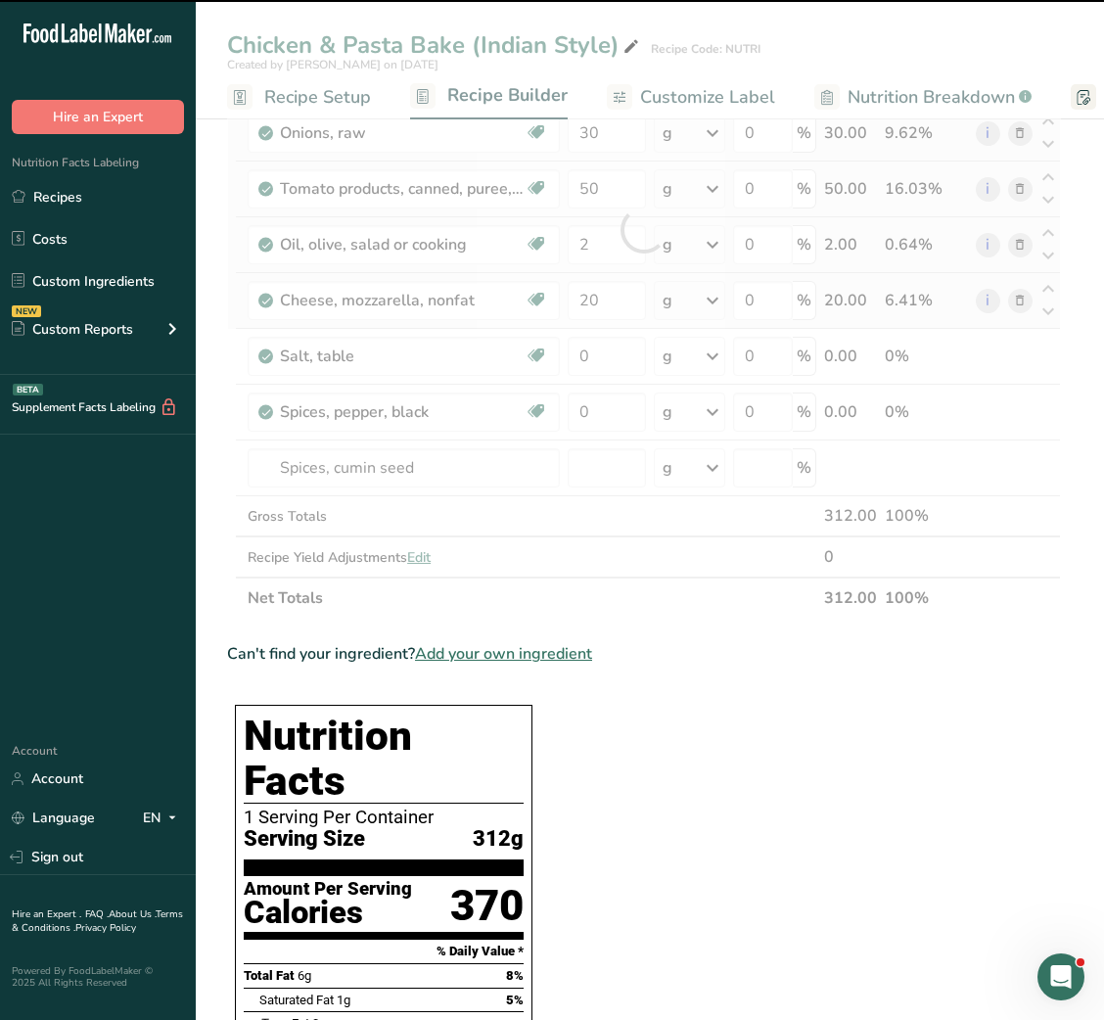
type input "0"
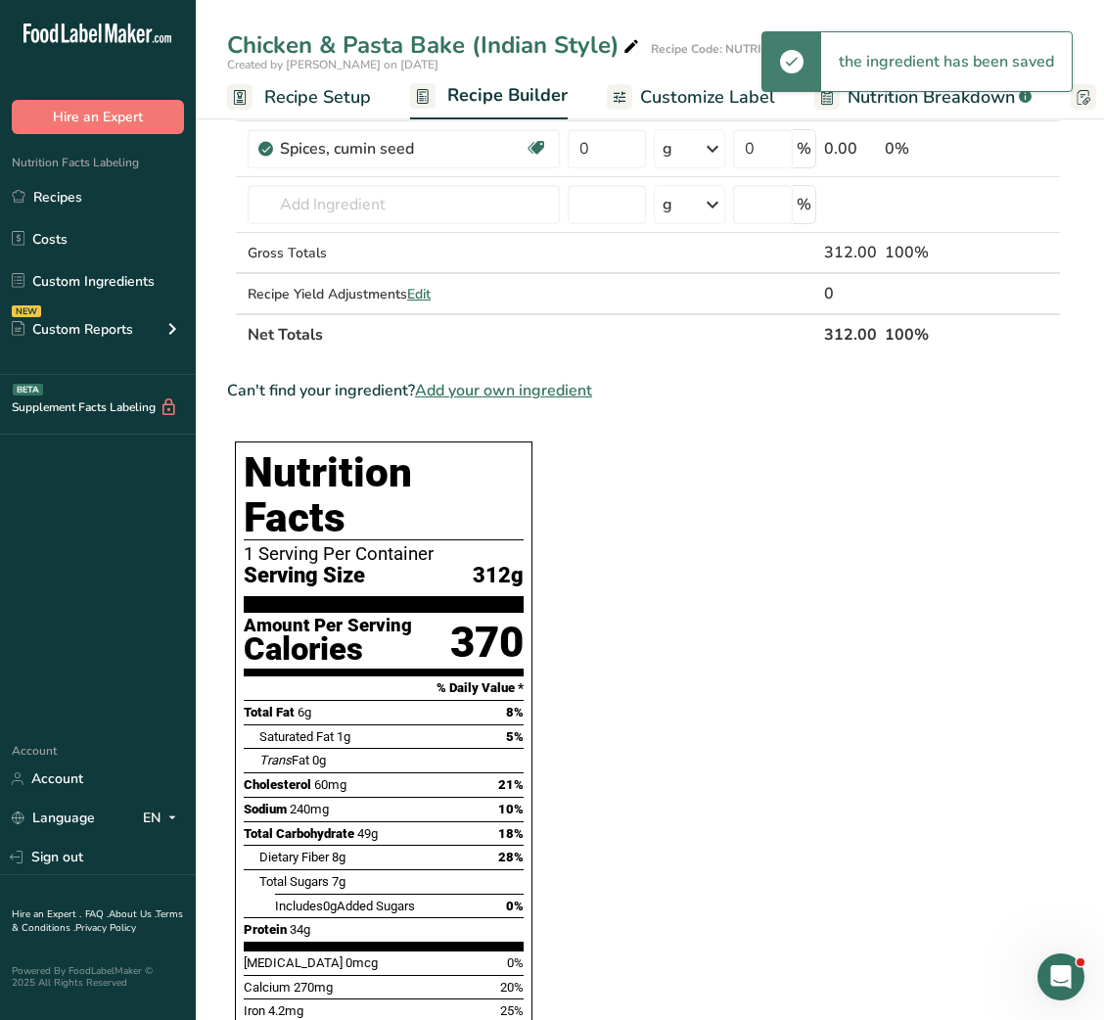
scroll to position [0, 0]
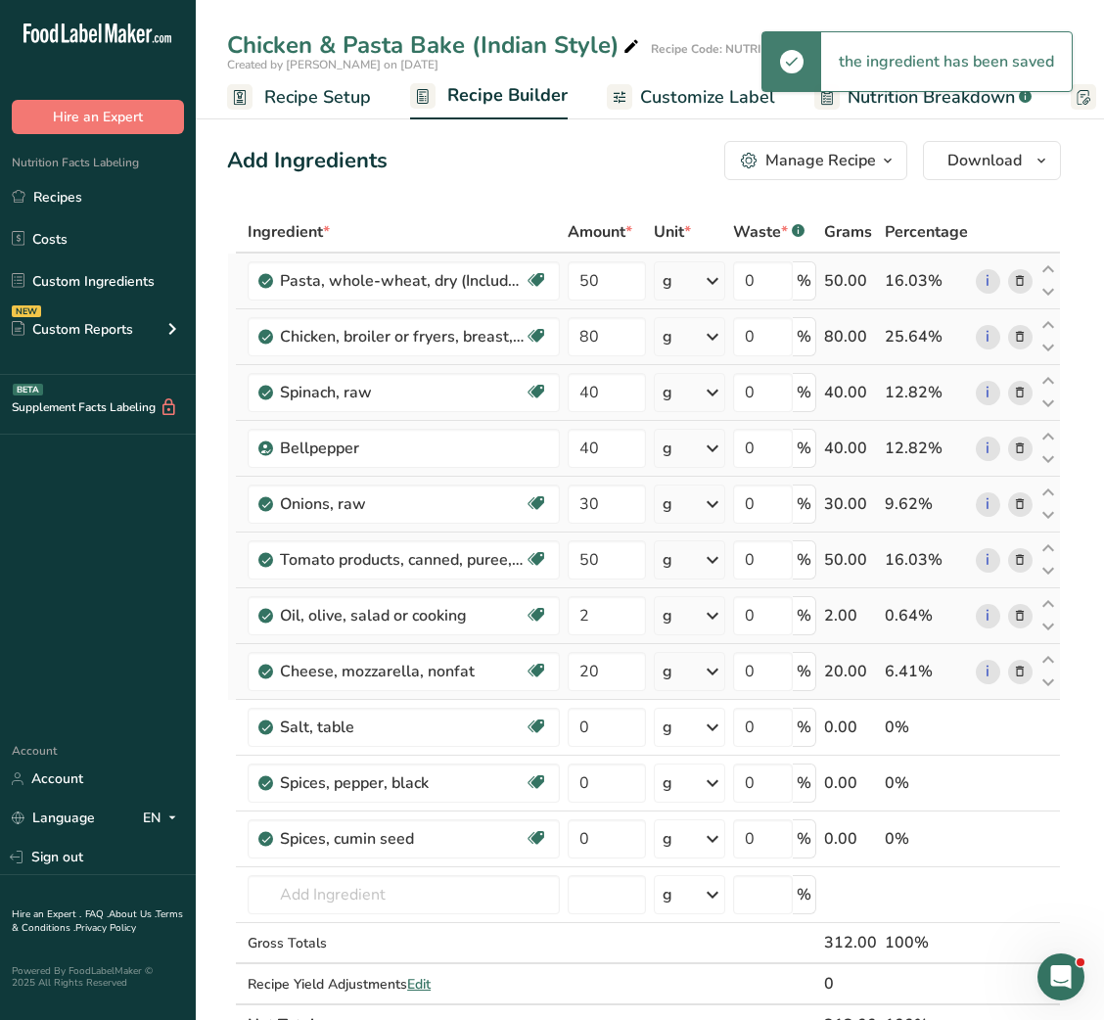
click at [690, 87] on span "Customize Label" at bounding box center [707, 97] width 135 height 26
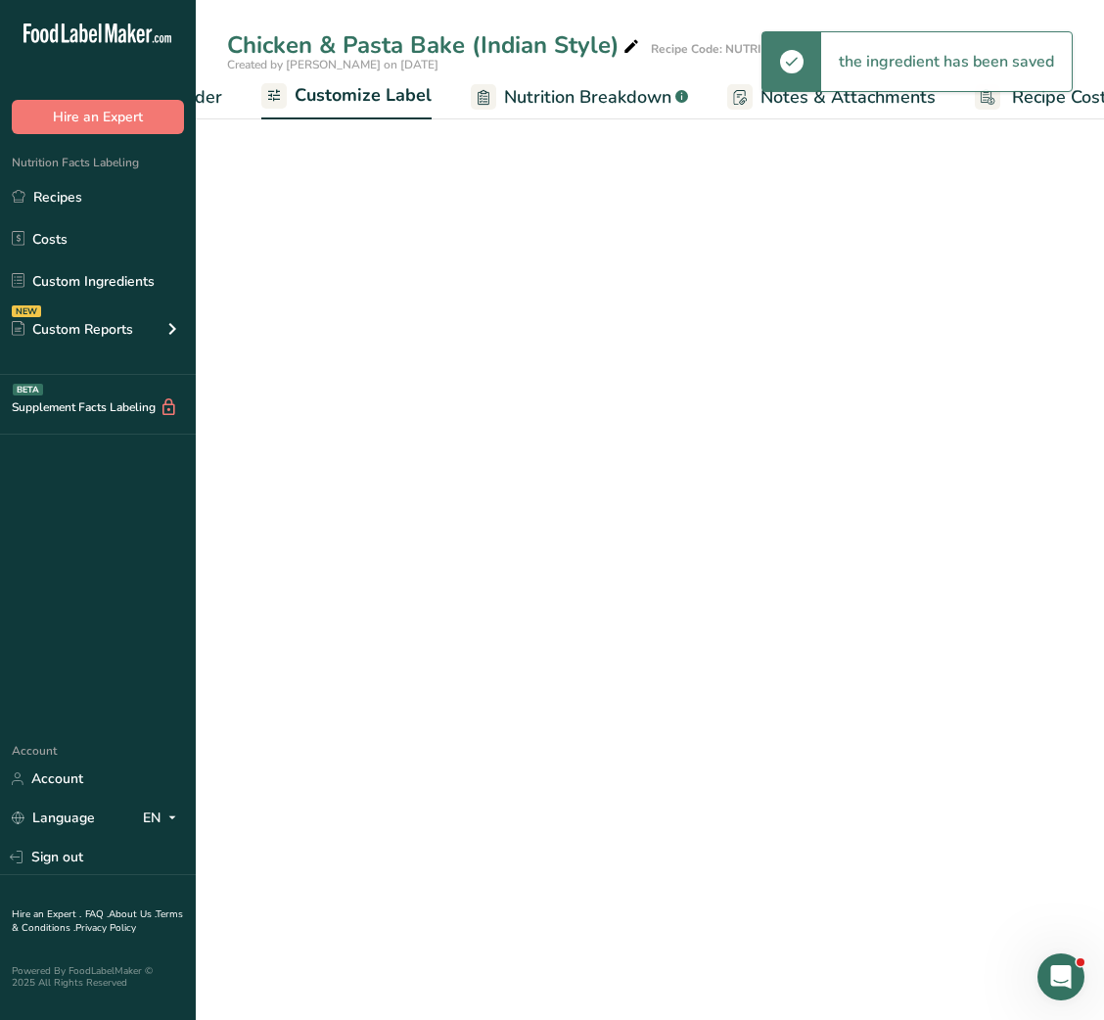
scroll to position [0, 381]
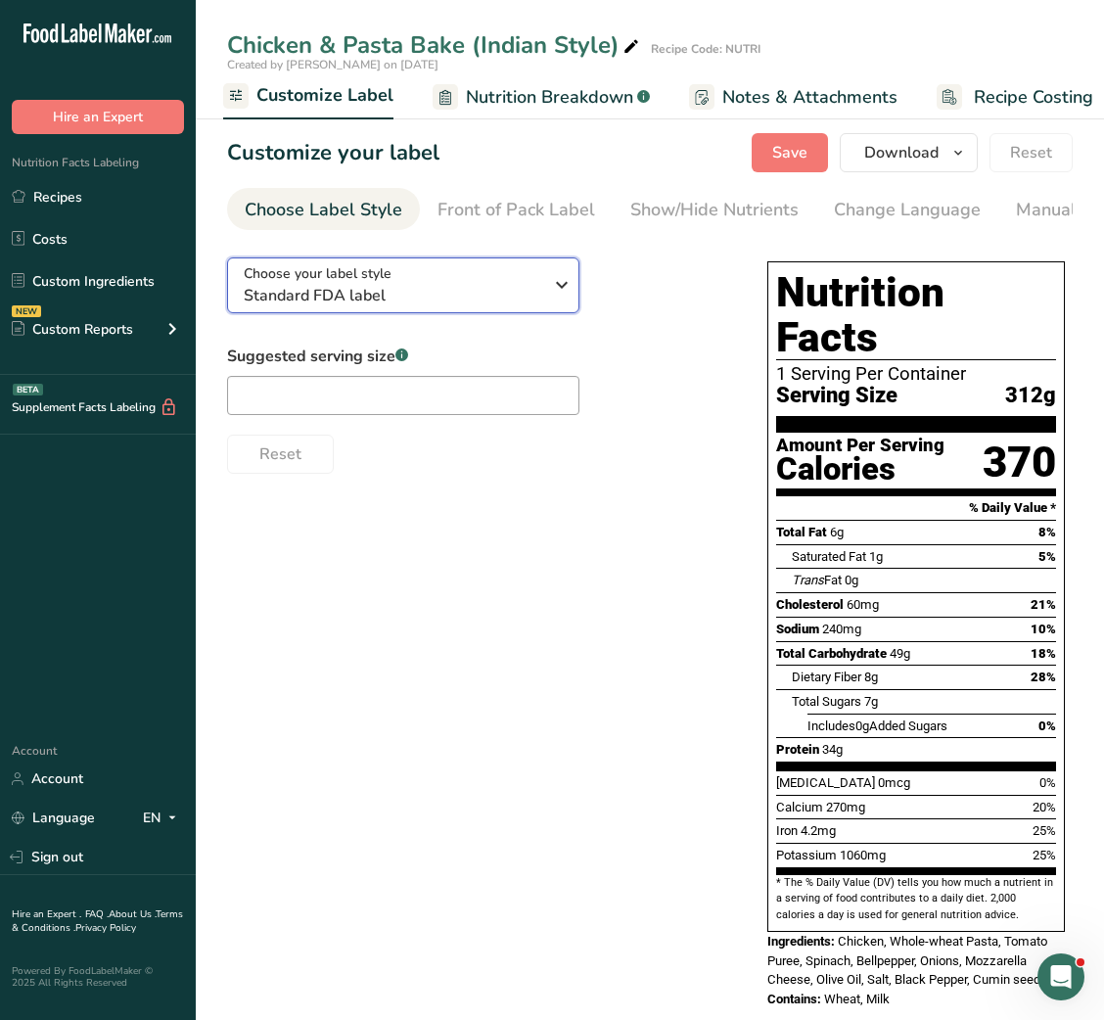
click at [507, 266] on button "Choose your label style Standard FDA label" at bounding box center [403, 285] width 352 height 56
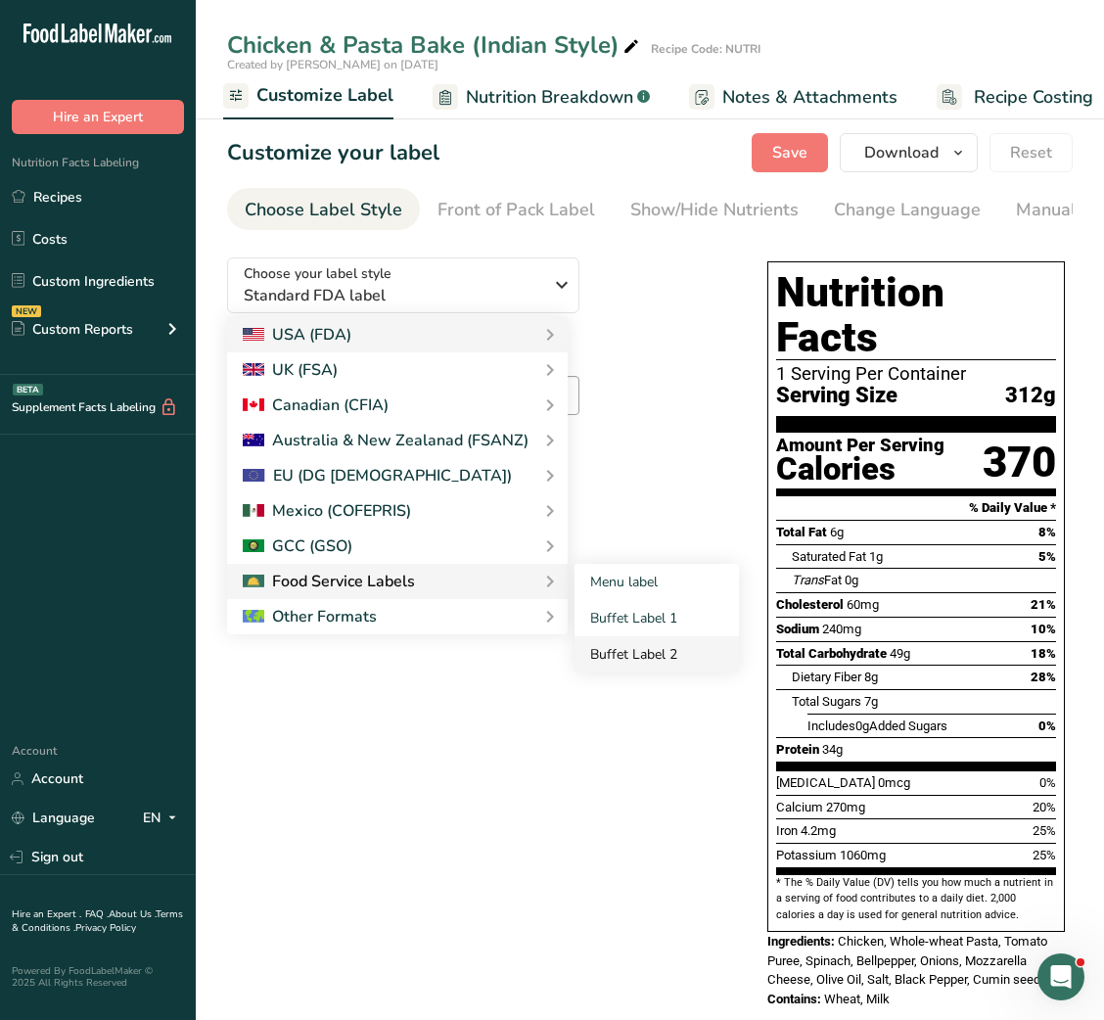
drag, startPoint x: 671, startPoint y: 632, endPoint x: 662, endPoint y: 650, distance: 19.7
click at [662, 650] on div "Menu label Buffet Label 1 Buffet Label 2" at bounding box center [657, 618] width 164 height 109
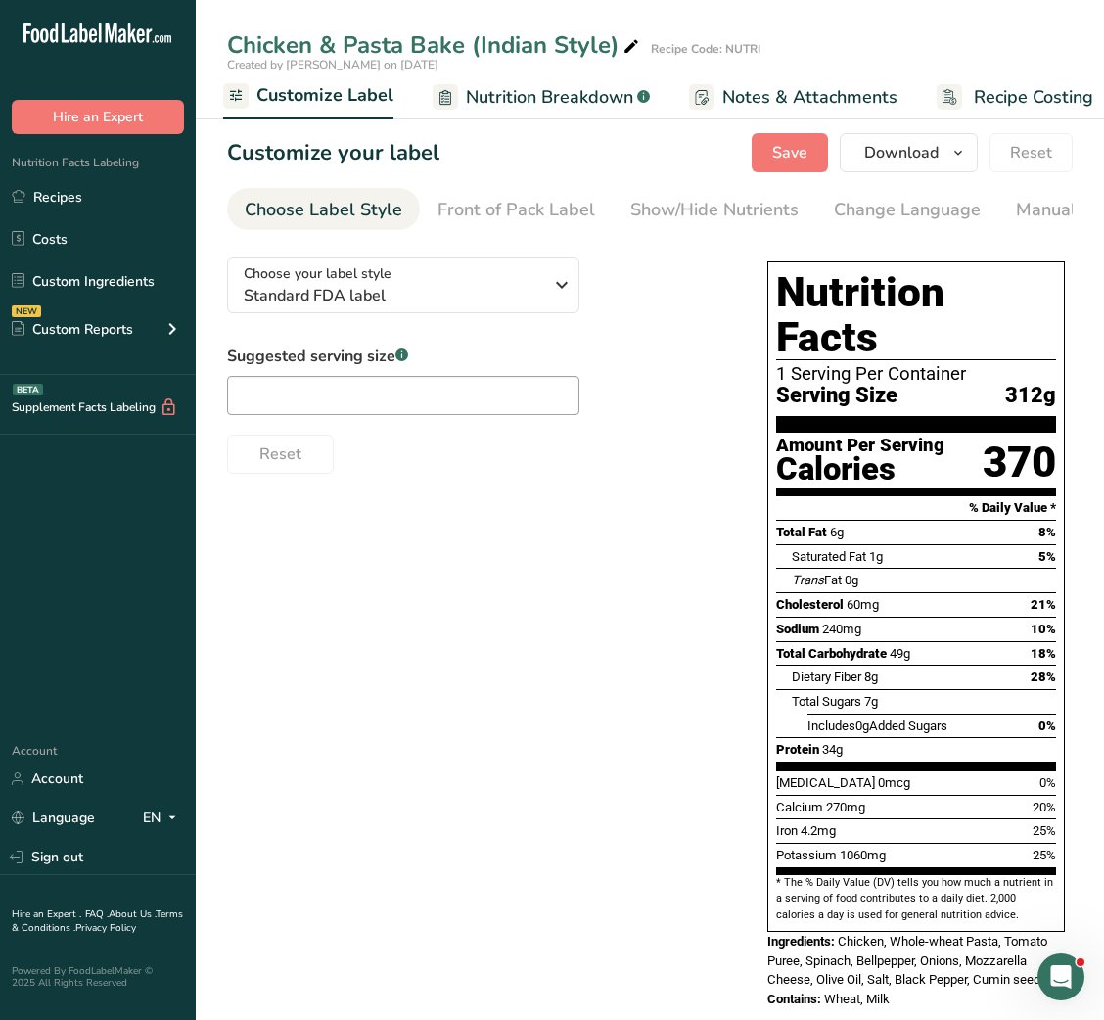
click at [662, 650] on div "Choose your label style Standard FDA label USA (FDA) Standard FDA label Tabular…" at bounding box center [650, 635] width 846 height 787
click at [472, 282] on div "Choose your label style Standard FDA label" at bounding box center [393, 285] width 299 height 44
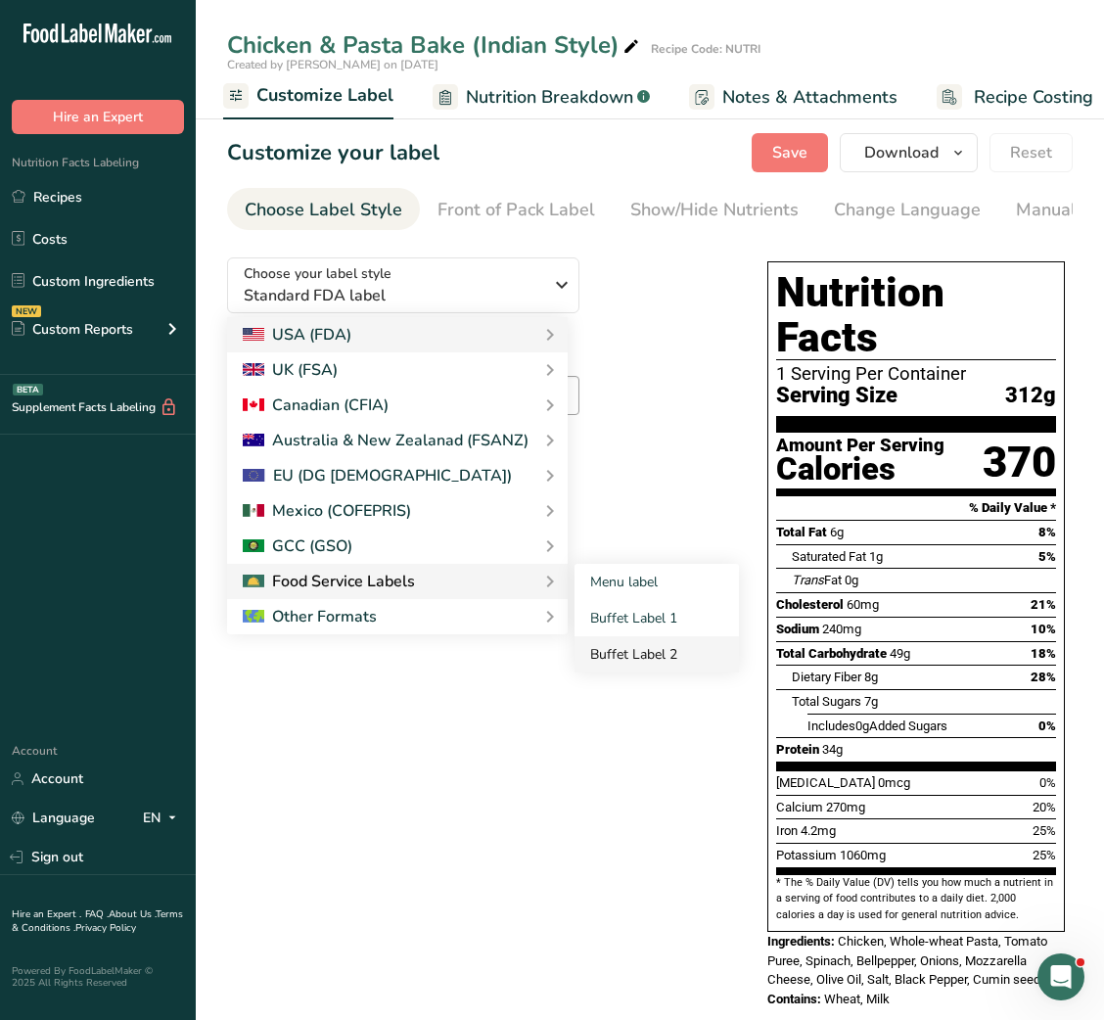
click at [618, 656] on link "Buffet Label 2" at bounding box center [657, 654] width 164 height 36
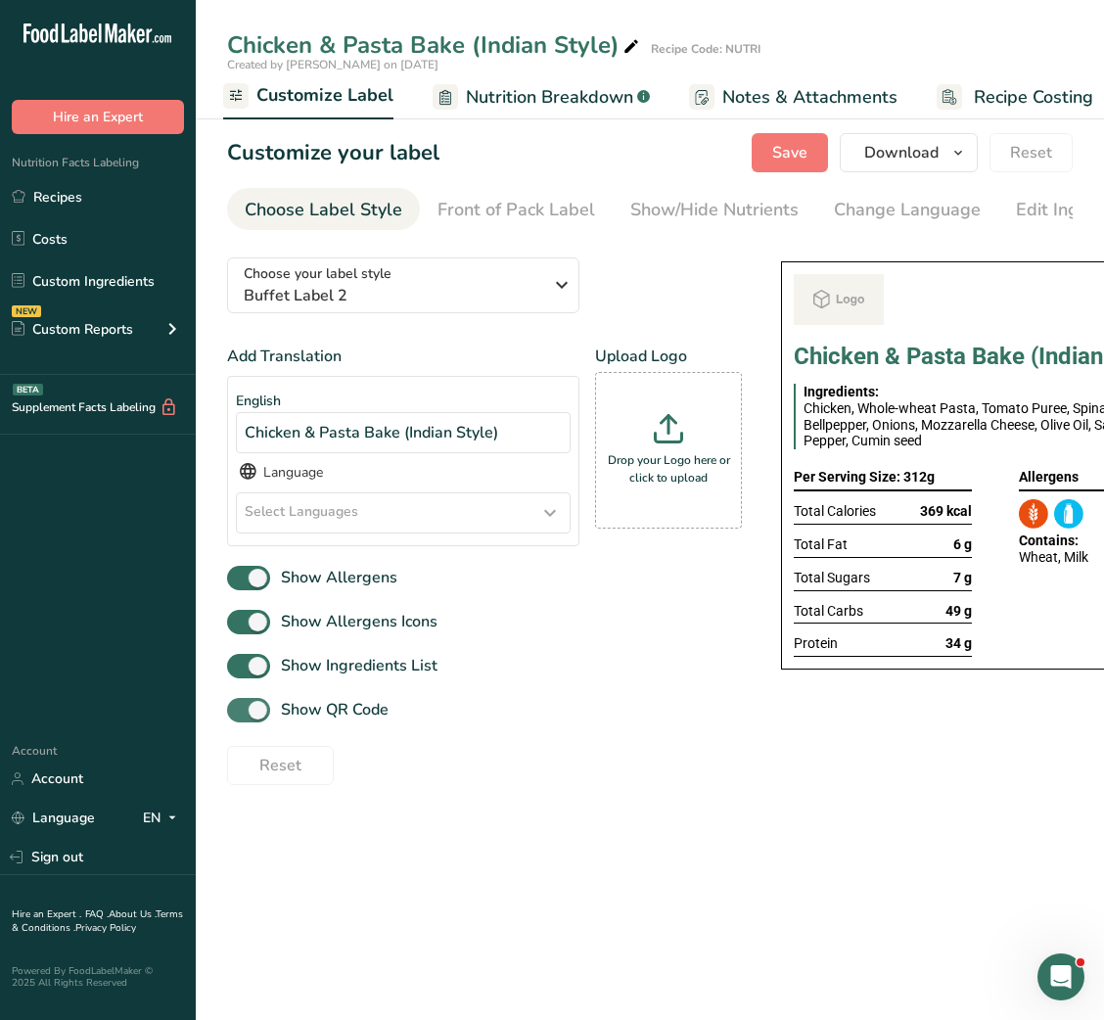
click at [356, 722] on span "Show QR Code" at bounding box center [329, 709] width 118 height 23
click at [240, 717] on input "Show QR Code" at bounding box center [233, 710] width 13 height 13
checkbox input "false"
click at [697, 216] on div "Show/Hide Nutrients" at bounding box center [714, 210] width 168 height 26
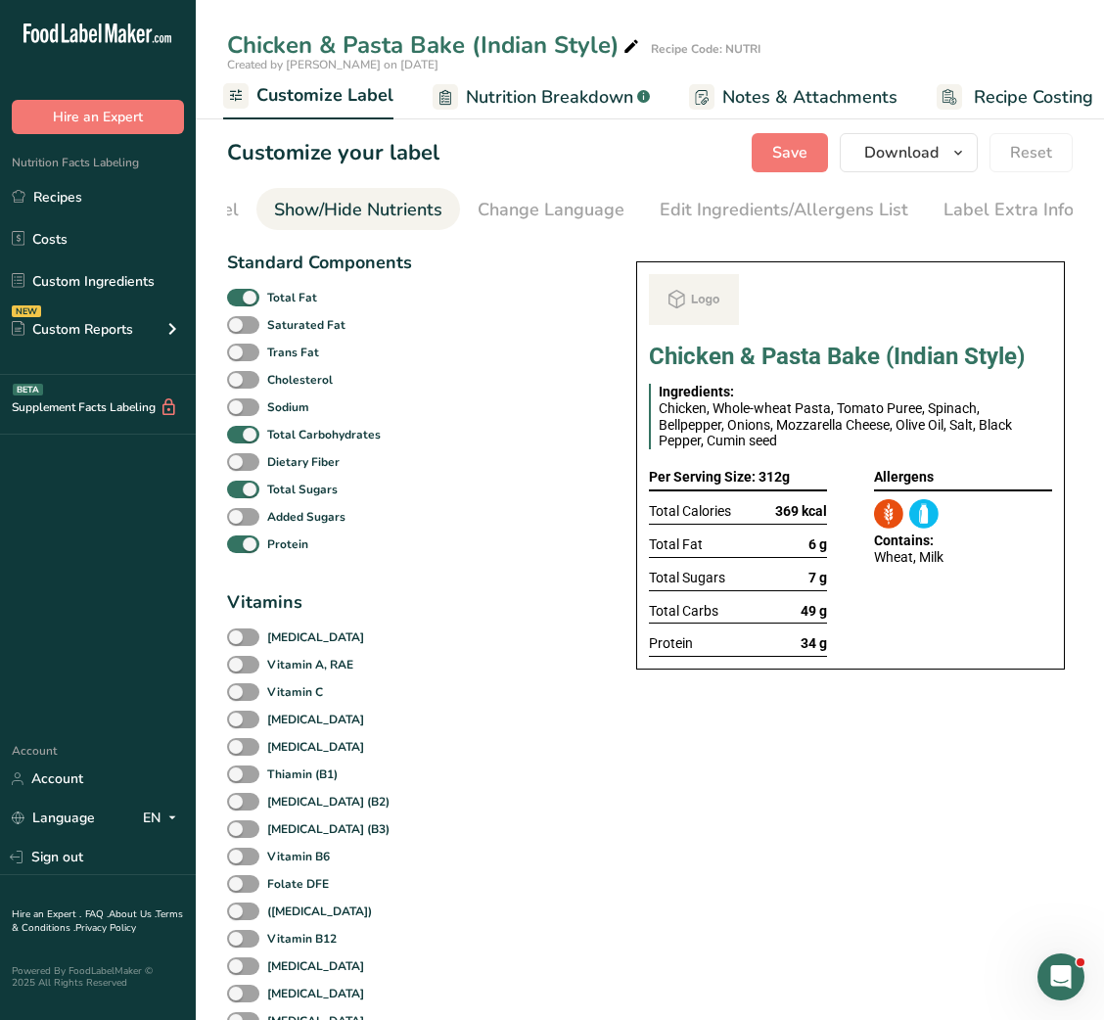
scroll to position [0, 357]
click at [301, 298] on b "Total Fat" at bounding box center [292, 298] width 50 height 18
click at [240, 298] on input "Total Fat" at bounding box center [233, 297] width 13 height 13
checkbox input "false"
click at [263, 495] on span "Total Sugars" at bounding box center [298, 490] width 78 height 18
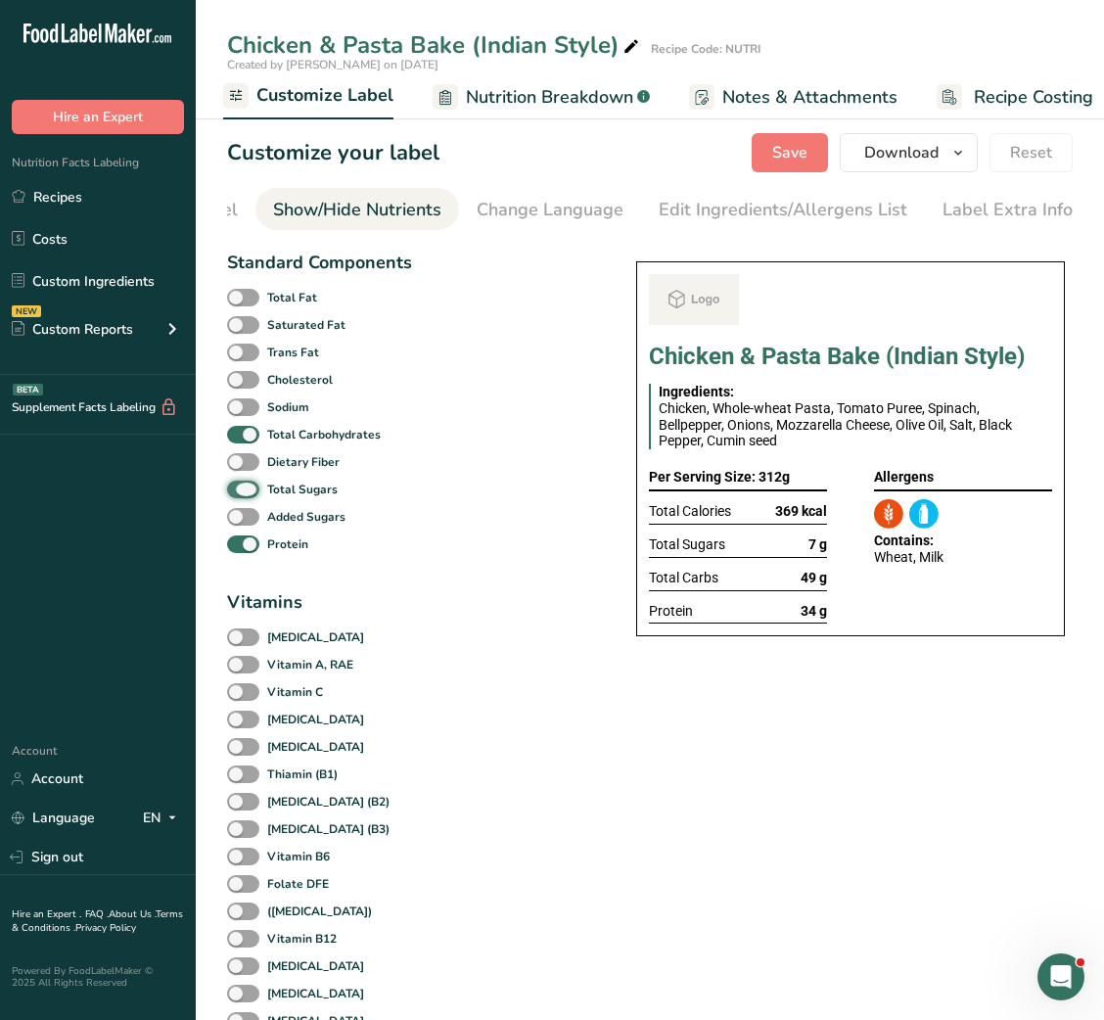
click at [240, 495] on input "Total Sugars" at bounding box center [233, 489] width 13 height 13
checkbox input "false"
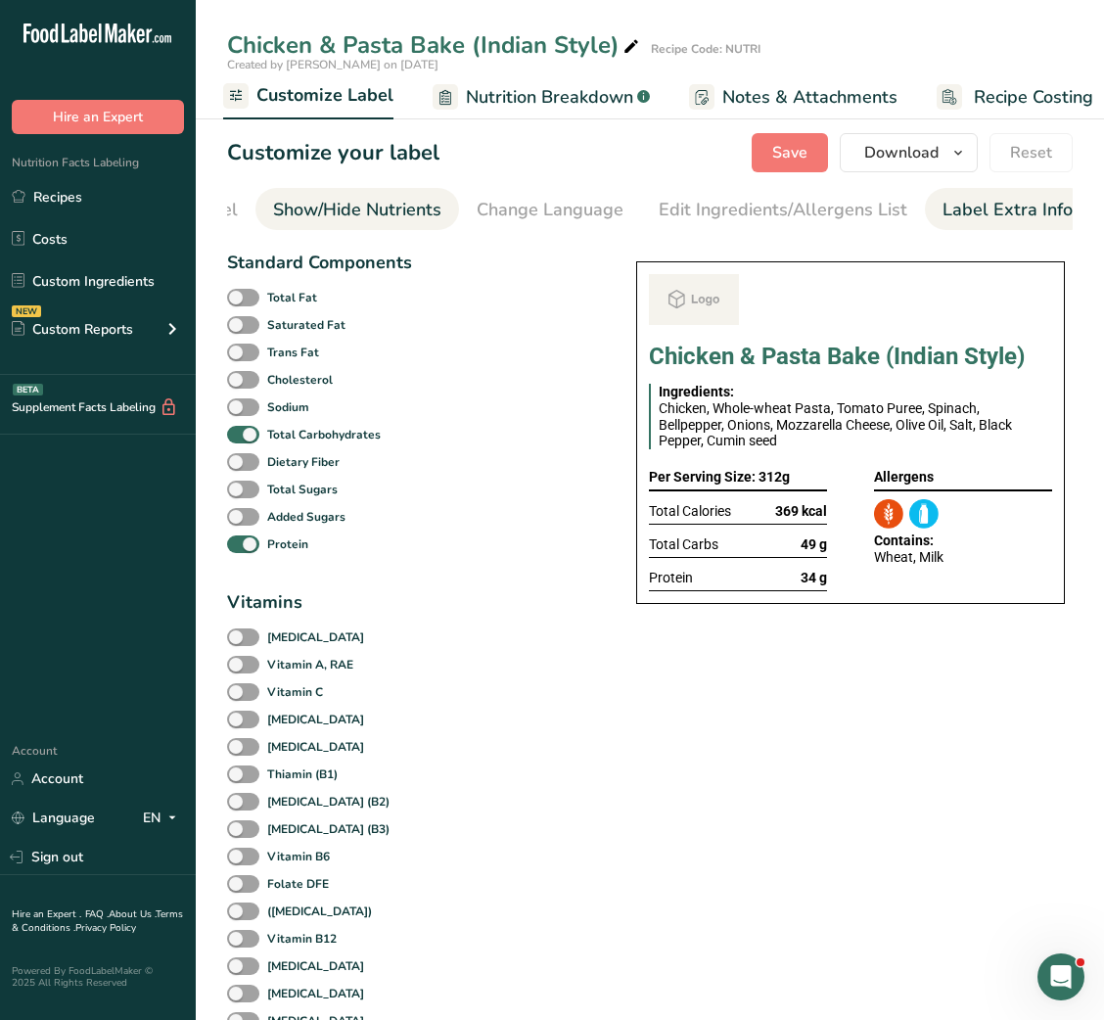
click at [988, 208] on div "Label Extra Info" at bounding box center [1008, 210] width 130 height 26
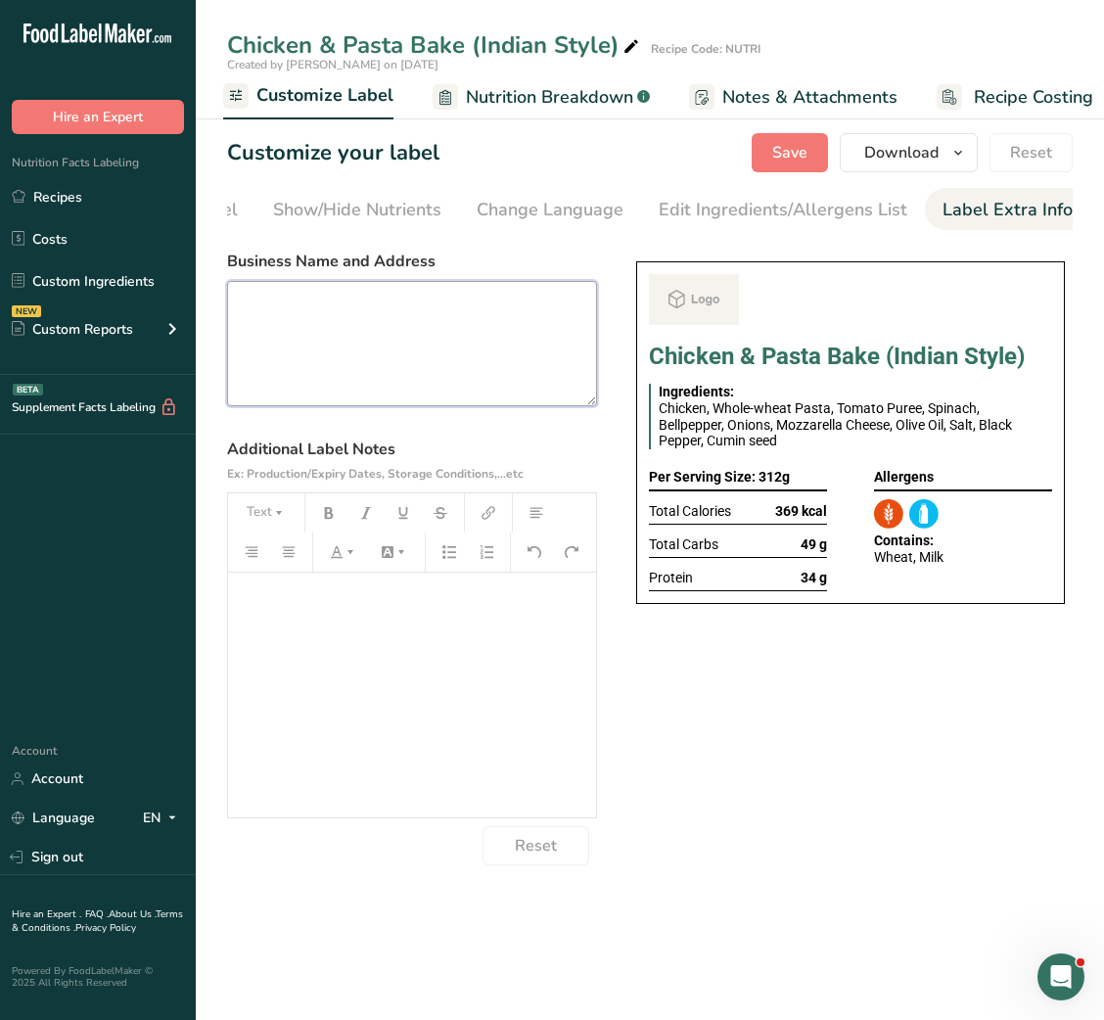
click at [527, 385] on textarea at bounding box center [412, 343] width 370 height 125
paste textarea "Chicken & Pasta Bake (Indian Style)"
type textarea "Chicken & Pasta Bake (Indian Style)"
click at [512, 346] on textarea at bounding box center [412, 343] width 370 height 125
paste textarea "BREAKFAST Use by - [DATE] Storage - Keep Refrigerated below 5 degree Heating - …"
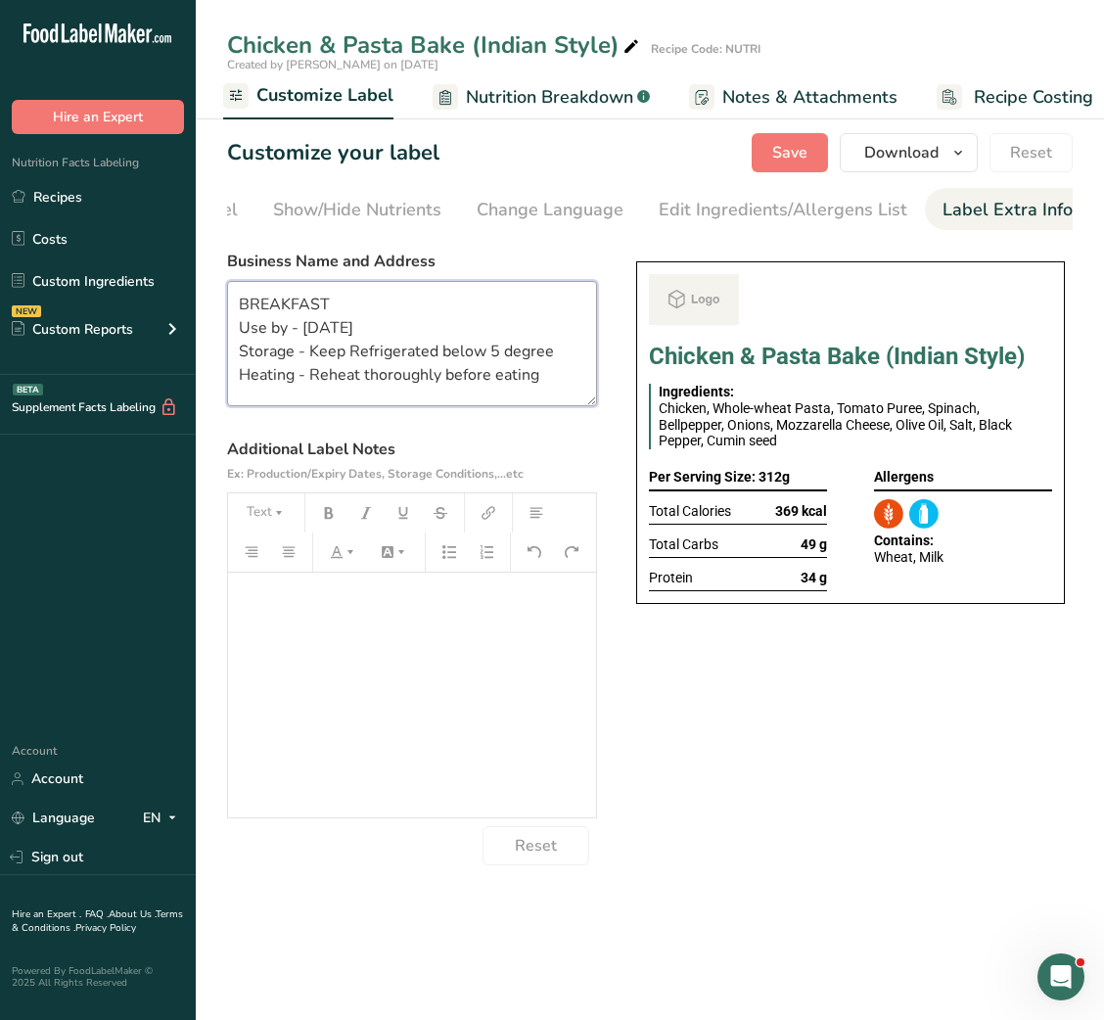
click at [260, 294] on textarea "BREAKFAST Use by - [DATE] Storage - Keep Refrigerated below 5 degree Heating - …" at bounding box center [412, 343] width 370 height 125
type textarea "Dinner Use by - [DATE] Storage - Keep Refrigerated below 5 degree Heating - Reh…"
click at [789, 156] on span "Save" at bounding box center [789, 152] width 35 height 23
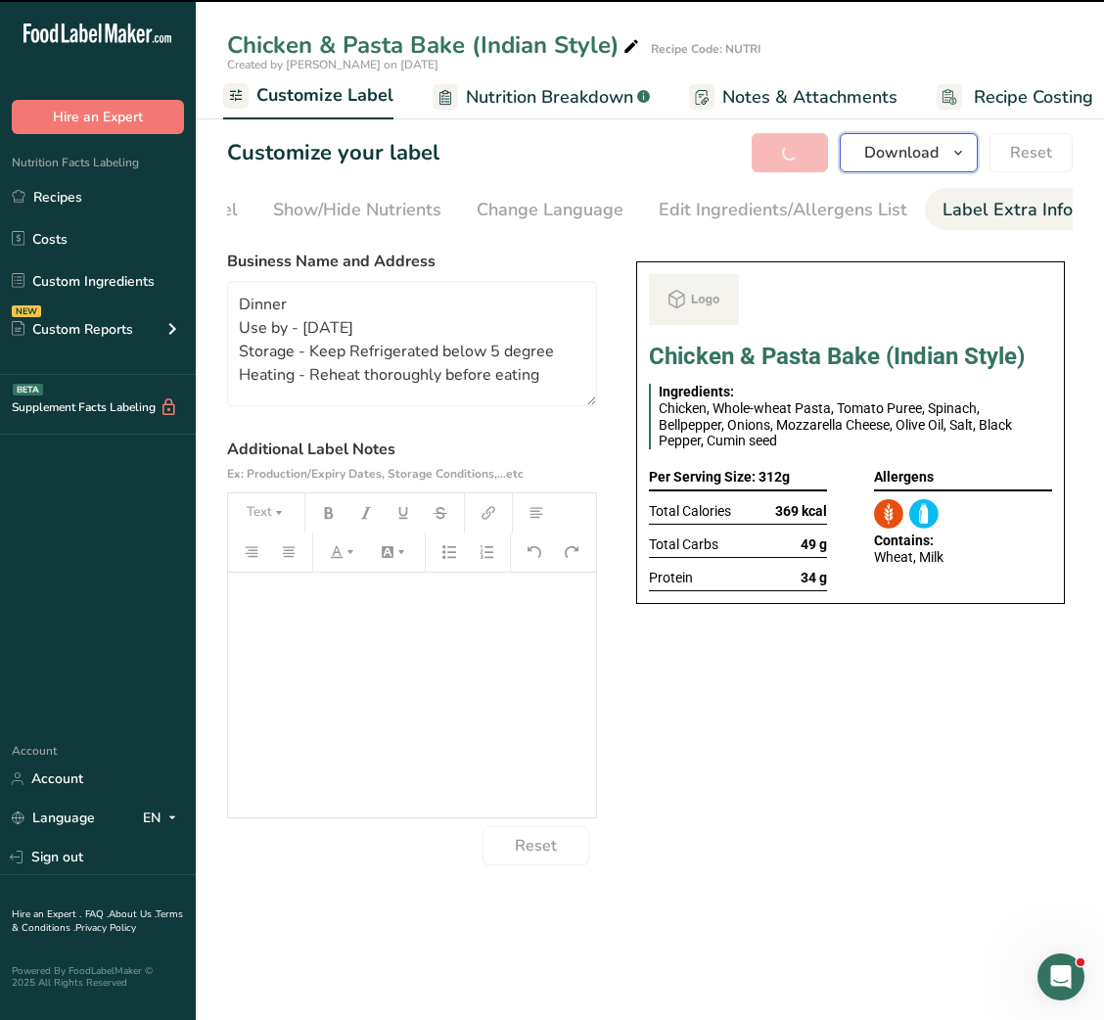
click at [855, 153] on button "Download" at bounding box center [909, 152] width 138 height 39
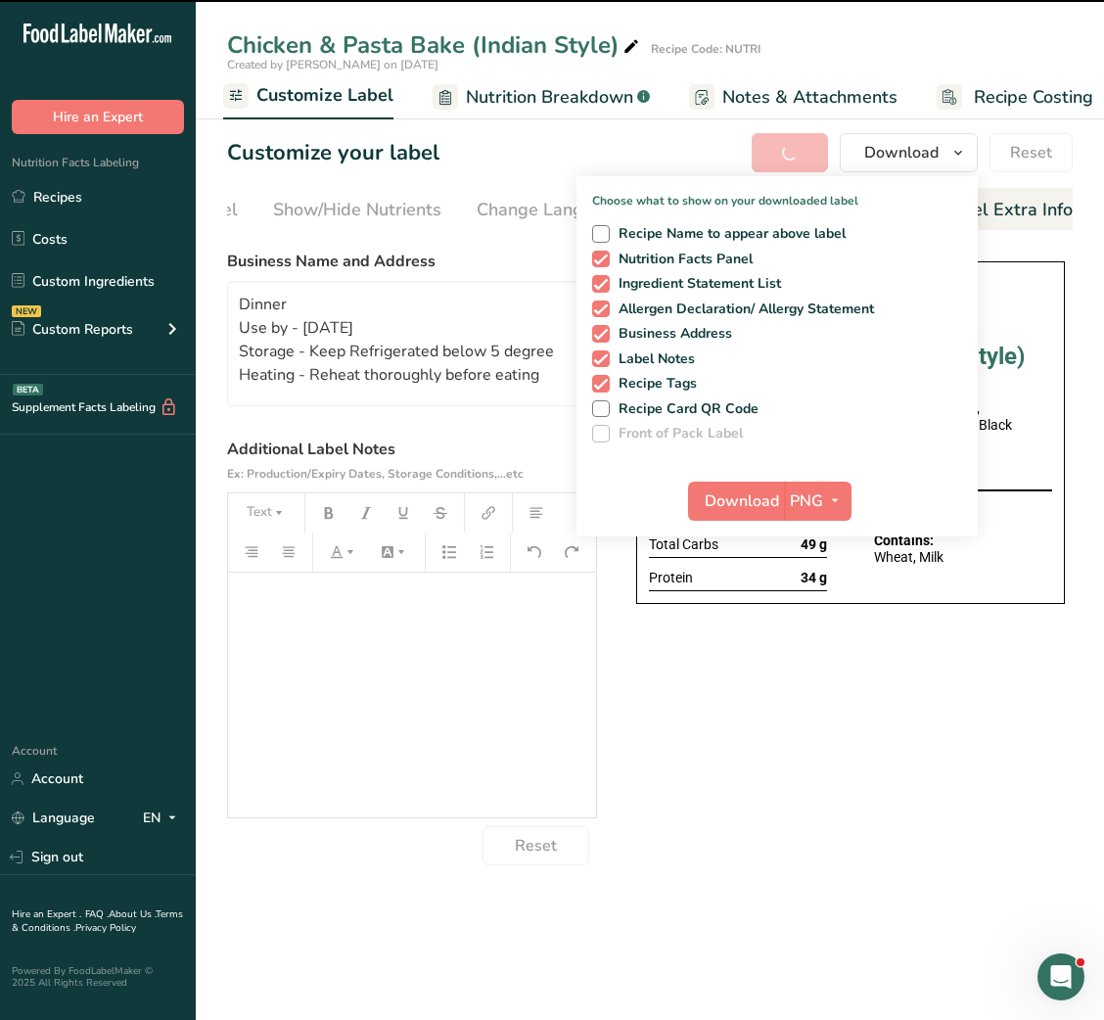
click at [635, 162] on div "Customize your label Save Download Choose what to show on your downloaded label…" at bounding box center [650, 152] width 846 height 39
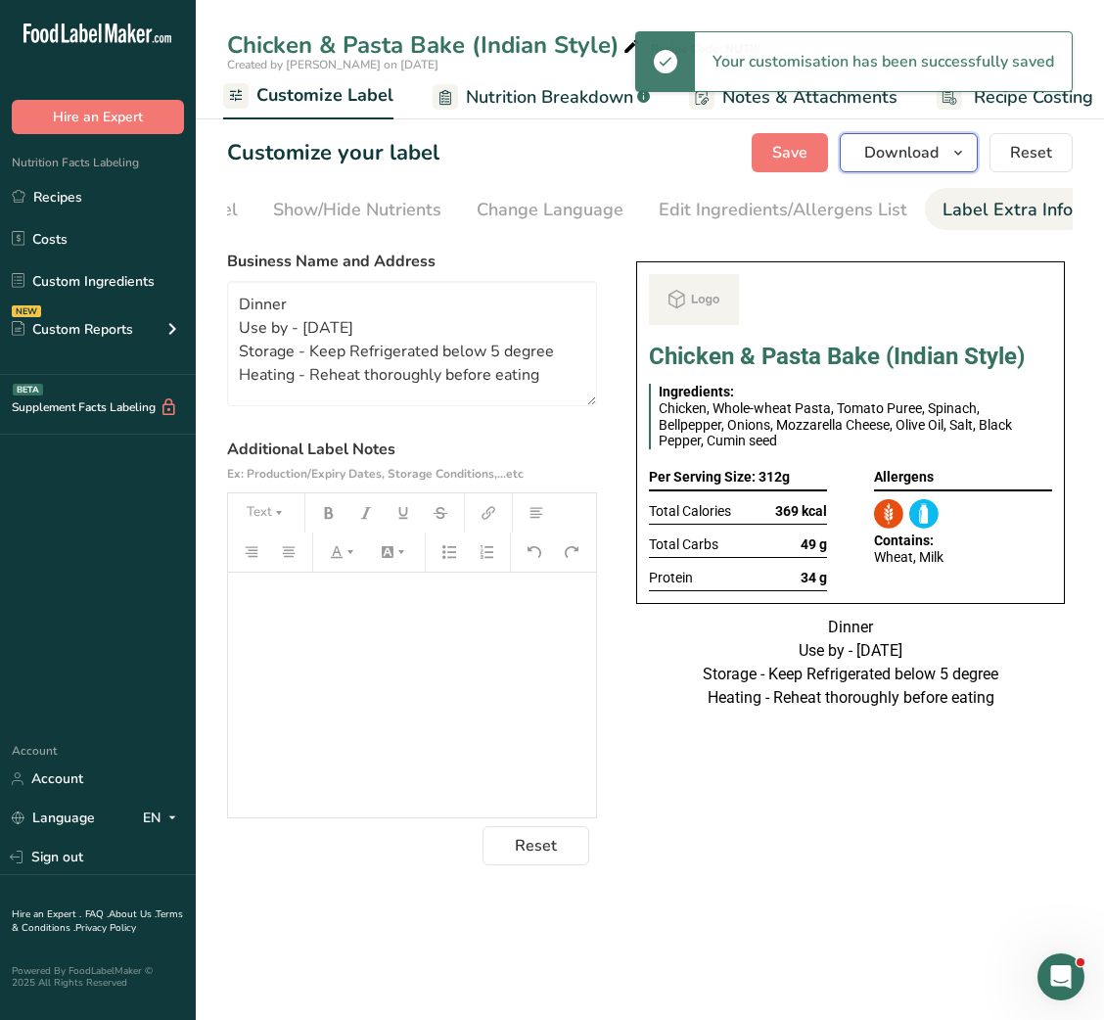
click at [958, 157] on icon "button" at bounding box center [959, 153] width 16 height 24
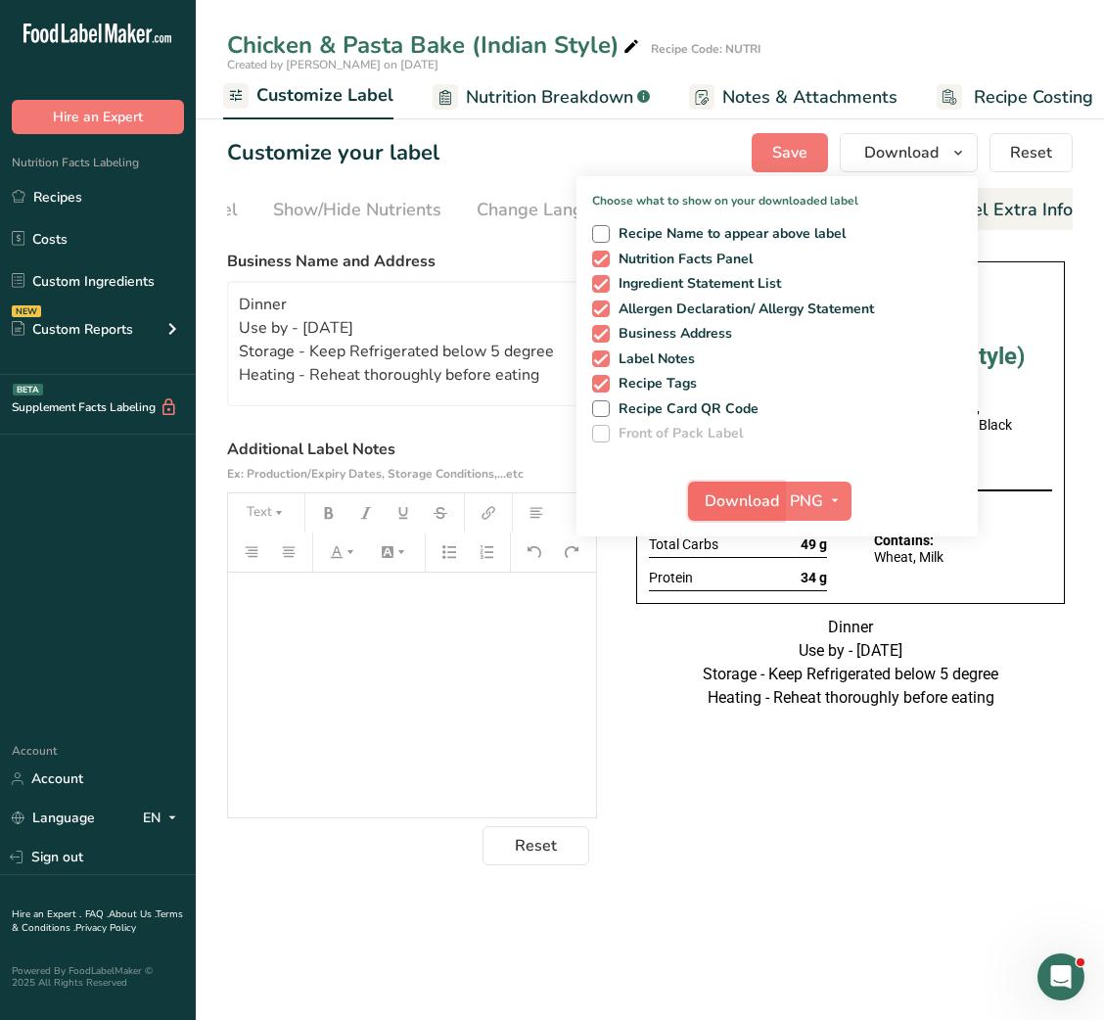
click at [738, 503] on span "Download" at bounding box center [742, 501] width 74 height 23
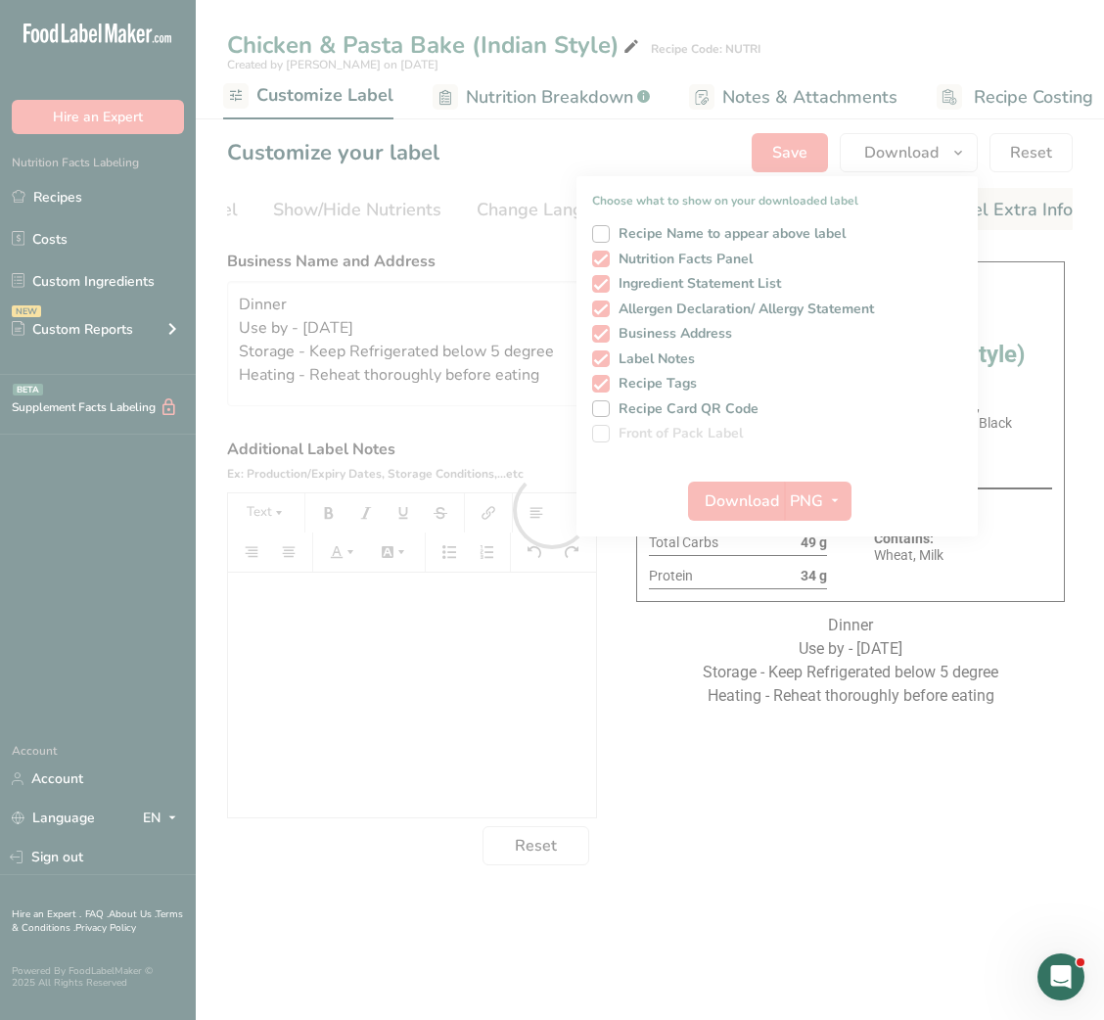
scroll to position [0, 0]
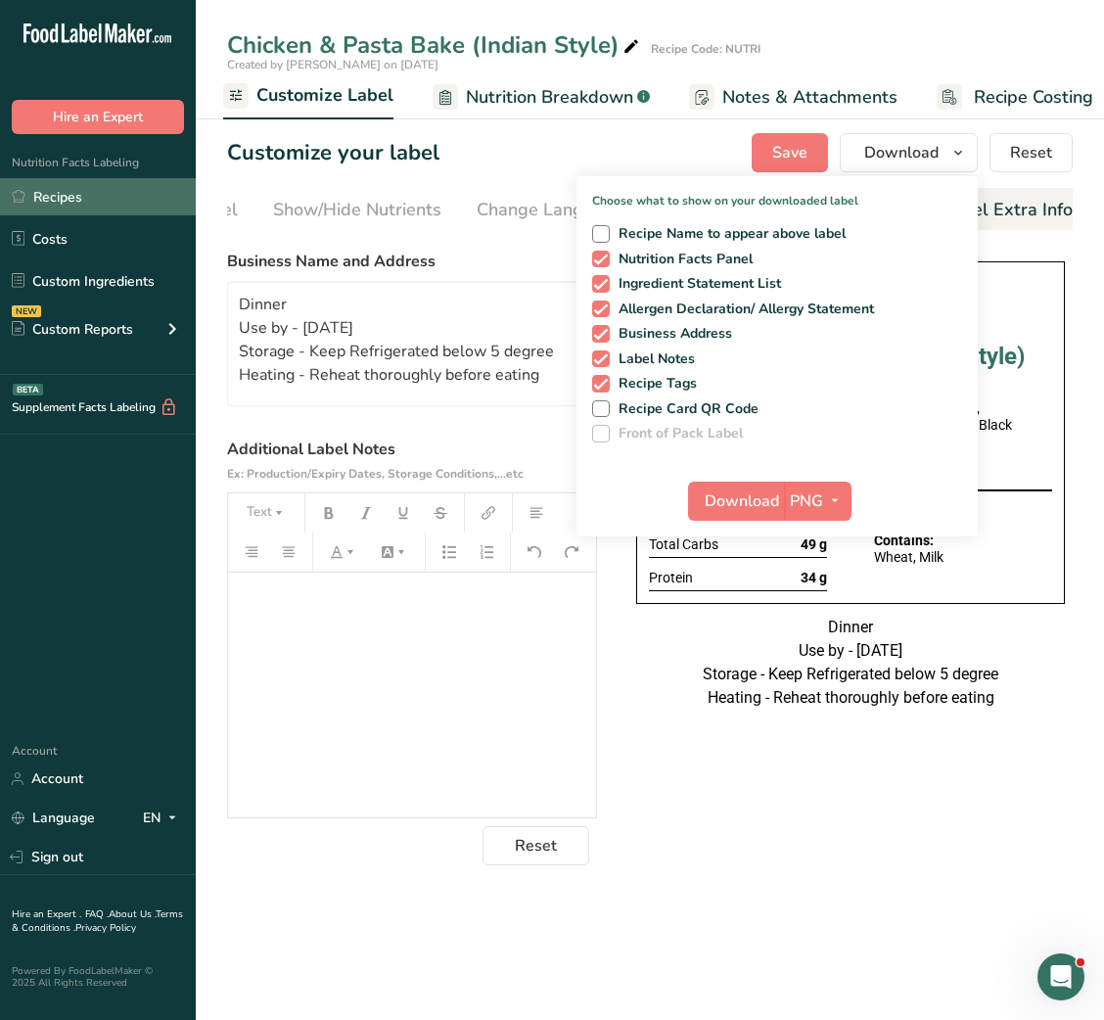
click at [109, 194] on link "Recipes" at bounding box center [98, 196] width 196 height 37
